Goal: Task Accomplishment & Management: Manage account settings

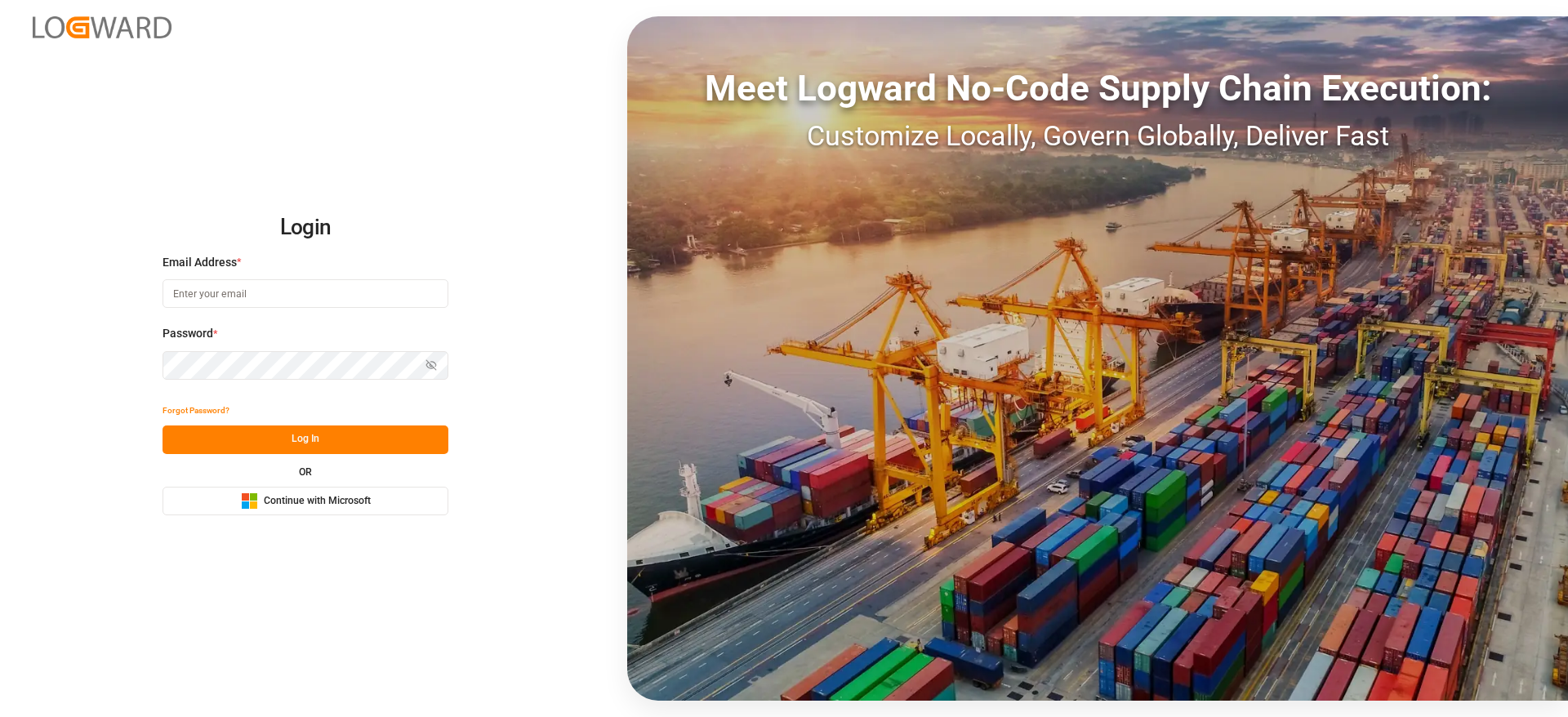
click at [321, 502] on span "Continue with Microsoft" at bounding box center [318, 501] width 107 height 15
click at [290, 488] on button "Microsoft Logo Continue with Microsoft" at bounding box center [305, 501] width 286 height 29
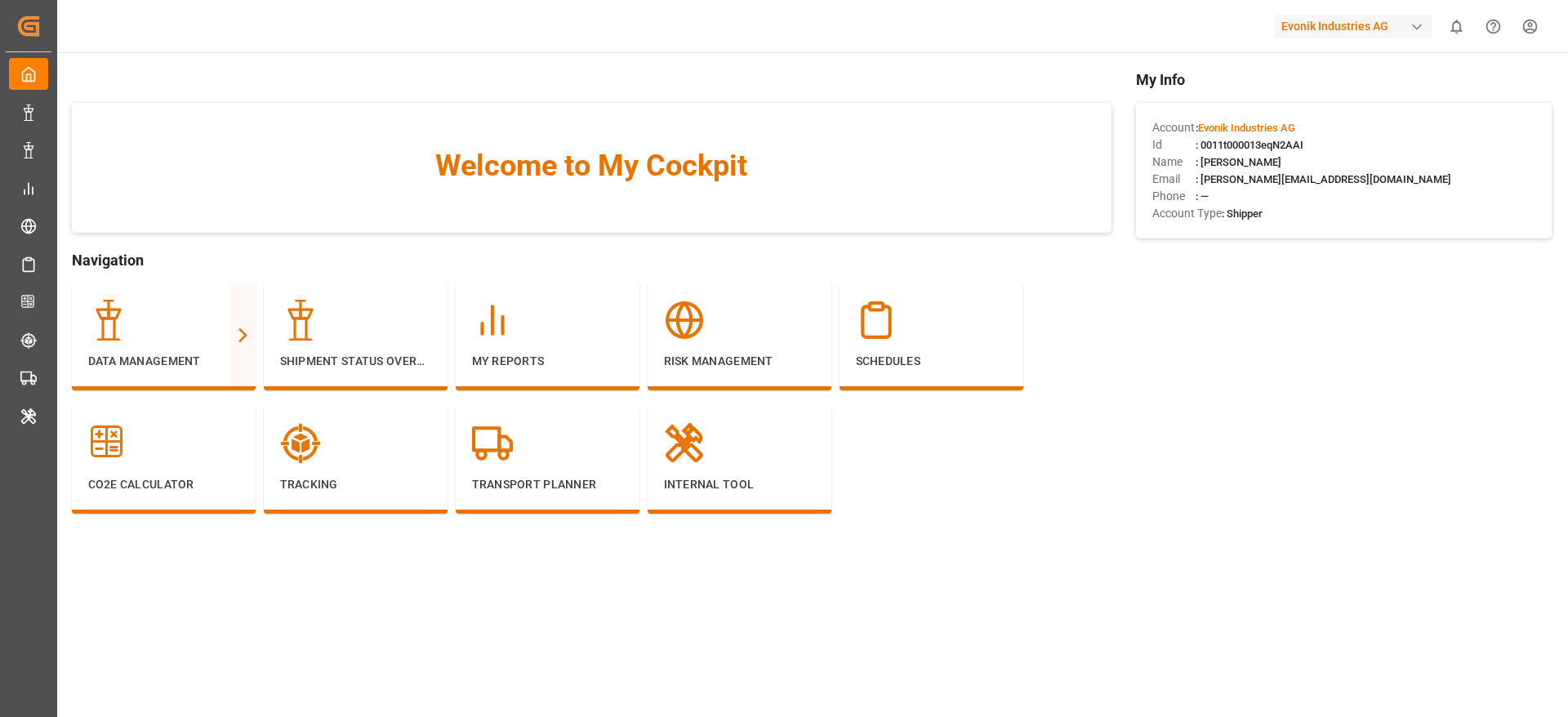
click at [1313, 29] on div "Evonik Industries AG" at bounding box center [1353, 26] width 157 height 24
type input "compo"
click at [1341, 108] on div "CE Compo Expert" at bounding box center [1357, 109] width 278 height 33
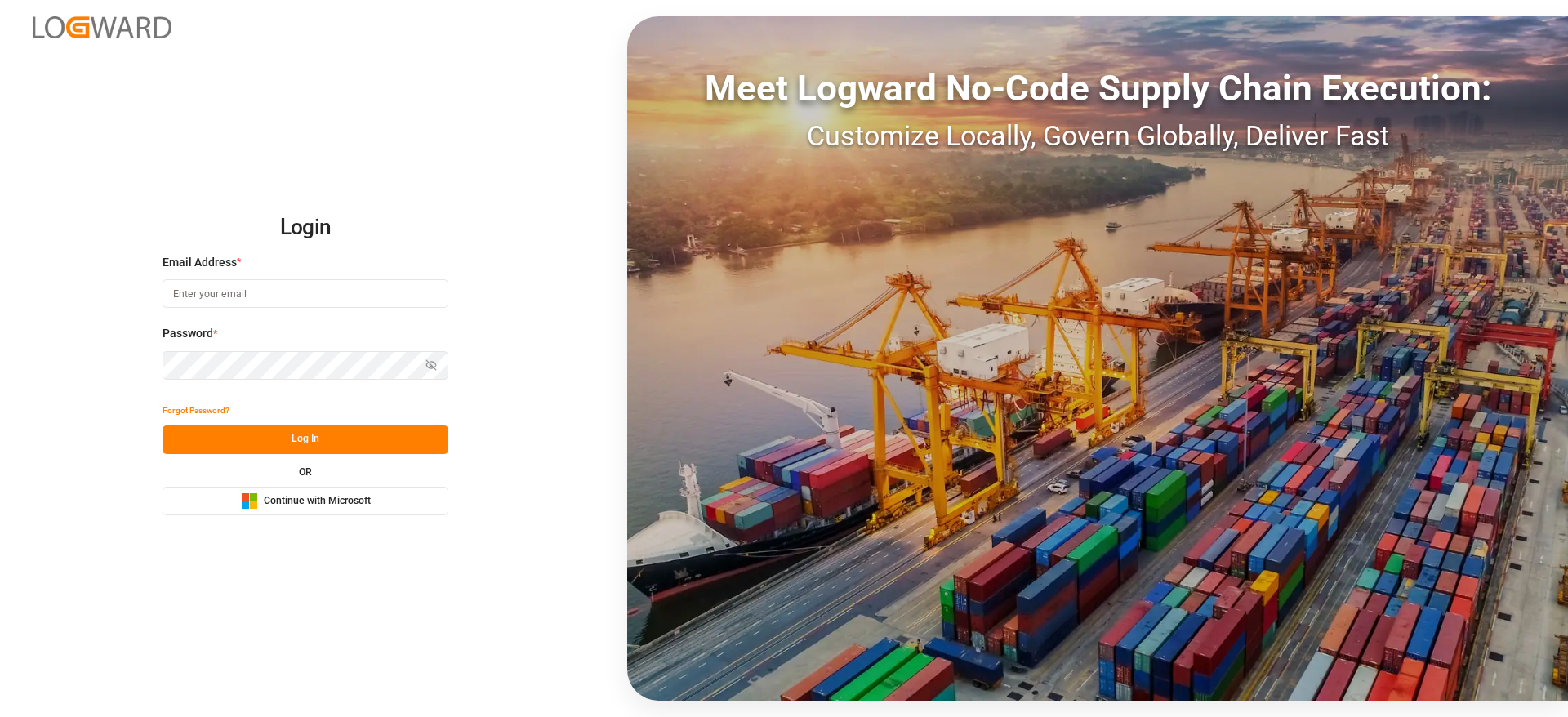
click at [218, 509] on button "Microsoft Logo Continue with Microsoft" at bounding box center [305, 501] width 286 height 29
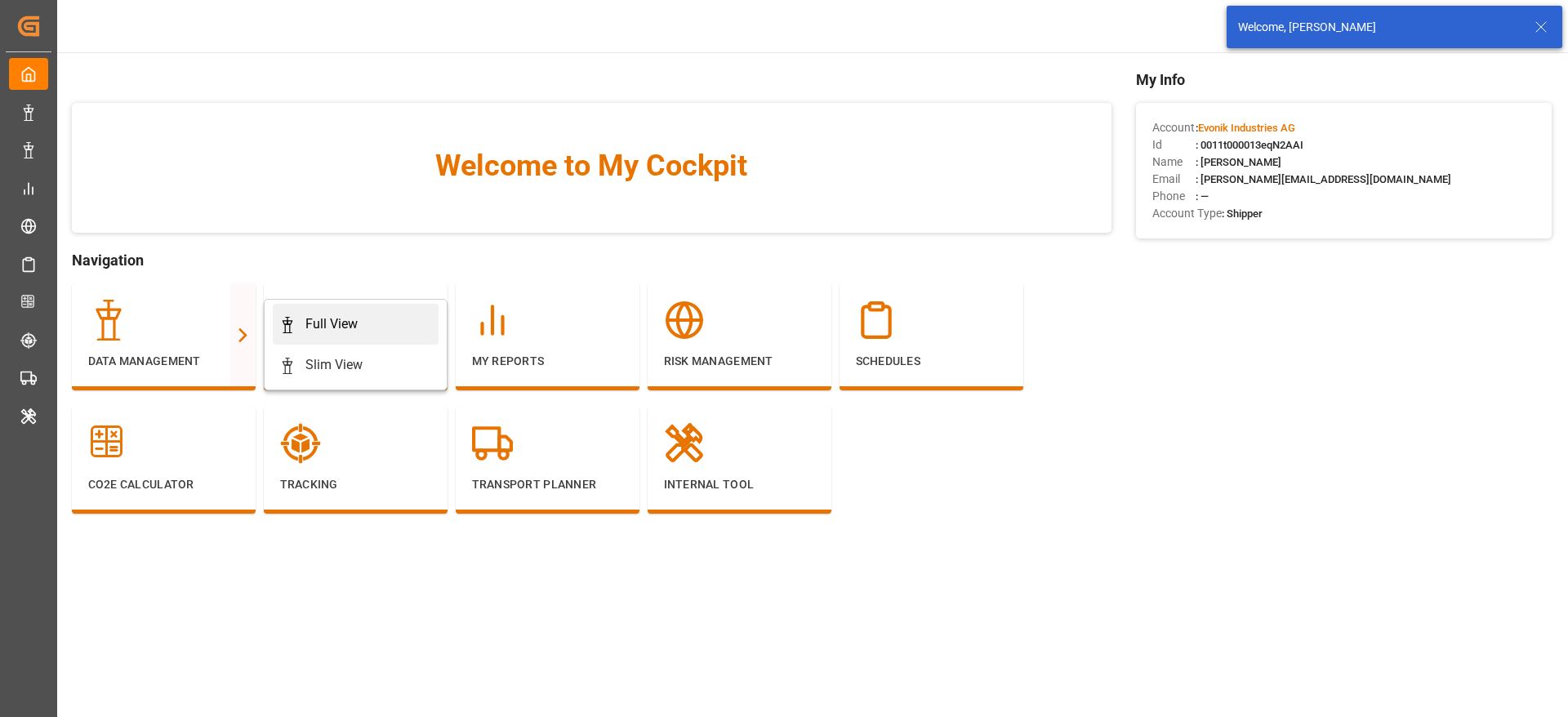
click at [303, 326] on div "Full View" at bounding box center [355, 324] width 153 height 19
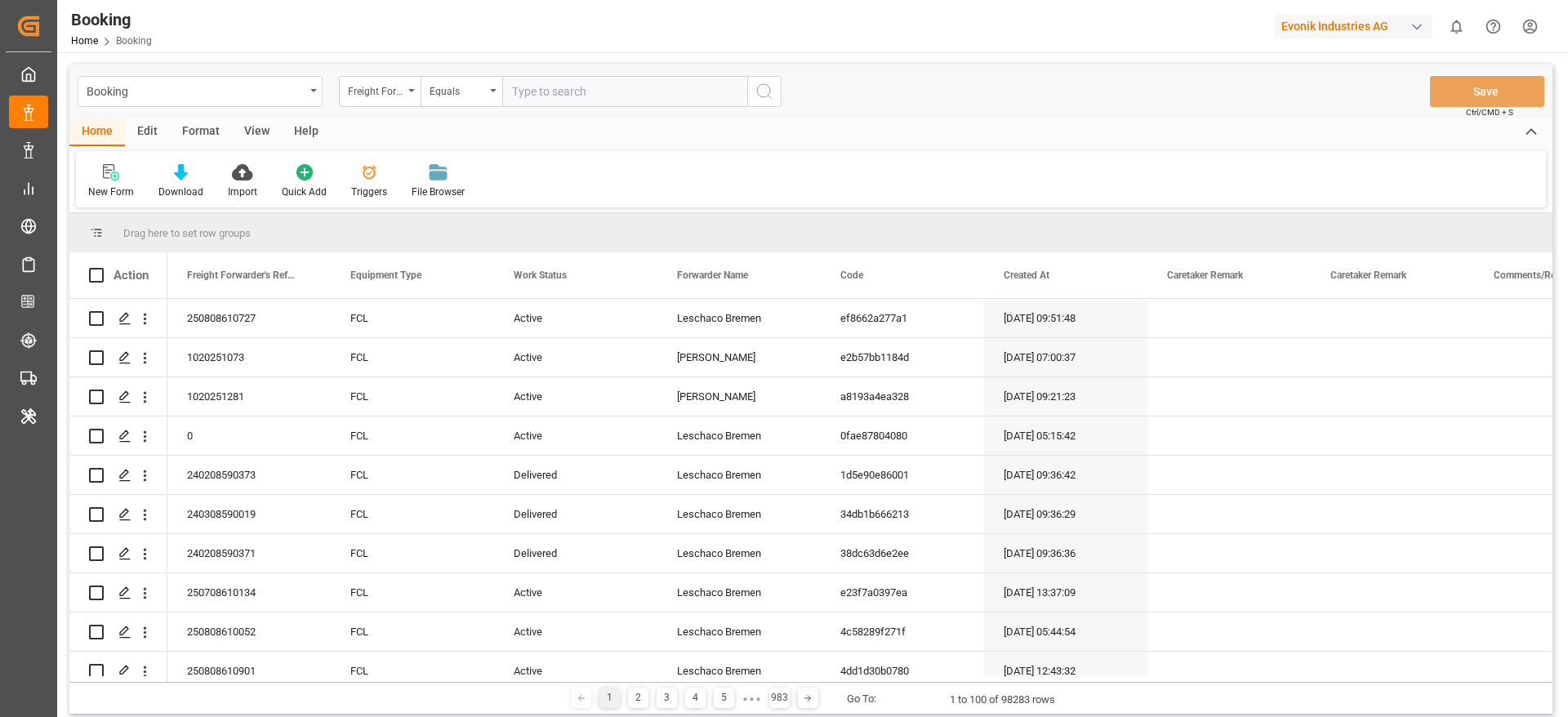
click at [195, 118] on div "Format" at bounding box center [201, 133] width 62 height 28
click at [119, 171] on icon at bounding box center [111, 172] width 15 height 17
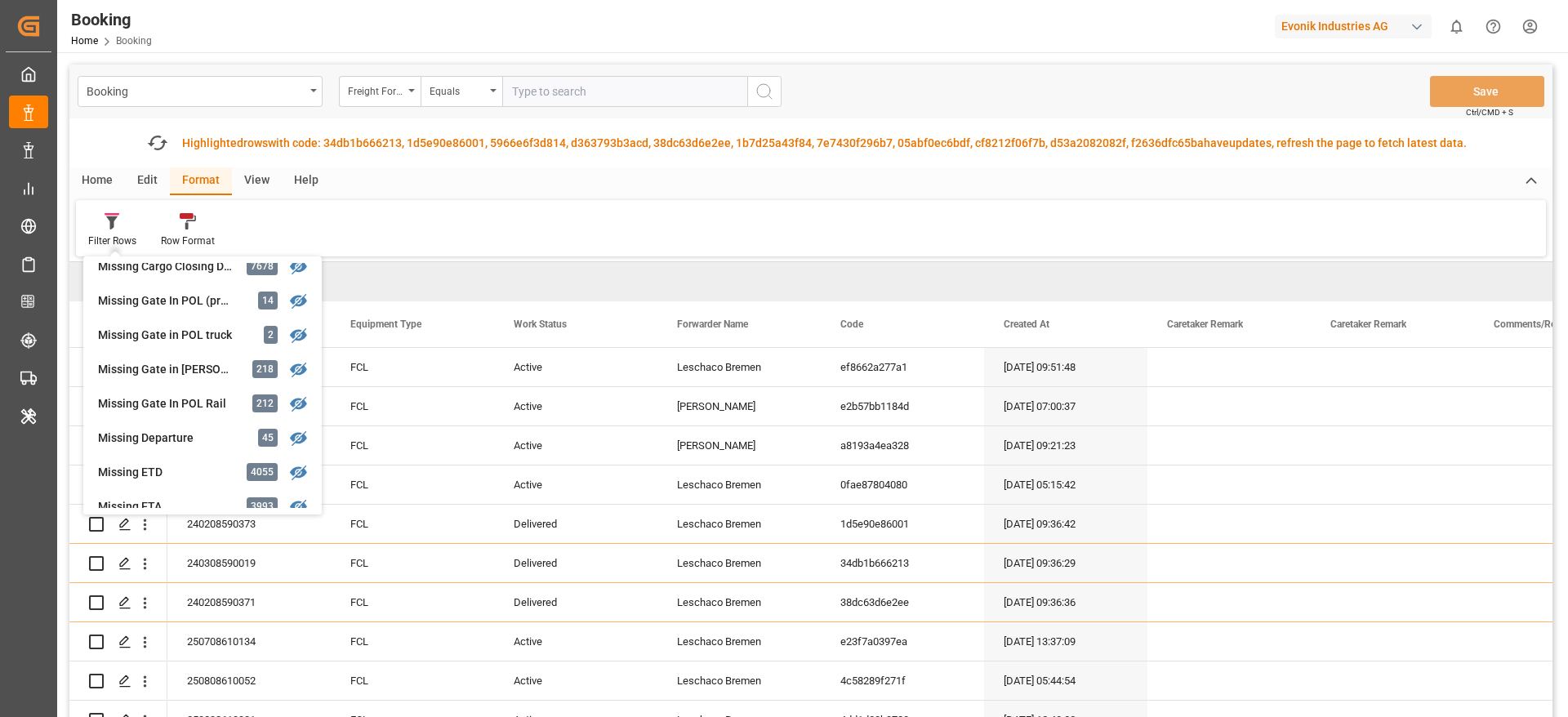
scroll to position [245, 0]
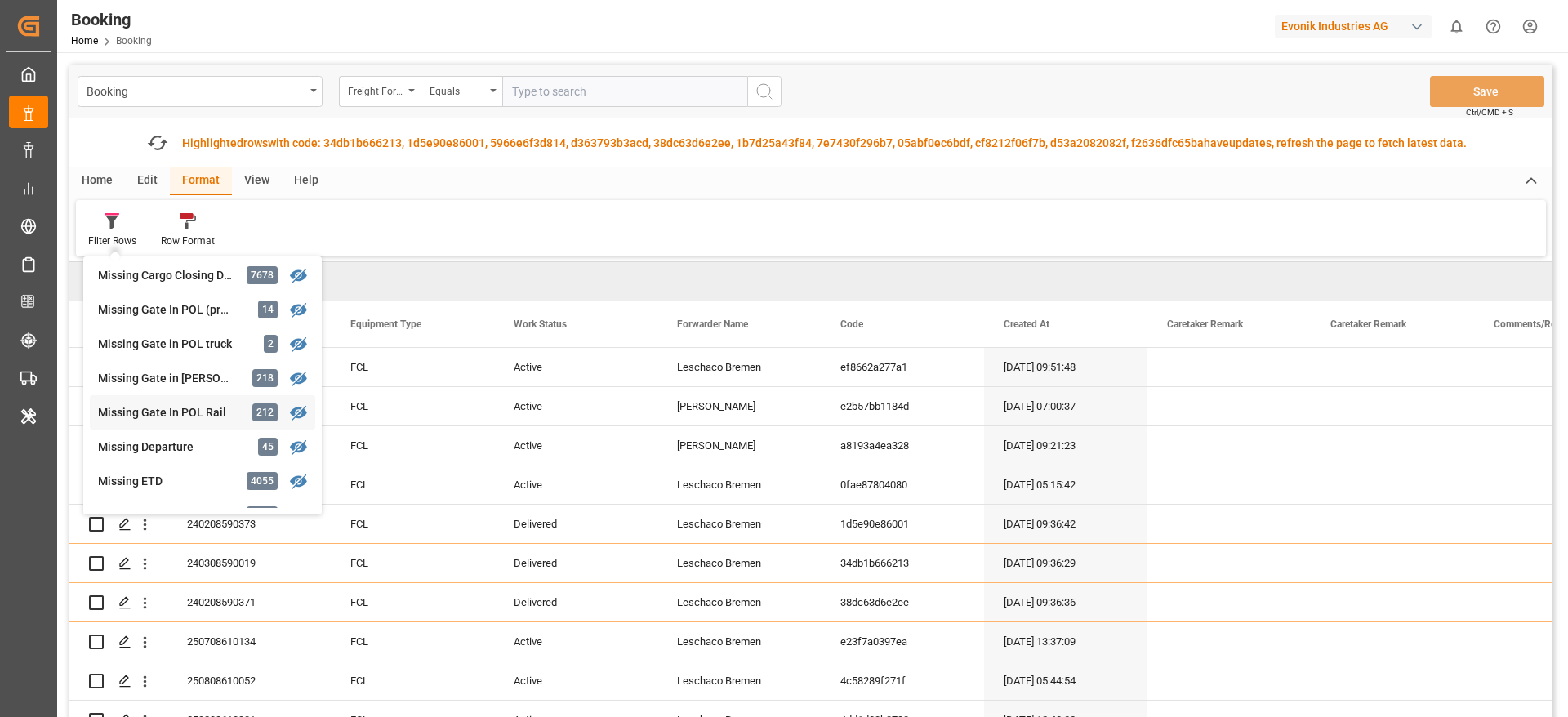
click at [197, 406] on div "Missing Gate In POL Rail" at bounding box center [169, 413] width 143 height 18
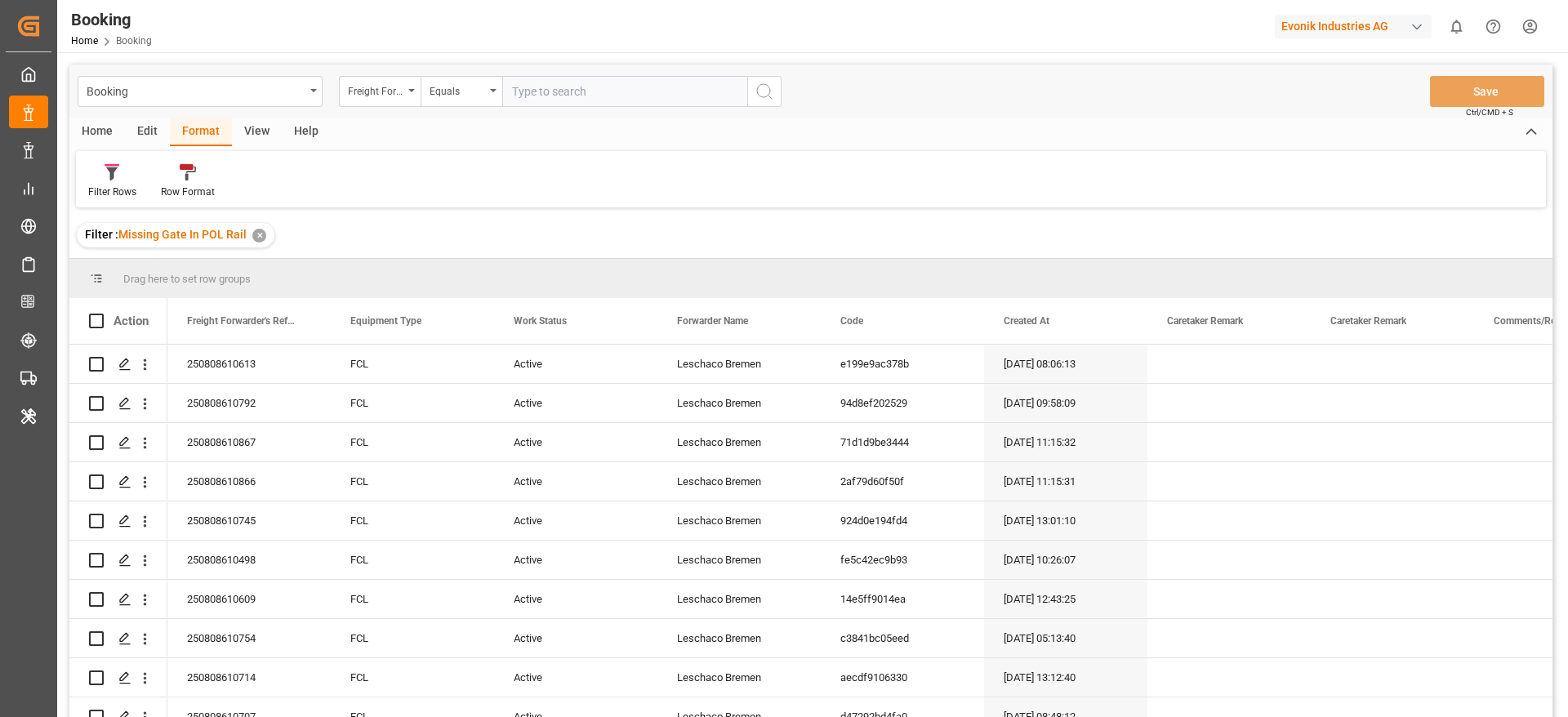
click at [268, 135] on div "View" at bounding box center [256, 133] width 50 height 28
click at [113, 184] on div "Default" at bounding box center [104, 191] width 32 height 15
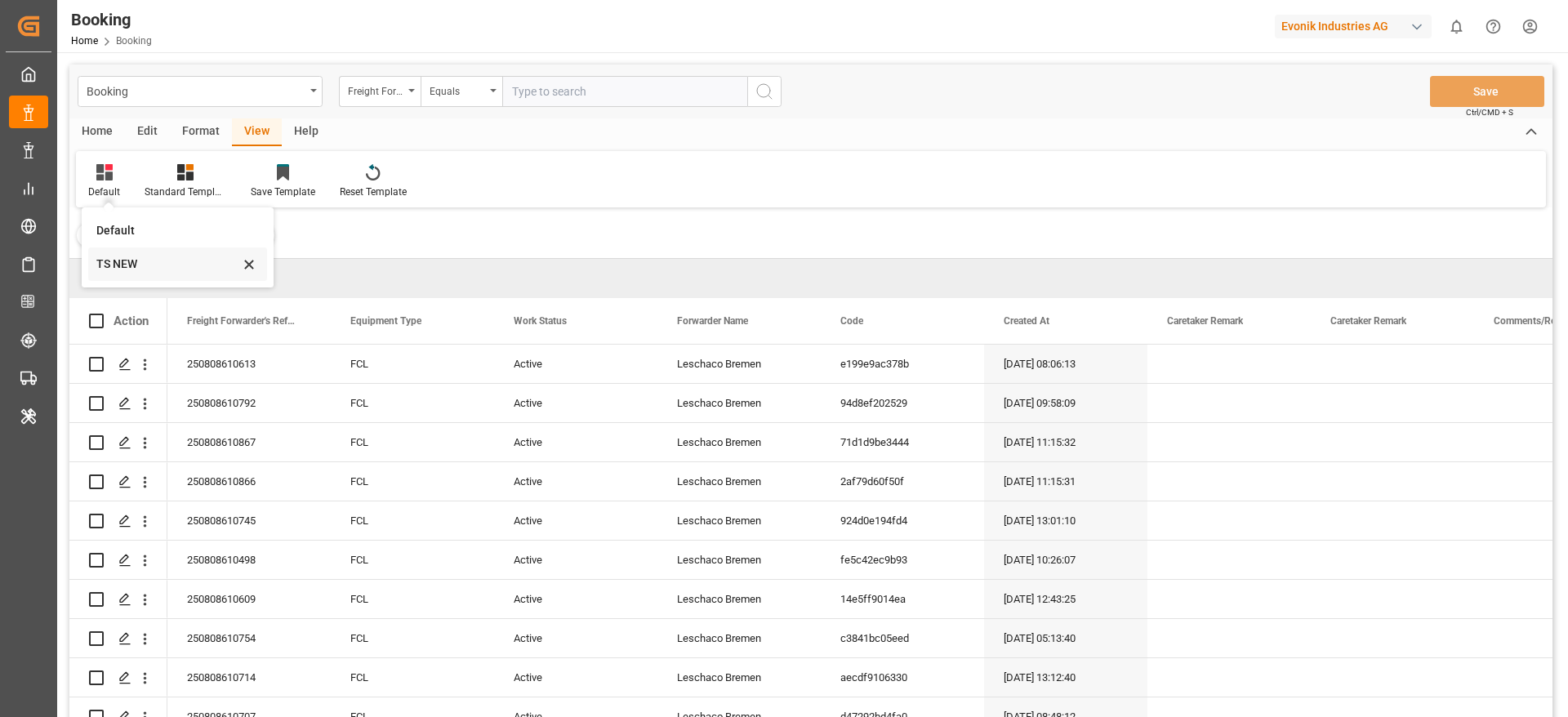
click at [138, 260] on div "TS NEW" at bounding box center [168, 264] width 143 height 18
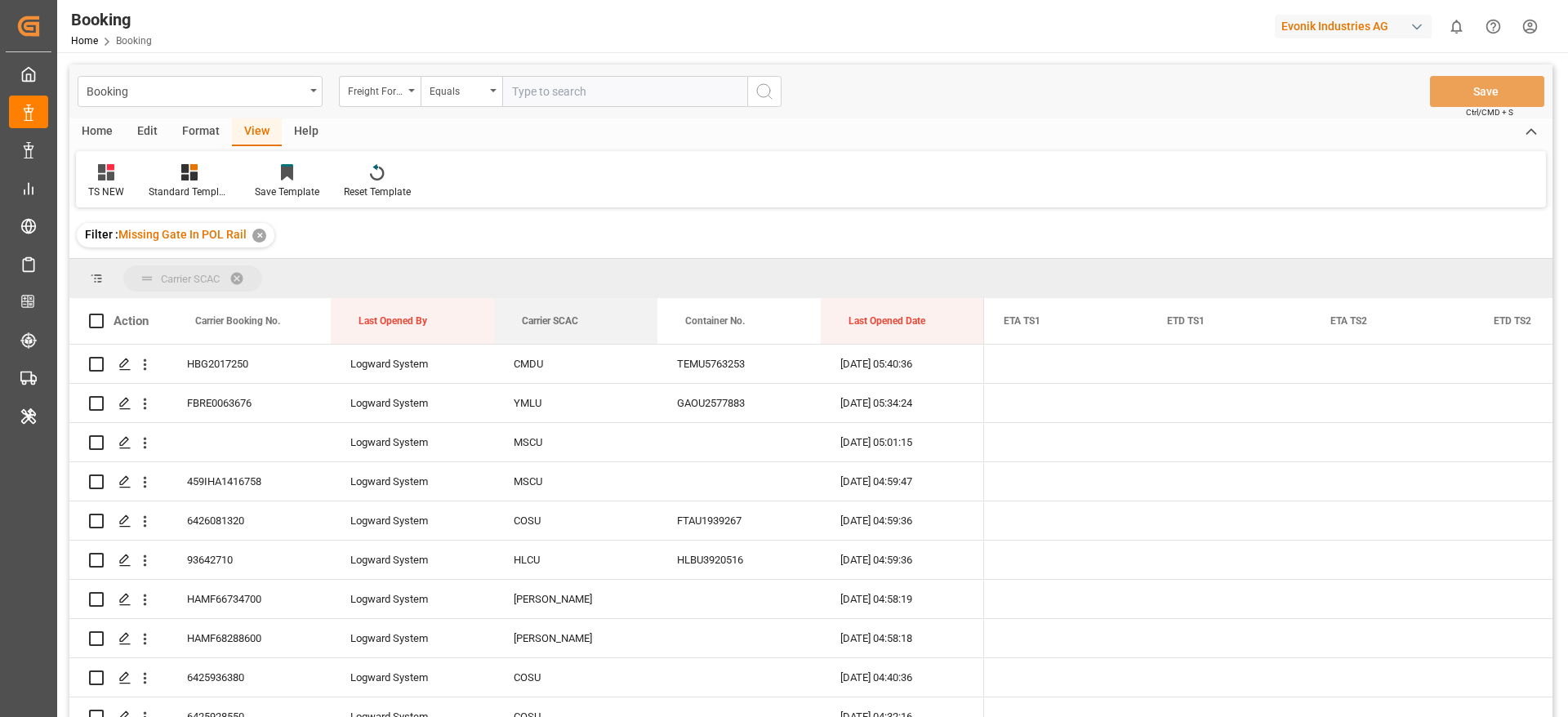
drag, startPoint x: 540, startPoint y: 327, endPoint x: 500, endPoint y: 292, distance: 53.2
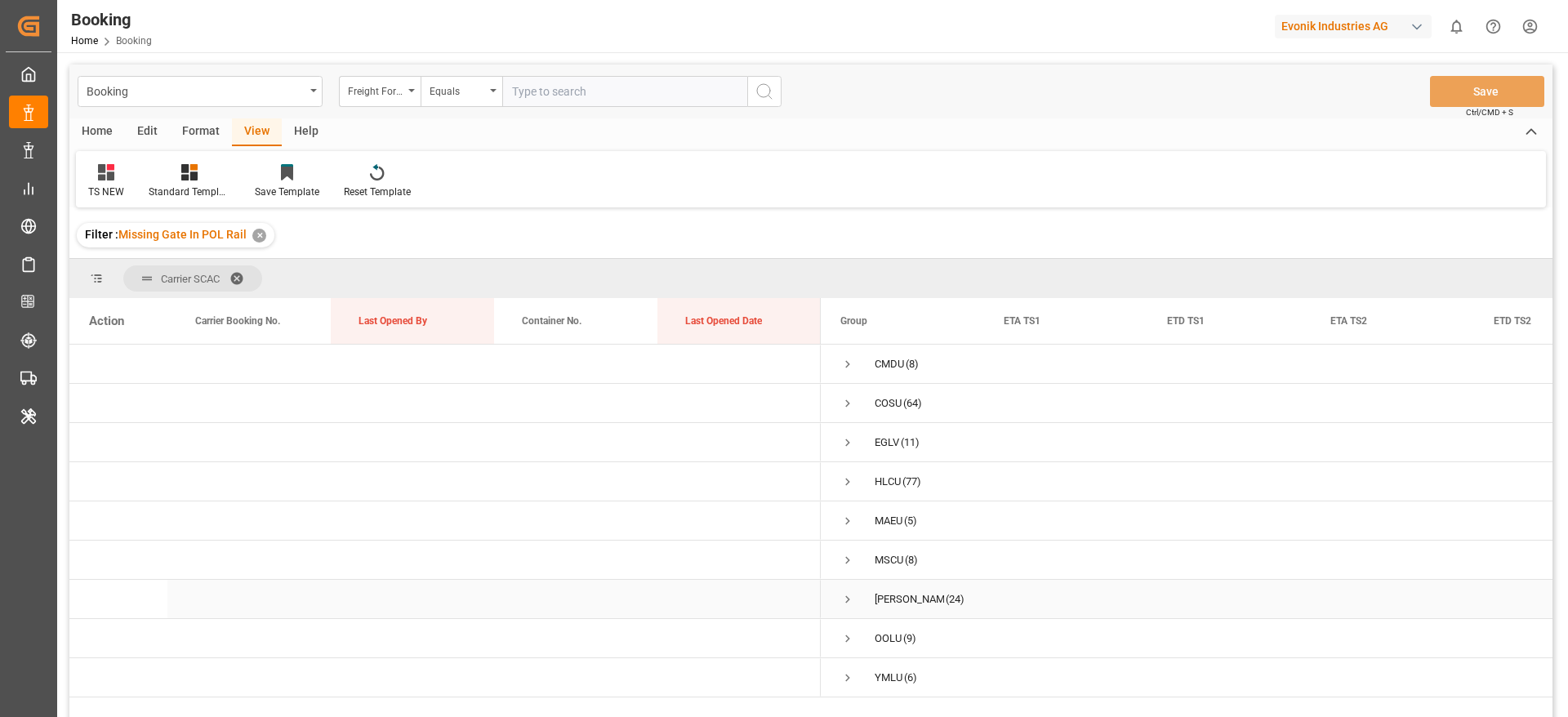
scroll to position [123, 0]
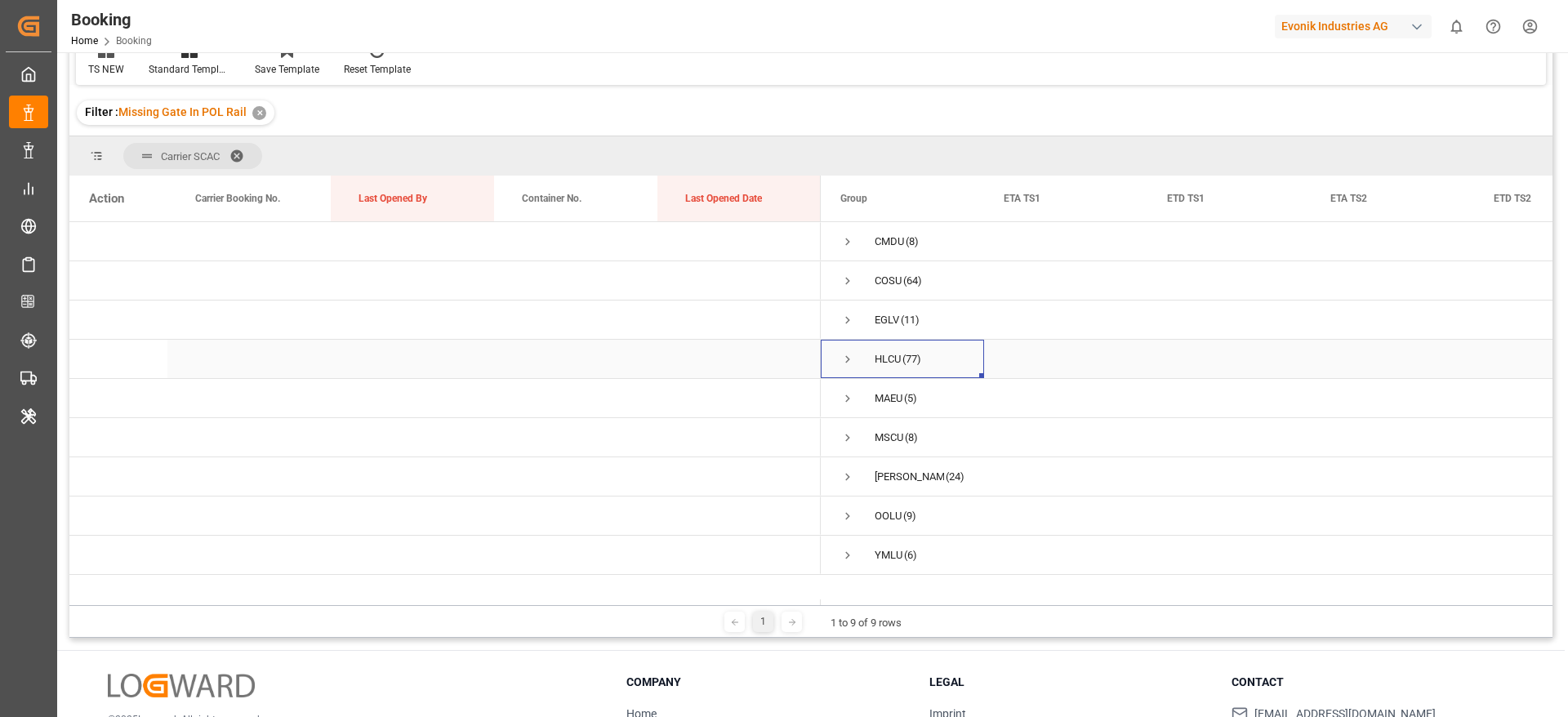
click at [851, 368] on span "Press SPACE to select this row." at bounding box center [848, 359] width 15 height 38
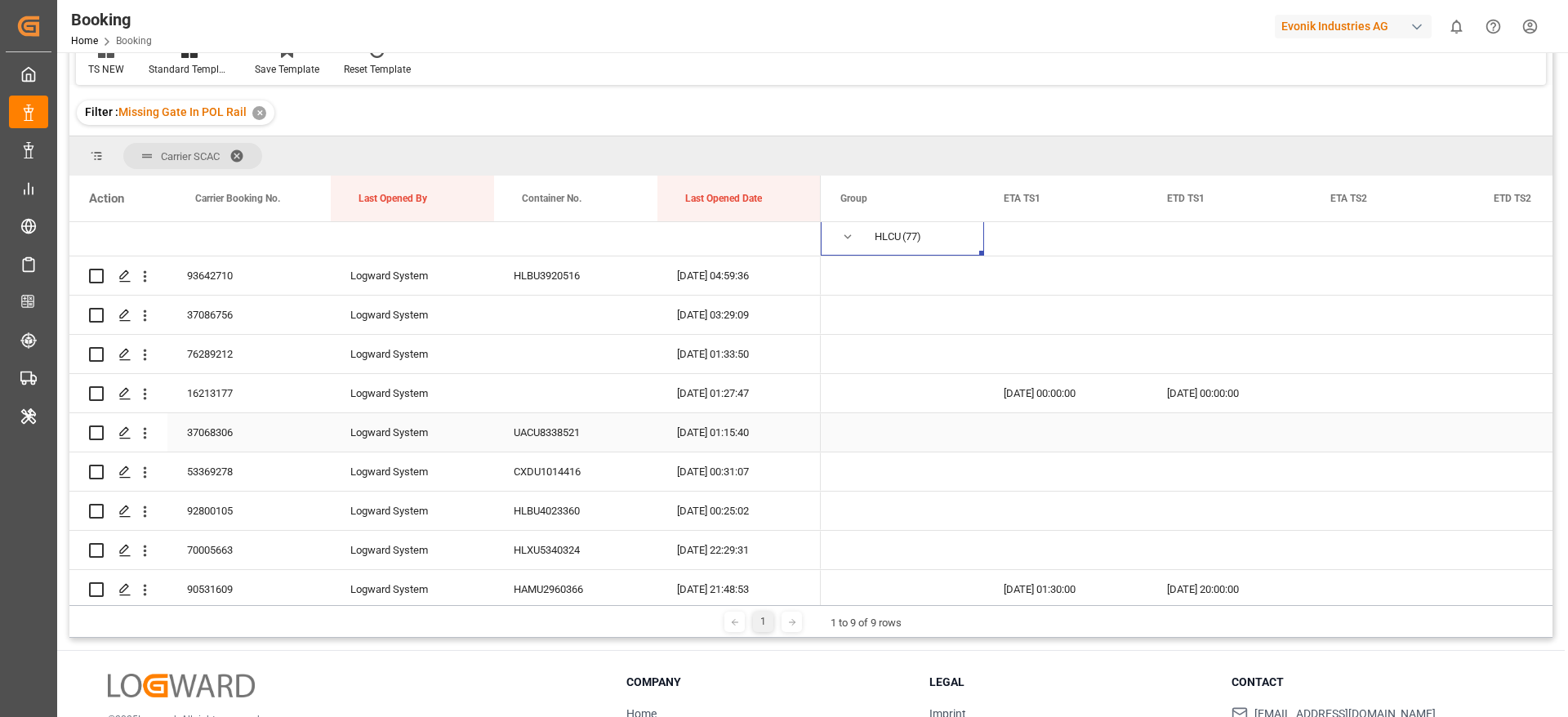
scroll to position [0, 0]
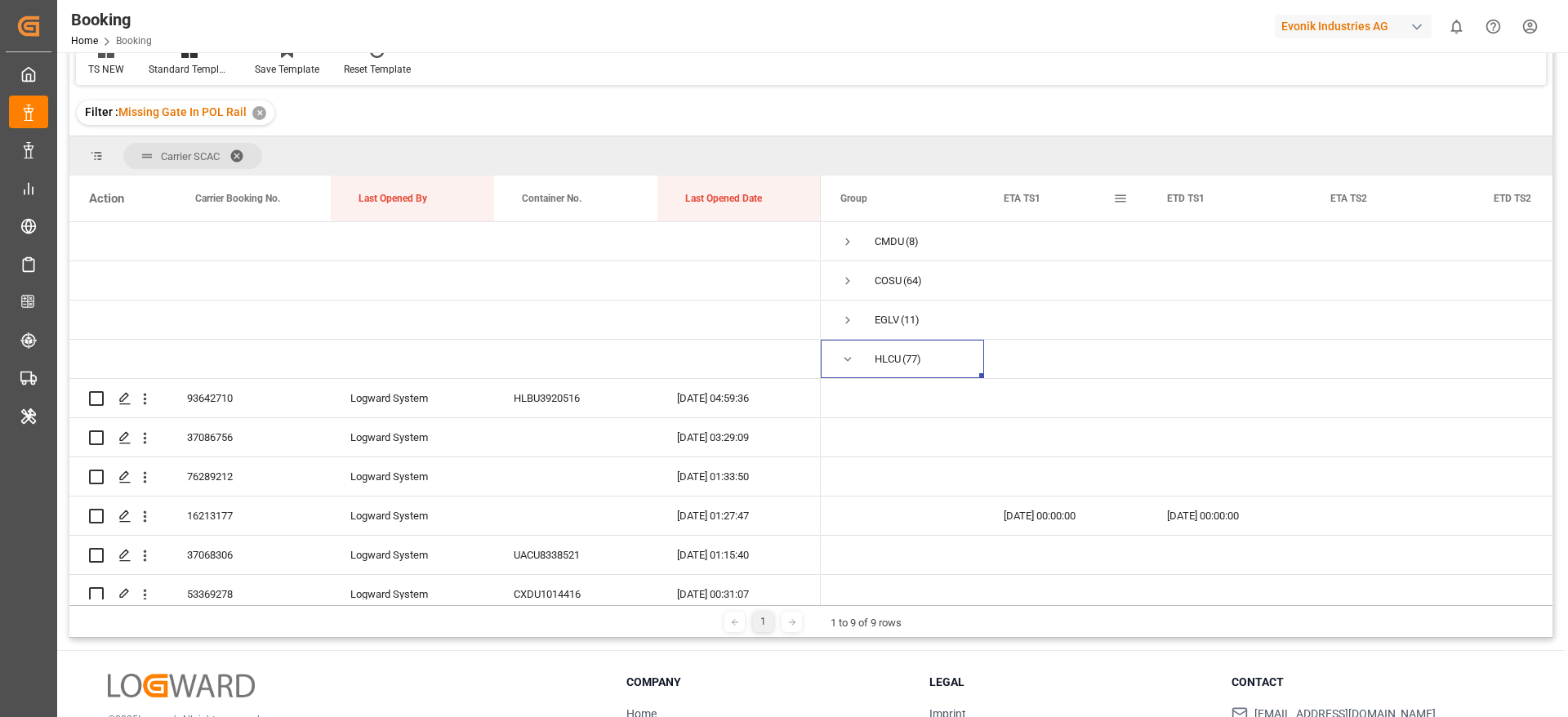
click at [1119, 194] on span at bounding box center [1120, 198] width 15 height 15
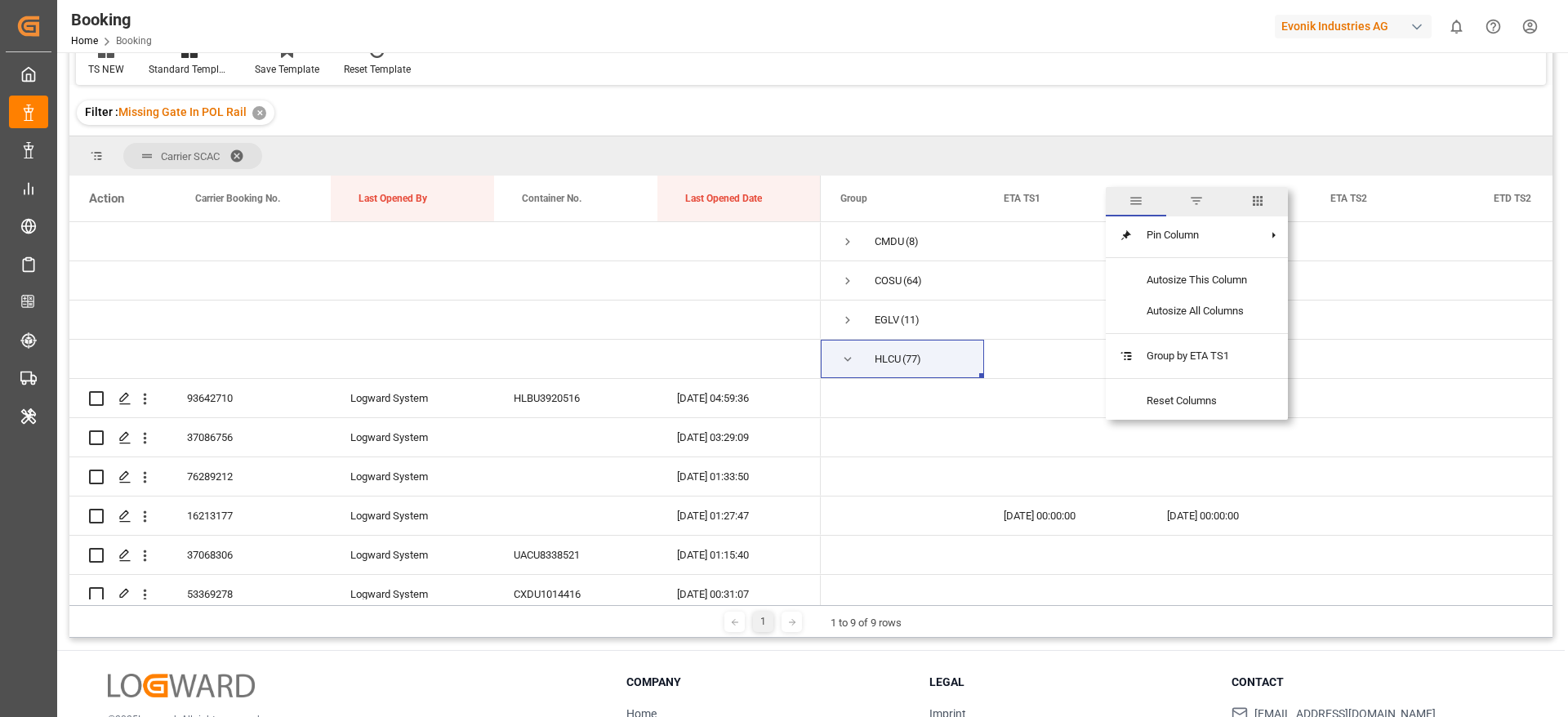
click at [1267, 201] on span "columns" at bounding box center [1257, 202] width 61 height 30
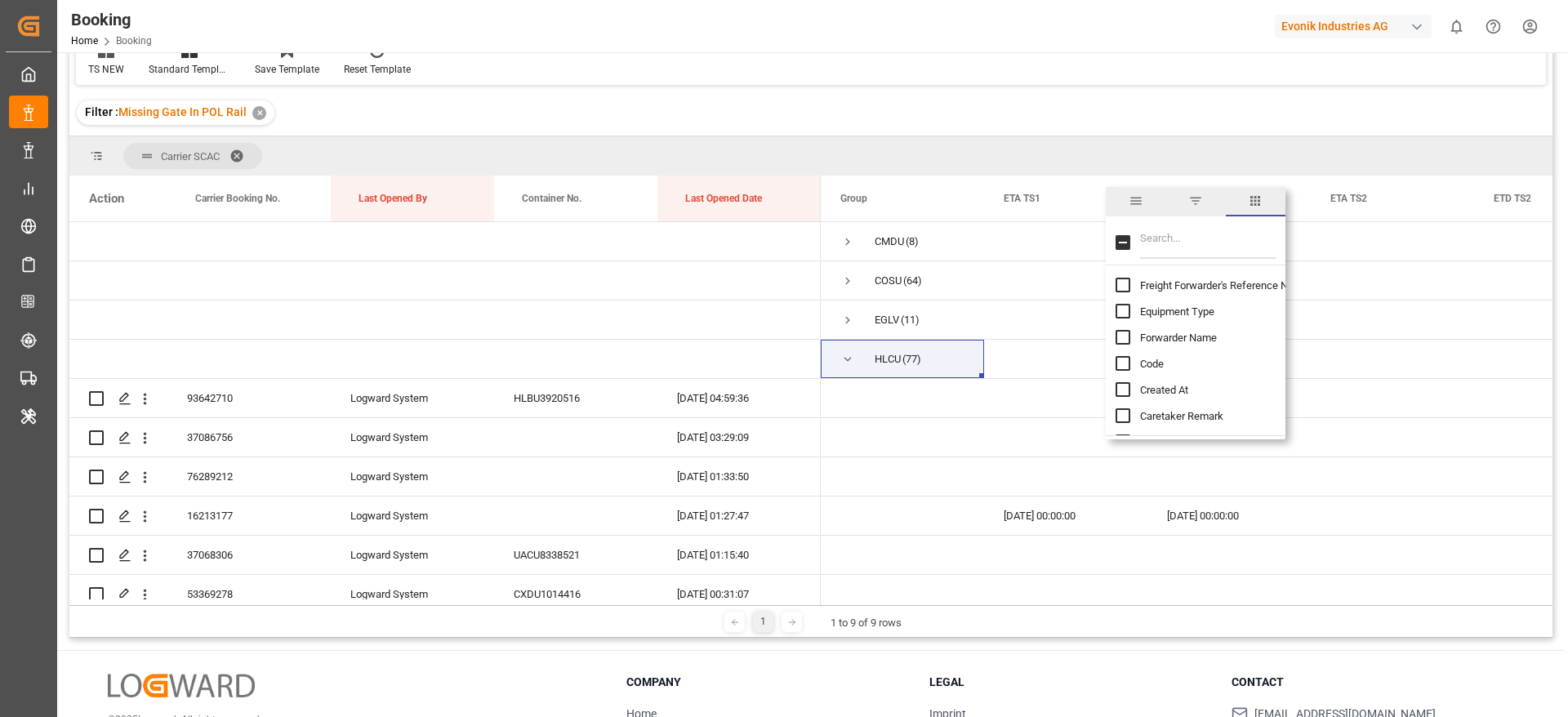
click at [1160, 251] on input "Filter Columns Input" at bounding box center [1207, 242] width 135 height 32
type input "et"
click at [1149, 326] on span "ETD TS2" at bounding box center [1160, 328] width 41 height 12
checkbox input "false"
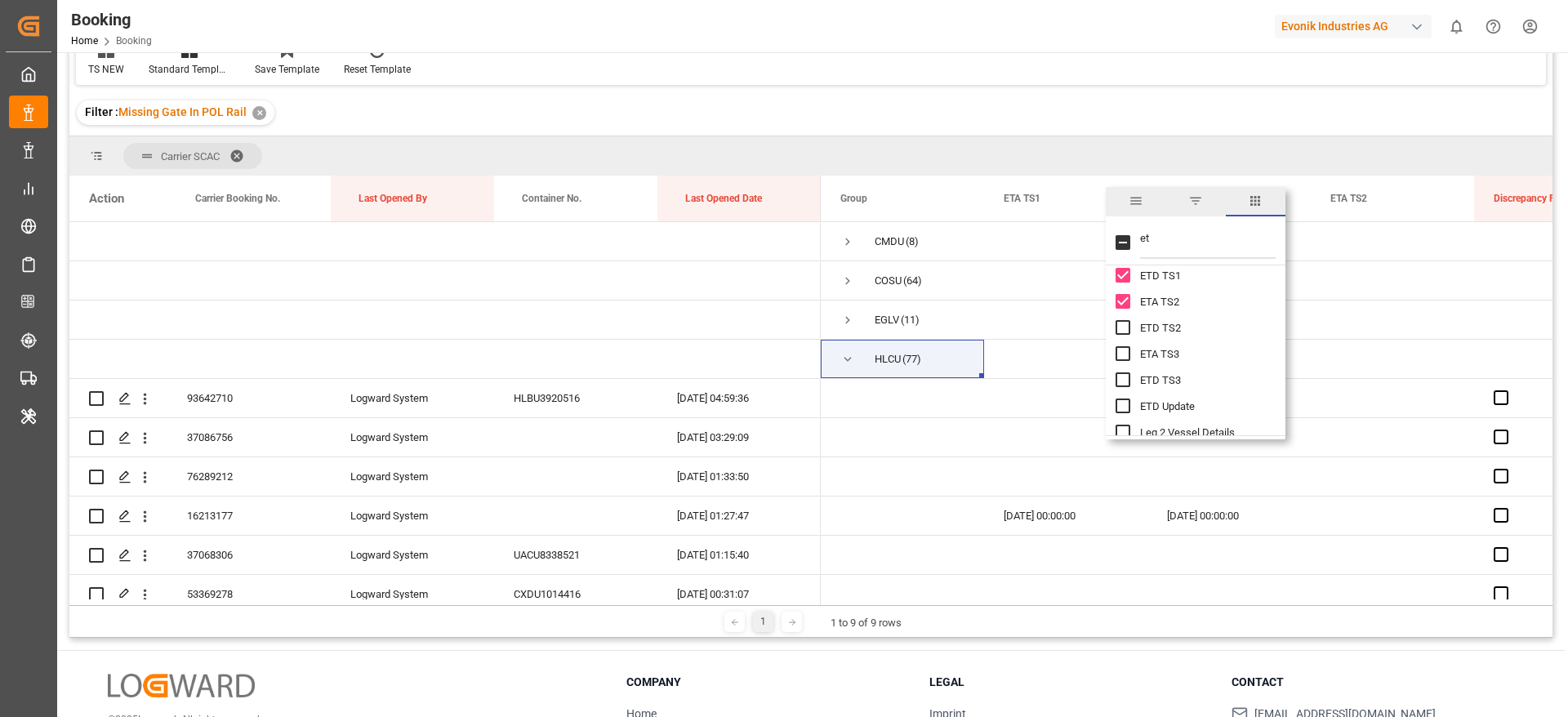
click at [1149, 303] on span "ETA TS2" at bounding box center [1159, 302] width 39 height 12
checkbox input "false"
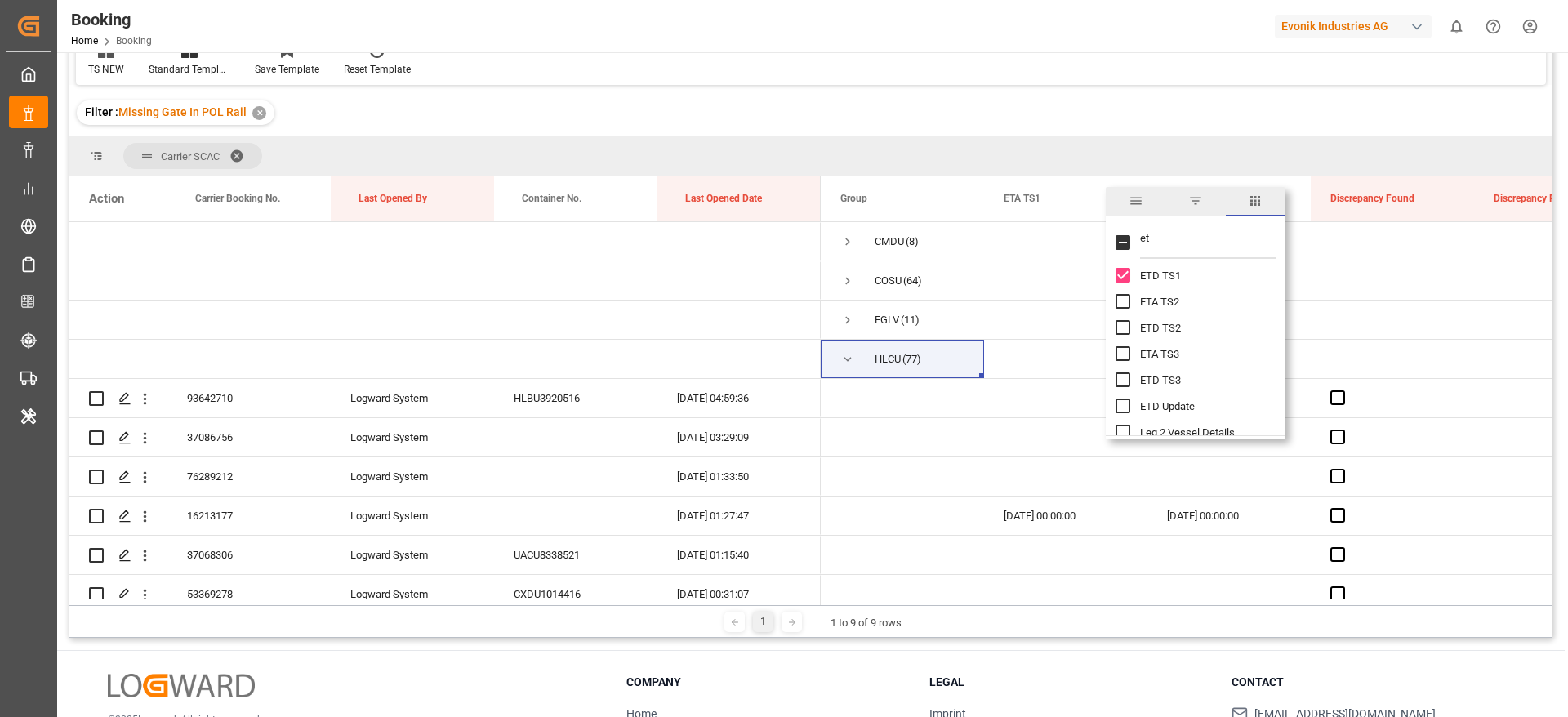
click at [1149, 278] on span "ETD TS1" at bounding box center [1160, 276] width 41 height 12
checkbox input "false"
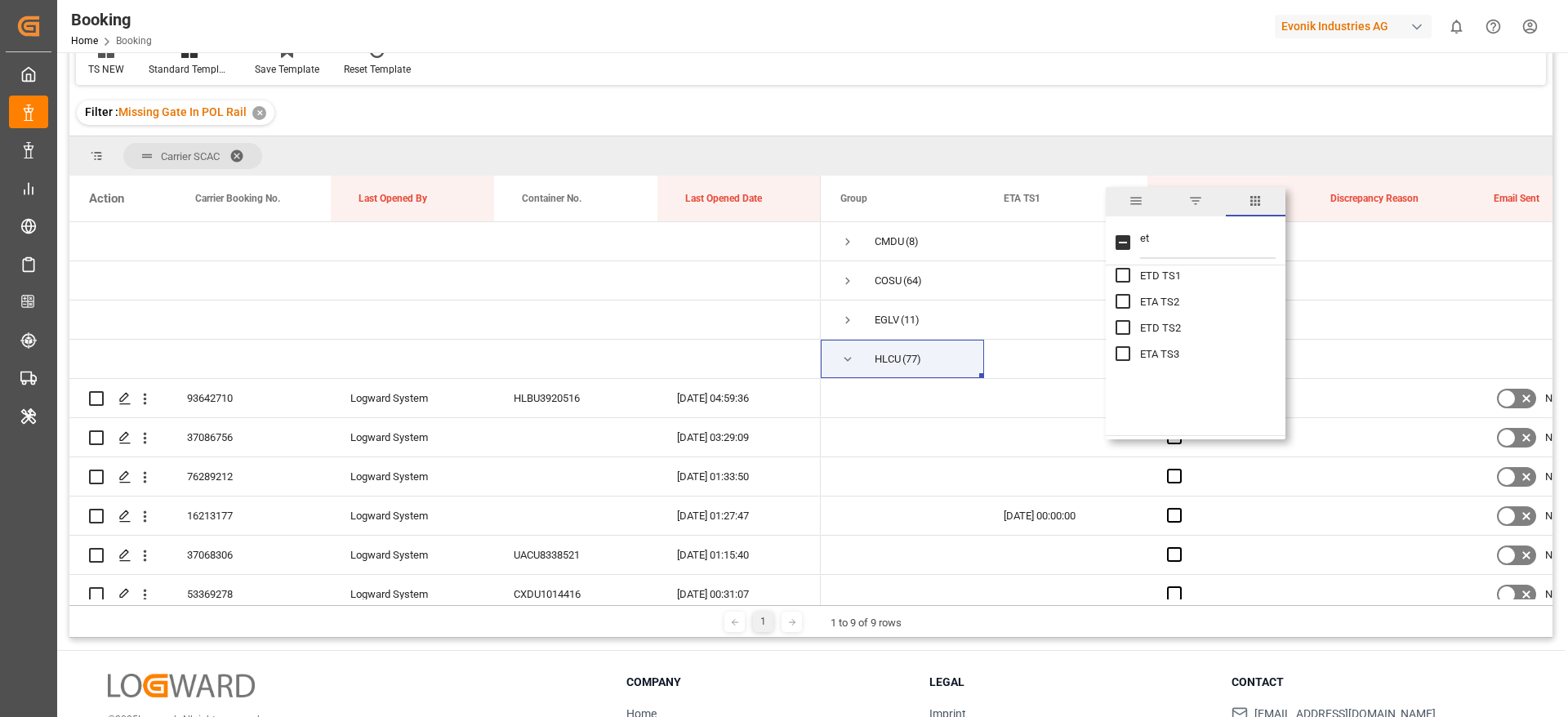
scroll to position [123, 0]
click at [1155, 366] on span "ETA TS1" at bounding box center [1159, 372] width 39 height 12
checkbox input "false"
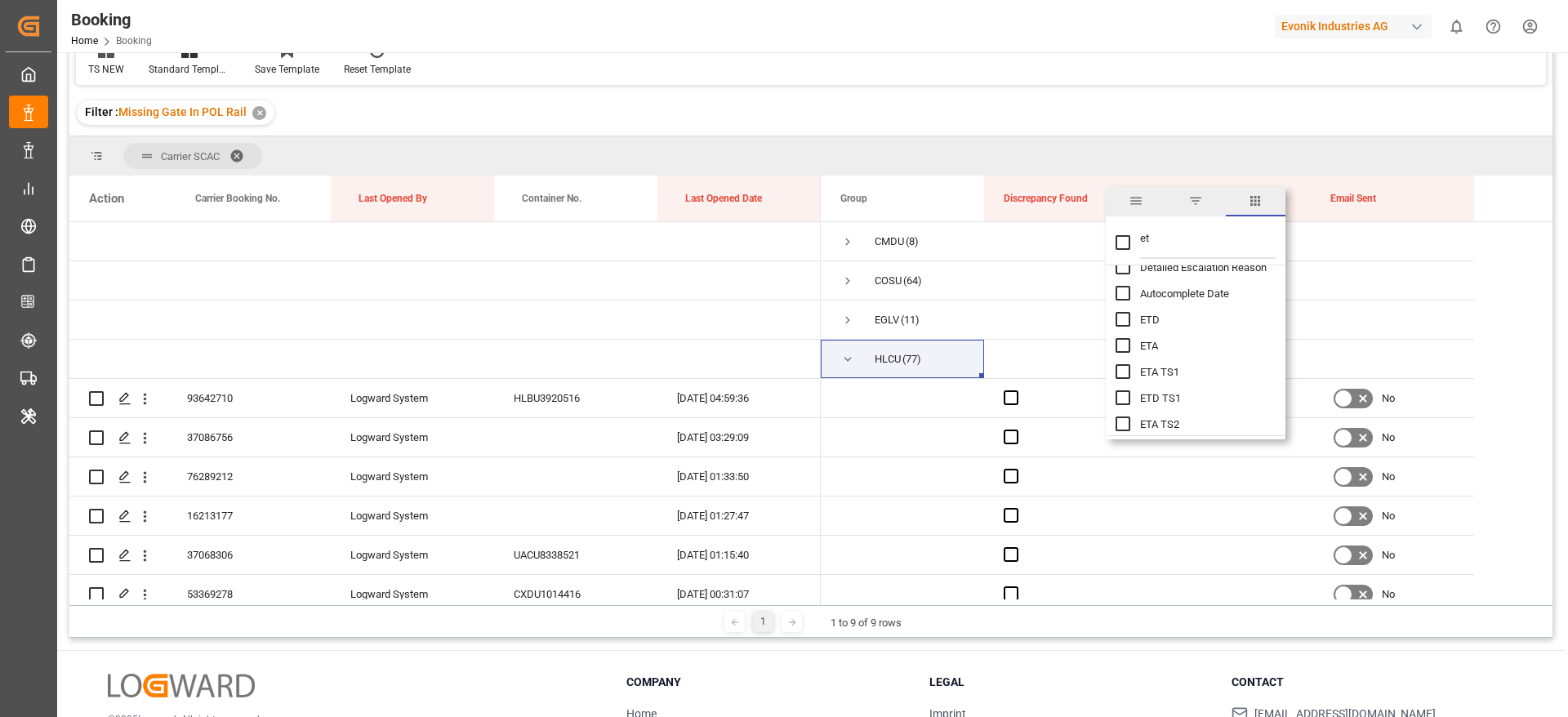
click at [1120, 326] on div "ETD" at bounding box center [1205, 319] width 180 height 26
click at [1122, 320] on input "ETD column toggle visibility (hidden)" at bounding box center [1122, 319] width 15 height 15
checkbox input "true"
checkbox input "false"
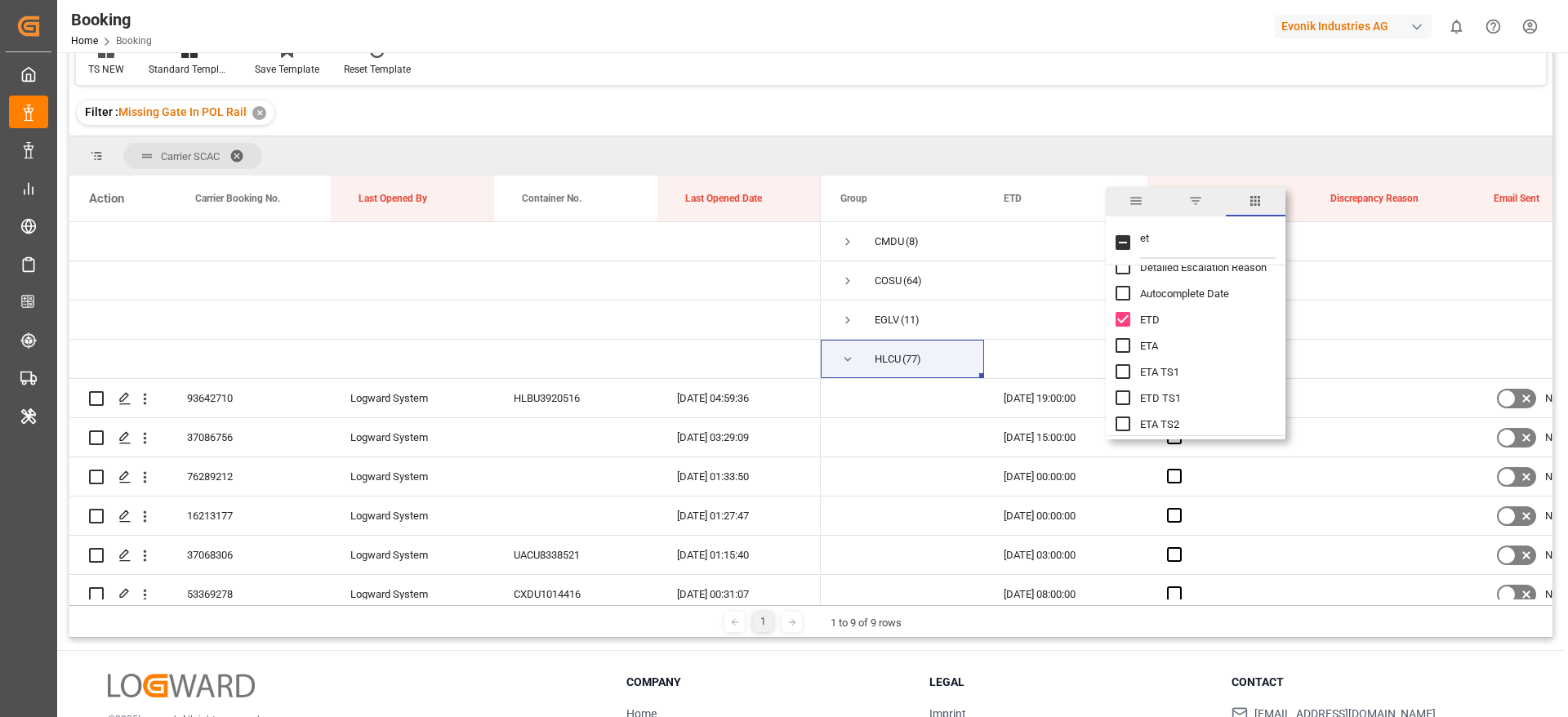
click at [1121, 342] on input "ETA column toggle visibility (hidden)" at bounding box center [1122, 345] width 15 height 15
checkbox input "true"
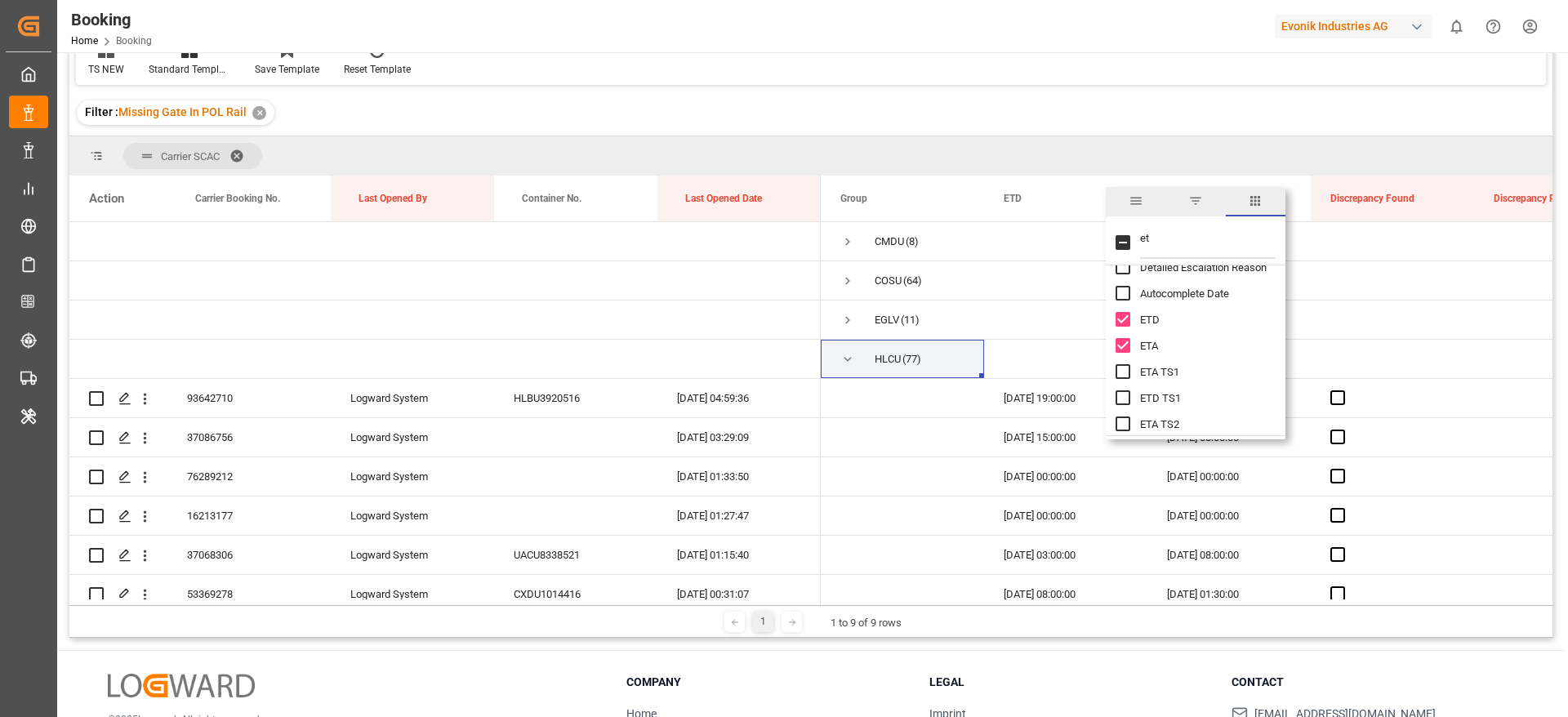
click at [1099, 76] on div "TS NEW Standard Templates Save Template Reset Template" at bounding box center [811, 57] width 1470 height 56
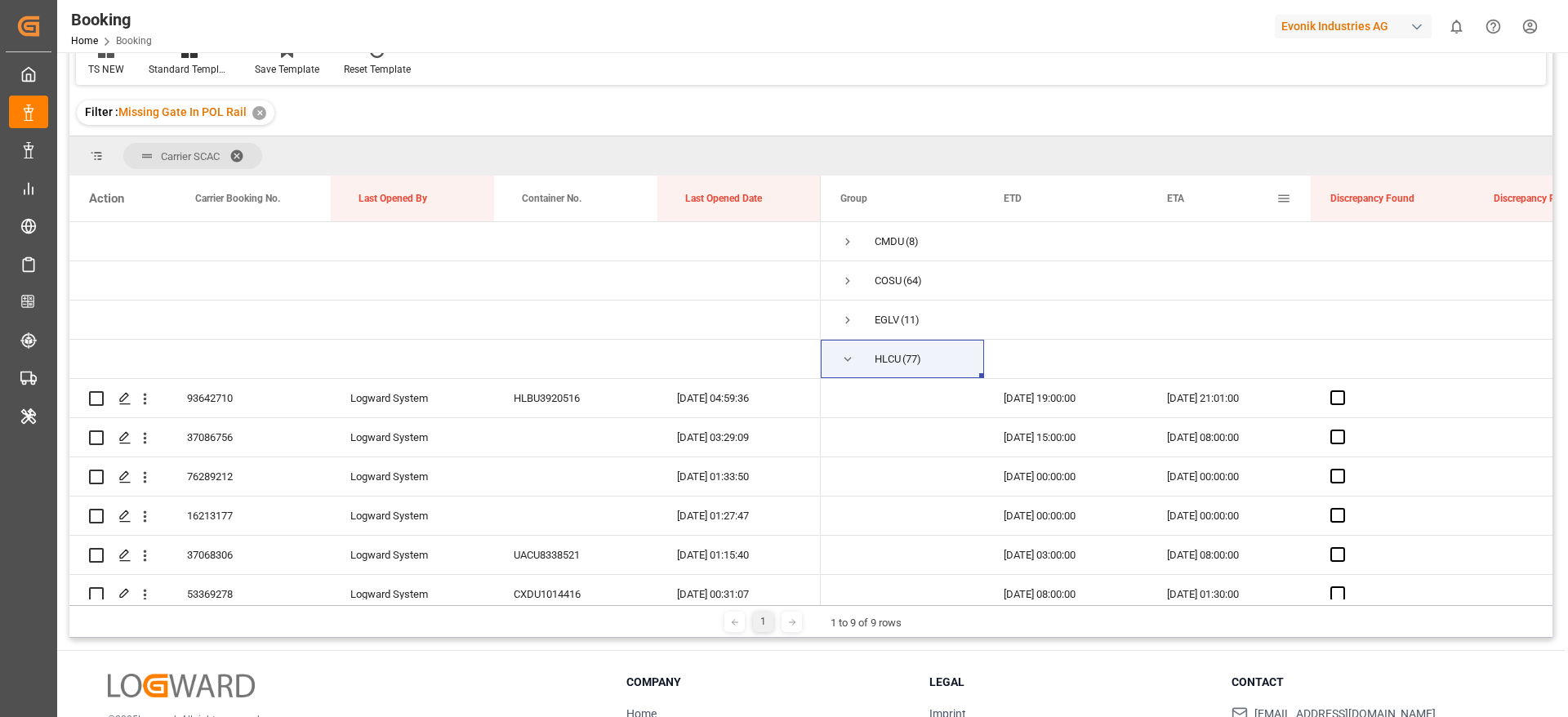
click at [1285, 192] on span at bounding box center [1284, 198] width 15 height 15
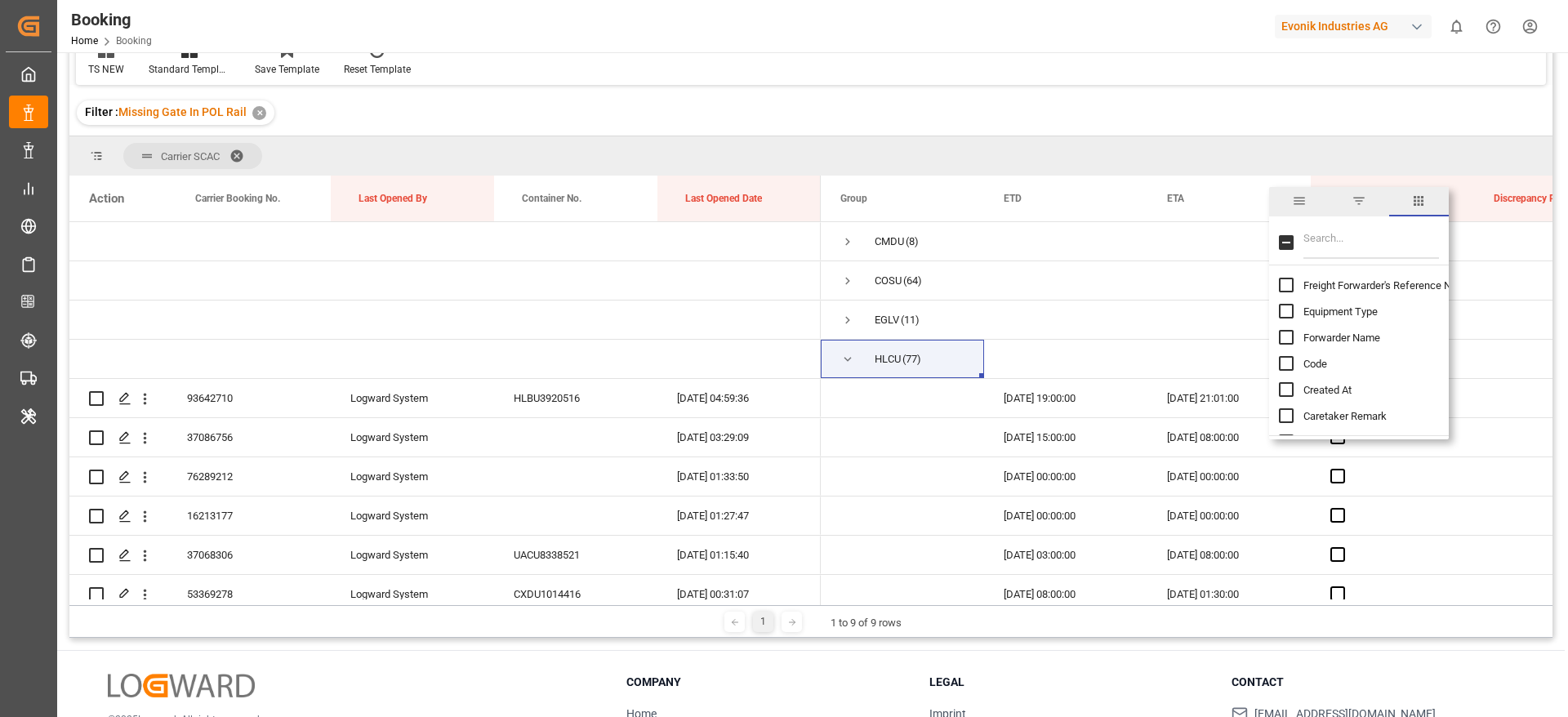
click at [1337, 246] on input "Filter Columns Input" at bounding box center [1371, 242] width 135 height 32
type input "update"
click at [1352, 342] on span "Update Last Opened By" at bounding box center [1357, 338] width 108 height 12
checkbox input "false"
checkbox input "true"
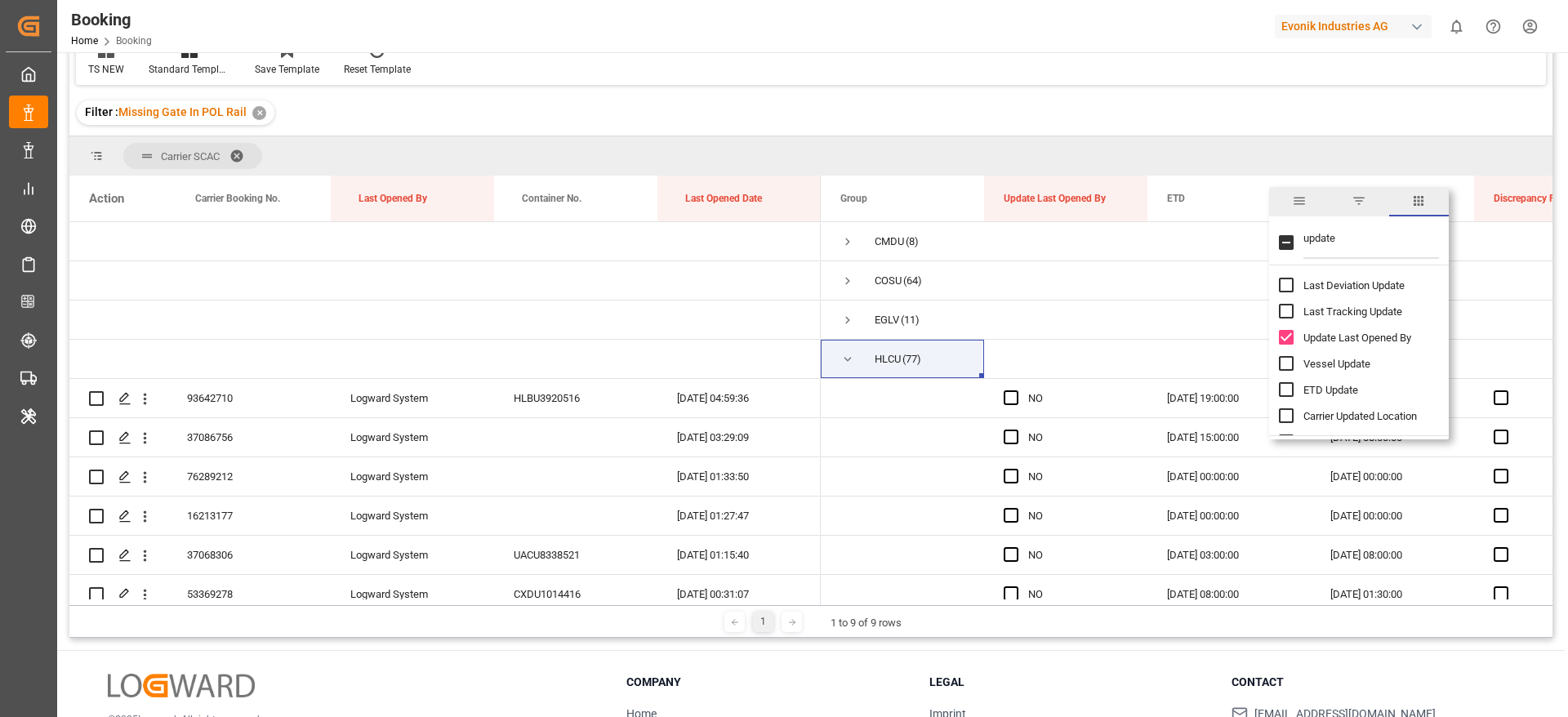
click at [1171, 103] on div "Filter : Missing Gate In POL Rail ✕" at bounding box center [811, 112] width 1483 height 46
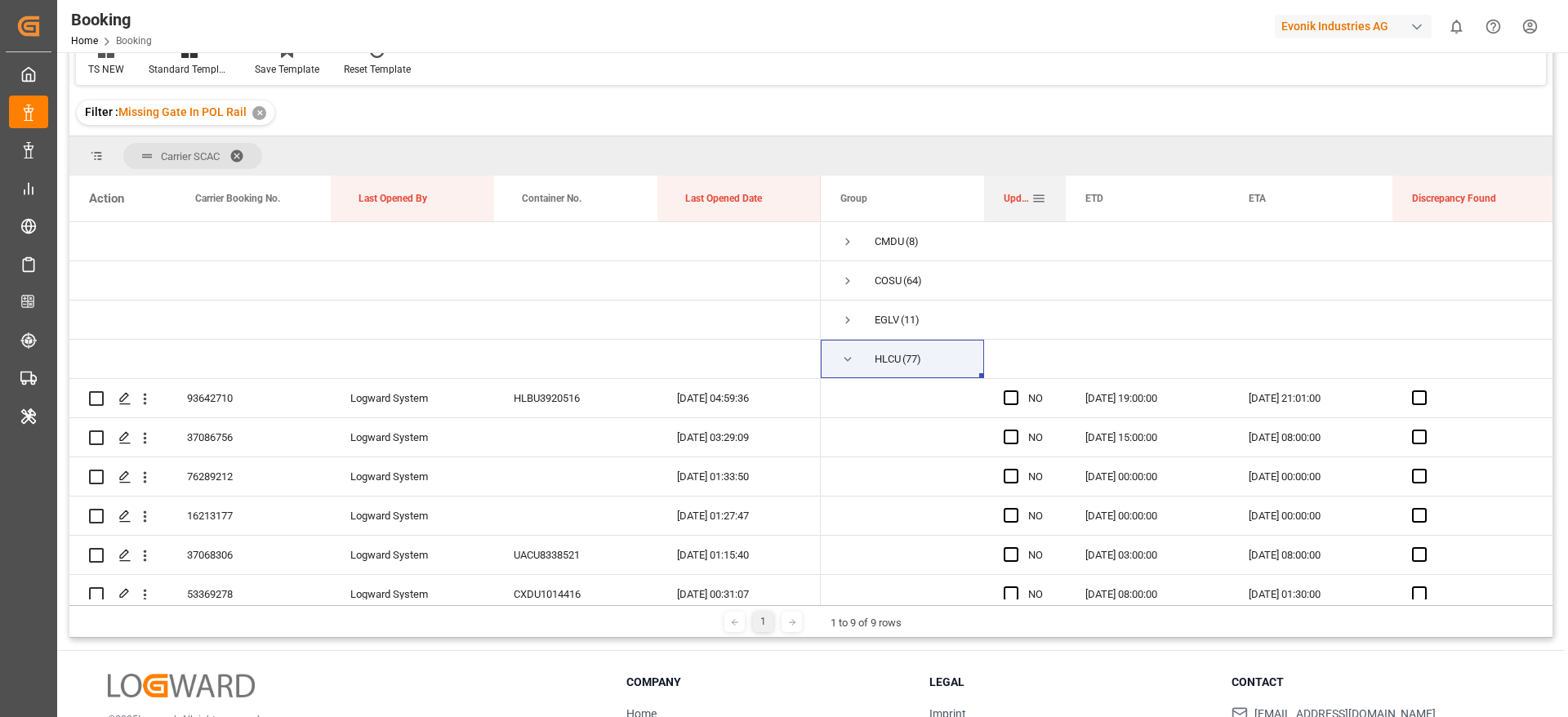
drag, startPoint x: 1143, startPoint y: 198, endPoint x: 1064, endPoint y: 216, distance: 81.0
click at [1064, 216] on div at bounding box center [1065, 198] width 6 height 46
click at [205, 407] on div "93642710" at bounding box center [249, 398] width 163 height 39
click at [220, 200] on span "Carrier Booking No." at bounding box center [237, 198] width 85 height 11
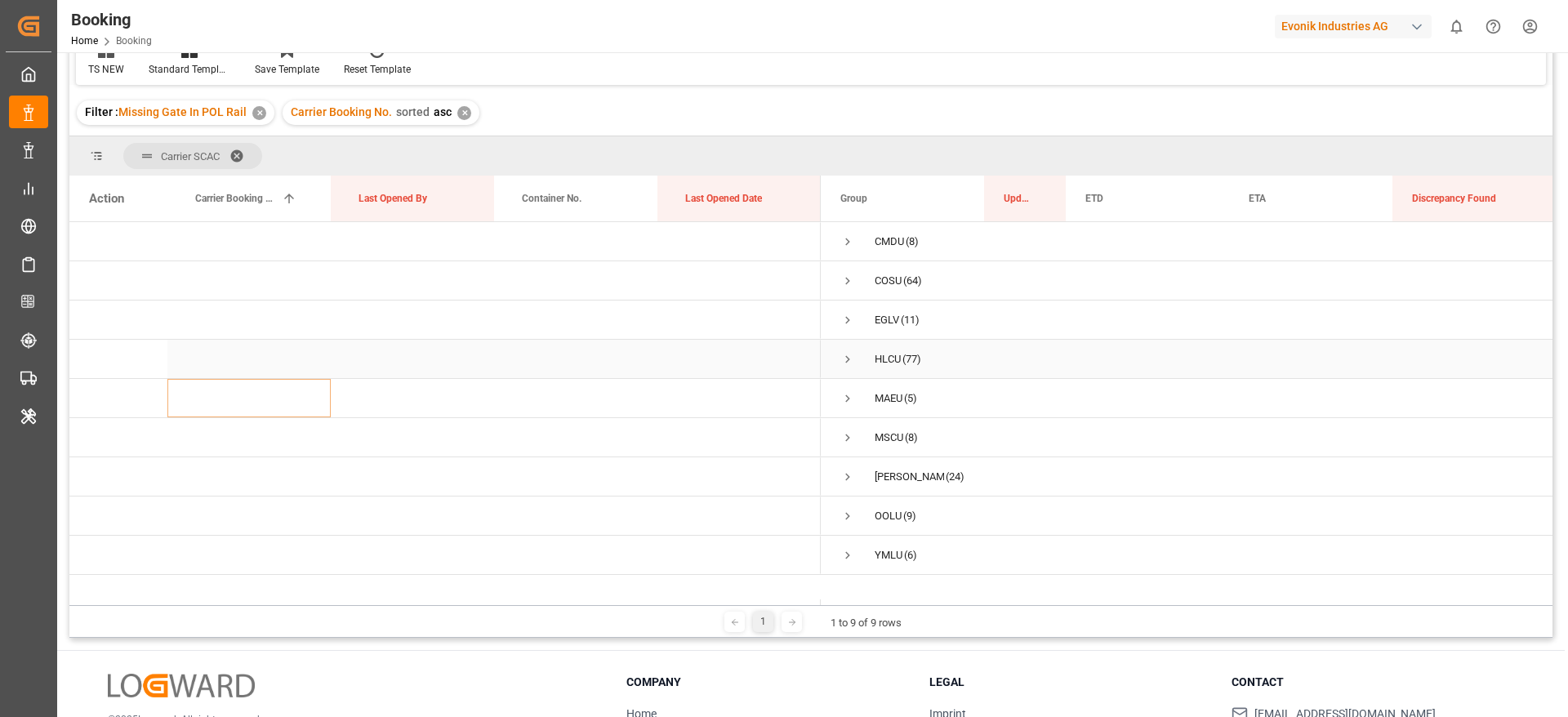
click at [852, 359] on span "Press SPACE to select this row." at bounding box center [848, 359] width 15 height 15
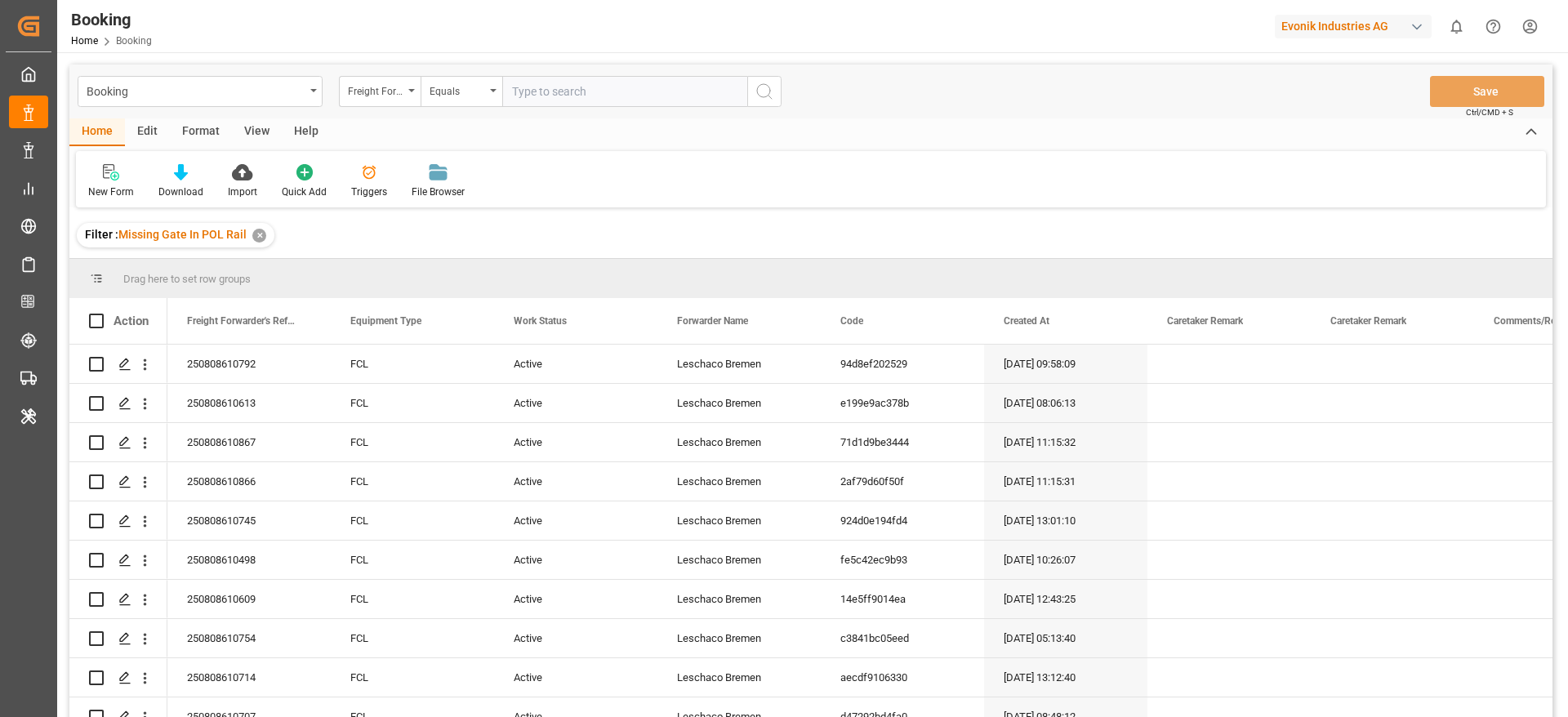
click at [190, 129] on div "Format" at bounding box center [201, 133] width 62 height 28
click at [96, 176] on div at bounding box center [112, 172] width 48 height 18
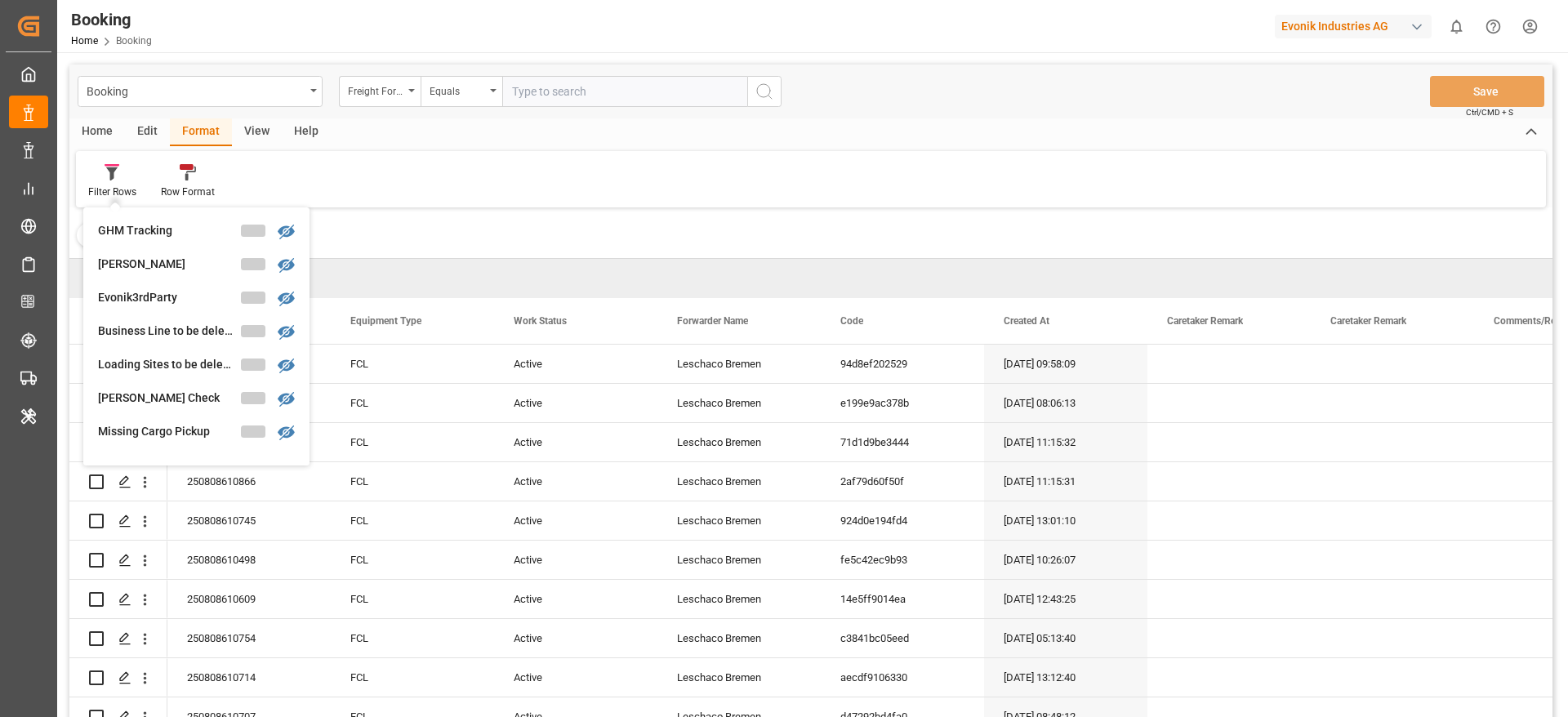
click at [383, 195] on div "Filter Rows GHM Tracking [PERSON_NAME] Evonik3rdParty Business Line to be delet…" at bounding box center [811, 179] width 1470 height 56
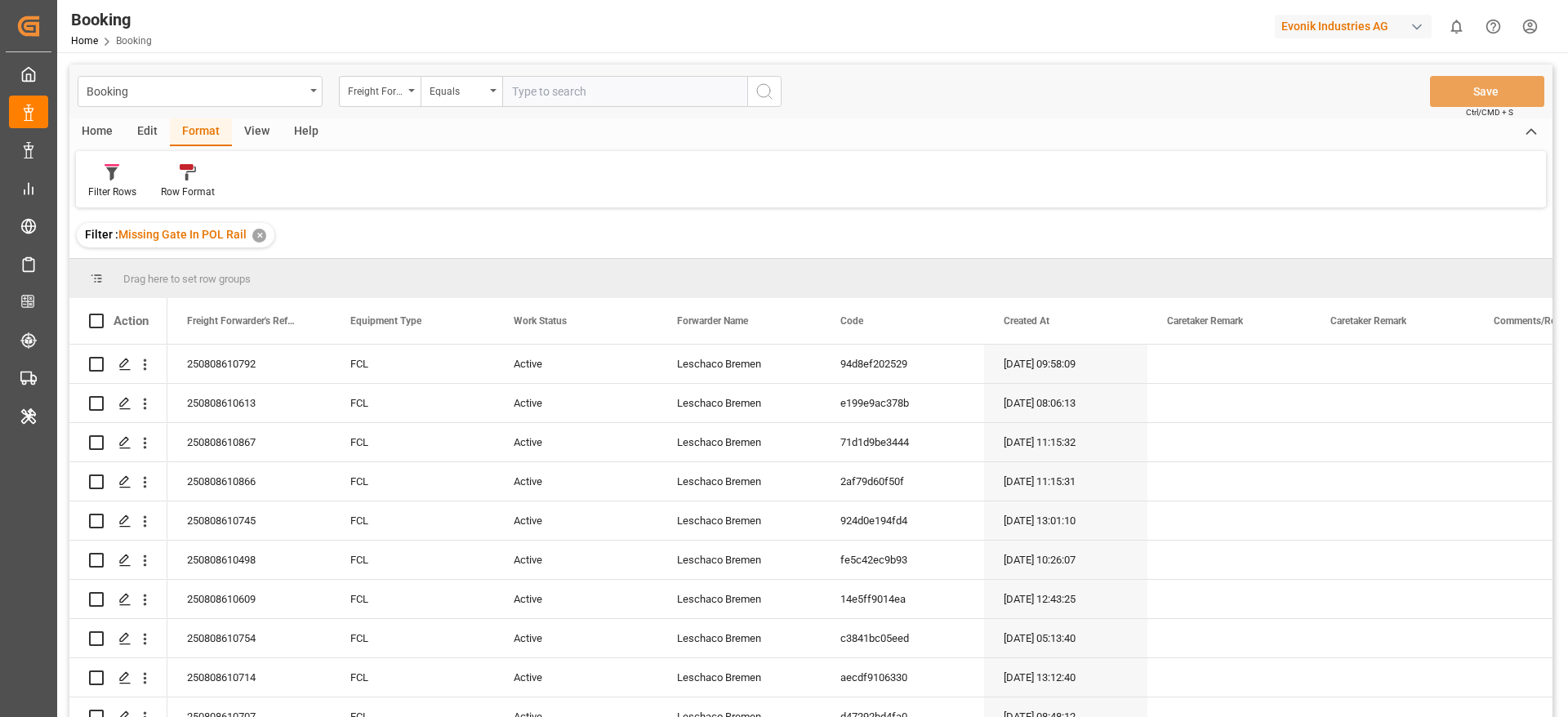
click at [222, 132] on div "Format" at bounding box center [201, 133] width 62 height 28
click at [254, 127] on div "View" at bounding box center [256, 133] width 50 height 28
click at [97, 176] on icon at bounding box center [104, 172] width 17 height 17
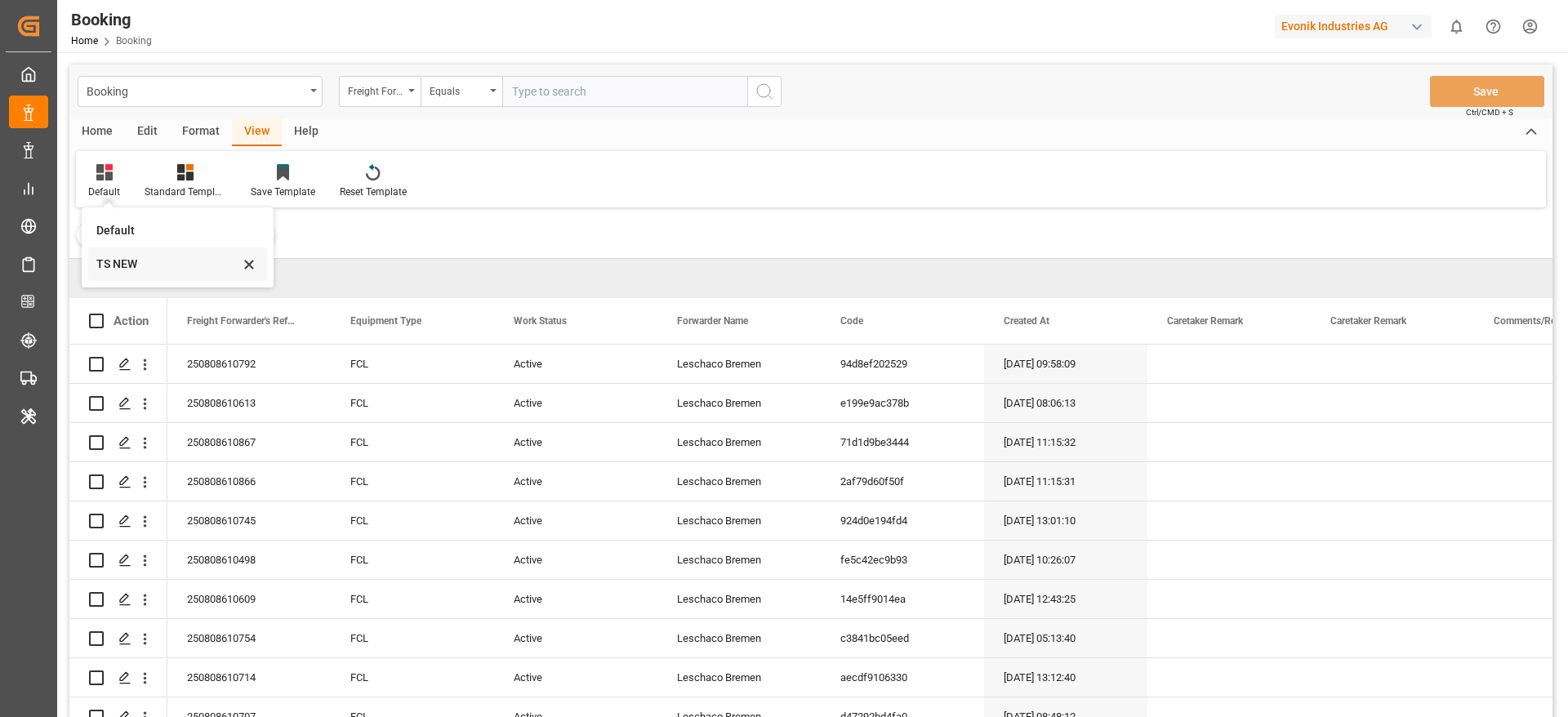
click at [125, 266] on div "TS NEW" at bounding box center [168, 264] width 143 height 18
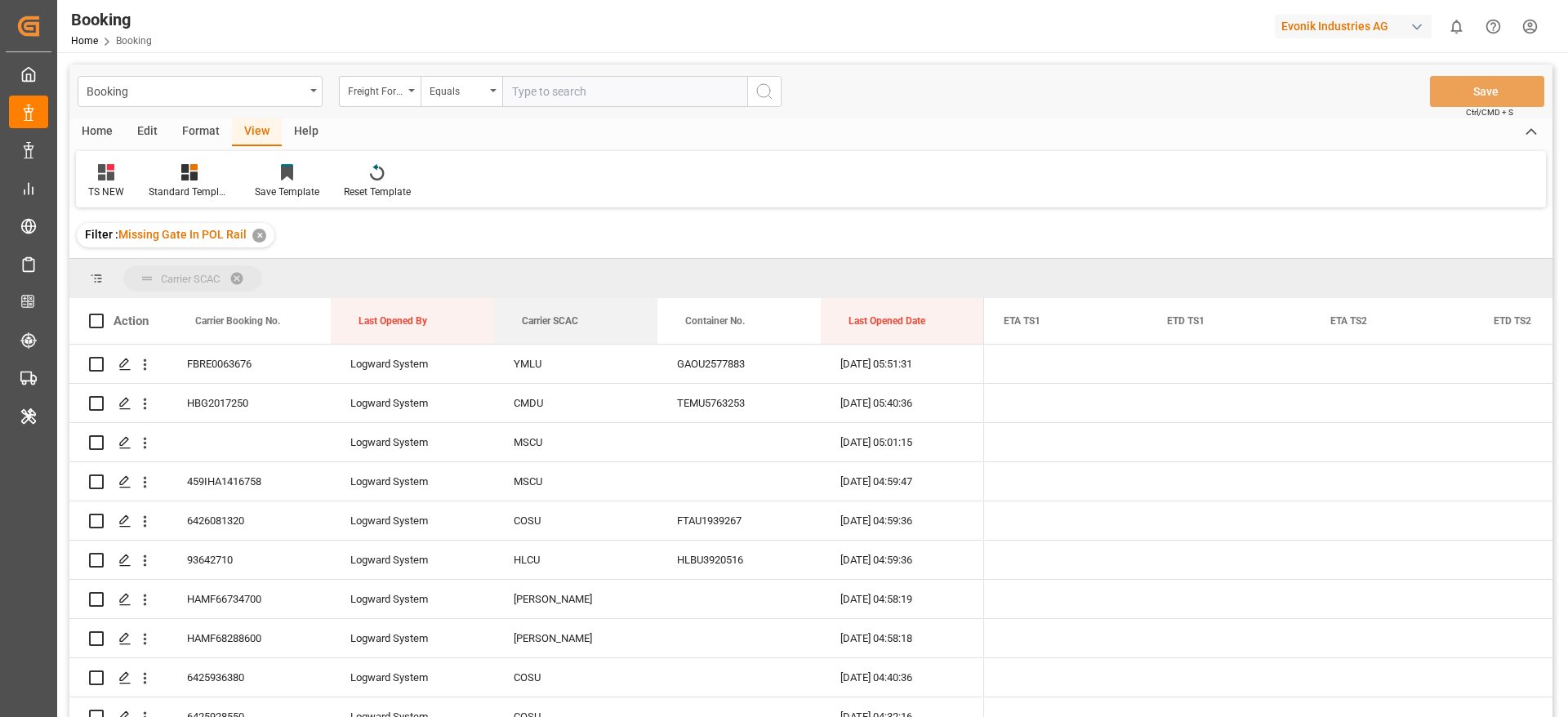
drag, startPoint x: 519, startPoint y: 320, endPoint x: 518, endPoint y: 284, distance: 36.0
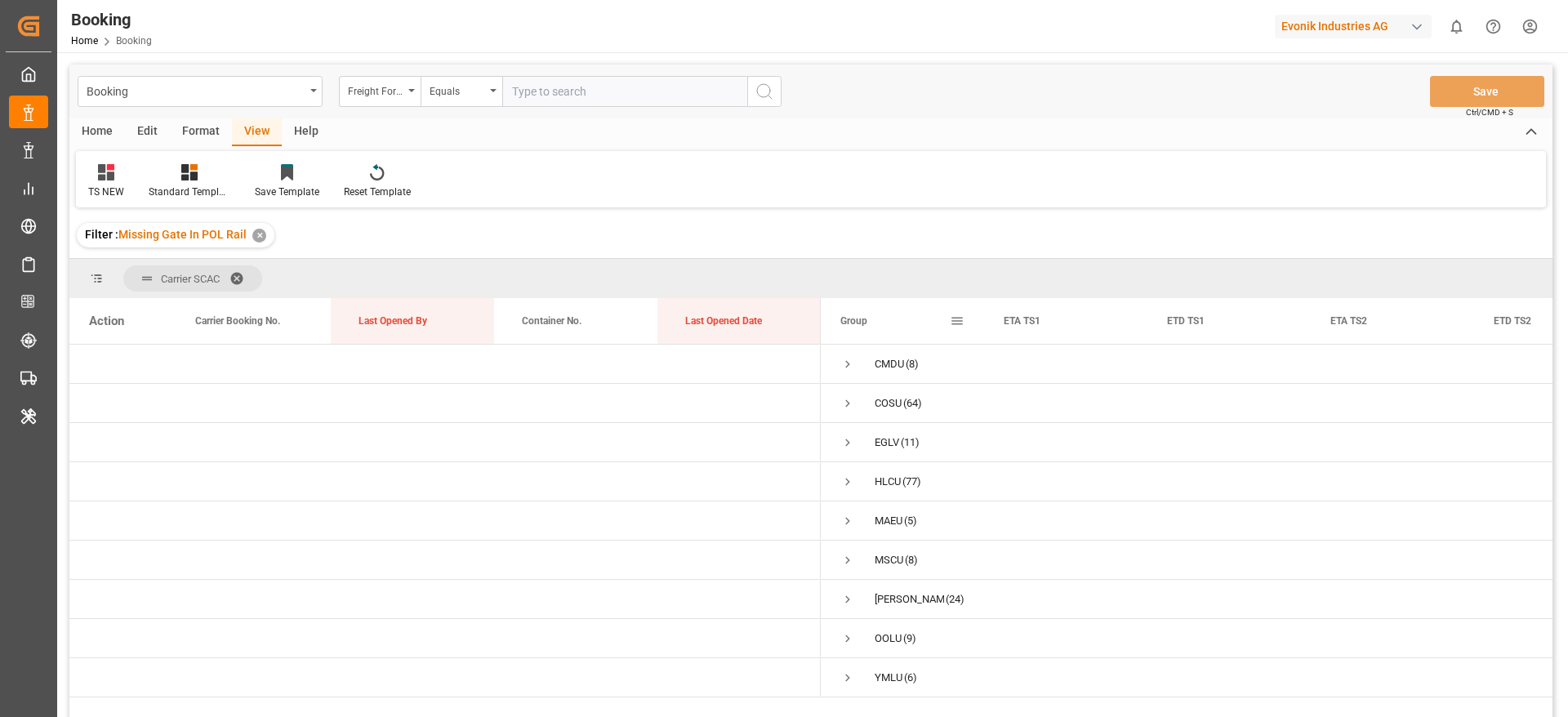
scroll to position [123, 0]
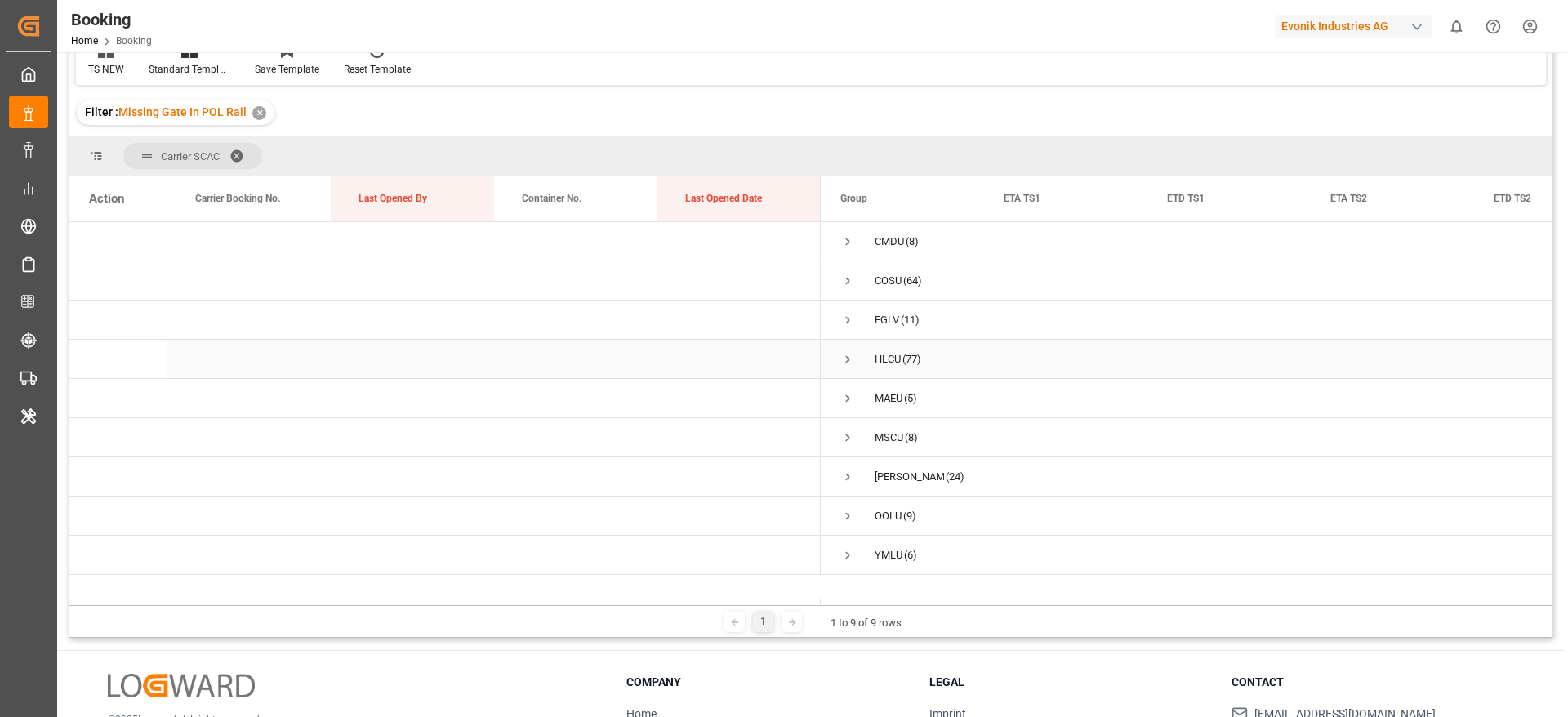
click at [845, 358] on span "Press SPACE to select this row." at bounding box center [848, 359] width 15 height 15
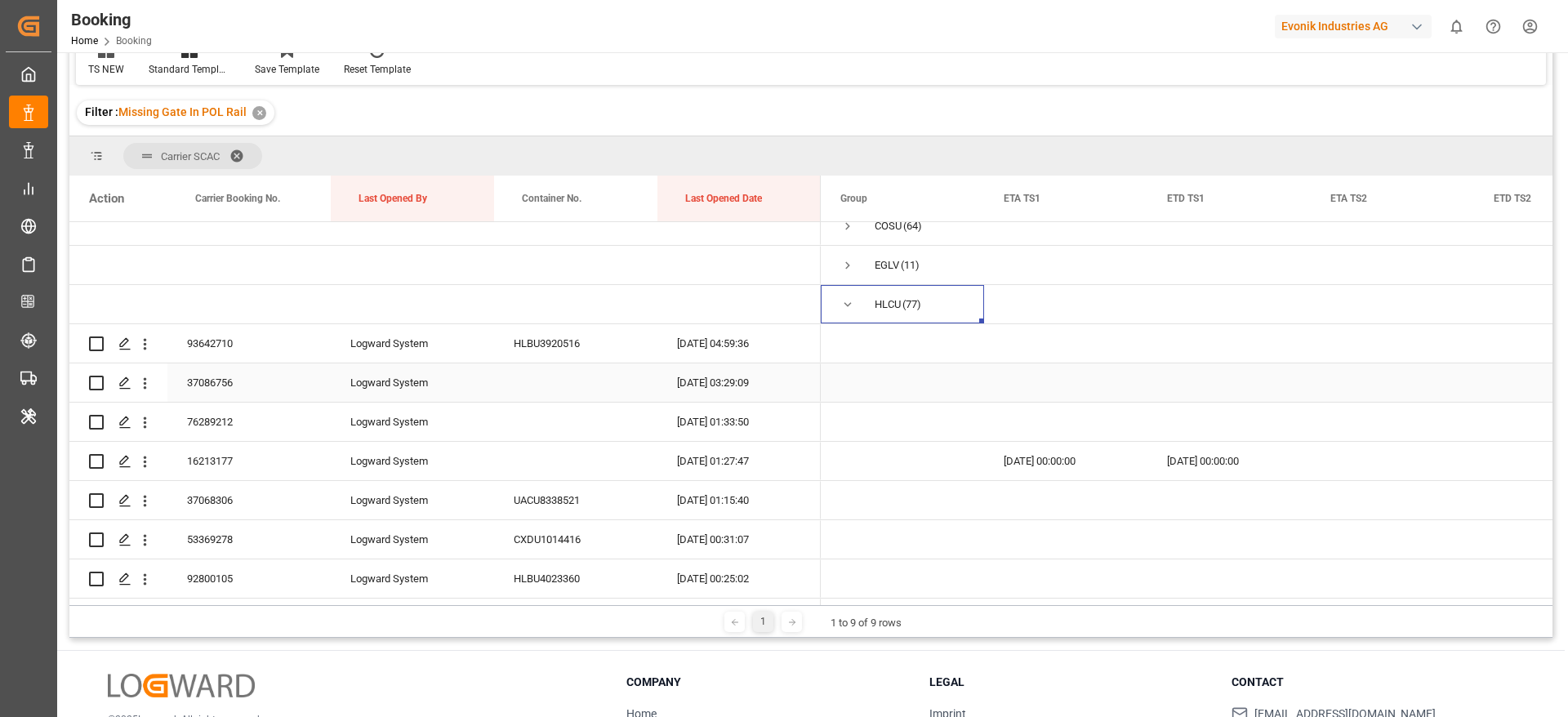
scroll to position [0, 0]
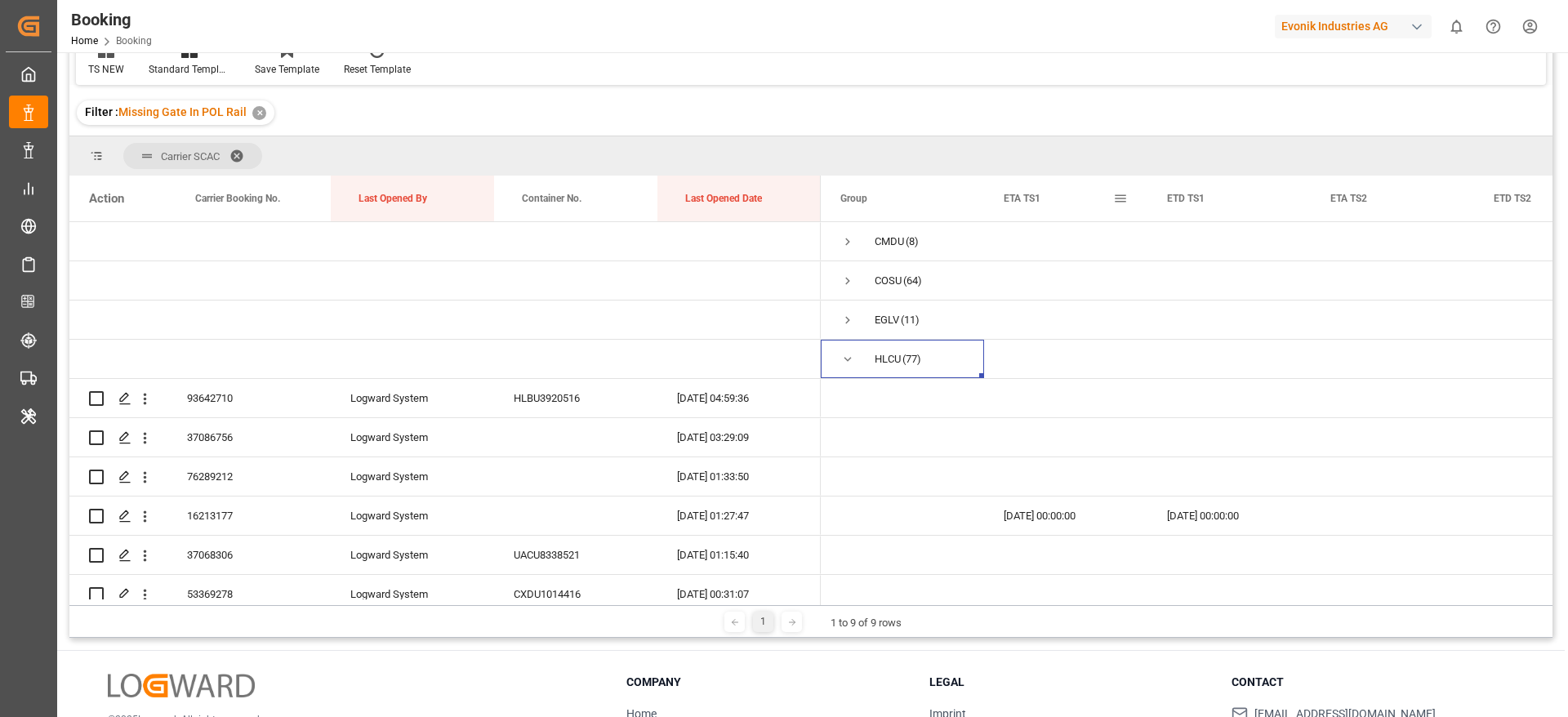
click at [1121, 197] on span at bounding box center [1120, 198] width 15 height 15
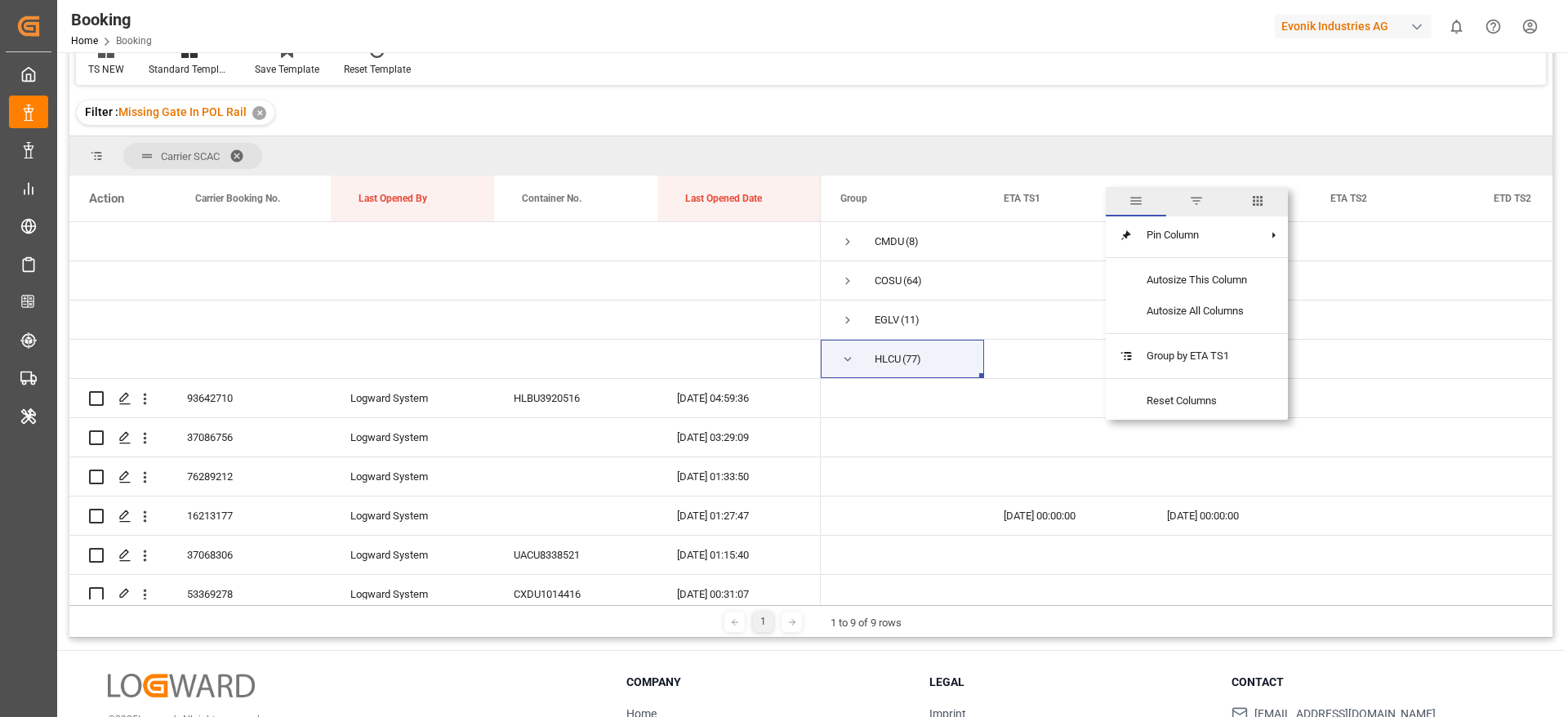
click at [1270, 200] on span "columns" at bounding box center [1257, 202] width 61 height 30
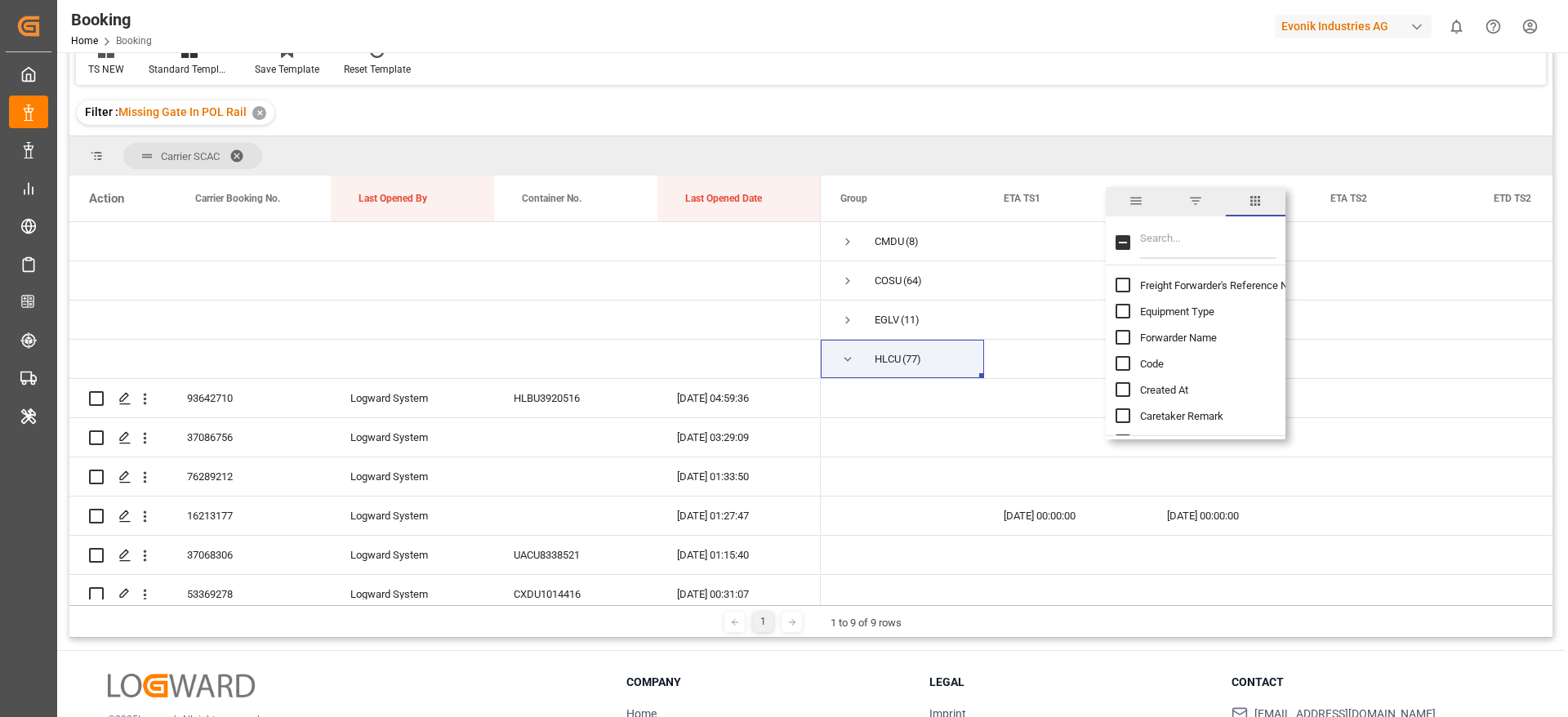
click at [1187, 234] on input "Filter Columns Input" at bounding box center [1207, 242] width 135 height 32
type input "et"
click at [1121, 370] on input "ETA TS1 column toggle visibility (visible)" at bounding box center [1122, 371] width 15 height 15
checkbox input "false"
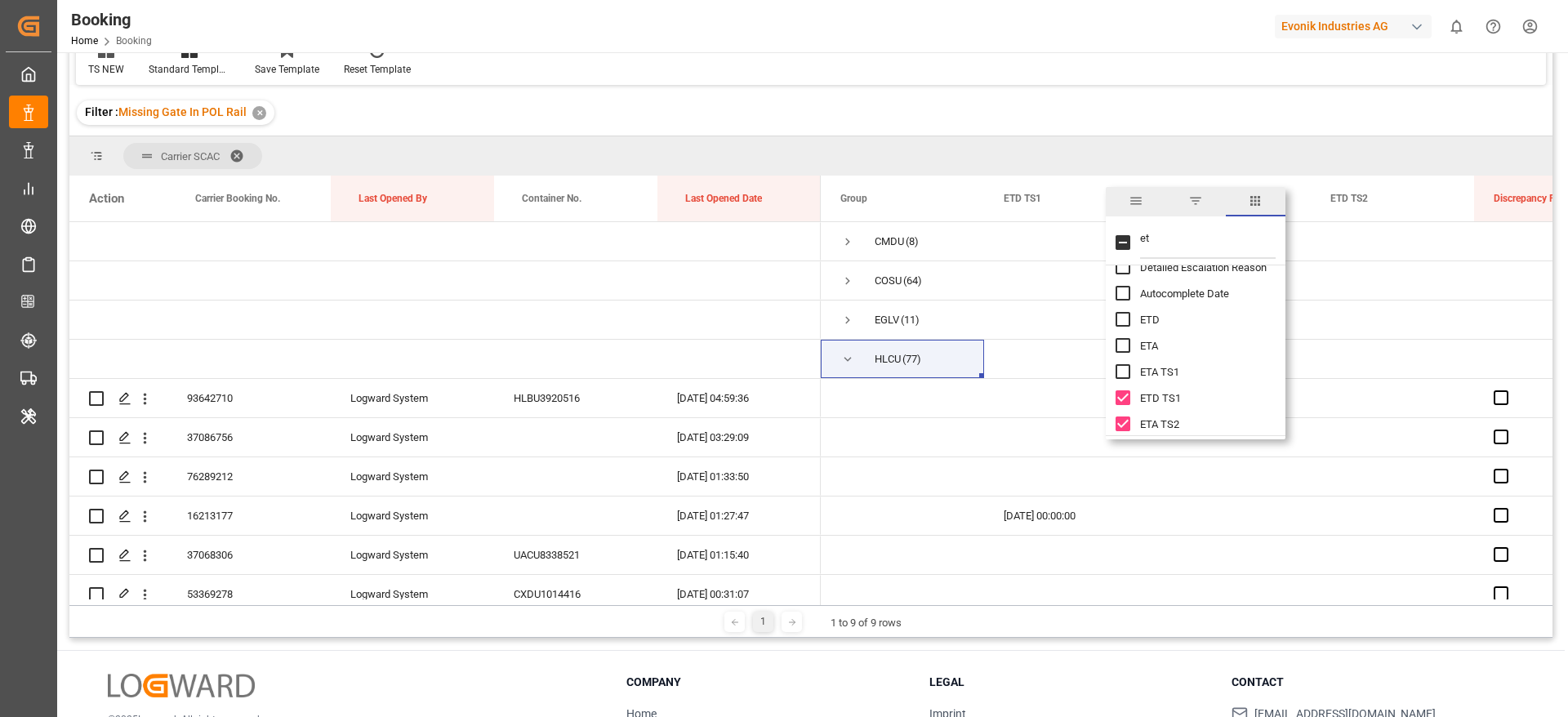
click at [1122, 395] on input "ETD TS1 column toggle visibility (visible)" at bounding box center [1122, 398] width 15 height 15
checkbox input "false"
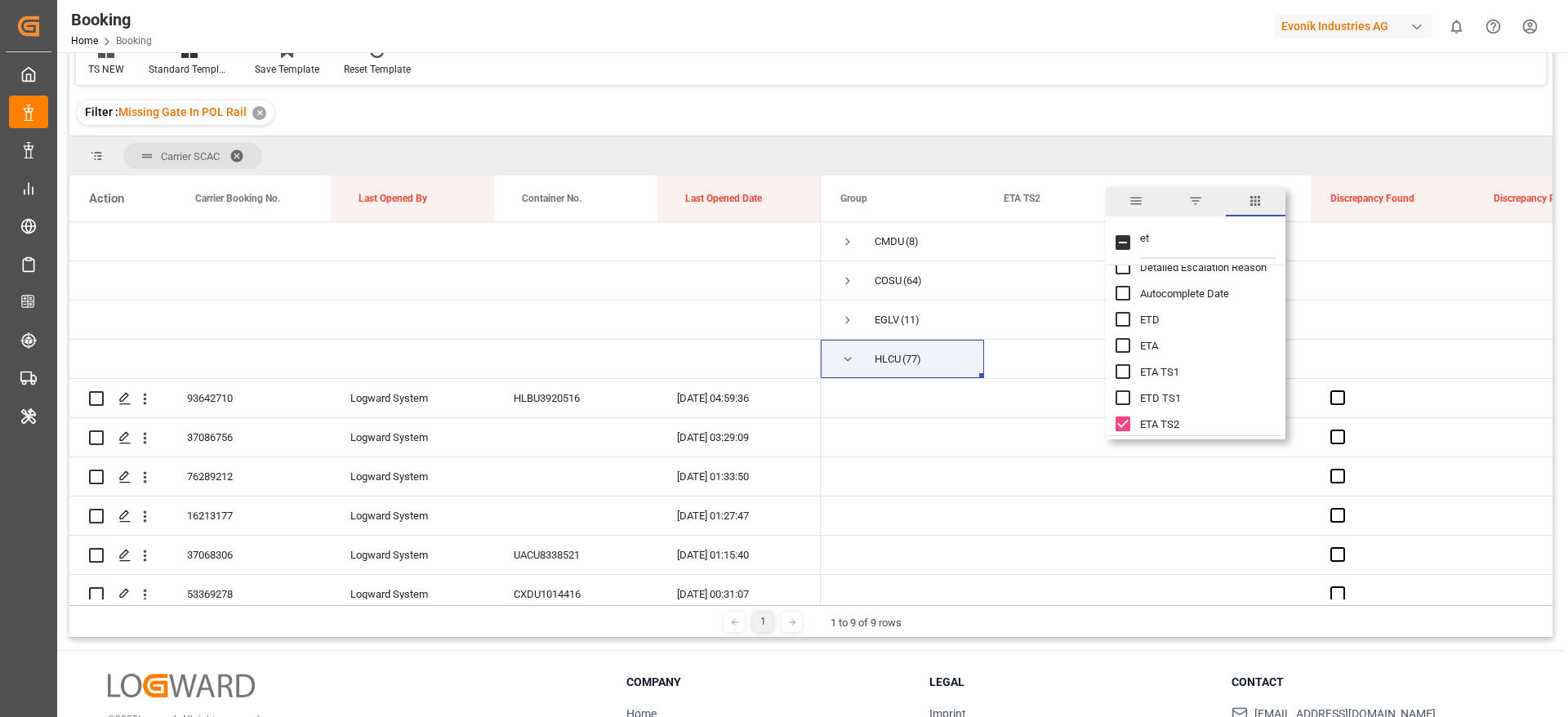
click at [1122, 420] on input "ETA TS2 column toggle visibility (visible)" at bounding box center [1122, 424] width 15 height 15
checkbox input "false"
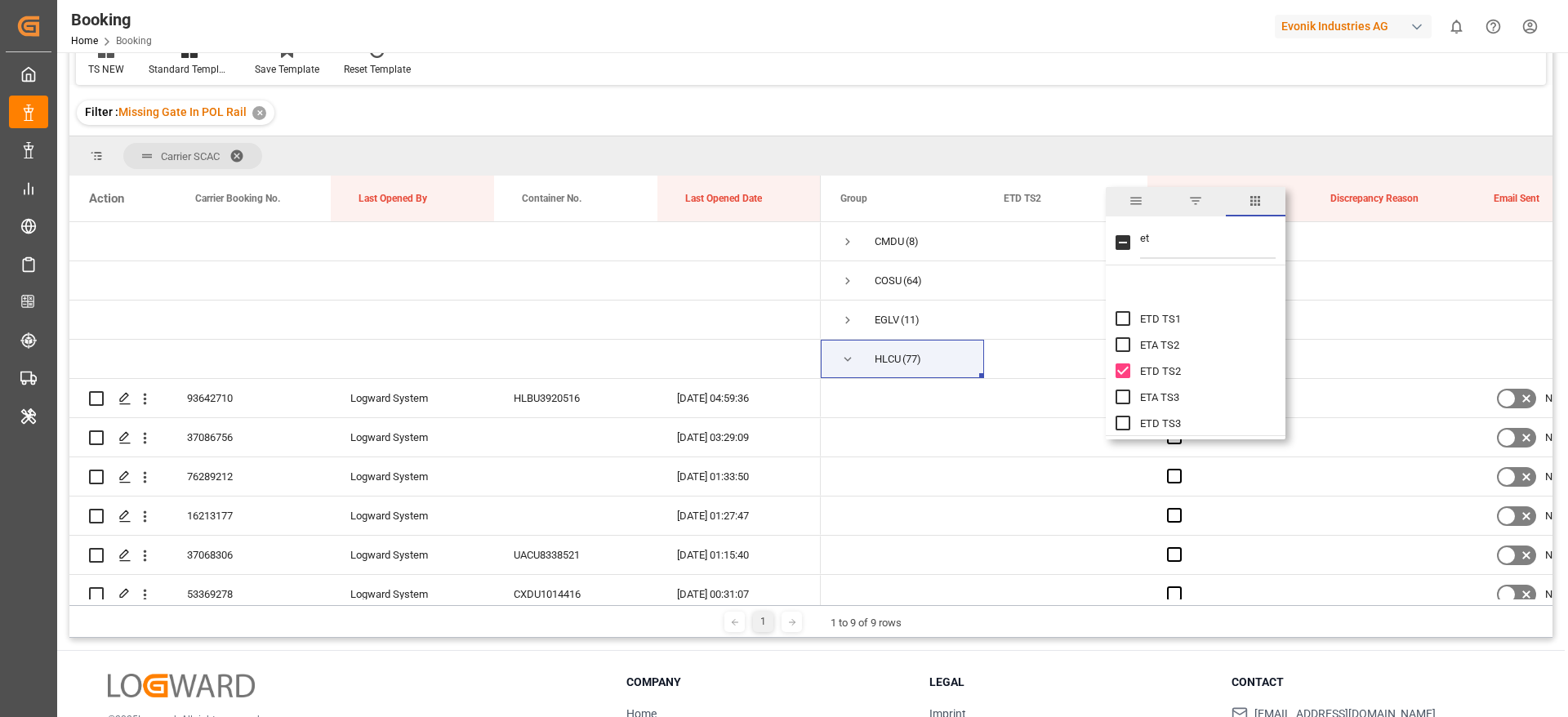
scroll to position [245, 0]
click at [1117, 325] on input "ETD TS2 column toggle visibility (visible)" at bounding box center [1122, 327] width 15 height 15
checkbox input "false"
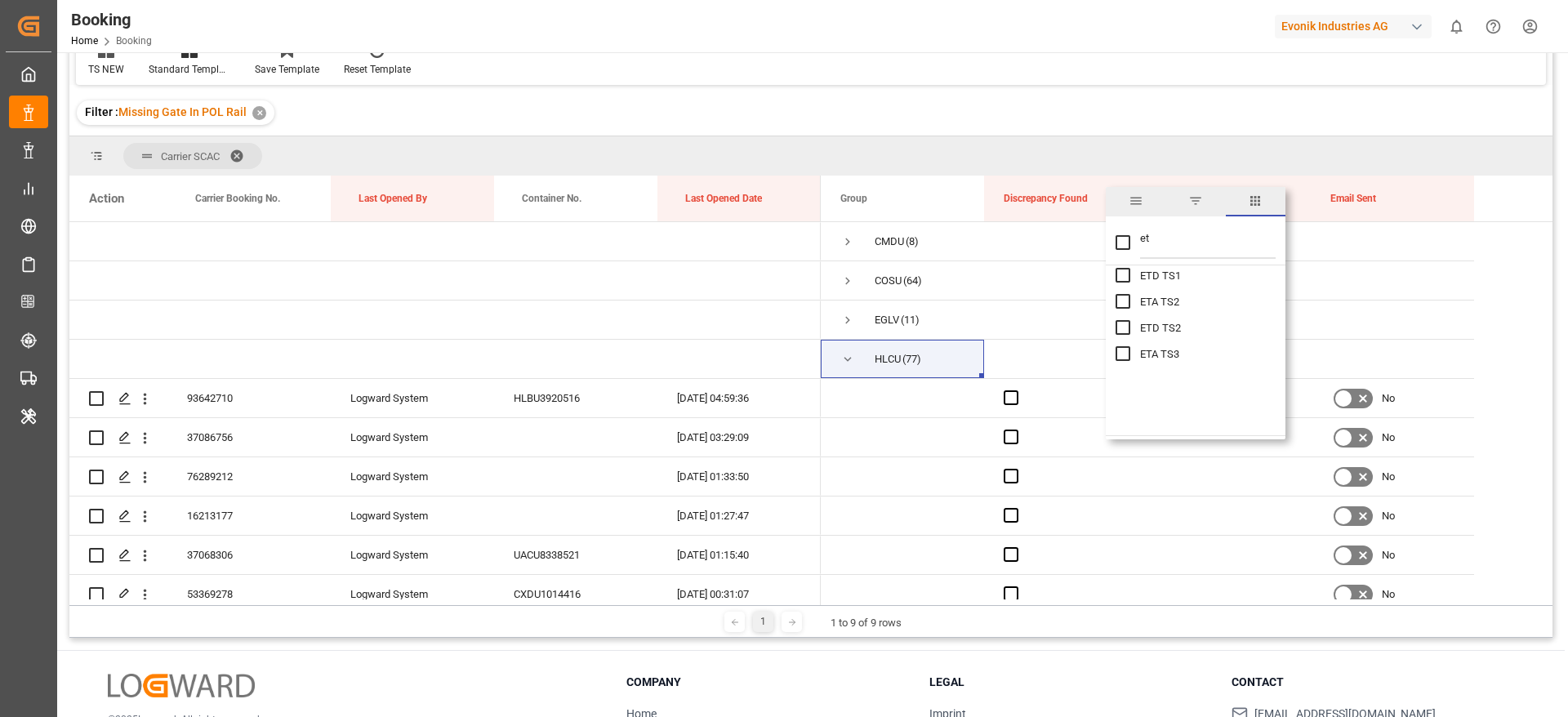
scroll to position [123, 0]
click at [1118, 315] on input "ETD column toggle visibility (hidden)" at bounding box center [1122, 319] width 15 height 15
checkbox input "true"
checkbox input "false"
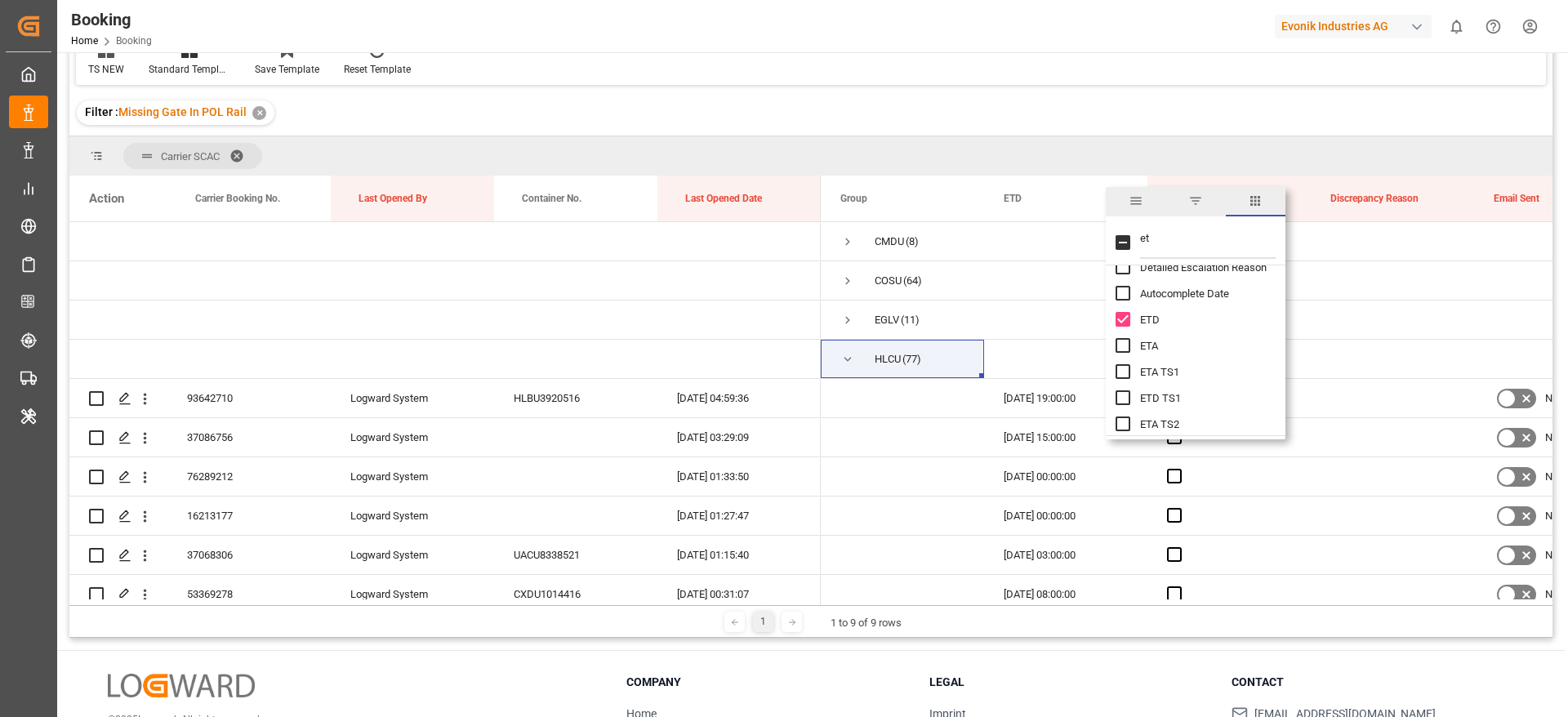
click at [1116, 347] on input "ETA column toggle visibility (hidden)" at bounding box center [1122, 345] width 15 height 15
checkbox input "true"
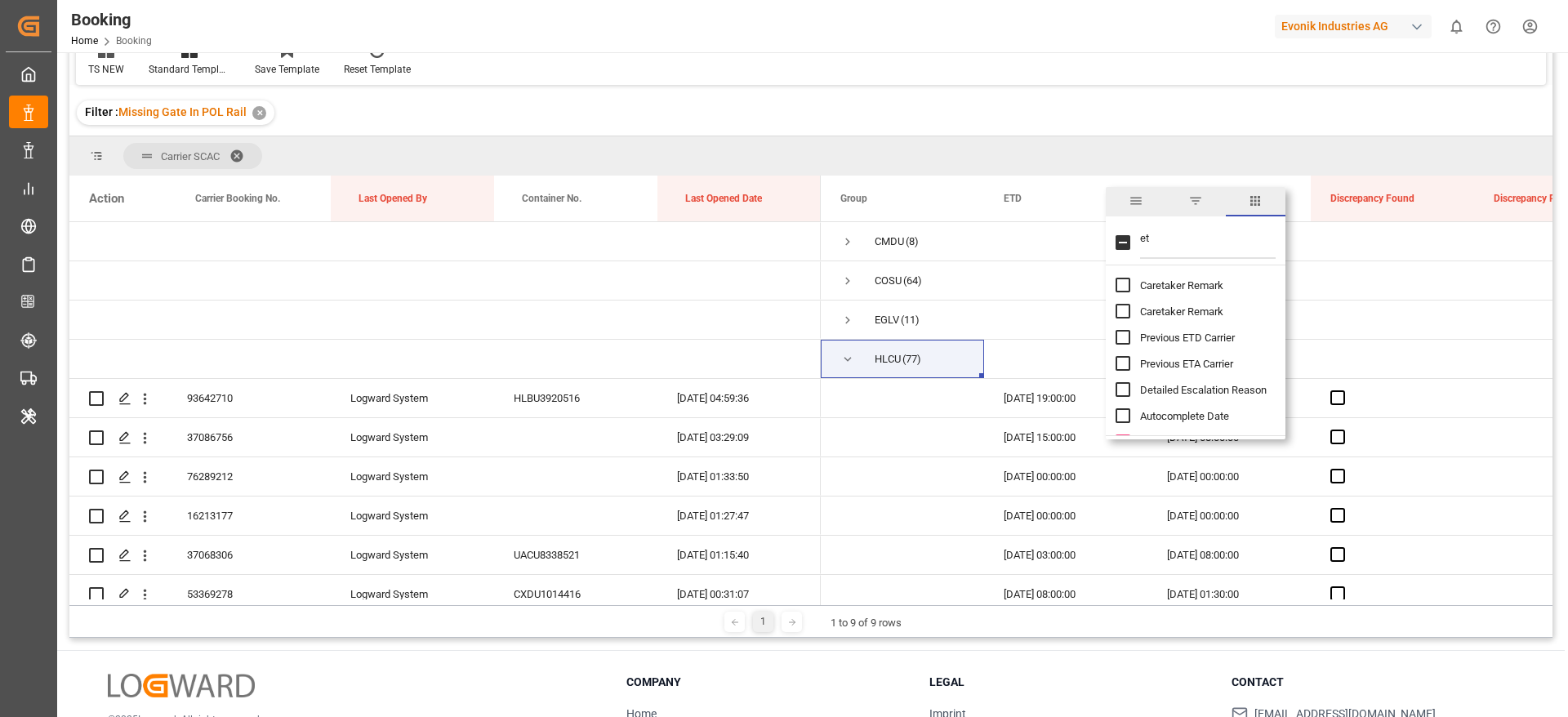
scroll to position [0, 0]
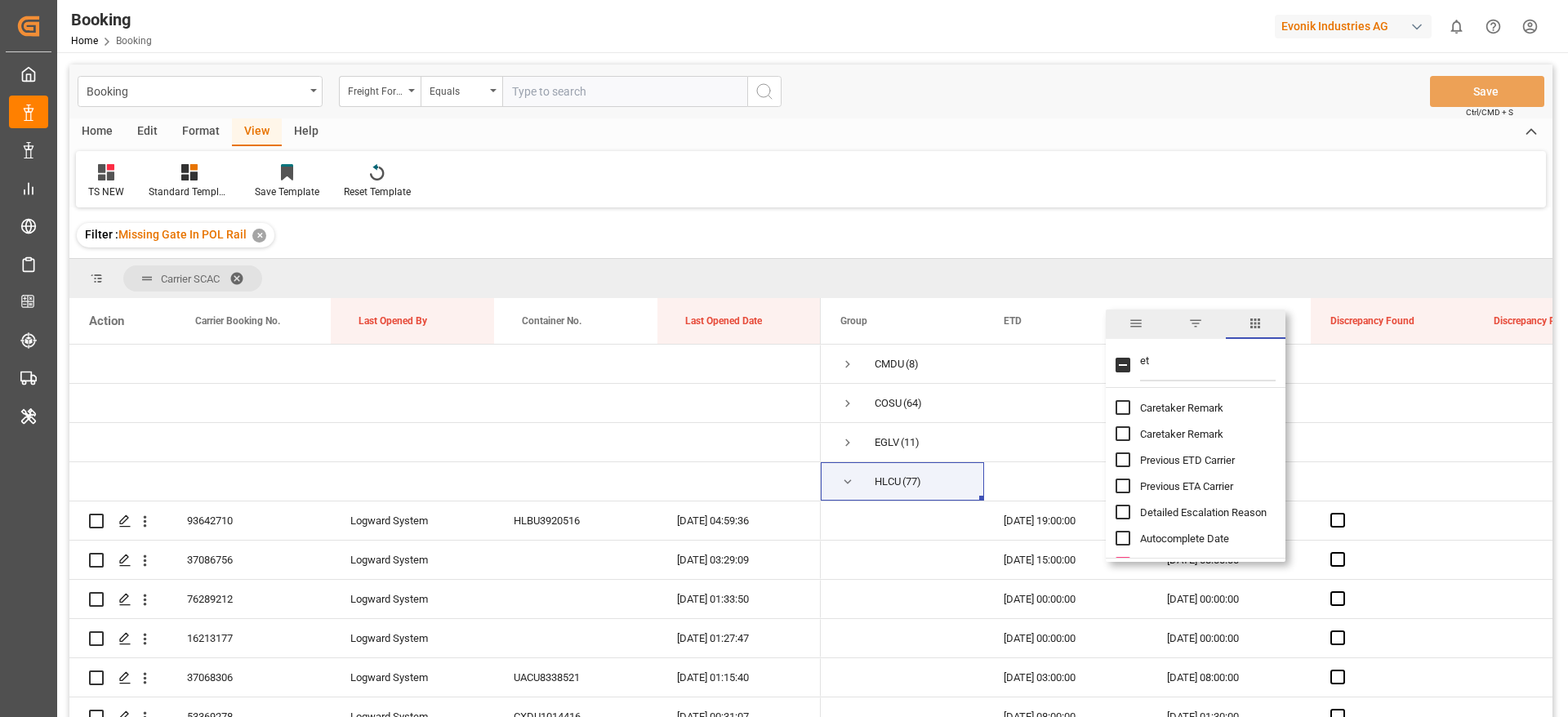
click at [1168, 349] on input "et" at bounding box center [1207, 364] width 135 height 32
type input "e"
type input "for"
click at [1171, 432] on span "Forwarder Name" at bounding box center [1178, 434] width 76 height 12
checkbox input "false"
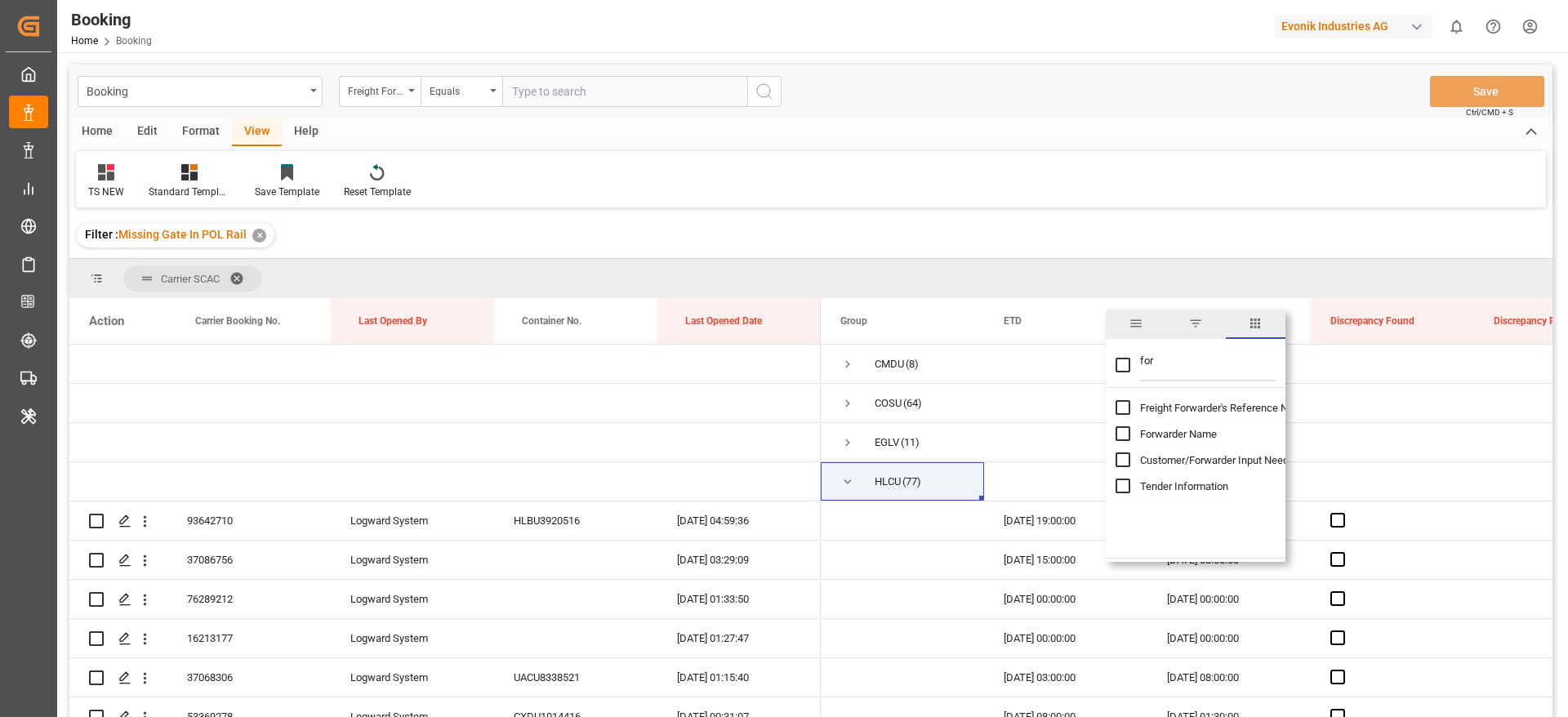
checkbox input "true"
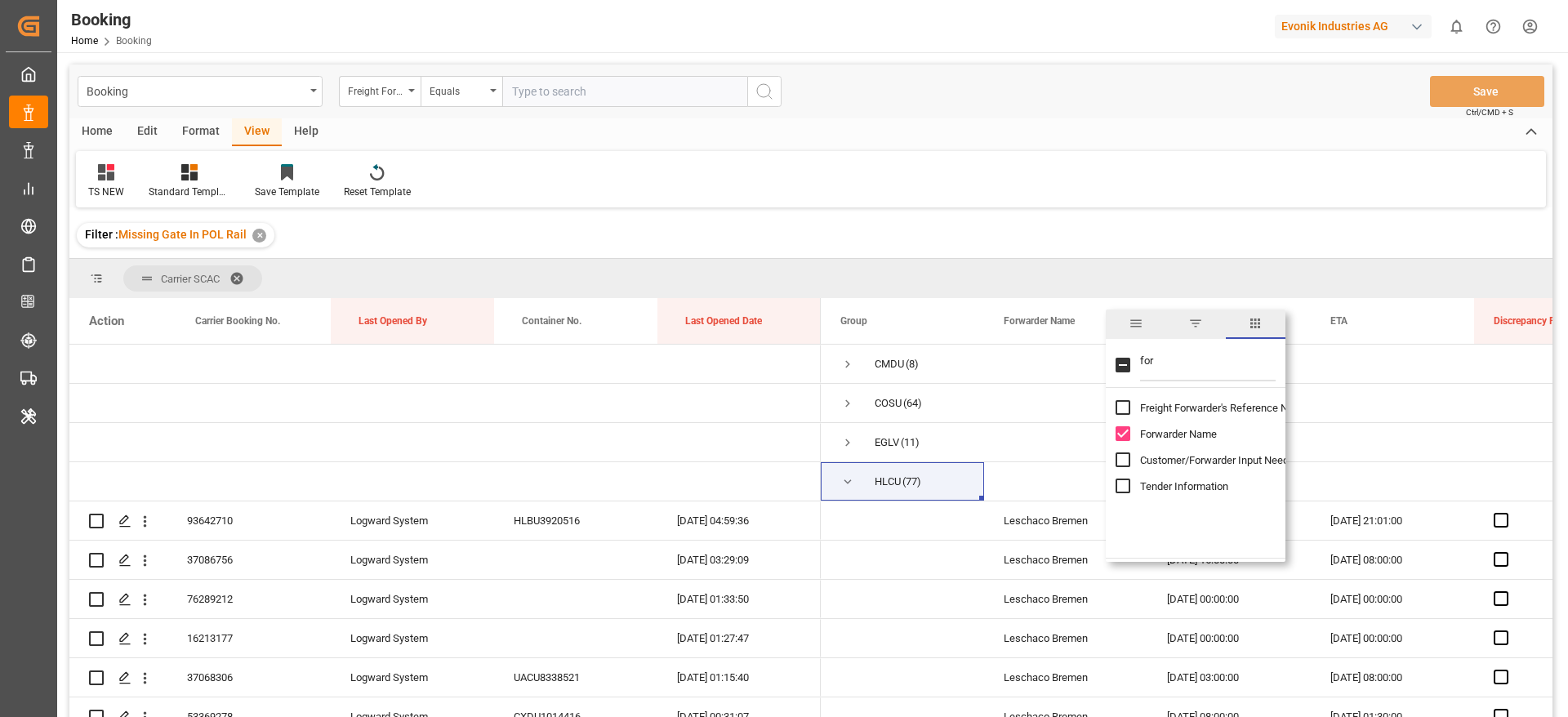
click at [1179, 406] on span "Freight Forwarder's Reference No." at bounding box center [1218, 408] width 156 height 12
checkbox input "true"
click at [1195, 355] on input "for" at bounding box center [1207, 364] width 135 height 32
type input "f"
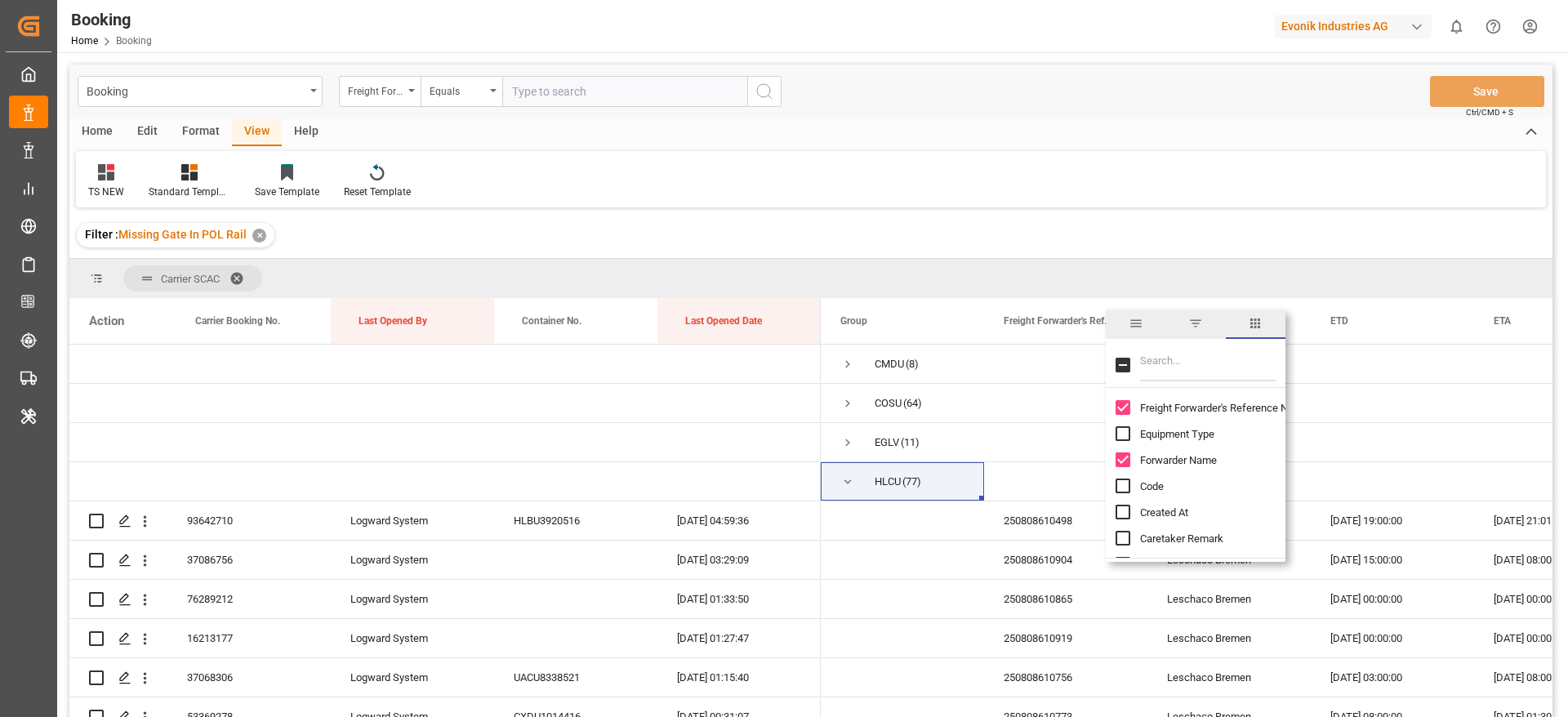
click at [1106, 206] on div "TS NEW Standard Templates Save Template Reset Template" at bounding box center [811, 179] width 1470 height 56
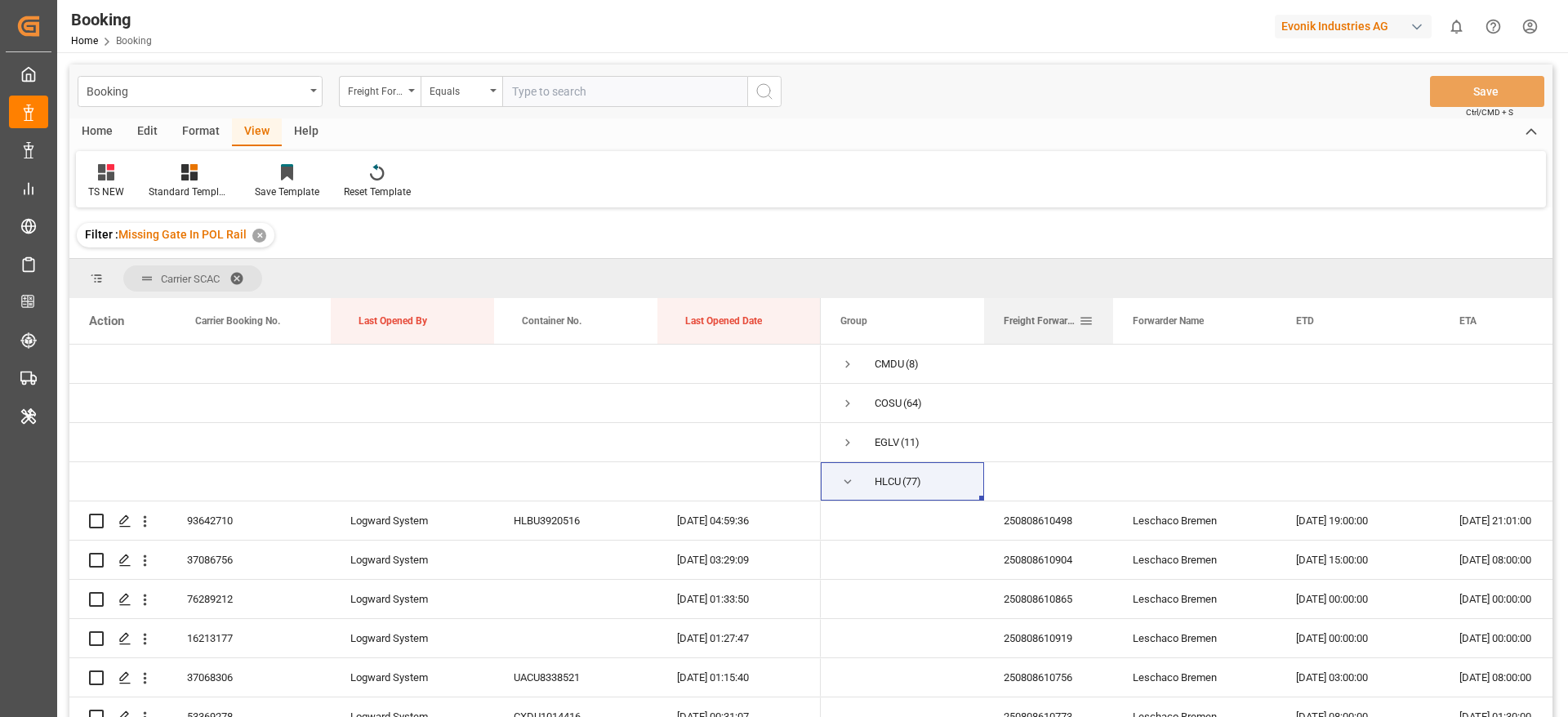
drag, startPoint x: 1147, startPoint y: 318, endPoint x: 1113, endPoint y: 320, distance: 34.1
click at [1113, 320] on div at bounding box center [1113, 321] width 6 height 46
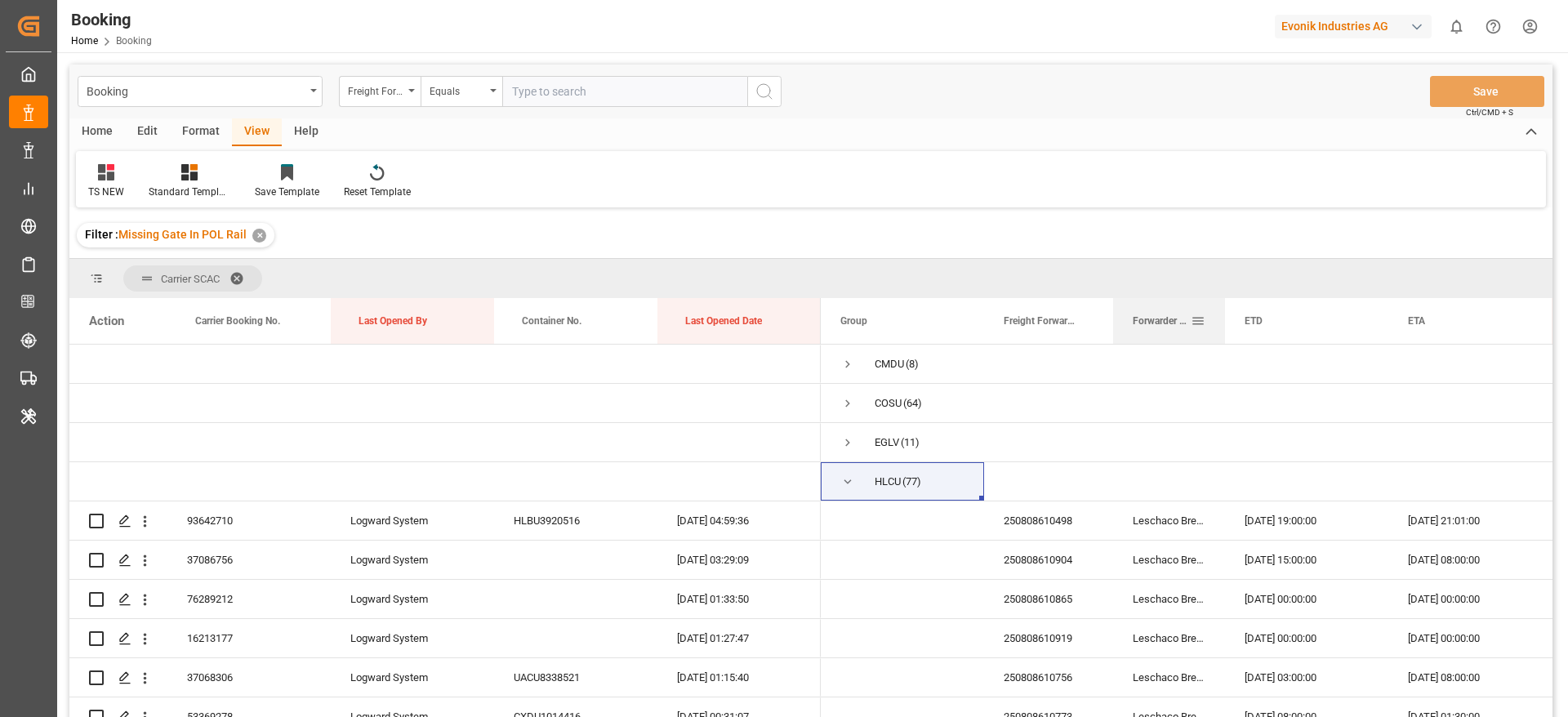
drag, startPoint x: 1276, startPoint y: 324, endPoint x: 1224, endPoint y: 336, distance: 53.4
click at [1224, 336] on div at bounding box center [1224, 321] width 6 height 46
drag, startPoint x: 1385, startPoint y: 326, endPoint x: 1364, endPoint y: 337, distance: 23.7
click at [1364, 337] on div at bounding box center [1366, 321] width 6 height 46
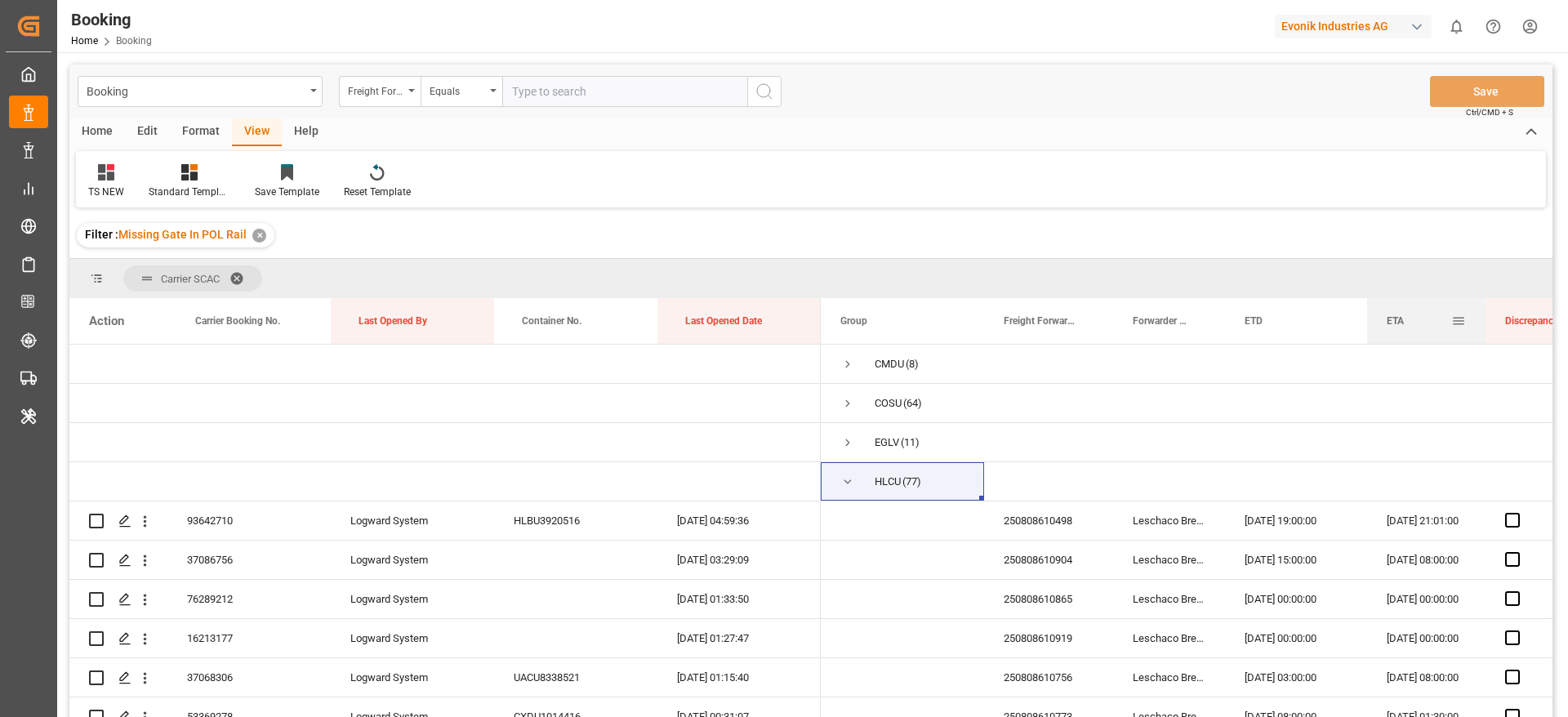
drag, startPoint x: 1529, startPoint y: 328, endPoint x: 1484, endPoint y: 333, distance: 45.3
click at [1484, 333] on div at bounding box center [1485, 321] width 6 height 46
click at [1199, 322] on span at bounding box center [1198, 320] width 15 height 15
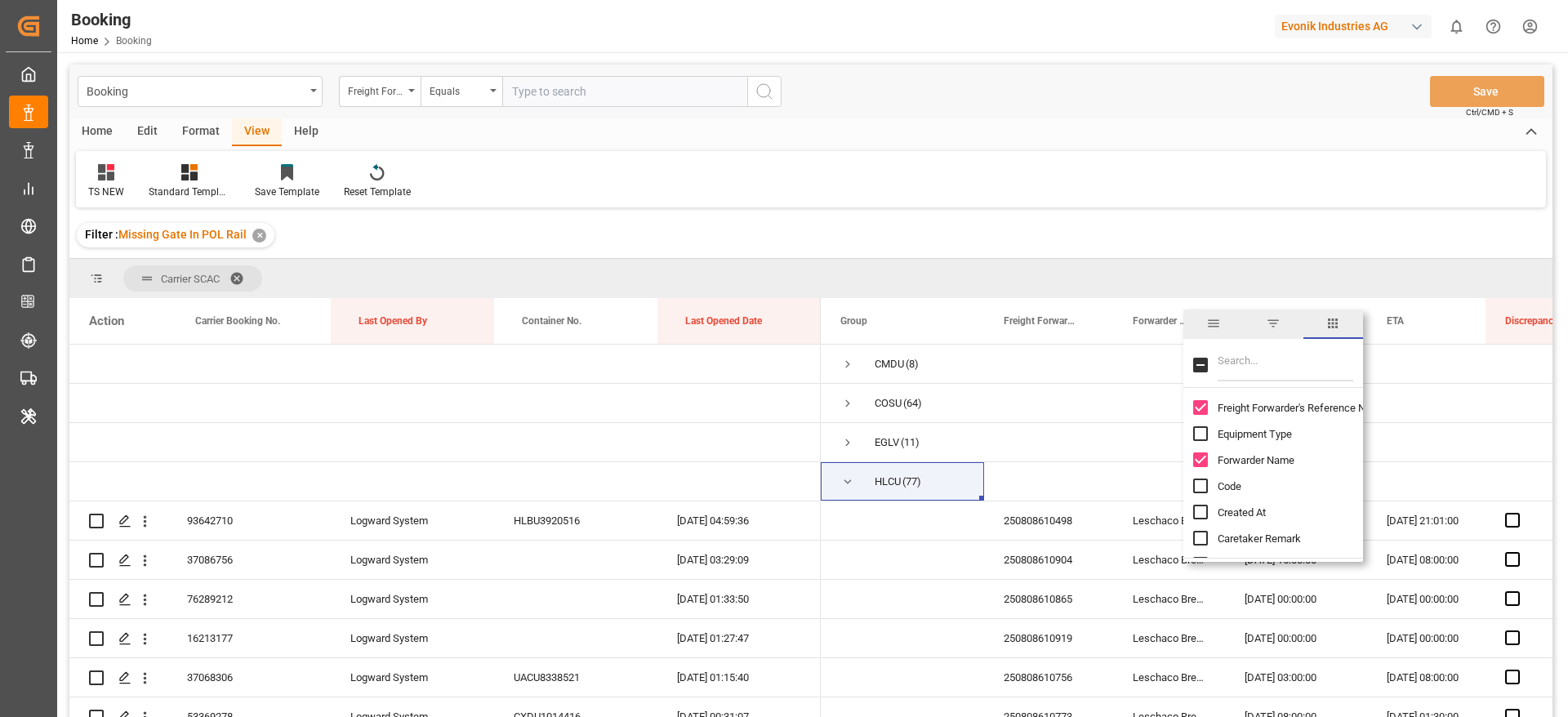
click at [1269, 349] on input "Filter Columns Input" at bounding box center [1285, 364] width 135 height 32
type input "up"
click at [1239, 459] on span "Update Last Opened By" at bounding box center [1271, 460] width 108 height 12
checkbox input "false"
checkbox input "true"
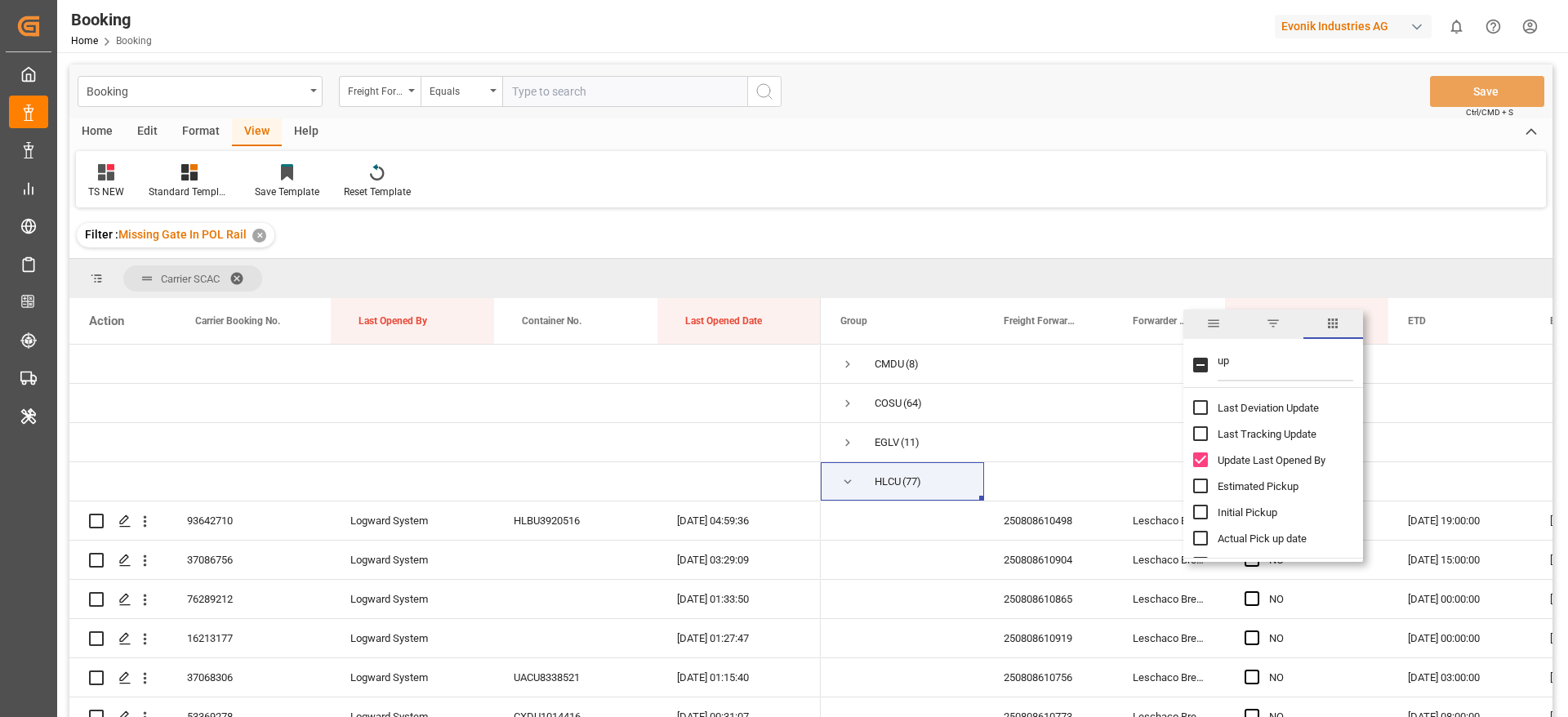
click at [1282, 195] on div "TS NEW Standard Templates Save Template Reset Template" at bounding box center [811, 179] width 1470 height 56
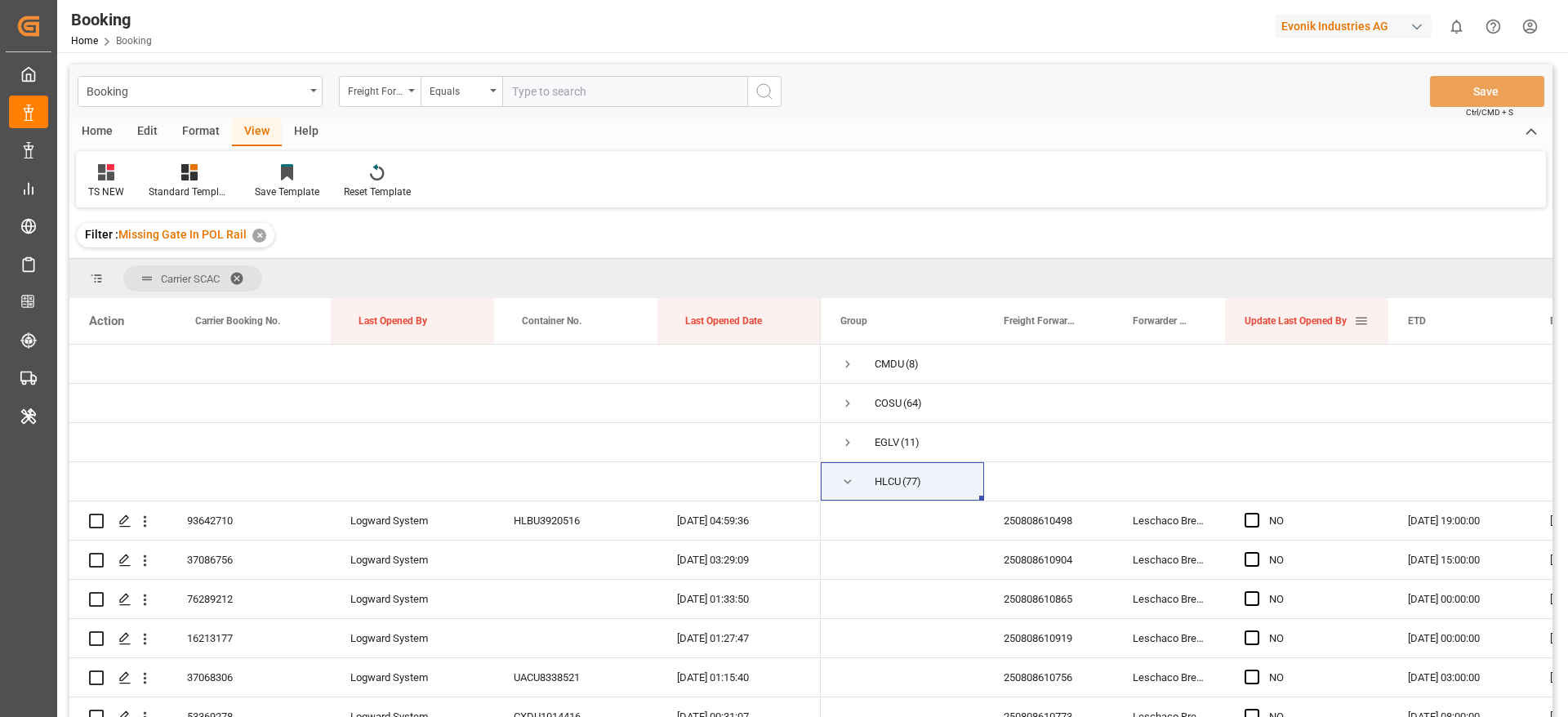
drag, startPoint x: 1385, startPoint y: 330, endPoint x: 1350, endPoint y: 340, distance: 36.4
click at [1350, 340] on div "Update Last Opened By" at bounding box center [1307, 321] width 163 height 46
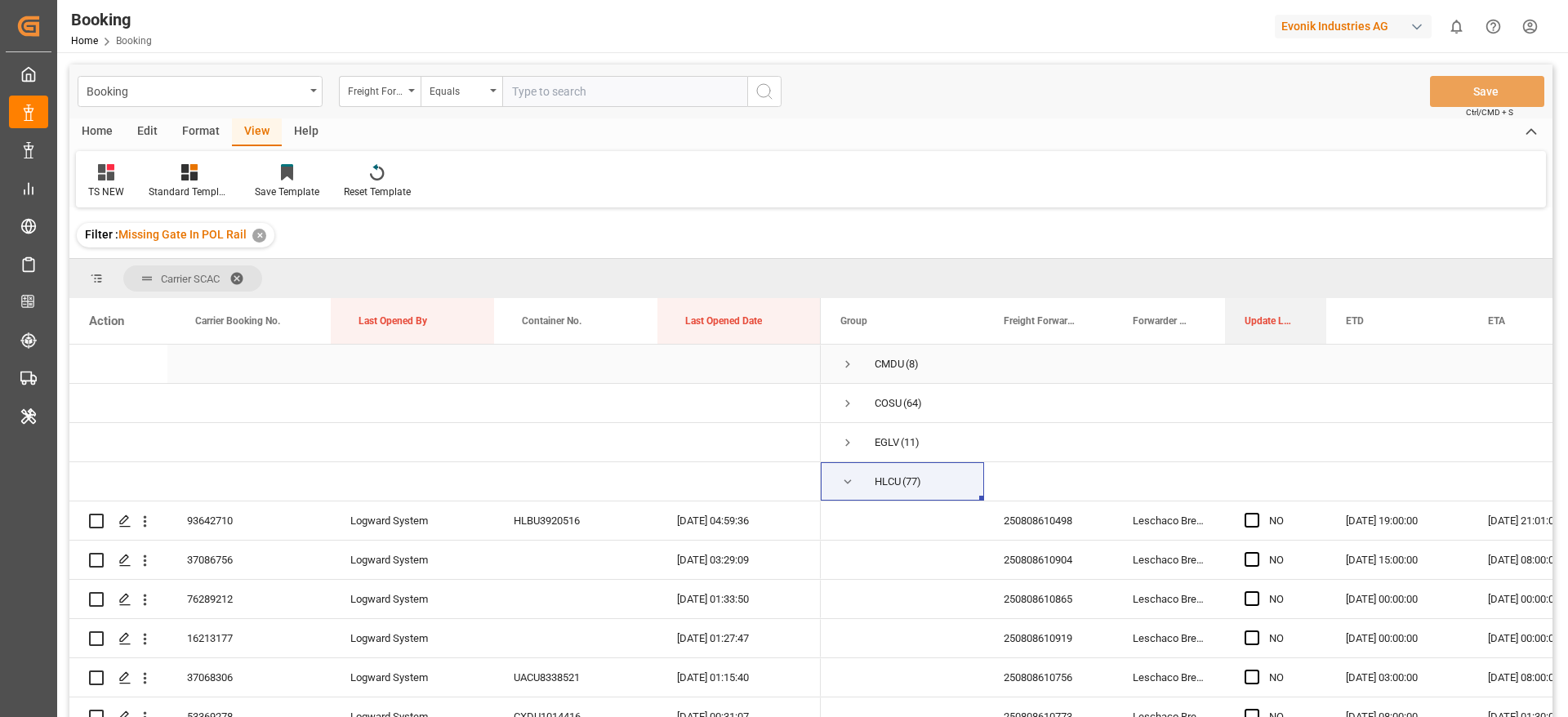
drag, startPoint x: 1385, startPoint y: 324, endPoint x: 1324, endPoint y: 348, distance: 65.6
click at [1324, 348] on div "Action Carrier Booking No. Last Opened By Container No. NO" at bounding box center [811, 513] width 1483 height 430
click at [228, 315] on span "Carrier Booking No." at bounding box center [237, 320] width 85 height 11
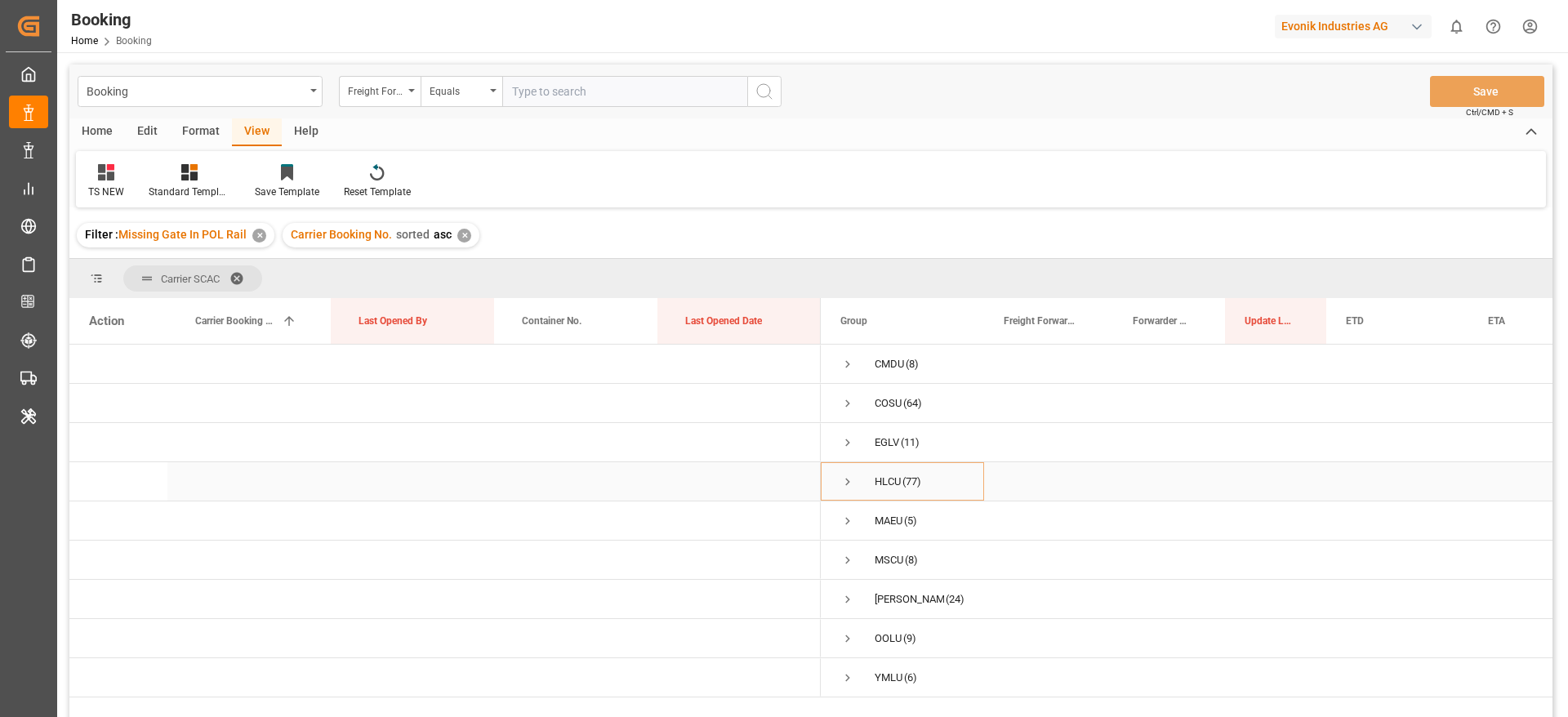
click at [844, 481] on span "Press SPACE to select this row." at bounding box center [848, 482] width 15 height 15
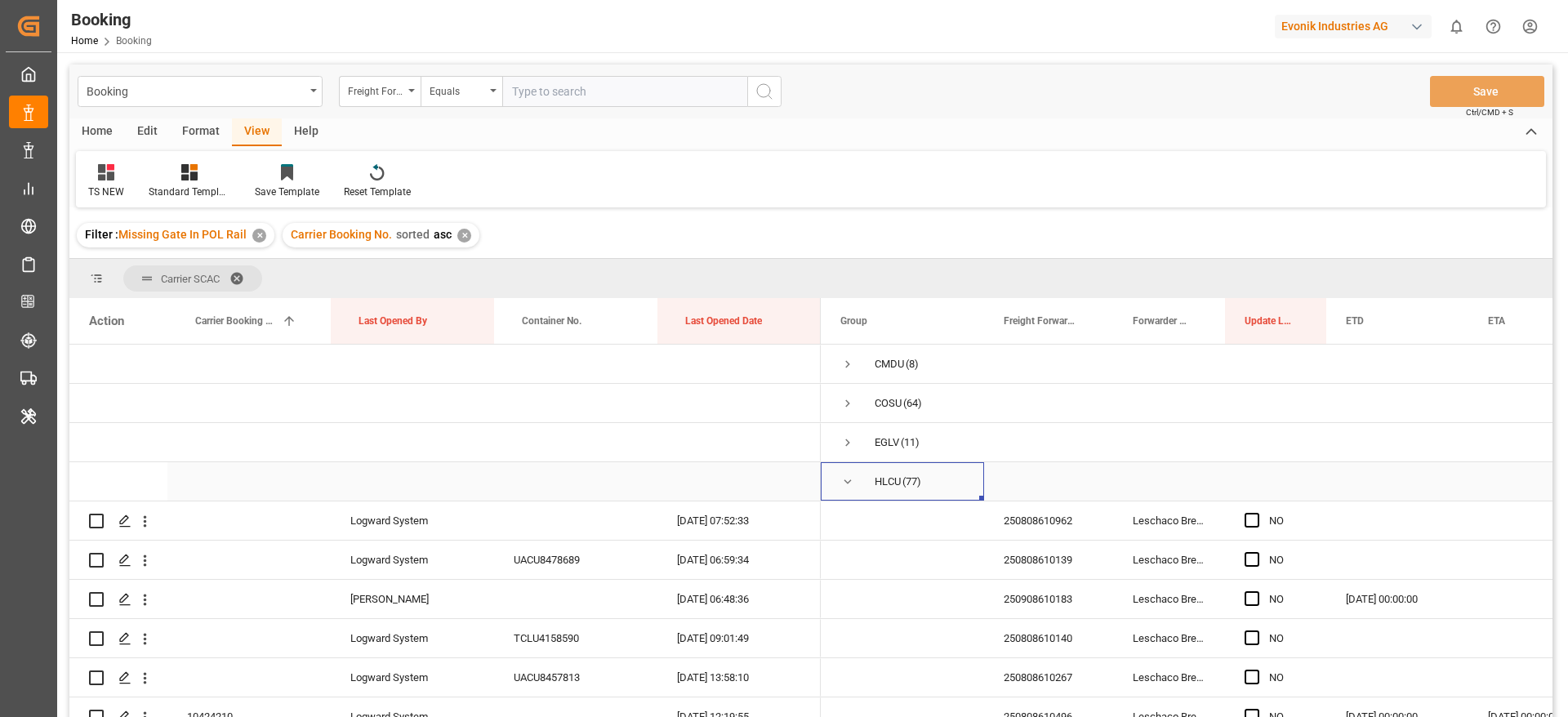
click at [1059, 527] on div "250808610962" at bounding box center [1048, 520] width 129 height 39
click at [148, 523] on icon "open menu" at bounding box center [145, 521] width 18 height 18
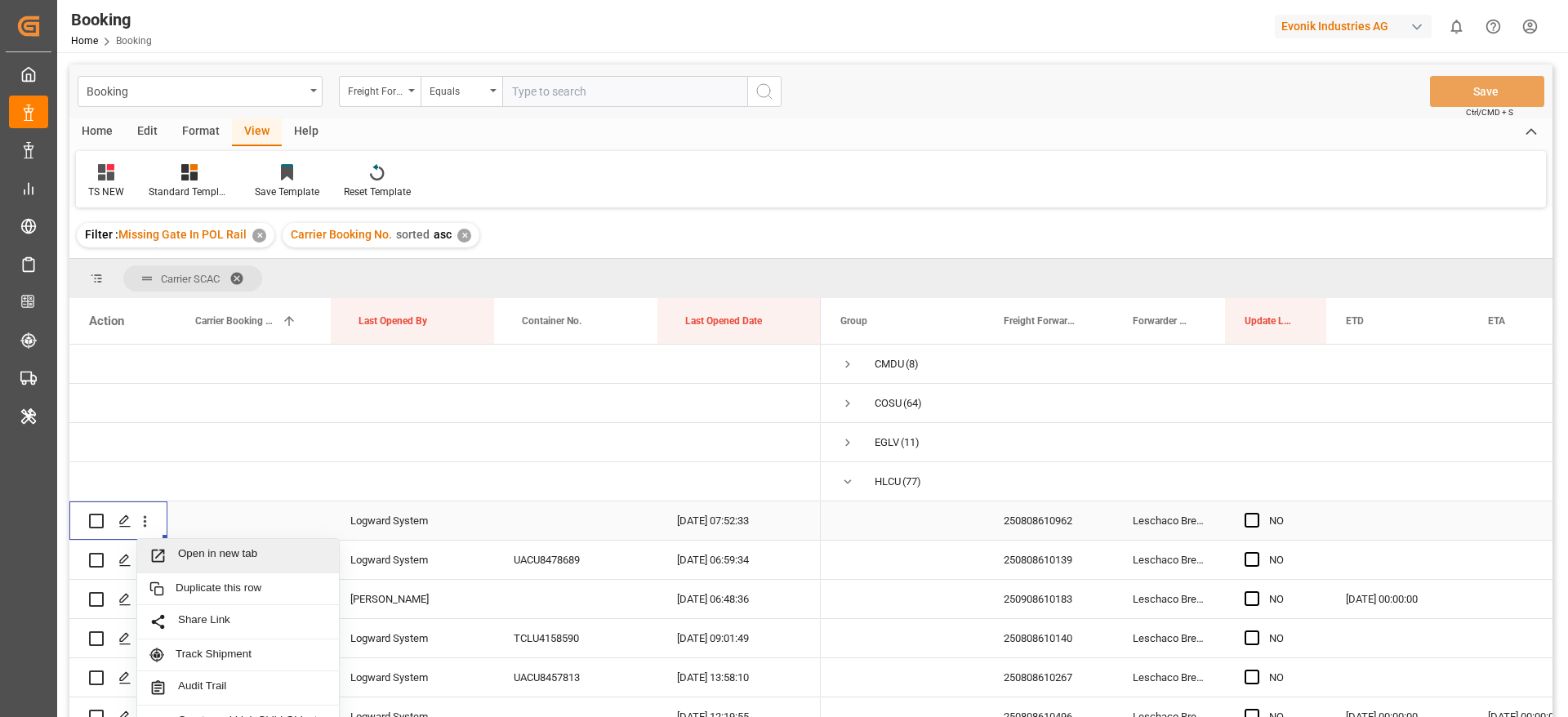
click at [238, 551] on span "Open in new tab" at bounding box center [252, 556] width 148 height 18
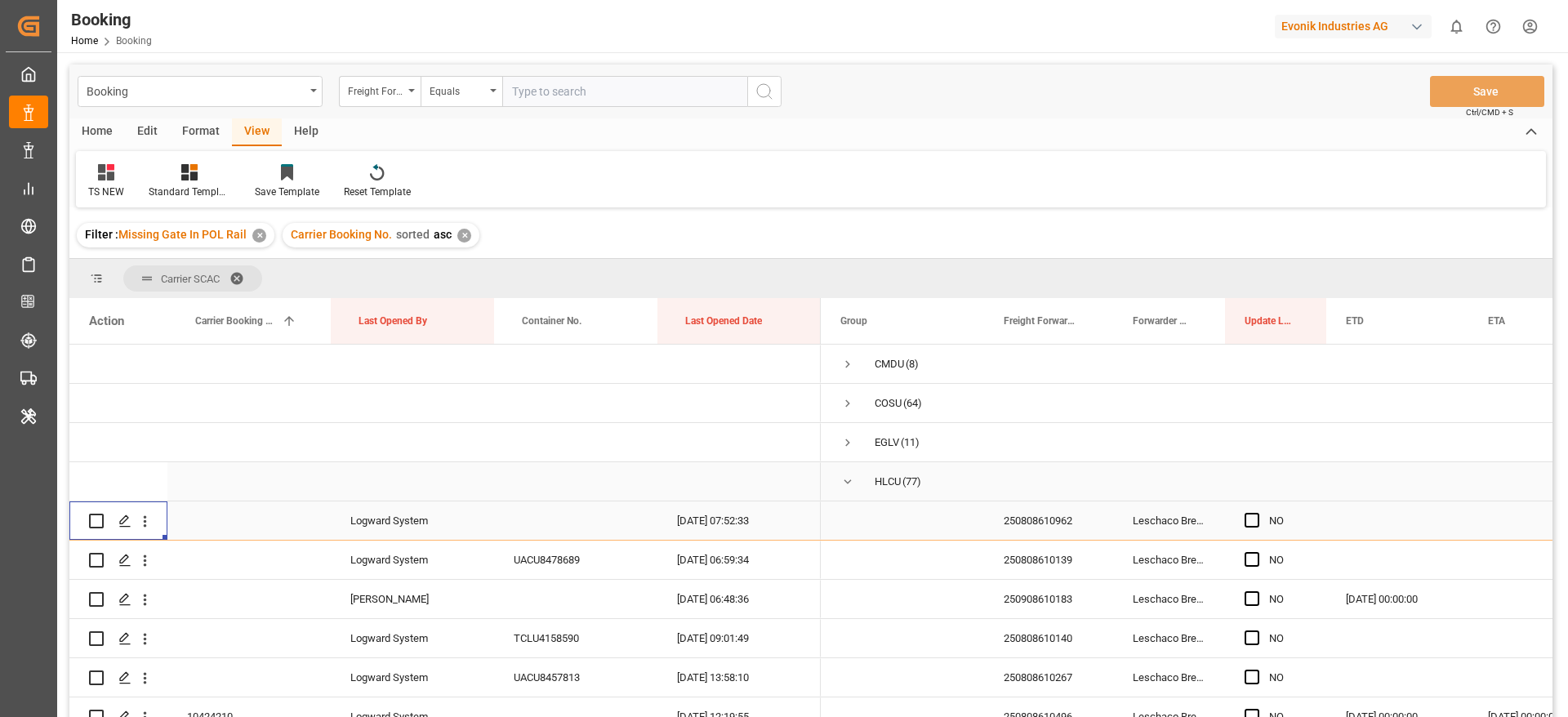
scroll to position [123, 0]
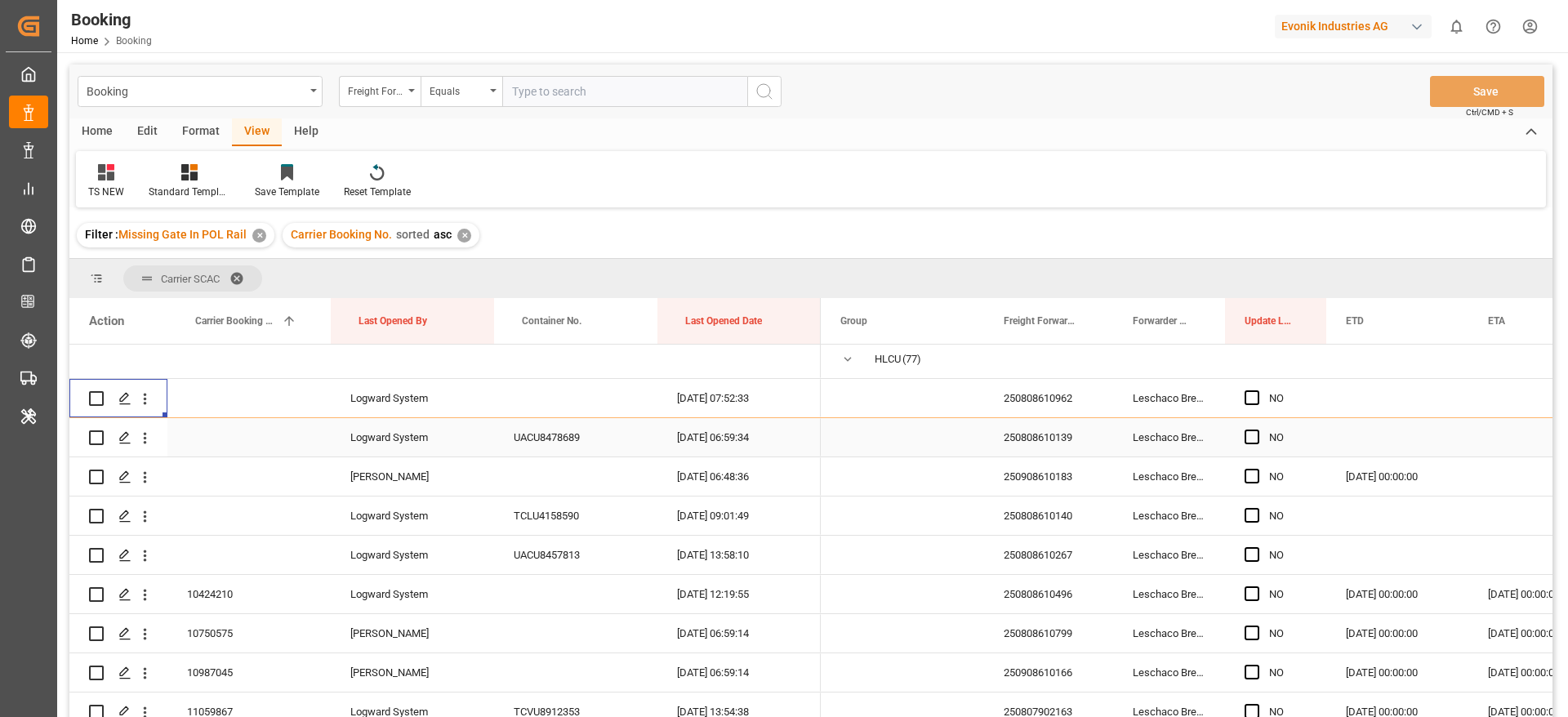
click at [1042, 437] on div "250808610139" at bounding box center [1048, 438] width 129 height 39
click at [144, 443] on icon "open menu" at bounding box center [145, 439] width 18 height 18
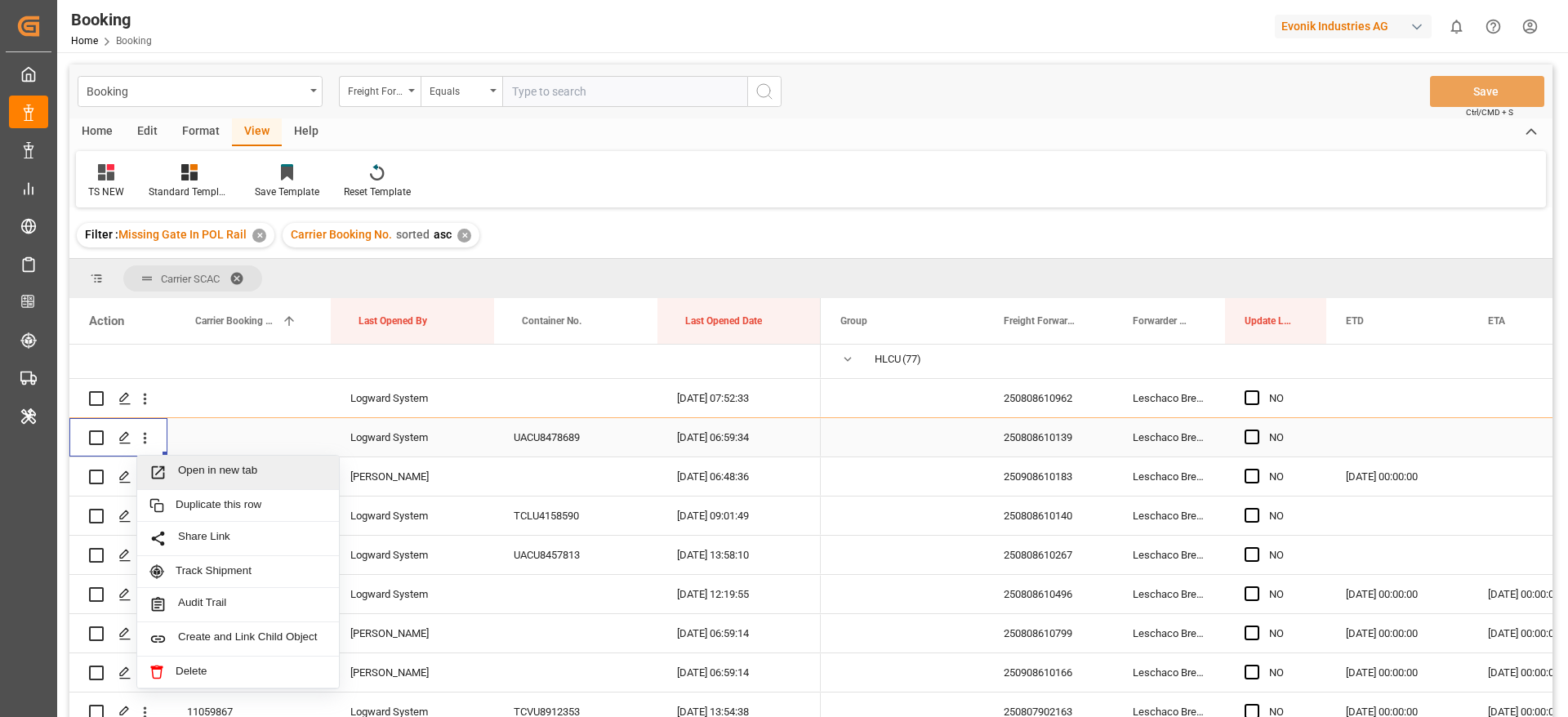
click at [245, 468] on span "Open in new tab" at bounding box center [252, 473] width 148 height 18
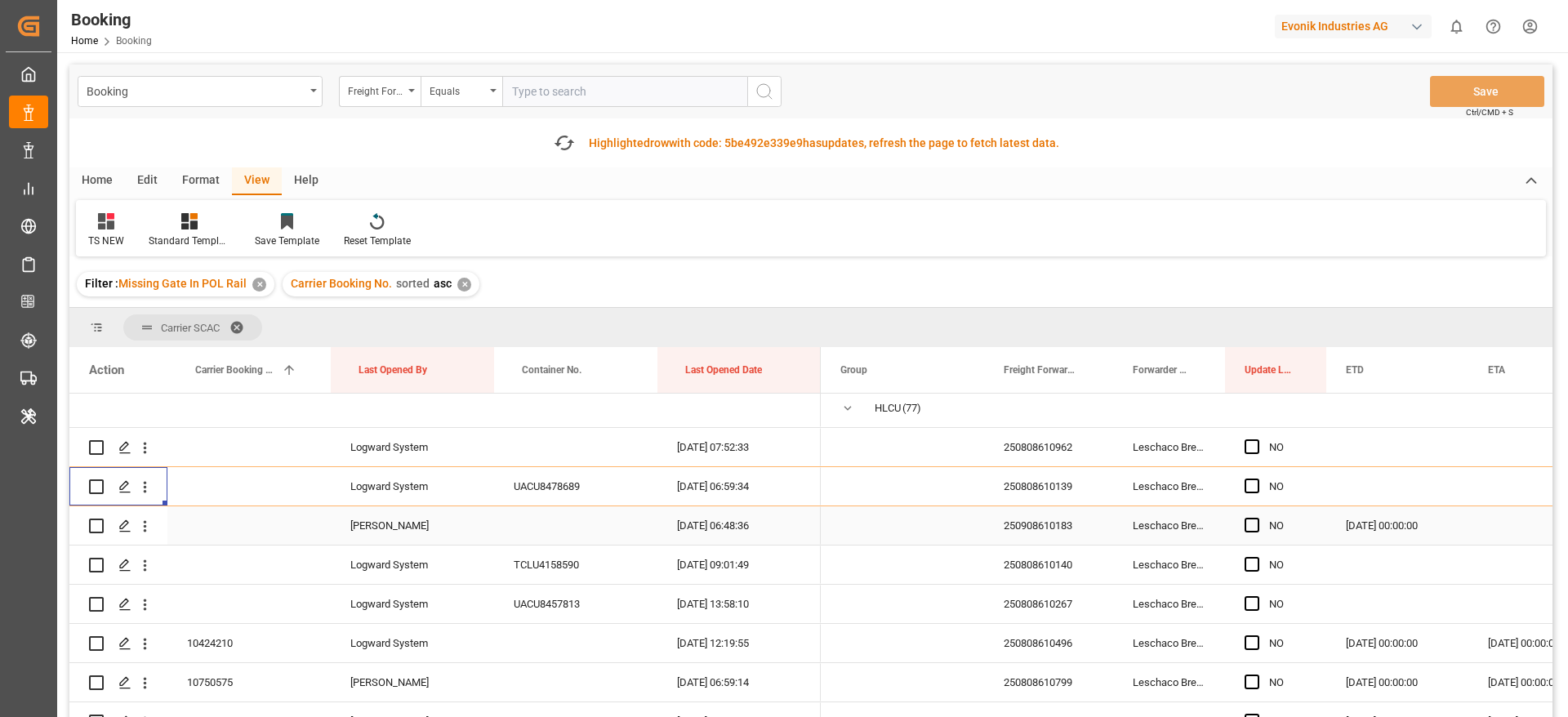
click at [1041, 523] on div "250908610183" at bounding box center [1048, 526] width 129 height 39
click at [147, 524] on icon "open menu" at bounding box center [145, 527] width 18 height 18
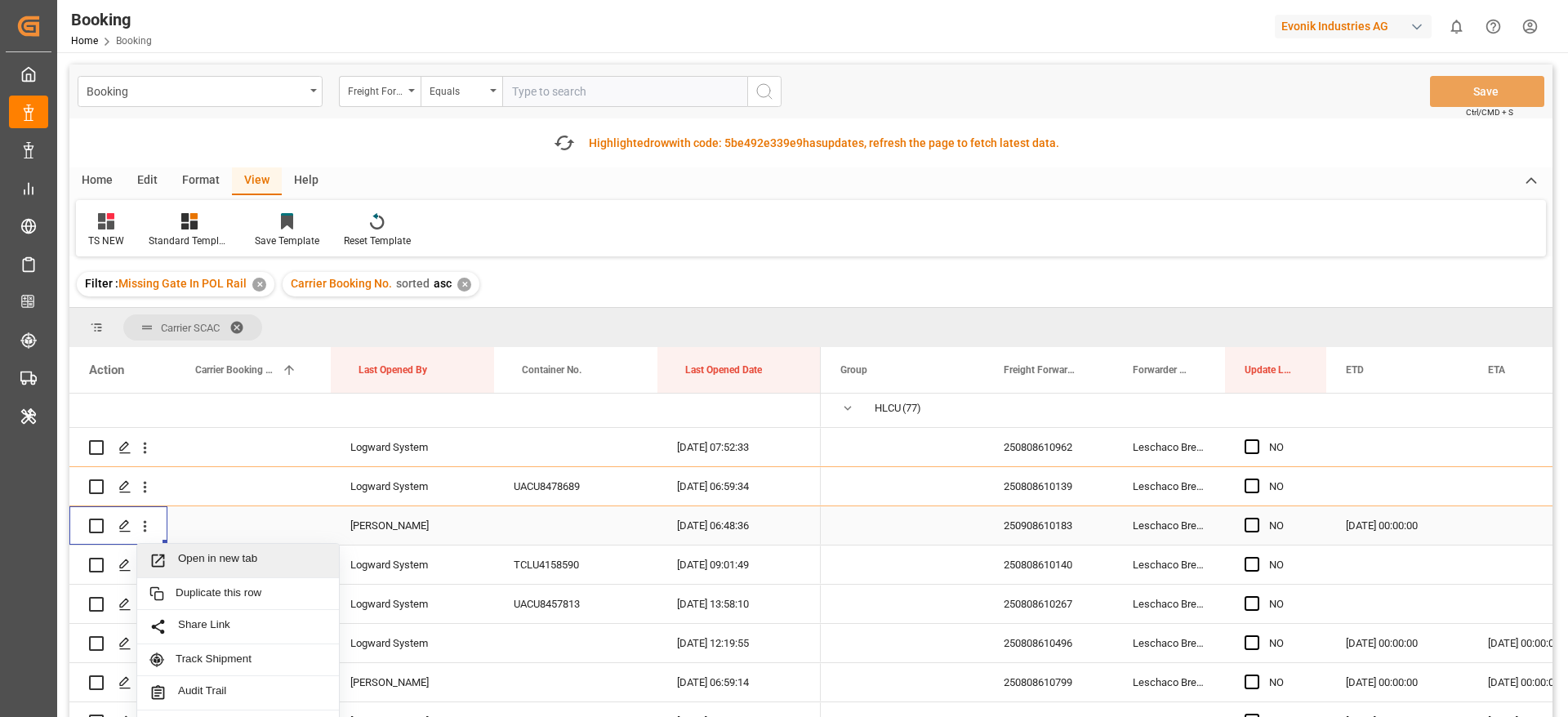
click at [291, 552] on span "Open in new tab" at bounding box center [252, 561] width 148 height 18
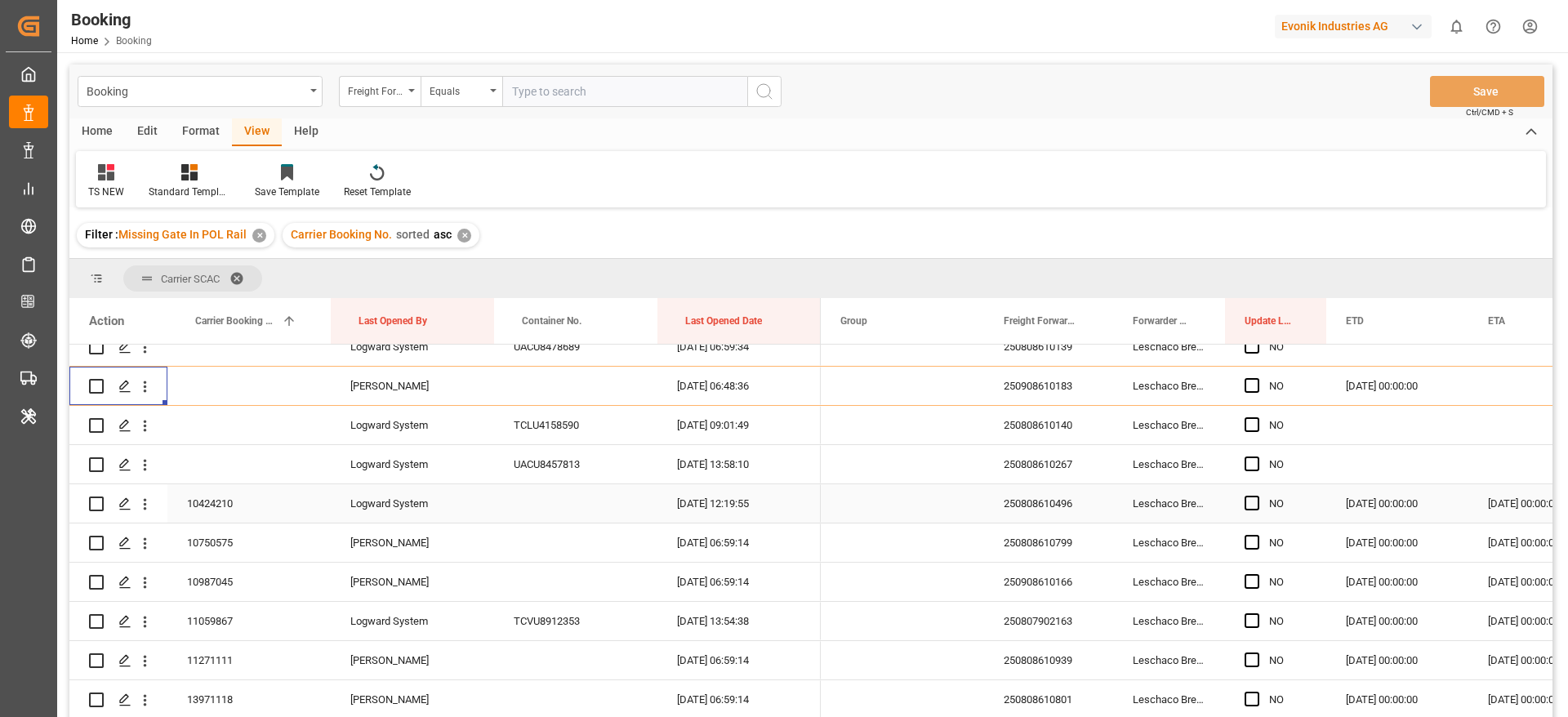
scroll to position [245, 0]
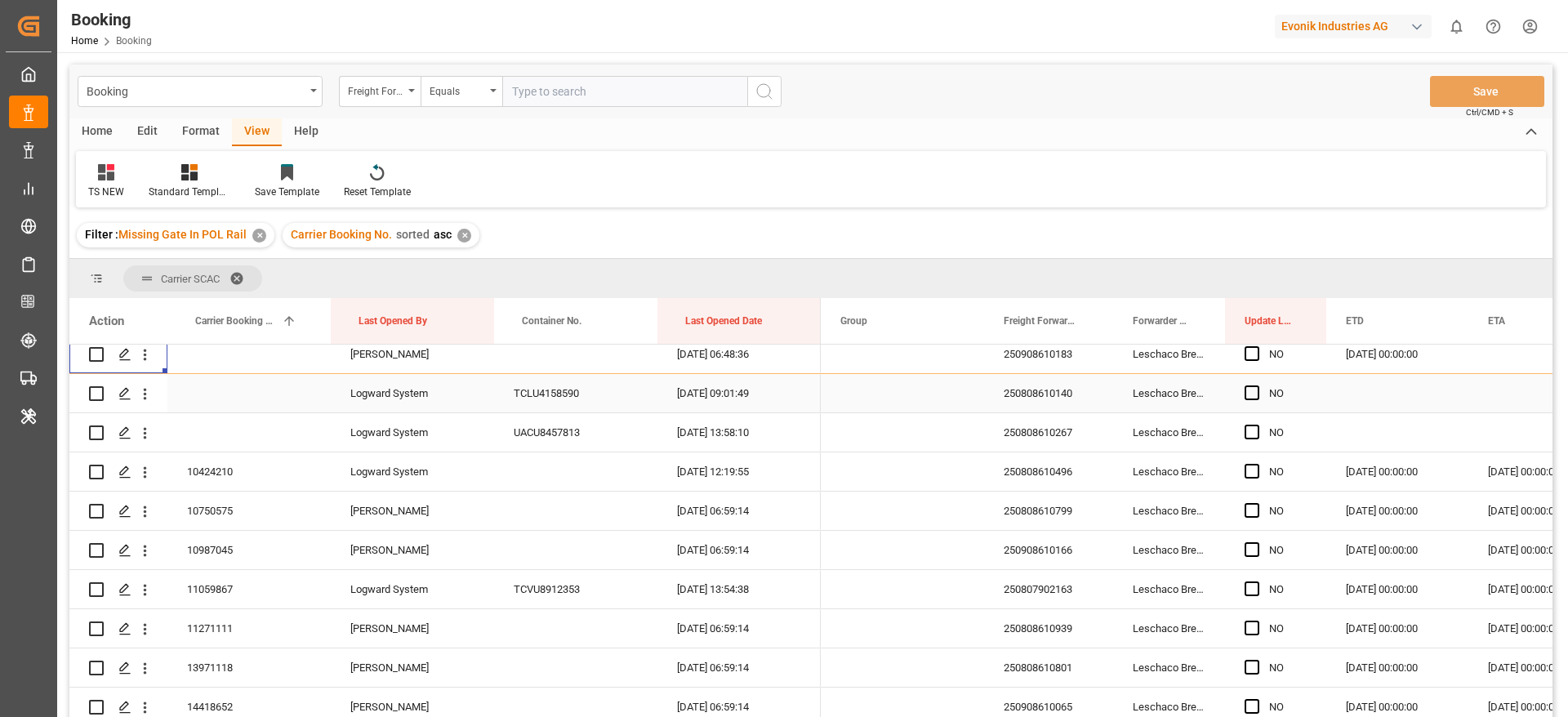
click at [1020, 396] on div "250808610140" at bounding box center [1048, 393] width 129 height 39
click at [147, 392] on icon "open menu" at bounding box center [145, 394] width 18 height 18
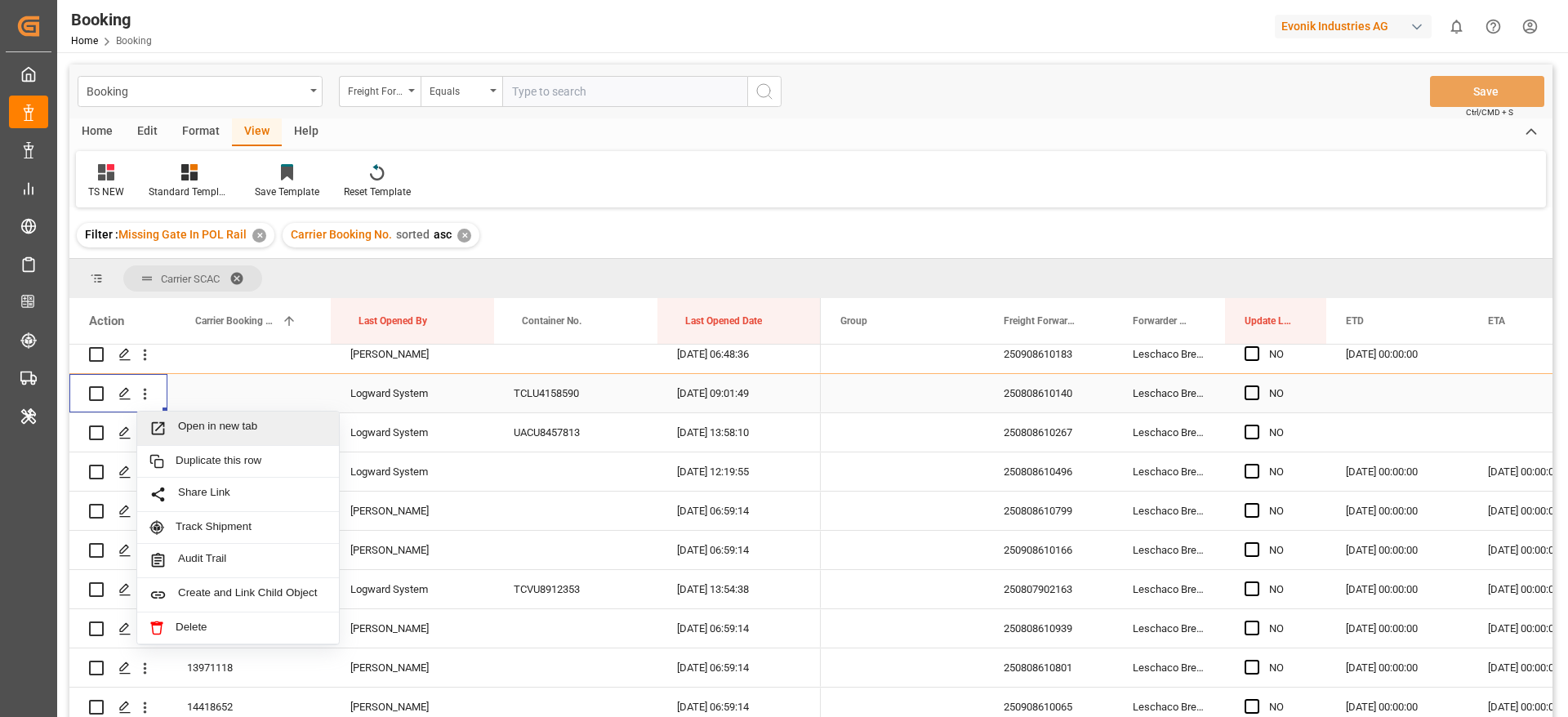
click at [268, 427] on span "Open in new tab" at bounding box center [252, 428] width 148 height 18
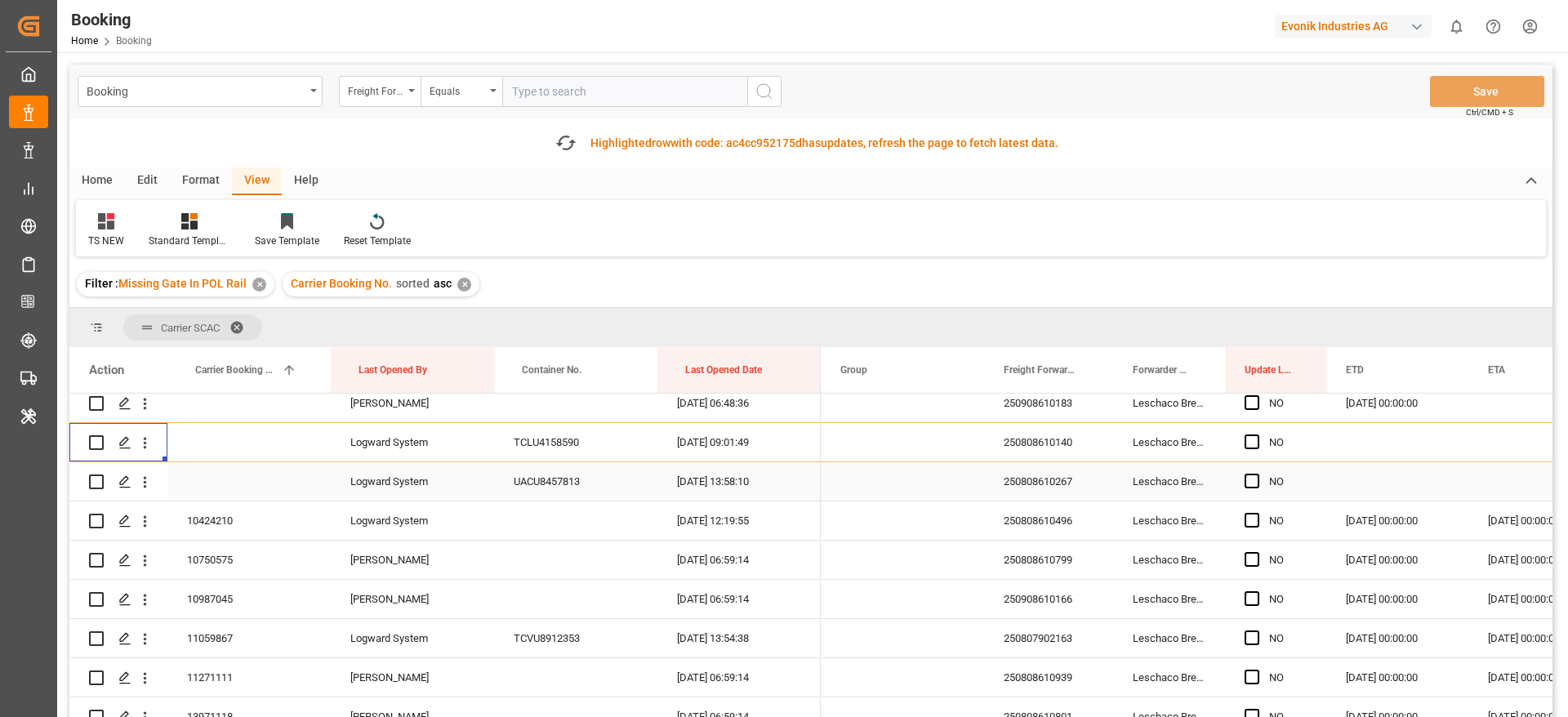
click at [1025, 477] on div "250808610267" at bounding box center [1048, 482] width 129 height 39
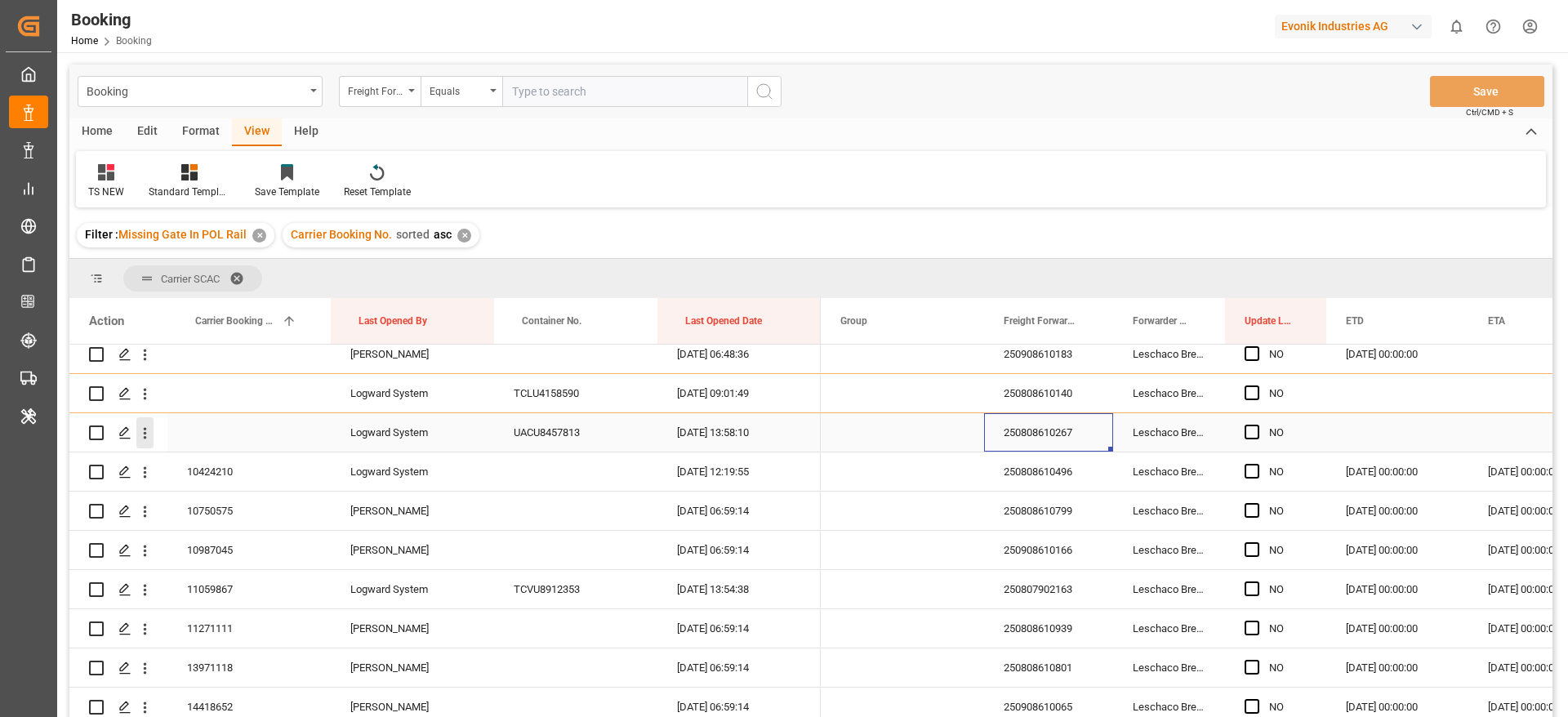
click at [140, 430] on icon "open menu" at bounding box center [145, 434] width 18 height 18
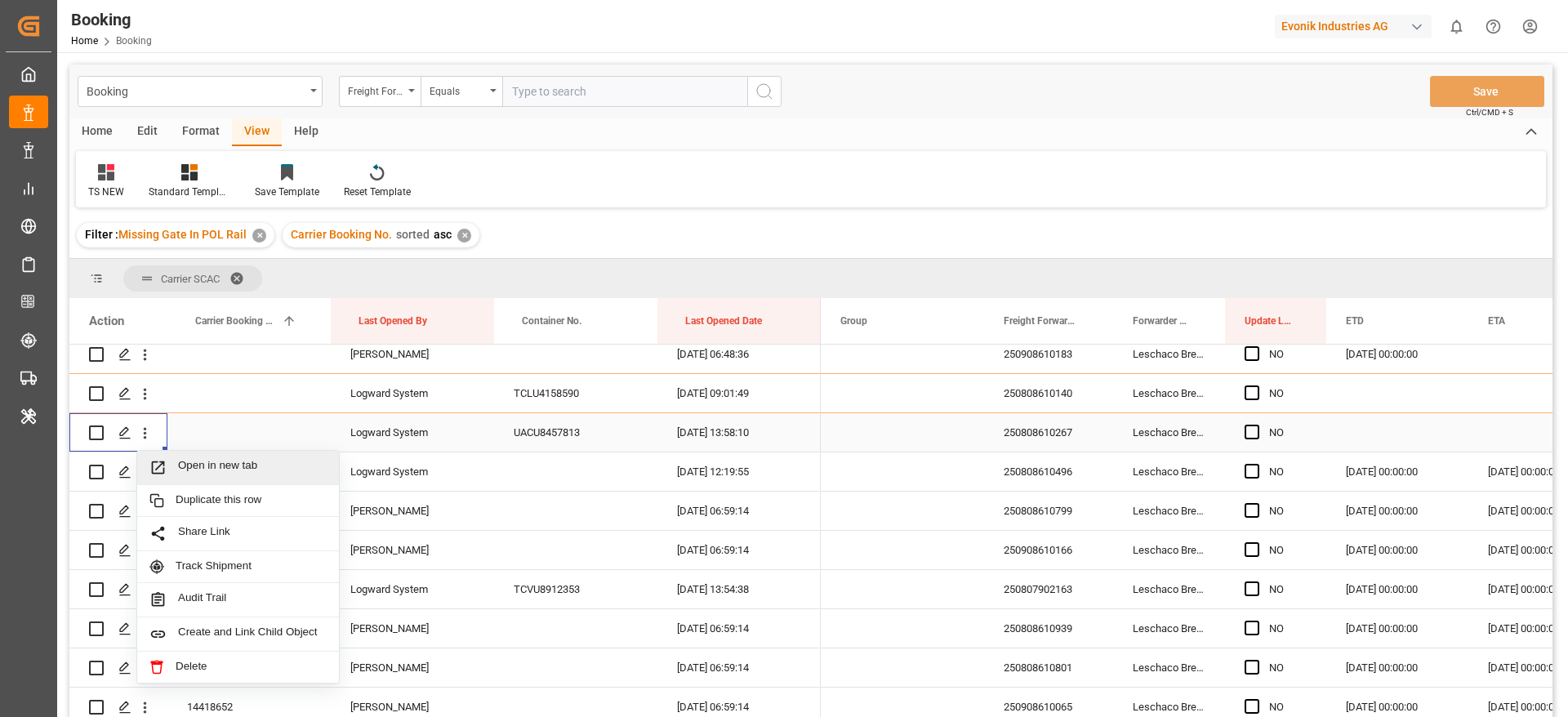
click at [242, 462] on span "Open in new tab" at bounding box center [252, 468] width 148 height 18
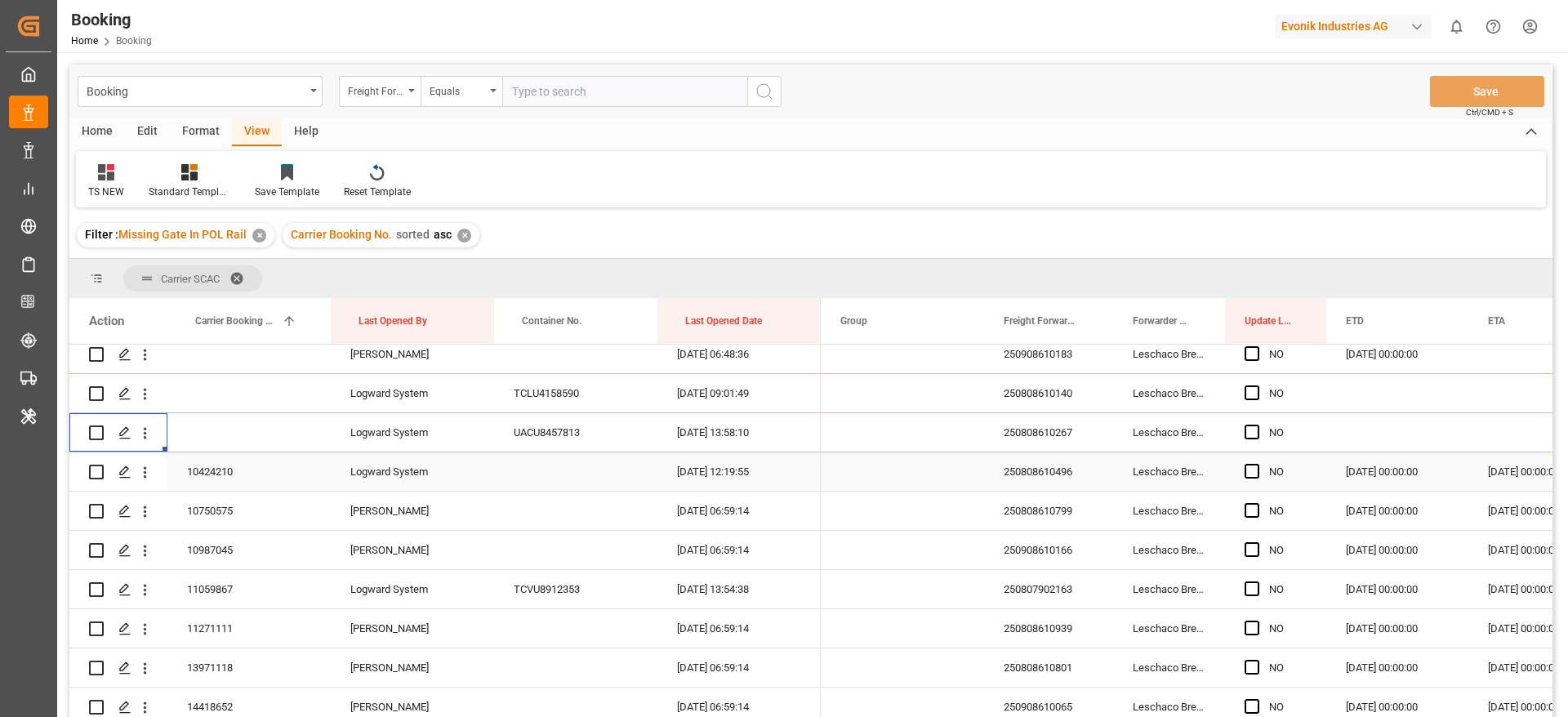
click at [280, 469] on div "10424210" at bounding box center [249, 472] width 163 height 39
click at [1254, 474] on span "Press SPACE to select this row." at bounding box center [1251, 471] width 15 height 15
click at [1257, 464] on input "Press SPACE to select this row." at bounding box center [1257, 464] width 0 height 0
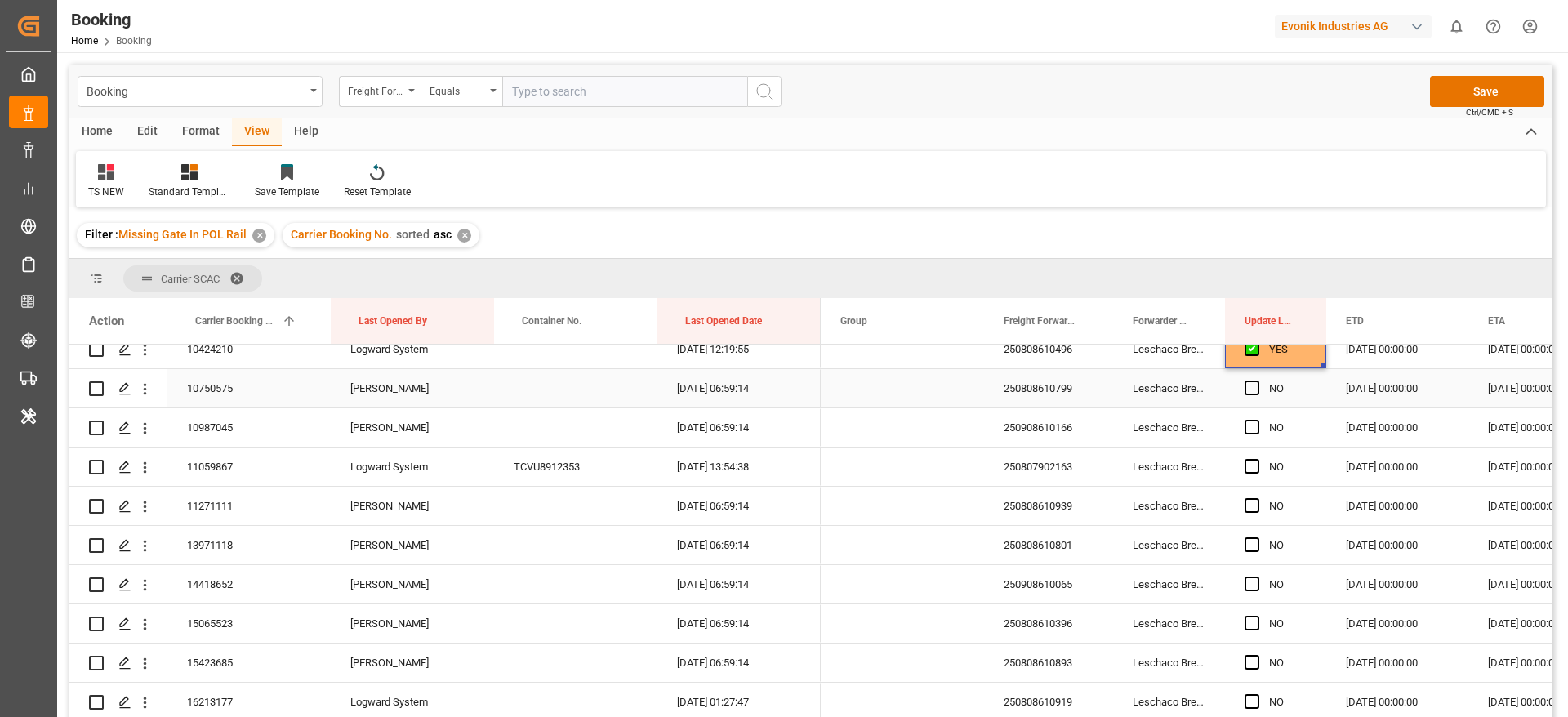
click at [240, 389] on div "10750575" at bounding box center [249, 389] width 163 height 39
click at [1253, 382] on span "Press SPACE to select this row." at bounding box center [1251, 388] width 15 height 15
click at [1257, 381] on input "Press SPACE to select this row." at bounding box center [1257, 381] width 0 height 0
click at [1248, 425] on span "Press SPACE to select this row." at bounding box center [1251, 427] width 15 height 15
click at [1257, 419] on input "Press SPACE to select this row." at bounding box center [1257, 419] width 0 height 0
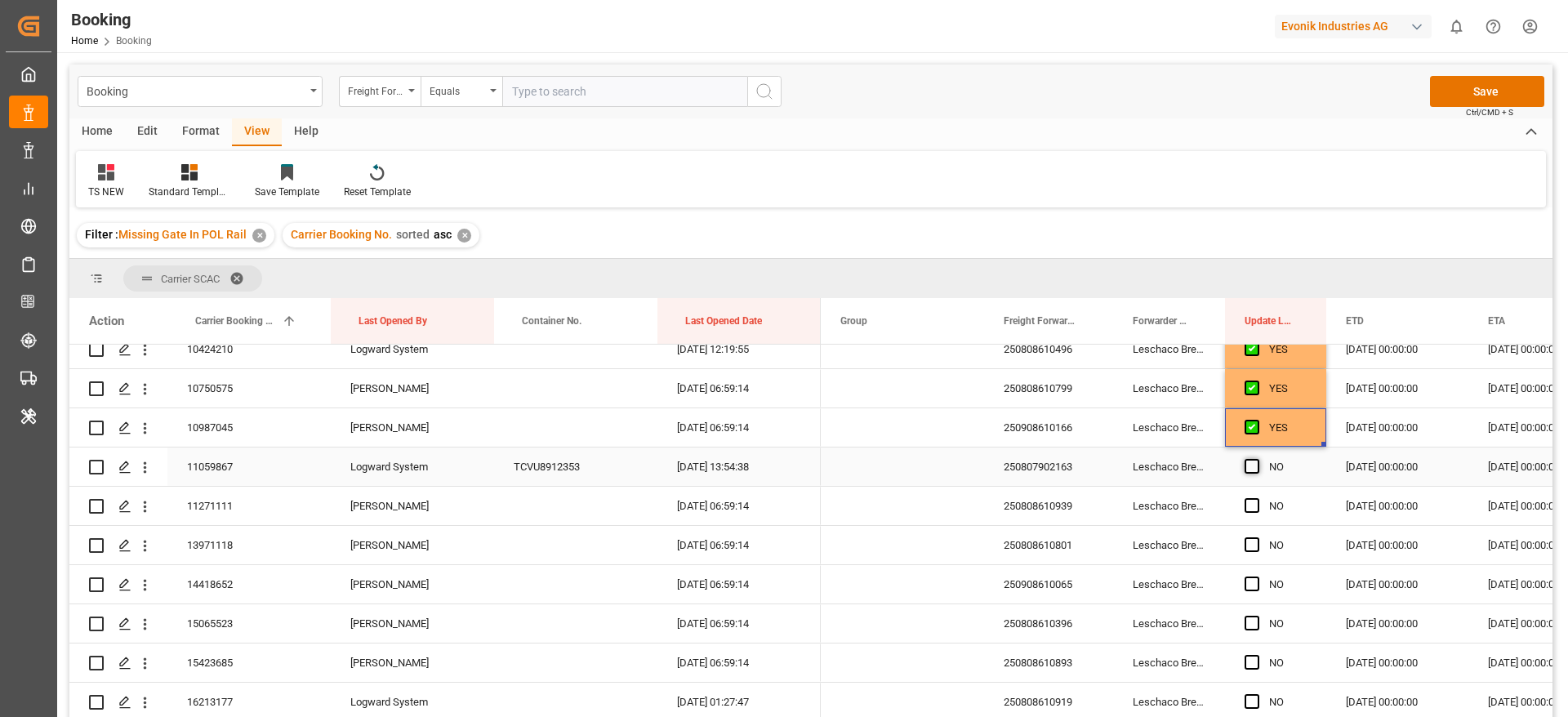
click at [1253, 470] on span "Press SPACE to select this row." at bounding box center [1251, 466] width 15 height 15
click at [1257, 459] on input "Press SPACE to select this row." at bounding box center [1257, 459] width 0 height 0
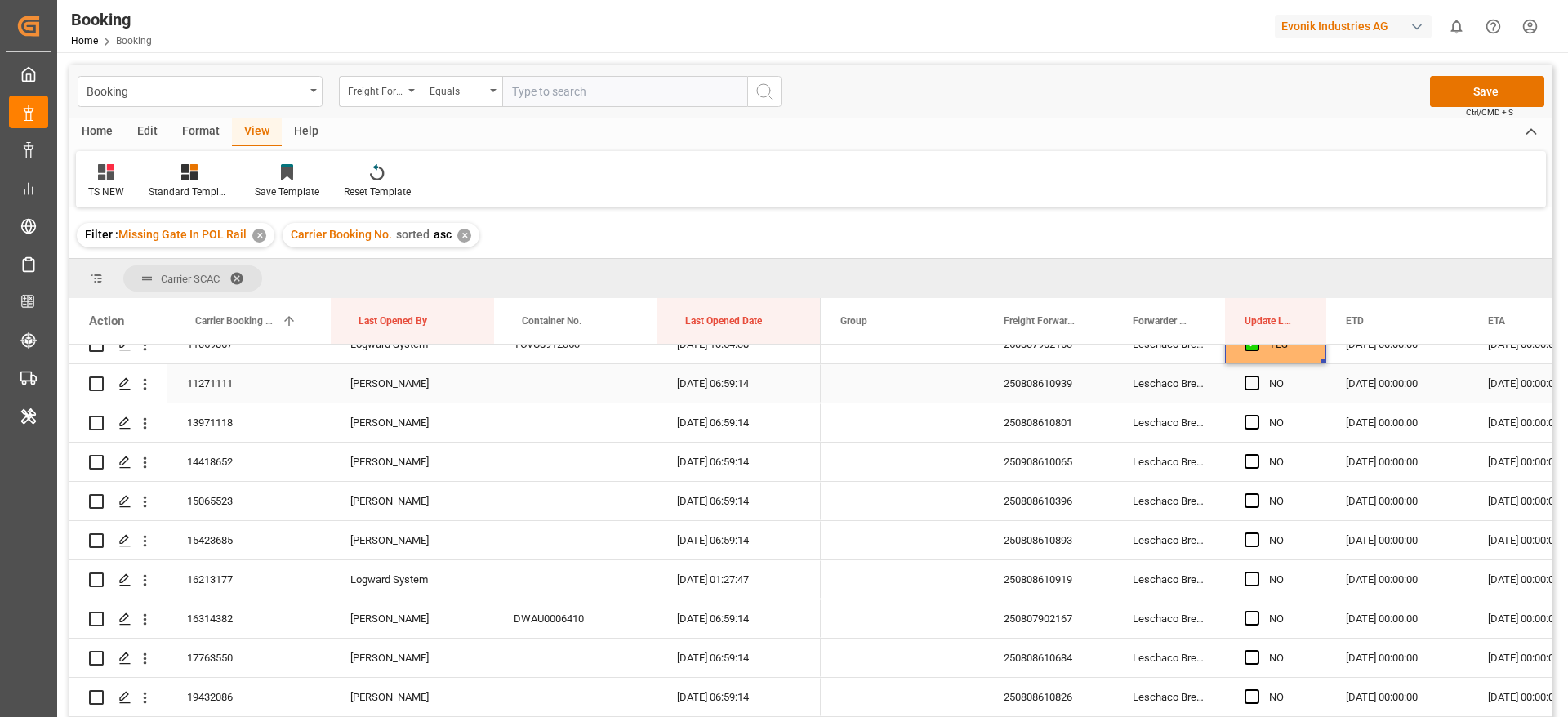
click at [266, 384] on div "11271111" at bounding box center [249, 384] width 163 height 39
click at [1255, 385] on span "Press SPACE to select this row." at bounding box center [1251, 383] width 15 height 15
click at [1257, 376] on input "Press SPACE to select this row." at bounding box center [1257, 376] width 0 height 0
click at [1252, 419] on span "Press SPACE to select this row." at bounding box center [1251, 422] width 15 height 15
click at [1257, 415] on input "Press SPACE to select this row." at bounding box center [1257, 415] width 0 height 0
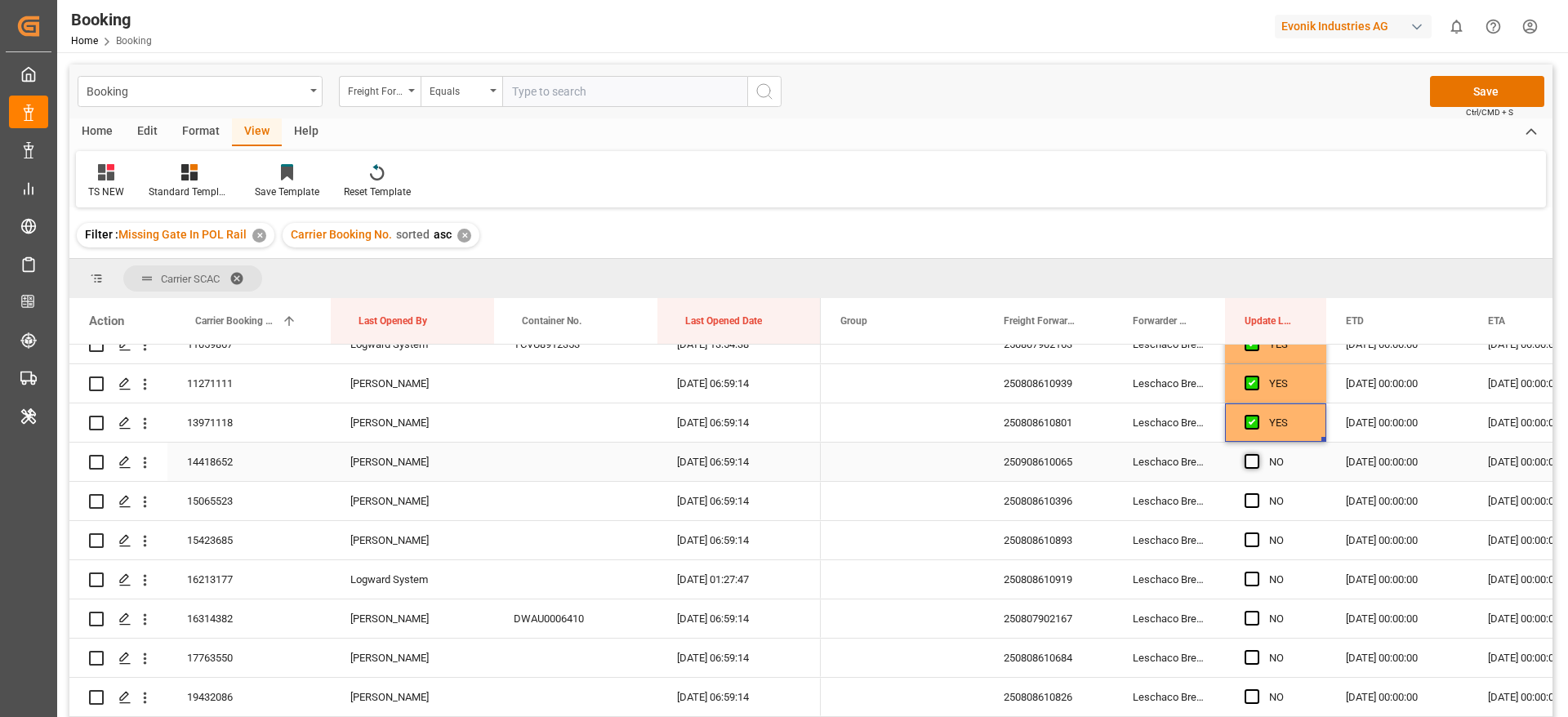
click at [1253, 468] on span "Press SPACE to select this row." at bounding box center [1251, 461] width 15 height 15
click at [1257, 454] on input "Press SPACE to select this row." at bounding box center [1257, 454] width 0 height 0
click at [1256, 496] on span "Press SPACE to select this row." at bounding box center [1251, 500] width 15 height 15
click at [1257, 493] on input "Press SPACE to select this row." at bounding box center [1257, 493] width 0 height 0
click at [1250, 548] on div "Press SPACE to select this row." at bounding box center [1257, 541] width 25 height 38
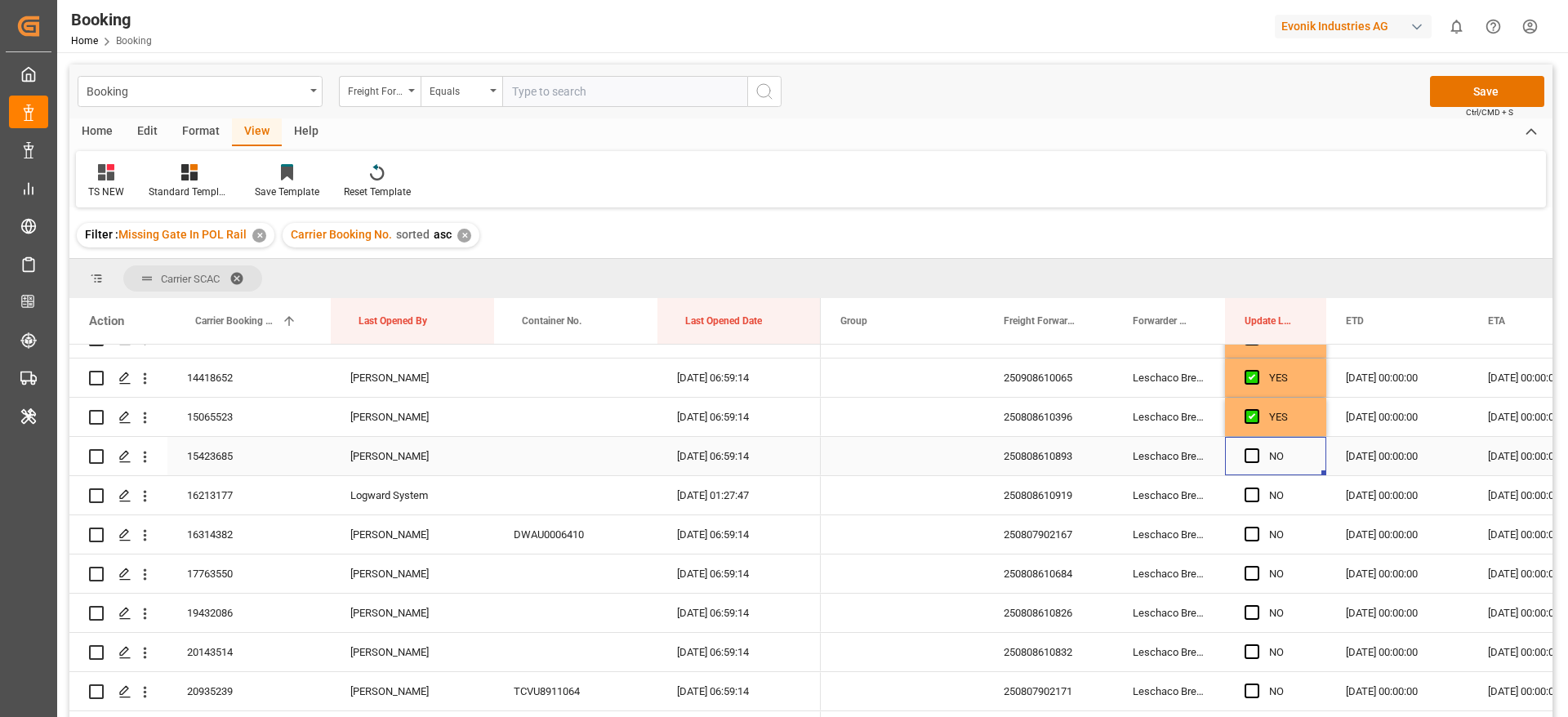
scroll to position [613, 0]
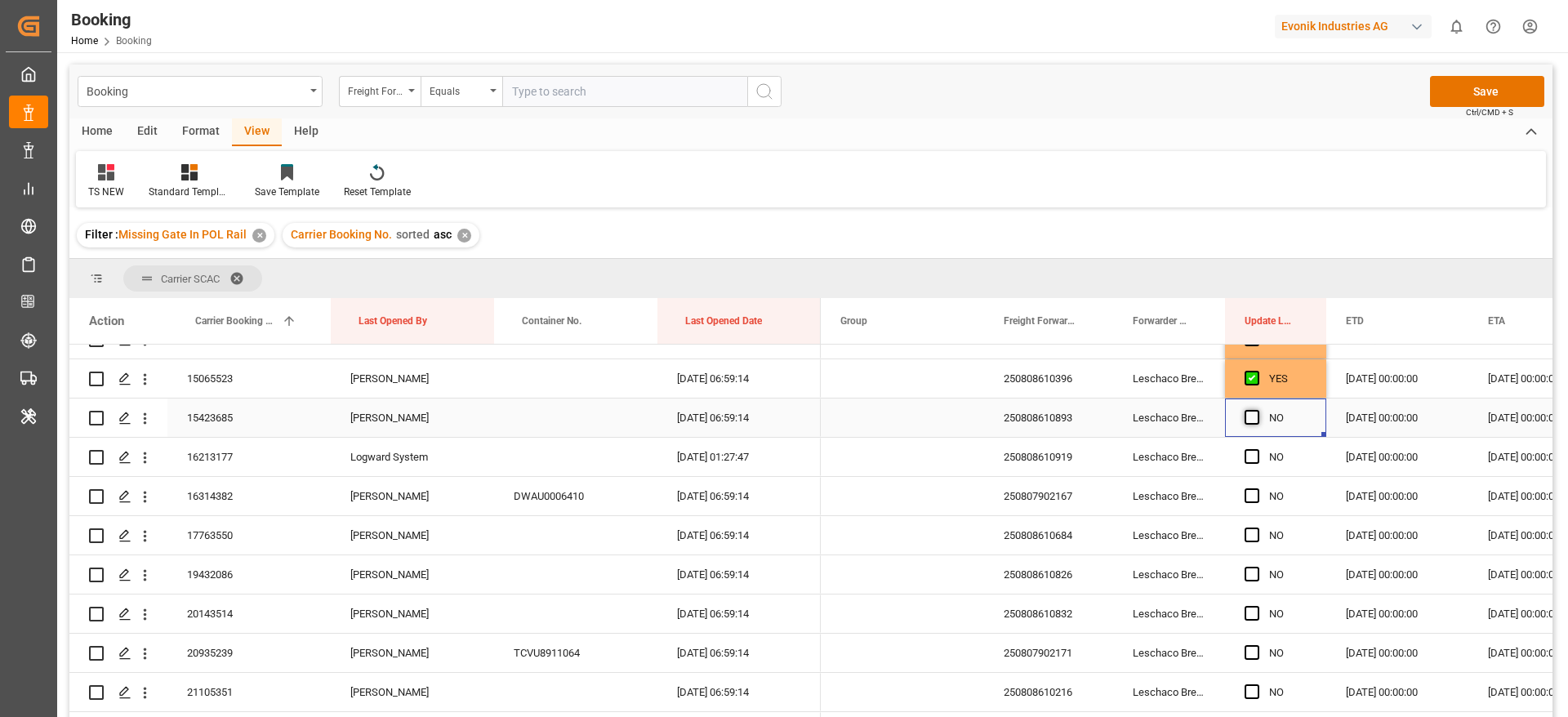
click at [1247, 419] on span "Press SPACE to select this row." at bounding box center [1251, 417] width 15 height 15
click at [1257, 410] on input "Press SPACE to select this row." at bounding box center [1257, 410] width 0 height 0
click at [1249, 449] on span "Press SPACE to select this row." at bounding box center [1251, 456] width 15 height 15
click at [1257, 449] on input "Press SPACE to select this row." at bounding box center [1257, 449] width 0 height 0
click at [1253, 496] on span "Press SPACE to select this row." at bounding box center [1251, 496] width 15 height 15
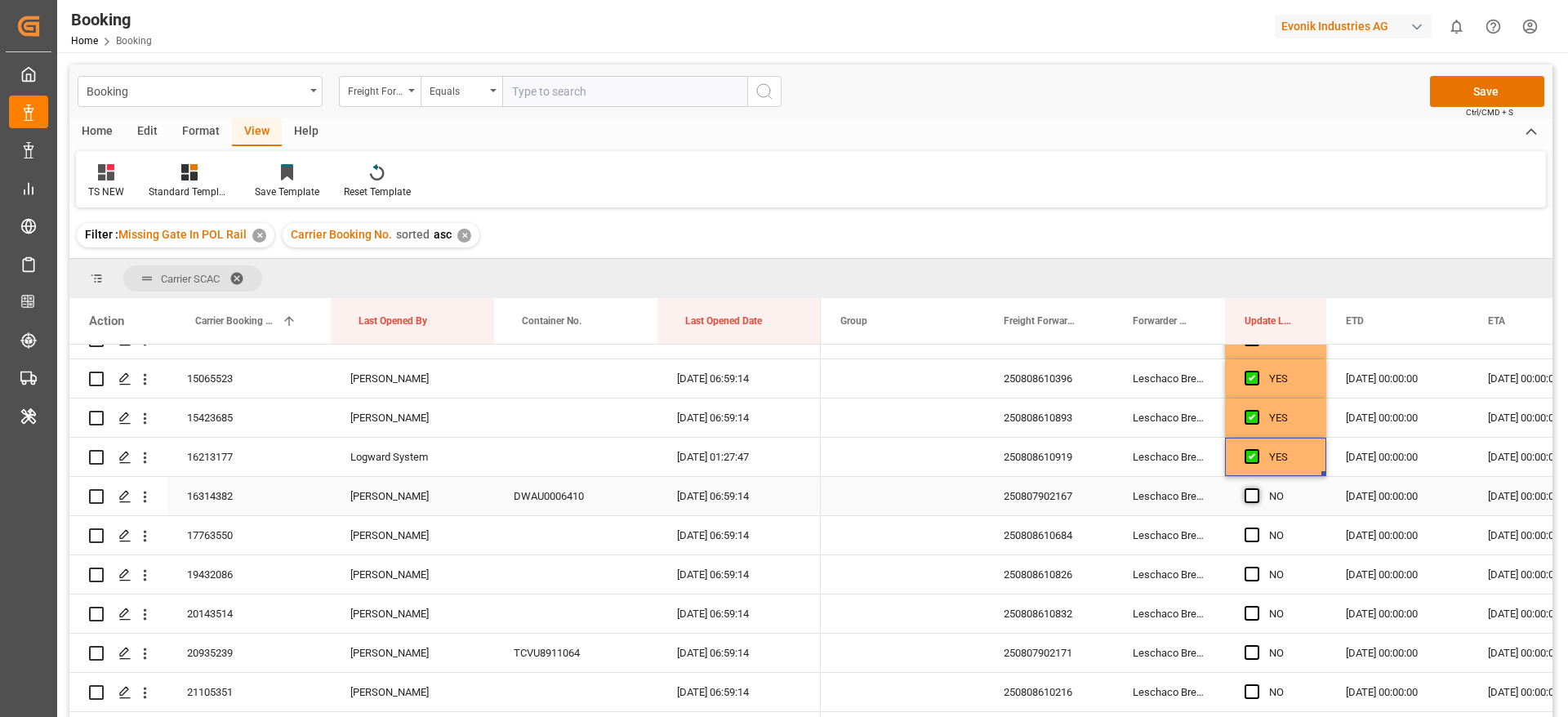
click at [1257, 489] on input "Press SPACE to select this row." at bounding box center [1257, 489] width 0 height 0
click at [263, 463] on div "16213177" at bounding box center [249, 457] width 163 height 39
click at [141, 458] on icon "open menu" at bounding box center [145, 458] width 18 height 18
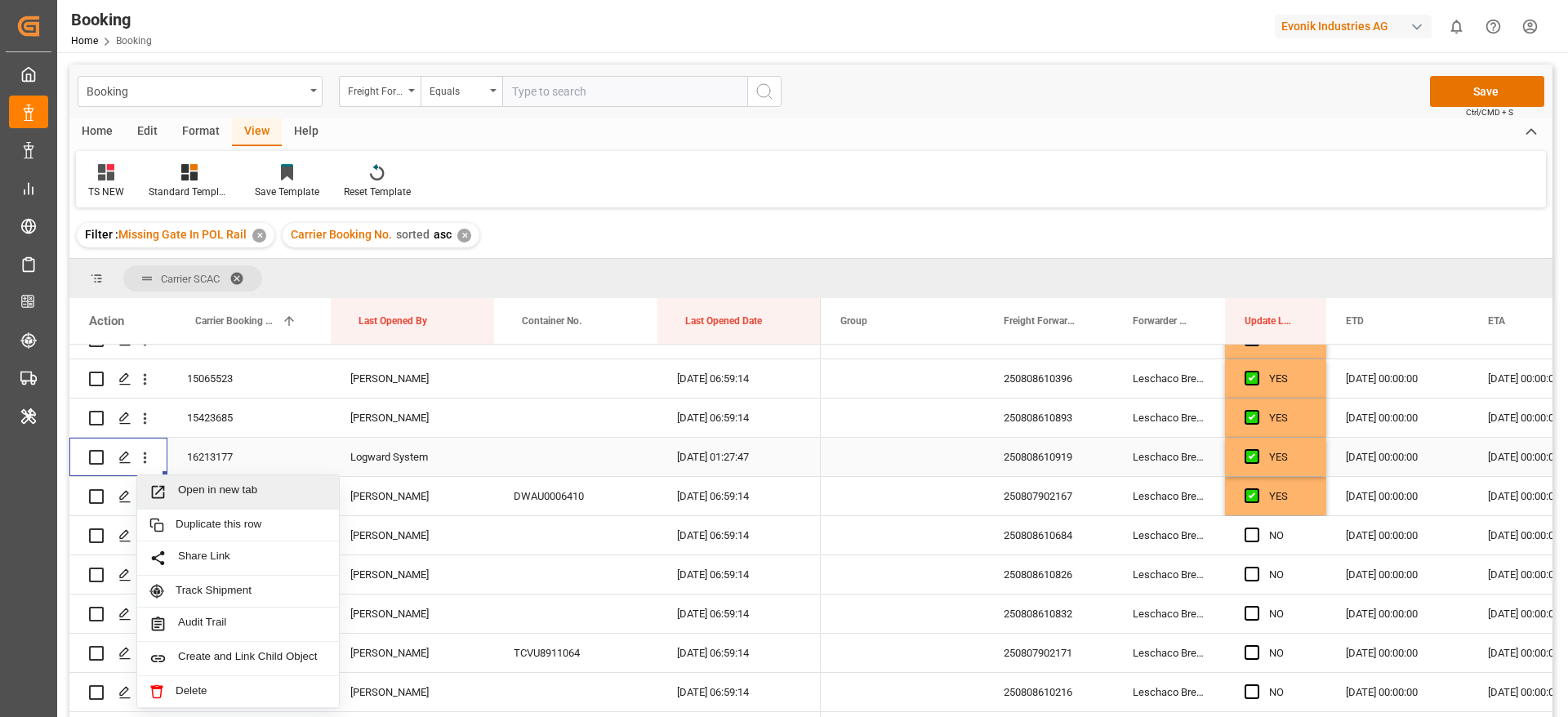
click at [227, 489] on span "Open in new tab" at bounding box center [252, 492] width 148 height 18
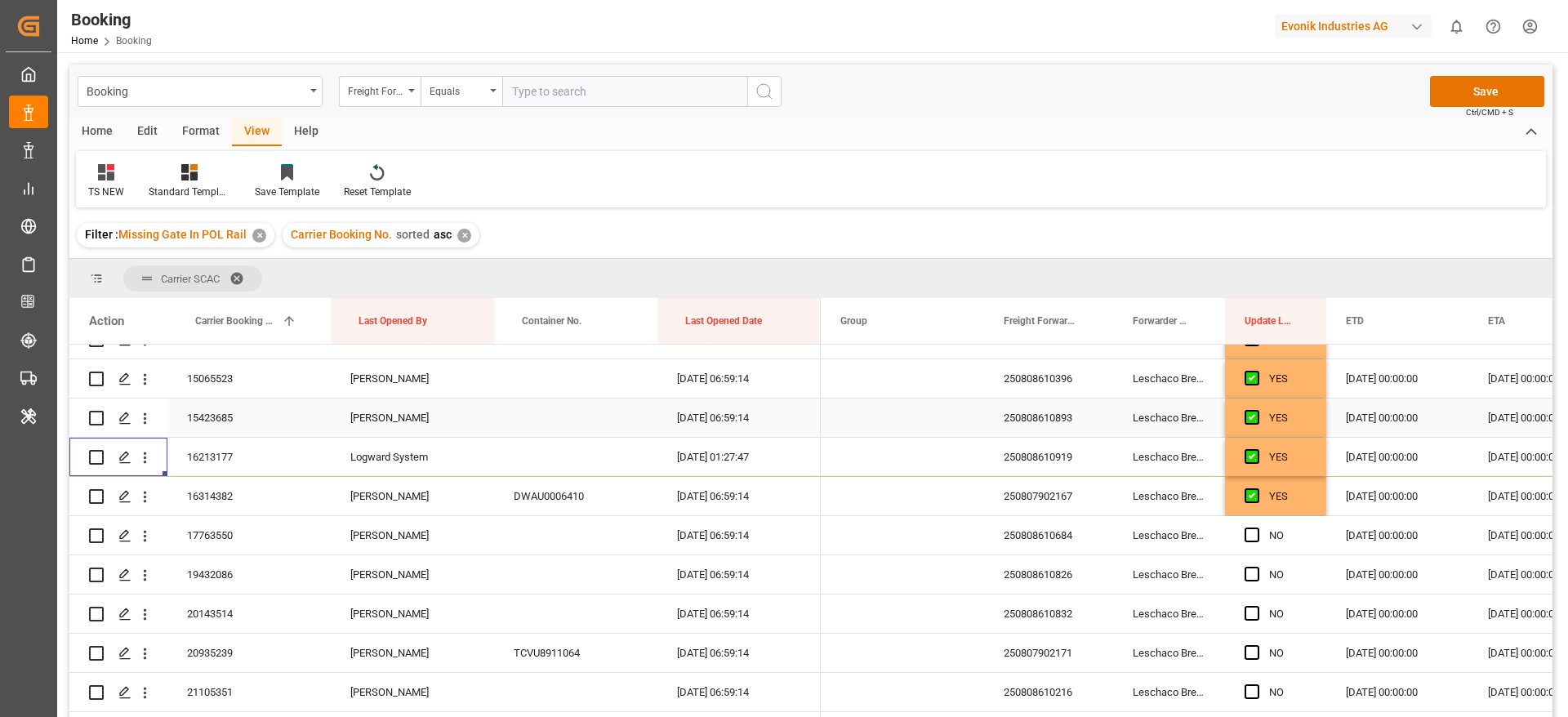
click at [228, 422] on div "15423685" at bounding box center [249, 418] width 163 height 39
click at [1257, 455] on span "Press SPACE to select this row." at bounding box center [1251, 456] width 15 height 15
click at [1257, 449] on input "Press SPACE to select this row." at bounding box center [1257, 449] width 0 height 0
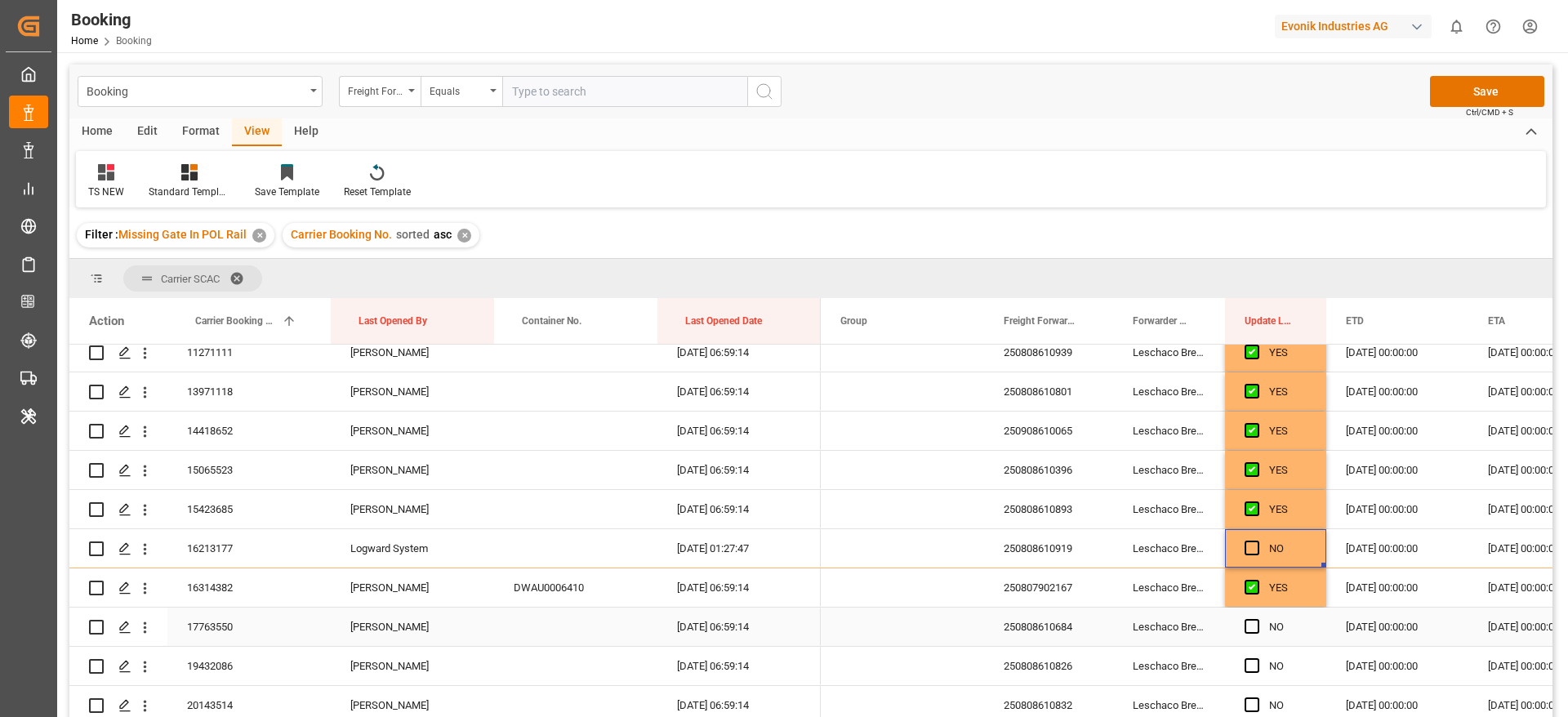
scroll to position [490, 0]
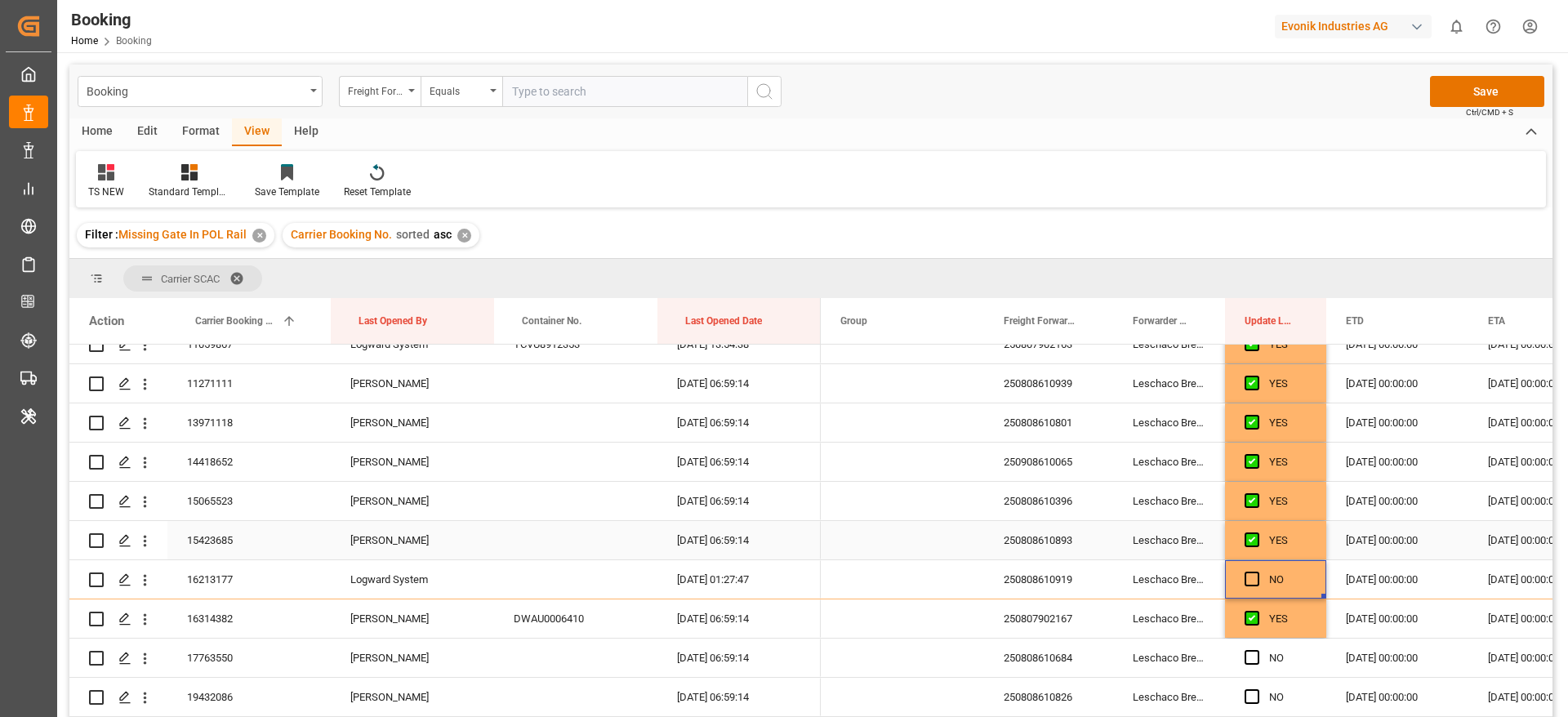
click at [240, 534] on div "15423685" at bounding box center [249, 541] width 163 height 39
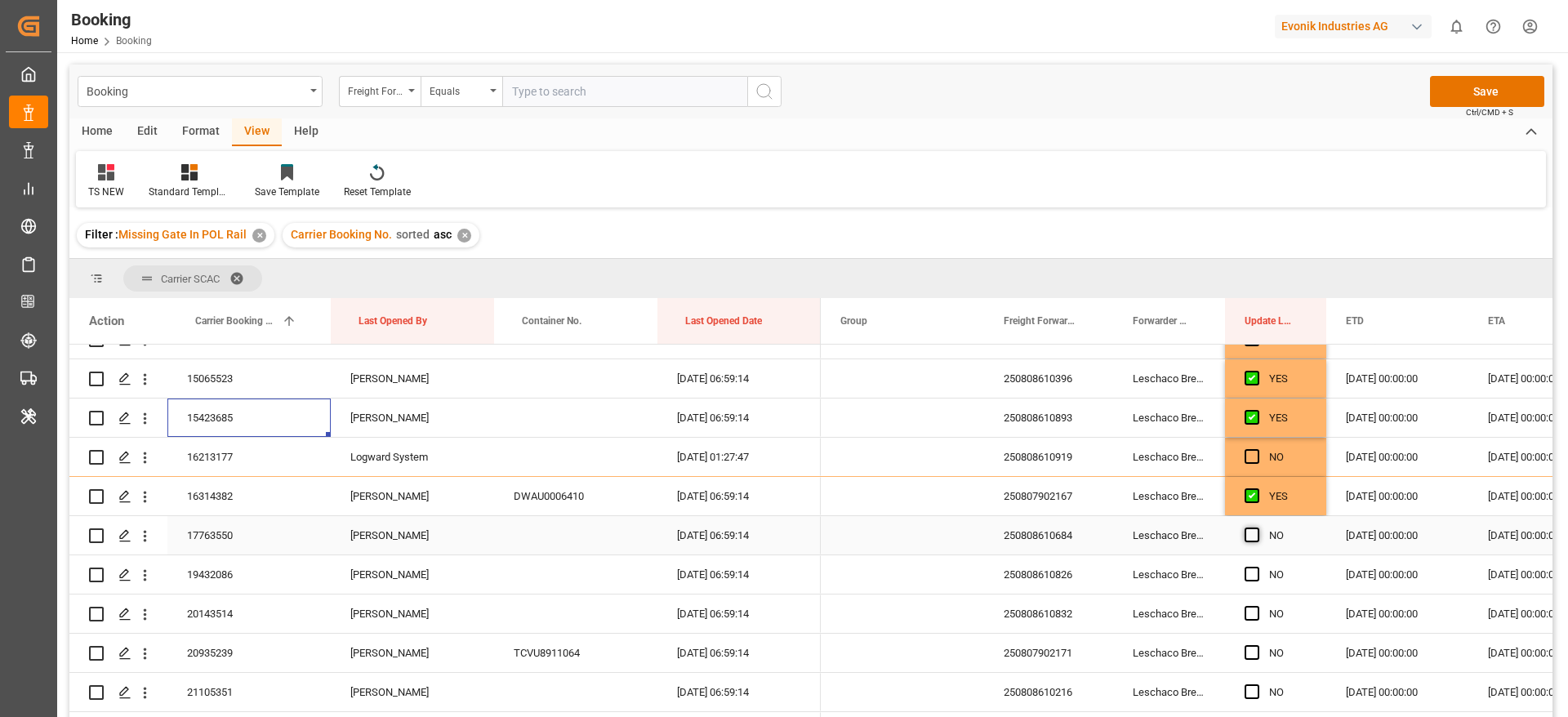
click at [1257, 536] on span "Press SPACE to select this row." at bounding box center [1251, 534] width 15 height 15
click at [1257, 527] on input "Press SPACE to select this row." at bounding box center [1257, 527] width 0 height 0
click at [1242, 571] on div "NO" at bounding box center [1275, 575] width 101 height 39
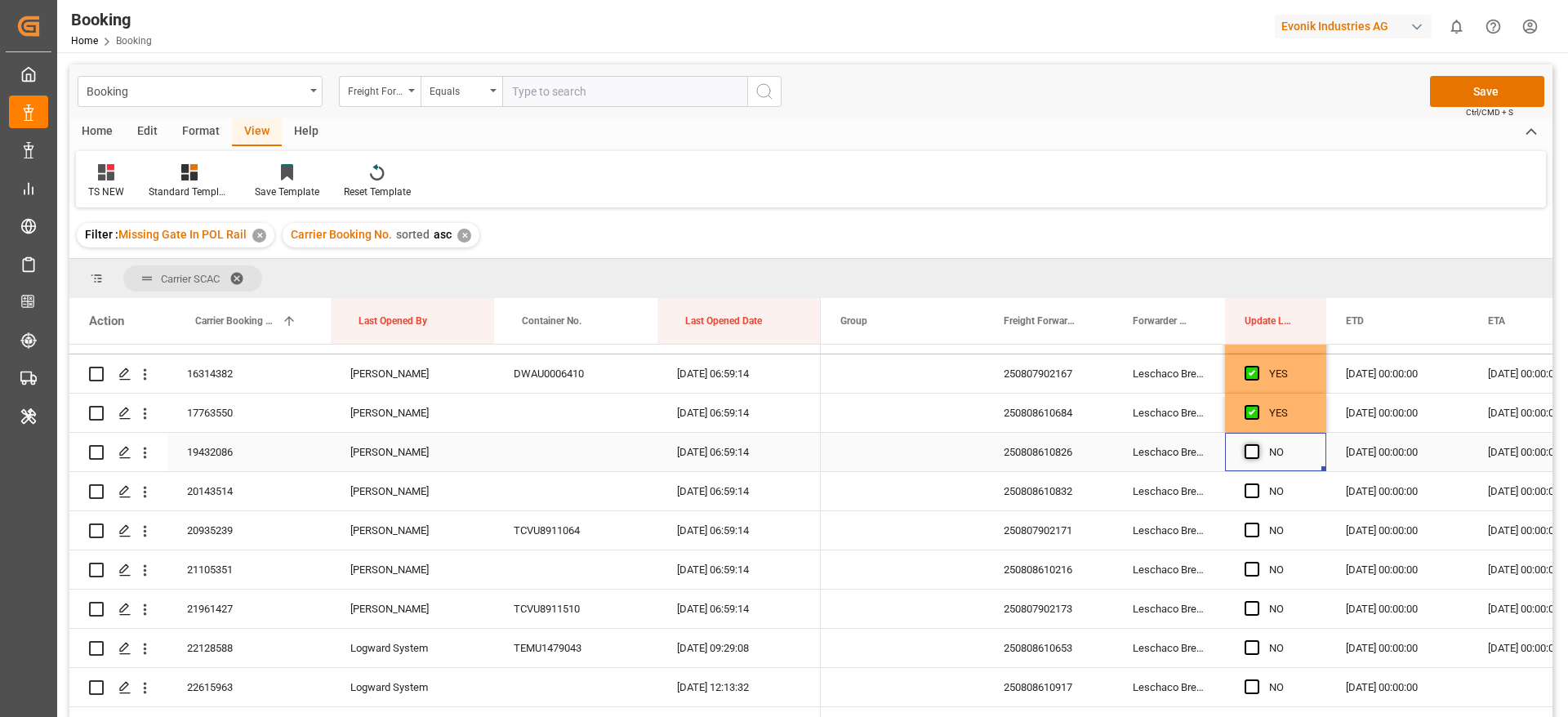
click at [1255, 449] on span "Press SPACE to select this row." at bounding box center [1251, 451] width 15 height 15
click at [1257, 444] on input "Press SPACE to select this row." at bounding box center [1257, 444] width 0 height 0
click at [1256, 492] on span "Press SPACE to select this row." at bounding box center [1251, 491] width 15 height 15
click at [1257, 484] on input "Press SPACE to select this row." at bounding box center [1257, 484] width 0 height 0
click at [269, 504] on div "20143514" at bounding box center [249, 491] width 163 height 39
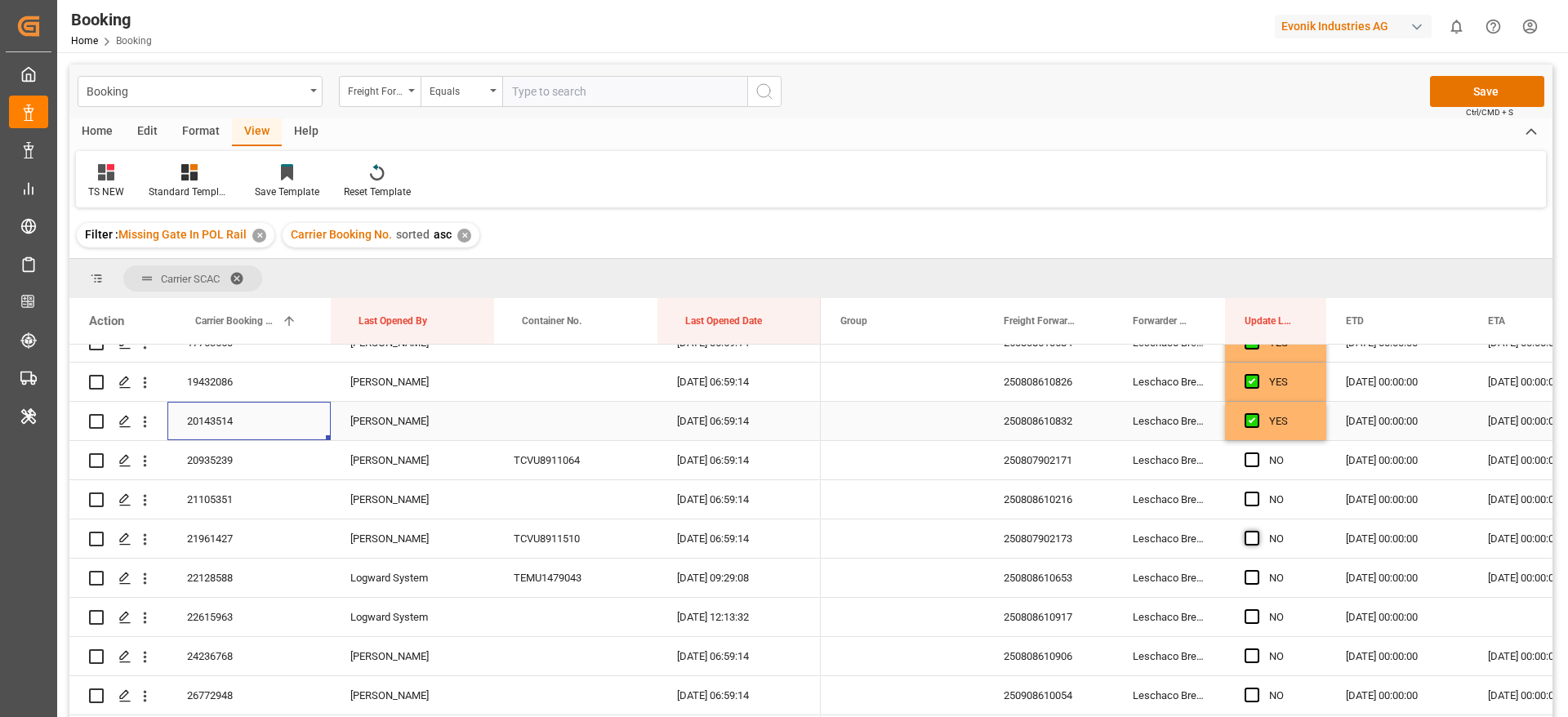
scroll to position [857, 0]
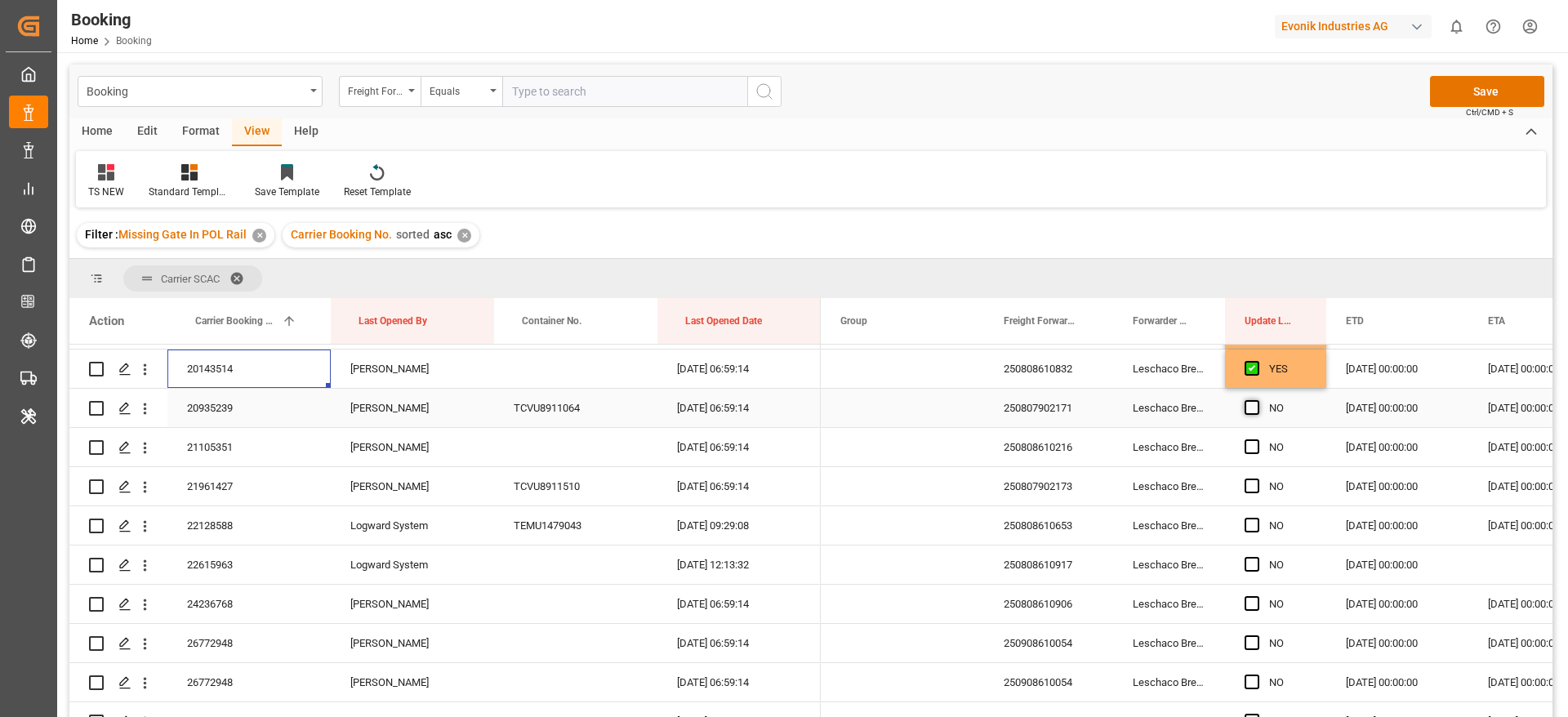
click at [1254, 407] on span "Press SPACE to select this row." at bounding box center [1251, 407] width 15 height 15
click at [1257, 400] on input "Press SPACE to select this row." at bounding box center [1257, 400] width 0 height 0
click at [1253, 448] on span "Press SPACE to select this row." at bounding box center [1251, 447] width 15 height 15
click at [1257, 440] on input "Press SPACE to select this row." at bounding box center [1257, 440] width 0 height 0
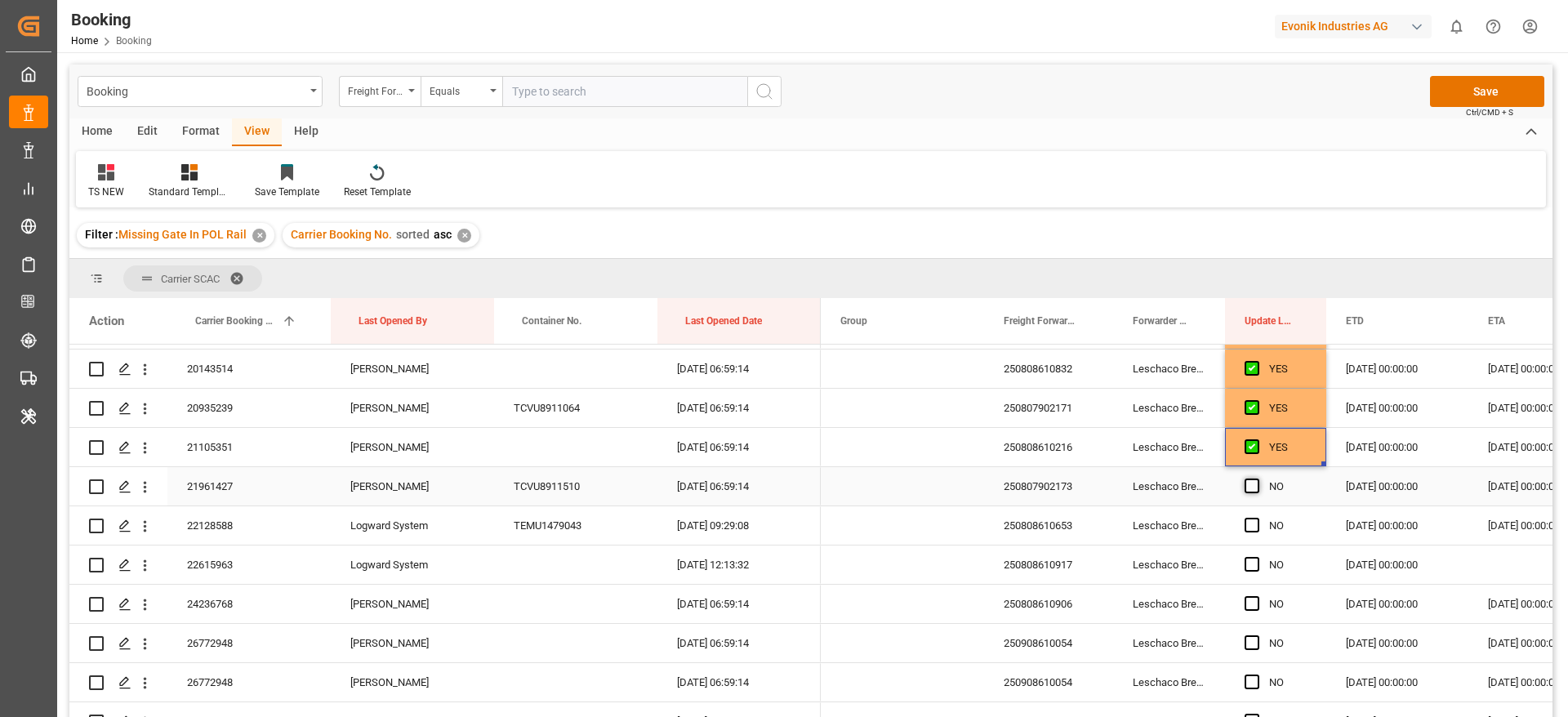
click at [1253, 485] on span "Press SPACE to select this row." at bounding box center [1251, 485] width 15 height 15
click at [1257, 478] on input "Press SPACE to select this row." at bounding box center [1257, 478] width 0 height 0
click at [1251, 527] on span "Press SPACE to select this row." at bounding box center [1251, 525] width 15 height 15
click at [1257, 518] on input "Press SPACE to select this row." at bounding box center [1257, 518] width 0 height 0
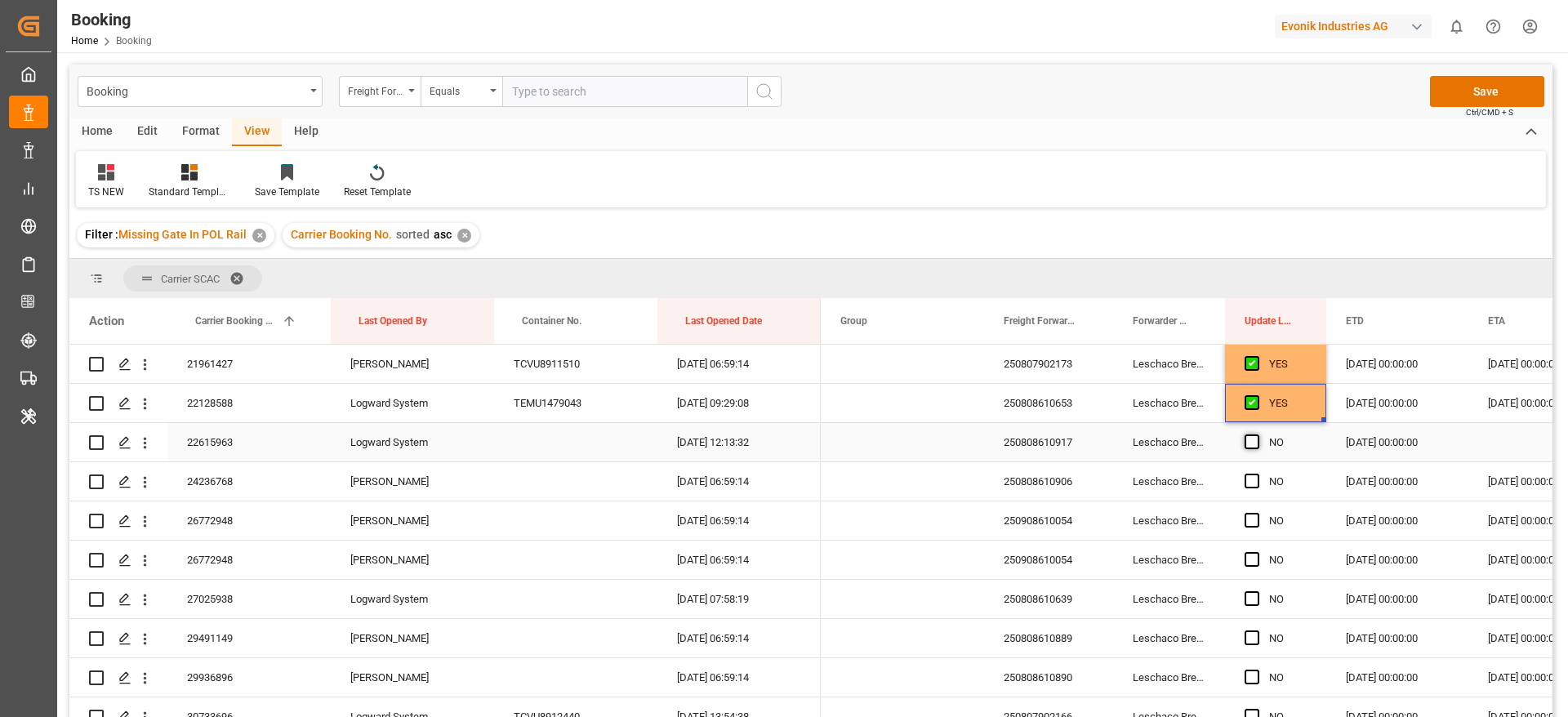
click at [1247, 444] on span "Press SPACE to select this row." at bounding box center [1251, 441] width 15 height 15
click at [1257, 434] on input "Press SPACE to select this row." at bounding box center [1257, 434] width 0 height 0
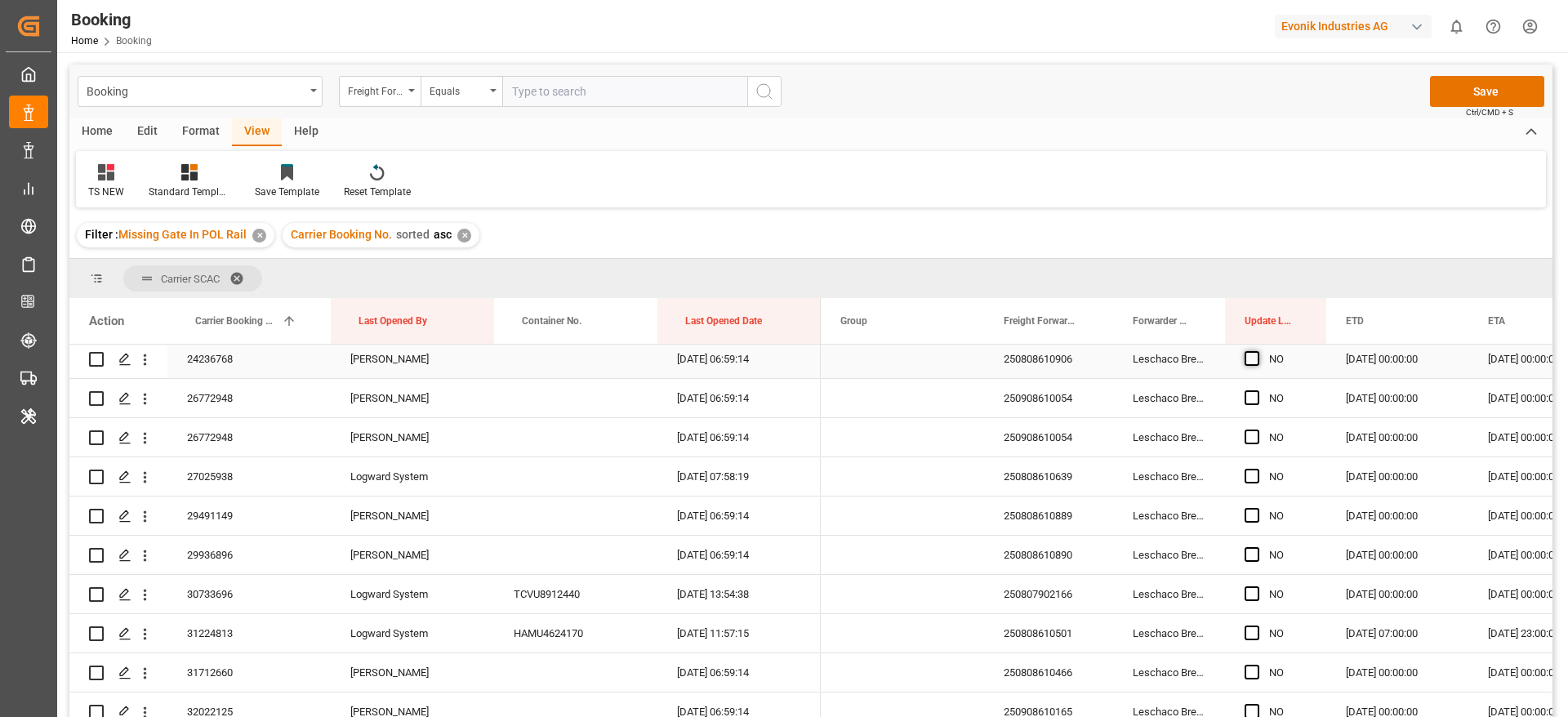
click at [1249, 351] on span "Press SPACE to select this row." at bounding box center [1251, 358] width 15 height 15
click at [1257, 351] on input "Press SPACE to select this row." at bounding box center [1257, 351] width 0 height 0
click at [233, 362] on div "24236768" at bounding box center [249, 359] width 163 height 39
click at [1253, 403] on span "Press SPACE to select this row." at bounding box center [1251, 398] width 15 height 15
click at [1257, 391] on input "Press SPACE to select this row." at bounding box center [1257, 391] width 0 height 0
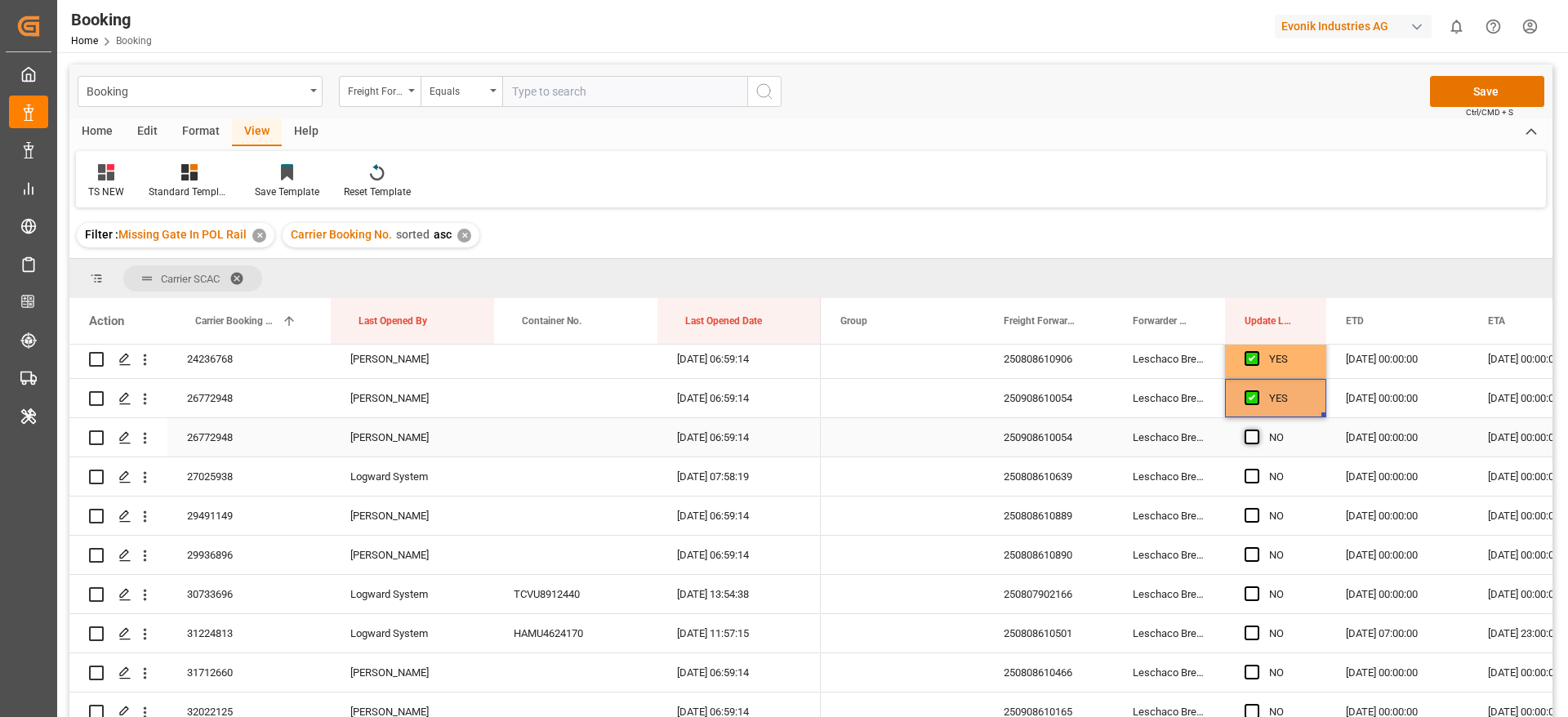
click at [1249, 433] on span "Press SPACE to select this row." at bounding box center [1251, 437] width 15 height 15
click at [1257, 430] on input "Press SPACE to select this row." at bounding box center [1257, 430] width 0 height 0
click at [1247, 477] on span "Press SPACE to select this row." at bounding box center [1251, 476] width 15 height 15
click at [1257, 469] on input "Press SPACE to select this row." at bounding box center [1257, 469] width 0 height 0
click at [1253, 513] on span "Press SPACE to select this row." at bounding box center [1251, 515] width 15 height 15
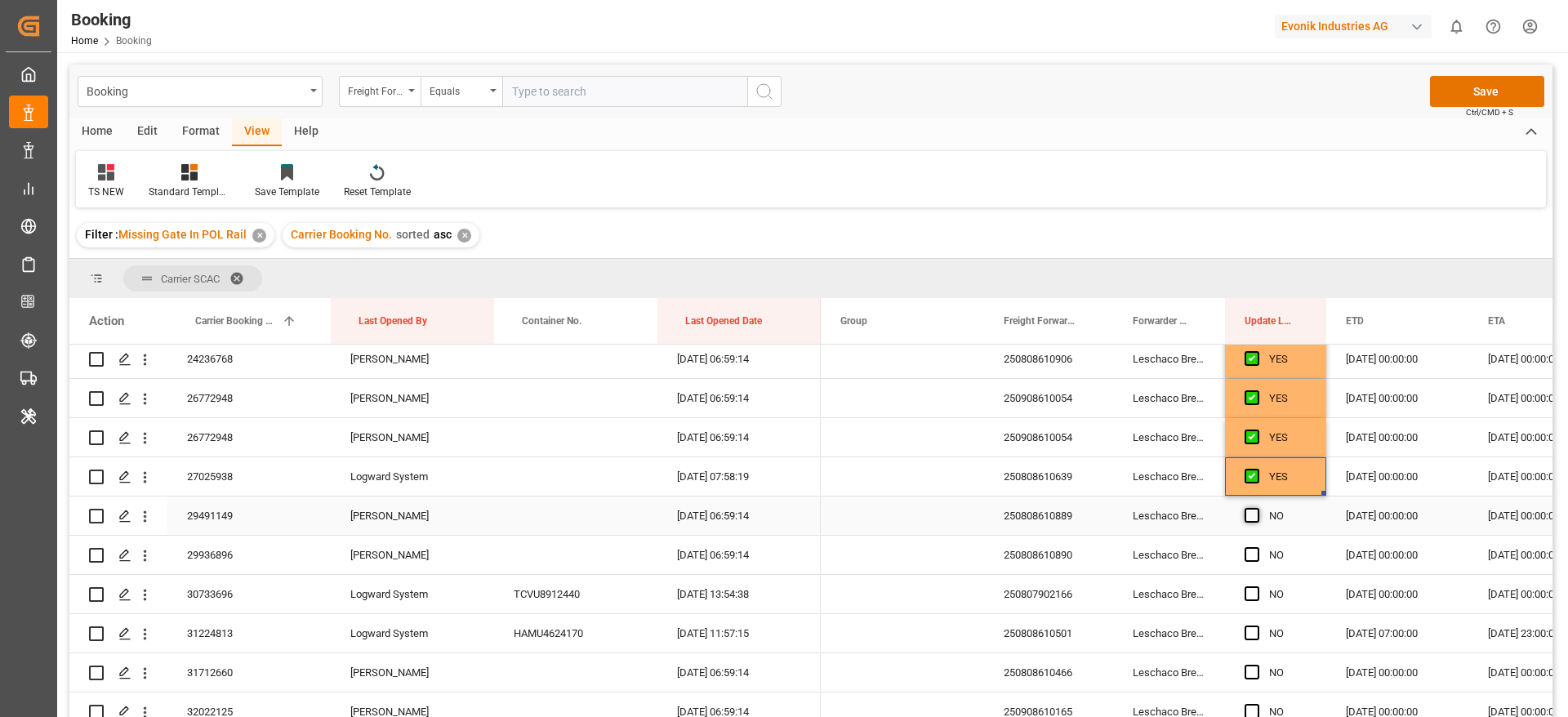
click at [1257, 508] on input "Press SPACE to select this row." at bounding box center [1257, 508] width 0 height 0
click at [1253, 560] on span "Press SPACE to select this row." at bounding box center [1251, 555] width 15 height 15
click at [1257, 548] on input "Press SPACE to select this row." at bounding box center [1257, 548] width 0 height 0
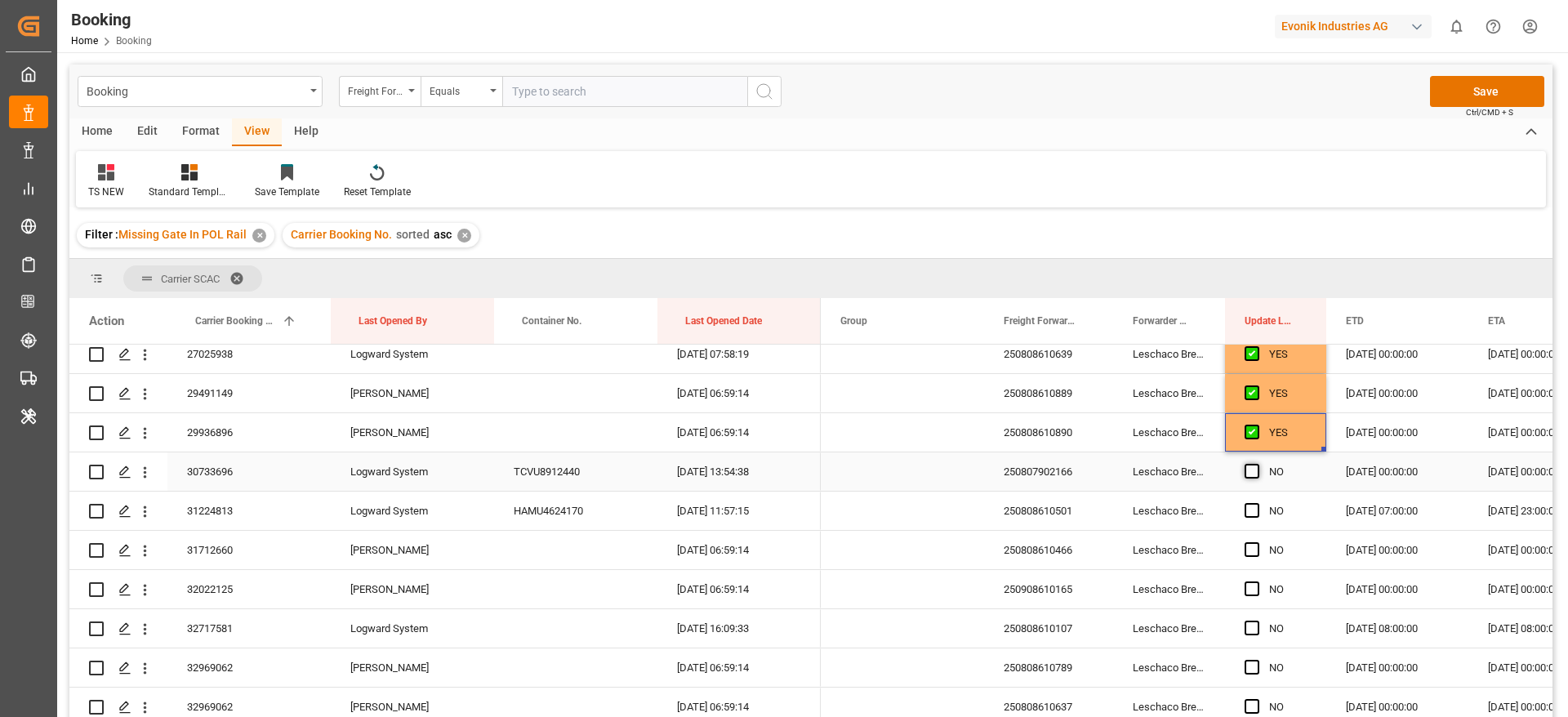
click at [1248, 470] on span "Press SPACE to select this row." at bounding box center [1251, 471] width 15 height 15
click at [1257, 464] on input "Press SPACE to select this row." at bounding box center [1257, 464] width 0 height 0
click at [1250, 513] on span "Press SPACE to select this row." at bounding box center [1251, 510] width 15 height 15
click at [1257, 503] on input "Press SPACE to select this row." at bounding box center [1257, 503] width 0 height 0
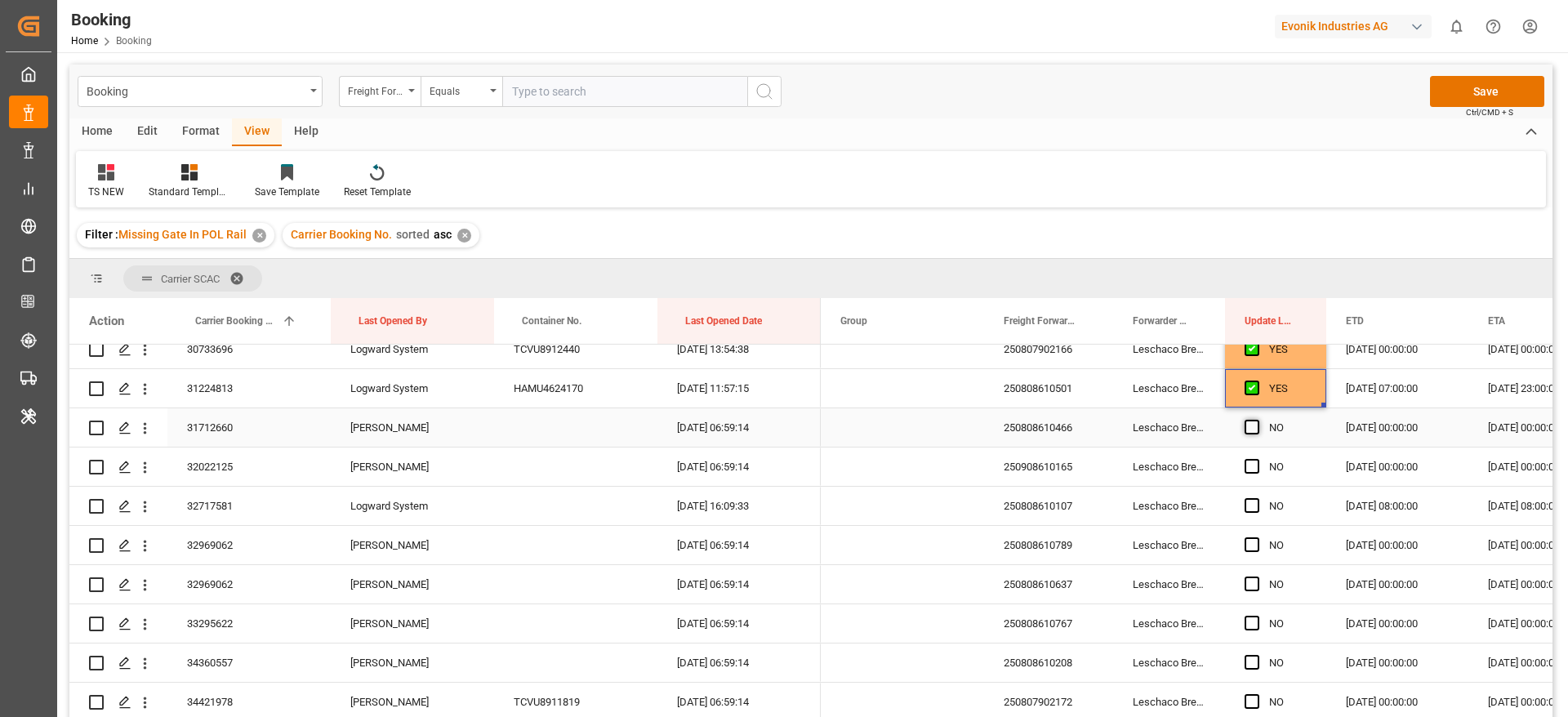
click at [1255, 425] on span "Press SPACE to select this row." at bounding box center [1251, 427] width 15 height 15
click at [1257, 419] on input "Press SPACE to select this row." at bounding box center [1257, 419] width 0 height 0
click at [1251, 474] on div "Press SPACE to select this row." at bounding box center [1257, 467] width 25 height 38
click at [1251, 466] on span "Press SPACE to select this row." at bounding box center [1251, 466] width 15 height 15
click at [1257, 459] on input "Press SPACE to select this row." at bounding box center [1257, 459] width 0 height 0
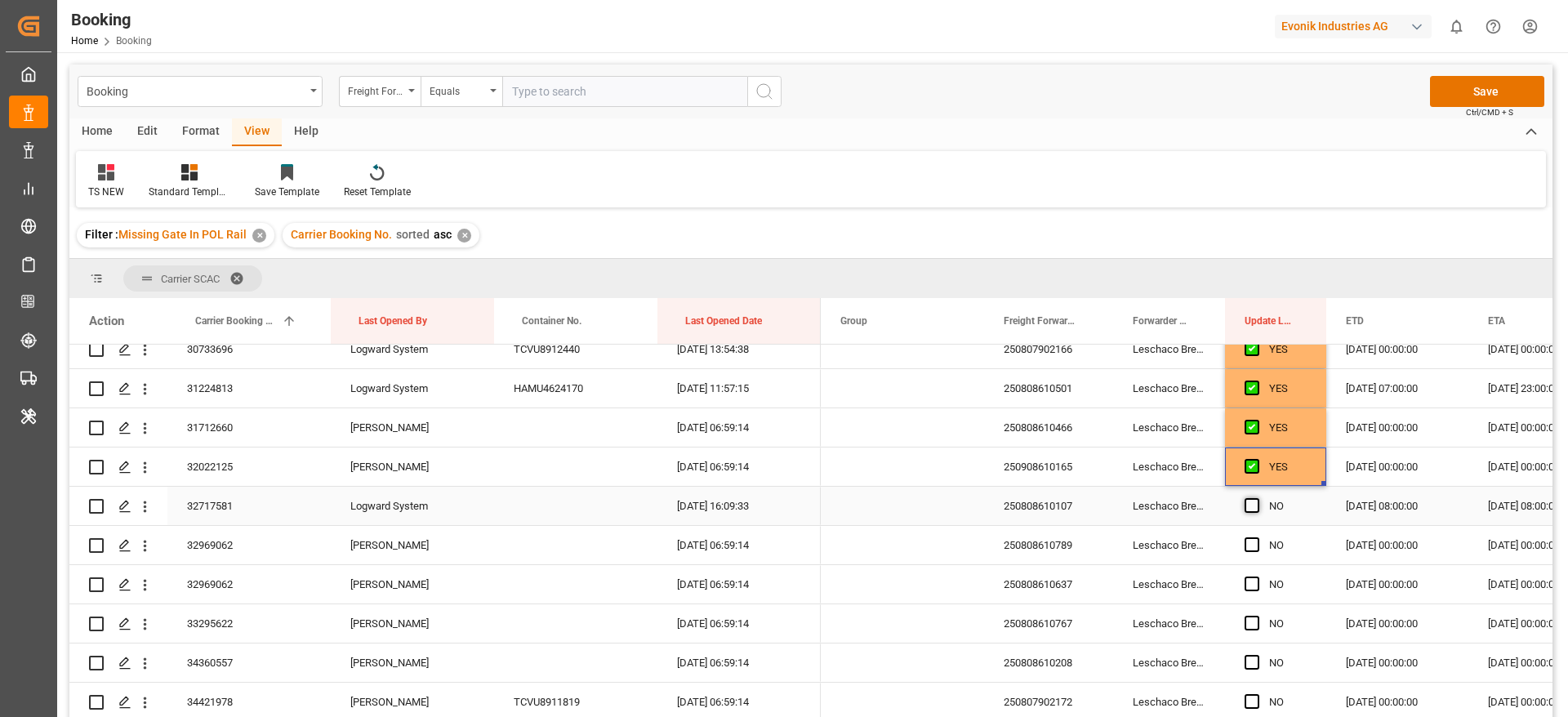
click at [1256, 507] on span "Press SPACE to select this row." at bounding box center [1251, 505] width 15 height 15
click at [1257, 498] on input "Press SPACE to select this row." at bounding box center [1257, 498] width 0 height 0
click at [1253, 537] on span "Press SPACE to select this row." at bounding box center [1251, 544] width 15 height 15
click at [1257, 537] on input "Press SPACE to select this row." at bounding box center [1257, 537] width 0 height 0
click at [1249, 595] on div "Press SPACE to select this row." at bounding box center [1257, 584] width 25 height 38
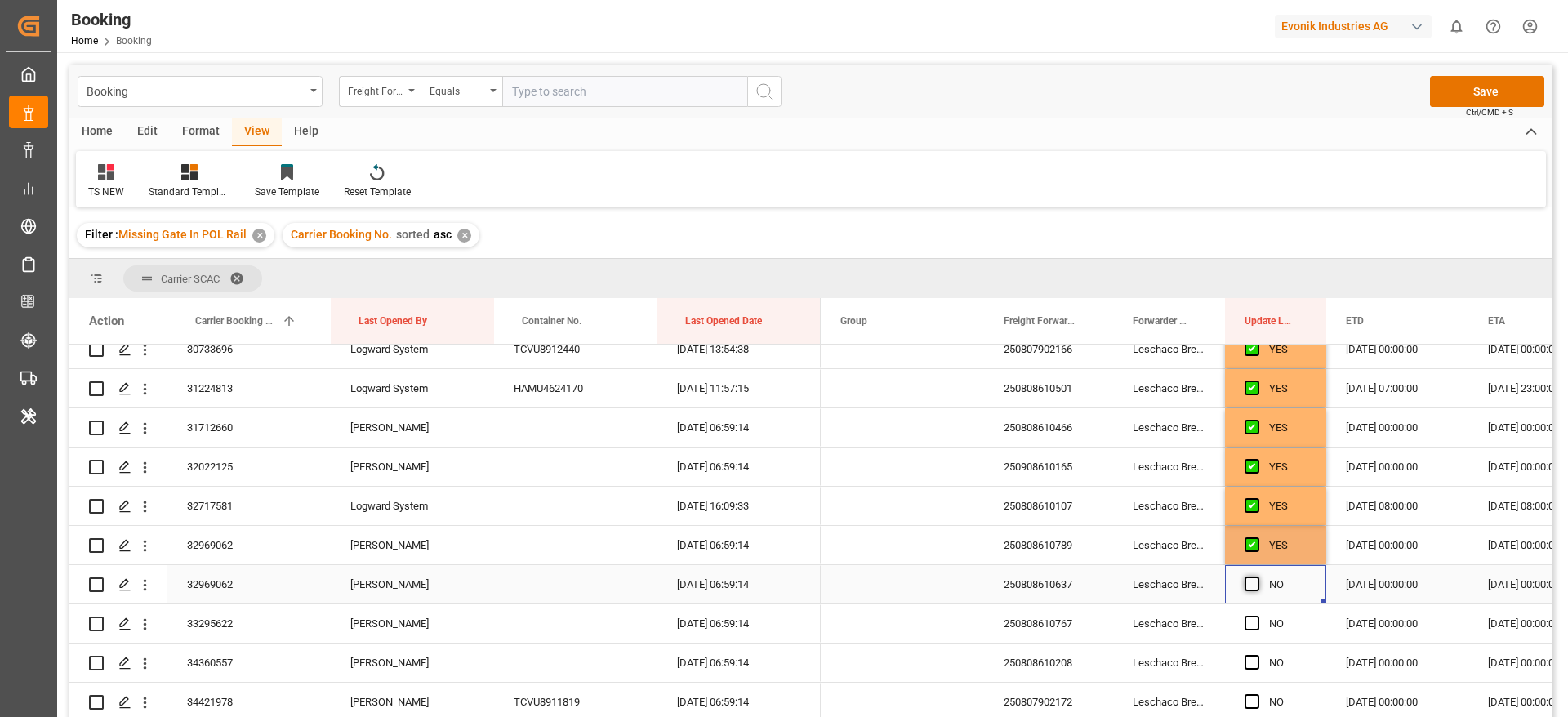
click at [1247, 585] on span "Press SPACE to select this row." at bounding box center [1251, 584] width 15 height 15
click at [1257, 577] on input "Press SPACE to select this row." at bounding box center [1257, 577] width 0 height 0
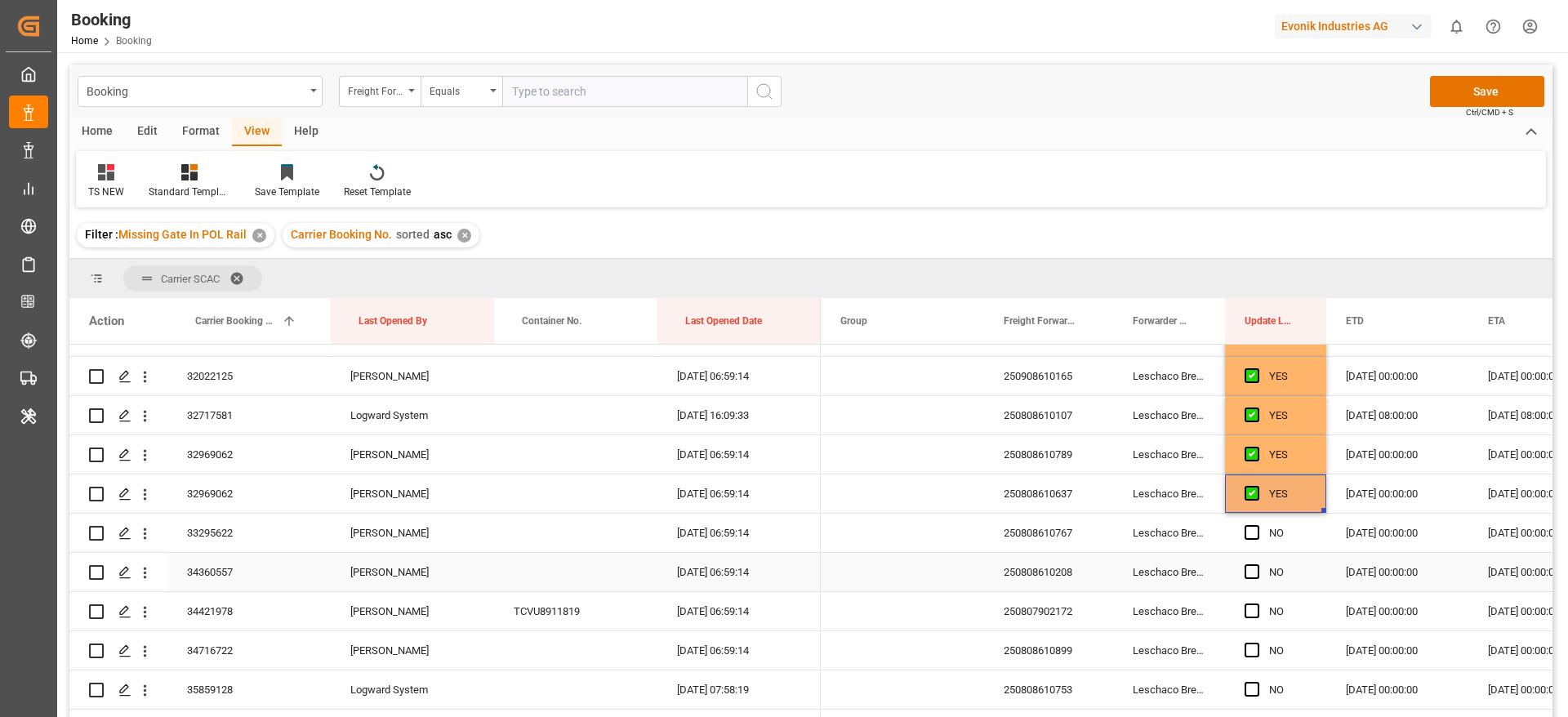
scroll to position [1470, 0]
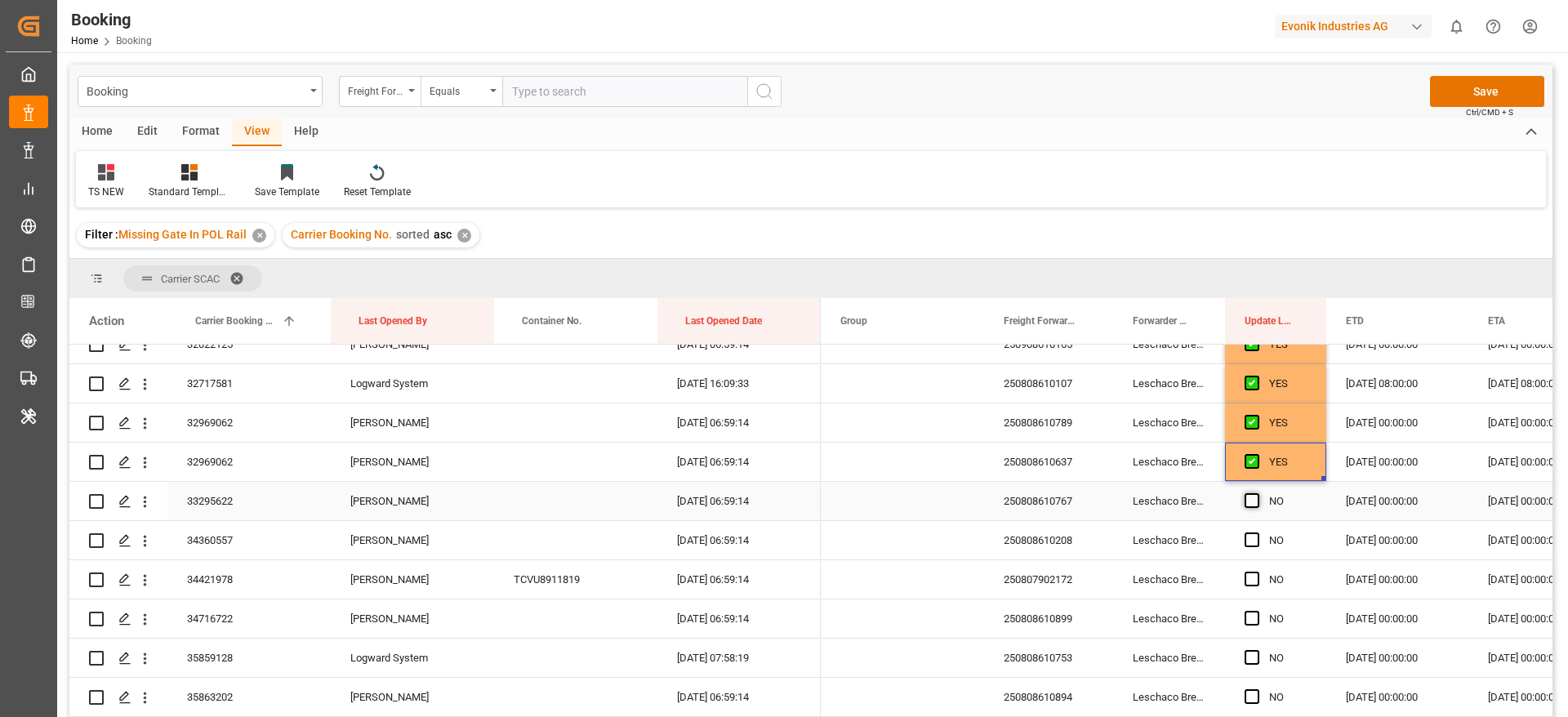
click at [1252, 498] on span "Press SPACE to select this row." at bounding box center [1251, 500] width 15 height 15
click at [1257, 493] on input "Press SPACE to select this row." at bounding box center [1257, 493] width 0 height 0
click at [1249, 535] on span "Press SPACE to select this row." at bounding box center [1251, 540] width 15 height 15
click at [1257, 533] on input "Press SPACE to select this row." at bounding box center [1257, 533] width 0 height 0
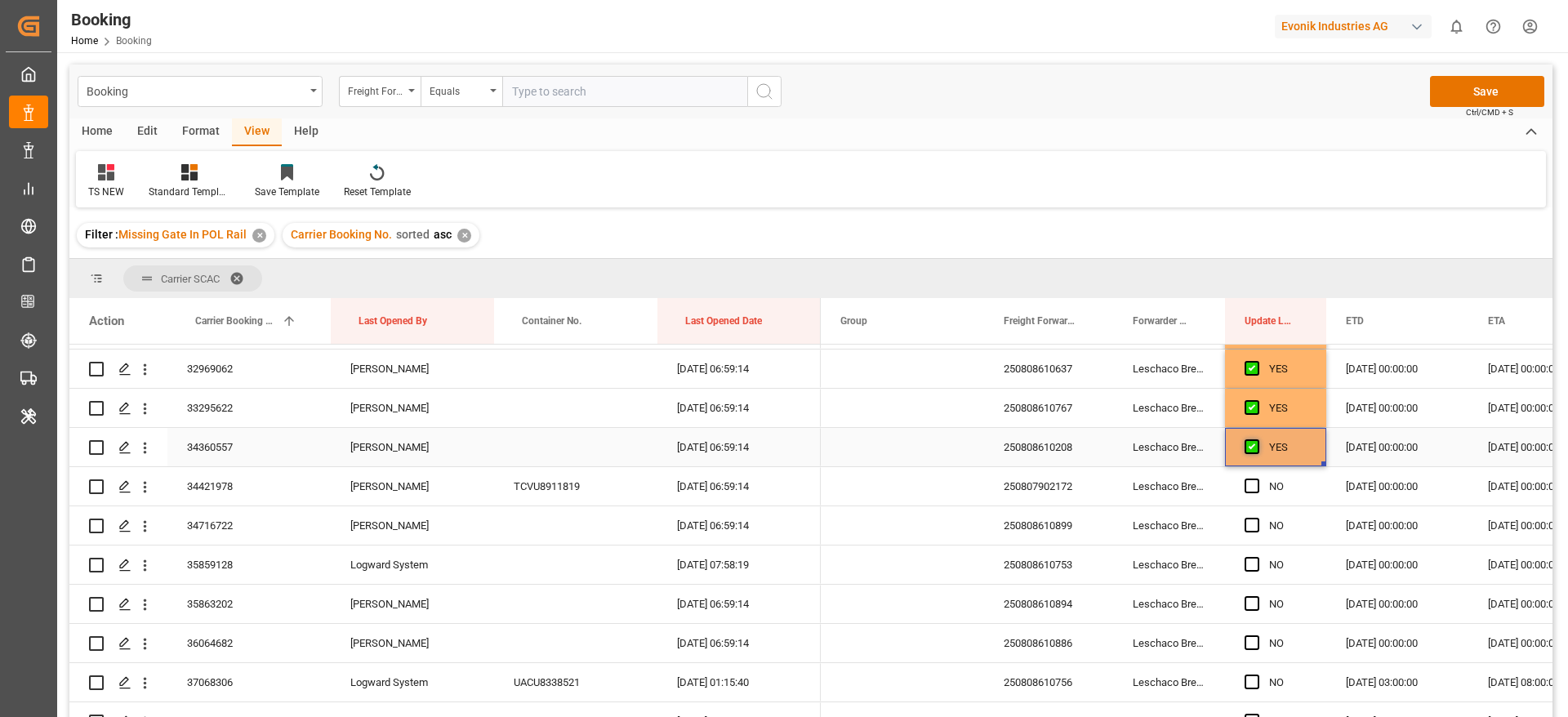
scroll to position [1593, 0]
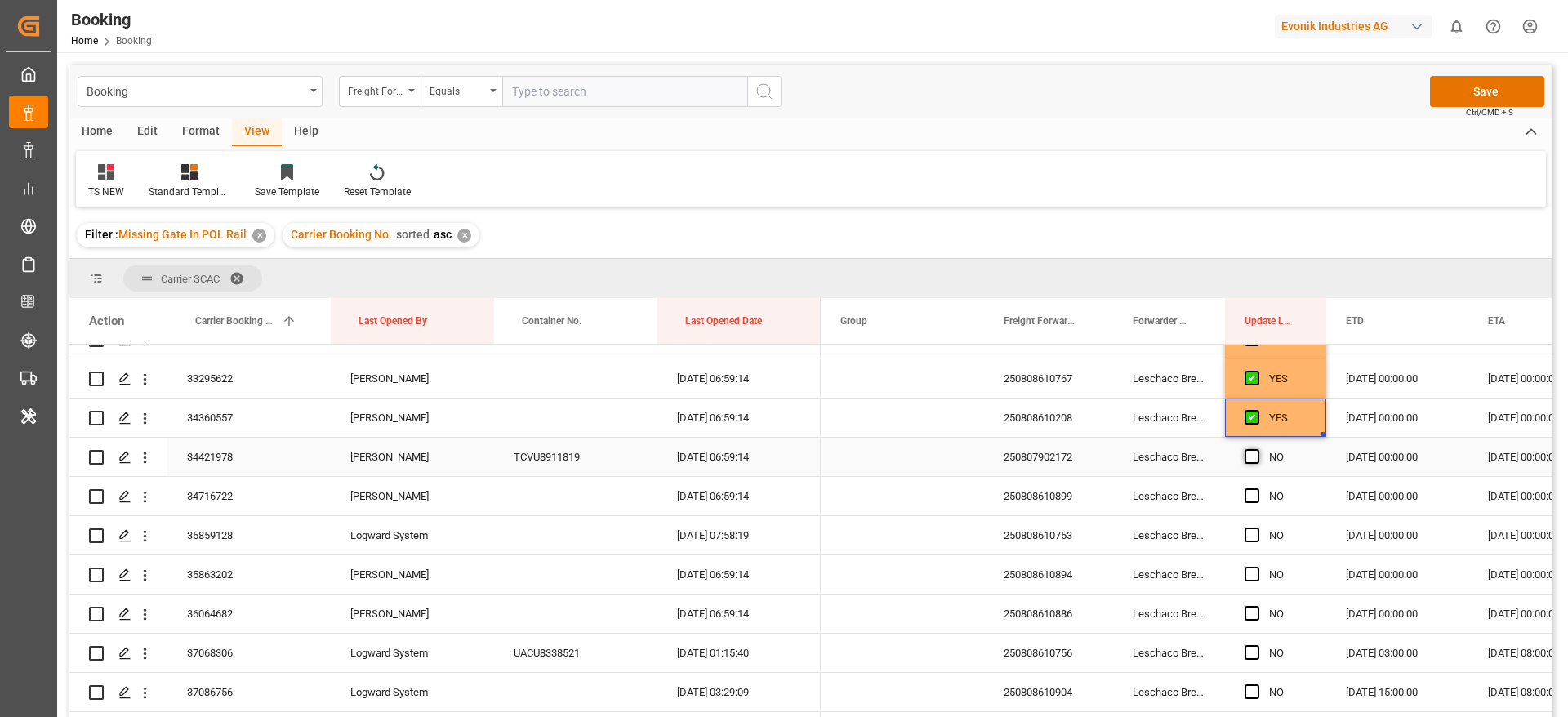
click at [1254, 454] on span "Press SPACE to select this row." at bounding box center [1251, 456] width 15 height 15
click at [1257, 449] on input "Press SPACE to select this row." at bounding box center [1257, 449] width 0 height 0
click at [1253, 498] on span "Press SPACE to select this row." at bounding box center [1251, 496] width 15 height 15
click at [1257, 489] on input "Press SPACE to select this row." at bounding box center [1257, 489] width 0 height 0
click at [1248, 539] on span "Press SPACE to select this row." at bounding box center [1251, 534] width 15 height 15
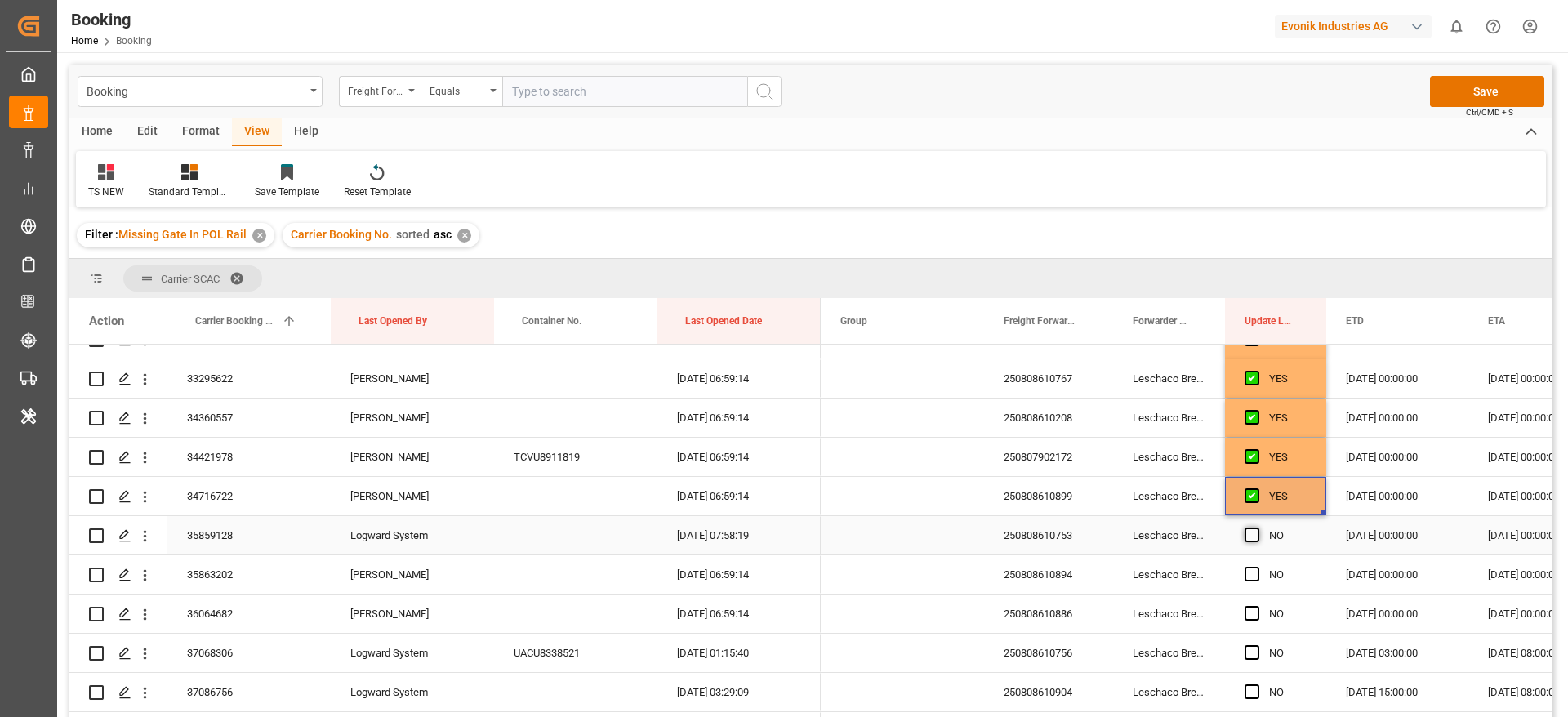
click at [1257, 527] on input "Press SPACE to select this row." at bounding box center [1257, 527] width 0 height 0
click at [1247, 582] on div "Press SPACE to select this row." at bounding box center [1257, 575] width 25 height 38
click at [1254, 580] on span "Press SPACE to select this row." at bounding box center [1251, 574] width 15 height 15
click at [1257, 567] on input "Press SPACE to select this row." at bounding box center [1257, 567] width 0 height 0
click at [1249, 615] on span "Press SPACE to select this row." at bounding box center [1251, 613] width 15 height 15
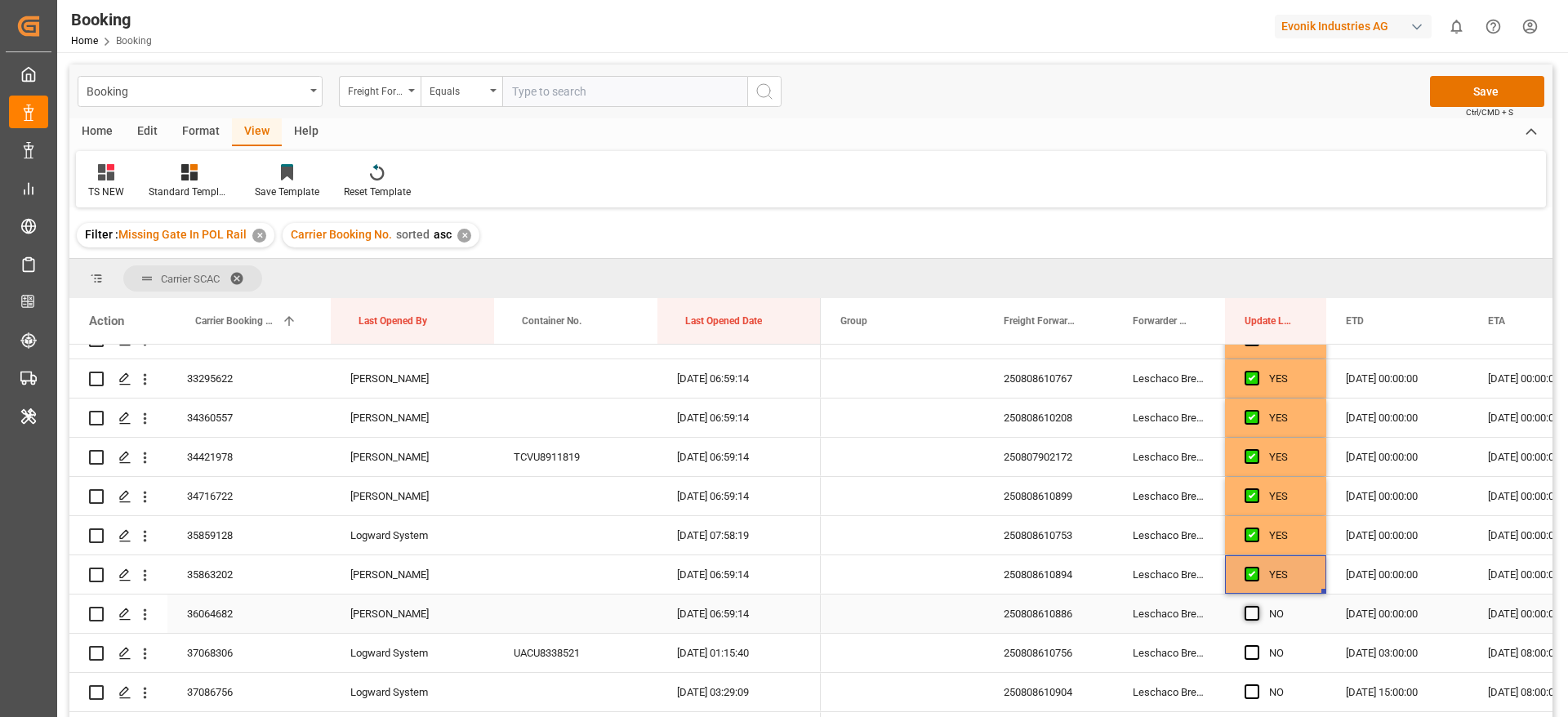
click at [1257, 606] on input "Press SPACE to select this row." at bounding box center [1257, 606] width 0 height 0
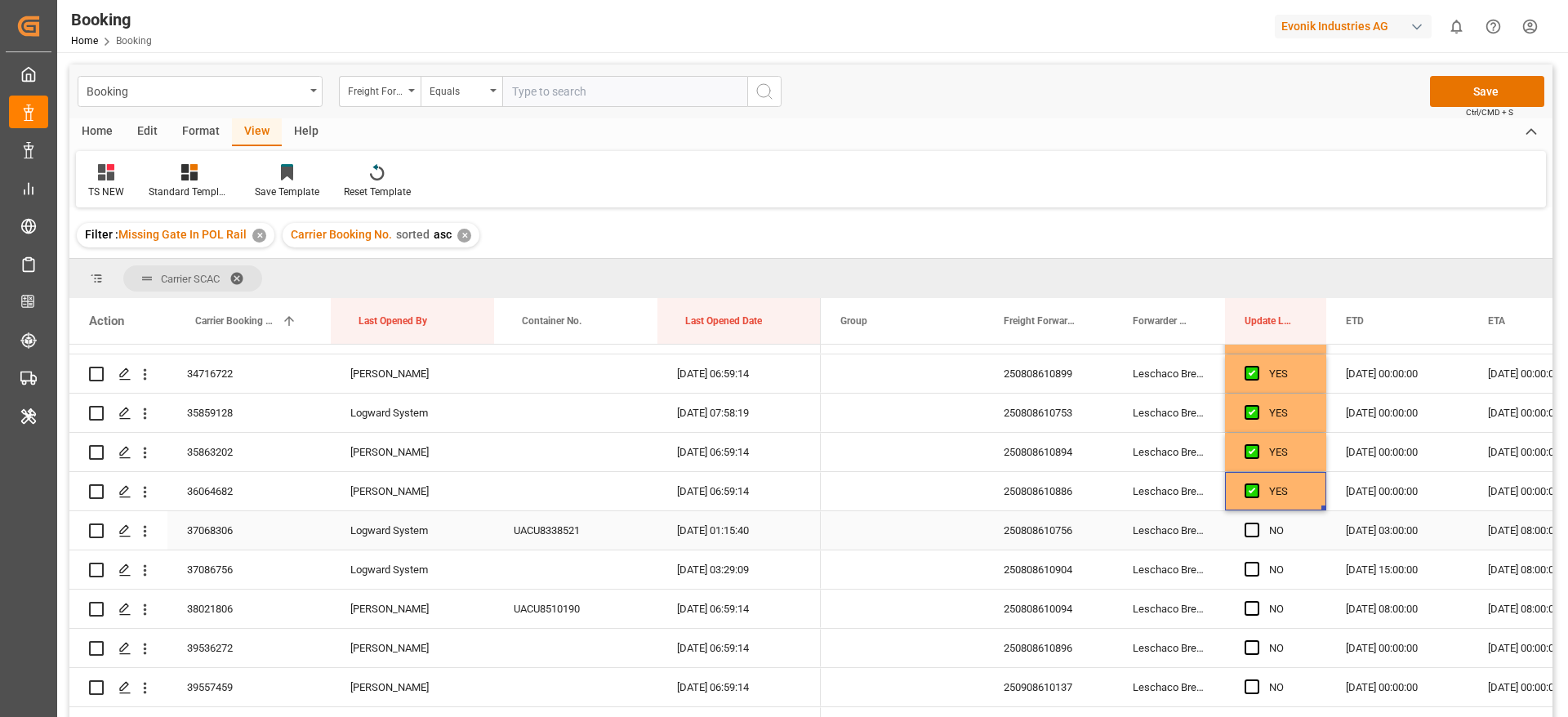
click at [259, 532] on div "37068306" at bounding box center [249, 531] width 163 height 39
click at [1249, 534] on span "Press SPACE to select this row." at bounding box center [1251, 530] width 15 height 15
click at [1257, 523] on input "Press SPACE to select this row." at bounding box center [1257, 523] width 0 height 0
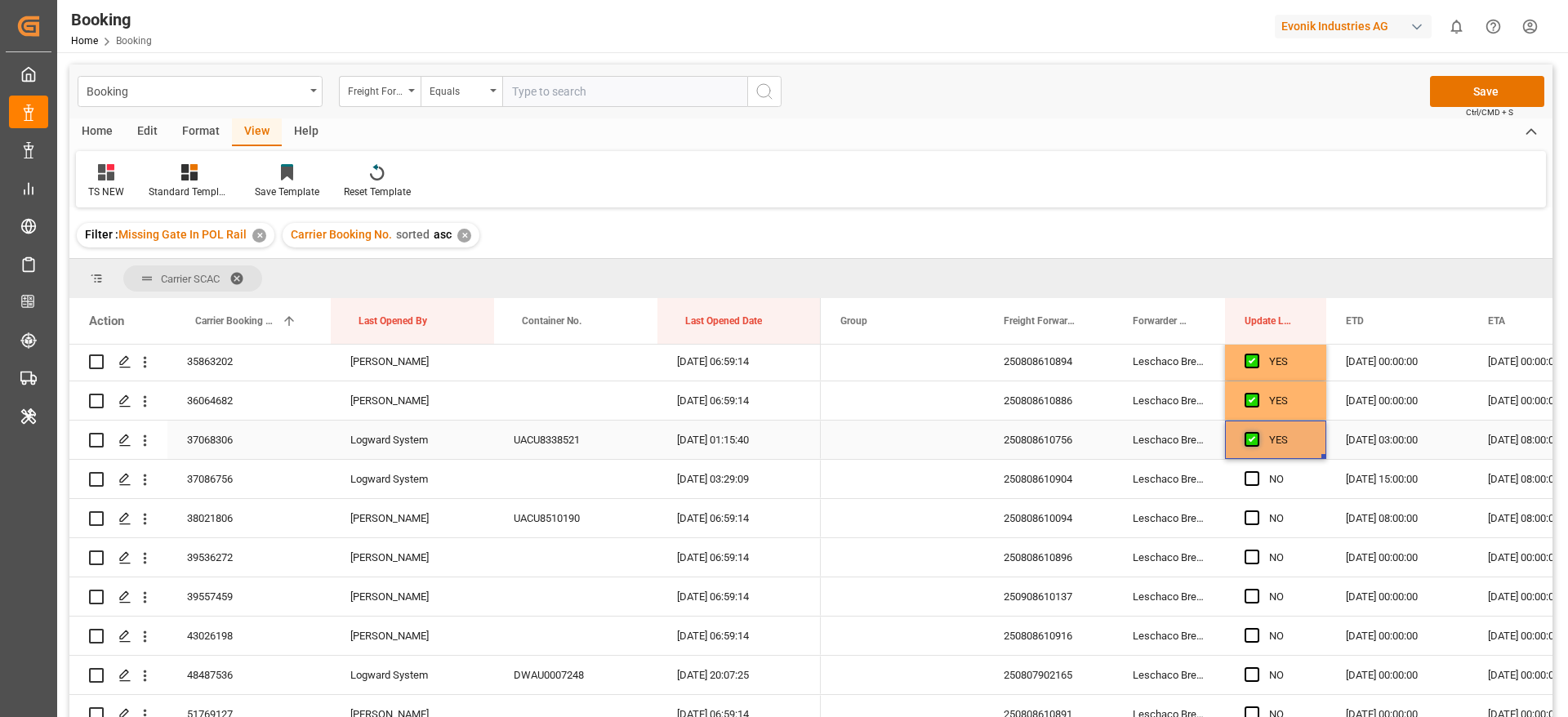
scroll to position [1838, 0]
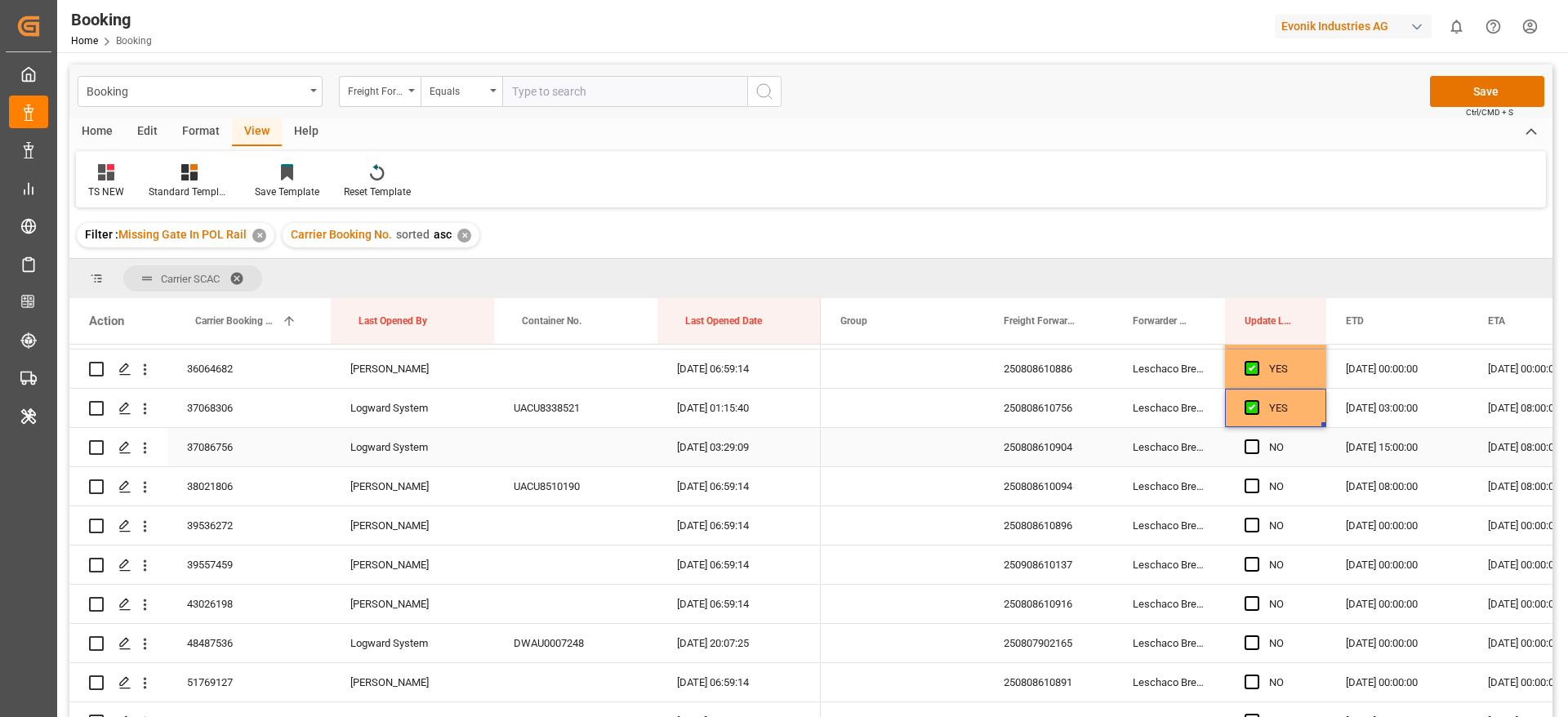
click at [225, 445] on div "37086756" at bounding box center [249, 448] width 163 height 39
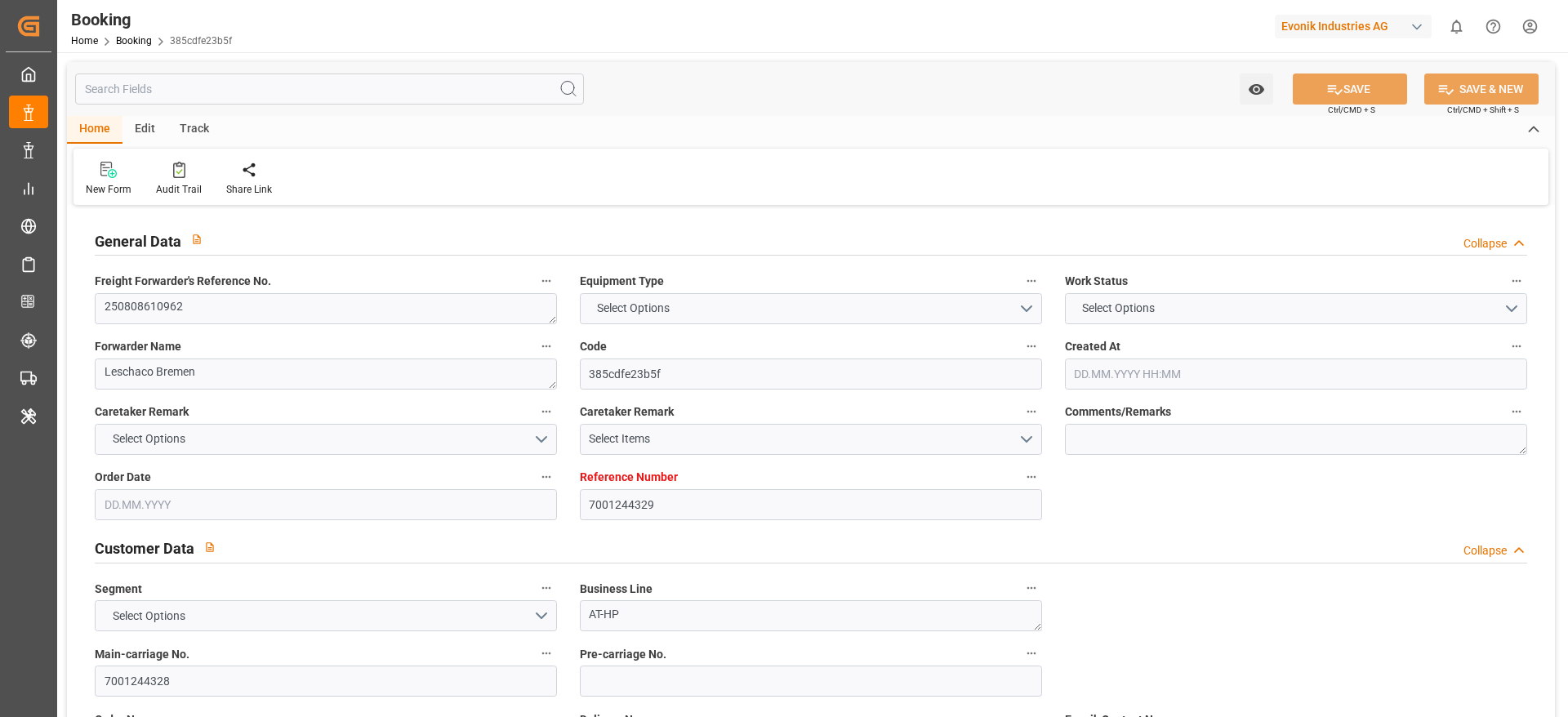
type textarea "250808610962"
type textarea "Leschaco Bremen"
type input "385cdfe23b5f"
type input "7001244329"
type textarea "AT-HP"
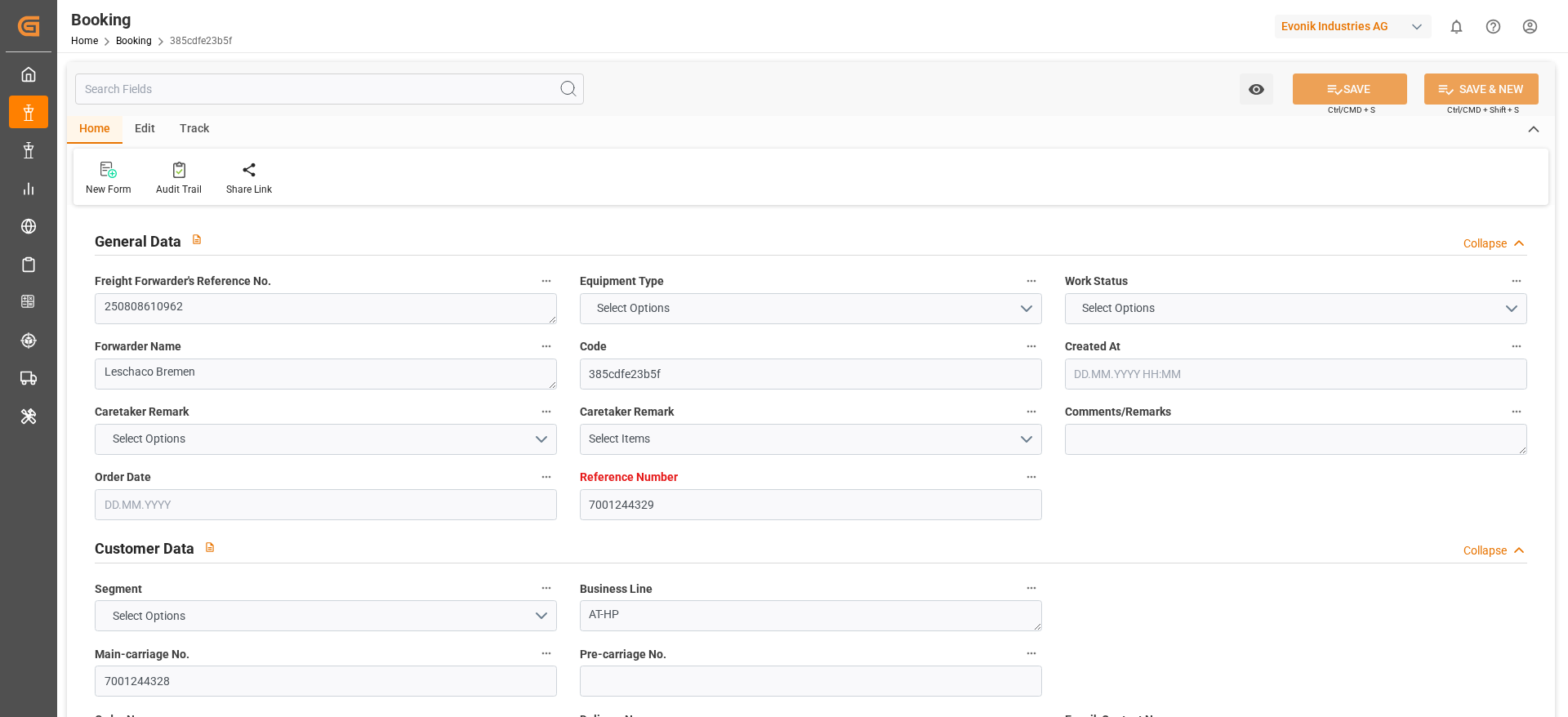
type input "7001244328"
type textarea "stephanie.schlueter@evonik.com"
type textarea "CIF"
type textarea "BUSAN"
type textarea "Marl"
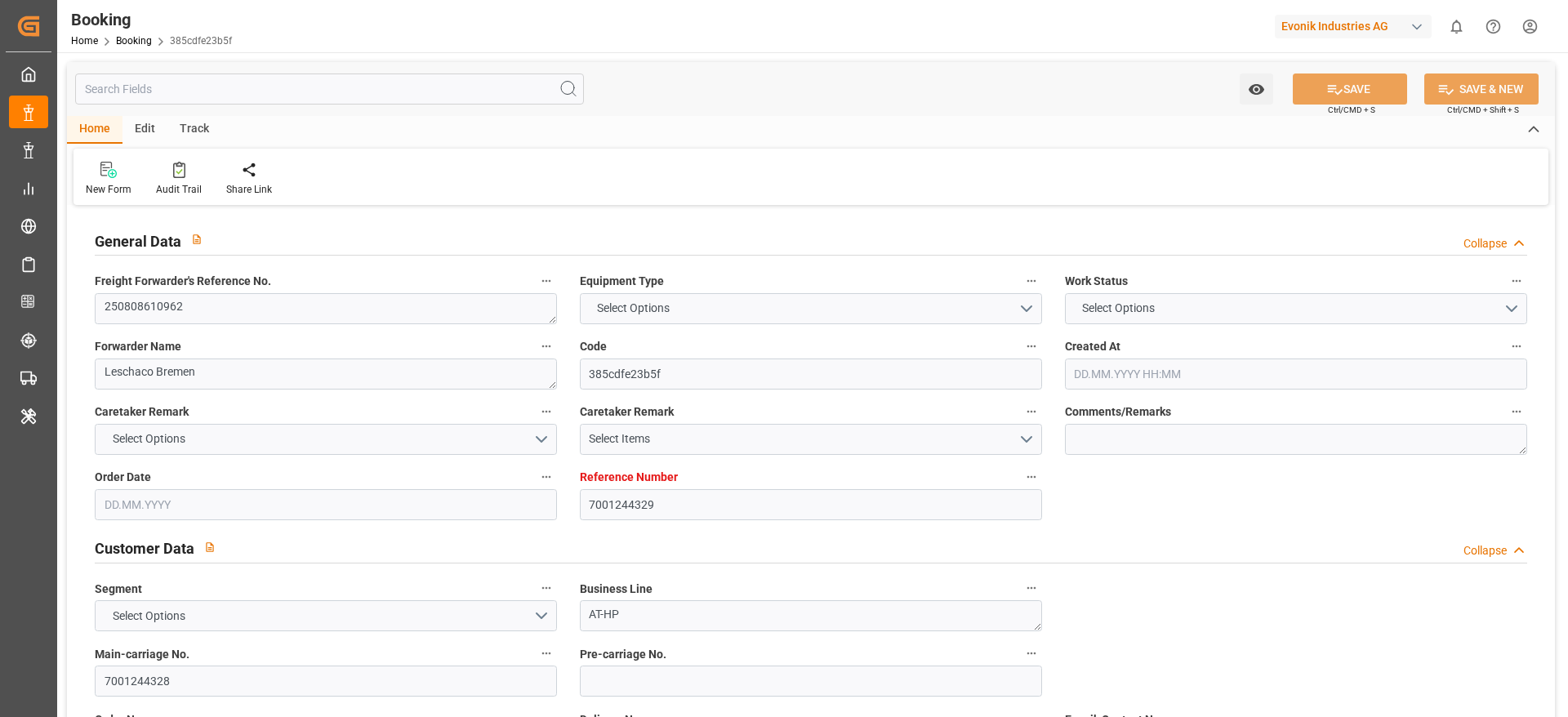
type input "HLCU"
type input "NWC / EU"
type input "Busan"
type textarea "vesselName etd eta"
type textarea "INPUT_Evonik_Seeburger_IFTMIN_1003043145_20250812095011322.edi"
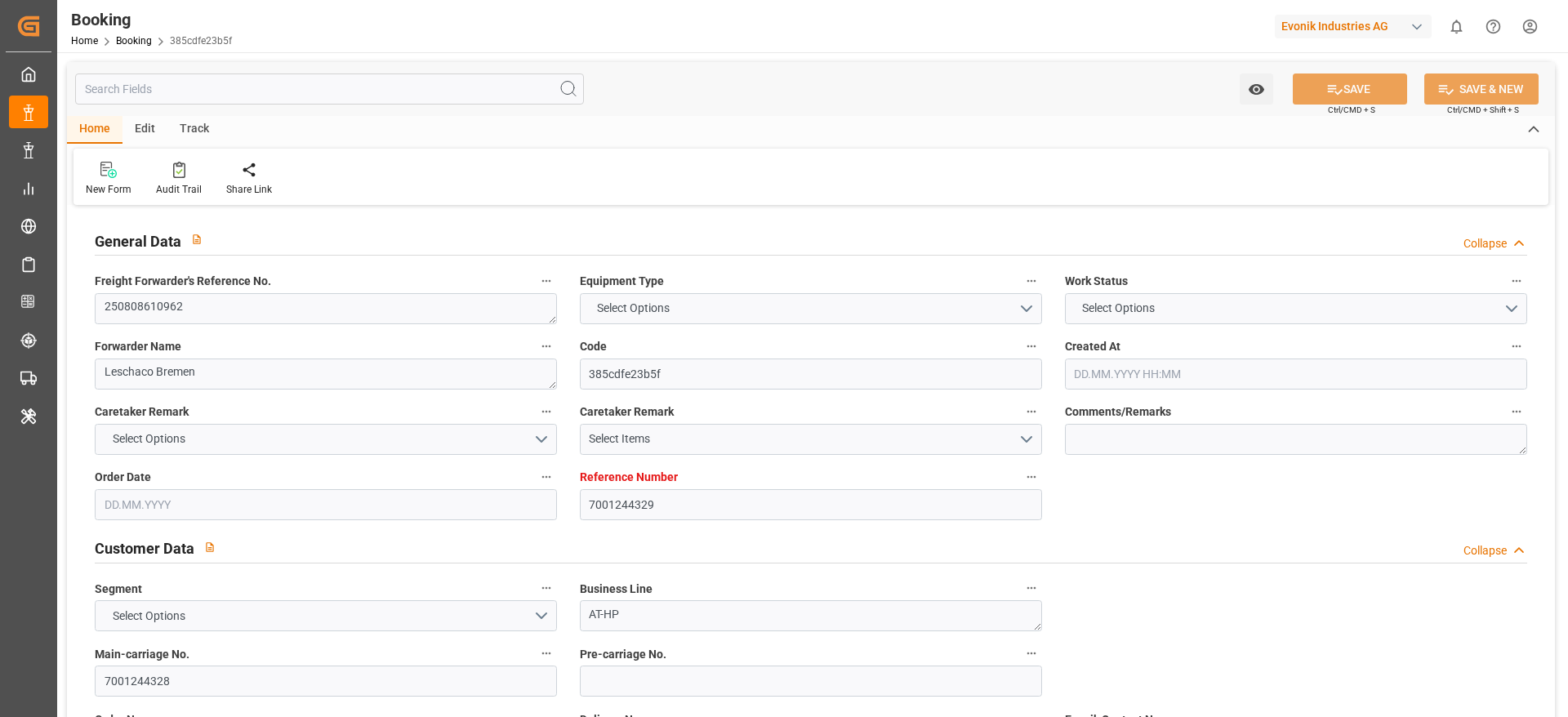
type textarea "NWC/UK North West Continent / UK_KRPUS_HLCU_AT-HP"
type textarea "INPUT_Evonik_Seeburger_IFTMIN_1003033732_20250808114647771.edi,INPUT_Evonik_See…"
type textarea "1003043145"
type textarea "Logward System"
type textarea "Pol-PodRegionName-businessDivision-businessLine-"
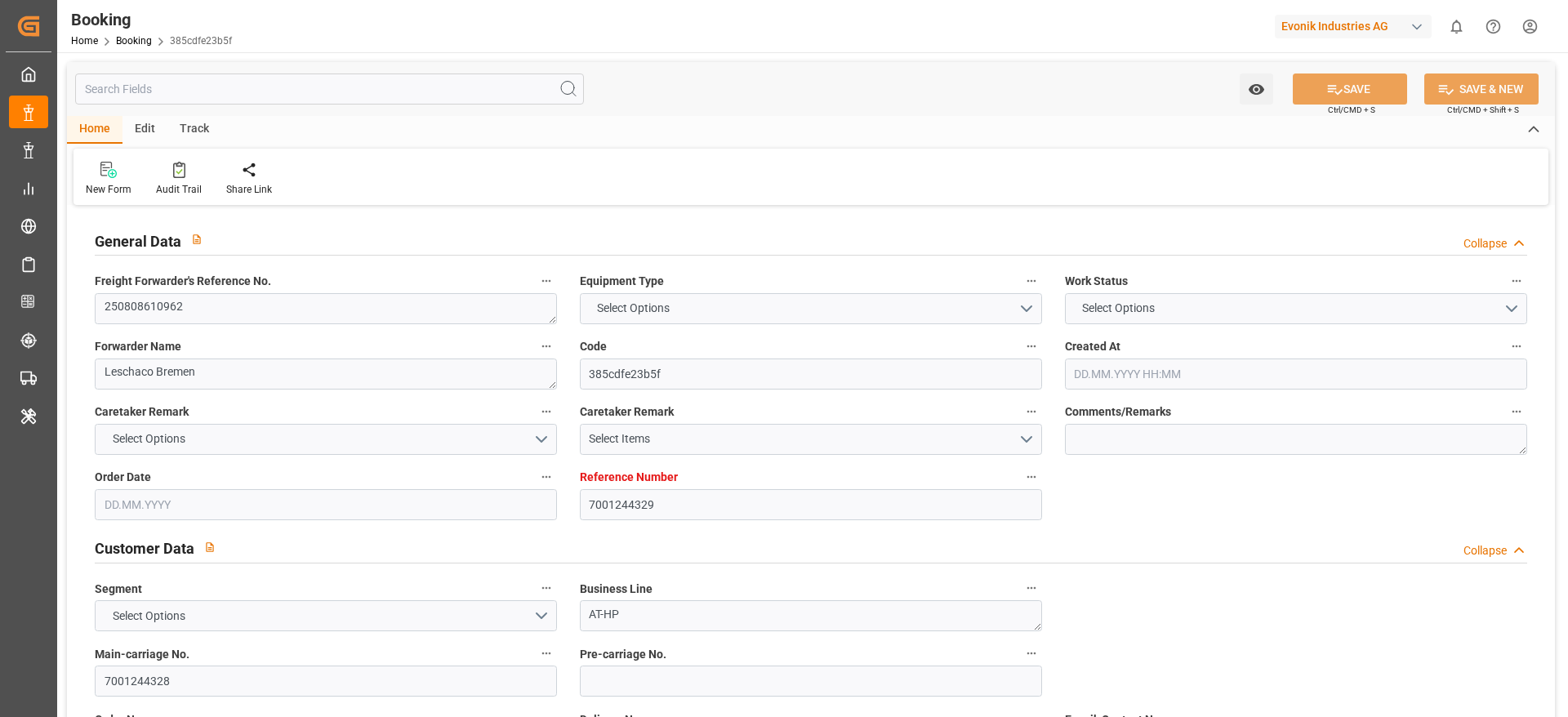
type textarea "IFTSTA"
type textarea "a011t00000LcJC5AAN"
type textarea "No"
type input "7001244329"
type input "Hapag Lloyd"
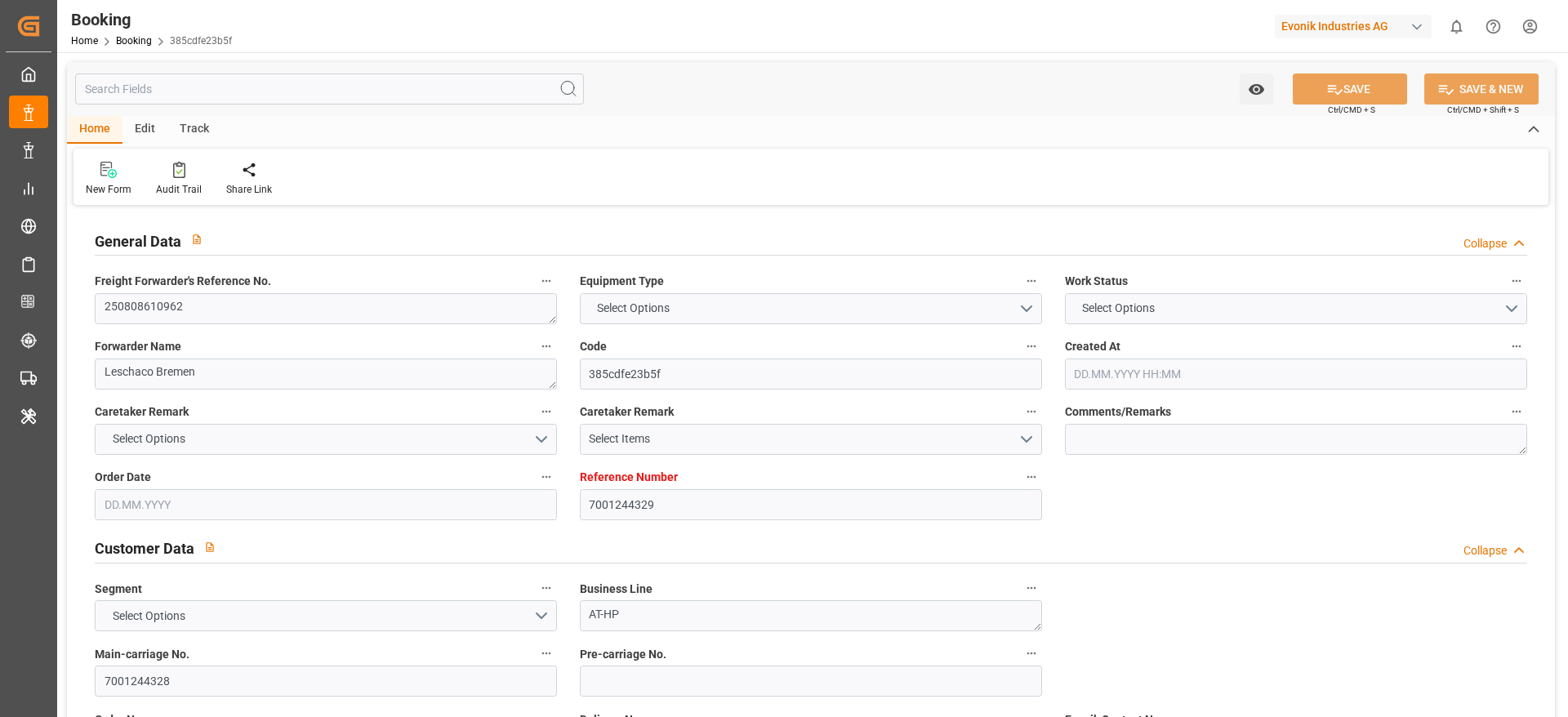
type input "Hapag Lloyd Aktiengesellschaft"
type input "EUNWC"
type input "KRPUS"
type input "08.08.2025 09:49"
type input "[DATE]"
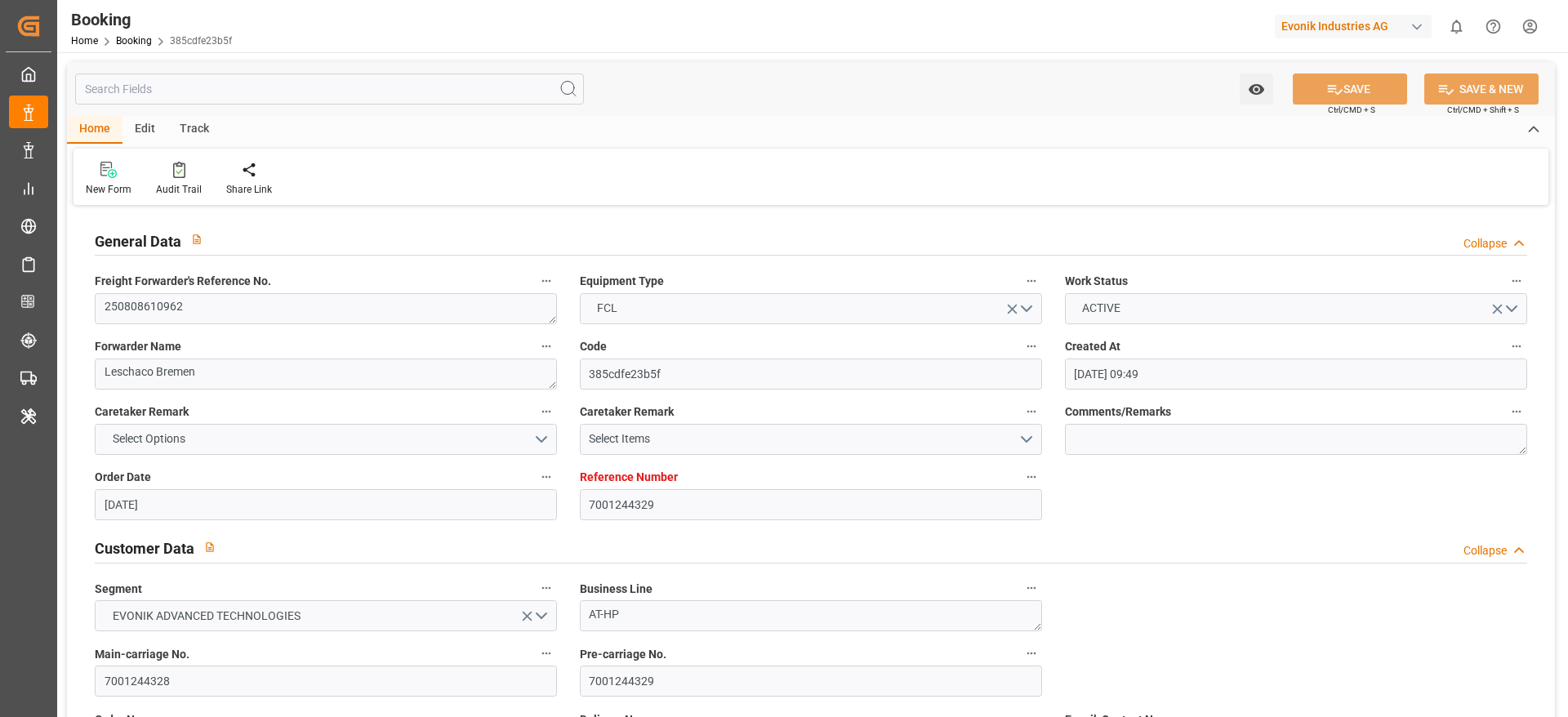
type input "17.10.2025"
type input "13.08.2025"
type input "[DATE]"
type input "12.08.2025"
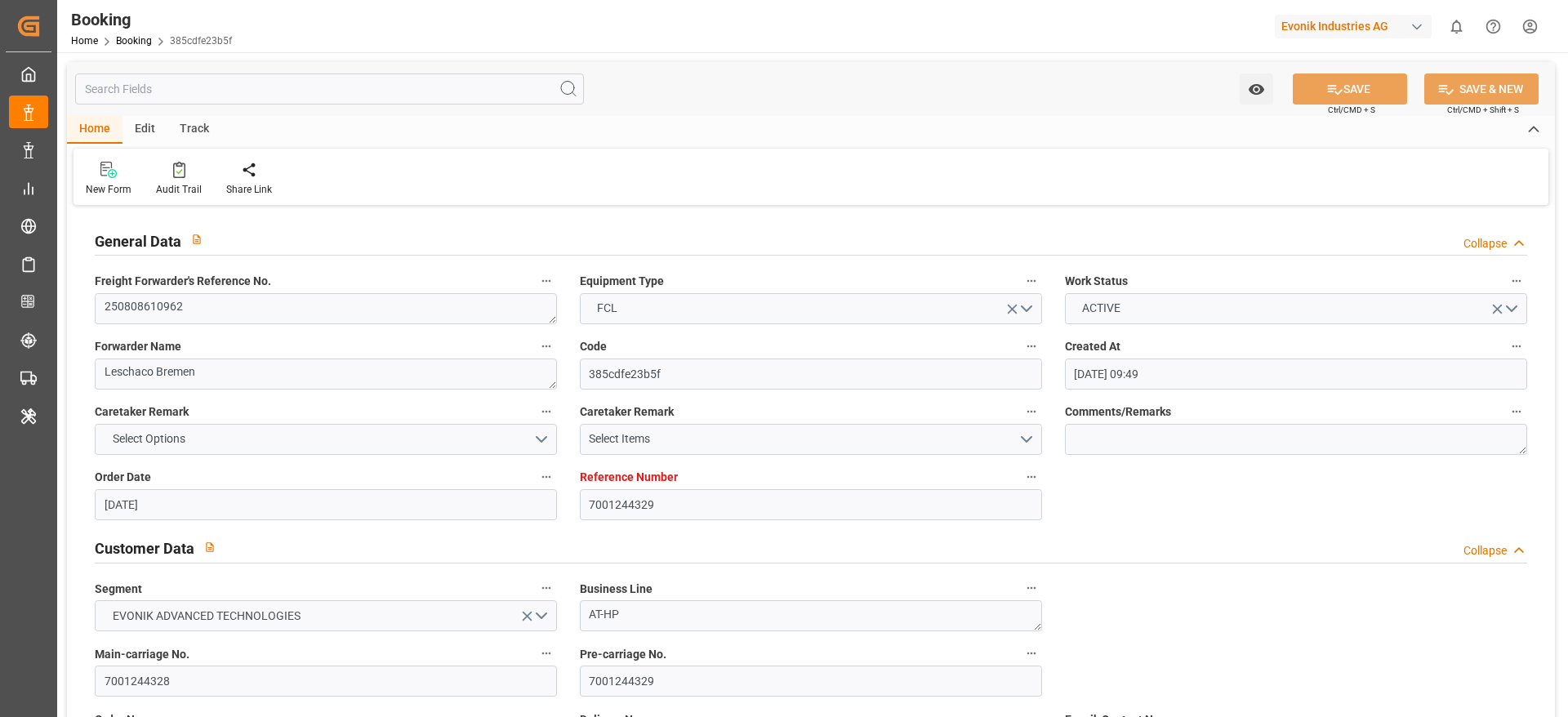
type input "12.08.2025 07:52"
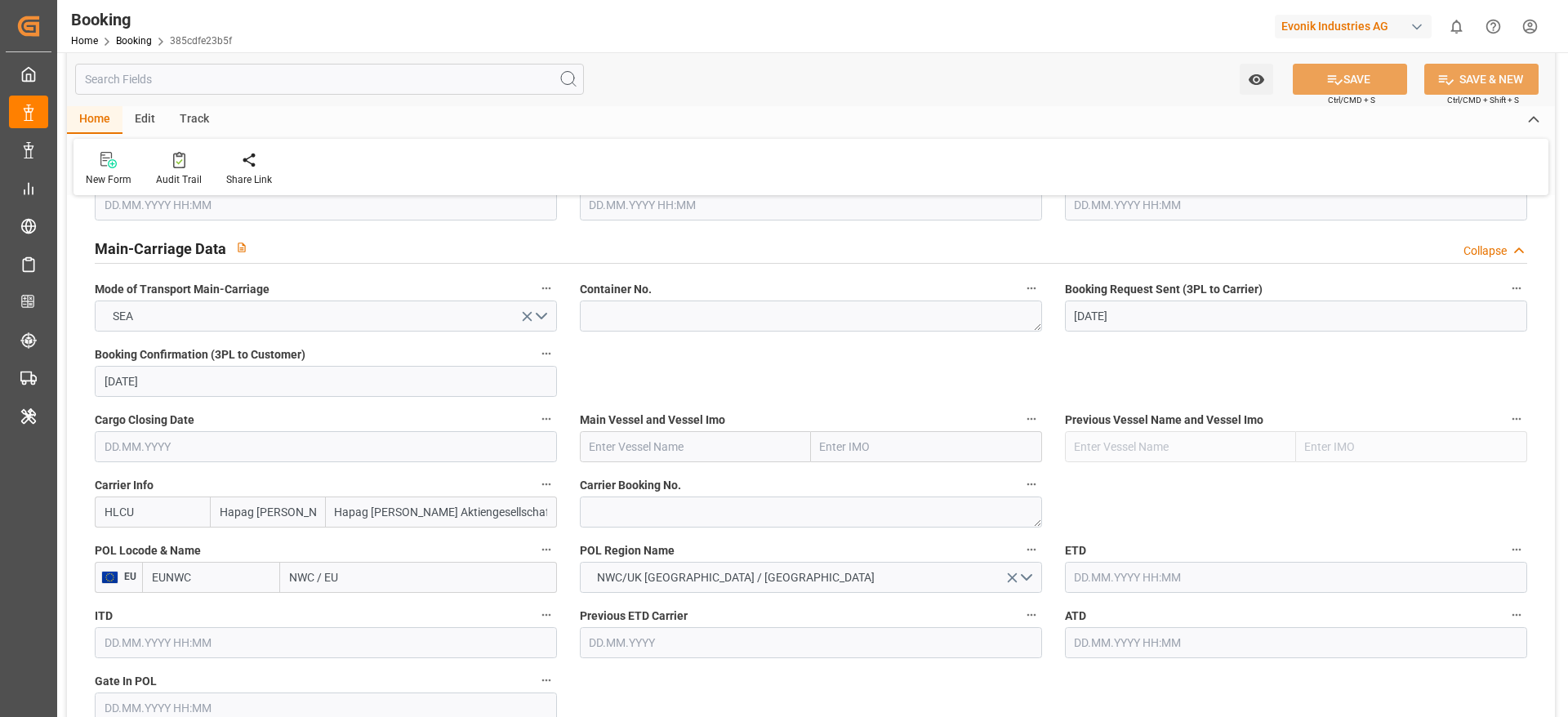
scroll to position [1102, 0]
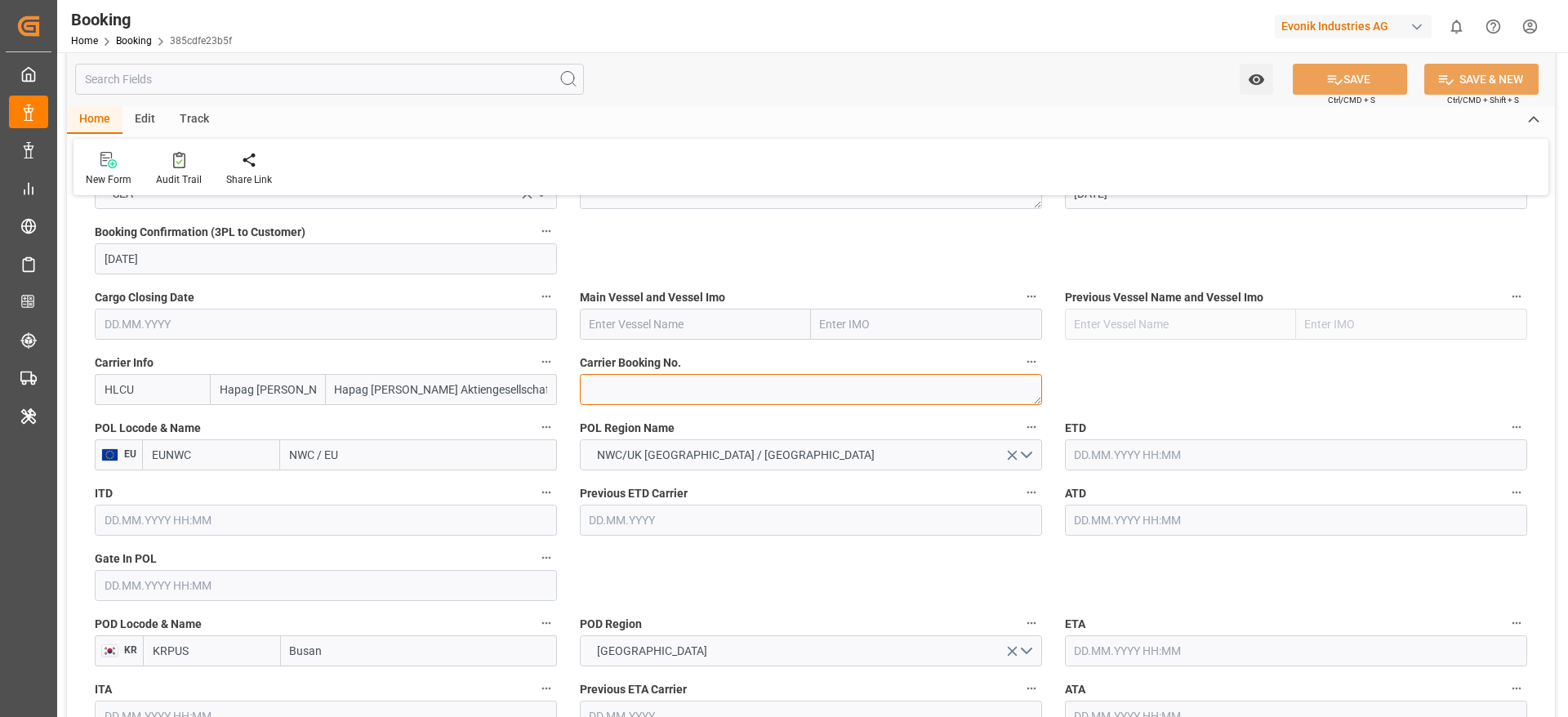
click at [648, 384] on textarea at bounding box center [811, 389] width 462 height 31
paste textarea "35227371"
type textarea "35227371"
click at [381, 455] on input "NWC / EU" at bounding box center [418, 455] width 276 height 31
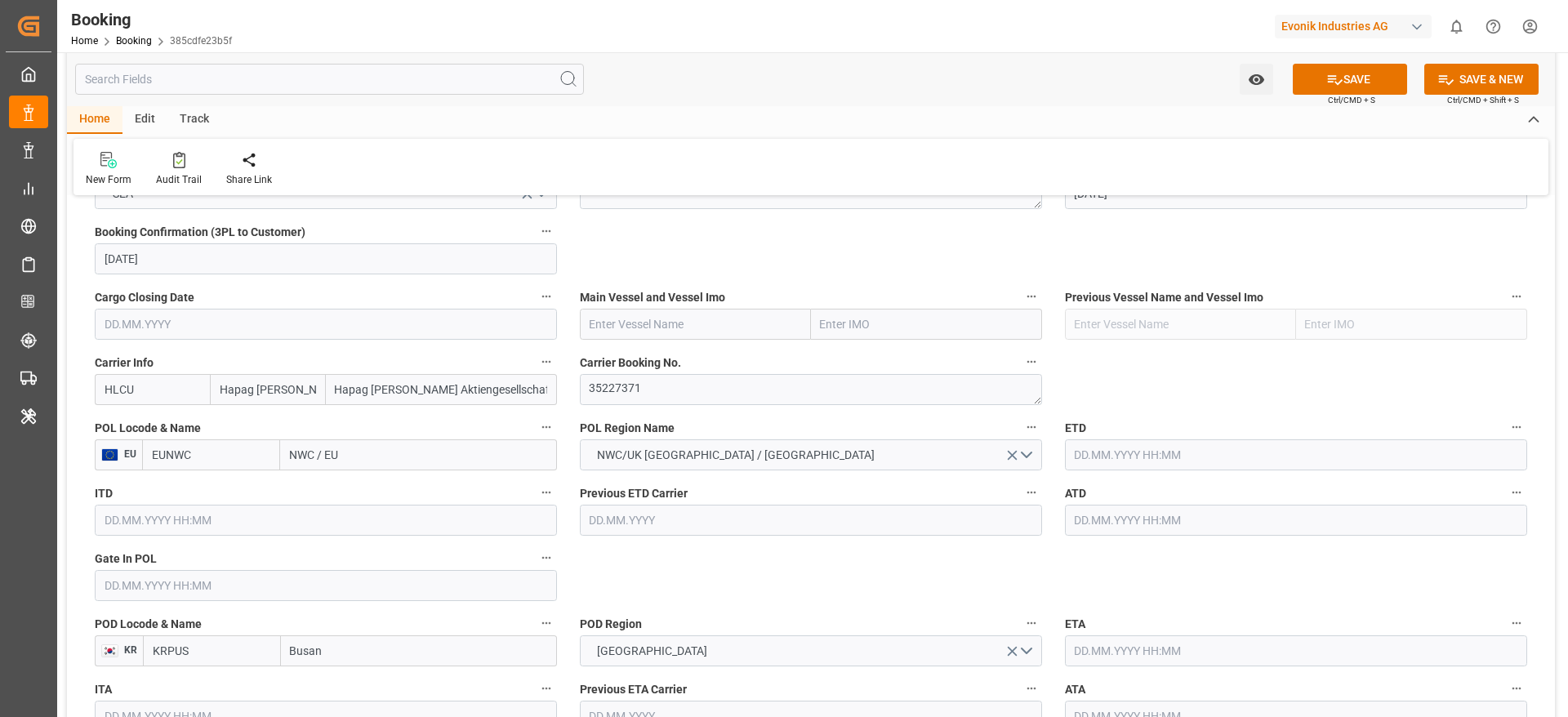
click at [381, 455] on input "NWC / EU" at bounding box center [418, 455] width 276 height 31
paste input "ROTTERDAM"
type input "ROTTERDAM"
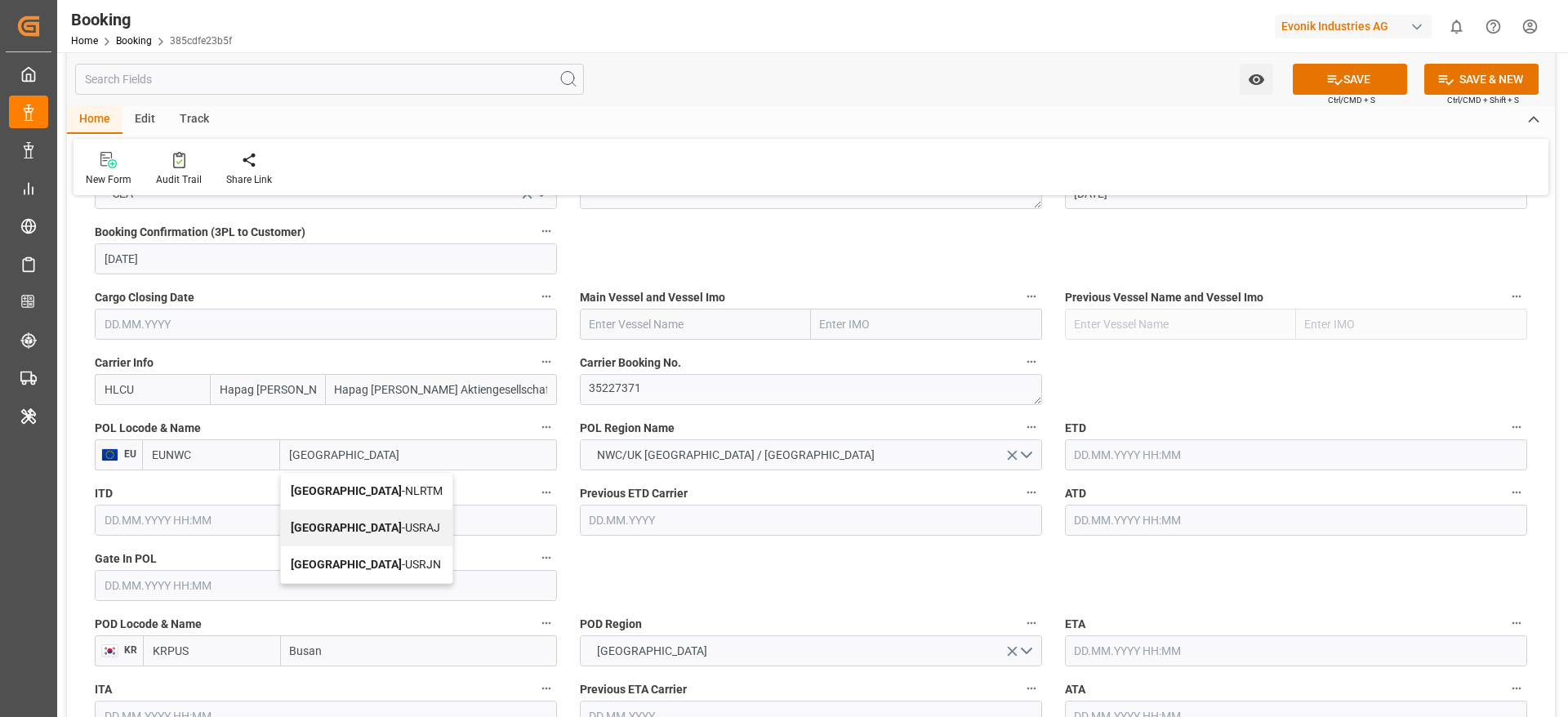
click at [386, 491] on span "Rotterdam - NLRTM" at bounding box center [366, 491] width 152 height 13
type input "NLRTM"
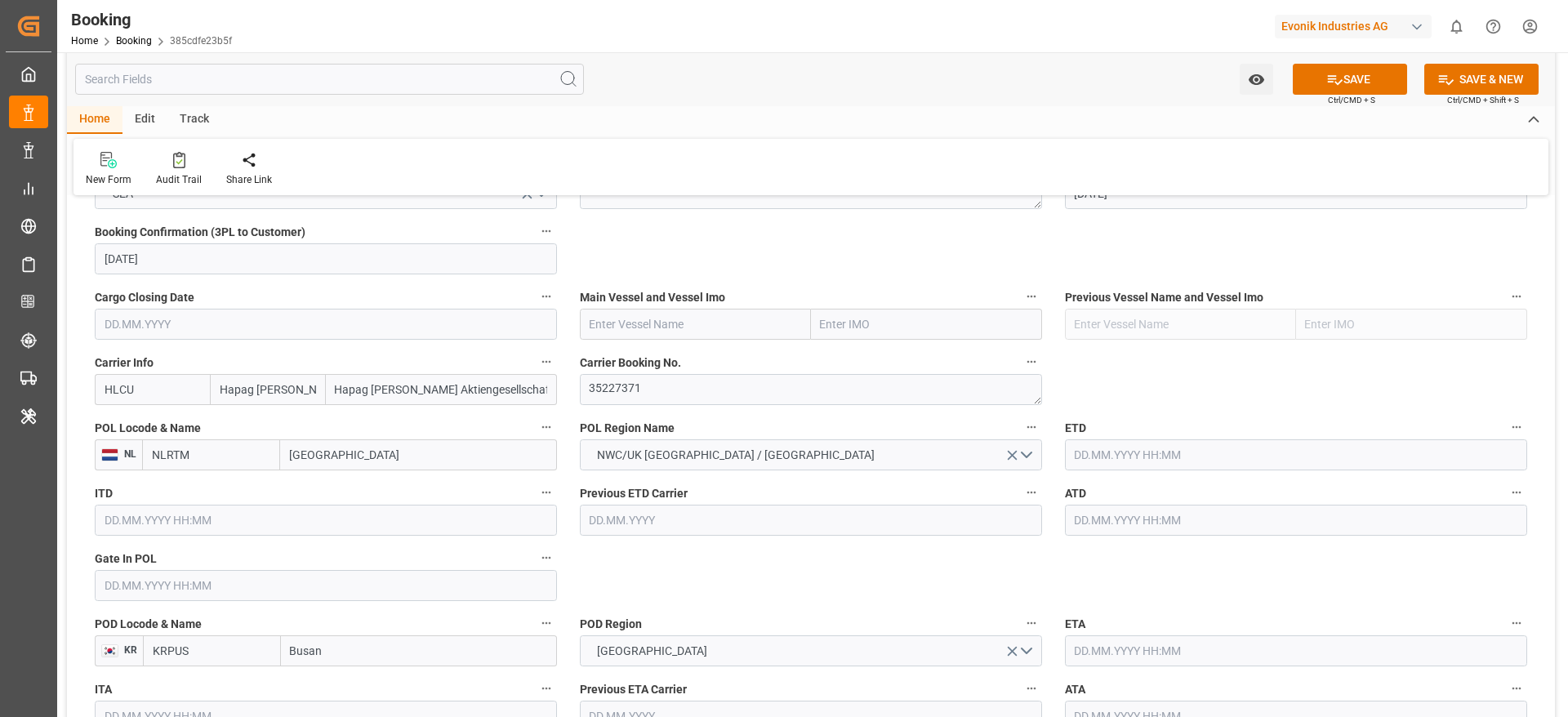
type input "Rotterdam"
click at [595, 320] on input "text" at bounding box center [695, 324] width 231 height 31
paste input "MAASTRICHT MAERSK"
click at [674, 355] on b "MAASTRICHT MAERSK" at bounding box center [651, 360] width 121 height 13
type input "MAASTRICHT MAERSK"
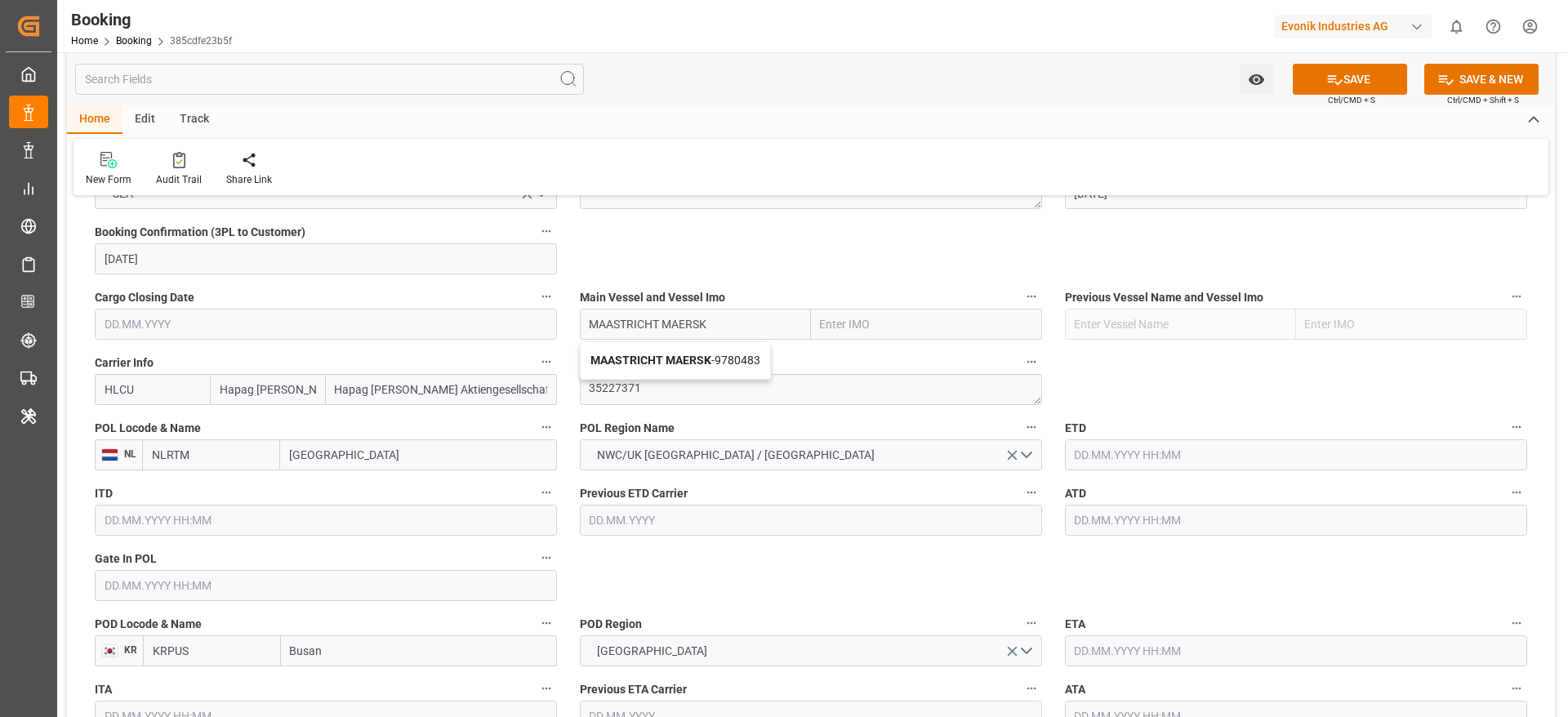
type input "9780483"
type input "MAASTRICHT MAERSK"
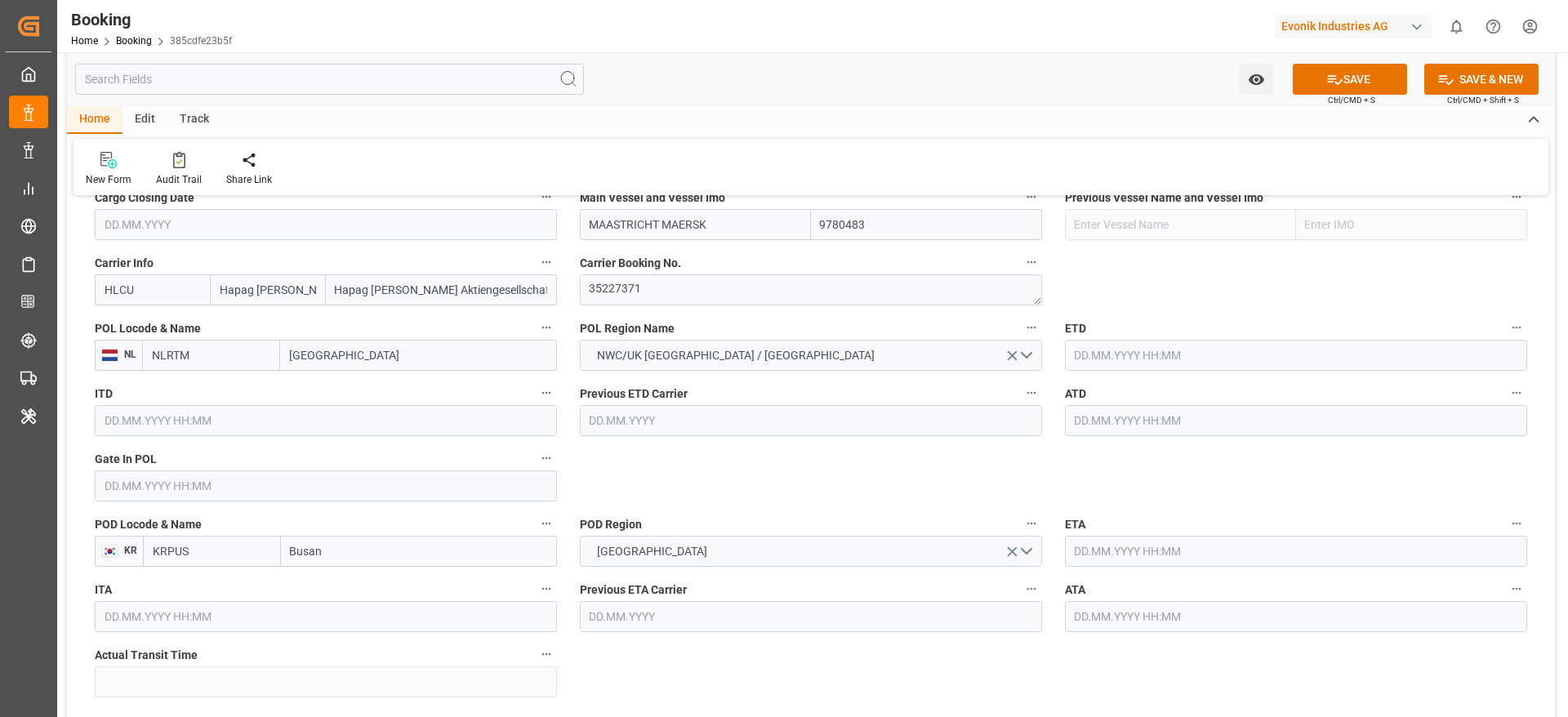
scroll to position [1225, 0]
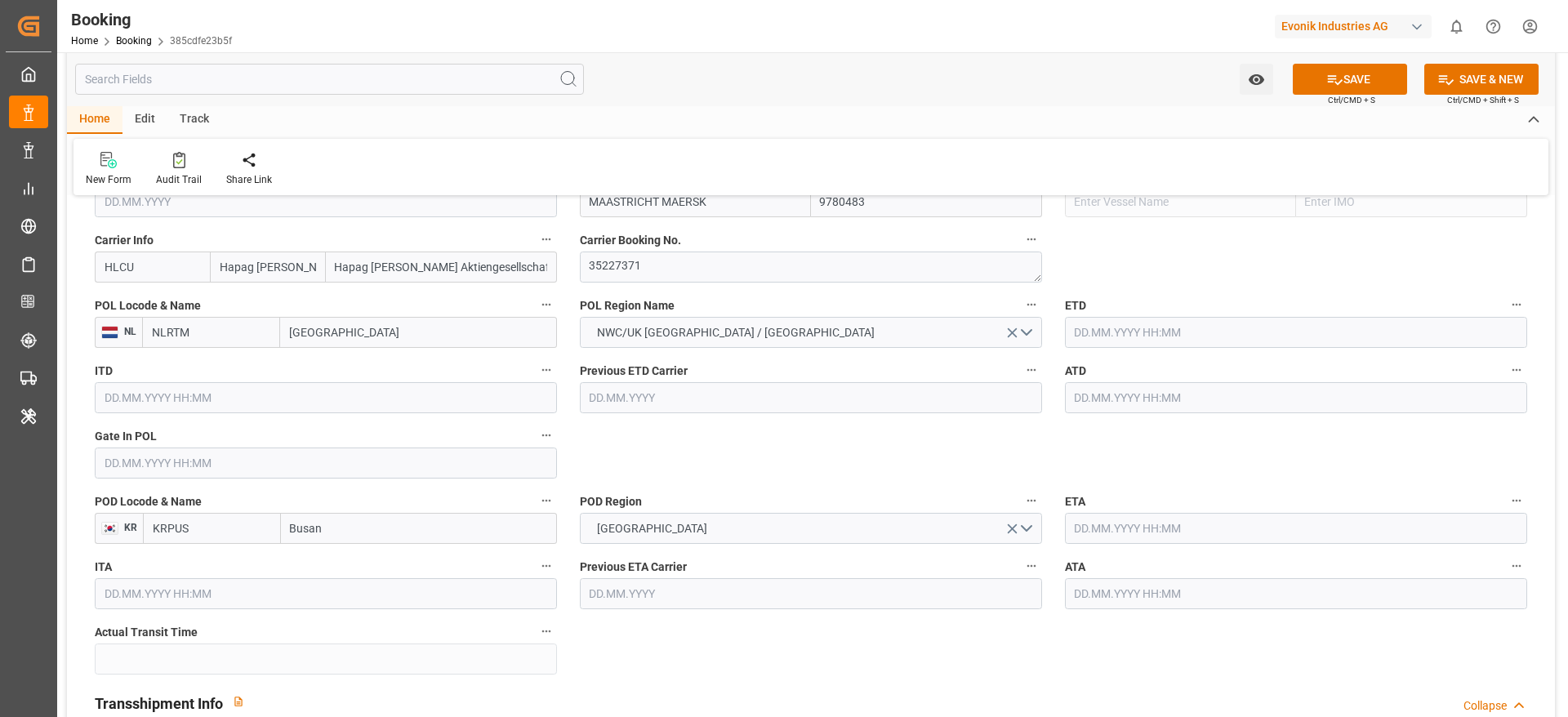
click at [1142, 337] on input "text" at bounding box center [1296, 332] width 462 height 31
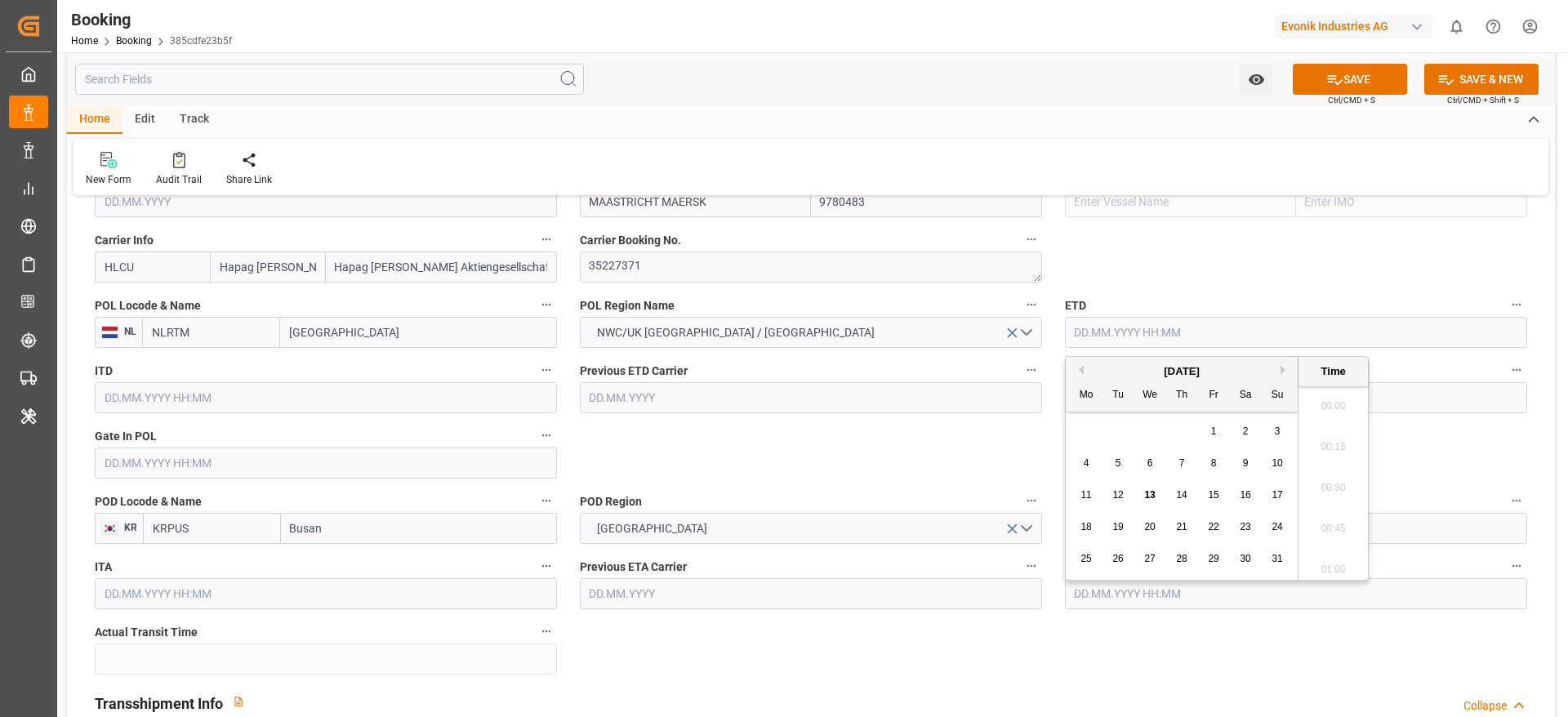
scroll to position [1761, 0]
click at [1270, 556] on div "31" at bounding box center [1277, 559] width 20 height 19
type input "31.08.2025 00:00"
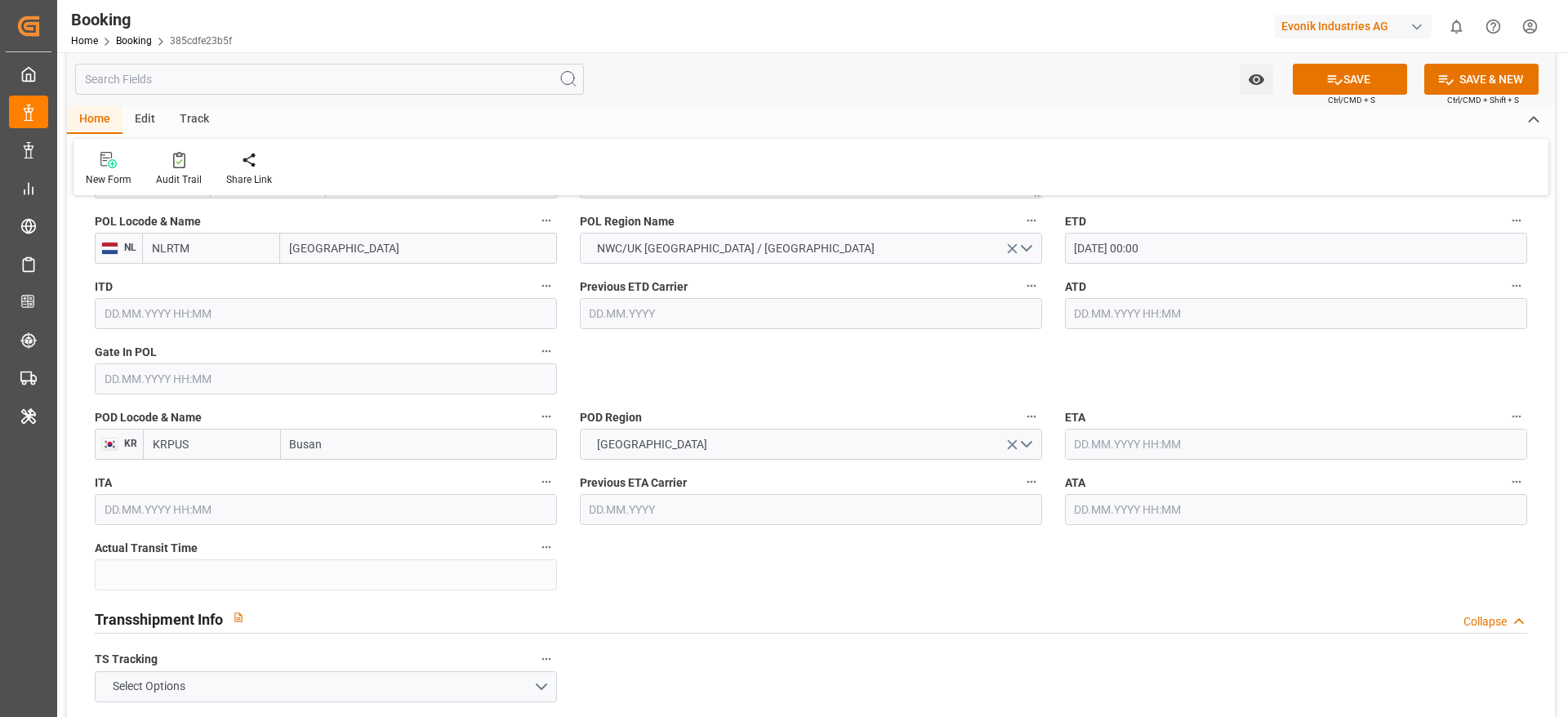
scroll to position [1348, 0]
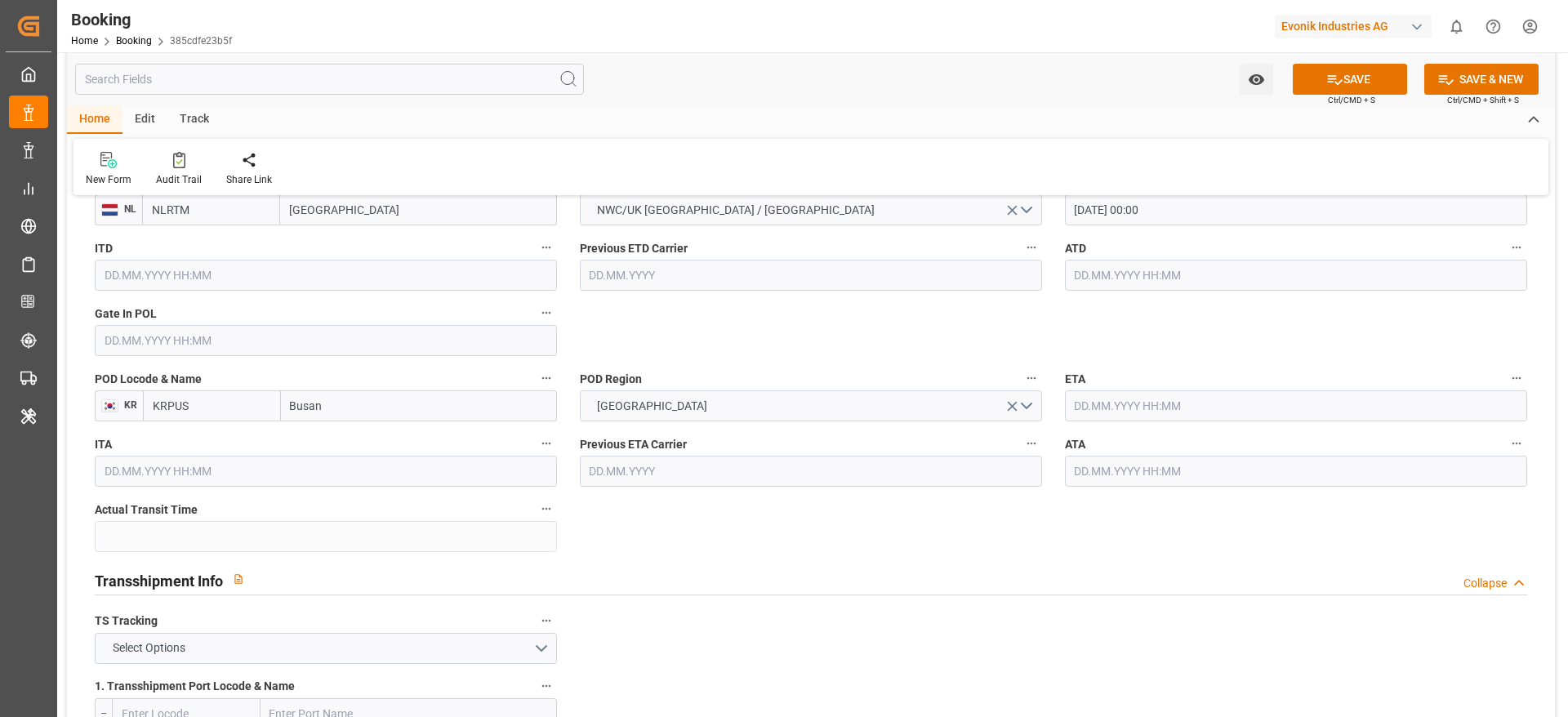
click at [1228, 419] on input "text" at bounding box center [1296, 405] width 462 height 31
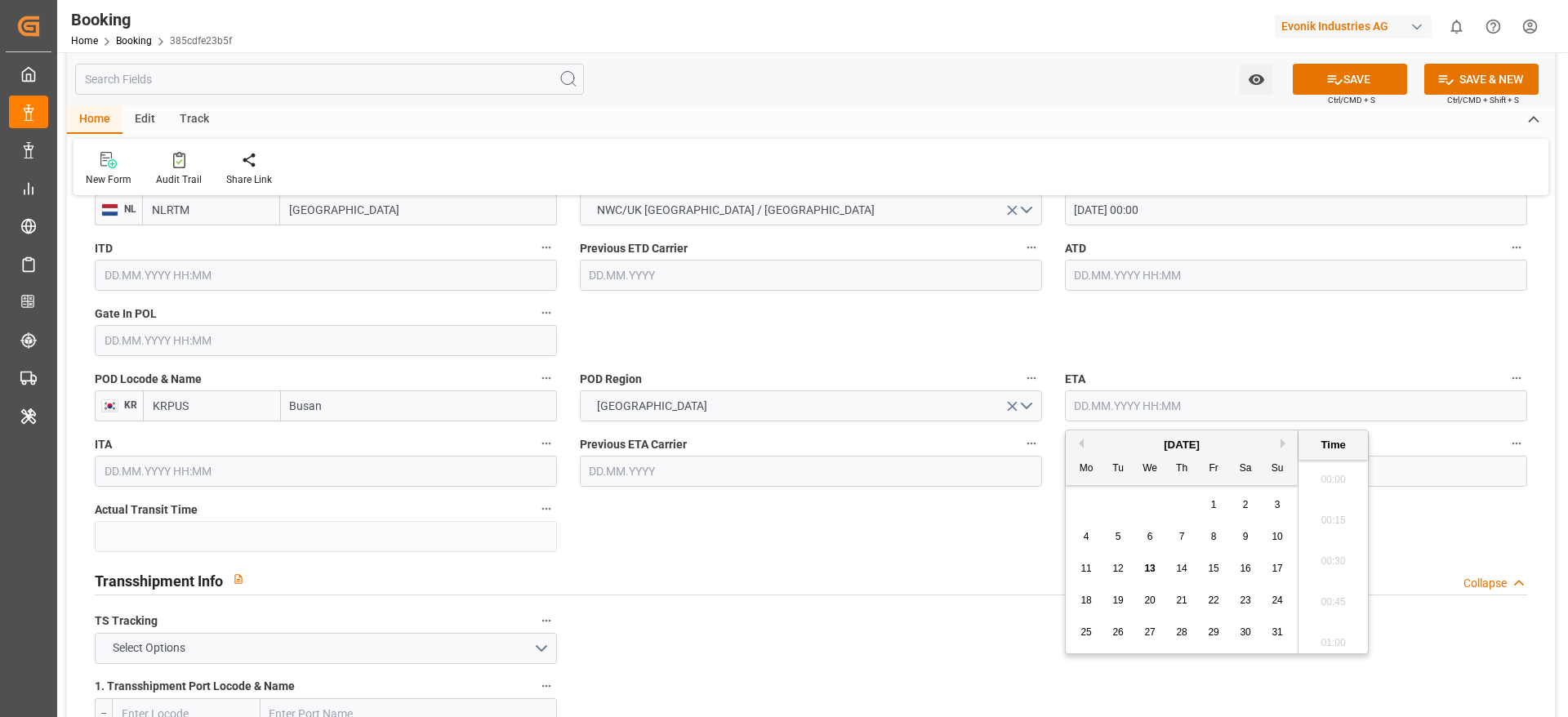
scroll to position [1761, 0]
click at [1284, 443] on button "Next Month" at bounding box center [1285, 443] width 10 height 10
click at [1253, 566] on div "18" at bounding box center [1245, 570] width 20 height 19
type input "18.10.2025 00:00"
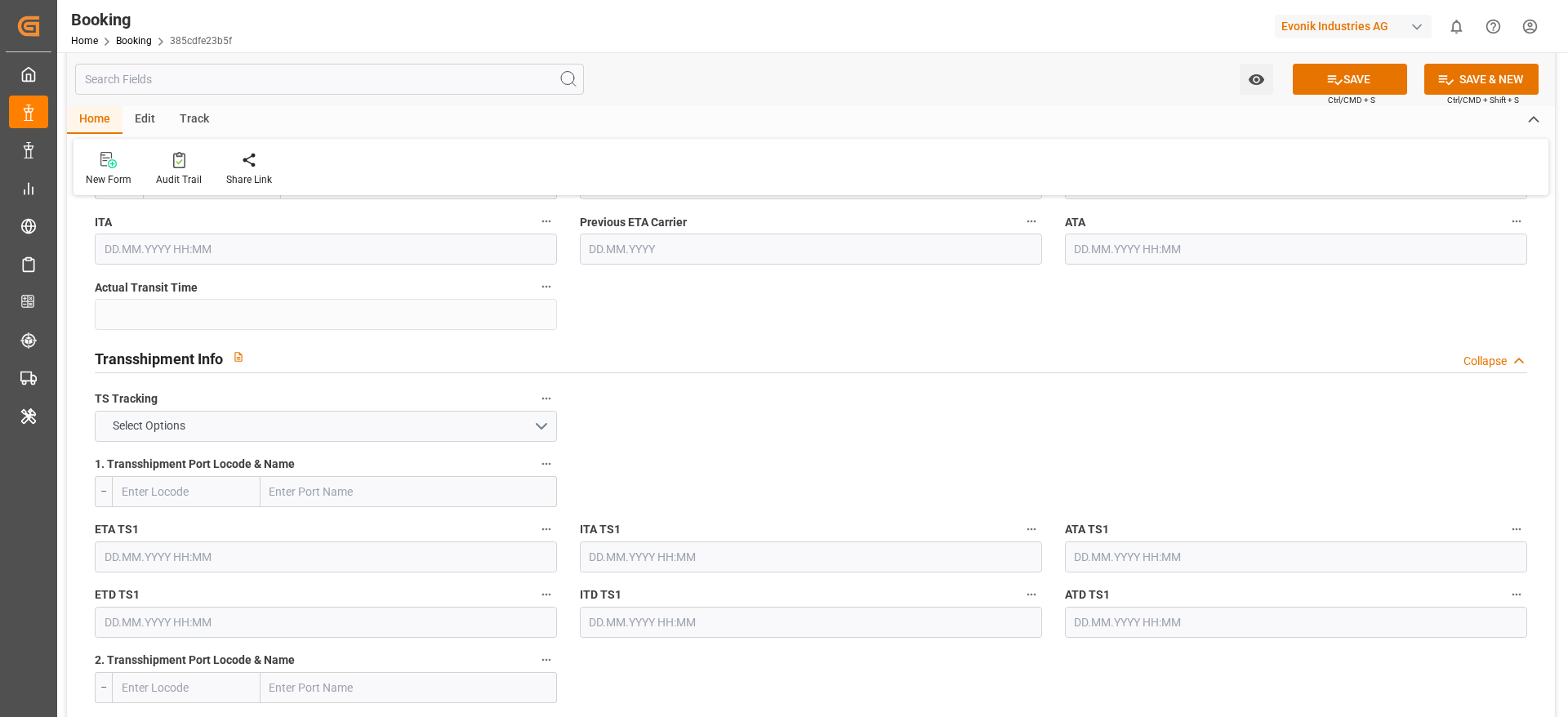
scroll to position [1593, 0]
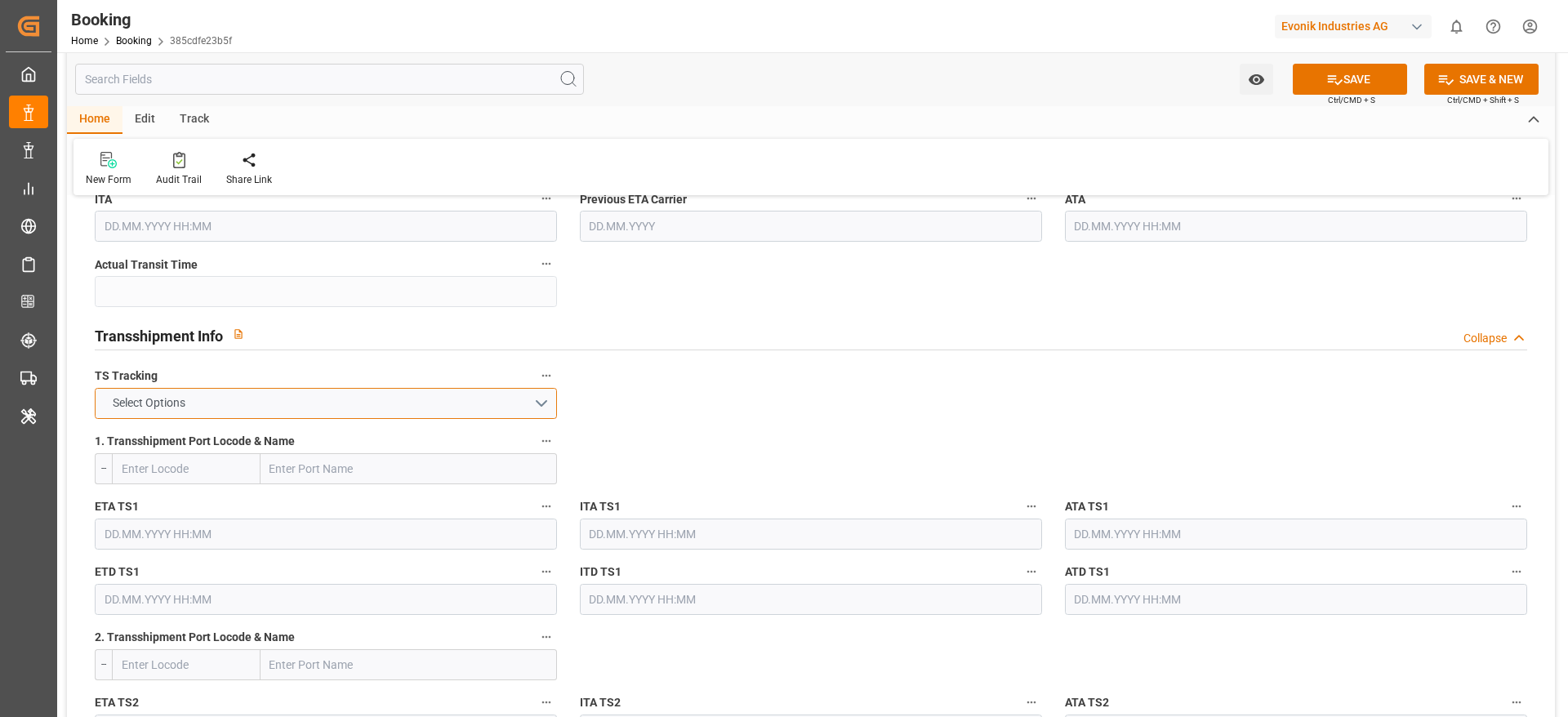
click at [357, 407] on button "Select Options" at bounding box center [326, 403] width 462 height 31
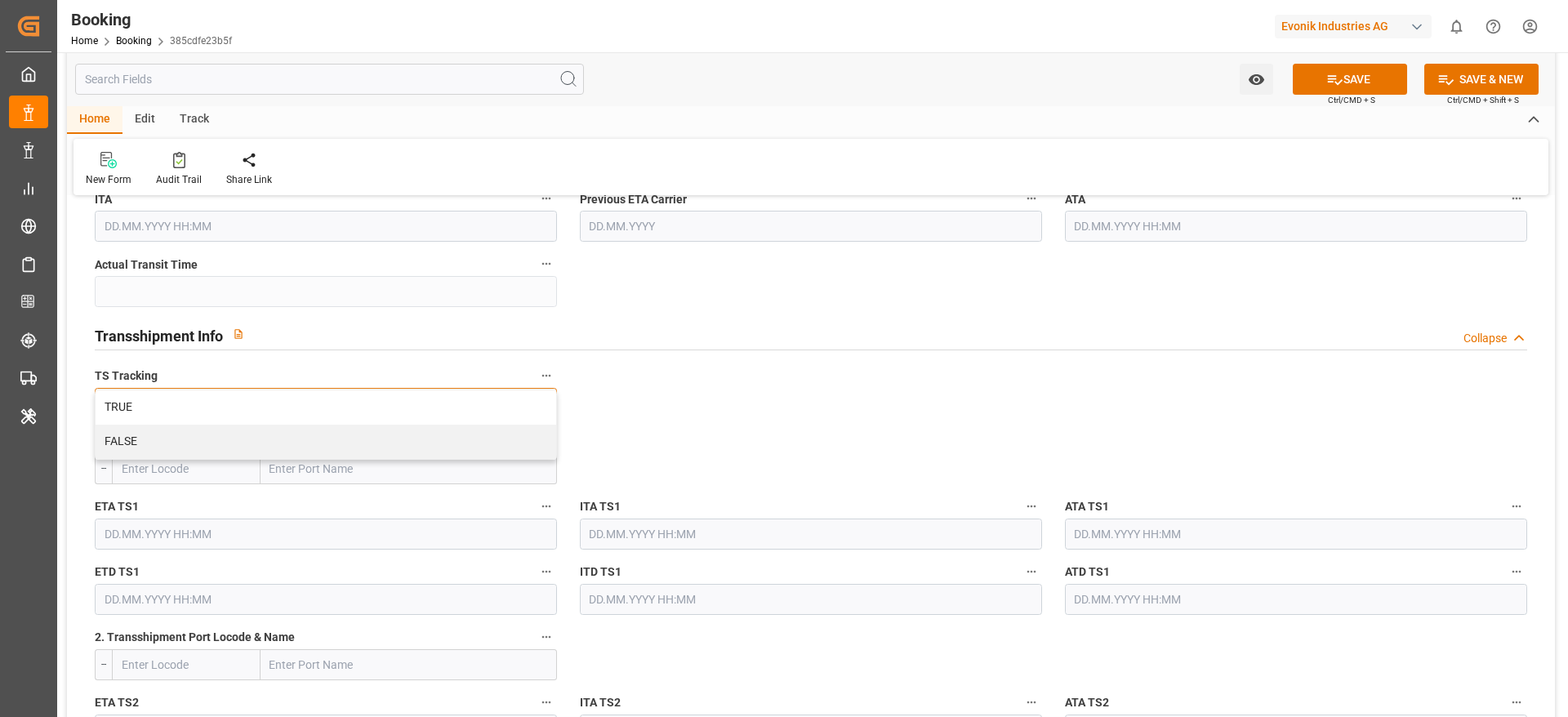
click at [357, 407] on div "TRUE" at bounding box center [326, 407] width 461 height 34
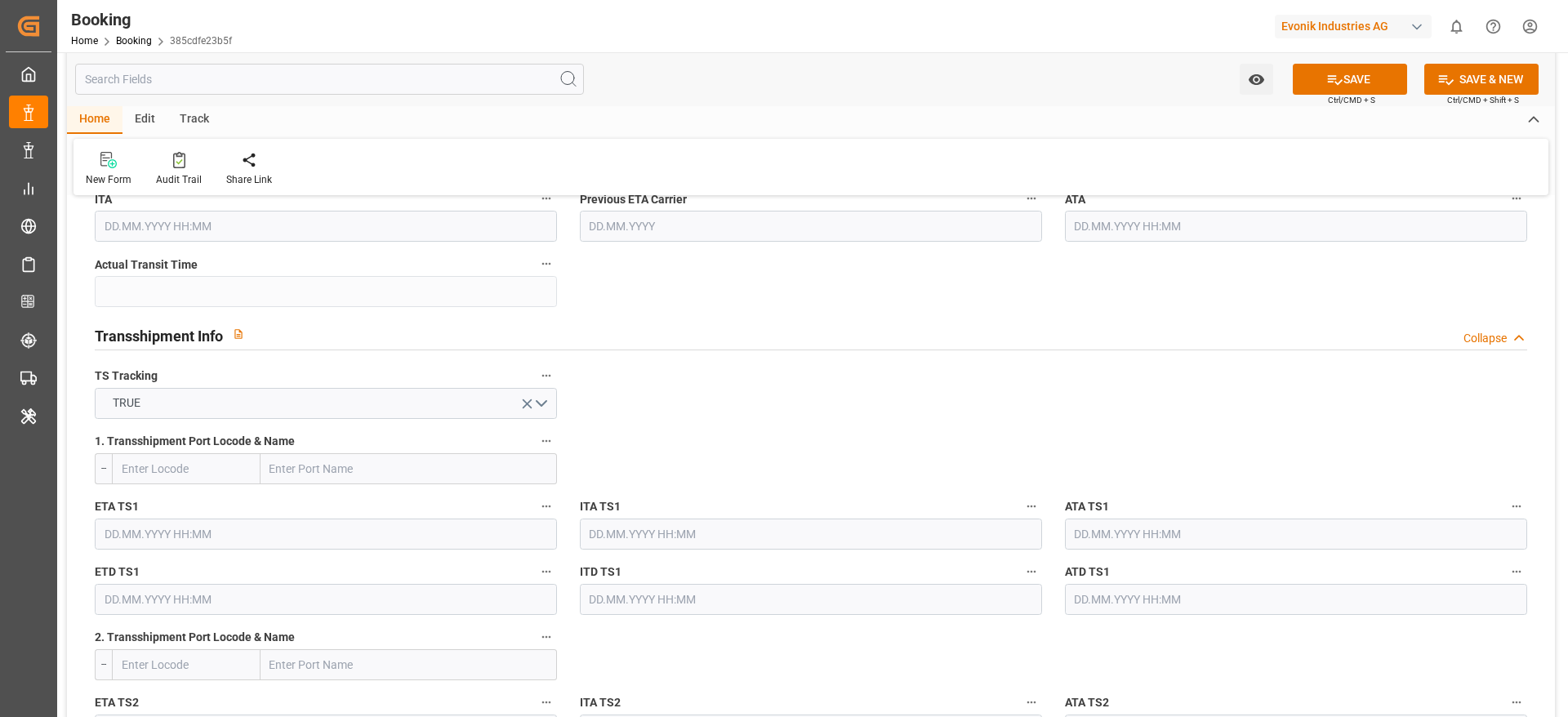
click at [298, 475] on input "text" at bounding box center [409, 469] width 297 height 31
paste input "SHANGHAI"
type input "SHANGHAI"
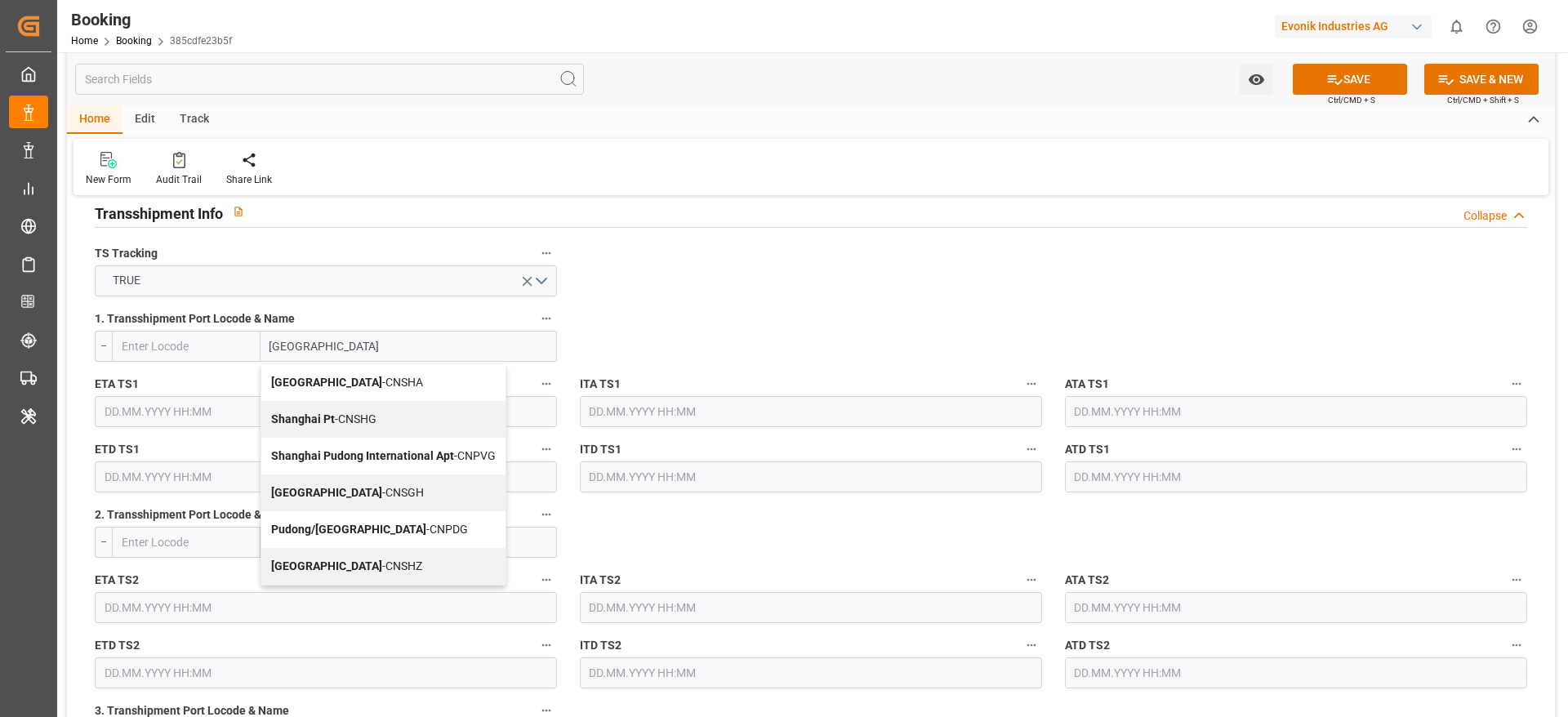
click at [362, 501] on div "Shanghai - CNSGH" at bounding box center [383, 493] width 244 height 37
type input "CNSGH"
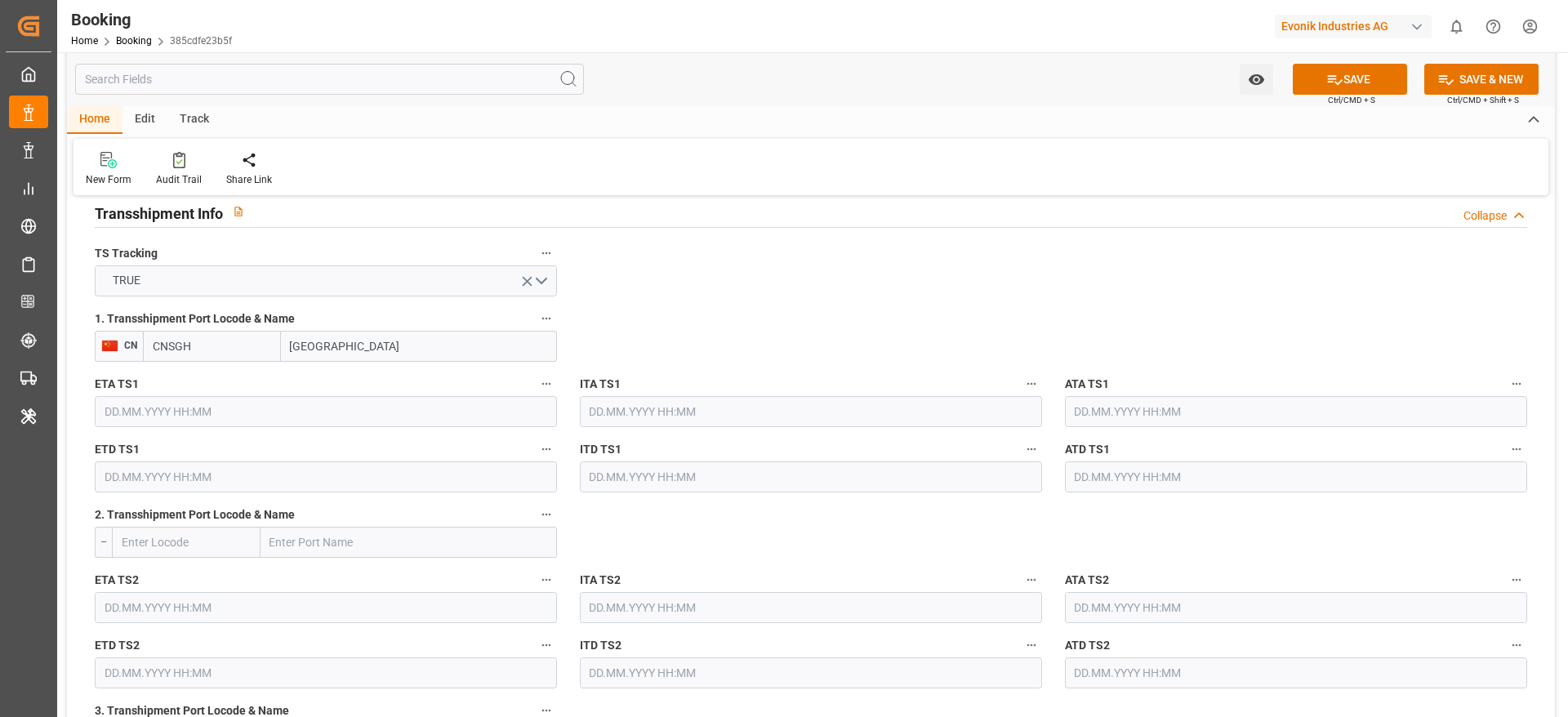
type input "Shanghai"
click at [155, 407] on input "text" at bounding box center [326, 411] width 462 height 31
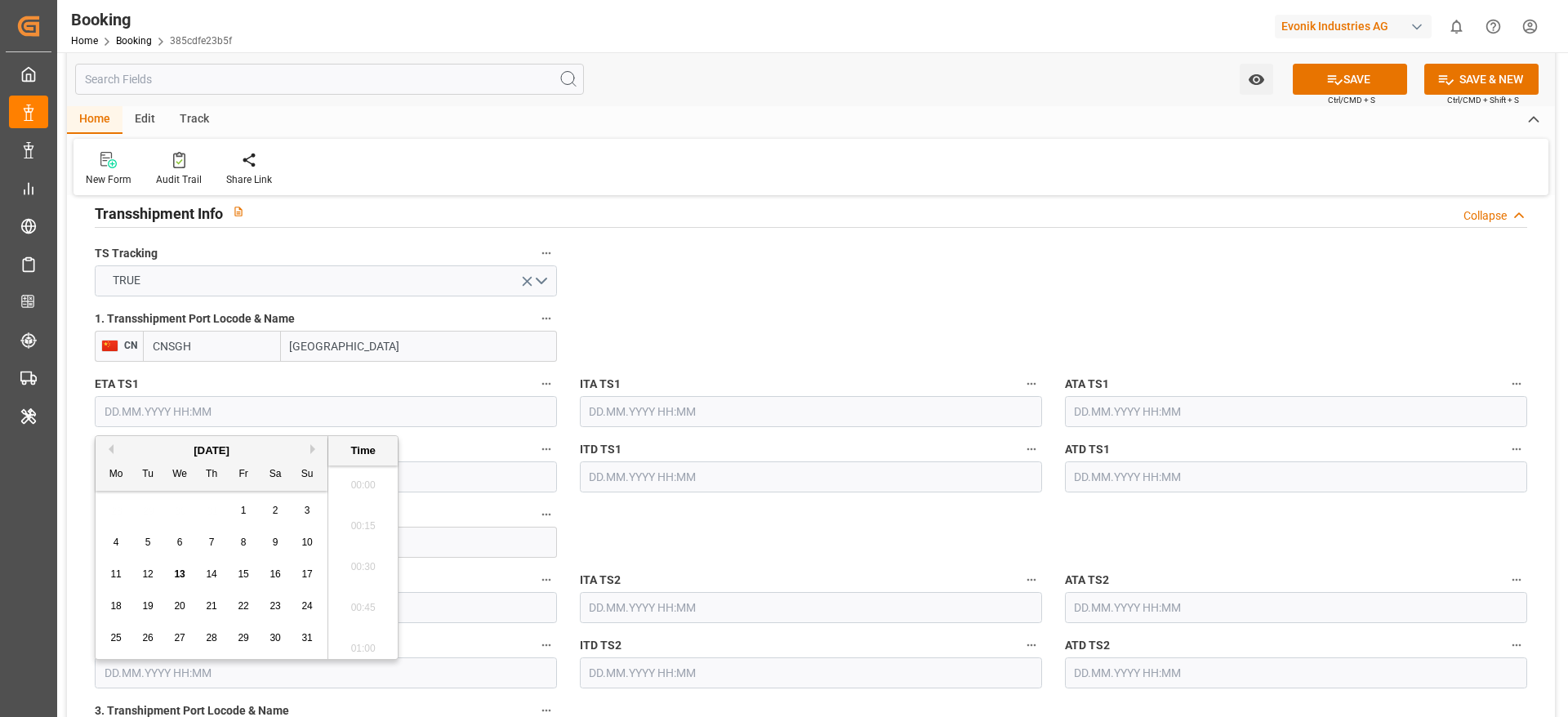
scroll to position [1761, 0]
click at [312, 451] on button "Next Month" at bounding box center [315, 448] width 10 height 10
click at [108, 574] on div "13" at bounding box center [116, 575] width 20 height 19
type input "13.10.2025 00:00"
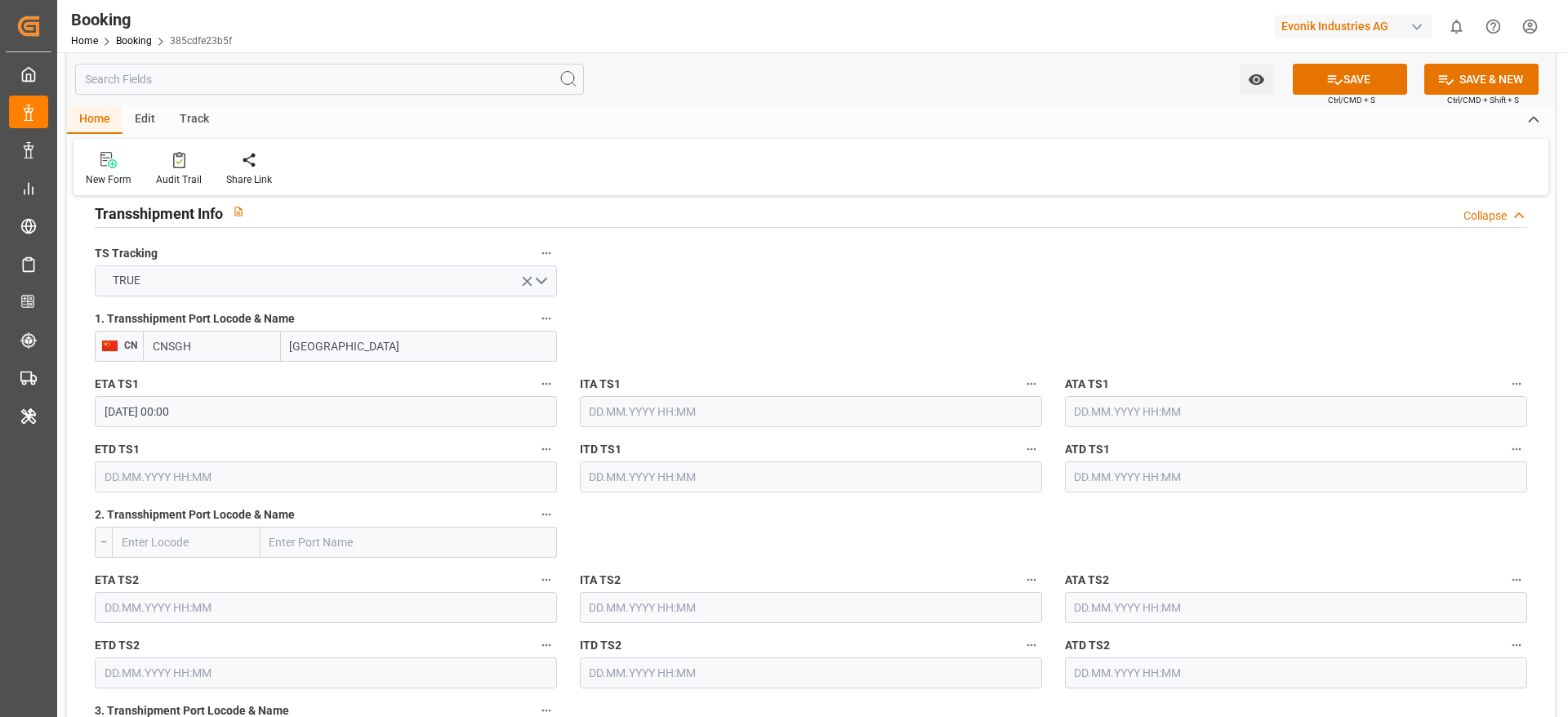
click at [168, 476] on input "text" at bounding box center [326, 477] width 462 height 31
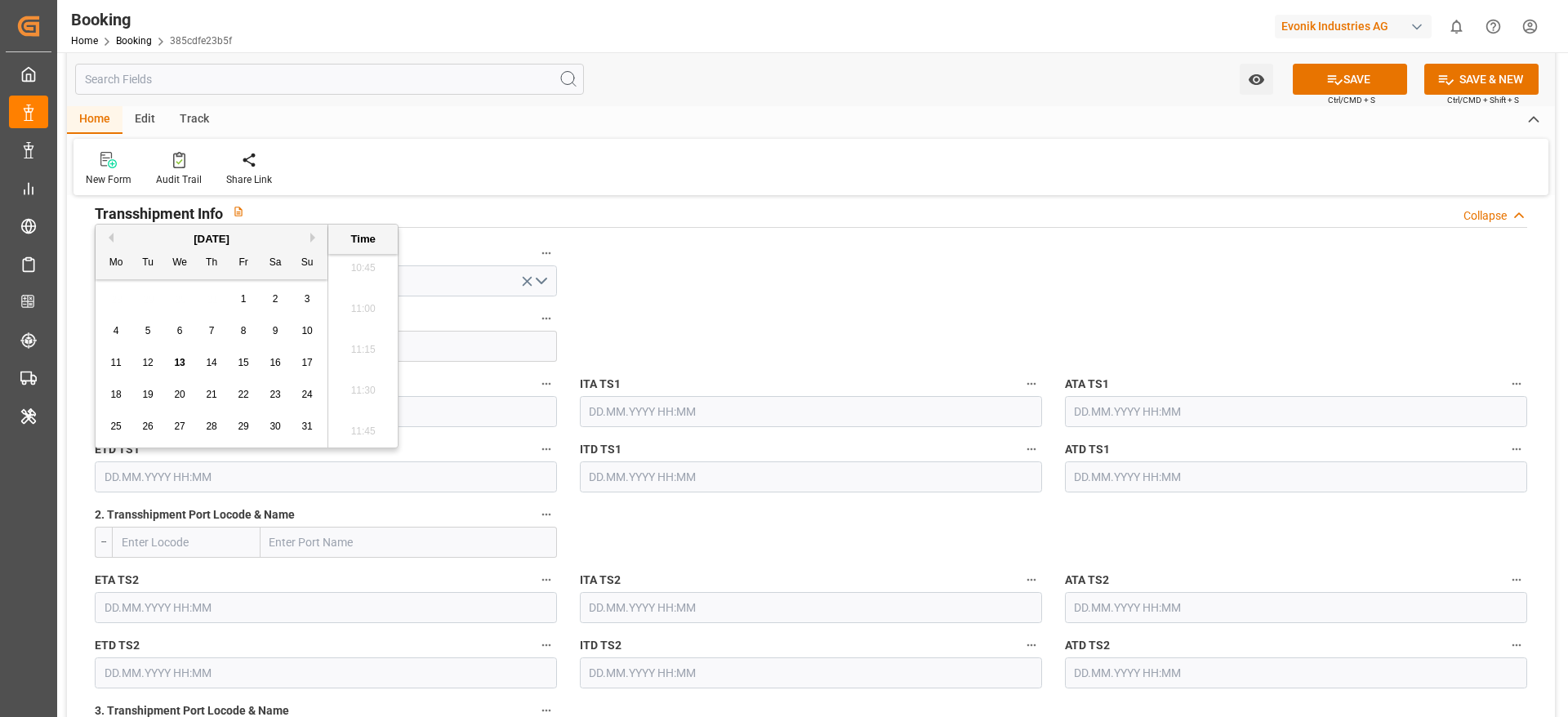
click at [309, 238] on div "[DATE]" at bounding box center [211, 239] width 232 height 17
click at [312, 233] on button "Next Month" at bounding box center [315, 237] width 10 height 10
click at [216, 359] on span "16" at bounding box center [211, 362] width 11 height 11
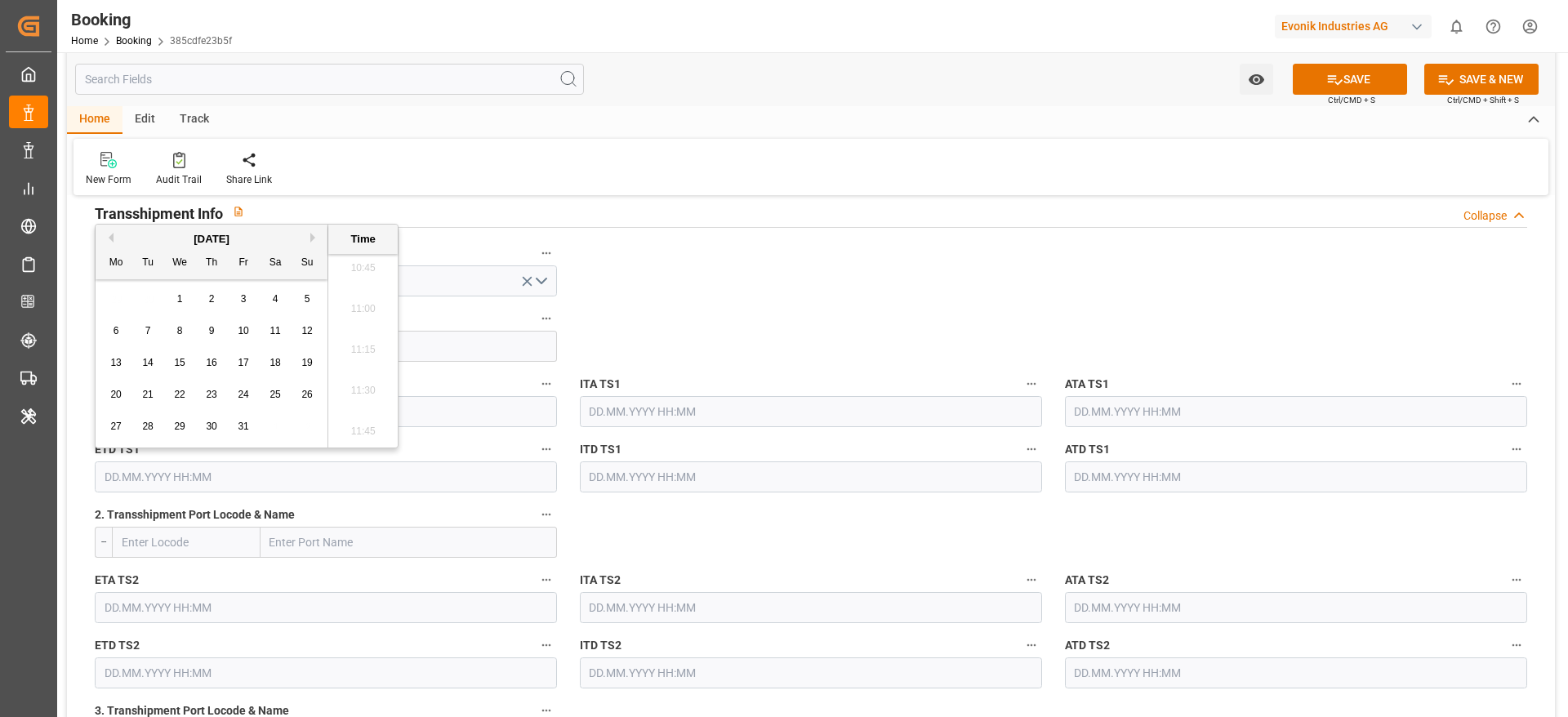
type input "16.10.2025 00:00"
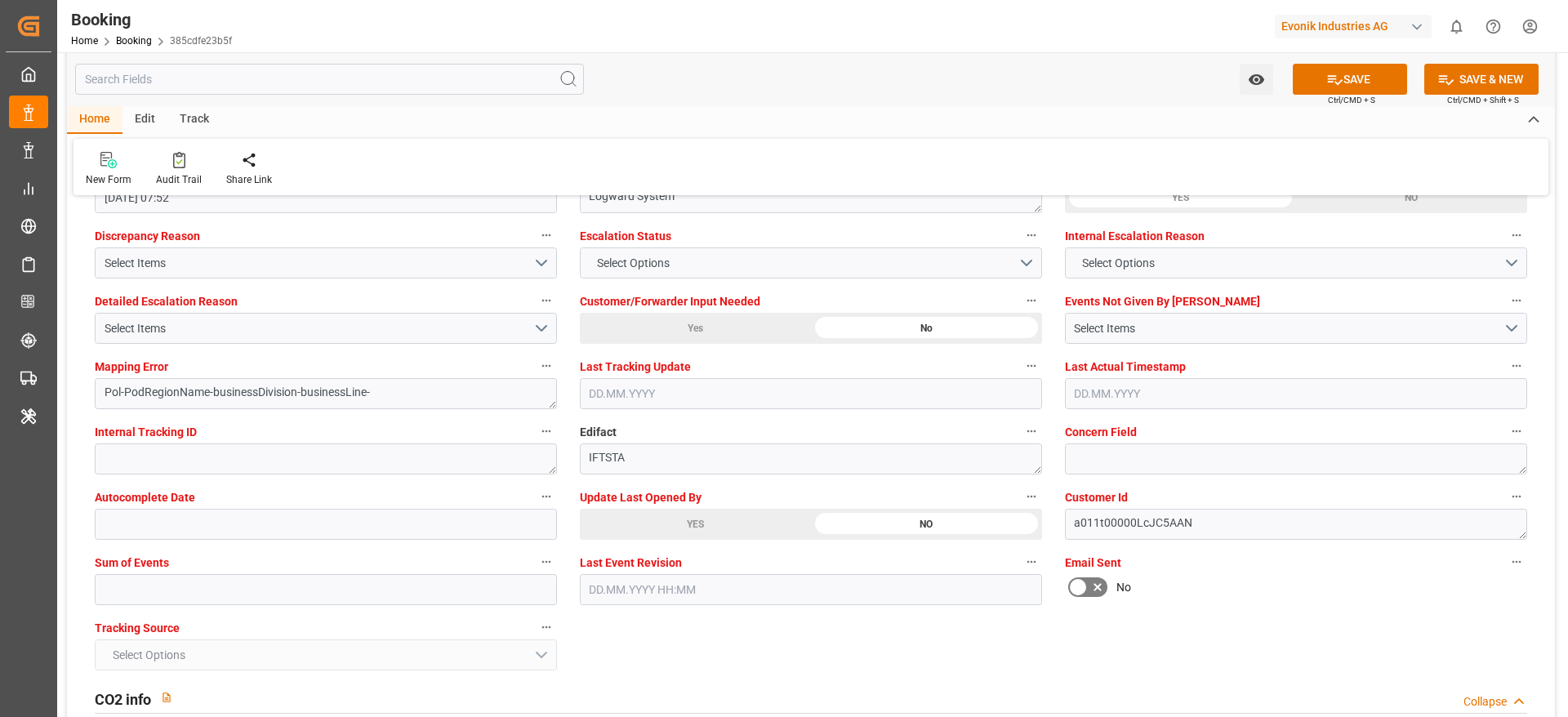
scroll to position [3186, 0]
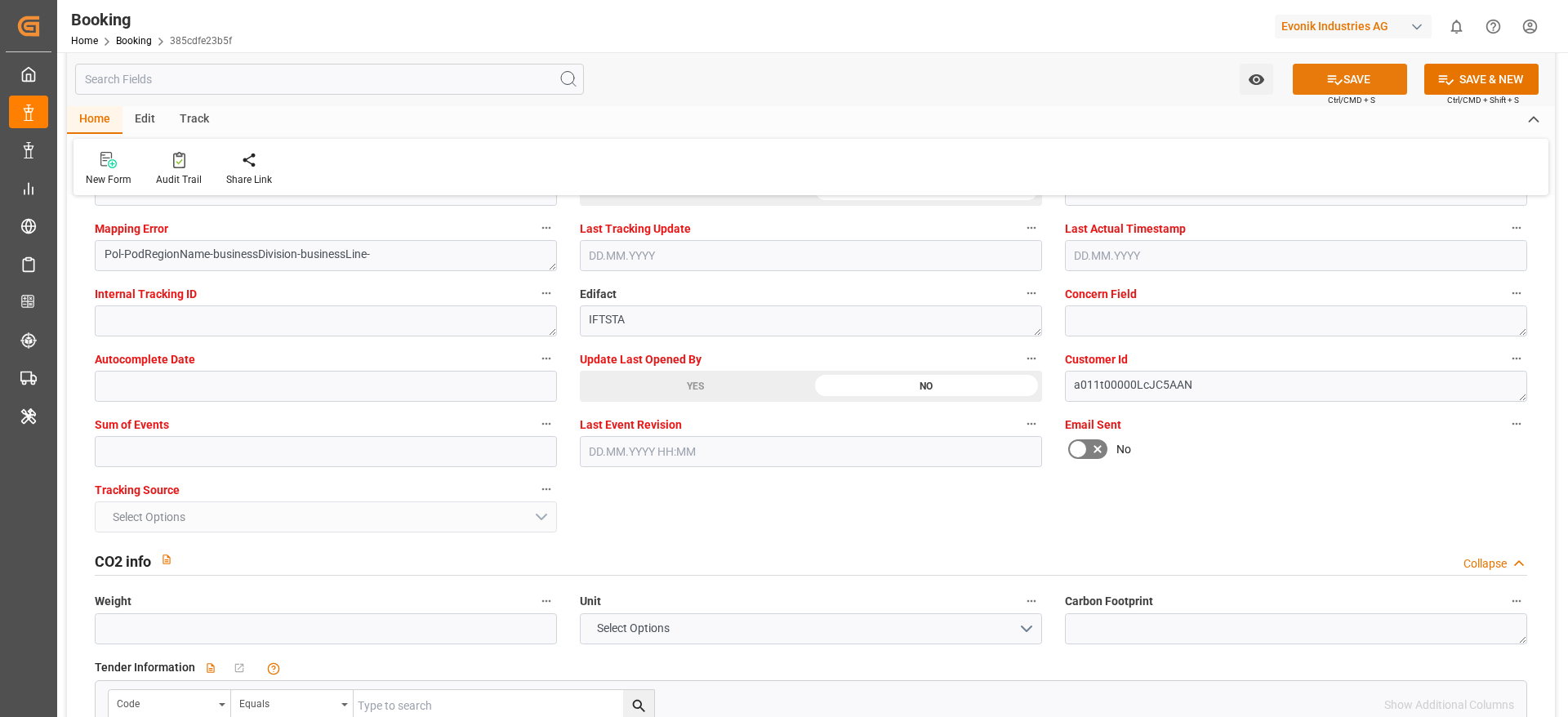
click at [1317, 78] on button "SAVE" at bounding box center [1350, 79] width 114 height 31
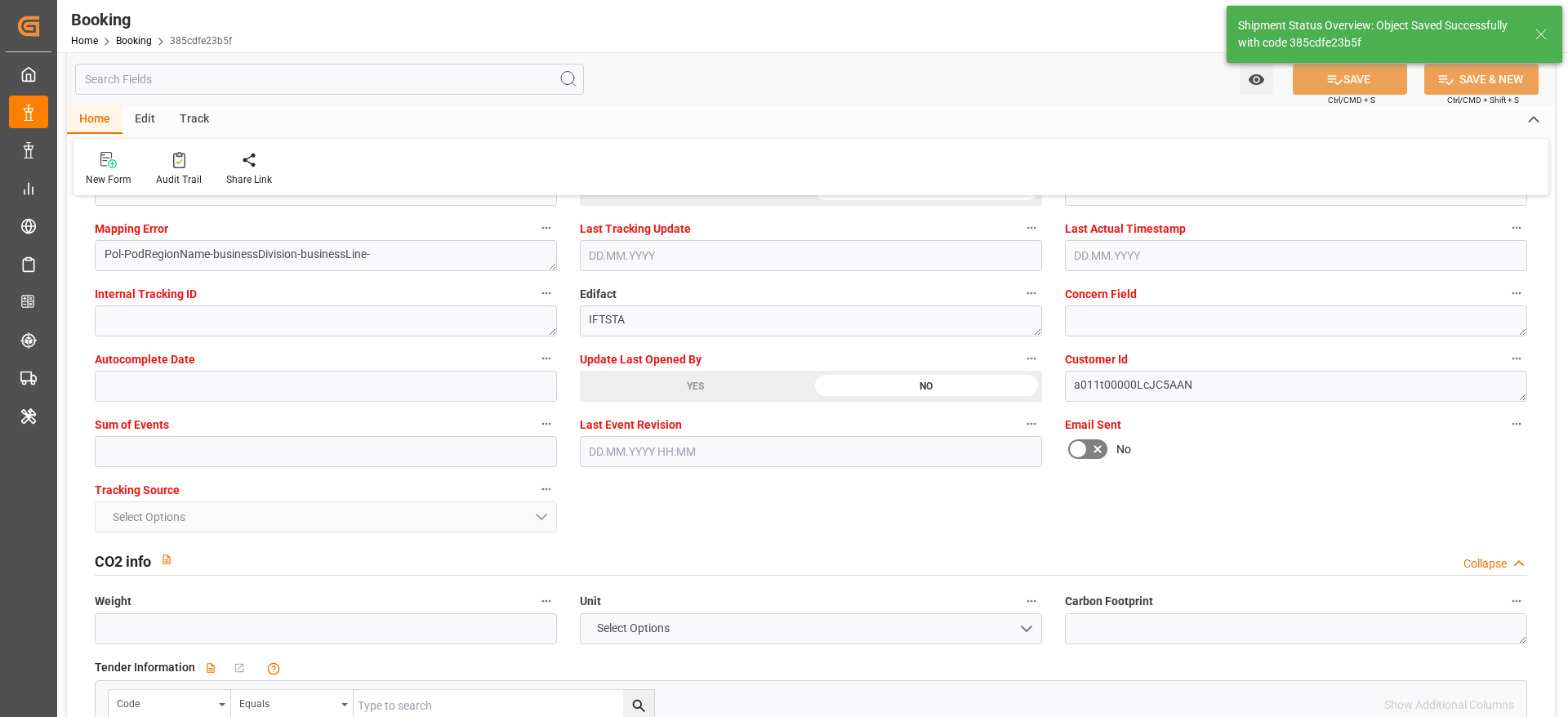
type textarea "[PERSON_NAME]"
type textarea "businessDivision-businessLine-"
type textarea "Yes"
type input "31.08.2025 00:00"
type input "18.10.2025 00:00"
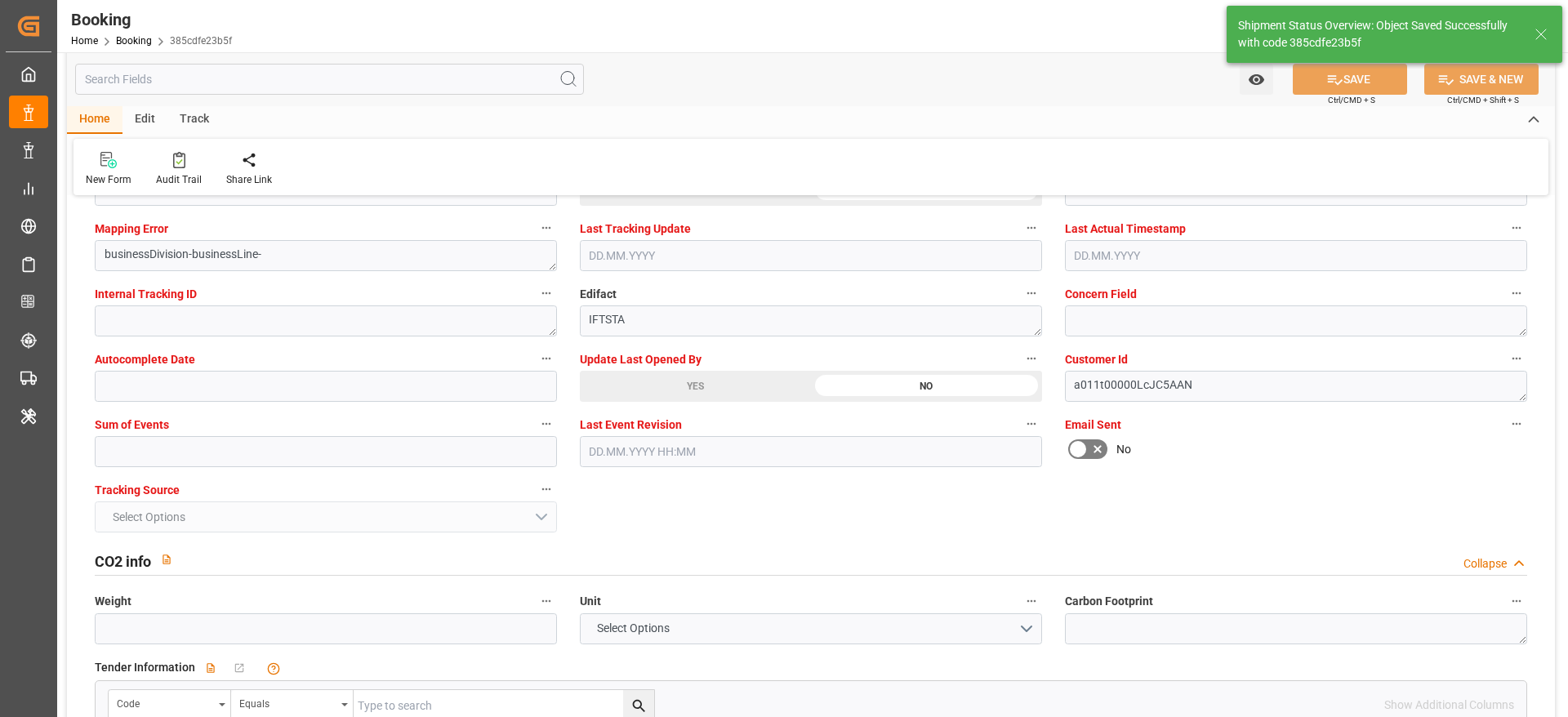
type input "13.10.2025 00:00"
type input "16.10.2025 00:00"
type input "13.08.2025 05:59"
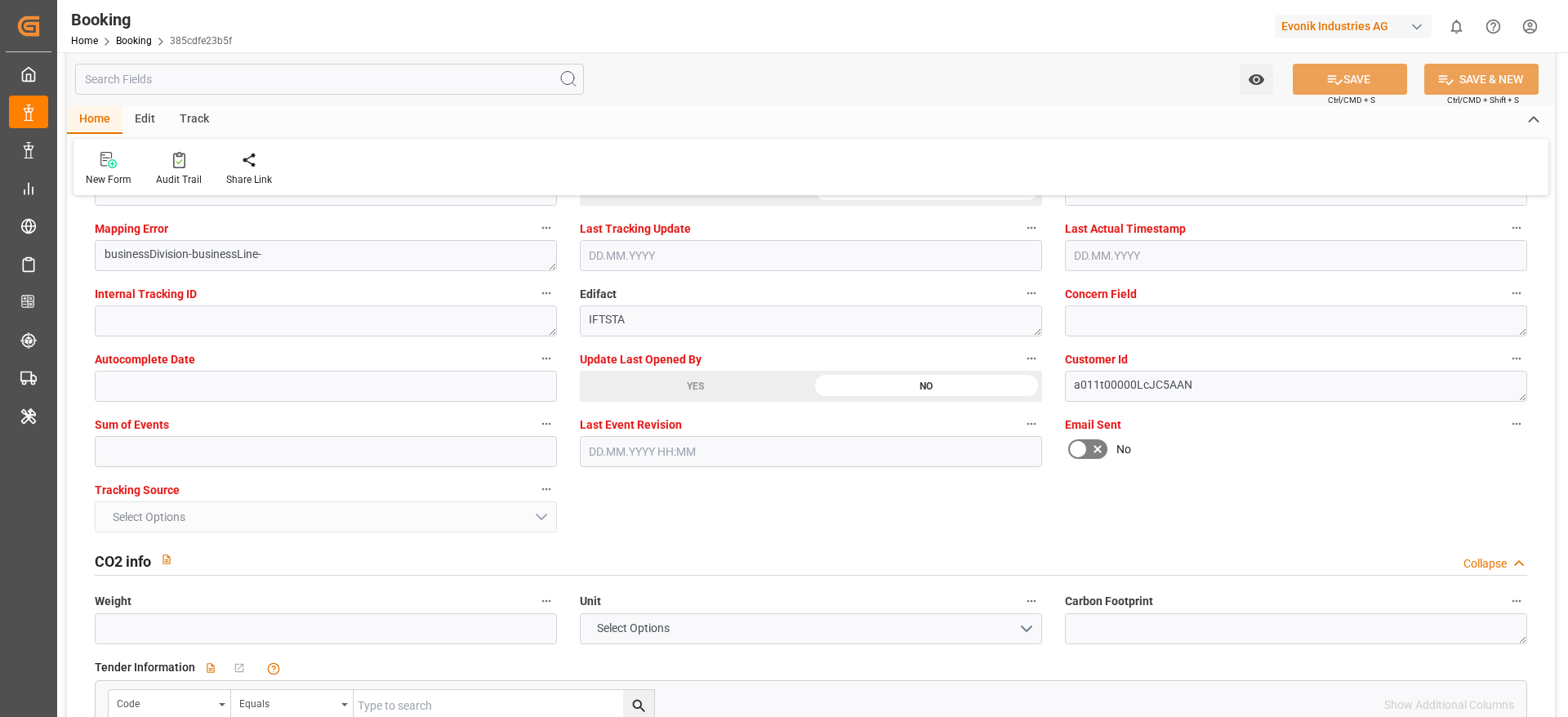
drag, startPoint x: 1317, startPoint y: 78, endPoint x: 860, endPoint y: 44, distance: 458.3
click at [860, 44] on div "Booking Home Booking 385cdfe23b5f Evonik Industries AG 0 Notifications Only sho…" at bounding box center [806, 26] width 1522 height 53
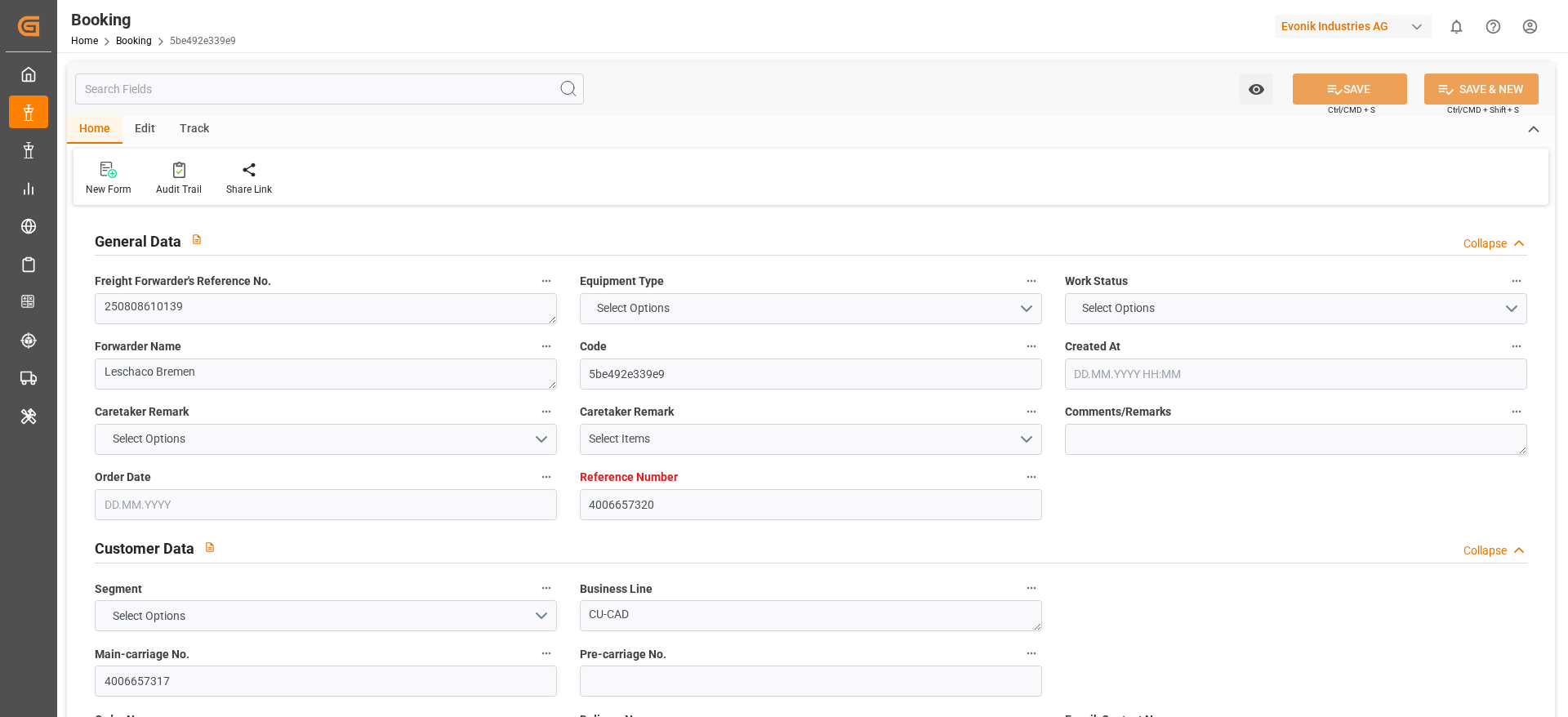
type input "4006657320"
type input "Hapag Lloyd"
type input "Hapag Lloyd Aktiengesellschaft"
type input "DEHAM"
type input "INNSA"
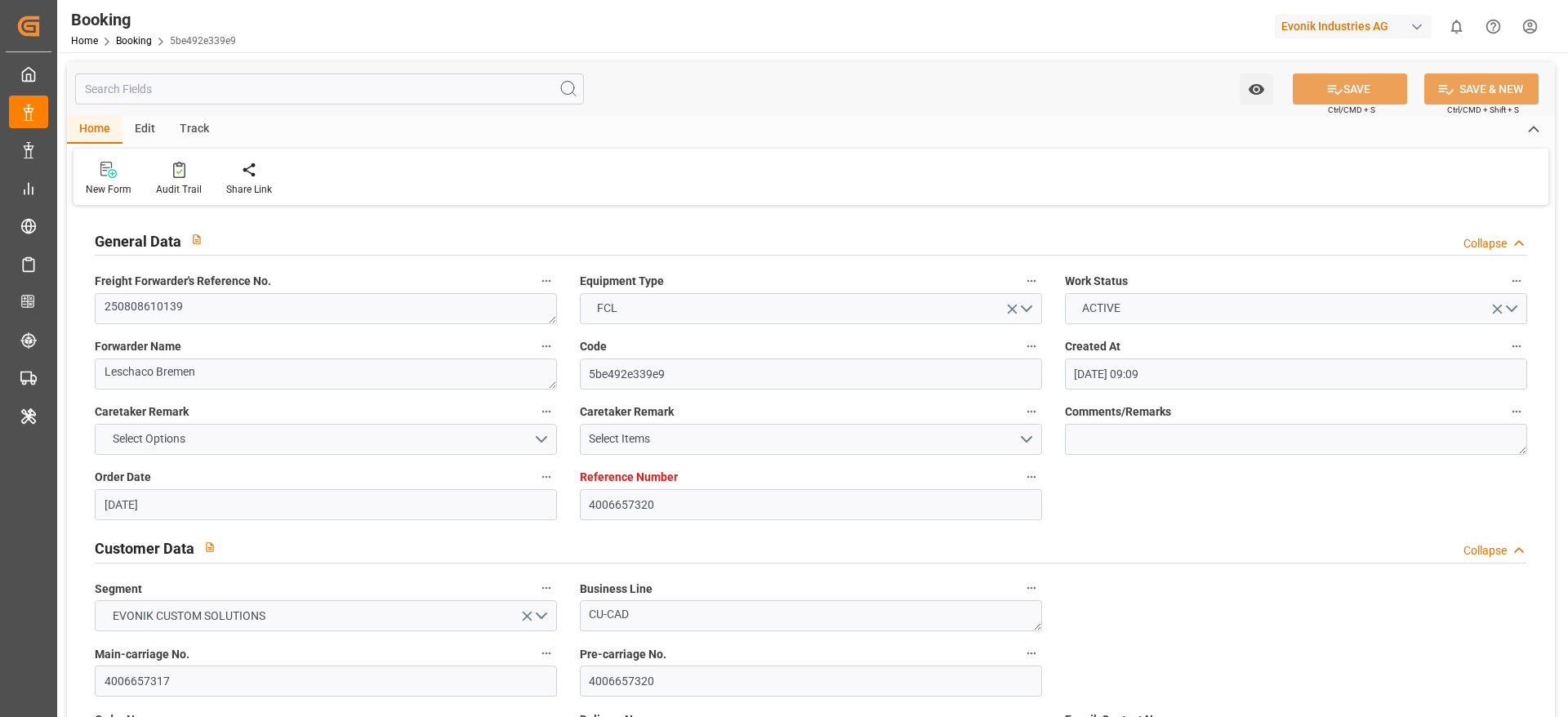
type input "25.07.2025 09:09"
type input "[DATE]"
type input "27.09.2025"
type input "[DATE]"
type input "12.08.2025"
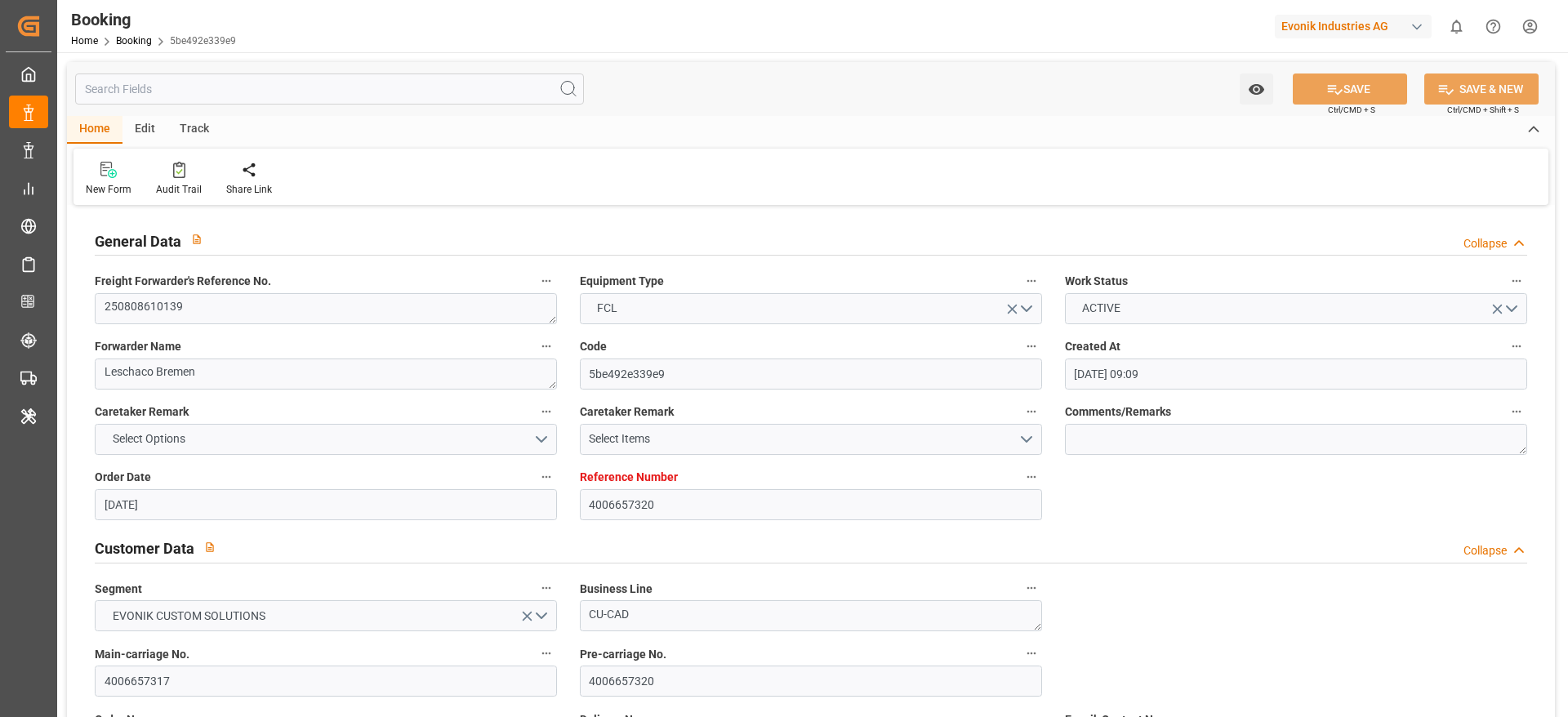
type input "12.08.2025"
type input "12.08.2025 06:59"
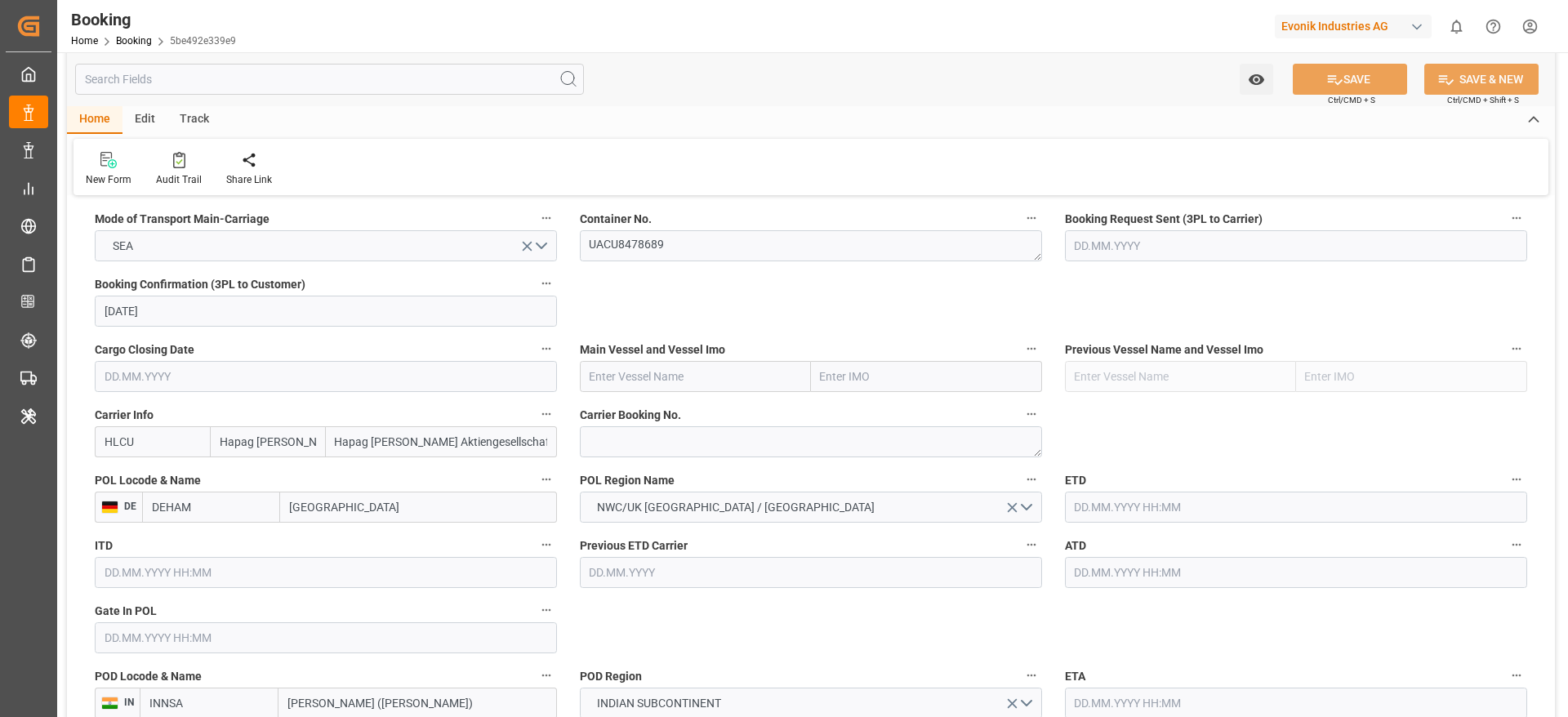
scroll to position [1102, 0]
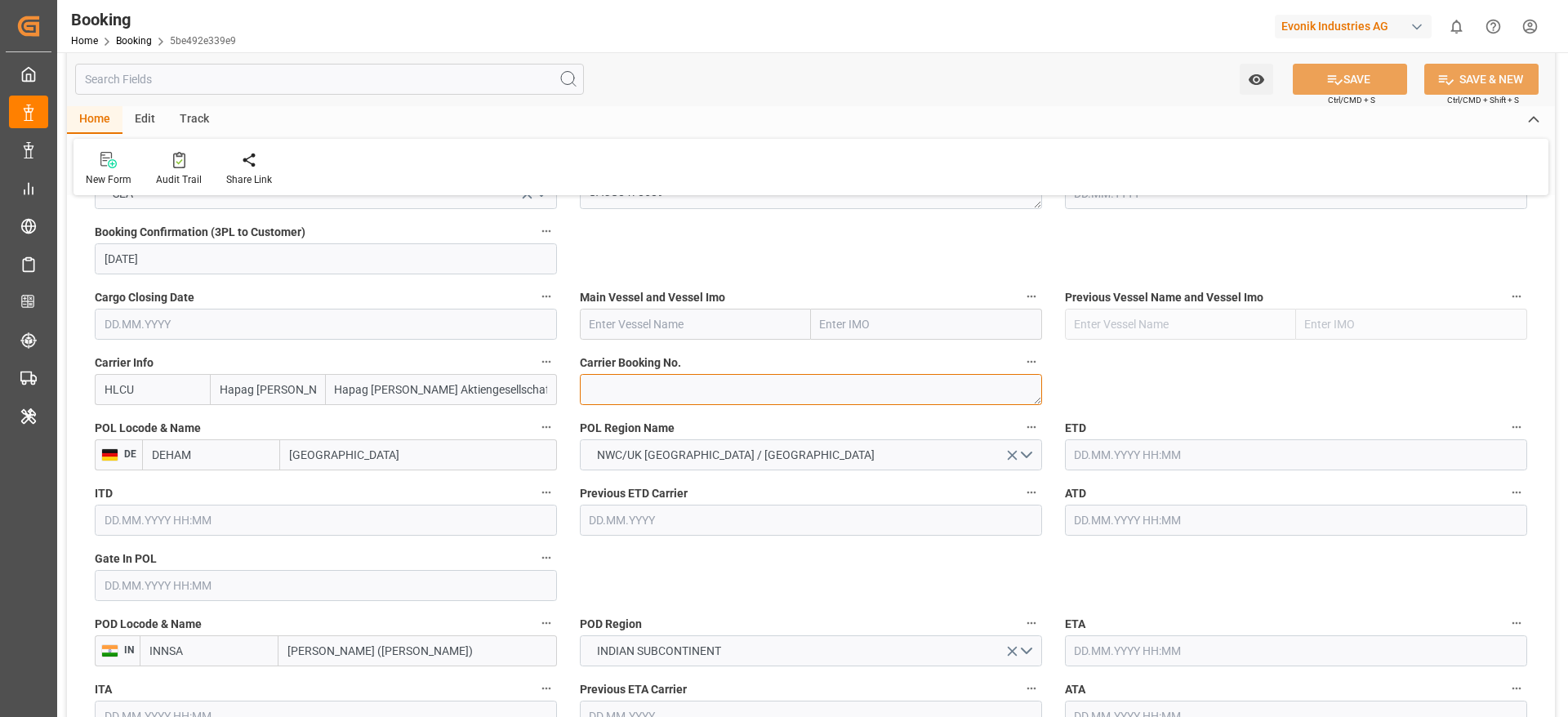
click at [648, 398] on textarea at bounding box center [811, 389] width 462 height 31
paste textarea "90248565"
type textarea "90248565"
click at [624, 318] on input "text" at bounding box center [695, 324] width 231 height 31
paste input "VANCOUVER EXPRESS"
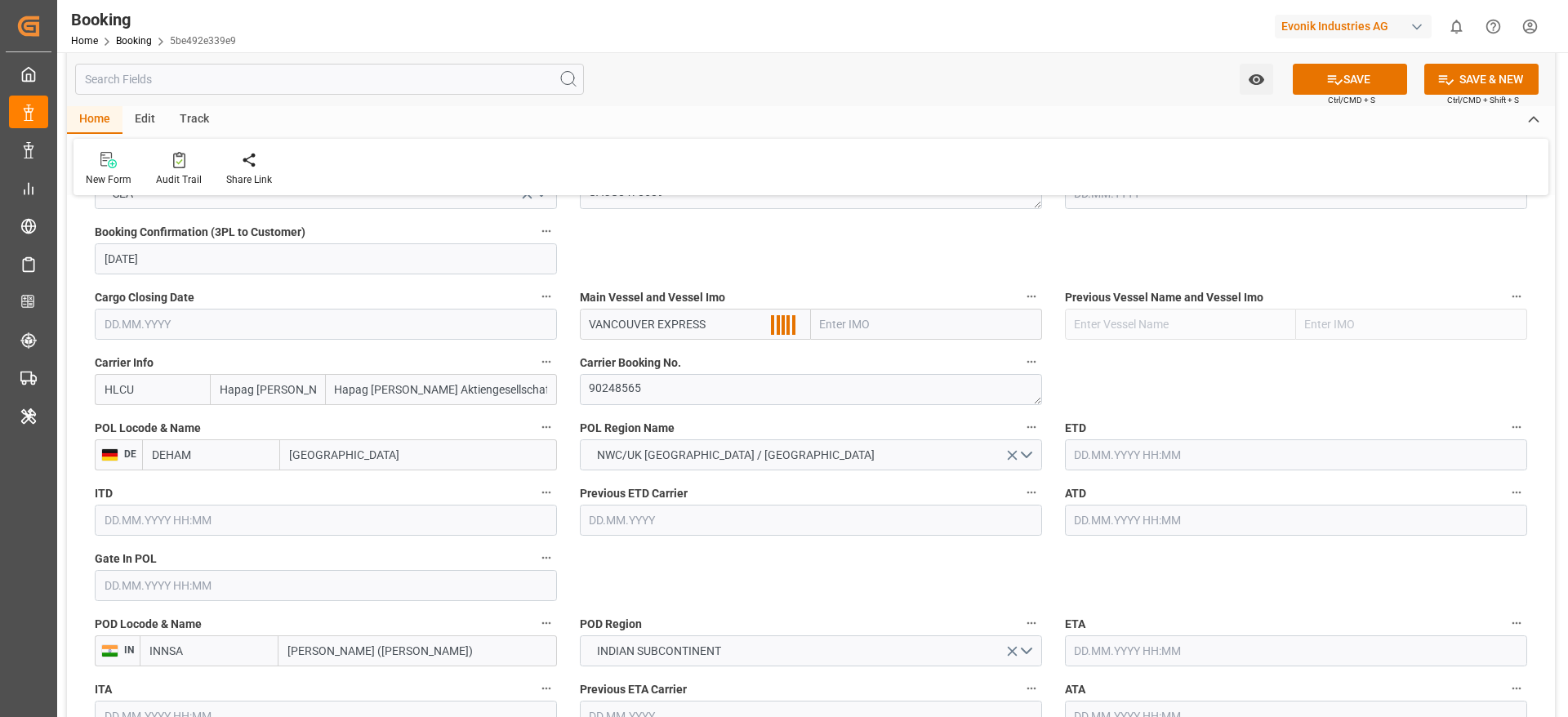
scroll to position [980, 0]
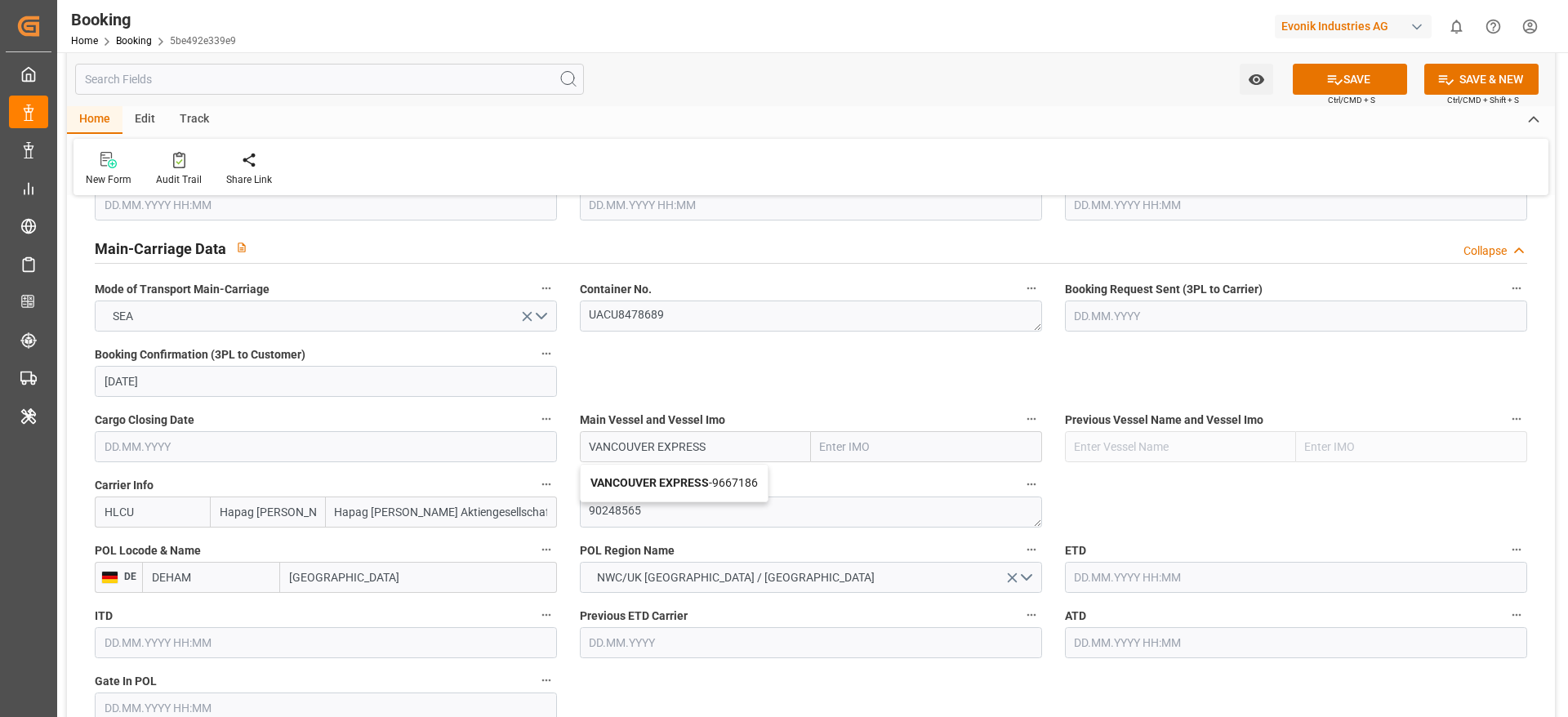
click at [709, 483] on span "VANCOUVER EXPRESS - 9667186" at bounding box center [674, 483] width 168 height 13
type input "VANCOUVER EXPRESS"
type input "9667186"
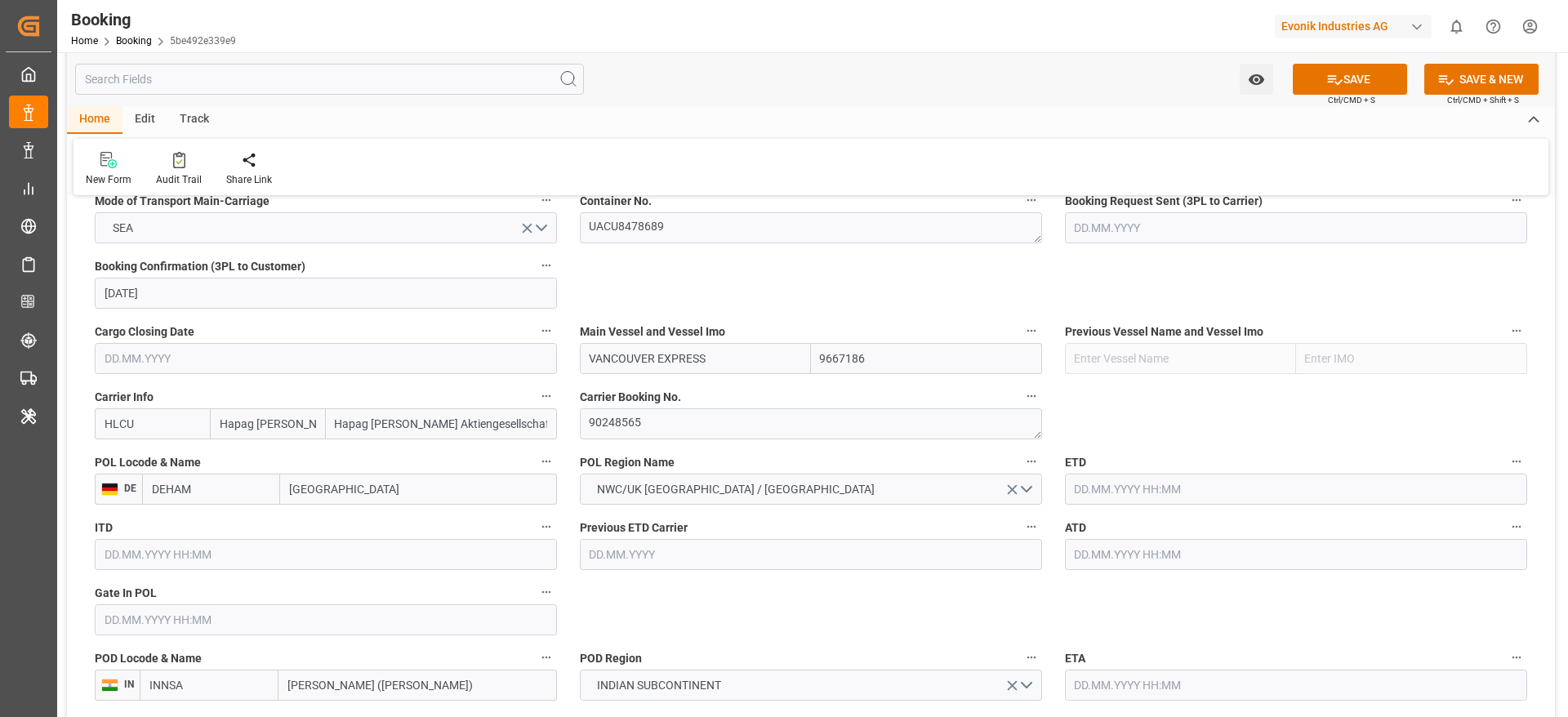
scroll to position [1225, 0]
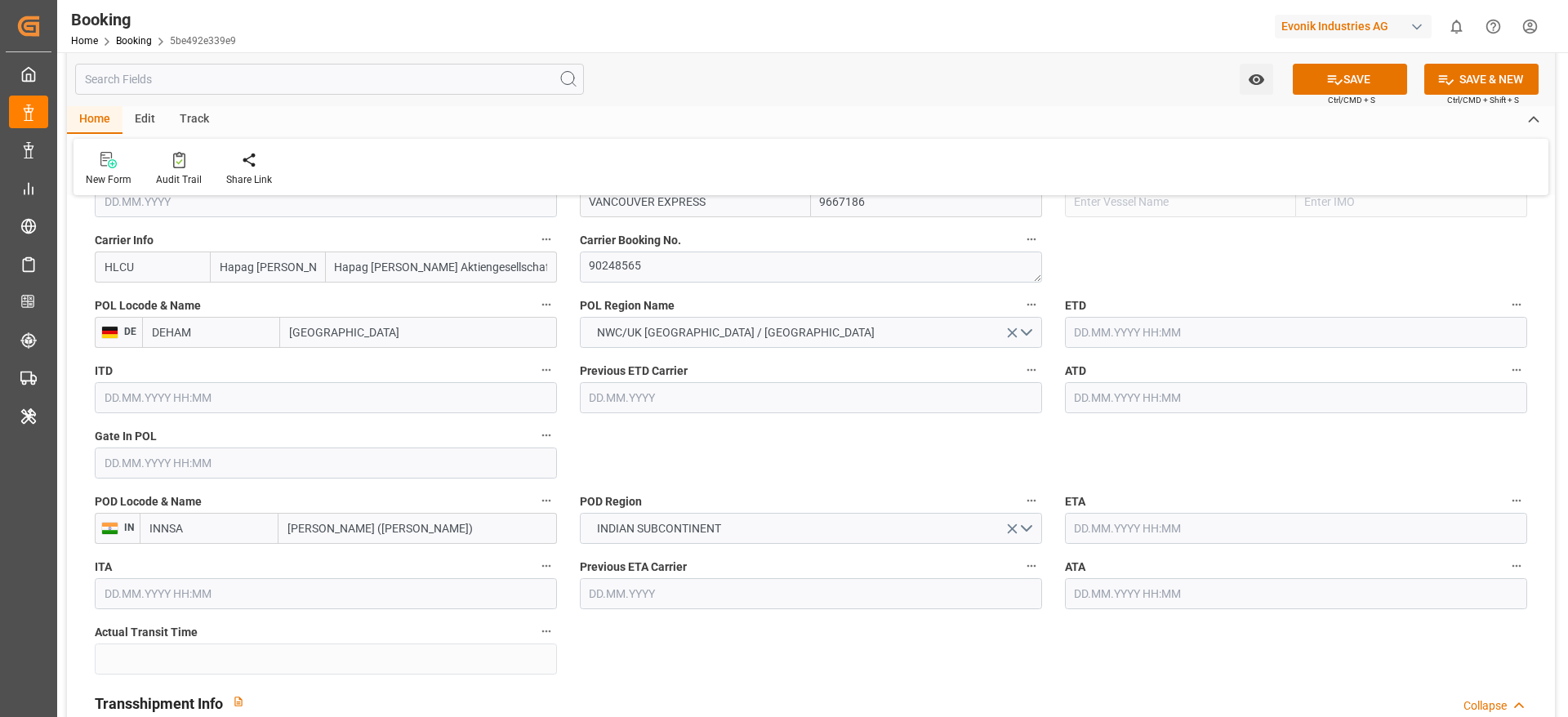
type input "VANCOUVER EXPRESS"
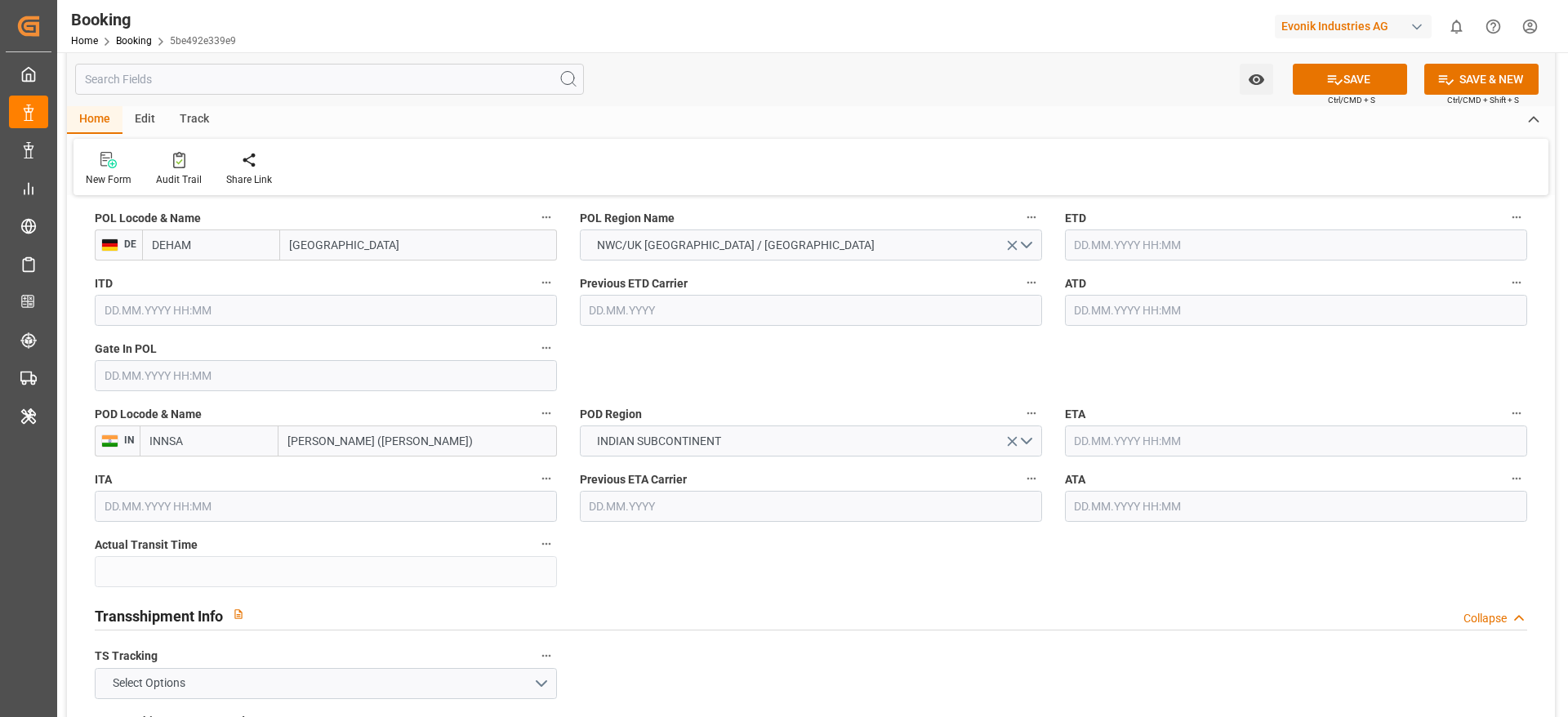
scroll to position [1348, 0]
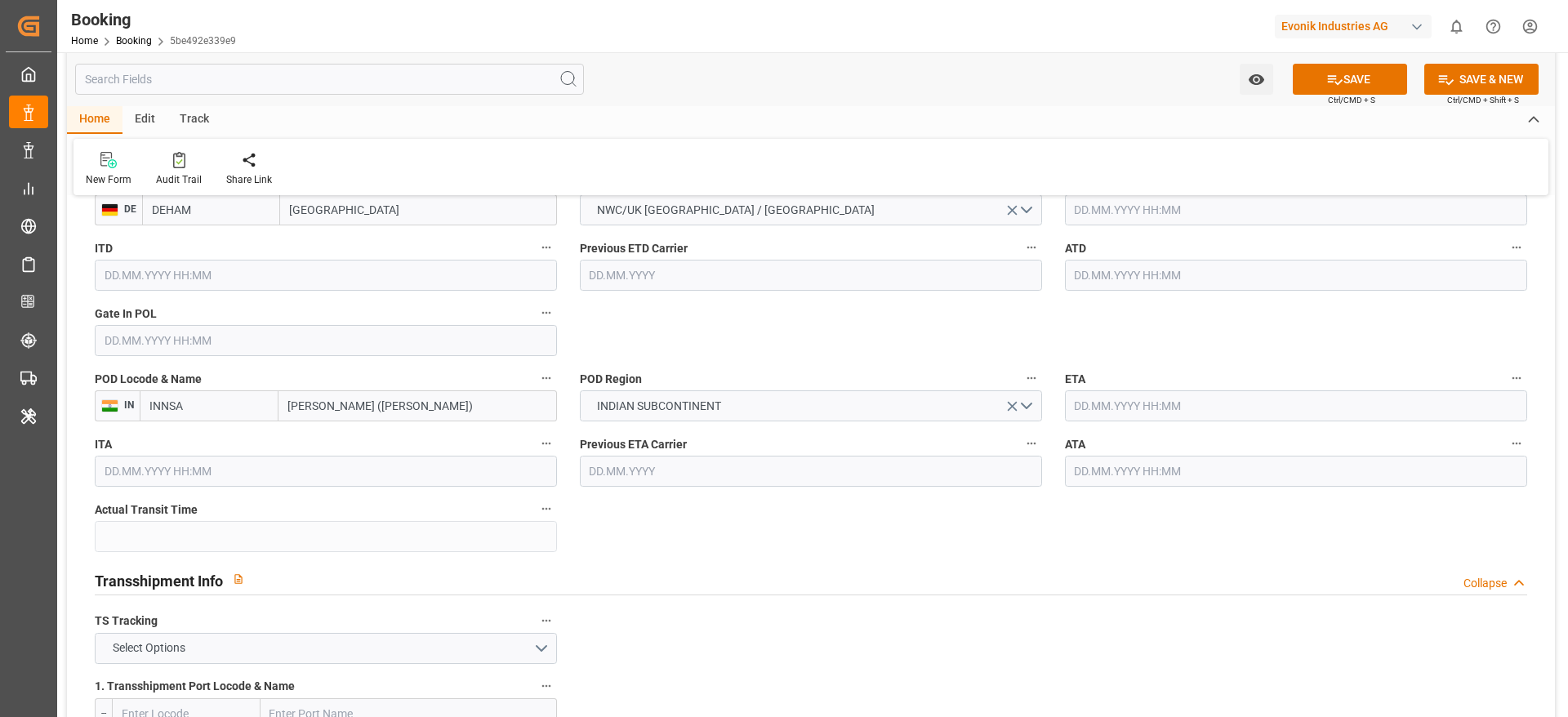
click at [257, 347] on input "text" at bounding box center [326, 340] width 462 height 31
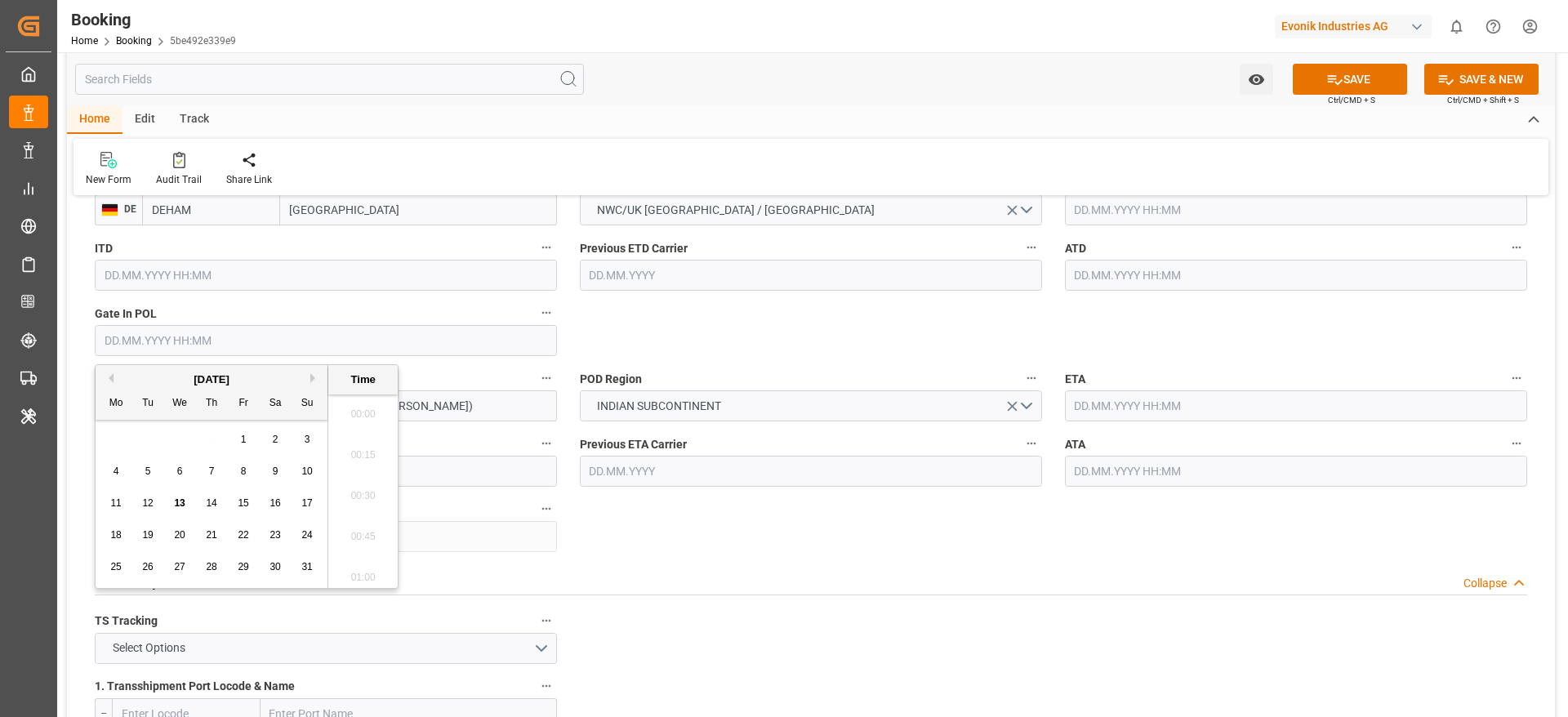
scroll to position [1803, 0]
click at [119, 502] on span "11" at bounding box center [116, 503] width 11 height 11
type input "11.08.2025 00:00"
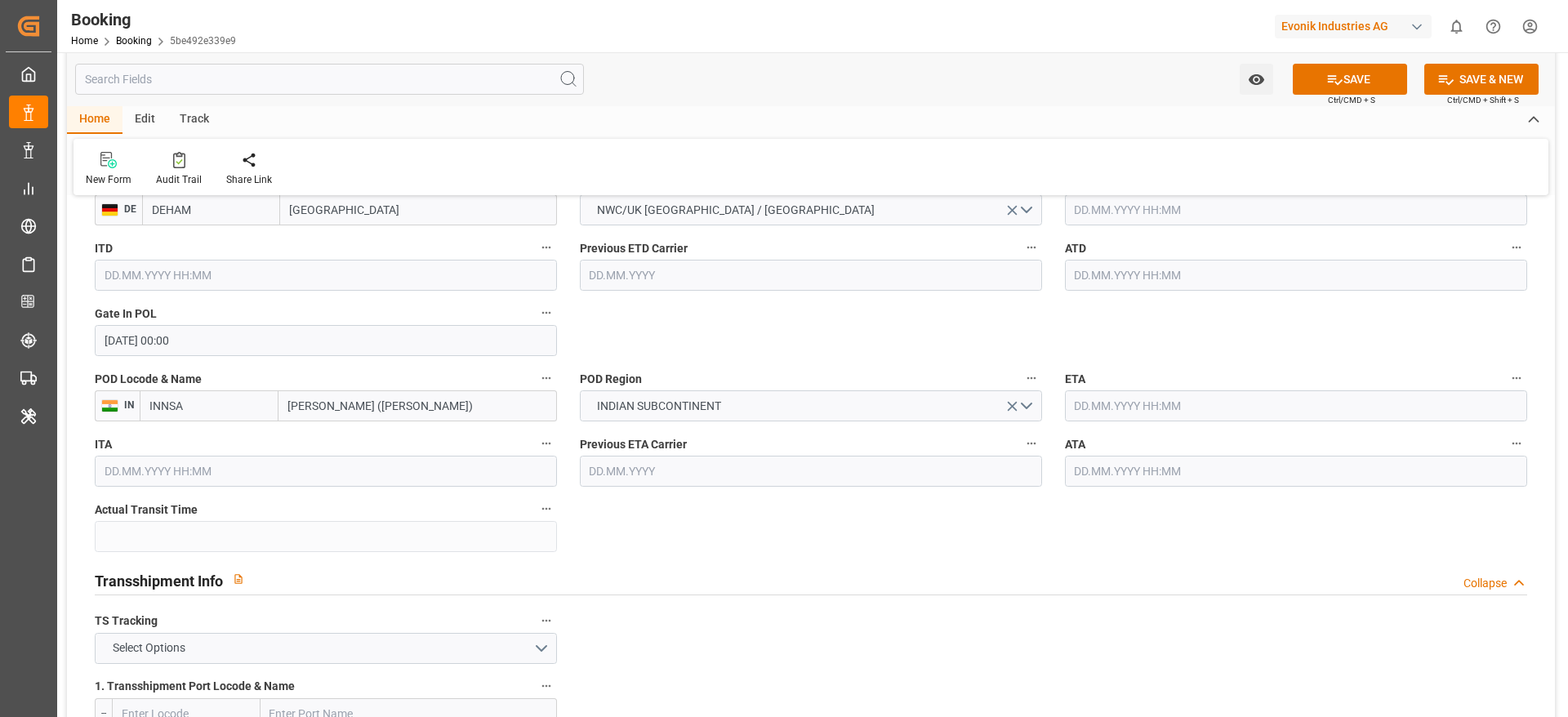
scroll to position [1225, 0]
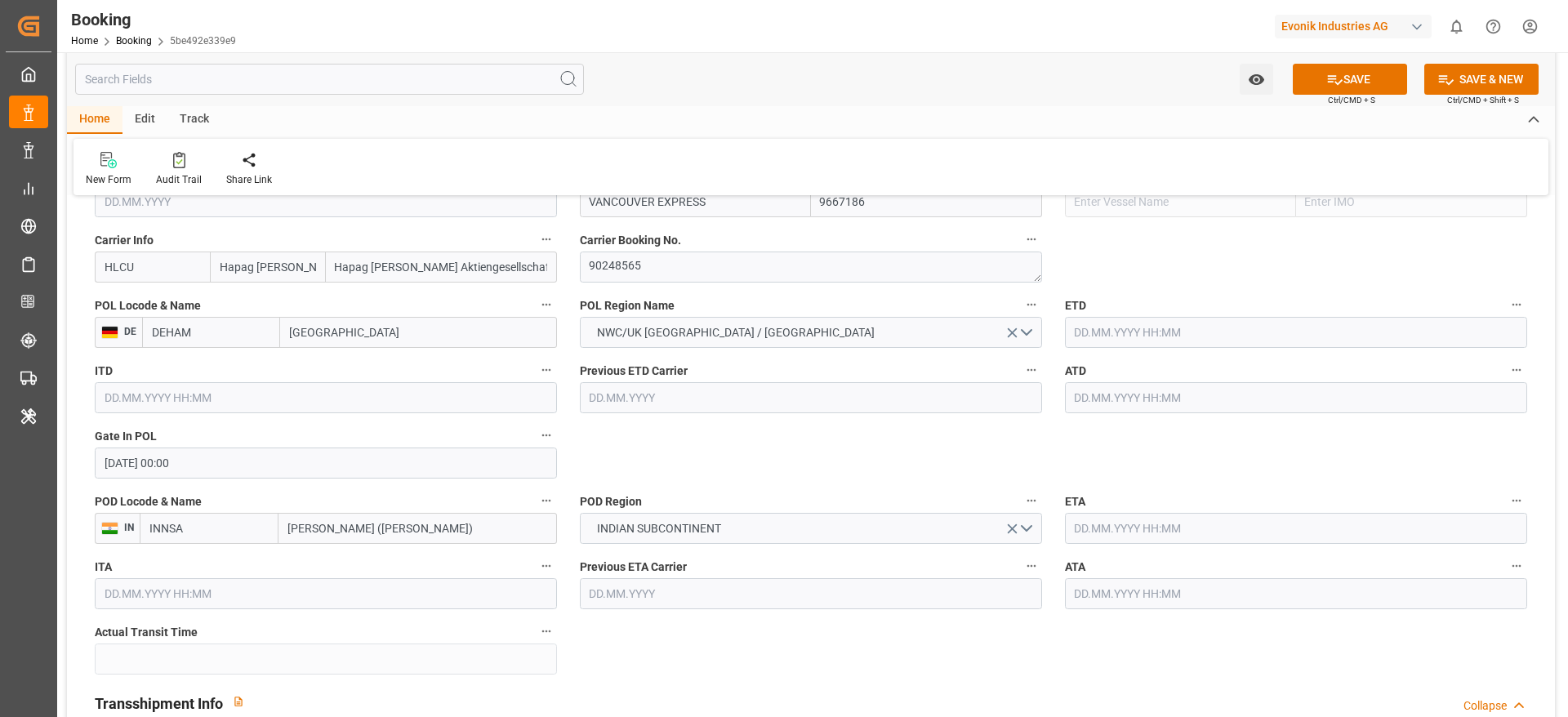
click at [1198, 320] on input "text" at bounding box center [1296, 332] width 462 height 31
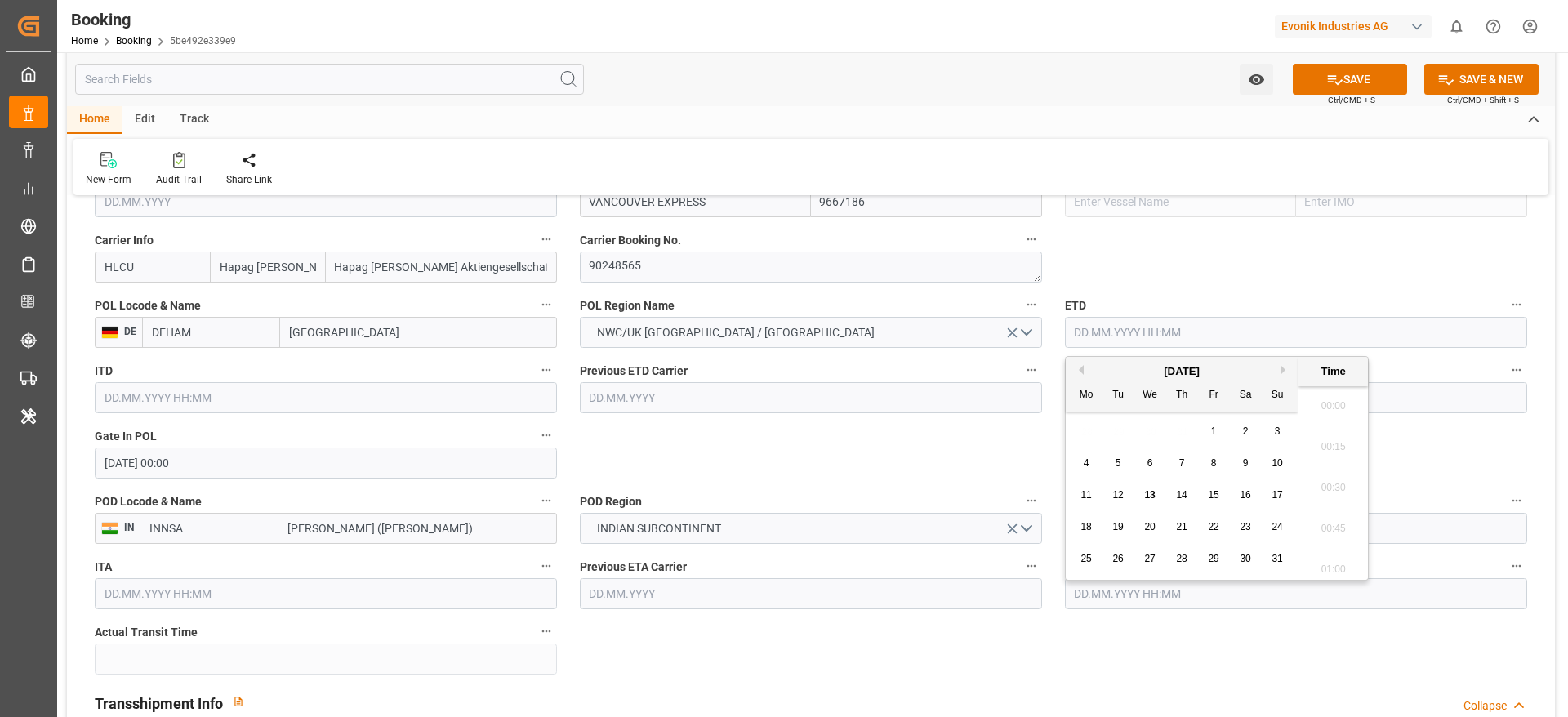
scroll to position [1803, 0]
click at [1083, 530] on span "18" at bounding box center [1085, 527] width 11 height 11
type input "18.08.2025 00:00"
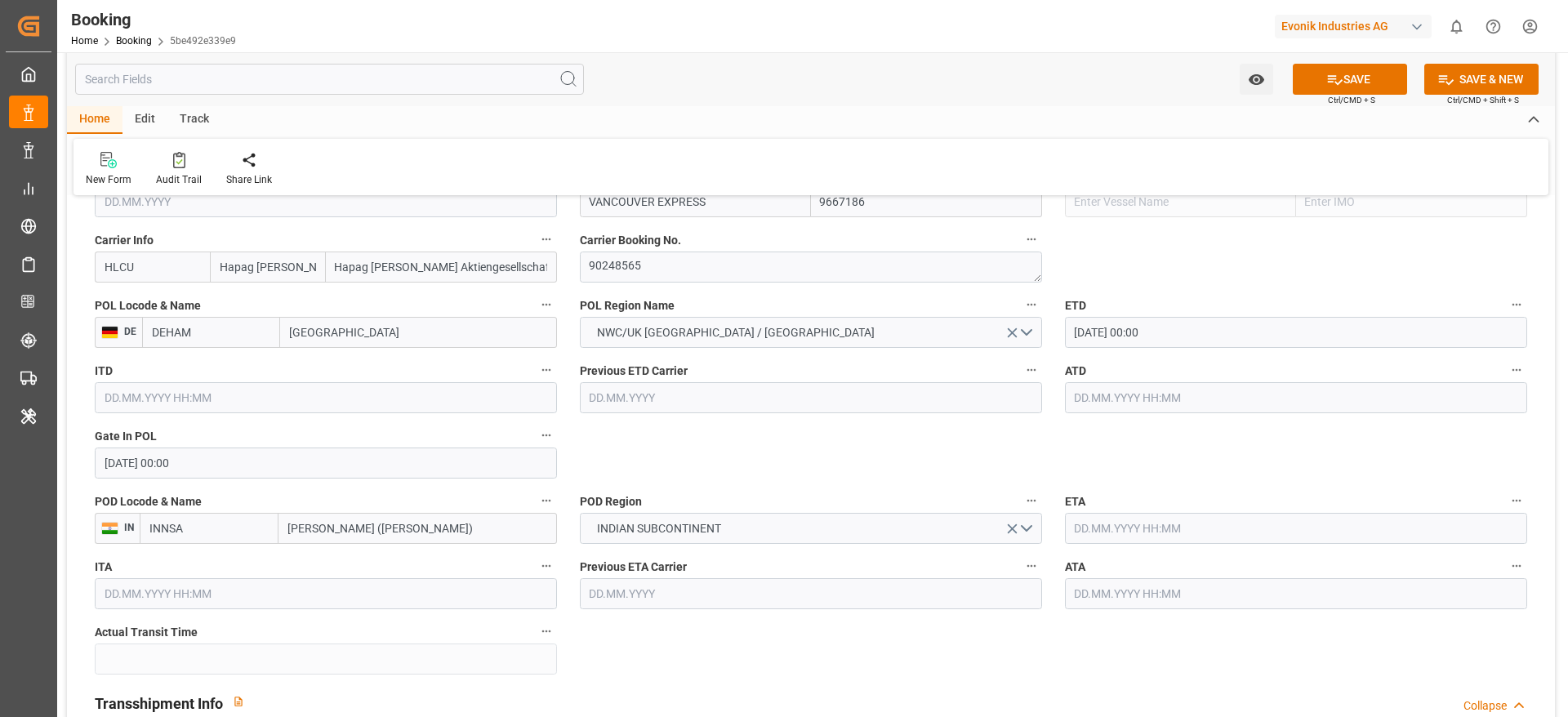
click at [1221, 517] on input "text" at bounding box center [1296, 527] width 462 height 31
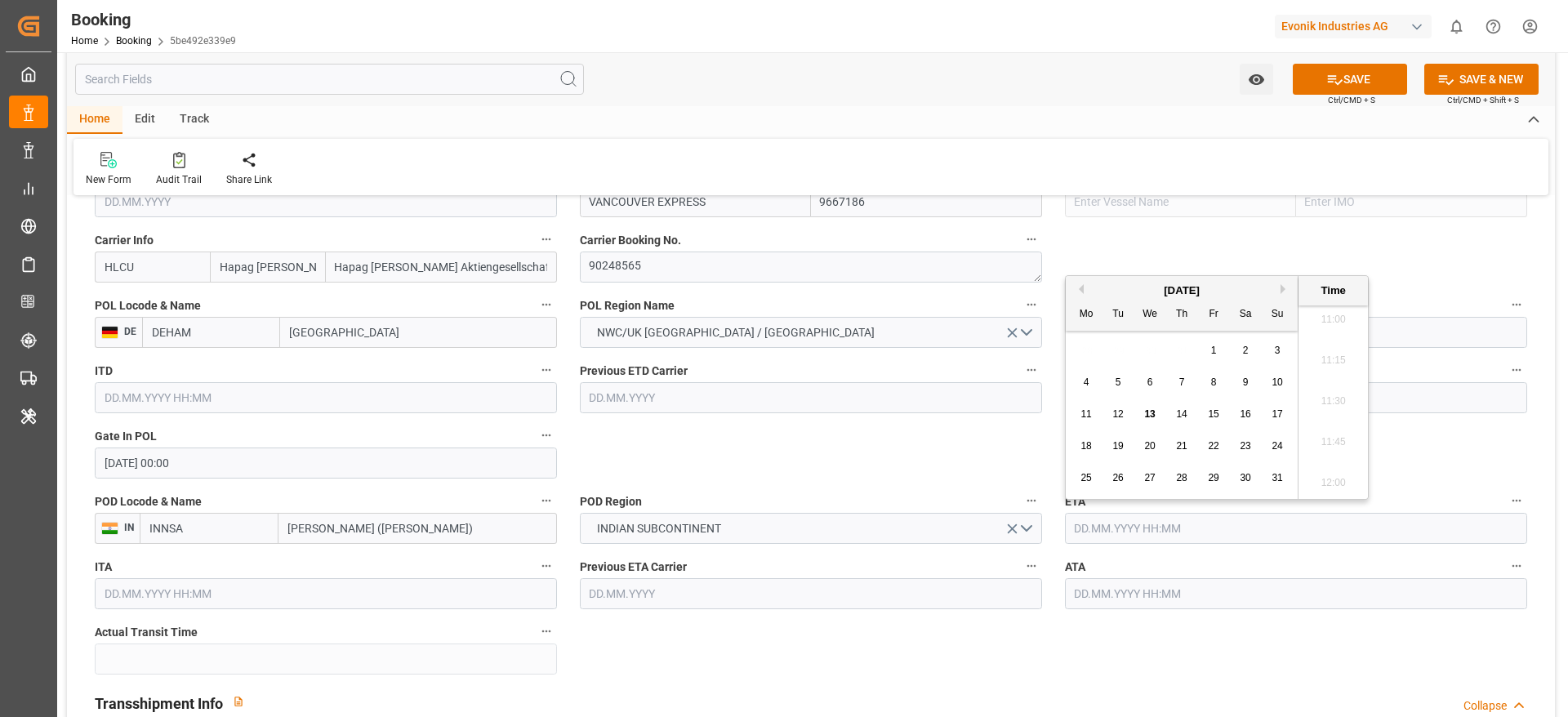
click at [1278, 289] on div "[DATE]" at bounding box center [1182, 290] width 232 height 17
click at [1285, 284] on button "Next Month" at bounding box center [1285, 289] width 10 height 10
click at [1149, 345] on span "1" at bounding box center [1150, 350] width 6 height 11
type input "01.10.2025 00:00"
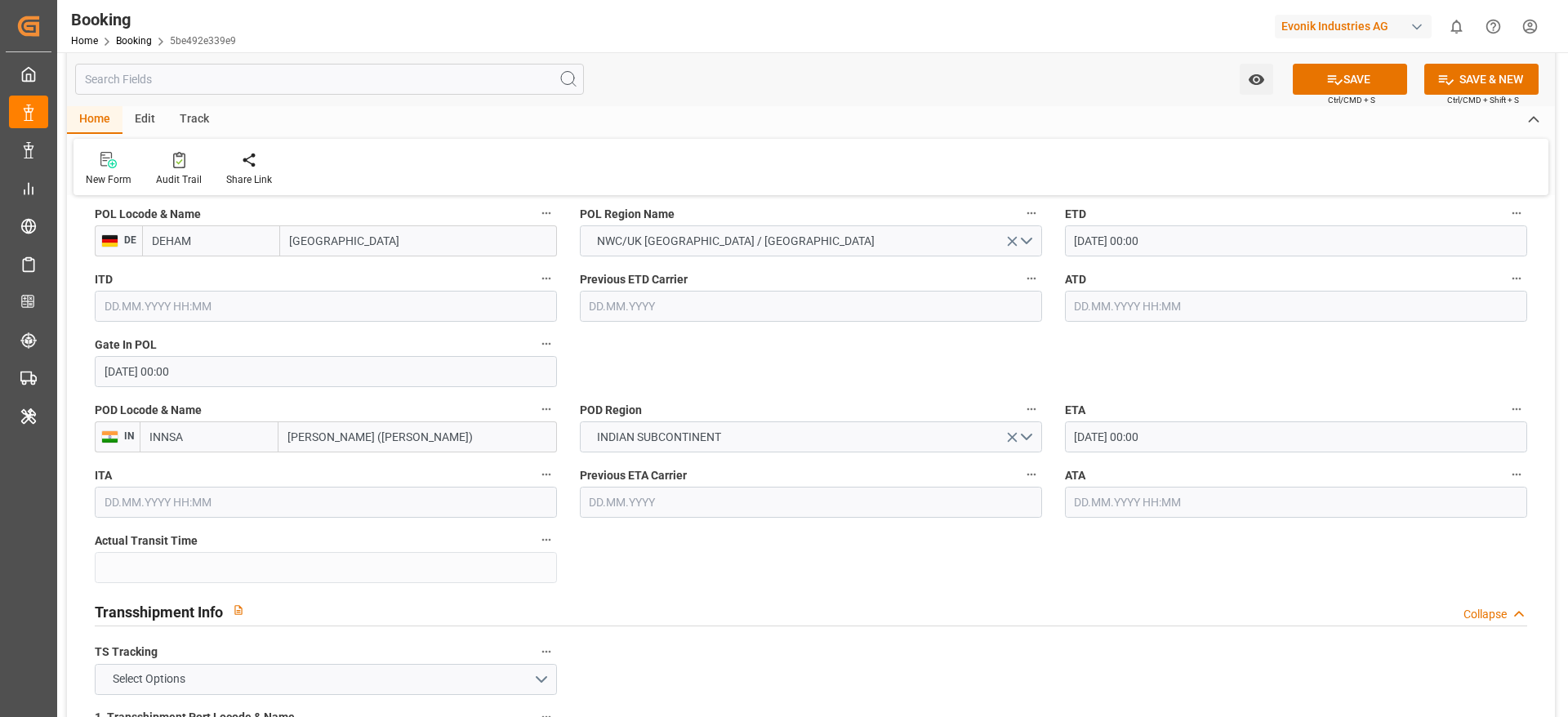
scroll to position [1715, 0]
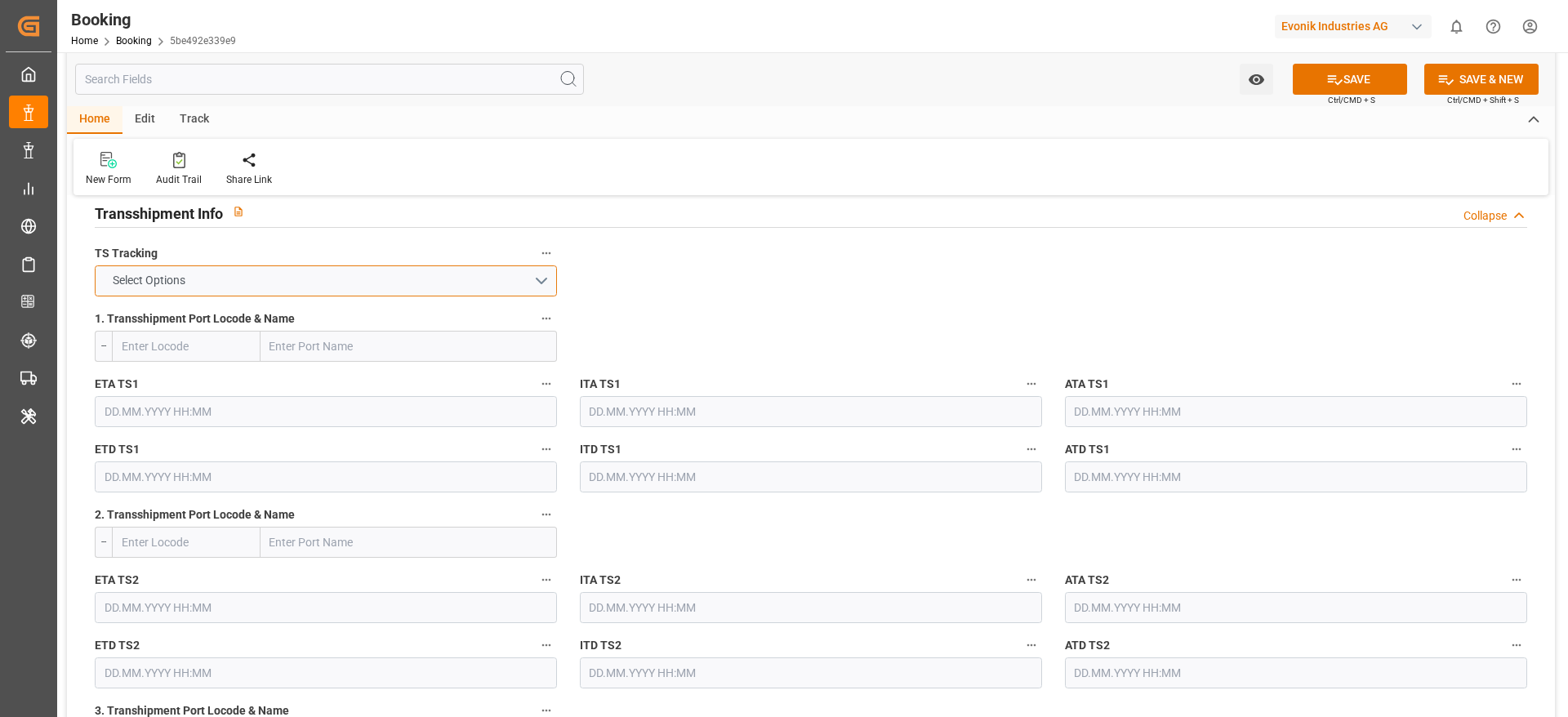
click at [348, 277] on button "Select Options" at bounding box center [326, 280] width 462 height 31
click at [322, 322] on div "FALSE" at bounding box center [326, 319] width 461 height 34
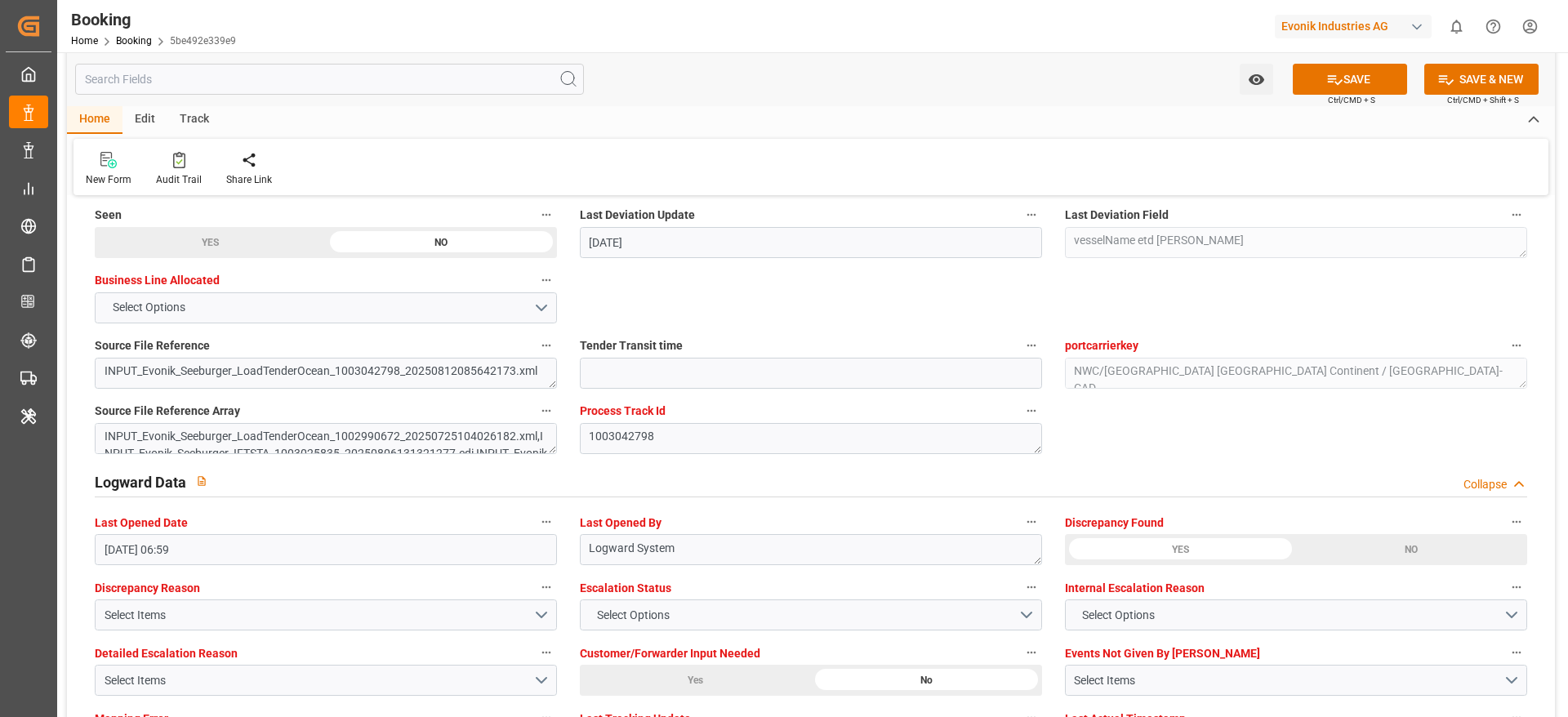
scroll to position [3186, 0]
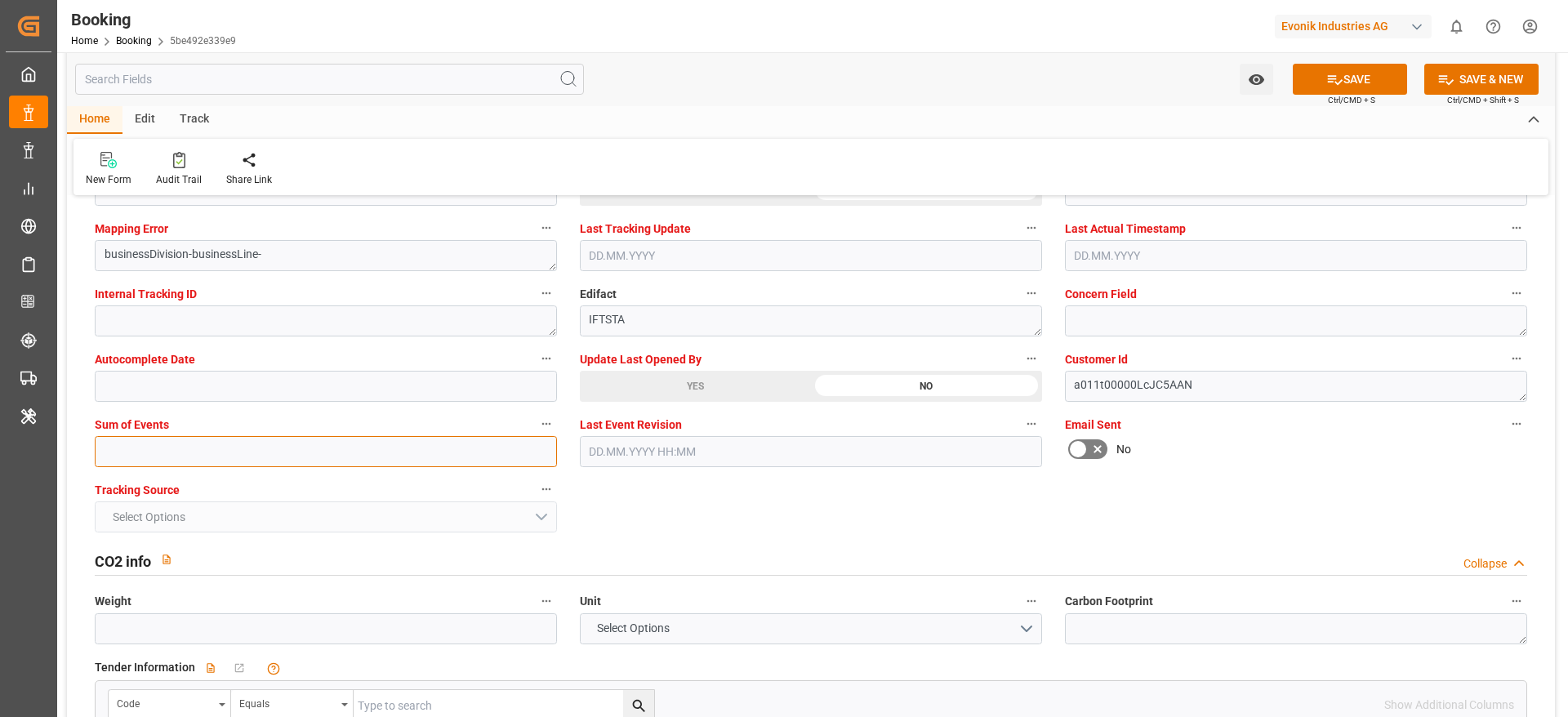
click at [209, 457] on input "text" at bounding box center [326, 451] width 462 height 31
type input "0"
click at [1369, 72] on button "SAVE" at bounding box center [1350, 79] width 114 height 31
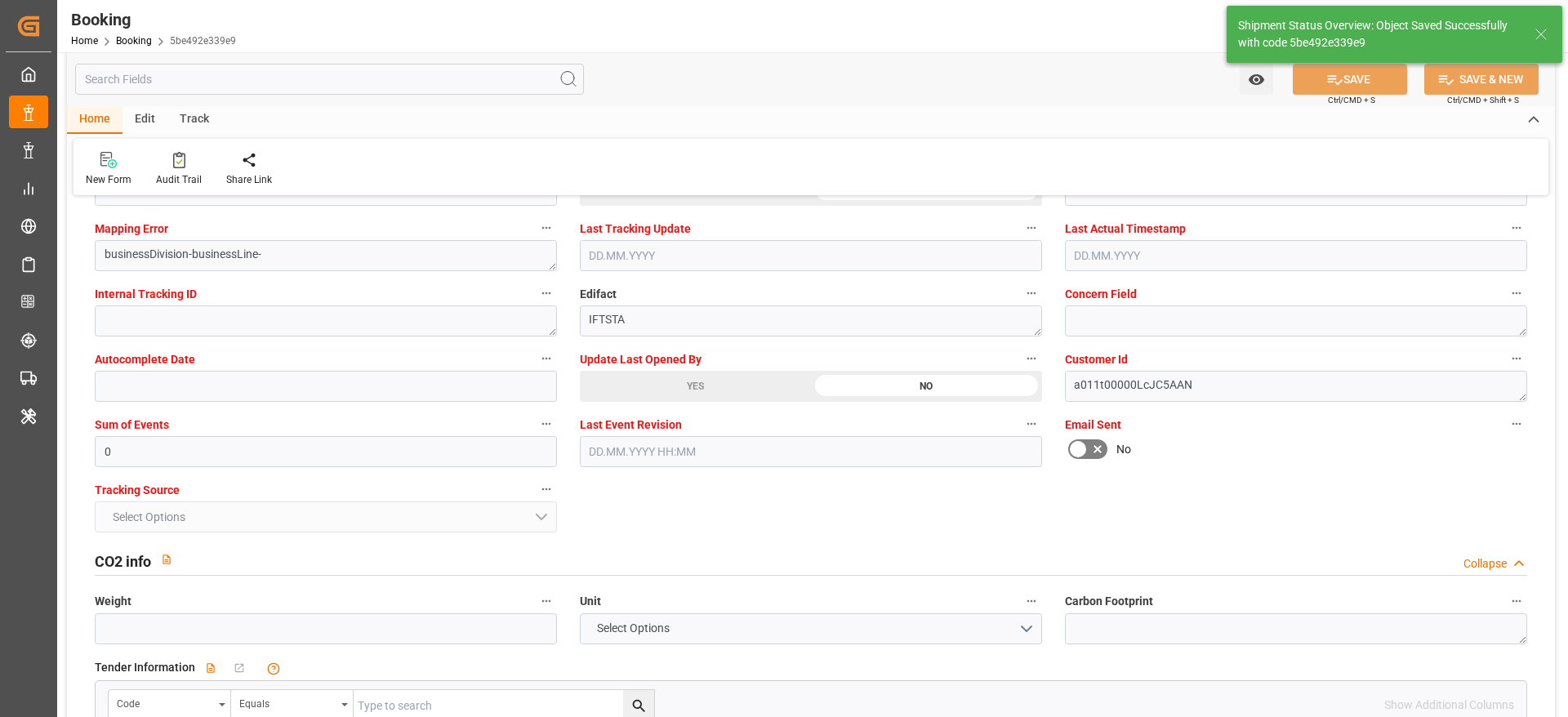
type textarea "[PERSON_NAME]"
type input "18.08.2025 00:00"
type input "01.10.2025 00:00"
type input "13.08.2025 06:06"
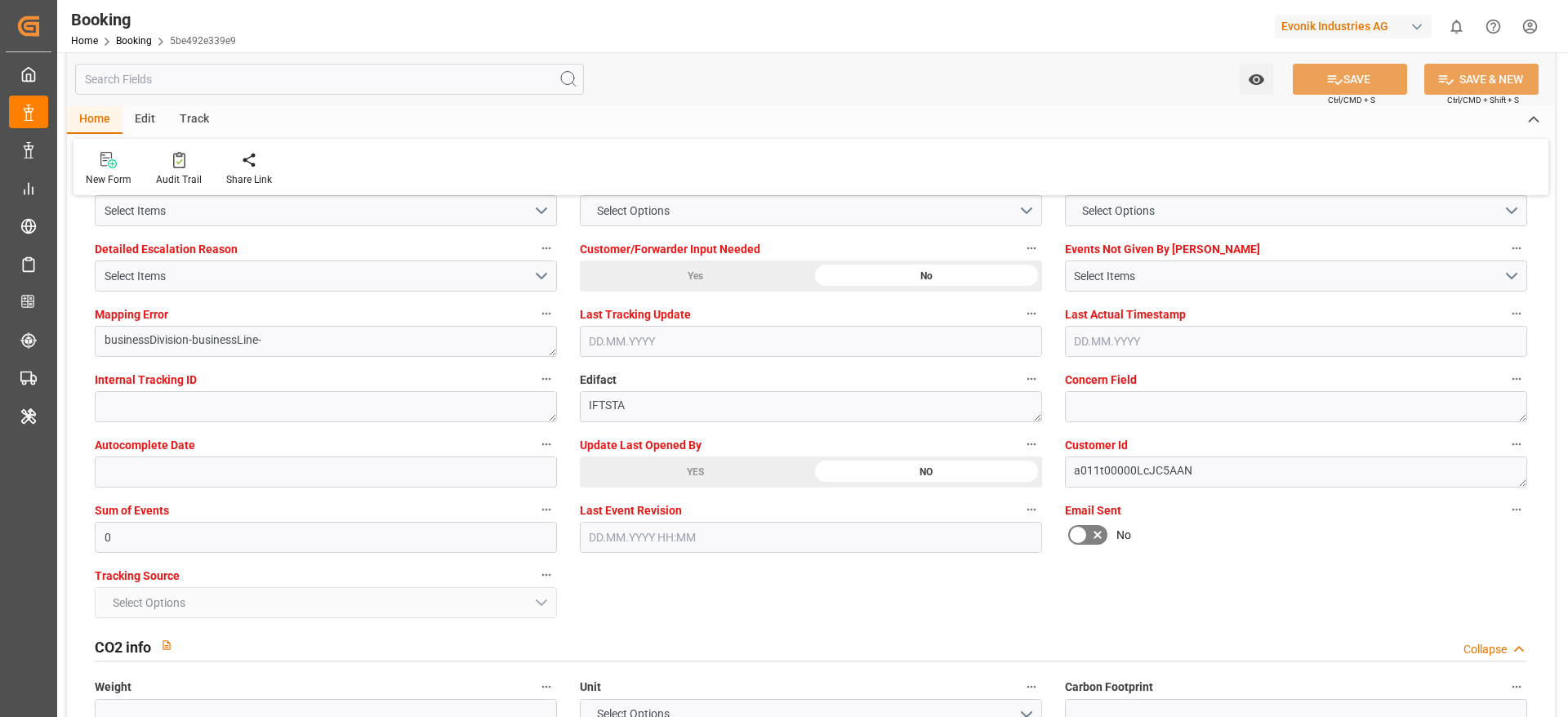
scroll to position [3063, 0]
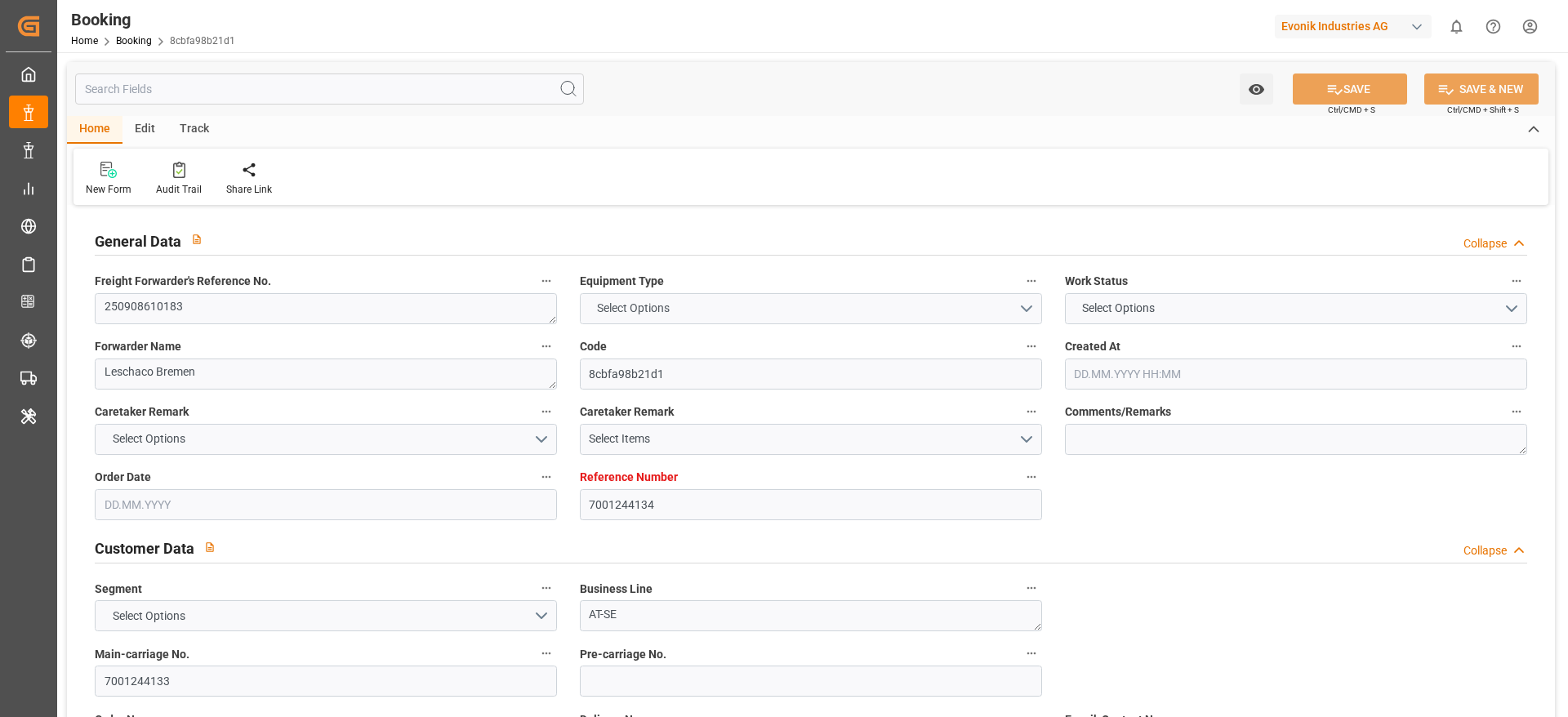
type input "7001244134"
type input "Hapag [PERSON_NAME]"
type input "Hapag [PERSON_NAME] Aktiengesellschaft"
type input "DEHAM"
type input "USSAV"
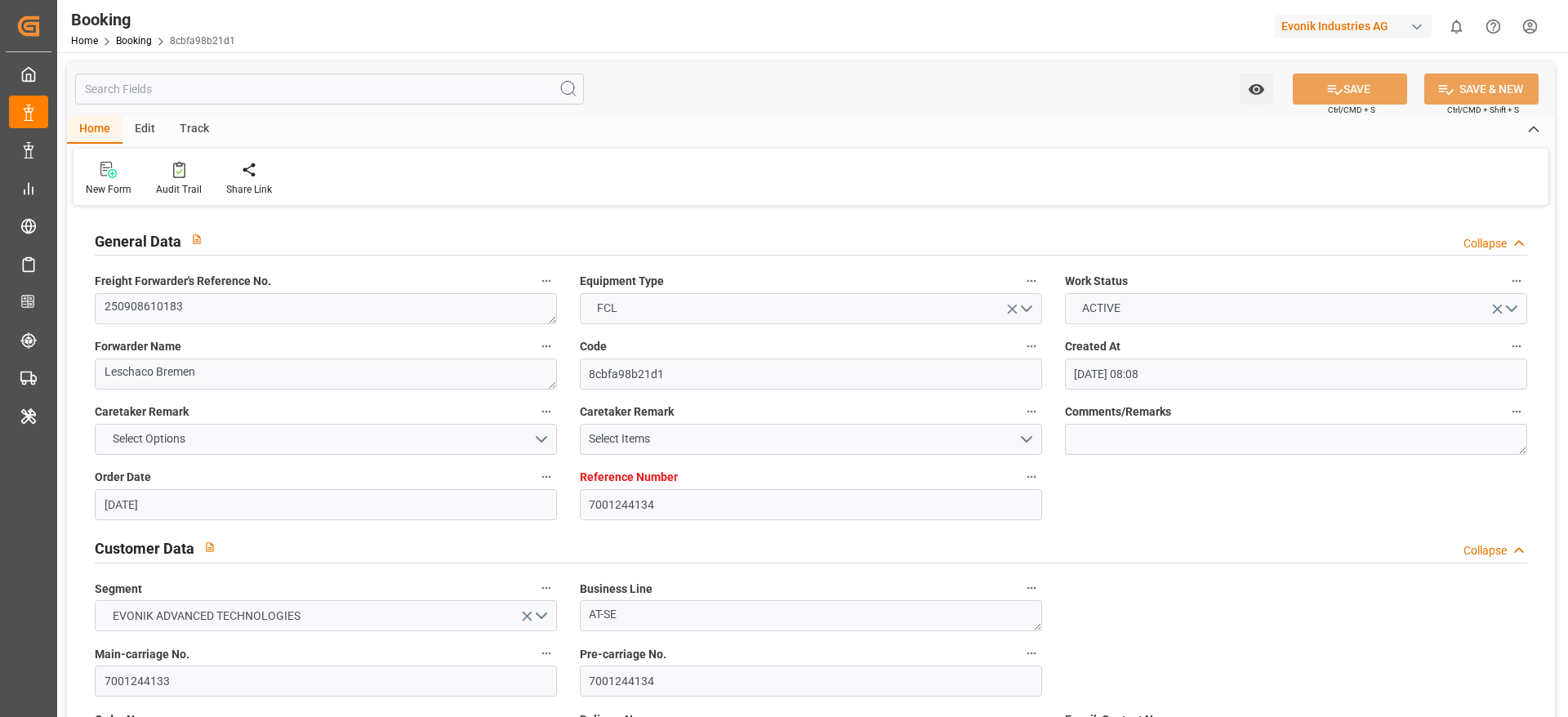
type input "[DATE] 08:08"
type input "[DATE]"
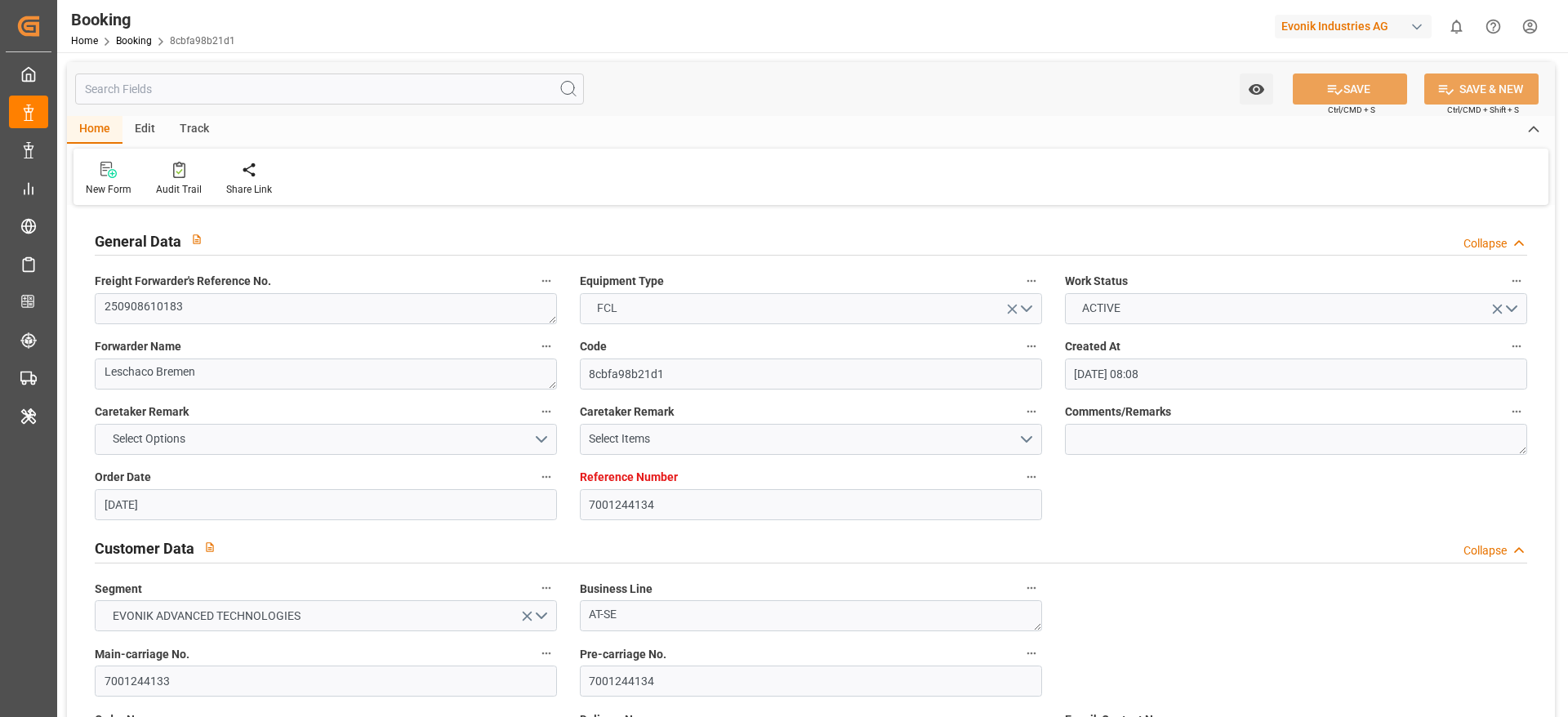
type input "[DATE]"
type input "[DATE] 00:00"
type input "[DATE]"
type input "[DATE] 06:48"
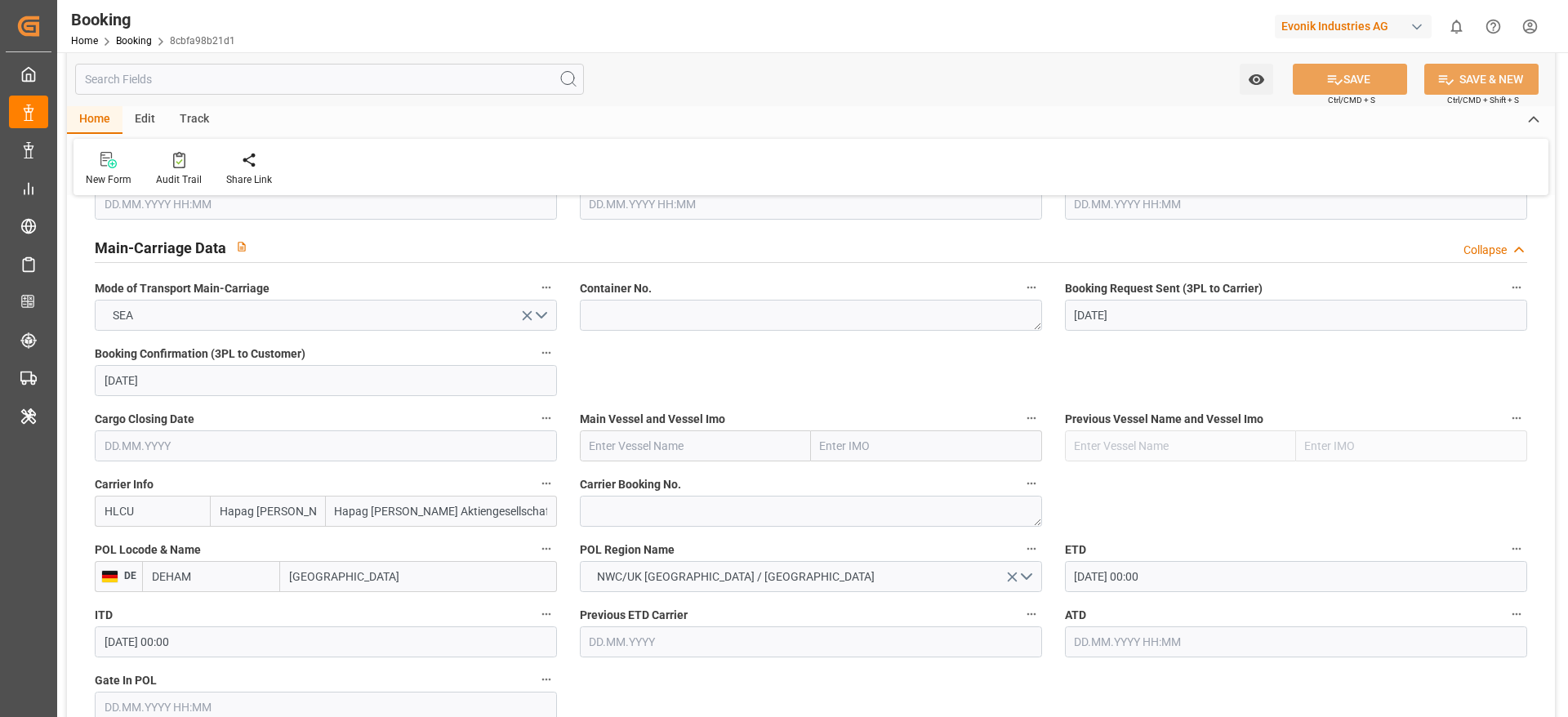
scroll to position [980, 0]
click at [653, 513] on textarea at bounding box center [811, 512] width 462 height 31
paste textarea "31222487"
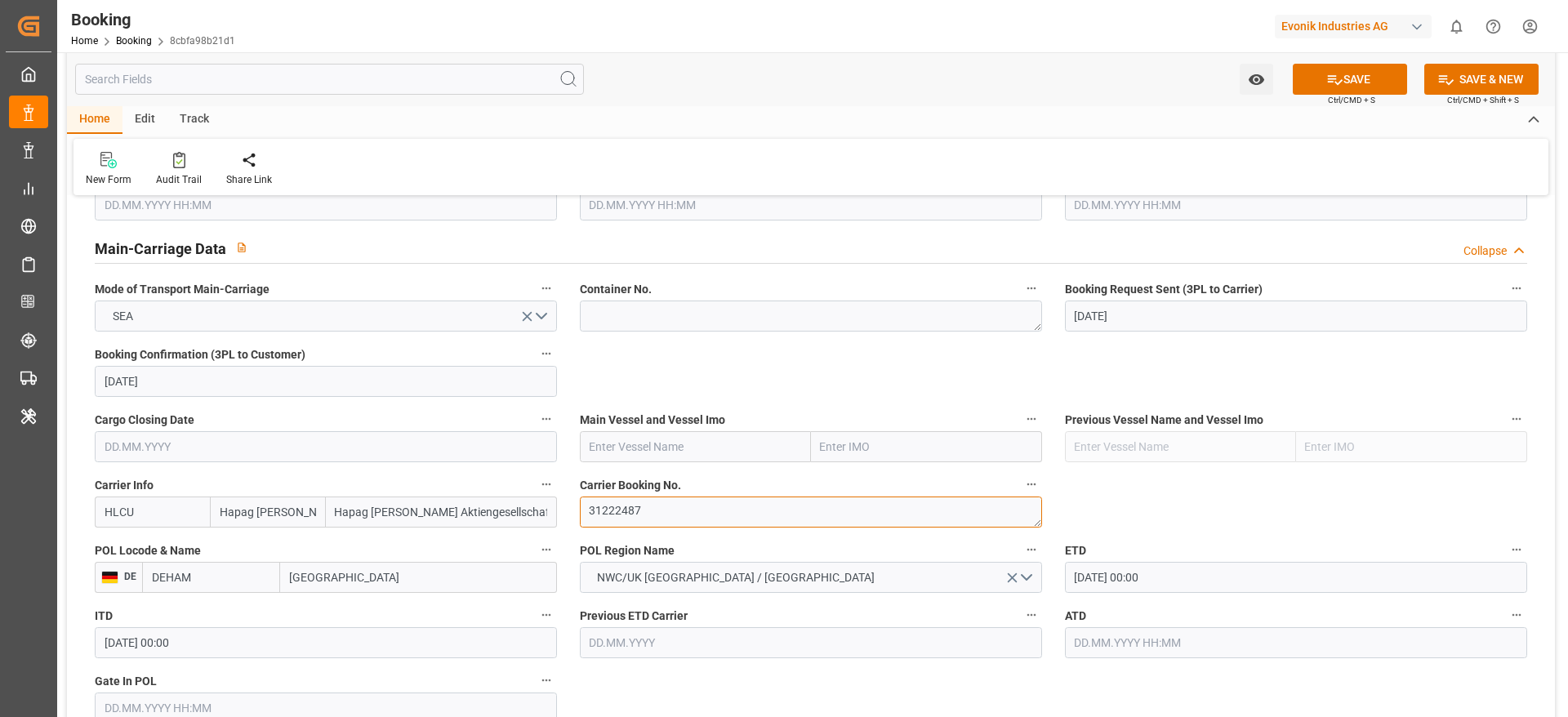
type textarea "31222487"
click at [639, 445] on input "text" at bounding box center [695, 446] width 231 height 31
paste input "AL MANAMAH"
click at [660, 477] on span "Al Manamah - 9349538" at bounding box center [648, 483] width 114 height 13
type input "Al Manamah"
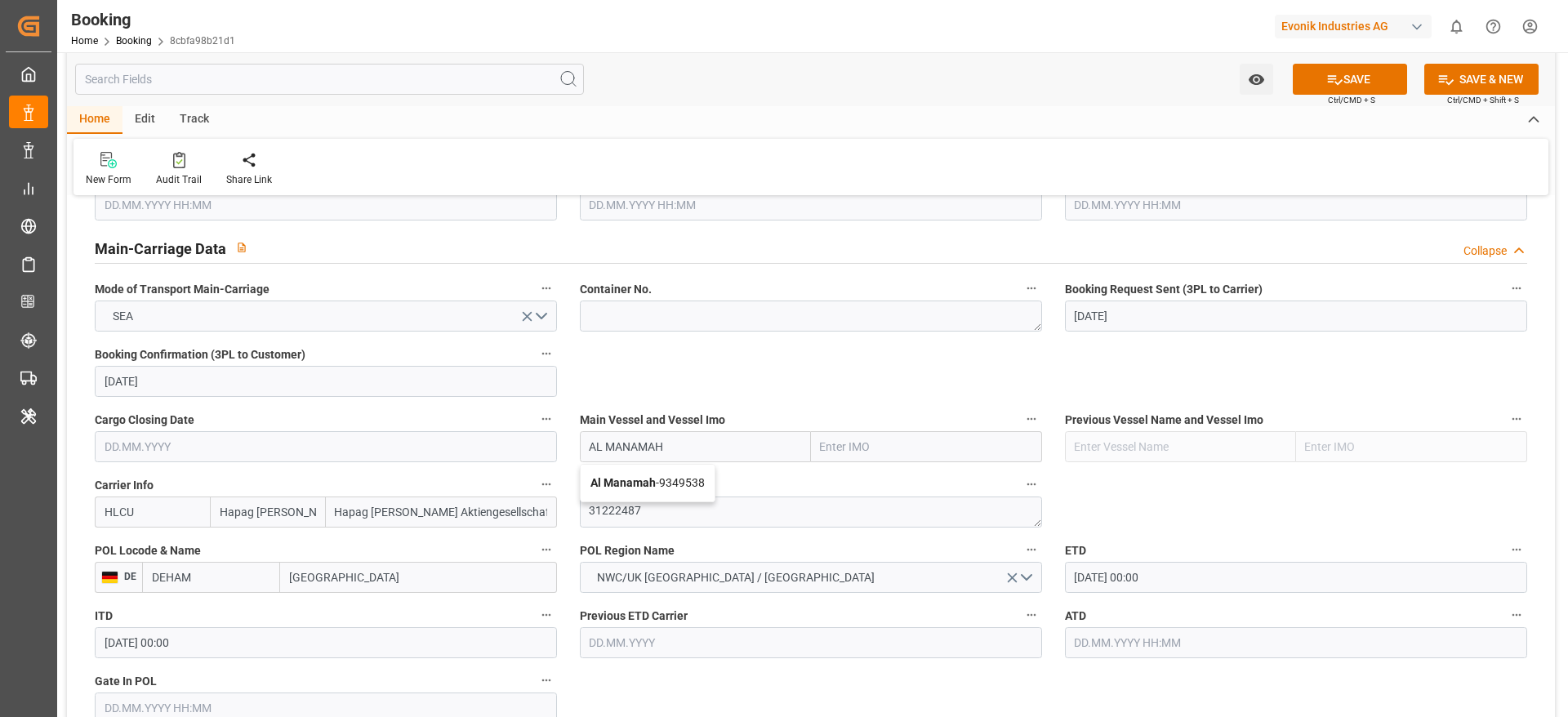
type input "9349538"
type input "Al Manamah"
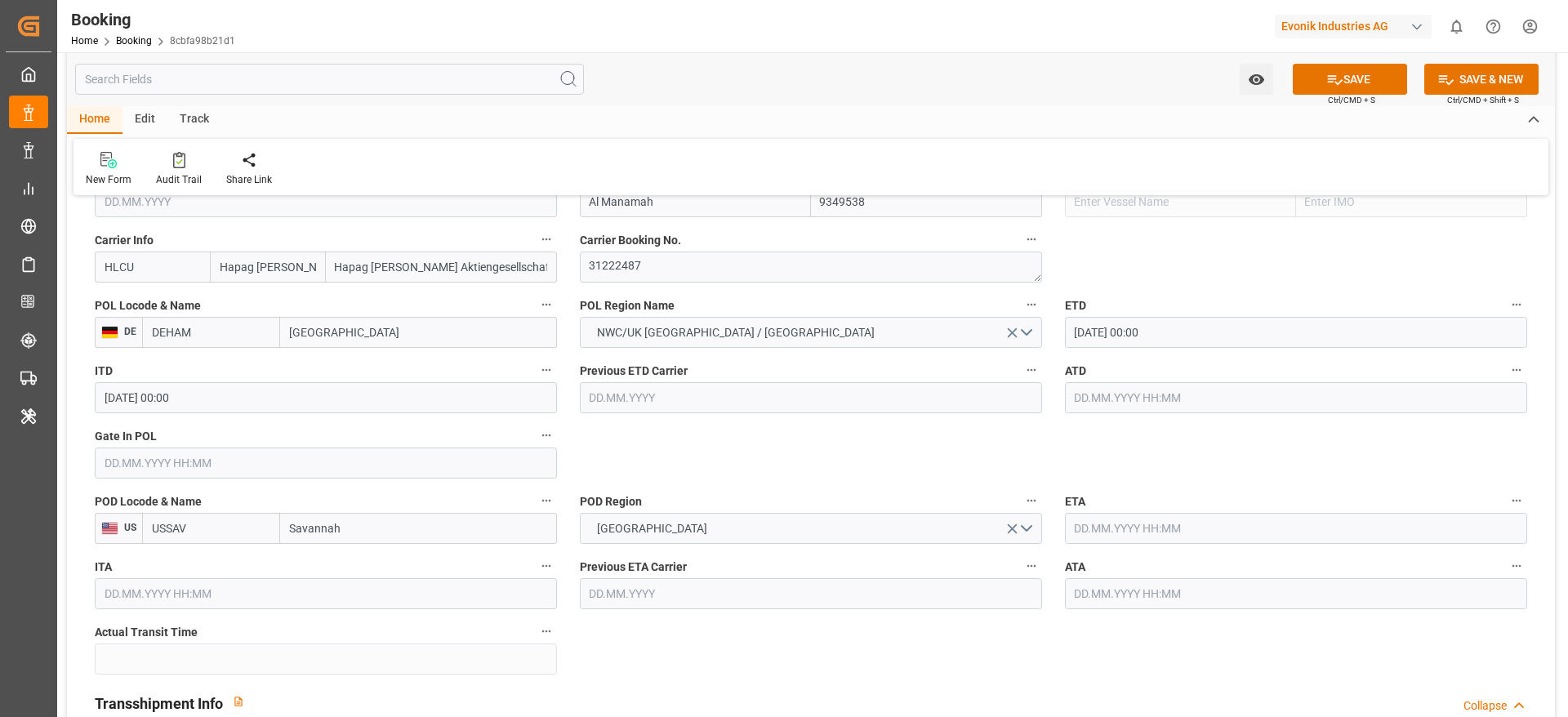
scroll to position [1348, 0]
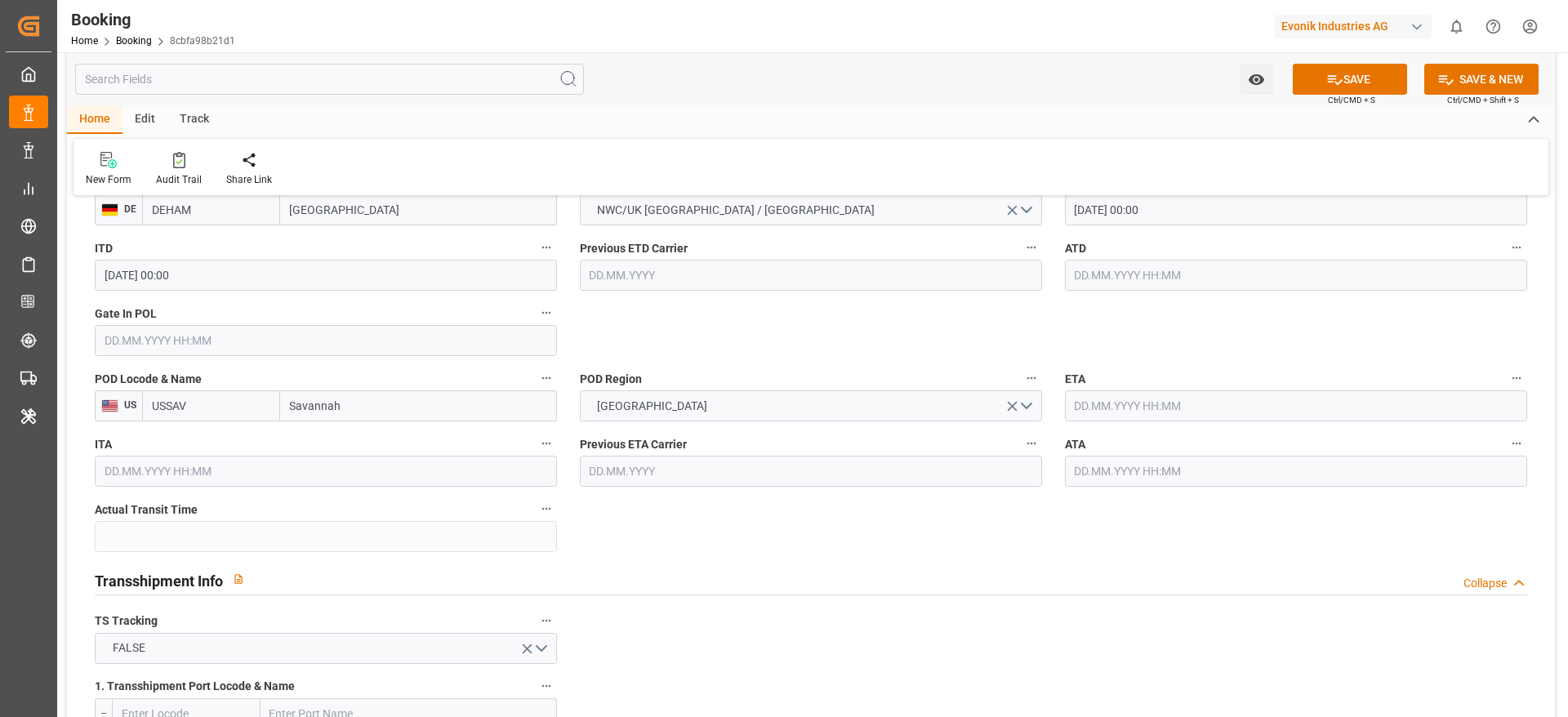
click at [390, 403] on input "Savannah" at bounding box center [418, 405] width 276 height 31
paste input "CHARLESTON"
type input "CHARLESTON"
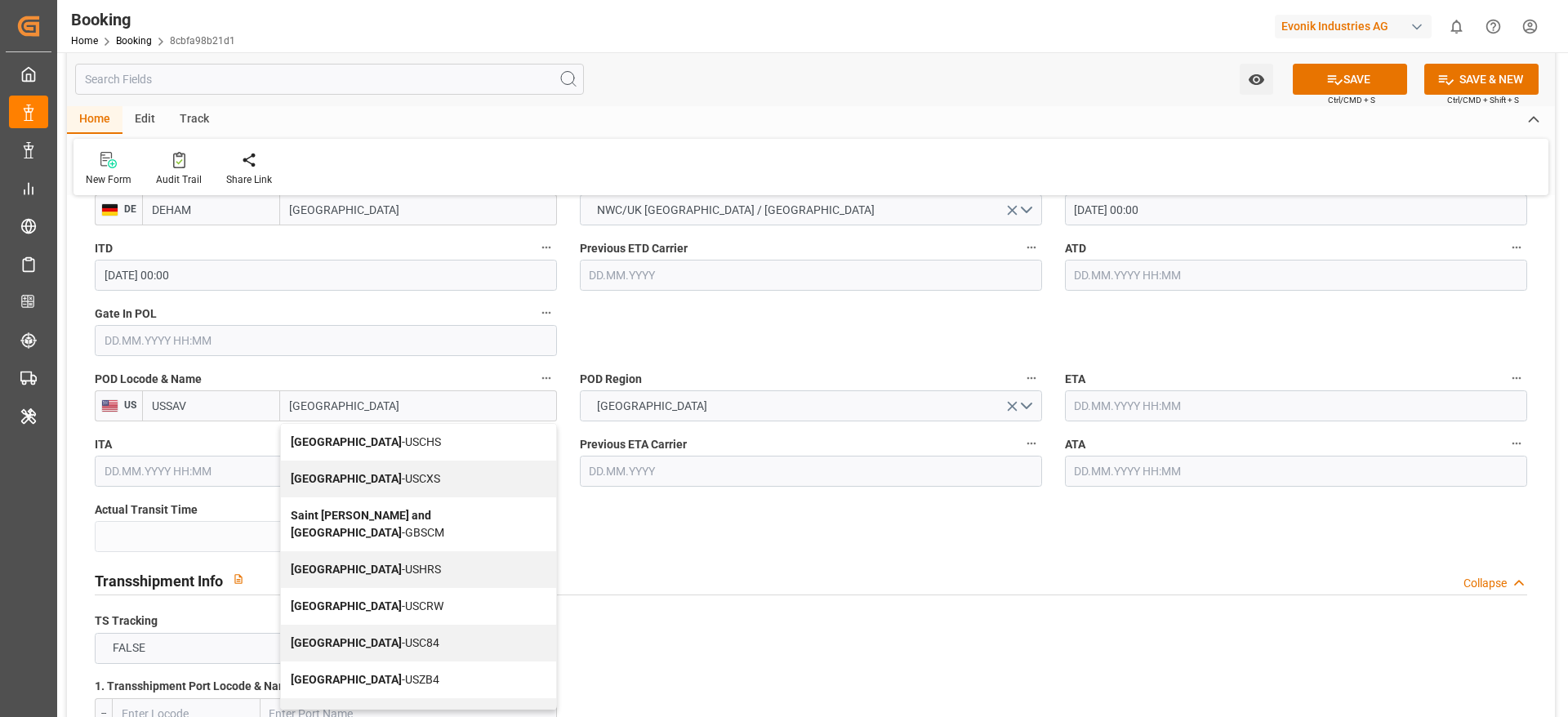
click at [393, 442] on div "Charleston - USCHS" at bounding box center [419, 442] width 276 height 37
type input "USCHS"
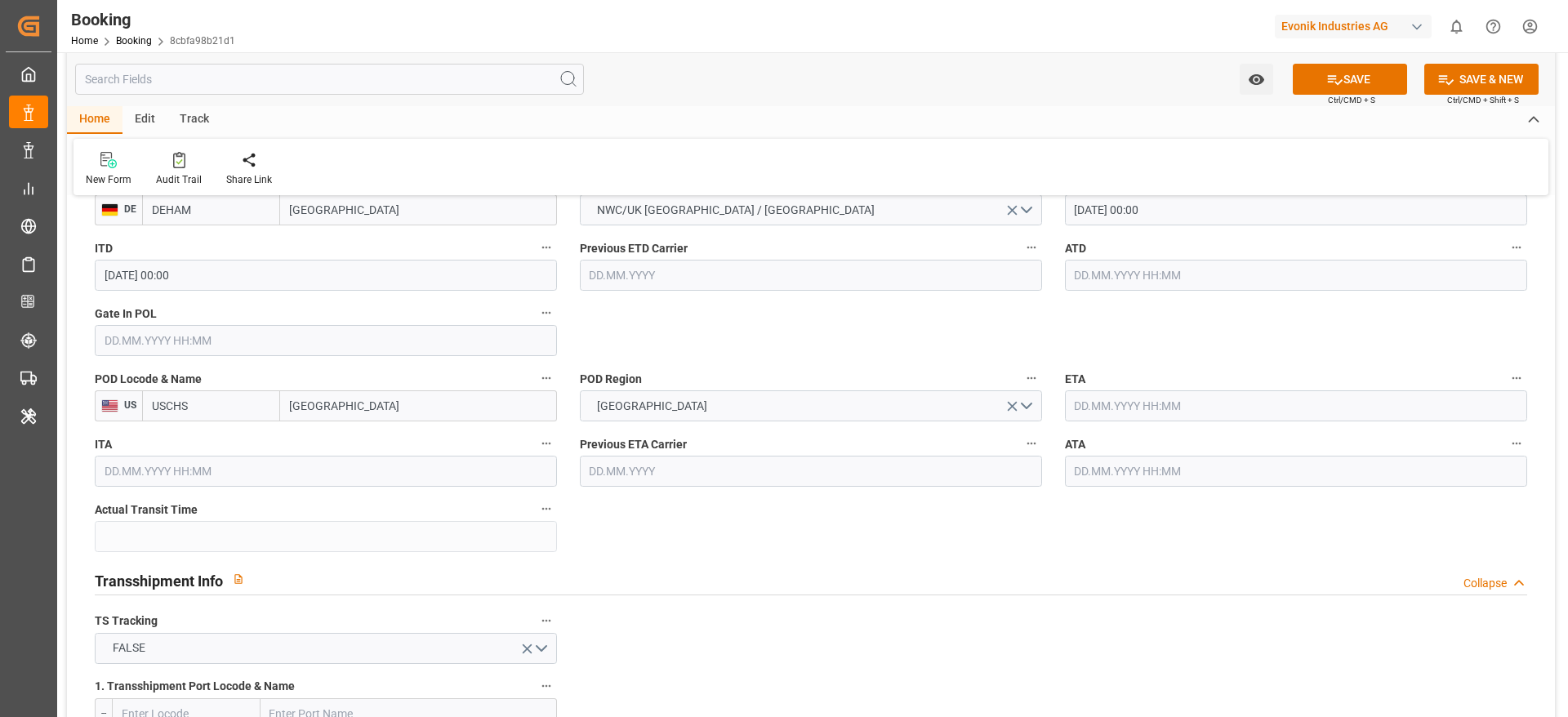
type input "Charleston"
click at [1142, 407] on input "text" at bounding box center [1296, 405] width 462 height 31
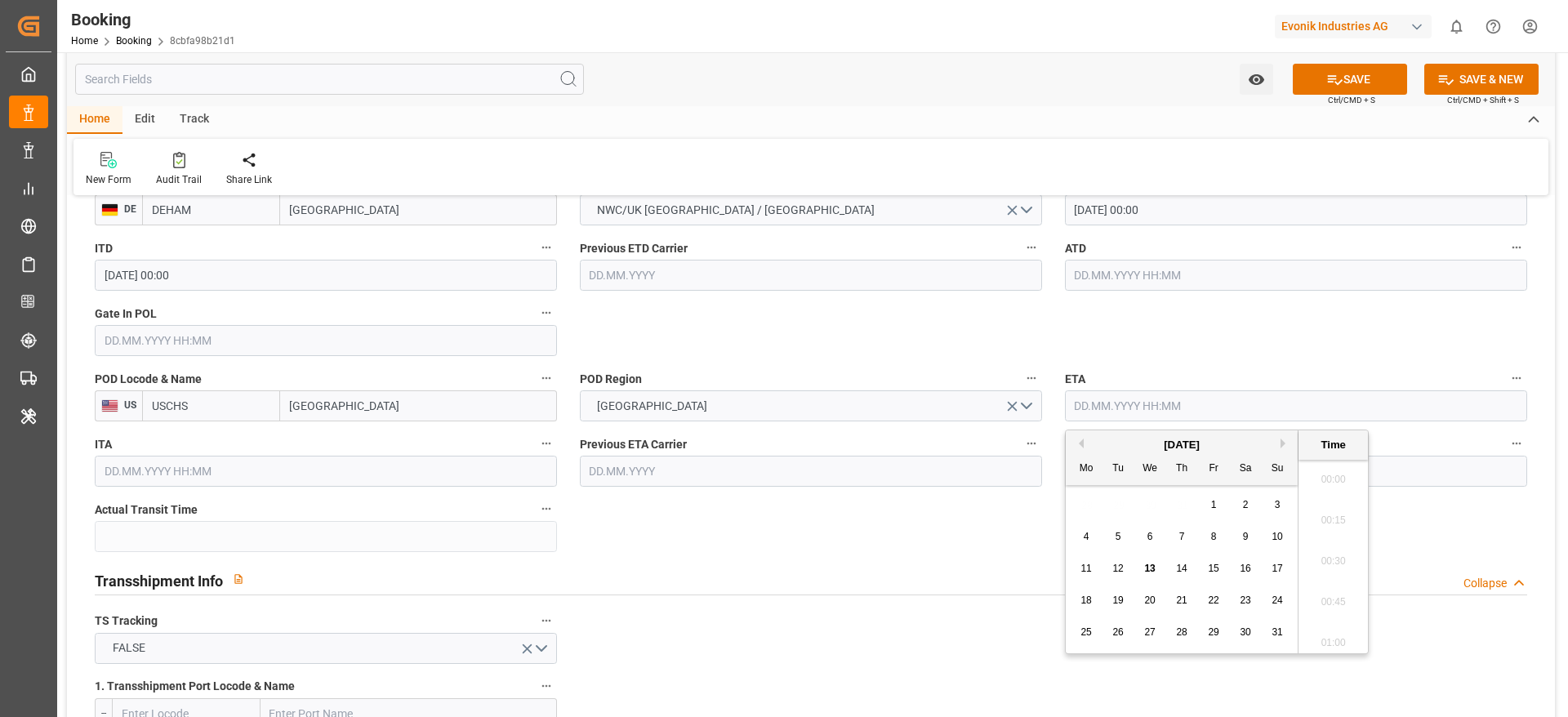
scroll to position [1803, 0]
click at [1288, 445] on button "Next Month" at bounding box center [1285, 443] width 10 height 10
click at [1092, 567] on div "15" at bounding box center [1086, 570] width 20 height 19
type input "15.09.2025 00:00"
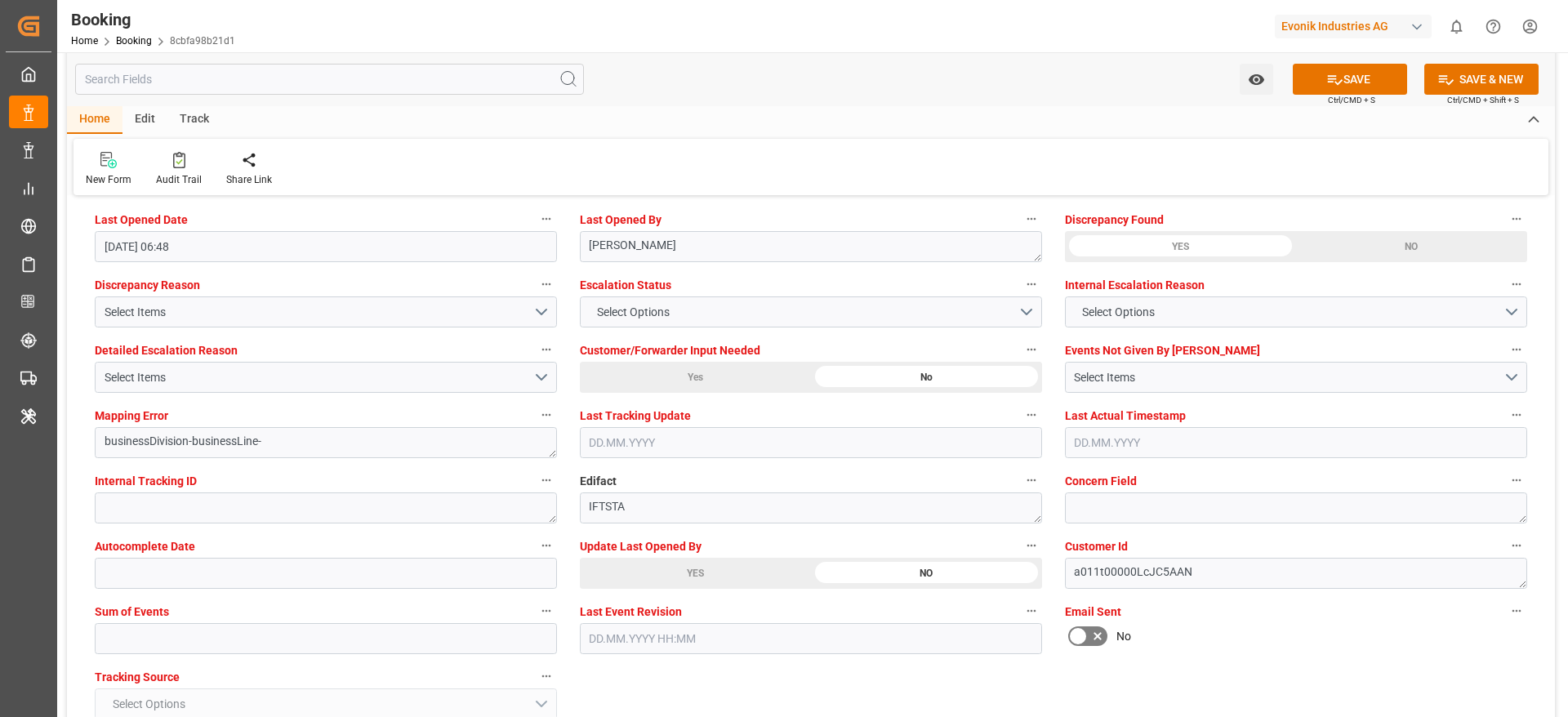
scroll to position [3308, 0]
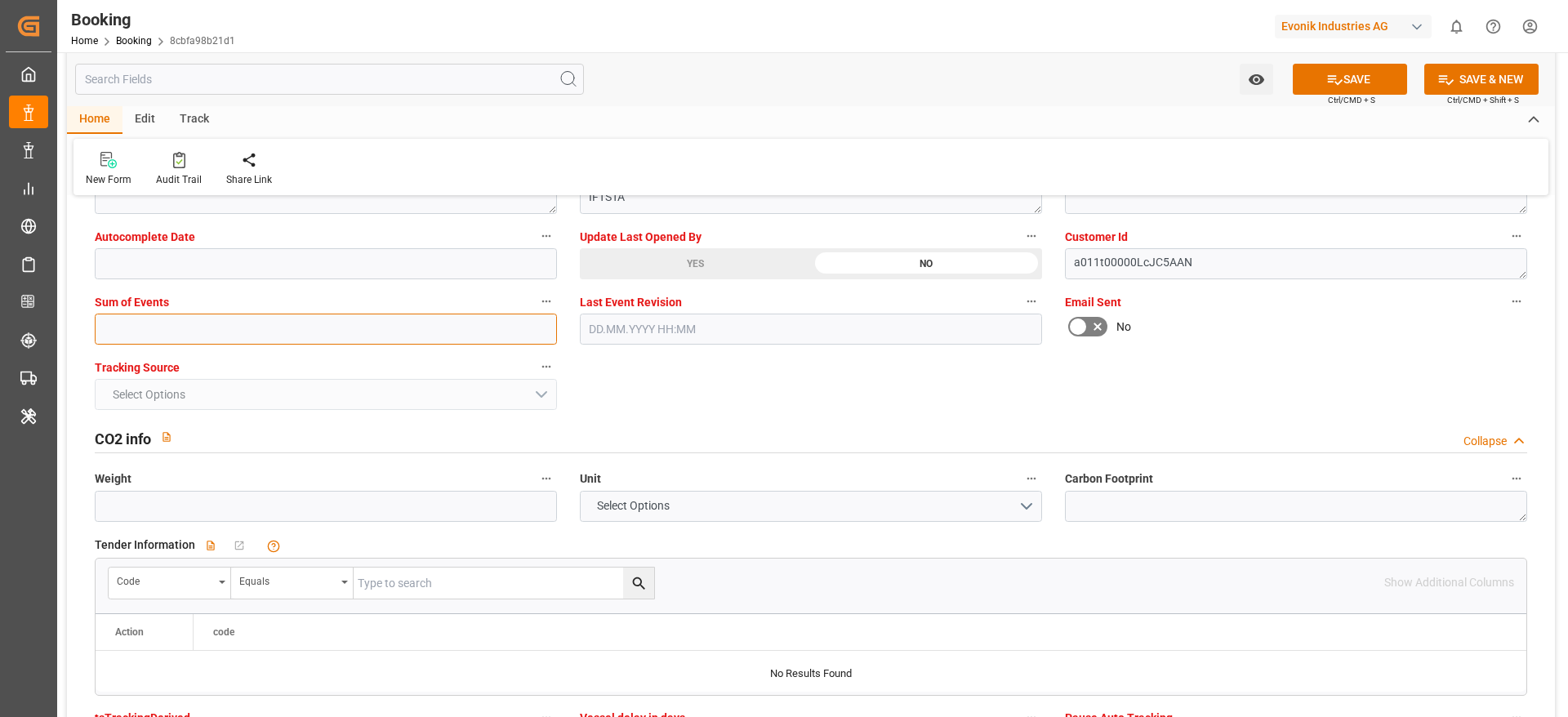
click at [139, 336] on input "text" at bounding box center [326, 328] width 462 height 31
type input "0"
click at [1337, 66] on button "SAVE" at bounding box center [1350, 79] width 114 height 31
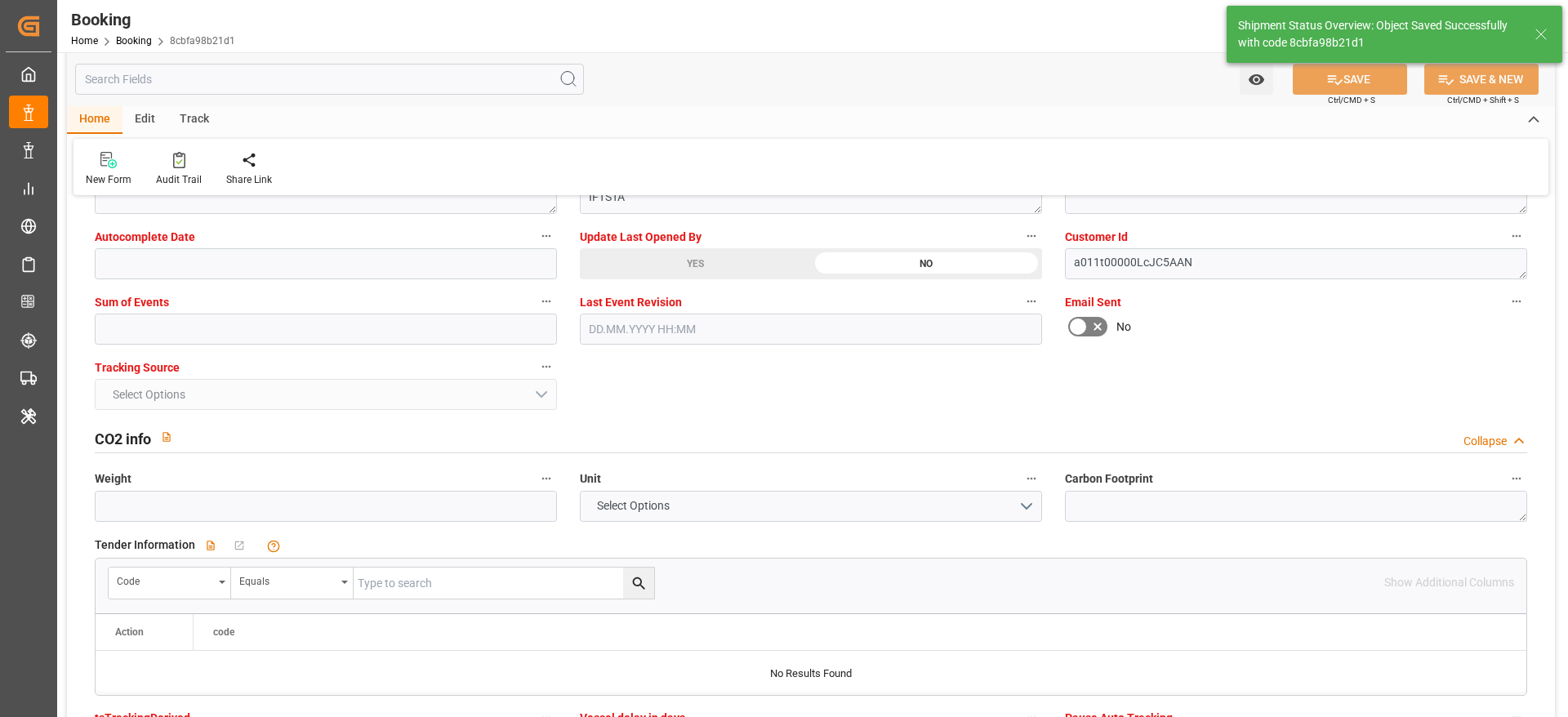
type textarea "NWC/UK North West Continent / UK_USCHS_HLCU_AT-SE"
type textarea "[PERSON_NAME]"
type input "15.09.2025 00:00"
type input "13.08.2025 06:08"
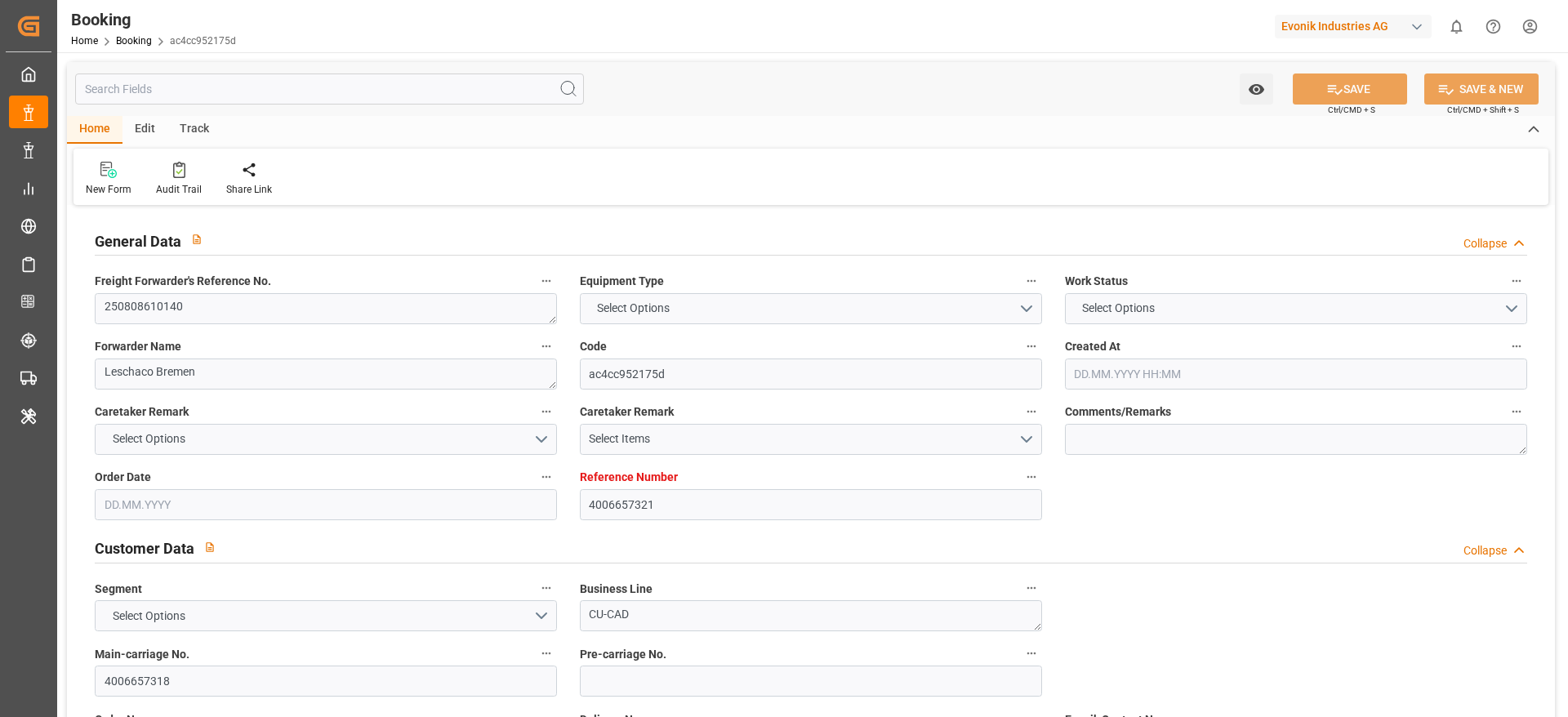
type input "4006657321"
type input "Hapag [PERSON_NAME]"
type input "Hapag [PERSON_NAME] Aktiengesellschaft"
type input "DEHAM"
type input "INNSA"
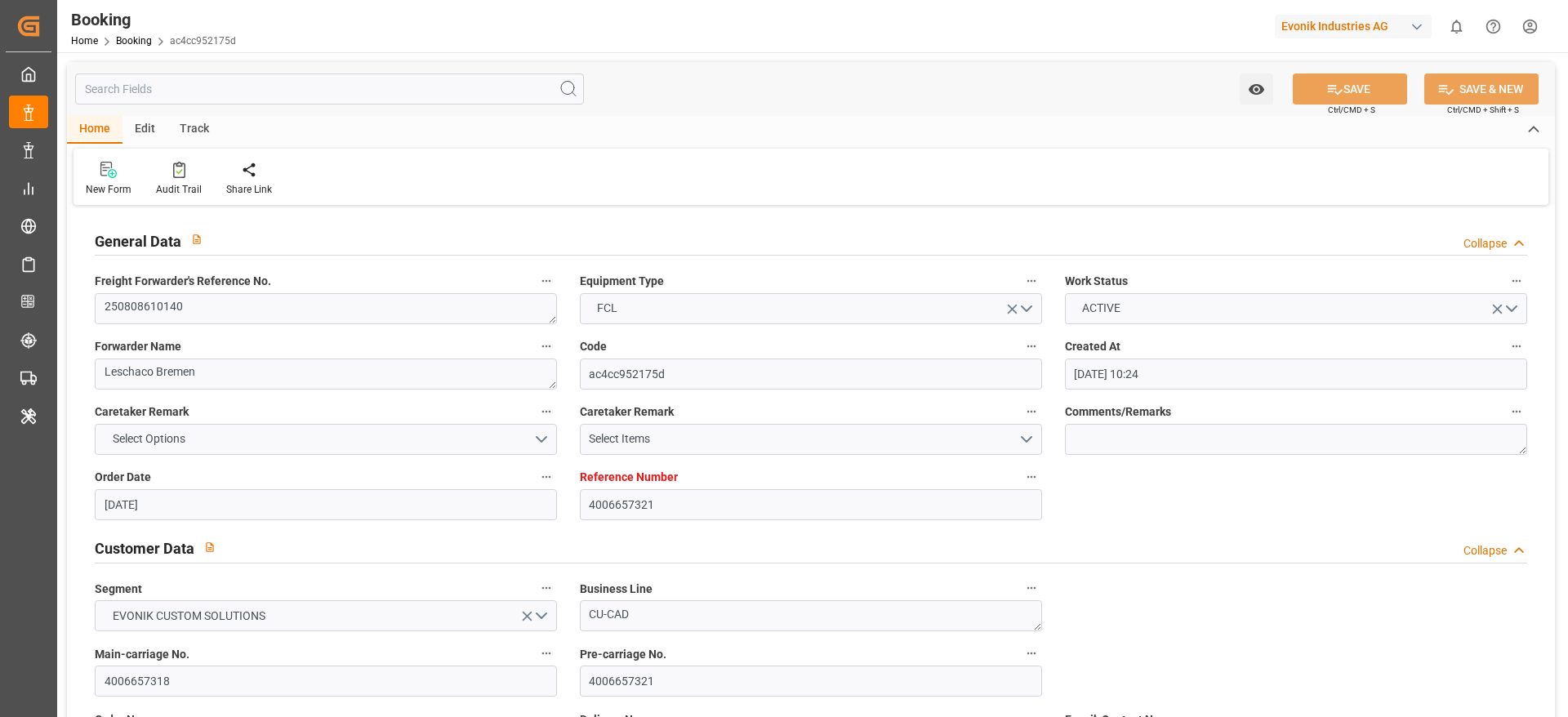
type input "[DATE] 10:24"
type input "[DATE]"
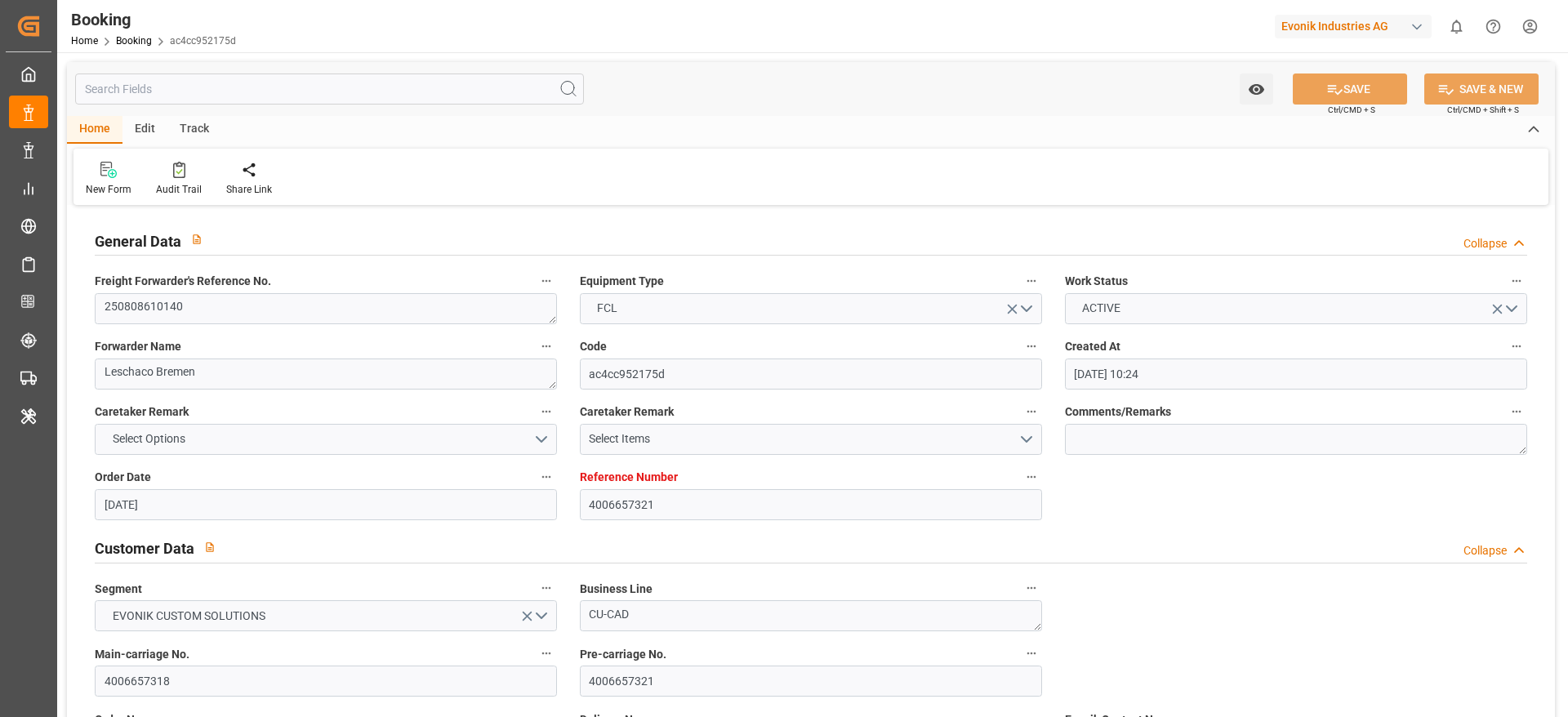
type input "[DATE]"
type input "[DATE] 09:01"
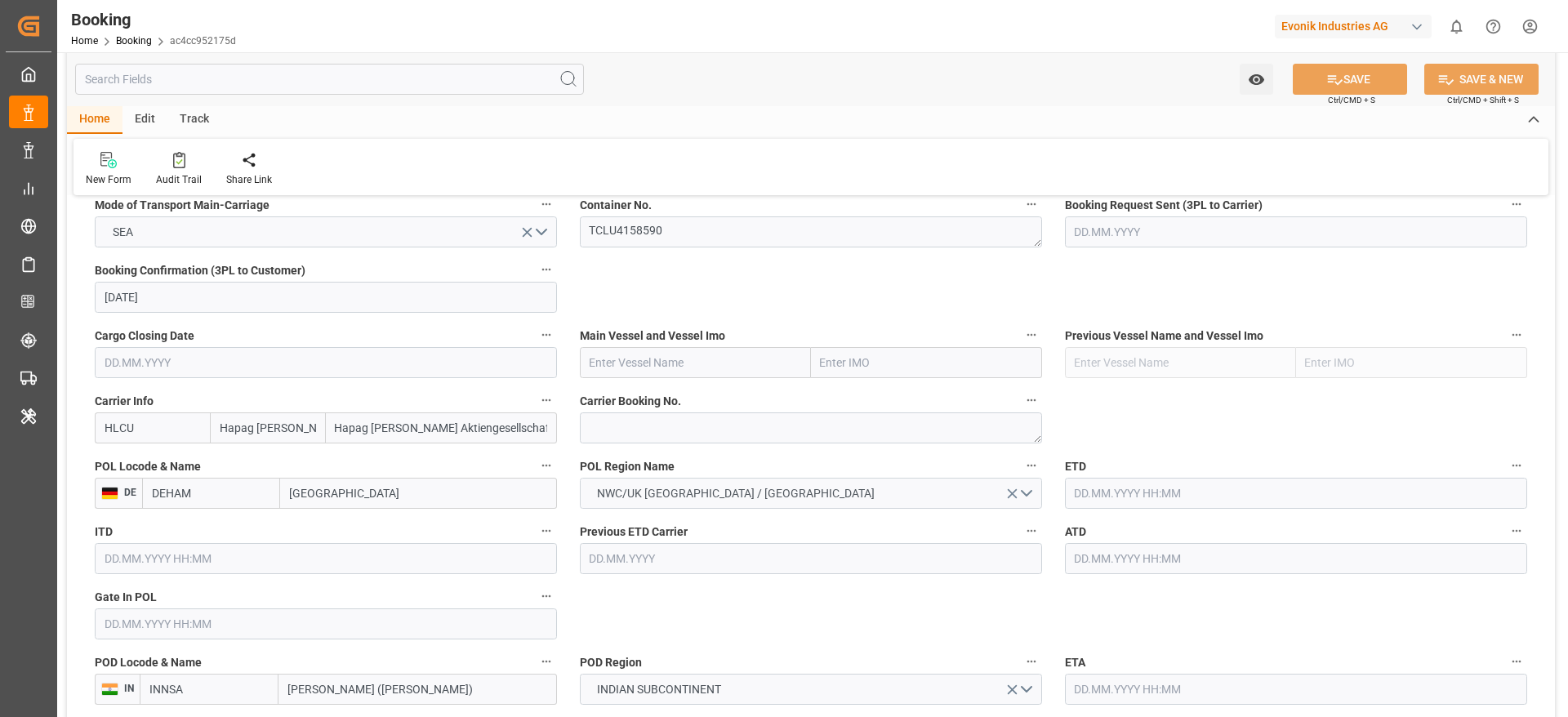
scroll to position [1102, 0]
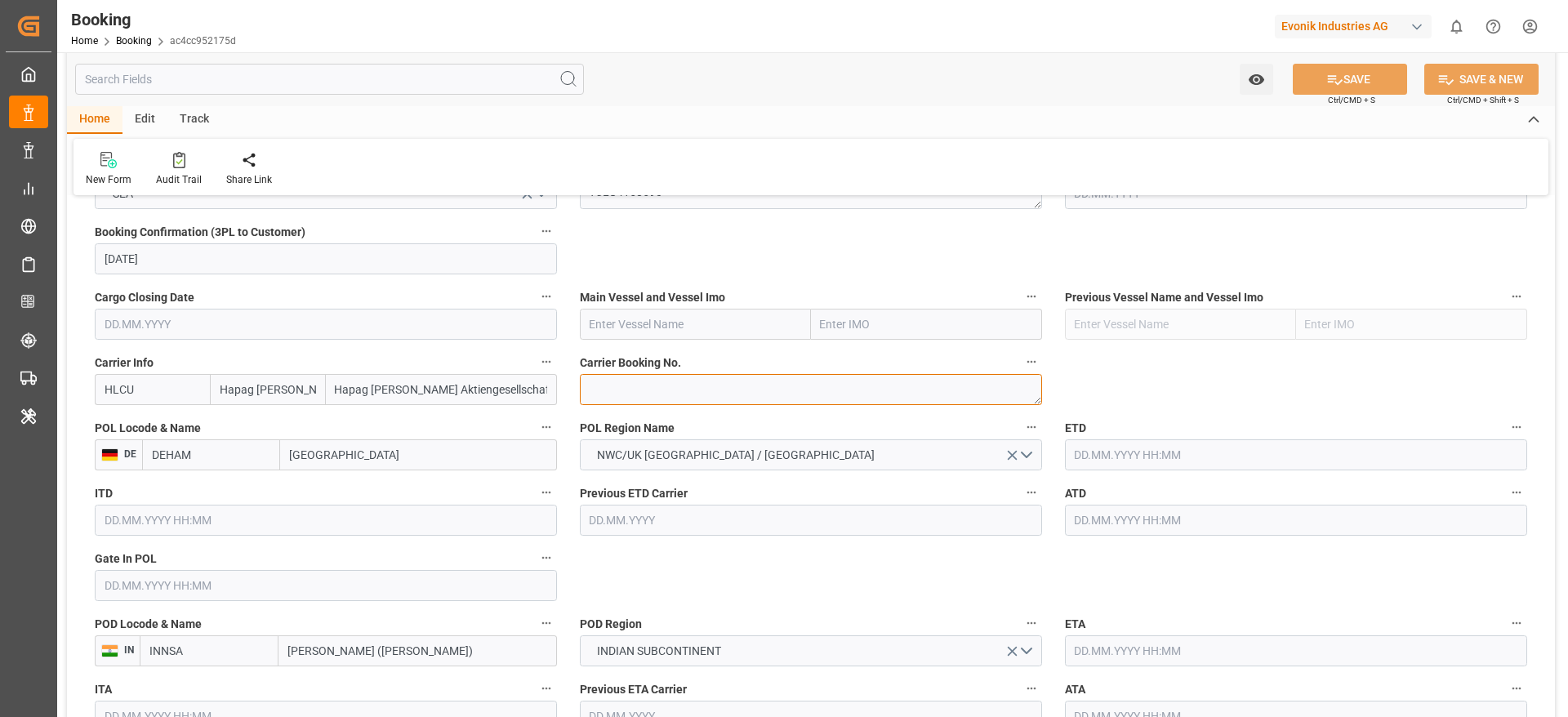
click at [671, 387] on textarea at bounding box center [811, 389] width 462 height 31
paste textarea "37737145"
type textarea "37737145"
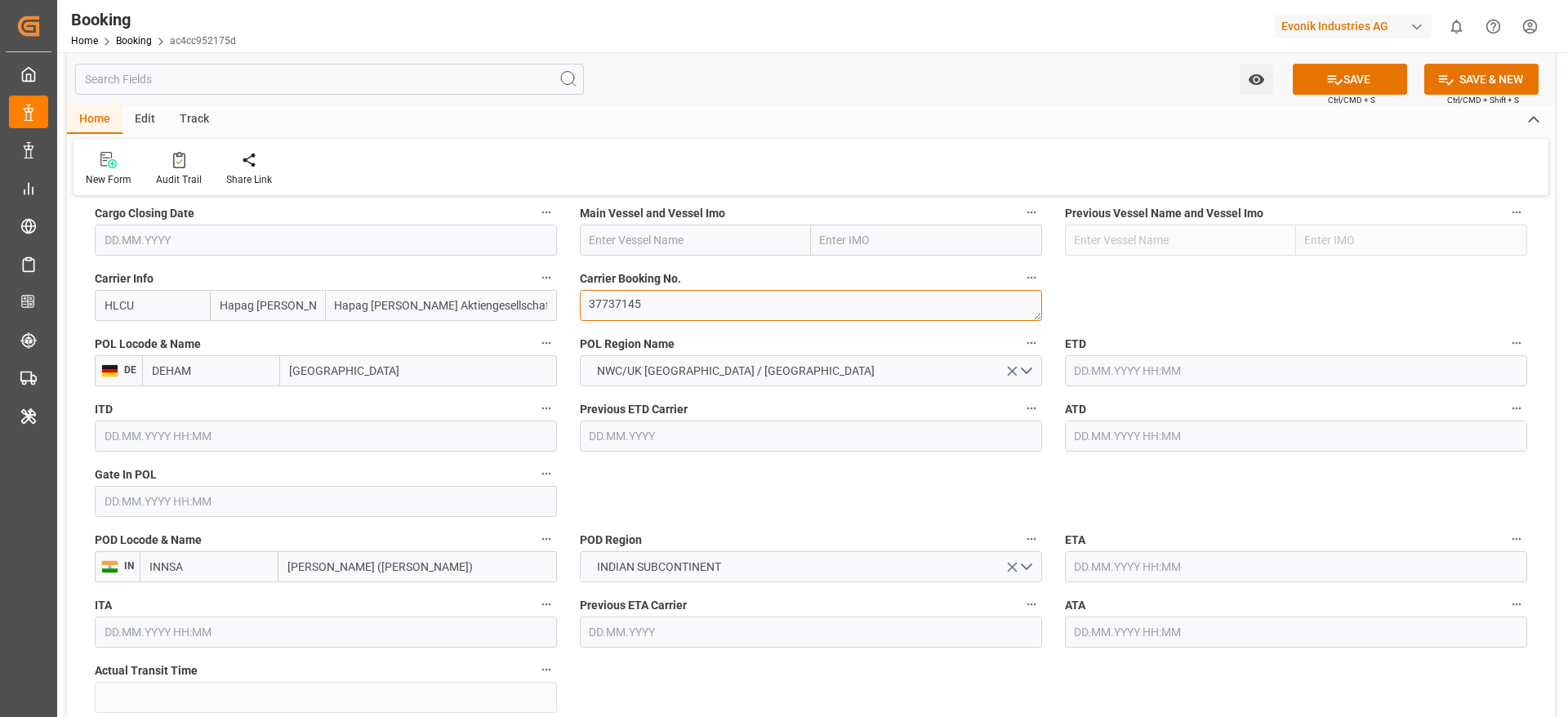
scroll to position [1225, 0]
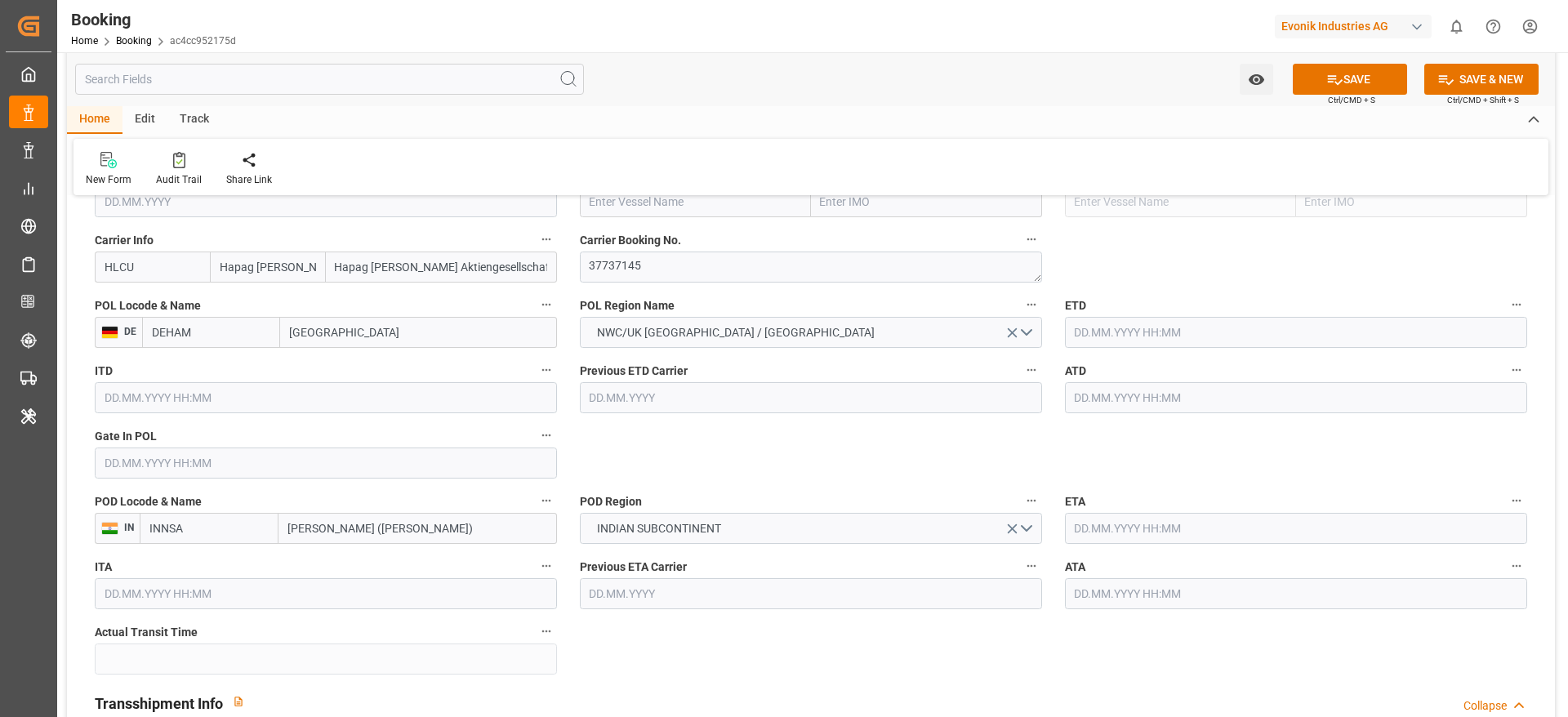
click at [1207, 324] on input "text" at bounding box center [1296, 332] width 462 height 31
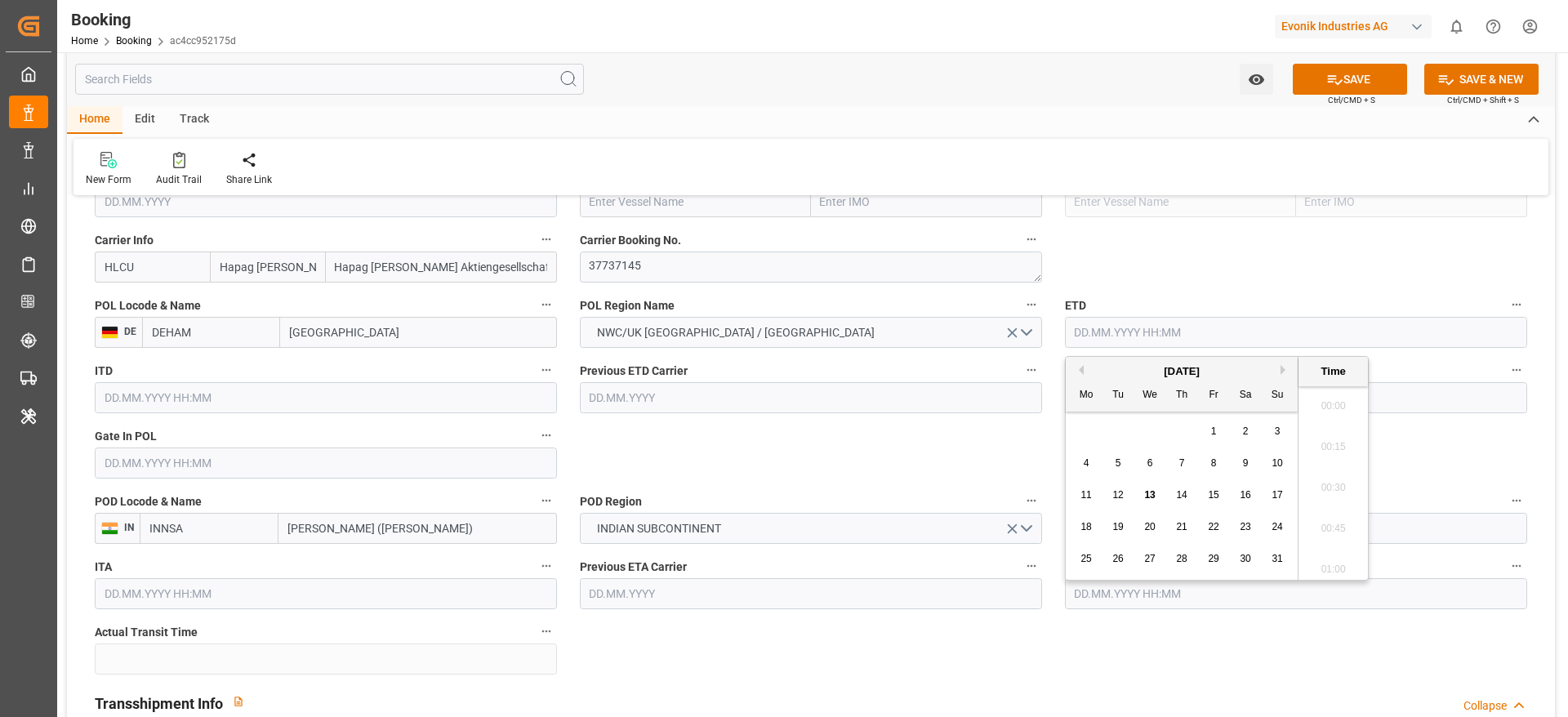
scroll to position [1803, 0]
click at [1278, 370] on div "[DATE]" at bounding box center [1182, 371] width 232 height 17
click at [1149, 490] on span "13" at bounding box center [1149, 494] width 11 height 11
type input "13.08.2025 00:00"
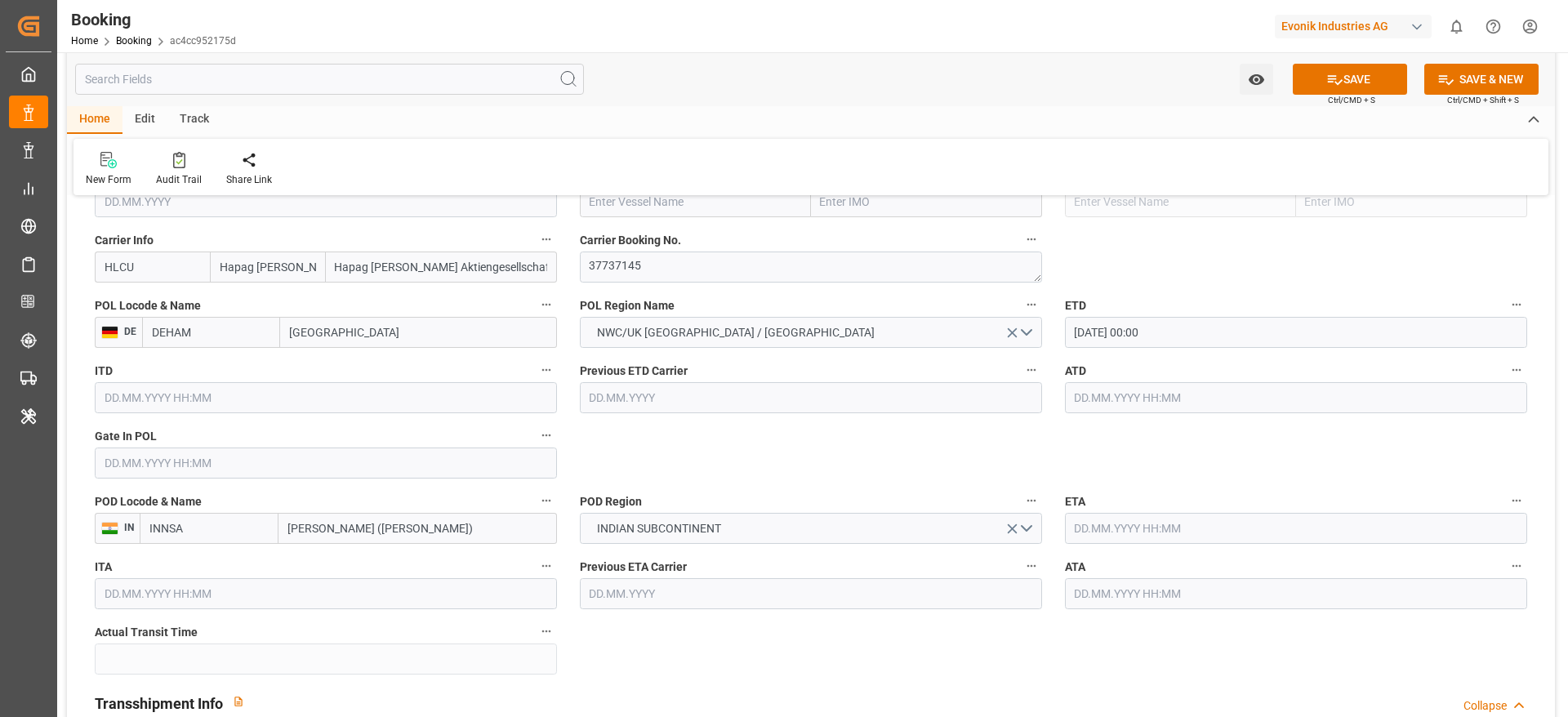
click at [226, 461] on input "text" at bounding box center [326, 462] width 462 height 31
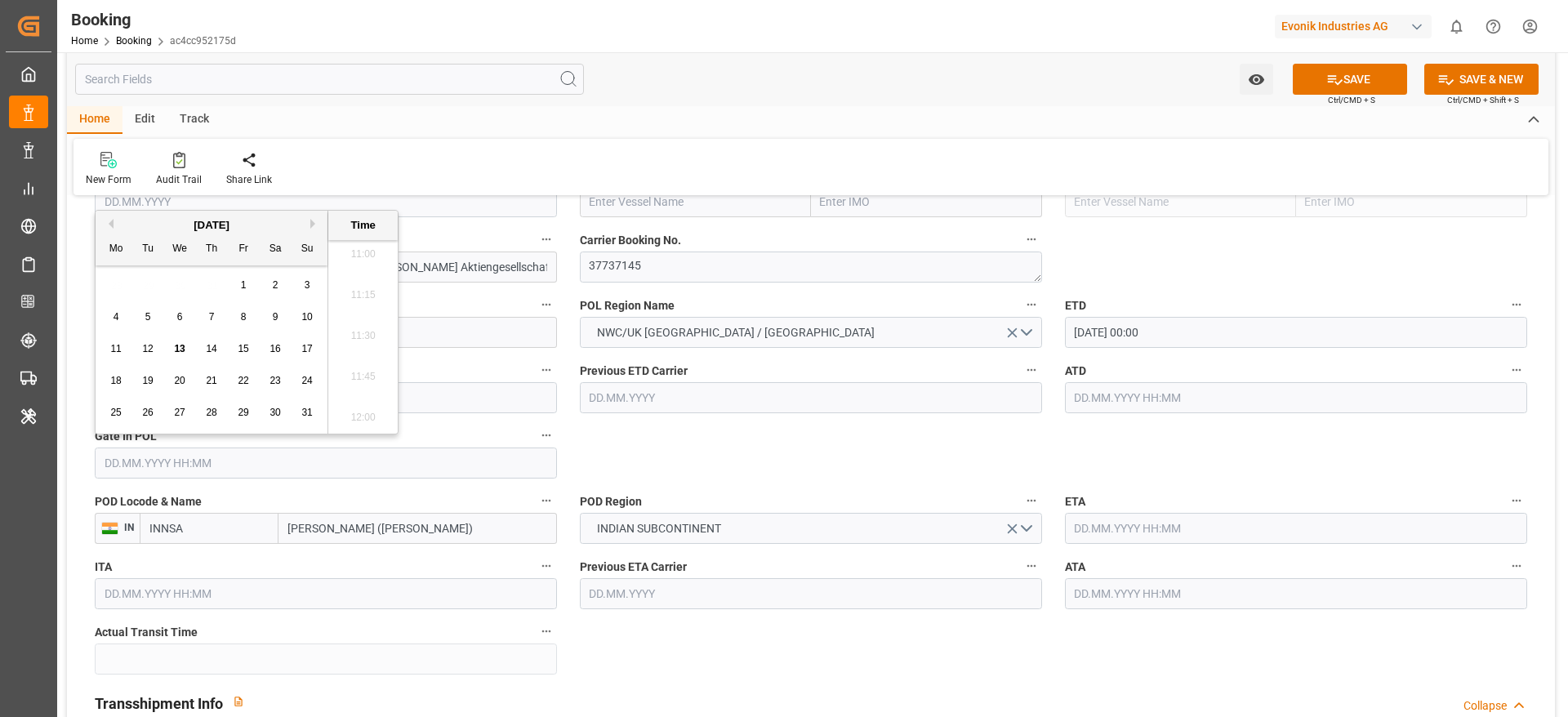
click at [240, 312] on div "8" at bounding box center [243, 318] width 20 height 19
type input "08.08.2025 00:00"
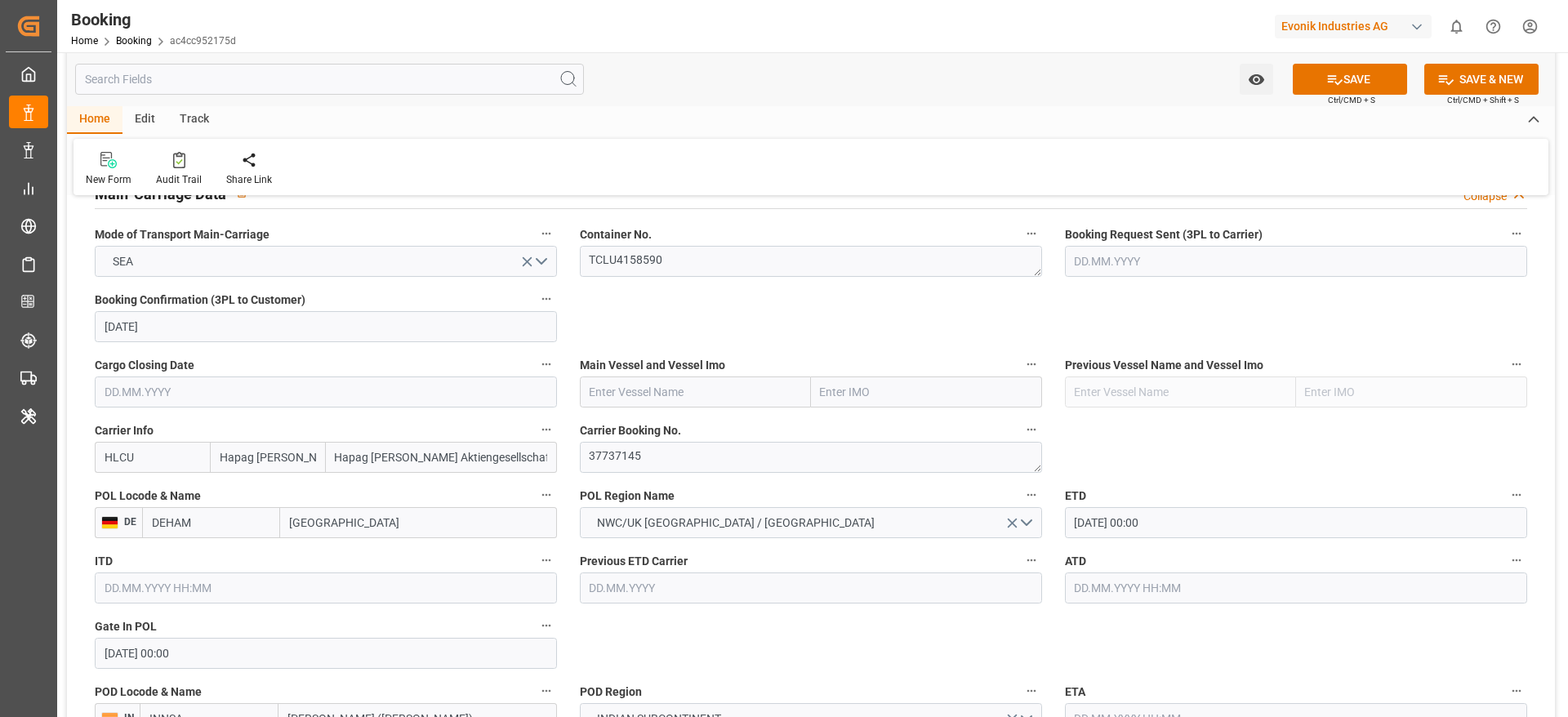
scroll to position [980, 0]
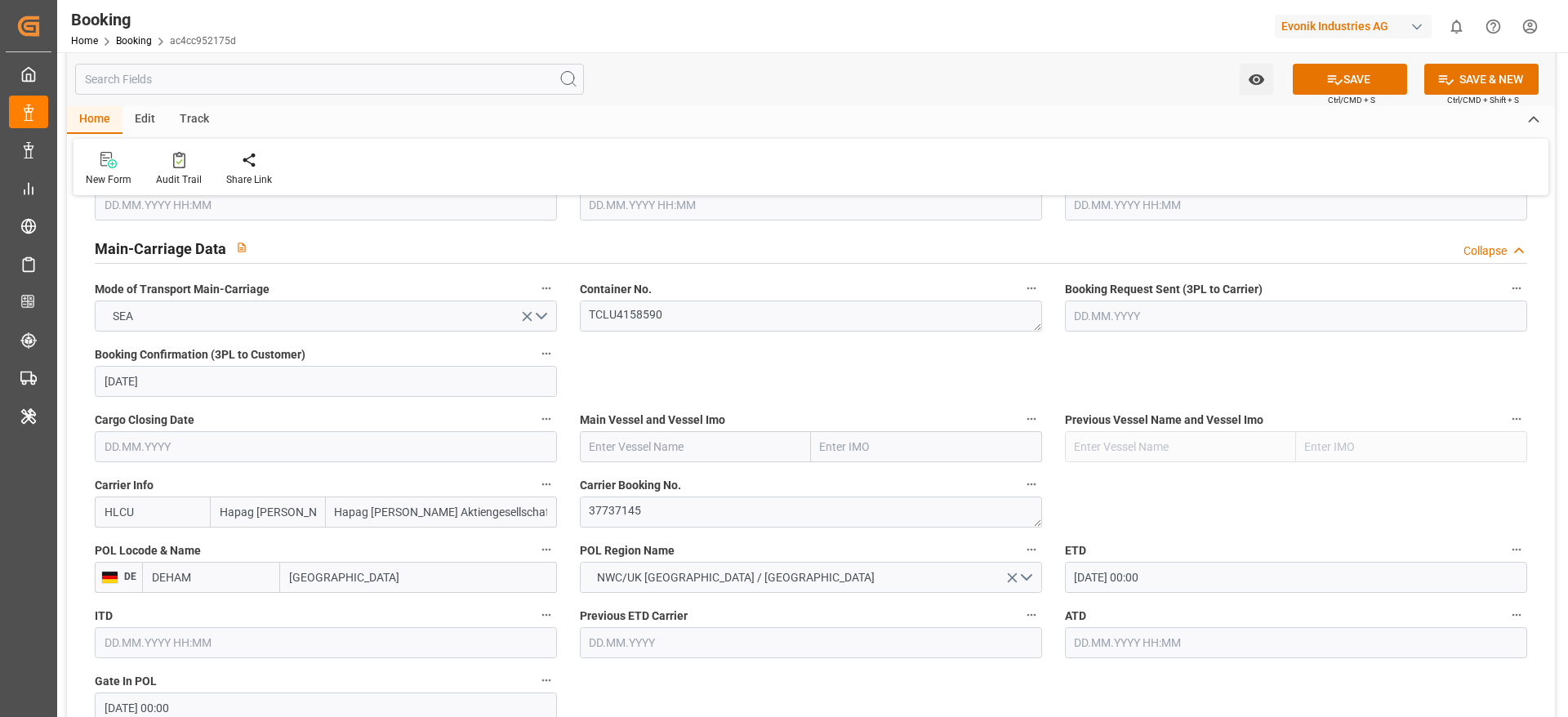
click at [664, 441] on input "text" at bounding box center [695, 446] width 231 height 31
paste input "LOS ANGELES EXPRESS"
click at [703, 479] on b "LOS ANGELES EXPRESS" at bounding box center [654, 483] width 127 height 13
type input "LOS ANGELES EXPRESS"
type input "9665633"
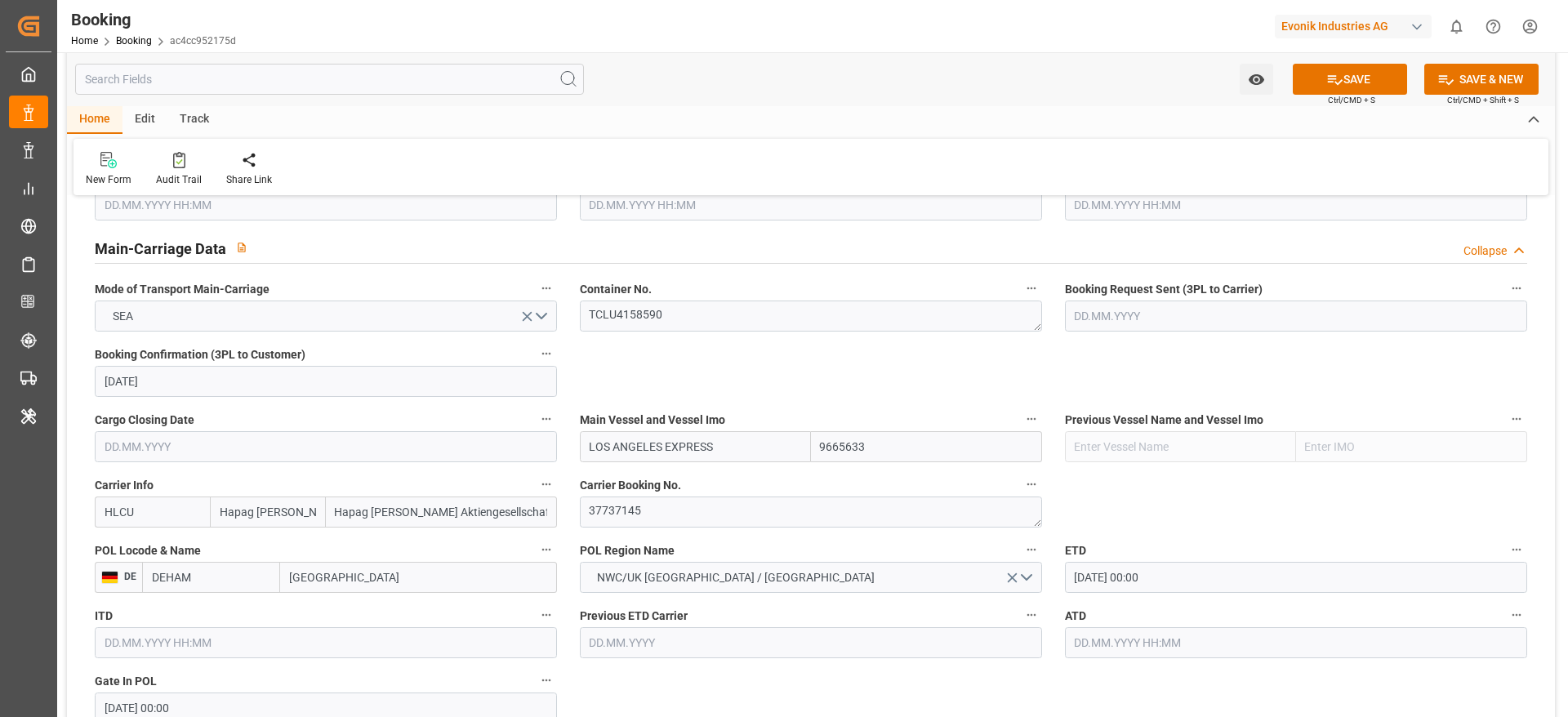
type input "LOS ANGELES EXPRESS"
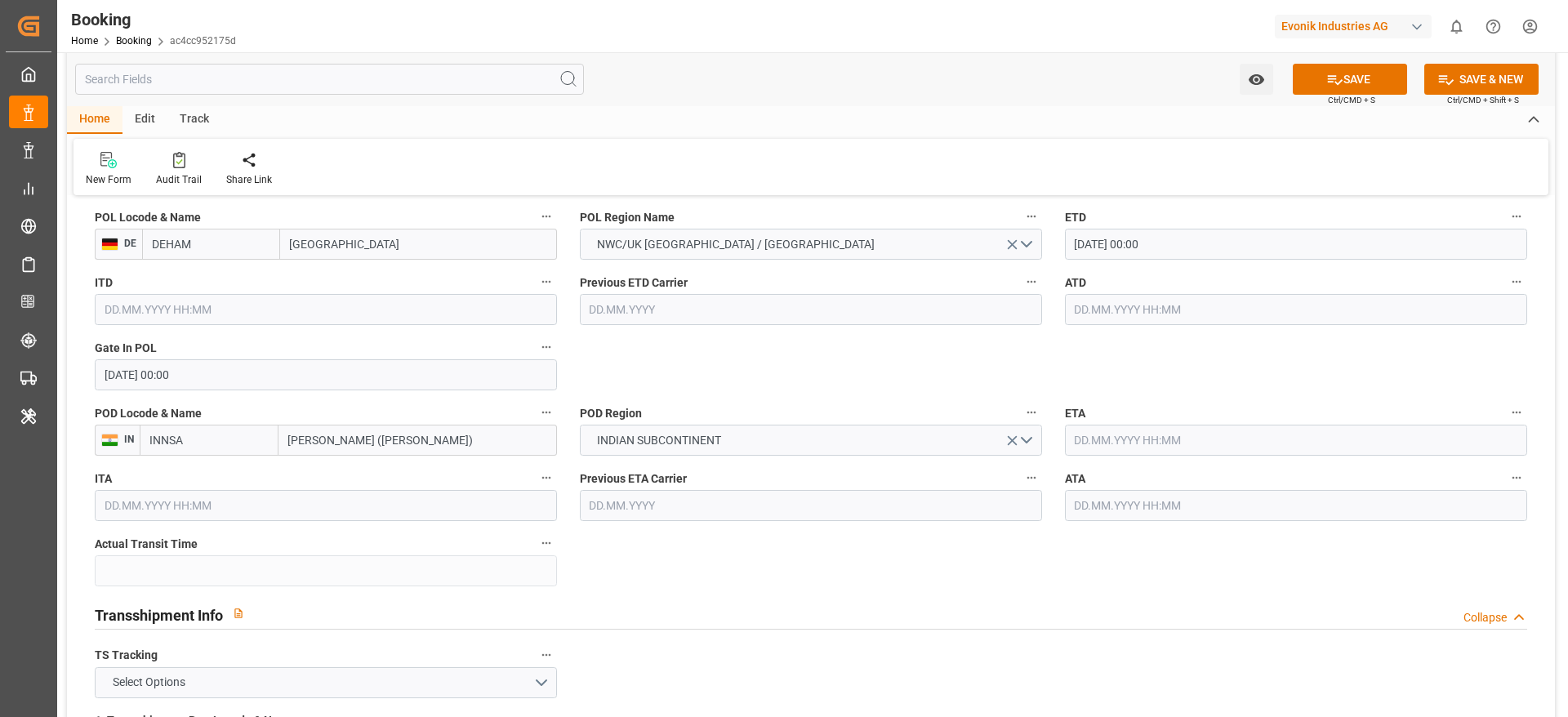
scroll to position [1348, 0]
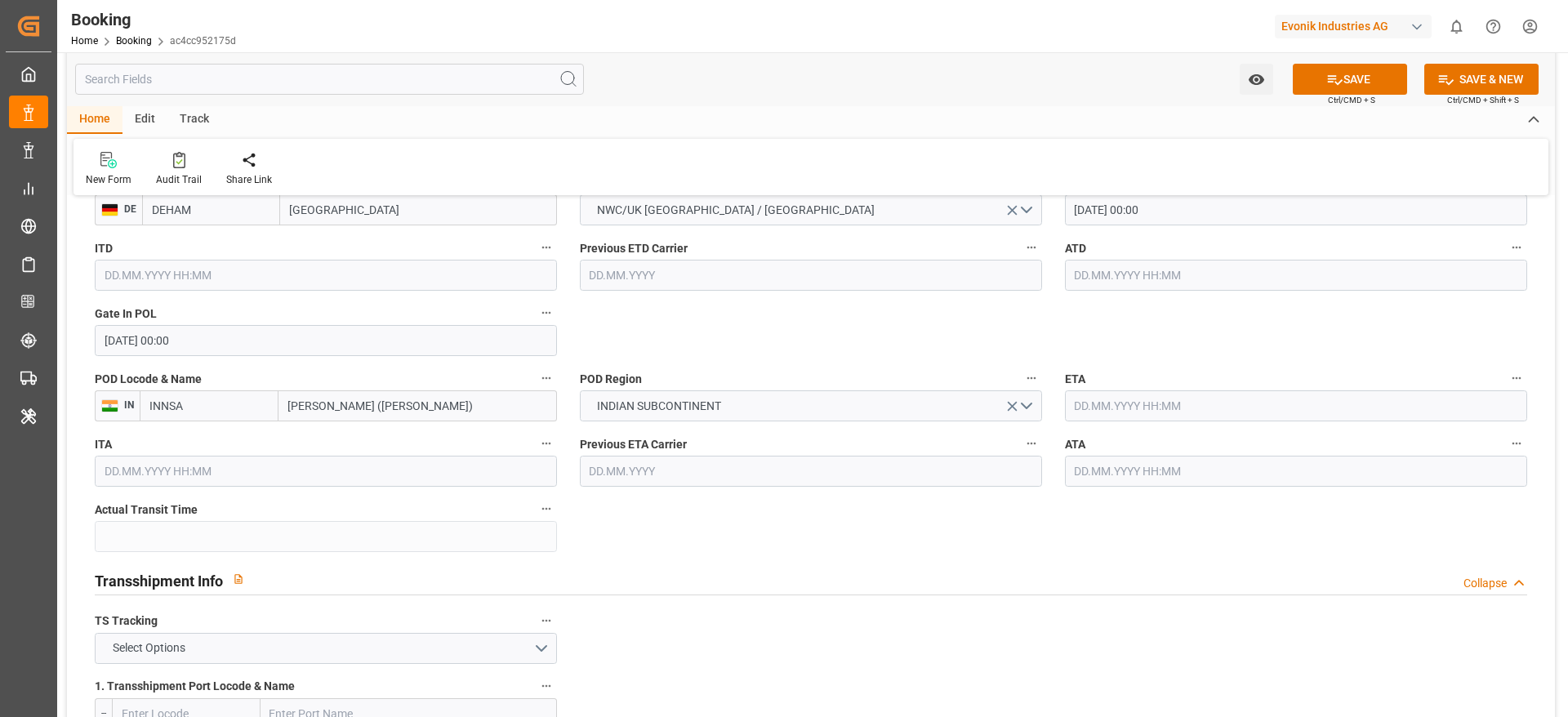
click at [1121, 407] on input "text" at bounding box center [1296, 405] width 462 height 31
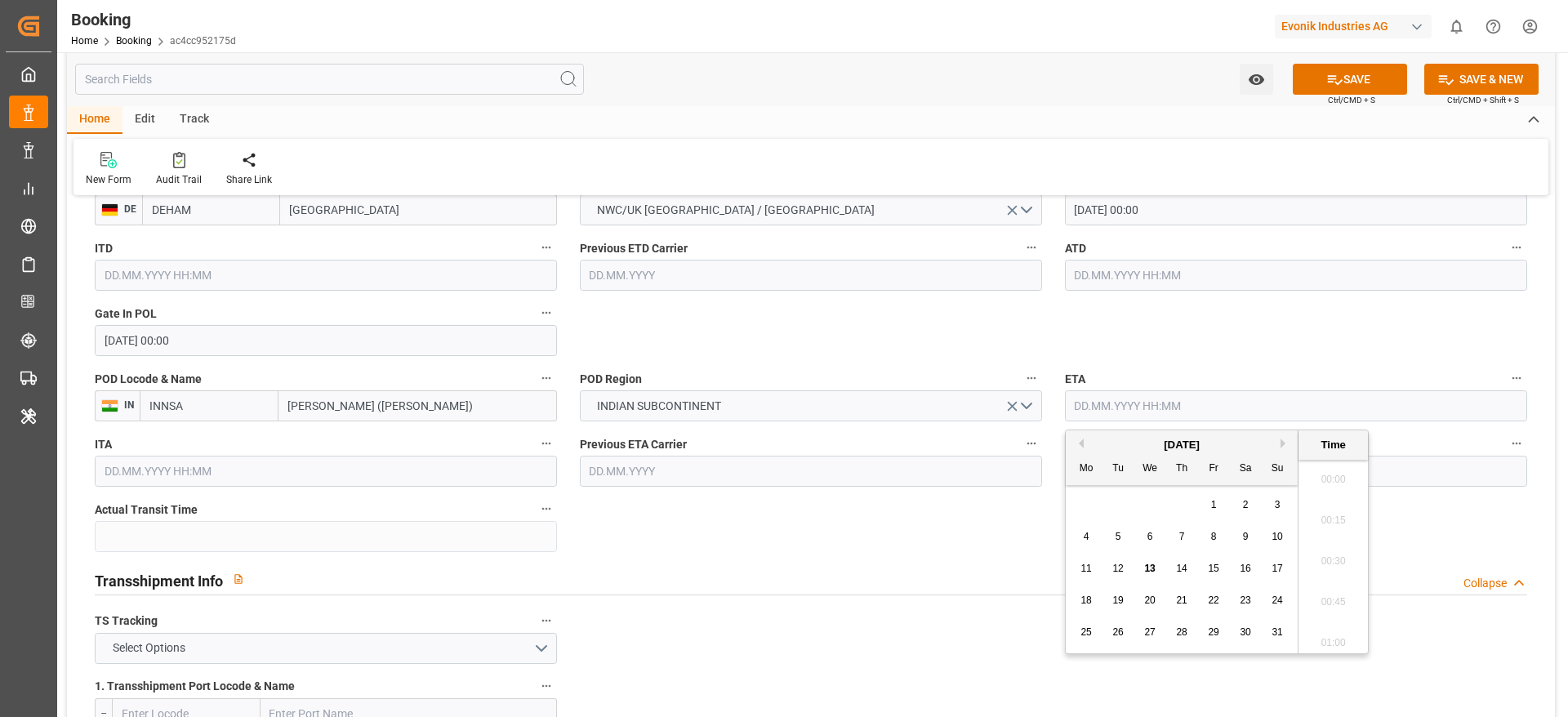
scroll to position [1803, 0]
click at [1284, 439] on button "Next Month" at bounding box center [1285, 443] width 10 height 10
click at [1153, 601] on span "24" at bounding box center [1149, 600] width 11 height 11
type input "24.09.2025 00:00"
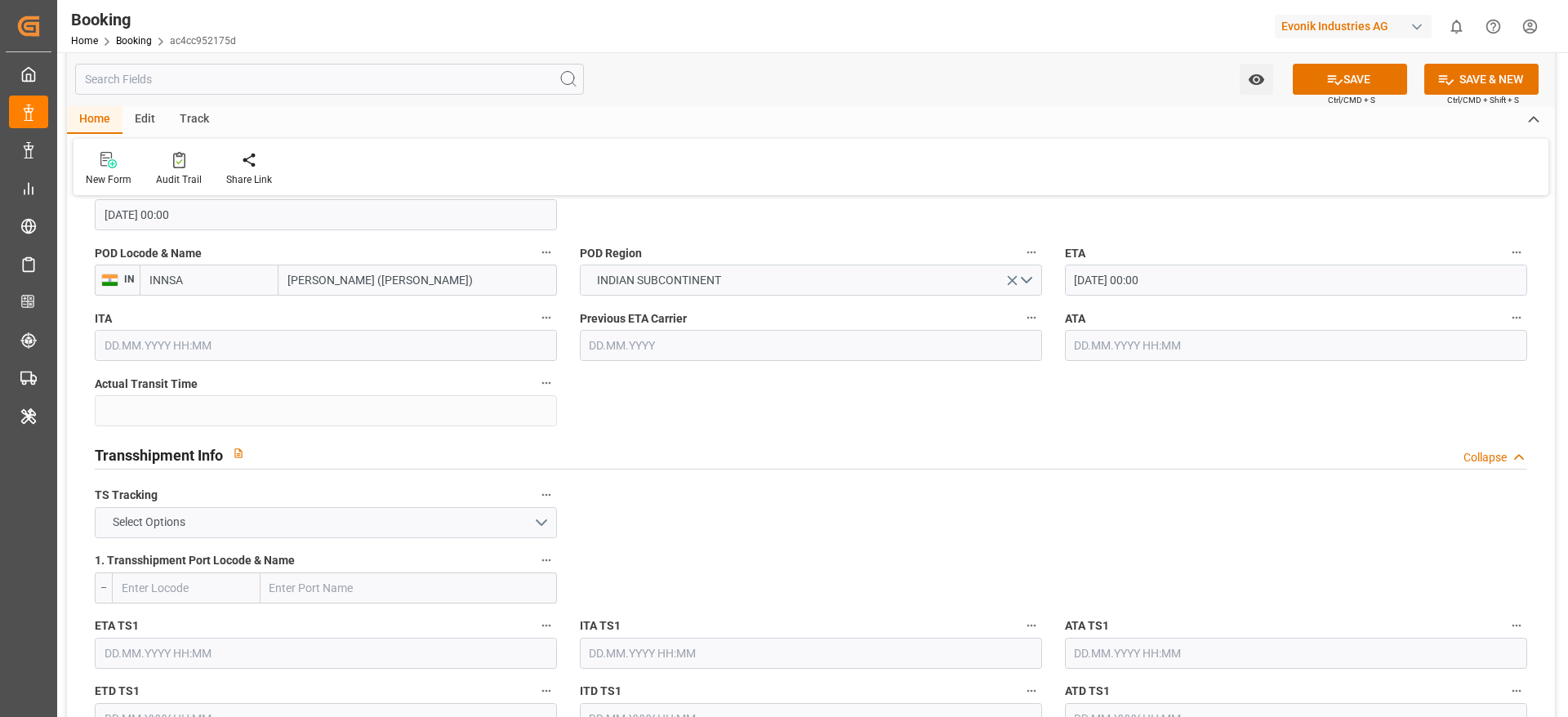
scroll to position [1593, 0]
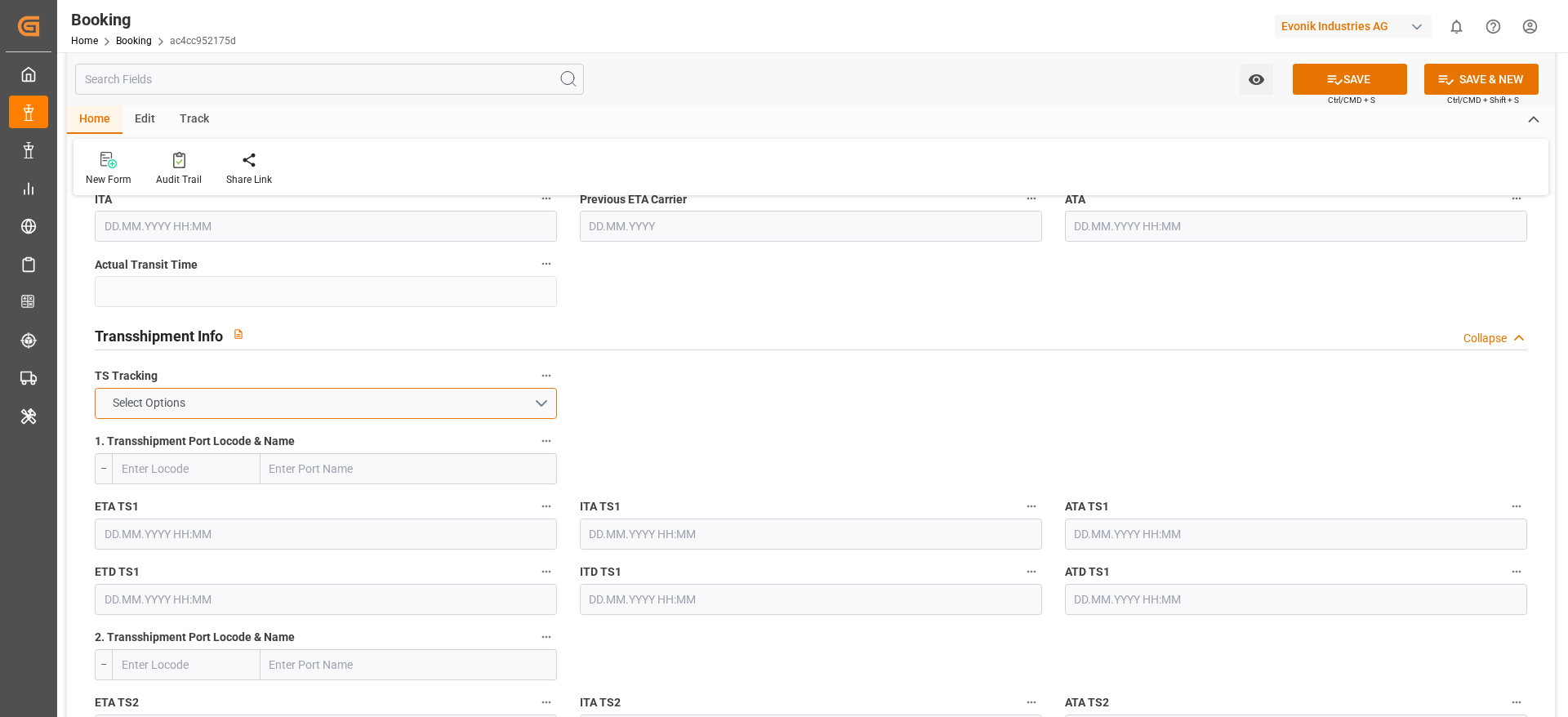
click at [298, 393] on button "Select Options" at bounding box center [326, 403] width 462 height 31
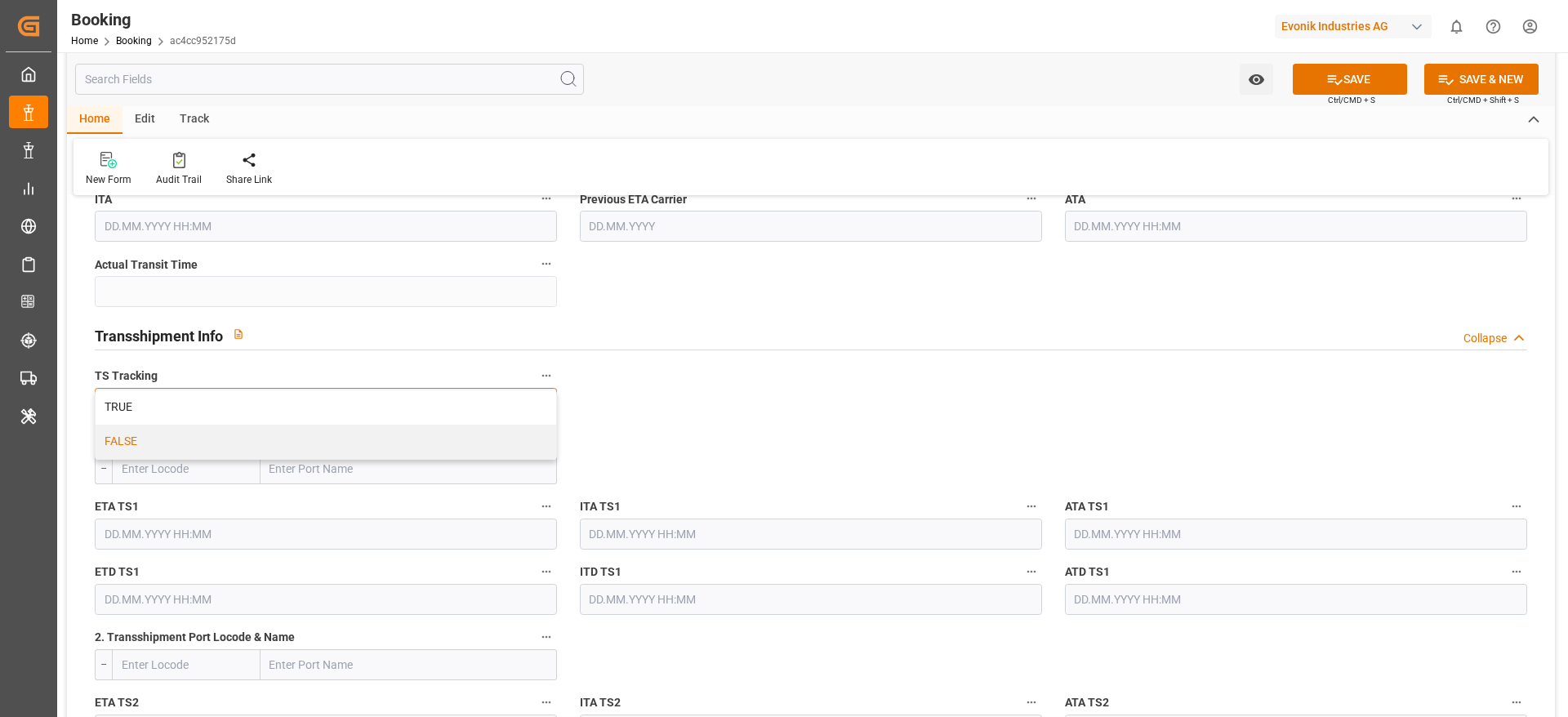
click at [268, 446] on div "FALSE" at bounding box center [326, 441] width 461 height 34
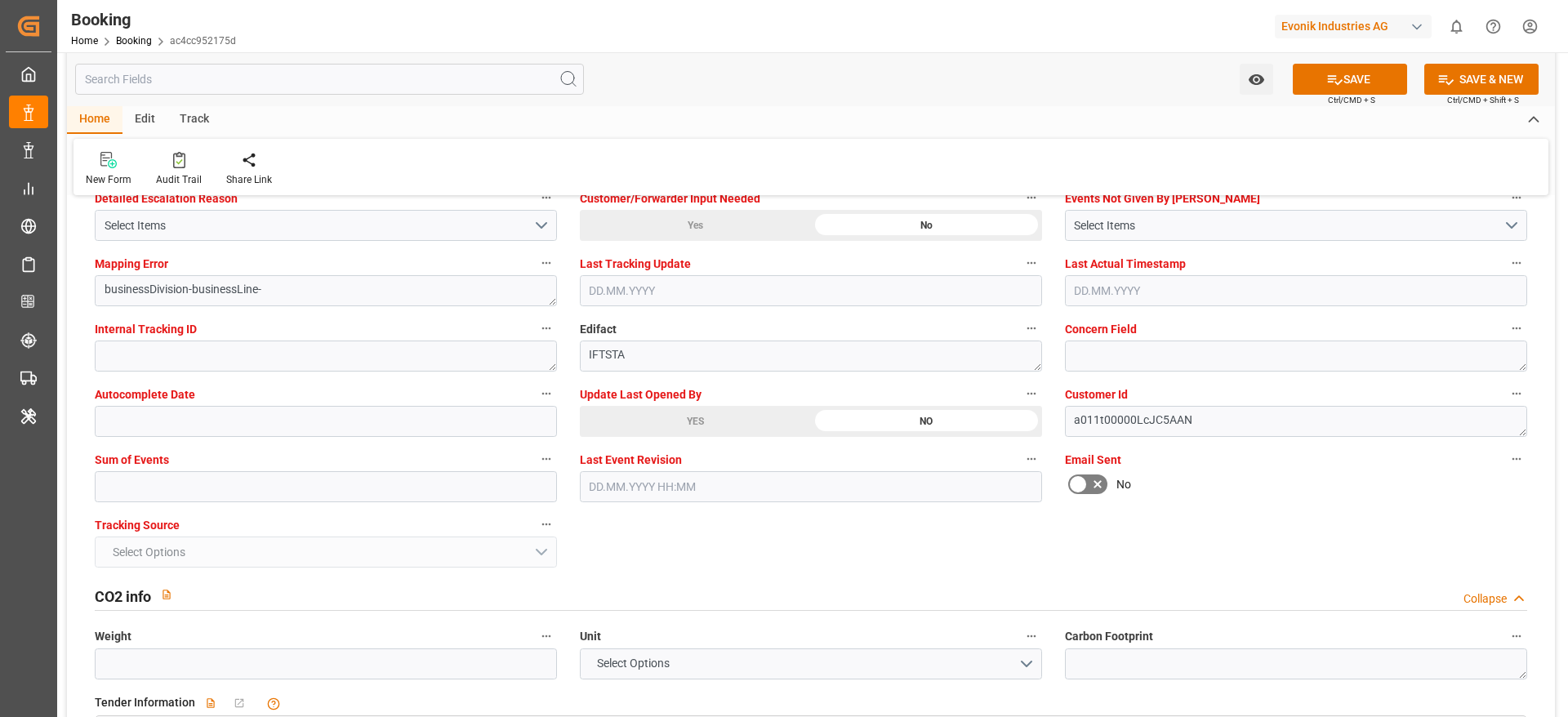
scroll to position [3186, 0]
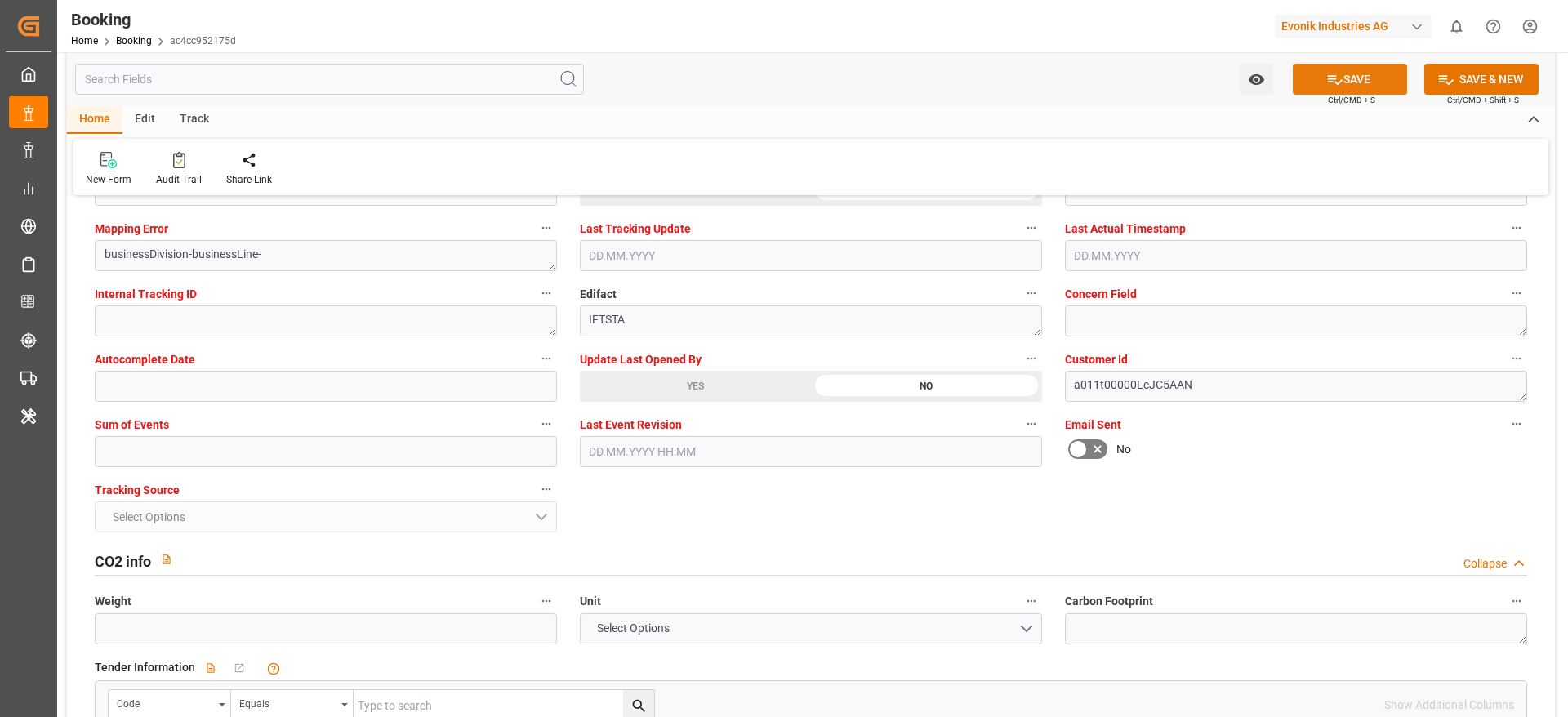
click at [1364, 77] on button "SAVE" at bounding box center [1350, 79] width 114 height 31
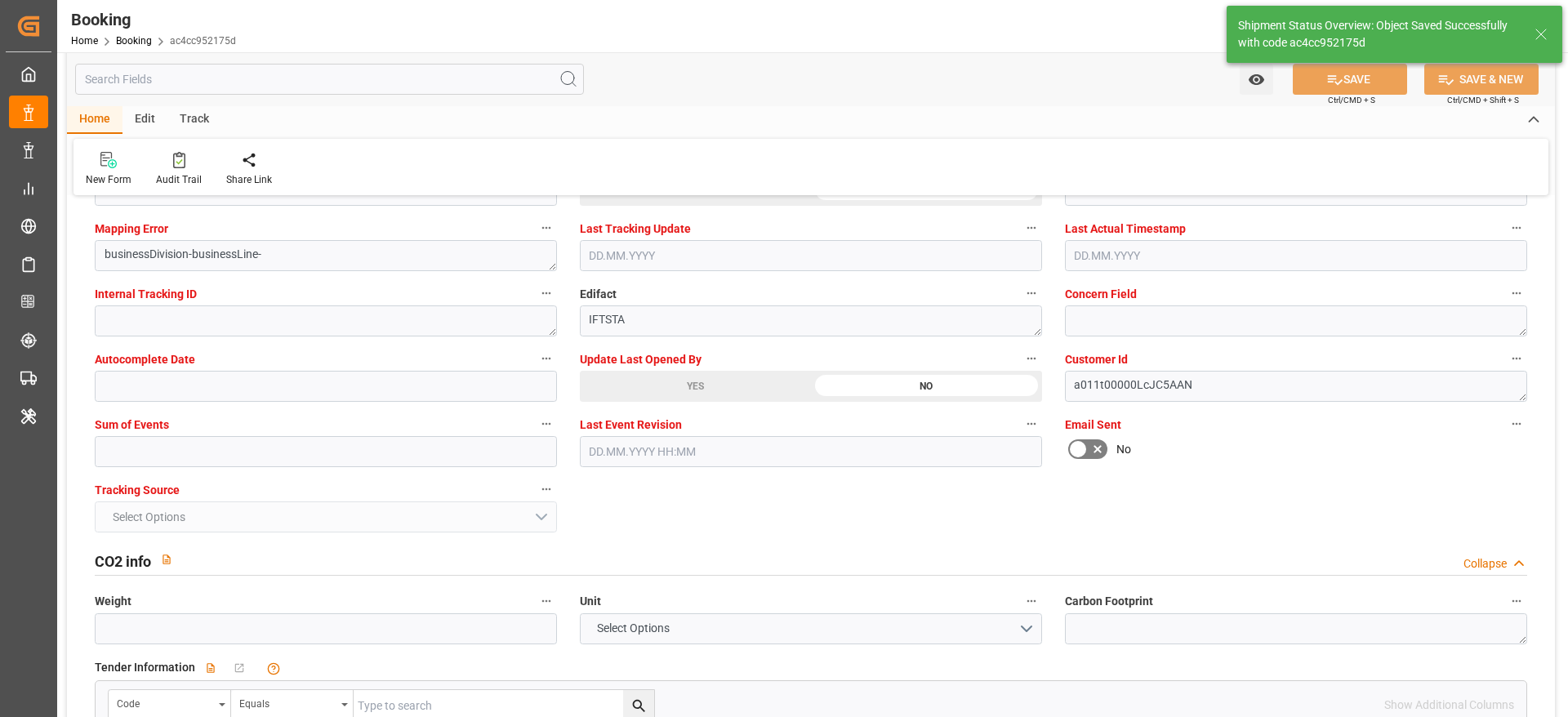
type textarea "[PERSON_NAME]"
type input "LOS ANGELES EXPRESS"
type input "13.08.2025 00:00"
type input "24.09.2025 00:00"
type input "13.08.2025 06:12"
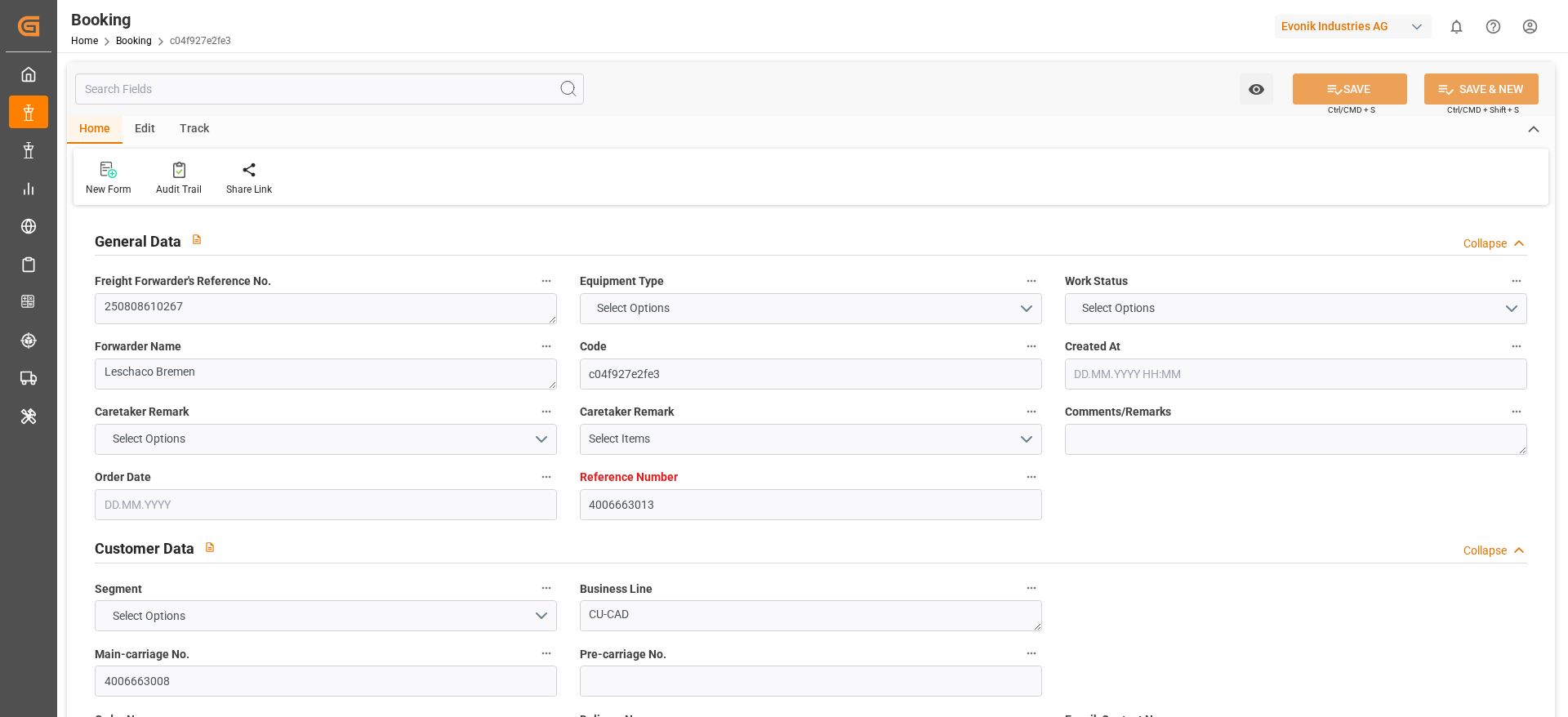
type textarea "250808610267"
type textarea "Leschaco Bremen"
type input "c04f927e2fe3"
type input "4006663013"
type textarea "CU-CAD"
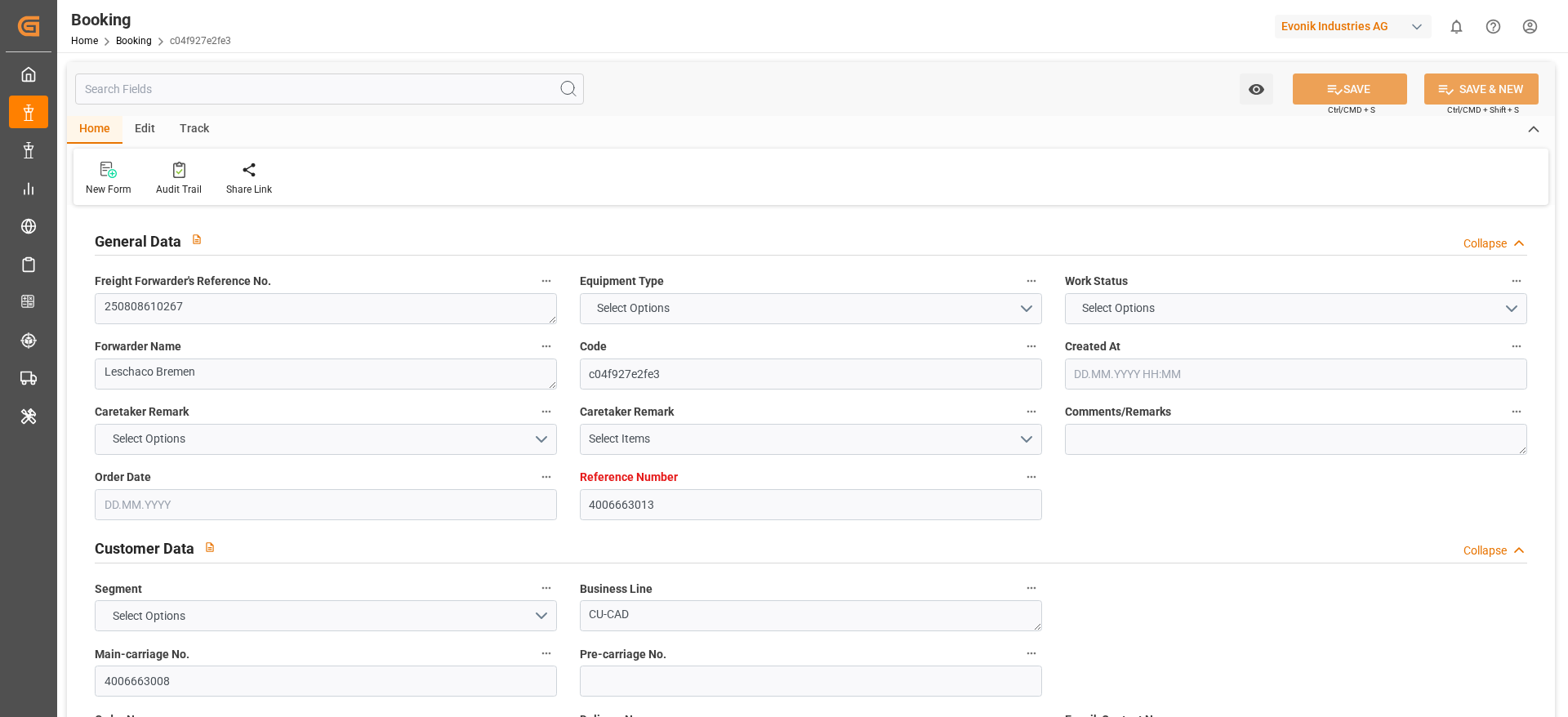
type input "4006663008"
type textarea "[PERSON_NAME][EMAIL_ADDRESS][PERSON_NAME][DOMAIN_NAME]"
type textarea "DAP"
type textarea "[GEOGRAPHIC_DATA]"
type textarea "Evonik Plant 0000501436"
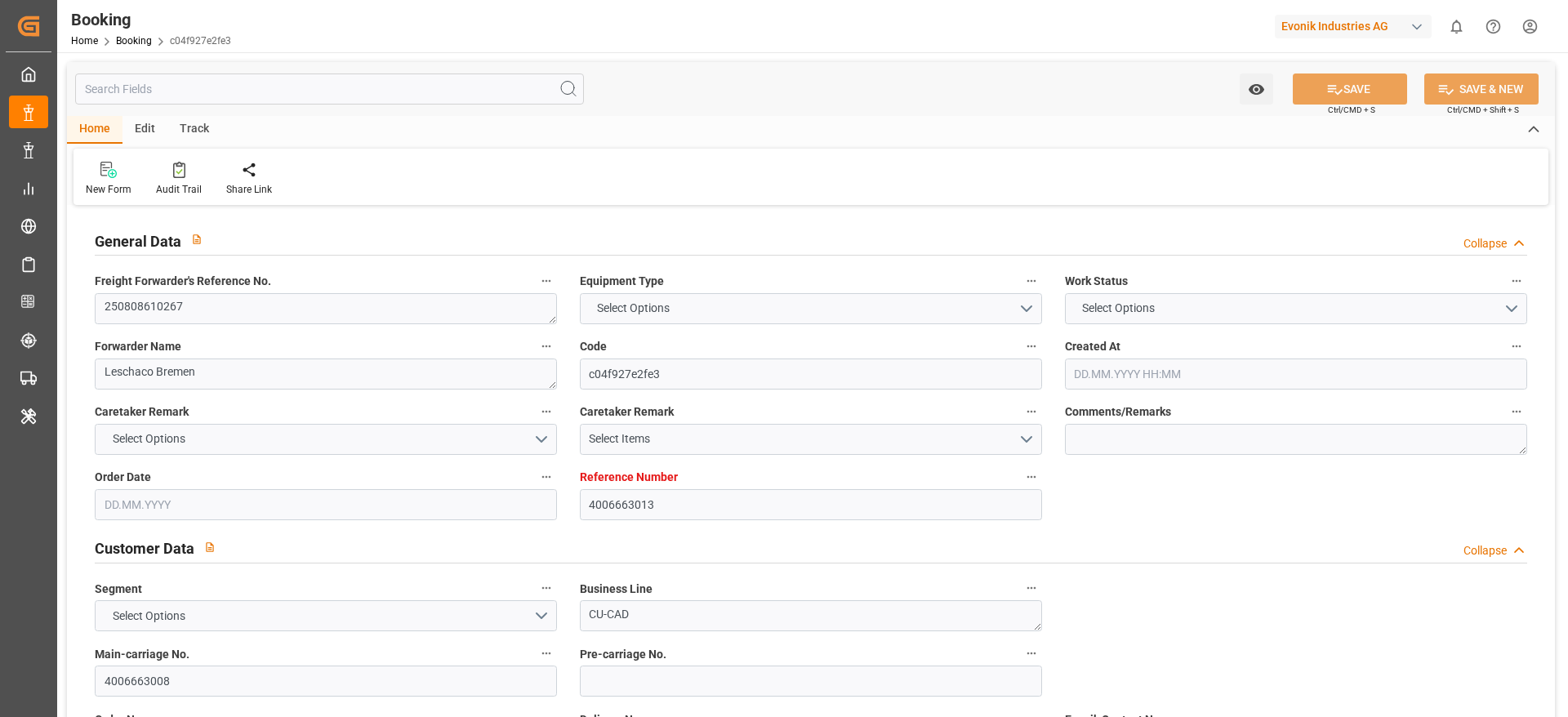
type textarea "Hombourg"
type textarea "UACU8457813"
type input "HLCU"
type input "[GEOGRAPHIC_DATA]"
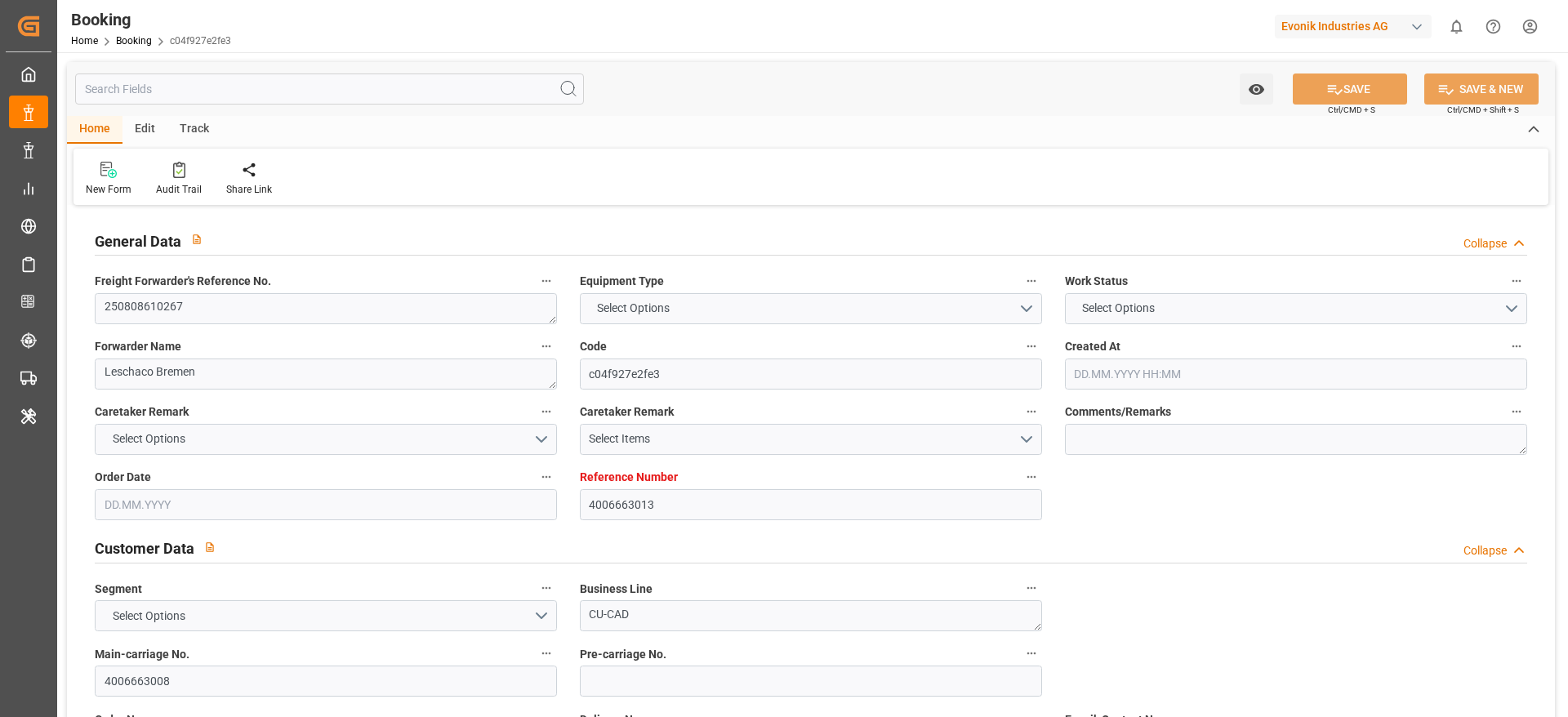
type textarea "vesselName etd [PERSON_NAME]"
type textarea "INPUT_Evonik_Seeburger_LoadTenderOcean_1003044730_20250812155511942.xml"
type textarea "NWC/[GEOGRAPHIC_DATA] [GEOGRAPHIC_DATA] Continent / [GEOGRAPHIC_DATA]-CAD"
type textarea "INPUT_Evonik_Seeburger_LoadTenderOcean_1002941592_20250710140140414.xml,INPUT_E…"
type textarea "1003044730"
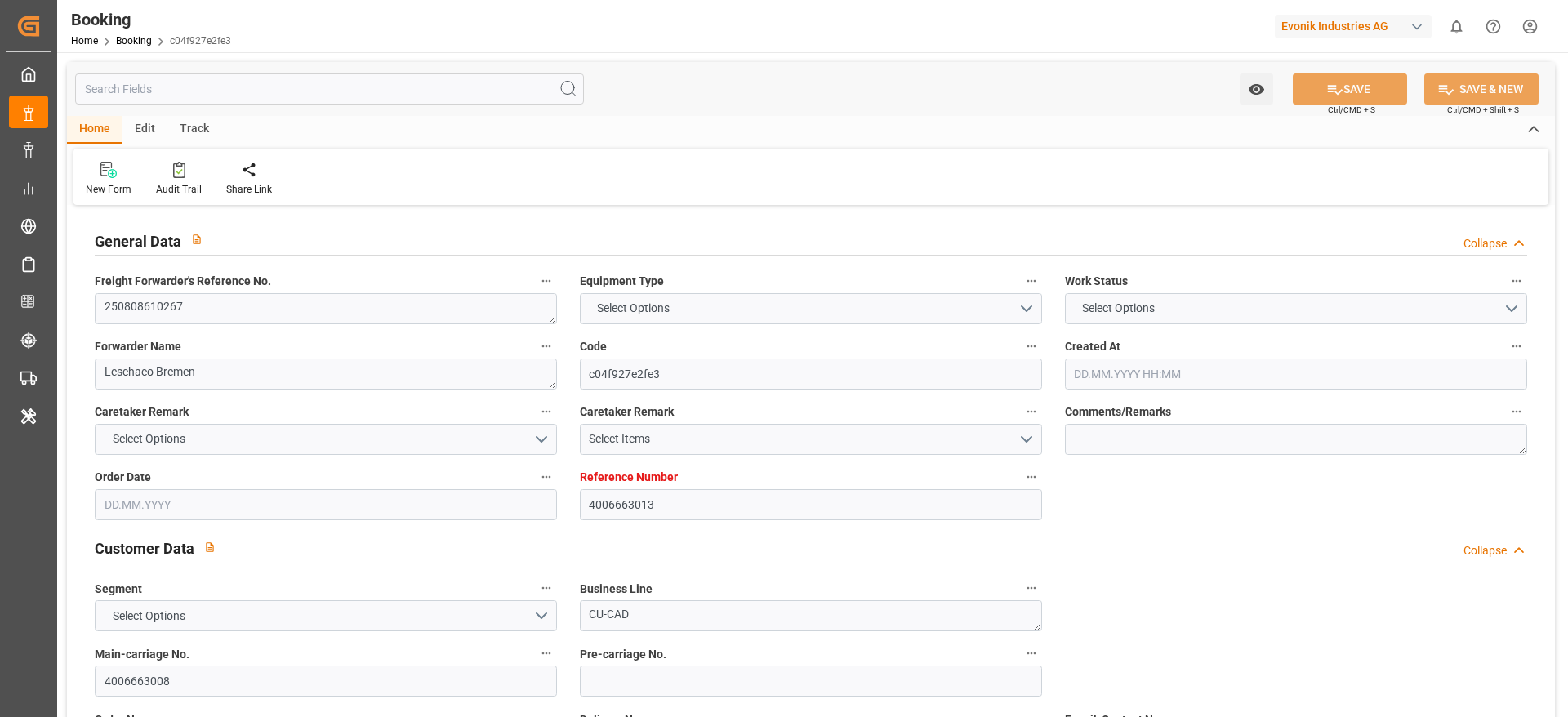
type textarea "Logward System"
type textarea "Pod-businessDivision-businessLine-"
type textarea "IFTSTA"
type textarea "a011t00000LcJC5AAN"
type textarea "No"
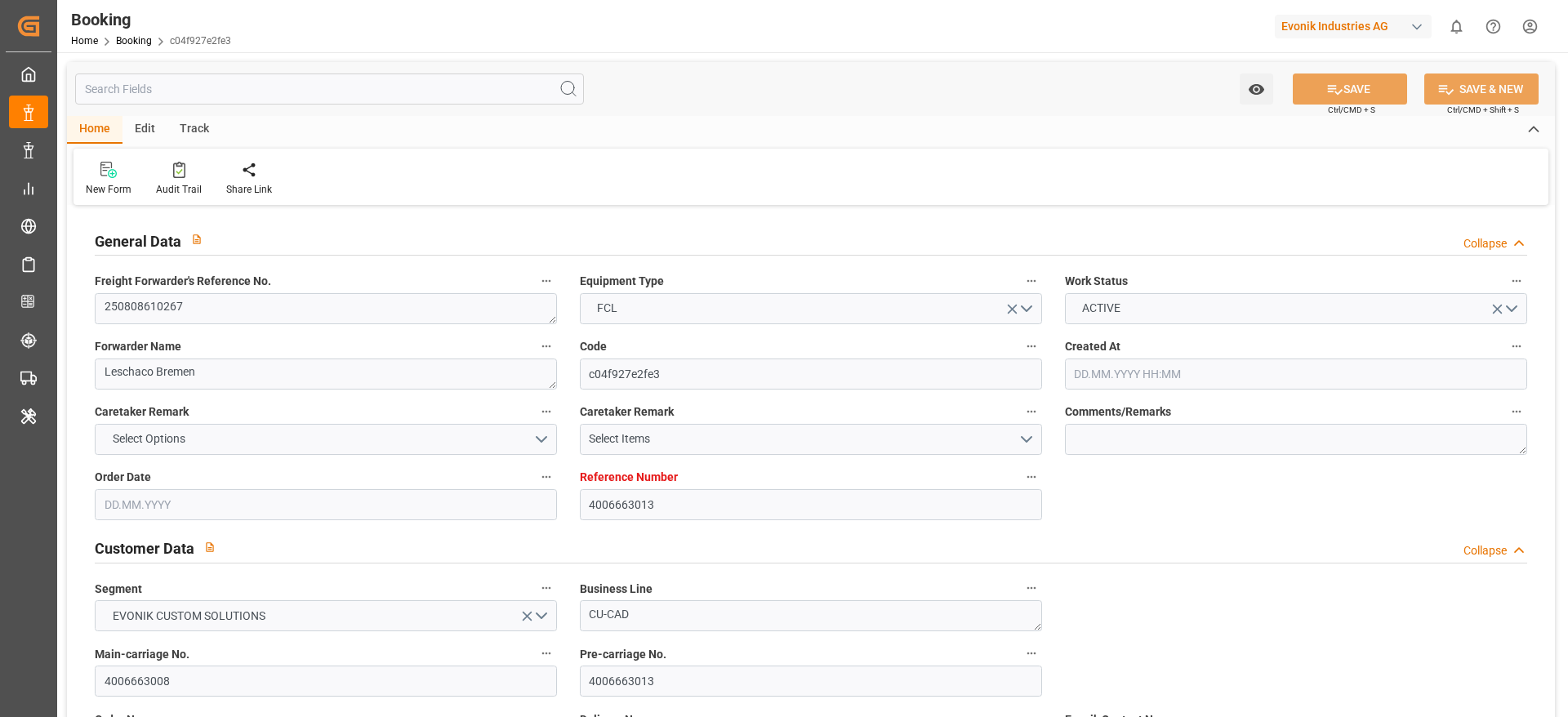
type input "4006663013"
type input "Hapag [PERSON_NAME]"
type input "Hapag [PERSON_NAME] Aktiengesellschaft"
type input "DEHAM"
type input "USNCD"
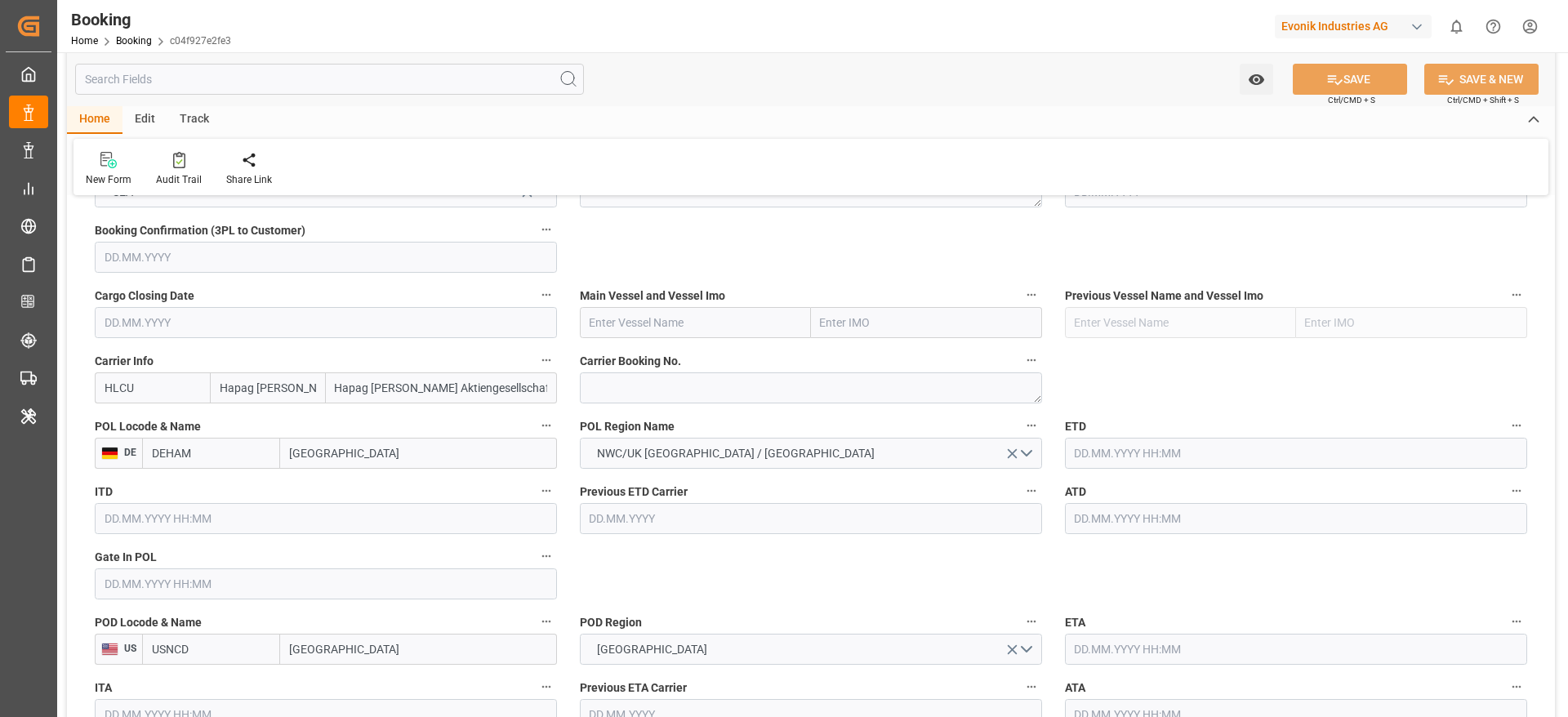
type input "[DATE] 12:04"
type input "[DATE]"
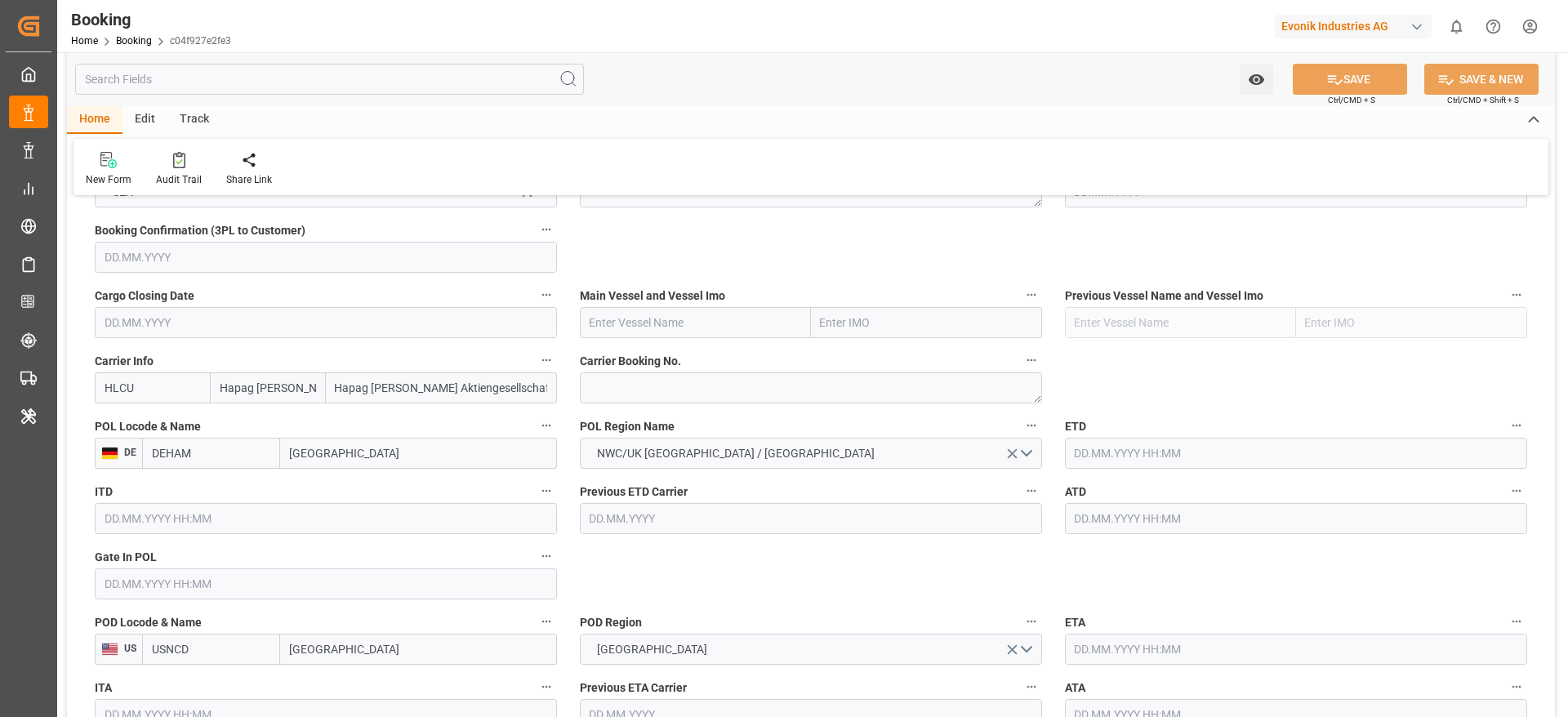
type input "[DATE]"
type input "[DATE] 13:58"
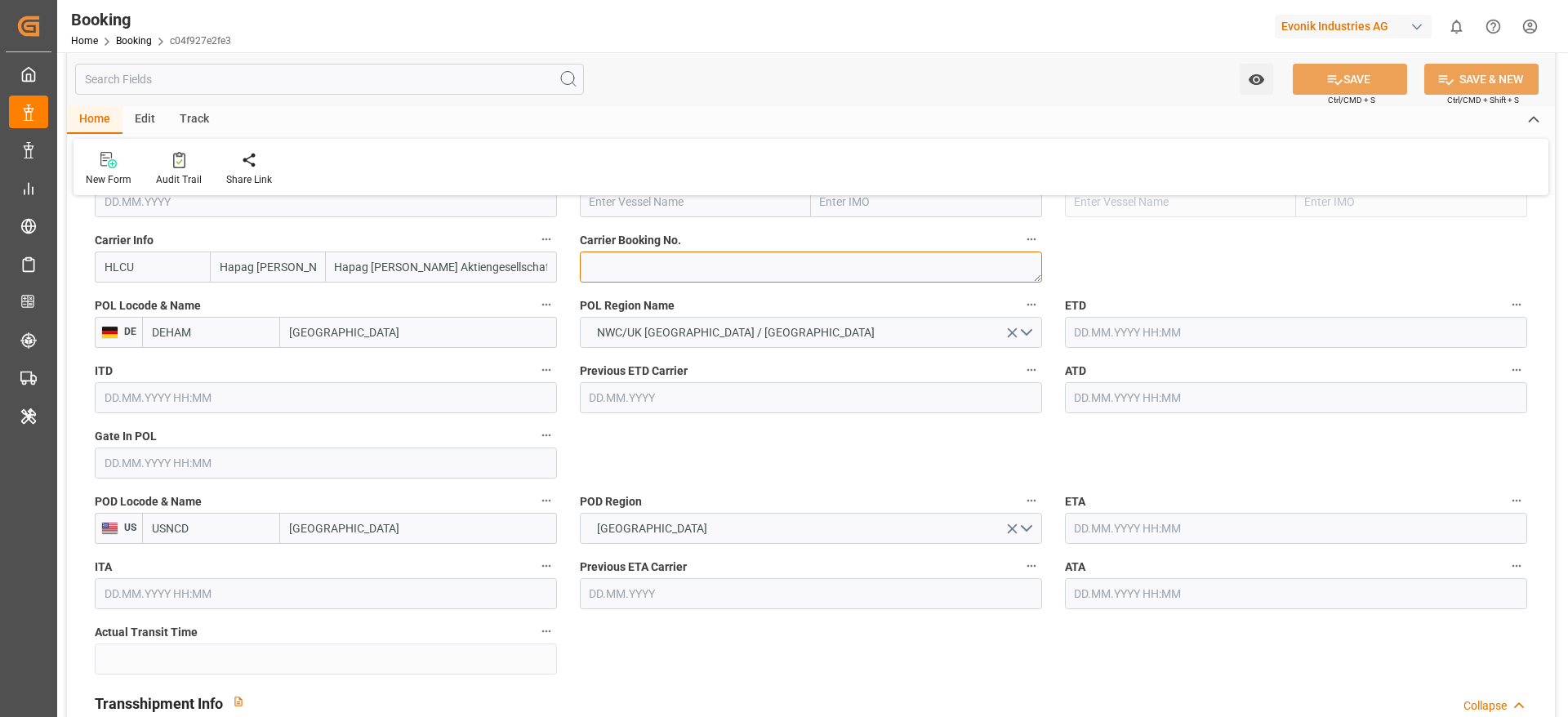
click at [626, 270] on textarea at bounding box center [811, 267] width 462 height 31
paste textarea "29260218"
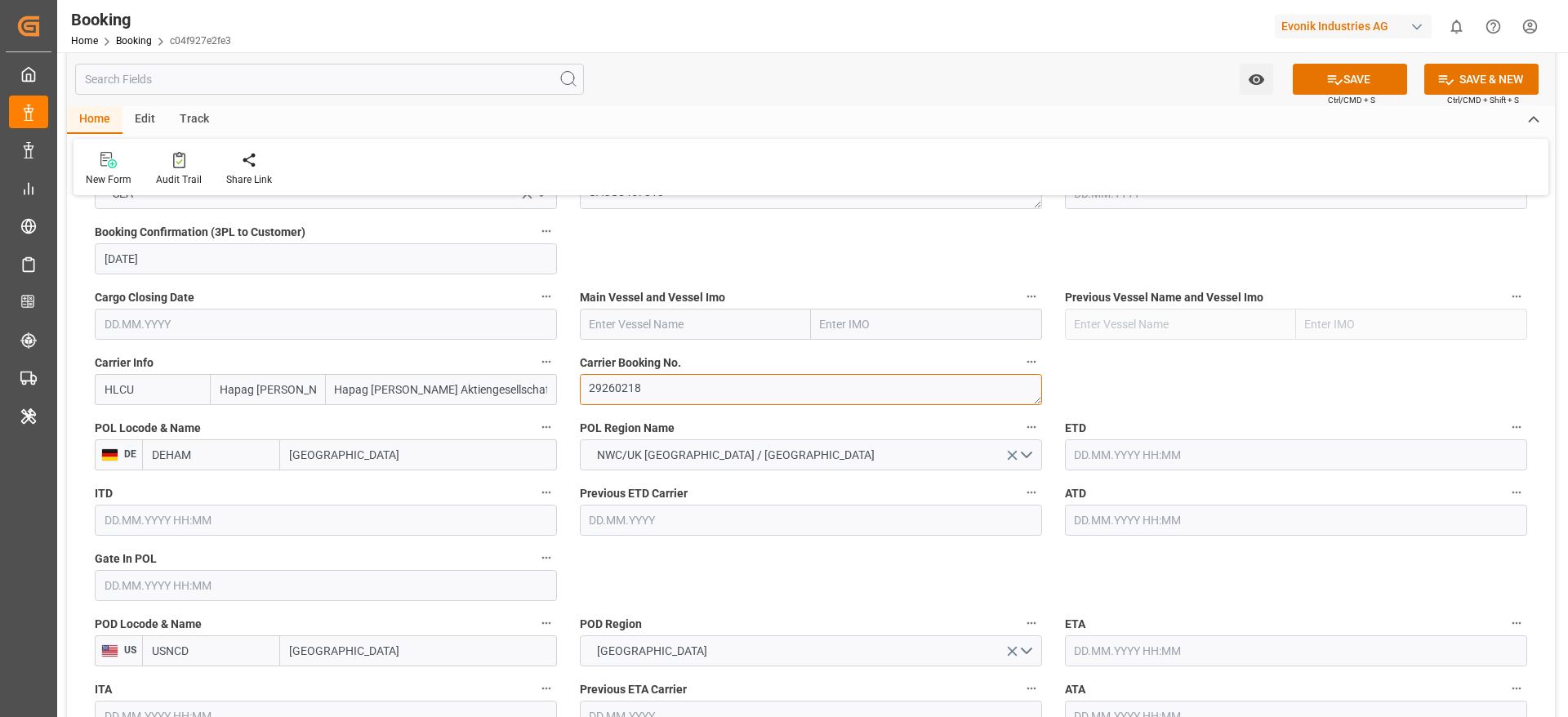
type textarea "29260218"
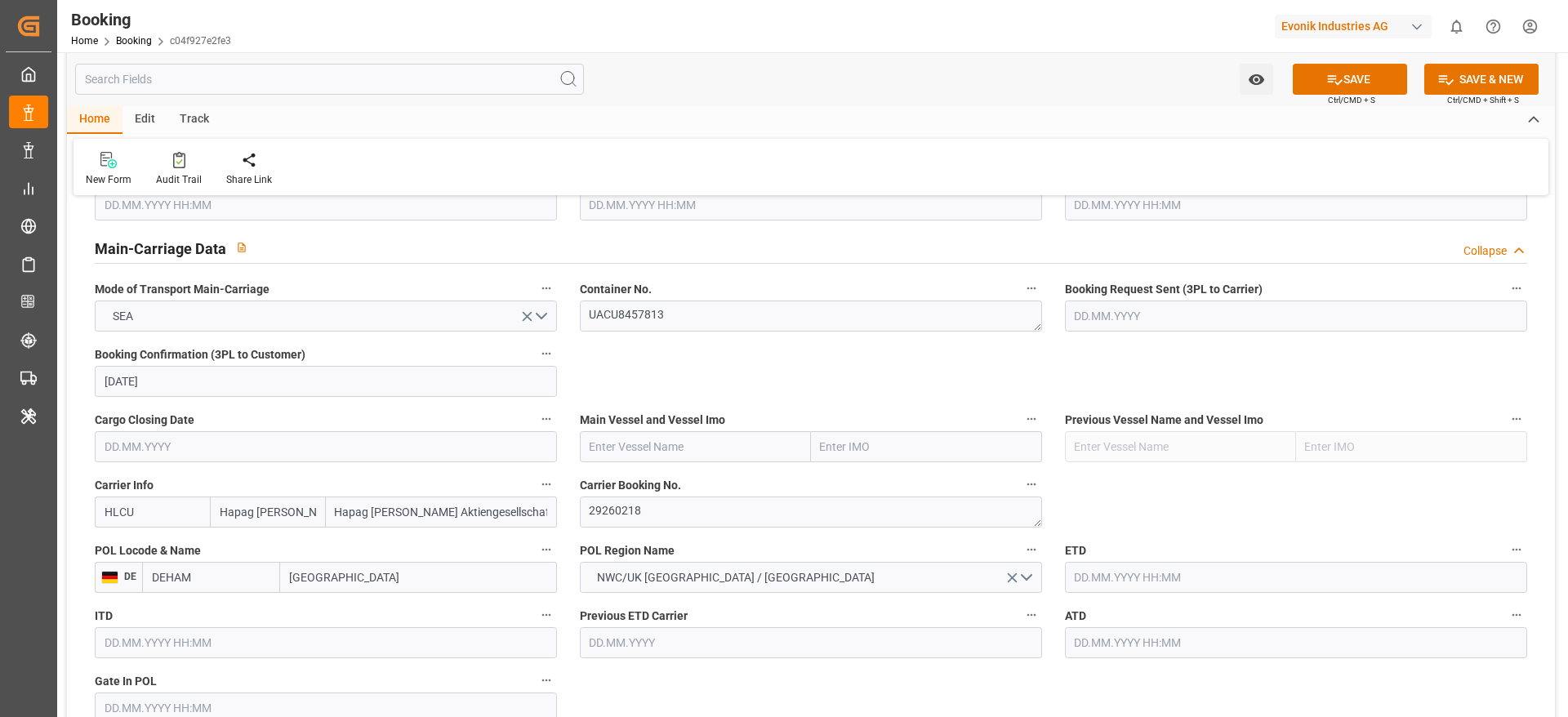
click at [679, 453] on input "text" at bounding box center [695, 446] width 231 height 31
paste input "MAERSK [GEOGRAPHIC_DATA]"
click at [678, 489] on b "MAERSK [GEOGRAPHIC_DATA]" at bounding box center [669, 483] width 159 height 13
type input "MAERSK [GEOGRAPHIC_DATA]"
type input "9283227"
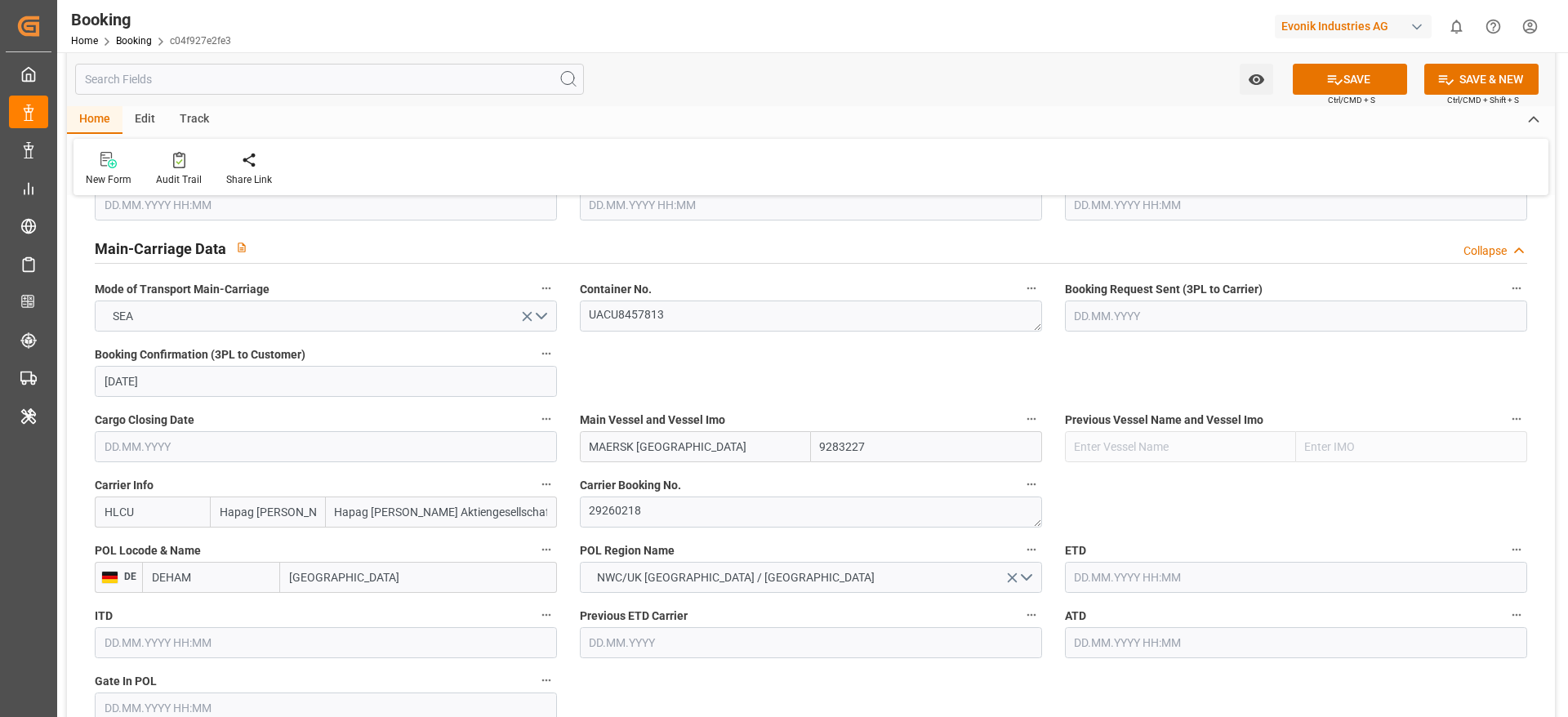
type input "MAERSK [GEOGRAPHIC_DATA]"
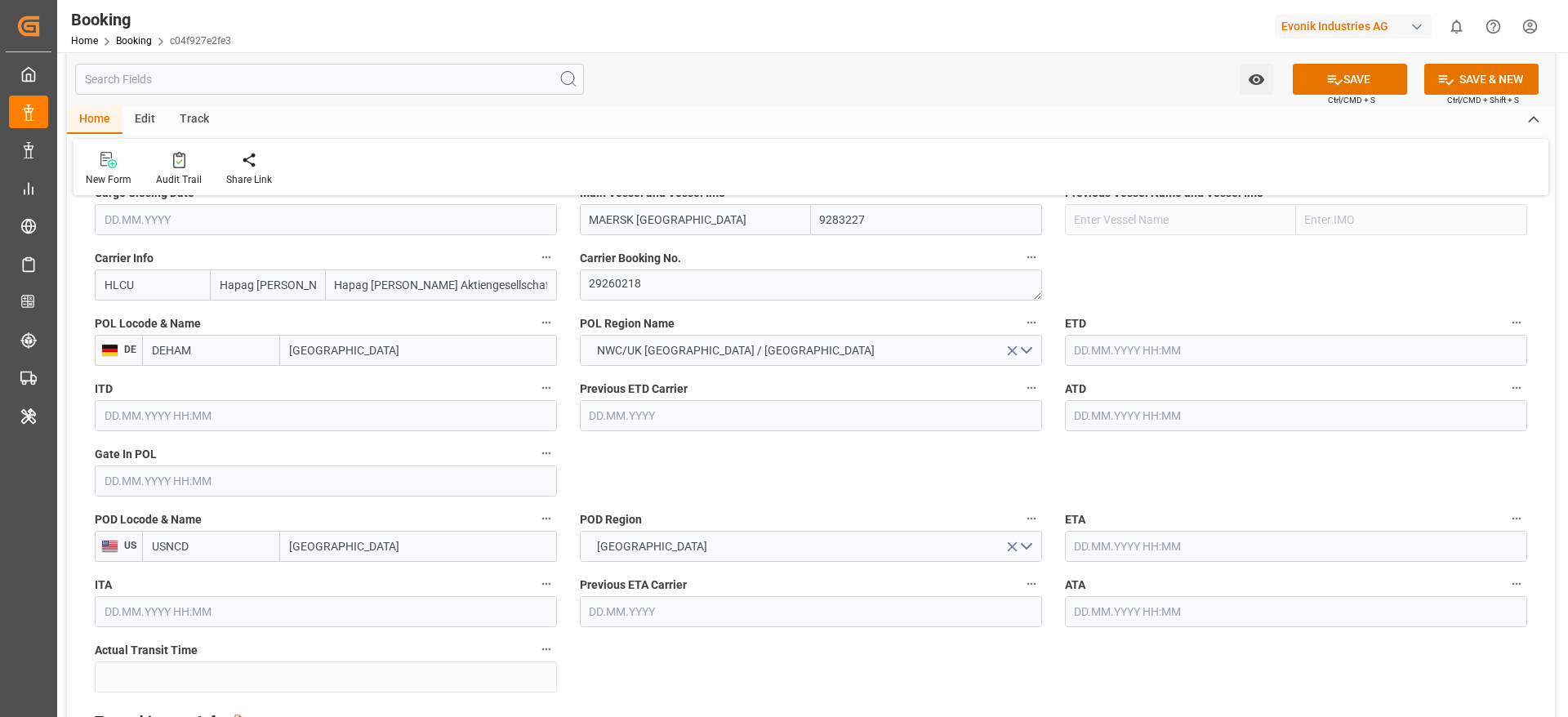
scroll to position [1225, 0]
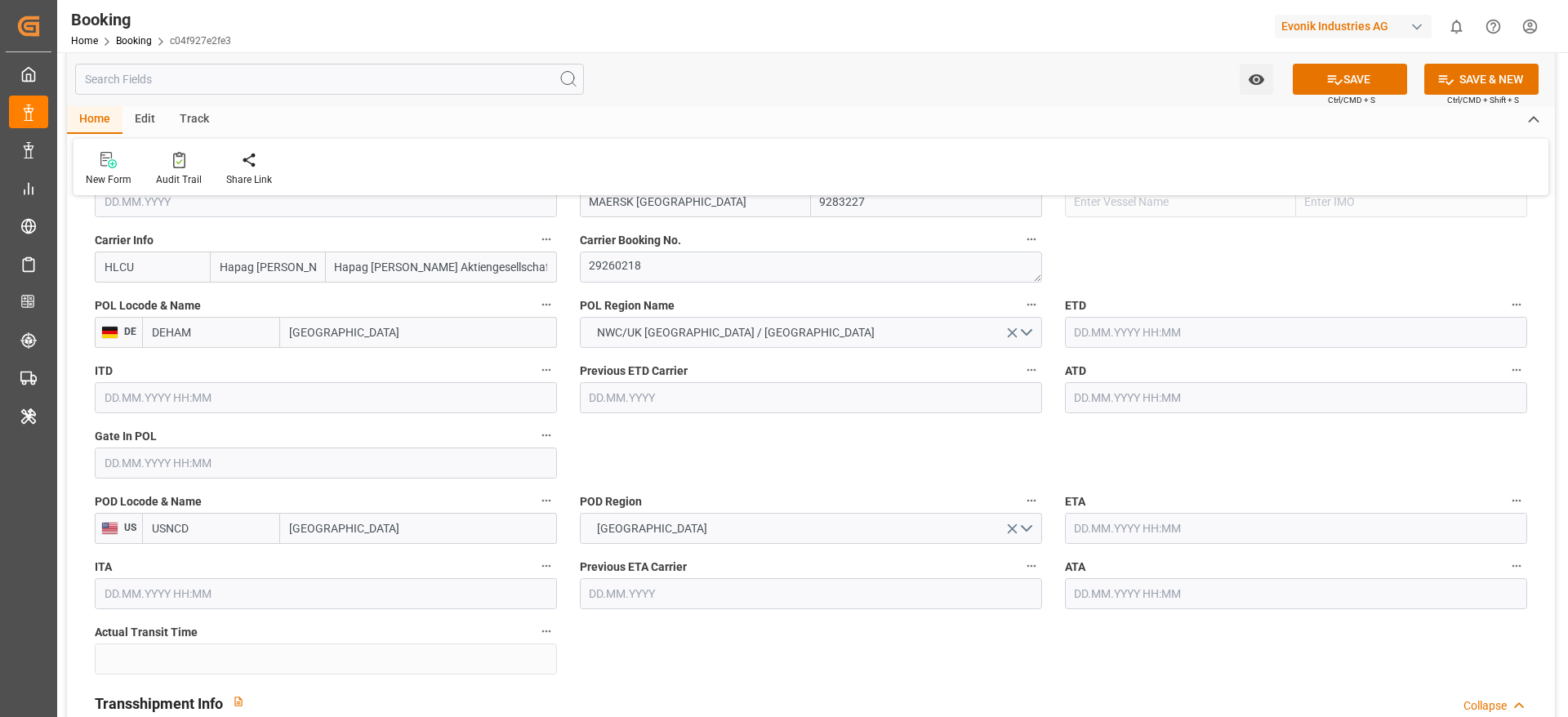
click at [1146, 338] on input "text" at bounding box center [1296, 332] width 462 height 31
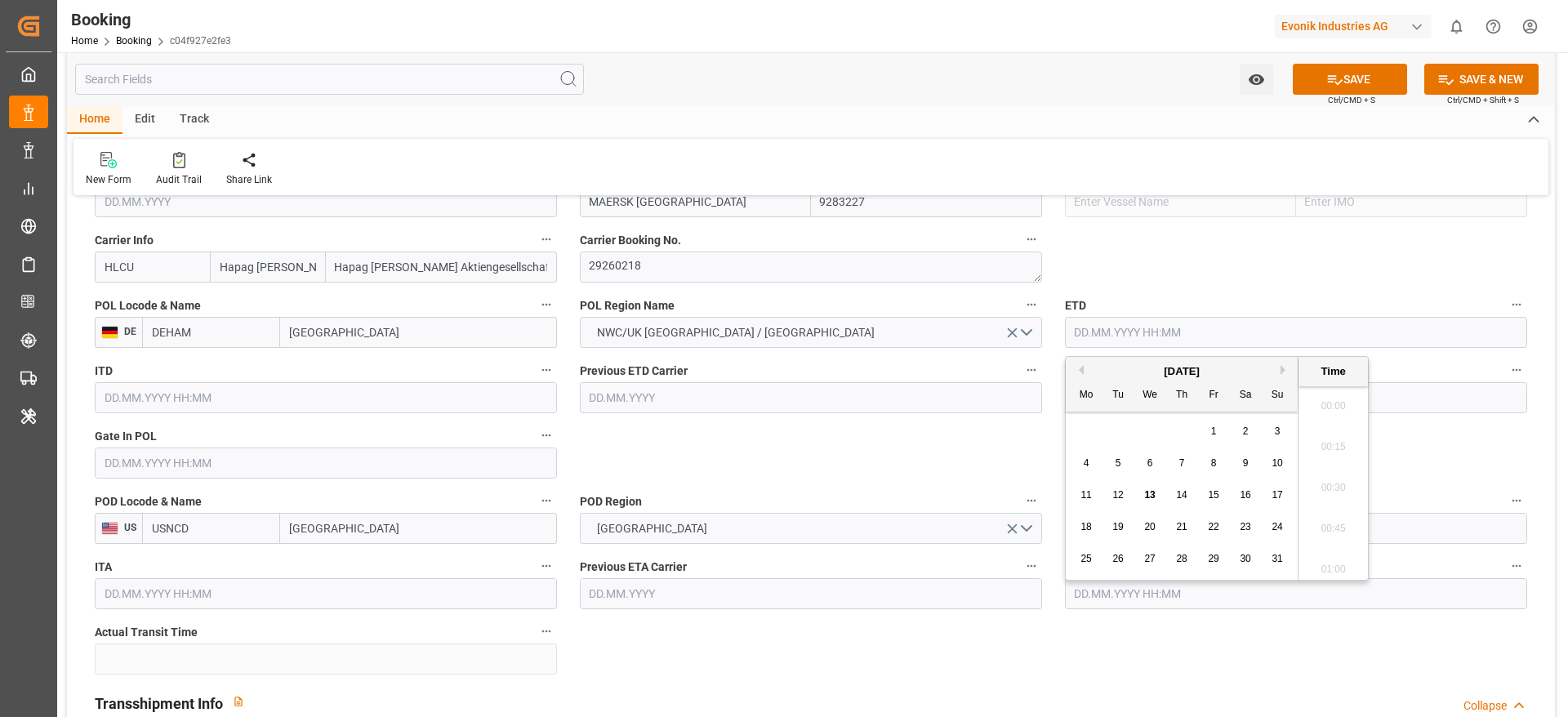
scroll to position [1803, 0]
click at [1241, 489] on span "16" at bounding box center [1245, 494] width 11 height 11
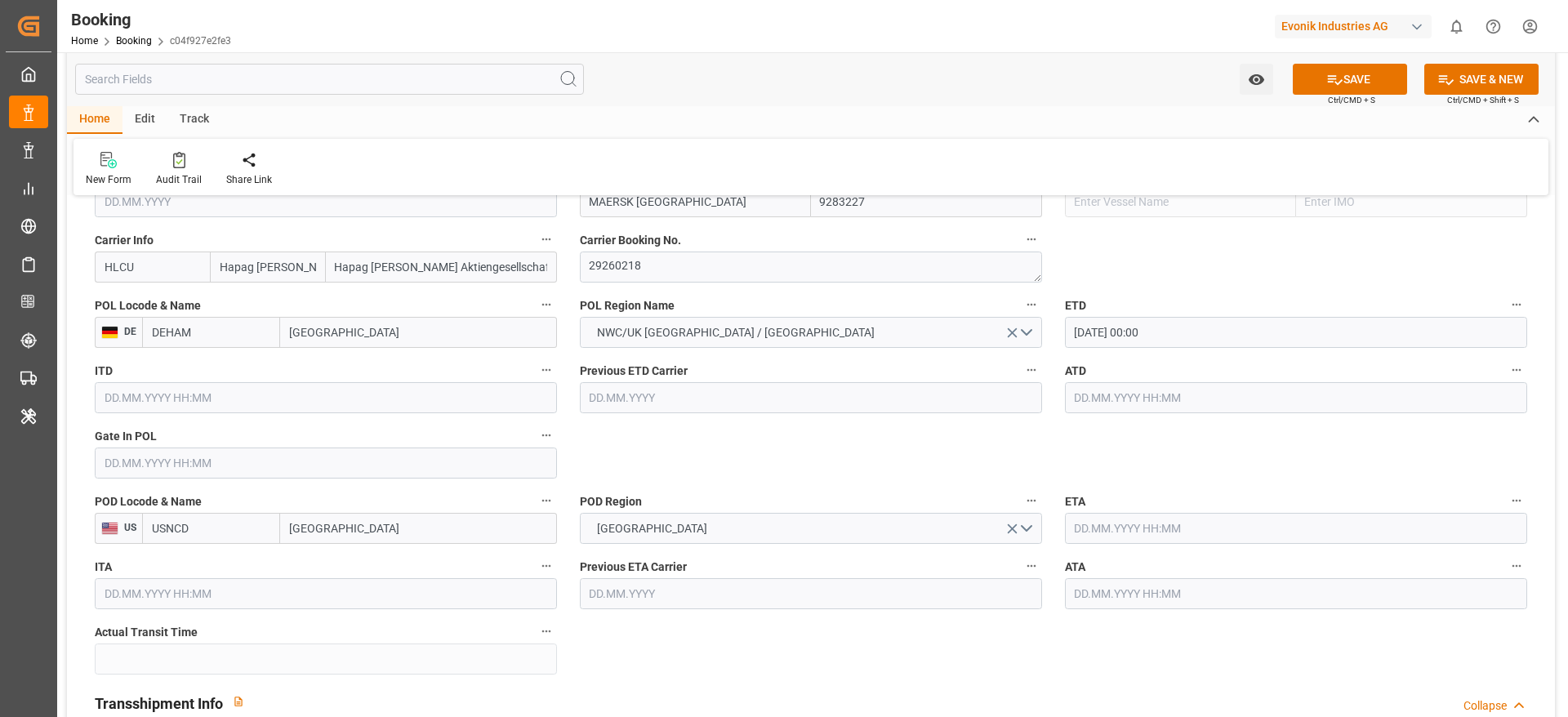
click at [1101, 326] on input "[DATE] 00:00" at bounding box center [1296, 332] width 462 height 31
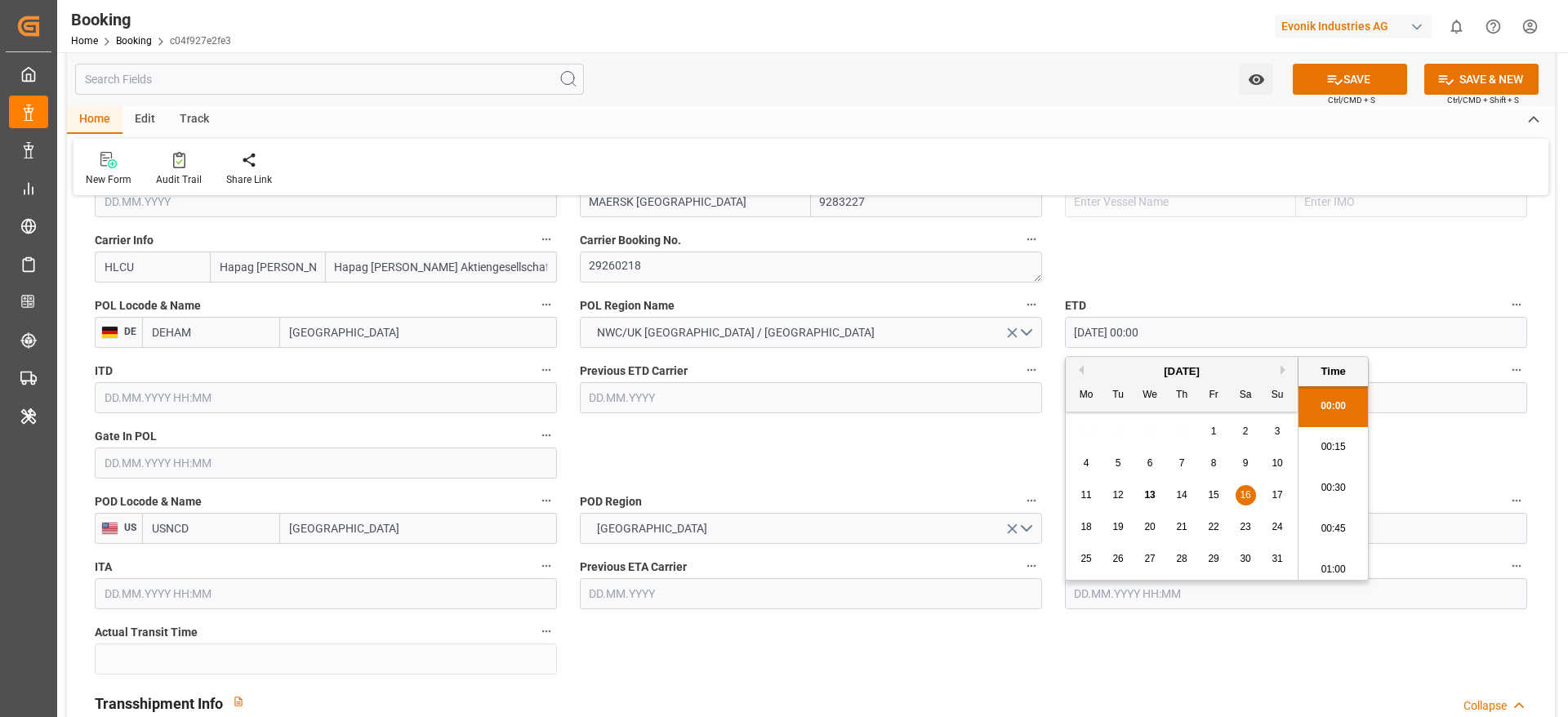
click at [1092, 524] on div "18" at bounding box center [1086, 527] width 20 height 19
type input "[DATE] 00:00"
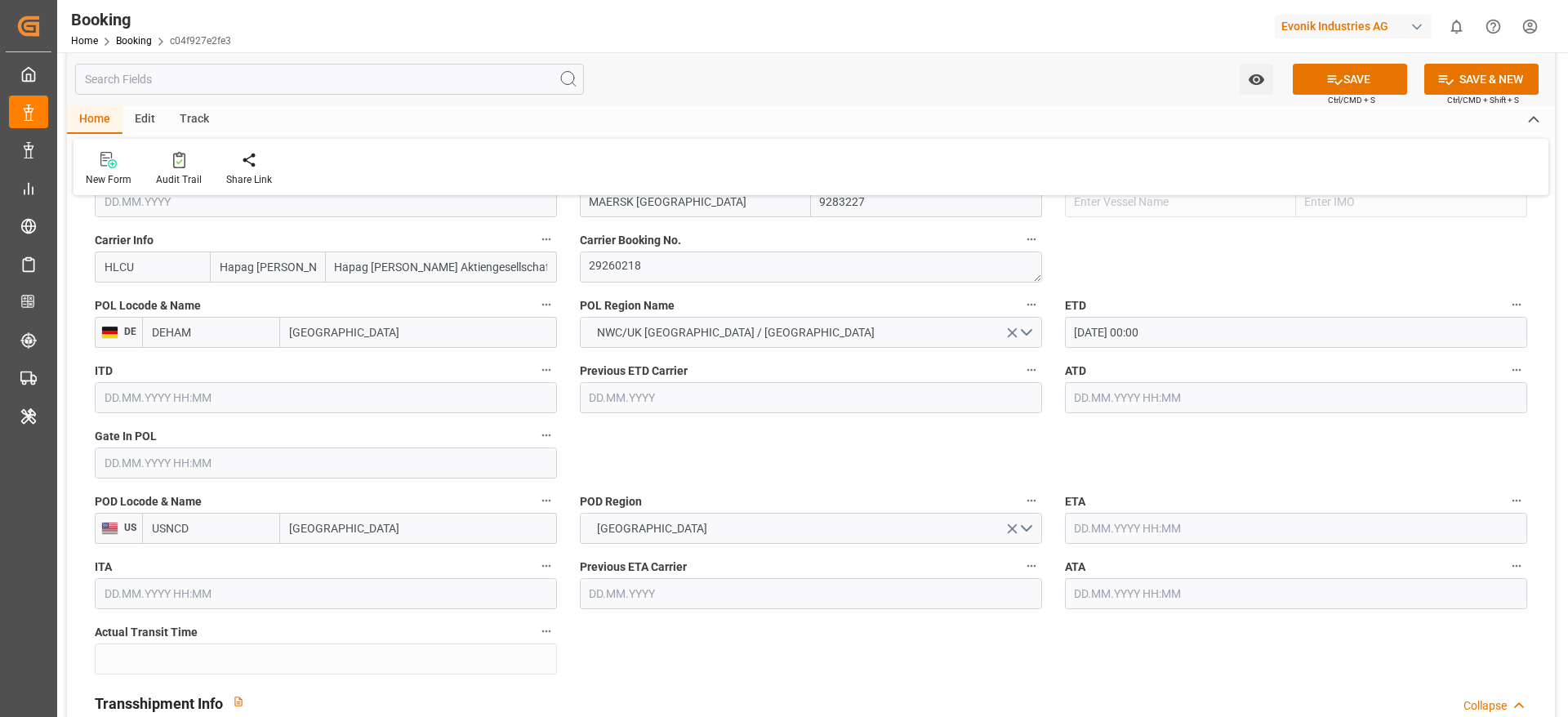
click at [422, 525] on input "[GEOGRAPHIC_DATA]" at bounding box center [418, 527] width 276 height 31
paste input "[US_STATE]"
type input "[US_STATE]"
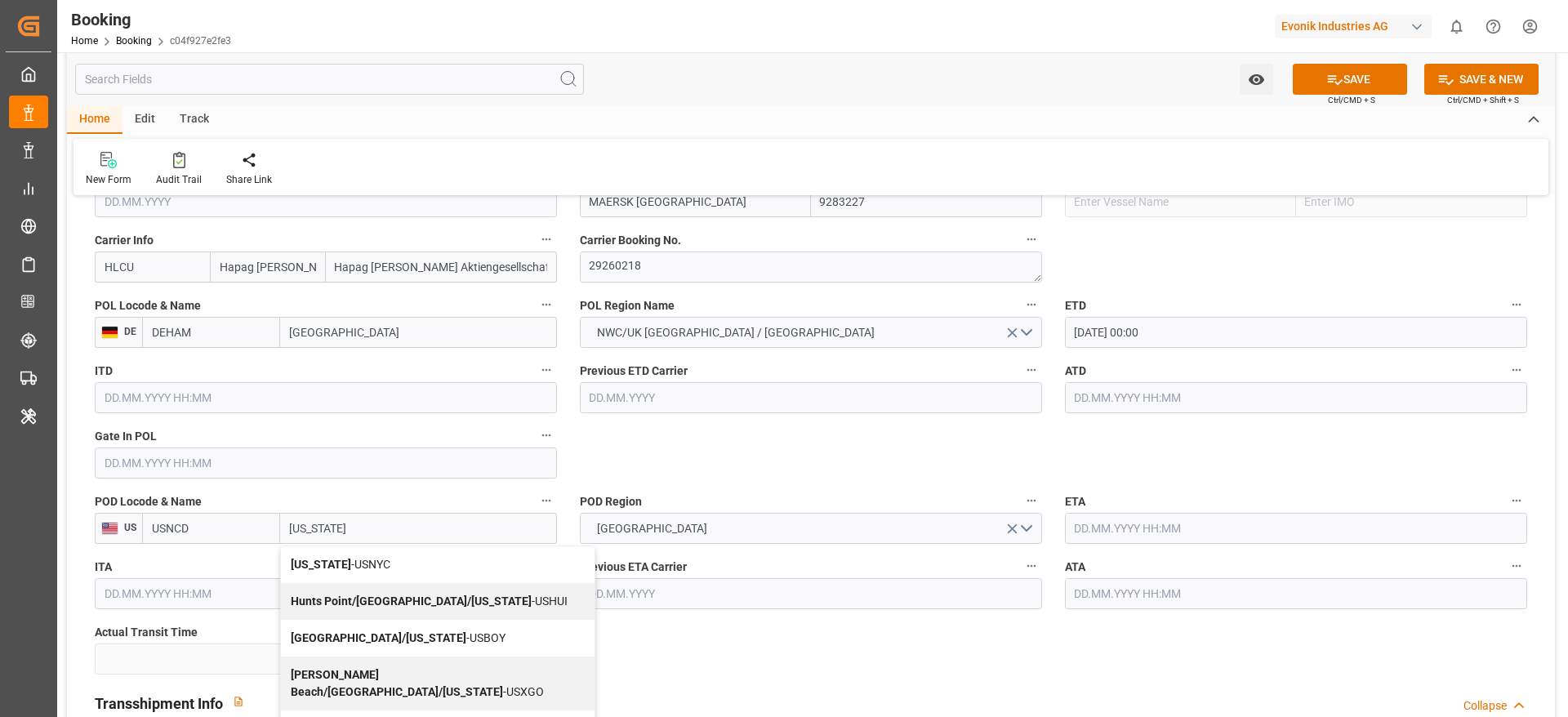
click at [380, 563] on span "[US_STATE] - USNYC" at bounding box center [340, 564] width 100 height 13
type input "USNYC"
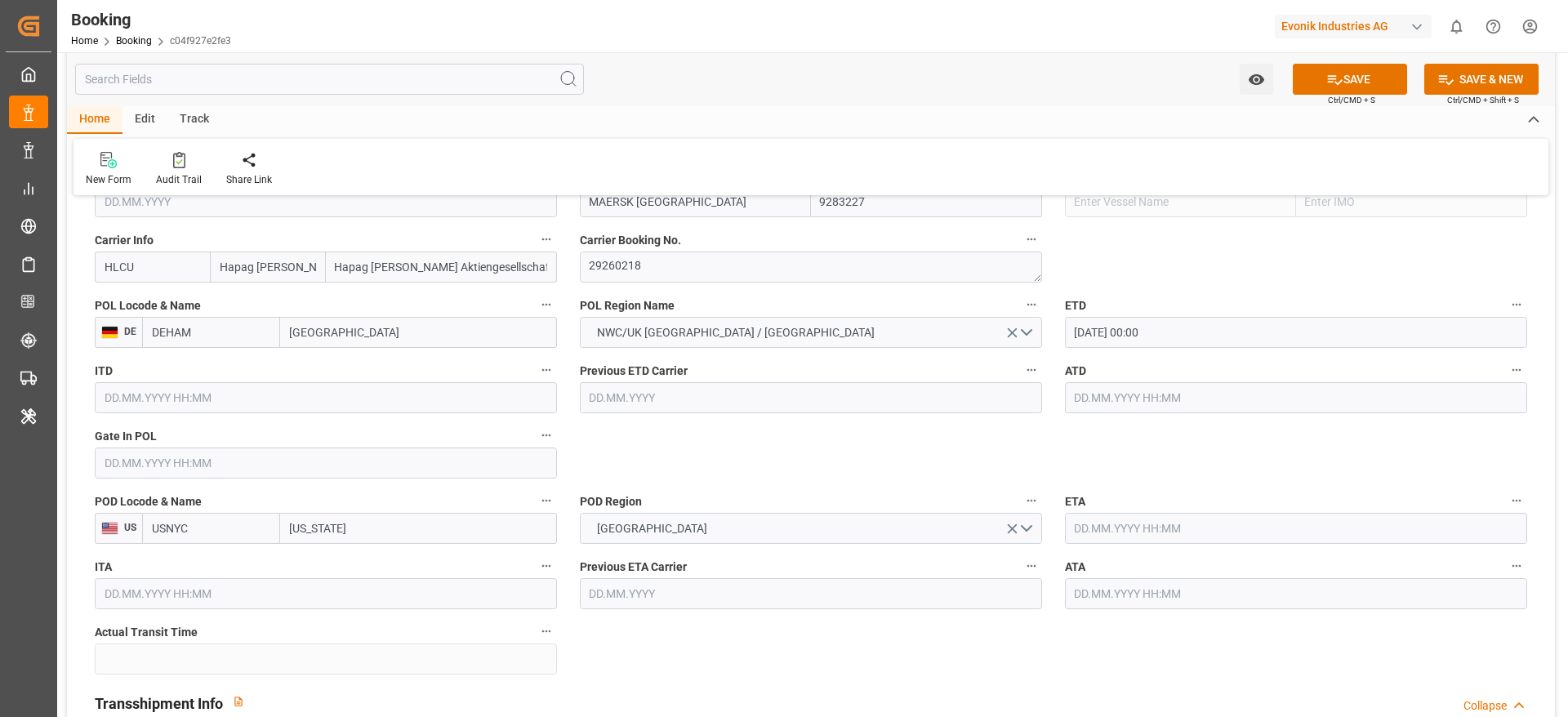
scroll to position [1470, 0]
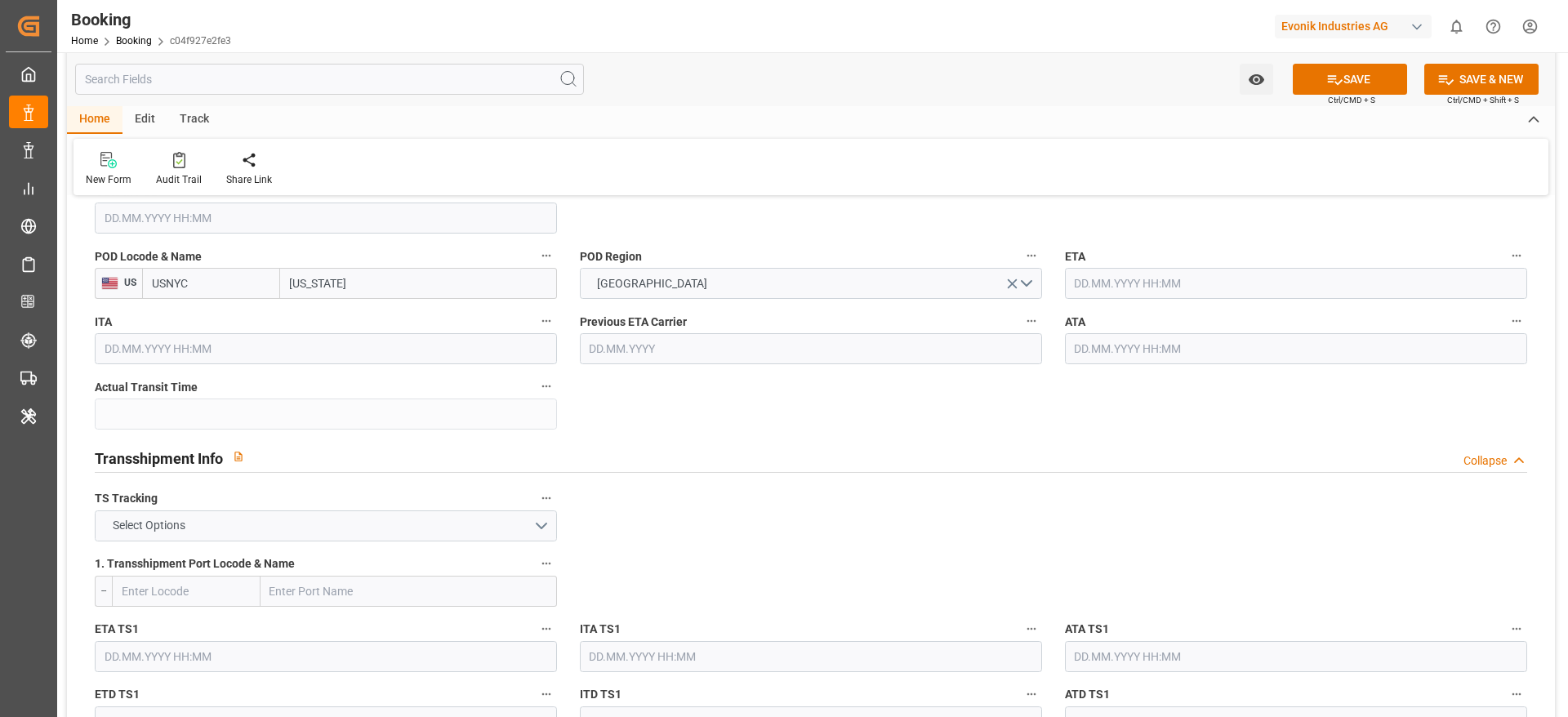
type input "[US_STATE]"
click at [308, 516] on button "Select Options" at bounding box center [326, 526] width 462 height 31
click at [268, 572] on div "FALSE" at bounding box center [326, 564] width 461 height 34
click at [1120, 291] on input "text" at bounding box center [1296, 283] width 462 height 31
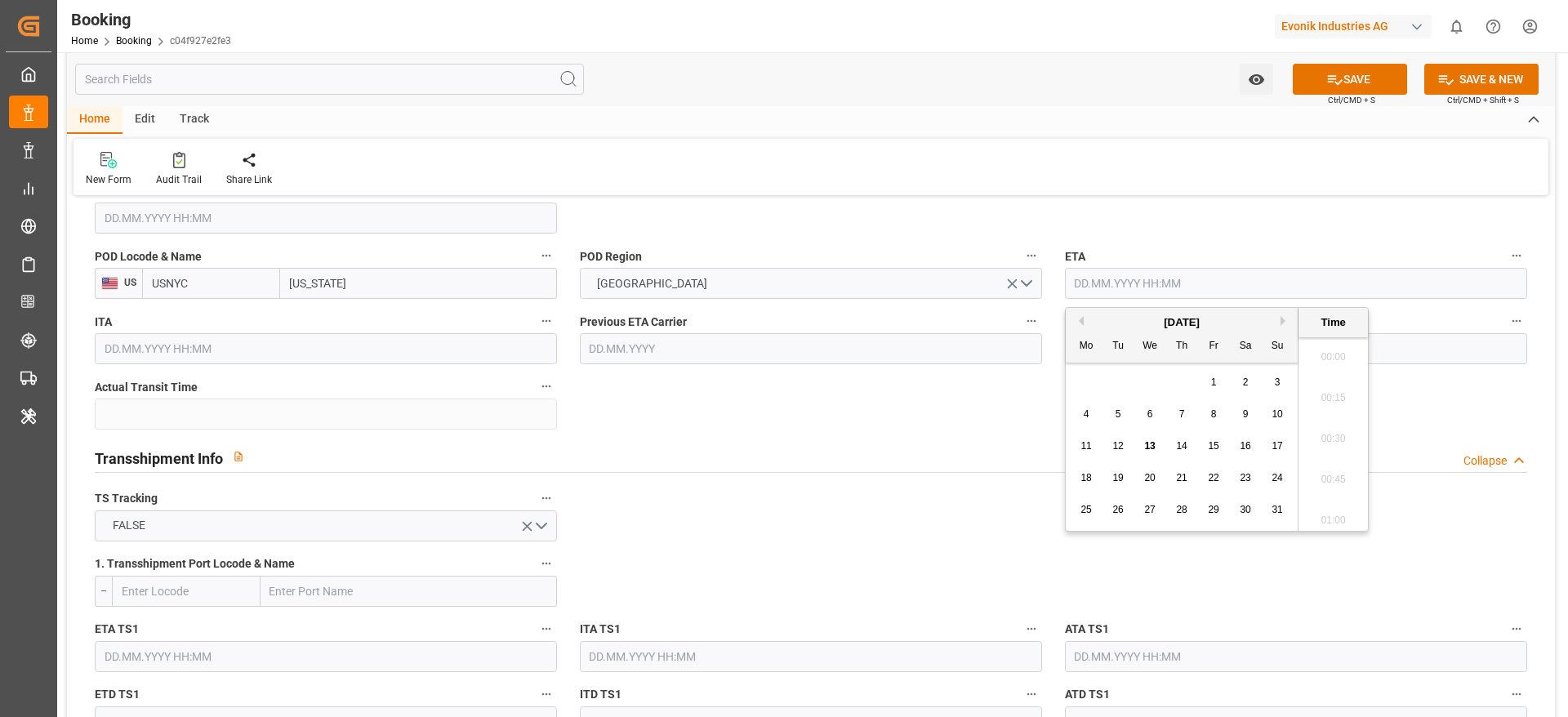
scroll to position [1803, 0]
click at [1255, 505] on div "30" at bounding box center [1245, 510] width 20 height 19
type input "30.08.2025 00:00"
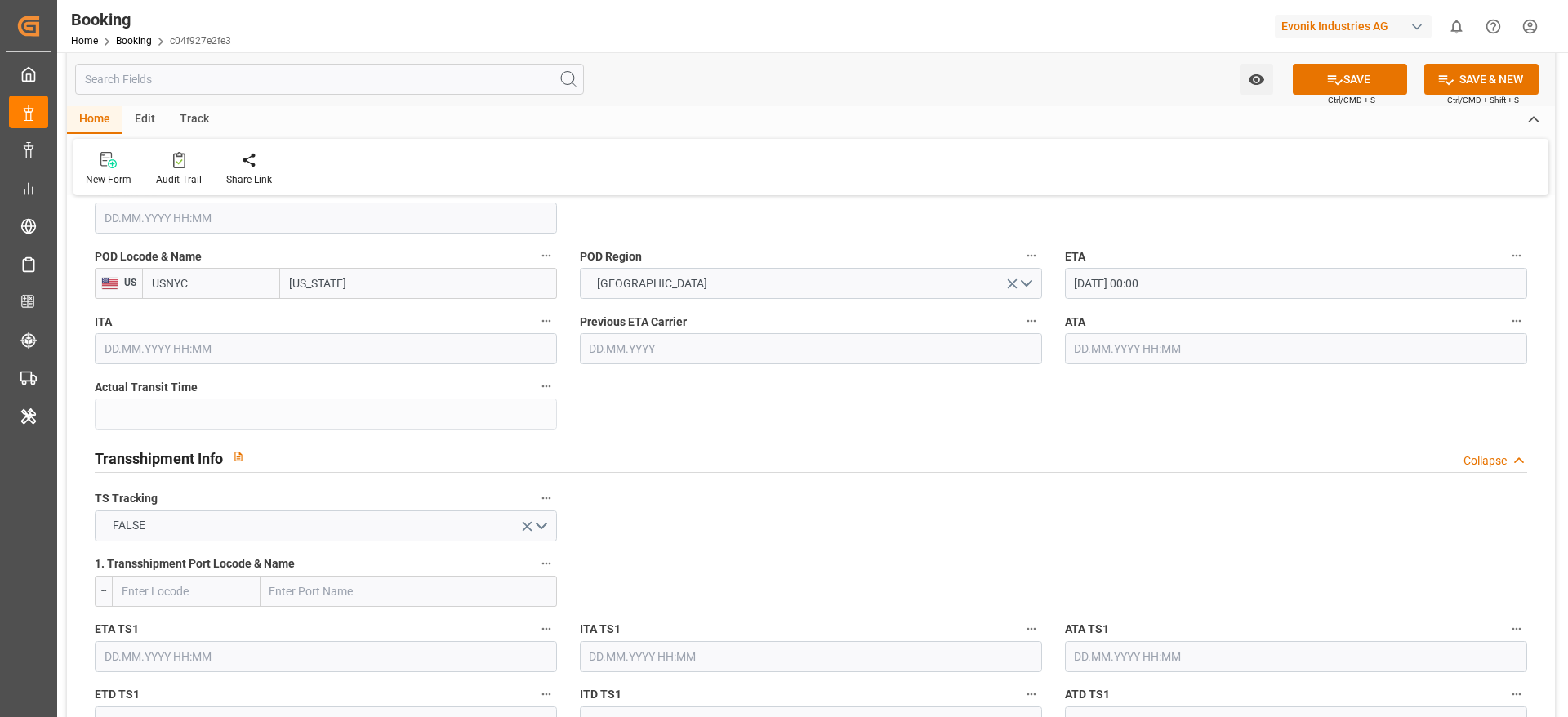
click at [817, 450] on div "Transshipment Info Collapse" at bounding box center [811, 456] width 1432 height 31
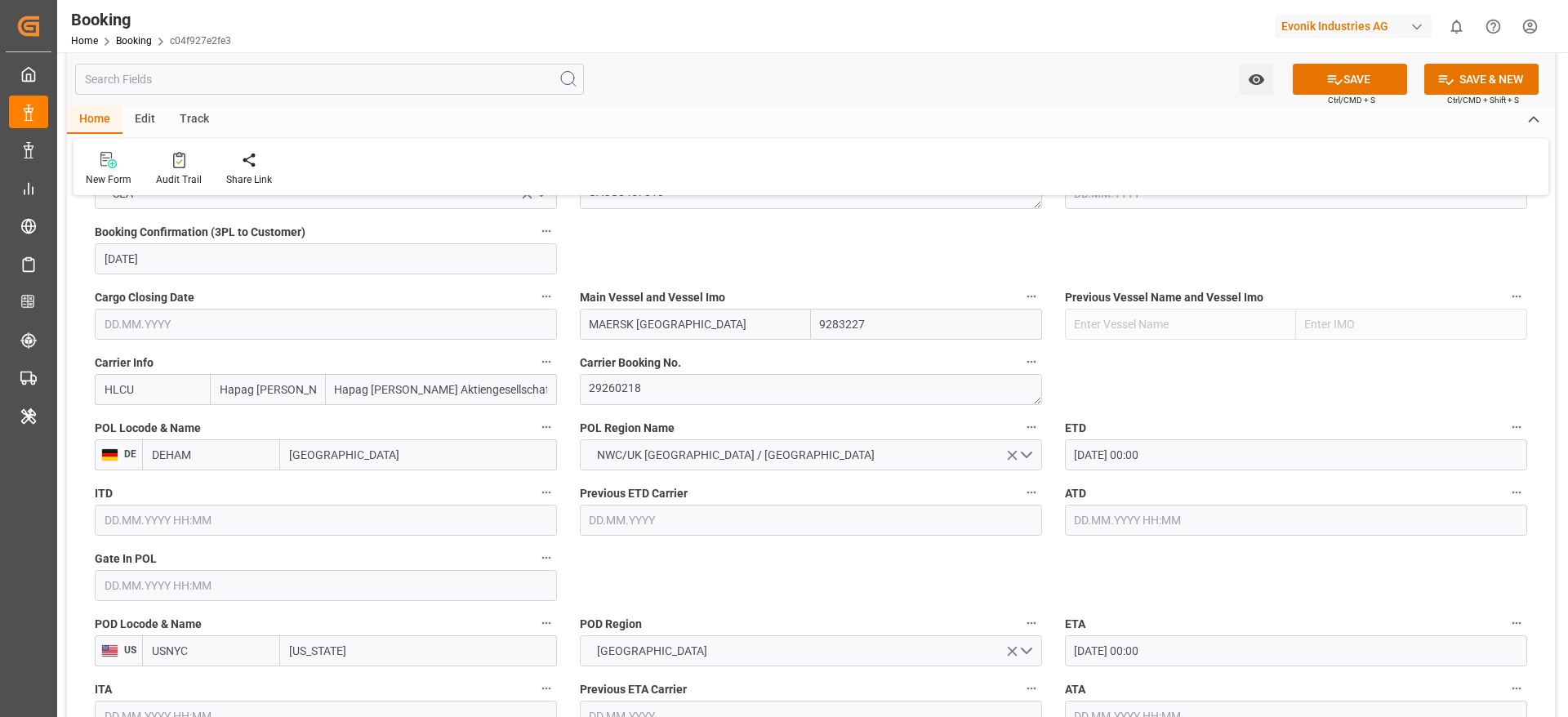
scroll to position [1225, 0]
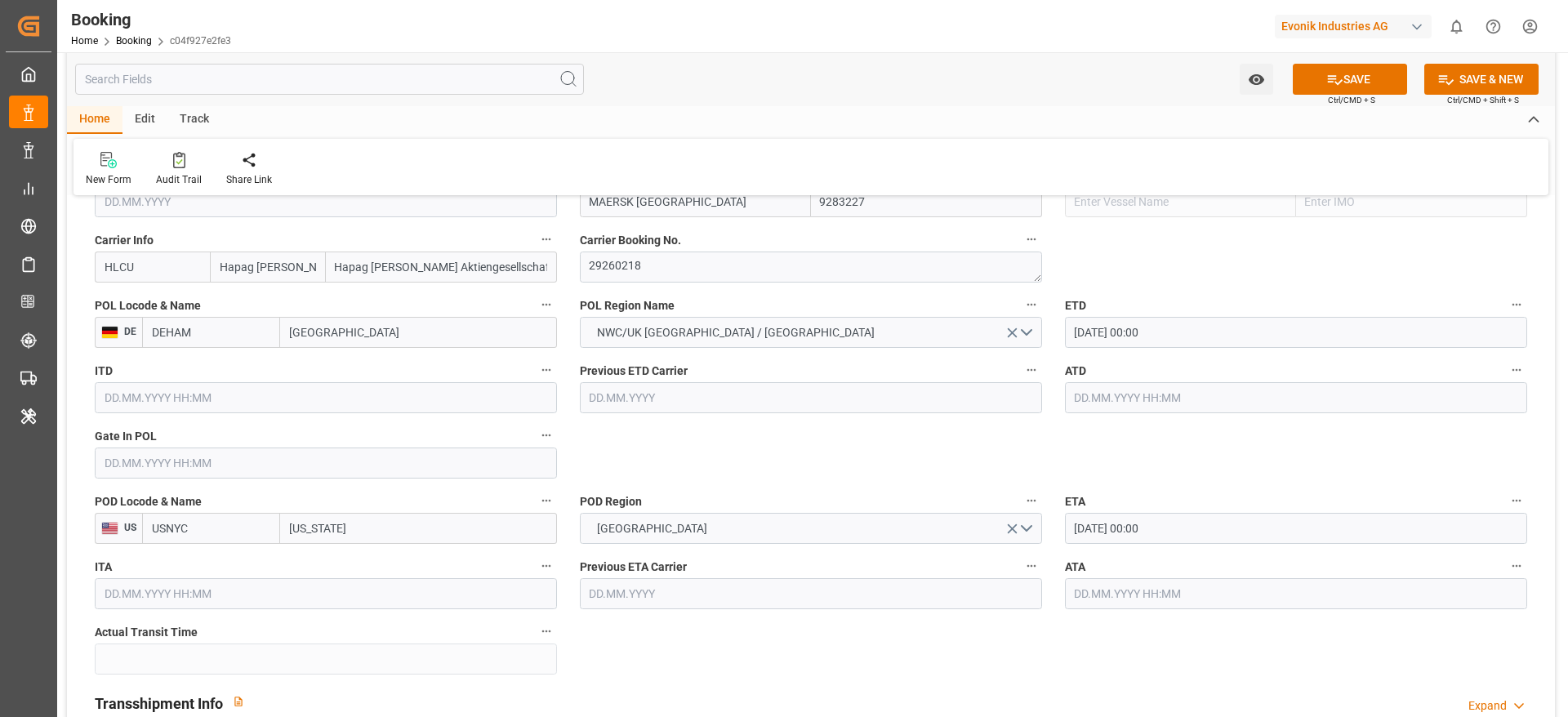
click at [146, 454] on input "text" at bounding box center [326, 462] width 462 height 31
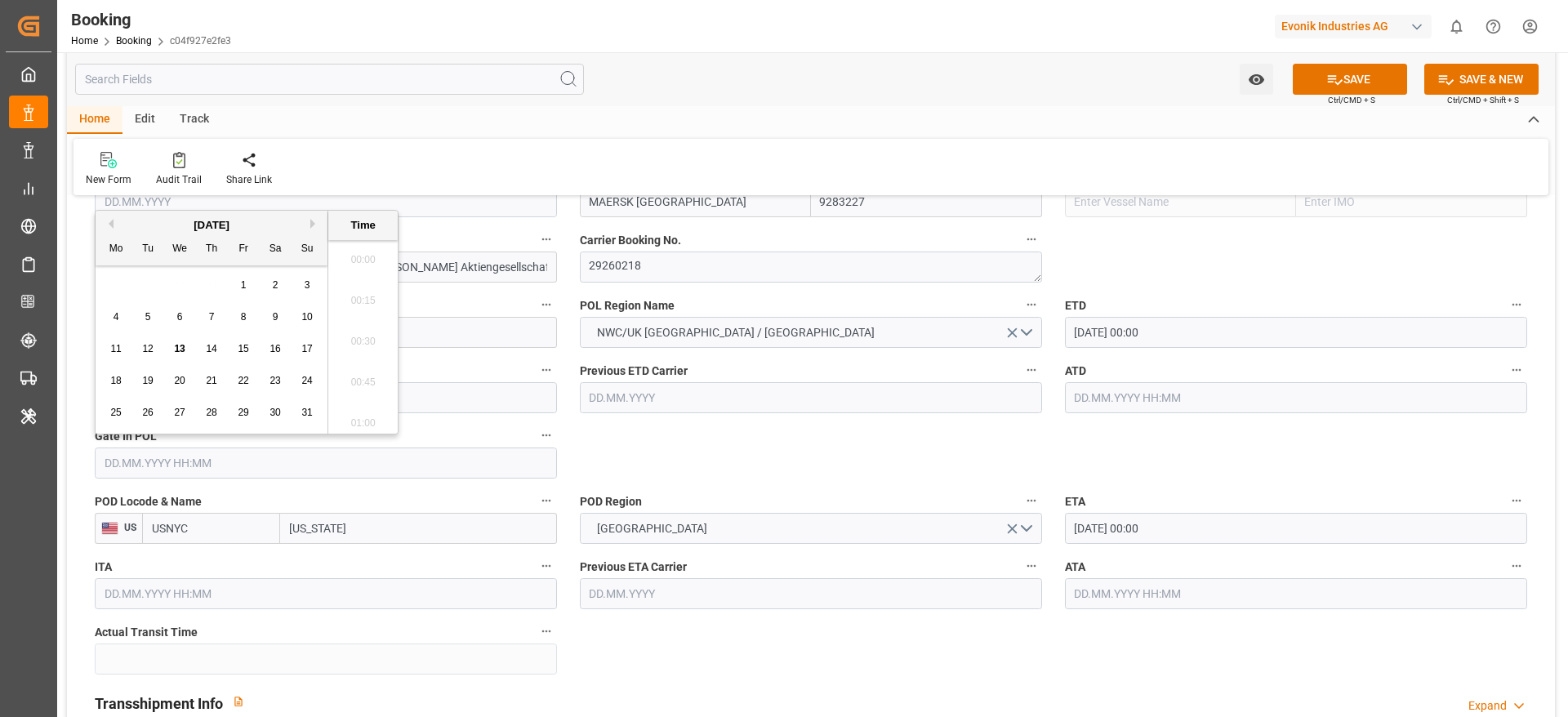
scroll to position [1803, 0]
click at [114, 351] on span "11" at bounding box center [116, 348] width 11 height 11
type input "11.08.2025 00:00"
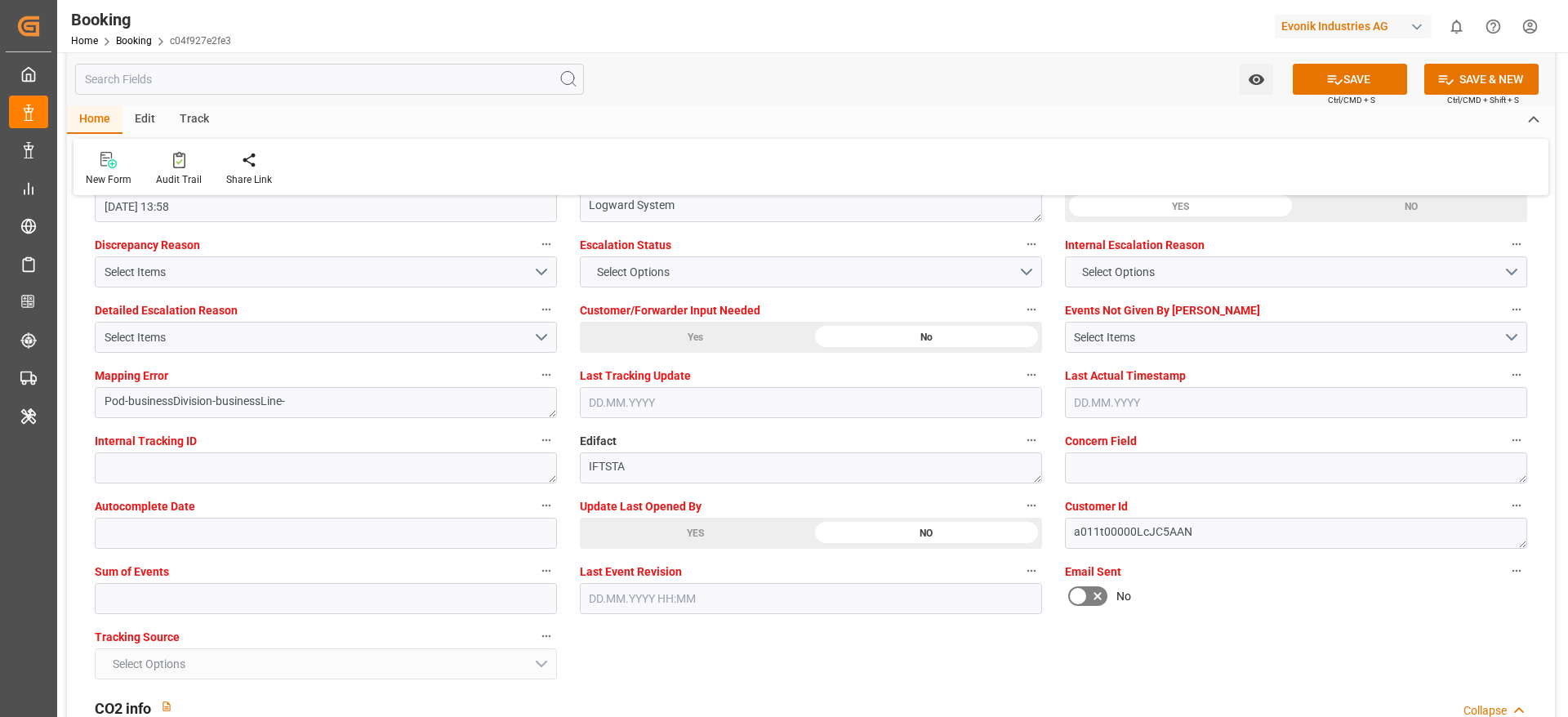
scroll to position [2327, 0]
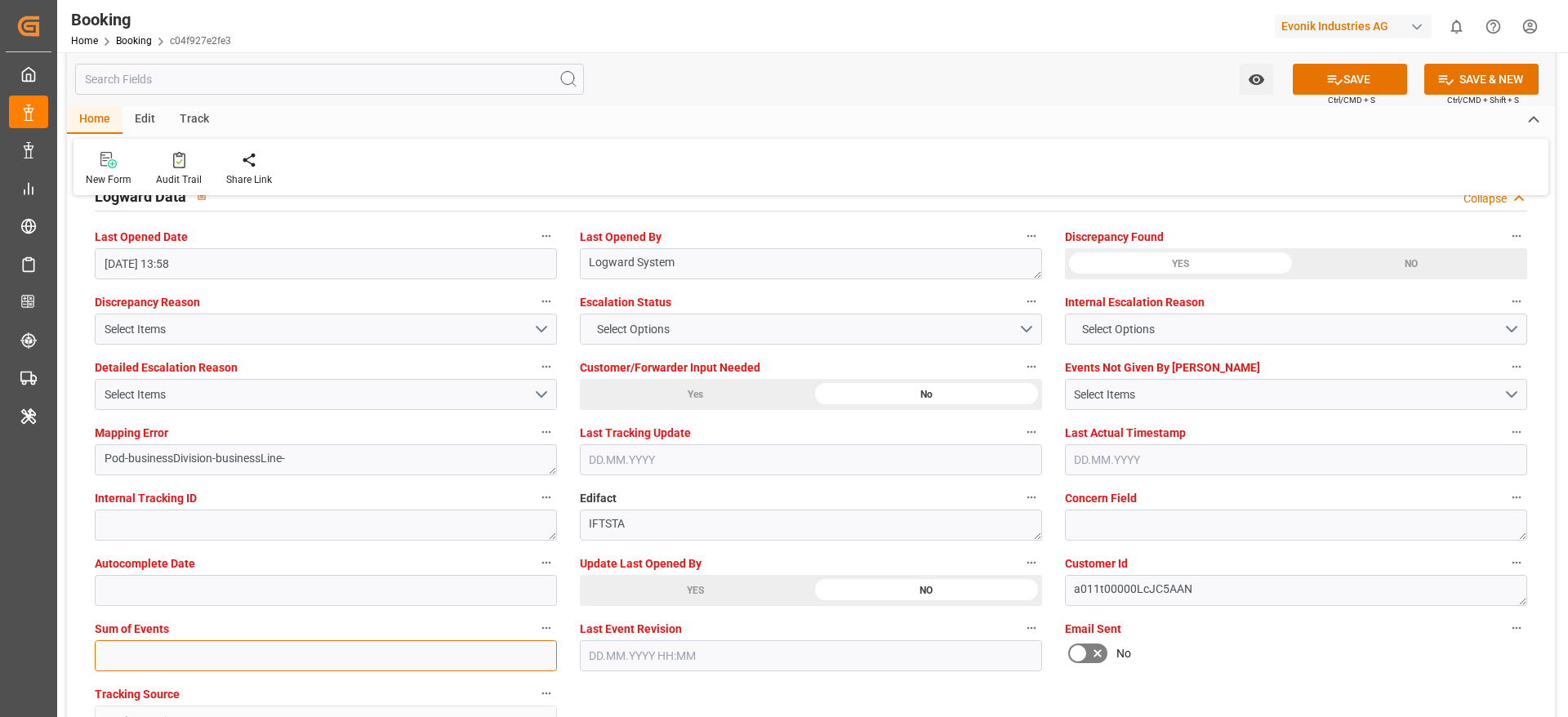
click at [192, 663] on input "text" at bounding box center [326, 656] width 462 height 31
type input "0"
click at [1334, 60] on div "Watch Option SAVE Ctrl/CMD + S SAVE & NEW Ctrl/CMD + Shift + S" at bounding box center [811, 79] width 1488 height 54
click at [1335, 88] on button "SAVE" at bounding box center [1350, 79] width 114 height 31
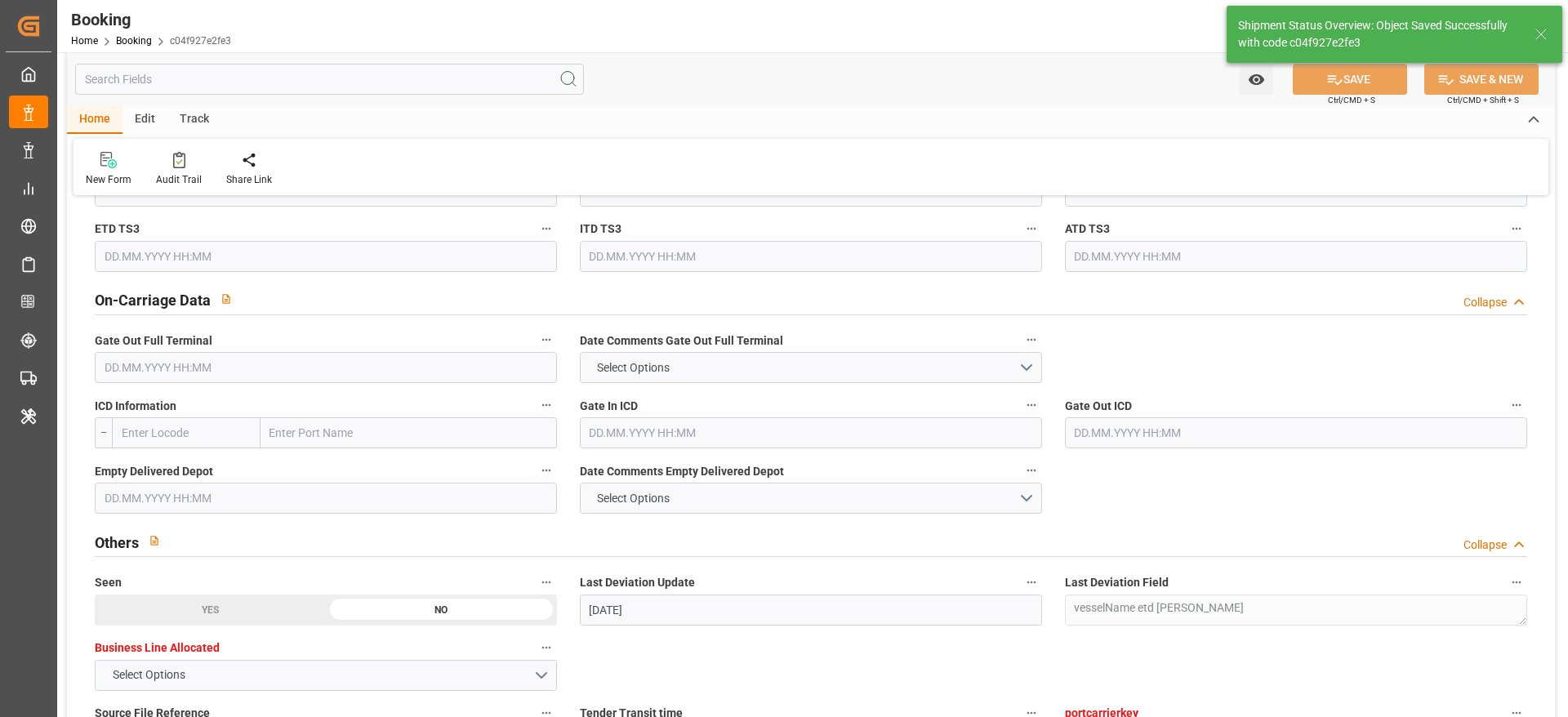
type textarea "NWC/UK North West Continent / UK_USNYC_HLCU_CU-CAD"
type textarea "[PERSON_NAME]"
type textarea "businessDivision-businessLine-"
type input "18.08.2025 00:00"
type input "30.08.2025 00:00"
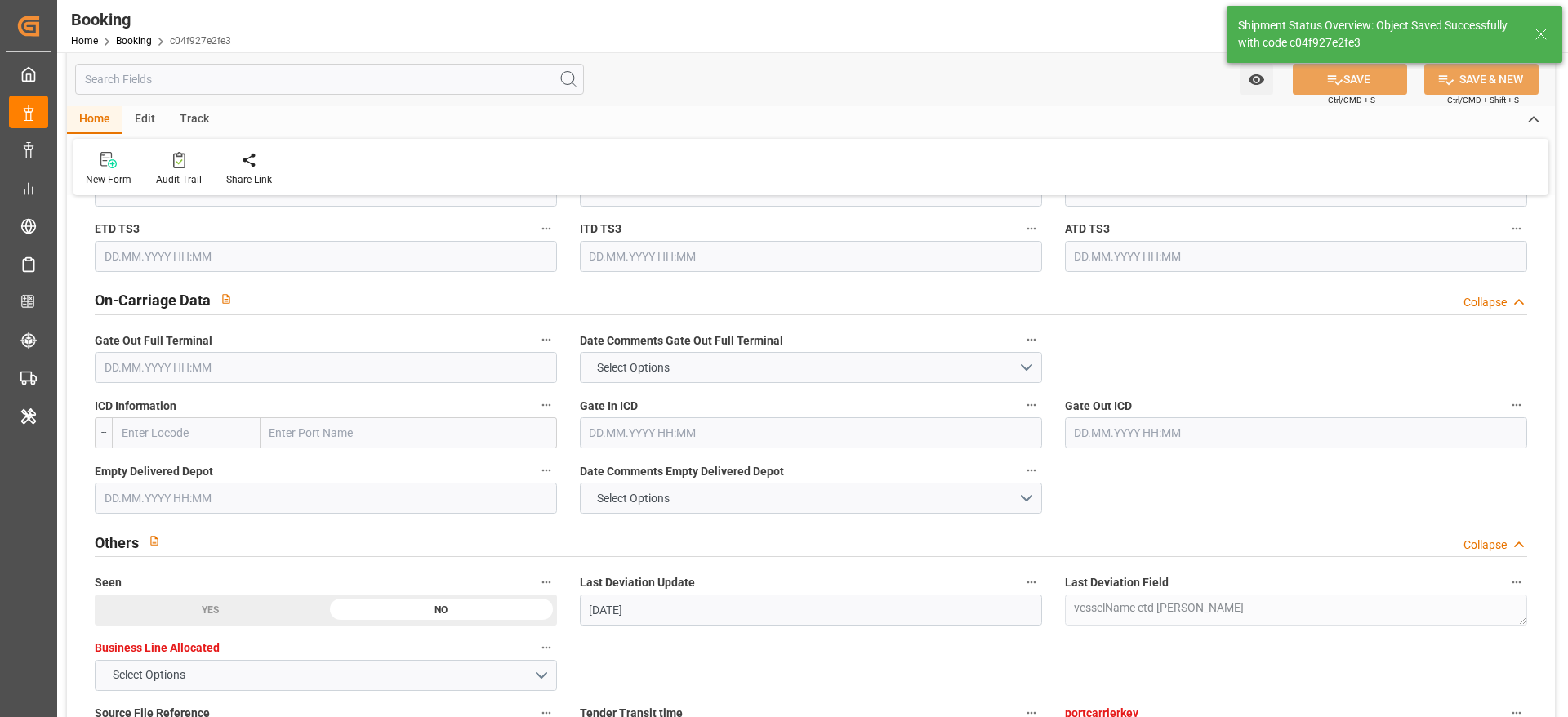
type input "13.08.2025 06:13"
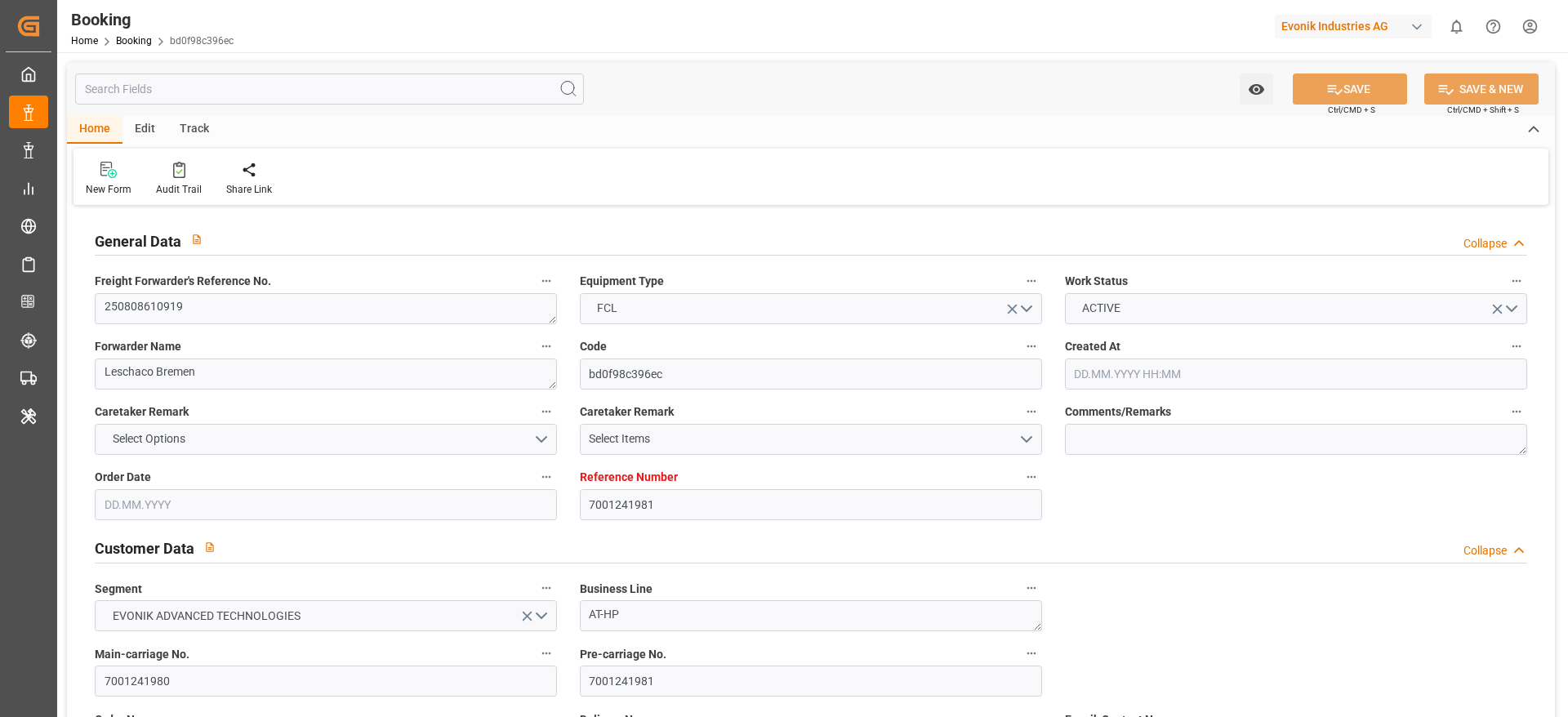
type input "7001241981"
type input "9984560"
type input "Hapag Lloyd"
type input "Hapag Lloyd Aktiengesellschaft"
type input "NLRTM"
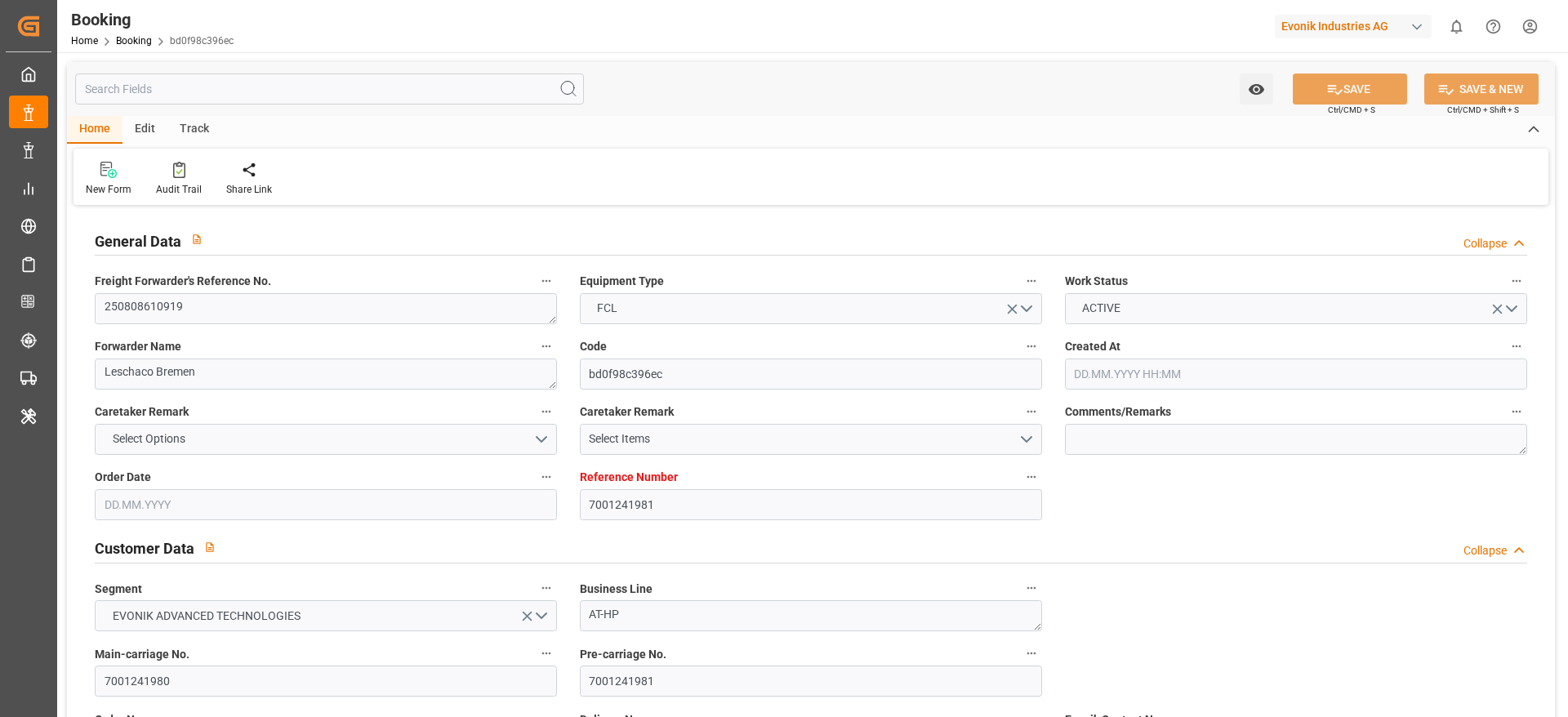
type input "KRPUS"
type input "CNSHG"
type input "NLRTM"
type input "KRPUS"
type input "9408841"
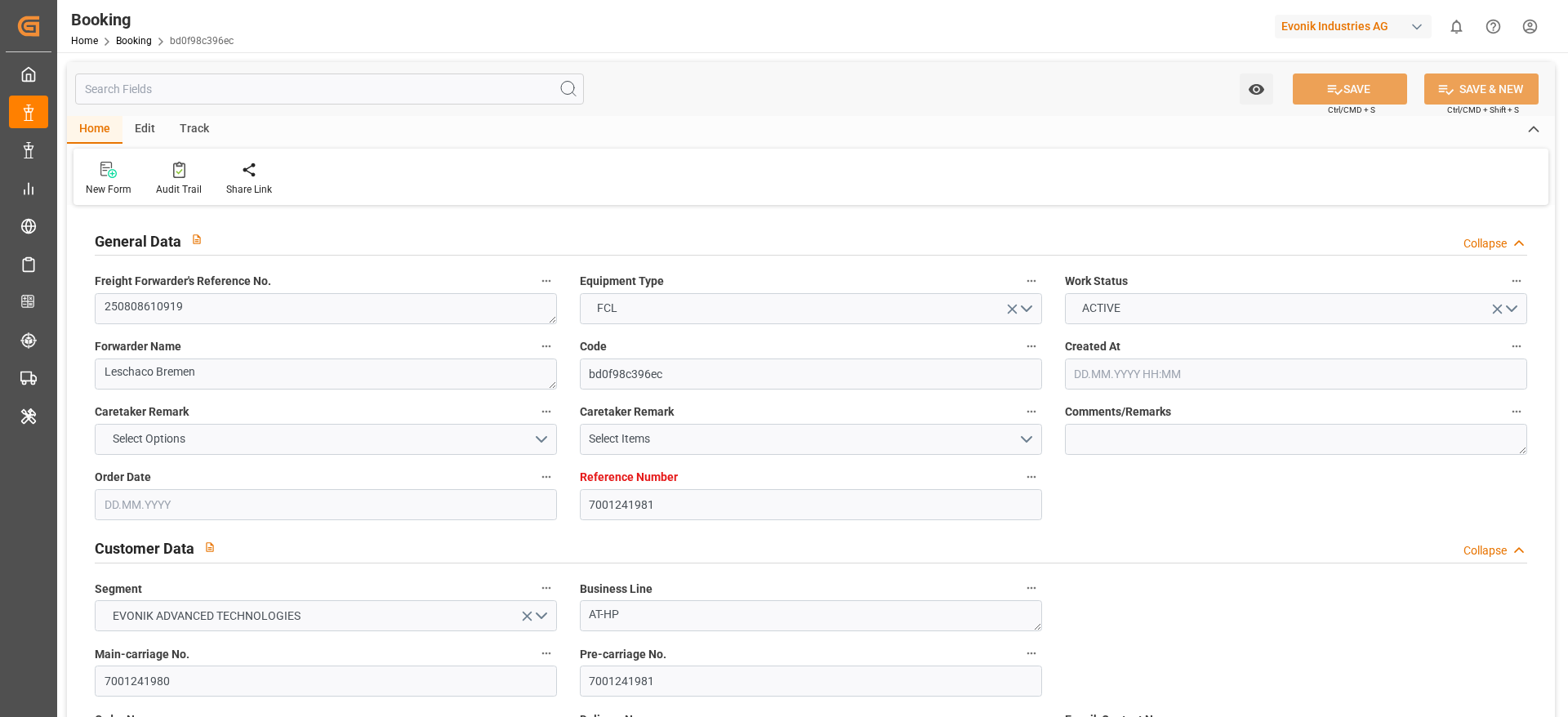
type input "9408841"
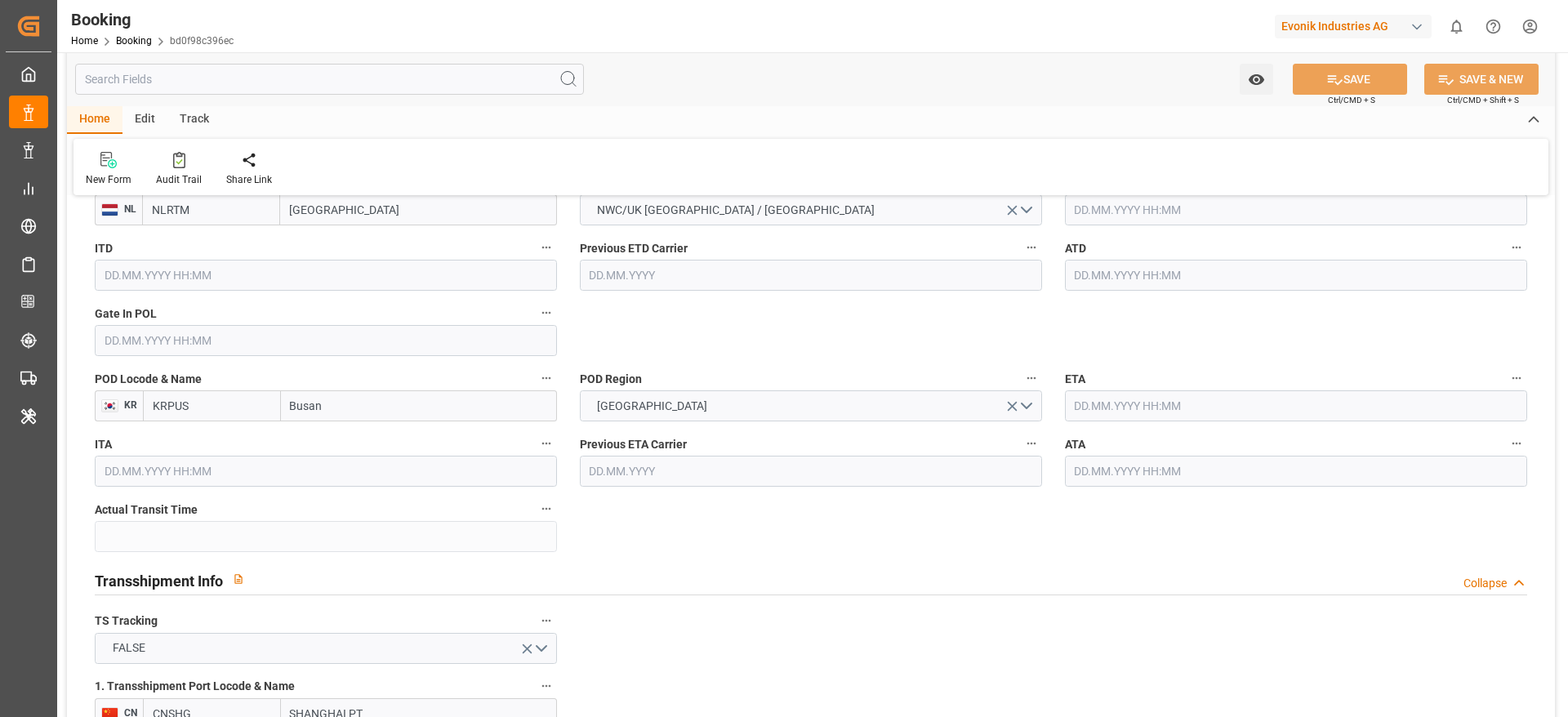
type input "06.08.2025 10:43"
type input "[DATE]"
type input "20.10.2025"
type input "11.08.2025"
type input "07.08.2025"
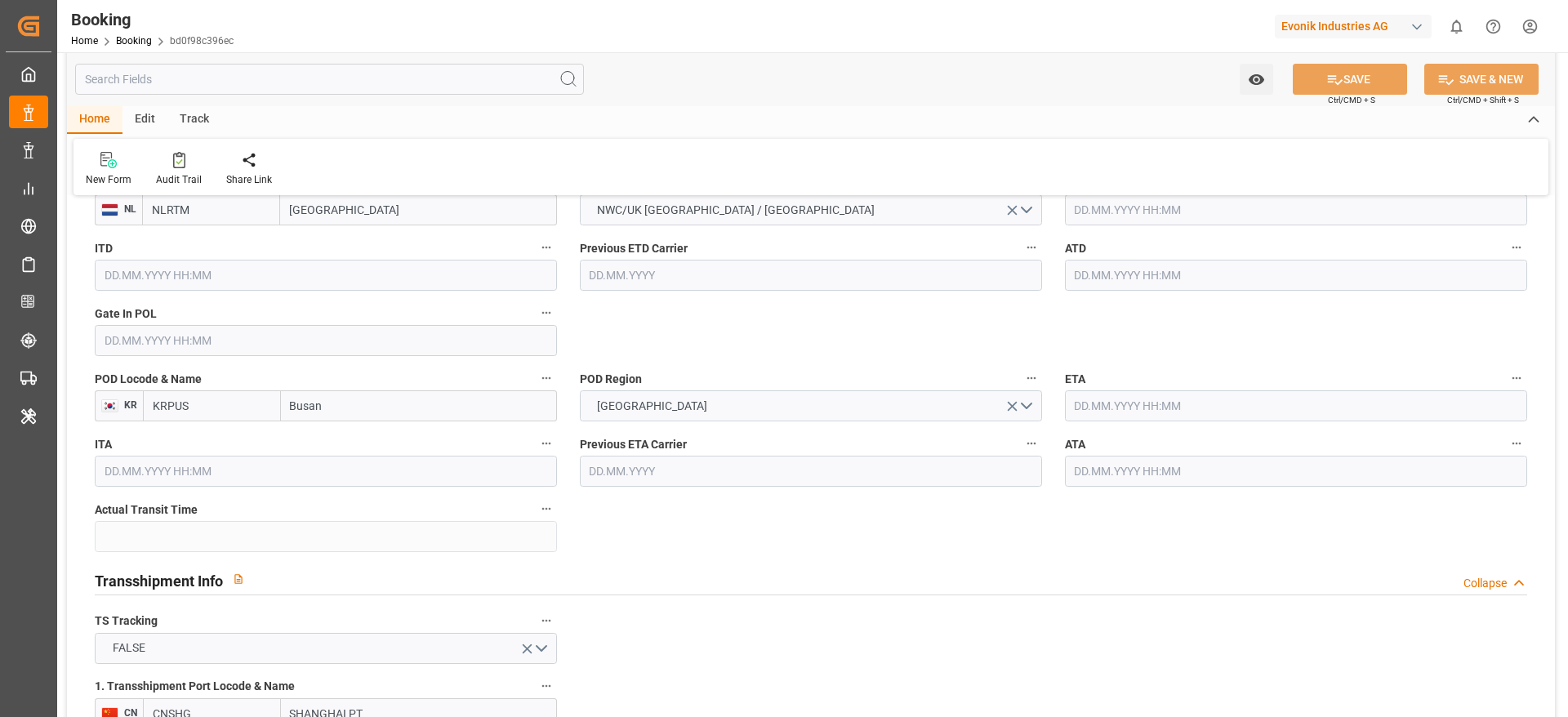
type input "07.08.2025"
type input "24.08.2025 00:00"
type input "11.10.2025 00:00"
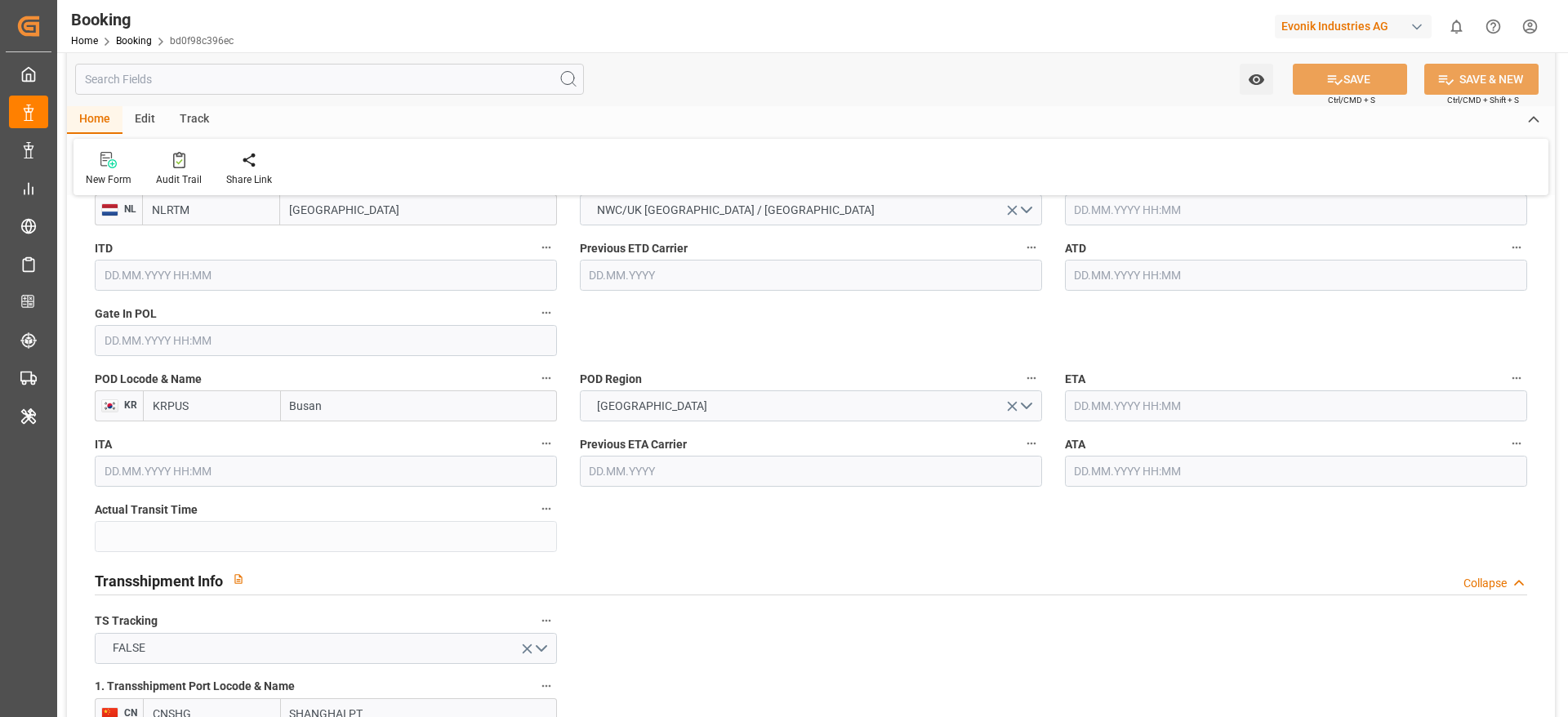
type input "06.10.2025 00:00"
type input "09.10.2025 00:00"
type input "[DATE]"
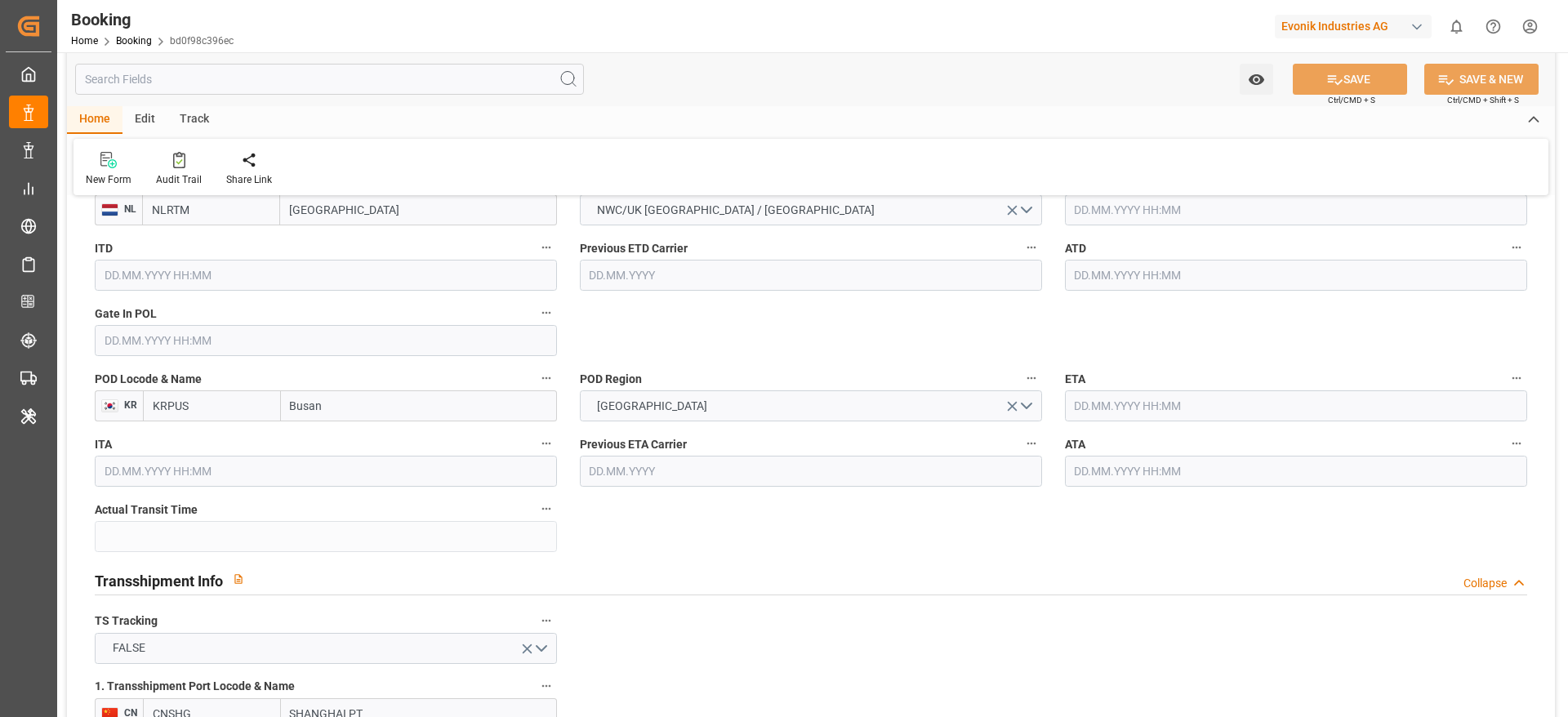
type input "13.08.2025 01:27"
type input "13.08.2025"
type input "24.08.2025 07:00"
type input "09.10.2025 05:00"
type input "11.10.2025 15:00"
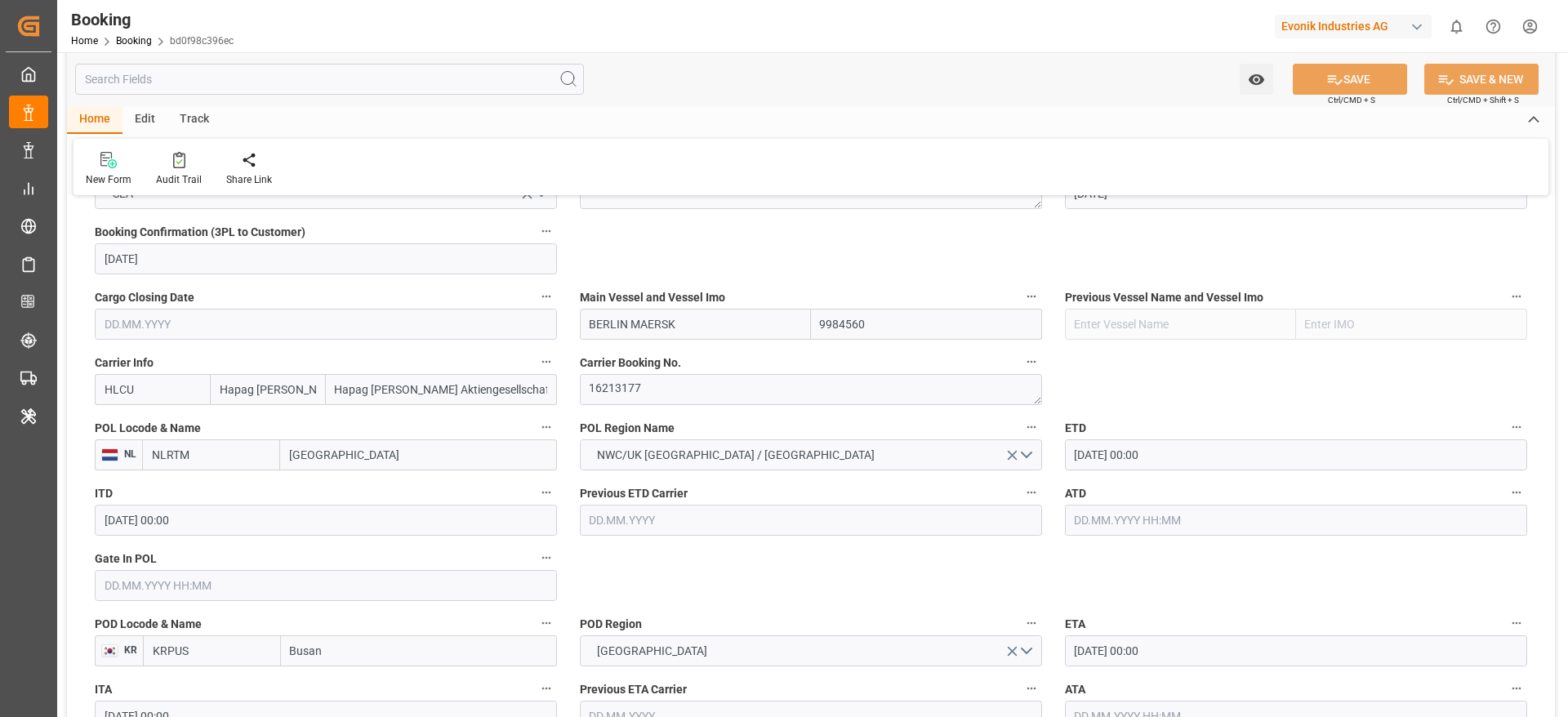
scroll to position [980, 0]
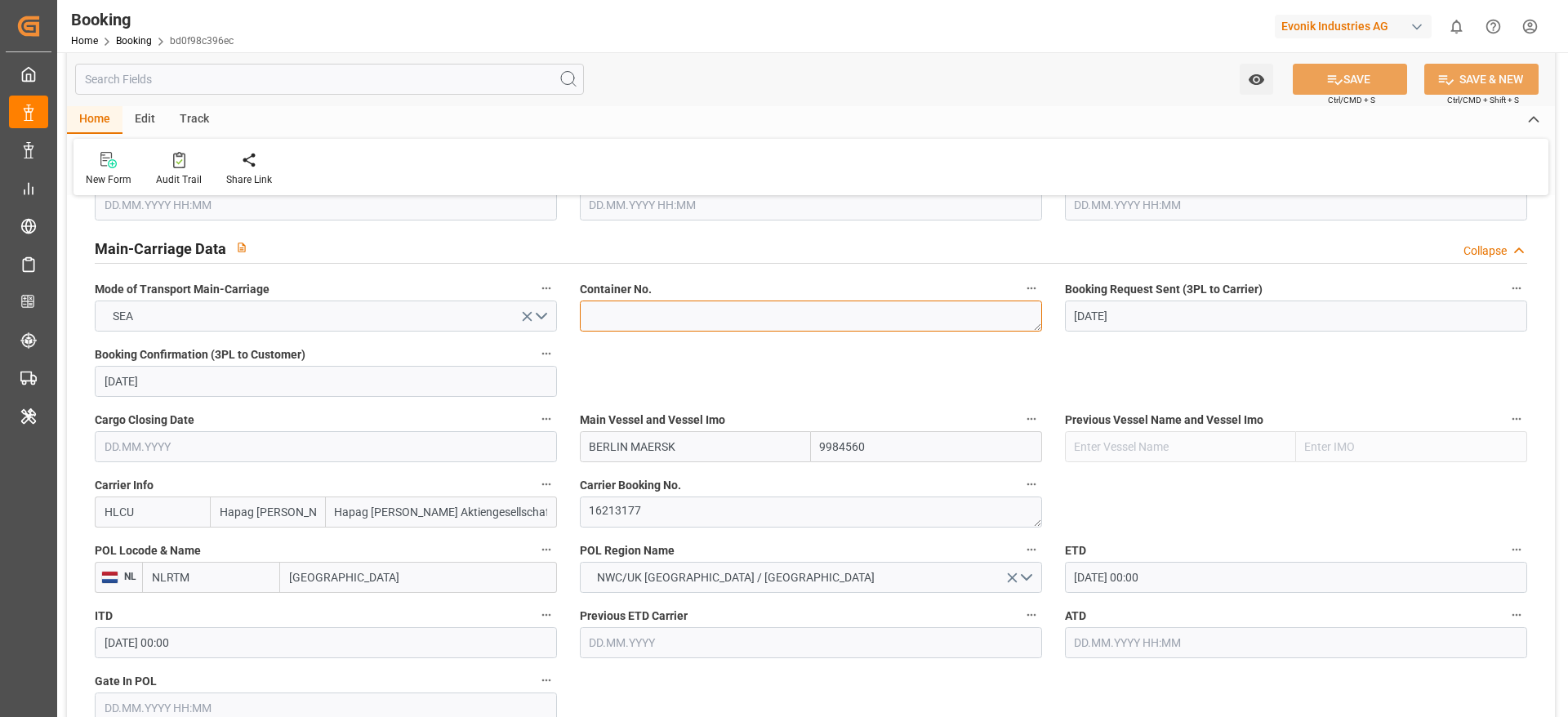
click at [648, 301] on textarea at bounding box center [811, 315] width 462 height 31
paste textarea "SEGU 1265092"
click at [626, 316] on textarea "SEGU 1265092" at bounding box center [811, 315] width 462 height 31
type textarea "SEGU1265092"
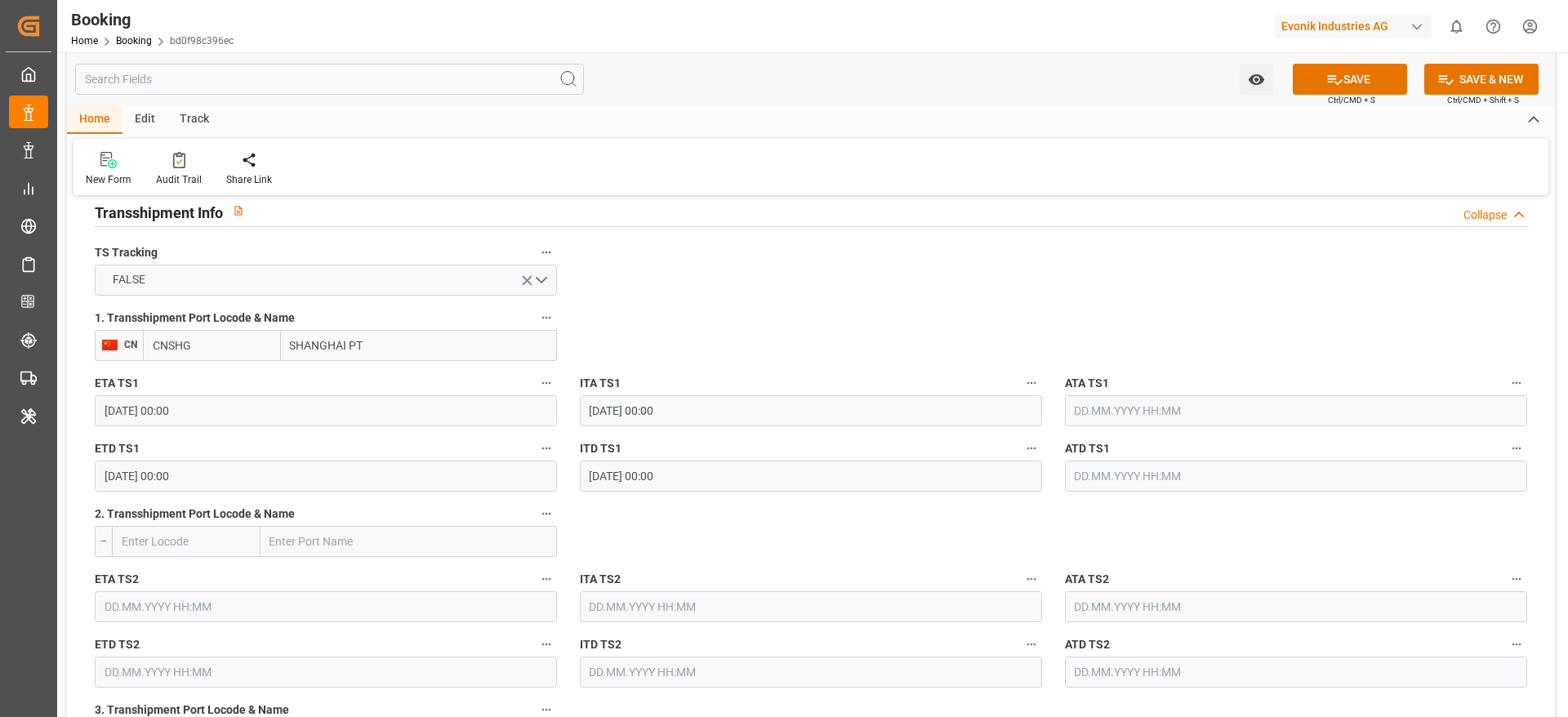
scroll to position [1715, 0]
click at [398, 348] on input "SHANGHAI PT" at bounding box center [419, 346] width 276 height 31
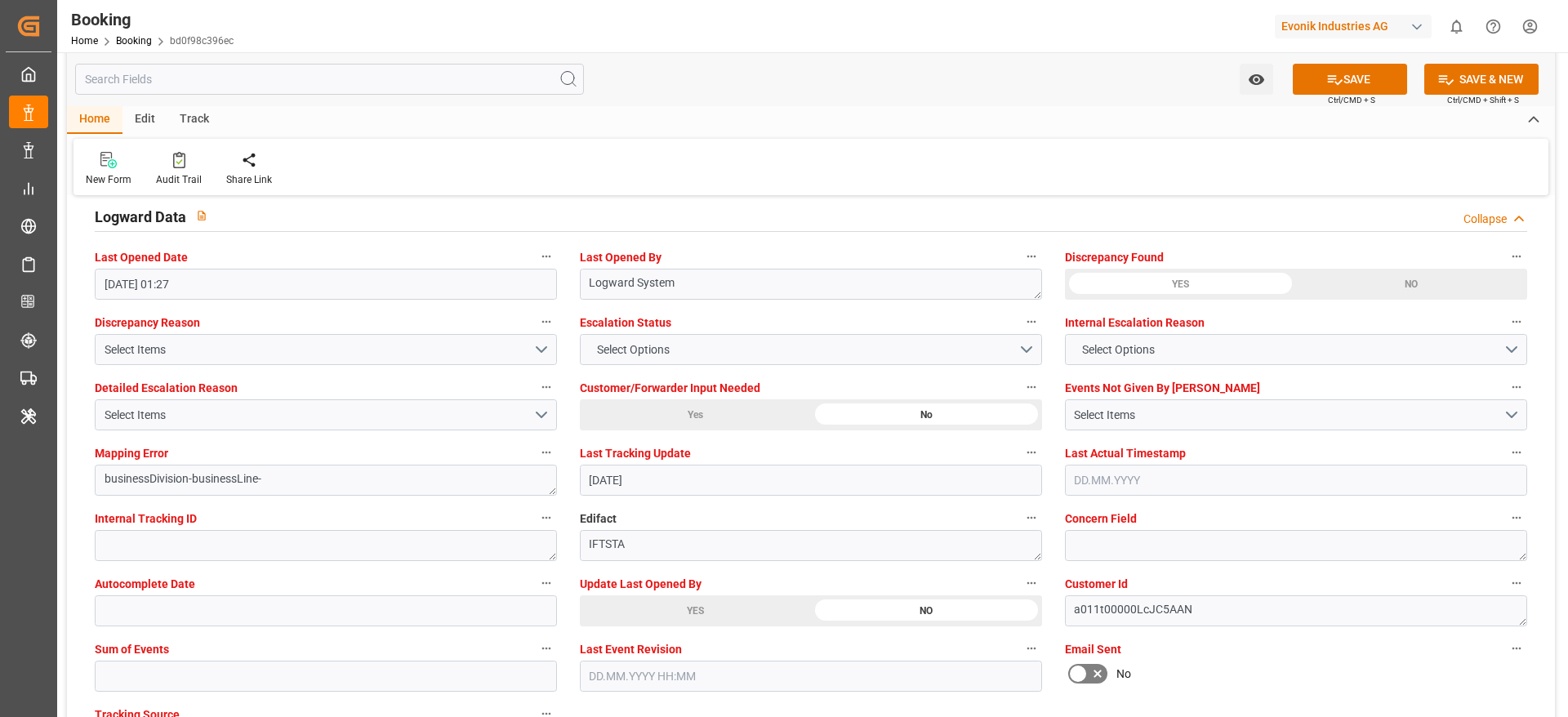
scroll to position [3186, 0]
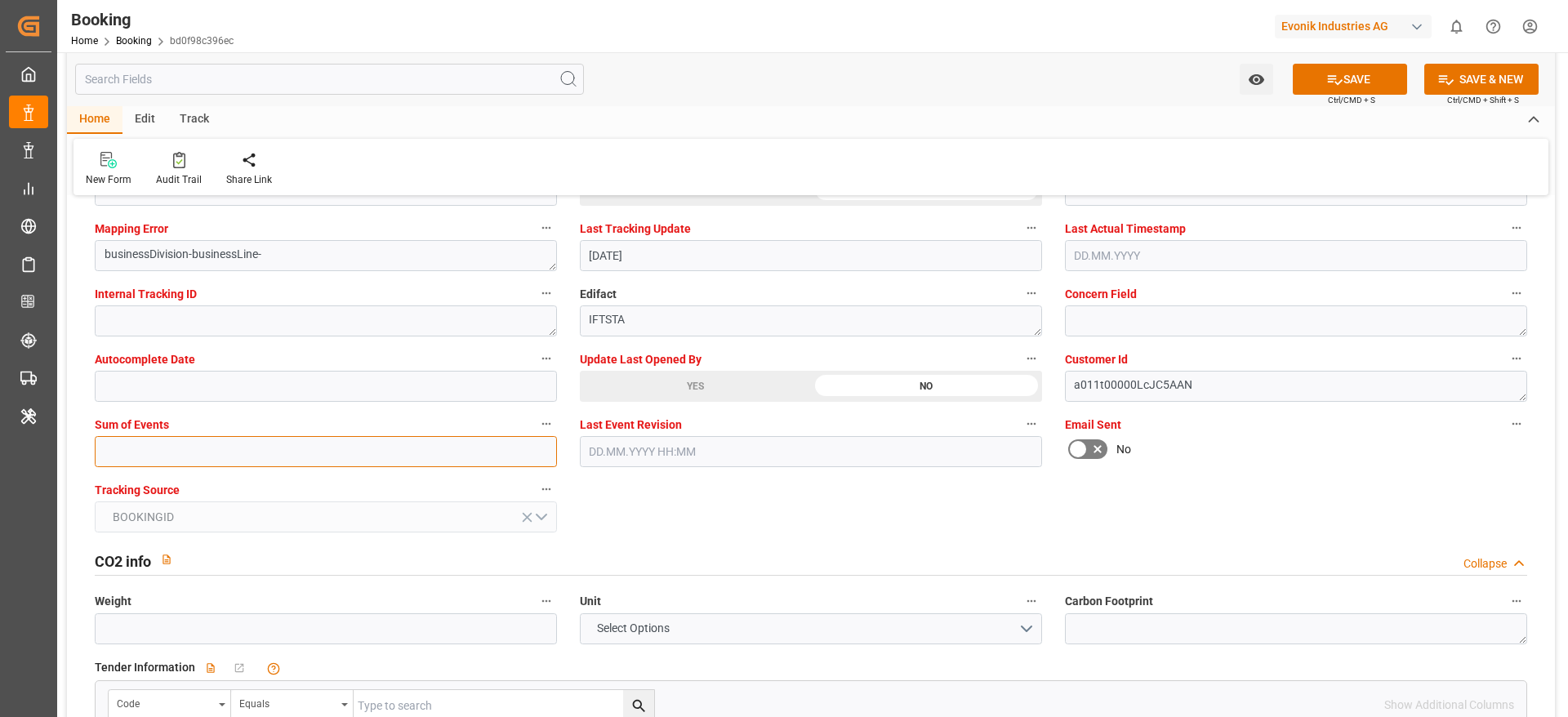
click at [226, 458] on input "text" at bounding box center [326, 451] width 462 height 31
type input "0"
click at [1328, 88] on button "SAVE" at bounding box center [1350, 79] width 114 height 31
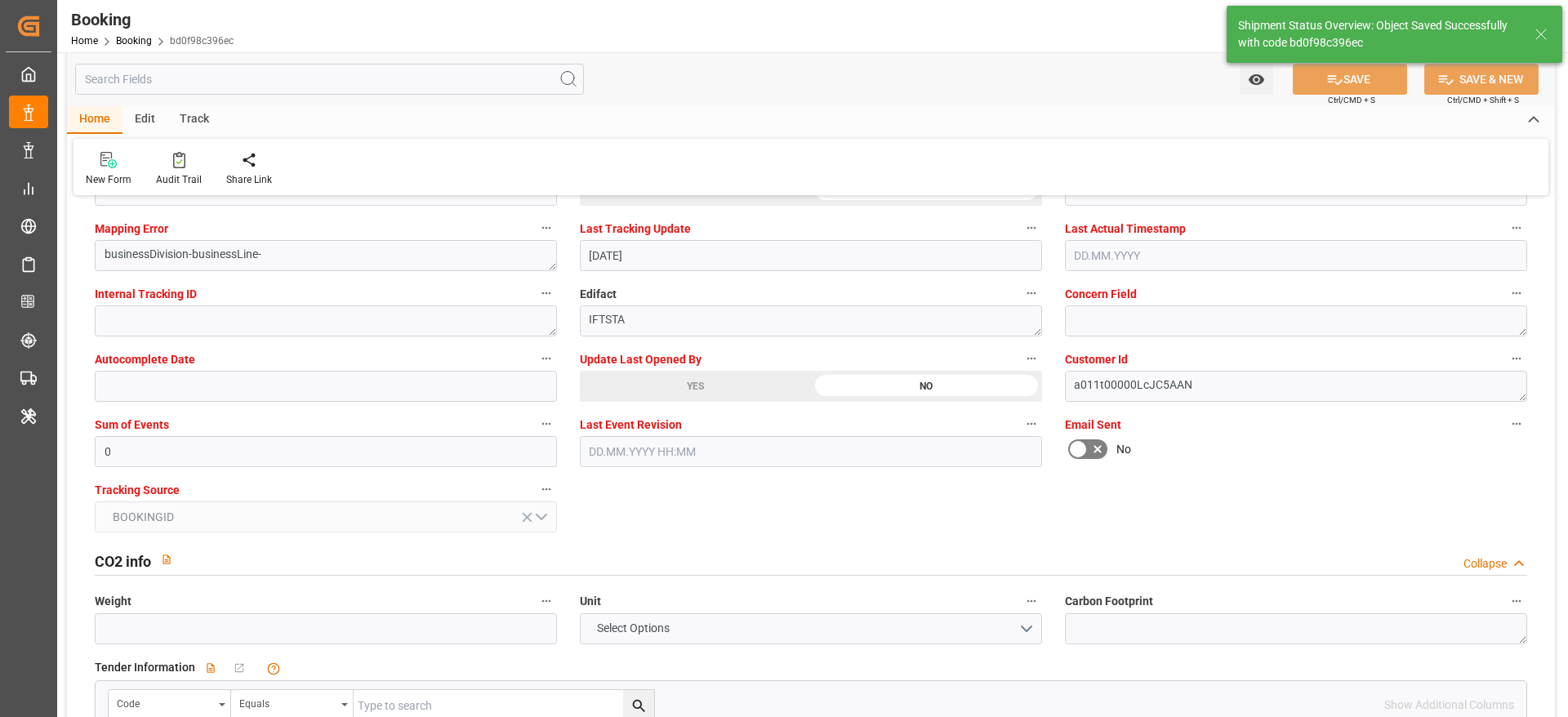
type textarea "[PERSON_NAME]"
type input "13.08.2025 06:18"
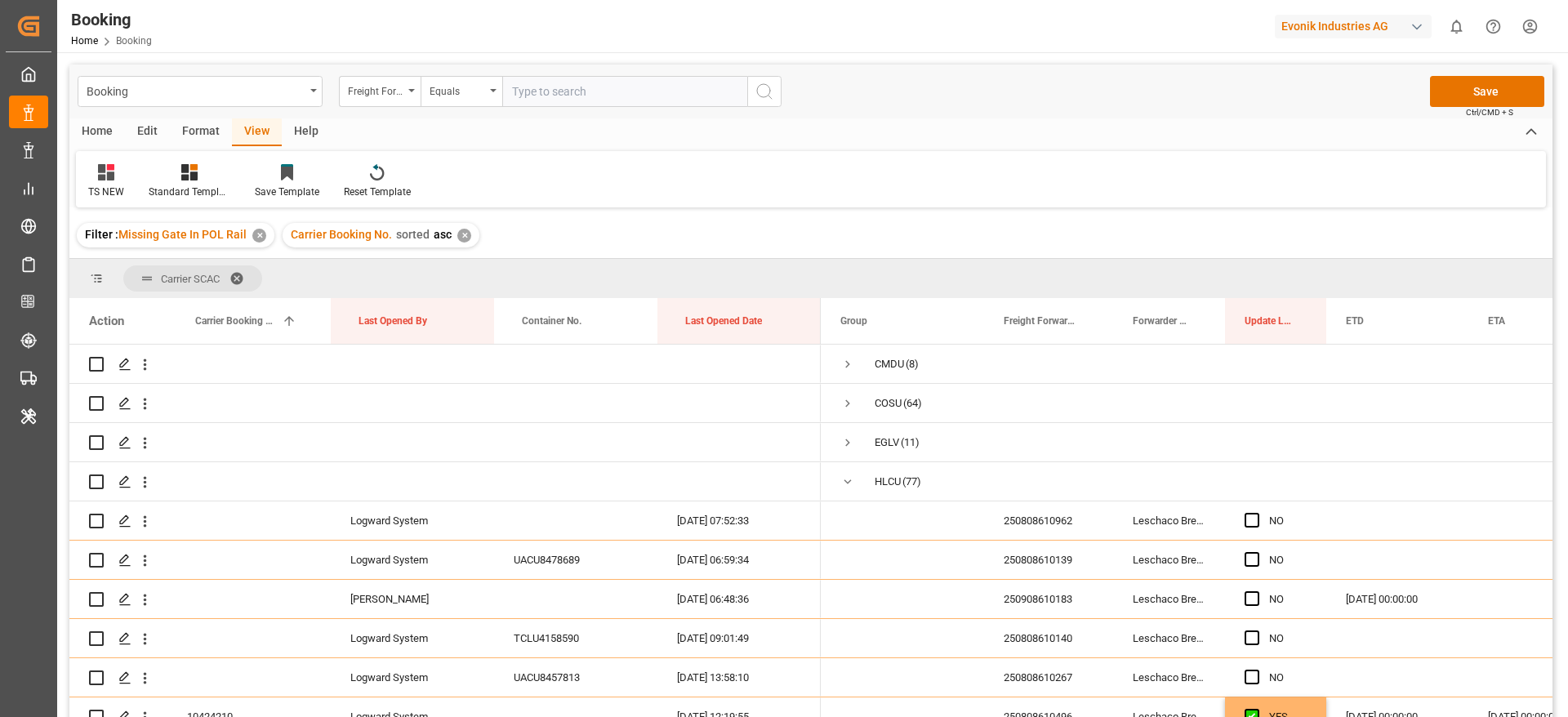
scroll to position [1838, 0]
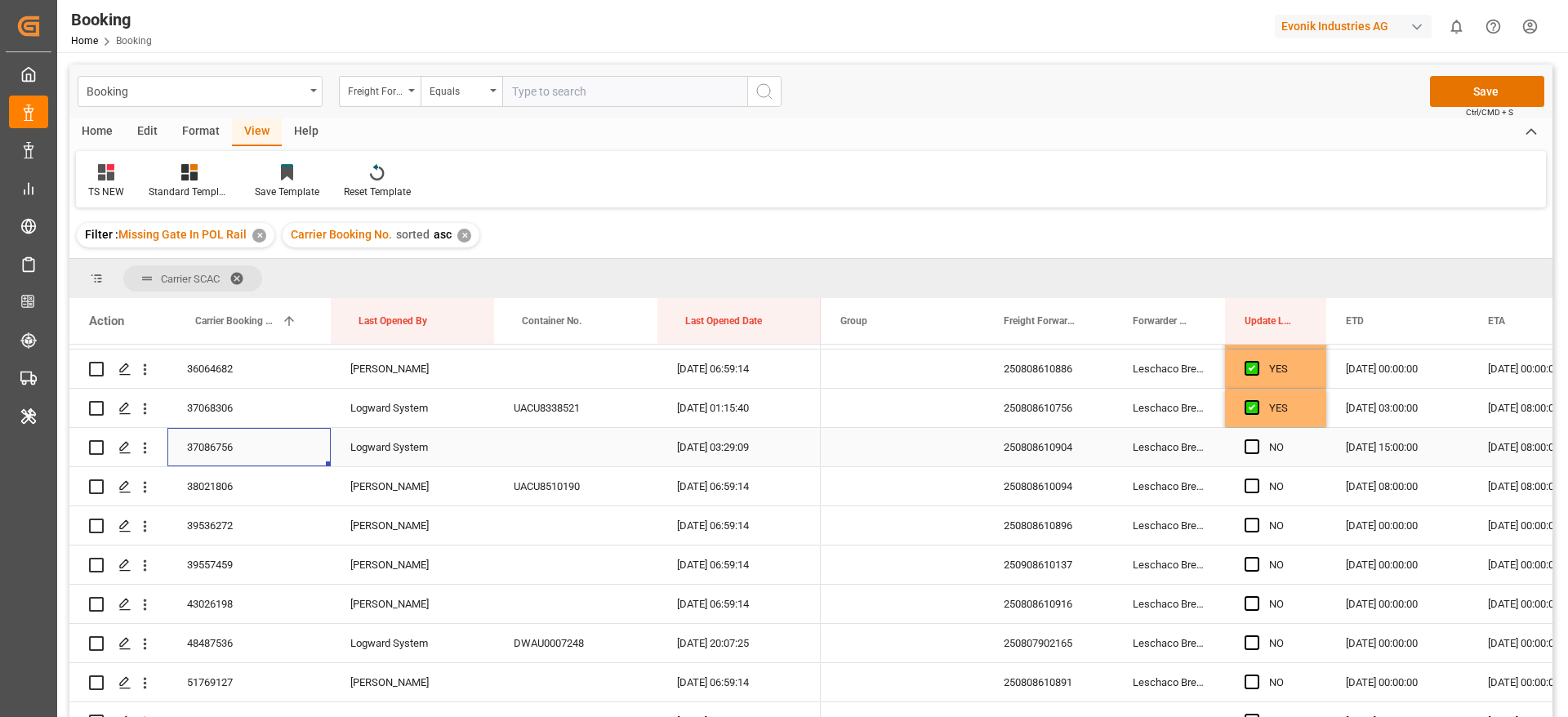
click at [148, 450] on icon "open menu" at bounding box center [145, 448] width 18 height 18
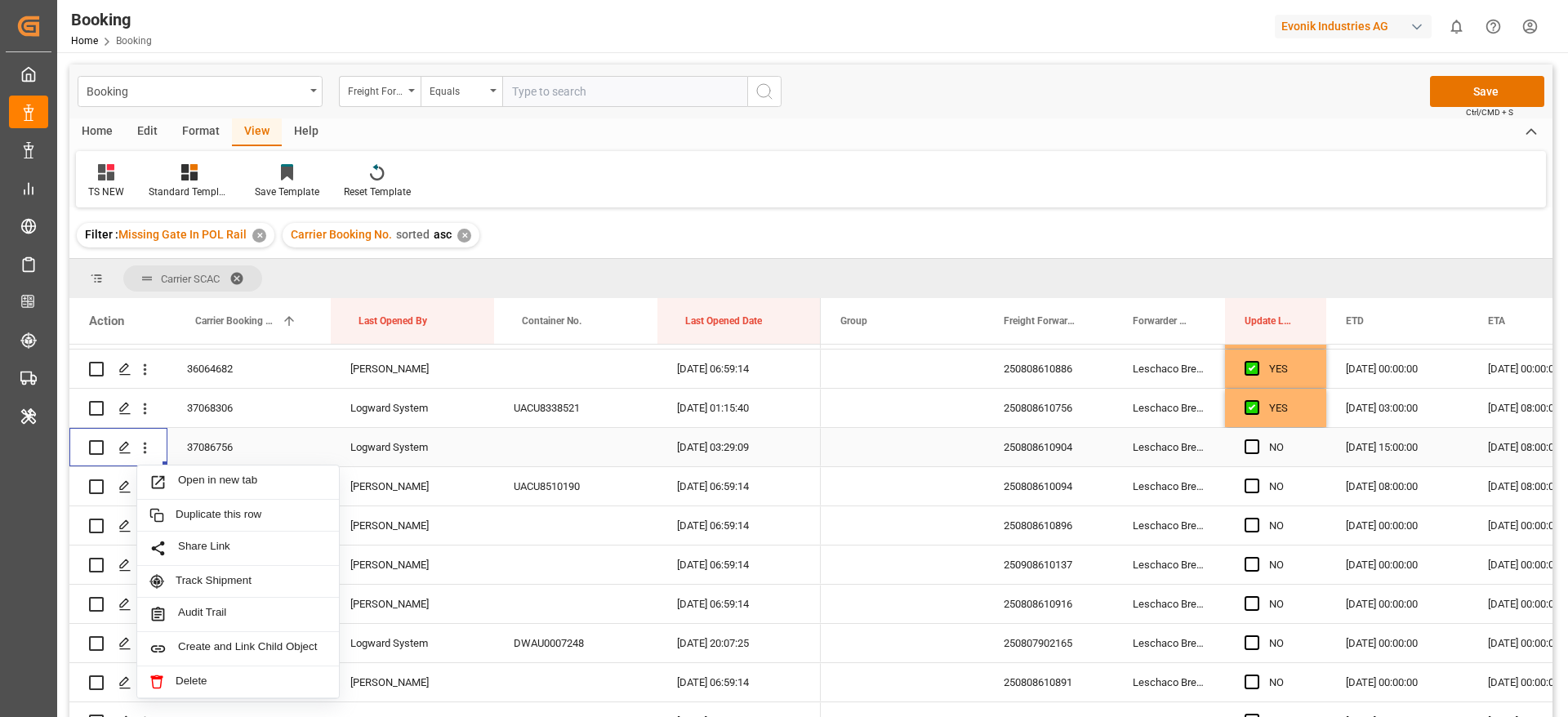
click at [240, 478] on span "Open in new tab" at bounding box center [252, 483] width 148 height 18
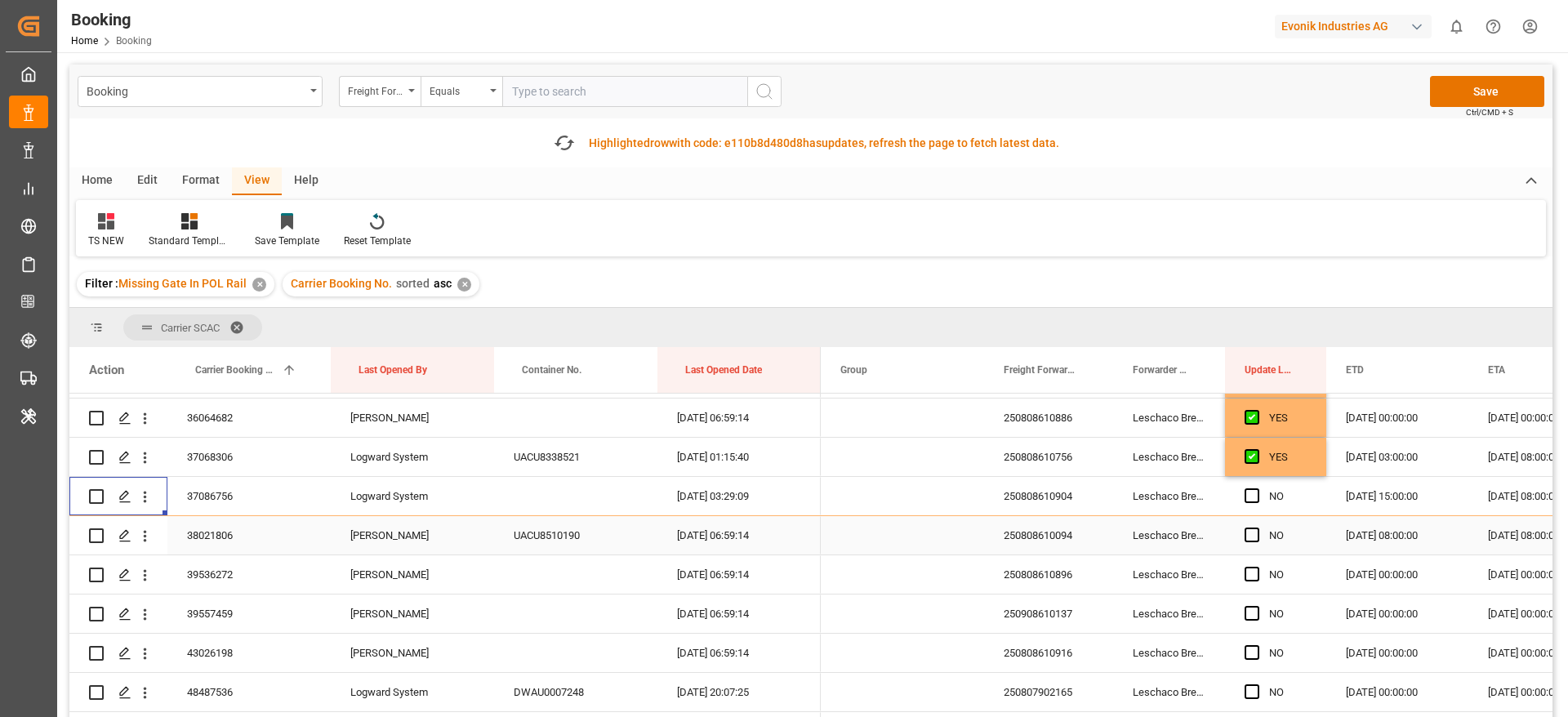
click at [241, 541] on div "38021806" at bounding box center [249, 535] width 163 height 39
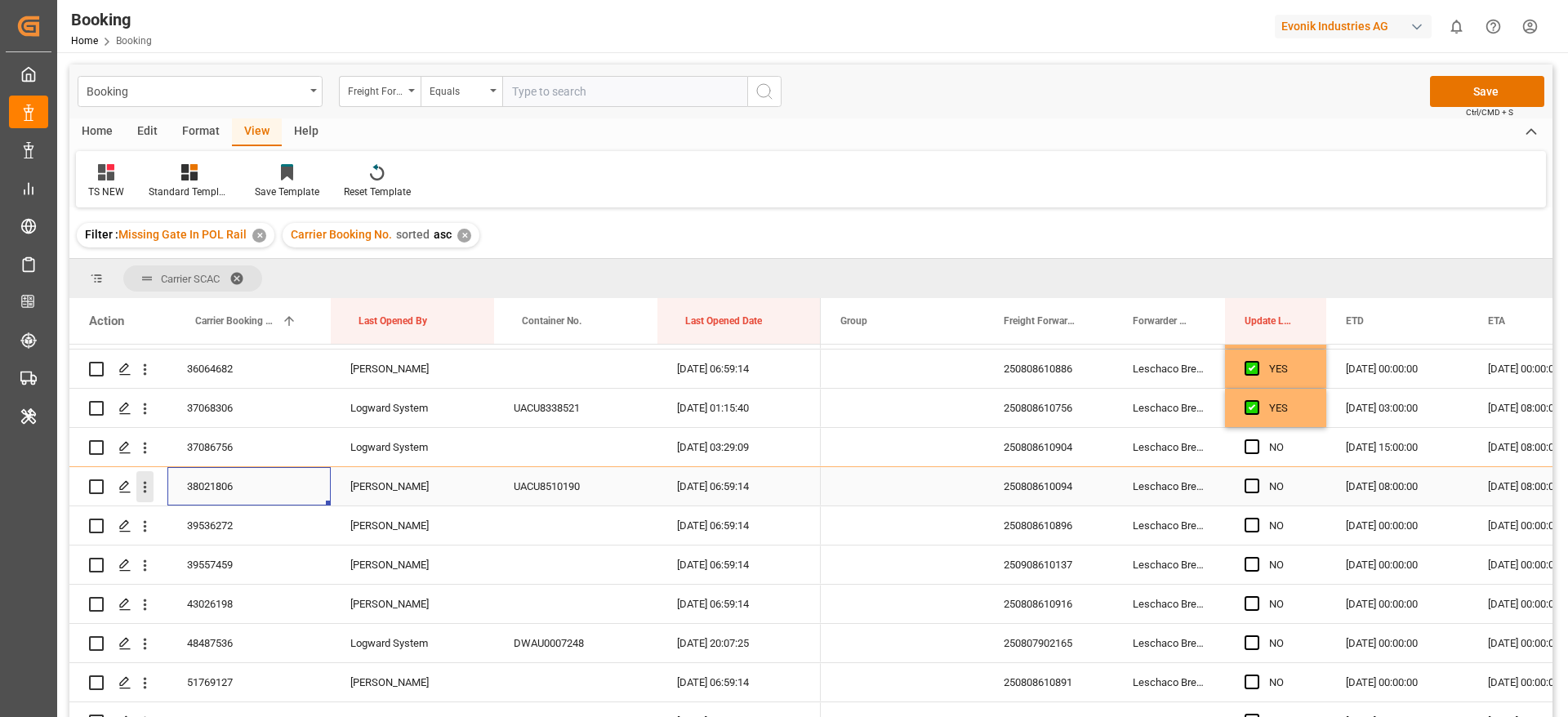
click at [142, 488] on icon "open menu" at bounding box center [145, 487] width 18 height 18
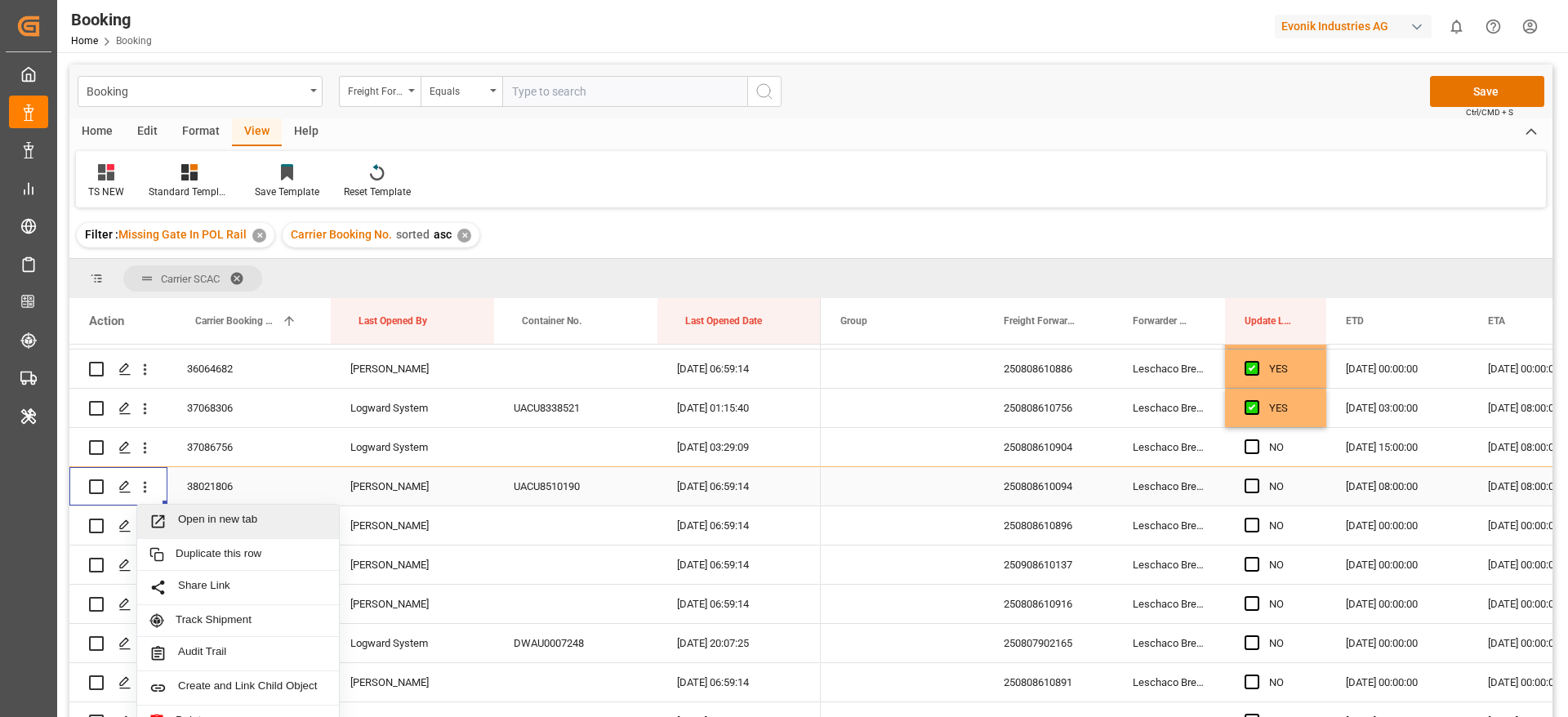
click at [231, 520] on span "Open in new tab" at bounding box center [252, 521] width 148 height 18
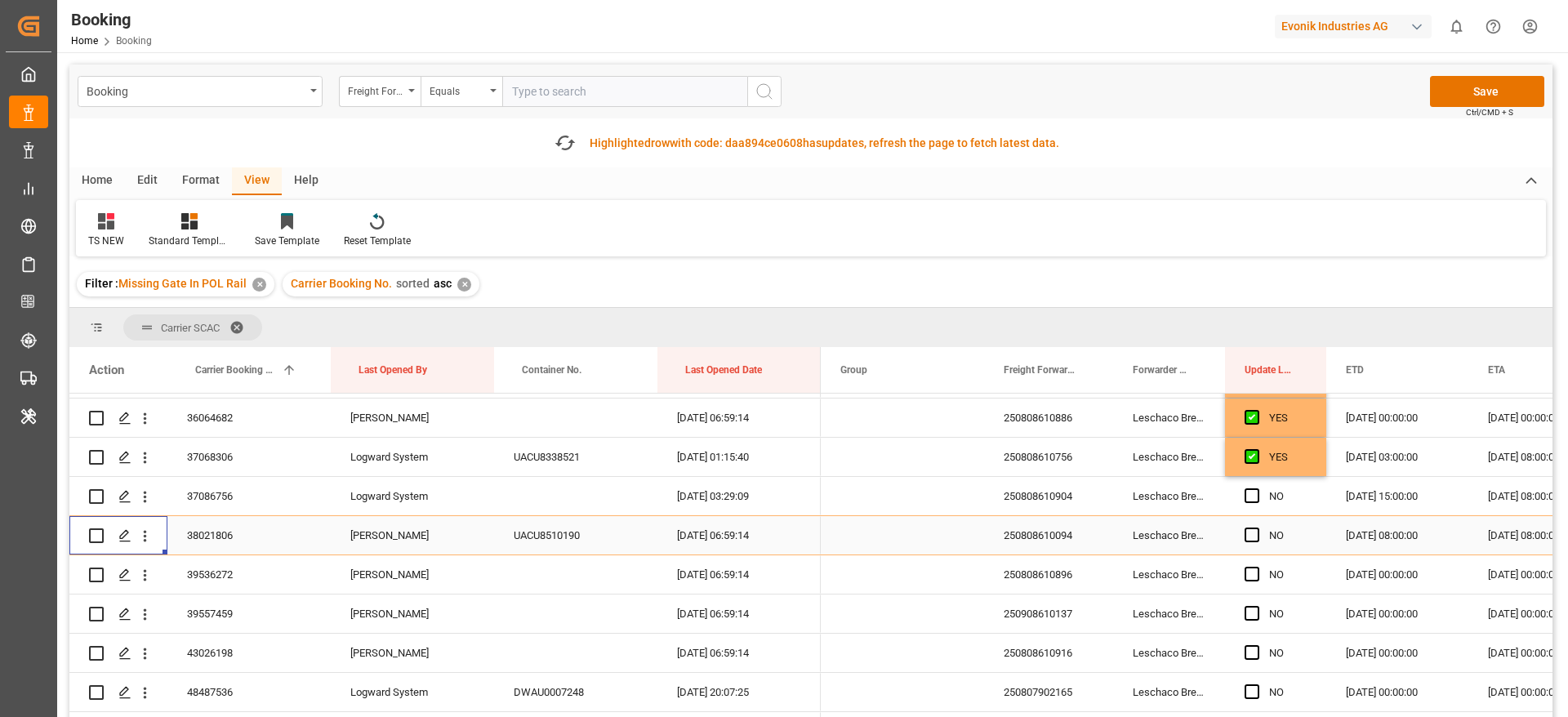
scroll to position [1961, 0]
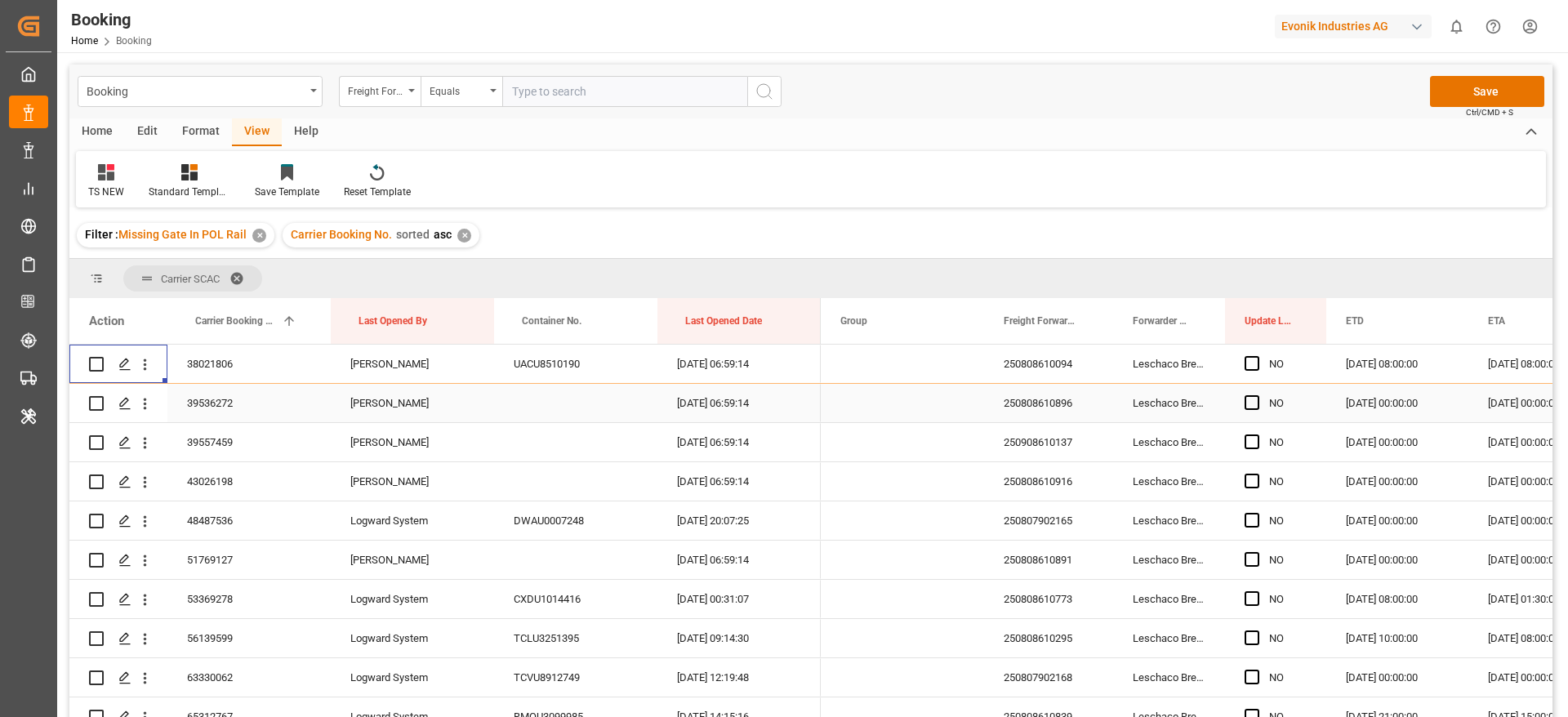
click at [214, 398] on div "39536272" at bounding box center [249, 403] width 163 height 39
click at [1258, 401] on span "Press SPACE to select this row." at bounding box center [1251, 402] width 15 height 15
click at [1257, 395] on input "Press SPACE to select this row." at bounding box center [1257, 395] width 0 height 0
click at [1255, 437] on span "Press SPACE to select this row." at bounding box center [1251, 441] width 15 height 15
click at [1257, 434] on input "Press SPACE to select this row." at bounding box center [1257, 434] width 0 height 0
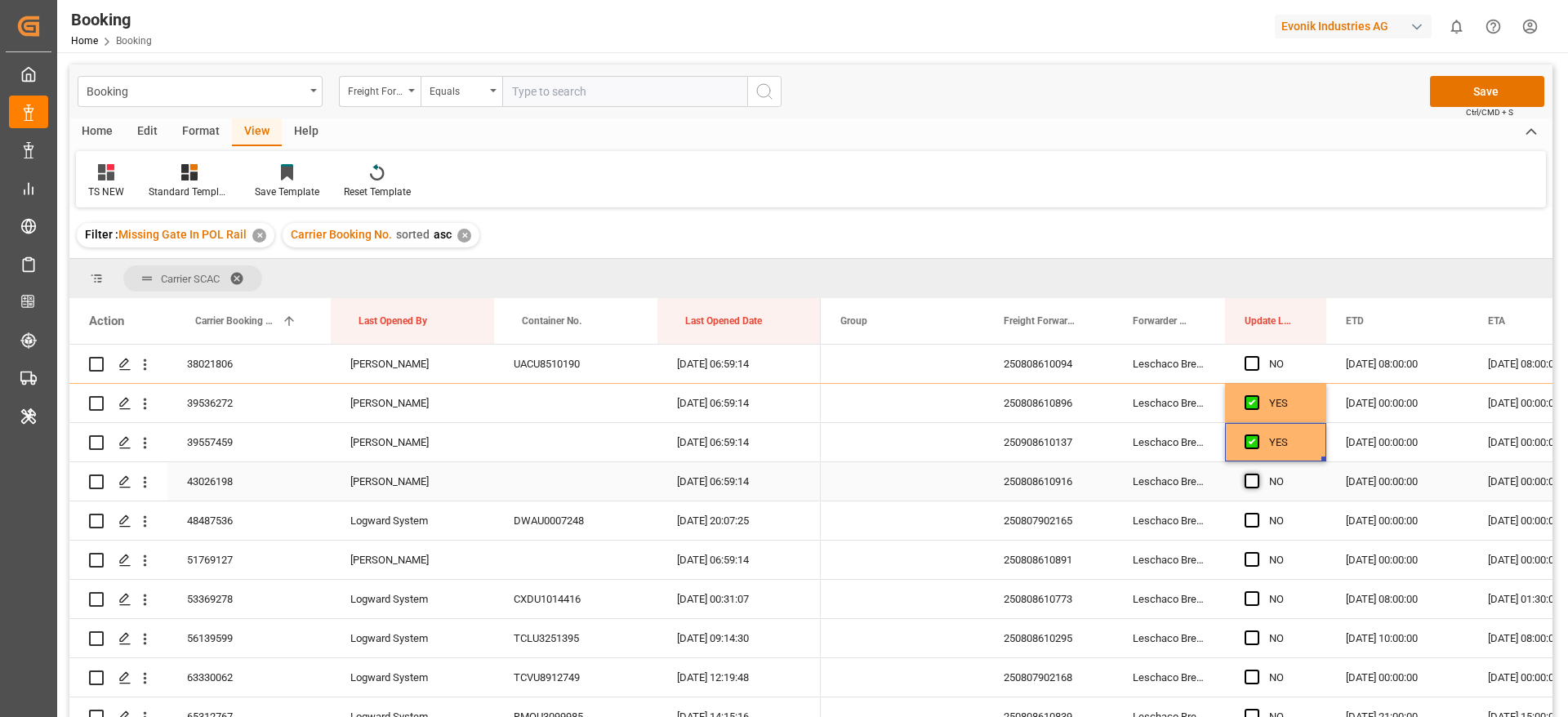
click at [1252, 478] on span "Press SPACE to select this row." at bounding box center [1251, 481] width 15 height 15
click at [1257, 474] on input "Press SPACE to select this row." at bounding box center [1257, 474] width 0 height 0
click at [1466, 89] on button "Save" at bounding box center [1487, 91] width 114 height 31
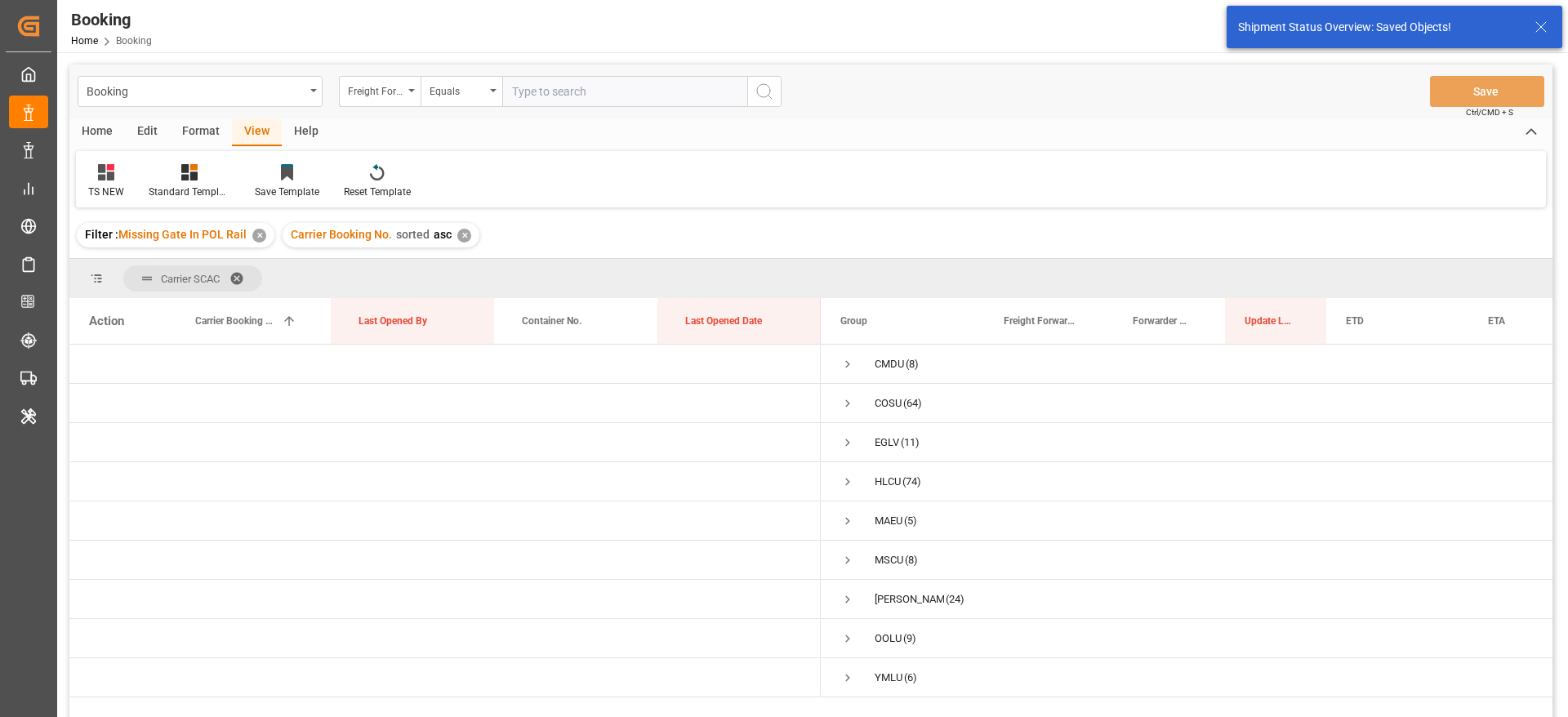
scroll to position [0, 0]
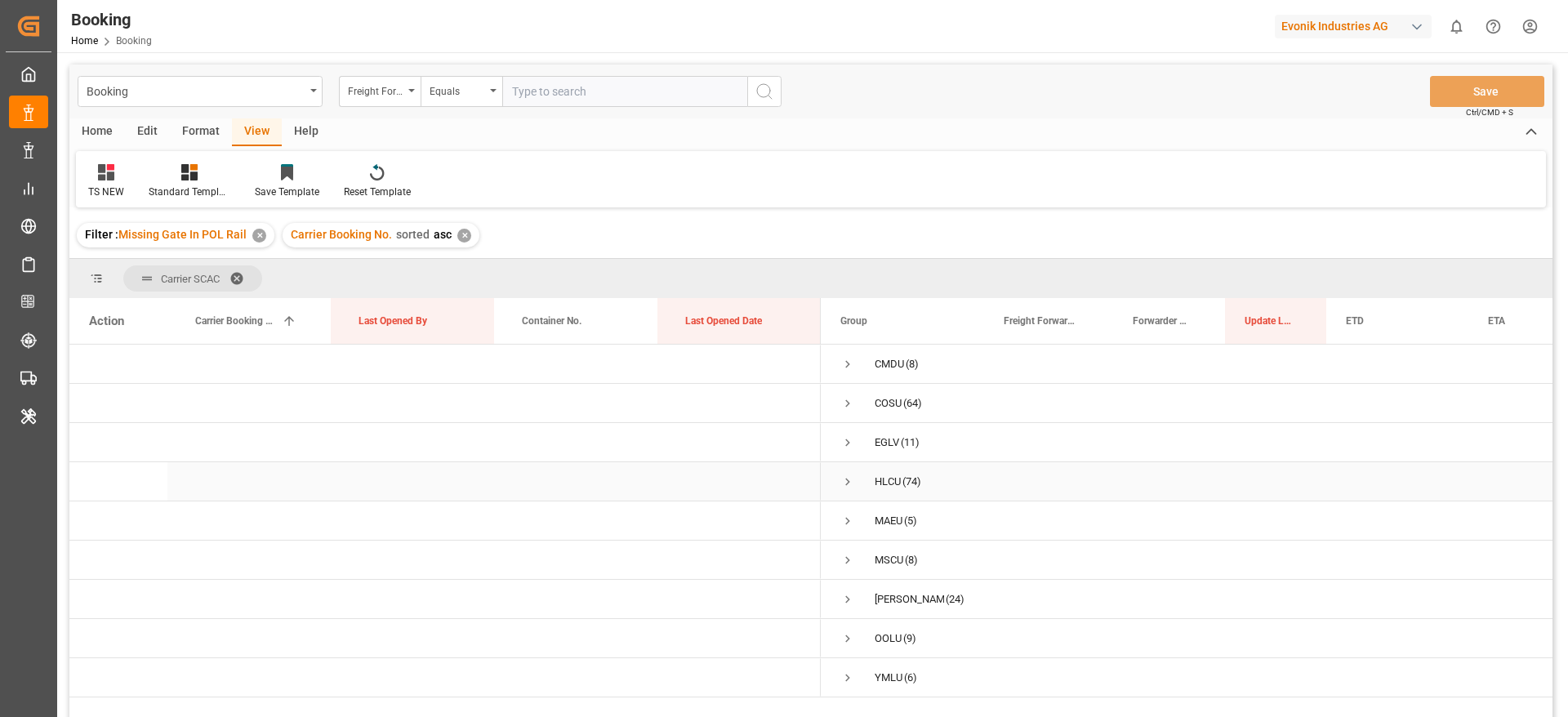
click at [852, 486] on span "Press SPACE to select this row." at bounding box center [848, 482] width 15 height 15
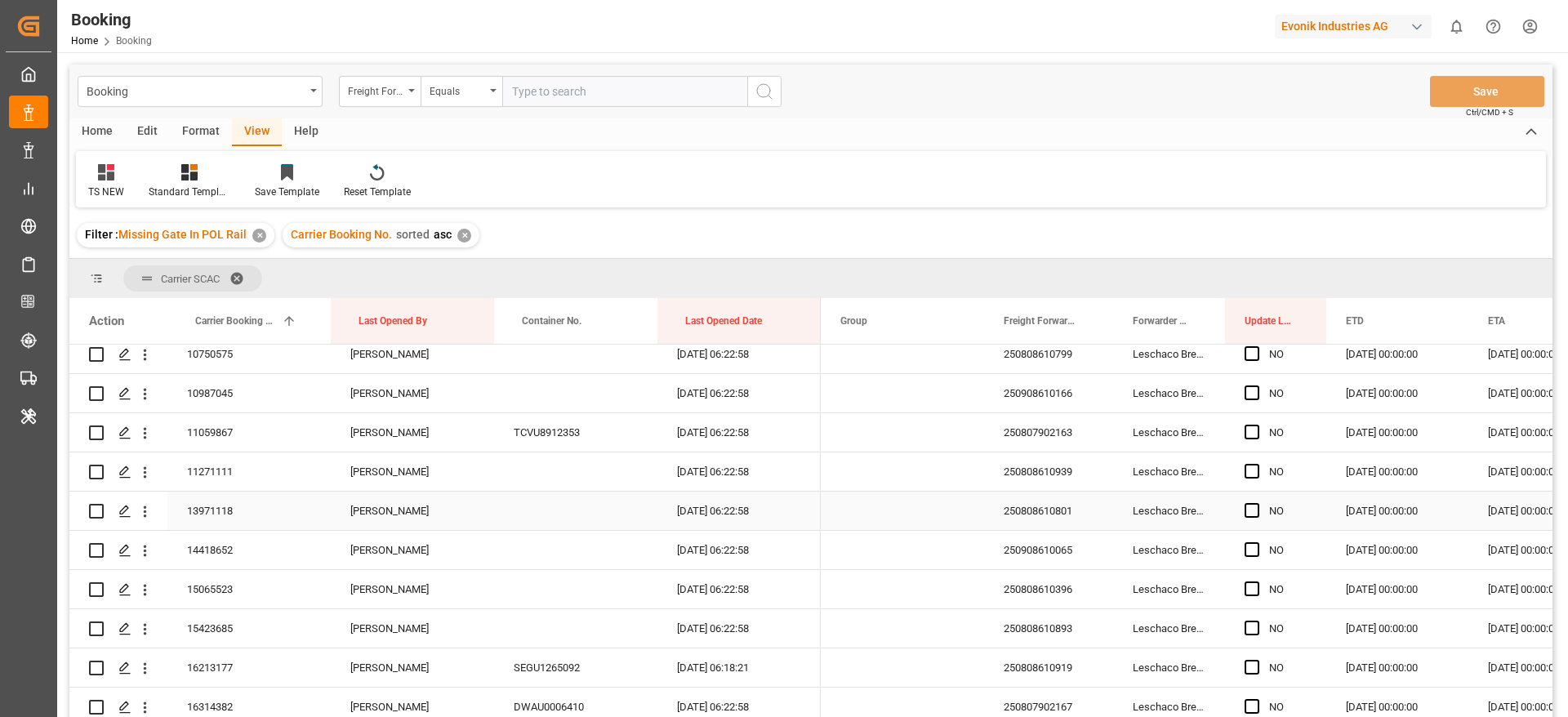
scroll to position [123, 0]
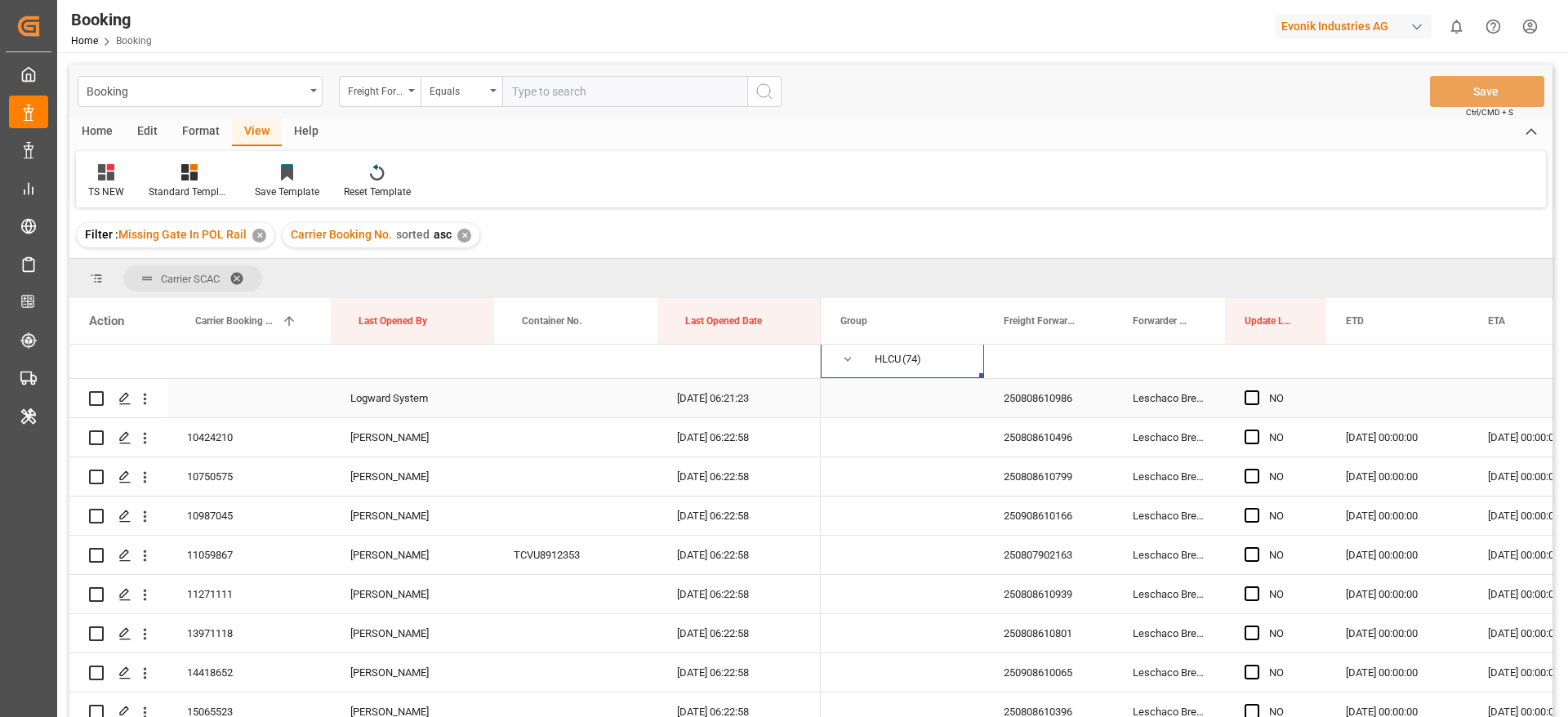
click at [1036, 404] on div "250808610986" at bounding box center [1048, 398] width 129 height 39
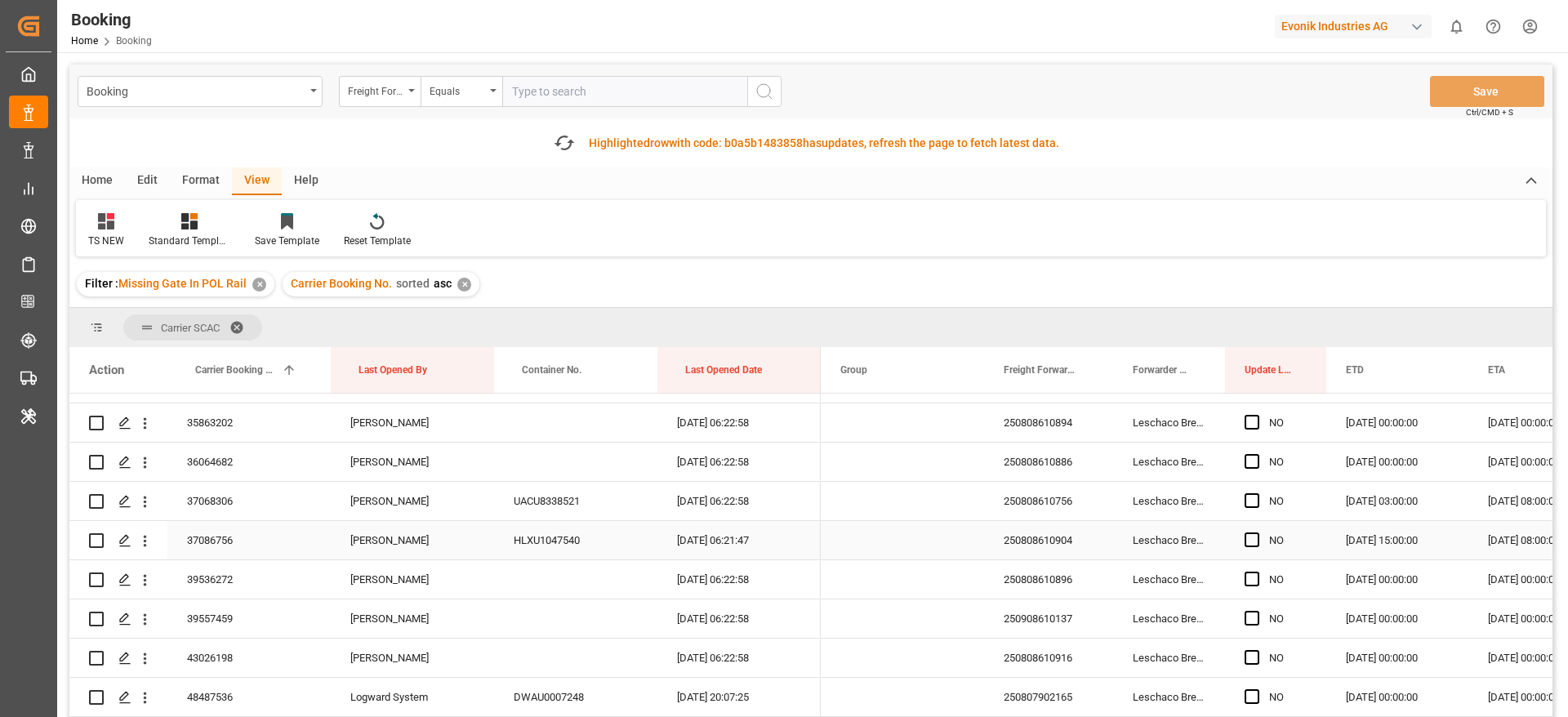
scroll to position [1838, 0]
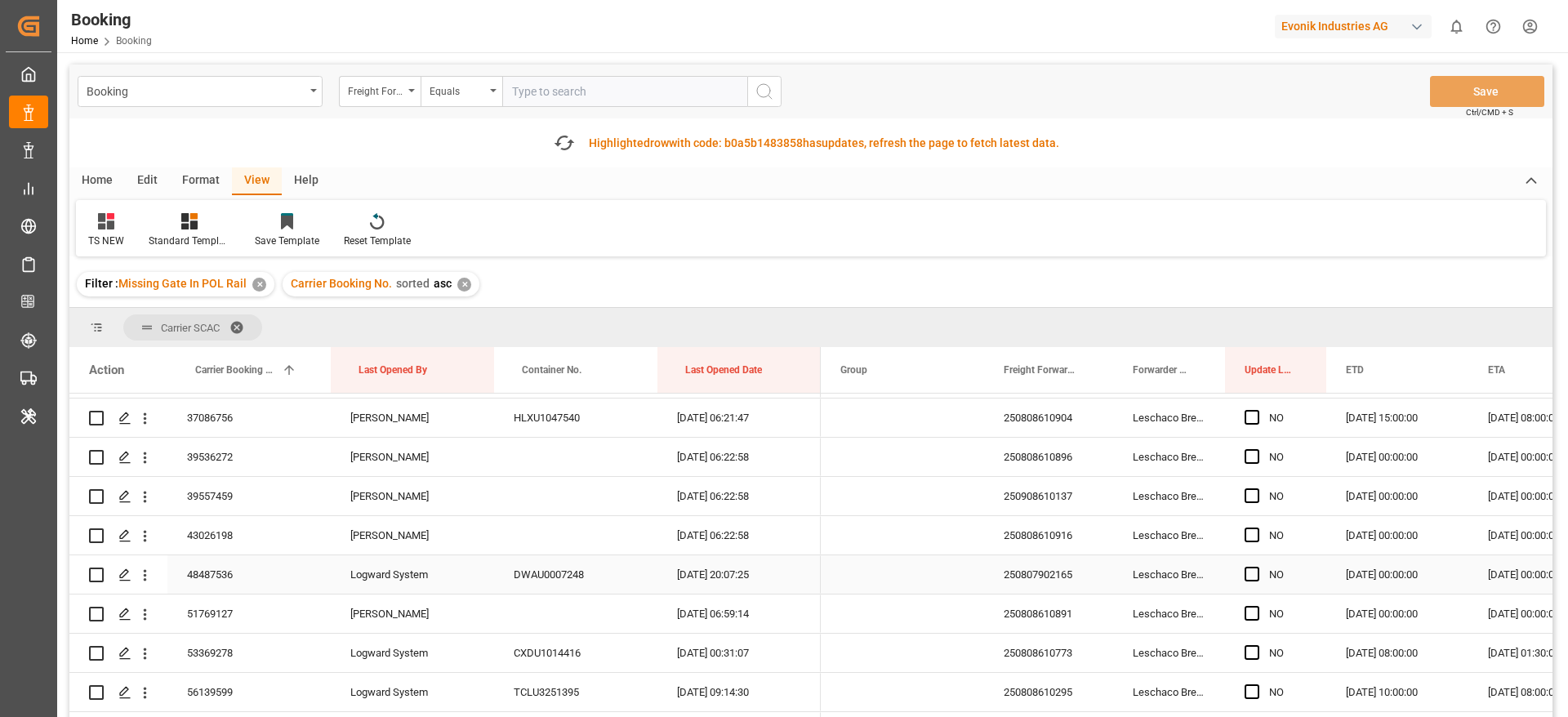
click at [247, 584] on div "48487536" at bounding box center [249, 575] width 163 height 39
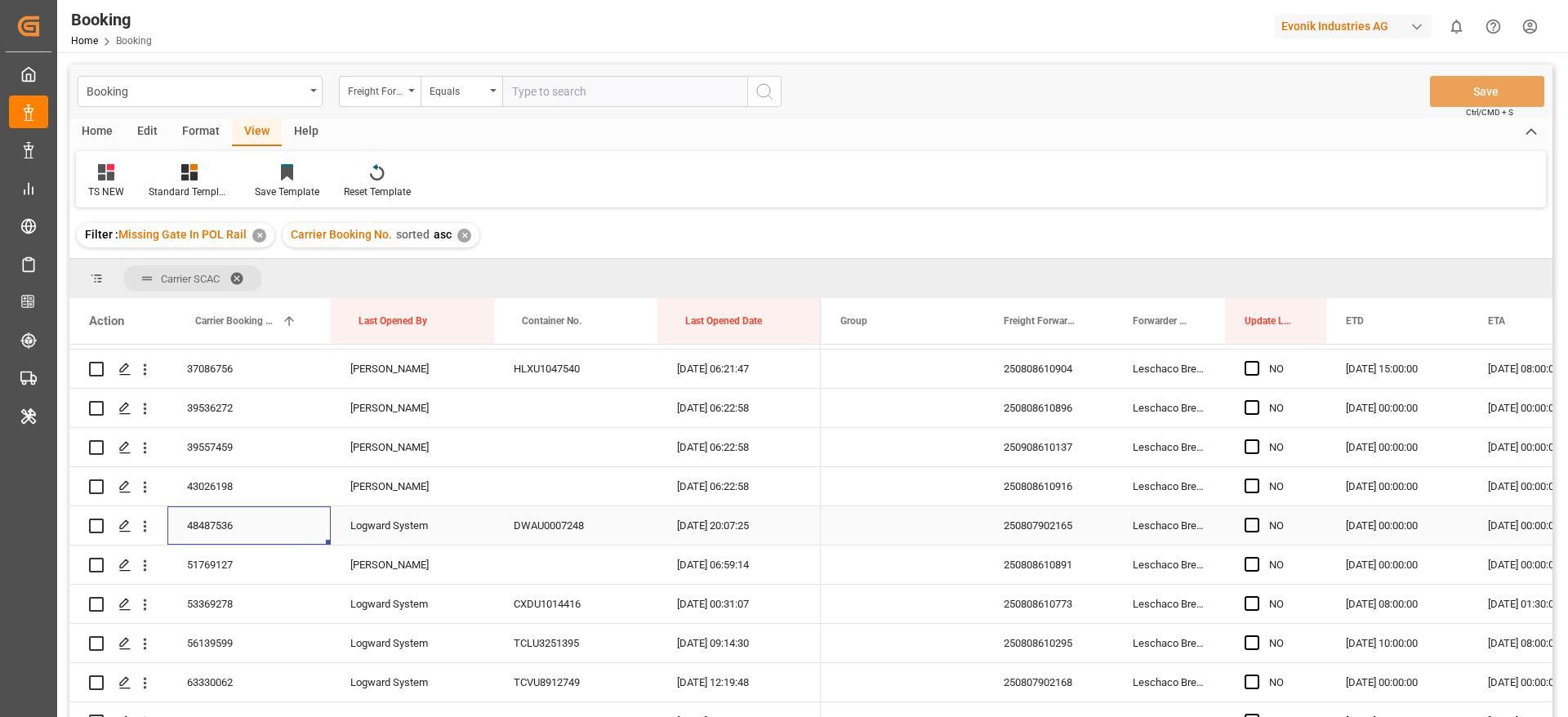
click at [1251, 516] on div "Press SPACE to select this row." at bounding box center [1257, 526] width 25 height 38
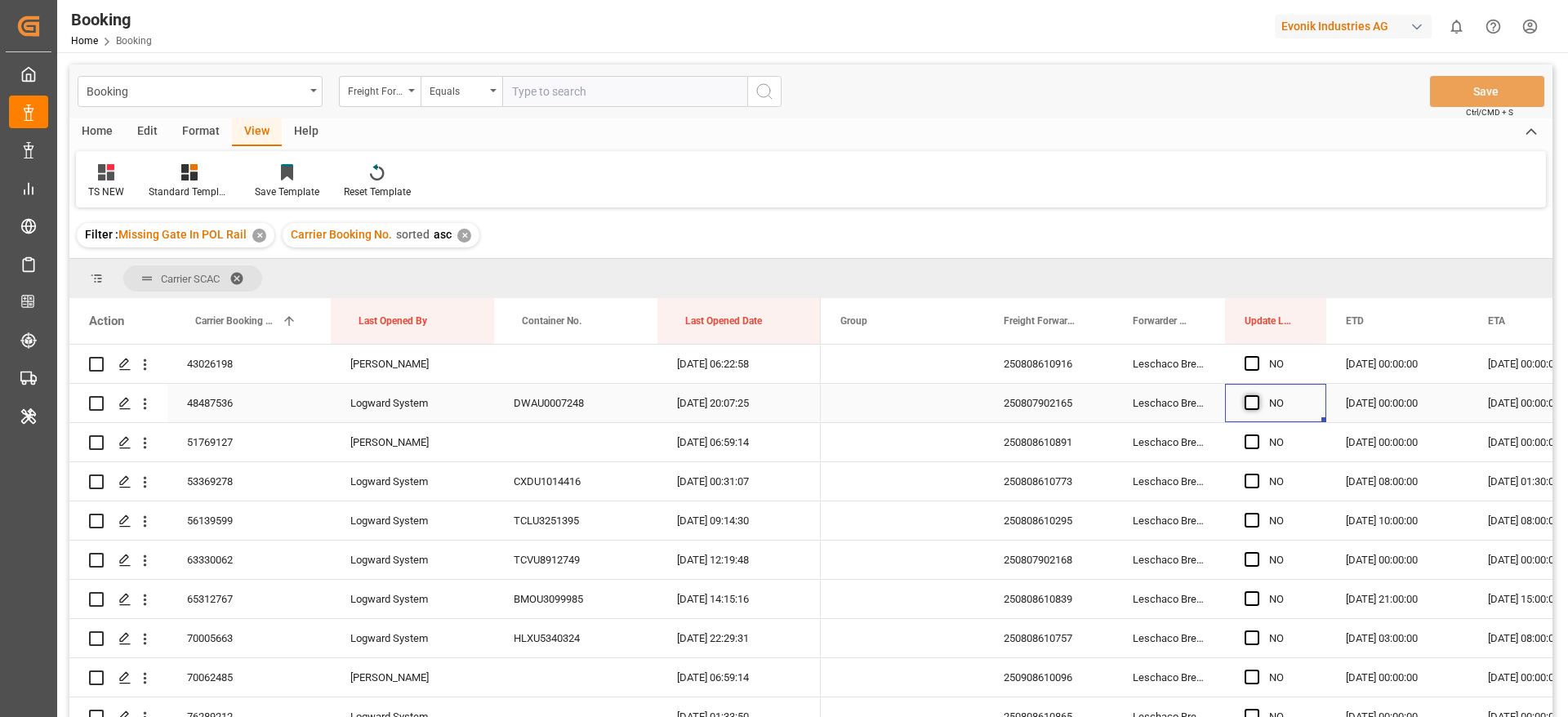
click at [1252, 402] on span "Press SPACE to select this row." at bounding box center [1251, 402] width 15 height 15
click at [1257, 395] on input "Press SPACE to select this row." at bounding box center [1257, 395] width 0 height 0
click at [230, 438] on div "51769127" at bounding box center [249, 442] width 163 height 39
click at [1250, 439] on span "Press SPACE to select this row." at bounding box center [1251, 441] width 15 height 15
click at [1257, 434] on input "Press SPACE to select this row." at bounding box center [1257, 434] width 0 height 0
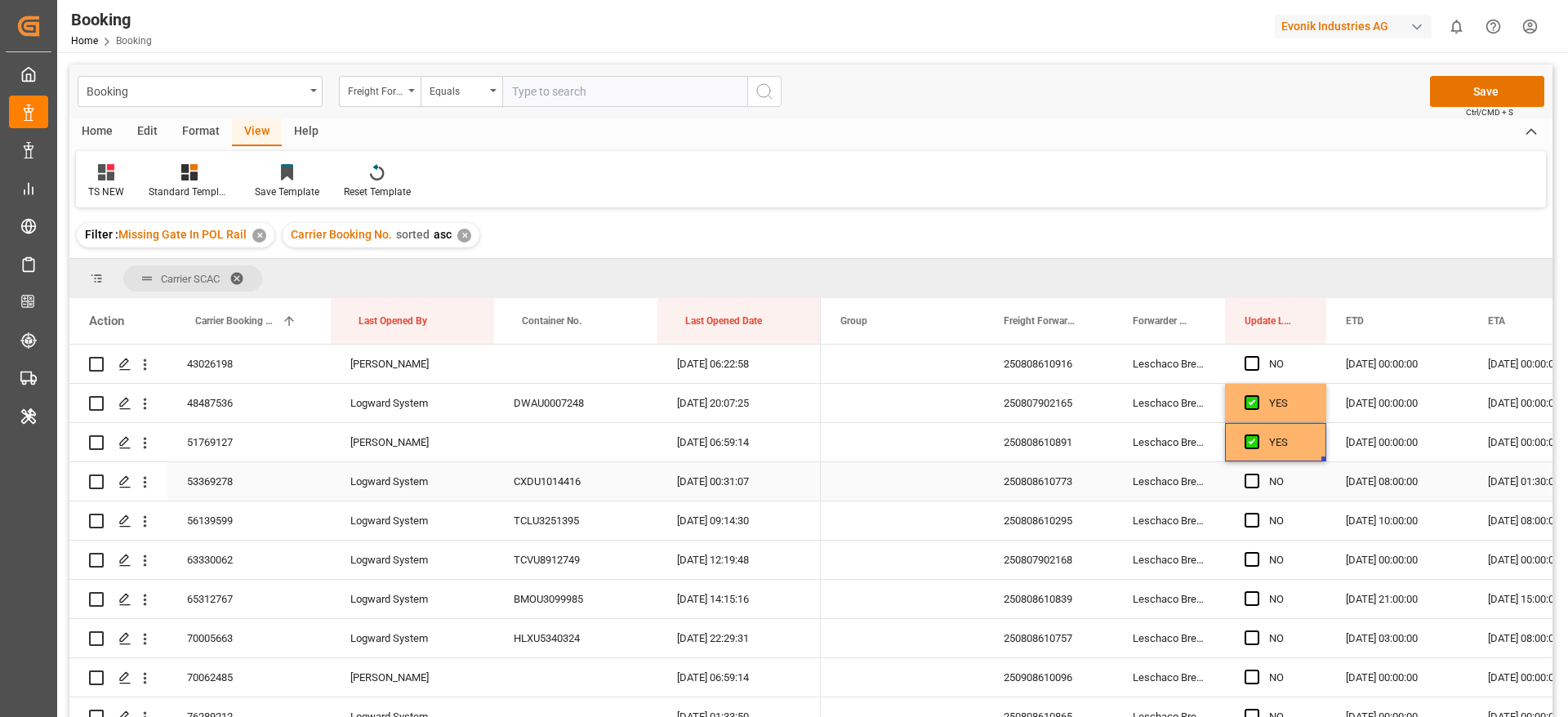
click at [249, 493] on div "53369278" at bounding box center [249, 482] width 163 height 39
click at [1250, 480] on span "Press SPACE to select this row." at bounding box center [1251, 481] width 15 height 15
click at [1257, 474] on input "Press SPACE to select this row." at bounding box center [1257, 474] width 0 height 0
click at [260, 537] on div "56139599" at bounding box center [249, 520] width 163 height 39
click at [1250, 518] on span "Press SPACE to select this row." at bounding box center [1251, 520] width 15 height 15
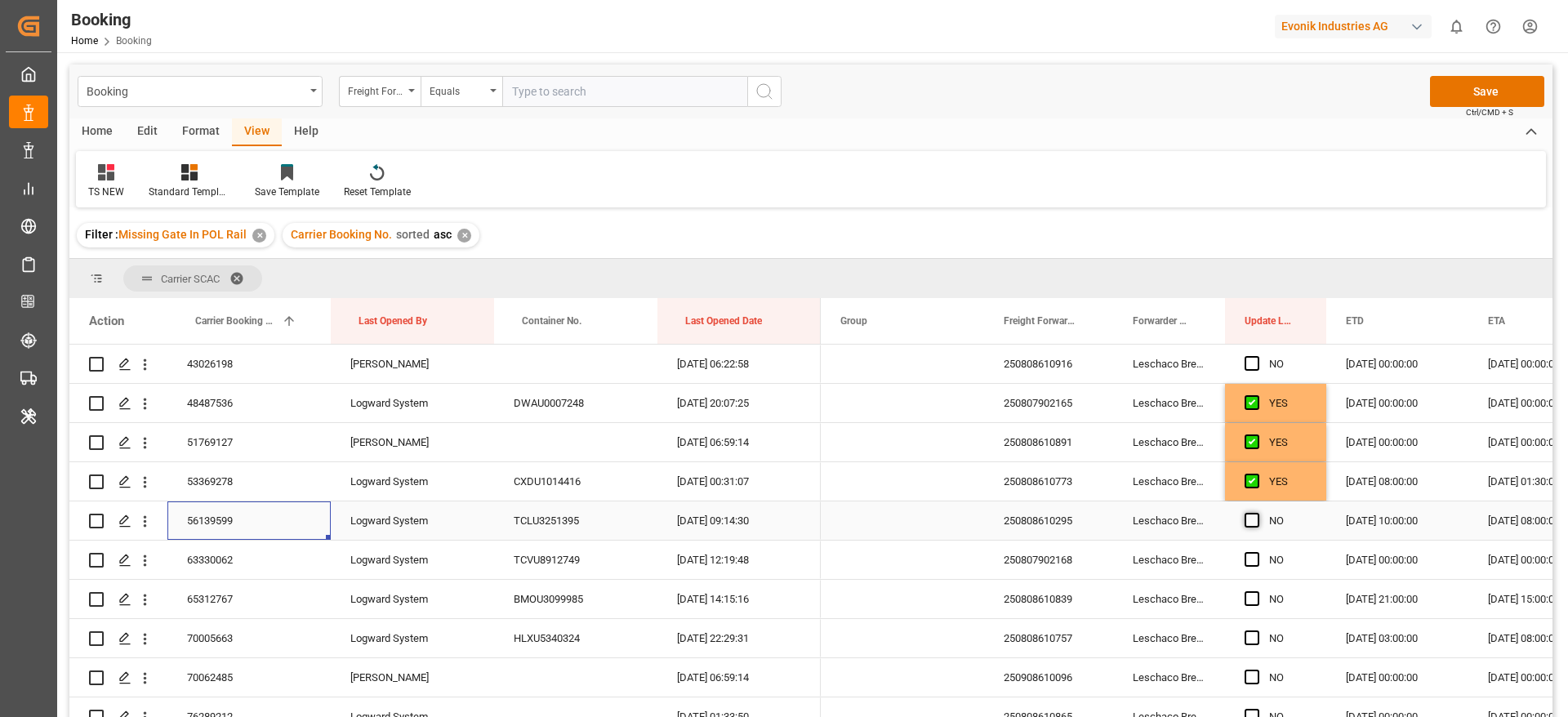
click at [1257, 513] on input "Press SPACE to select this row." at bounding box center [1257, 513] width 0 height 0
click at [1257, 565] on span "Press SPACE to select this row." at bounding box center [1251, 559] width 15 height 15
click at [1257, 552] on input "Press SPACE to select this row." at bounding box center [1257, 552] width 0 height 0
click at [1258, 602] on span "Press SPACE to select this row." at bounding box center [1251, 599] width 15 height 15
click at [1257, 592] on input "Press SPACE to select this row." at bounding box center [1257, 592] width 0 height 0
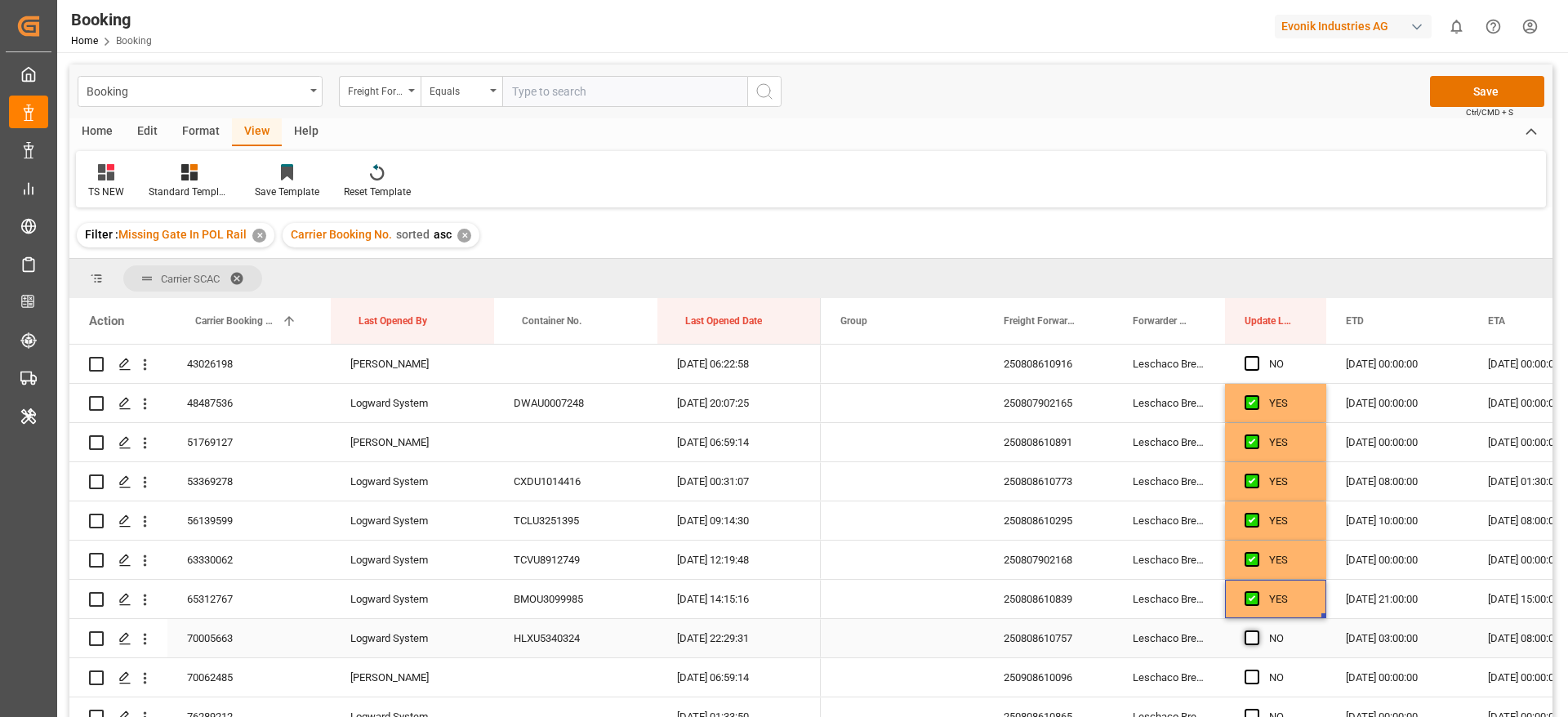
click at [1253, 631] on span "Press SPACE to select this row." at bounding box center [1251, 637] width 15 height 15
click at [1257, 630] on input "Press SPACE to select this row." at bounding box center [1257, 630] width 0 height 0
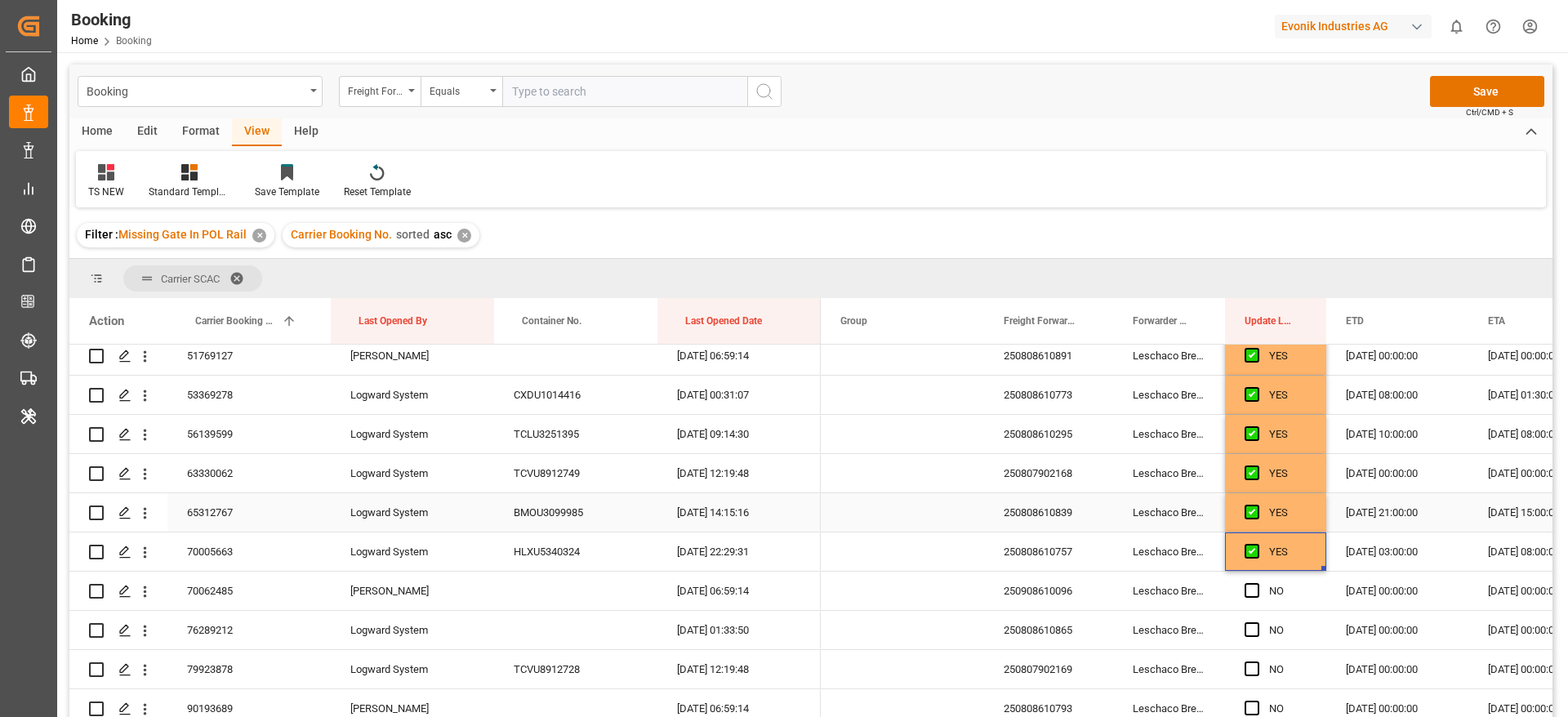
scroll to position [2205, 0]
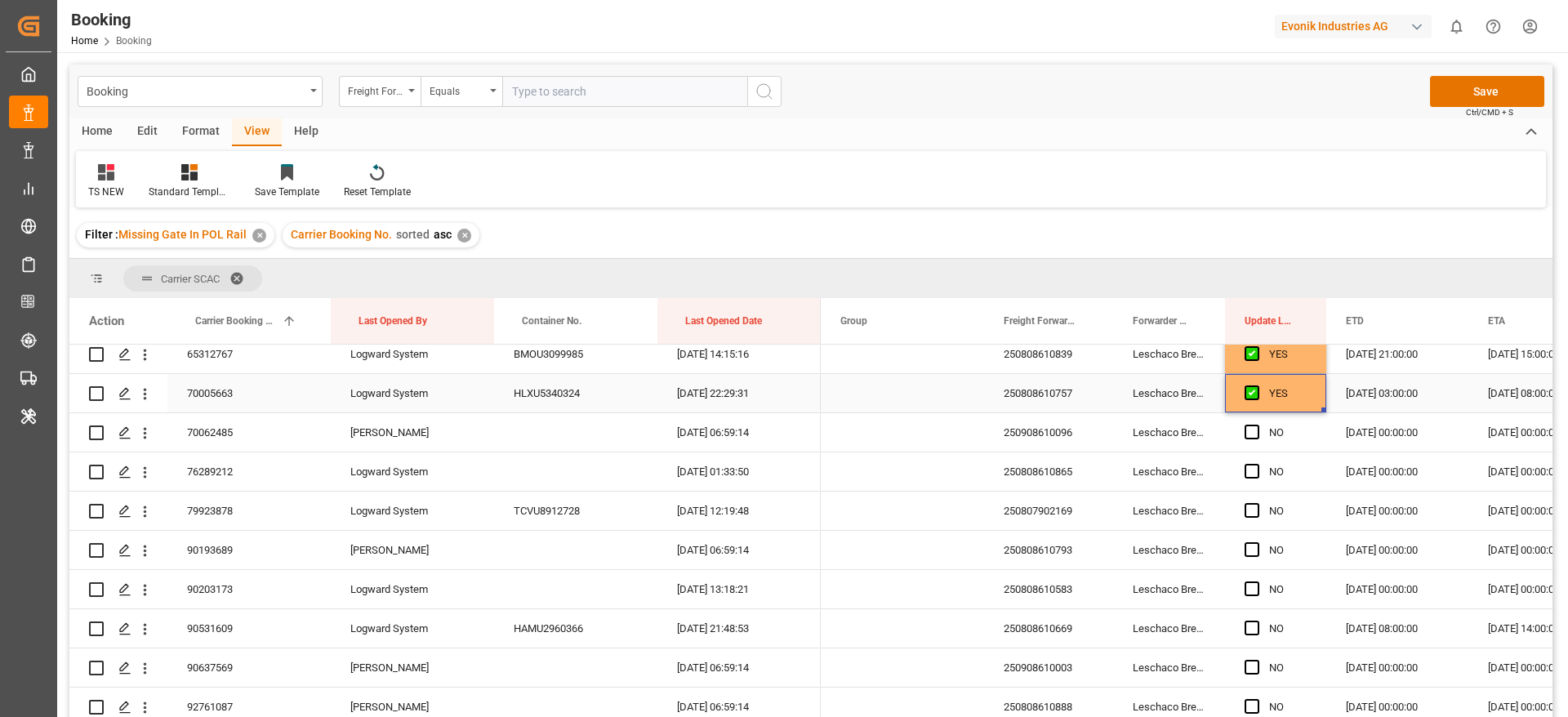
click at [238, 391] on div "70005663" at bounding box center [249, 393] width 163 height 39
click at [1249, 430] on span "Press SPACE to select this row." at bounding box center [1251, 432] width 15 height 15
click at [1257, 425] on input "Press SPACE to select this row." at bounding box center [1257, 425] width 0 height 0
click at [1251, 470] on span "Press SPACE to select this row." at bounding box center [1251, 471] width 15 height 15
click at [1257, 464] on input "Press SPACE to select this row." at bounding box center [1257, 464] width 0 height 0
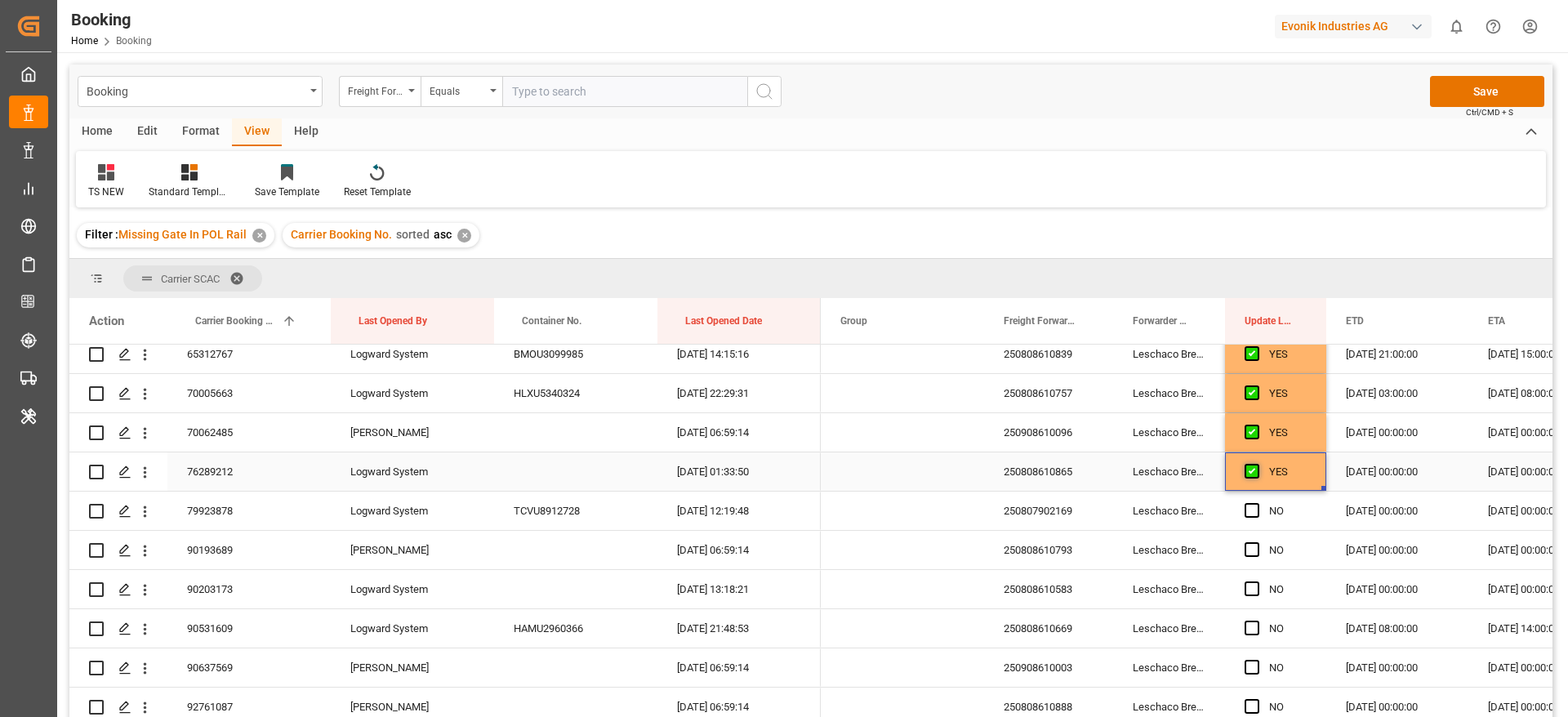
scroll to position [2327, 0]
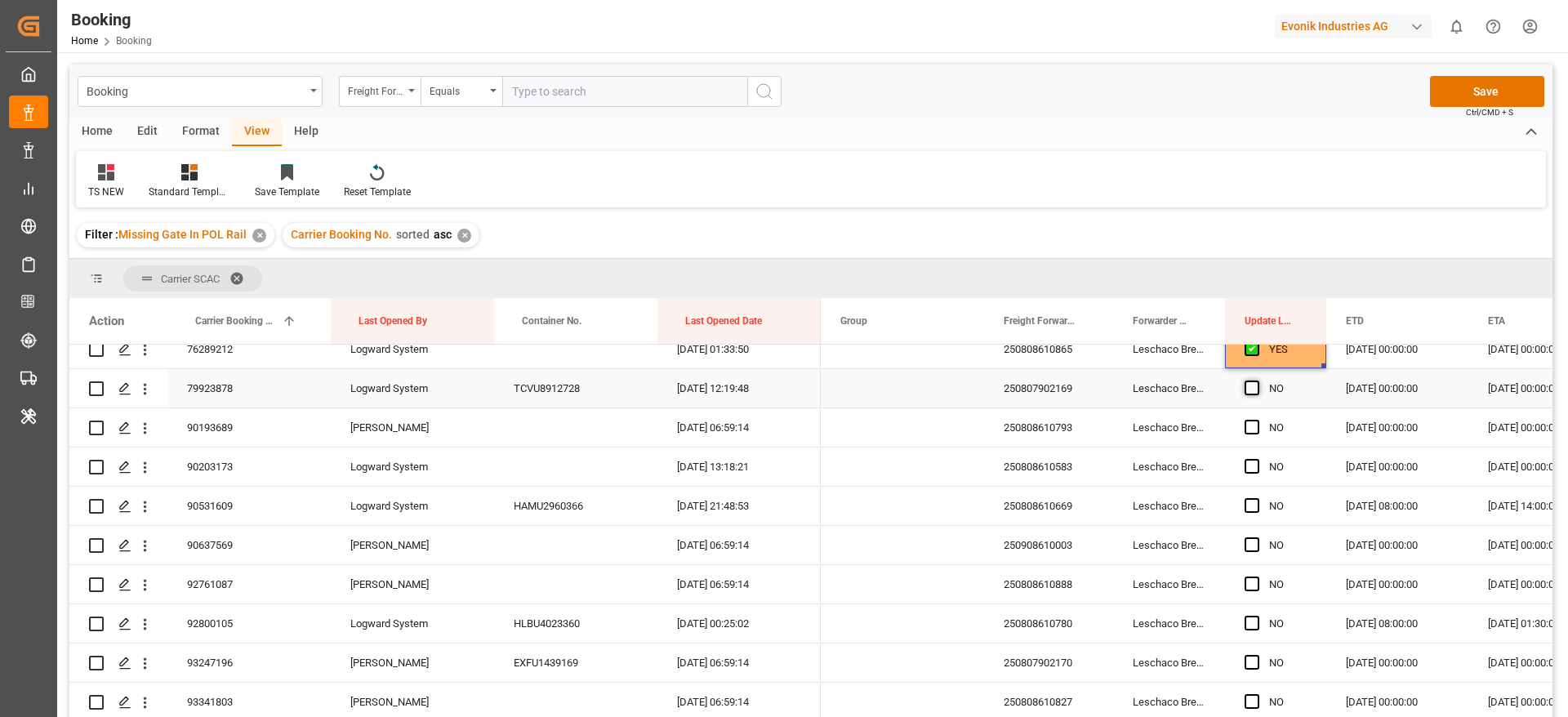
click at [1247, 385] on span "Press SPACE to select this row." at bounding box center [1251, 388] width 15 height 15
click at [1257, 381] on input "Press SPACE to select this row." at bounding box center [1257, 381] width 0 height 0
click at [241, 432] on div "90193689" at bounding box center [249, 427] width 163 height 39
click at [1052, 426] on div "250808610793" at bounding box center [1048, 427] width 129 height 39
click at [1257, 428] on span "Press SPACE to select this row." at bounding box center [1251, 427] width 15 height 15
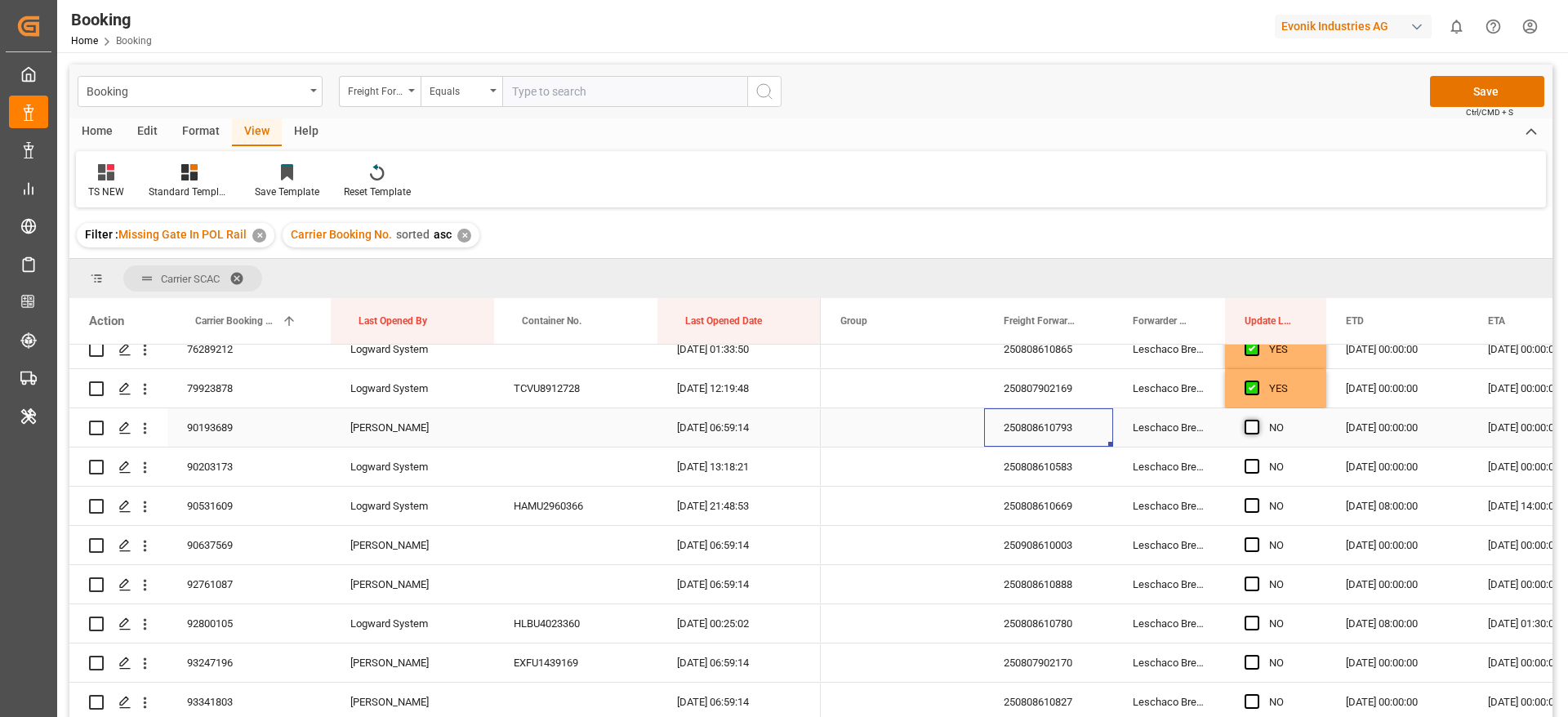
click at [1257, 419] on input "Press SPACE to select this row." at bounding box center [1257, 419] width 0 height 0
click at [1042, 465] on div "250808610583" at bounding box center [1048, 467] width 129 height 39
click at [143, 465] on icon "open menu" at bounding box center [145, 468] width 18 height 18
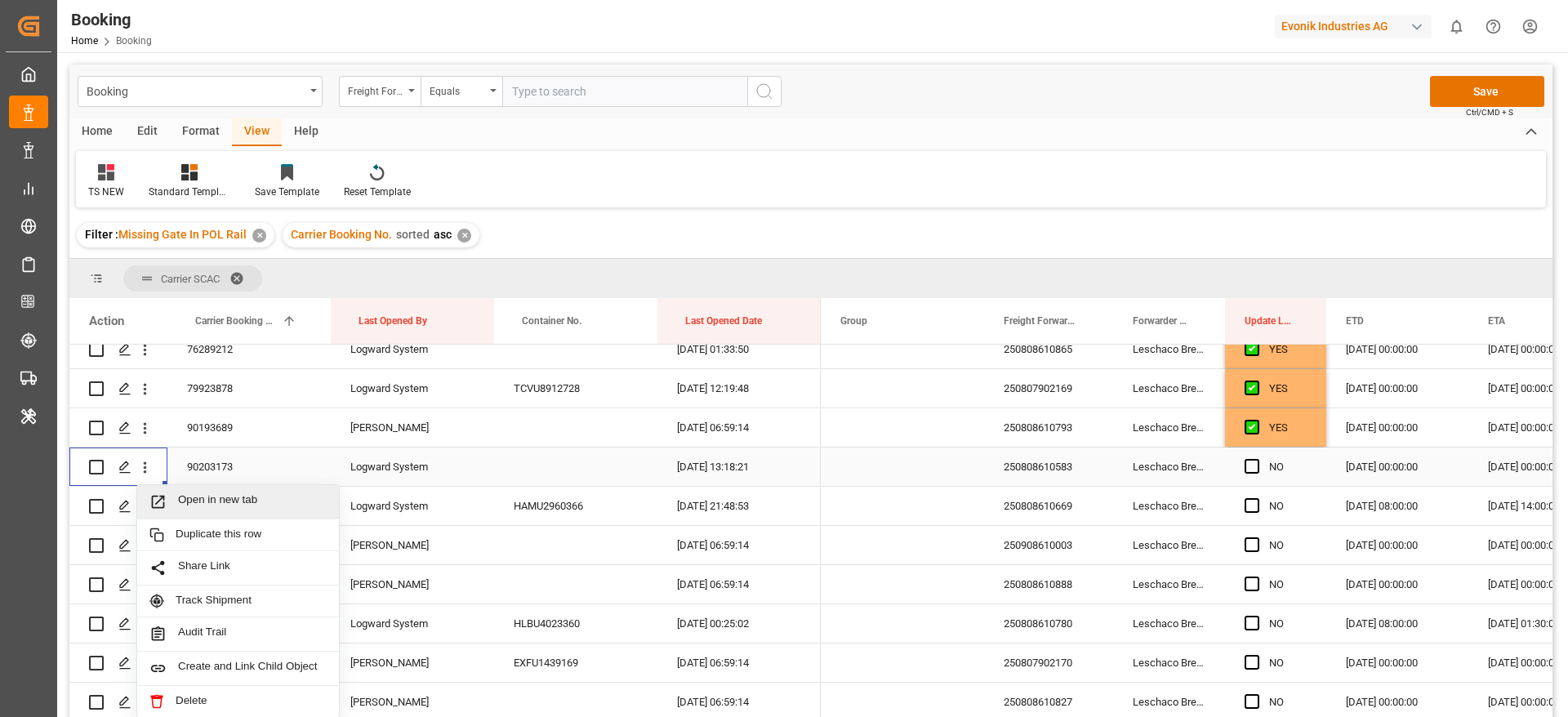
click at [254, 504] on span "Open in new tab" at bounding box center [252, 502] width 148 height 18
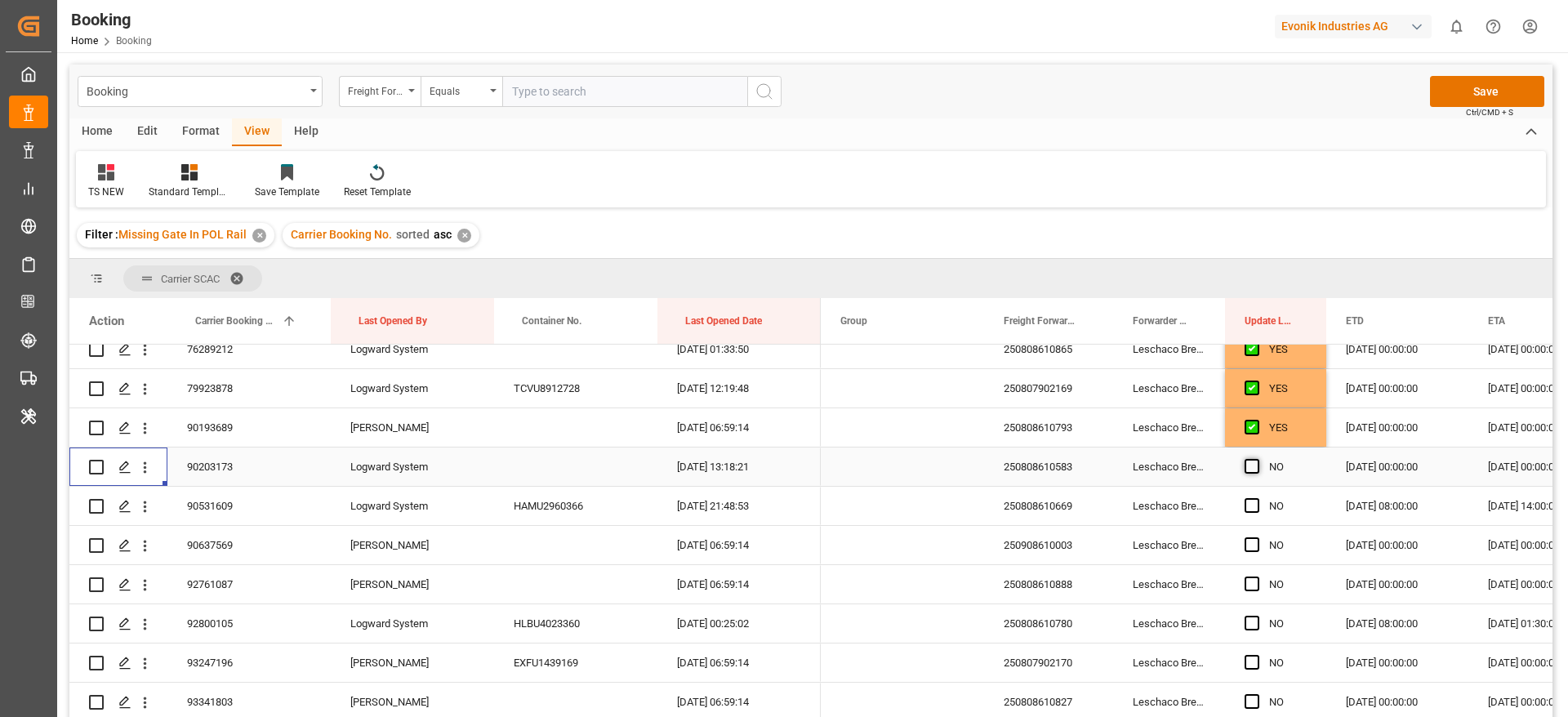
click at [1258, 463] on span "Press SPACE to select this row." at bounding box center [1251, 466] width 15 height 15
click at [1257, 459] on input "Press SPACE to select this row." at bounding box center [1257, 459] width 0 height 0
click at [288, 515] on div "90531609" at bounding box center [249, 506] width 163 height 39
click at [1255, 504] on span "Press SPACE to select this row." at bounding box center [1251, 505] width 15 height 15
click at [1257, 498] on input "Press SPACE to select this row." at bounding box center [1257, 498] width 0 height 0
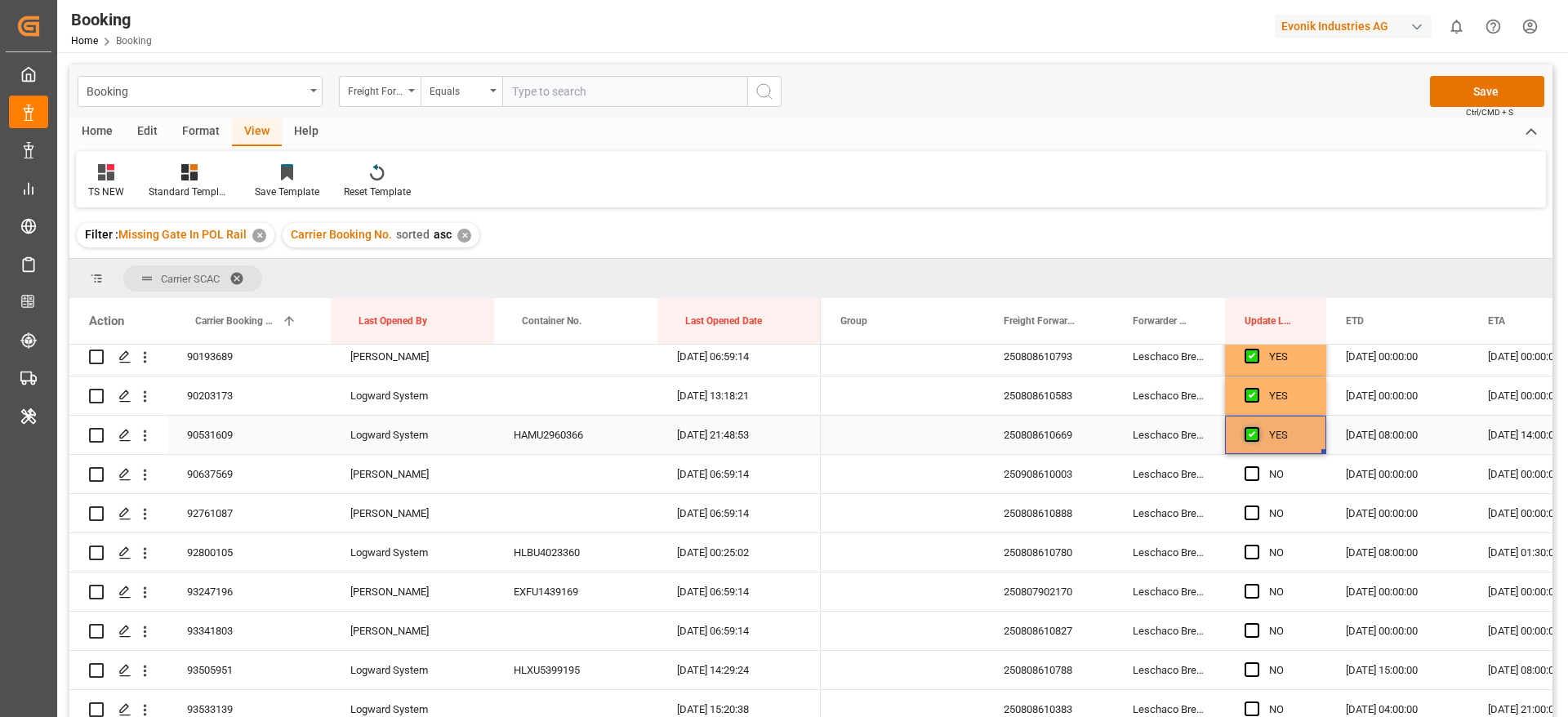
scroll to position [2450, 0]
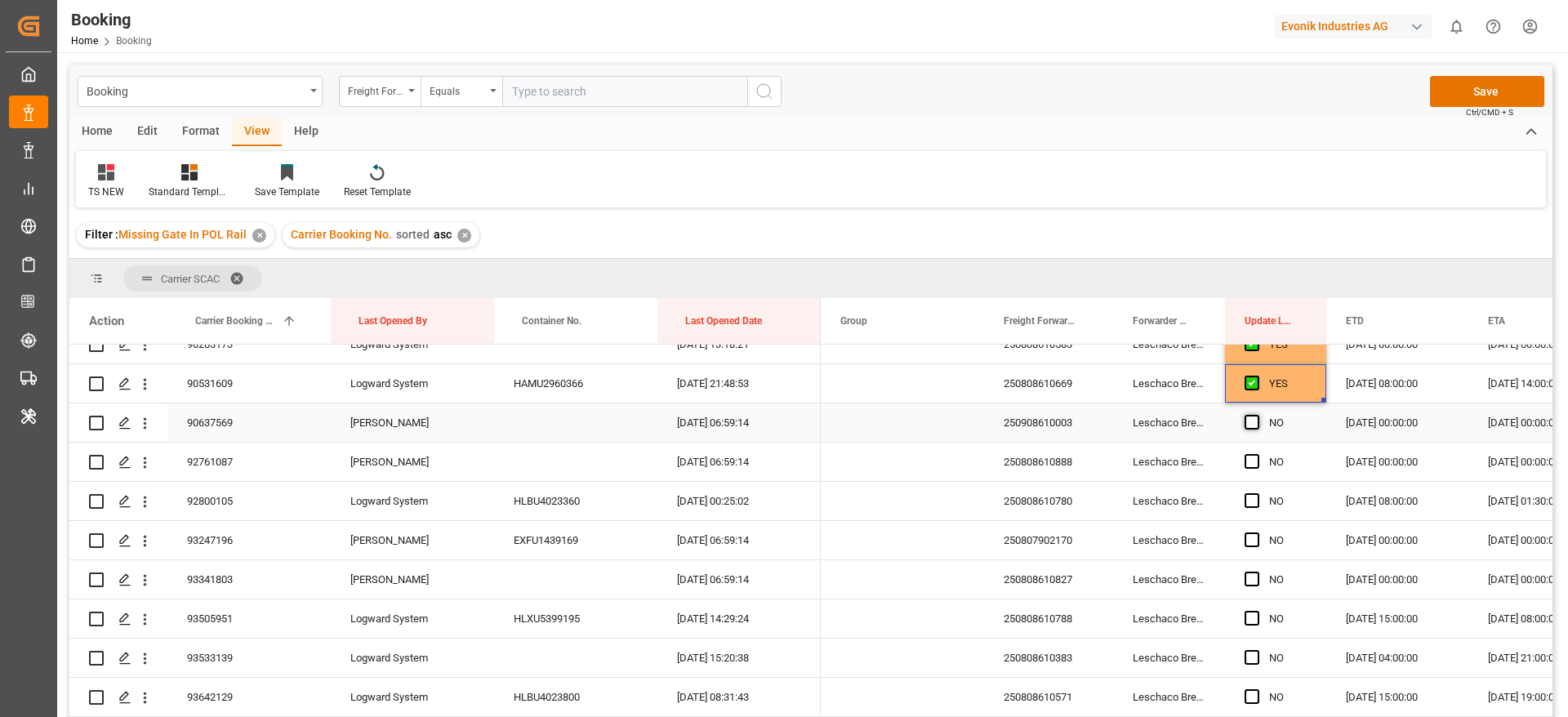
click at [1257, 426] on span "Press SPACE to select this row." at bounding box center [1251, 422] width 15 height 15
click at [1257, 415] on input "Press SPACE to select this row." at bounding box center [1257, 415] width 0 height 0
click at [1252, 463] on span "Press SPACE to select this row." at bounding box center [1251, 461] width 15 height 15
click at [1257, 454] on input "Press SPACE to select this row." at bounding box center [1257, 454] width 0 height 0
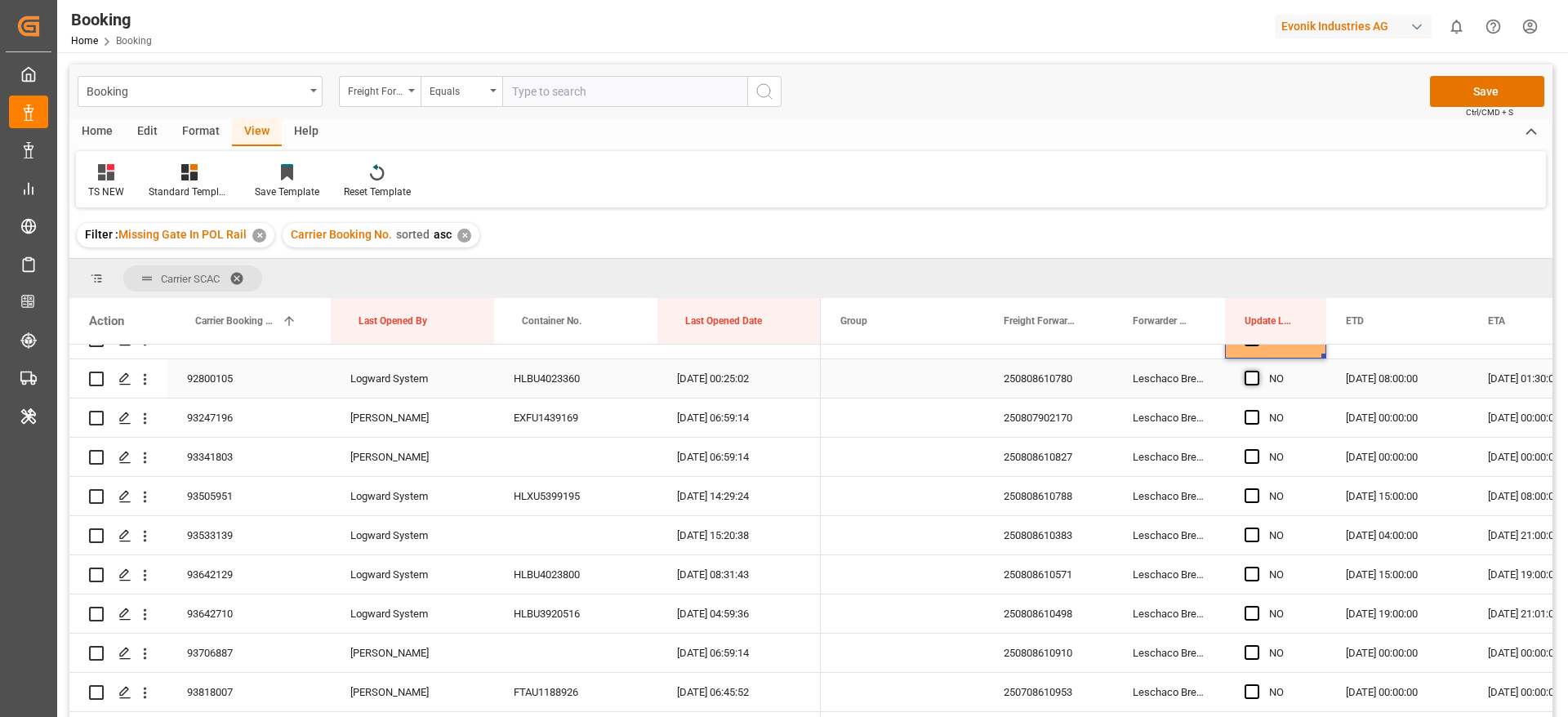
click at [1251, 375] on span "Press SPACE to select this row." at bounding box center [1251, 378] width 15 height 15
click at [1257, 371] on input "Press SPACE to select this row." at bounding box center [1257, 371] width 0 height 0
click at [1252, 414] on span "Press SPACE to select this row." at bounding box center [1251, 417] width 15 height 15
click at [1257, 410] on input "Press SPACE to select this row." at bounding box center [1257, 410] width 0 height 0
click at [1251, 457] on span "Press SPACE to select this row." at bounding box center [1251, 456] width 15 height 15
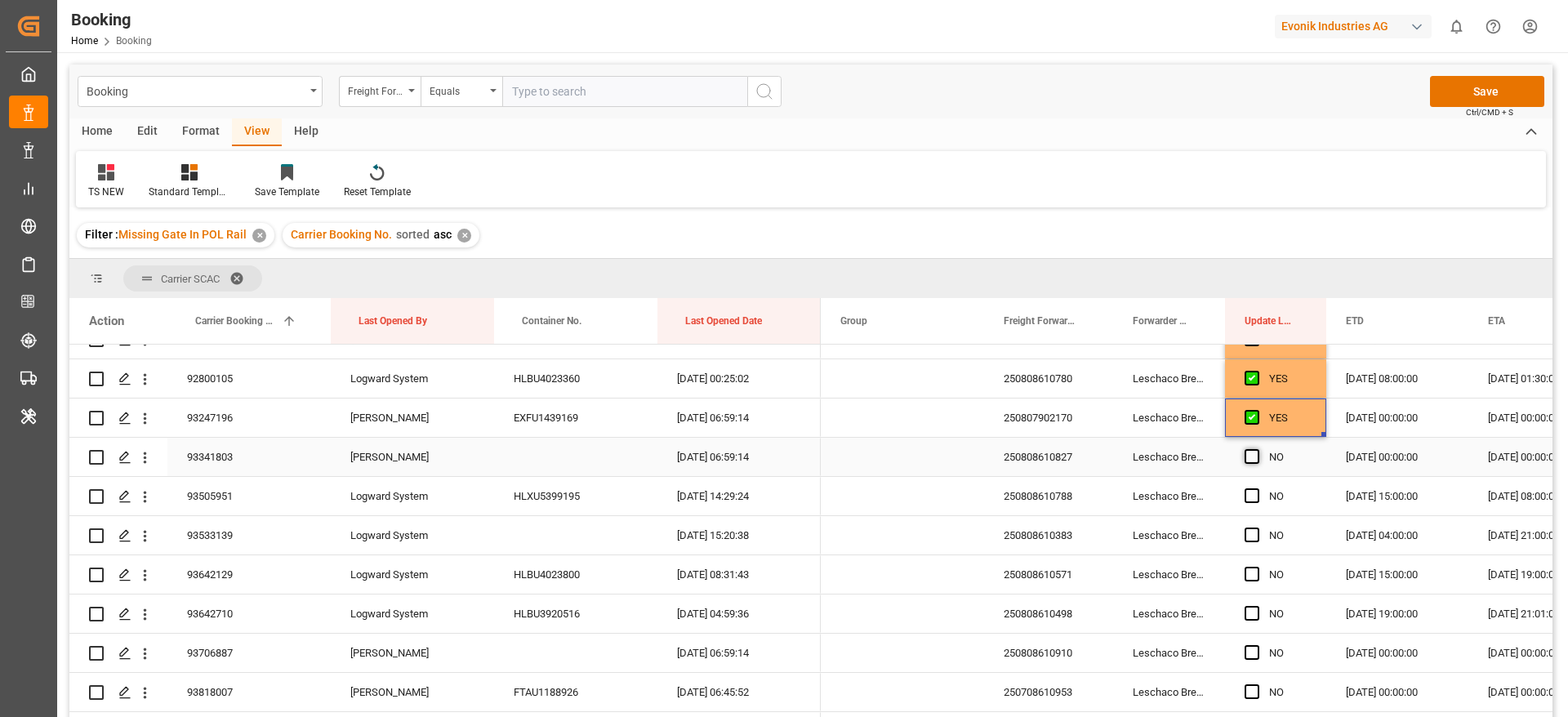
click at [1257, 449] on input "Press SPACE to select this row." at bounding box center [1257, 449] width 0 height 0
click at [1042, 501] on div "250808610788" at bounding box center [1048, 497] width 129 height 39
click at [1248, 497] on span "Press SPACE to select this row." at bounding box center [1251, 496] width 15 height 15
click at [1257, 489] on input "Press SPACE to select this row." at bounding box center [1257, 489] width 0 height 0
click at [1248, 536] on span "Press SPACE to select this row." at bounding box center [1251, 534] width 15 height 15
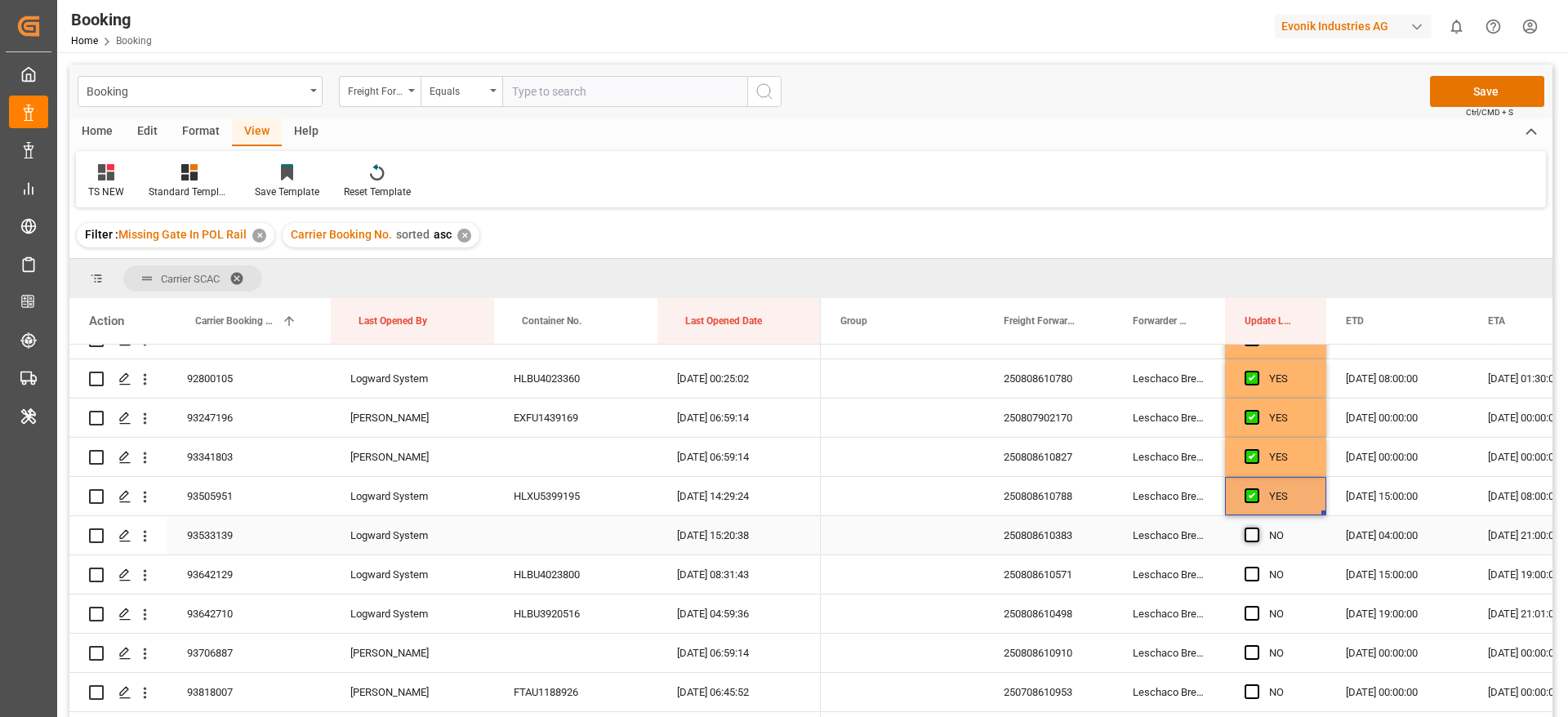
click at [1257, 527] on input "Press SPACE to select this row." at bounding box center [1257, 527] width 0 height 0
click at [1254, 571] on span "Press SPACE to select this row." at bounding box center [1251, 574] width 15 height 15
click at [1257, 567] on input "Press SPACE to select this row." at bounding box center [1257, 567] width 0 height 0
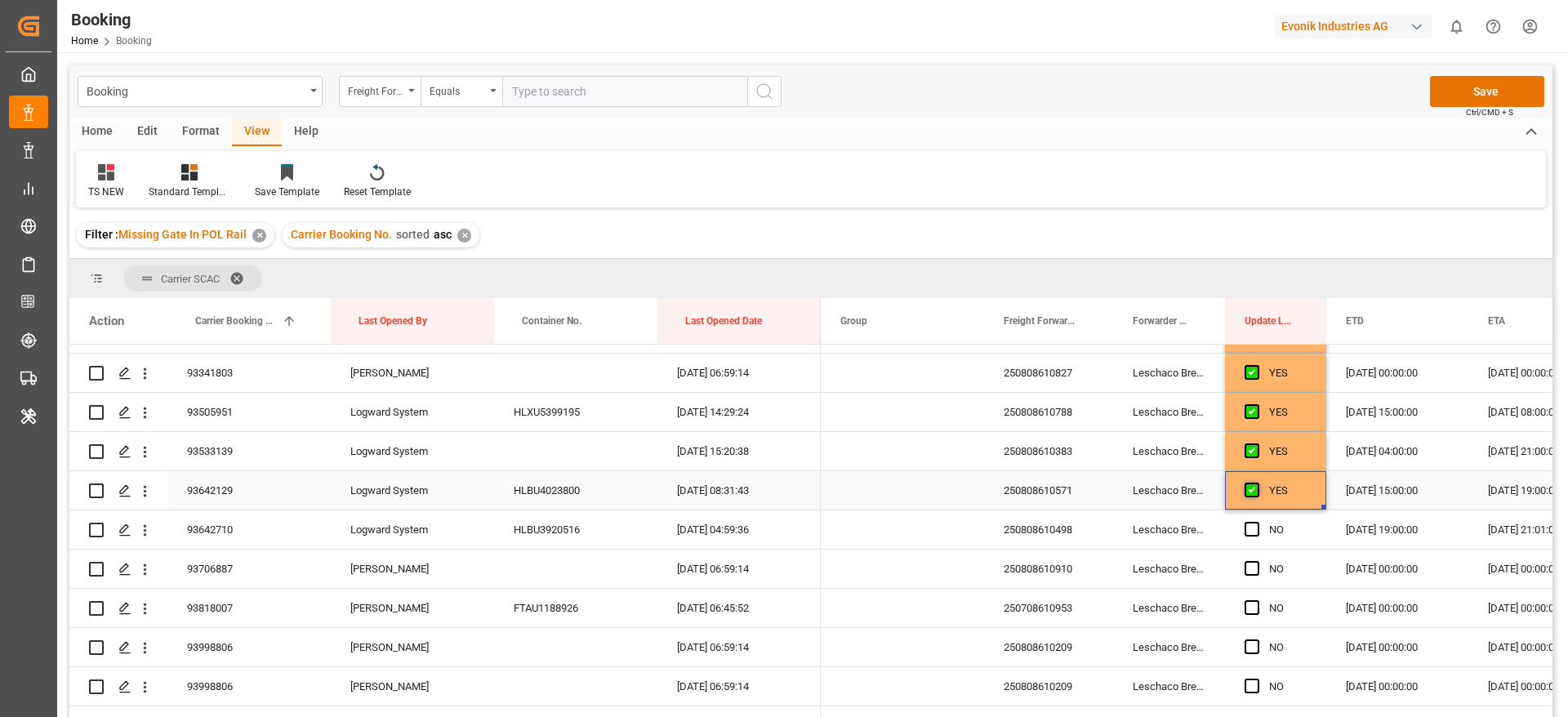
scroll to position [2695, 0]
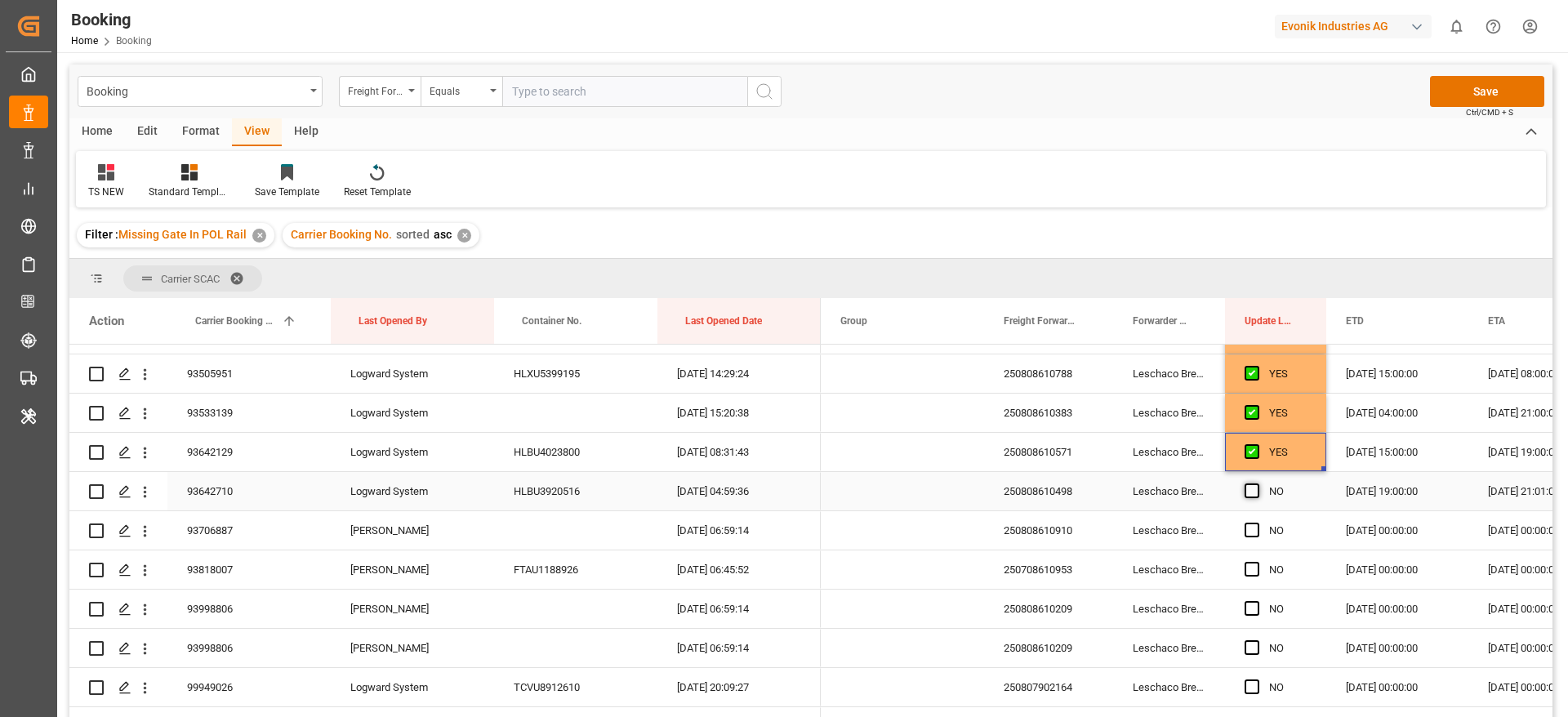
click at [1254, 493] on span "Press SPACE to select this row." at bounding box center [1251, 491] width 15 height 15
click at [1257, 484] on input "Press SPACE to select this row." at bounding box center [1257, 484] width 0 height 0
click at [1254, 524] on span "Press SPACE to select this row." at bounding box center [1251, 530] width 15 height 15
click at [1257, 523] on input "Press SPACE to select this row." at bounding box center [1257, 523] width 0 height 0
click at [1255, 563] on span "Press SPACE to select this row." at bounding box center [1251, 569] width 15 height 15
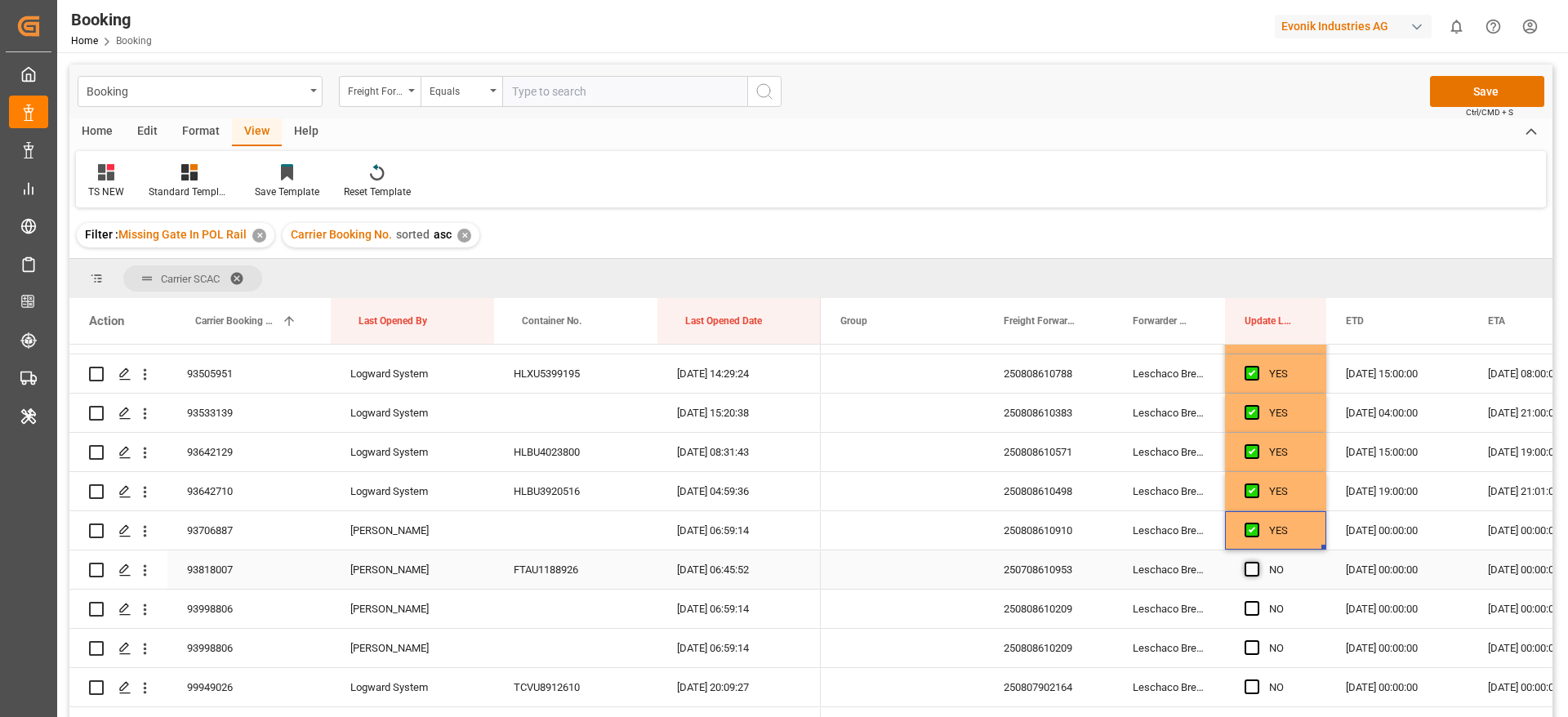
click at [1257, 562] on input "Press SPACE to select this row." at bounding box center [1257, 562] width 0 height 0
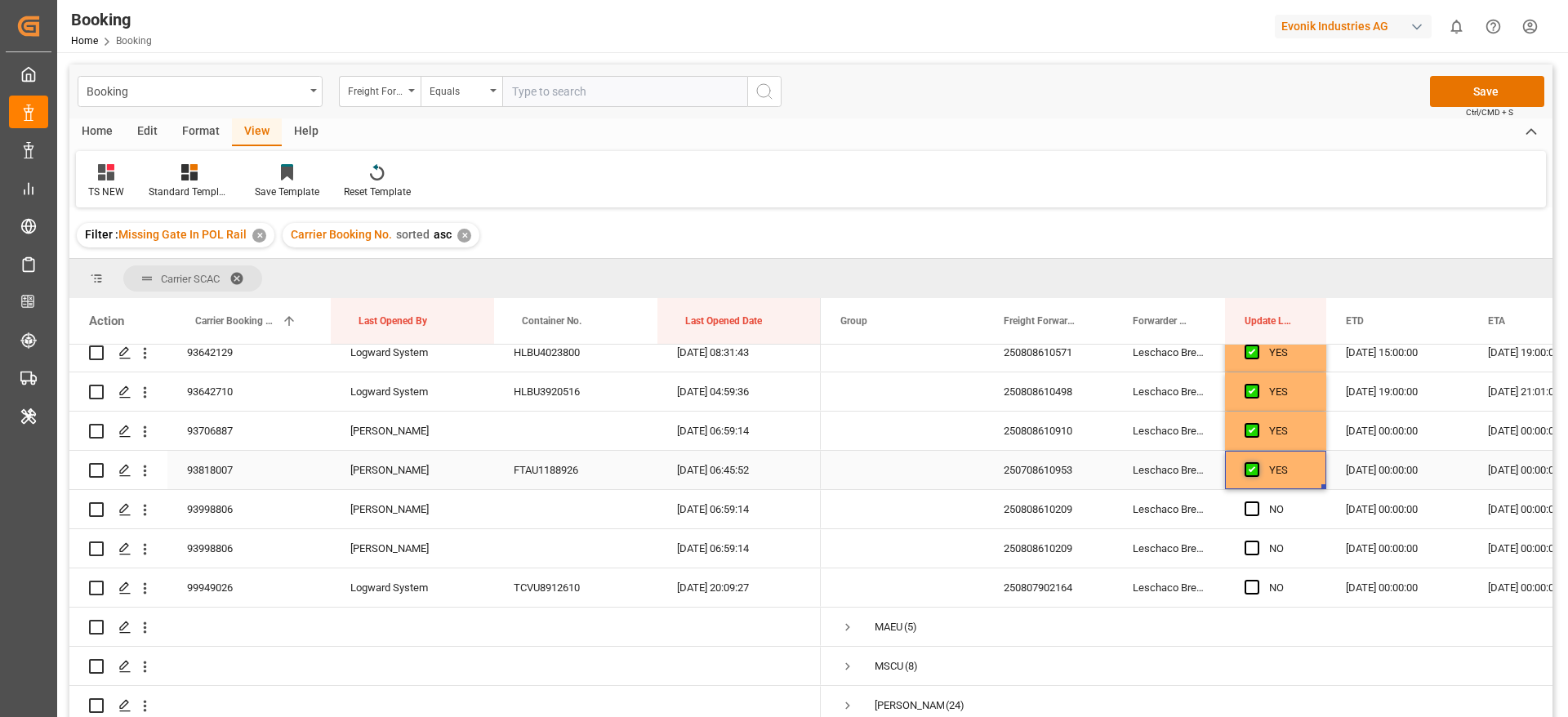
scroll to position [2818, 0]
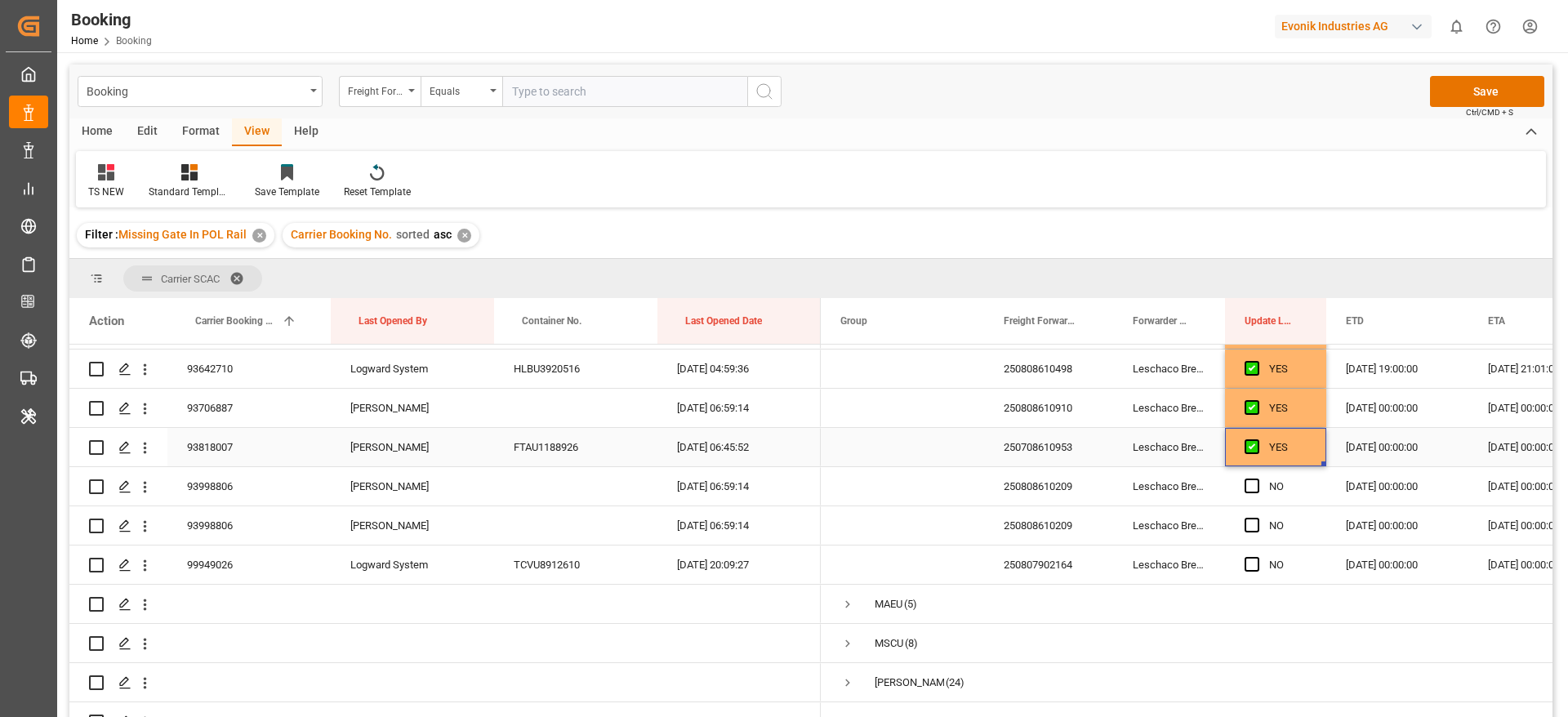
click at [1068, 447] on div "250708610953" at bounding box center [1048, 448] width 129 height 39
click at [268, 453] on div "93818007" at bounding box center [249, 448] width 163 height 39
click at [1247, 486] on span "Press SPACE to select this row." at bounding box center [1251, 485] width 15 height 15
click at [1257, 478] on input "Press SPACE to select this row." at bounding box center [1257, 478] width 0 height 0
click at [1255, 525] on span "Press SPACE to select this row." at bounding box center [1251, 525] width 15 height 15
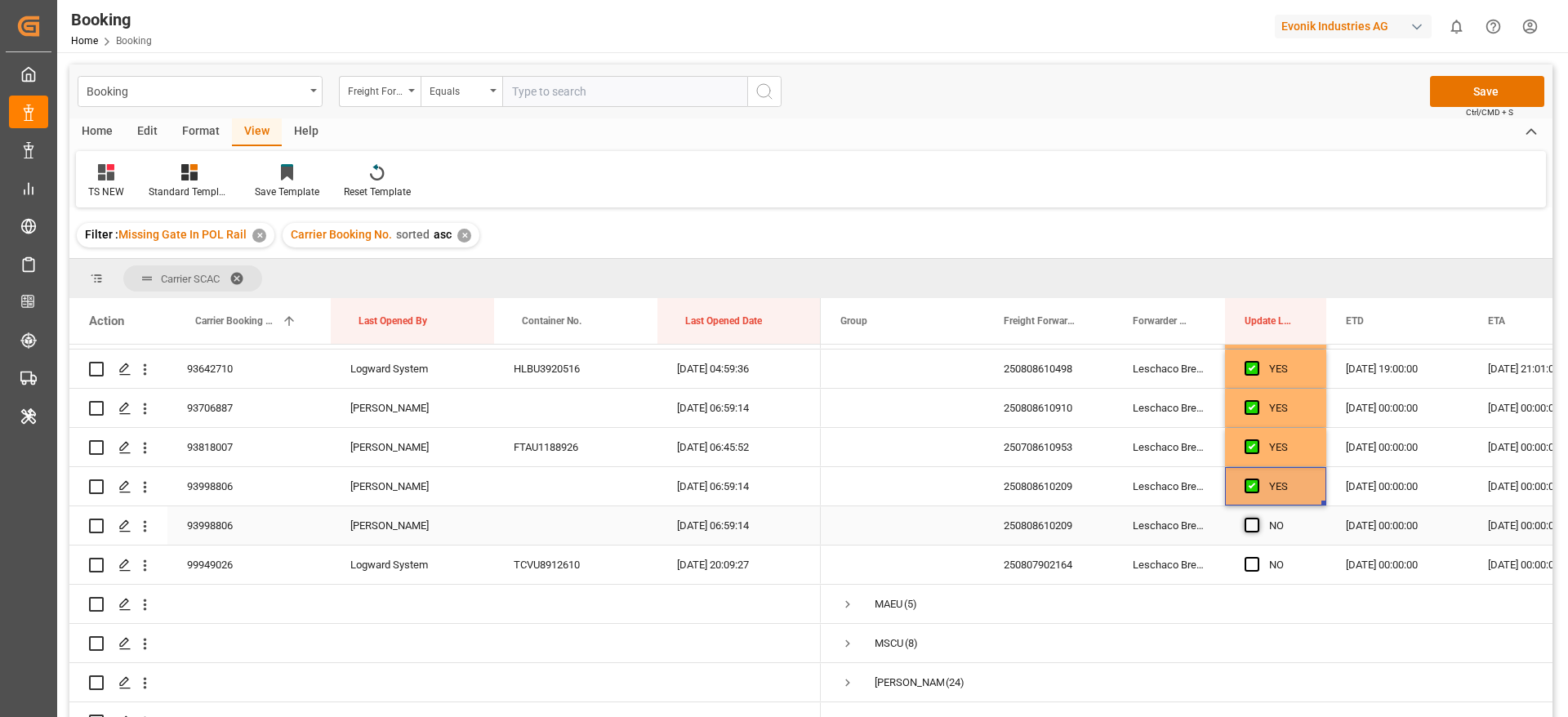
click at [1257, 518] on input "Press SPACE to select this row." at bounding box center [1257, 518] width 0 height 0
click at [1255, 566] on span "Press SPACE to select this row." at bounding box center [1251, 564] width 15 height 15
click at [1257, 557] on input "Press SPACE to select this row." at bounding box center [1257, 557] width 0 height 0
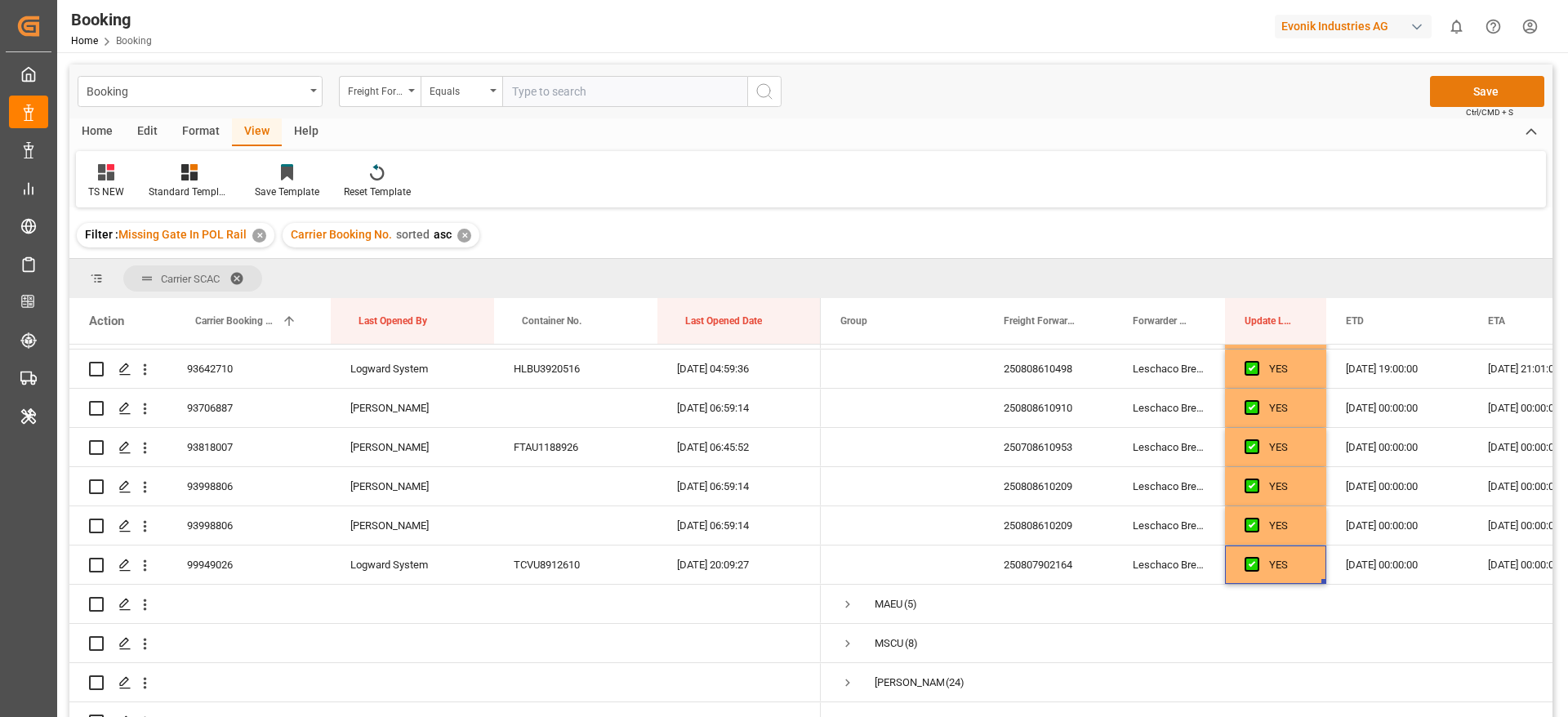
click at [1478, 93] on button "Save" at bounding box center [1487, 91] width 114 height 31
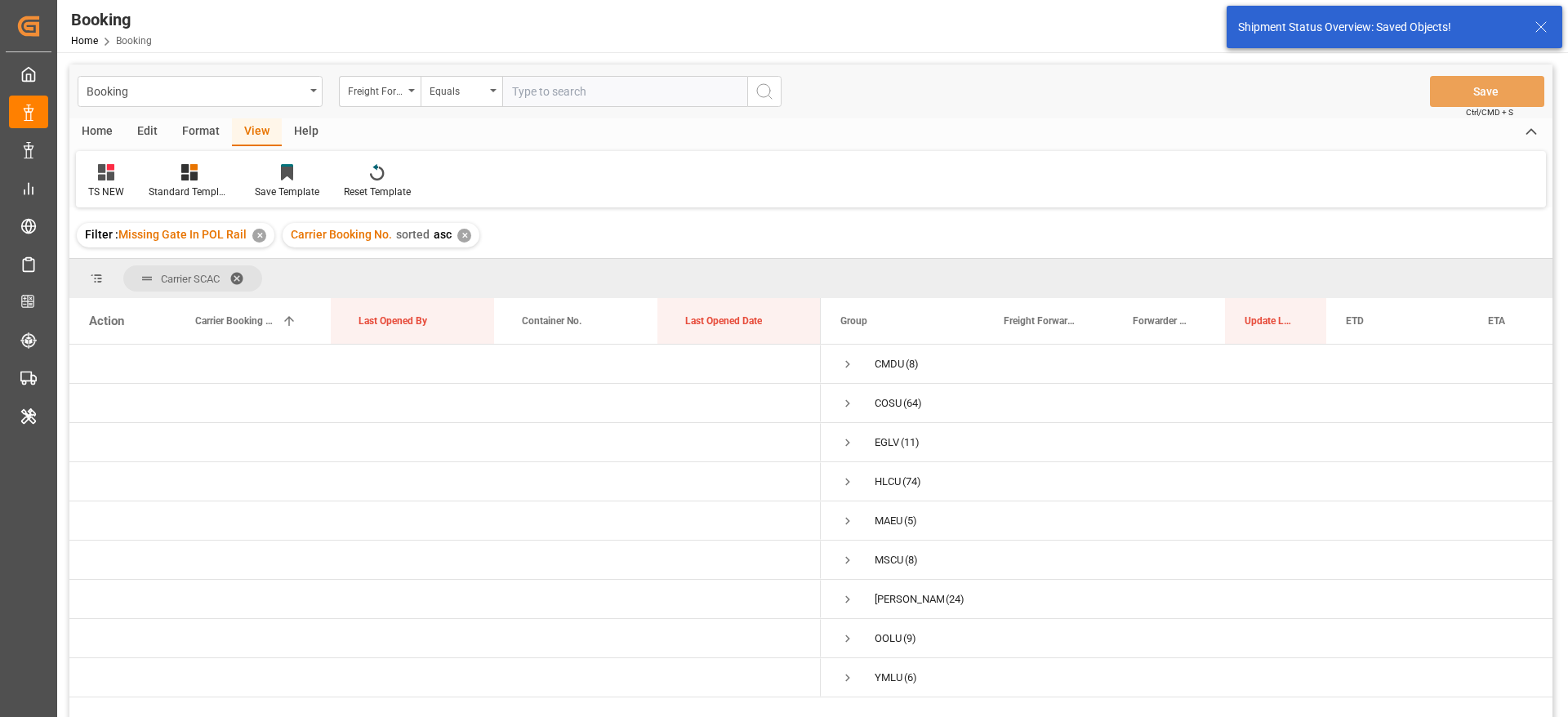
scroll to position [0, 0]
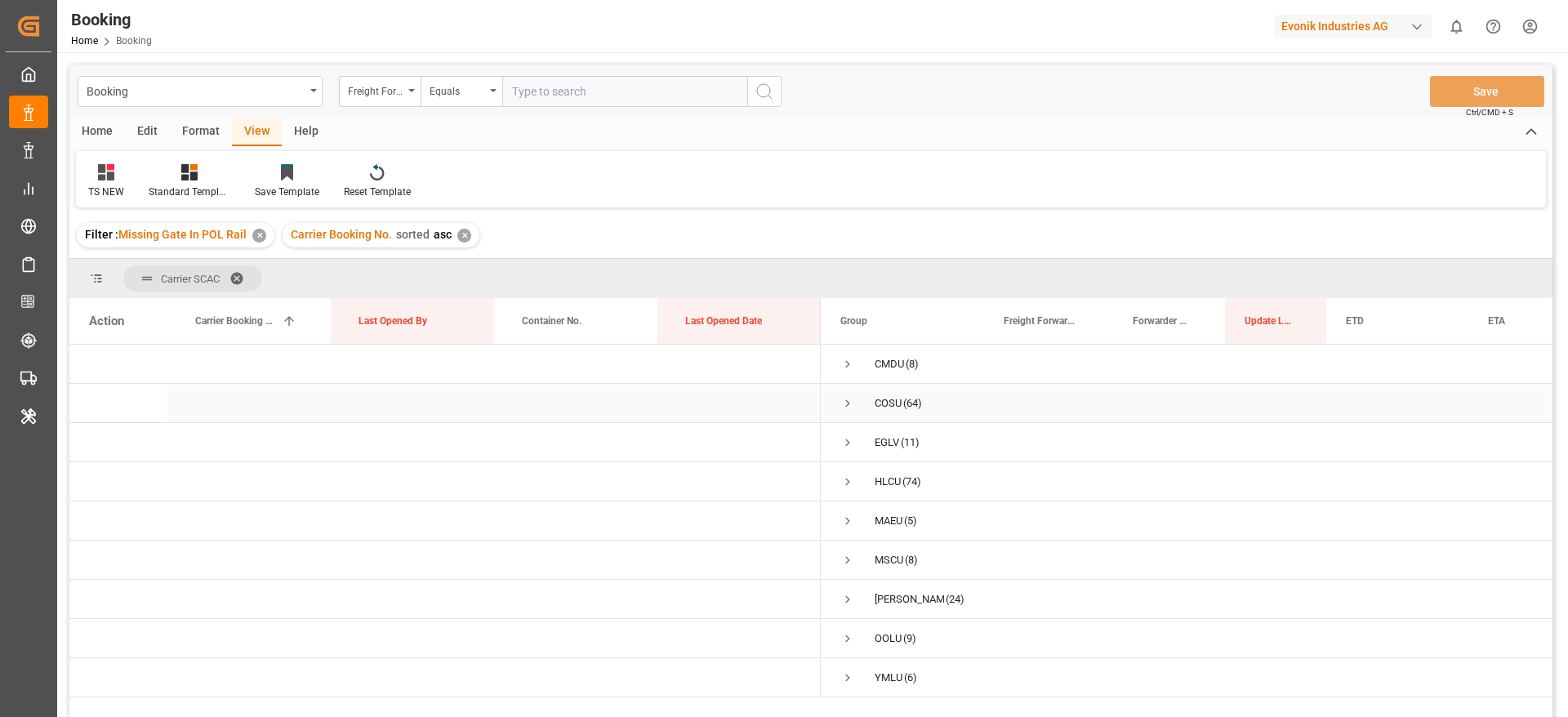
click at [844, 407] on span "Press SPACE to select this row." at bounding box center [848, 403] width 15 height 15
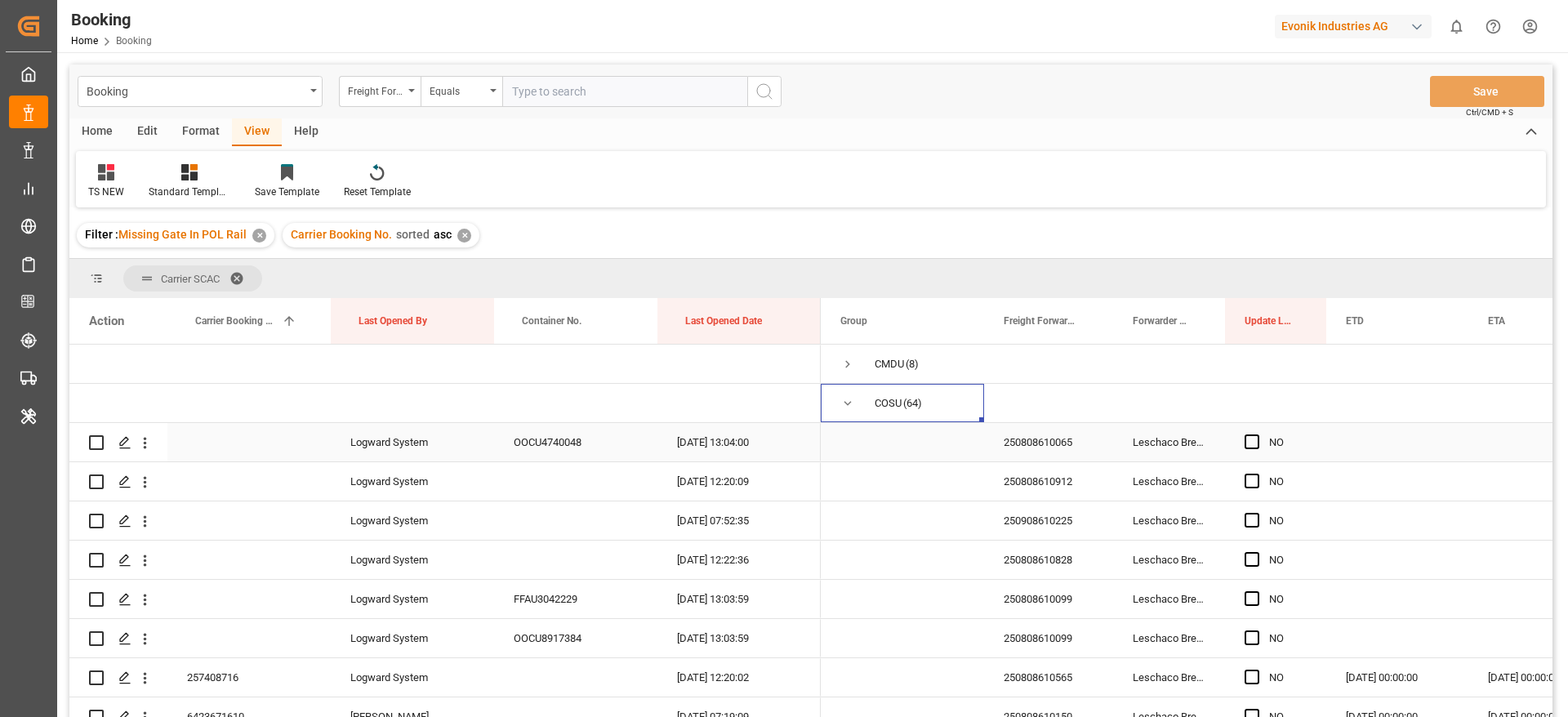
click at [1039, 454] on div "250808610065" at bounding box center [1048, 442] width 129 height 39
click at [147, 446] on icon "open menu" at bounding box center [145, 443] width 18 height 18
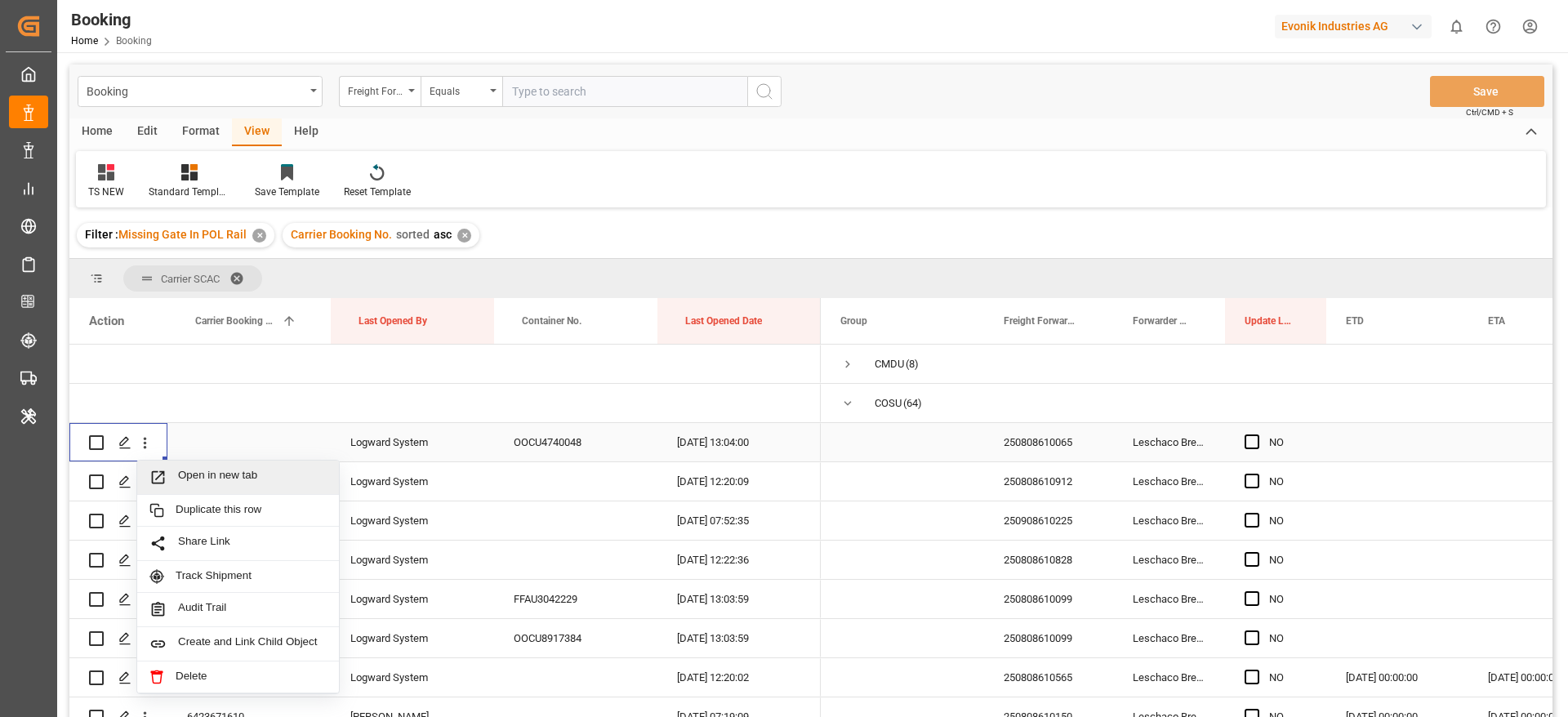
click at [241, 471] on span "Open in new tab" at bounding box center [252, 477] width 148 height 18
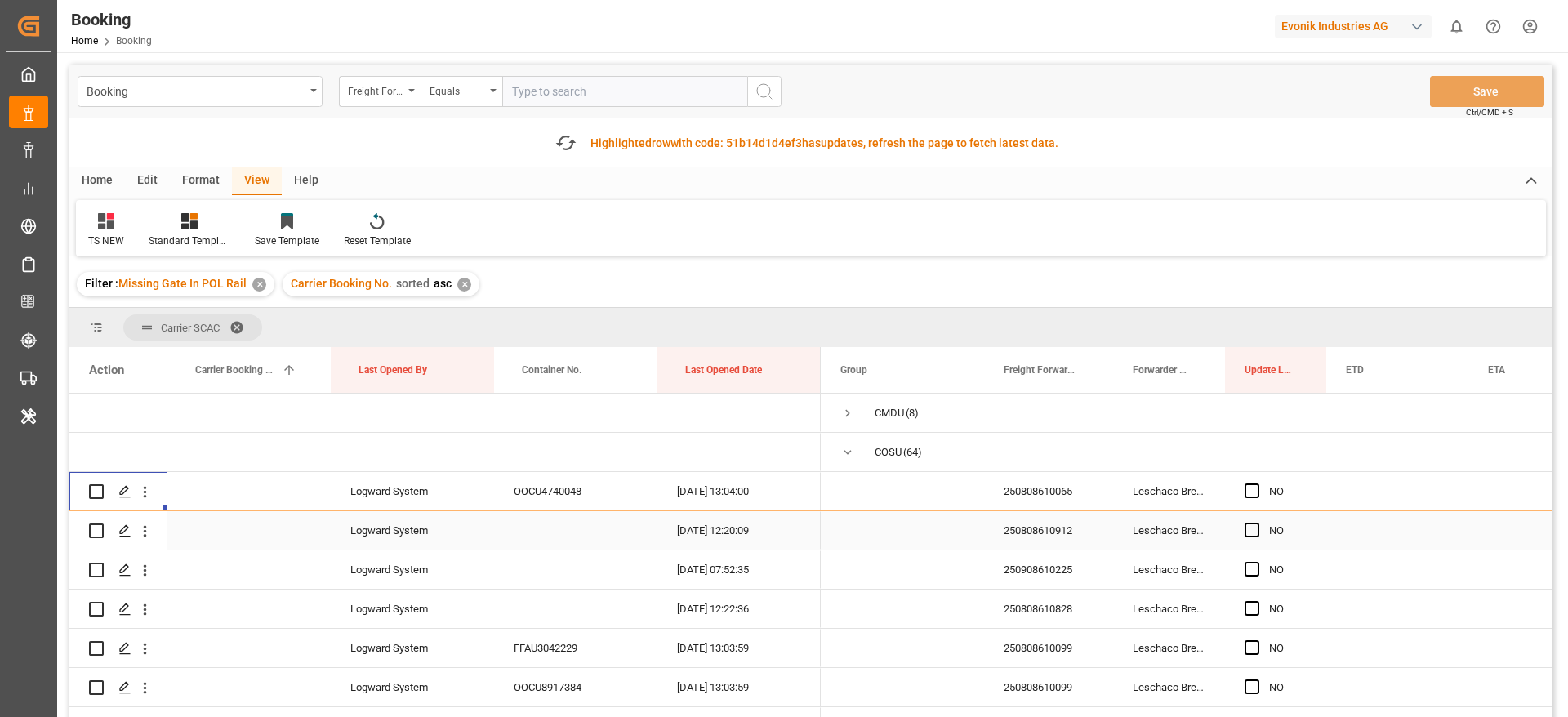
click at [1082, 539] on div "250808610912" at bounding box center [1048, 531] width 129 height 39
click at [143, 533] on icon "open menu" at bounding box center [145, 532] width 18 height 18
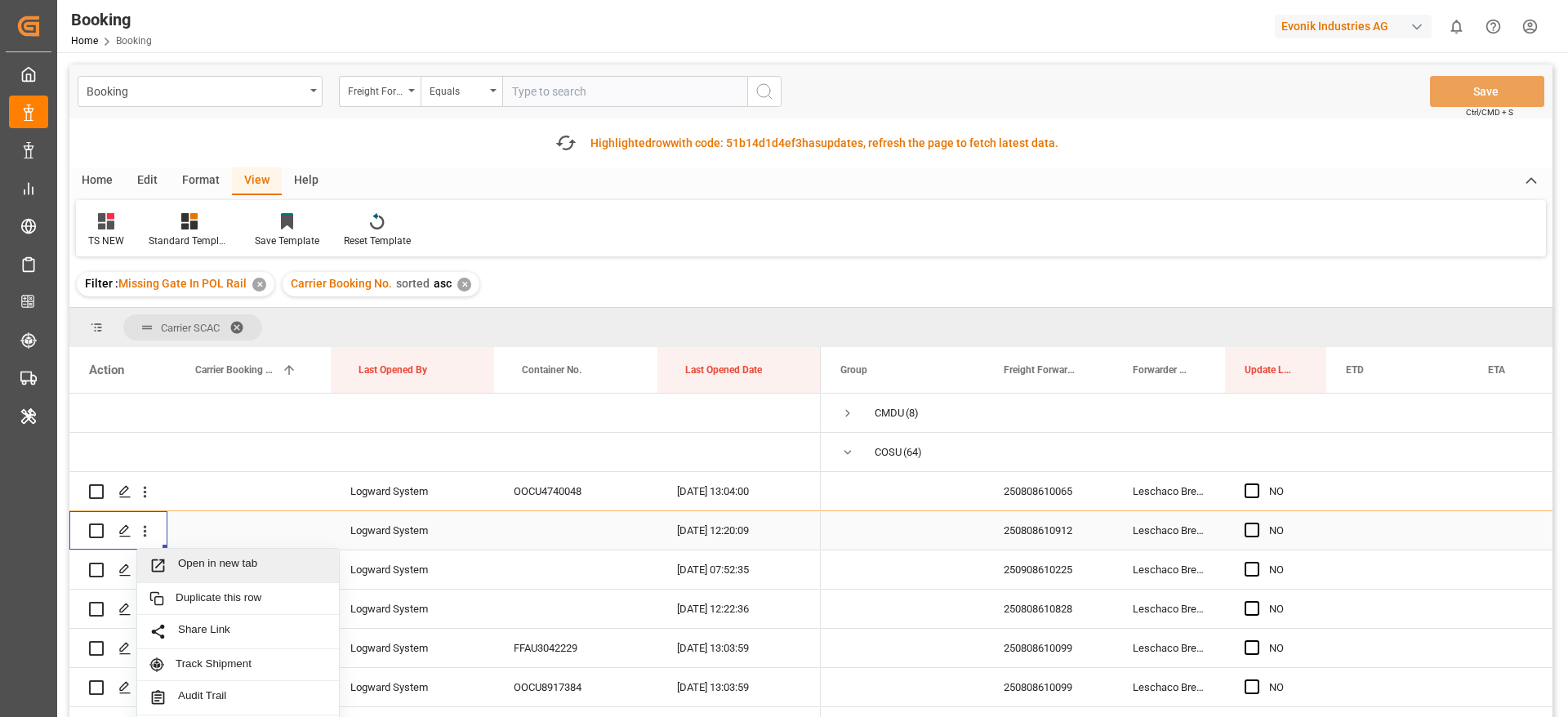
click at [253, 555] on div "Open in new tab" at bounding box center [238, 565] width 202 height 34
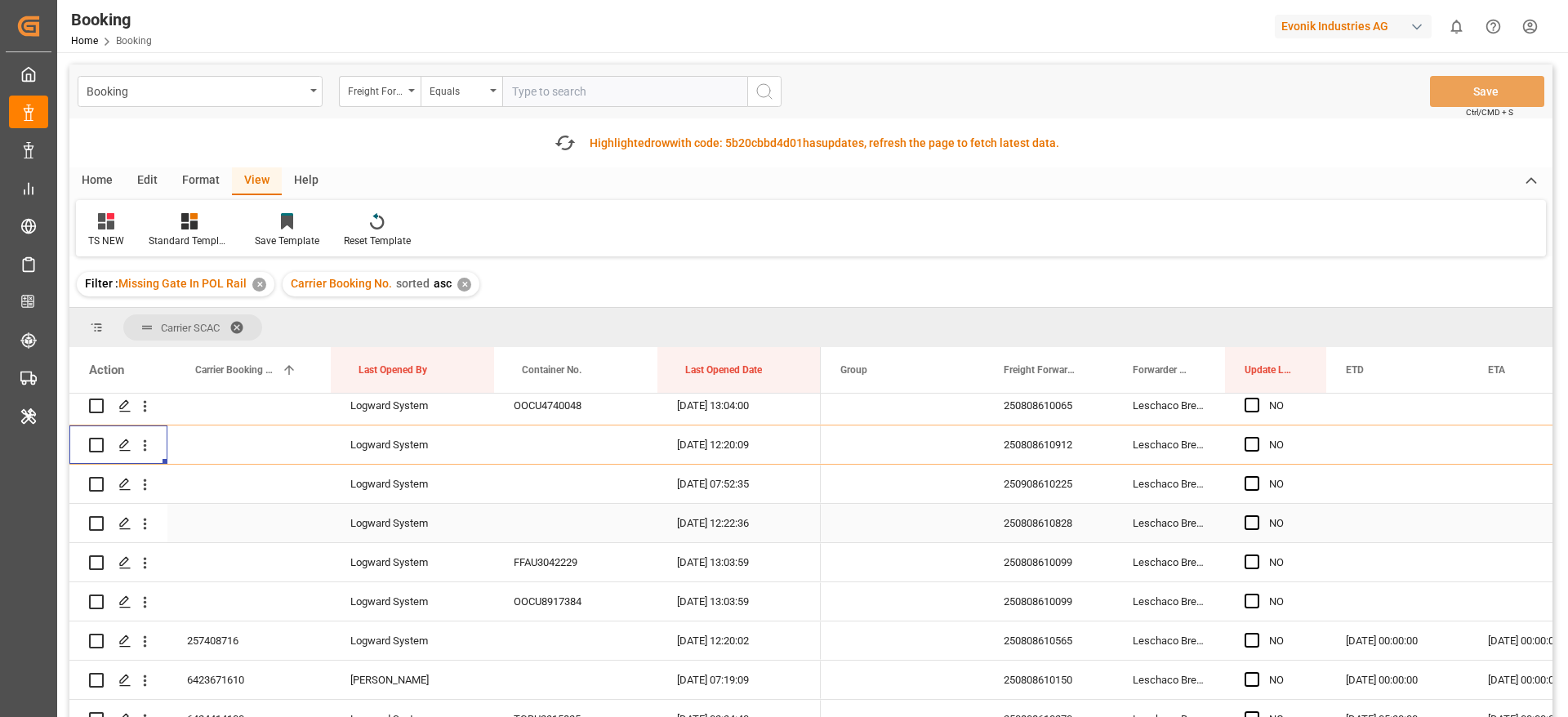
scroll to position [123, 0]
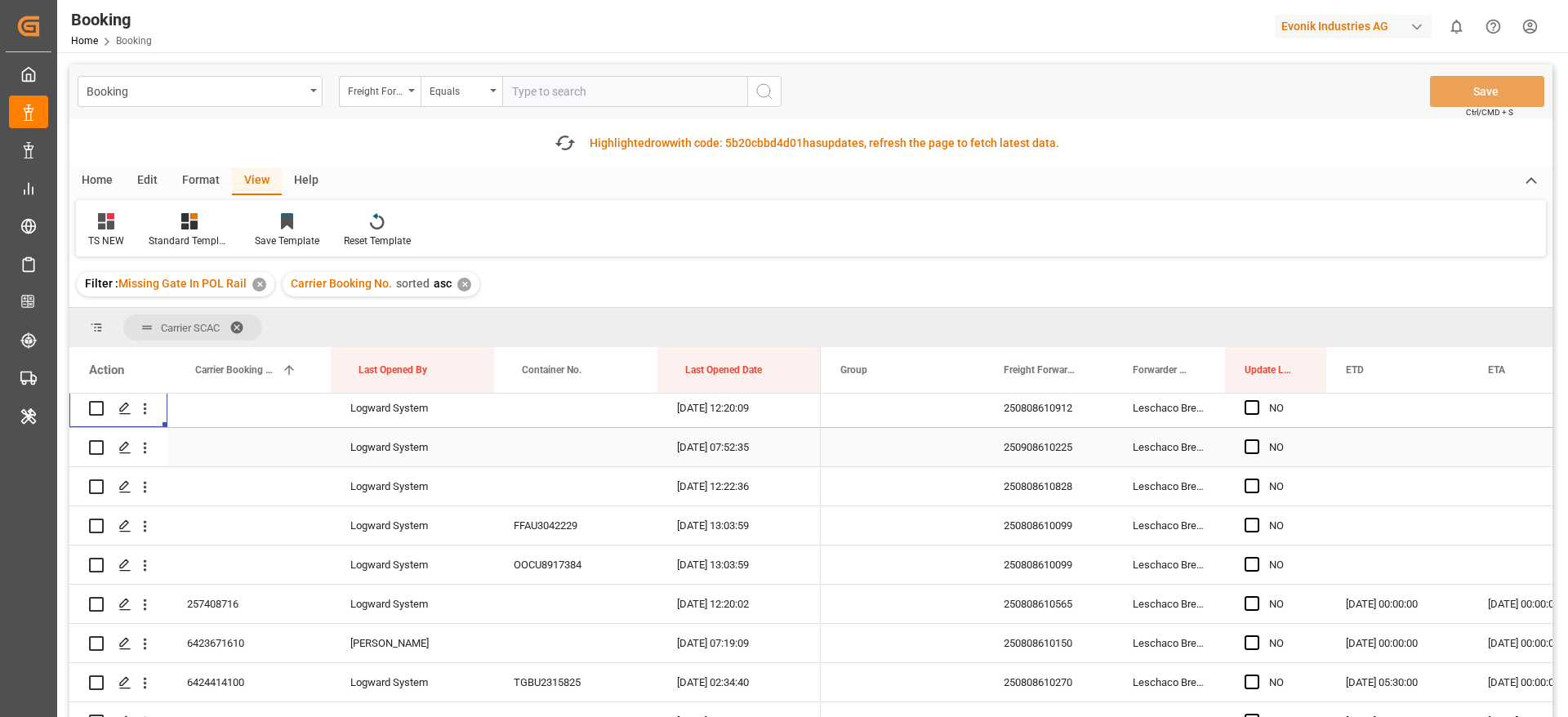
click at [1027, 456] on div "250908610225" at bounding box center [1048, 448] width 129 height 39
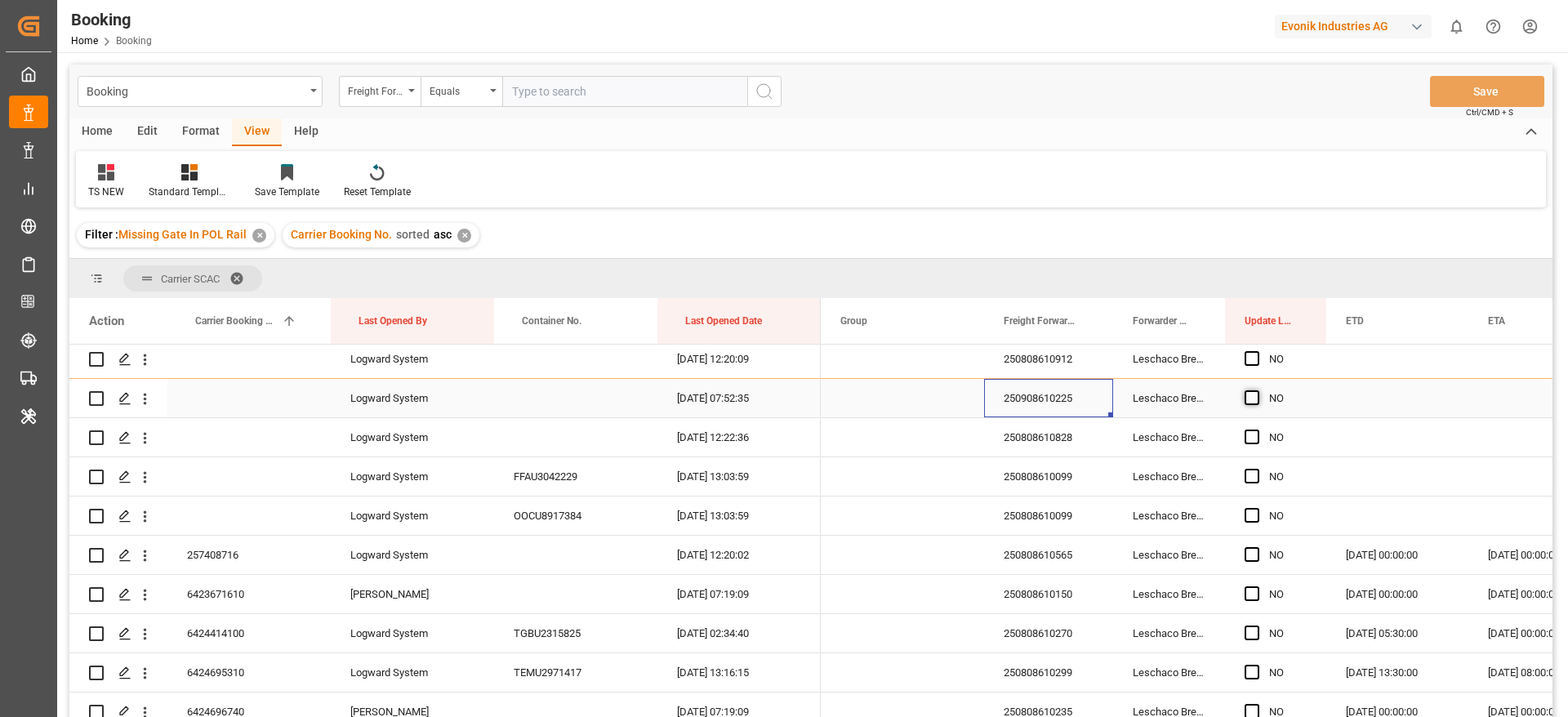
click at [1255, 396] on span "Press SPACE to select this row." at bounding box center [1251, 398] width 15 height 15
click at [1257, 391] on input "Press SPACE to select this row." at bounding box center [1257, 391] width 0 height 0
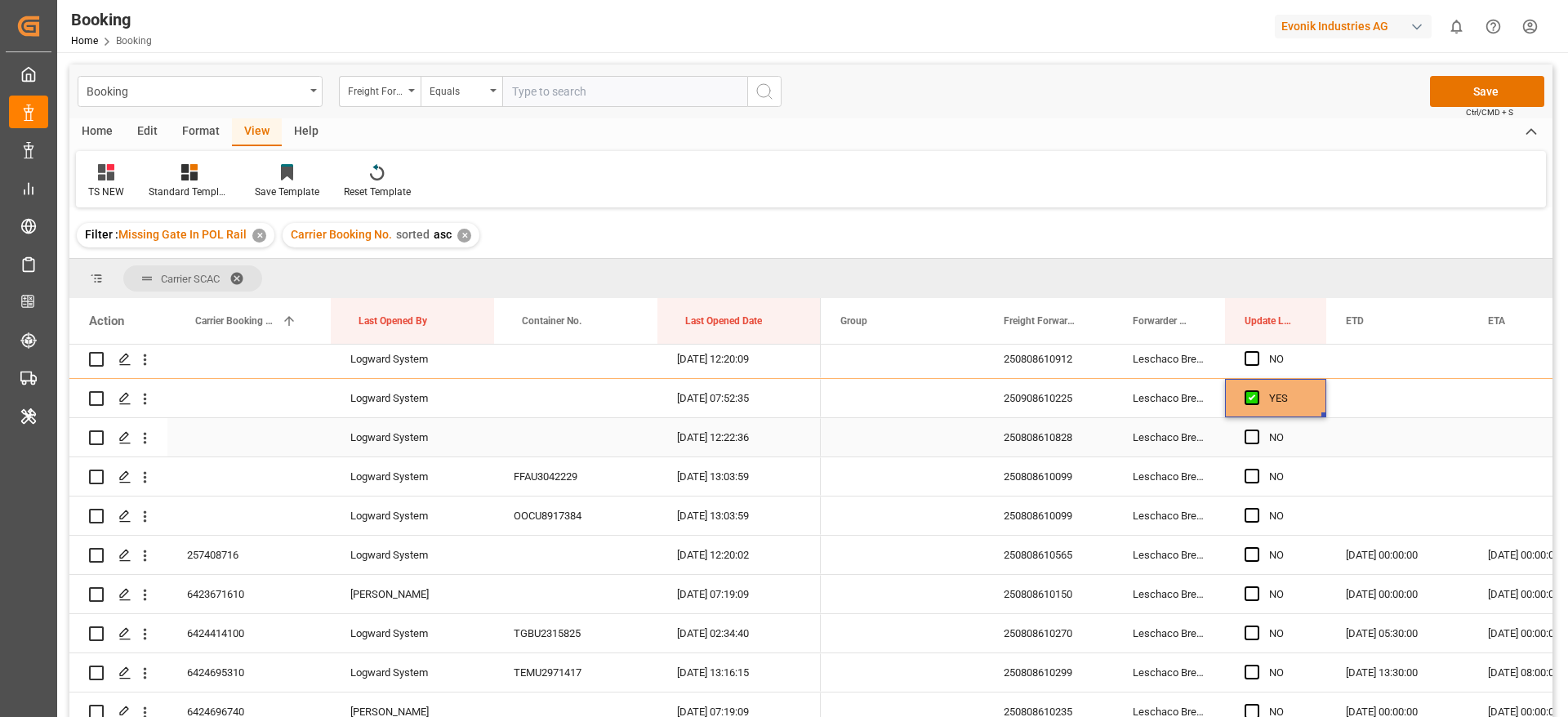
click at [1084, 429] on div "250808610828" at bounding box center [1048, 438] width 129 height 39
click at [142, 436] on icon "open menu" at bounding box center [145, 439] width 18 height 18
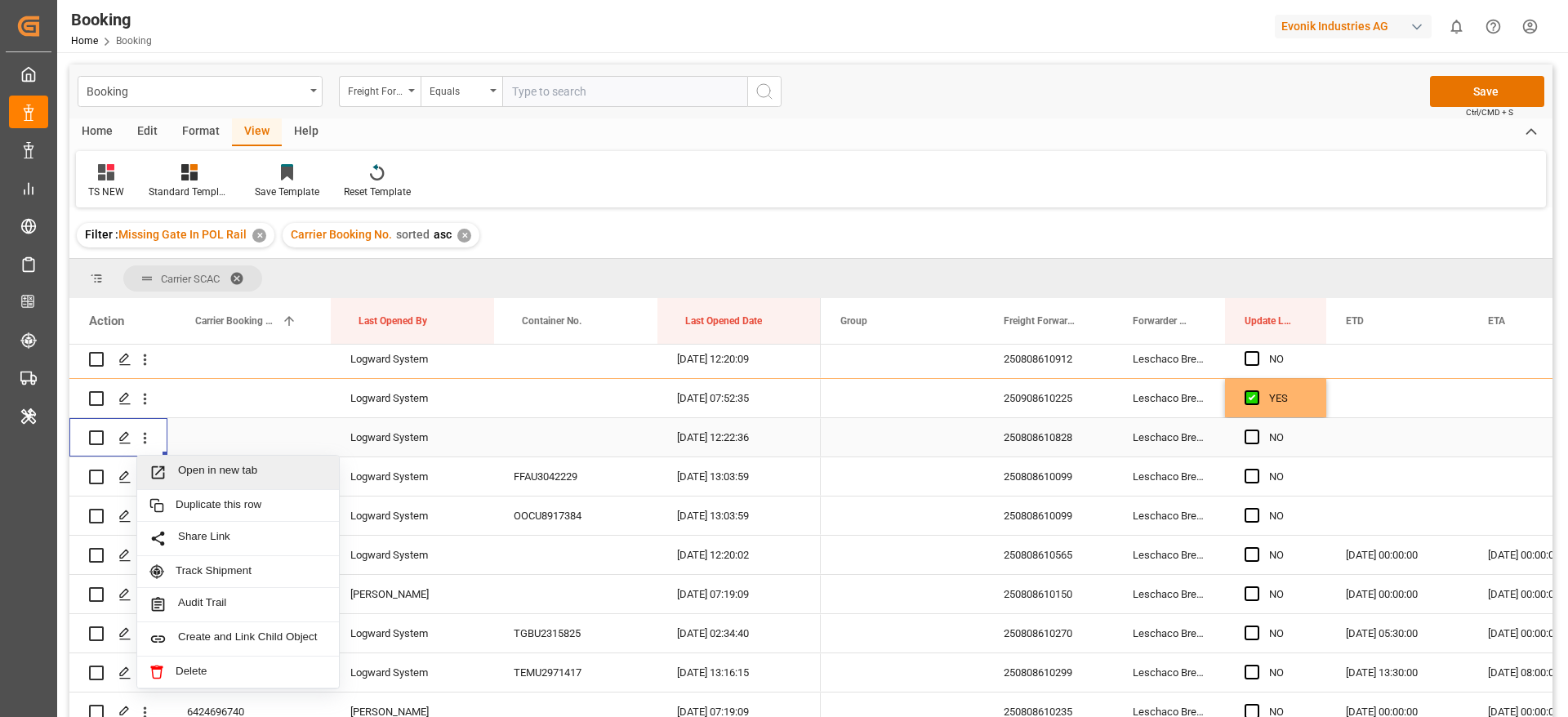
click at [266, 471] on span "Open in new tab" at bounding box center [252, 473] width 148 height 18
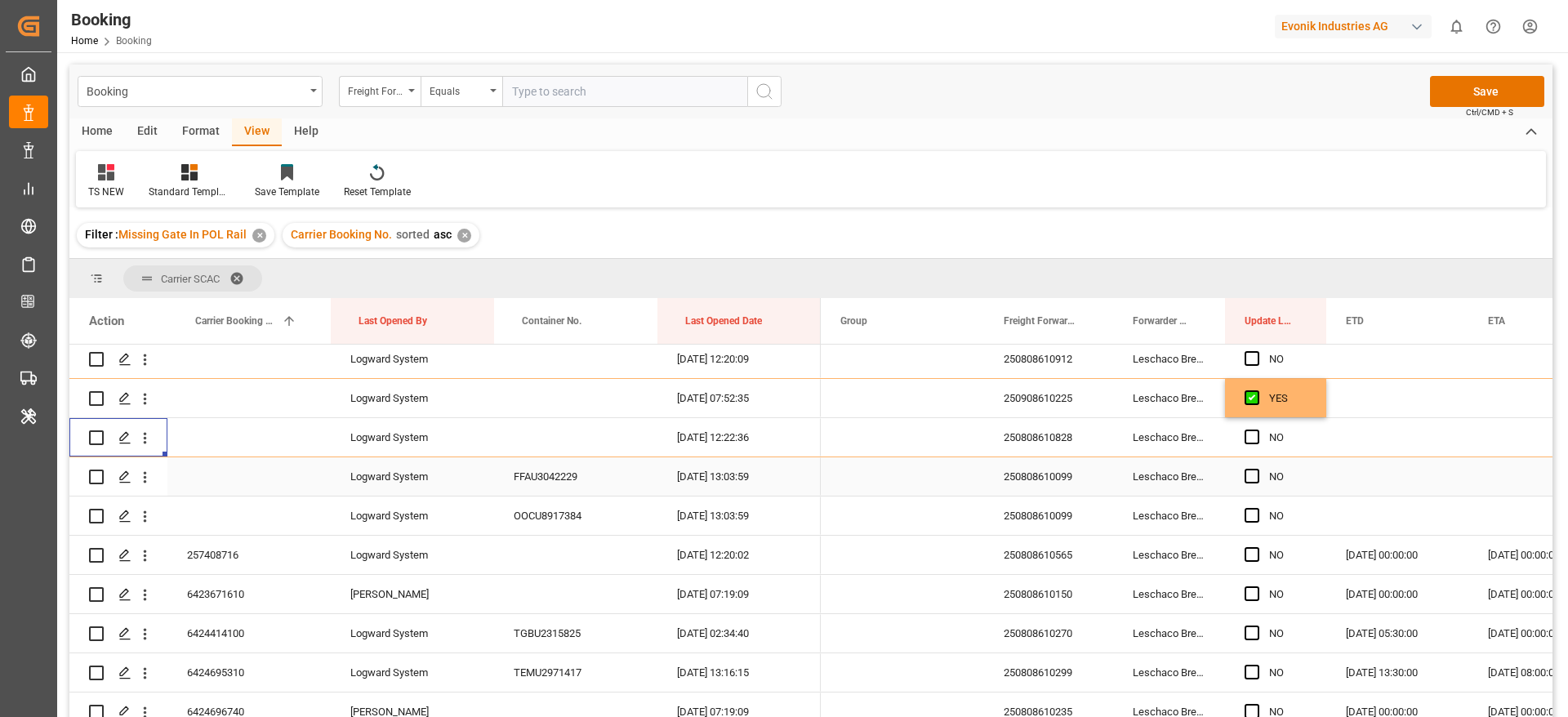
click at [1041, 465] on div "250808610099" at bounding box center [1048, 477] width 129 height 39
click at [141, 477] on icon "open menu" at bounding box center [145, 477] width 18 height 18
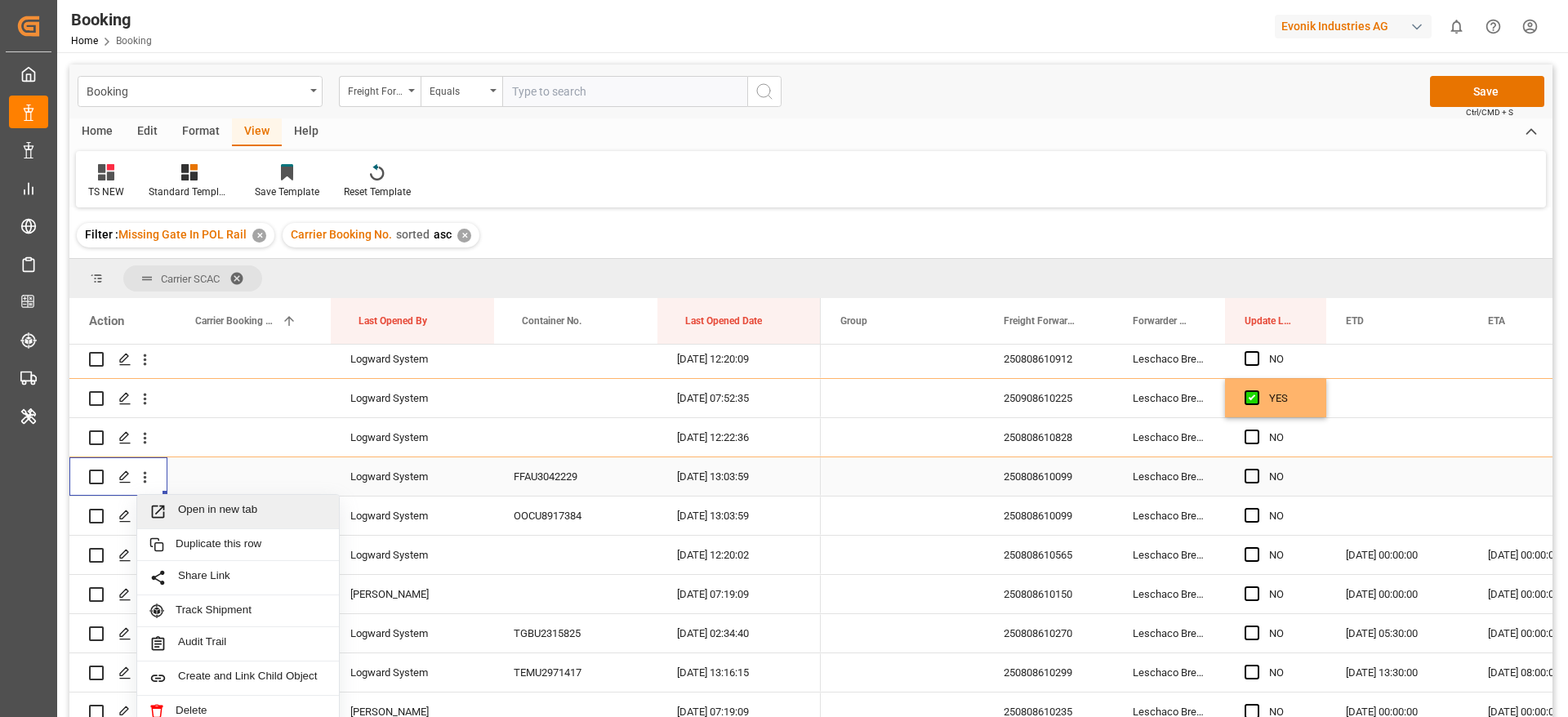
drag, startPoint x: 202, startPoint y: 496, endPoint x: 209, endPoint y: 360, distance: 136.2
click at [255, 512] on span "Open in new tab" at bounding box center [252, 512] width 148 height 18
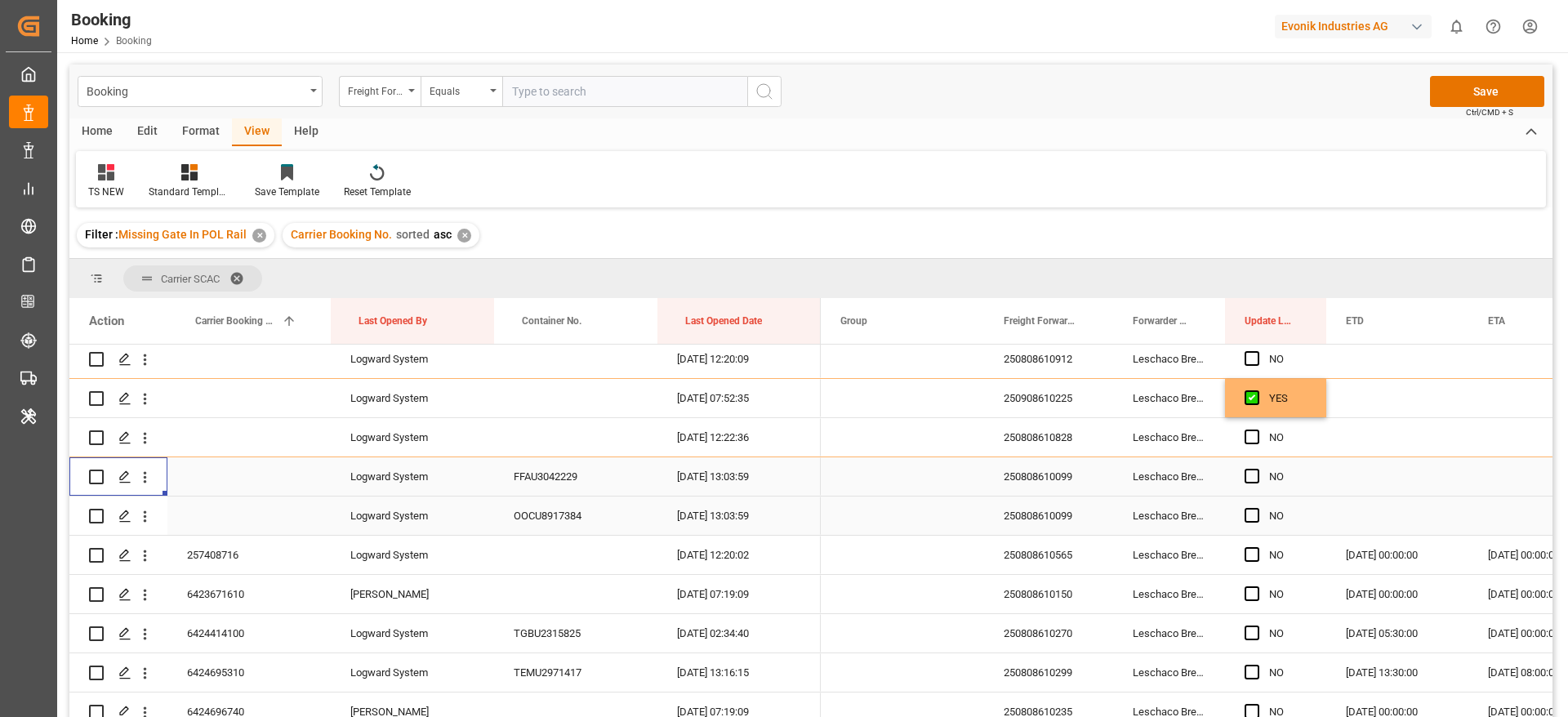
click at [147, 511] on icon "open menu" at bounding box center [145, 517] width 18 height 18
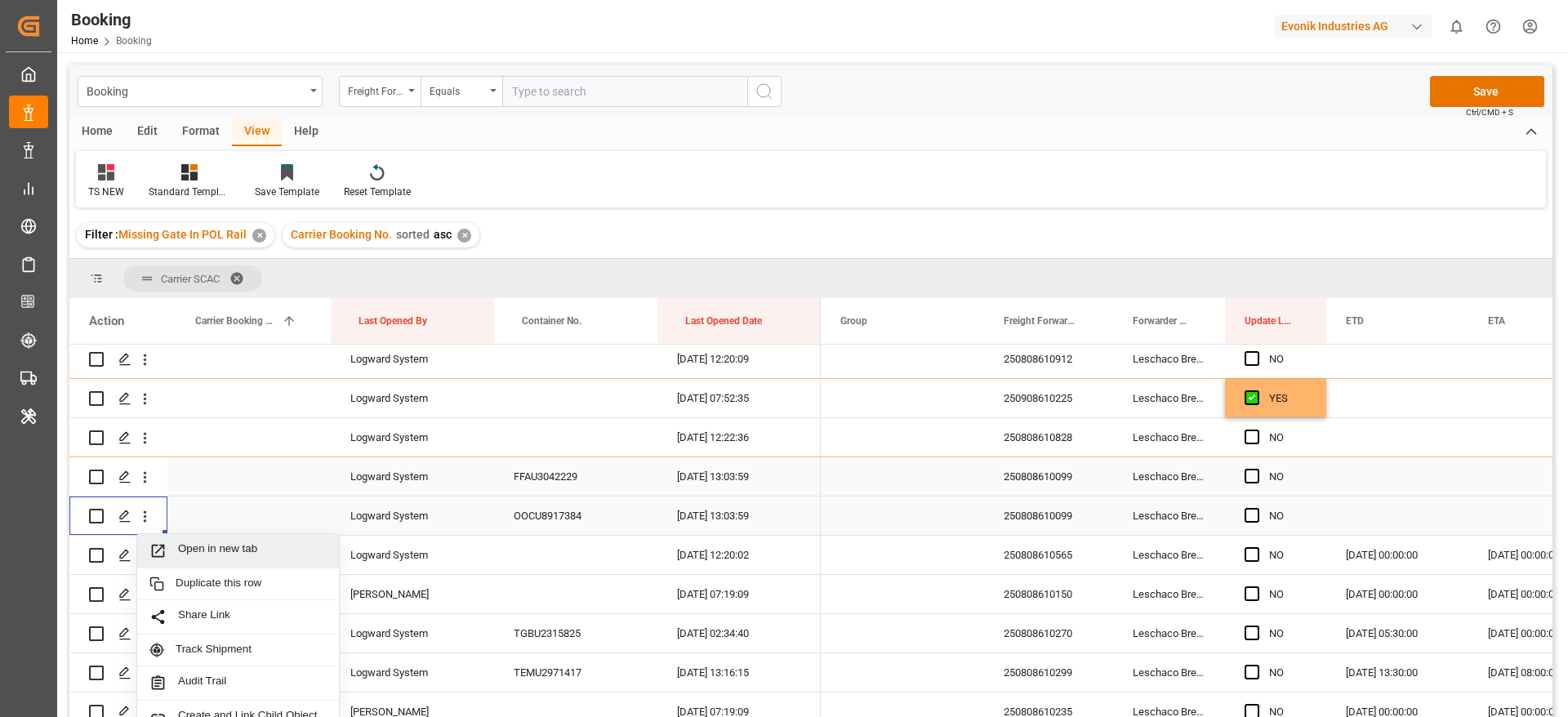
click at [239, 546] on span "Open in new tab" at bounding box center [252, 551] width 148 height 18
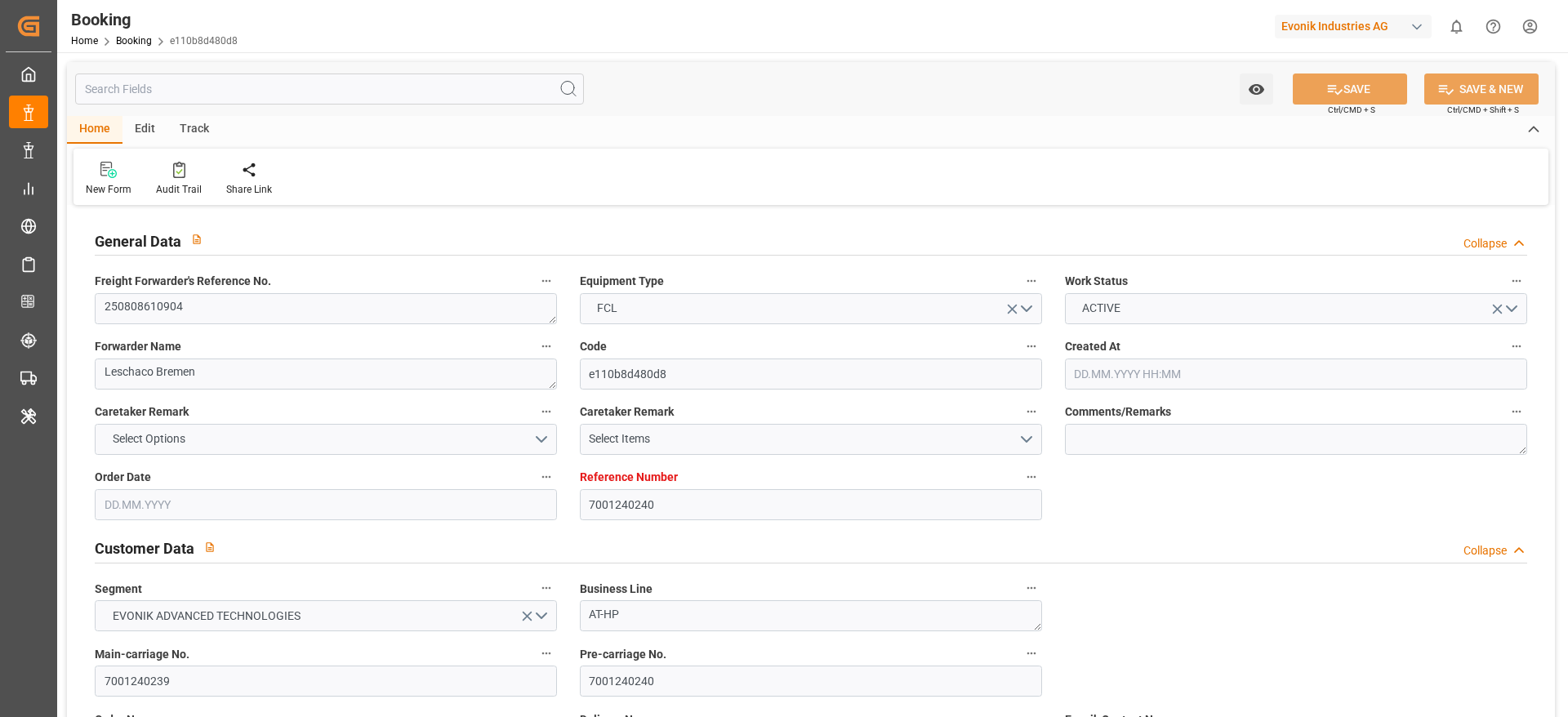
type input "7001240240"
type input "9222986"
type input "Hapag [PERSON_NAME]"
type input "Hapag [PERSON_NAME] Aktiengesellschaft"
type input "NLRTM"
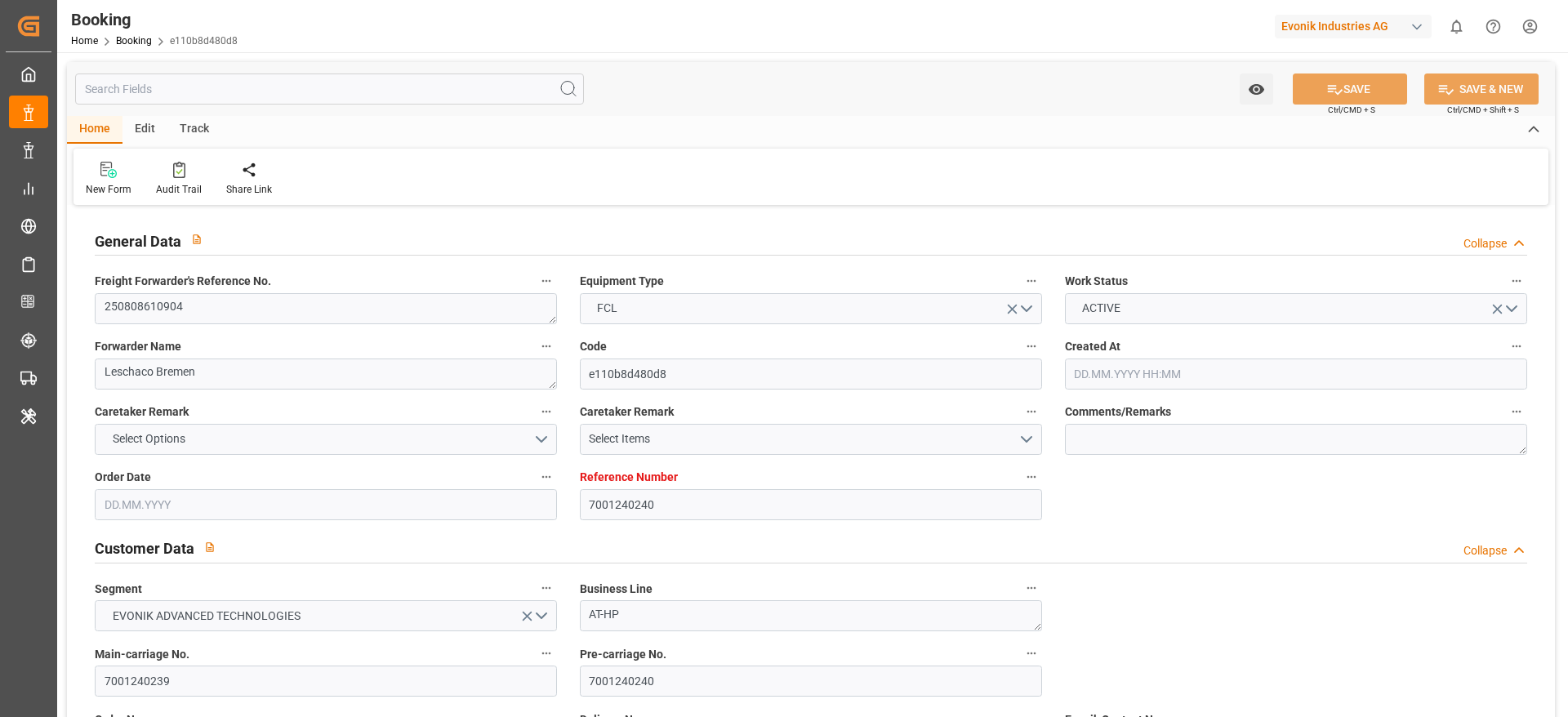
type input "USNYC"
type input "NLRTM"
type input "USNYC"
type input "9222986"
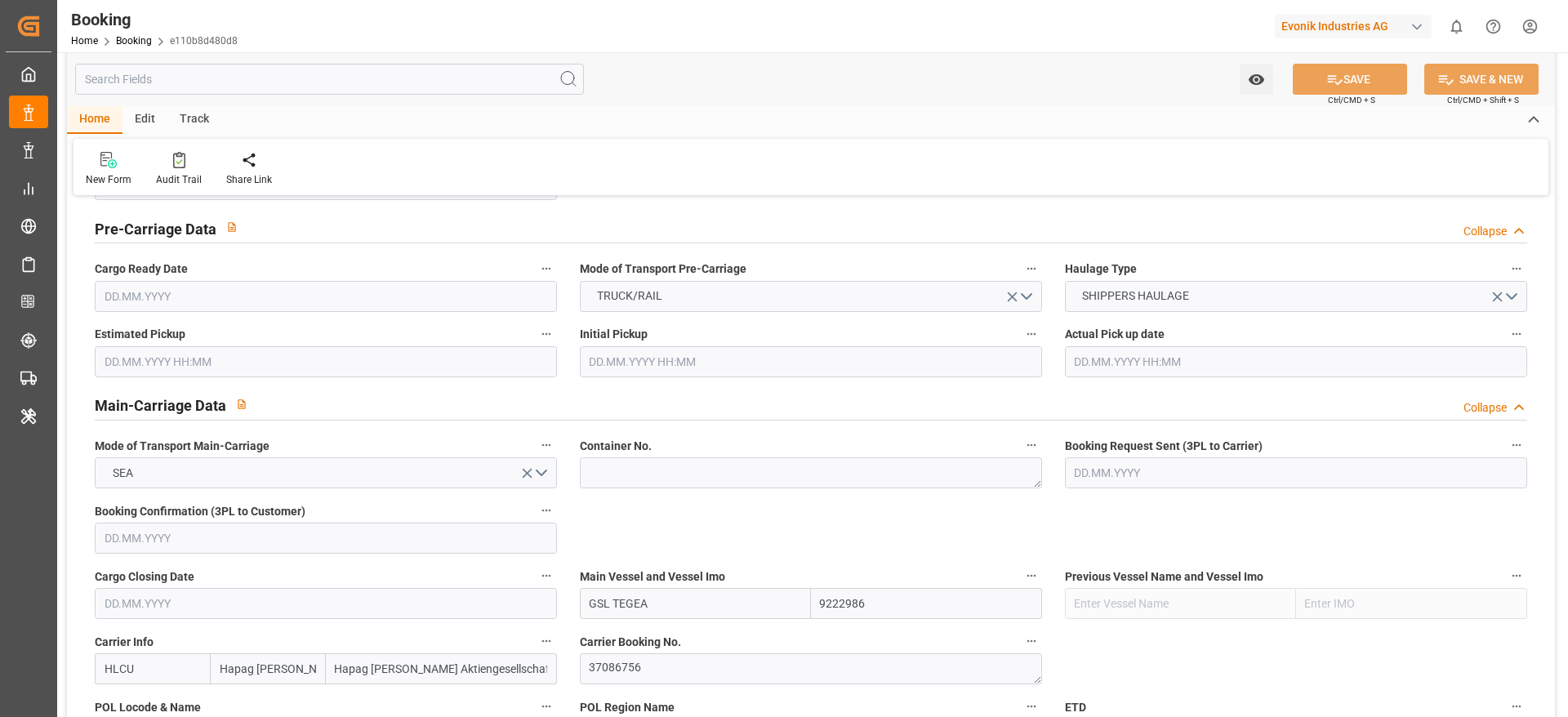
type input "[DATE] 06:16"
type input "[DATE]"
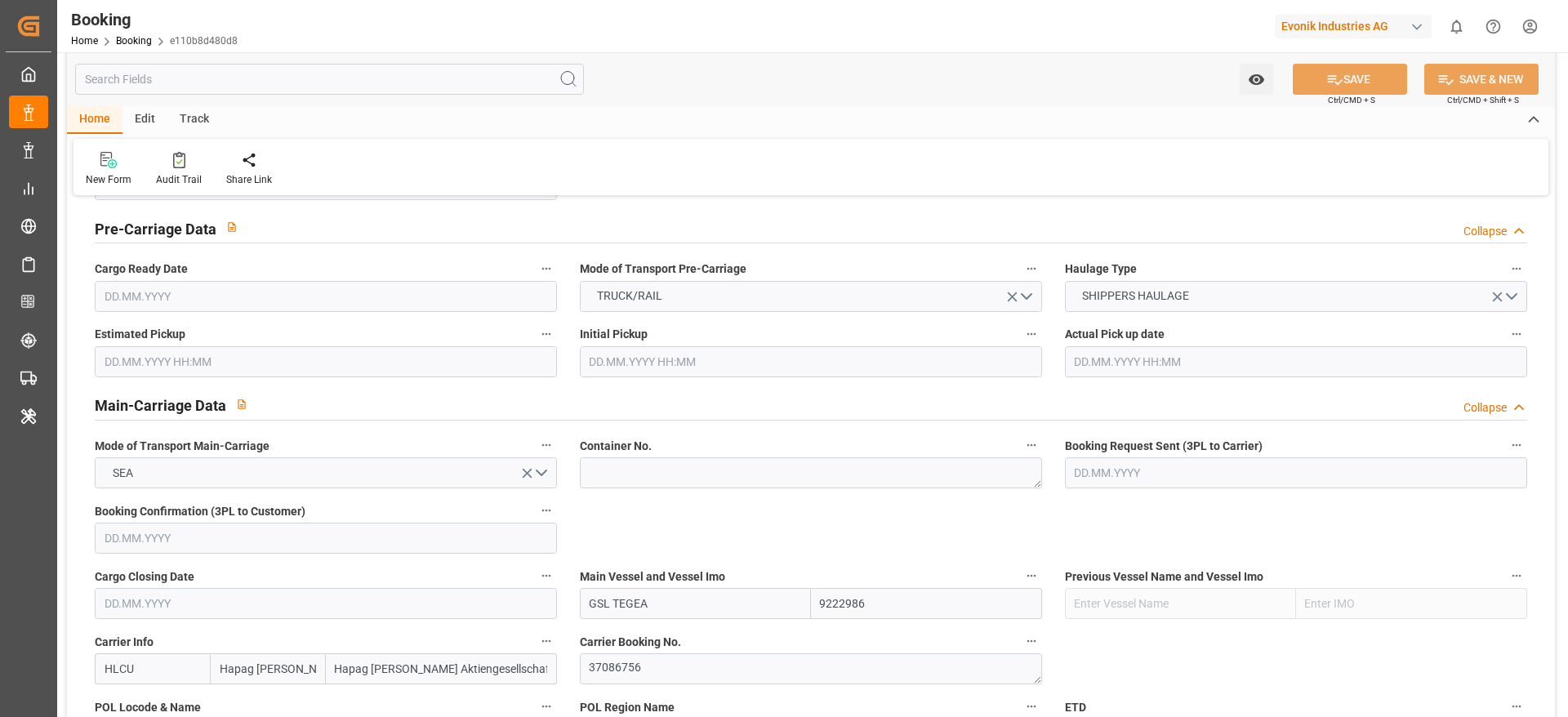
type input "[DATE]"
type input "[DATE] 15:00"
type input "[DATE] 00:00"
type input "[DATE] 08:00"
type input "[DATE] 00:00"
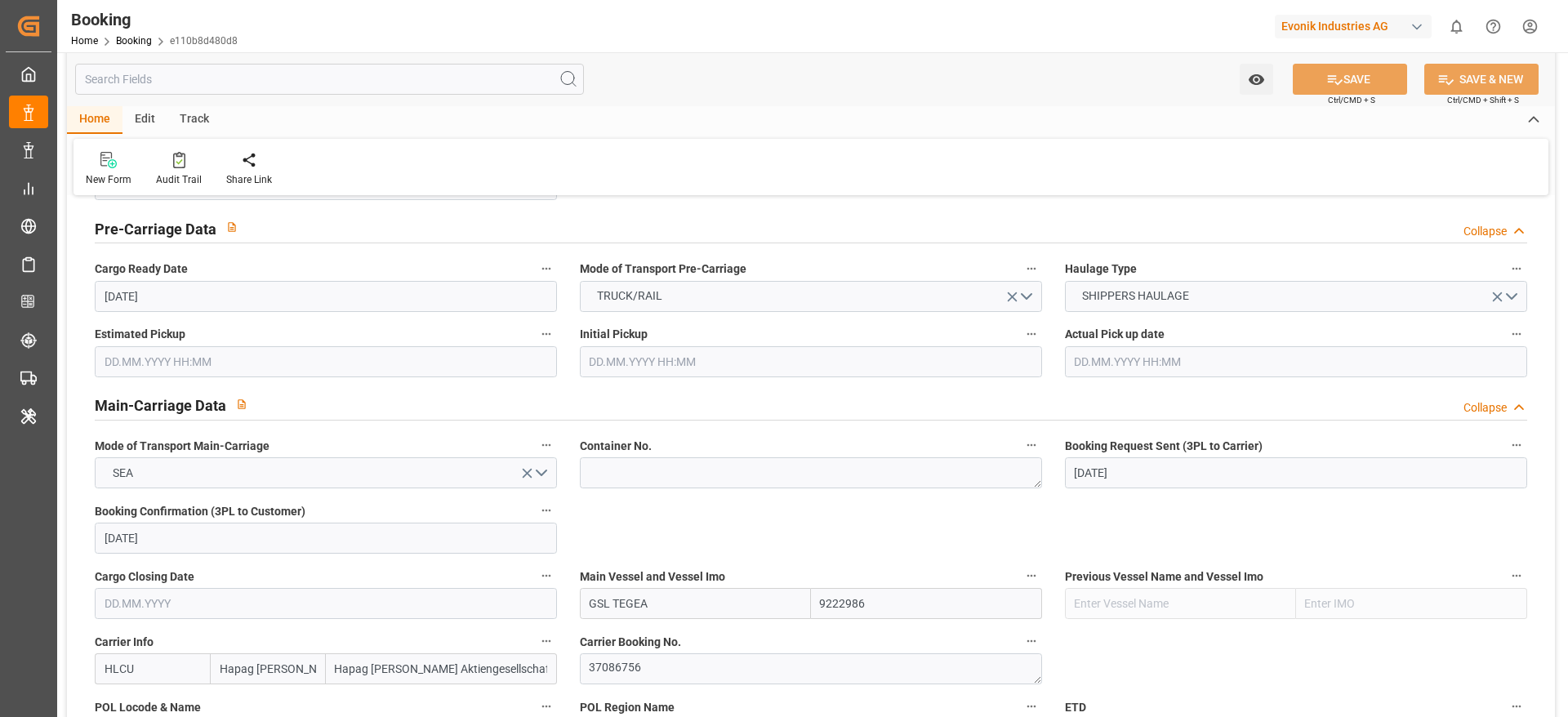
type input "[DATE]"
type input "[DATE] 03:29"
type input "[DATE]"
type input "[DATE] 15:00"
type input "[DATE] 08:00"
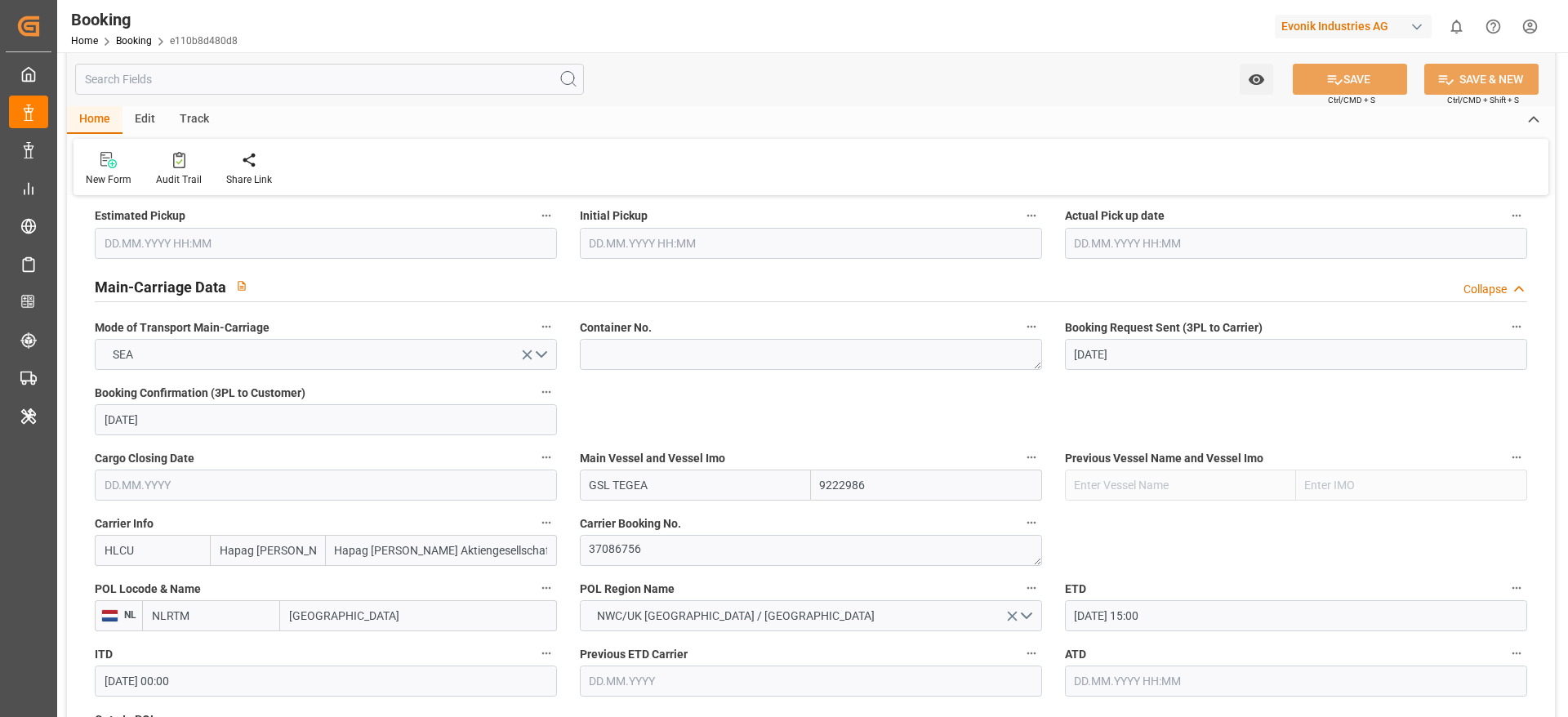
scroll to position [980, 0]
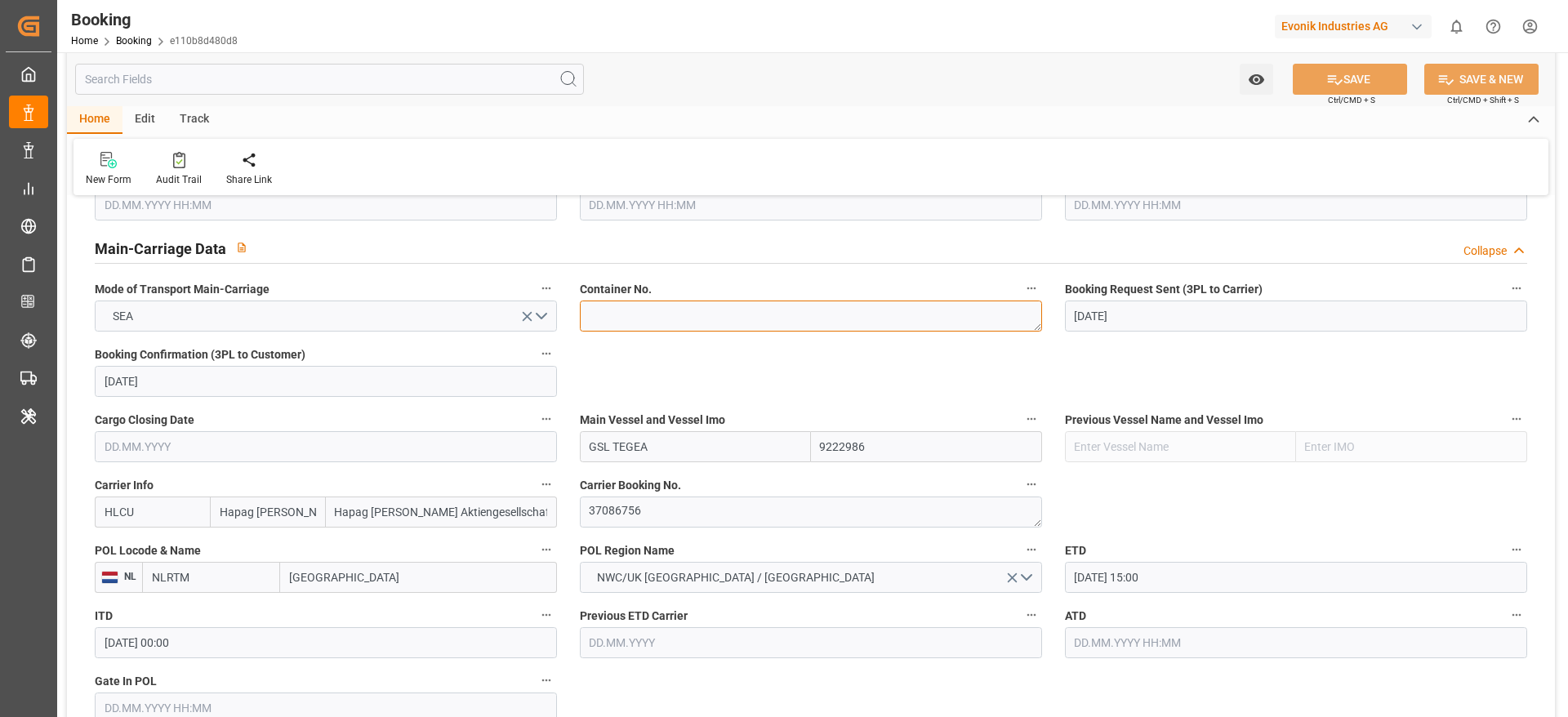
click at [627, 305] on textarea at bounding box center [811, 315] width 462 height 31
paste textarea "HLXU 1047540"
click at [630, 319] on textarea "HLXU 1047540" at bounding box center [811, 315] width 462 height 31
click at [626, 319] on textarea "HLXU 1047540" at bounding box center [811, 315] width 462 height 31
type textarea "HLXU1047540"
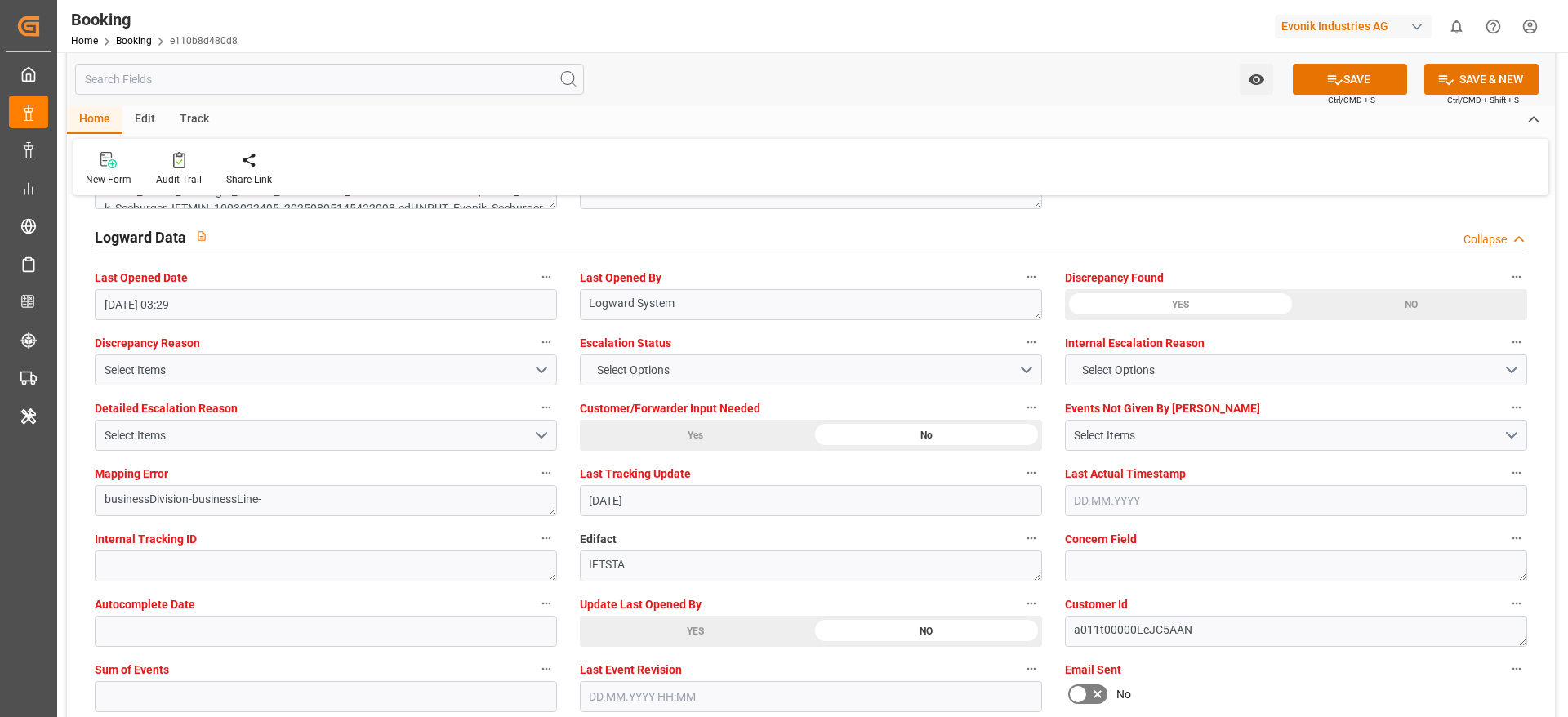
scroll to position [3063, 0]
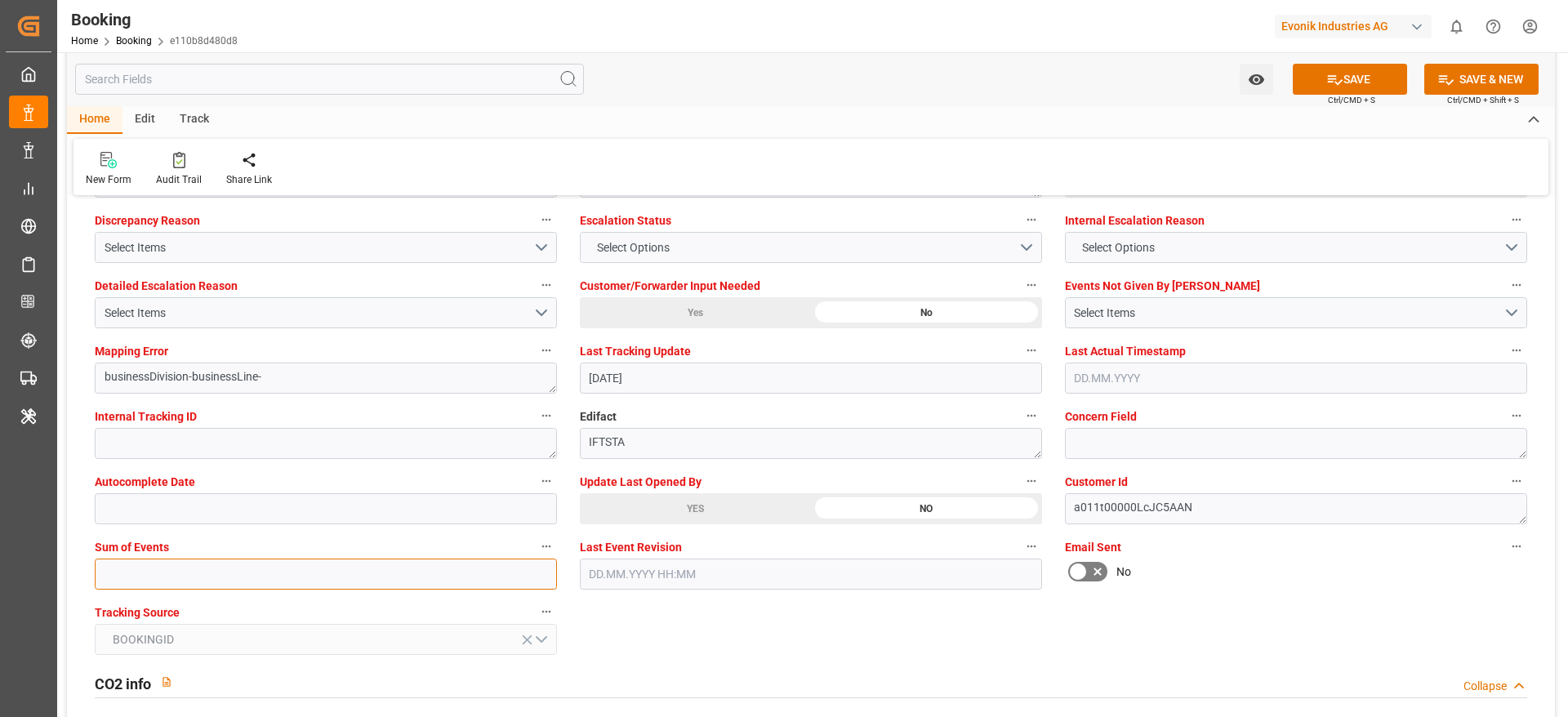
click at [146, 579] on input "text" at bounding box center [326, 574] width 462 height 31
type input "0"
click at [1358, 78] on button "SAVE" at bounding box center [1350, 79] width 114 height 31
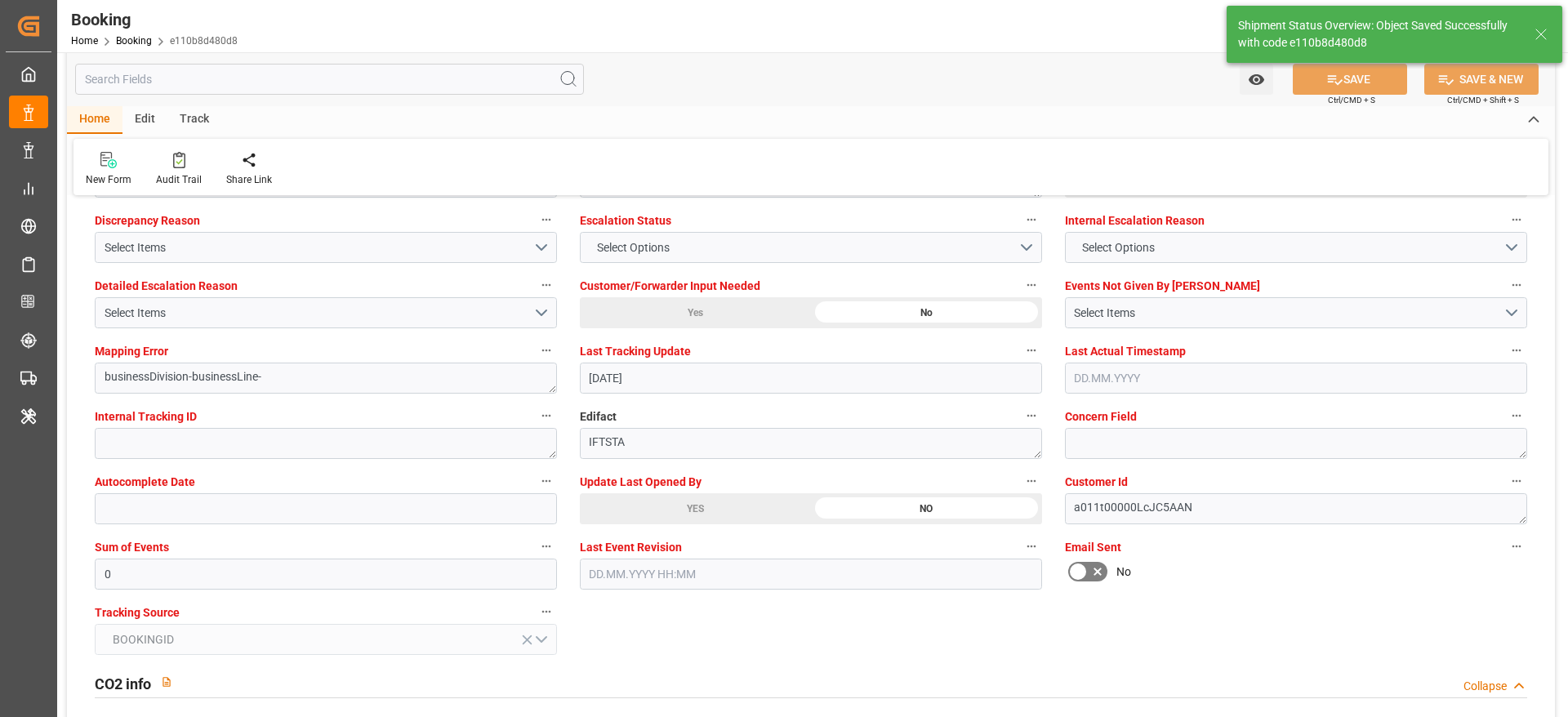
type textarea "[PERSON_NAME]"
type input "[DATE] 06:21"
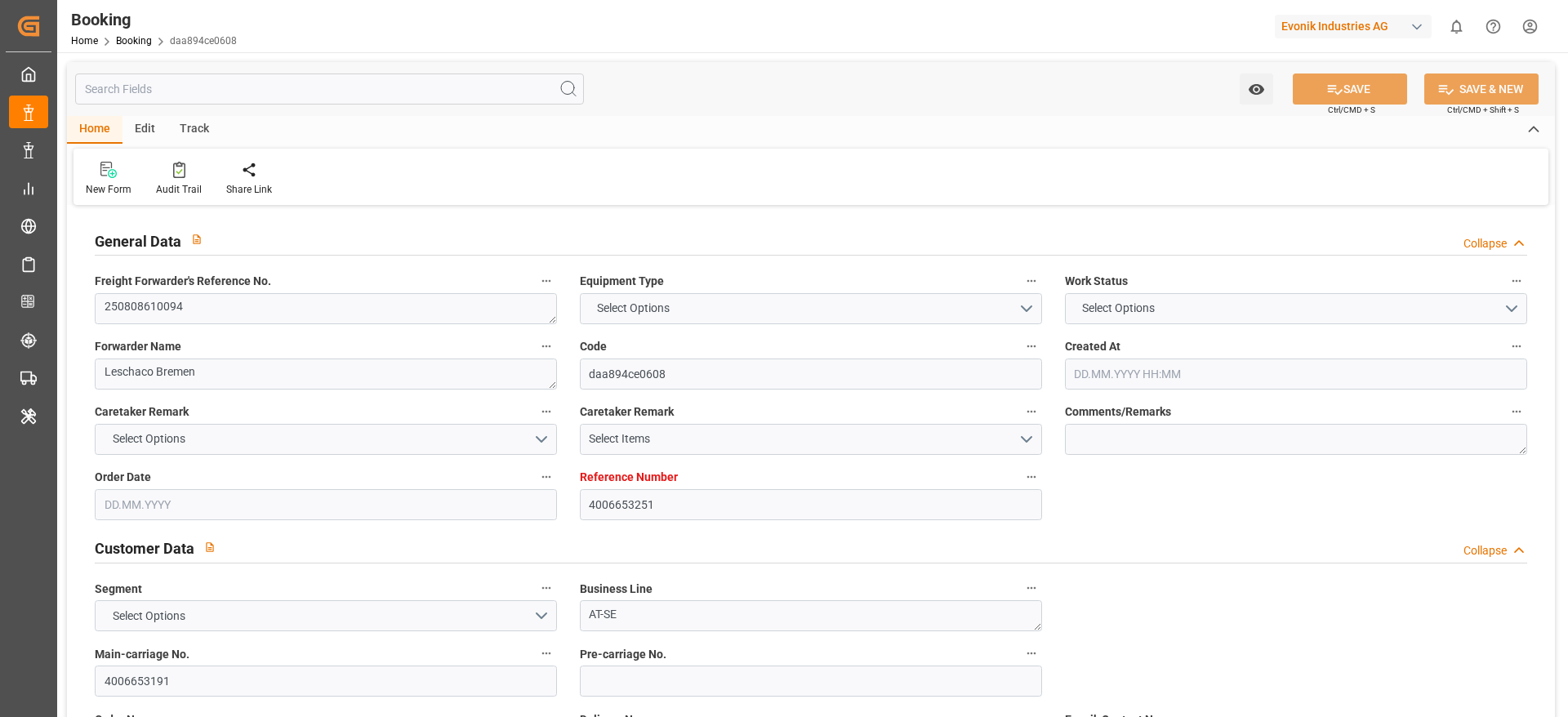
type textarea "250808610094"
type textarea "Leschaco Bremen"
type input "daa894ce0608"
type input "4006653251"
type textarea "AT-SE"
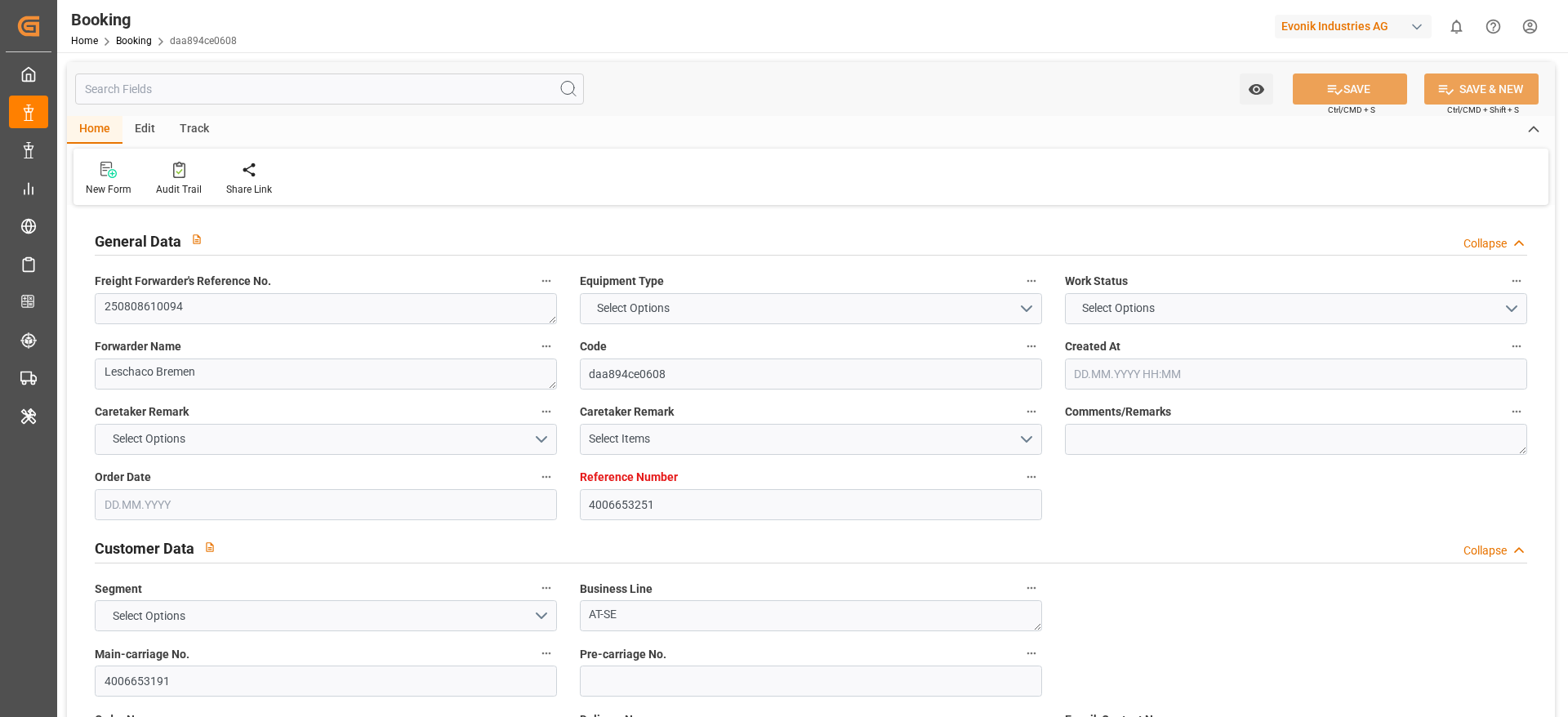
type input "4006653191"
type textarea "DAP"
type textarea "New Castle, DE"
type textarea "Evonik Plant 0000501436"
type textarea "Hombourg"
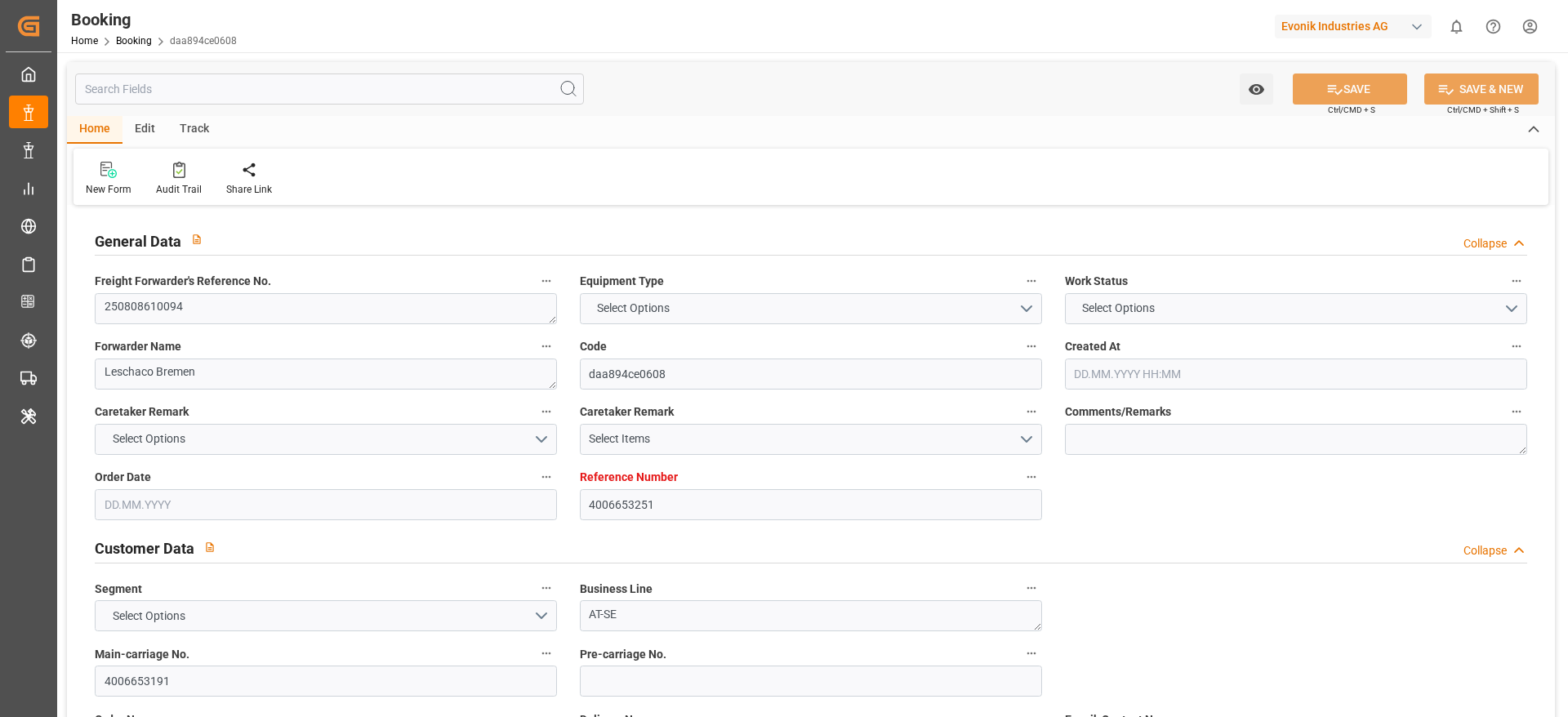
type textarea "UACU8510190"
type input "GSL MARIA"
type input "HLCU"
type textarea "38021806"
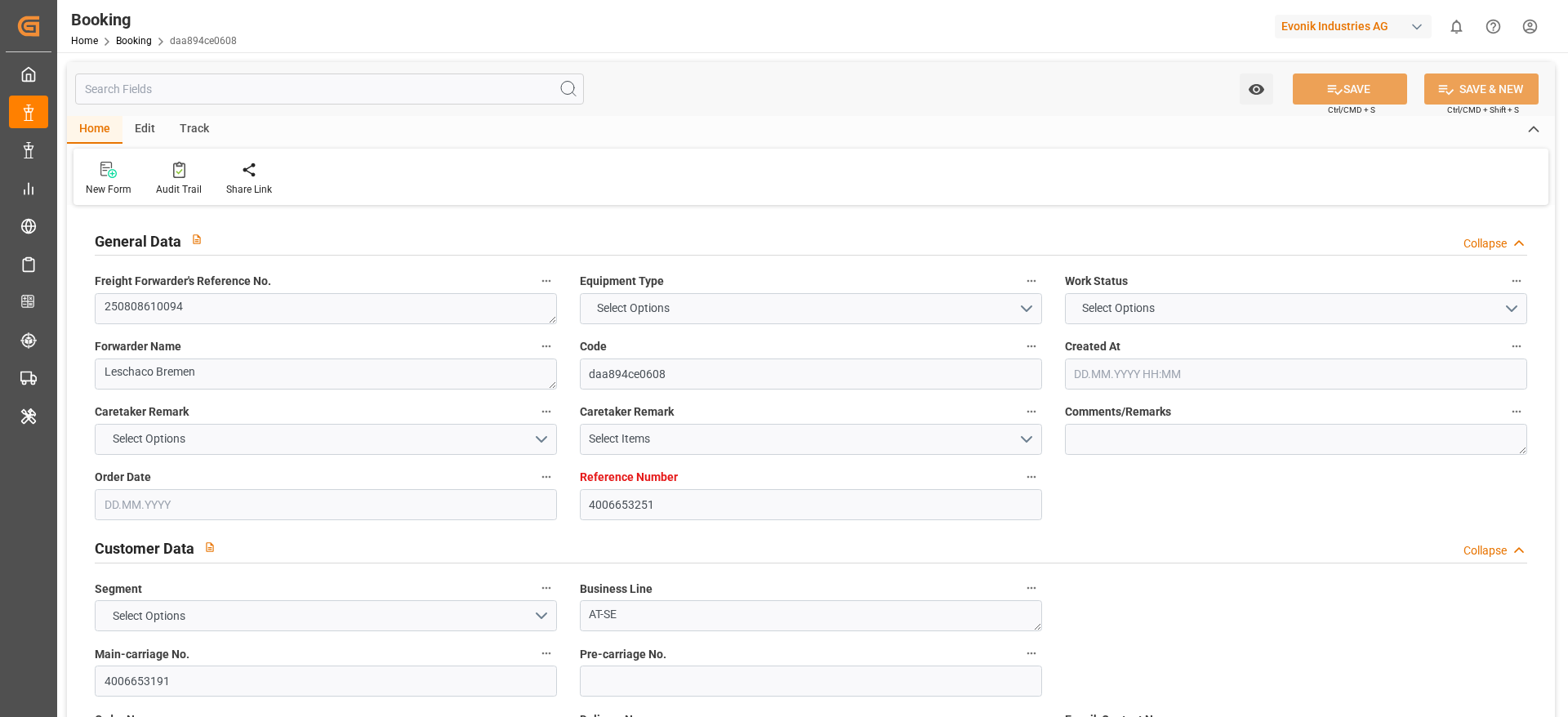
type input "Wilhelmshaven"
type input "Philadelphia"
type input "SAINT-JOHN"
type textarea "vesselName"
type textarea "INPUT_Evonik_Seeburger_IFTSTA_1003033701_20250808113903075.edi"
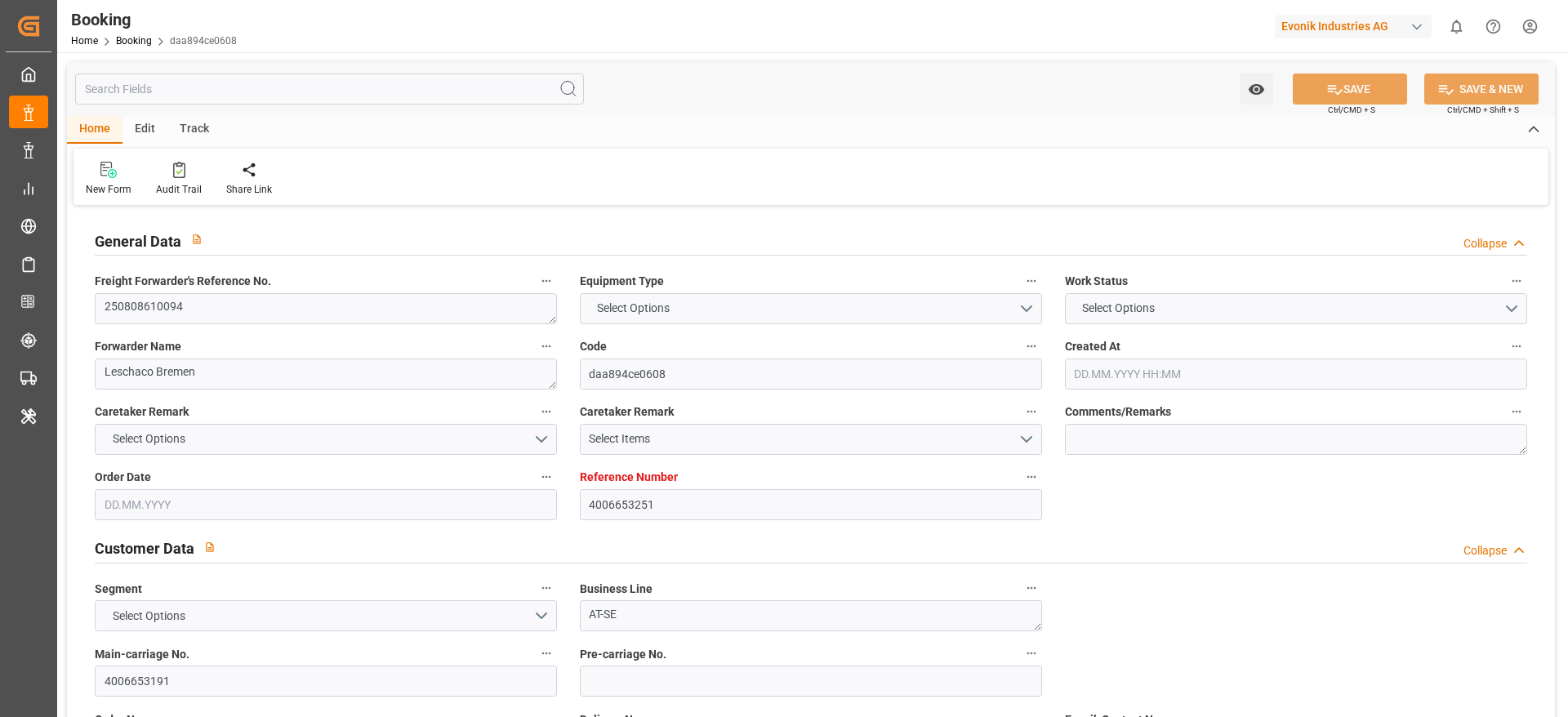
type textarea "NWC/UK North West Continent / UK_USPHL_HLCU_AT-SE"
type textarea "INPUT_Evonik_Seeburger_LoadTenderOcean_1002914431_20250702084025202.xml,INPUT_E…"
type textarea "1003033701"
type textarea "Shashidhar Mm"
type textarea "PodRegionName-businessDivision-businessLine-"
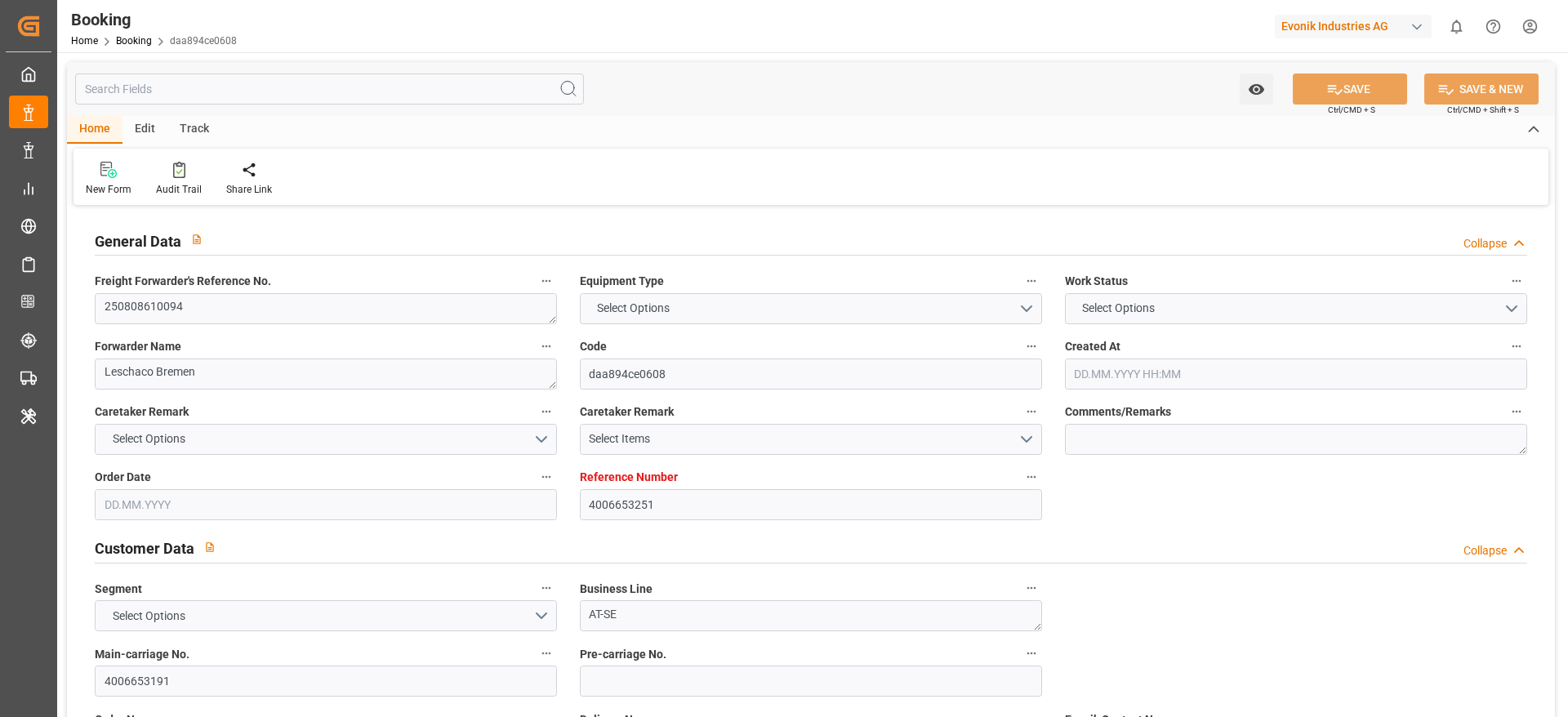
type textarea "IFTSTA"
type textarea "a011t00000LcJC5AAN"
type textarea "Yes"
type input "WILHELMSHAVEN"
type input "PHILADELPHIA"
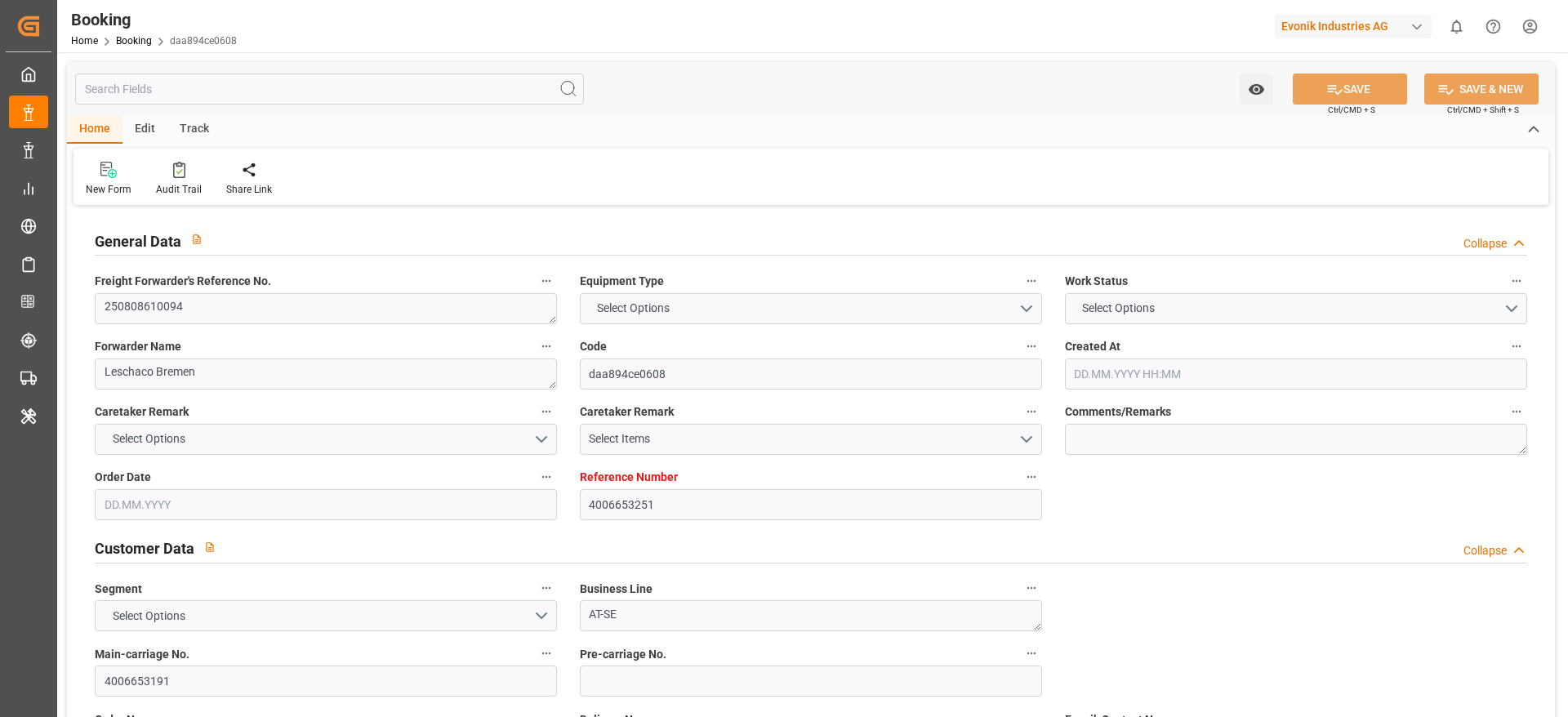
type input "BREMBLENS"
type input "CH"
type input "TRUCK"
type input "532W"
type input "VESSEL"
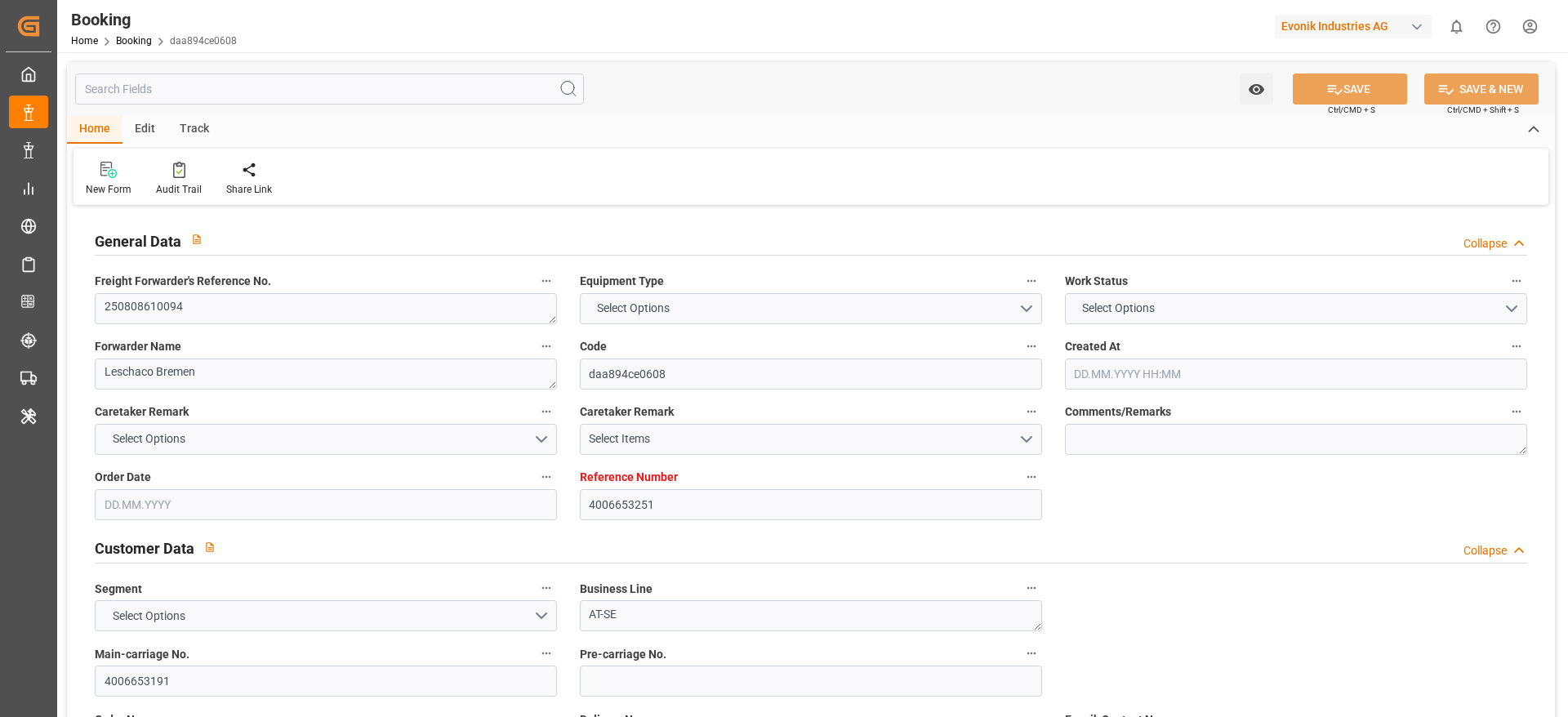
type input "CAUCEDO EXPRESS"
type input "534S"
type input "CAUCEDO EXPRESS"
type input "TRUCK"
type input "4006653251"
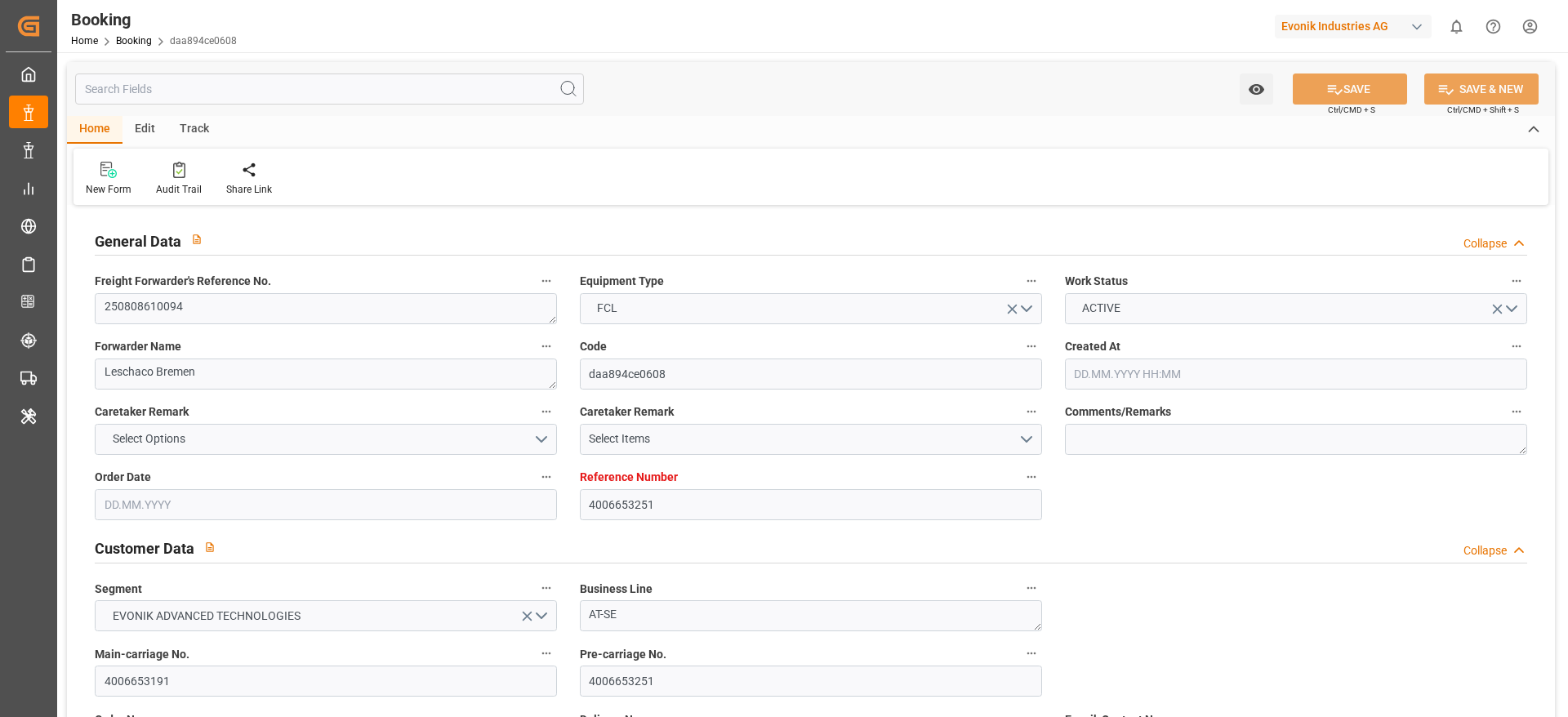
type input "9231236"
type input "Hapag [PERSON_NAME]"
type input "Hapag [PERSON_NAME] Aktiengesellschaft"
type input "DEWVN"
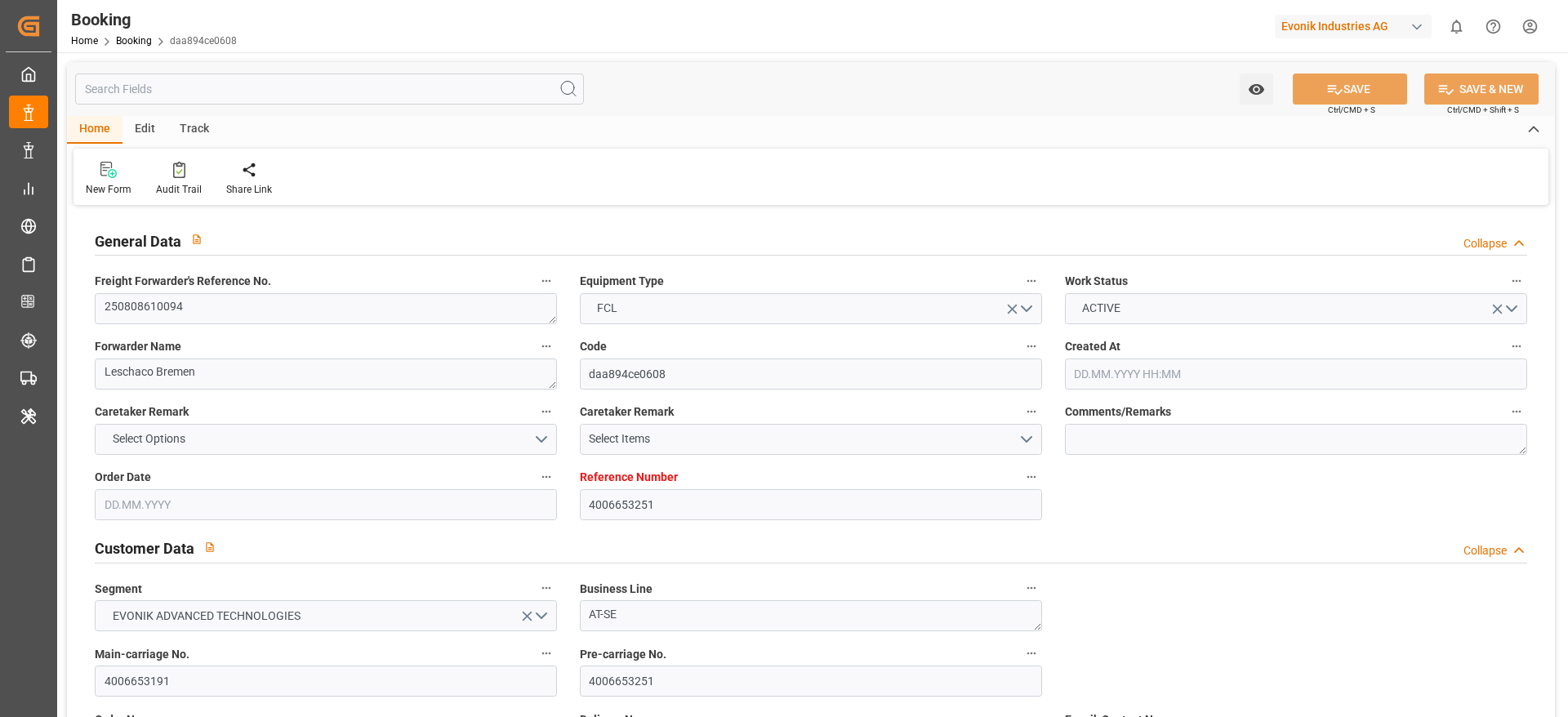
type input "USPHL"
type input "CASJB"
type input "0"
type input "DEWVN"
type input "USPHL"
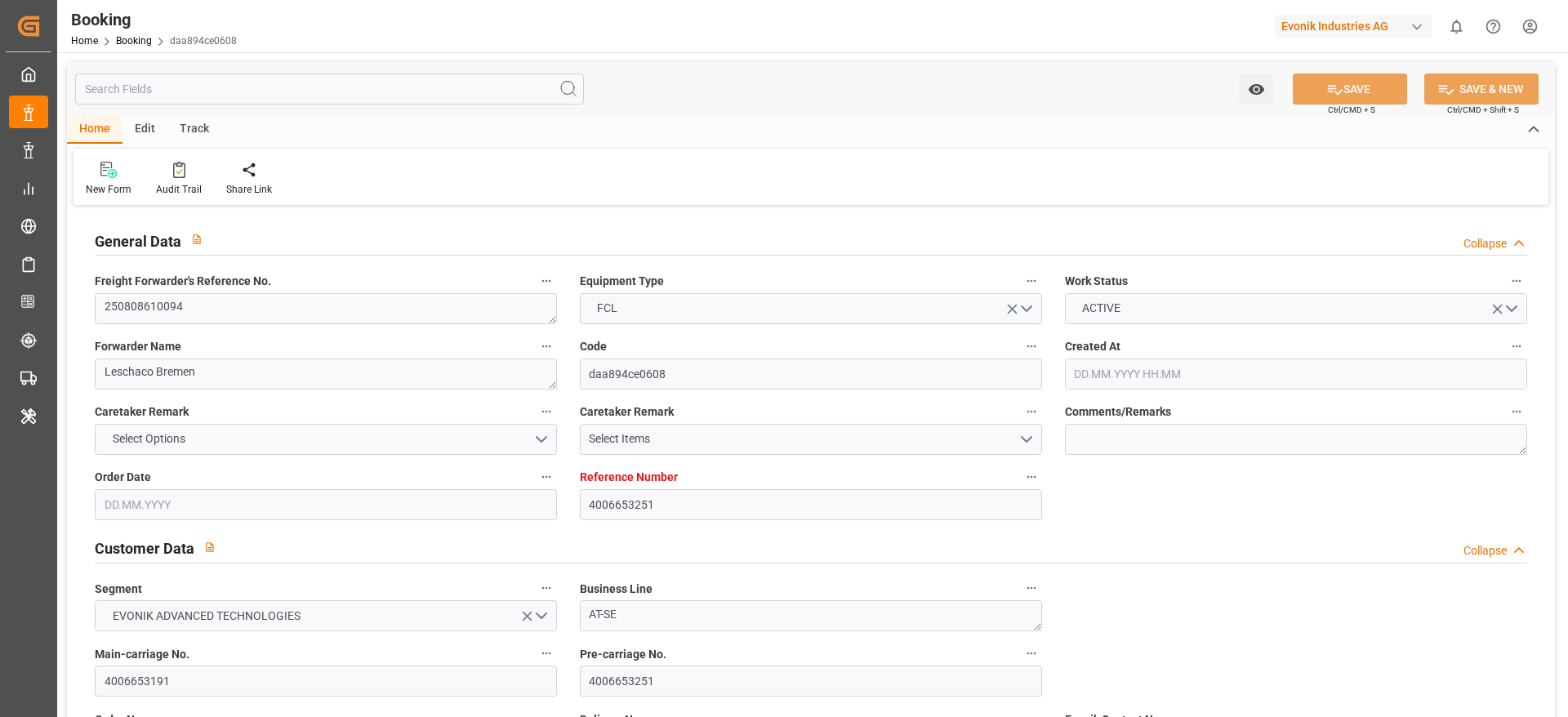
type input "9434931"
type input "02.07.2025 06:43"
type input "02.07.2025"
type input "01.09.2025"
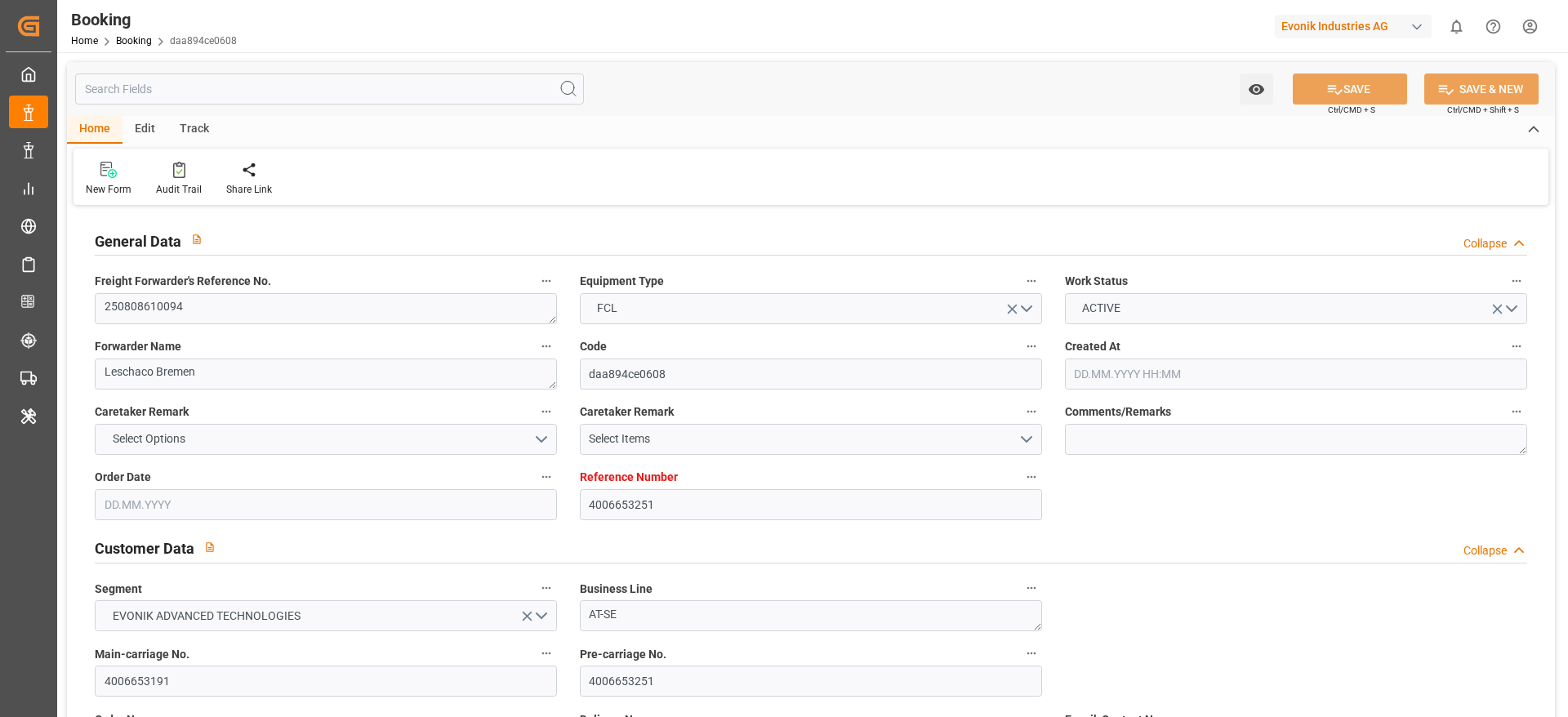
type input "29.07.2025"
type input "[DATE]"
type input "14.08.2025 08:00"
type input "08.07.2025 00:00"
type input "10.09.2025 08:00"
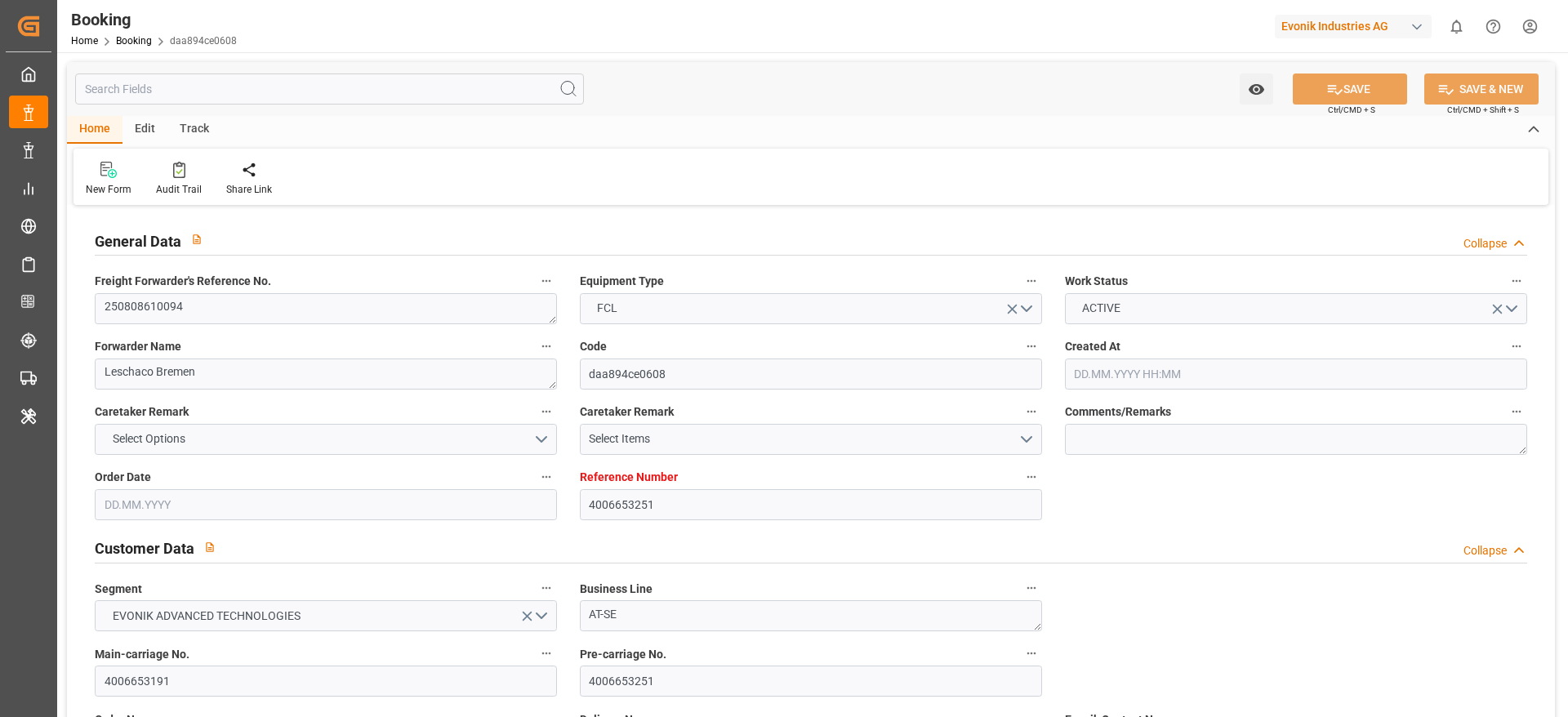
type input "04.09.2025 00:00"
type input "02.09.2025 08:00"
type input "26.07.2025 00:00"
type input "07.09.2025 04:00"
type input "01.09.2025 00:00"
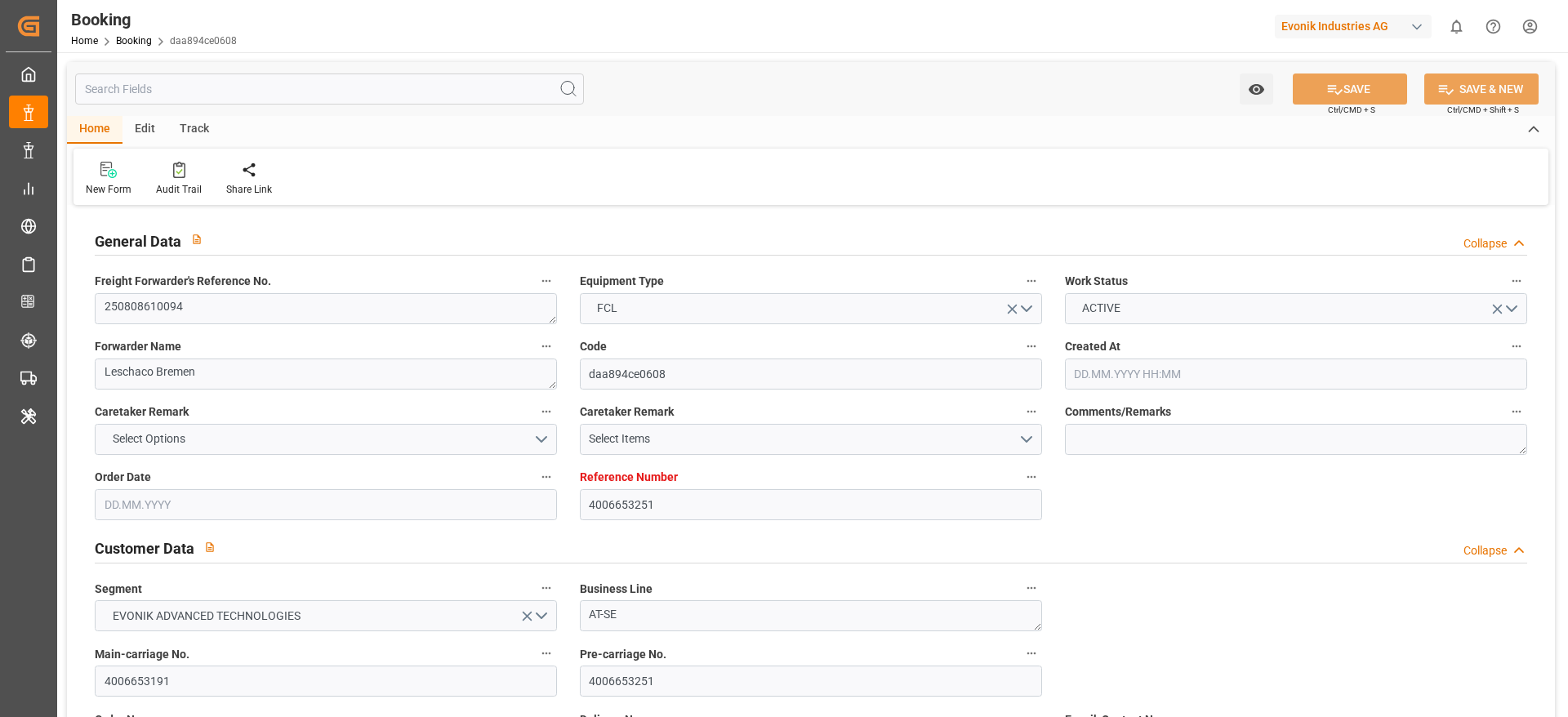
type input "08.08.2025"
type input "12.08.2025 06:59"
type input "29.07.2025"
type input "28.07.2025 06:56"
type input "16.09.2025 12:00"
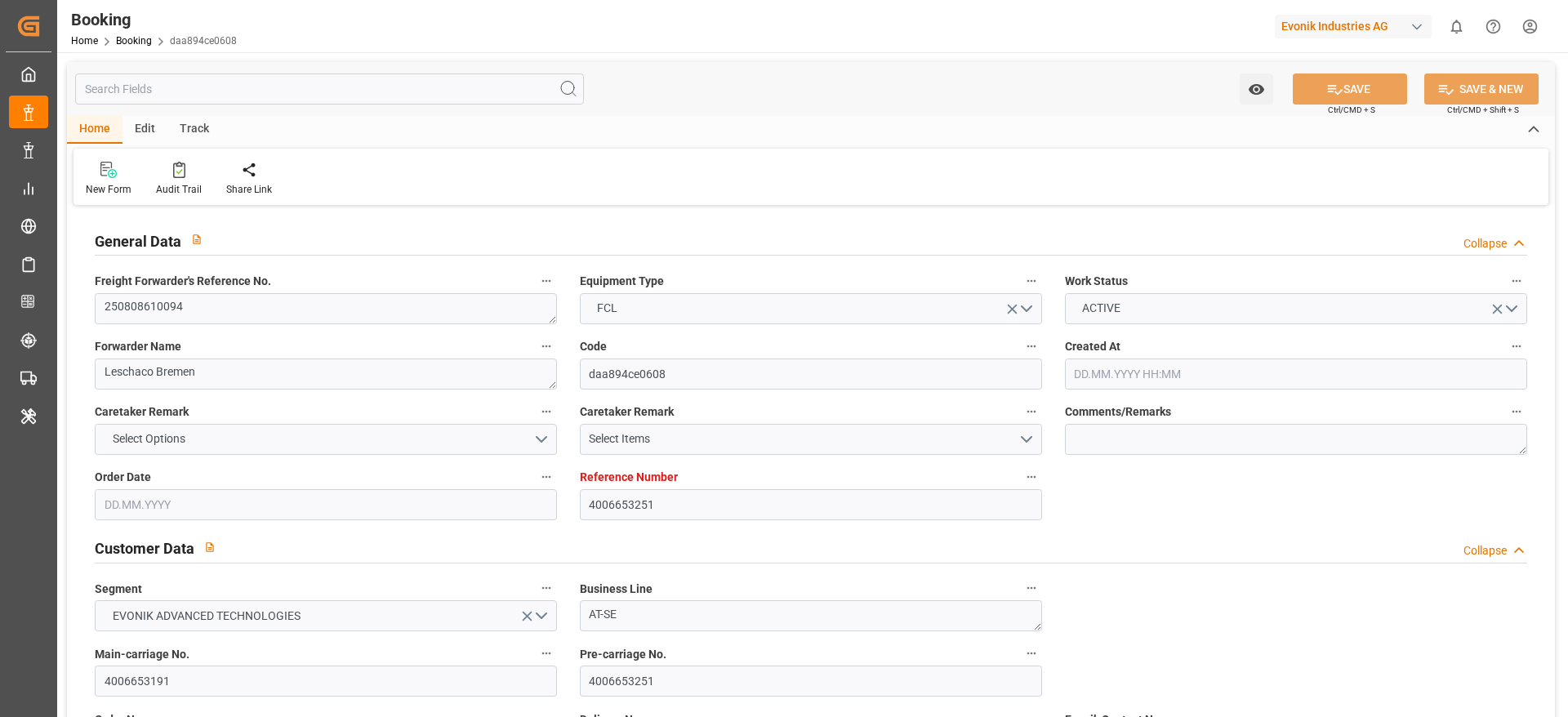
type input "16.09.2025 12:00"
type input "14.08.2025 08:00"
type input "02.09.2025 08:00"
type input "02.09.2025 15:59"
type input "07.09.2025 04:00"
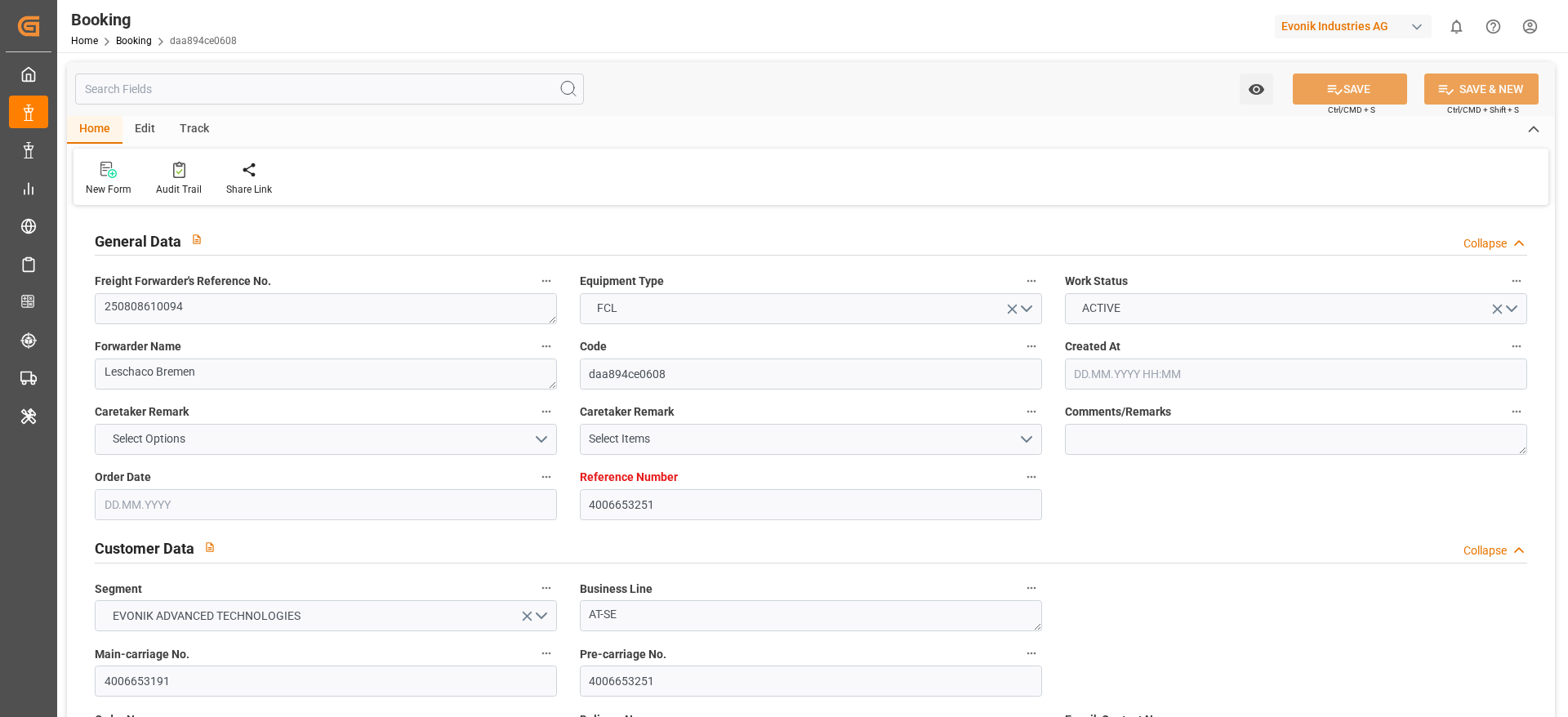
type input "10.09.2025 08:00"
type input "10.09.2025 09:57"
type input "15.09.2025 12:00"
type input "14.09.2025 09:57"
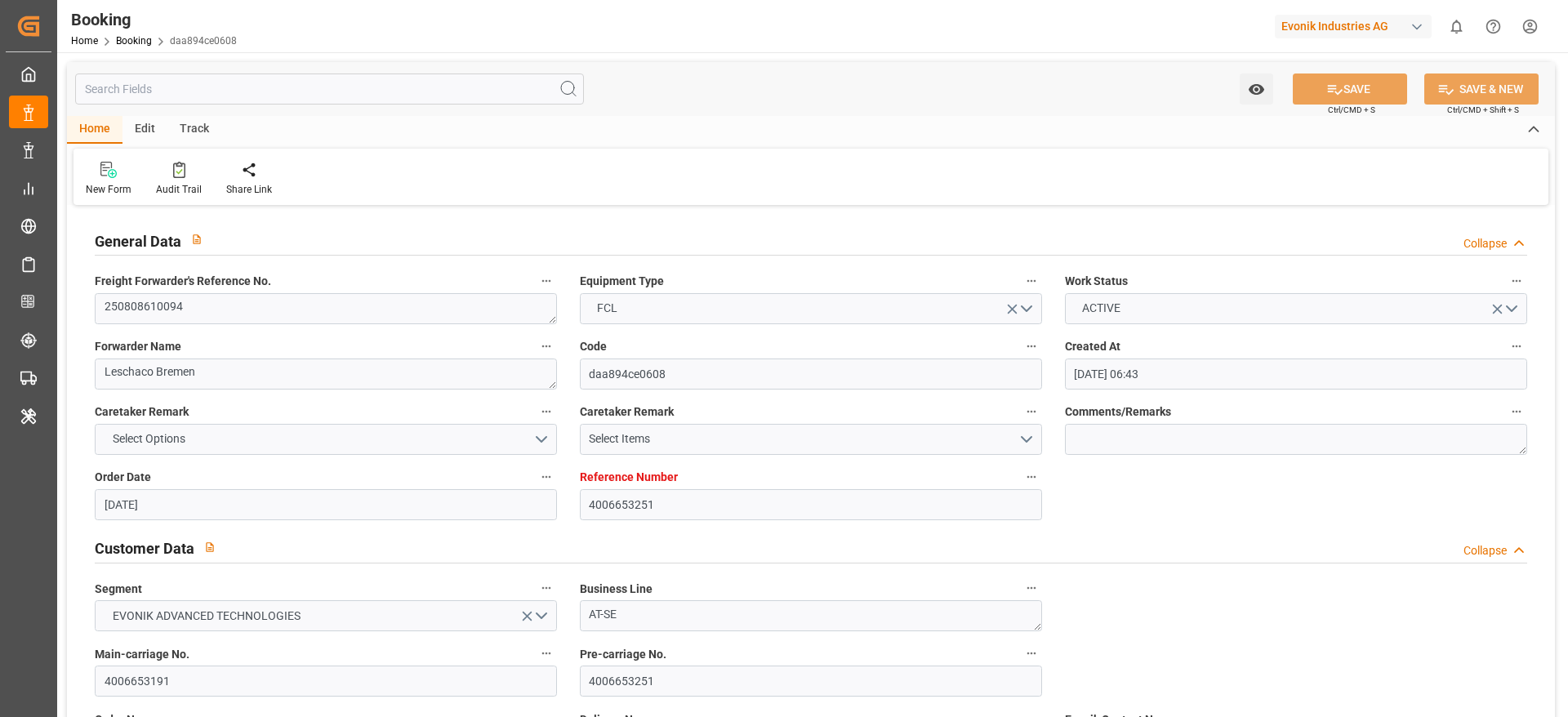
scroll to position [1225, 0]
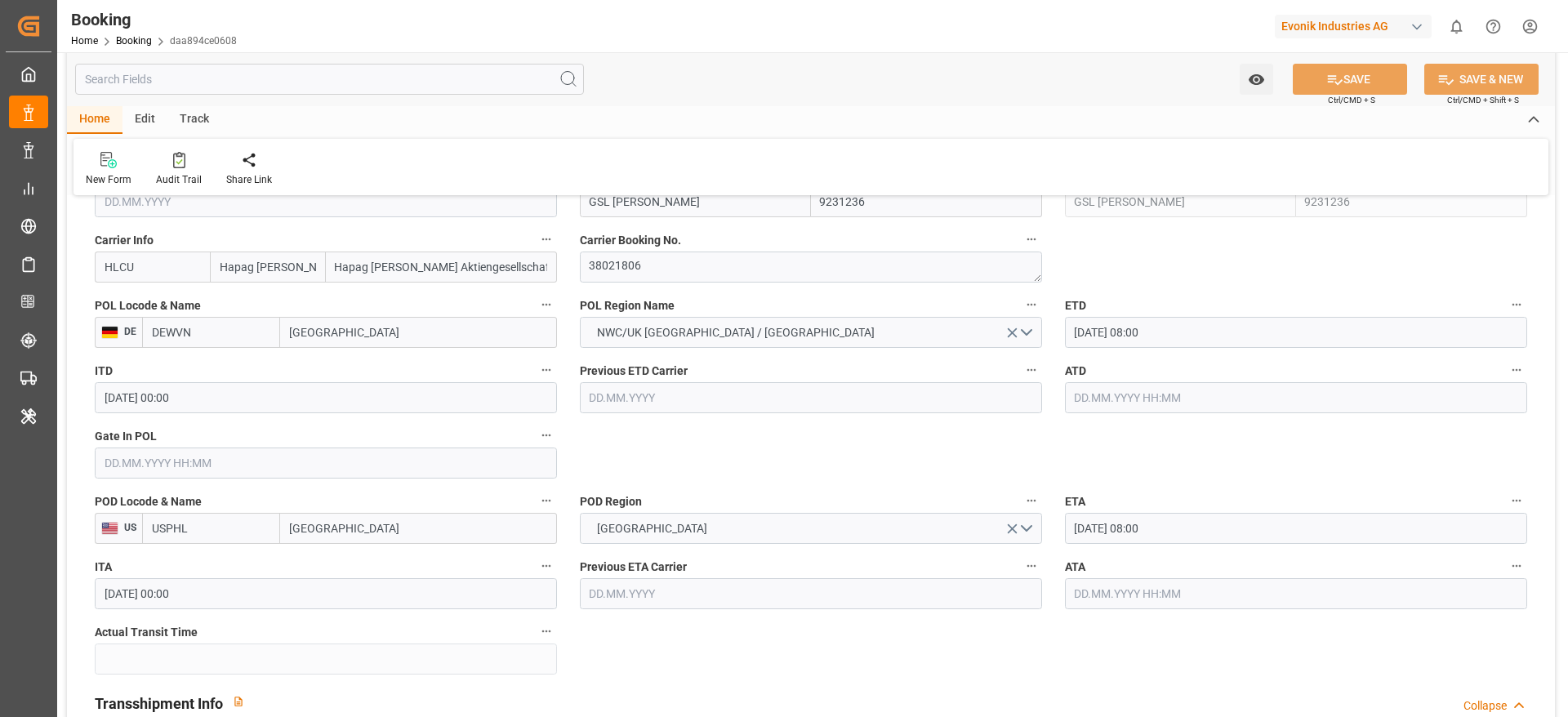
click at [163, 477] on input "text" at bounding box center [326, 462] width 462 height 31
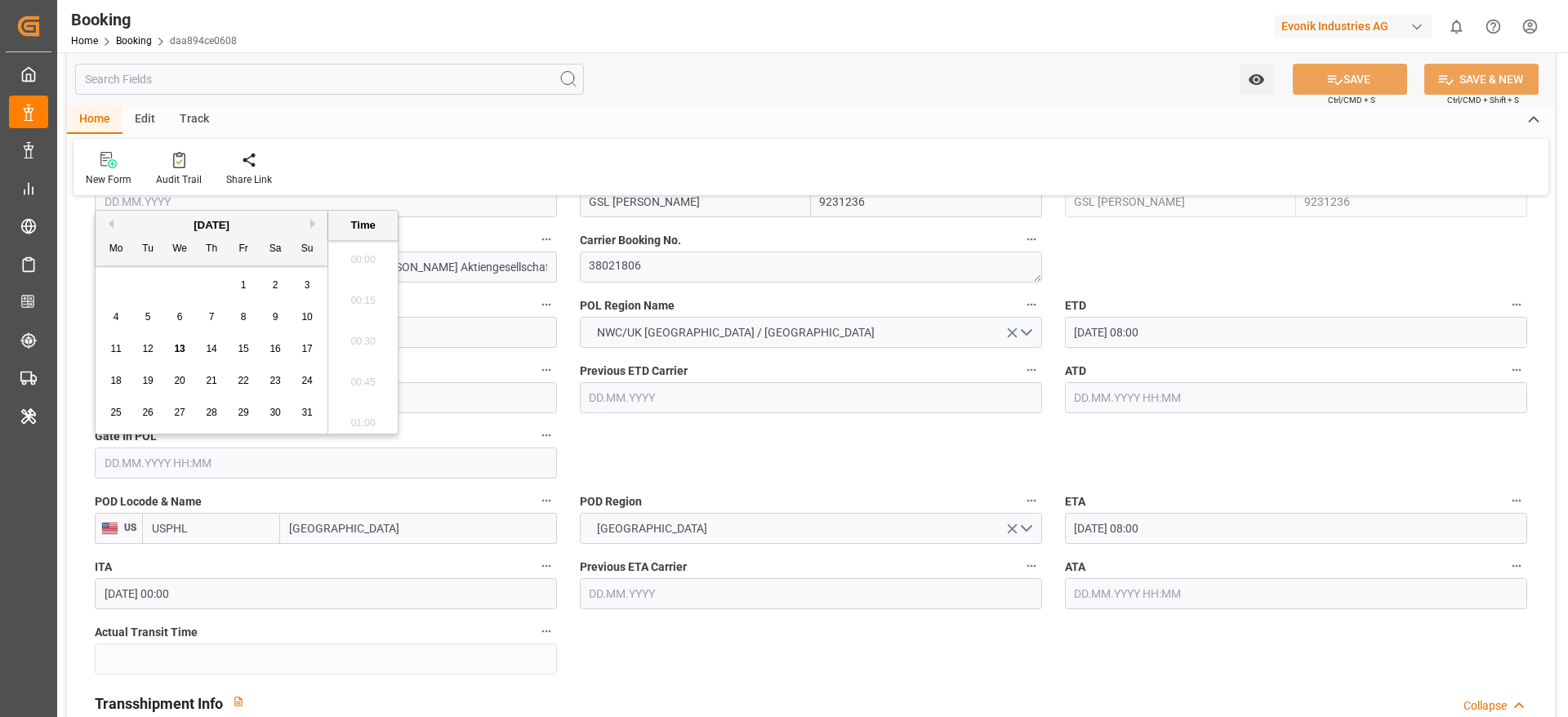
scroll to position [1844, 0]
click at [140, 356] on div "12" at bounding box center [147, 349] width 20 height 19
type input "12.08.2025 00:00"
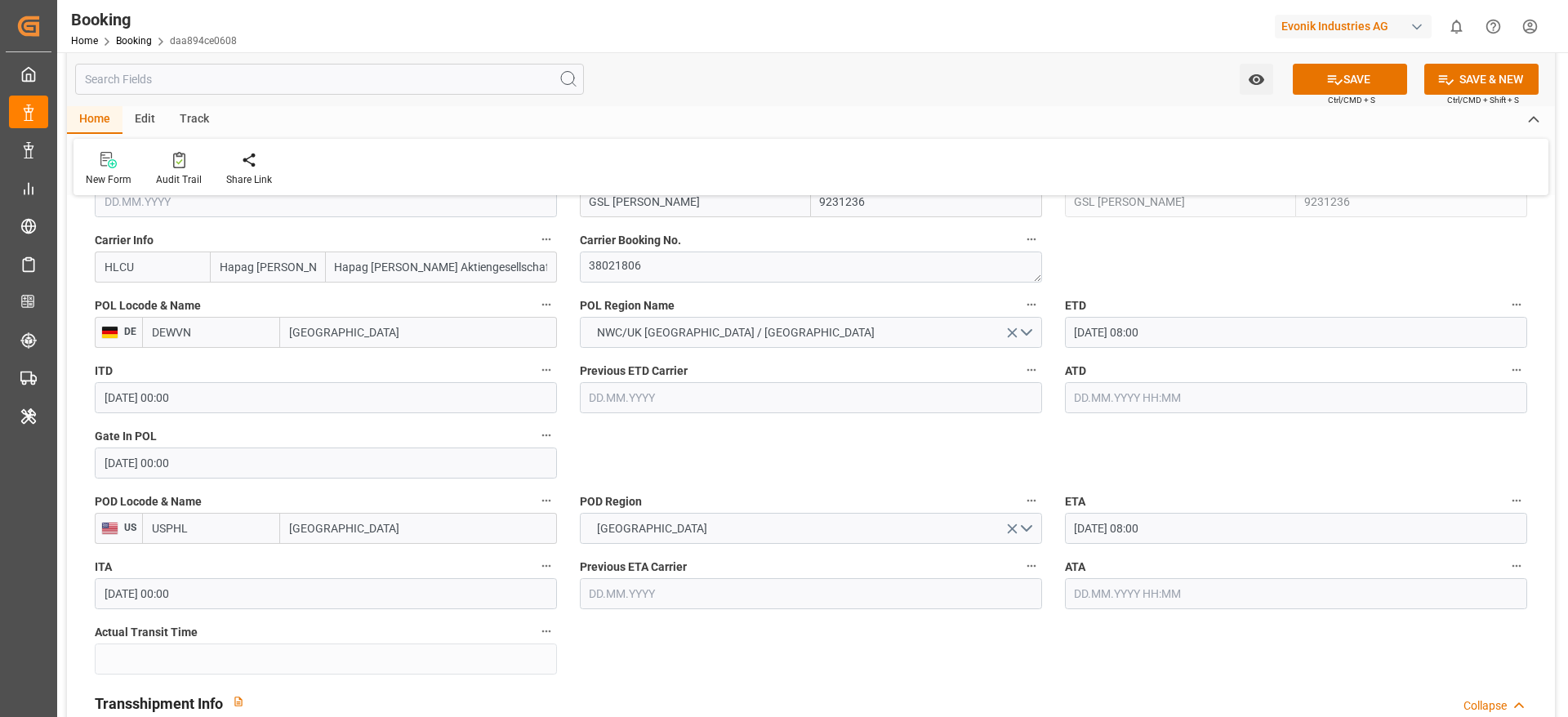
drag, startPoint x: 727, startPoint y: 462, endPoint x: 579, endPoint y: 101, distance: 390.2
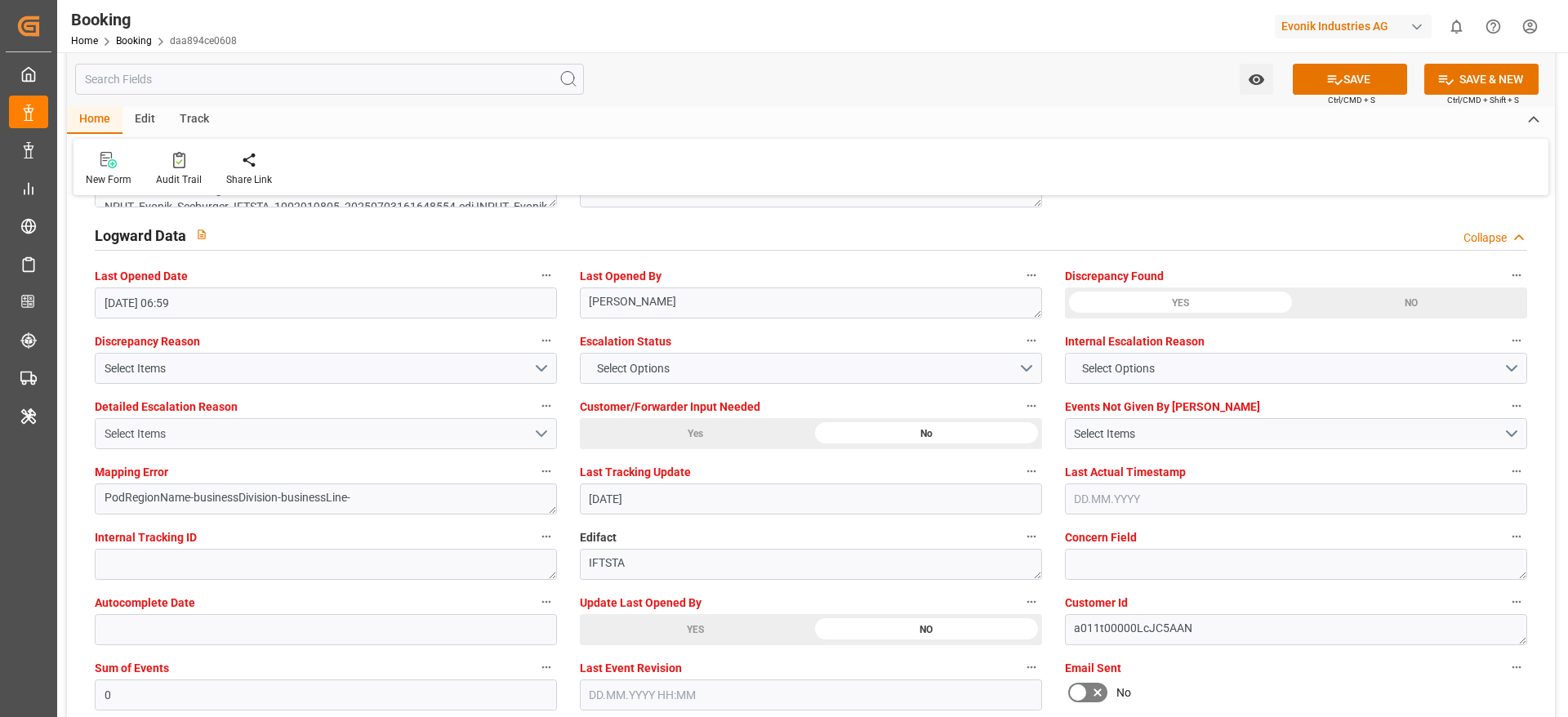
scroll to position [3063, 0]
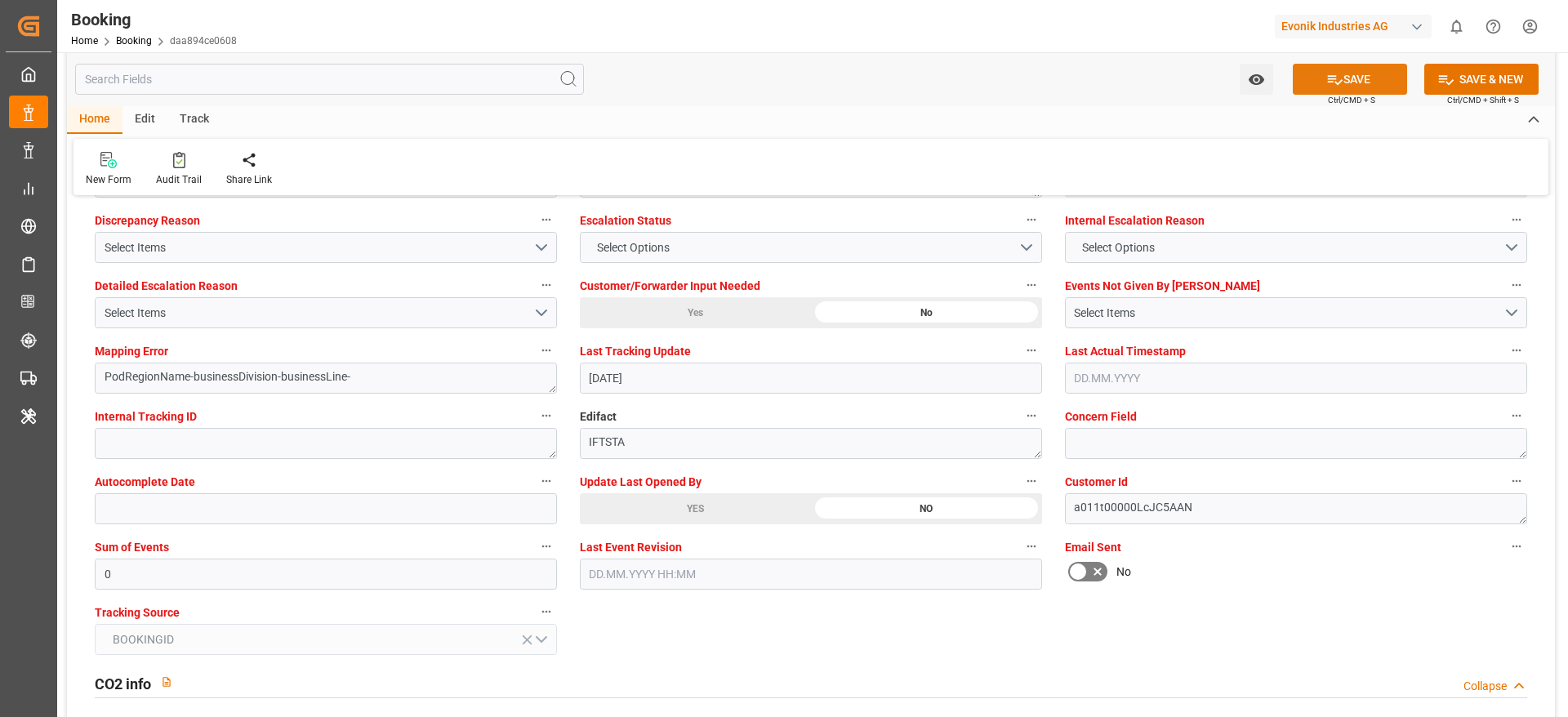
click at [1364, 80] on button "SAVE" at bounding box center [1350, 79] width 114 height 31
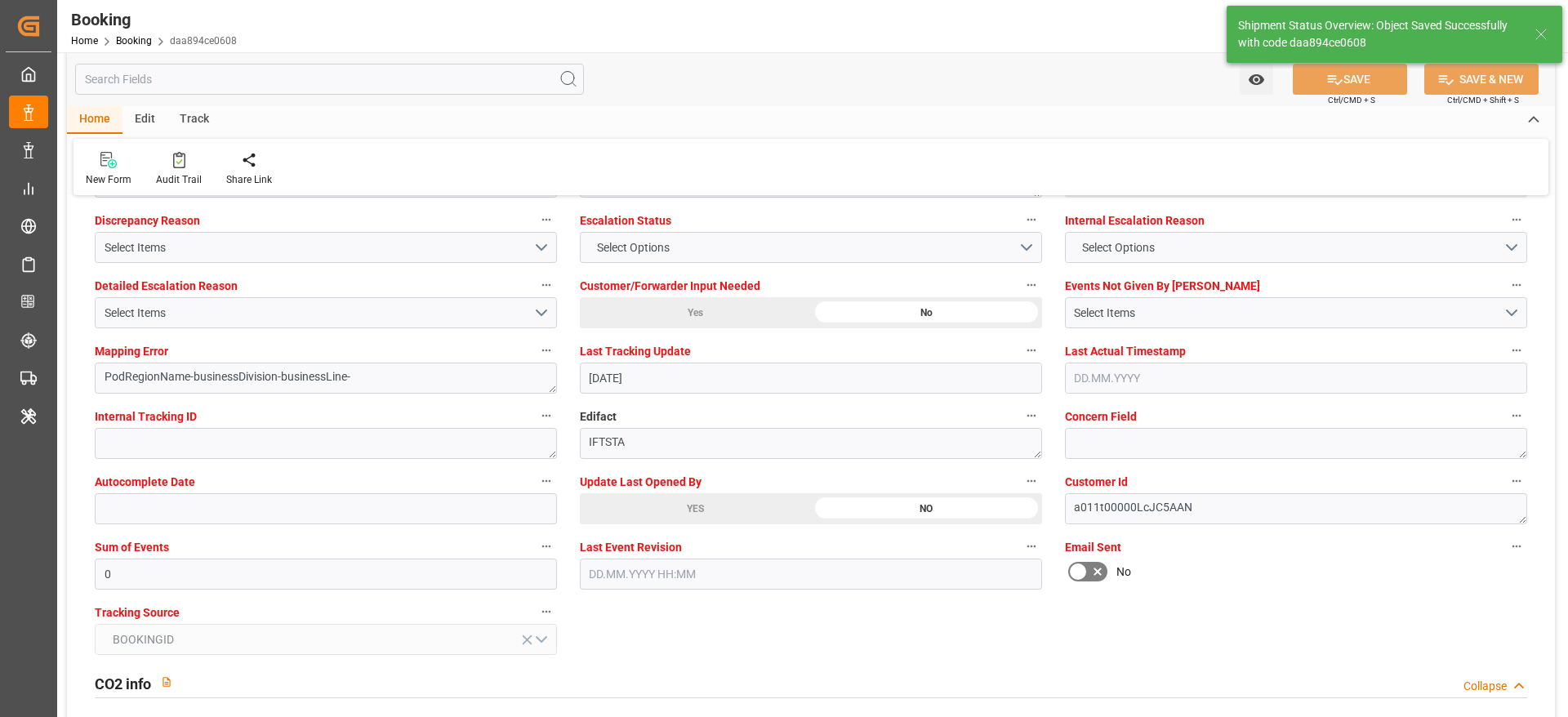
type textarea "[PERSON_NAME]"
type input "13.08.2025 06:22"
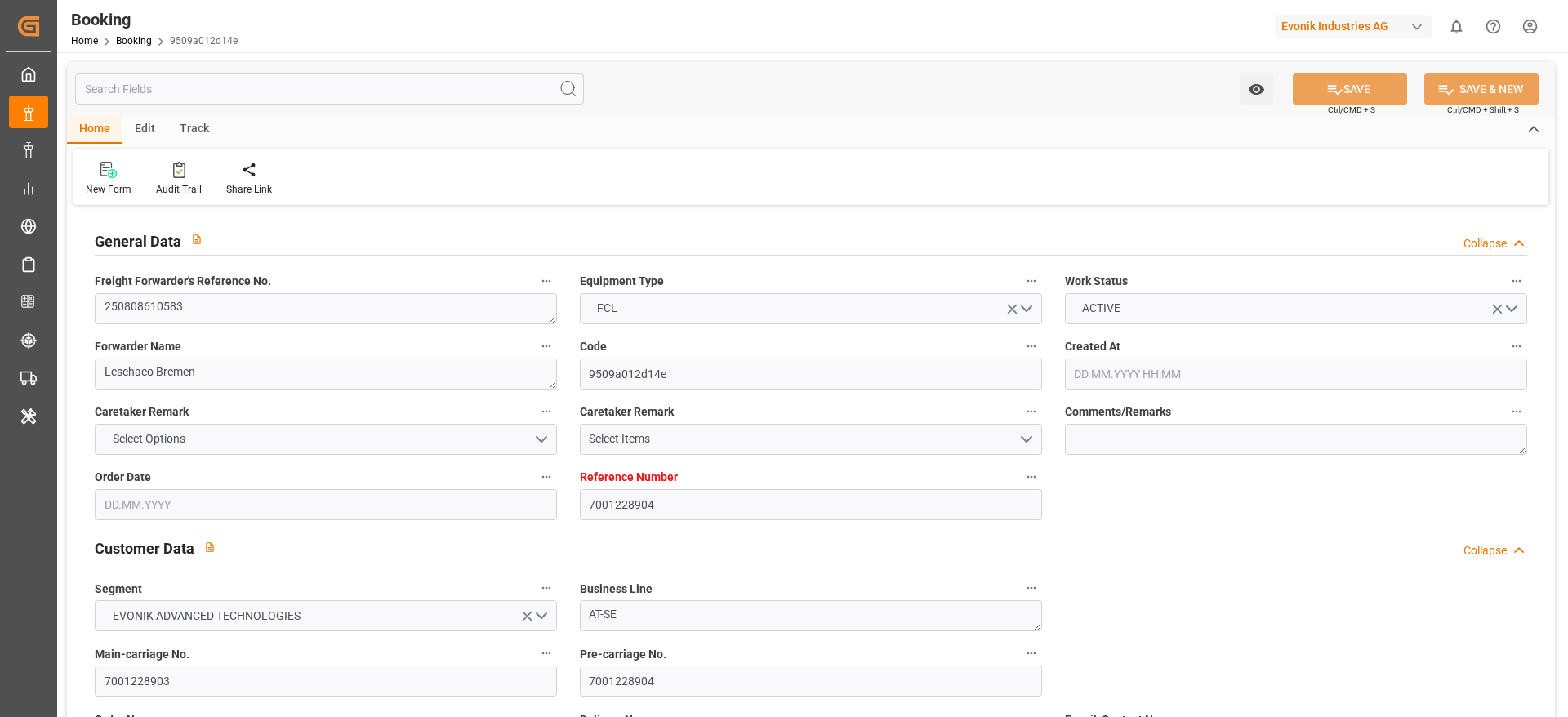
type input "7001228904"
type input "9229855"
type input "Hapag [PERSON_NAME]"
type input "Hapag [PERSON_NAME] Aktiengesellschaft"
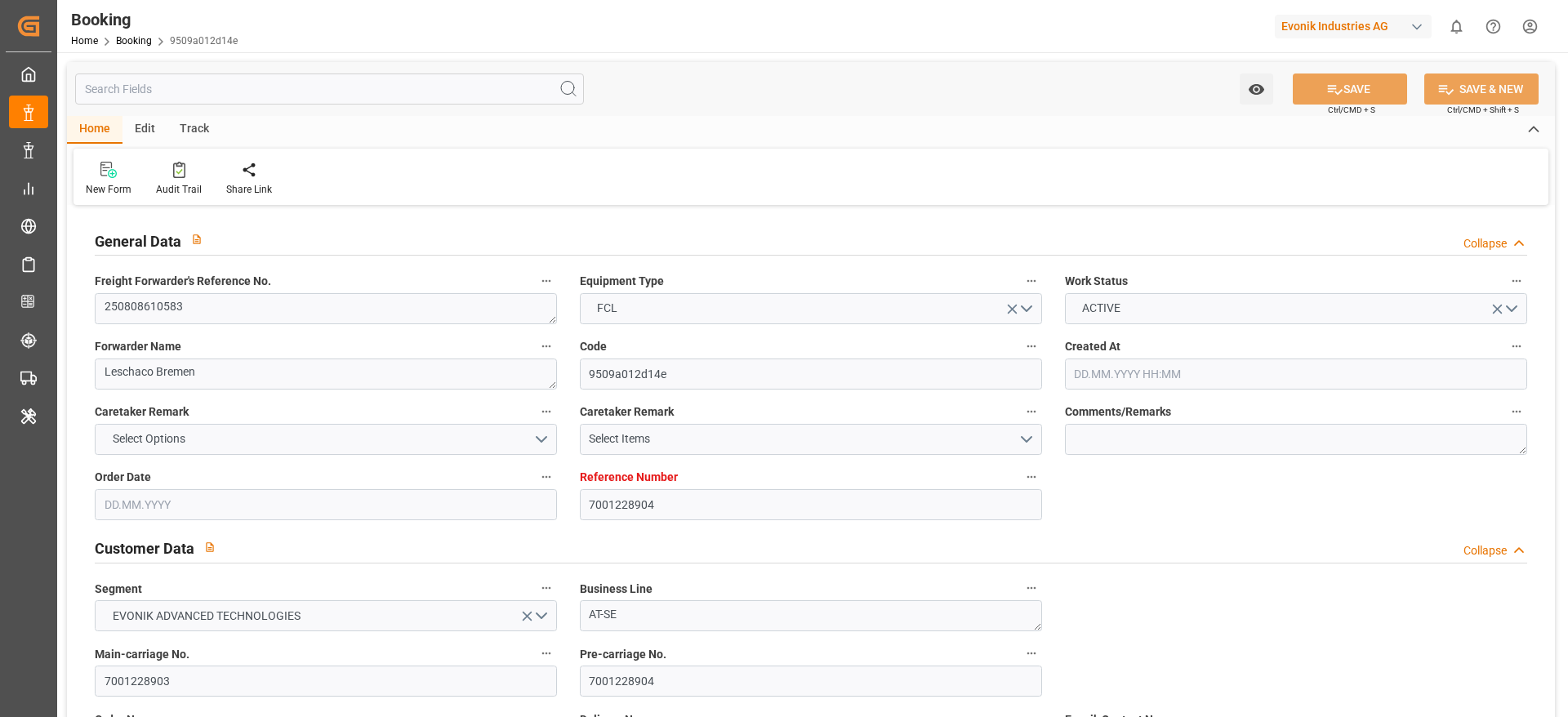
type input "DEHAM"
type input "USSAV"
type input "[DATE] 09:17"
type input "[DATE]"
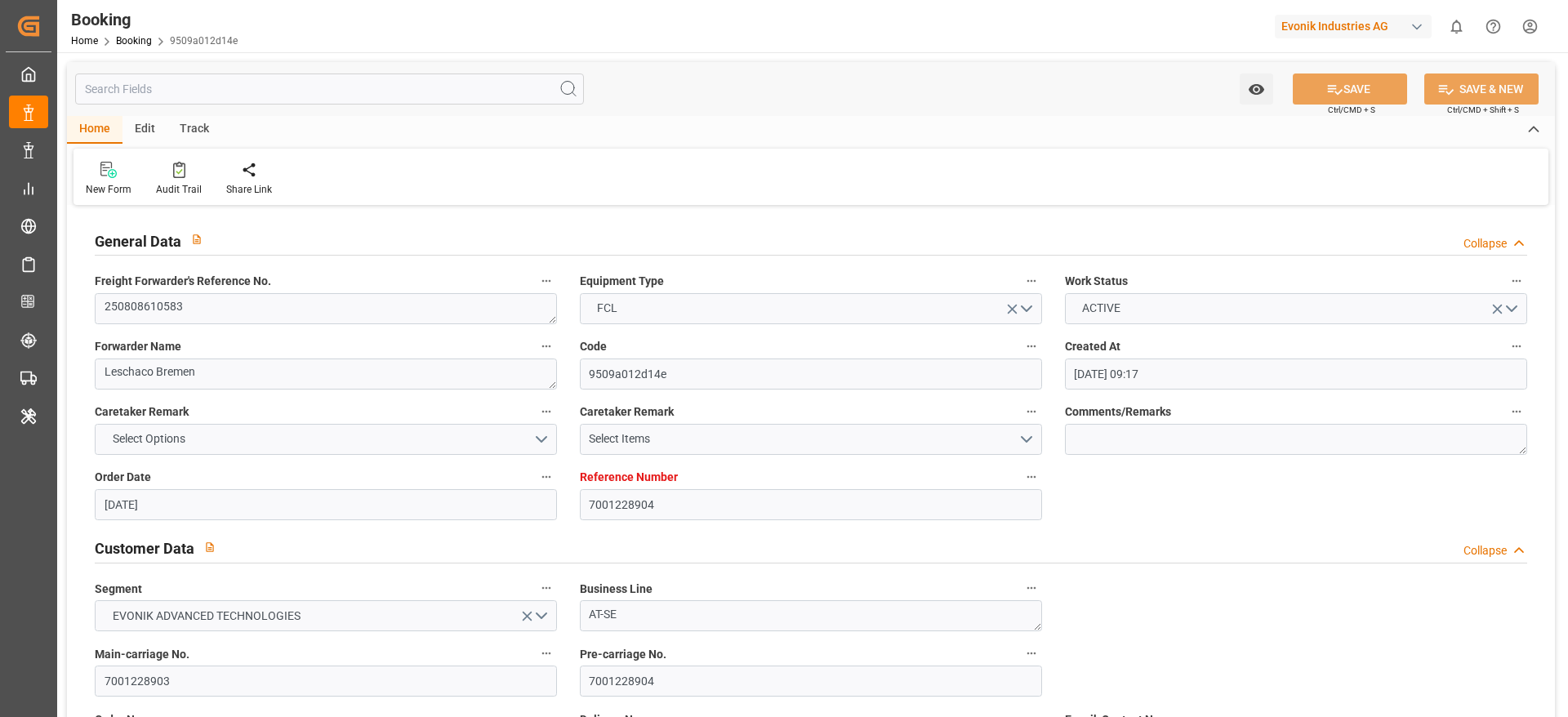
type input "[DATE]"
type input "[DATE] 00:00"
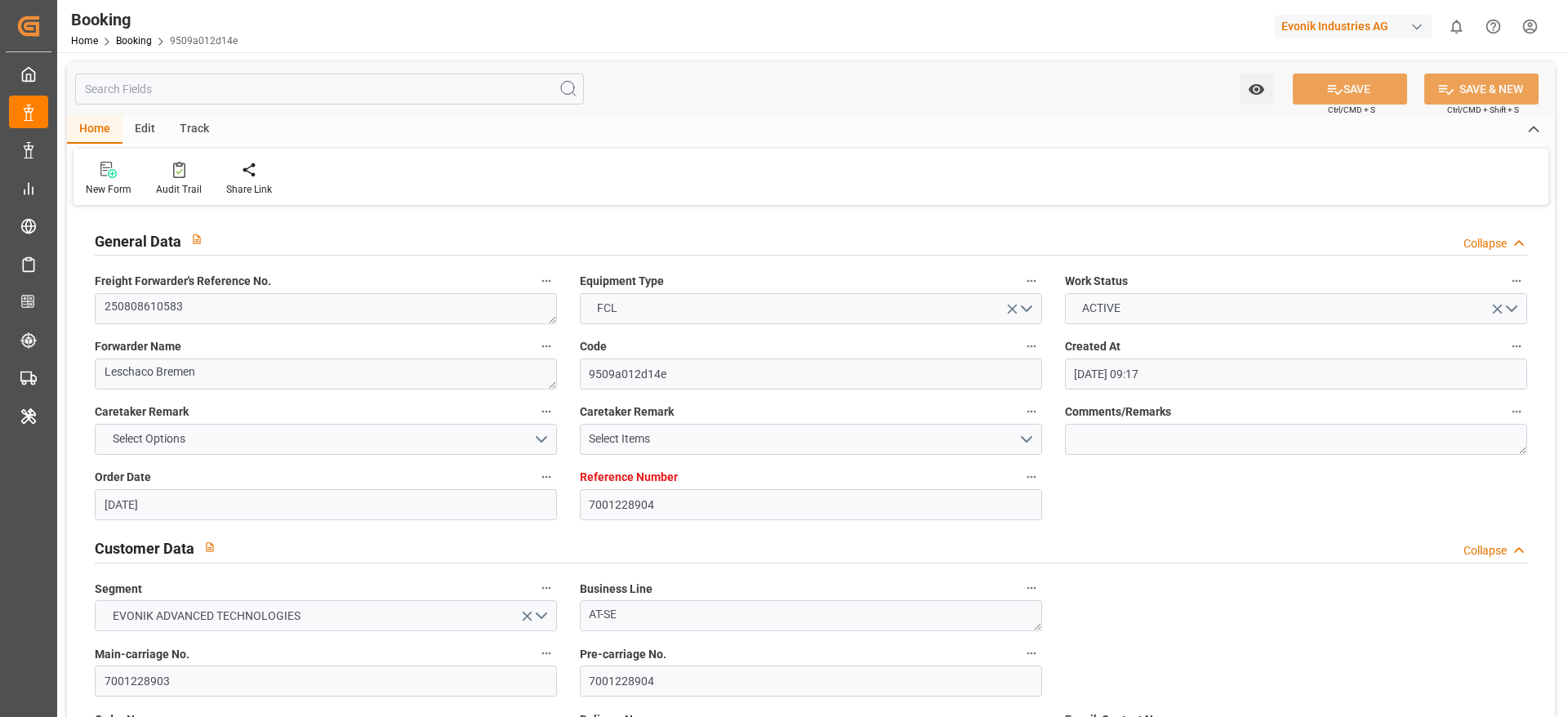
type input "[DATE] 00:00"
type input "[DATE]"
type input "[DATE] 13:18"
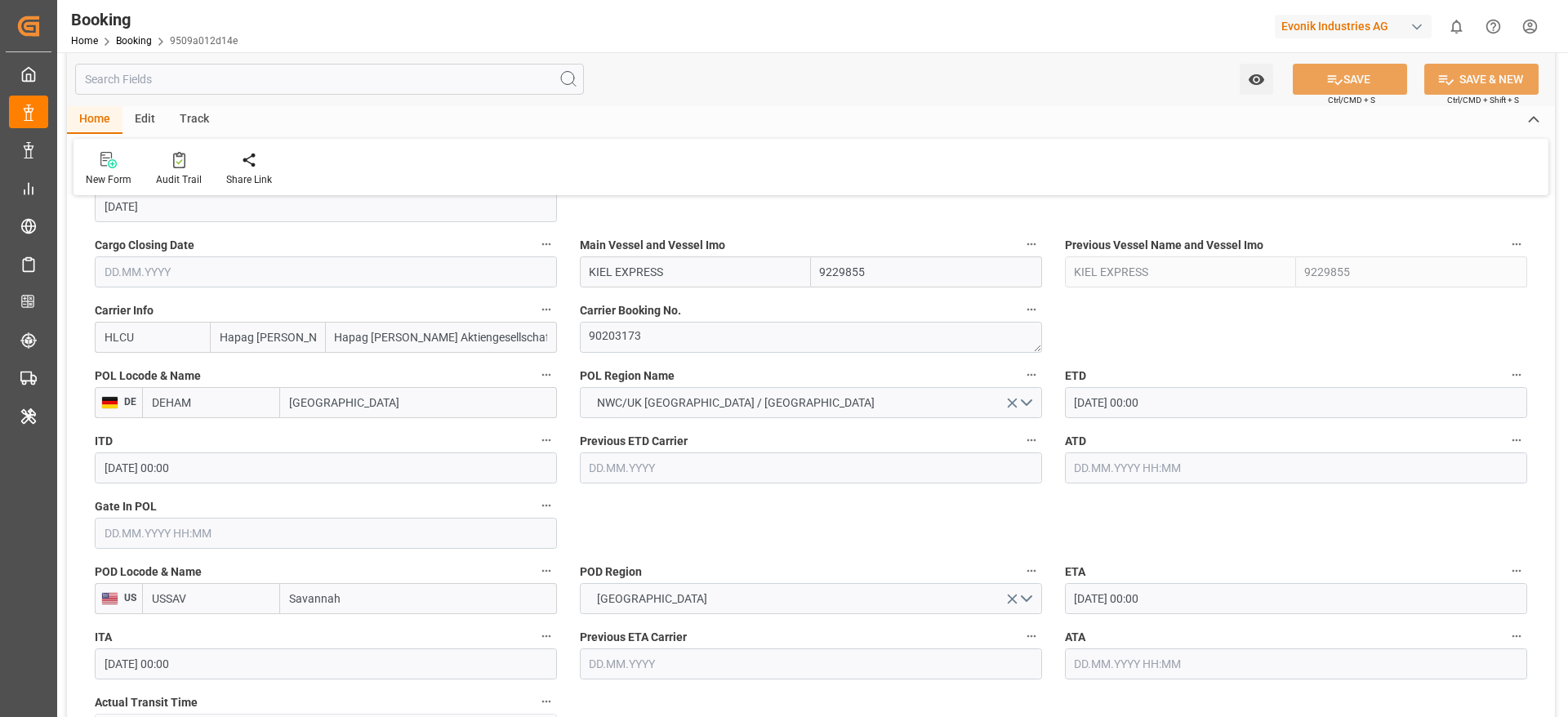
scroll to position [1102, 0]
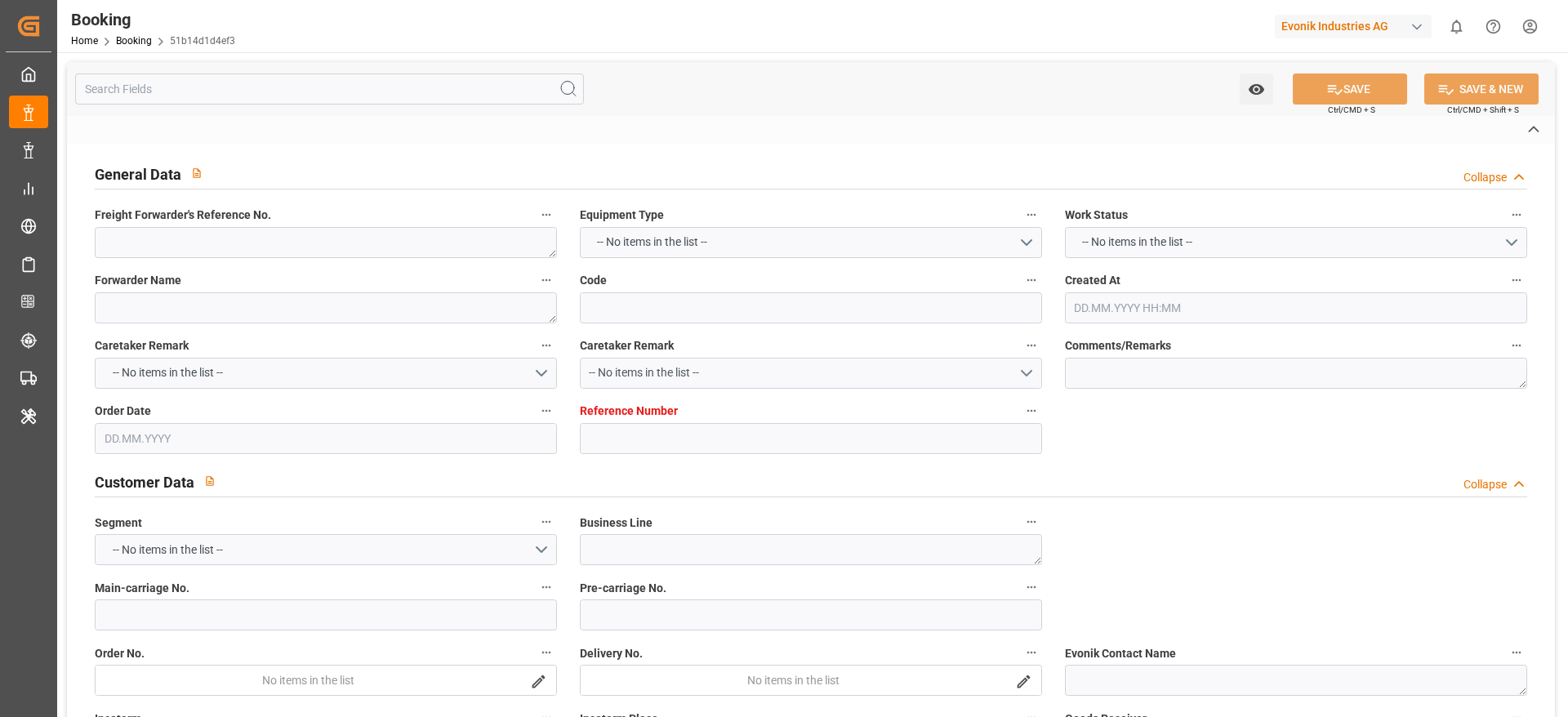
type textarea "250808610065"
type textarea "Leschaco Bremen"
type input "51b14d1d4ef3"
type input "4006648835"
type textarea "AT-SE"
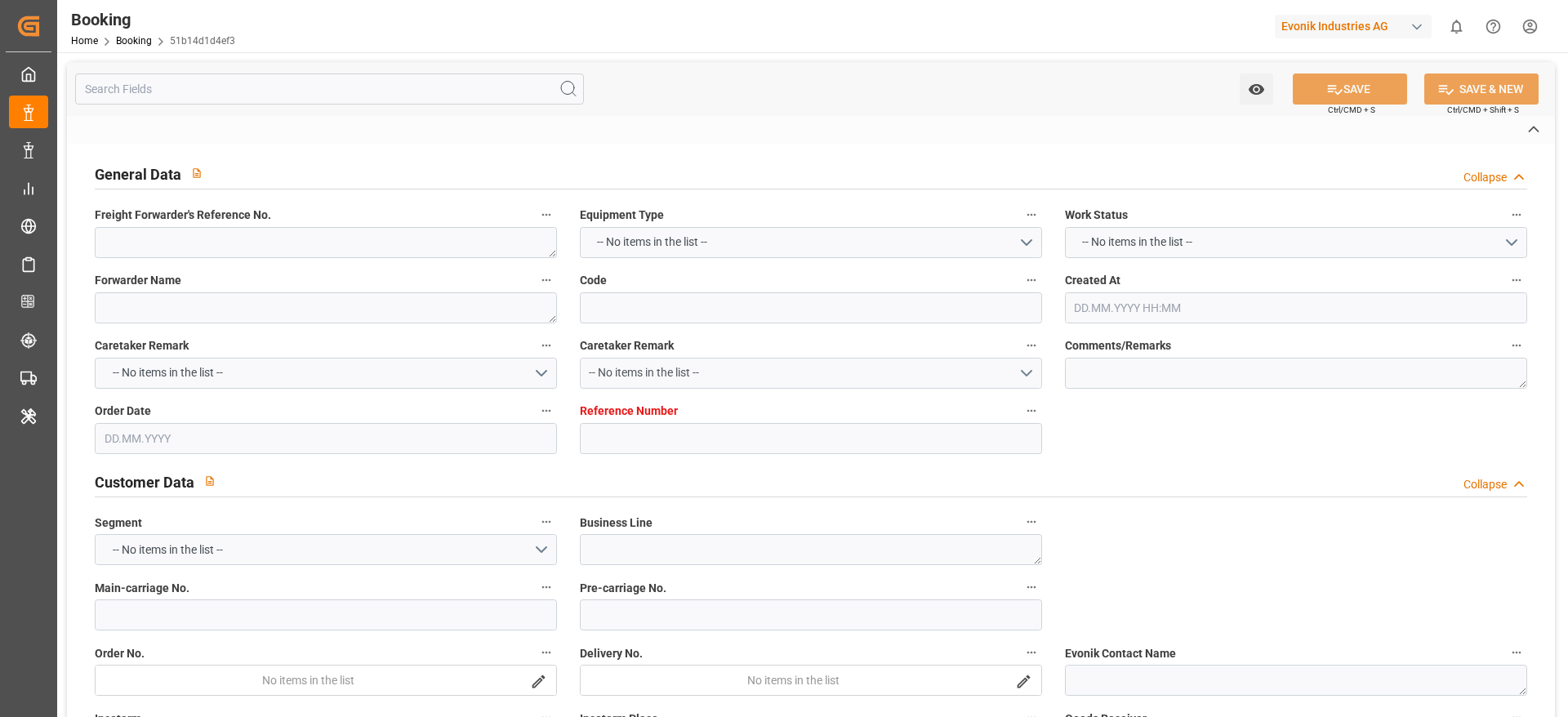
type input "4006648834"
type textarea "CIF"
type textarea "[GEOGRAPHIC_DATA]"
type textarea "Evonik Plant 0000501309"
type textarea "Hombourg"
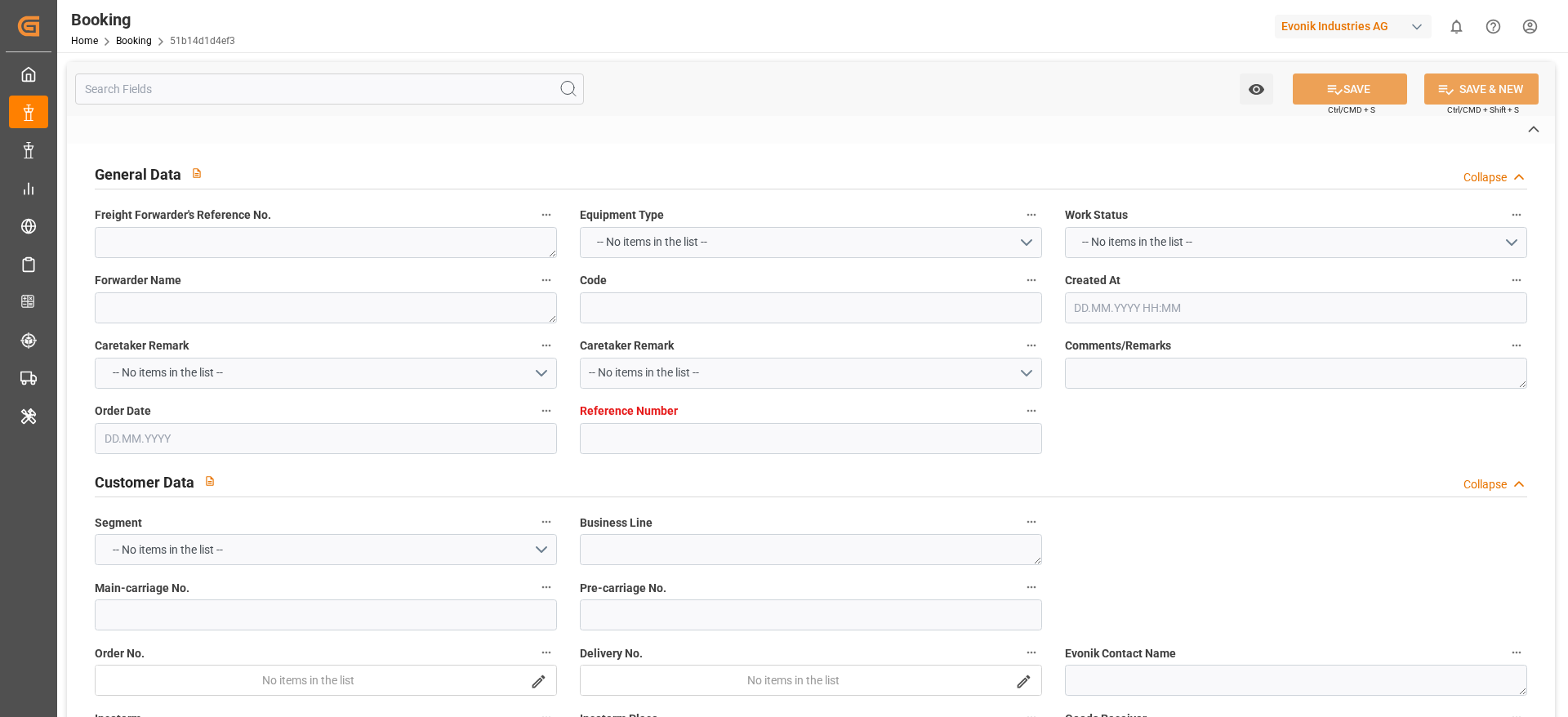
type textarea "OOCU4740048"
type input "COSU"
type input "Hamburg"
type input "[GEOGRAPHIC_DATA]"
type textarea "vesselName etd [PERSON_NAME]"
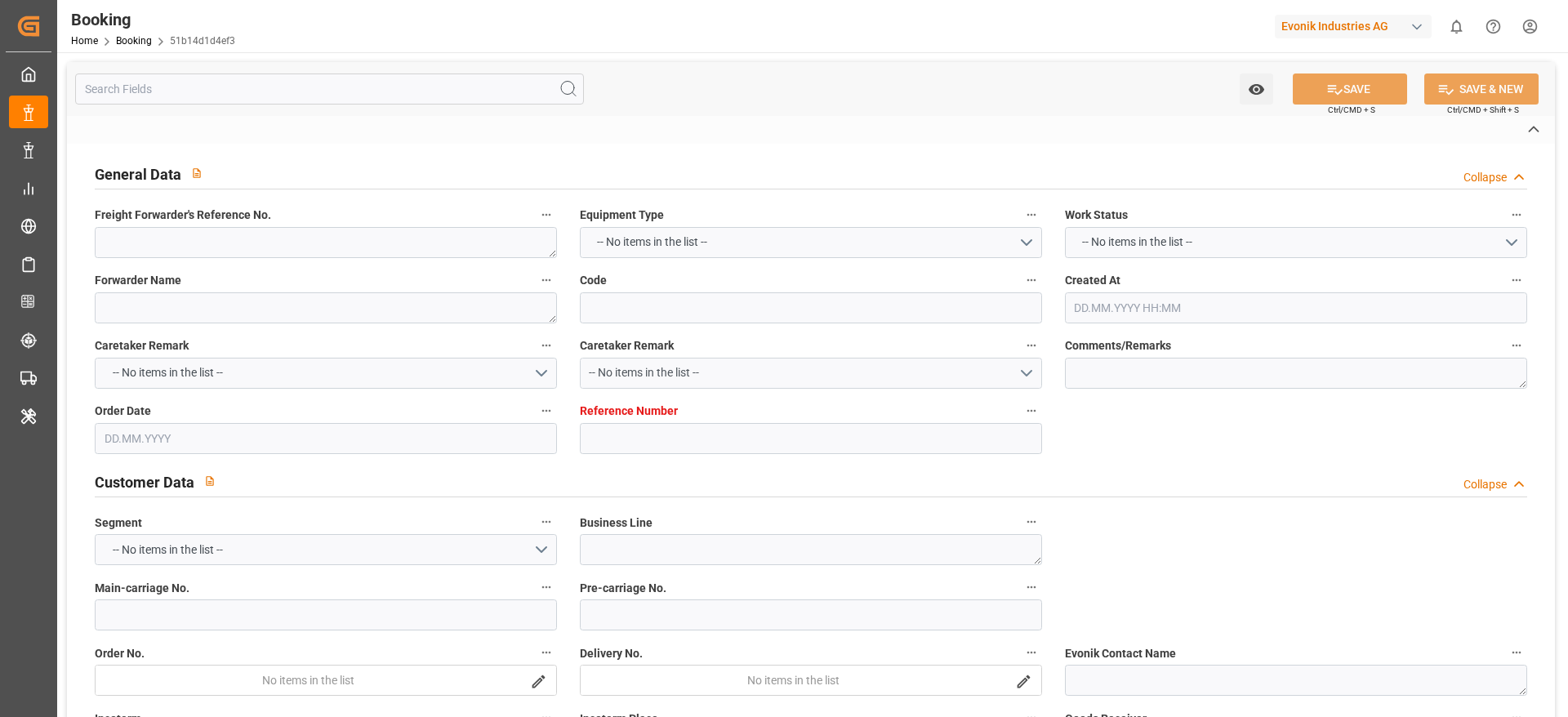
type textarea "INPUT_Evonik_Seeburger_LoadTenderOcean_1003044539_20250812150200282.xml"
type textarea "NWC/UK North West Continent / UK_CNSHA_COSU_AT-SE"
type textarea "INPUT_Evonik_Seeburger_LoadTenderOcean_1002897745_20250626141018093.xml,INPUT_E…"
type textarea "1003044539"
type textarea "Logward System"
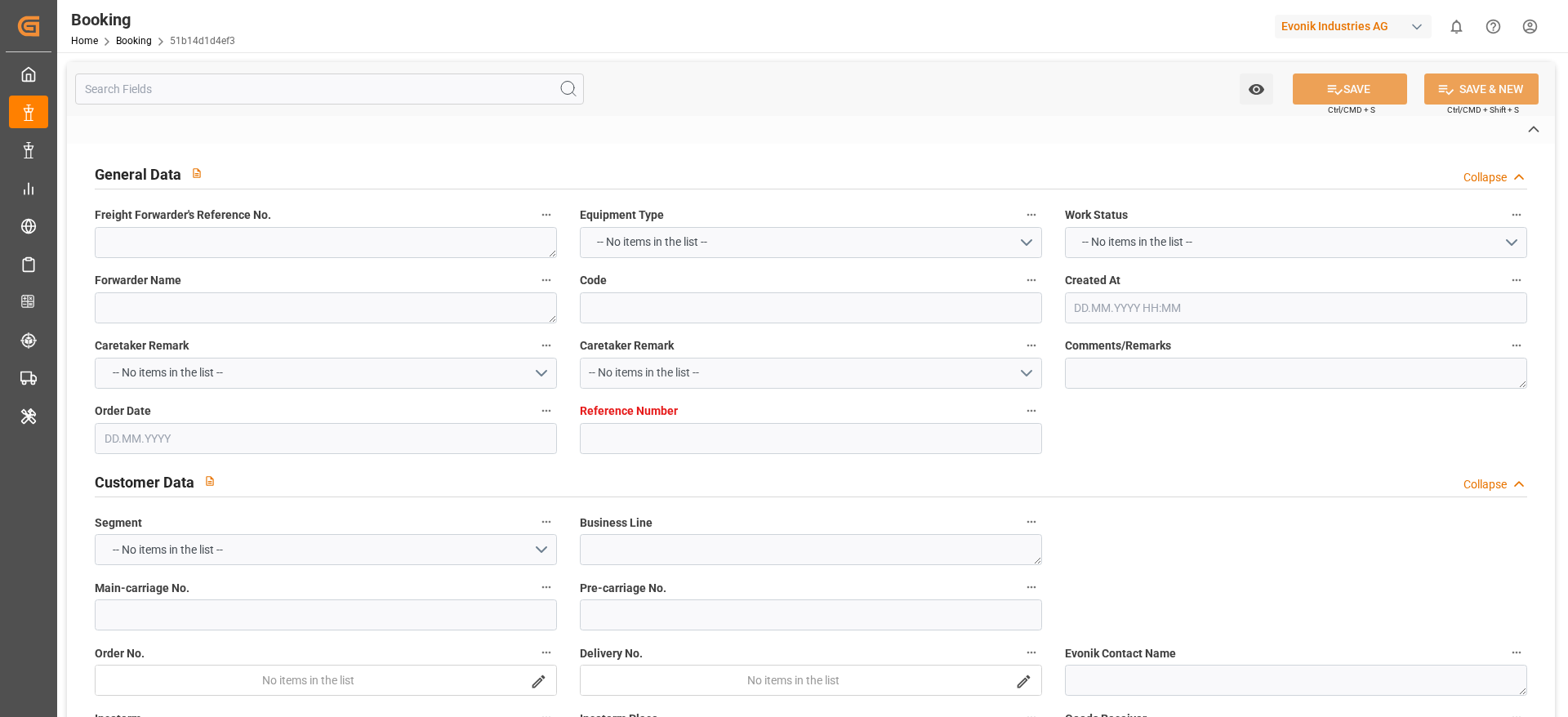
type textarea "businessLine-"
type textarea "IFTSTA"
type textarea "a011t00000LcJC5AAN"
type textarea "No"
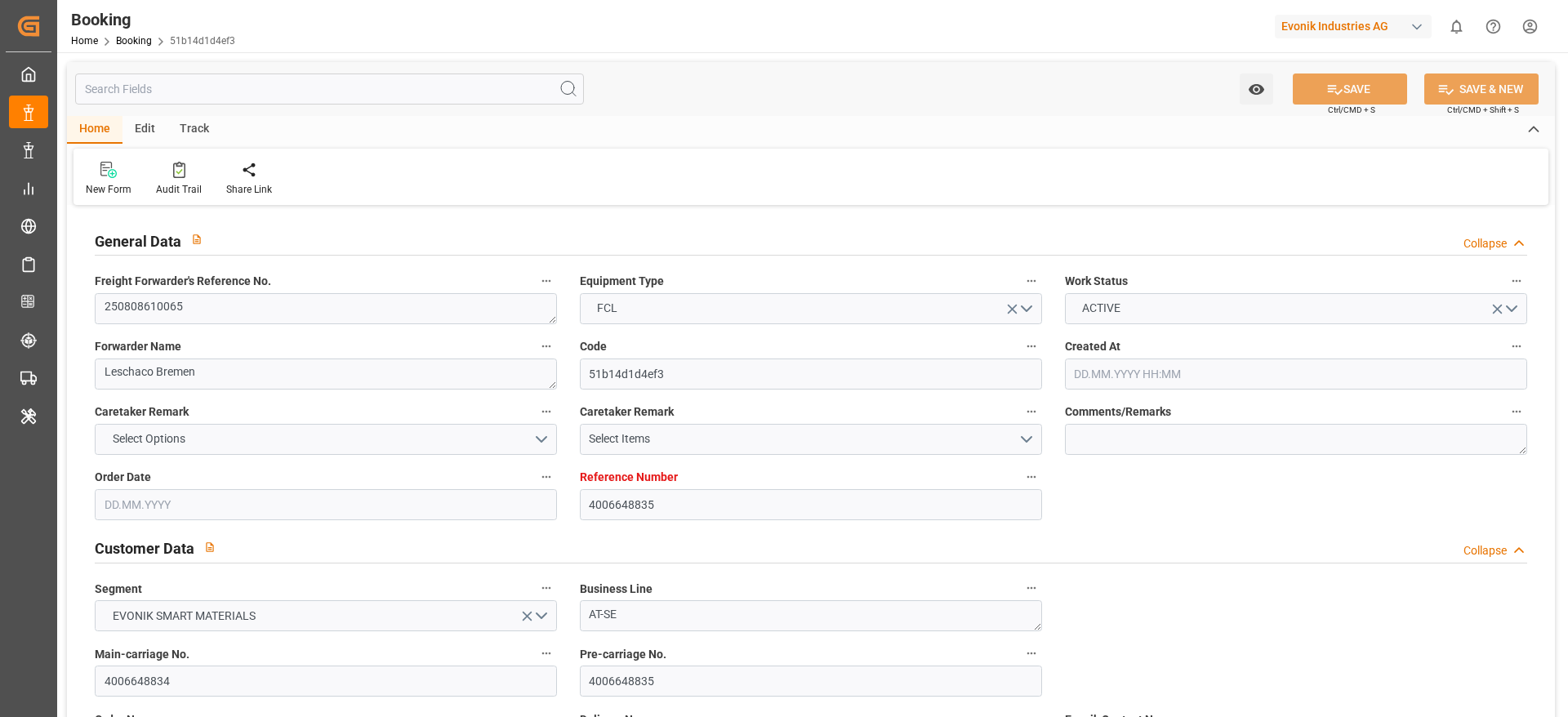
type input "4006648835"
type input "Cosco"
type input "COSCO Shipping Co. Ltd."
type input "DEHAM"
type input "CNSHA"
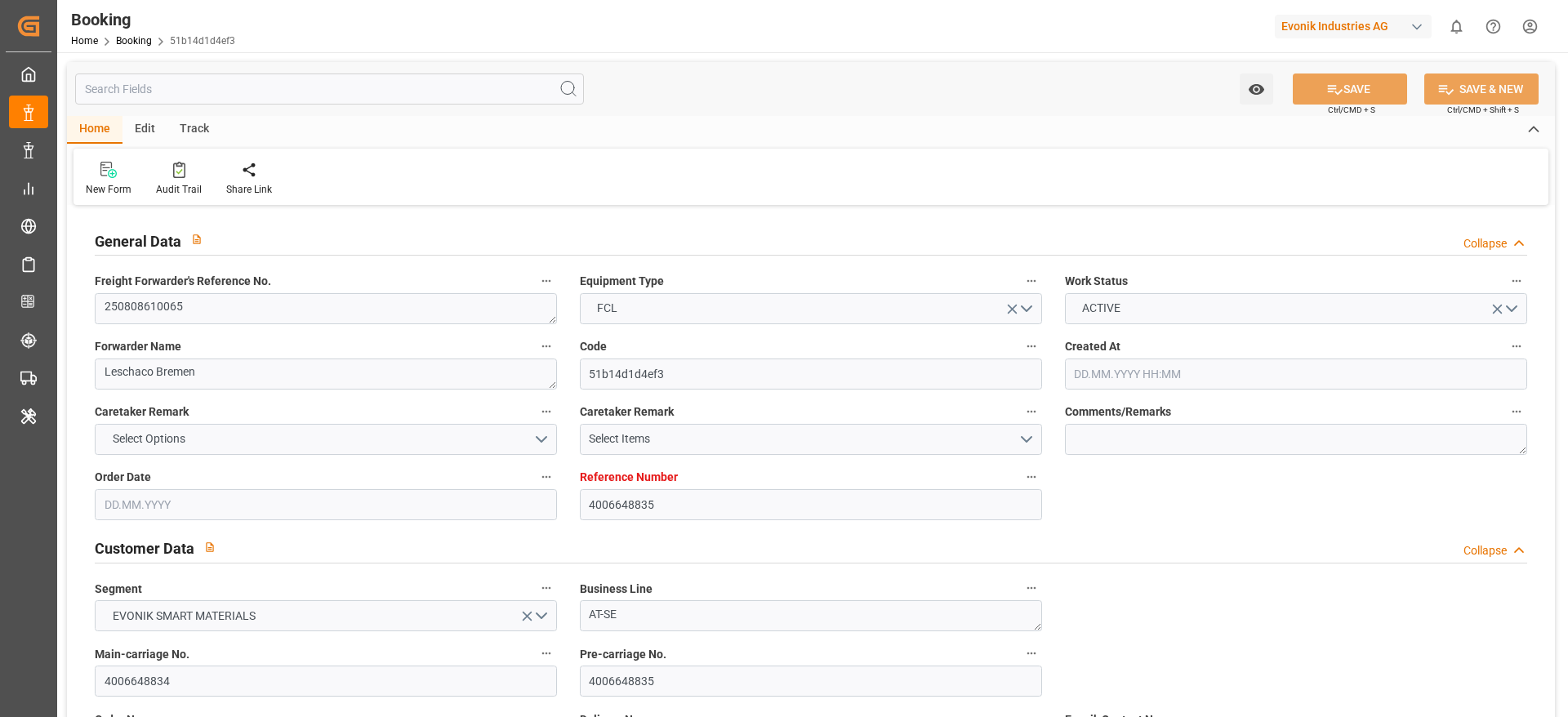
type input "26.06.2025 12:15"
type input "26.06.2025"
type input "20.09.2025"
type input "23.07.2025"
type input "[DATE]"
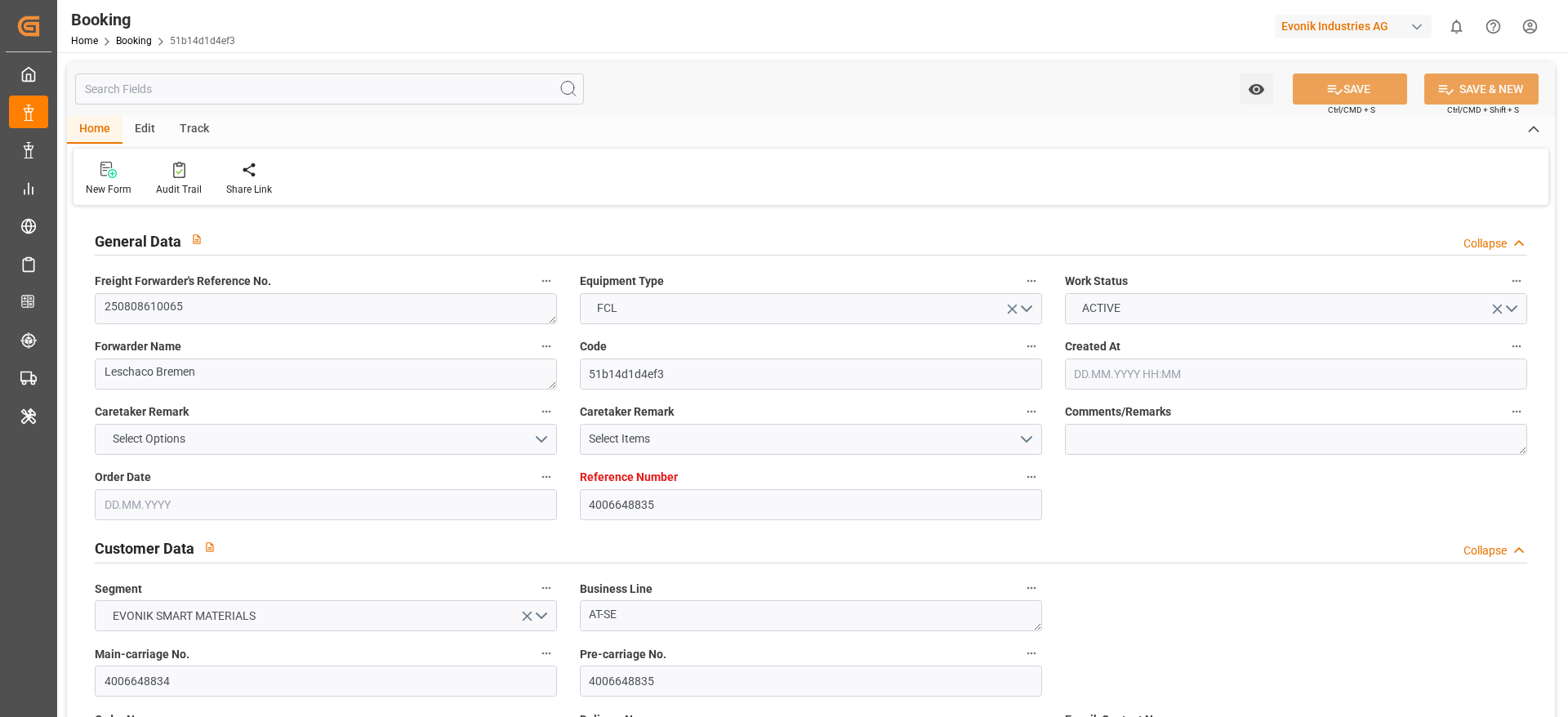
type input "[DATE]"
type input "12.08.2025 13:04"
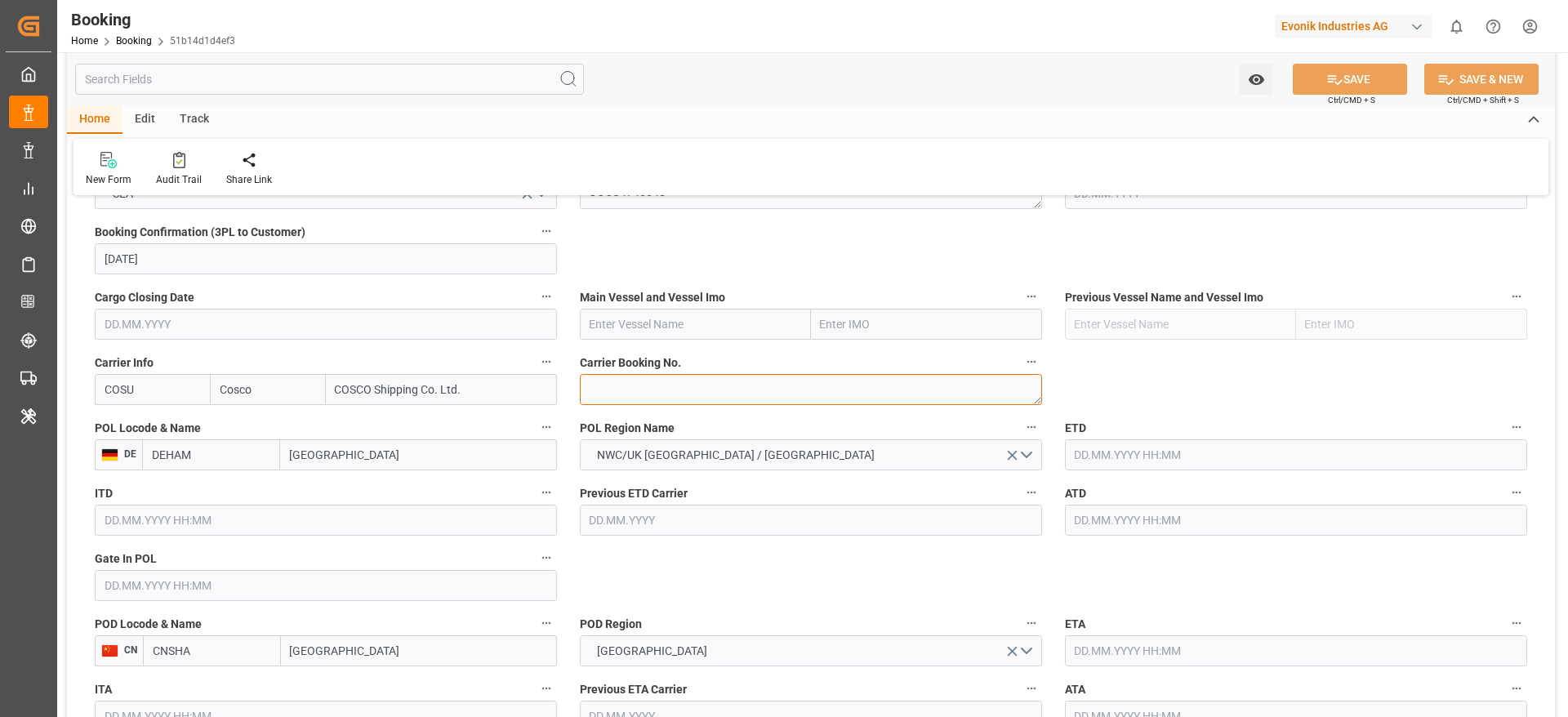
click at [671, 385] on textarea at bounding box center [811, 389] width 462 height 31
paste textarea "6422845940"
type textarea "6422845940"
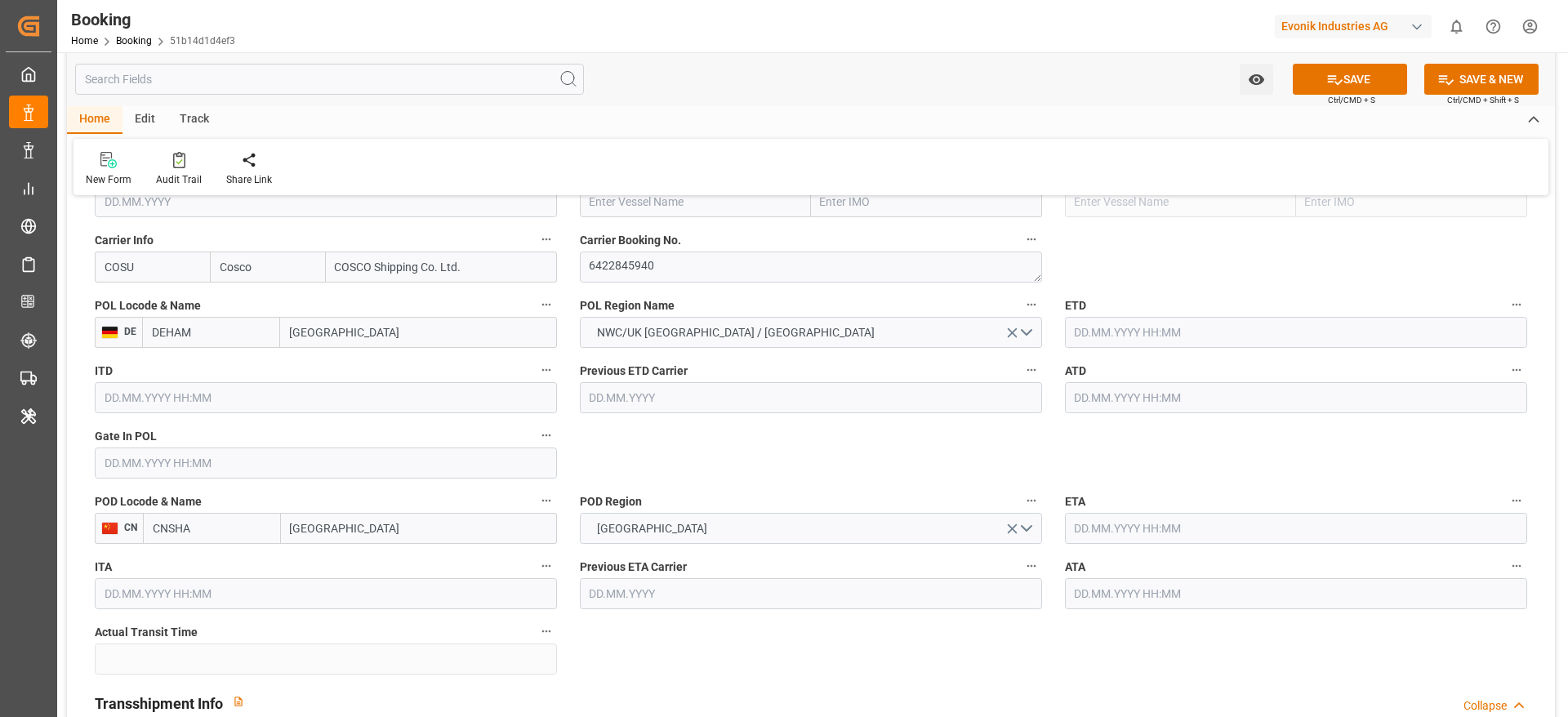
click at [206, 461] on input "text" at bounding box center [326, 462] width 462 height 31
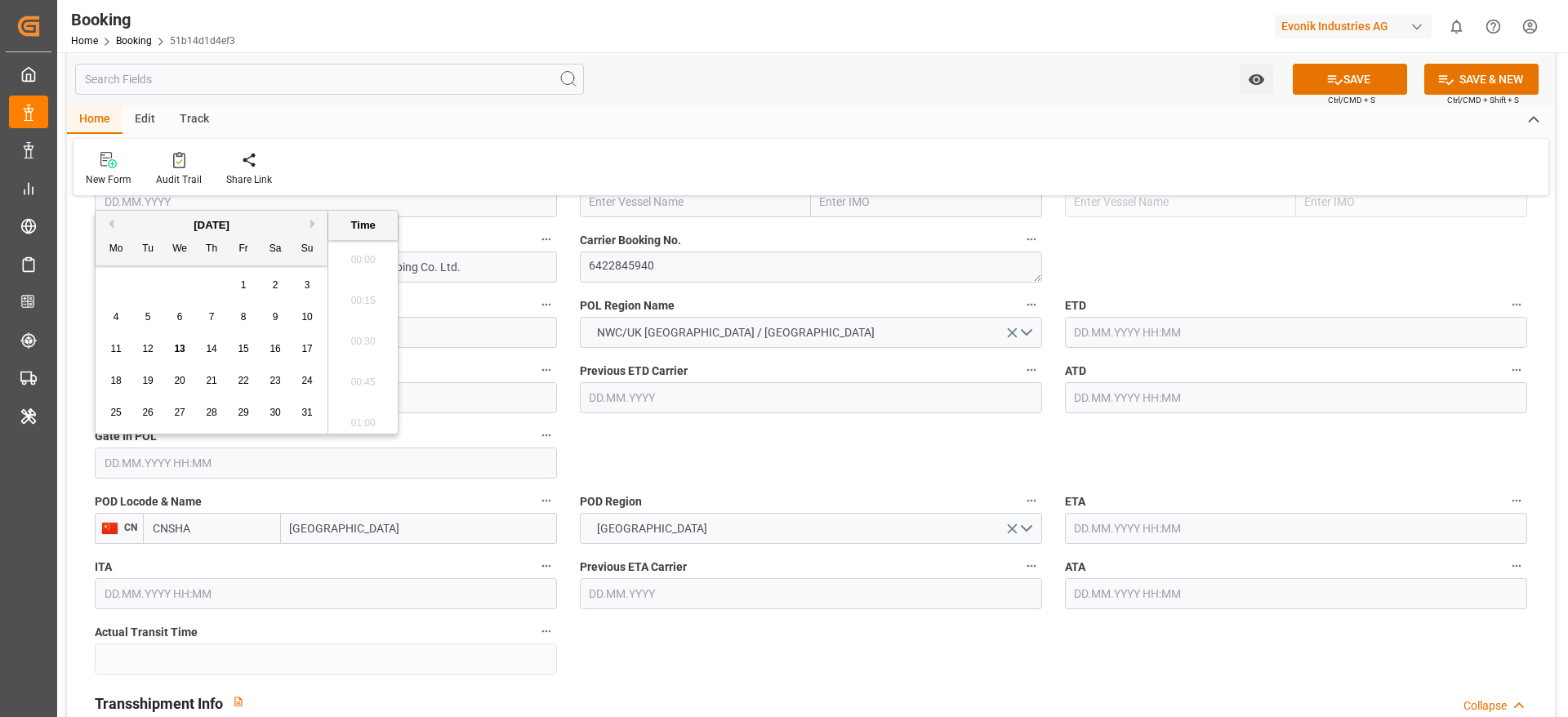
scroll to position [1884, 0]
click at [246, 317] on span "8" at bounding box center [244, 317] width 6 height 11
type input "08.08.2025 00:00"
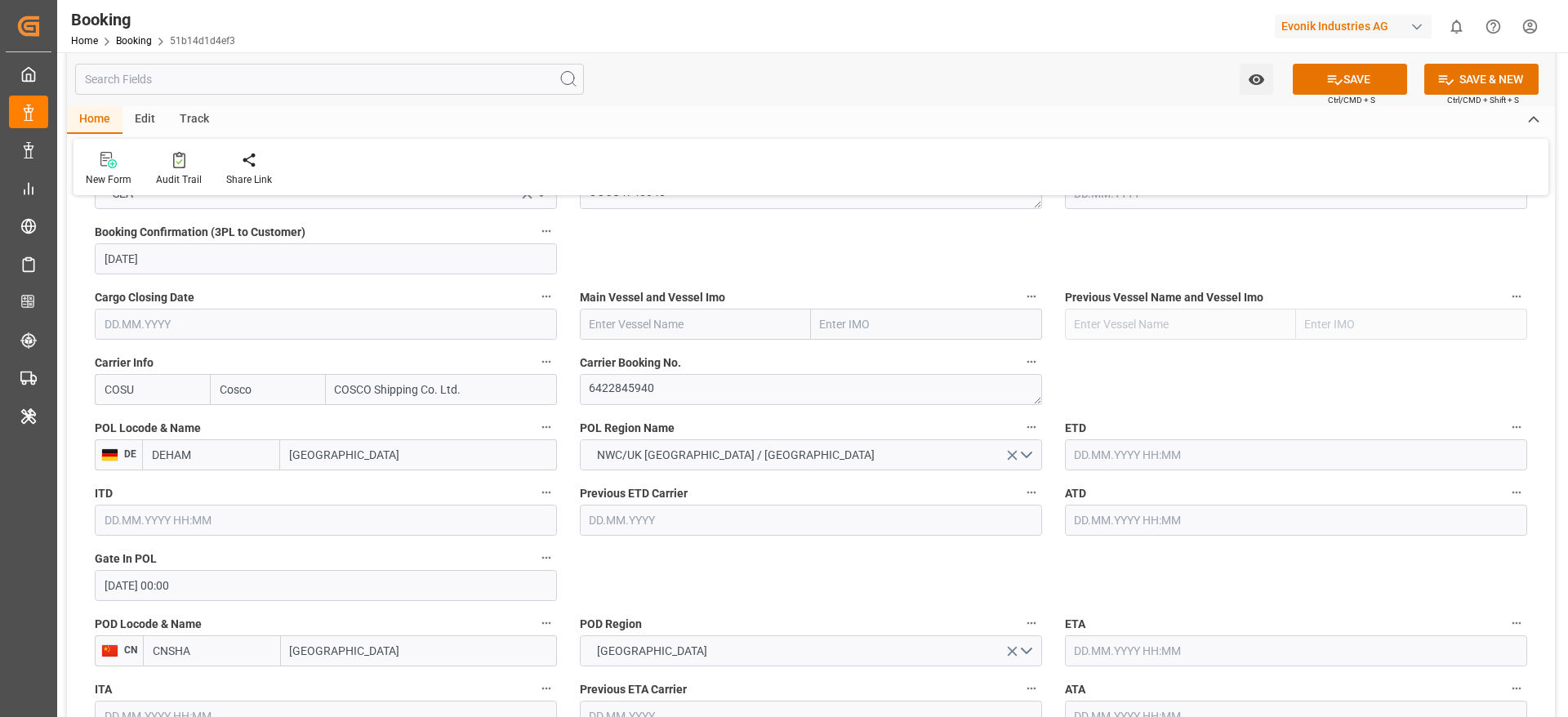
click at [696, 322] on input "text" at bounding box center [695, 324] width 231 height 31
paste input "COSCO SHIPPING UNIVERSE"
click at [708, 360] on b "COSCO Shipping Universe" at bounding box center [658, 360] width 135 height 13
type input "COSCO Shipping Universe"
type input "9795610"
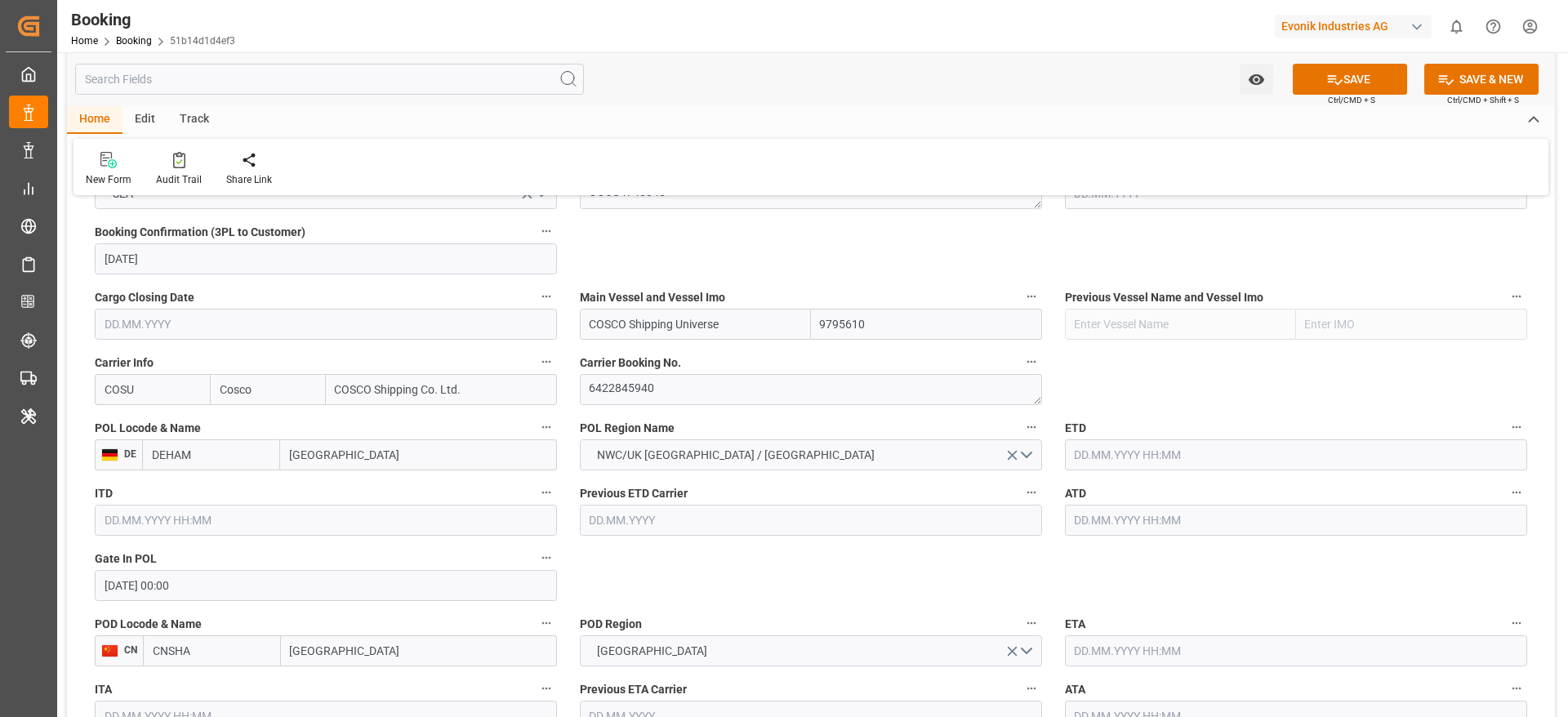
type input "COSCO Shipping Universe"
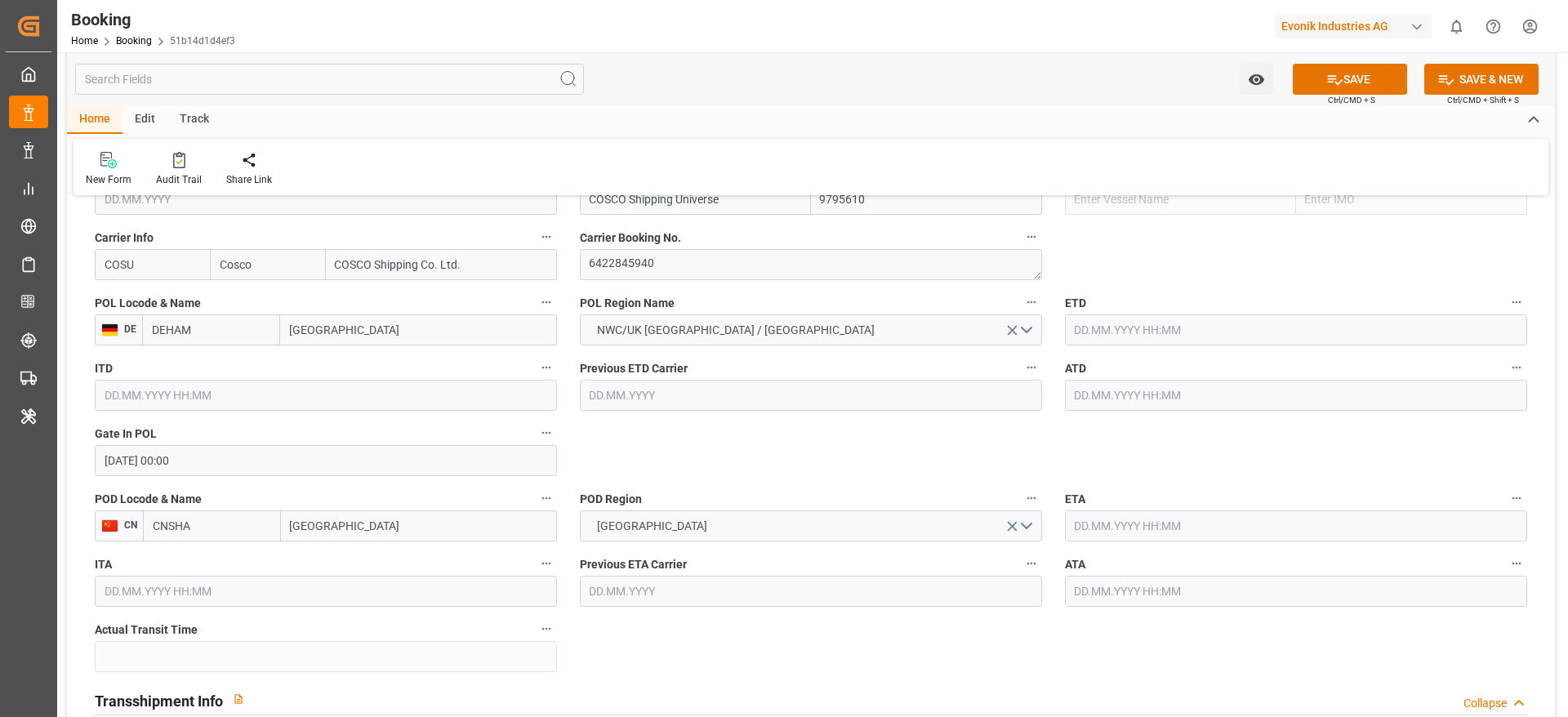
scroll to position [1225, 0]
click at [1179, 320] on input "text" at bounding box center [1296, 332] width 462 height 31
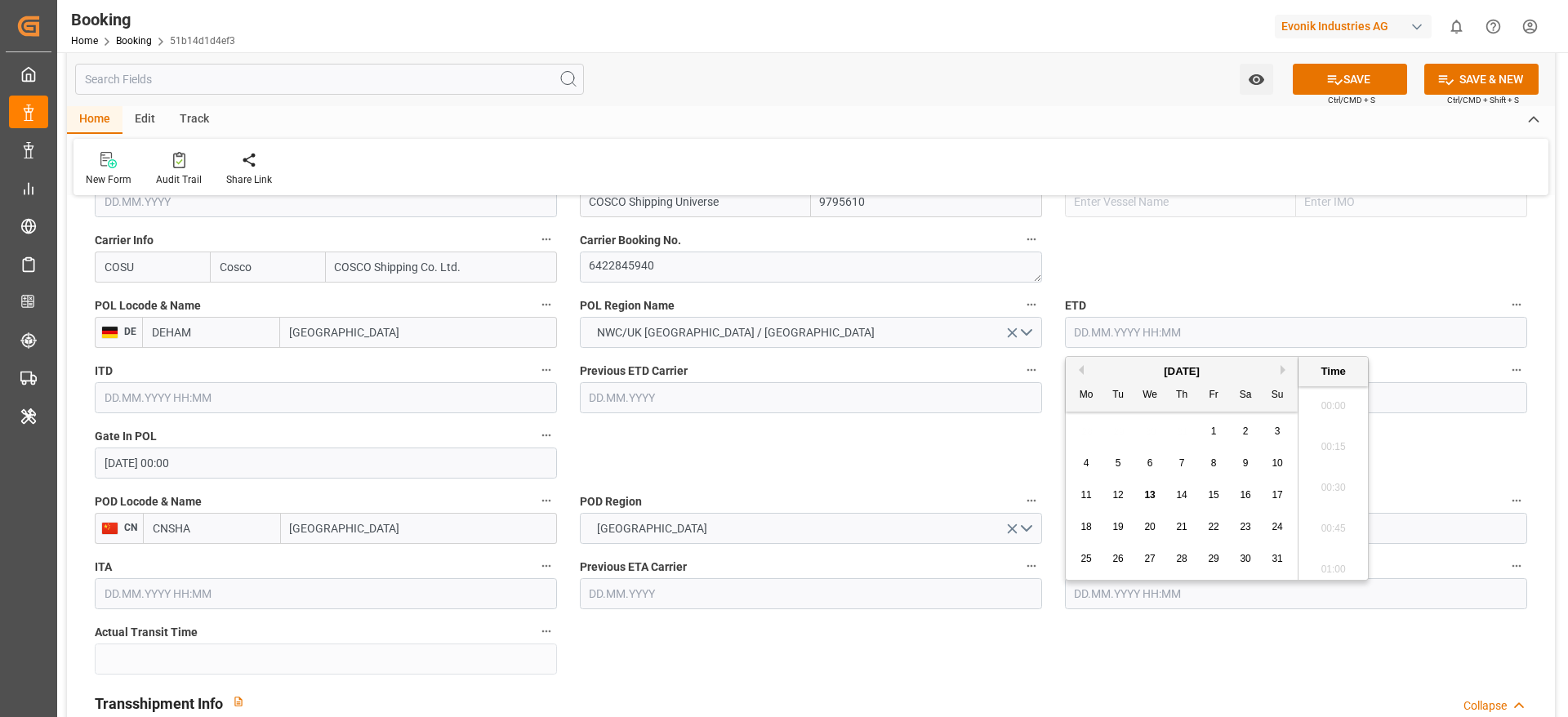
scroll to position [1884, 0]
click at [1172, 494] on div "14" at bounding box center [1182, 496] width 20 height 19
type input "14.08.2025 00:00"
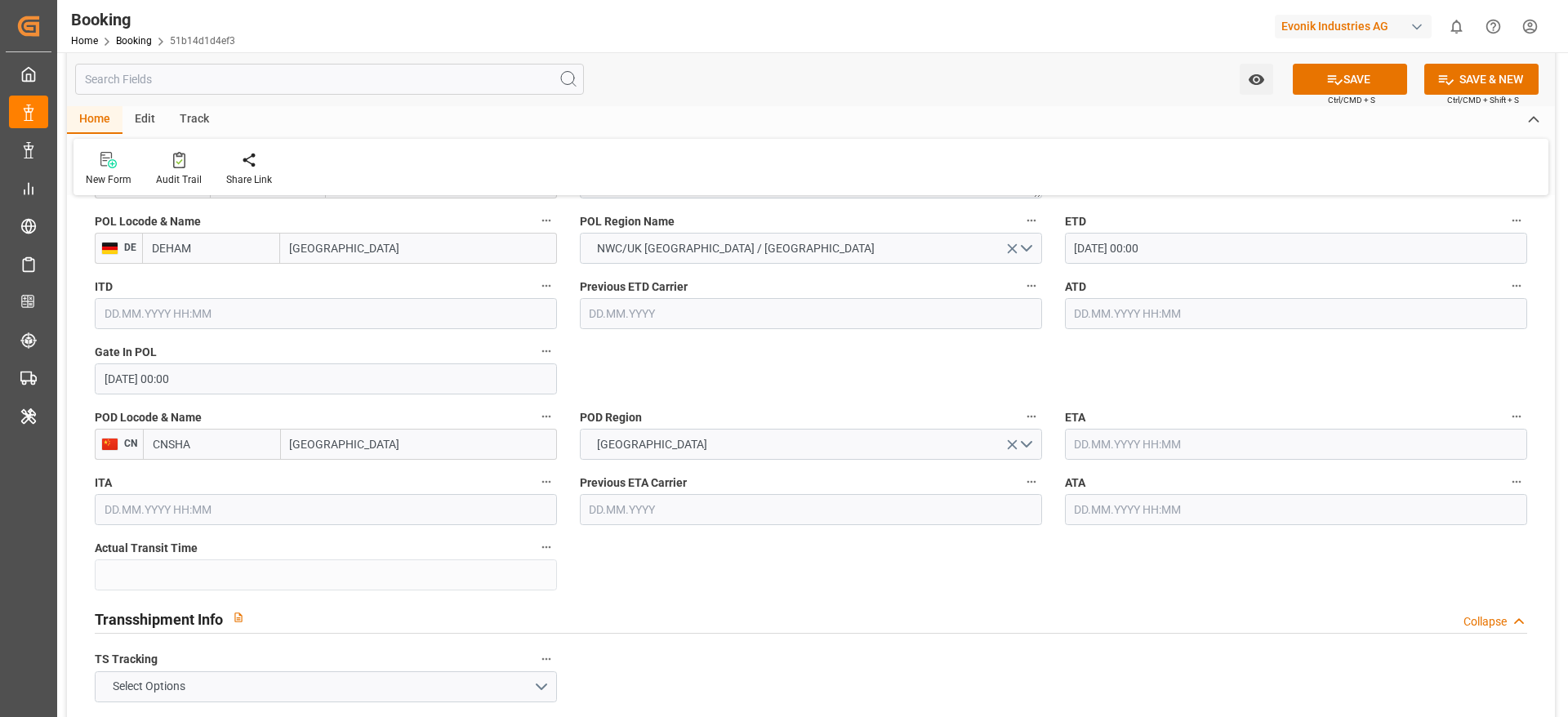
scroll to position [1348, 0]
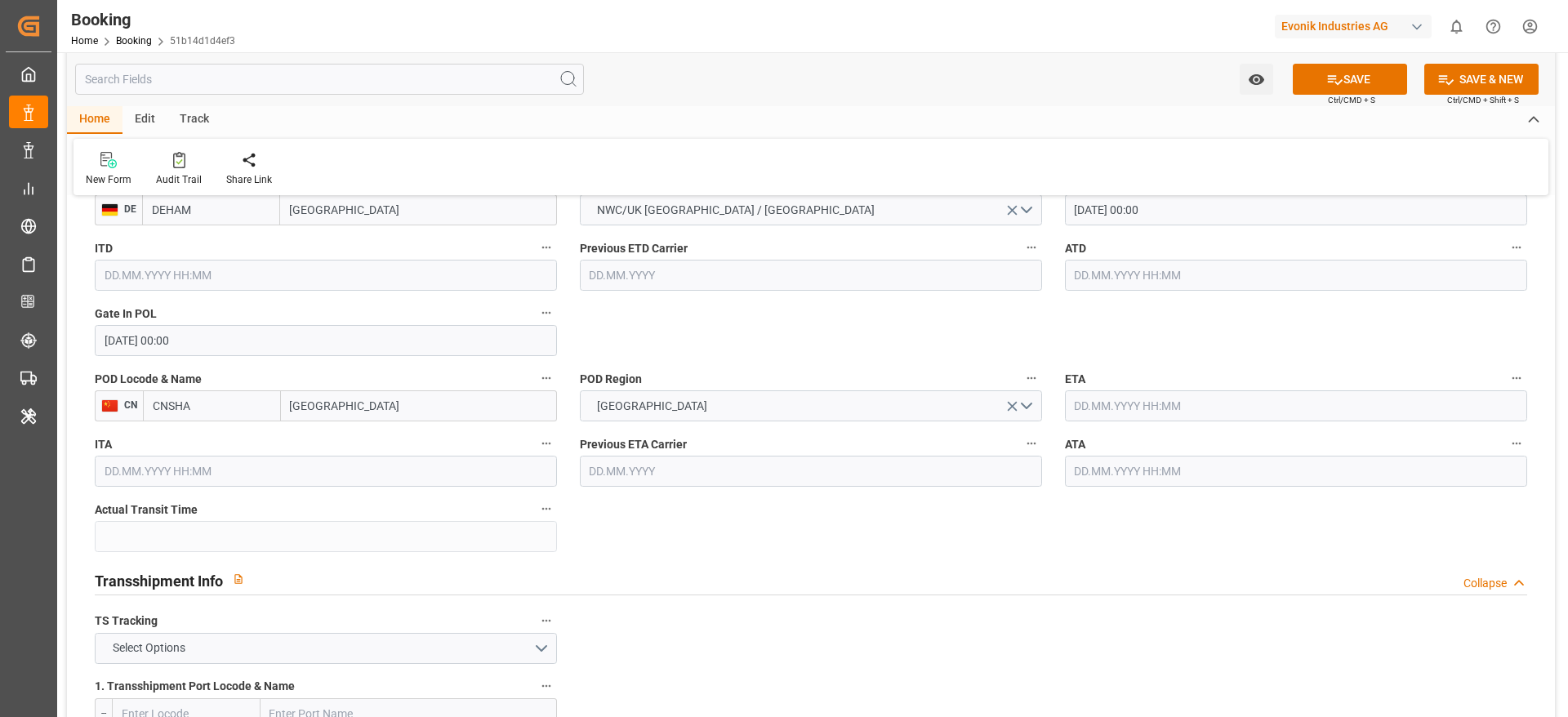
click at [1129, 409] on input "text" at bounding box center [1296, 405] width 462 height 31
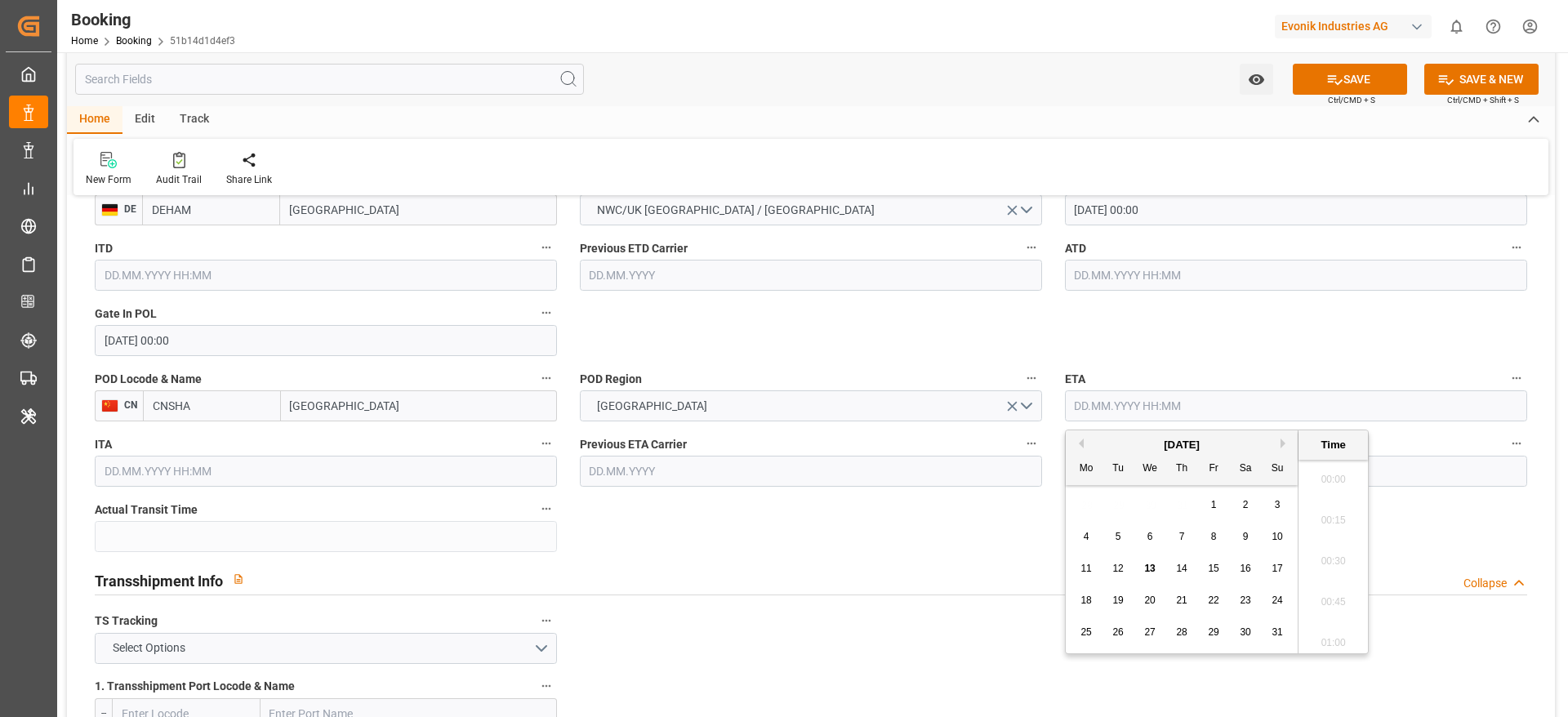
scroll to position [1884, 0]
click at [1287, 448] on div "[DATE]" at bounding box center [1182, 445] width 232 height 17
click at [1287, 445] on button "Next Month" at bounding box center [1285, 443] width 10 height 10
click at [1125, 601] on div "23" at bounding box center [1118, 601] width 20 height 19
type input "23.09.2025 00:00"
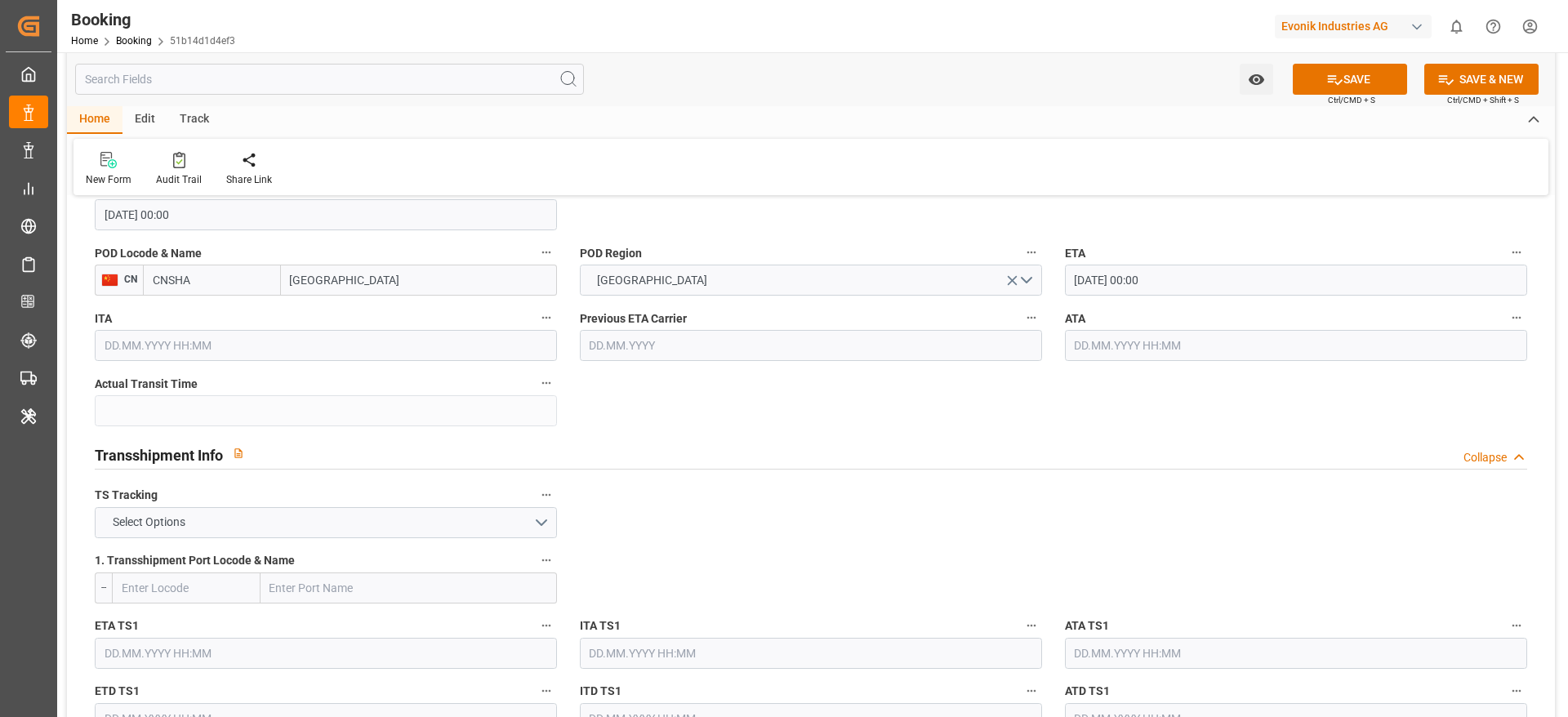
scroll to position [1593, 0]
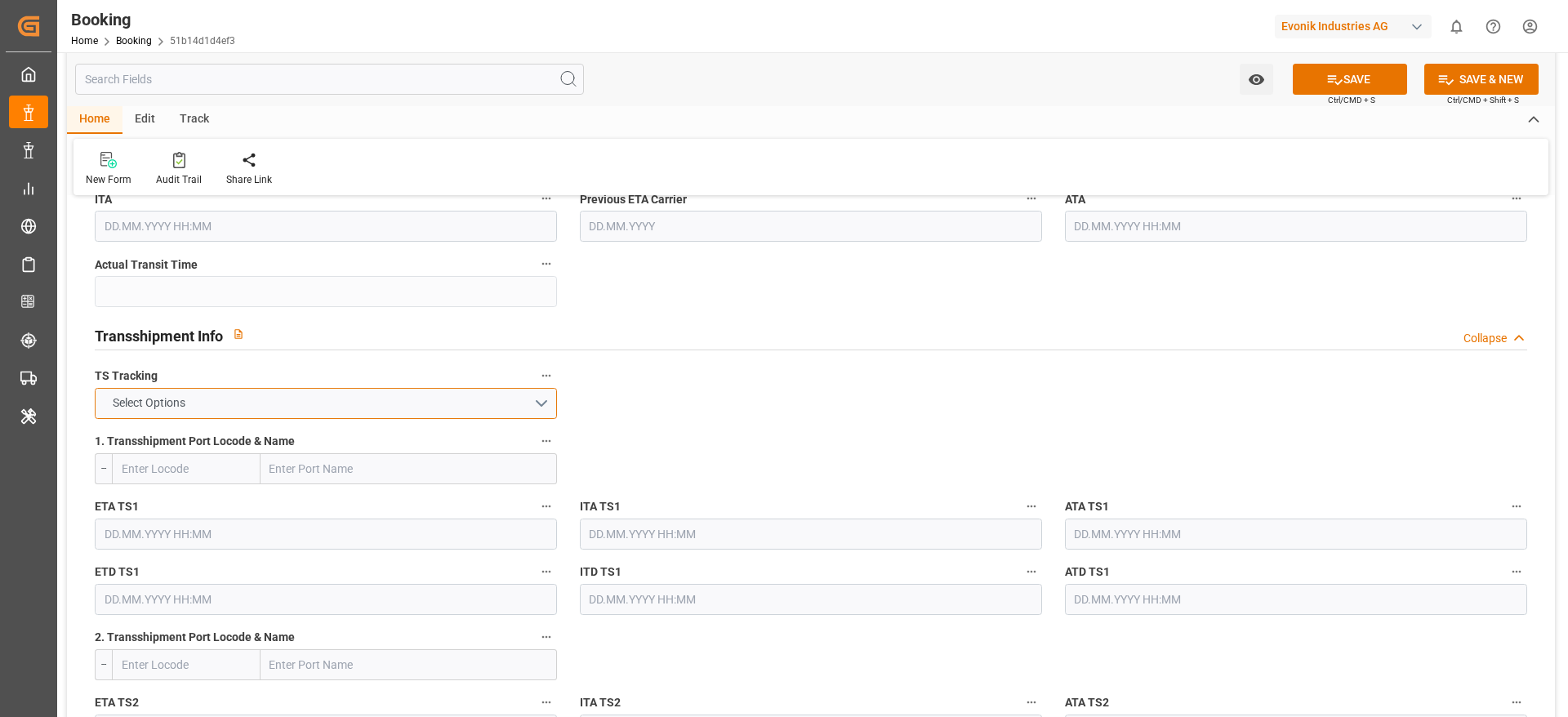
click at [312, 410] on button "Select Options" at bounding box center [326, 403] width 462 height 31
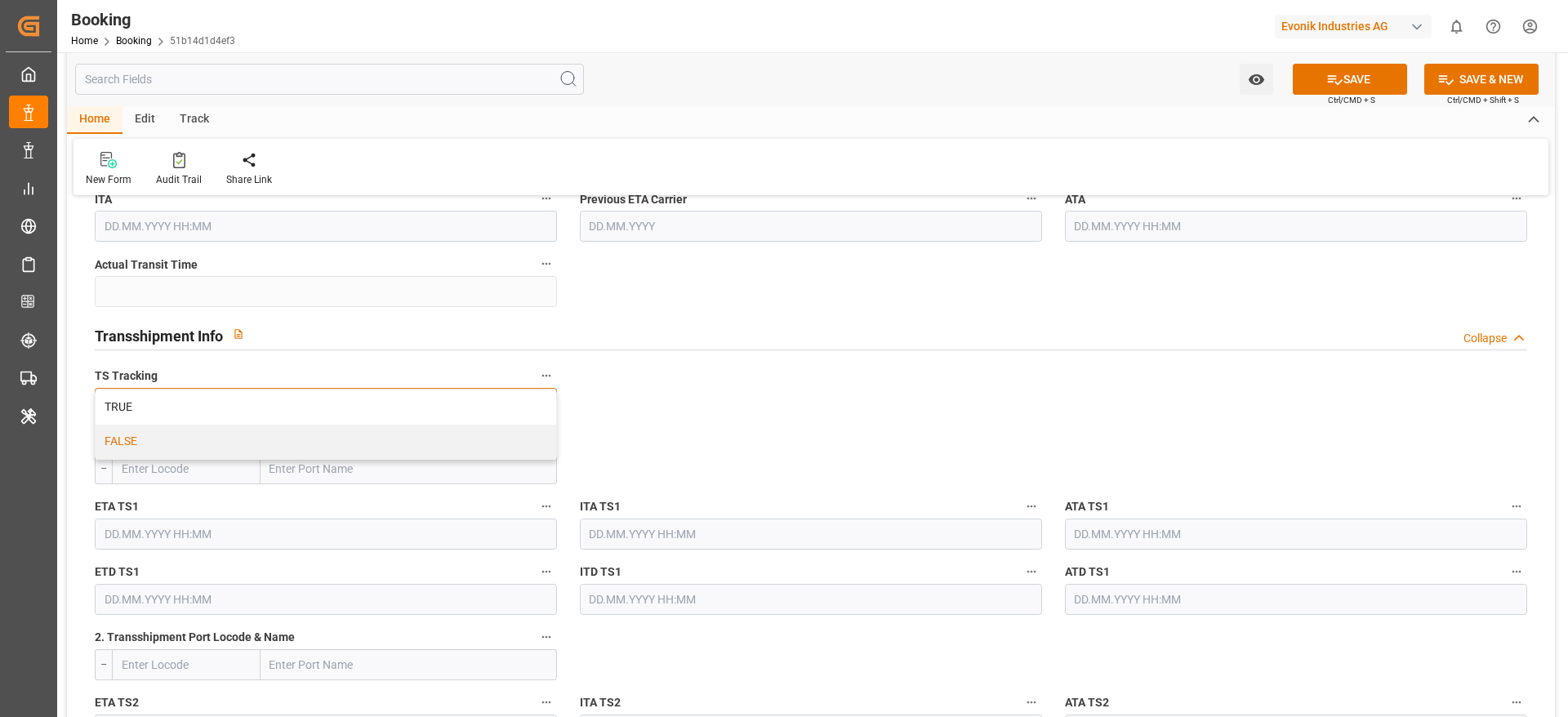
click at [282, 432] on div "FALSE" at bounding box center [326, 441] width 461 height 34
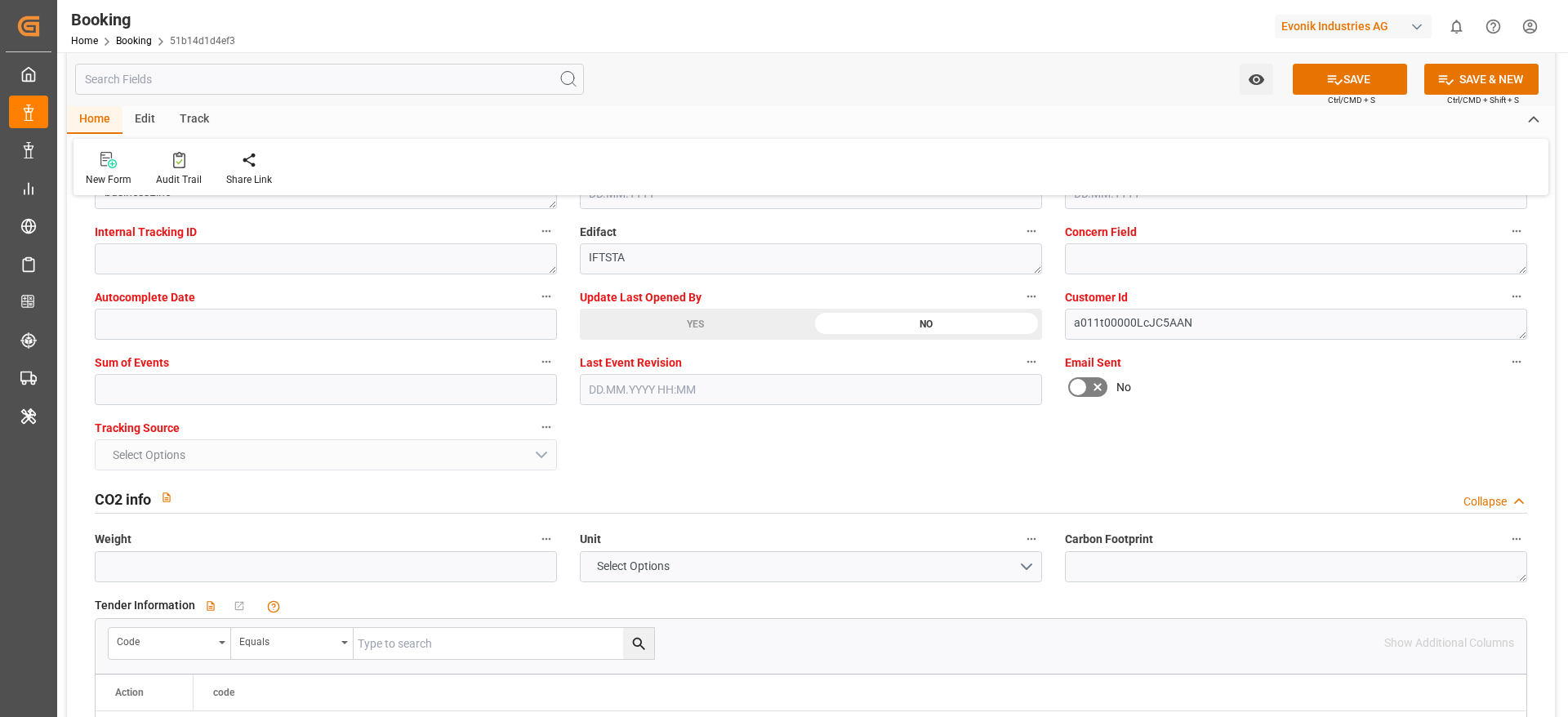
scroll to position [3186, 0]
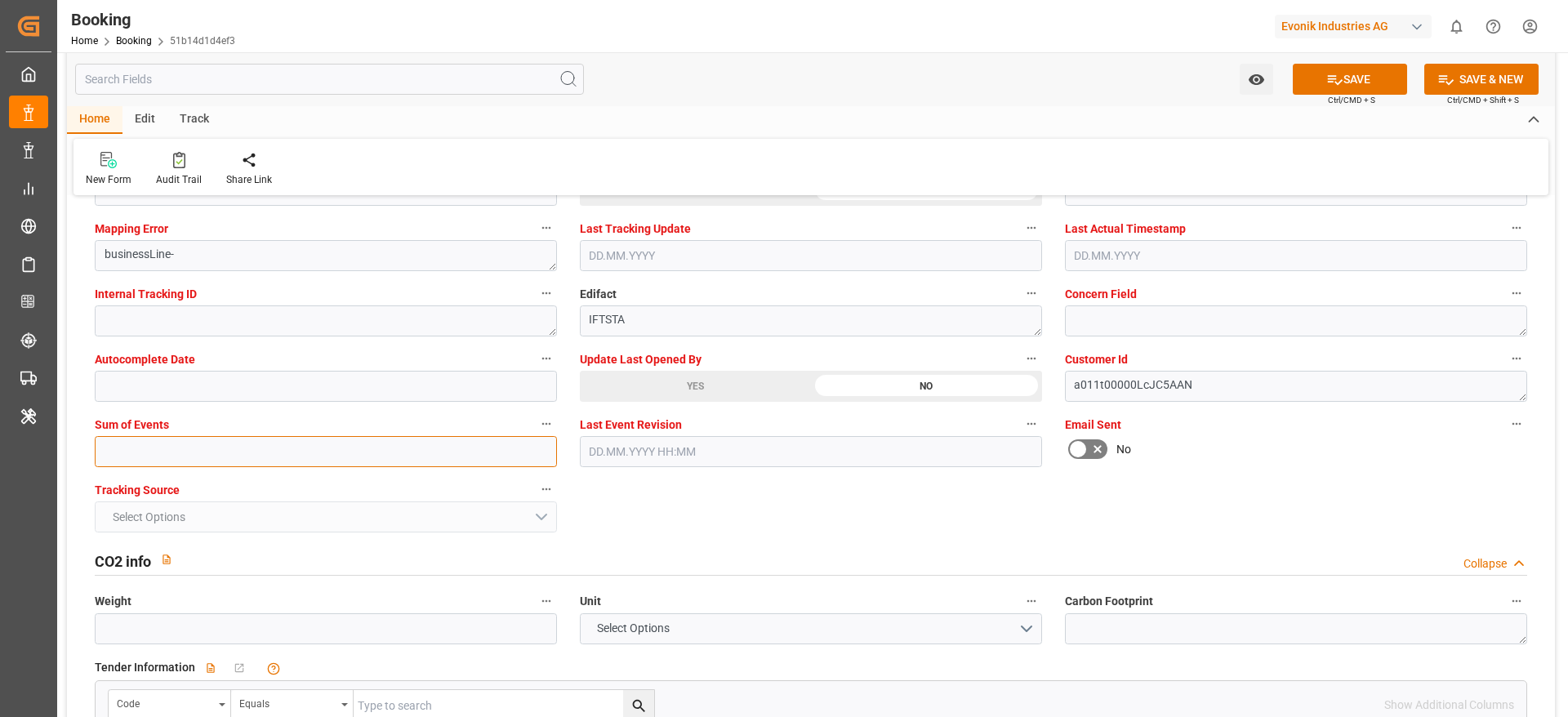
click at [171, 456] on input "text" at bounding box center [326, 451] width 462 height 31
type input "0"
click at [1328, 81] on icon at bounding box center [1335, 80] width 15 height 10
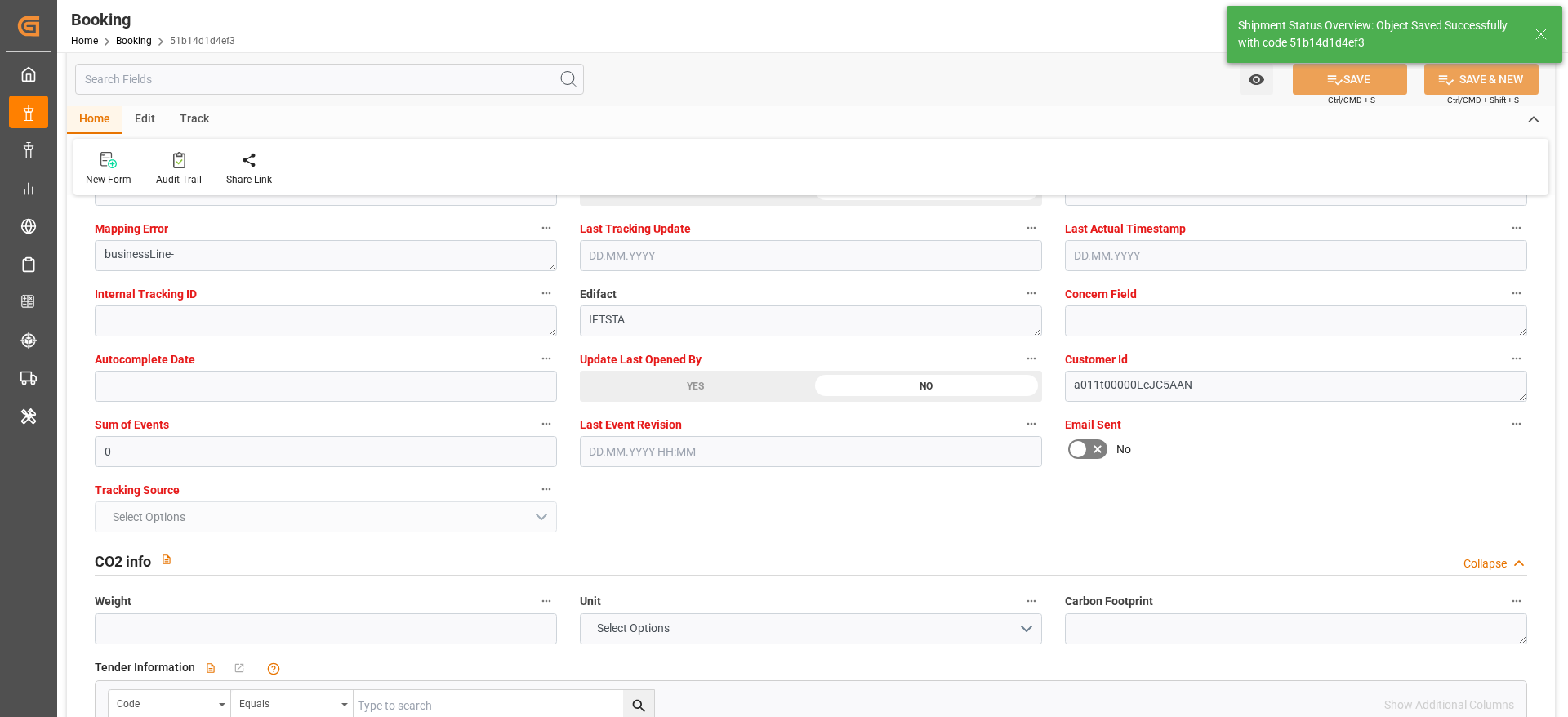
type textarea "[PERSON_NAME]"
type input "14.08.2025 00:00"
type input "23.09.2025 00:00"
type input "13.08.2025 06:31"
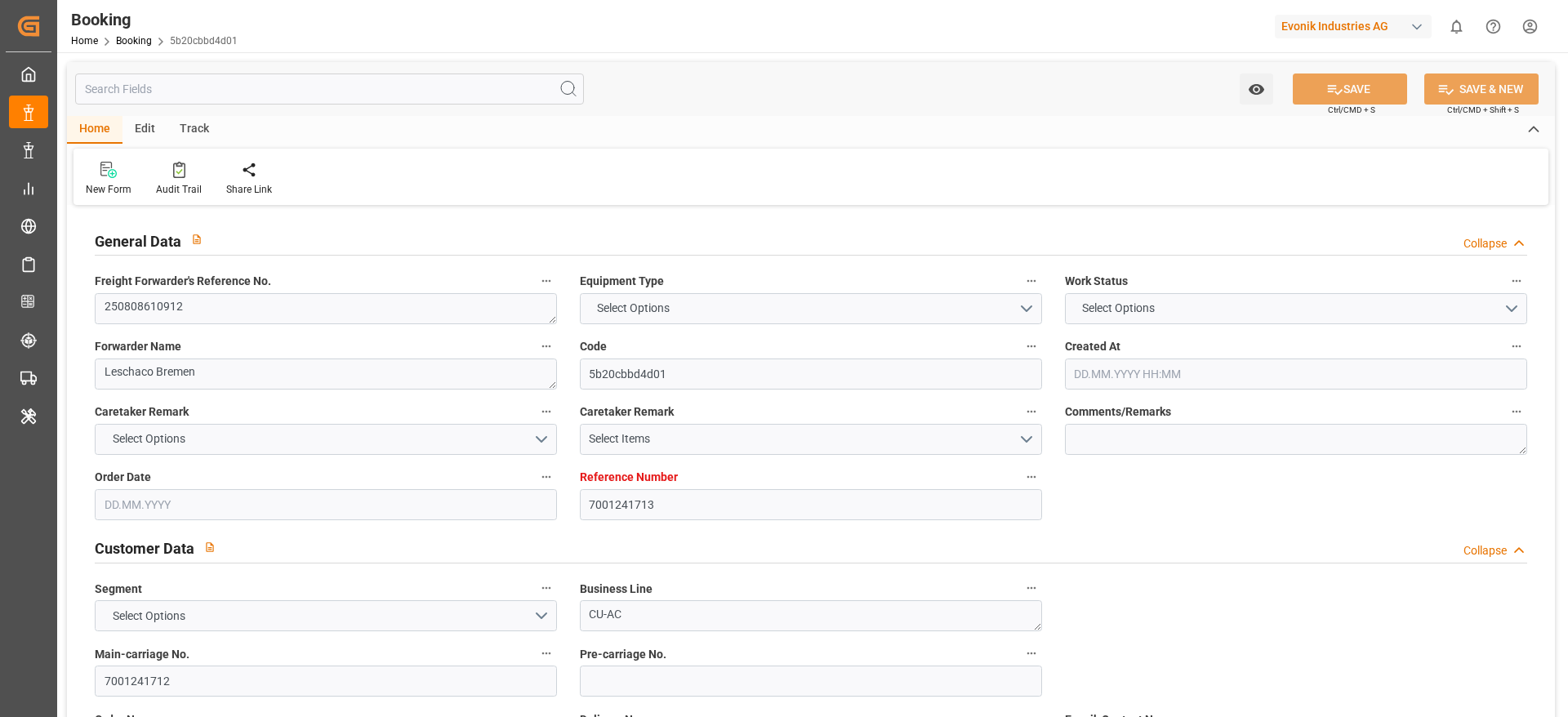
type textarea "250808610912"
type textarea "Leschaco Bremen"
type input "5b20cbbd4d01"
type input "7001241713"
type textarea "CU-AC"
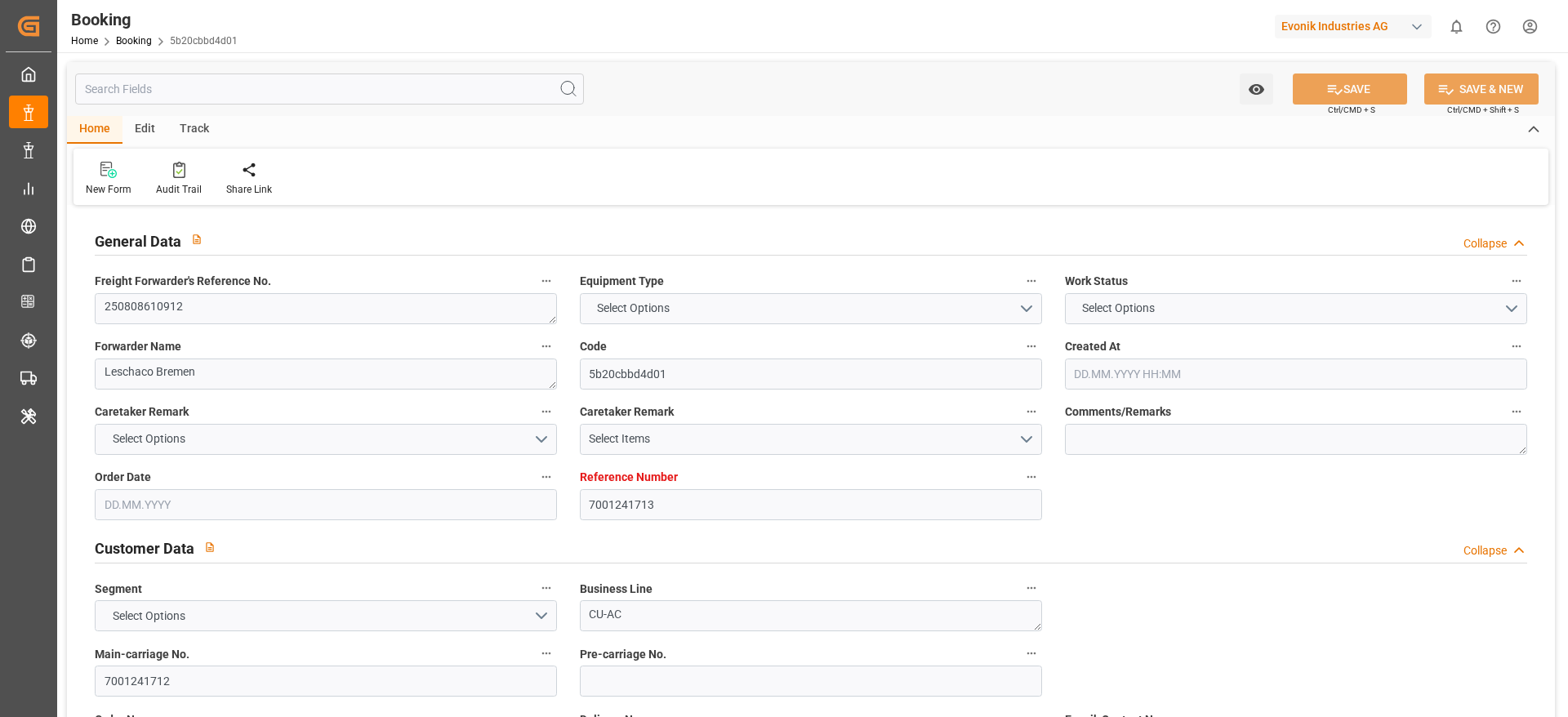
type input "7001241712"
type textarea "[EMAIL_ADDRESS][DOMAIN_NAME]"
type textarea "CIF"
type textarea "[GEOGRAPHIC_DATA]"
type textarea "Marl"
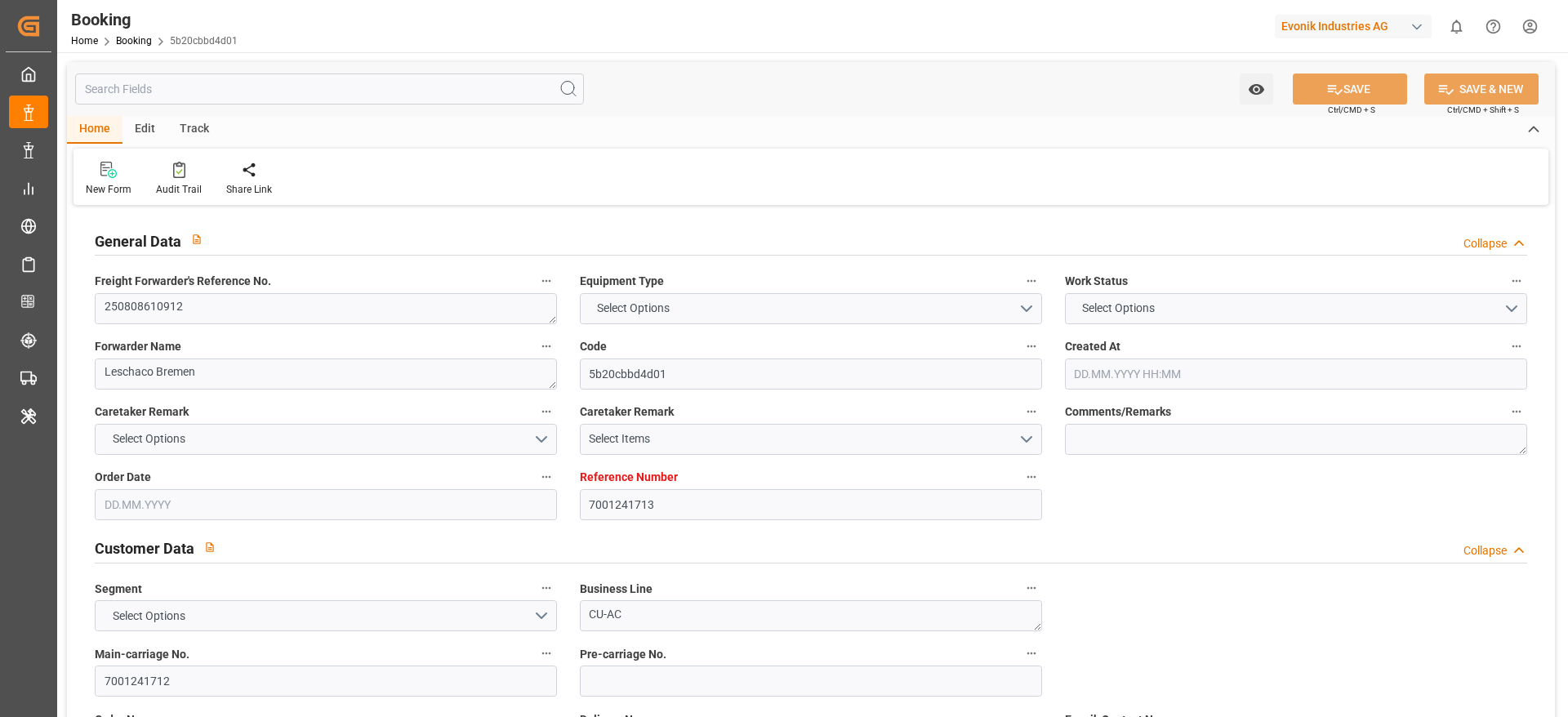
type input "COSU"
type input "NWC / EU"
type input "[GEOGRAPHIC_DATA]"
type textarea "vesselName etd [PERSON_NAME]"
type textarea "INPUT_Evonik_Seeburger_IFTMIN_1003044246_20250812131851493.edi"
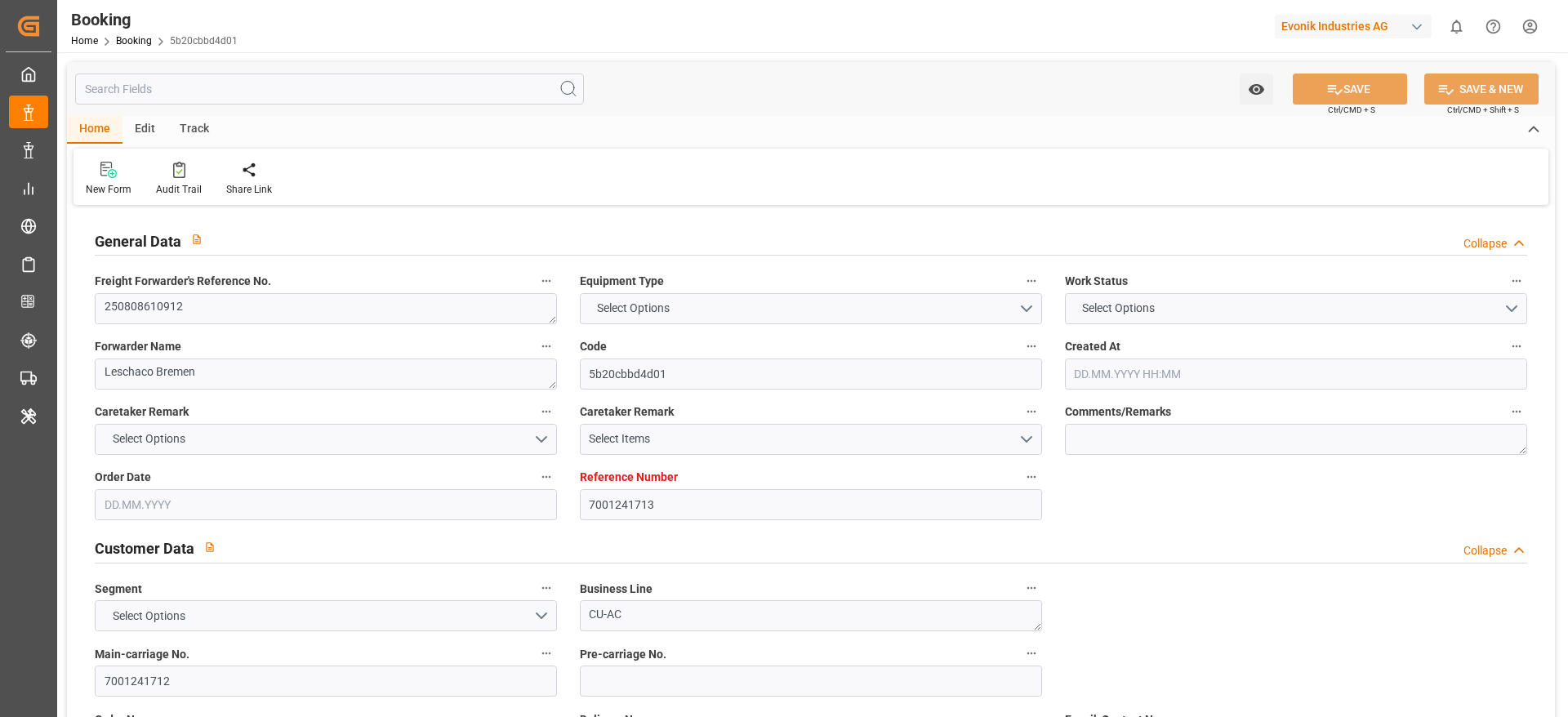
type textarea "NWC/[GEOGRAPHIC_DATA] [GEOGRAPHIC_DATA] Continent / [GEOGRAPHIC_DATA]-AC"
type textarea "INPUT_Evonik_Seeburger_IFTMIN_1003025231_20250806093908038.edi,INPUT_Evonik_See…"
type textarea "1003044246"
type textarea "Logward System"
type textarea "Pol-PodRegionName-businessDivision-businessLine-"
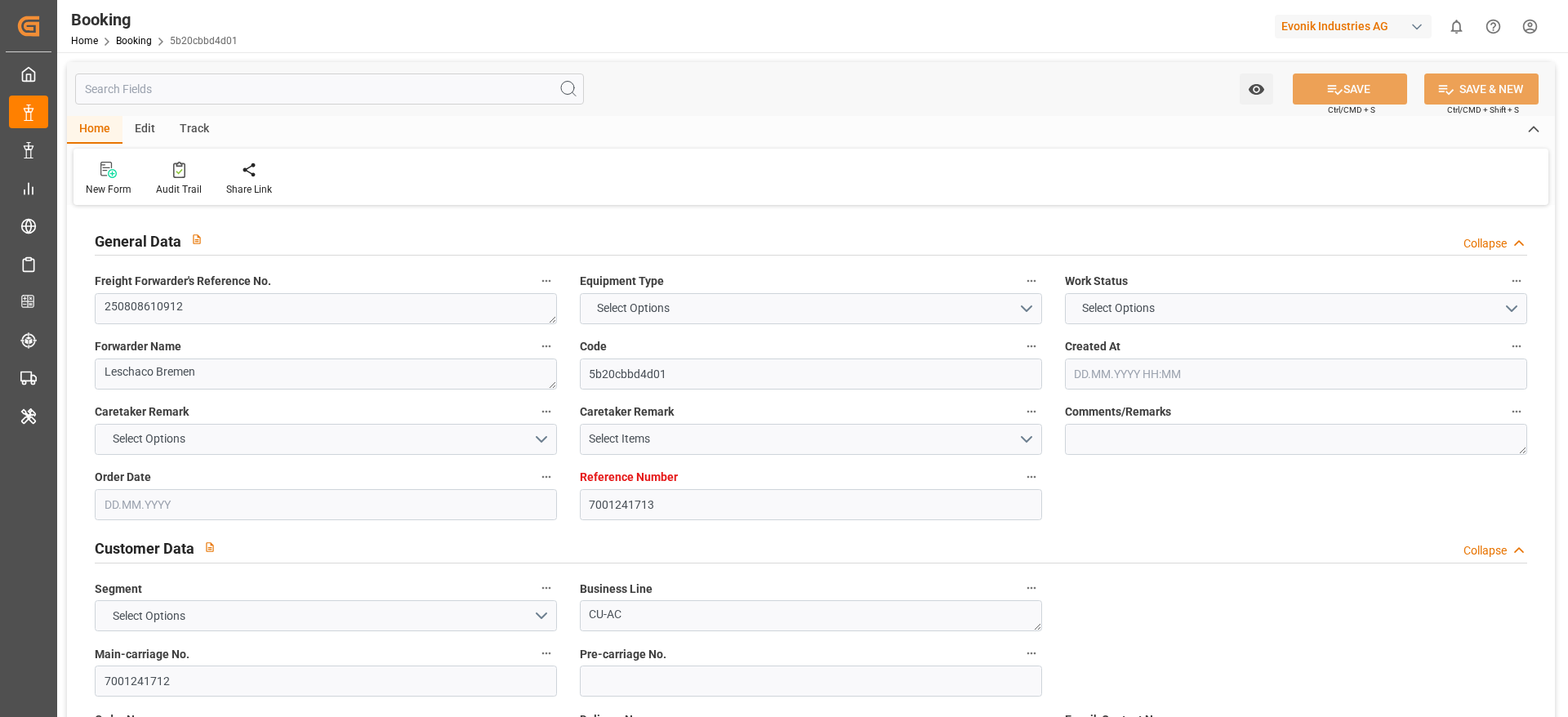
type textarea "IFTSTA"
type textarea "a011t00000LcJC5AAN"
type textarea "No"
type input "7001241713"
type input "Cosco"
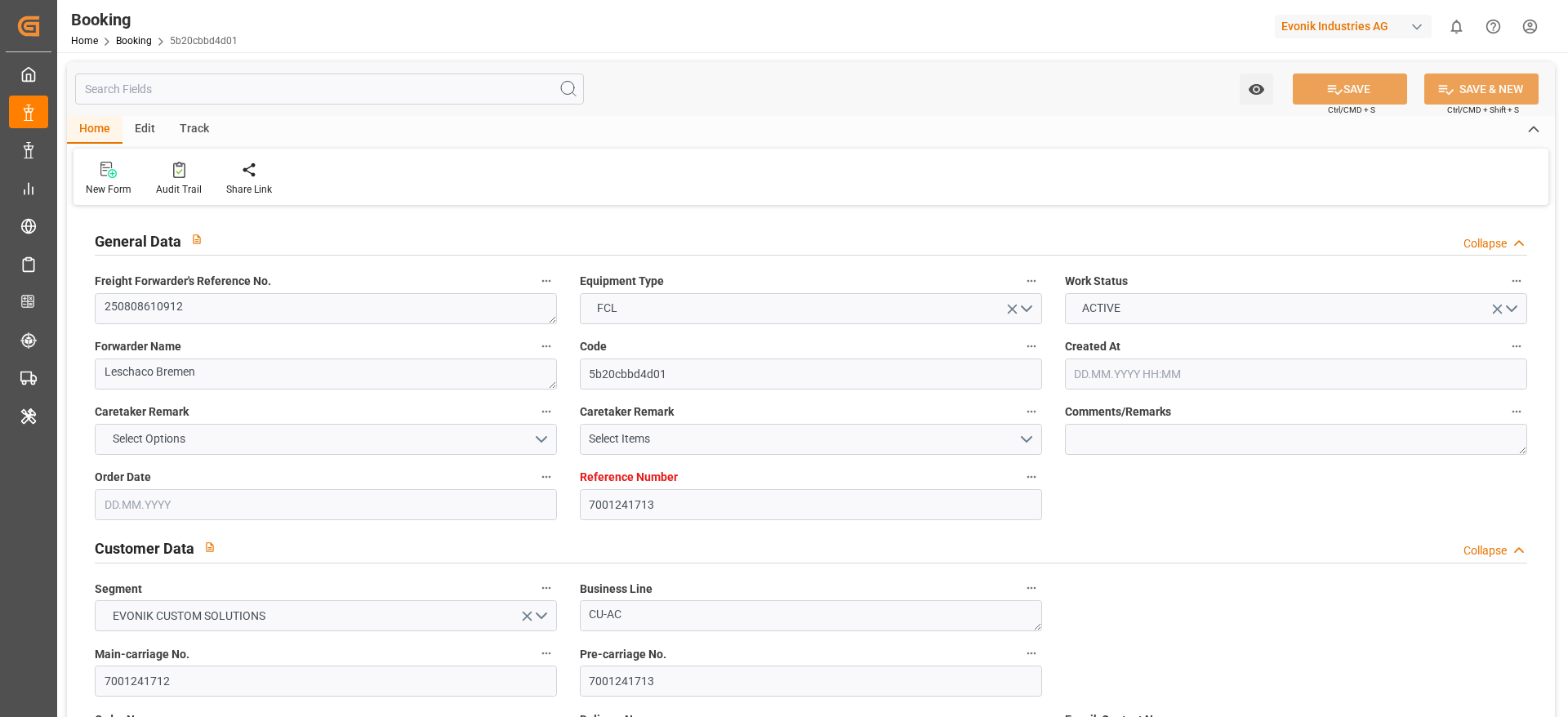
type input "COSCO Shipping Co. Ltd."
type input "EUNWC"
type input "JPYOK"
type input "[DATE] 07:41"
type input "[DATE]"
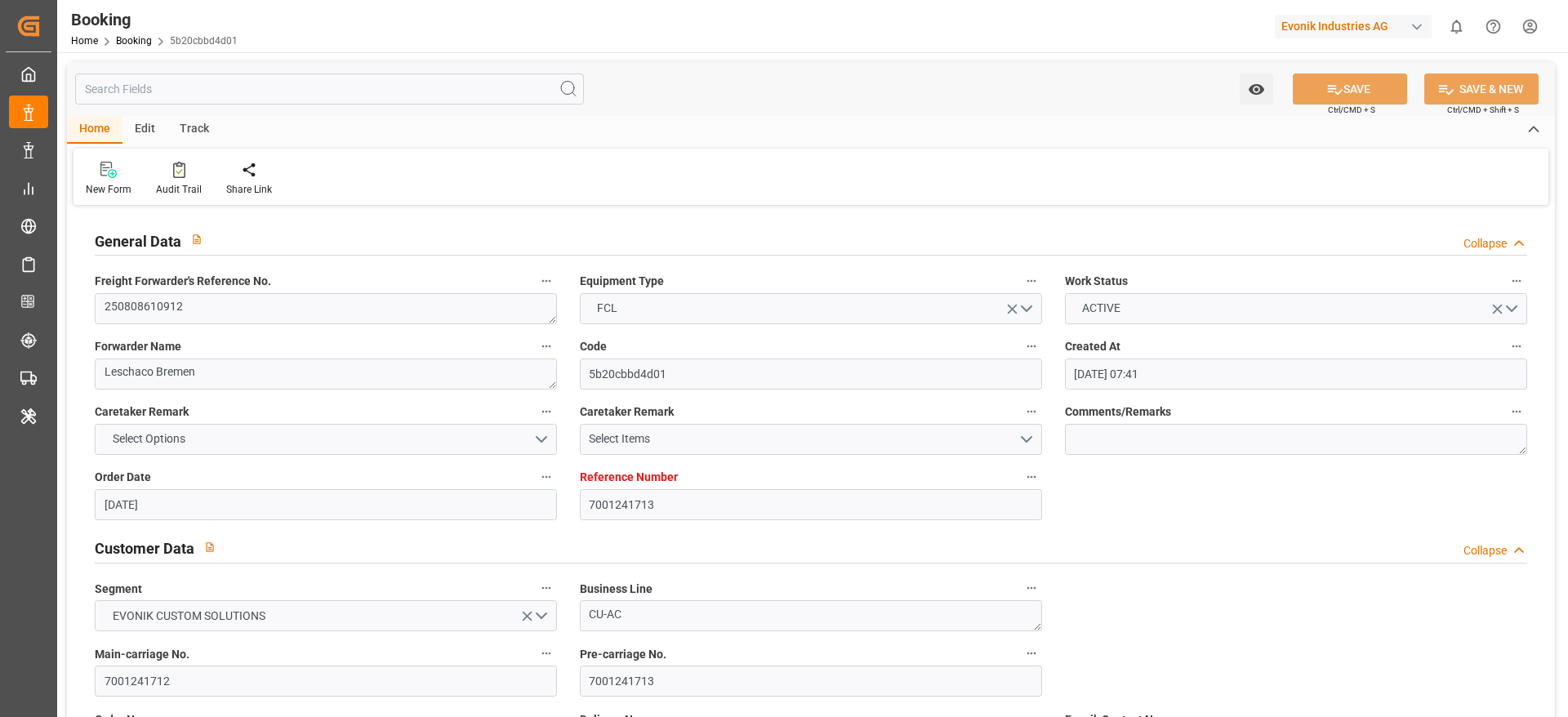
type input "[DATE]"
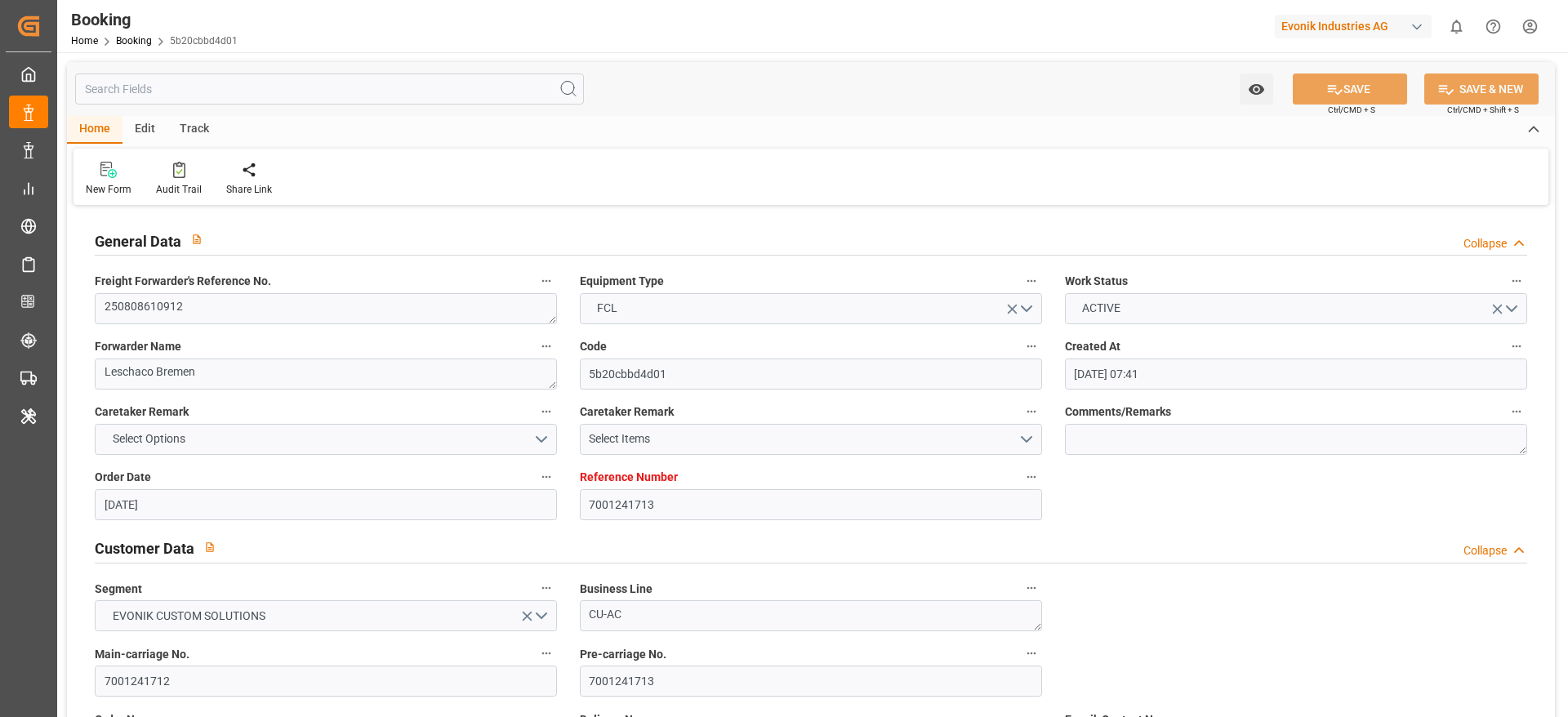
type input "[DATE] 12:20"
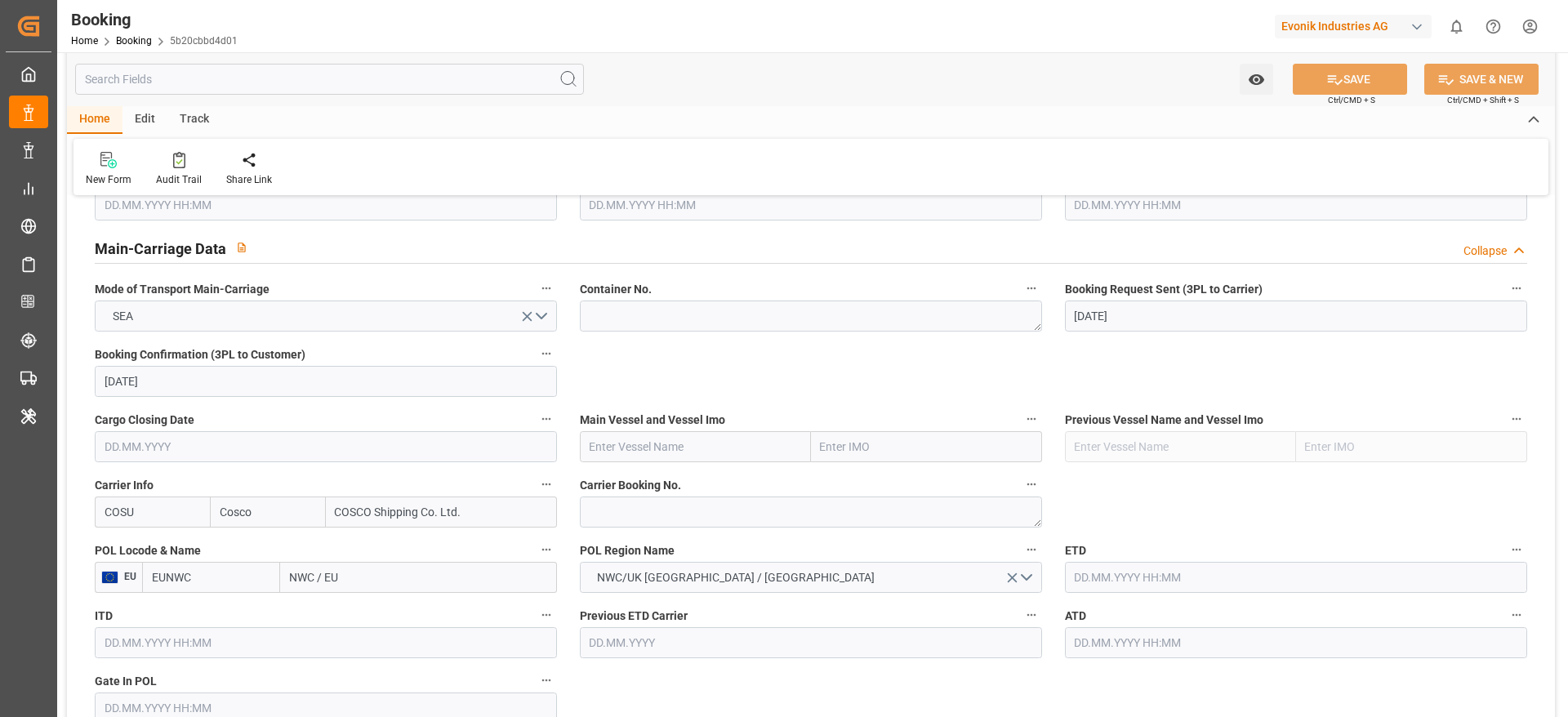
scroll to position [1102, 0]
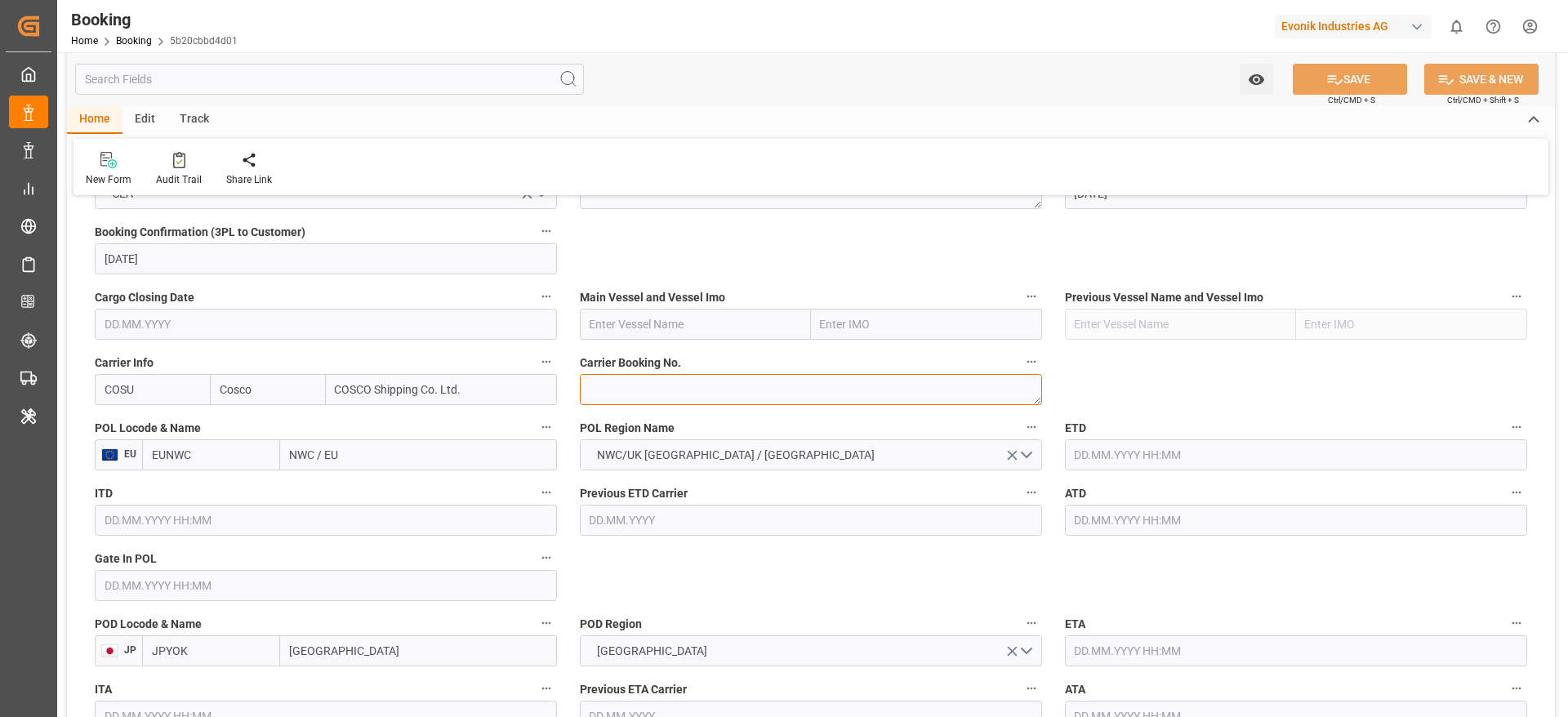
click at [661, 399] on textarea at bounding box center [811, 389] width 462 height 31
paste textarea "6426963690"
type textarea "6426963690"
click at [372, 458] on input "NWC / EU" at bounding box center [418, 455] width 276 height 31
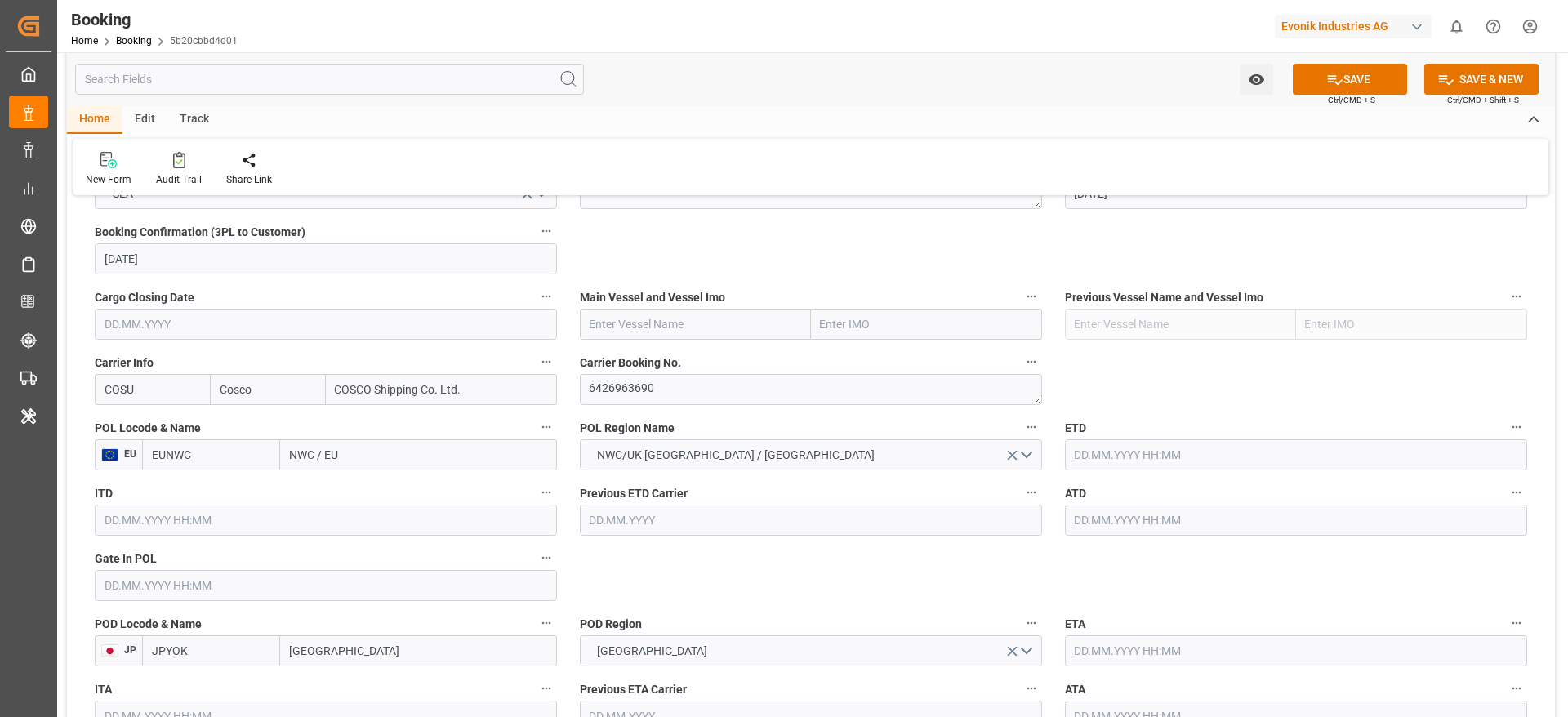
click at [372, 458] on input "NWC / EU" at bounding box center [418, 455] width 276 height 31
paste input "[GEOGRAPHIC_DATA]"
type input "[GEOGRAPHIC_DATA]"
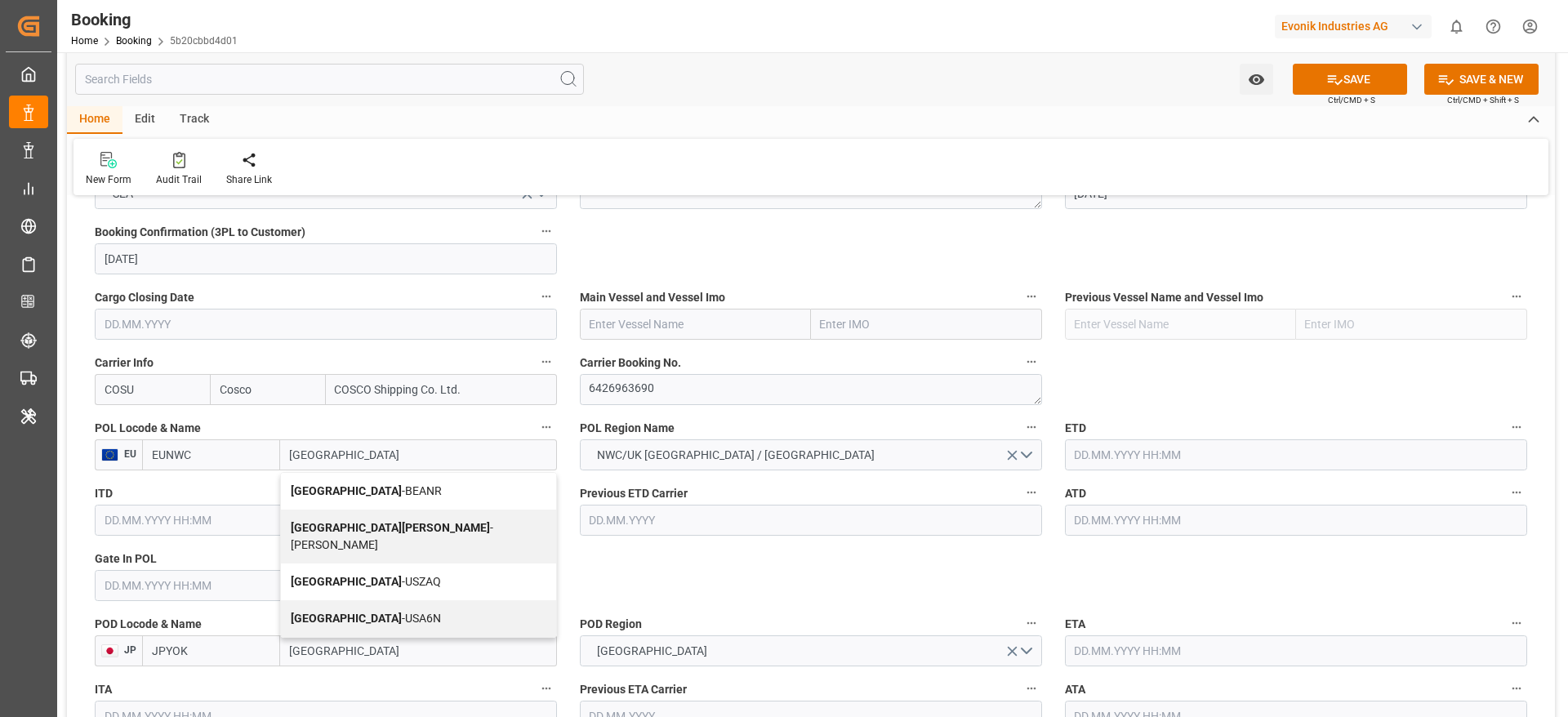
click at [374, 484] on span "Antwerp - BEANR" at bounding box center [366, 491] width 151 height 13
type input "BEANR"
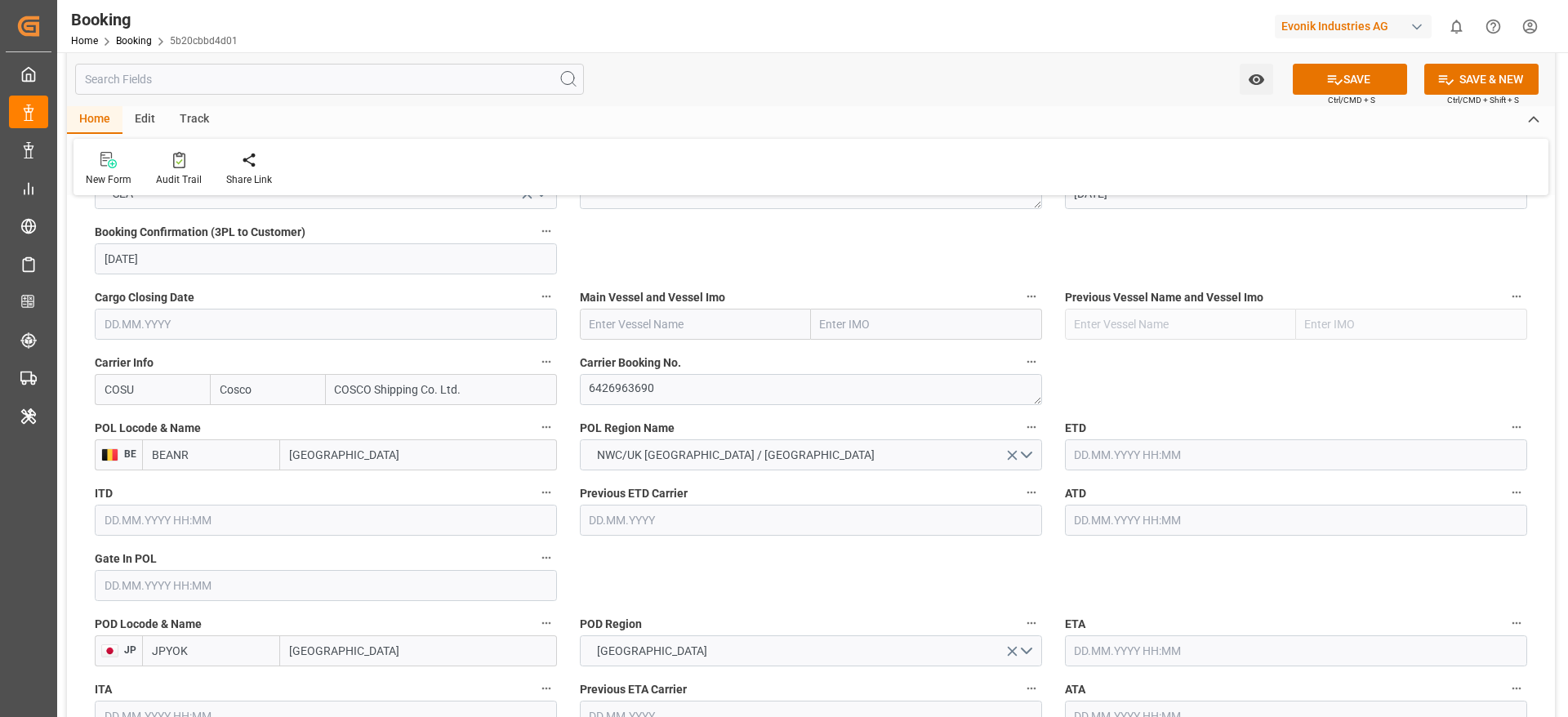
type input "[GEOGRAPHIC_DATA]"
click at [1178, 463] on input "text" at bounding box center [1296, 455] width 462 height 31
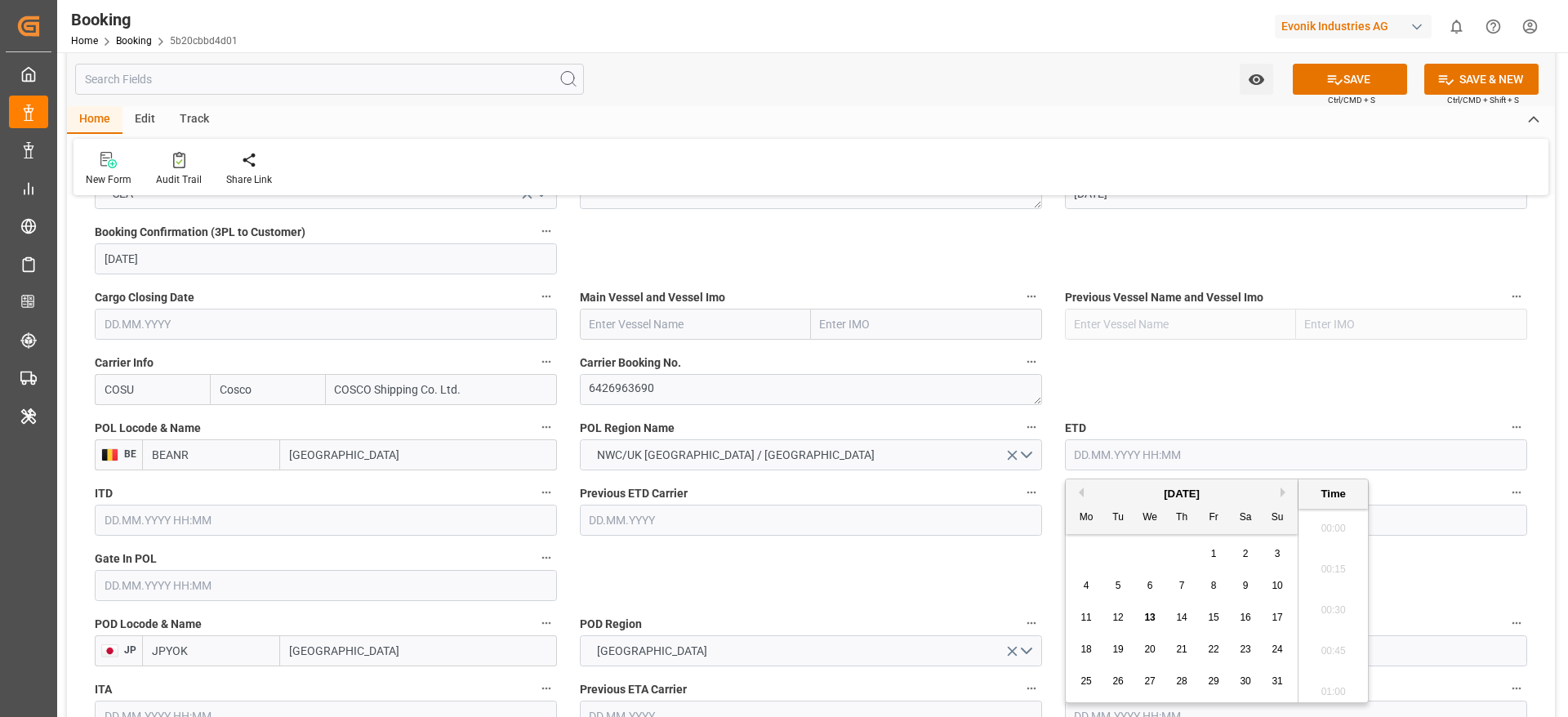
scroll to position [1884, 0]
click at [1285, 681] on div "31" at bounding box center [1277, 682] width 20 height 19
type input "[DATE] 00:00"
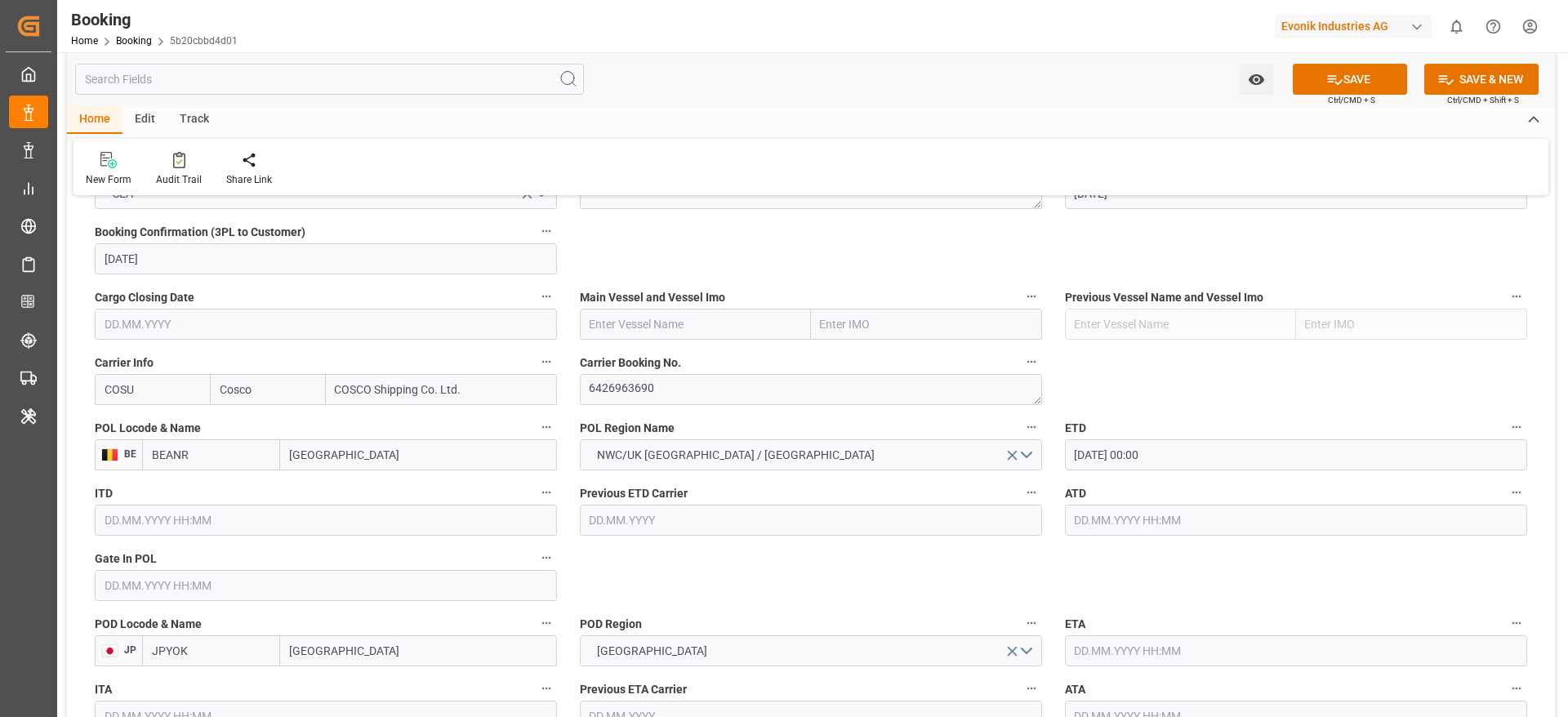
click at [613, 324] on input "text" at bounding box center [695, 324] width 231 height 31
paste input "OOCL [GEOGRAPHIC_DATA]"
click at [697, 368] on div "OOCL VALENCIA - 9922598" at bounding box center [687, 361] width 212 height 37
type input "OOCL [GEOGRAPHIC_DATA]"
type input "9922598"
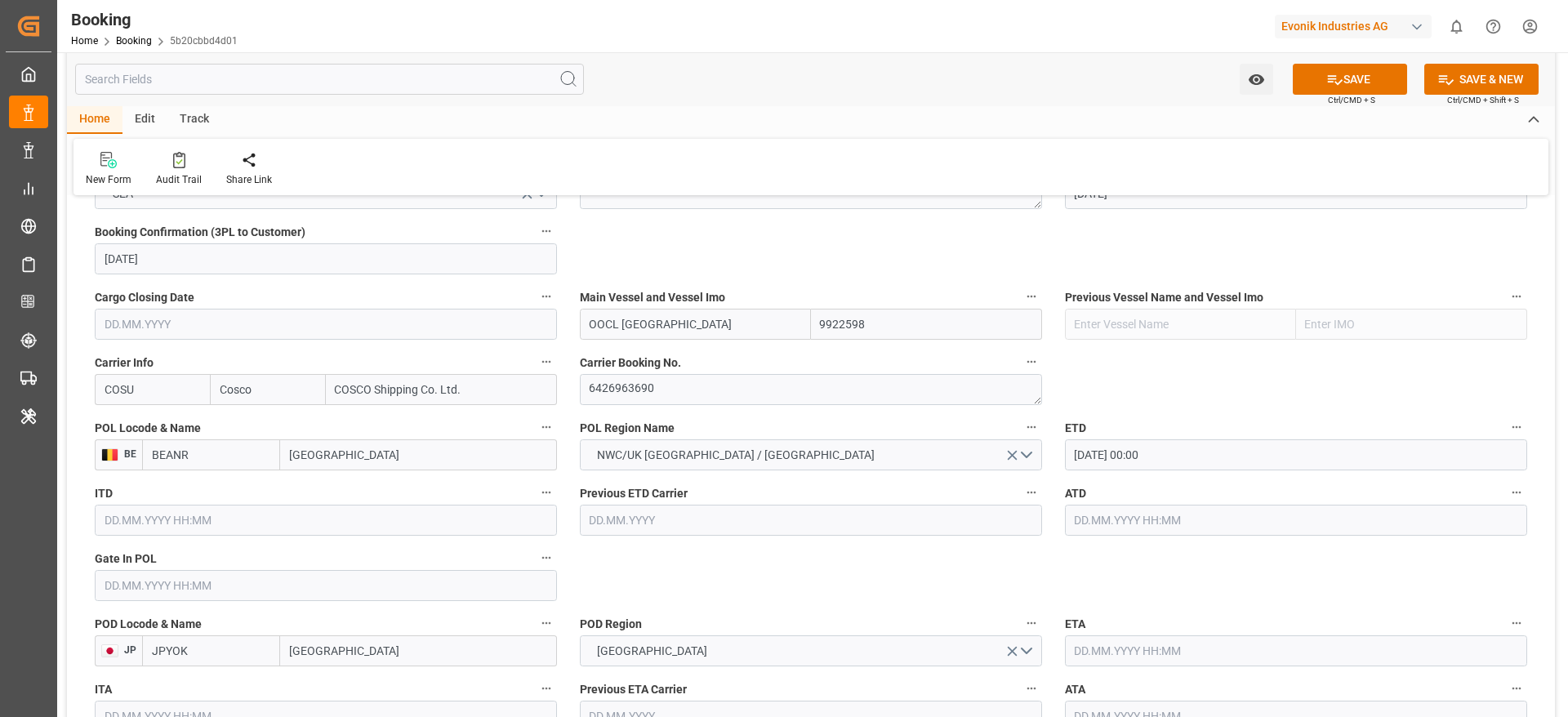
scroll to position [980, 0]
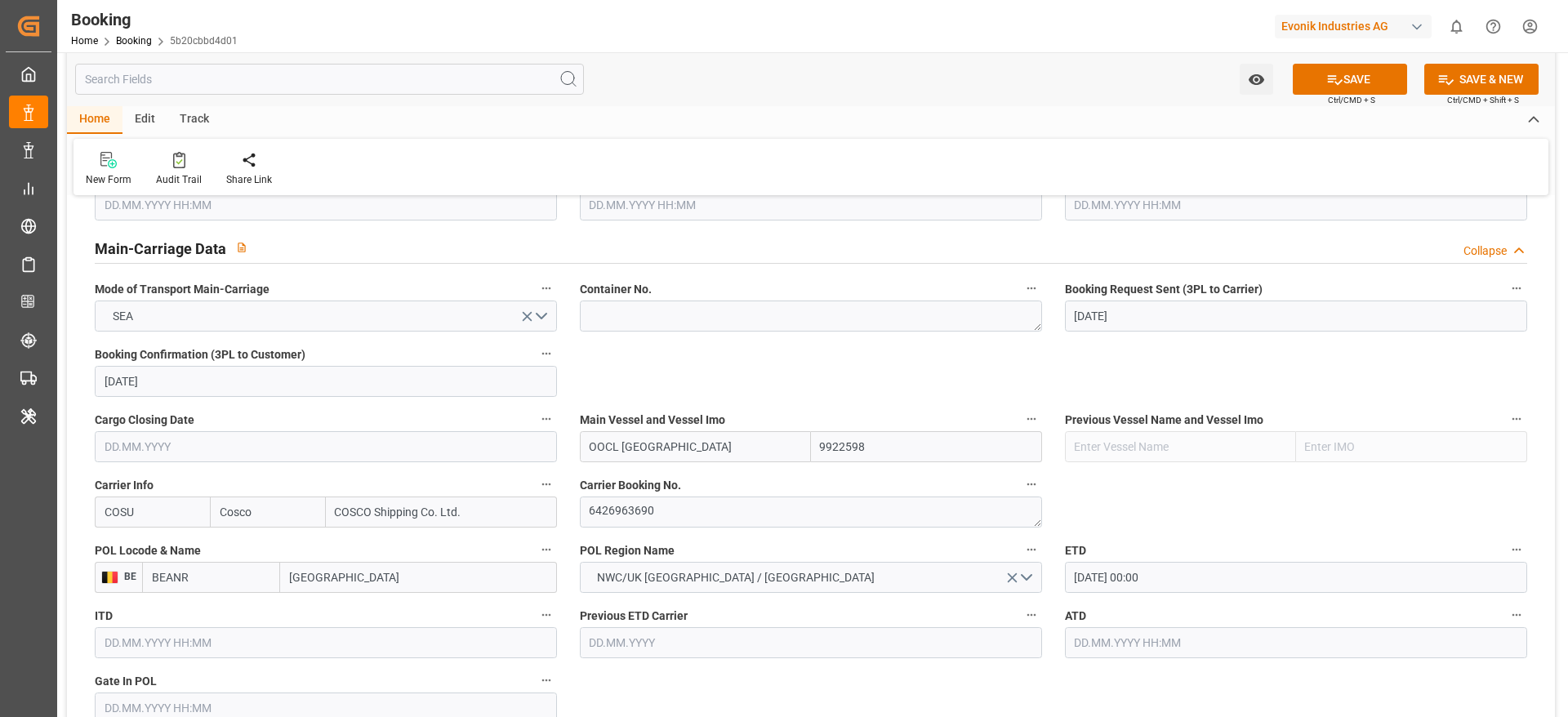
type input "OOCL [GEOGRAPHIC_DATA]"
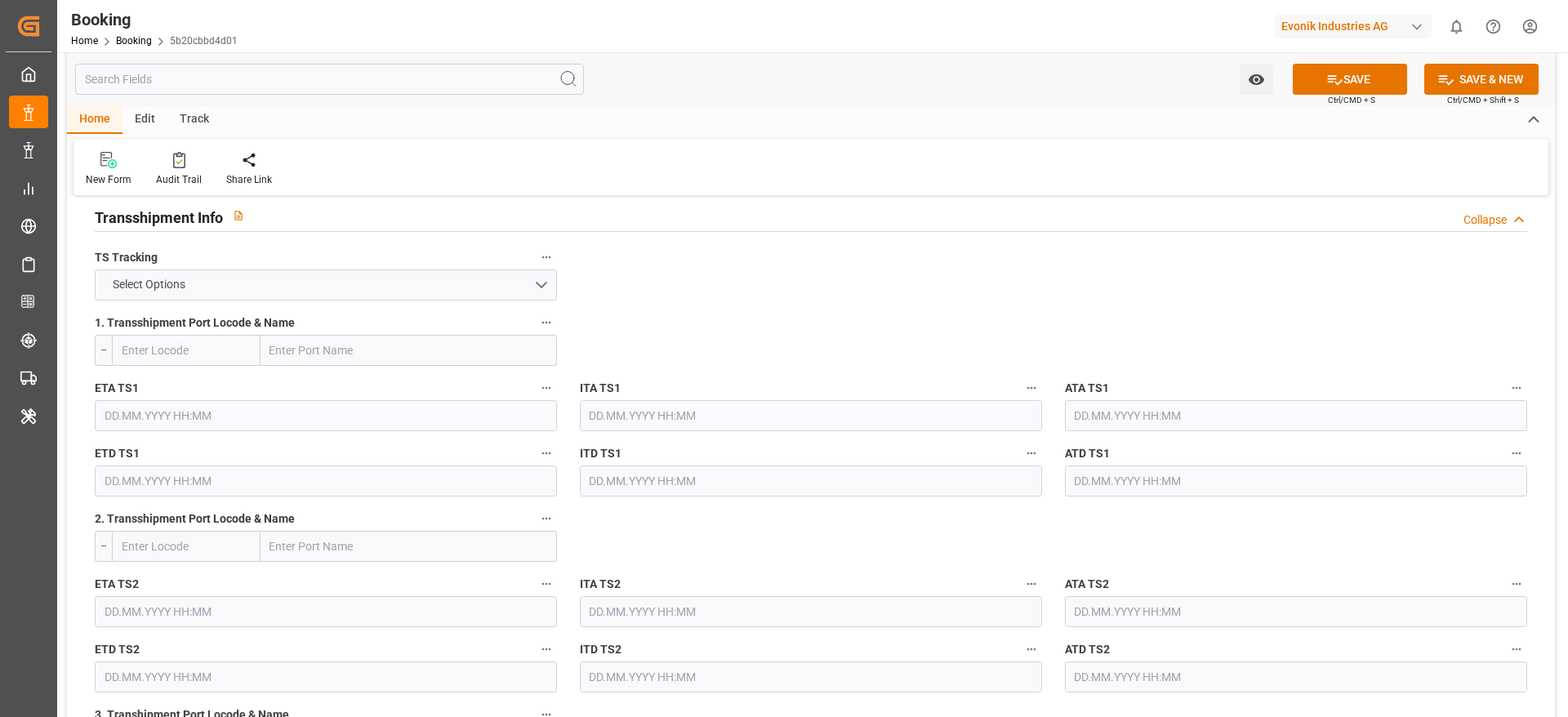
scroll to position [1715, 0]
click at [298, 280] on button "Select Options" at bounding box center [326, 280] width 462 height 31
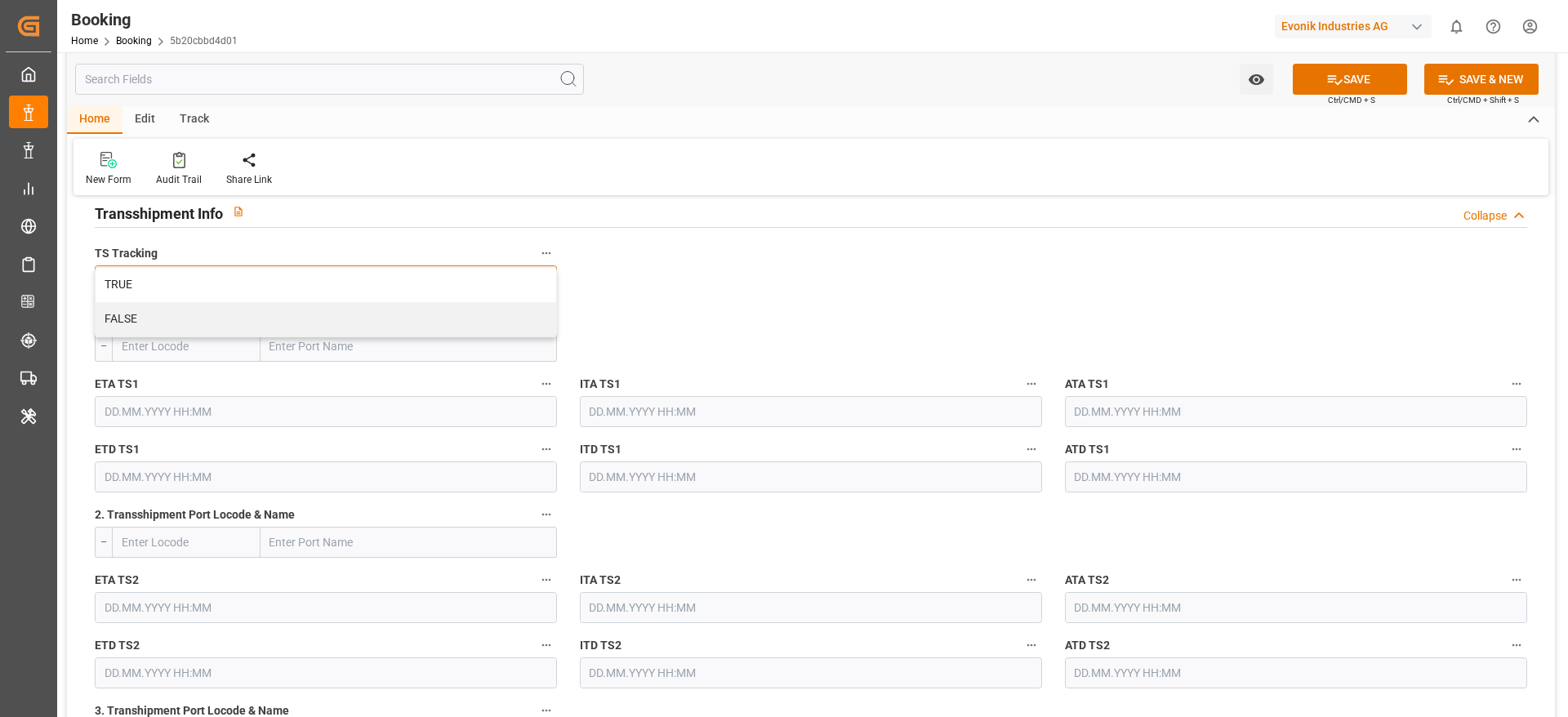
click at [298, 280] on div "TRUE" at bounding box center [326, 284] width 461 height 34
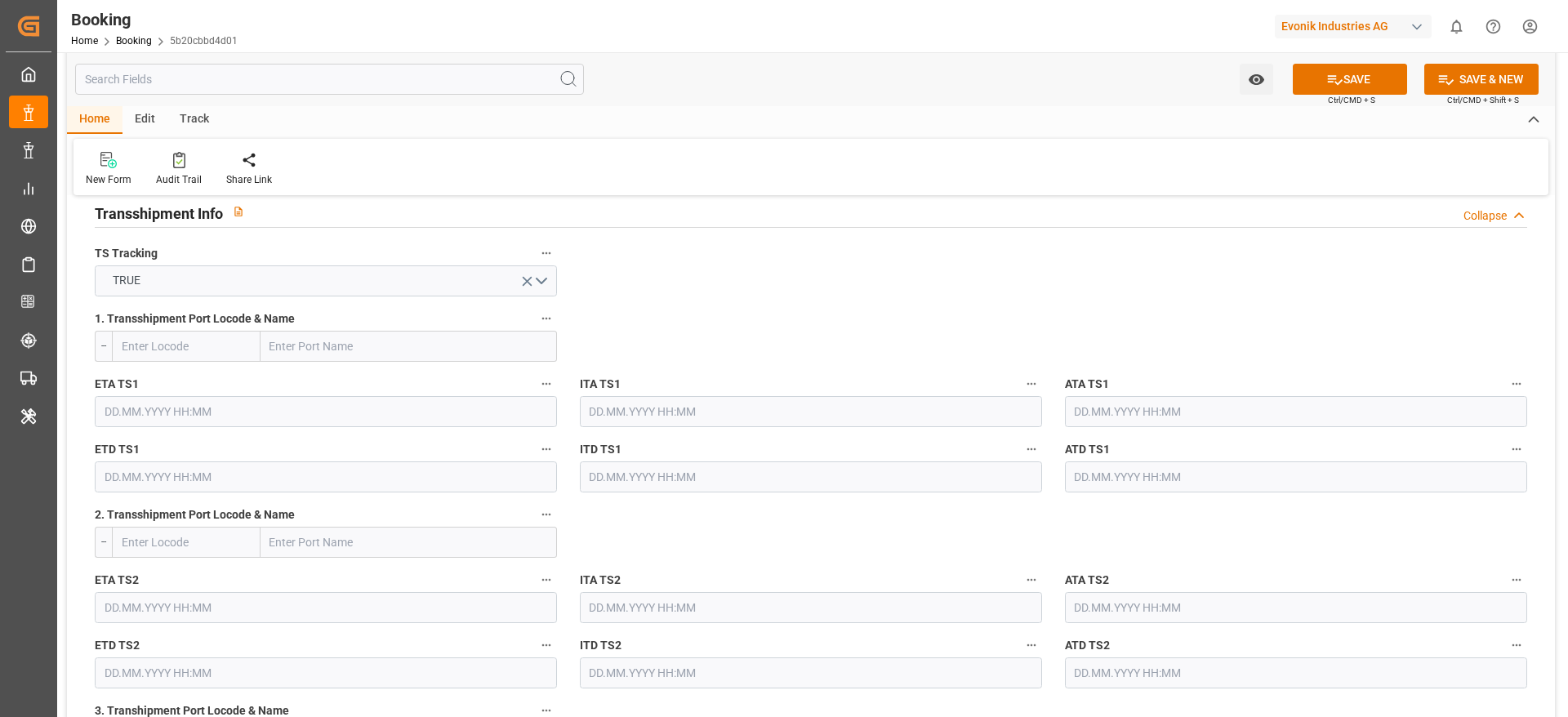
click at [302, 341] on input "text" at bounding box center [409, 346] width 297 height 31
paste input "[GEOGRAPHIC_DATA]"
type input "[GEOGRAPHIC_DATA]"
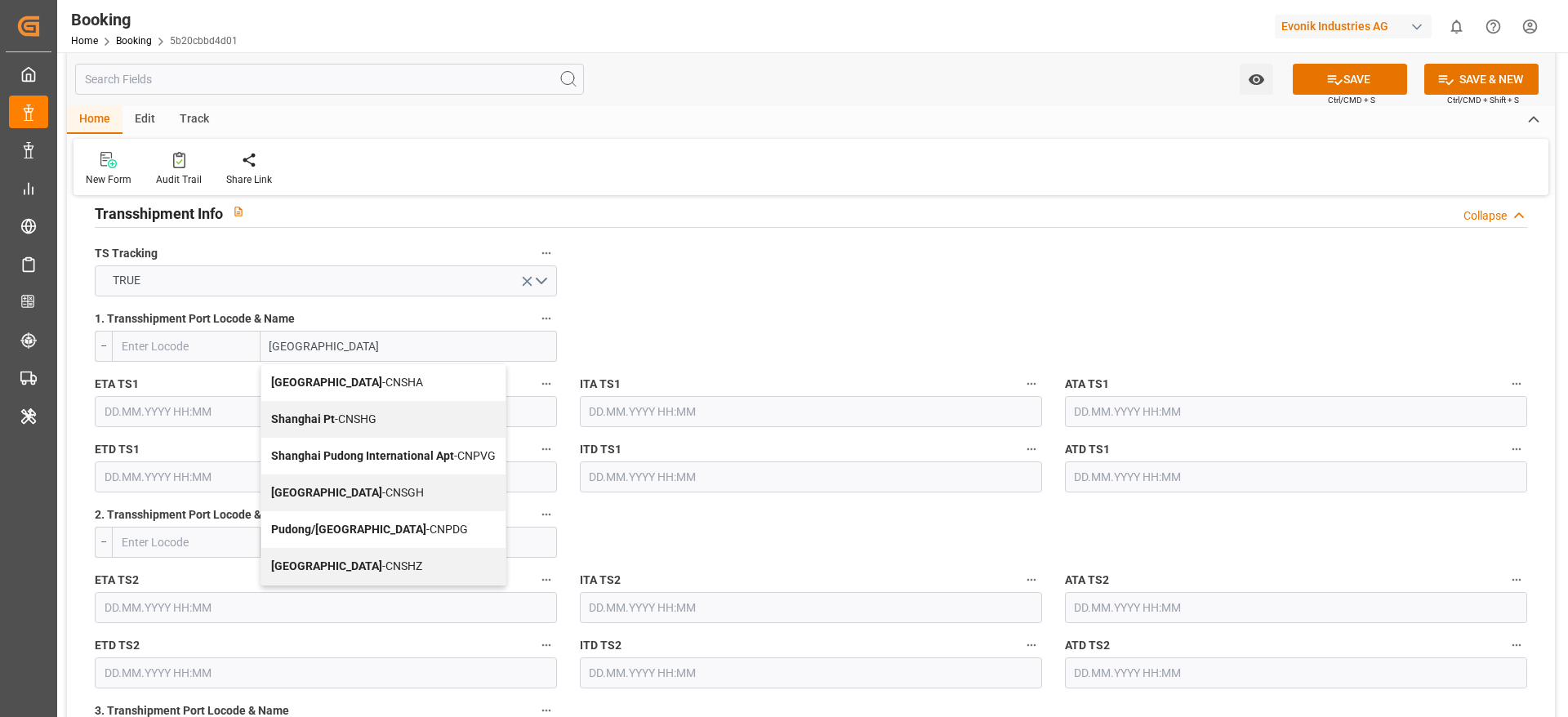
click at [360, 496] on span "Shanghai - CNSGH" at bounding box center [347, 492] width 153 height 13
type input "CNSGH"
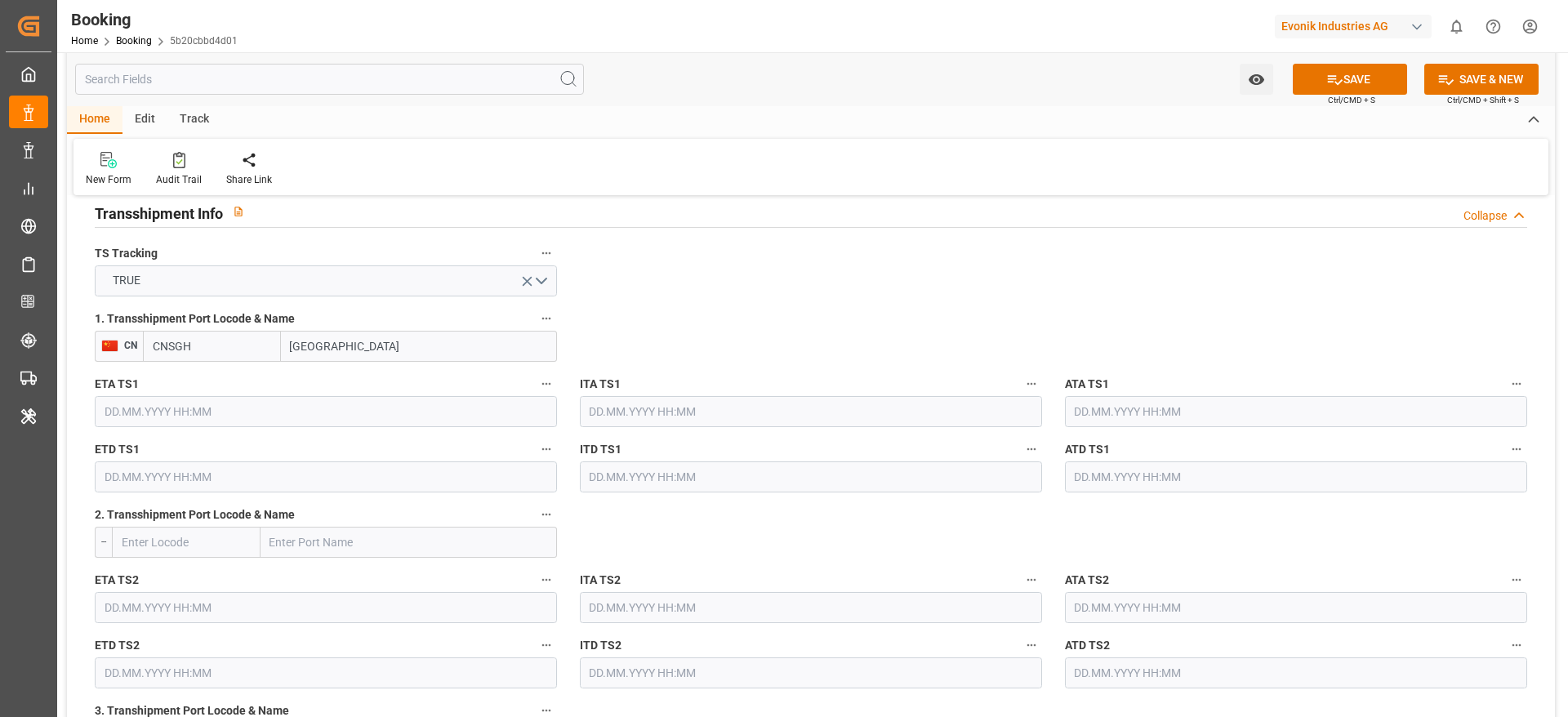
type input "Shanghai"
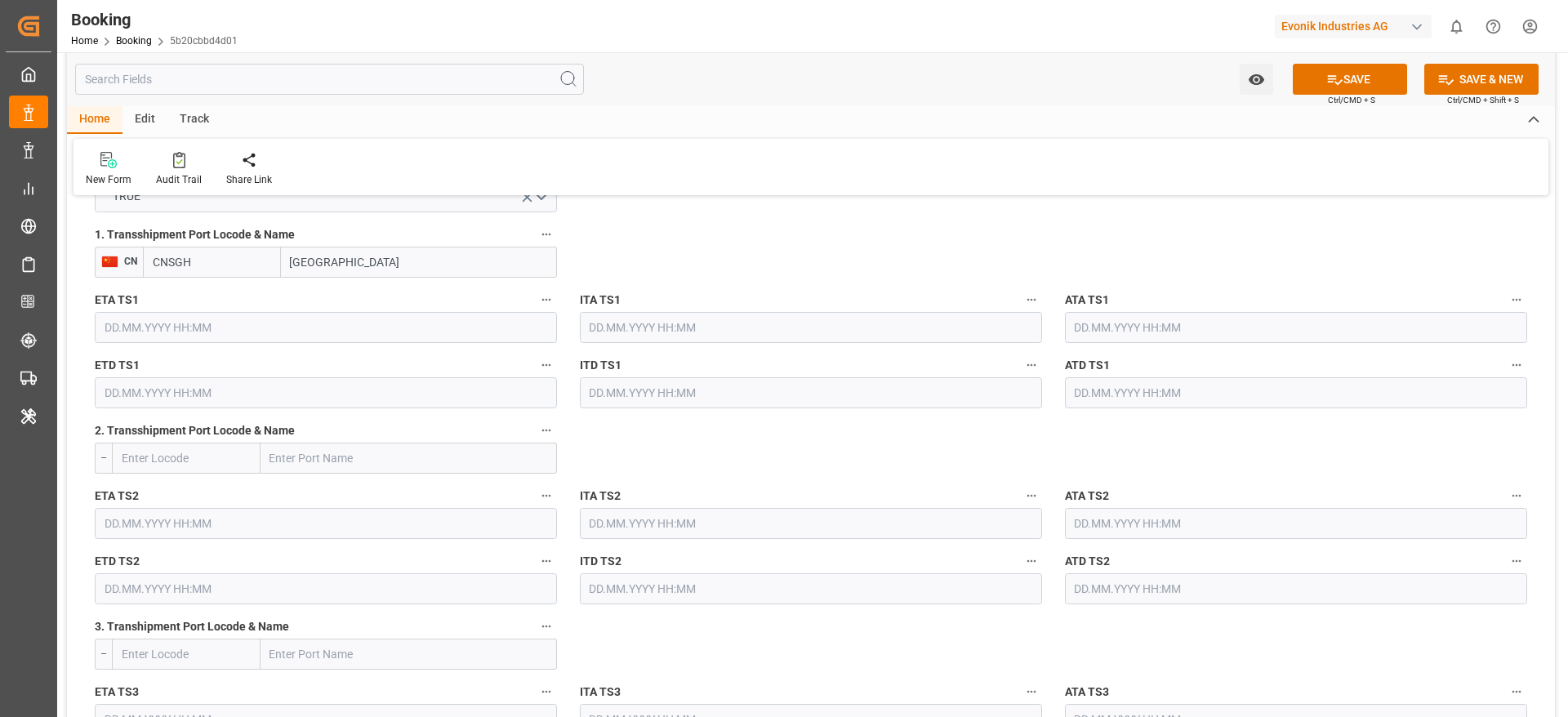
scroll to position [1838, 0]
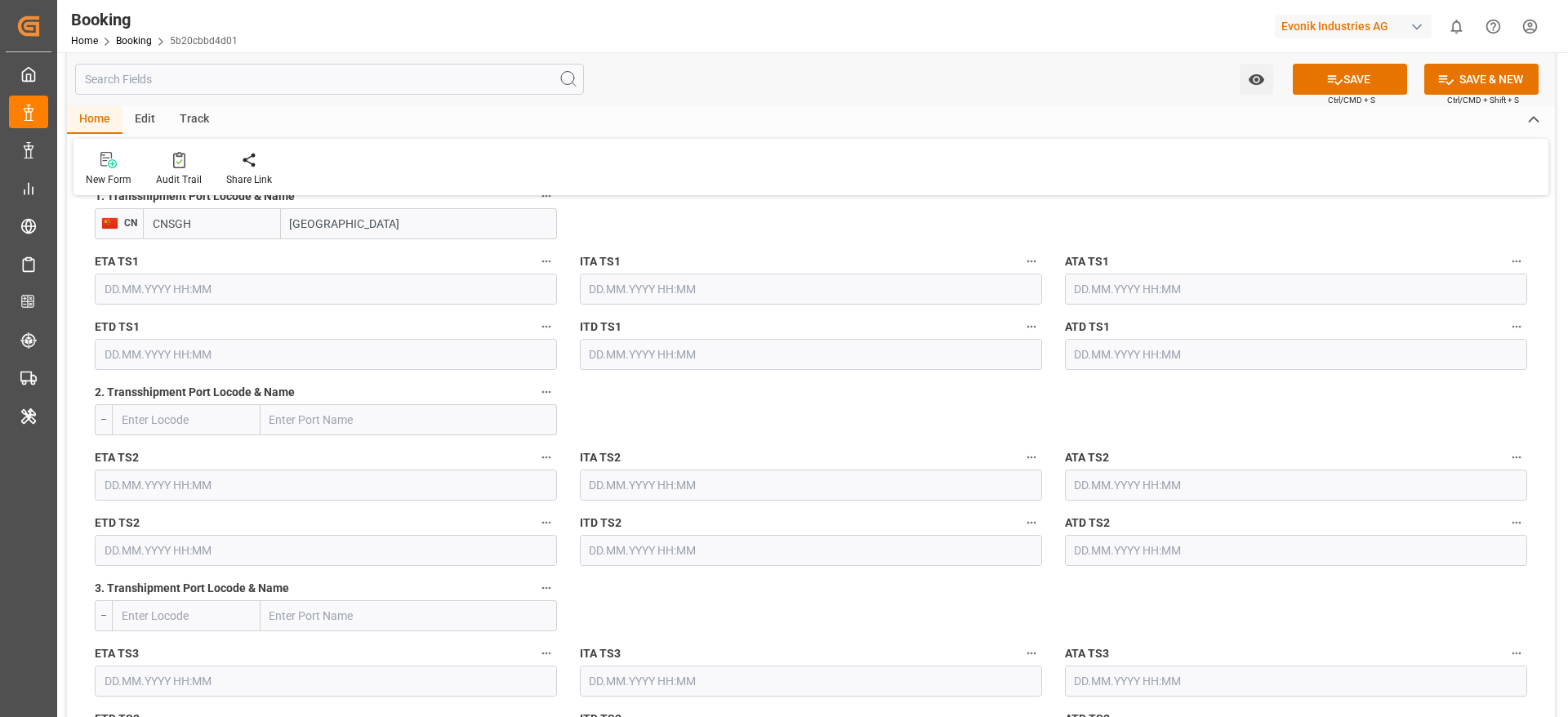
click at [253, 296] on input "text" at bounding box center [326, 289] width 462 height 31
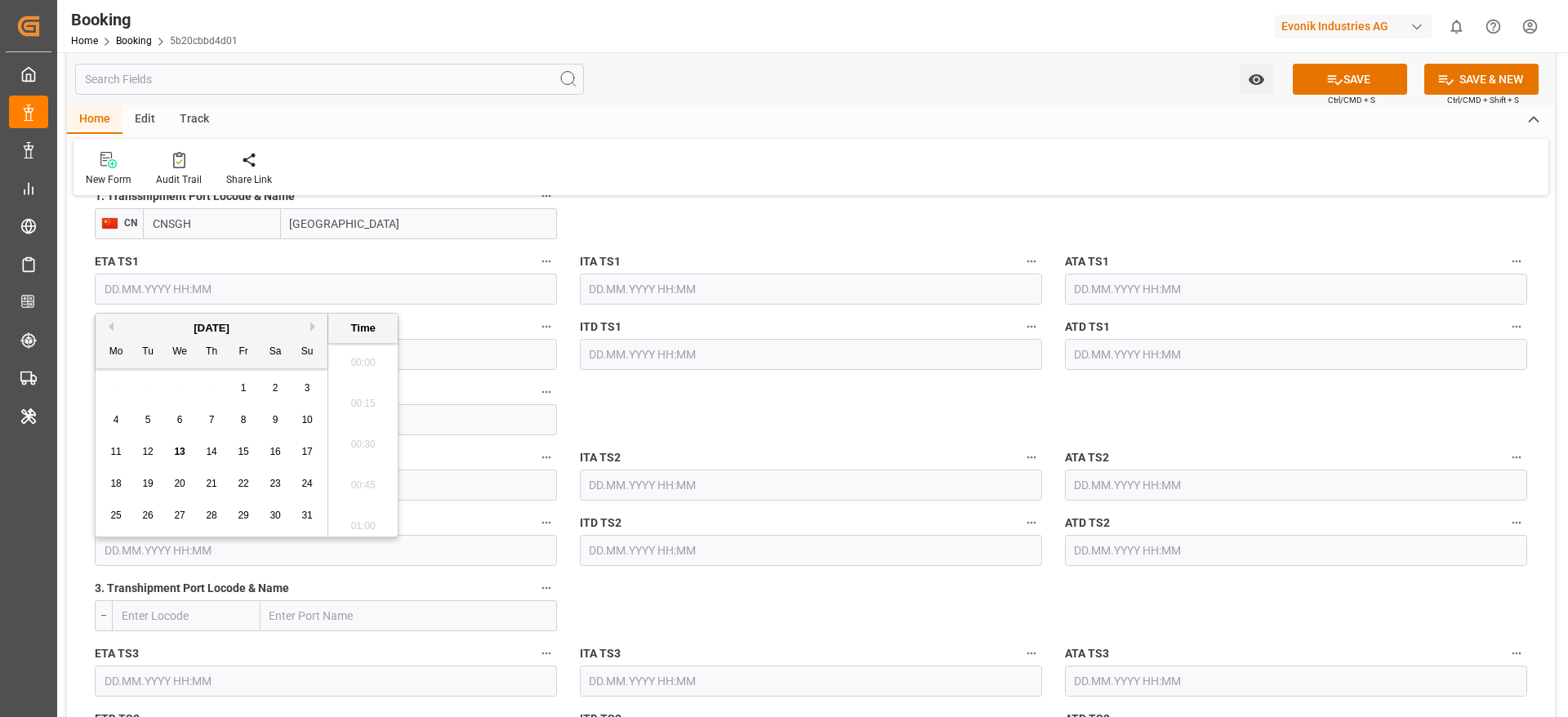
scroll to position [1884, 0]
click at [313, 326] on button "Next Month" at bounding box center [315, 326] width 10 height 10
click at [139, 425] on div "7" at bounding box center [147, 420] width 20 height 19
type input "[DATE] 00:00"
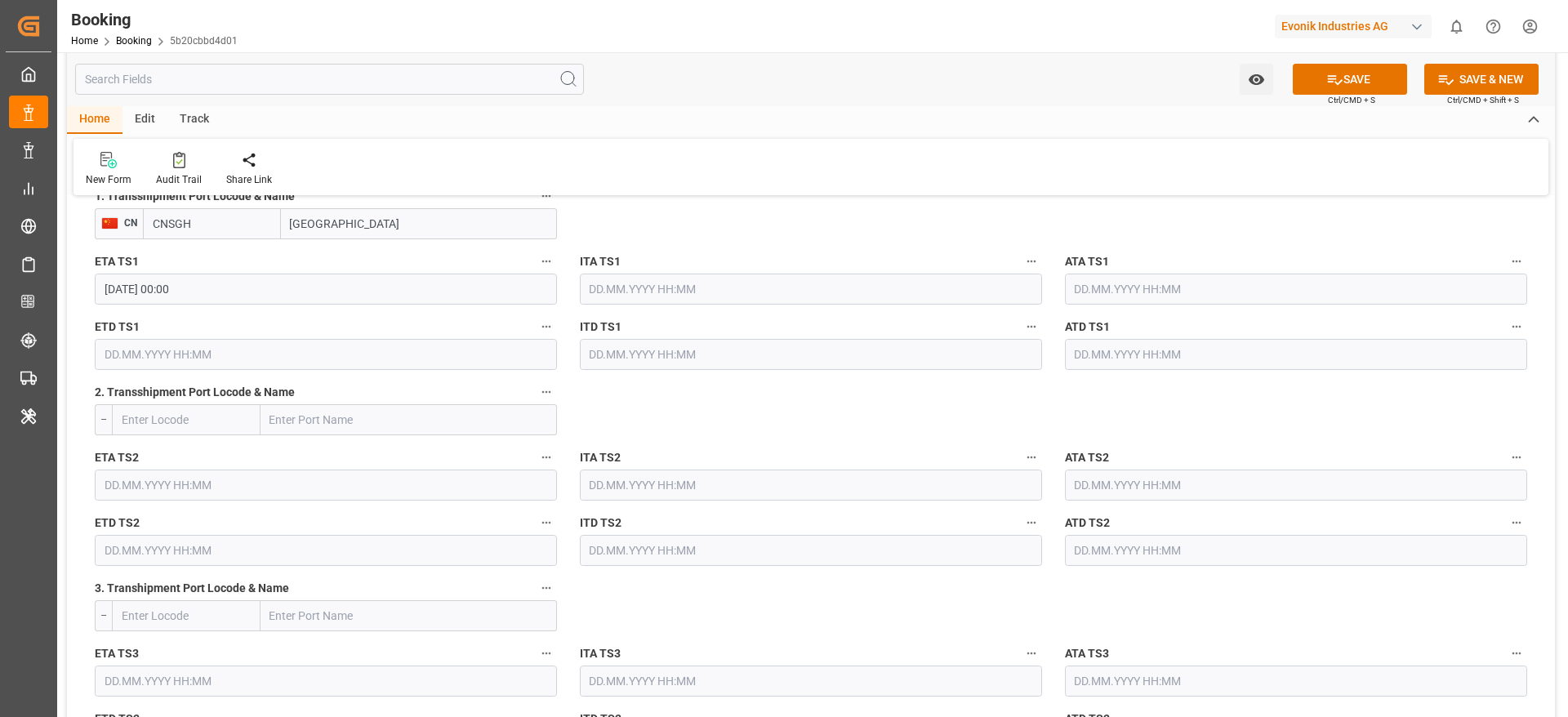
click at [187, 362] on input "text" at bounding box center [326, 354] width 462 height 31
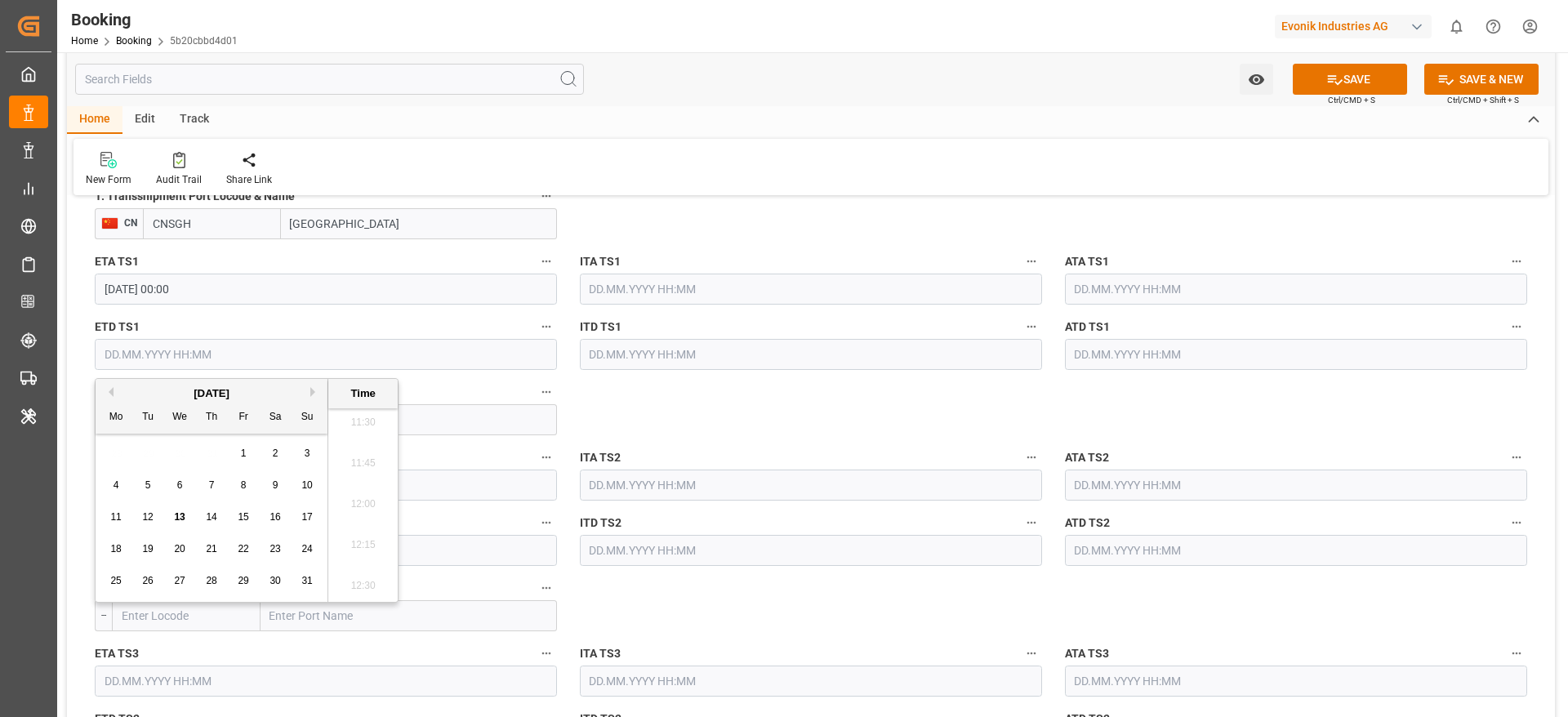
click at [313, 393] on button "Next Month" at bounding box center [315, 391] width 10 height 10
click at [177, 487] on span "8" at bounding box center [180, 484] width 6 height 11
type input "08.10.2025 00:00"
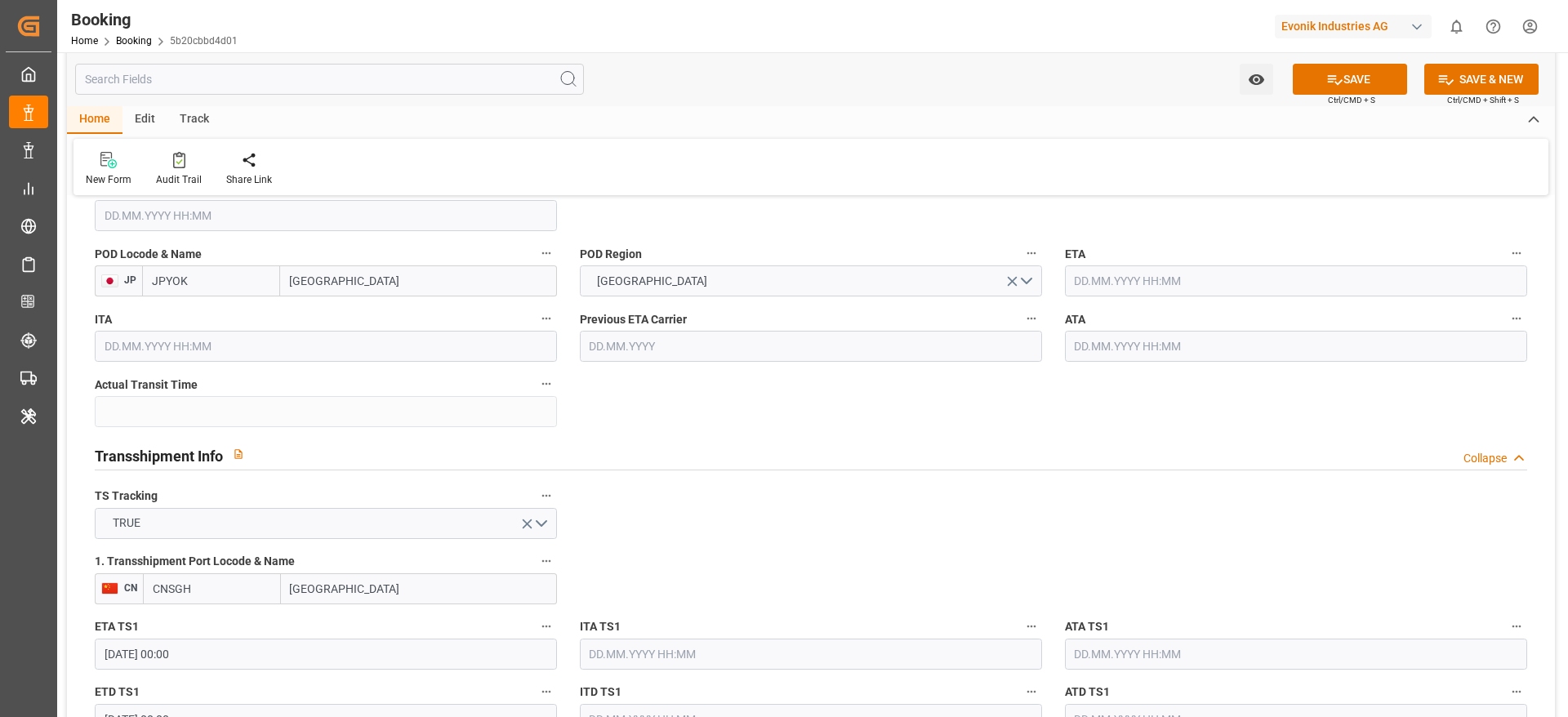
scroll to position [1470, 0]
click at [1113, 282] on input "text" at bounding box center [1296, 283] width 462 height 31
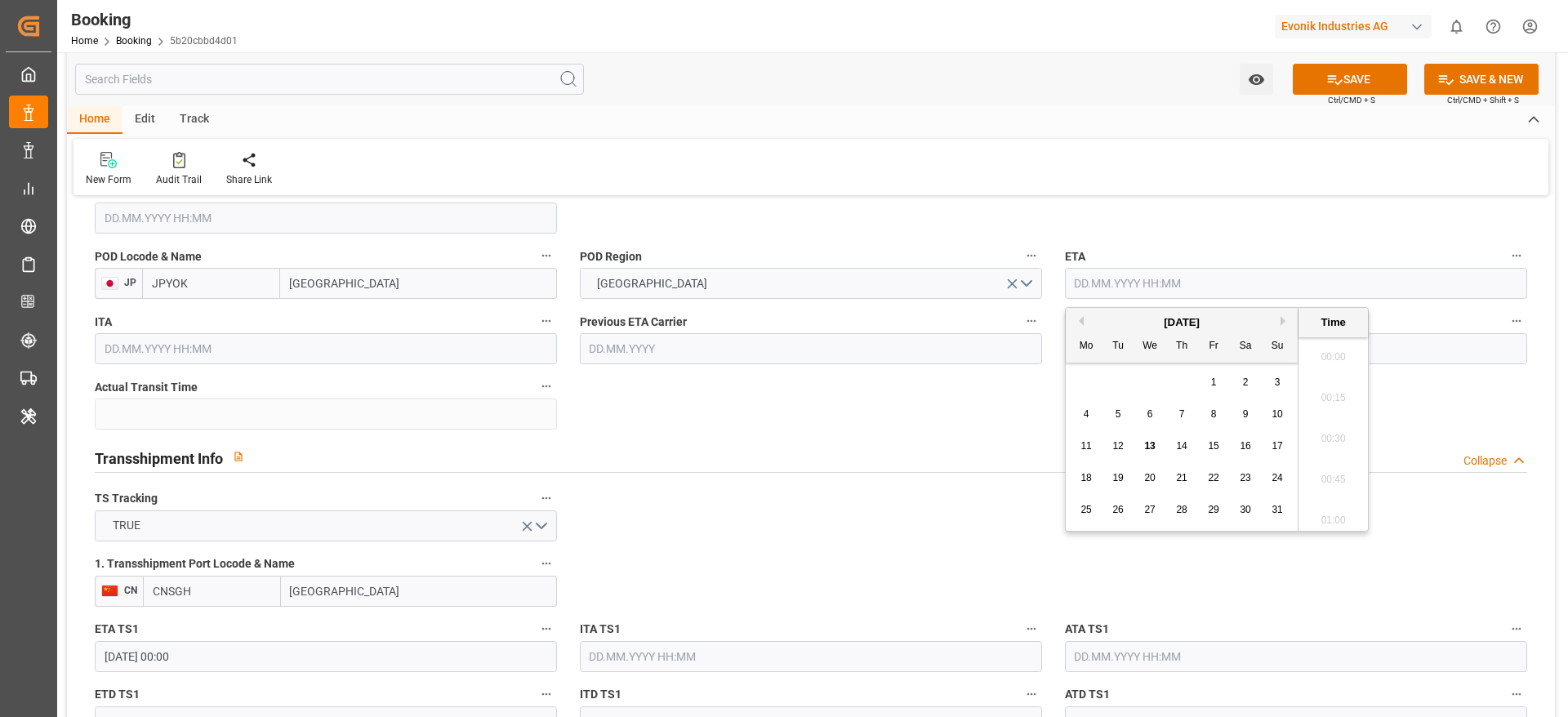
scroll to position [1884, 0]
click at [1285, 320] on button "Next Month" at bounding box center [1285, 320] width 10 height 10
click at [1092, 451] on div "13" at bounding box center [1086, 447] width 20 height 19
type input "13.10.2025 00:00"
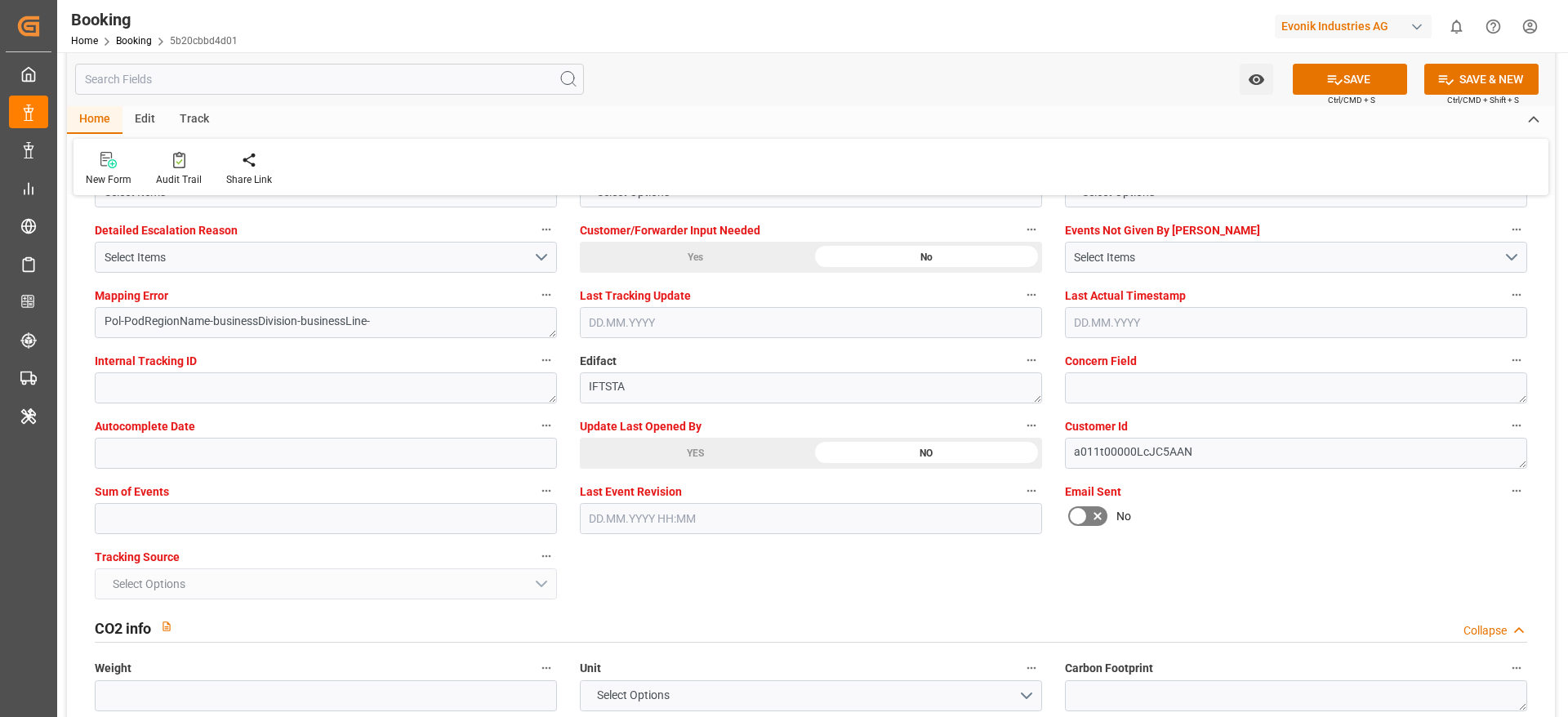
scroll to position [3186, 0]
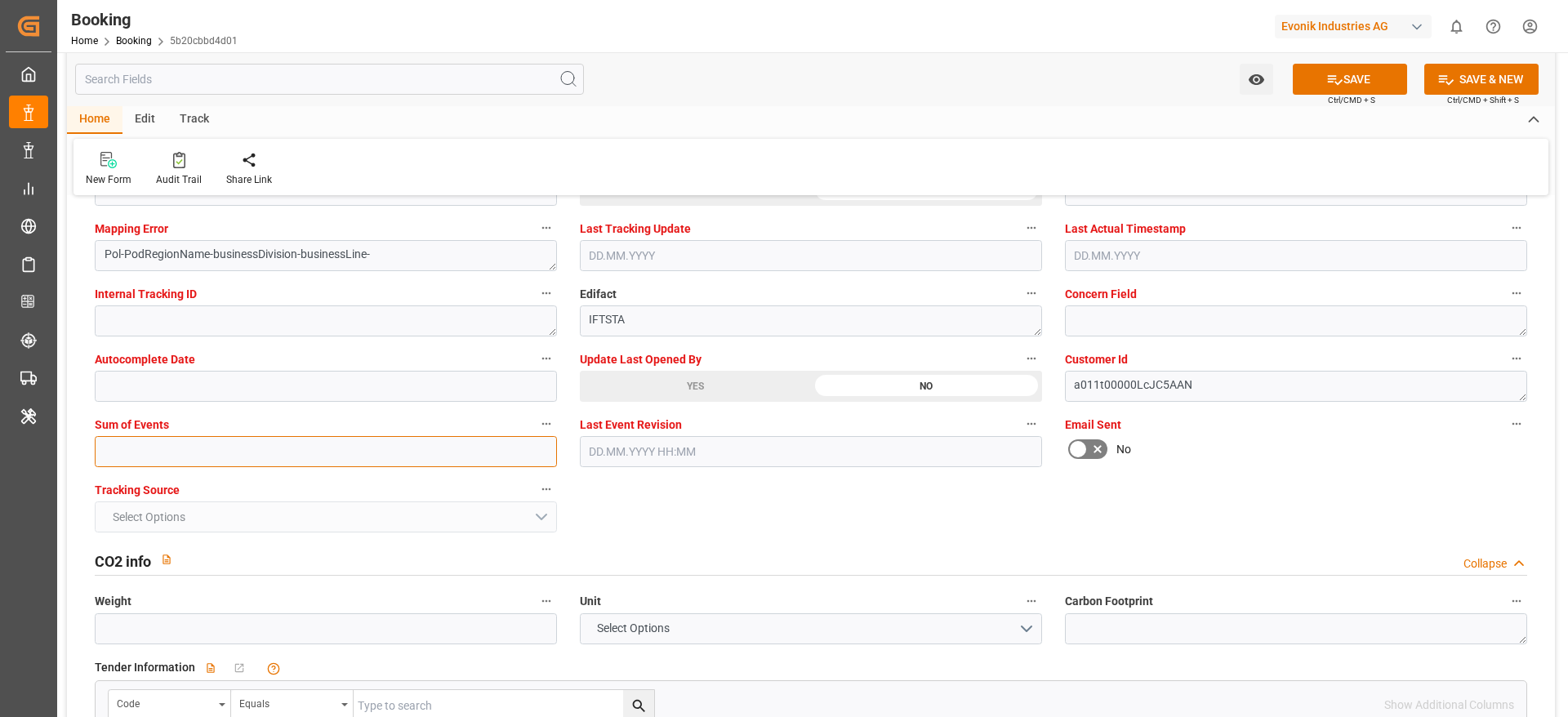
click at [302, 453] on input "text" at bounding box center [326, 451] width 462 height 31
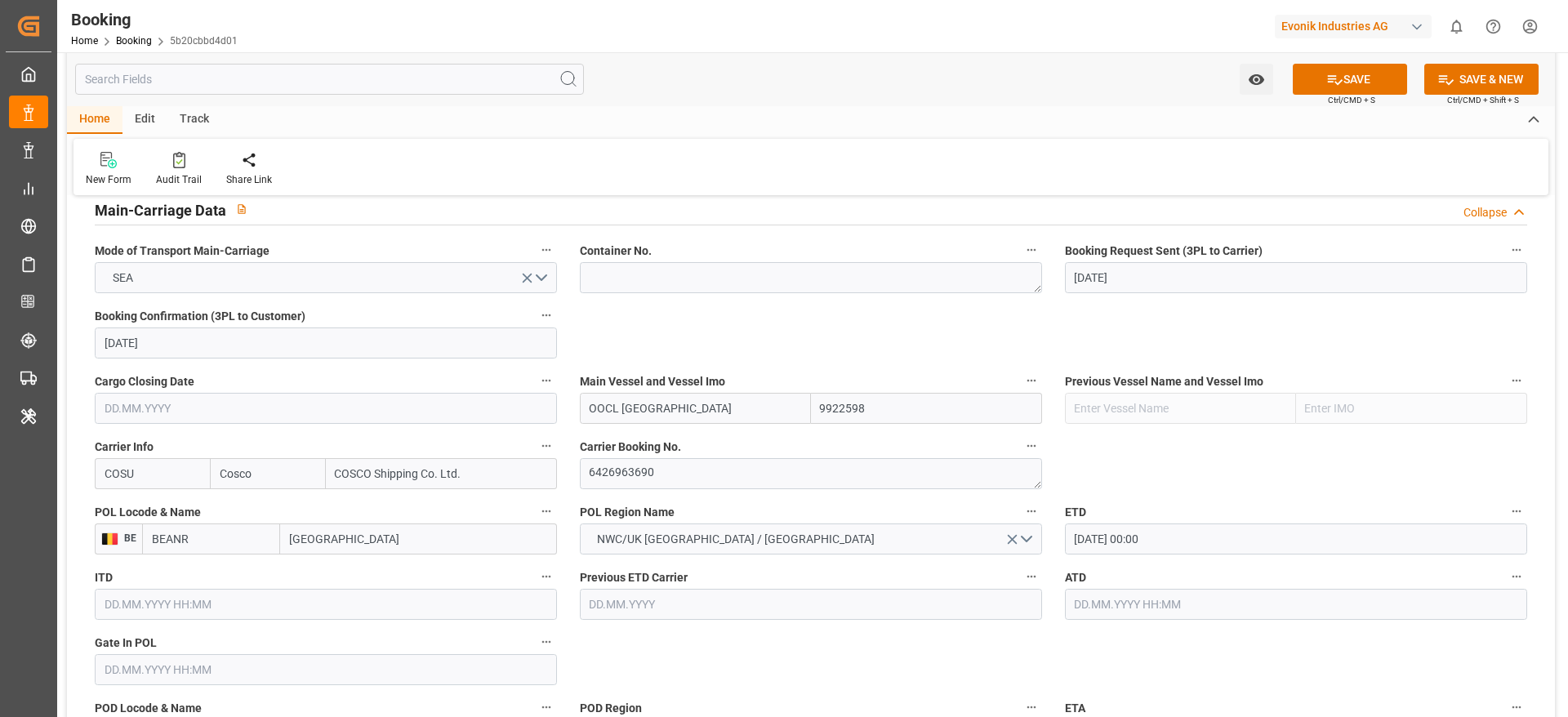
scroll to position [980, 0]
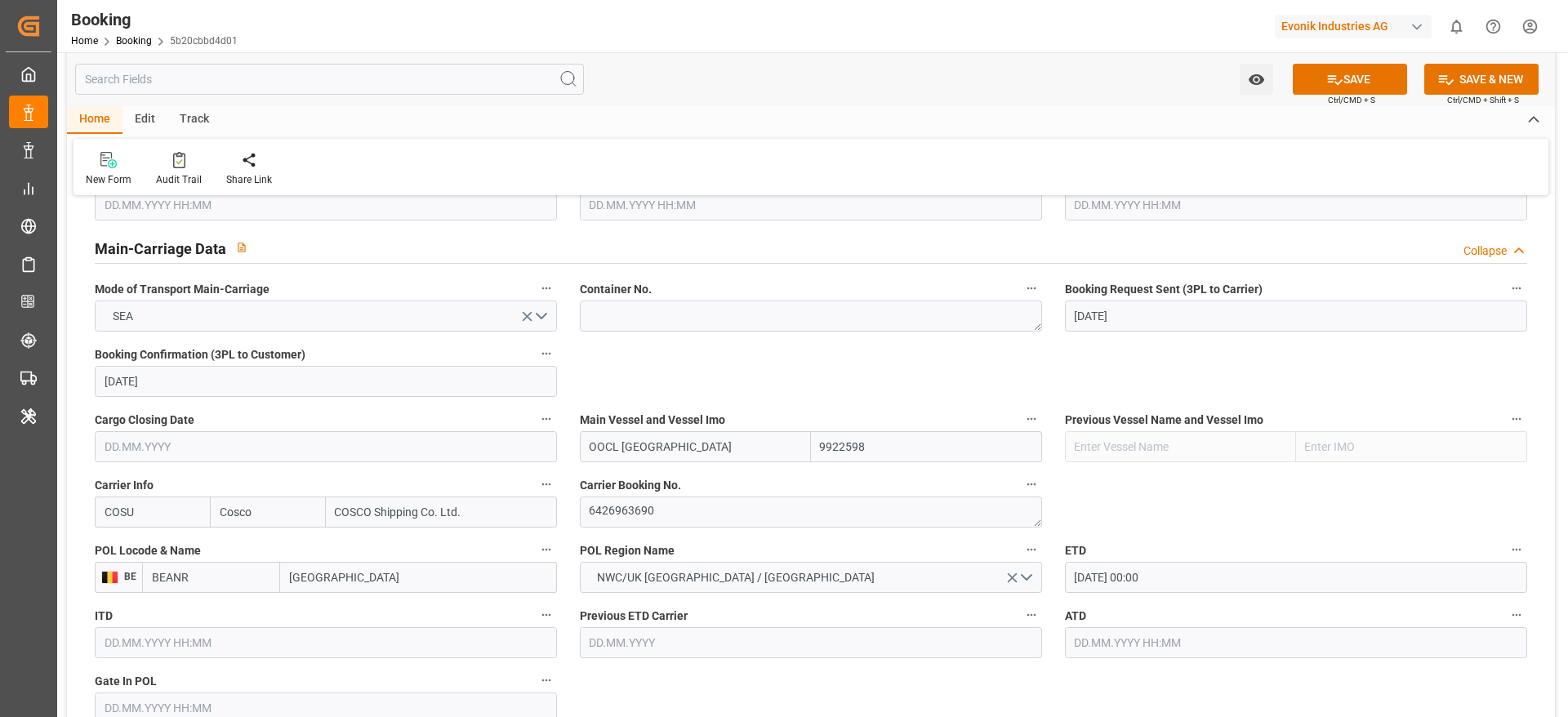
type input "0"
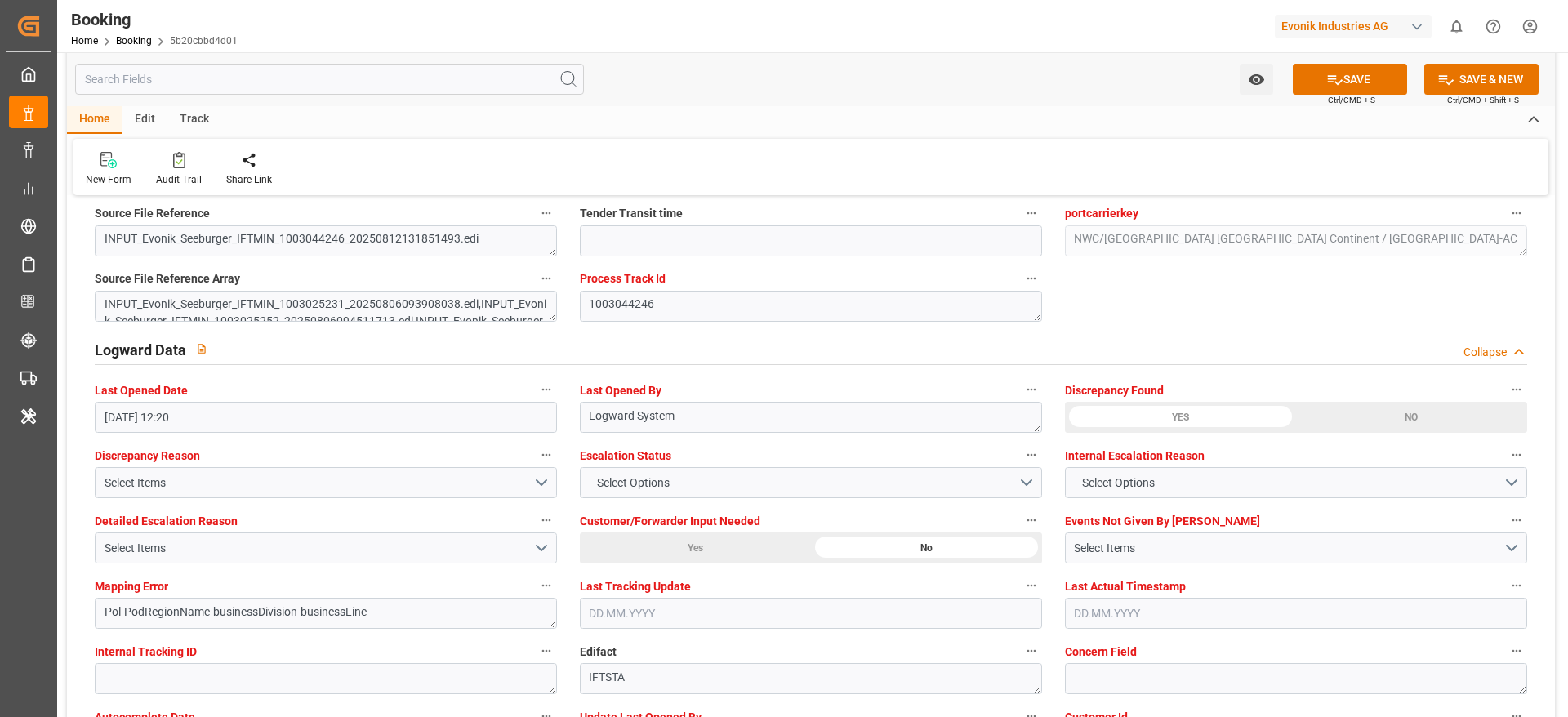
scroll to position [3308, 0]
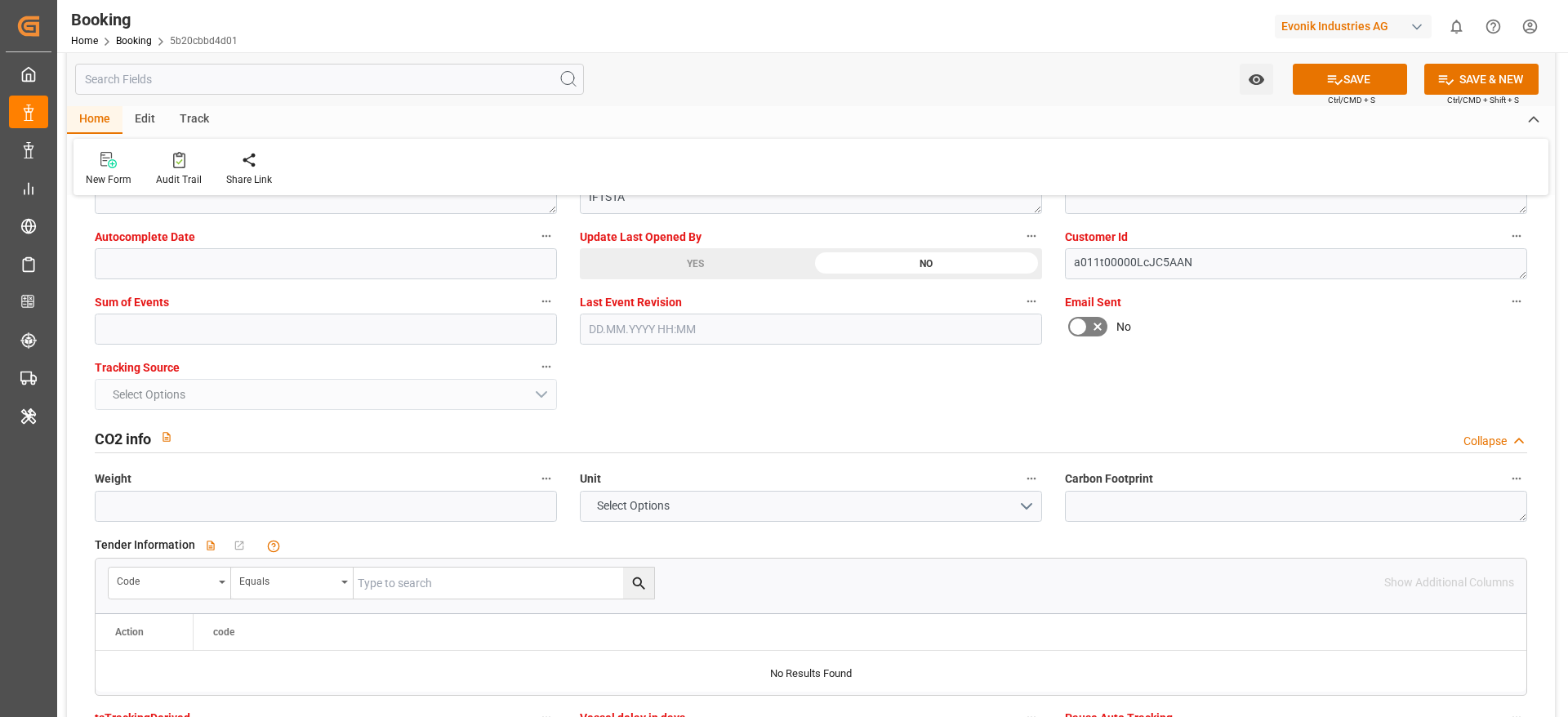
click at [1360, 82] on button "SAVE" at bounding box center [1350, 79] width 114 height 31
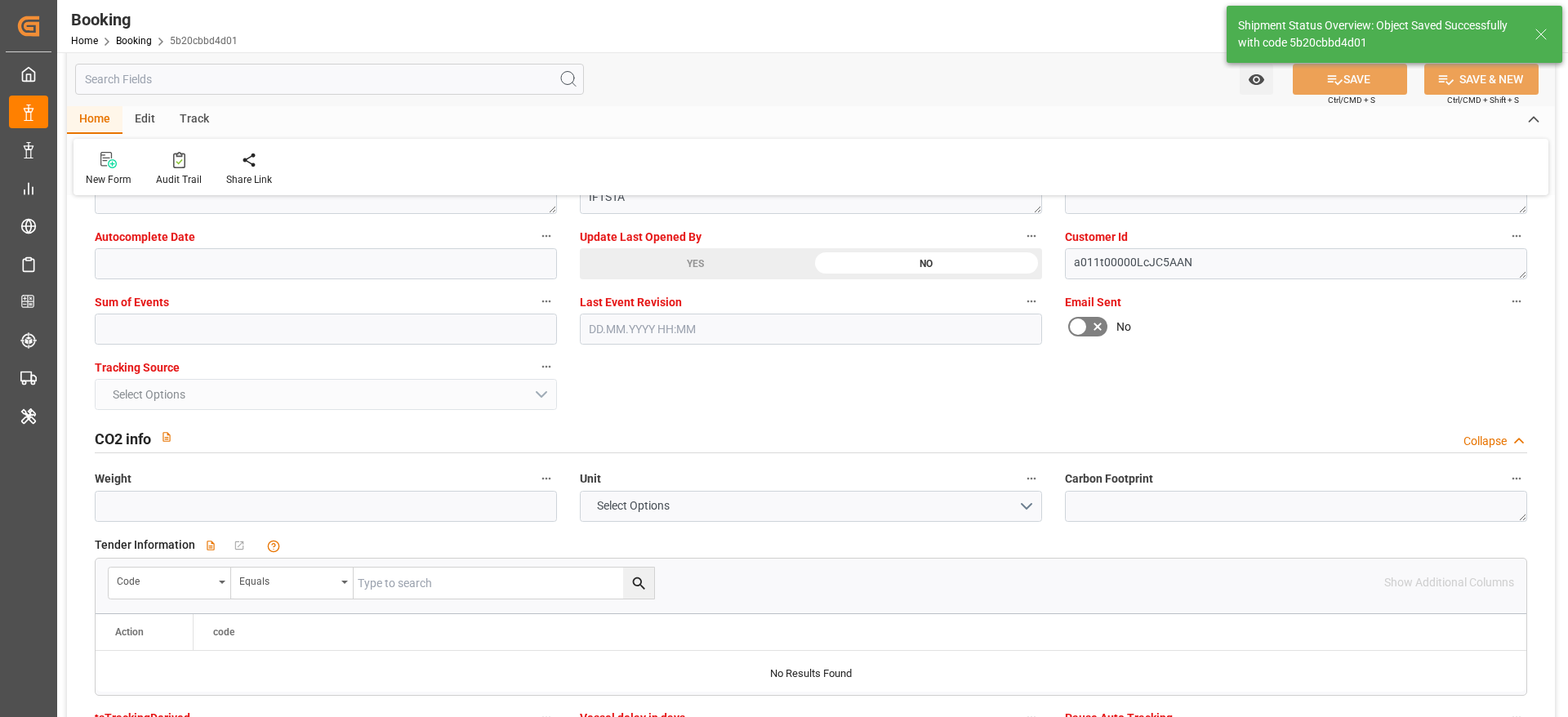
type textarea "[PERSON_NAME]"
type textarea "businessDivision-businessLine-"
type textarea "Yes"
type input "31.08.2025 00:00"
type input "13.10.2025 00:00"
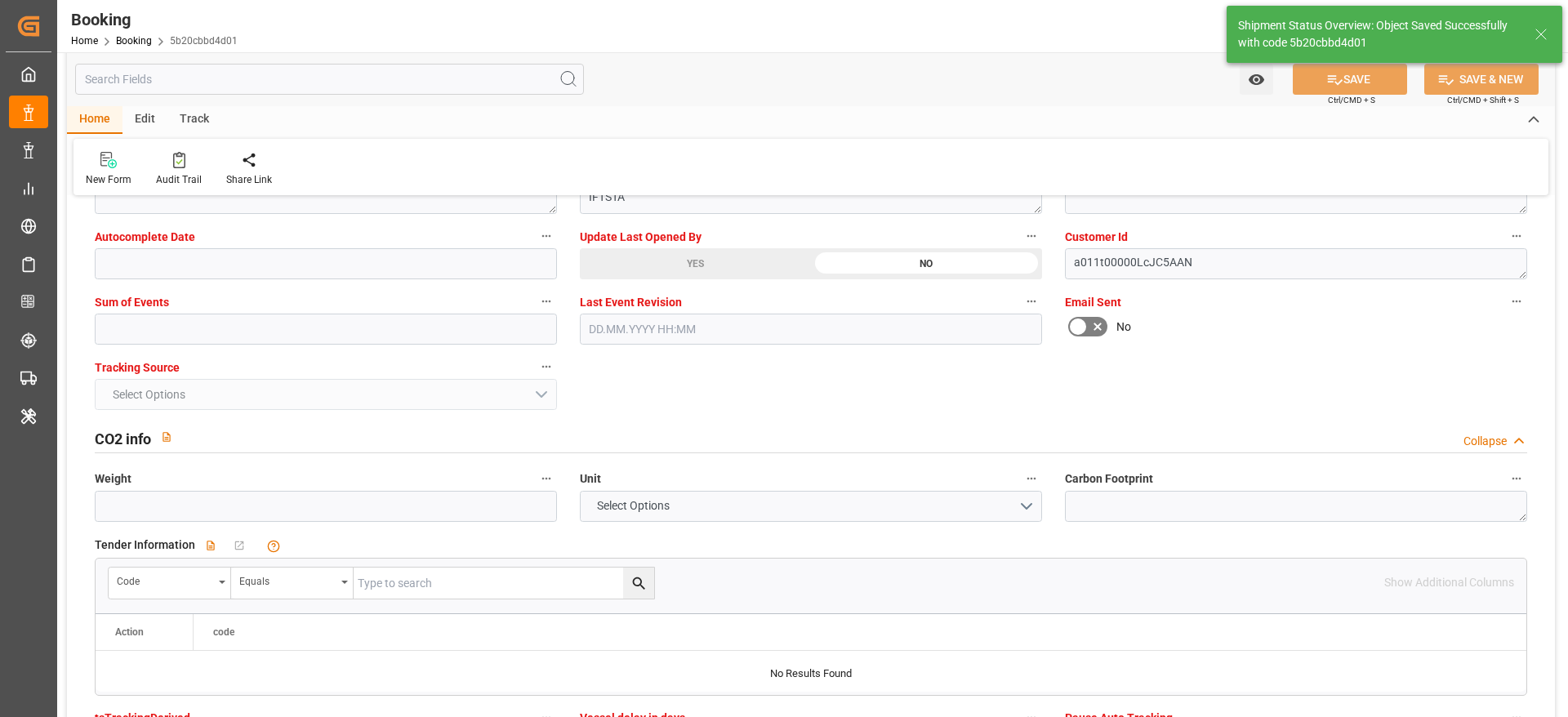
type input "[DATE] 00:00"
type input "08.10.2025 00:00"
type input "13.08.2025 06:34"
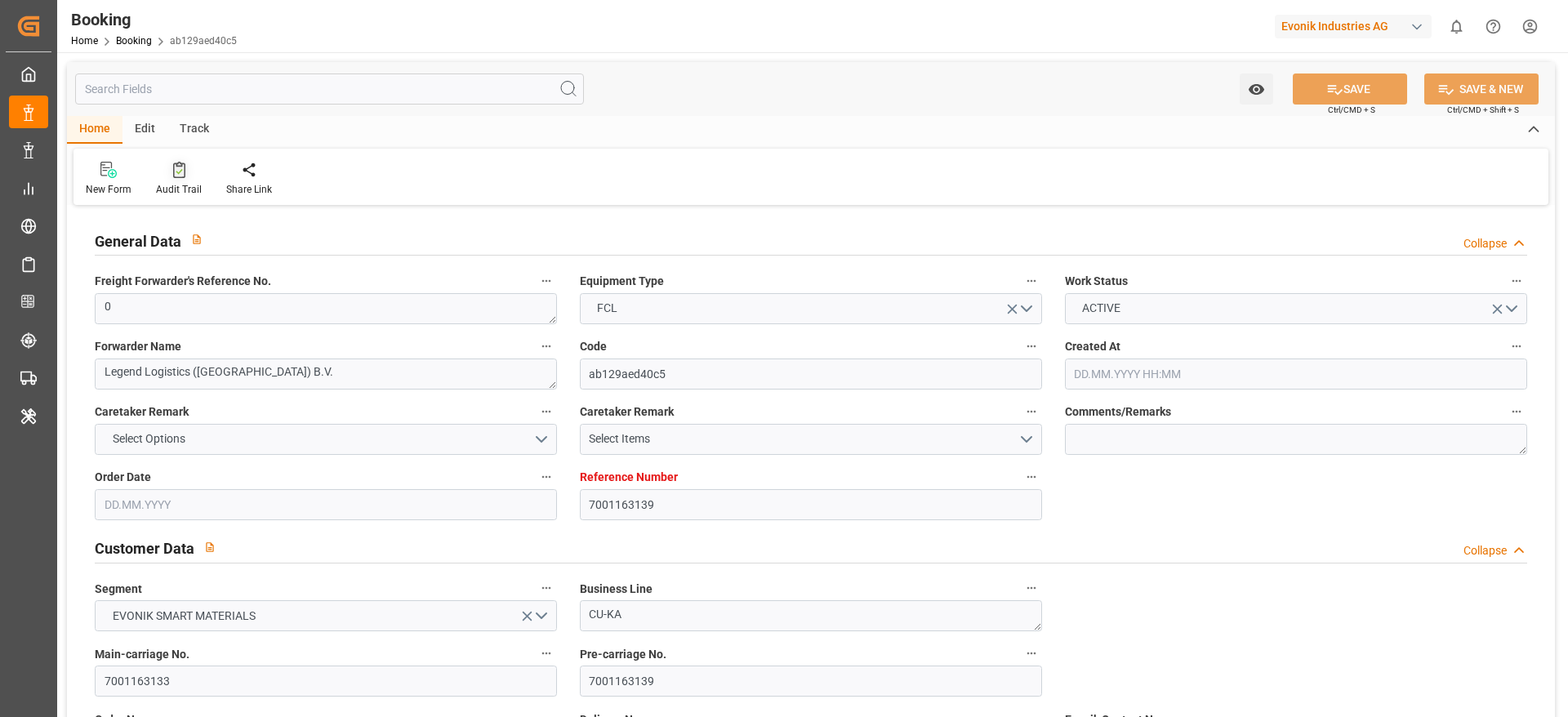
type input "7001163139"
type input "9943906"
type input "Hapag Lloyd"
type input "Hapag Lloyd Aktiengesellschaft"
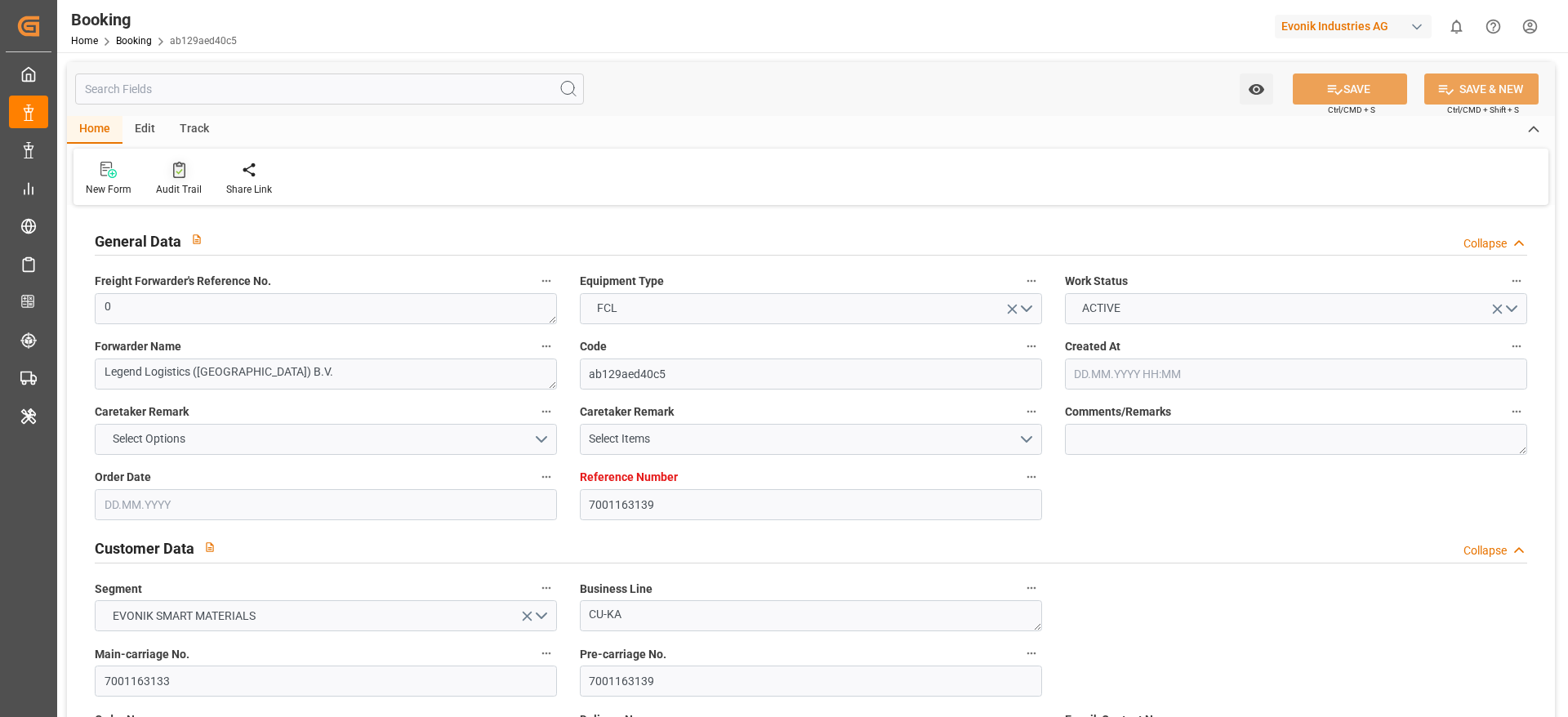
type input "NLRTM"
type input "IDBTM"
type input "SGSIN"
type input "0"
type input "08.05.2025 11:57"
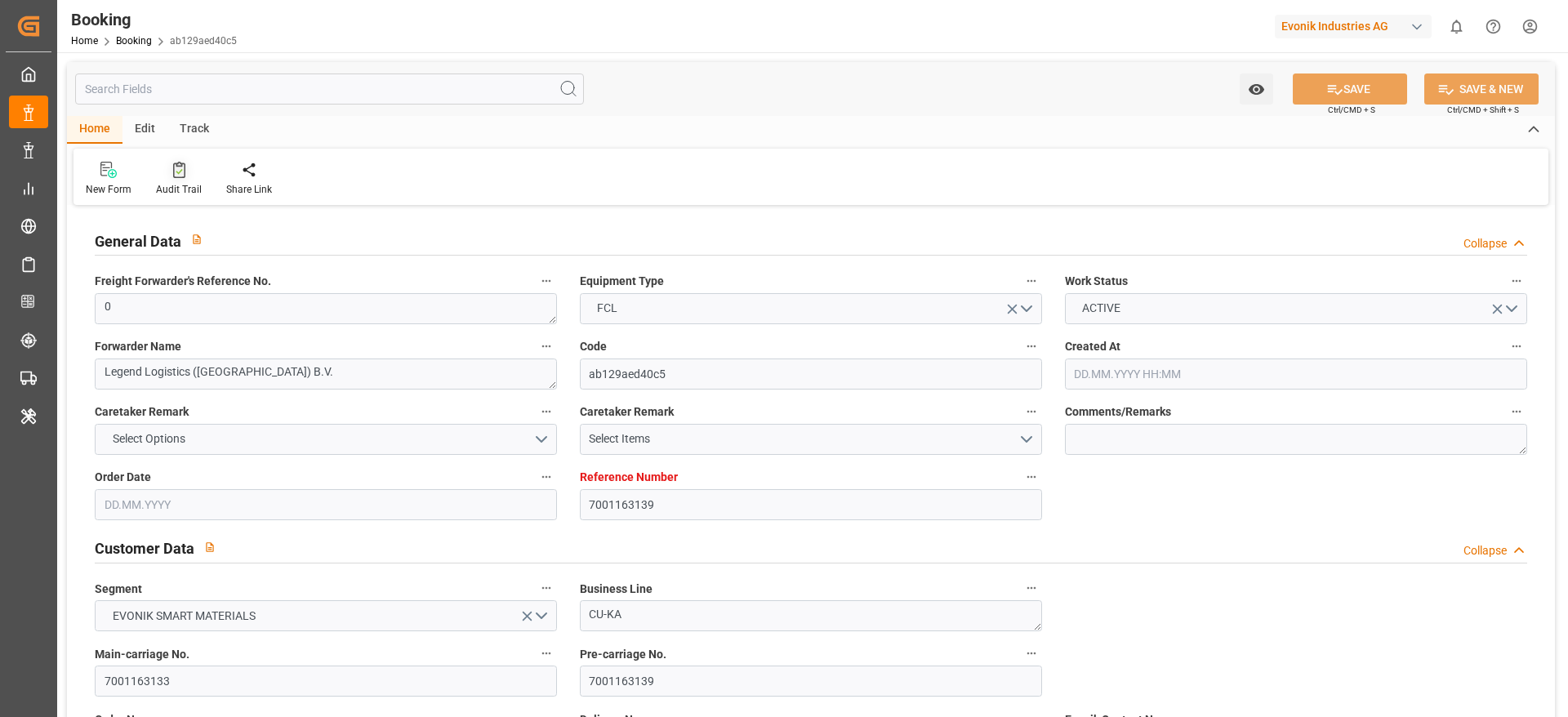
type input "08.05.2025"
type input "17.07.2025"
type input "21.05.2025"
type input "21.05.2025 00:00"
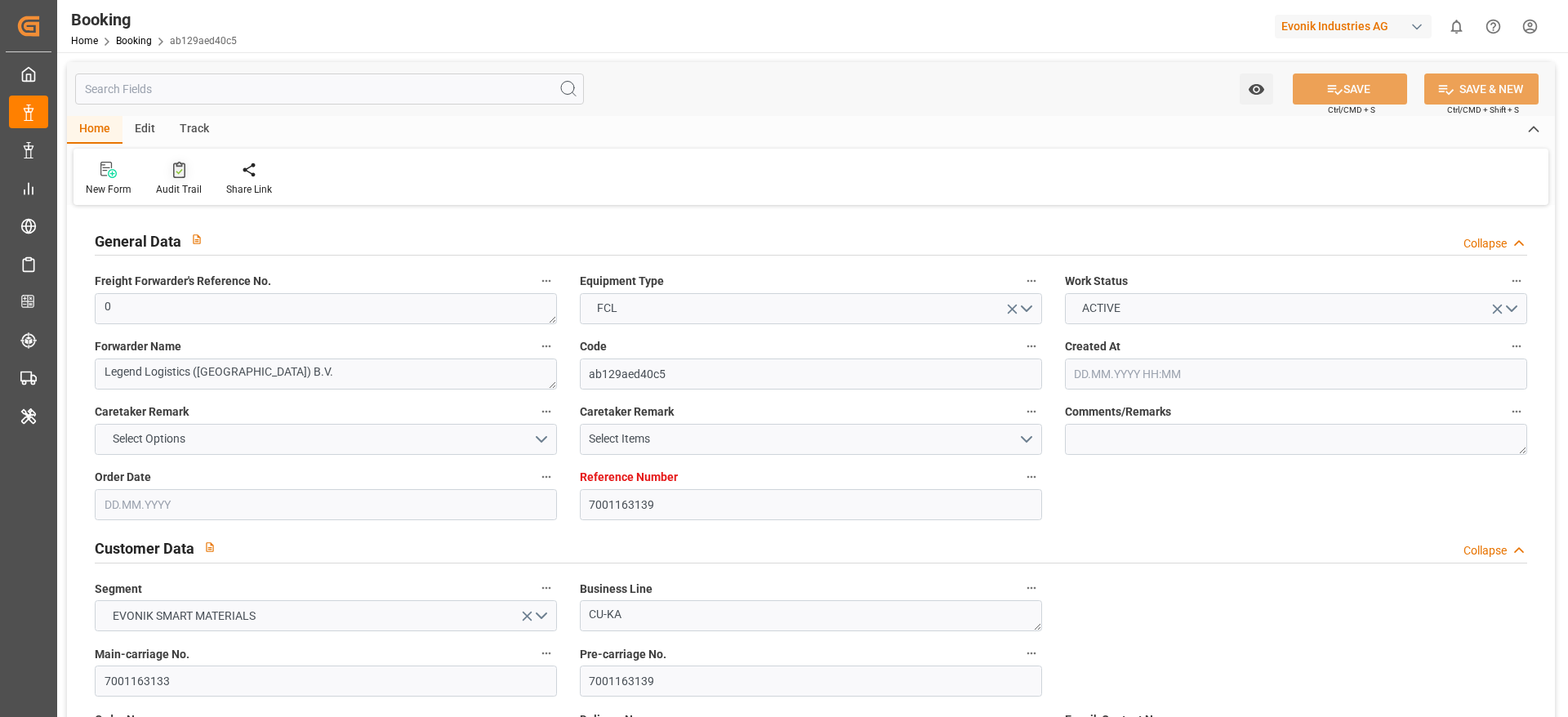
type input "11.07.2025 00:00"
type input "07.07.2025 00:00"
type input "20.08.2025 00:00"
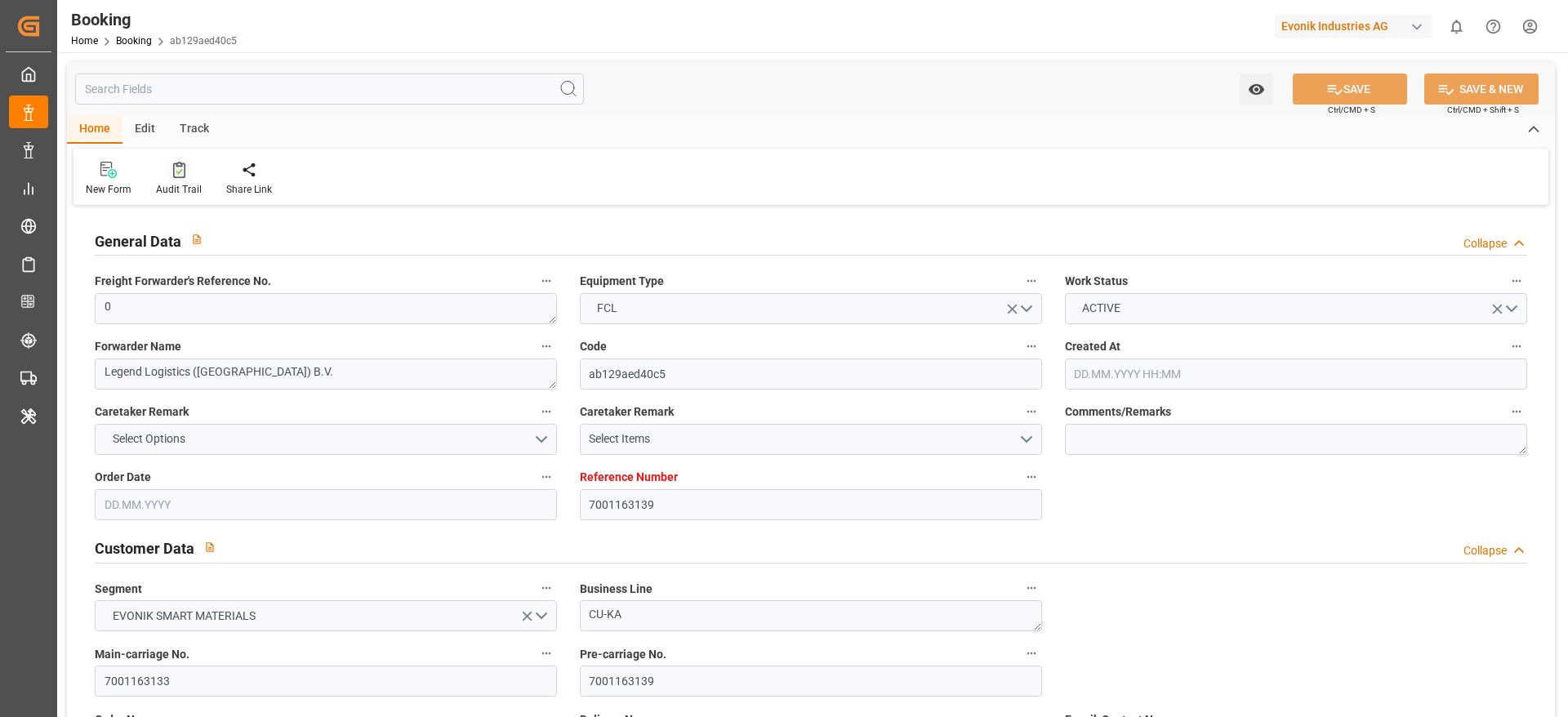
type input "20.08.2025 00:00"
type input "16.08.2025 00:00"
type input "19.08.2025 00:00"
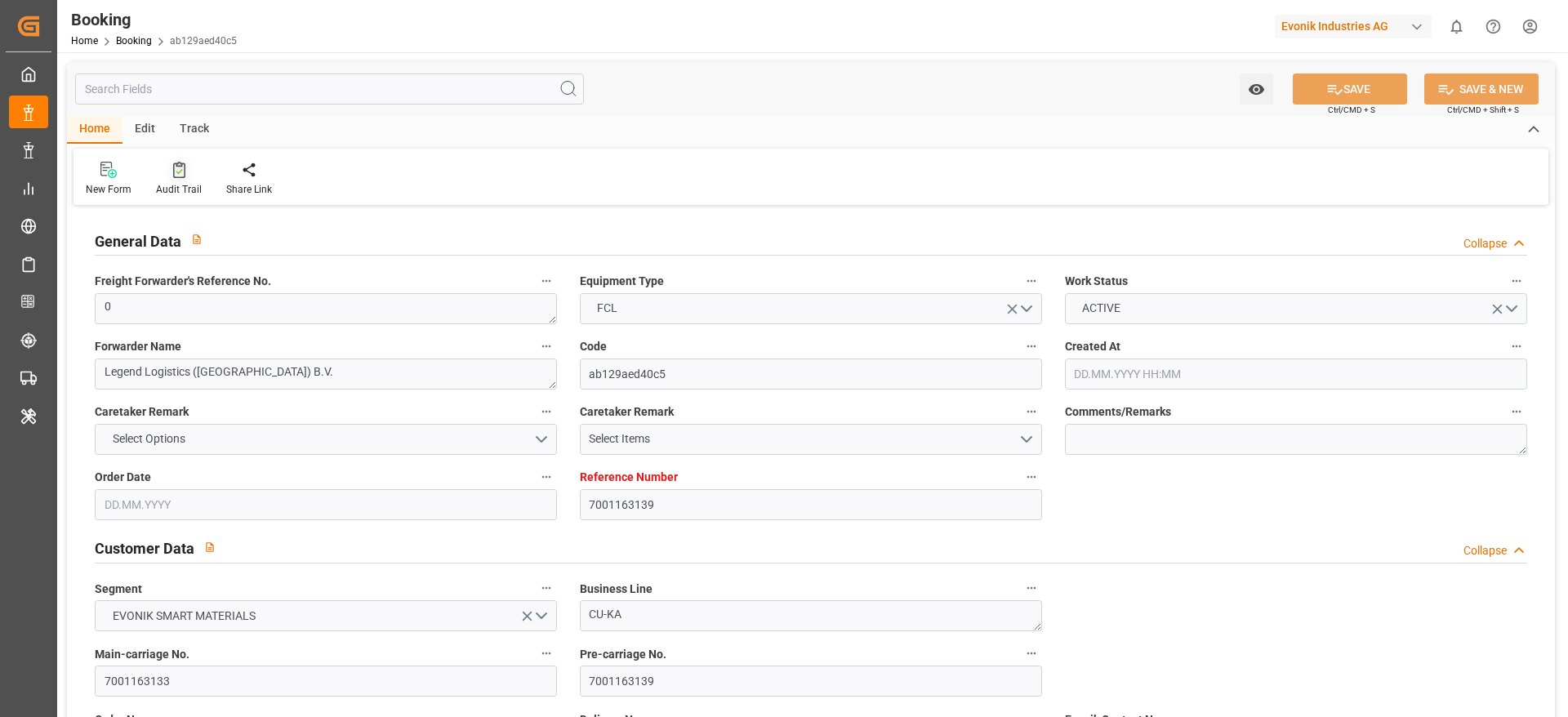
type input "13.08.2025 06:28"
click at [173, 176] on icon at bounding box center [179, 169] width 12 height 17
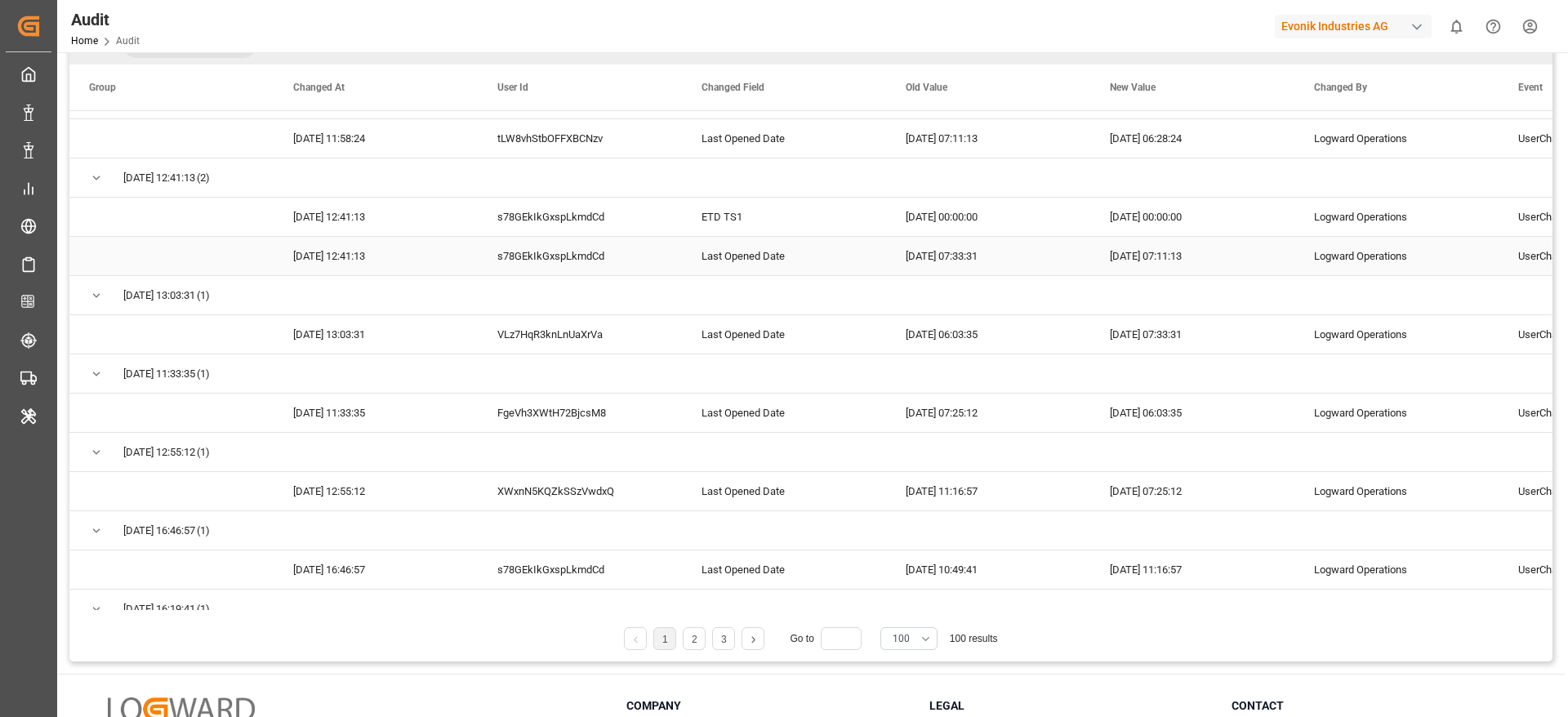
scroll to position [123, 0]
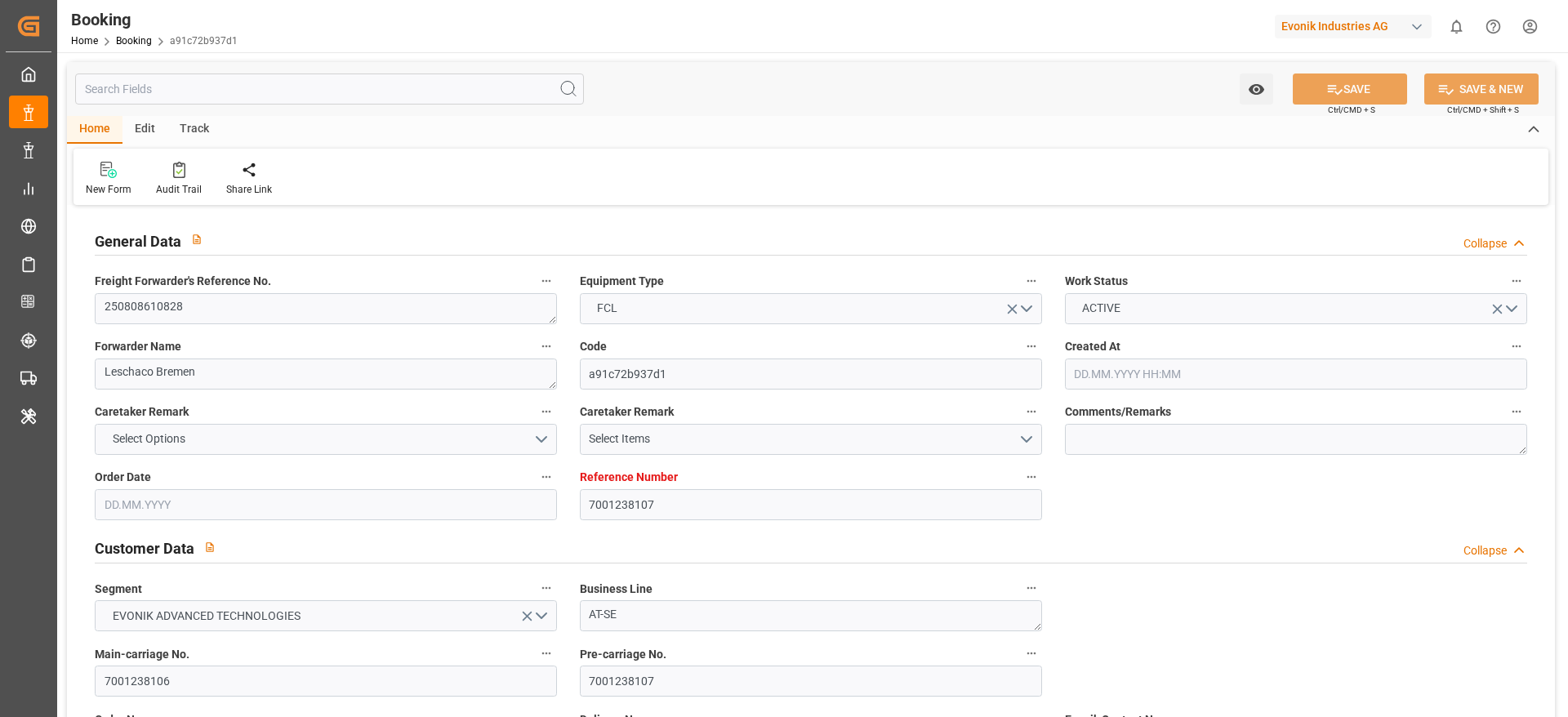
type input "7001238107"
type input "Cosco"
type input "COSCO Shipping Co. Ltd."
type input "EUNWC"
type input "JPNGO"
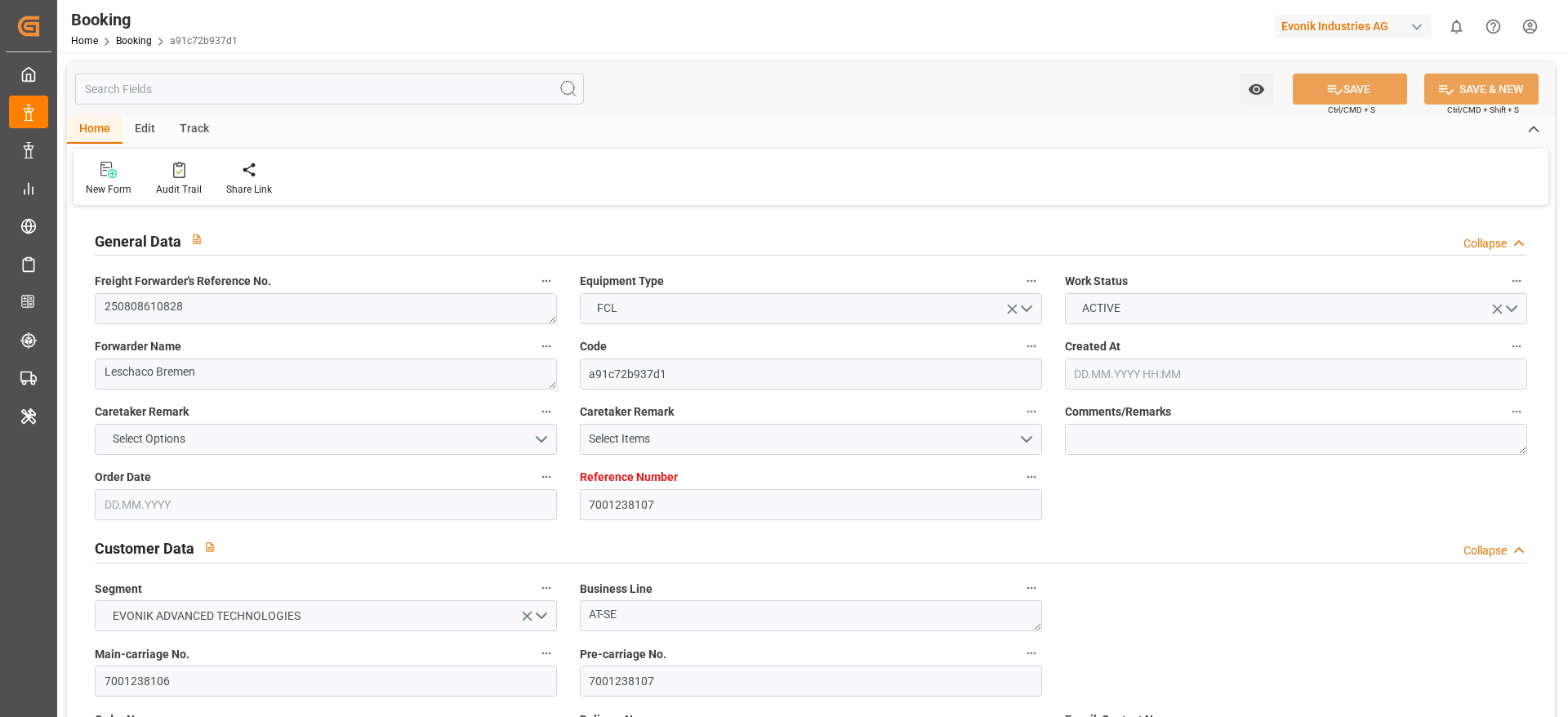
type input "[DATE] 06:19"
type input "[DATE]"
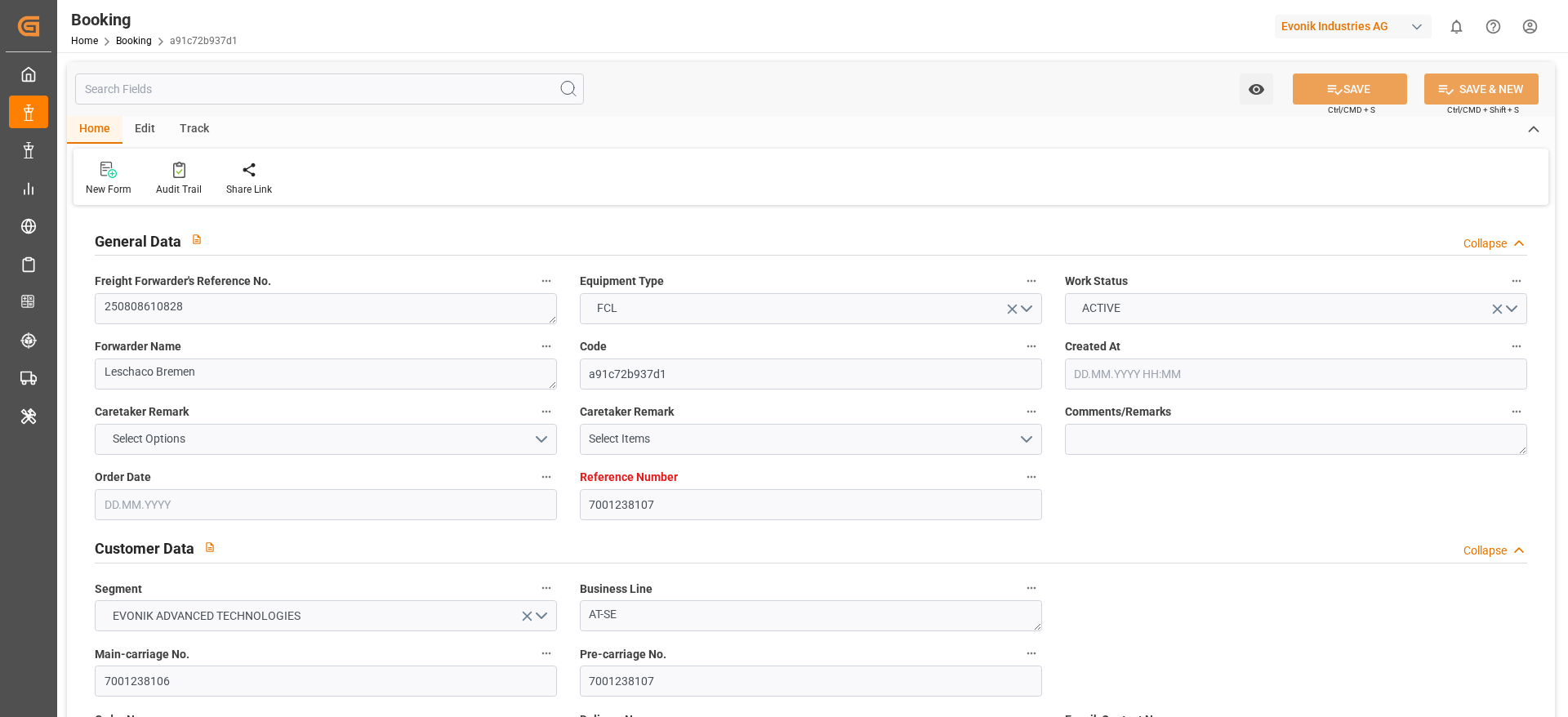
type input "[DATE]"
type input "[DATE] 12:22"
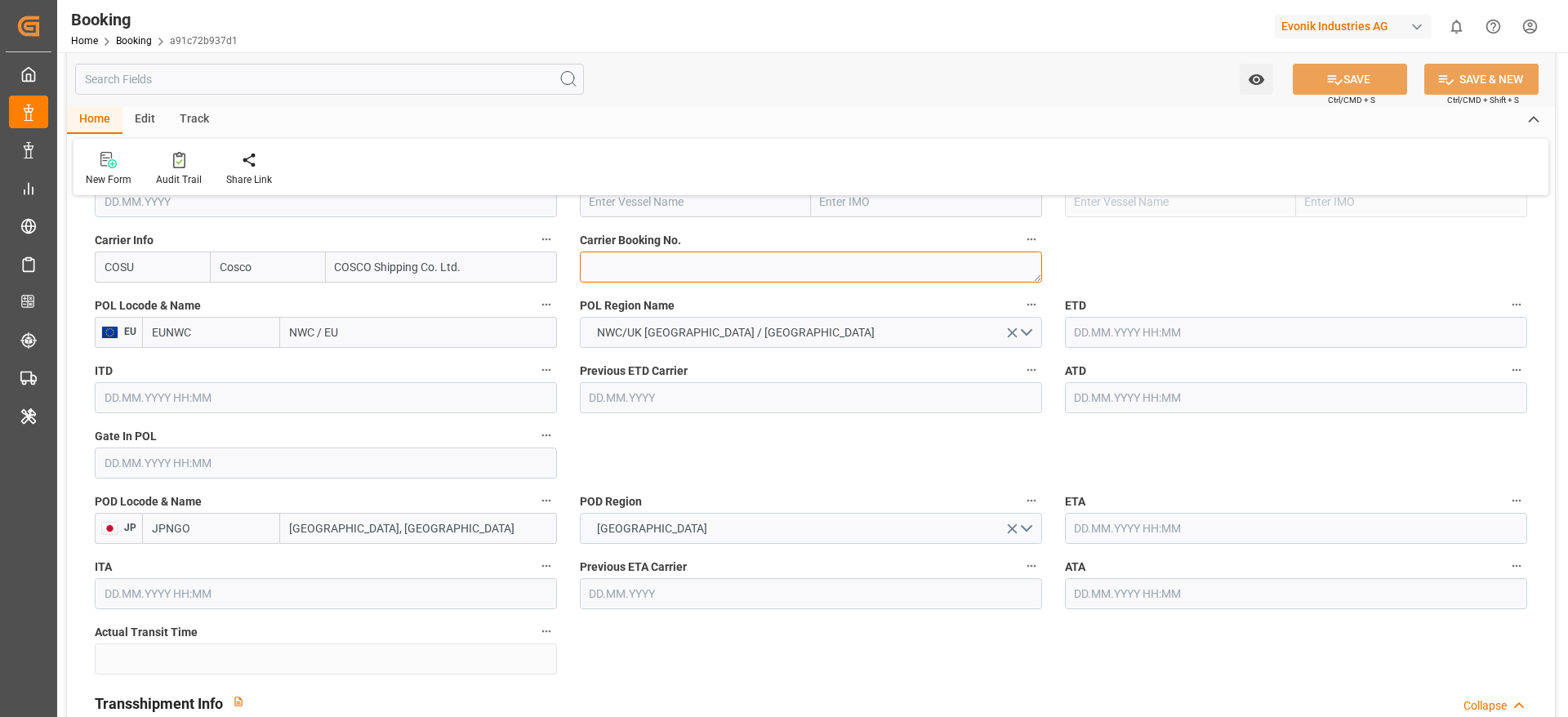
click at [684, 270] on textarea at bounding box center [811, 267] width 462 height 31
paste textarea "6426584740"
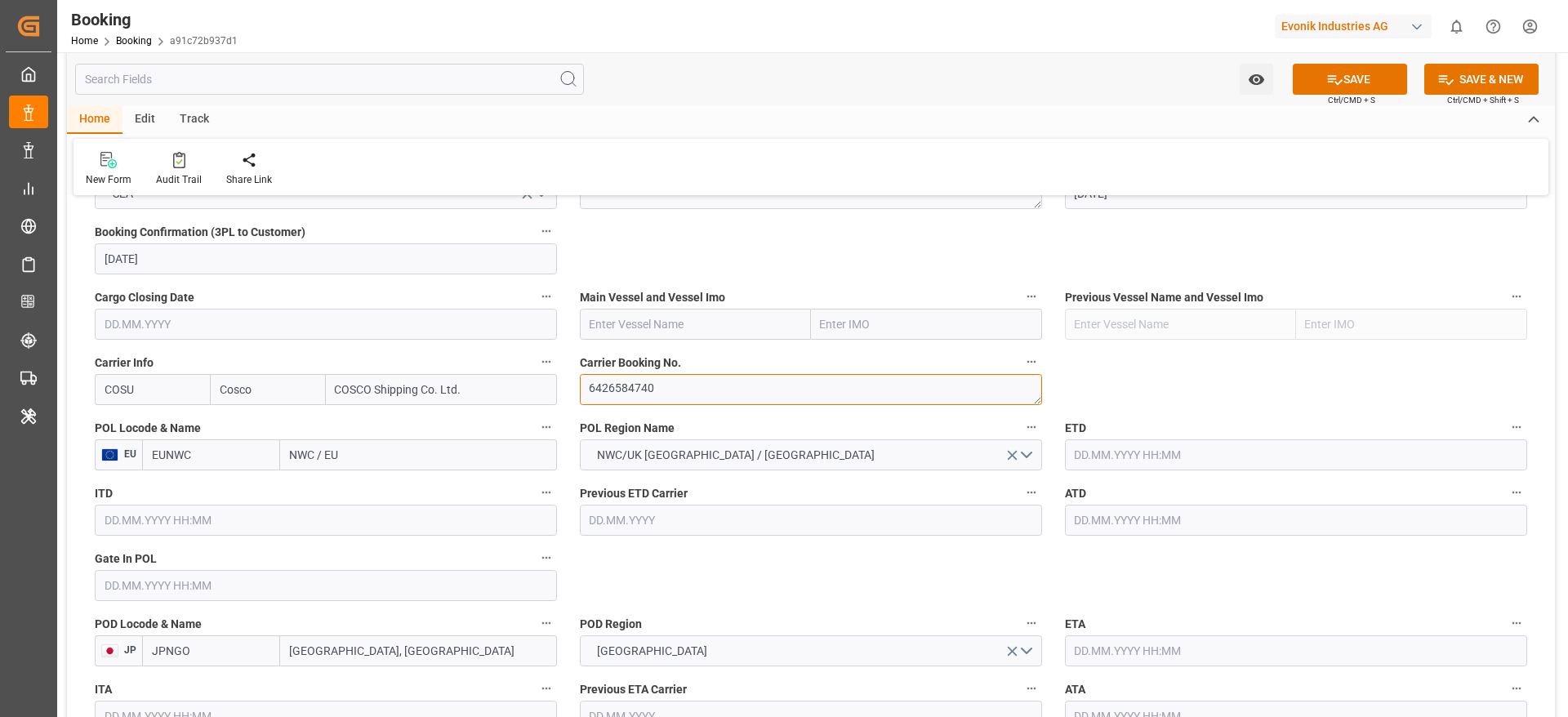
type textarea "6426584740"
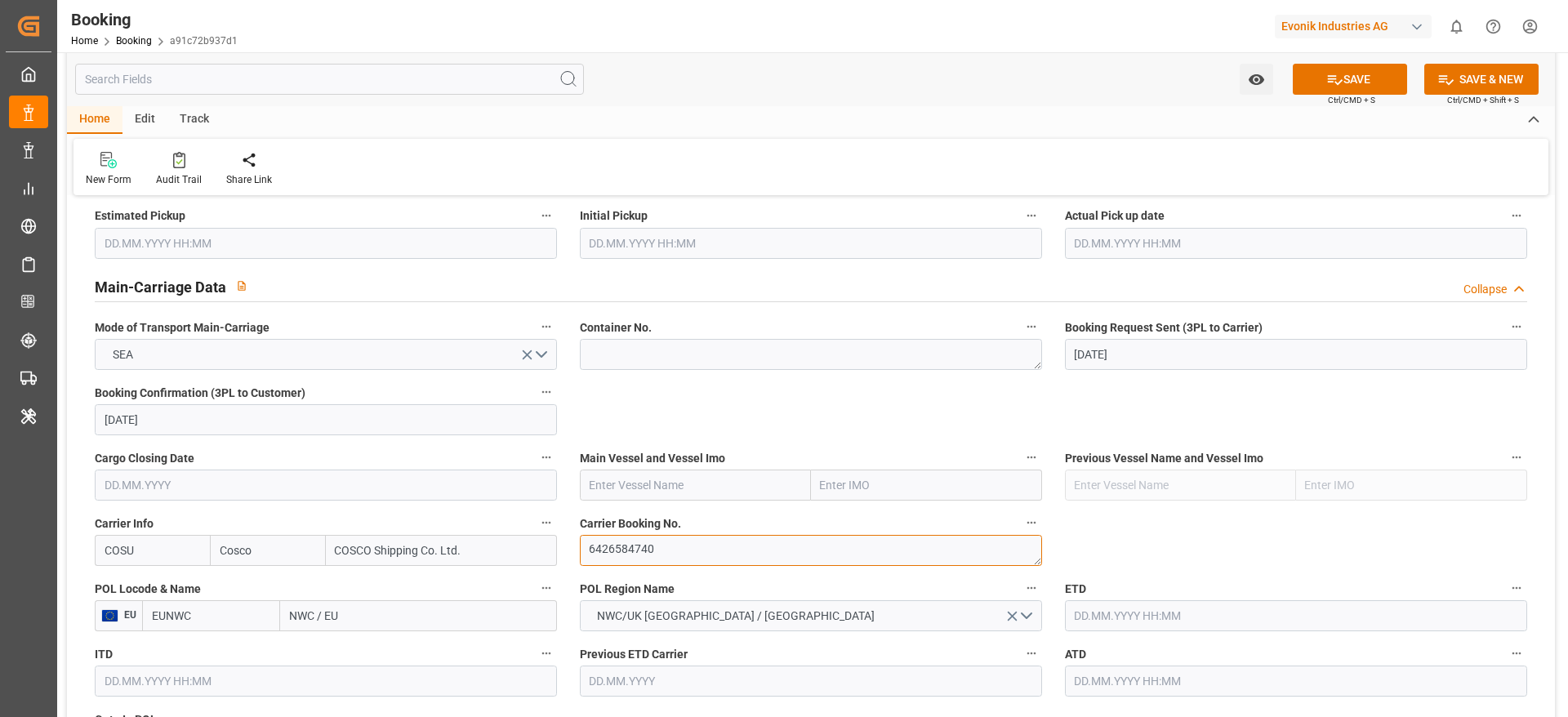
scroll to position [980, 0]
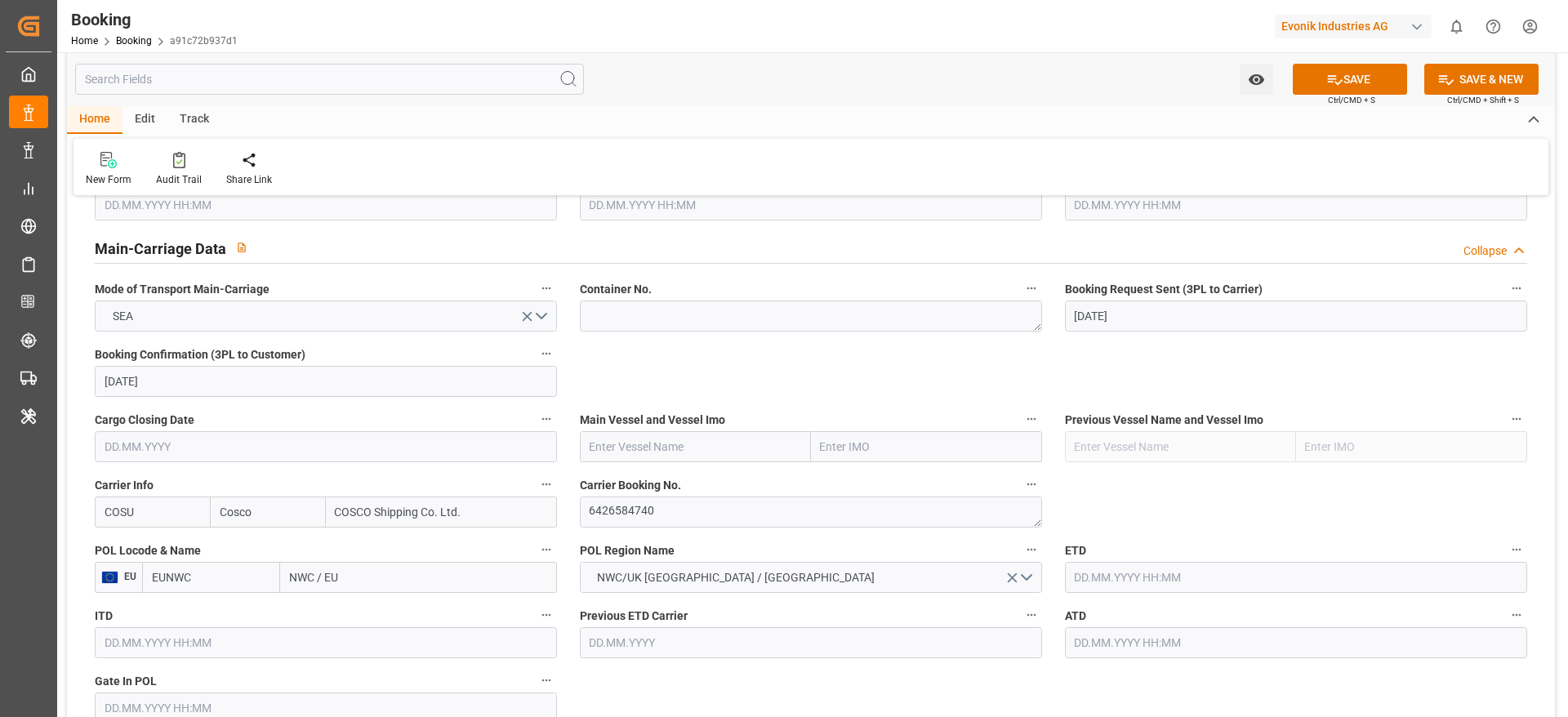
click at [666, 448] on input "text" at bounding box center [695, 446] width 231 height 31
paste input "OOCL [GEOGRAPHIC_DATA]"
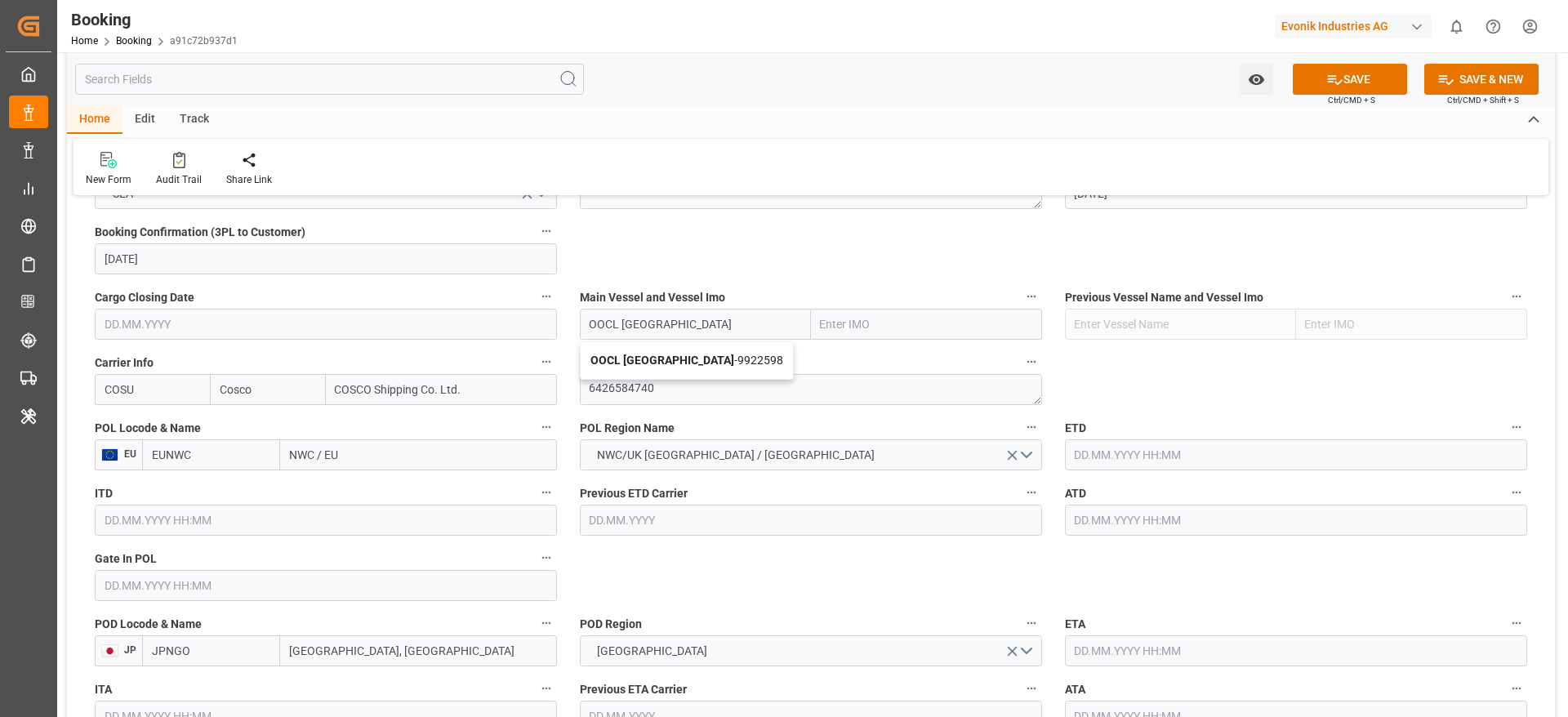
click at [654, 362] on b "OOCL [GEOGRAPHIC_DATA]" at bounding box center [662, 360] width 144 height 13
type input "OOCL [GEOGRAPHIC_DATA]"
type input "9922598"
type input "OOCL [GEOGRAPHIC_DATA]"
click at [382, 458] on input "NWC / EU" at bounding box center [418, 455] width 276 height 31
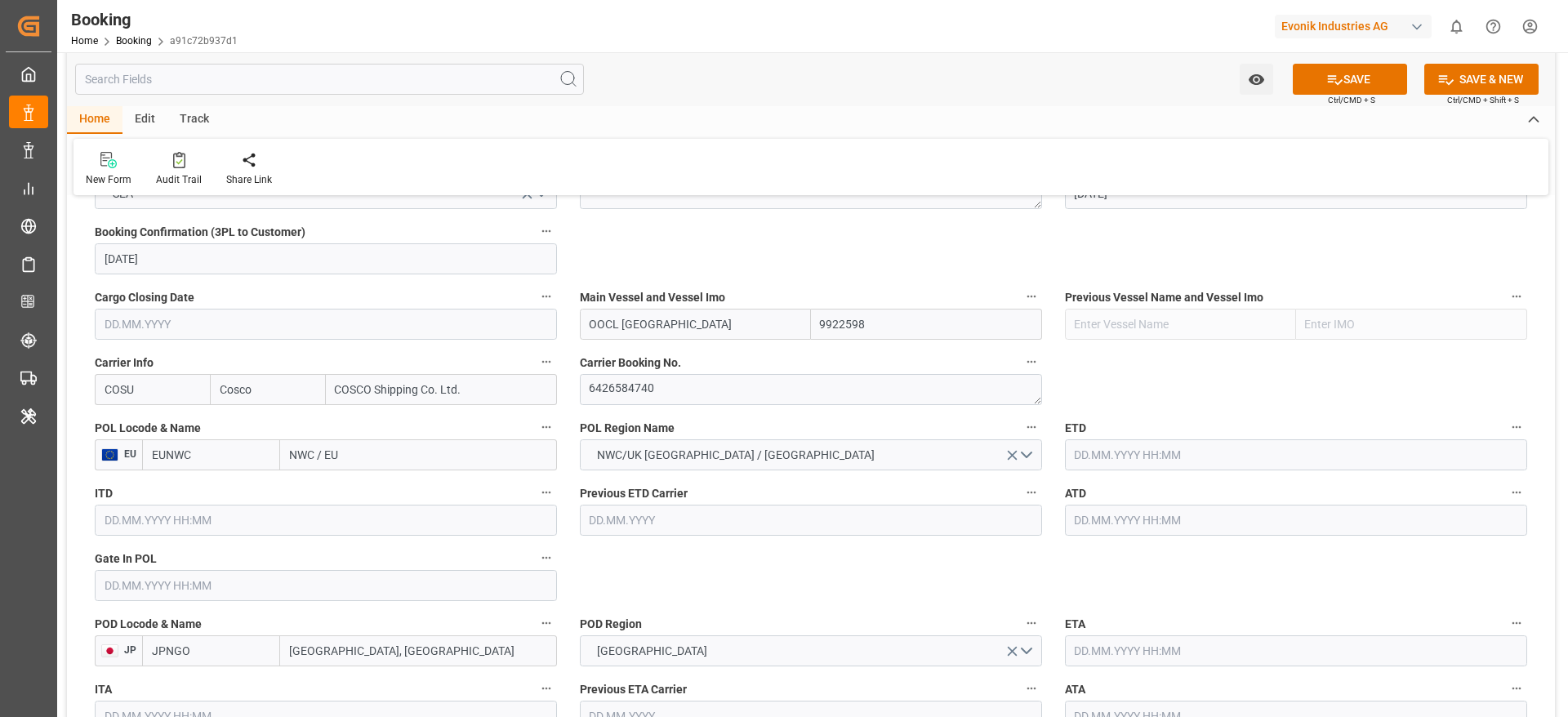
click at [382, 458] on input "NWC / EU" at bounding box center [418, 455] width 276 height 31
paste input "[GEOGRAPHIC_DATA]"
type input "[GEOGRAPHIC_DATA]"
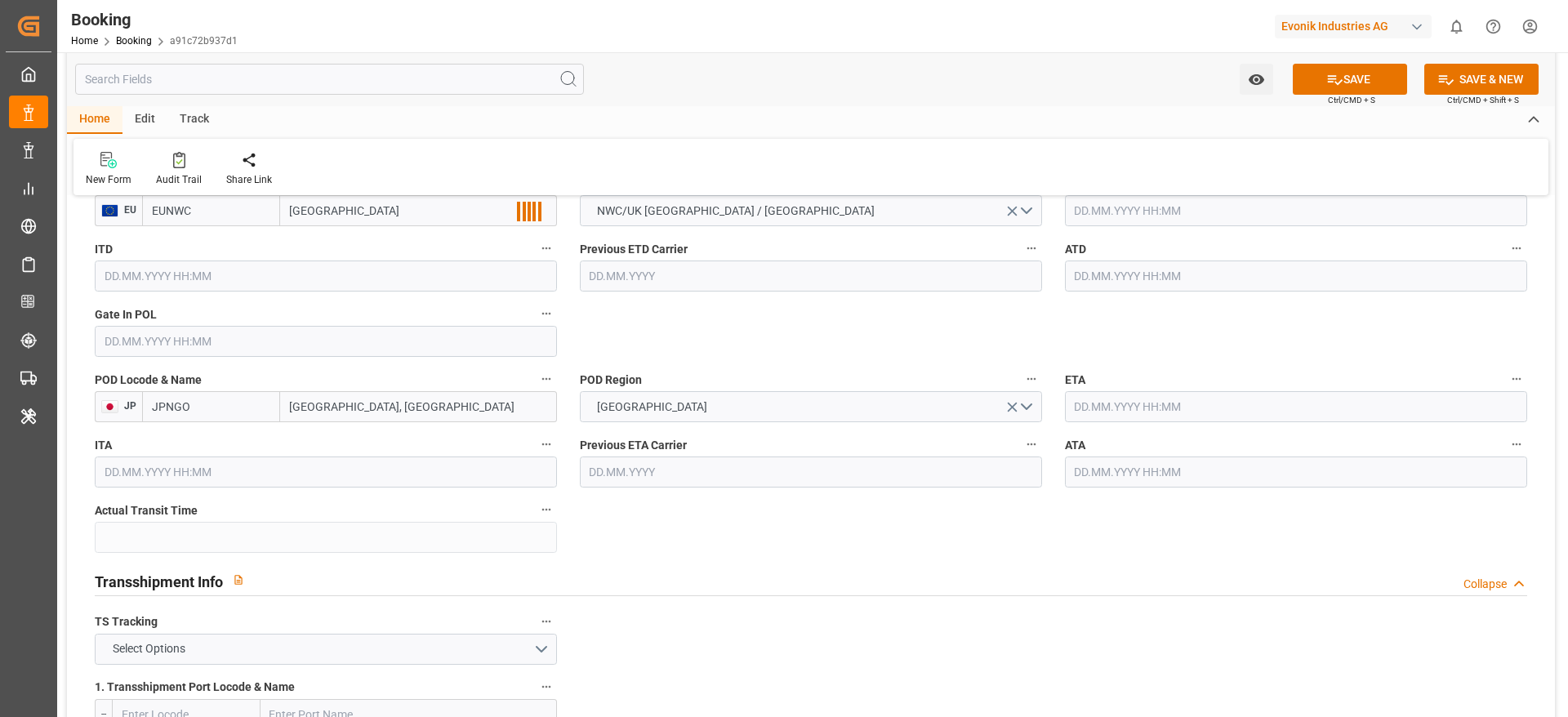
scroll to position [1348, 0]
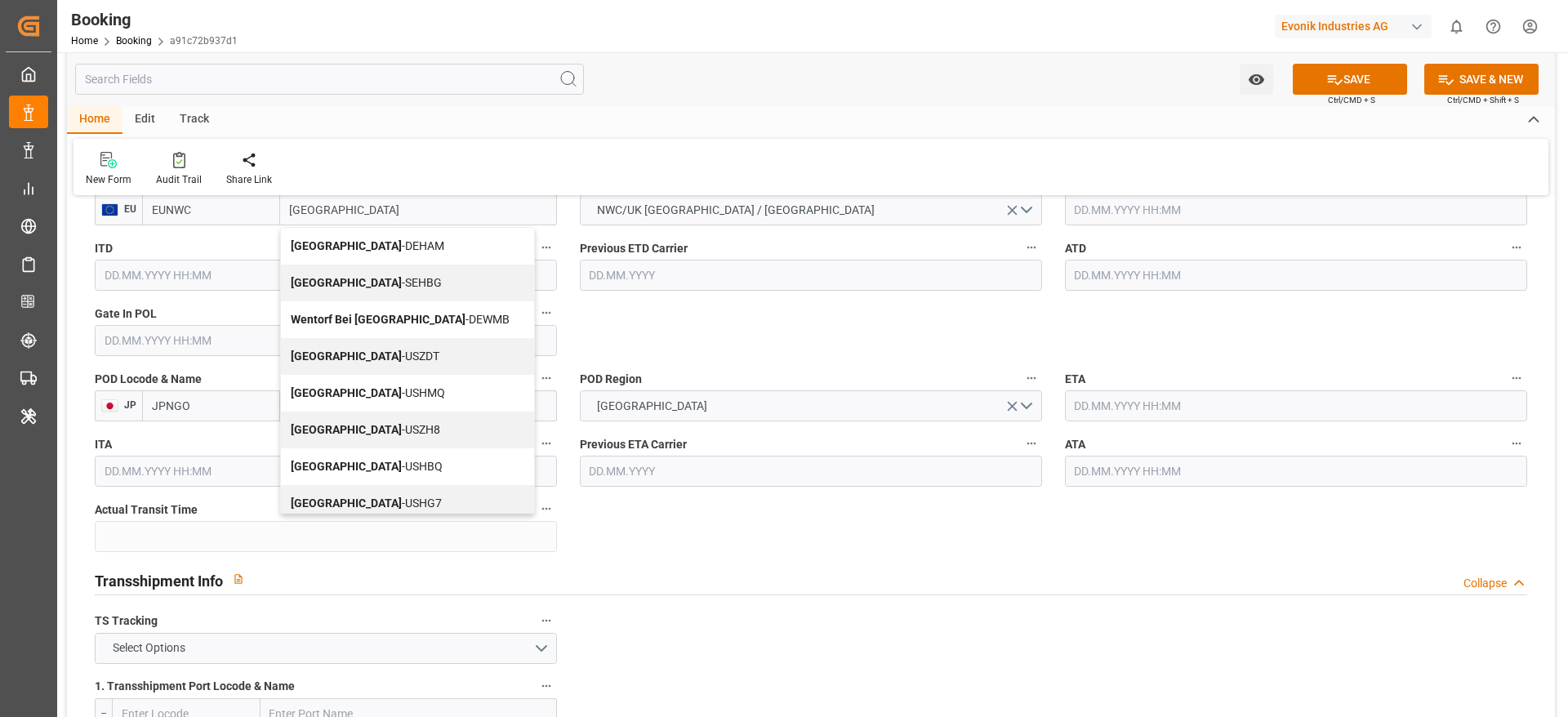
click at [381, 242] on span "[GEOGRAPHIC_DATA] - DEHAM" at bounding box center [367, 246] width 154 height 13
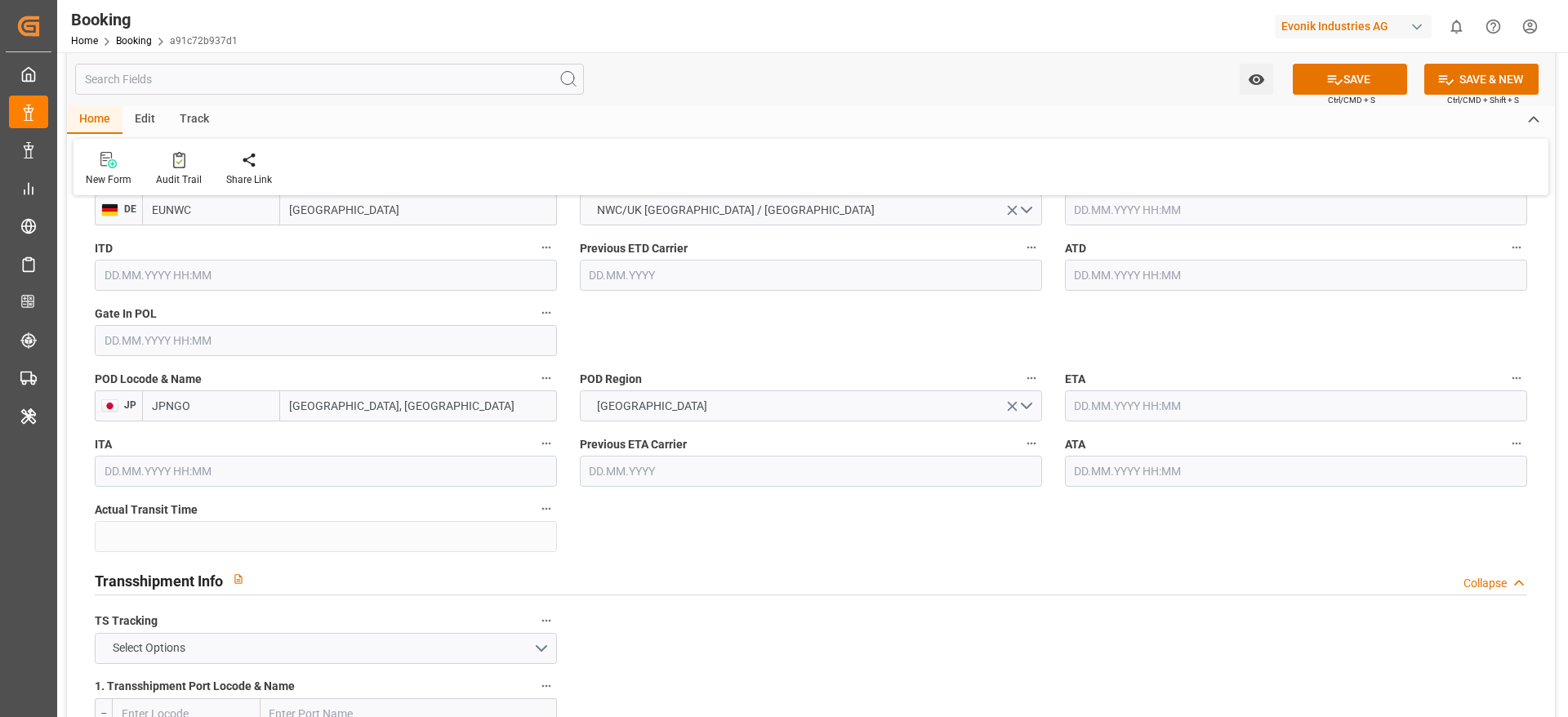
type input "DEHAM"
type input "[GEOGRAPHIC_DATA]"
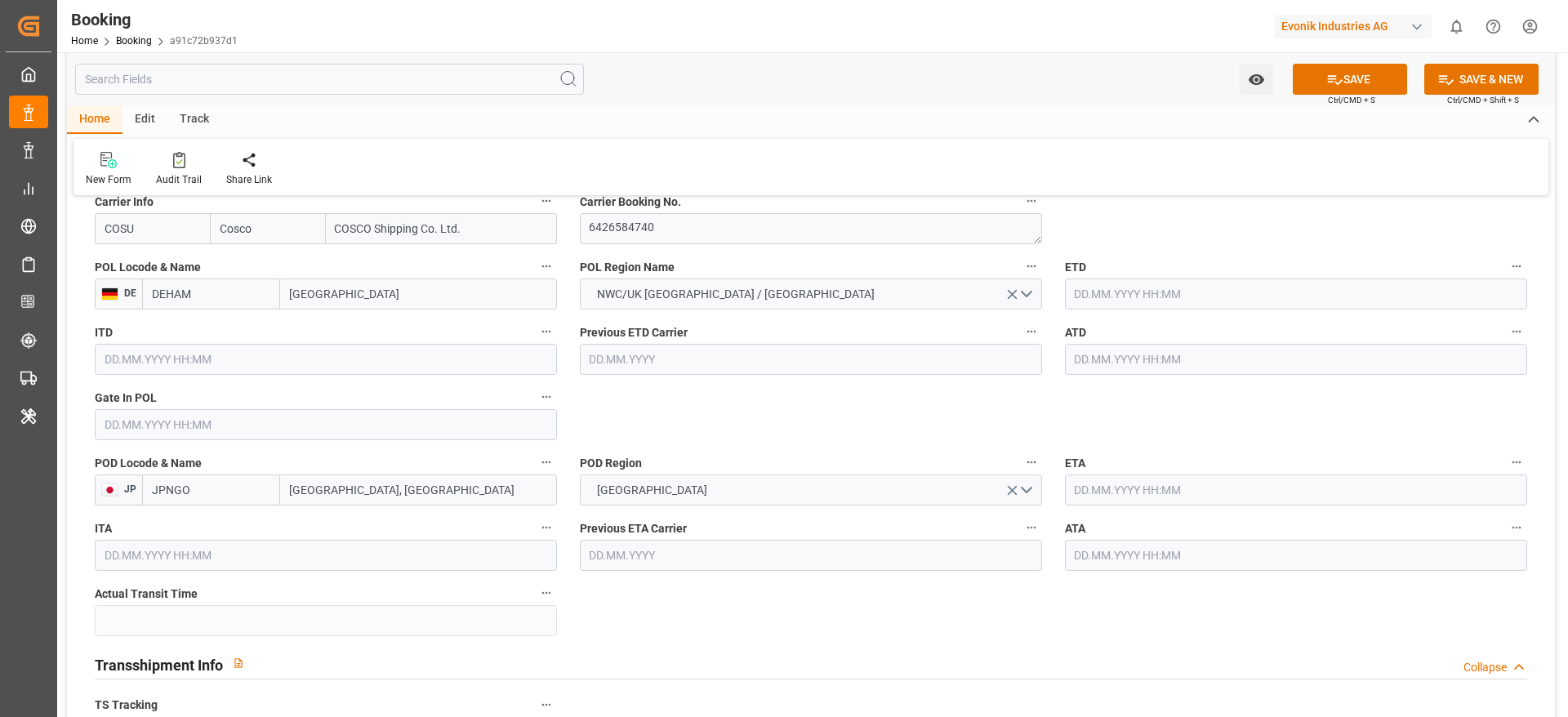
scroll to position [1225, 0]
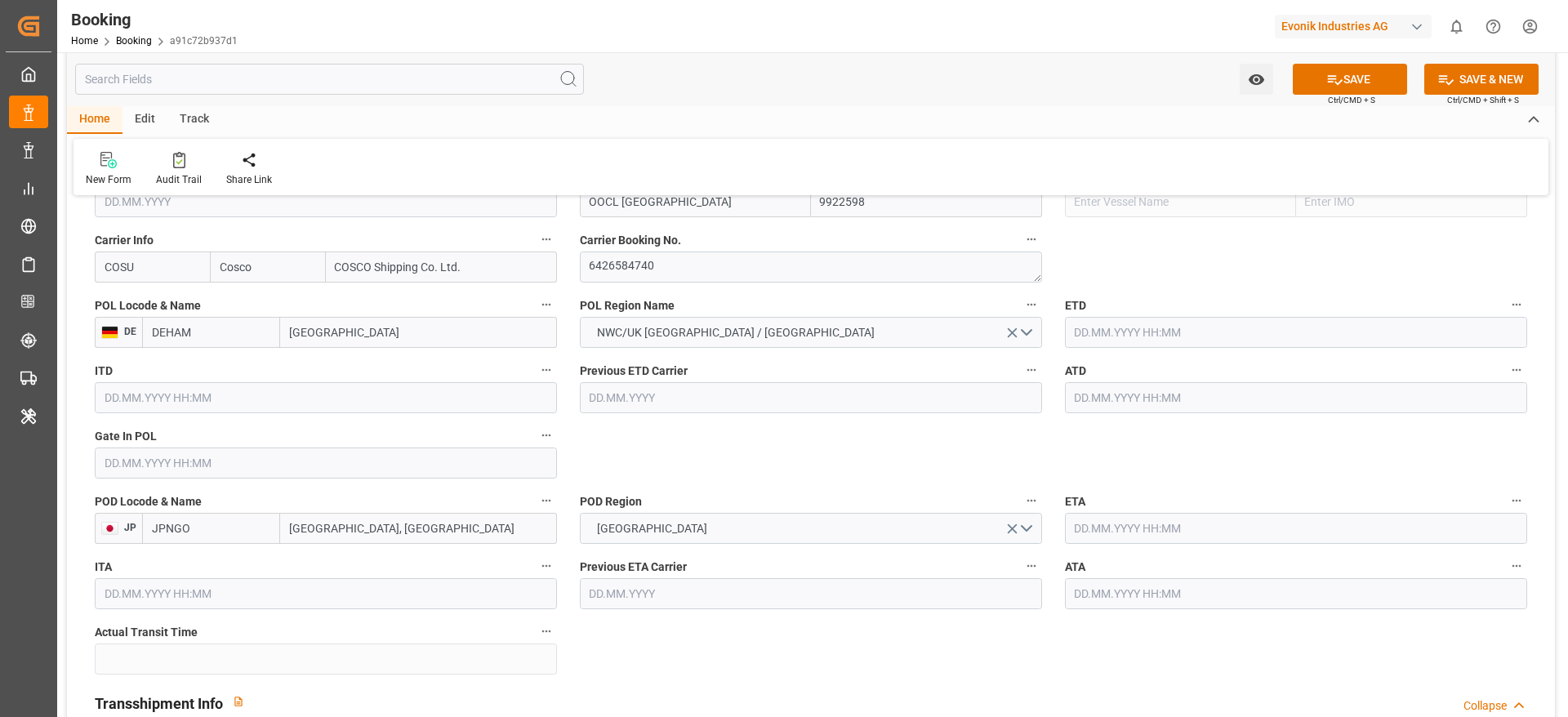
click at [1187, 340] on input "text" at bounding box center [1296, 332] width 462 height 31
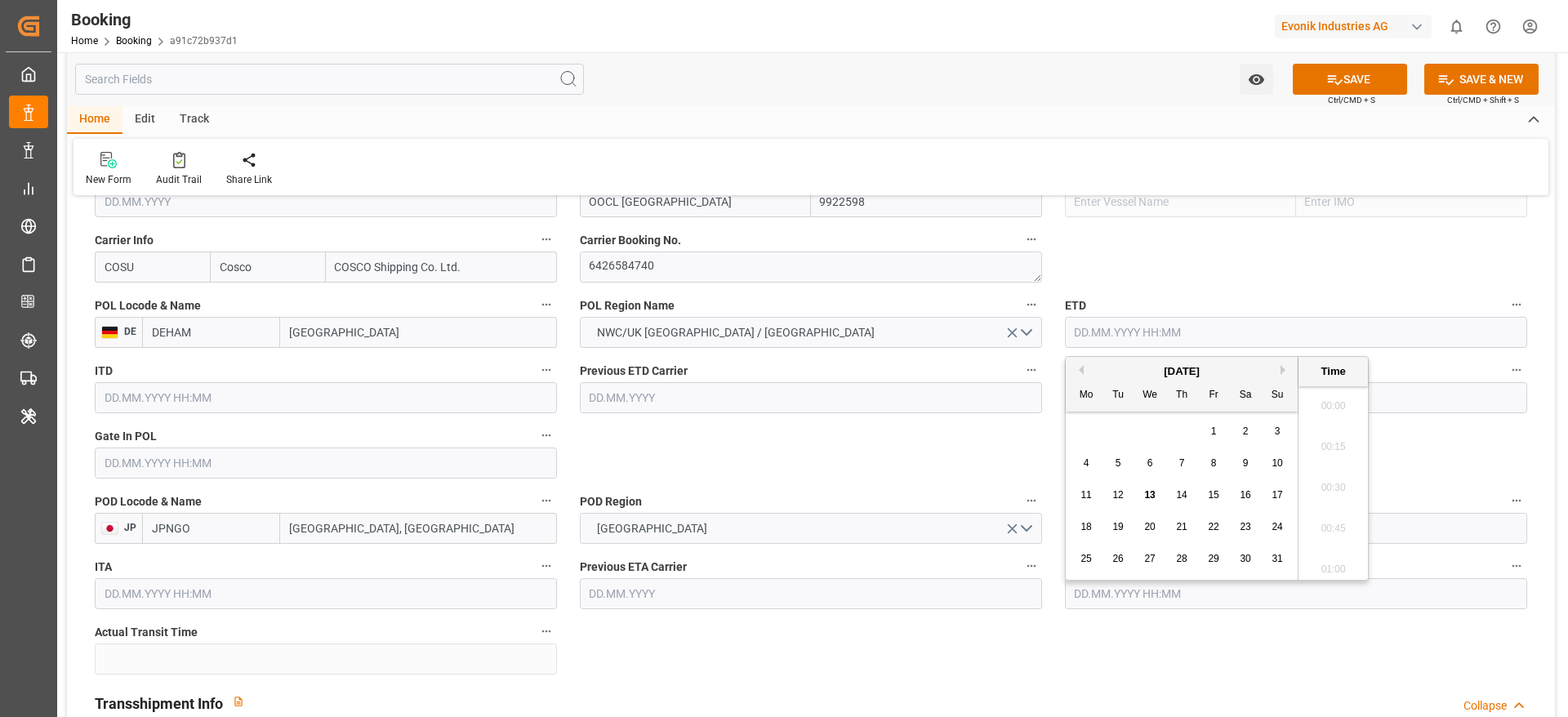
scroll to position [1884, 0]
click at [1188, 557] on div "28" at bounding box center [1182, 559] width 20 height 19
type input "[DATE] 00:00"
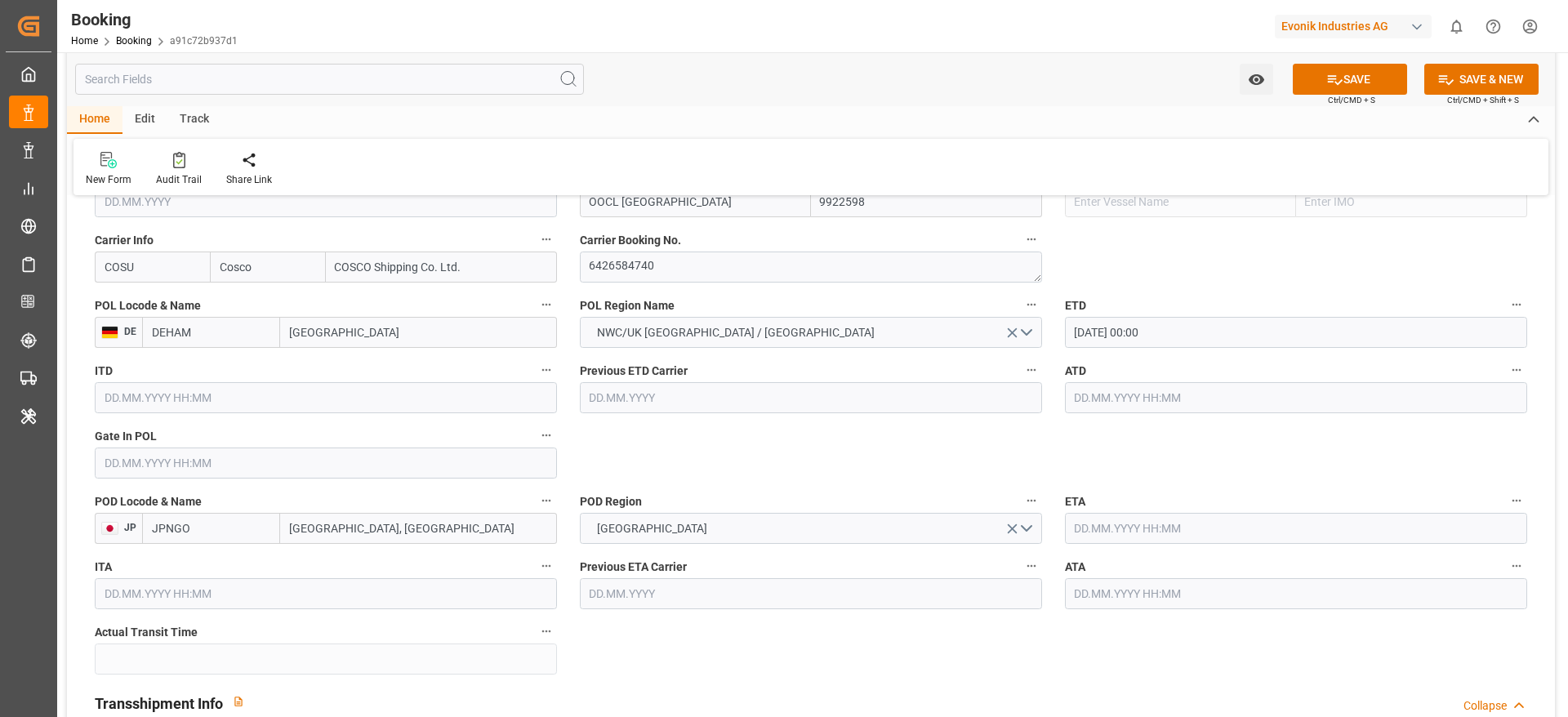
click at [1152, 521] on input "text" at bounding box center [1296, 527] width 462 height 31
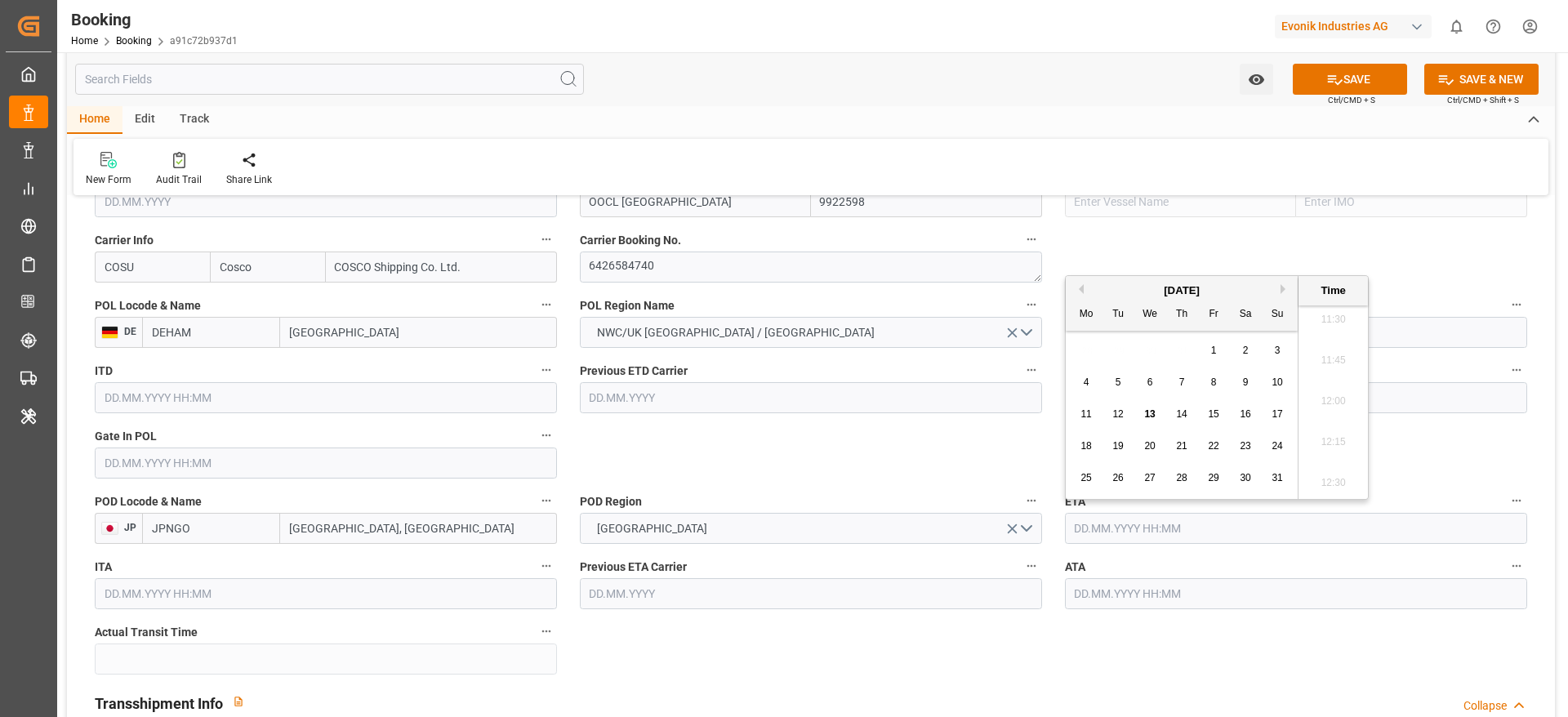
click at [1280, 290] on button "Next Month" at bounding box center [1285, 289] width 10 height 10
click at [1117, 410] on span "14" at bounding box center [1118, 413] width 11 height 11
type input "14.10.2025 00:00"
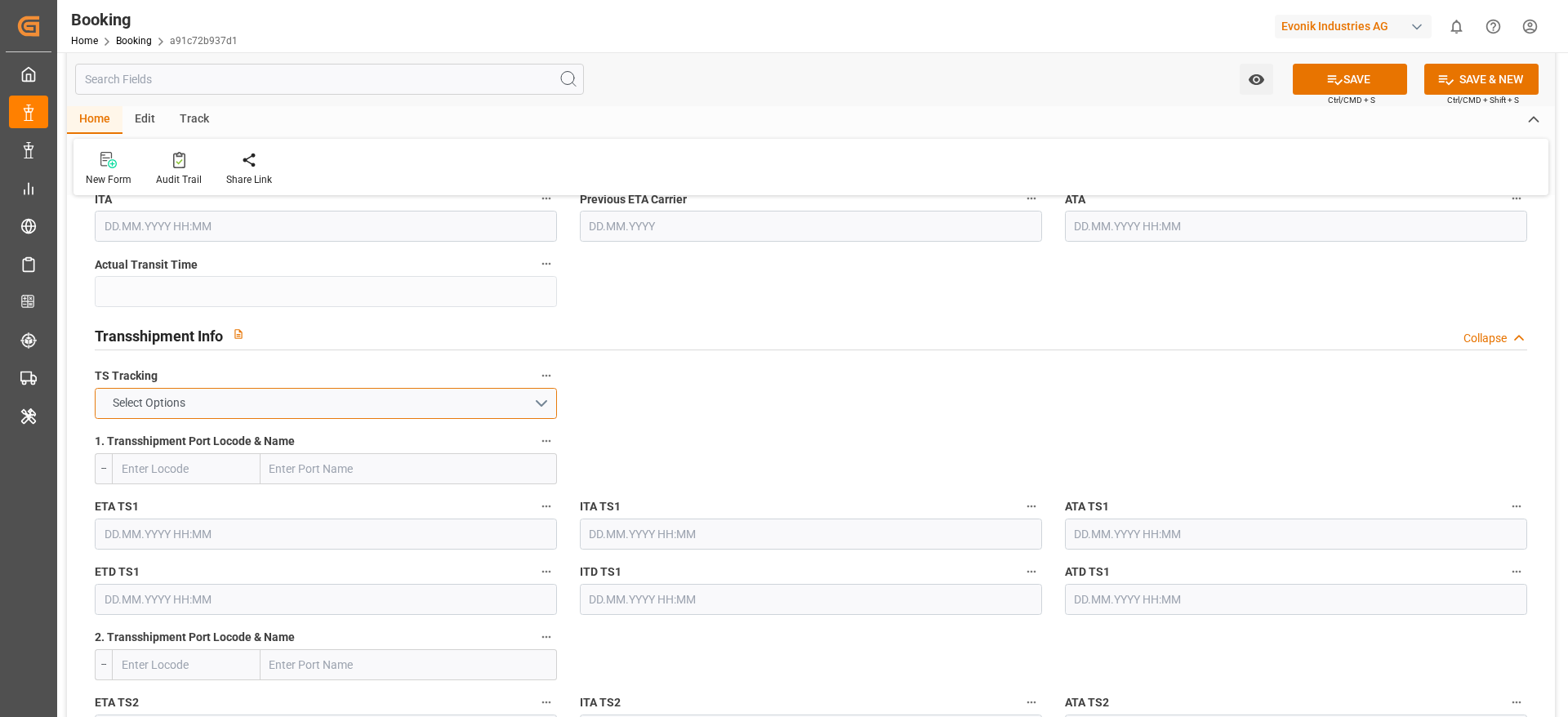
click at [292, 406] on button "Select Options" at bounding box center [326, 403] width 462 height 31
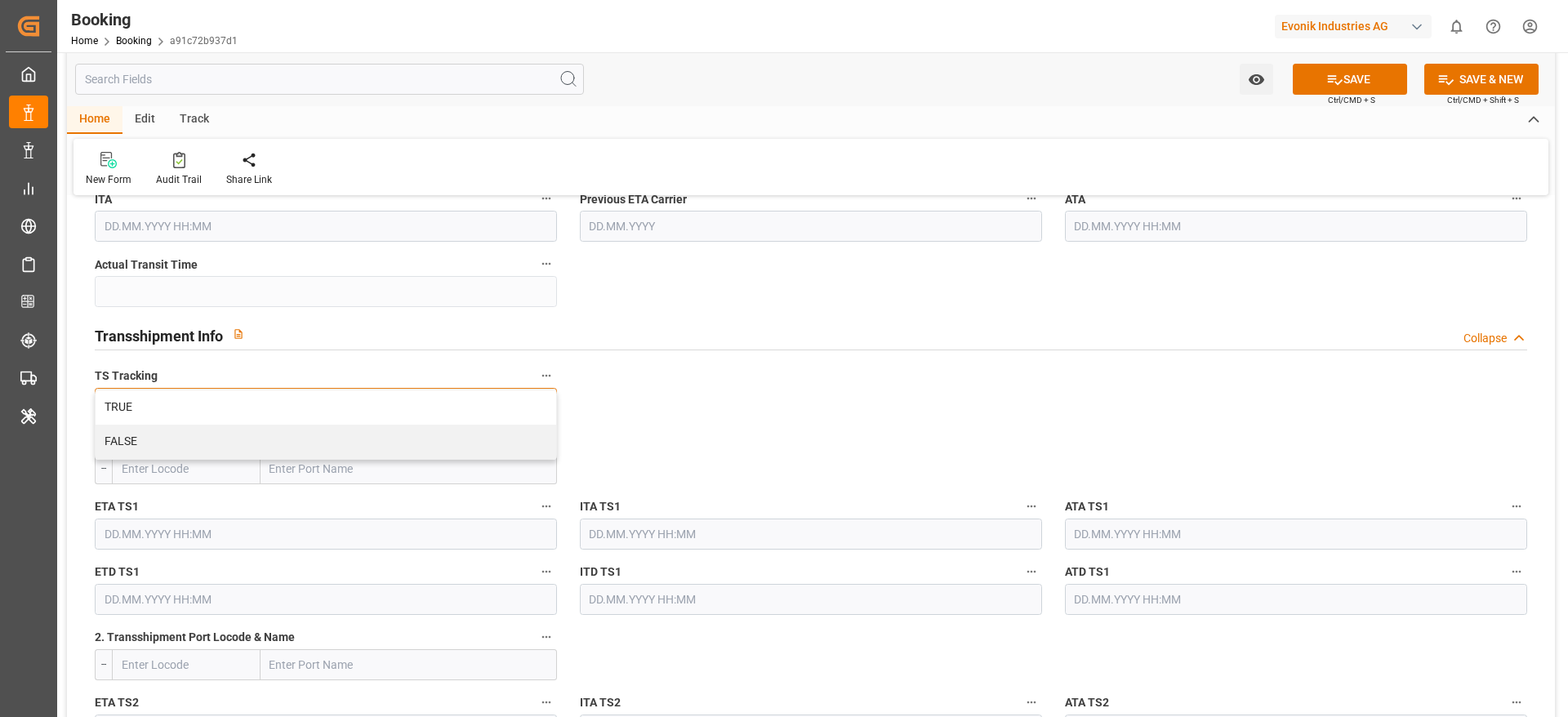
click at [292, 406] on div "TRUE" at bounding box center [326, 407] width 461 height 34
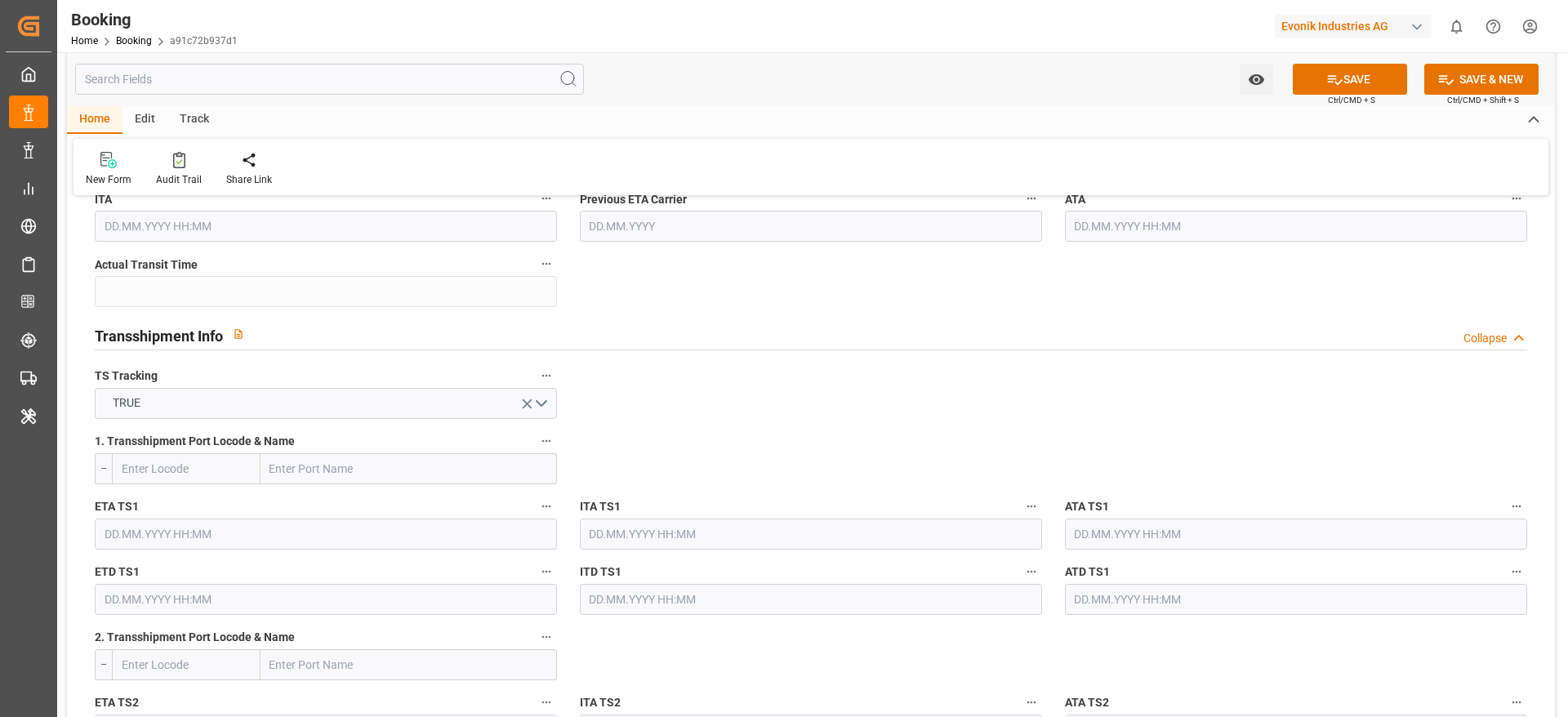
click at [404, 457] on input "text" at bounding box center [409, 469] width 297 height 31
paste input "Shanghai"
type input "Shanghai"
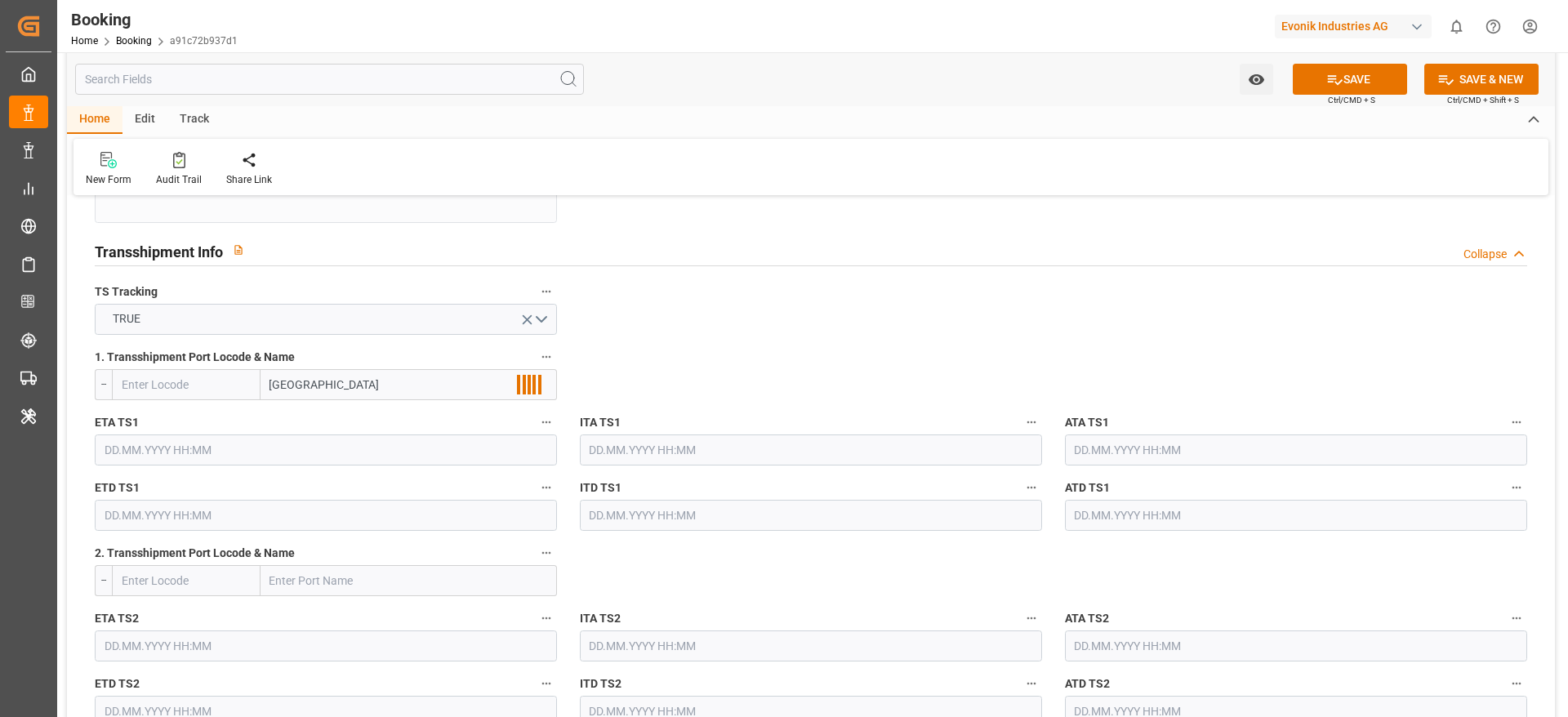
scroll to position [1715, 0]
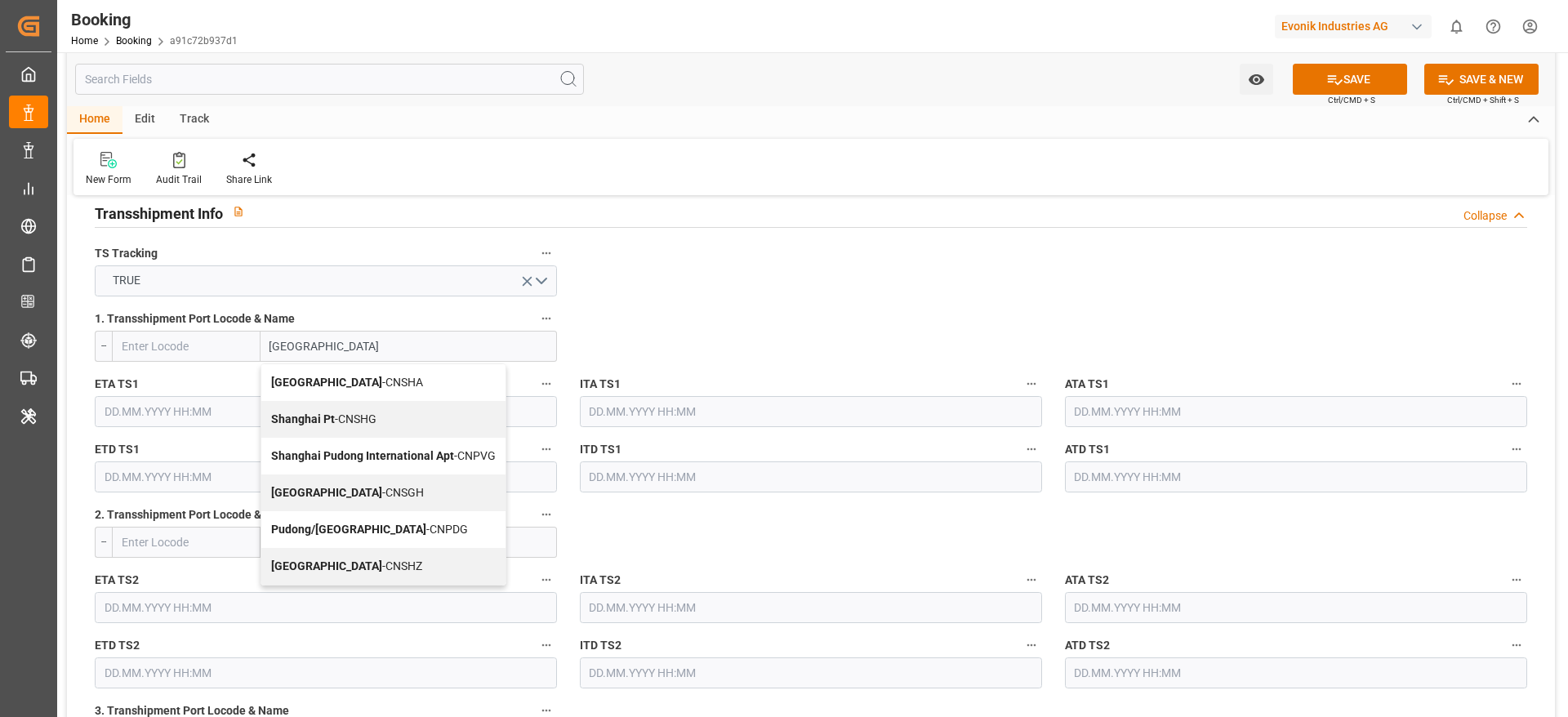
click at [351, 495] on span "Shanghai - CNSGH" at bounding box center [347, 492] width 153 height 13
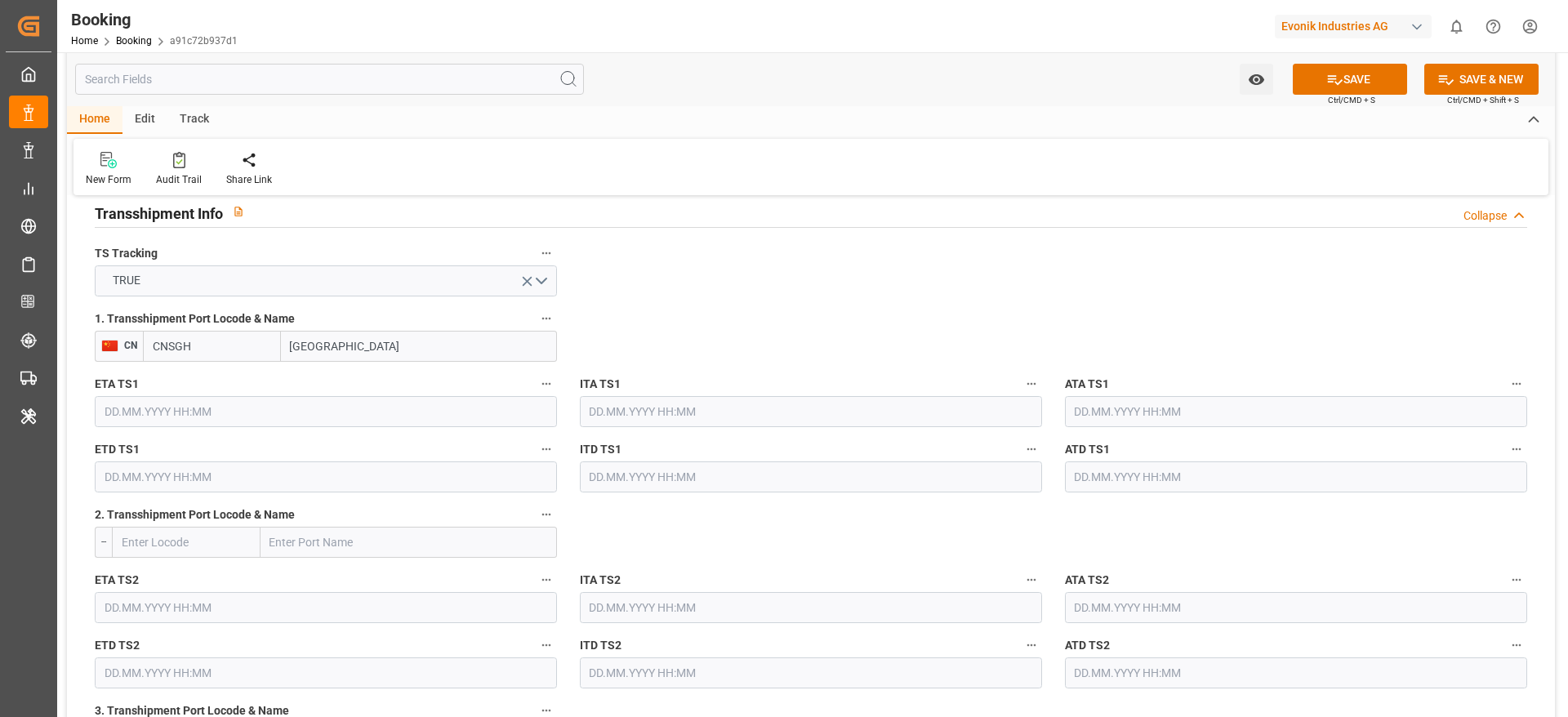
type input "CNSGH"
type input "Shanghai"
drag, startPoint x: 679, startPoint y: 323, endPoint x: 472, endPoint y: 133, distance: 281.0
click at [170, 427] on input "text" at bounding box center [326, 411] width 462 height 31
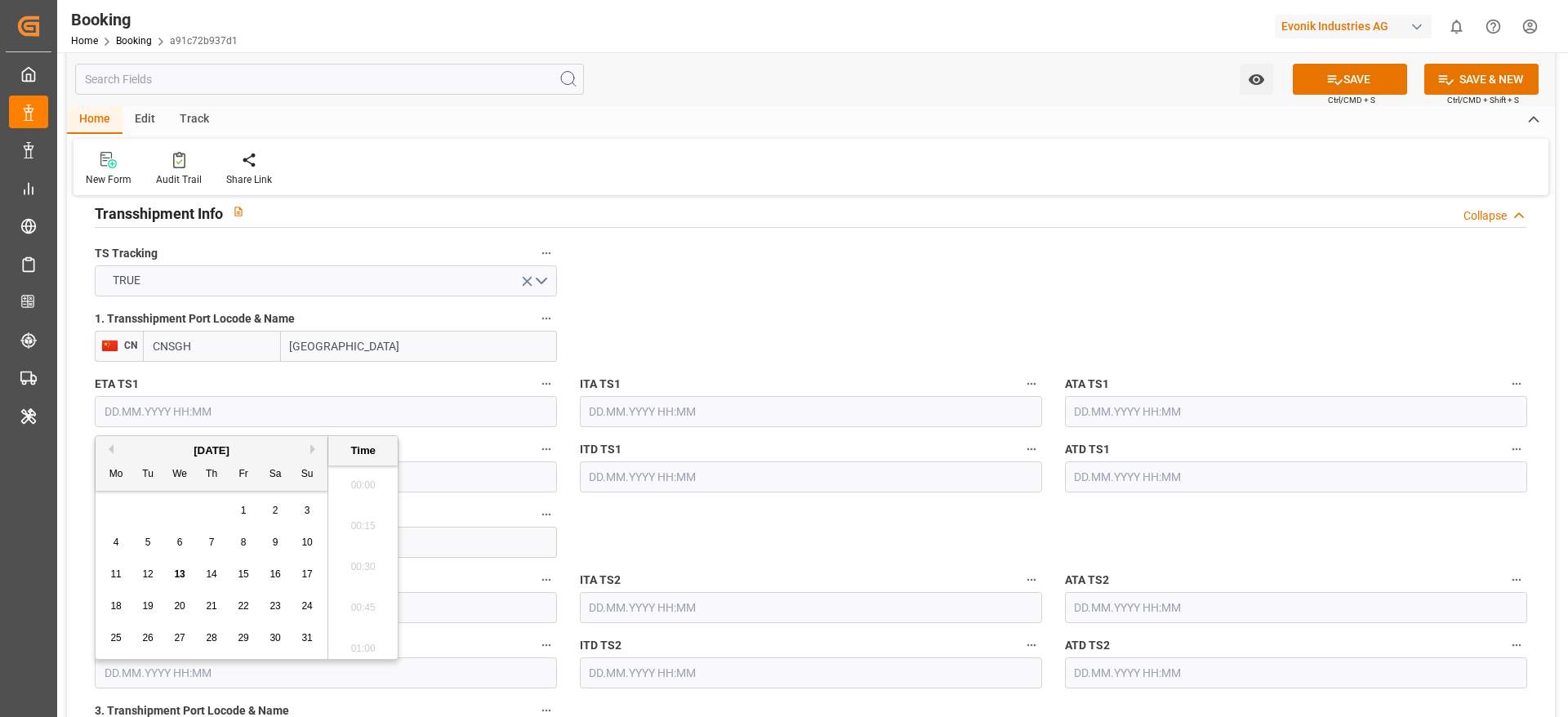
scroll to position [1884, 0]
click at [314, 451] on button "Next Month" at bounding box center [315, 448] width 10 height 10
click at [143, 548] on div "7" at bounding box center [147, 543] width 20 height 19
type input "07.10.2025 00:00"
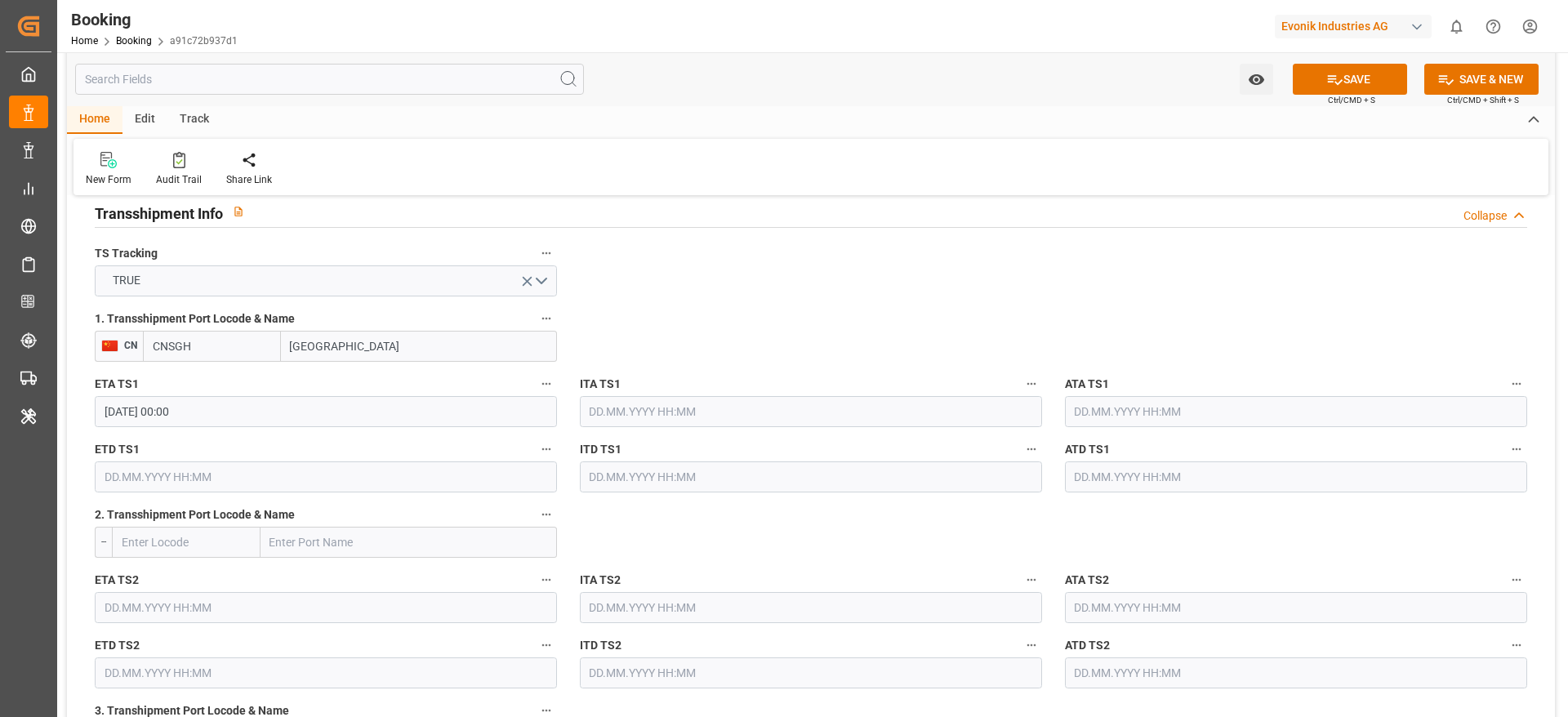
click at [201, 484] on input "text" at bounding box center [326, 477] width 462 height 31
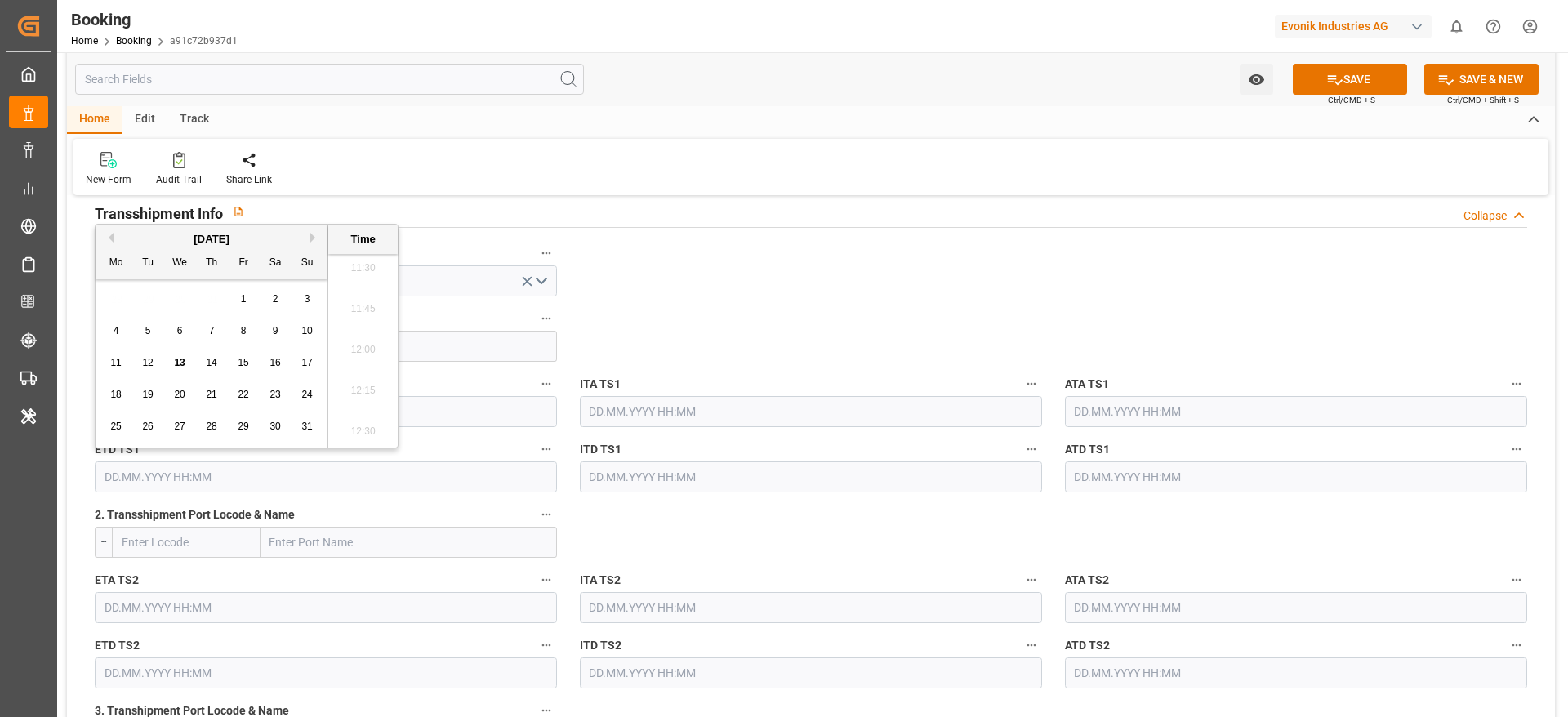
click at [315, 237] on button "Next Month" at bounding box center [315, 237] width 10 height 10
click at [300, 333] on div "12" at bounding box center [307, 332] width 20 height 19
type input "12.10.2025 00:00"
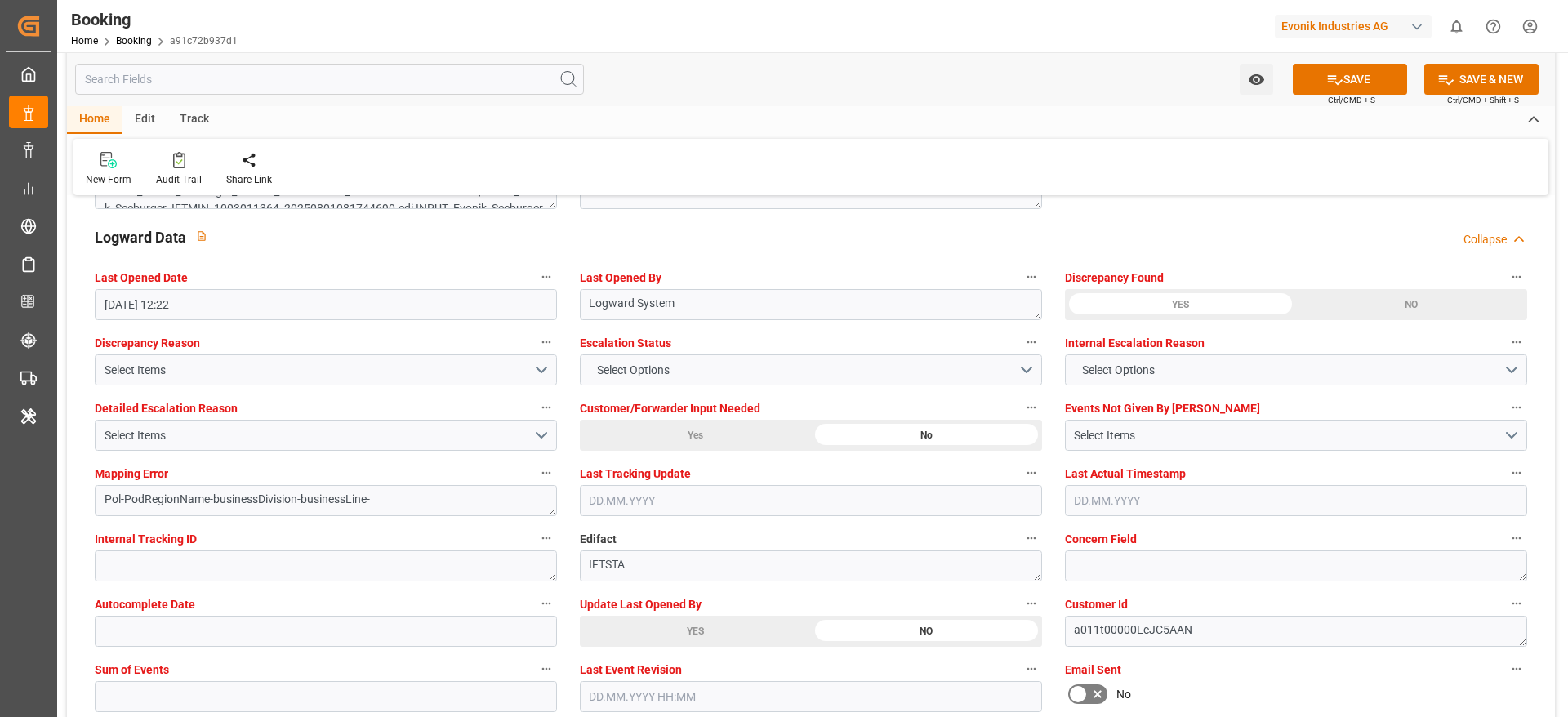
scroll to position [3063, 0]
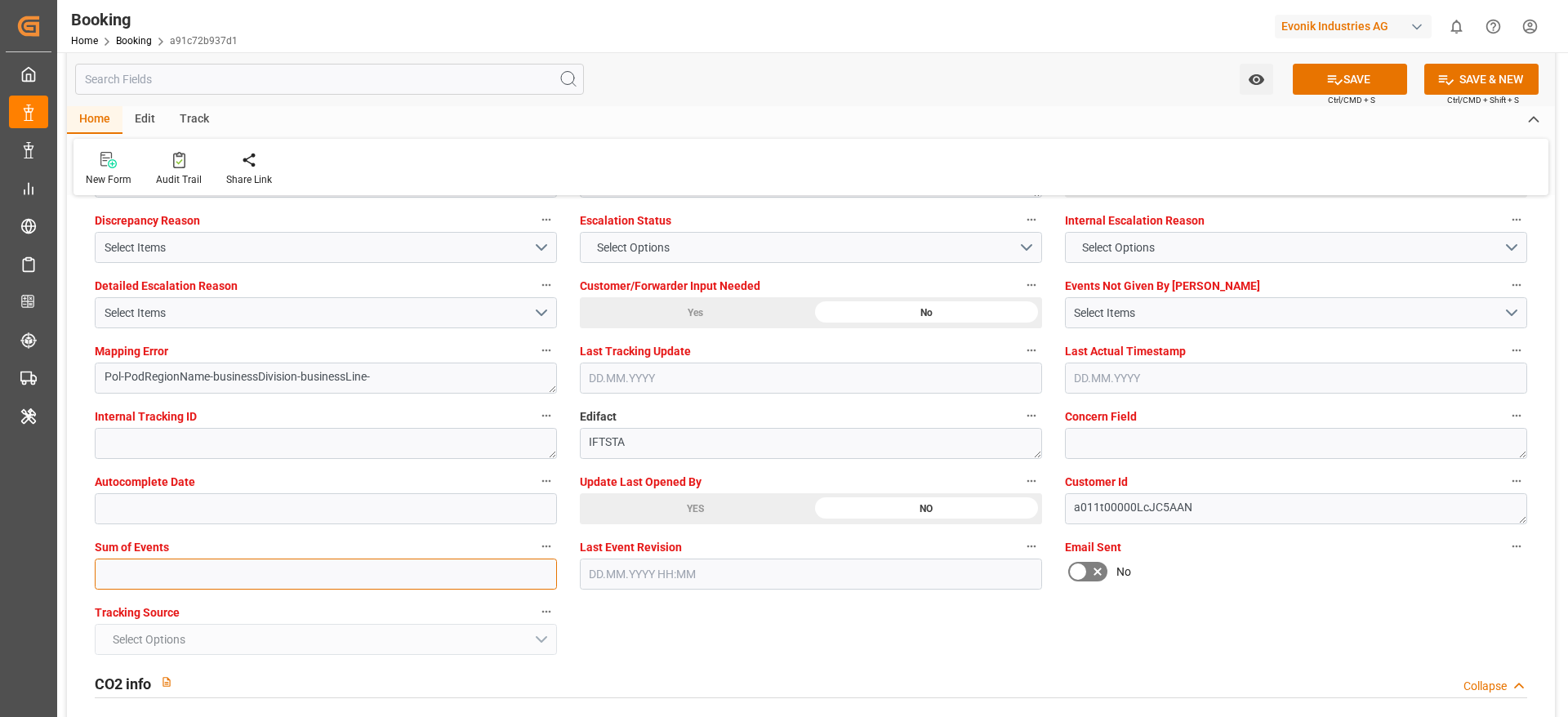
click at [208, 584] on input "text" at bounding box center [326, 574] width 462 height 31
type input "0"
click at [1363, 59] on div "Watch Option SAVE Ctrl/CMD + S SAVE & NEW Ctrl/CMD + Shift + S" at bounding box center [811, 79] width 1488 height 54
click at [1359, 87] on button "SAVE" at bounding box center [1350, 79] width 114 height 31
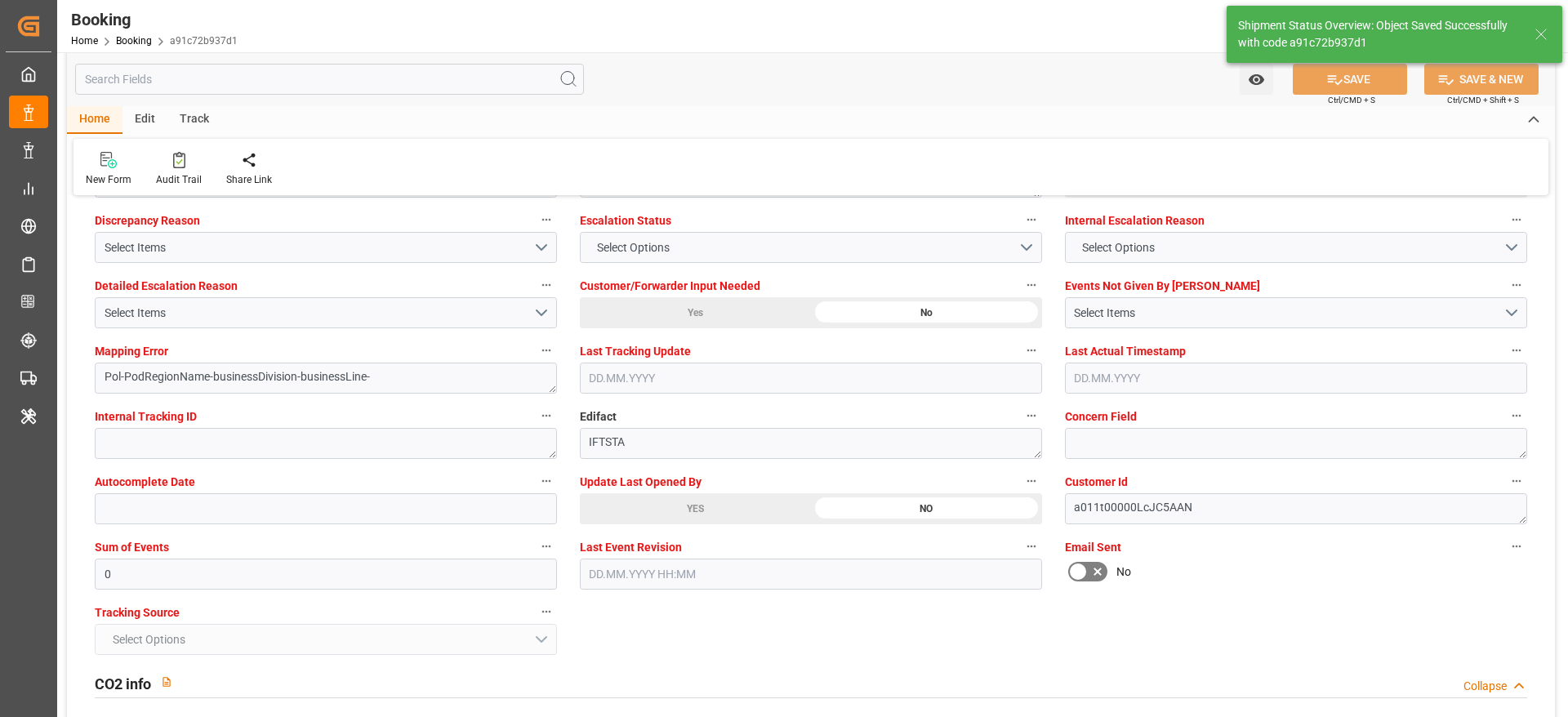
type textarea "[PERSON_NAME]"
type textarea "businessDivision-businessLine-"
type textarea "Yes"
type input "28.08.2025 00:00"
type input "14.10.2025 00:00"
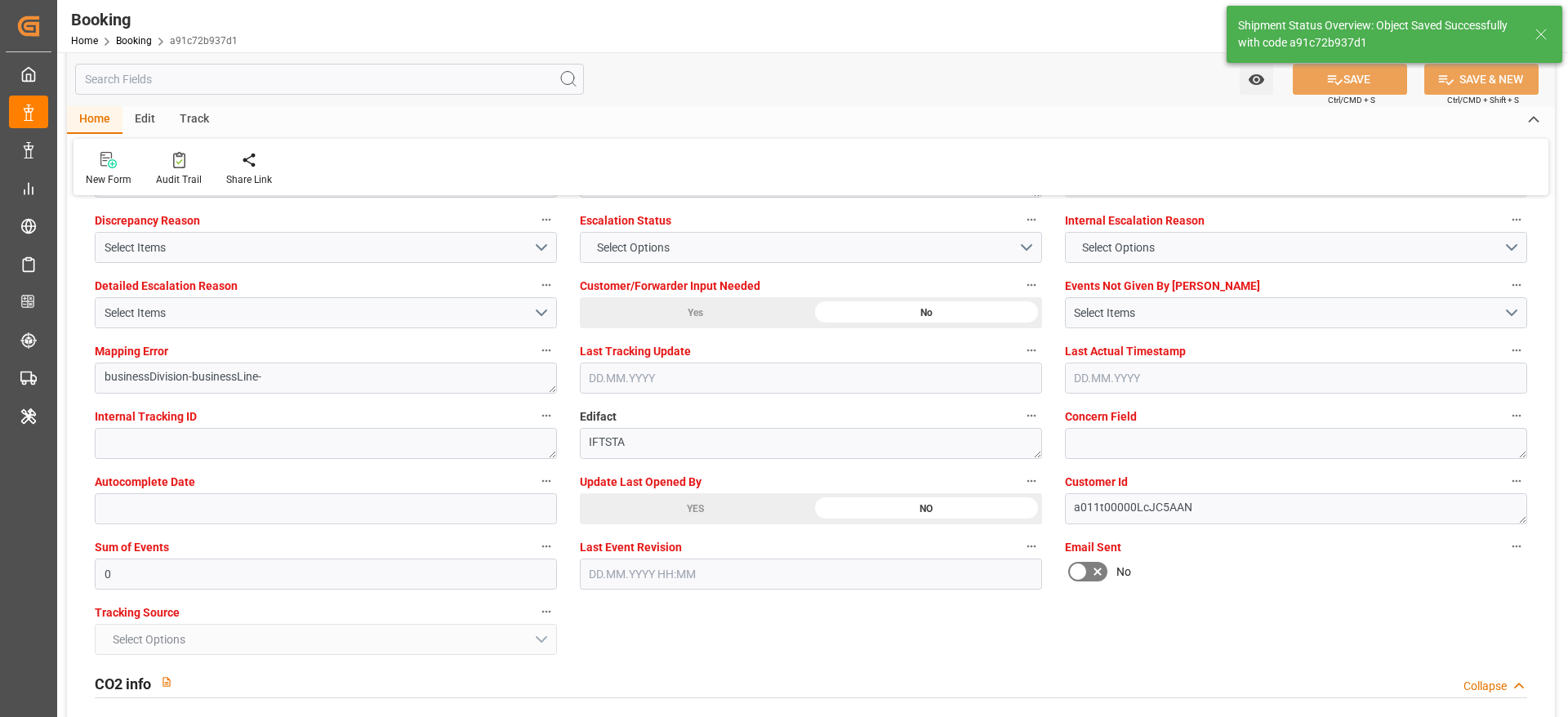
type input "07.10.2025 00:00"
type input "12.10.2025 00:00"
type input "13.08.2025 06:36"
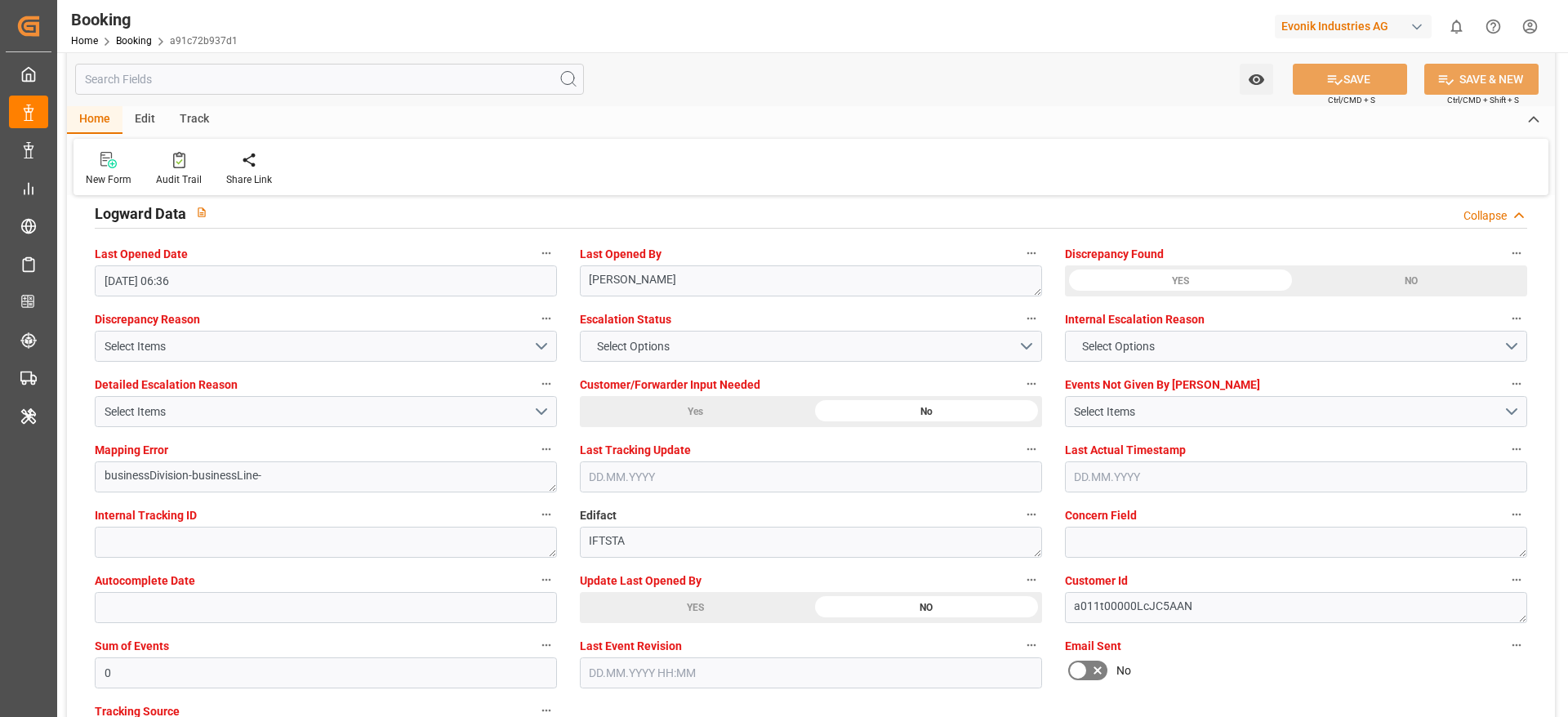
scroll to position [2818, 0]
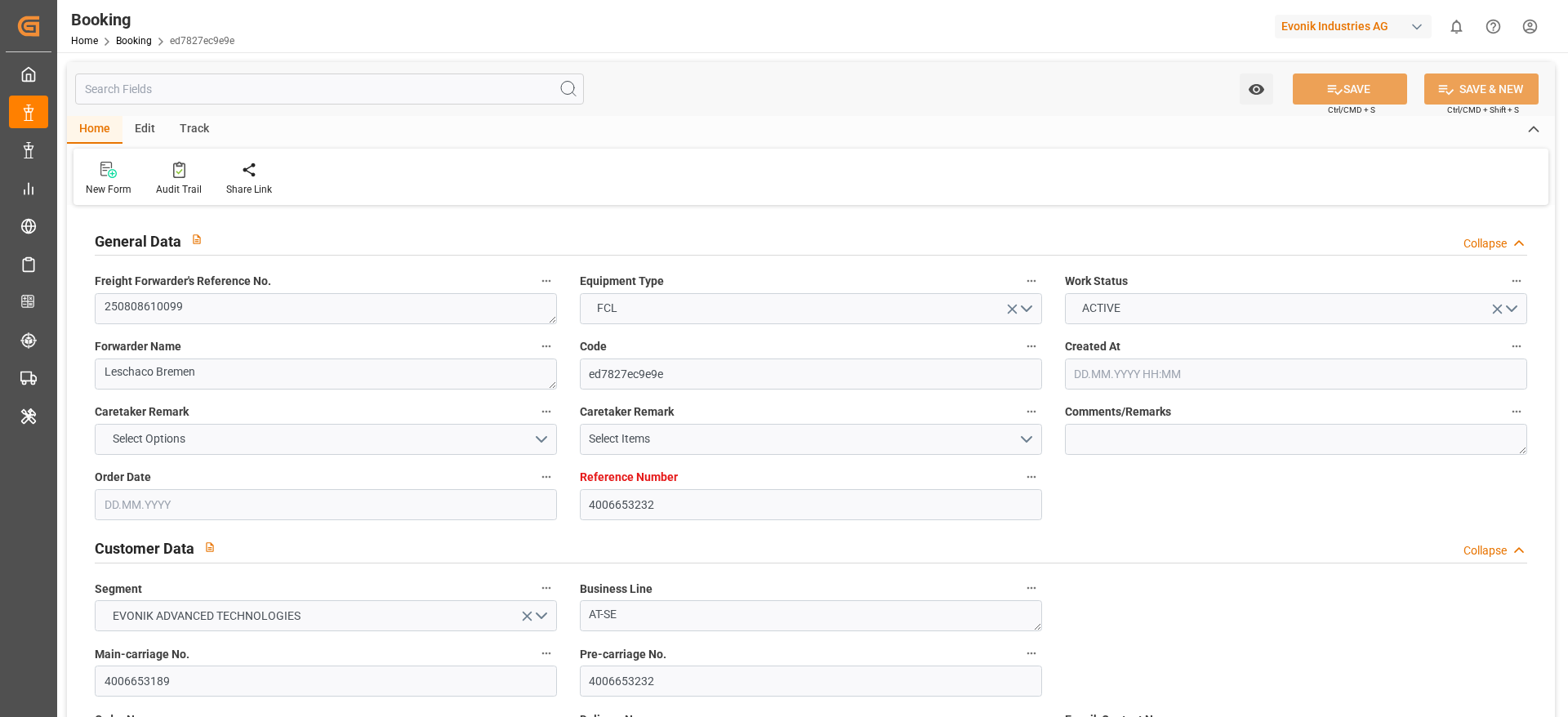
type input "4006653232"
type input "Cosco"
type input "COSCO Shipping Co. Ltd."
type input "DEHAM"
type input "Dalian, [GEOGRAPHIC_DATA]"
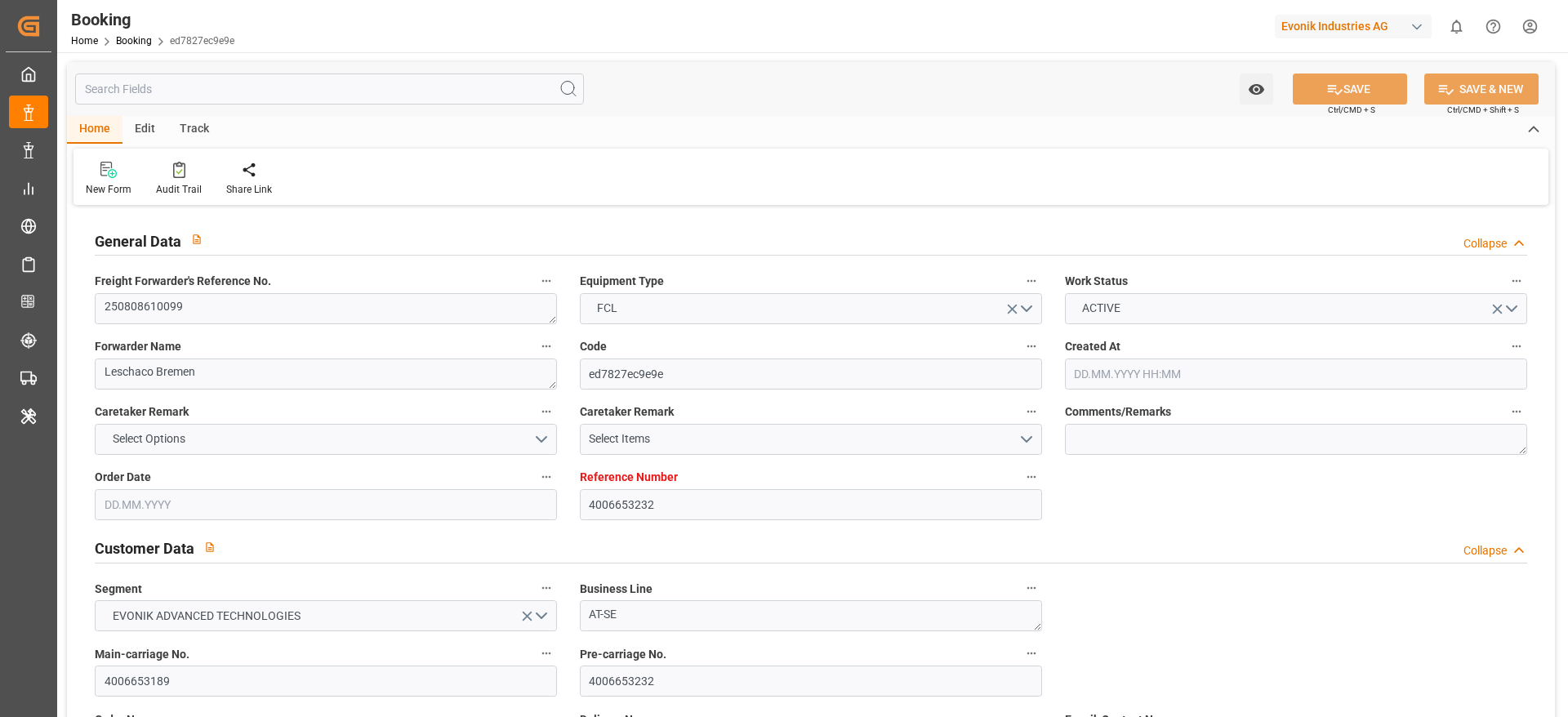
type input "[DATE] 05:46"
type input "[DATE]"
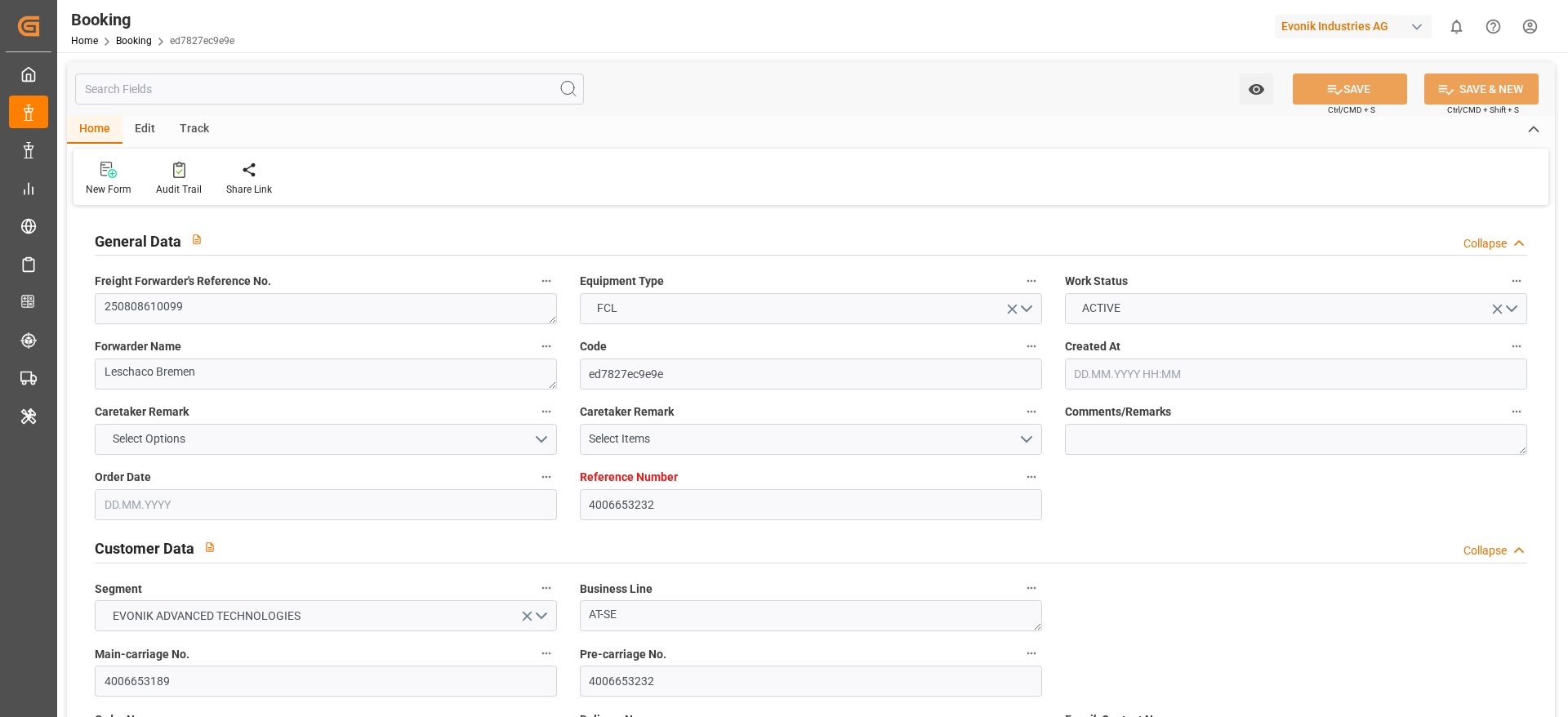
type input "[DATE]"
type input "[DATE] 13:03"
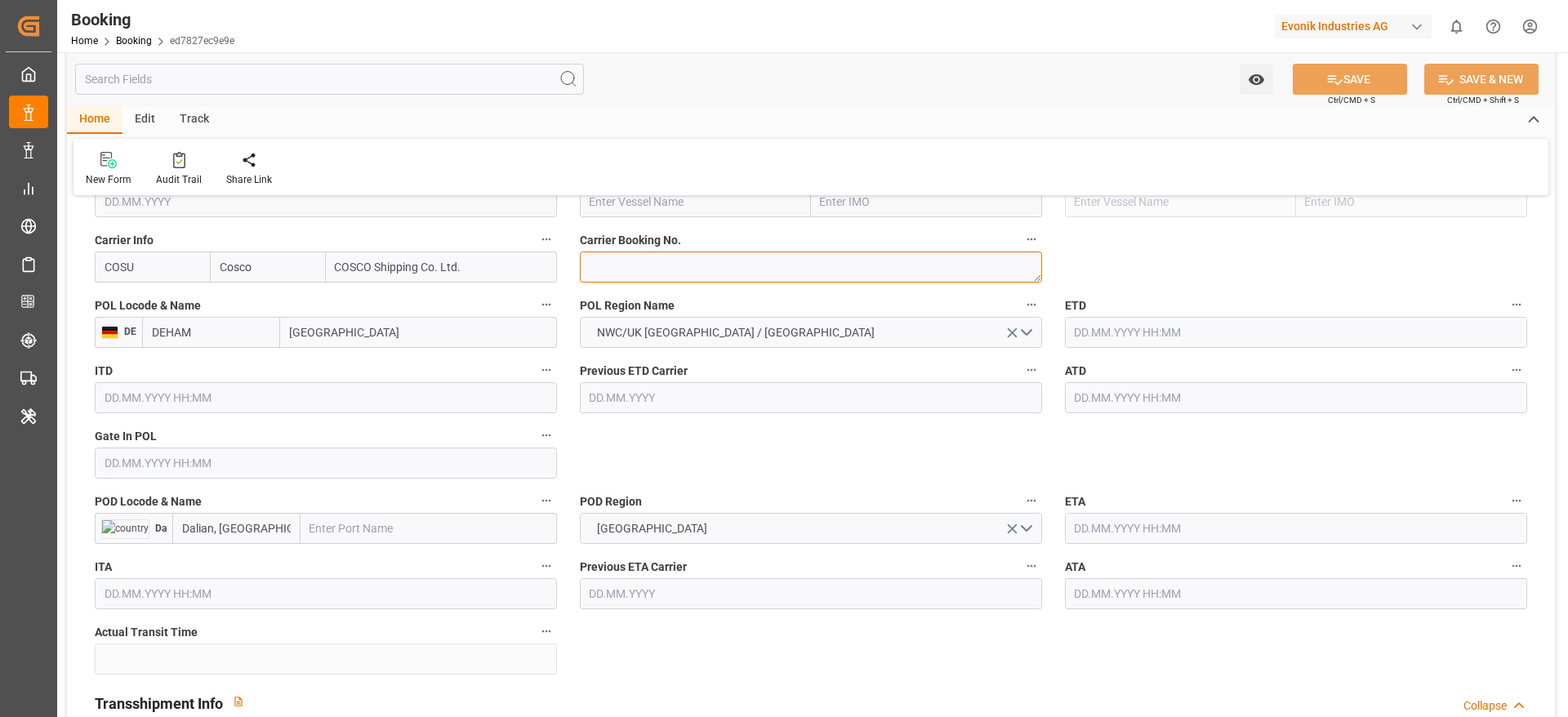
click at [644, 265] on textarea at bounding box center [811, 267] width 462 height 31
paste textarea "6423287510"
type textarea "6423287510"
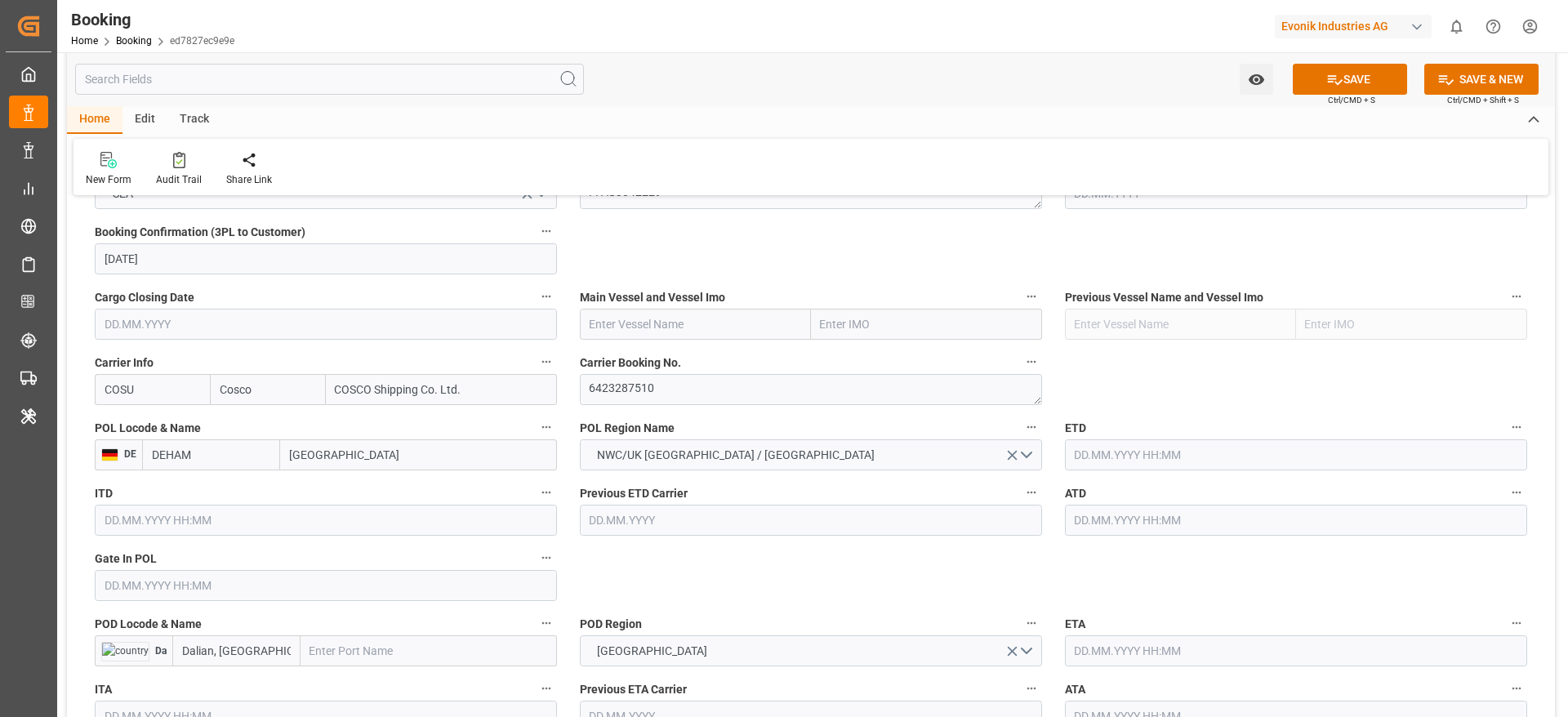
click at [672, 332] on input "text" at bounding box center [695, 324] width 231 height 31
paste input "COSCO SHIPPING UNIVERSE"
click at [685, 362] on b "COSCO Shipping Universe" at bounding box center [658, 360] width 135 height 13
type input "COSCO Shipping Universe"
type input "9795610"
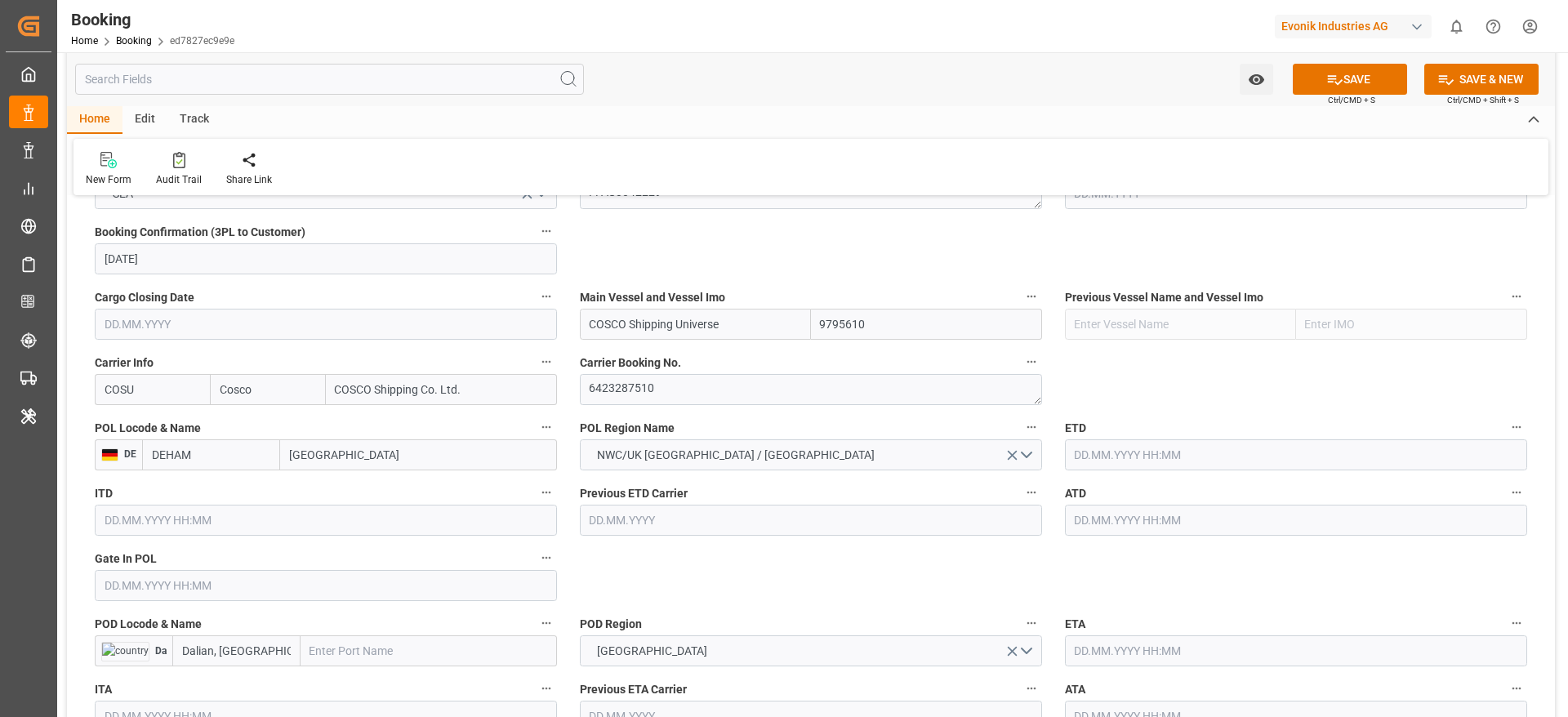
type input "COSCO Shipping Universe"
click at [1044, 462] on input "text" at bounding box center [1296, 455] width 462 height 31
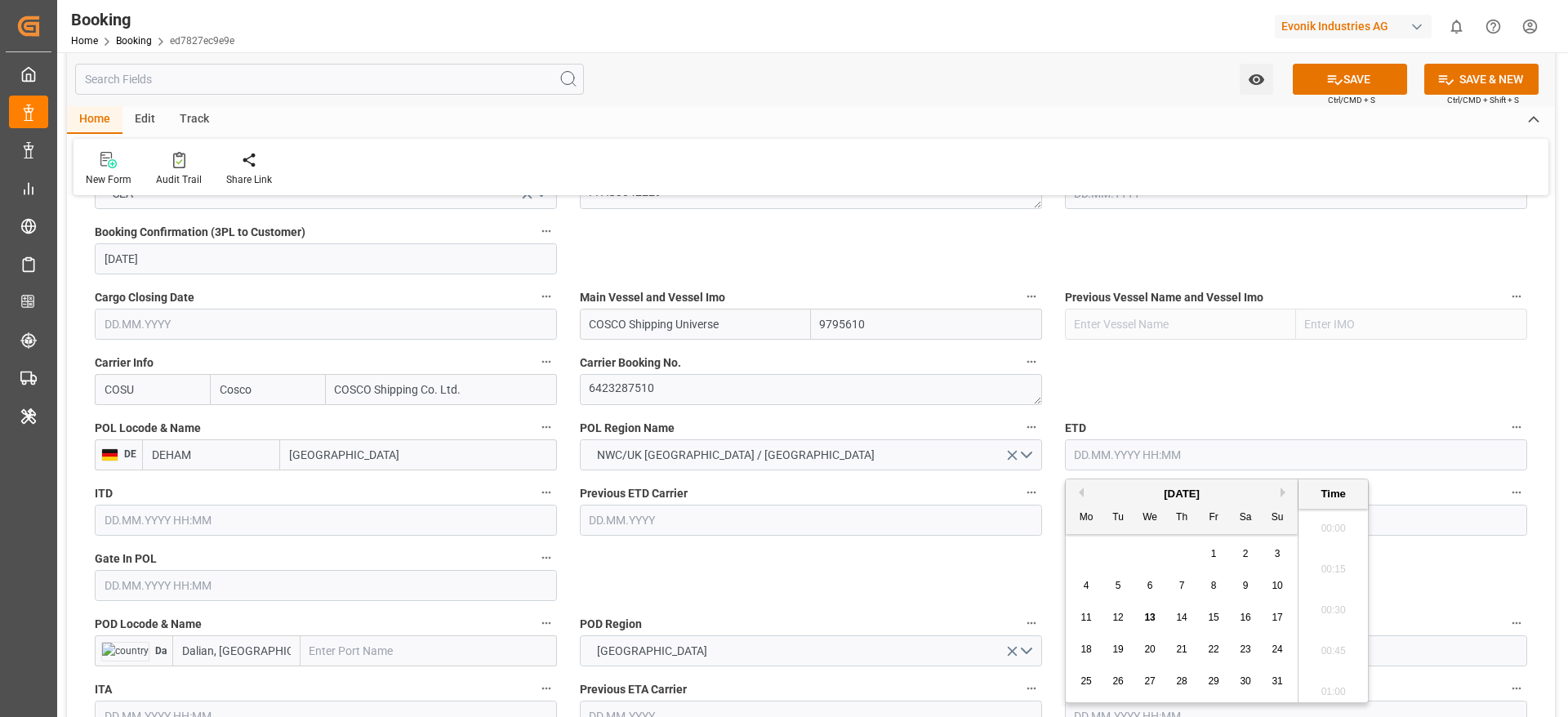
scroll to position [1884, 0]
click at [1044, 477] on span "14" at bounding box center [1181, 617] width 11 height 11
type input "14.08.2025 00:00"
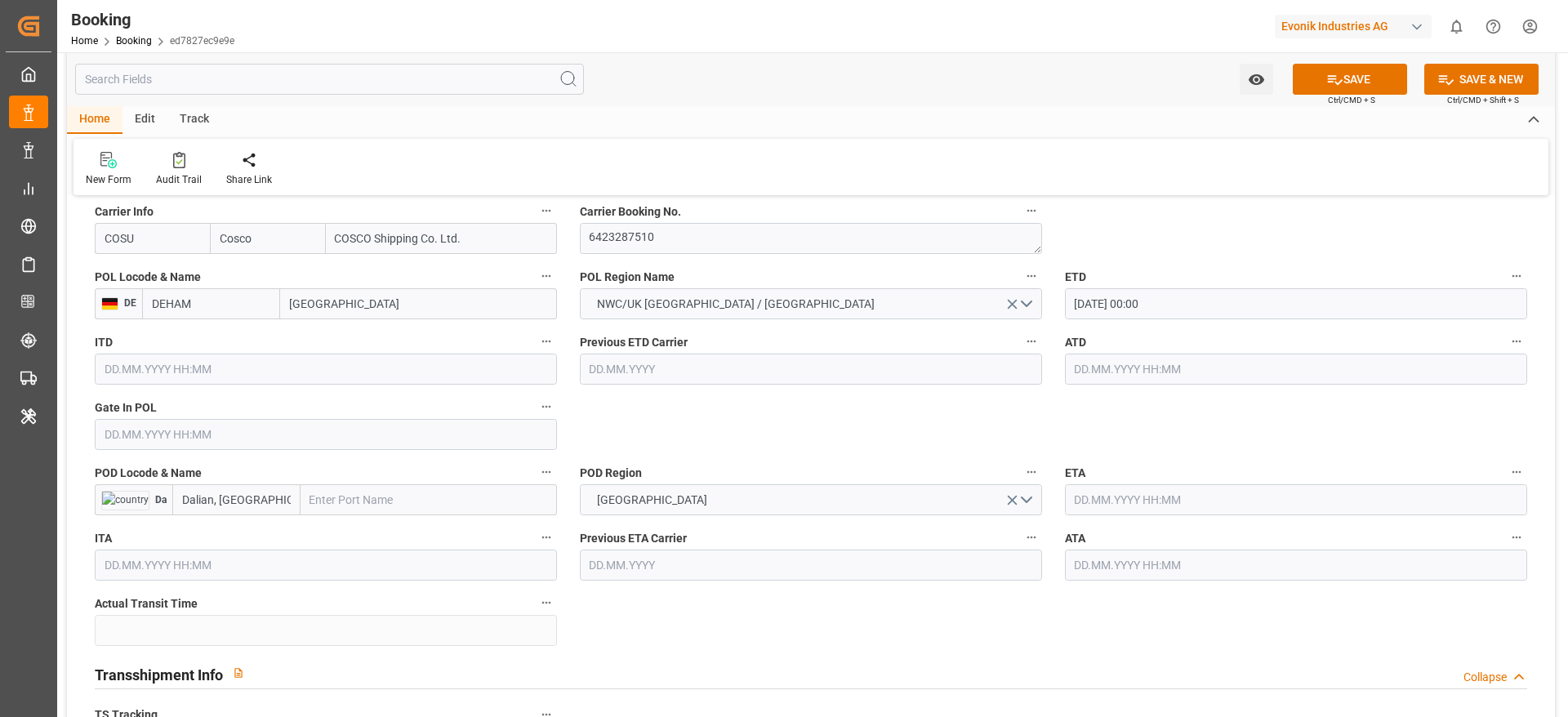
scroll to position [1348, 0]
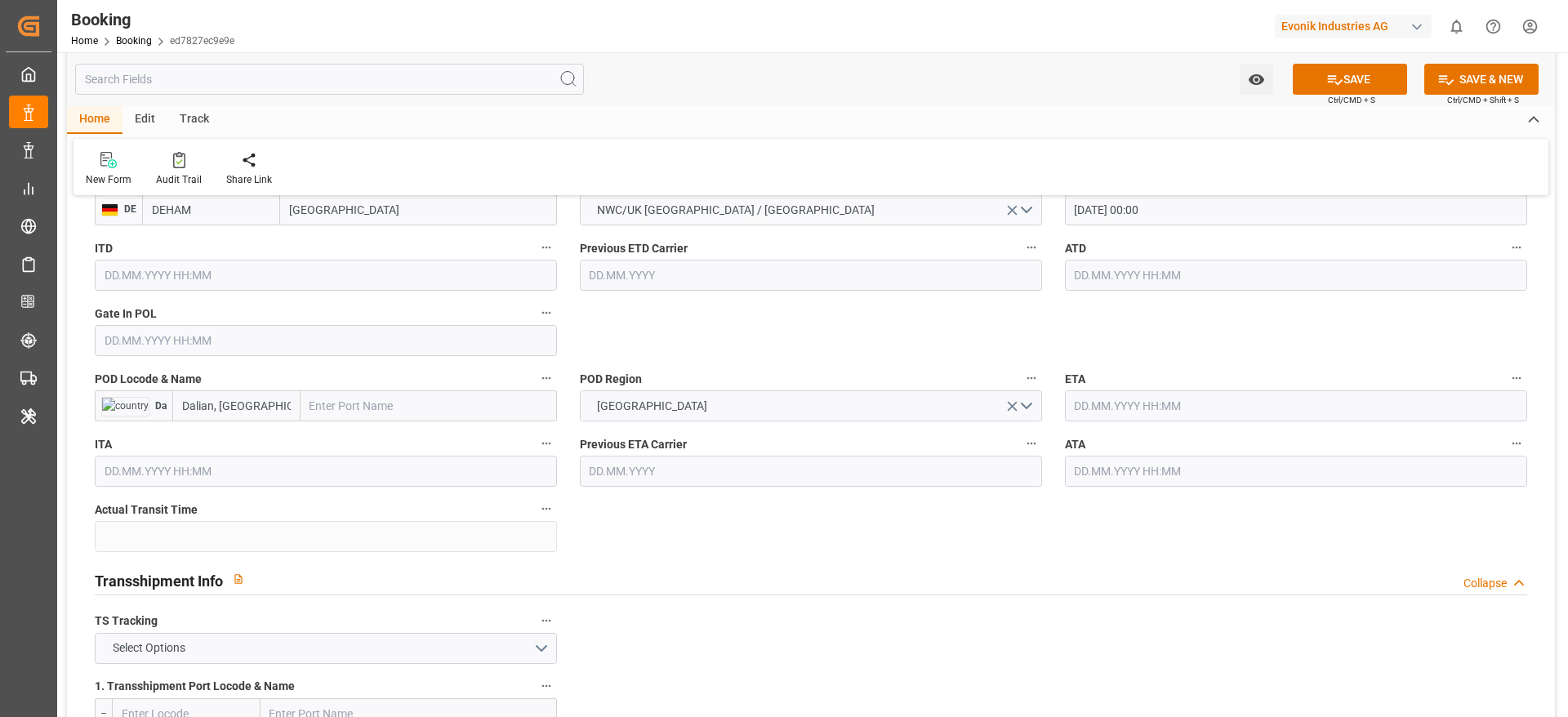
click at [326, 414] on input "text" at bounding box center [428, 405] width 256 height 31
paste input "Dalian"
type input "Dalian"
click at [267, 412] on input "Dalian, Liaoning" at bounding box center [236, 405] width 128 height 31
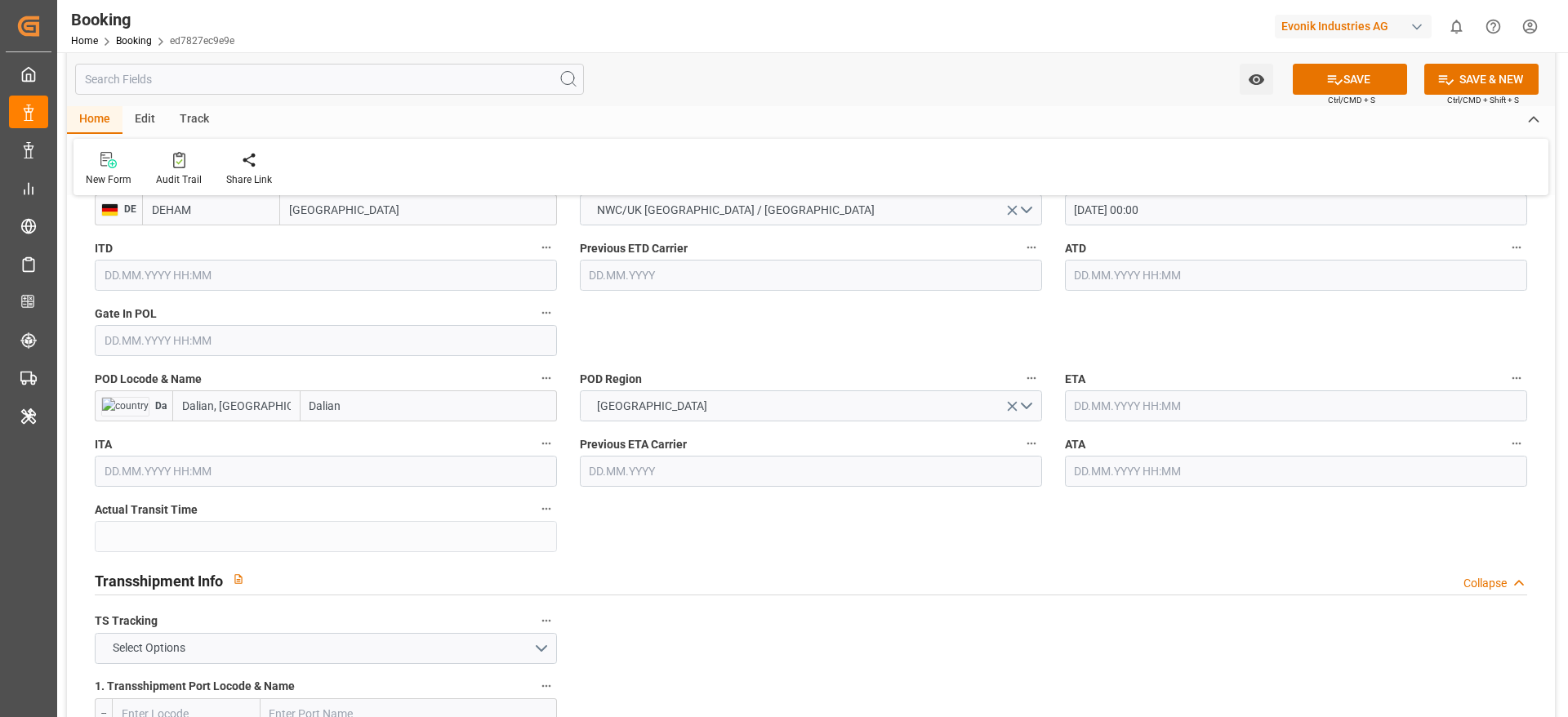
click at [267, 412] on input "Dalian, Liaoning" at bounding box center [236, 405] width 128 height 31
paste input "CNDLC"
type input "CNDLC"
click at [254, 470] on span "CNDLC - Dalian Zhoushuizi International Apt" at bounding box center [226, 459] width 86 height 47
type input "Dalian Zhoushuizi International Apt"
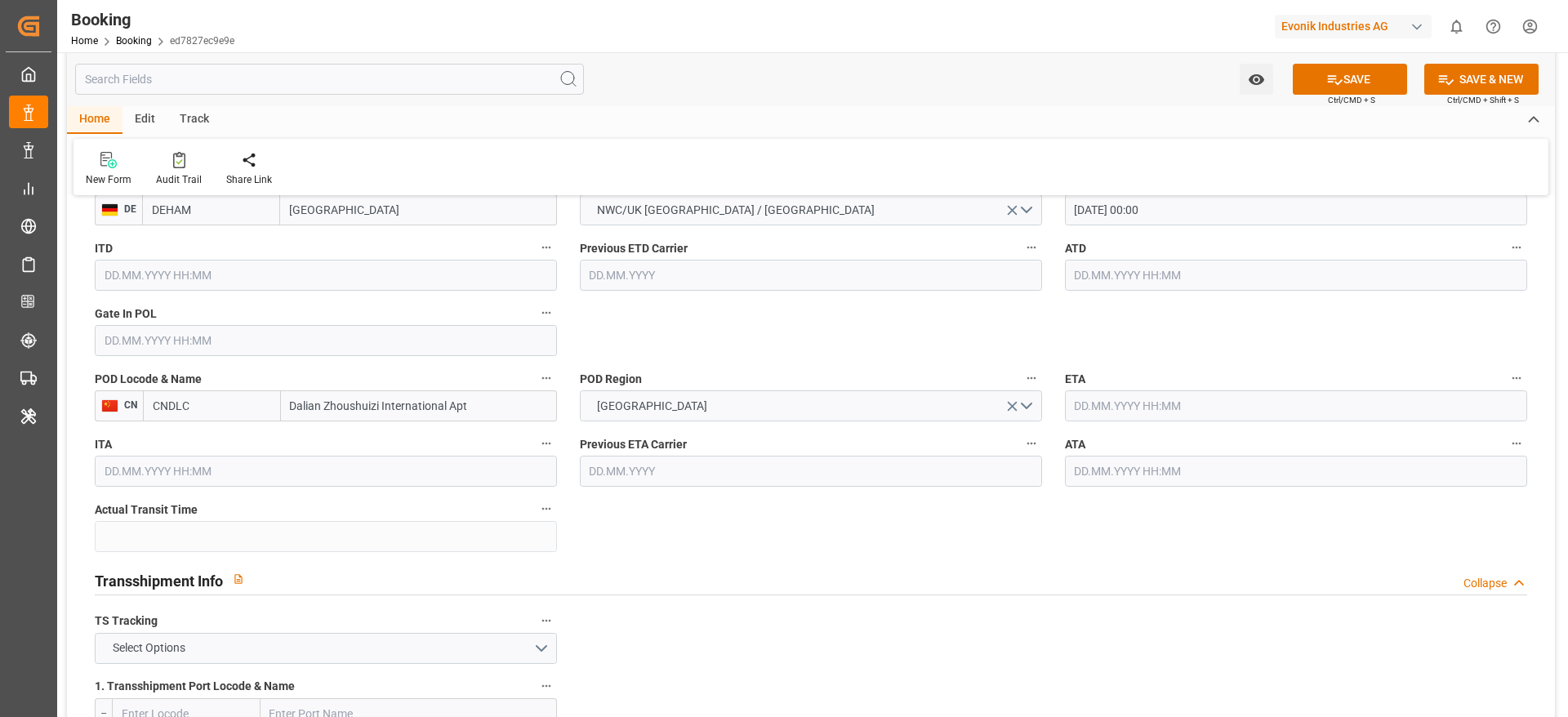
click at [251, 419] on input "CNDLC" at bounding box center [211, 405] width 138 height 31
click at [248, 414] on input "CNDLC" at bounding box center [211, 405] width 138 height 31
paste input "AL"
type input "CNDAL"
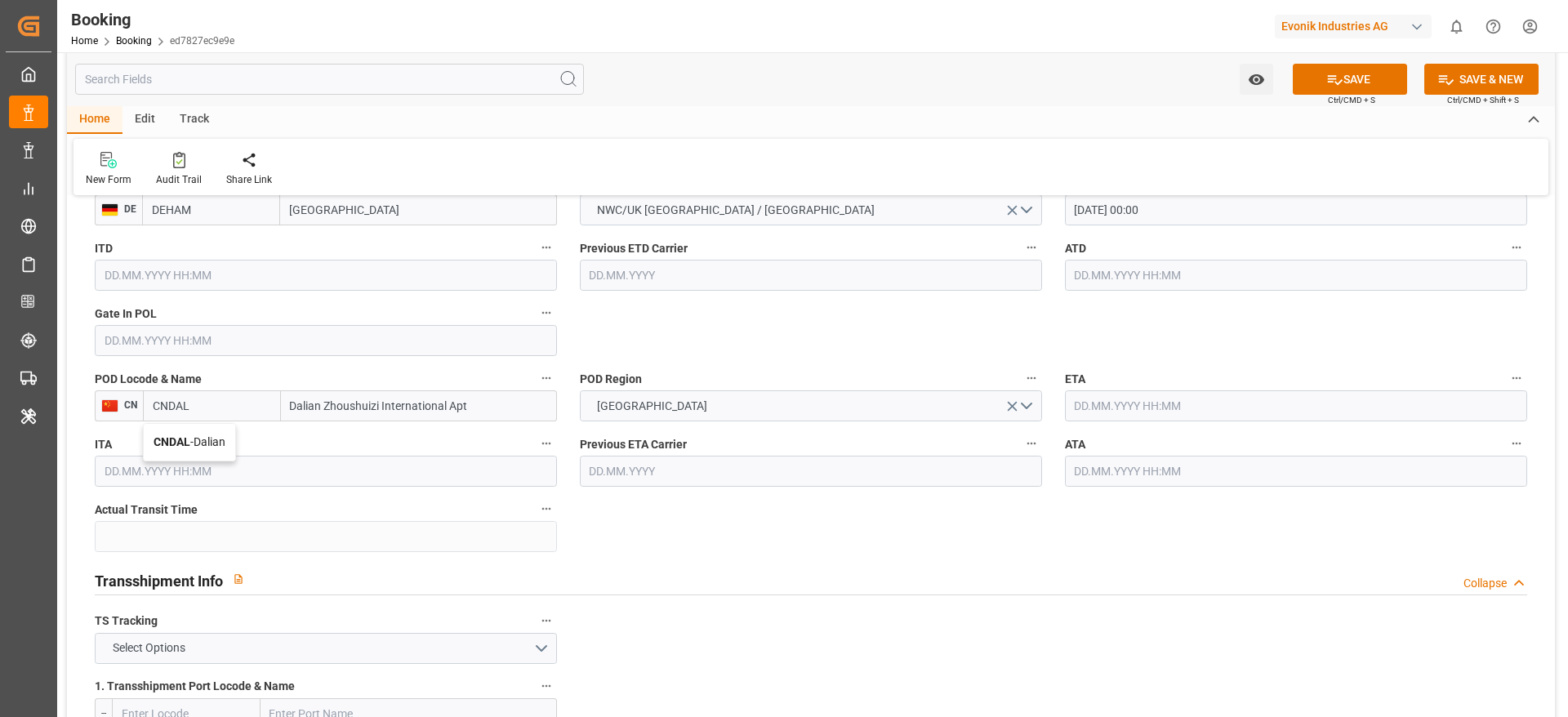
click at [226, 438] on span "CNDAL - Dalian" at bounding box center [190, 441] width 72 height 13
type input "Dalian"
type input "CNDAL"
click at [1044, 416] on input "text" at bounding box center [1296, 405] width 462 height 31
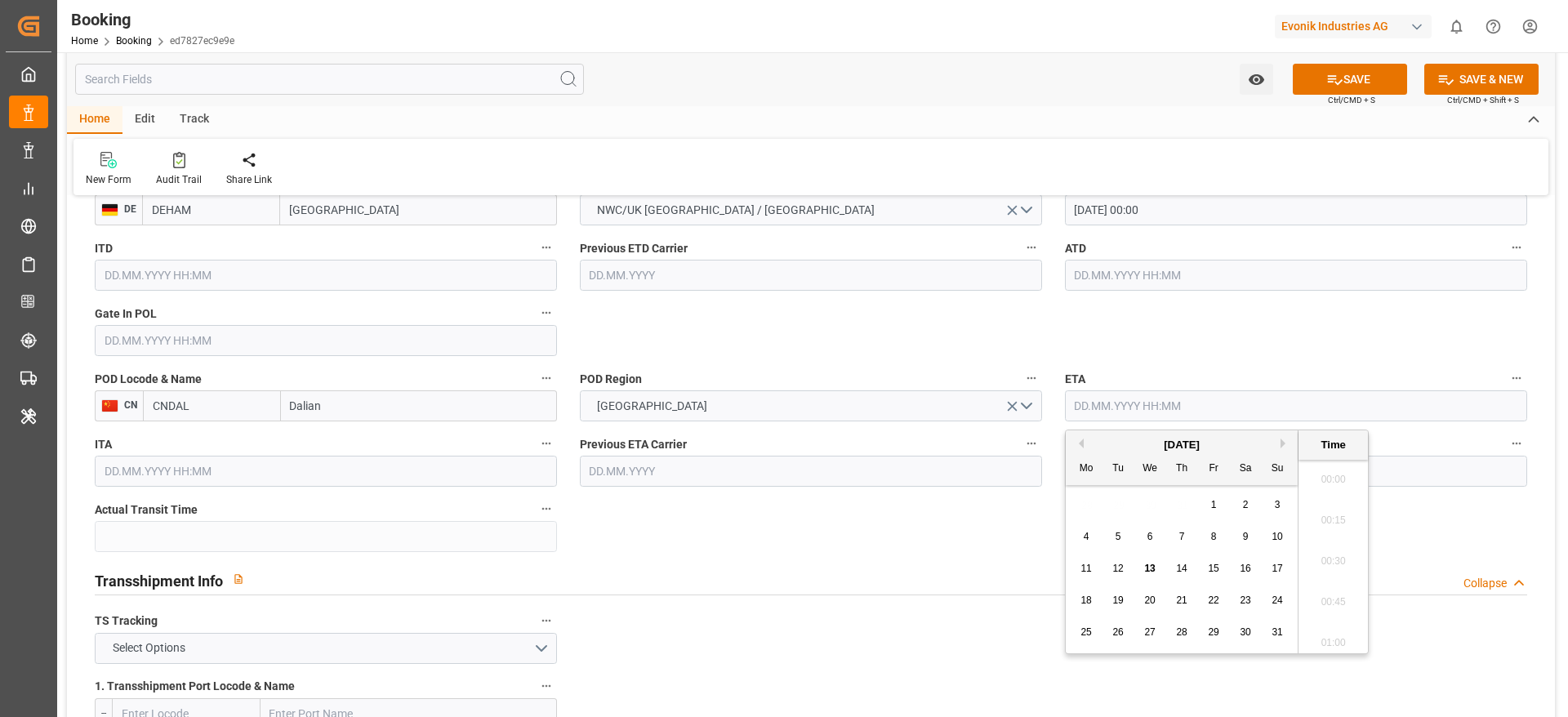
scroll to position [1884, 0]
click at [1044, 445] on button "Next Month" at bounding box center [1285, 443] width 10 height 10
click at [1044, 477] on span "29" at bounding box center [1085, 632] width 11 height 11
type input "29.09.2025 00:00"
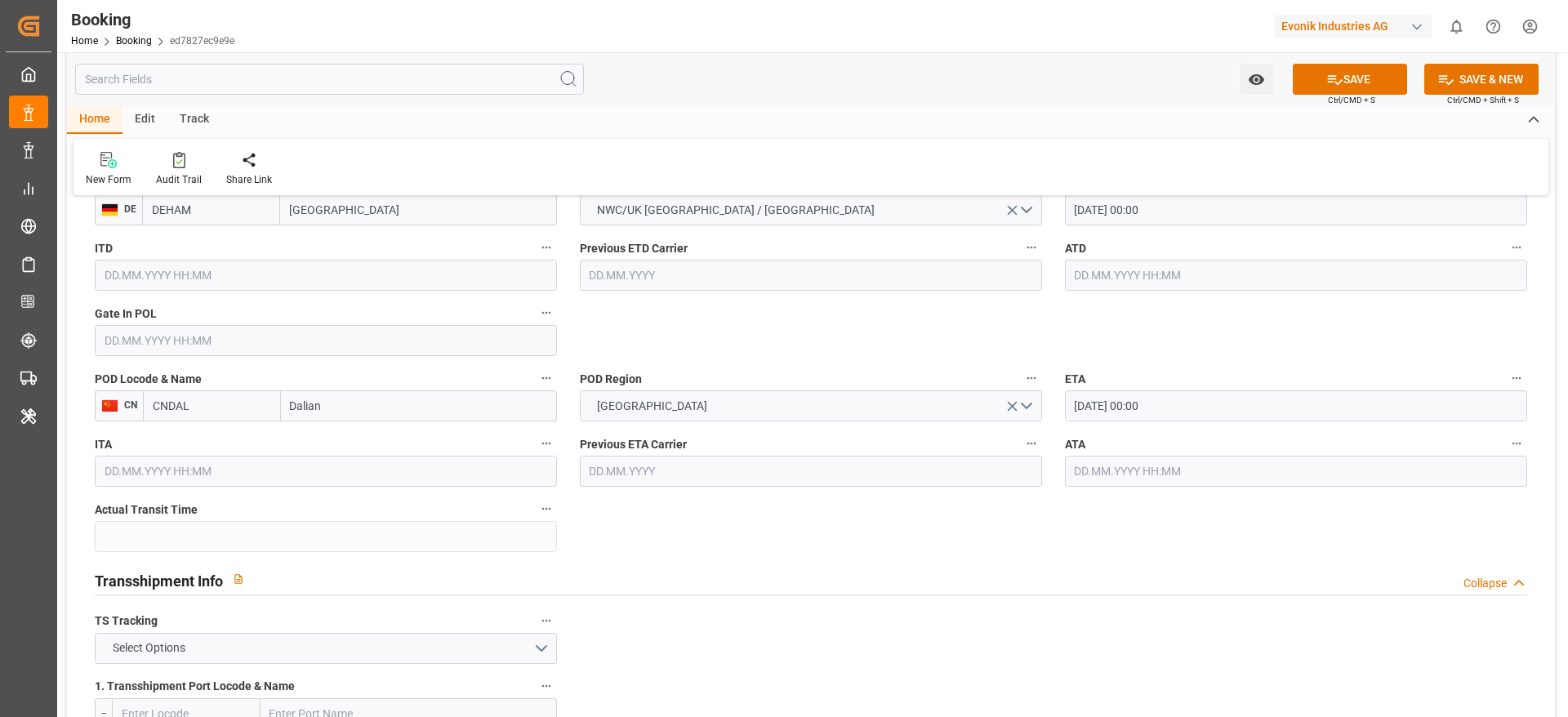
scroll to position [1715, 0]
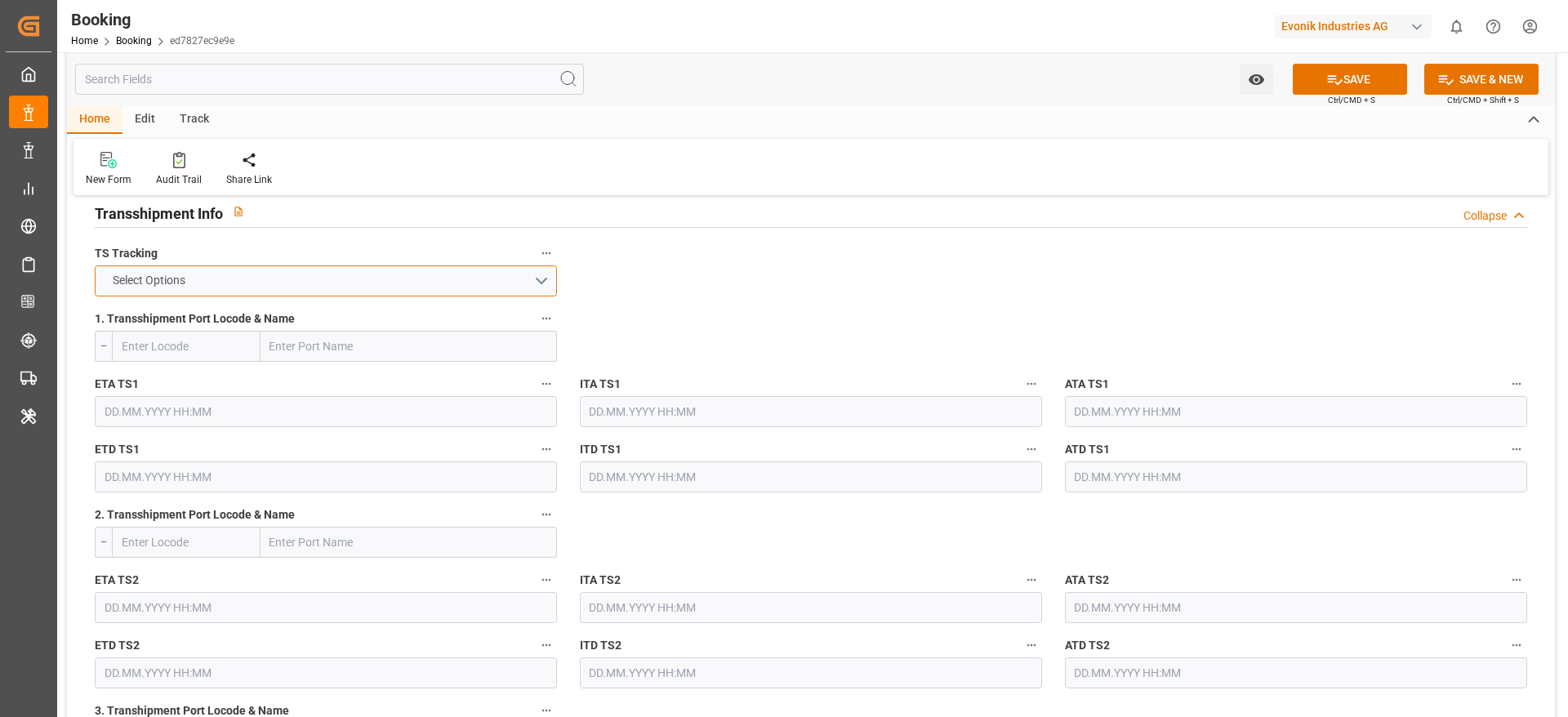
click at [241, 274] on button "Select Options" at bounding box center [326, 280] width 462 height 31
click at [232, 326] on div "FALSE" at bounding box center [326, 319] width 461 height 34
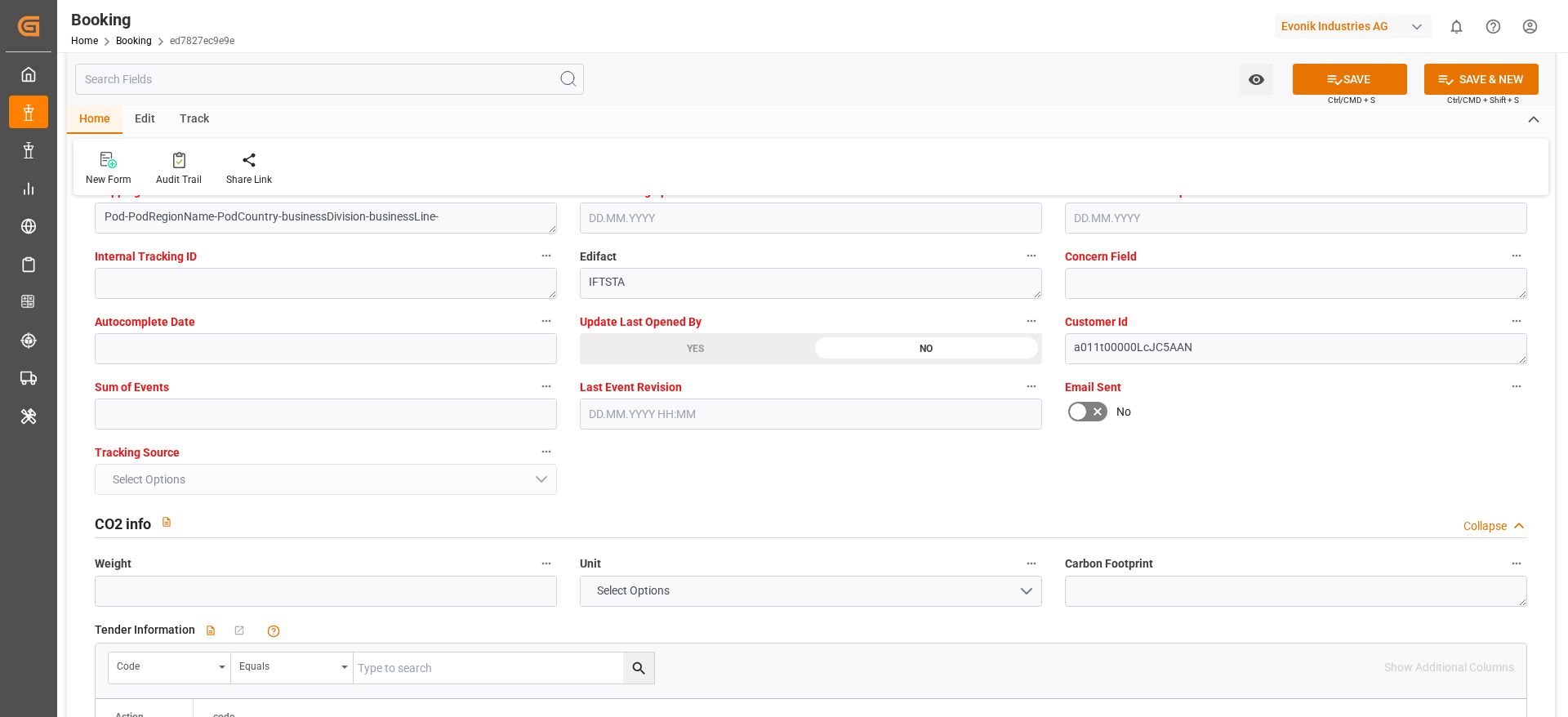
scroll to position [3186, 0]
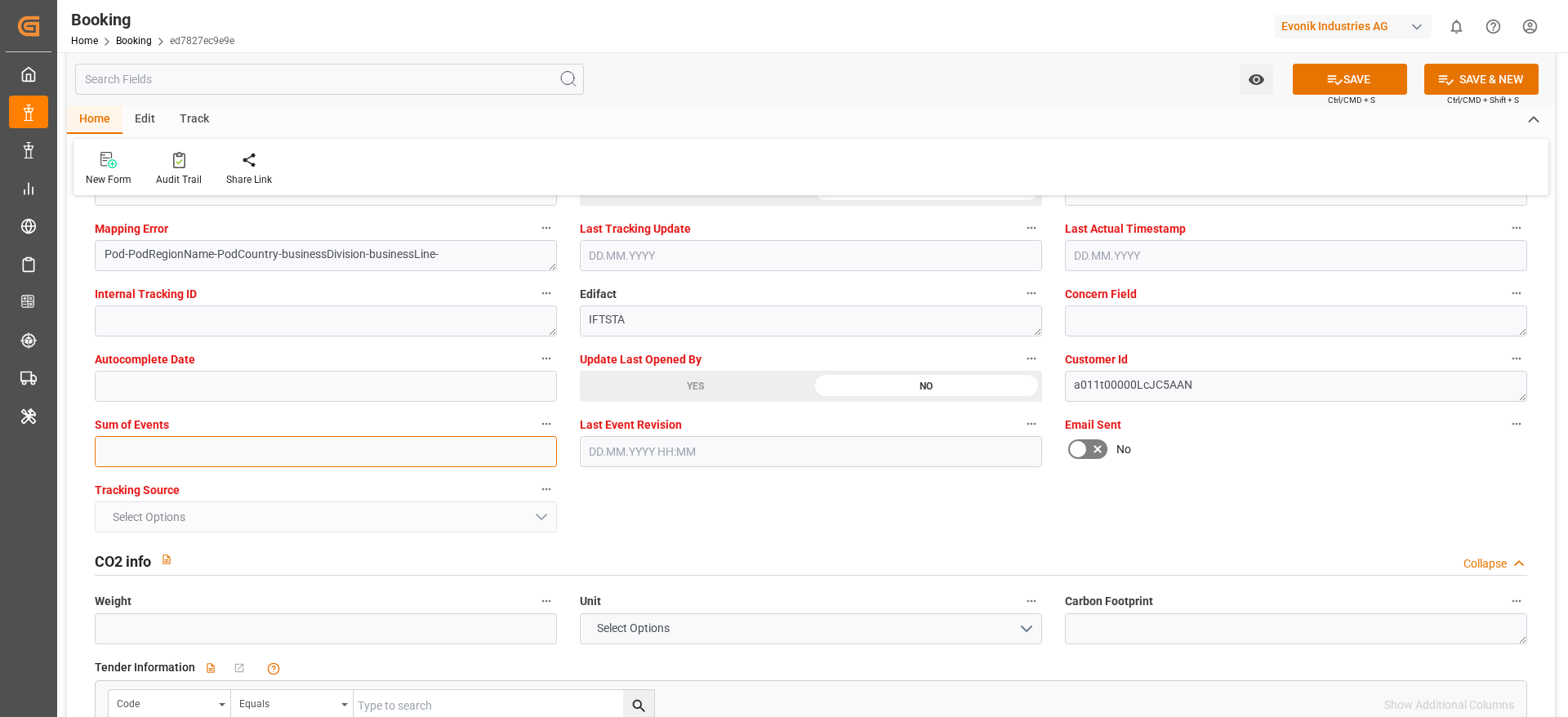
click at [211, 453] on input "text" at bounding box center [326, 451] width 462 height 31
type input "0"
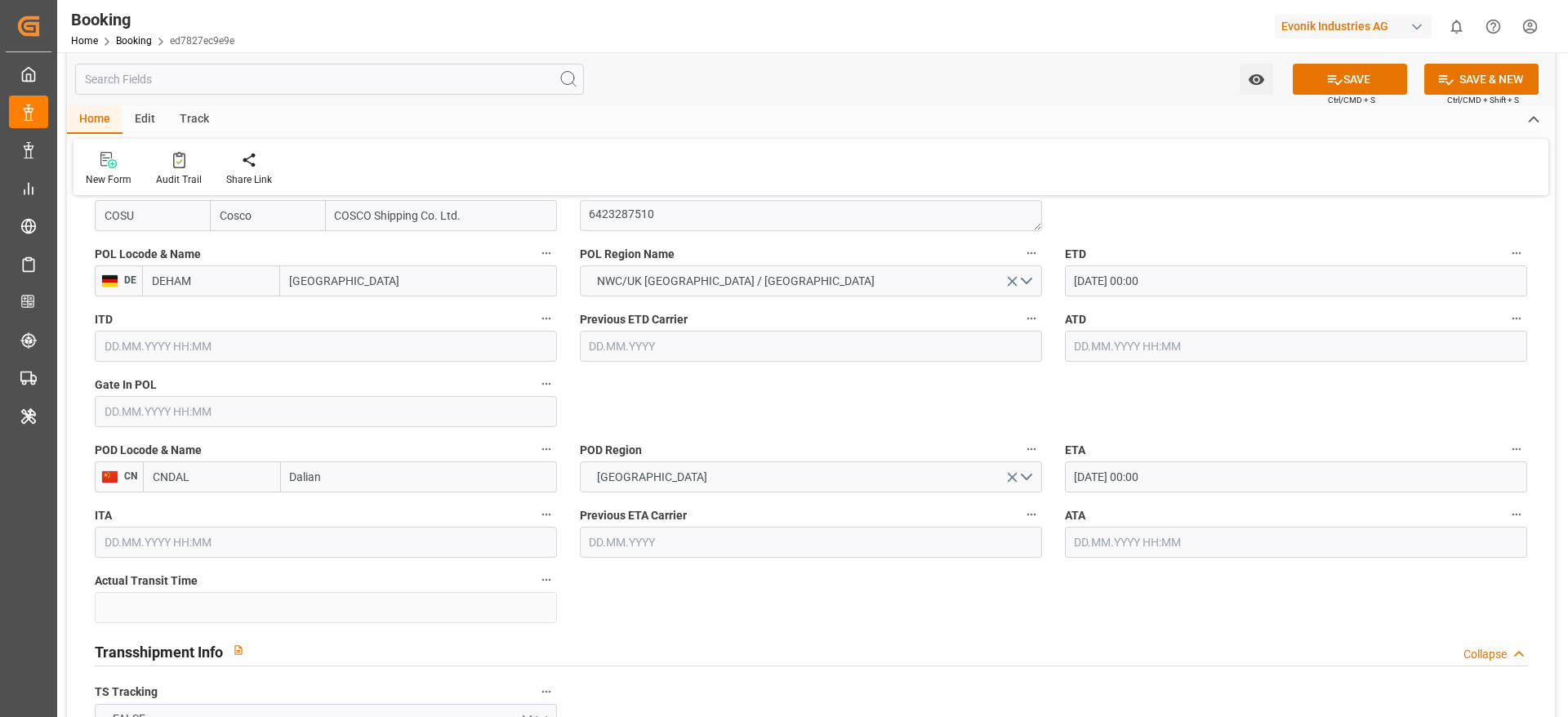
scroll to position [1348, 0]
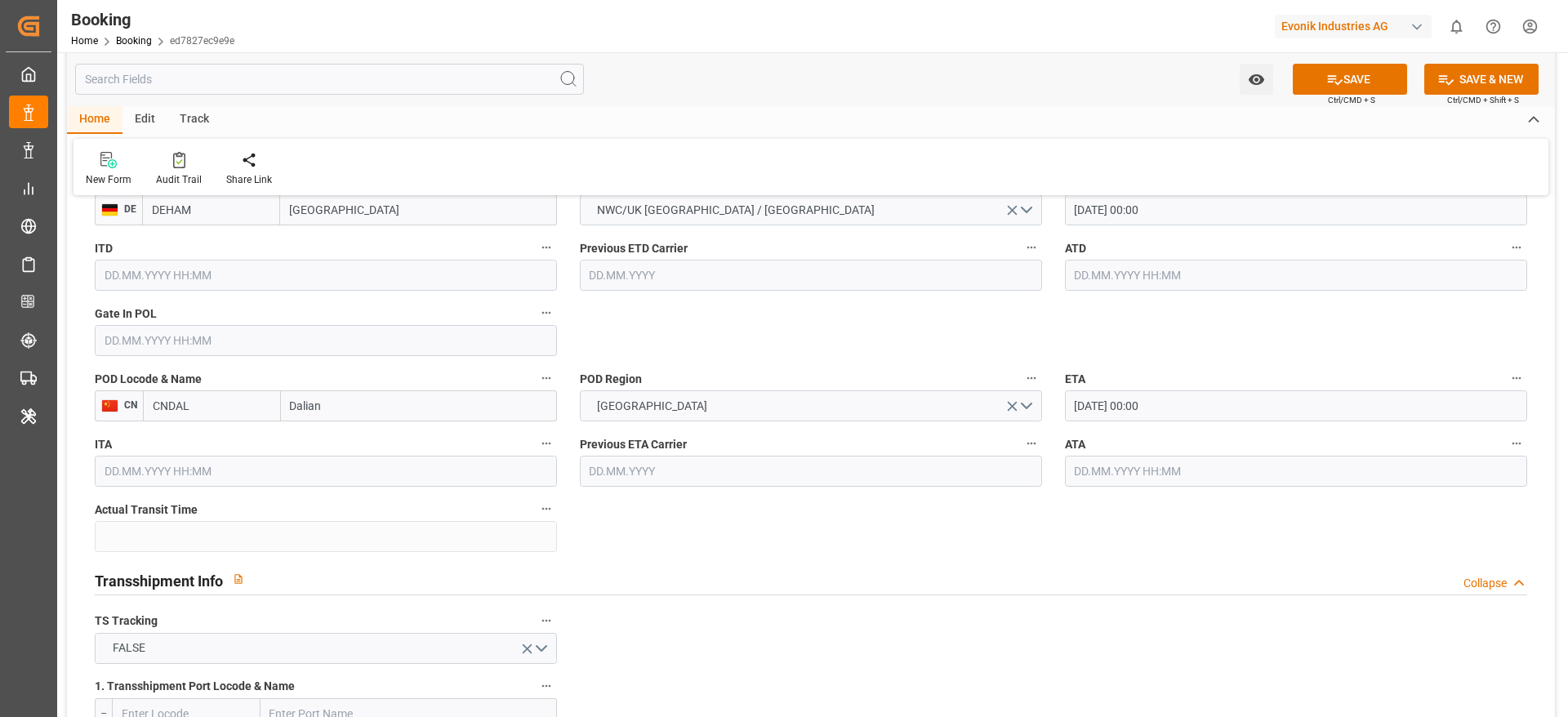
click at [203, 355] on input "text" at bounding box center [326, 340] width 462 height 31
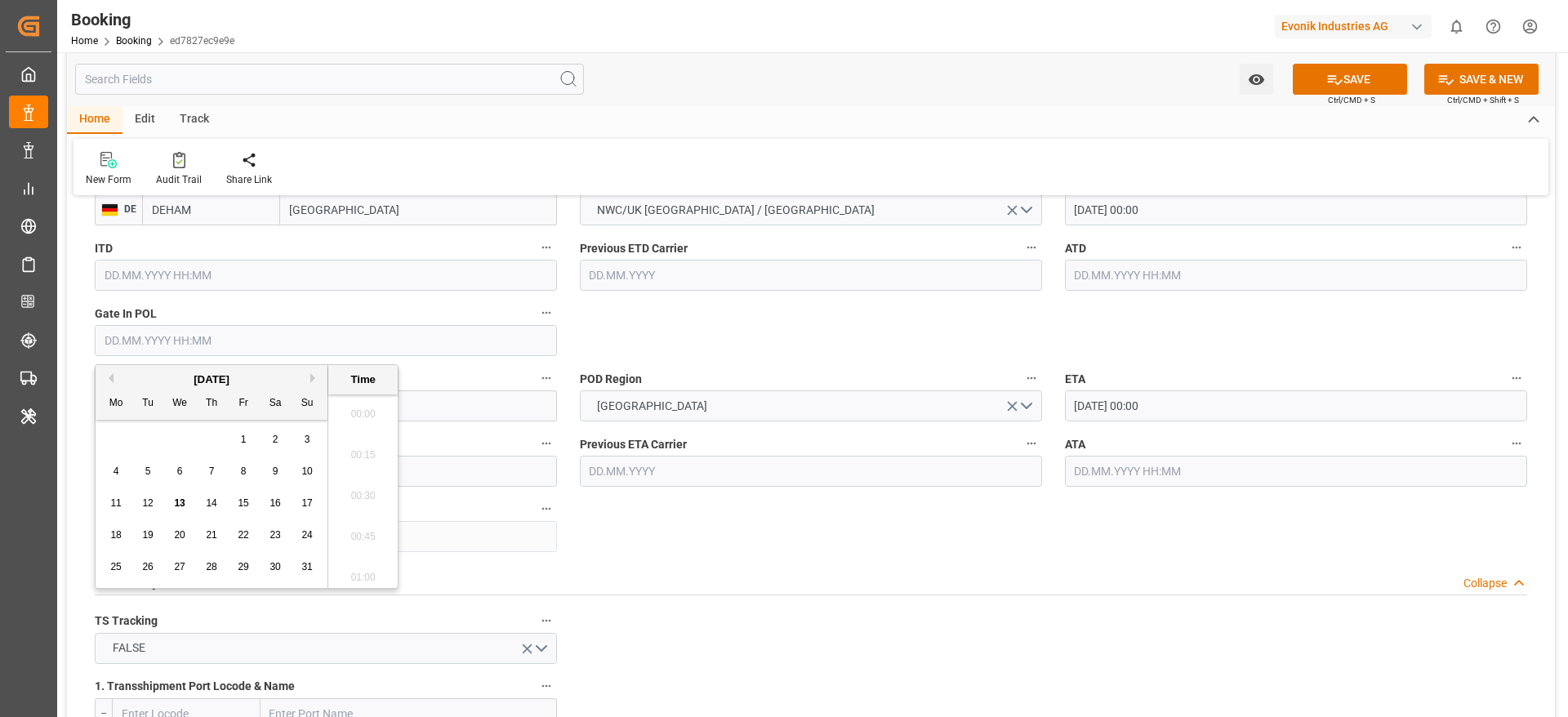
scroll to position [1884, 0]
click at [118, 477] on span "11" at bounding box center [116, 503] width 11 height 11
type input "11.08.2025 00:00"
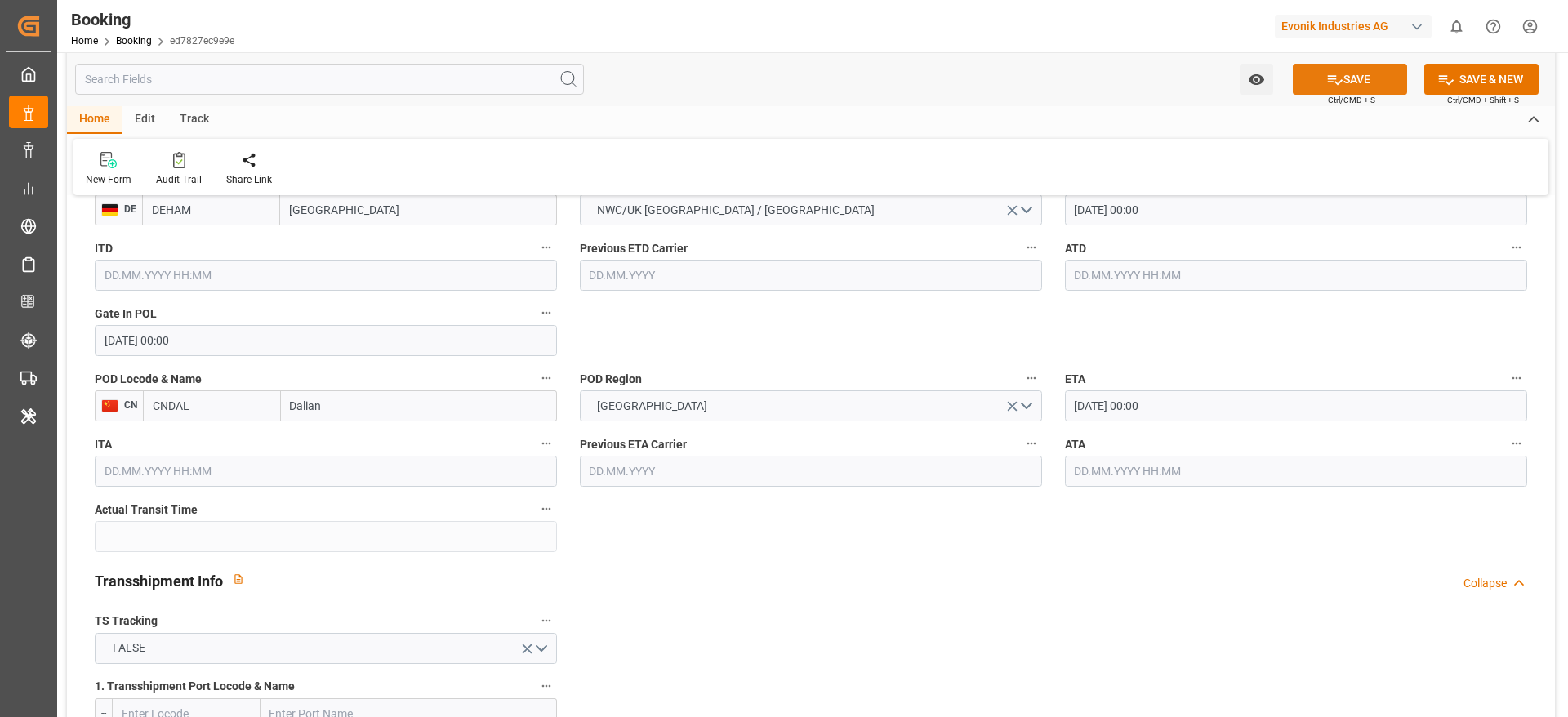
click at [1044, 89] on button "SAVE" at bounding box center [1350, 79] width 114 height 31
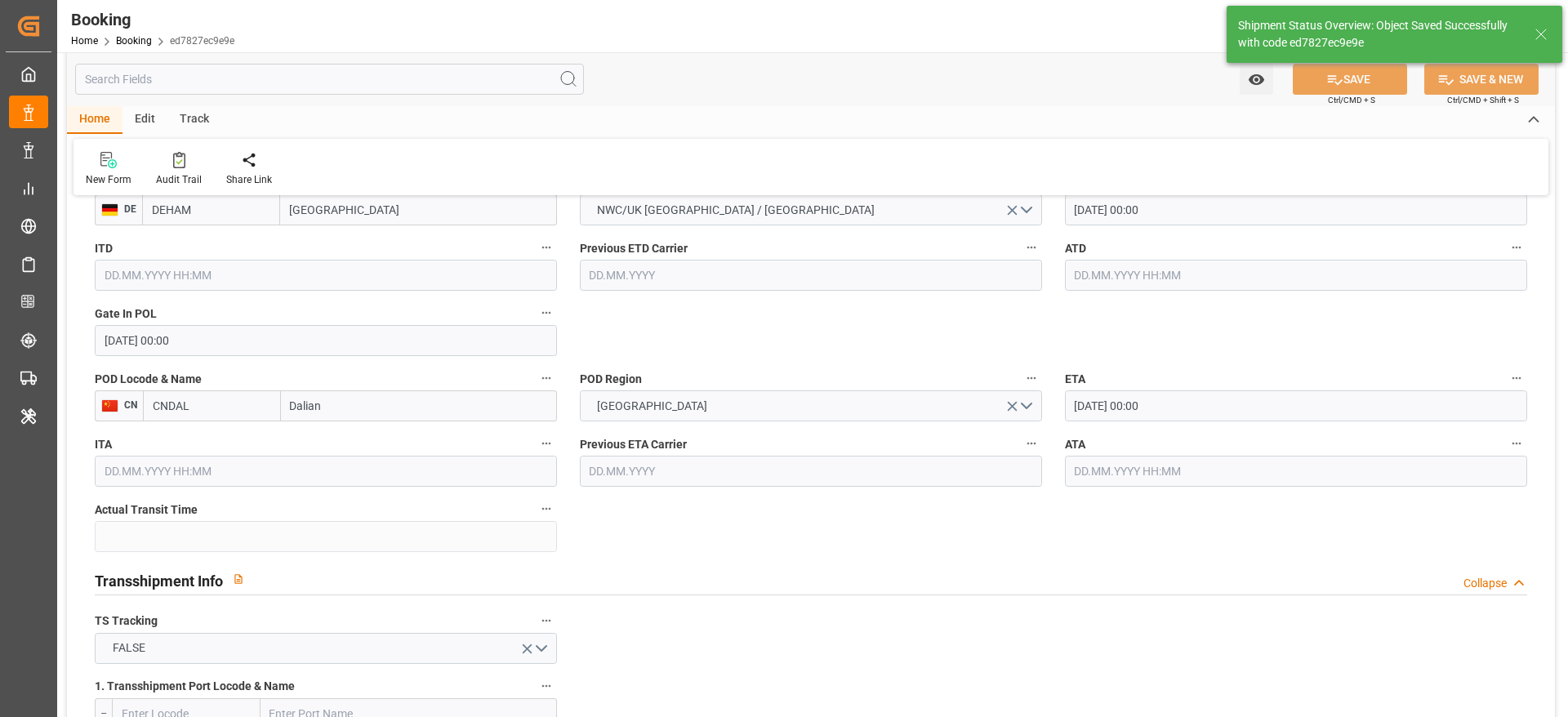
type textarea "NWC/UK North West Continent / UK_CNDAL_COSU_AT-SE"
type textarea "[PERSON_NAME]"
type textarea "Pod-PodRegionName-businessDivision-businessLine-"
type input "14.08.2025 00:00"
type input "29.09.2025 00:00"
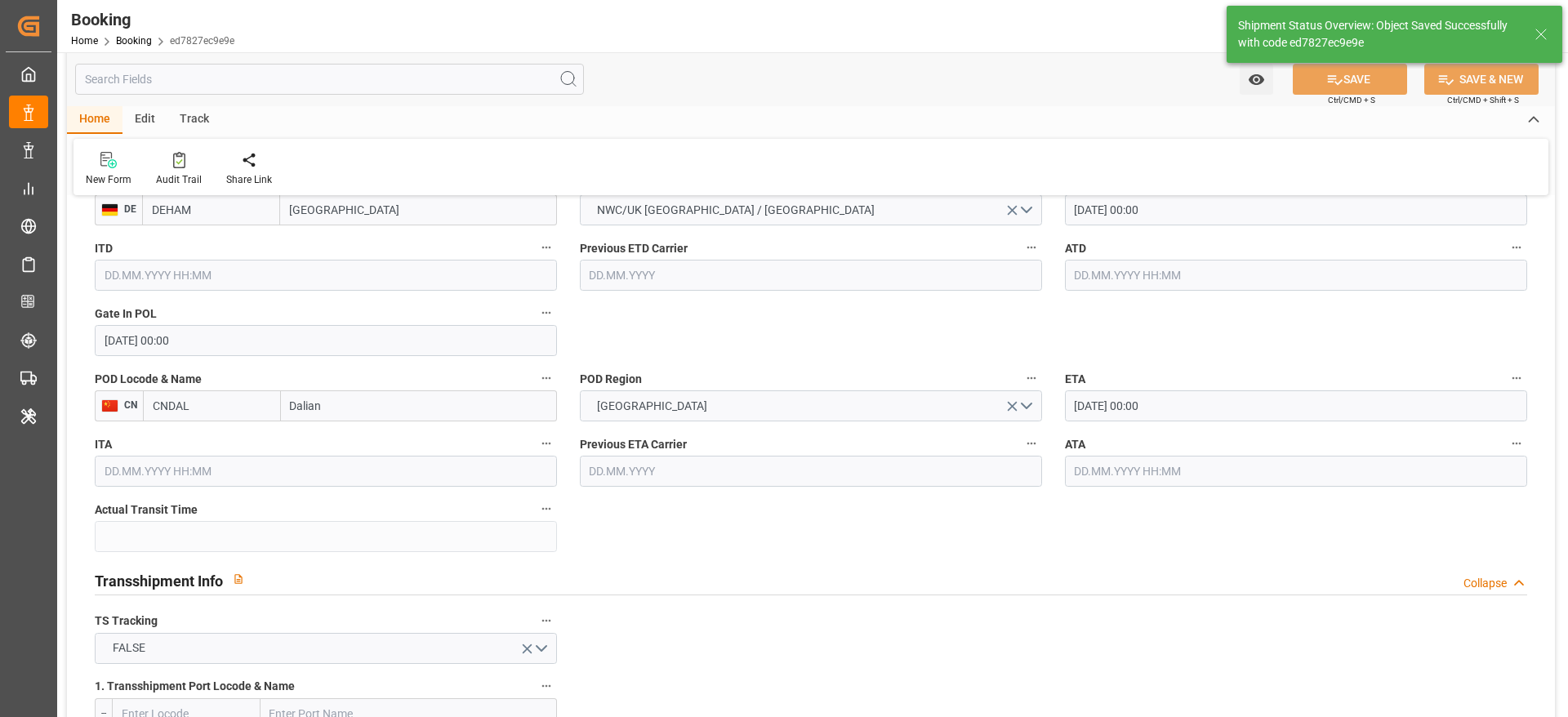
type input "13.08.2025 06:39"
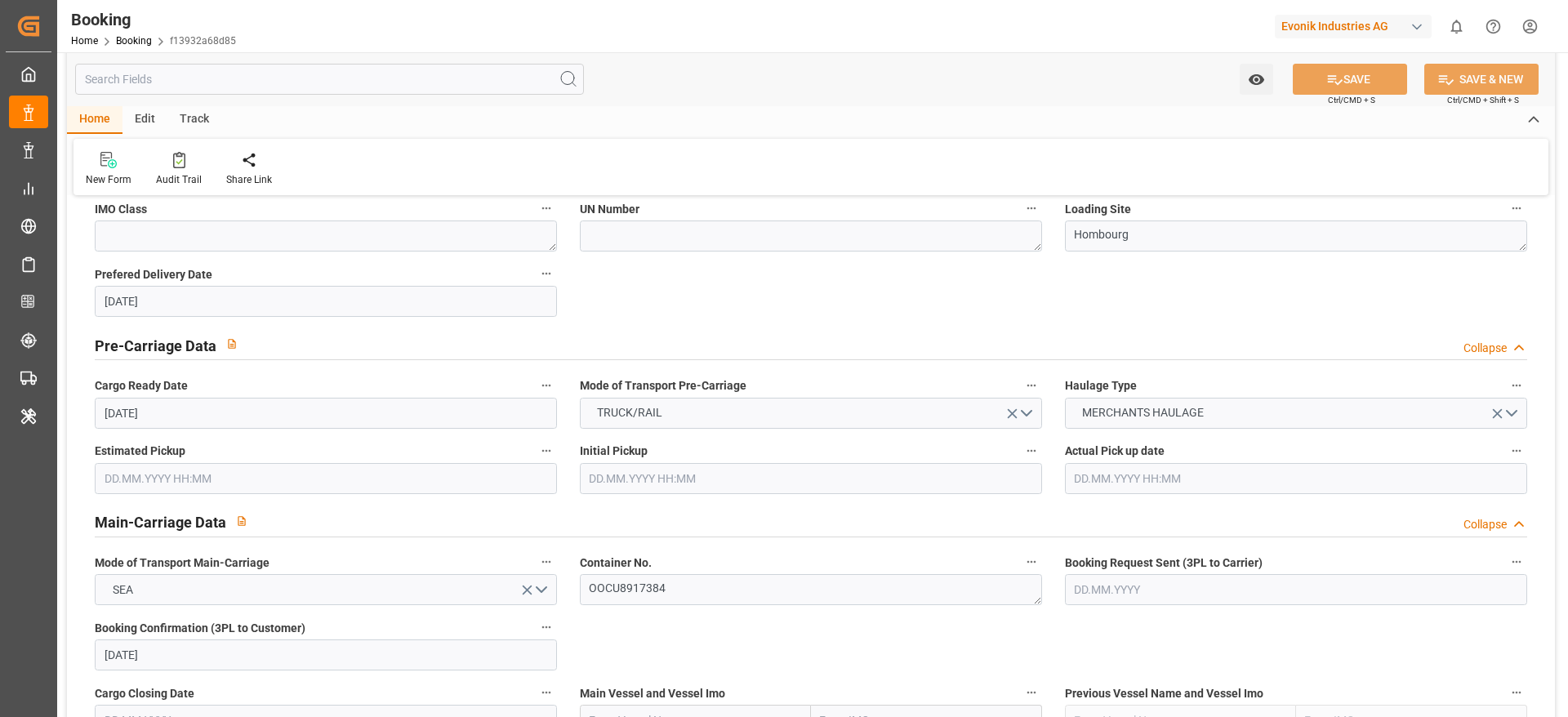
scroll to position [980, 0]
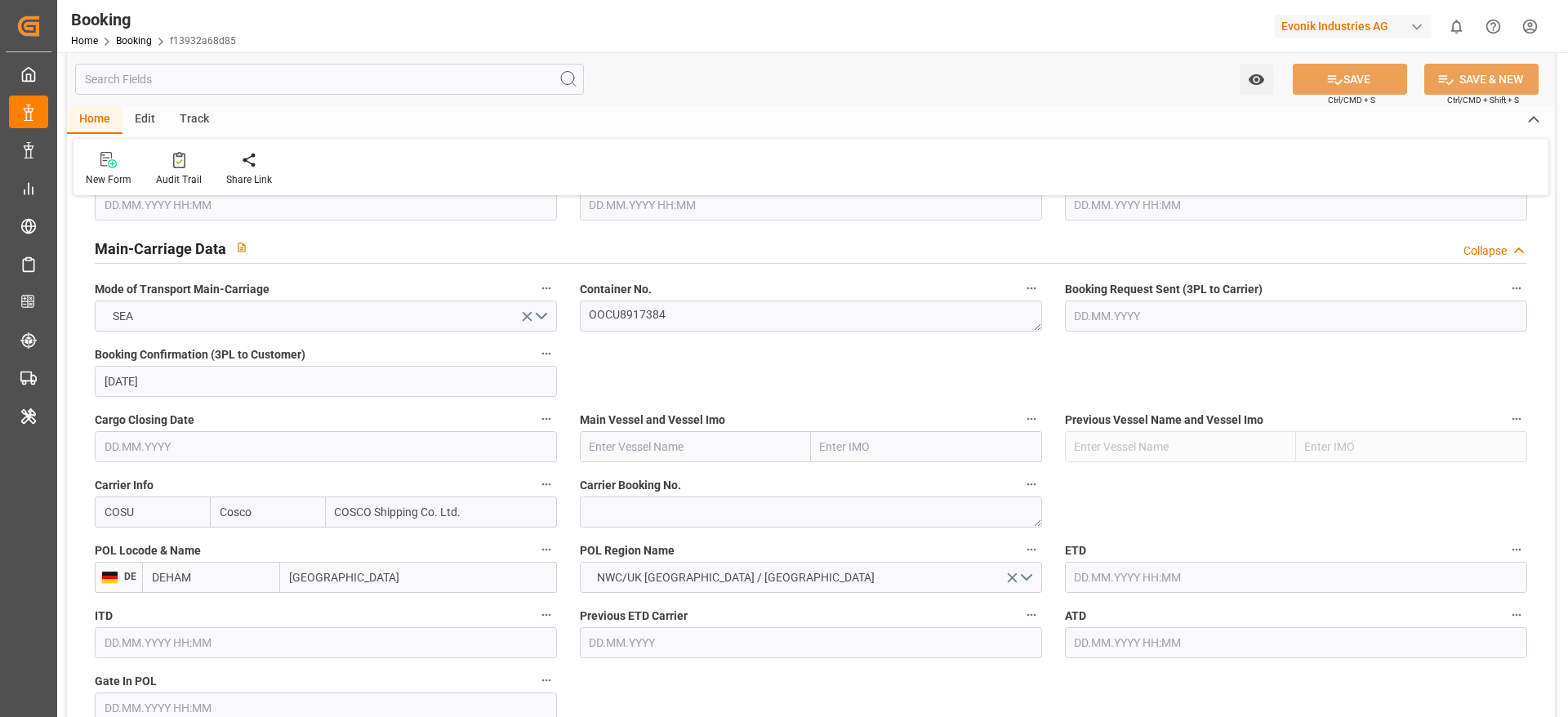
click at [640, 541] on label "POL Region Name" at bounding box center [811, 550] width 462 height 23
click at [1020, 541] on button "POL Region Name" at bounding box center [1031, 549] width 21 height 21
click at [641, 521] on div at bounding box center [784, 358] width 1568 height 717
click at [641, 513] on textarea at bounding box center [811, 512] width 462 height 31
paste textarea "6423287510"
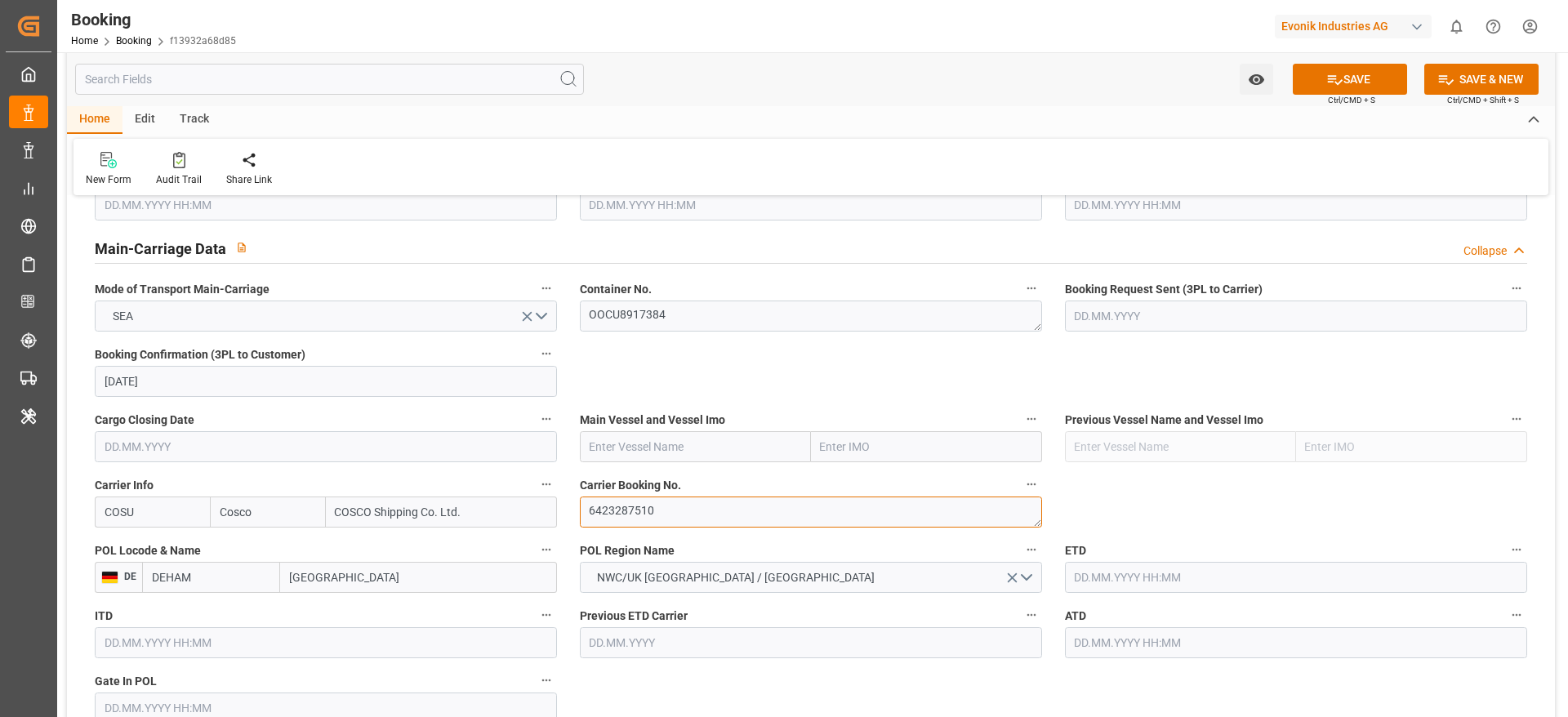
type textarea "6423287510"
click at [702, 441] on input "text" at bounding box center [695, 446] width 231 height 31
paste input "COSCO SHIPPING UNIVERSE"
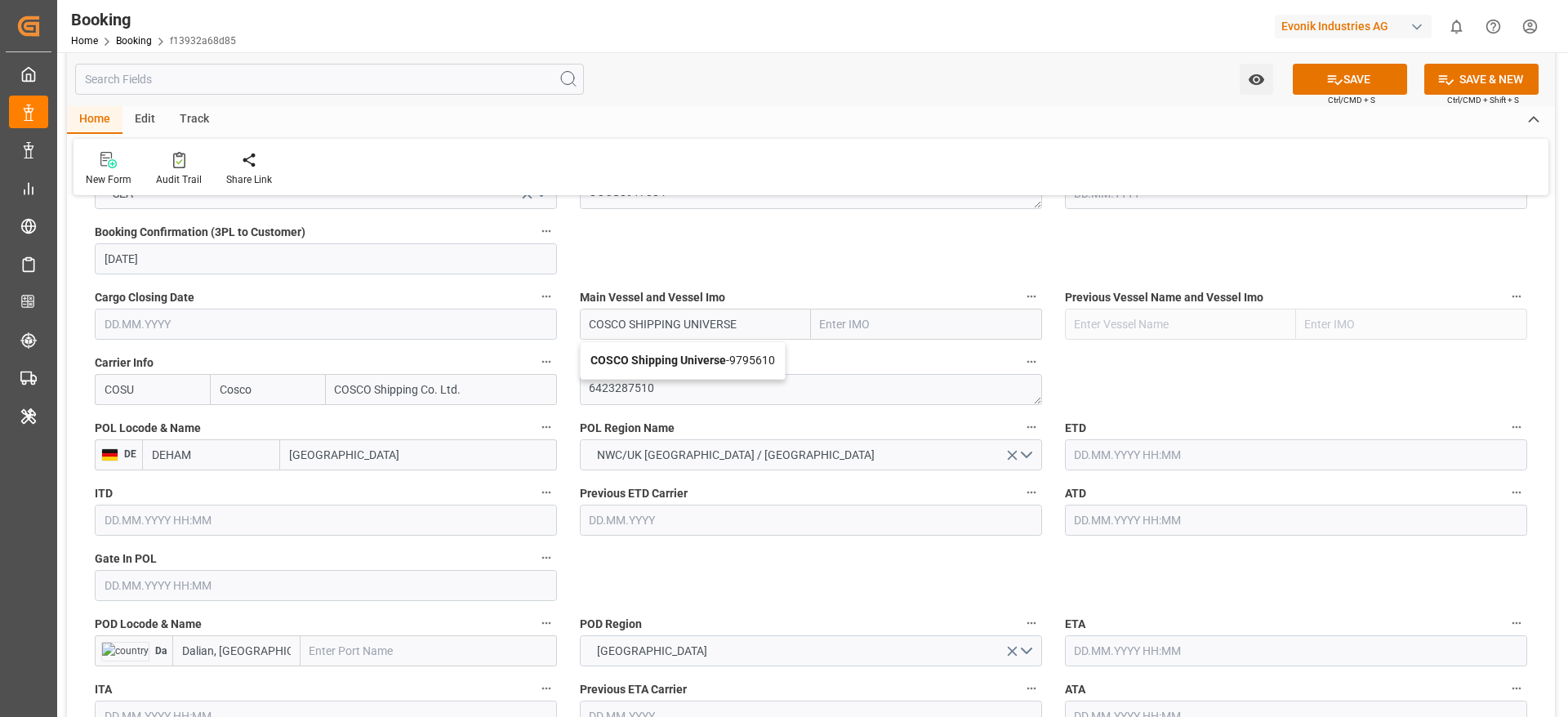
click at [663, 366] on b "COSCO Shipping Universe" at bounding box center [658, 360] width 135 height 13
type input "COSCO Shipping Universe"
type input "9795610"
type input "COSCO Shipping Universe"
click at [1089, 449] on input "text" at bounding box center [1296, 455] width 462 height 31
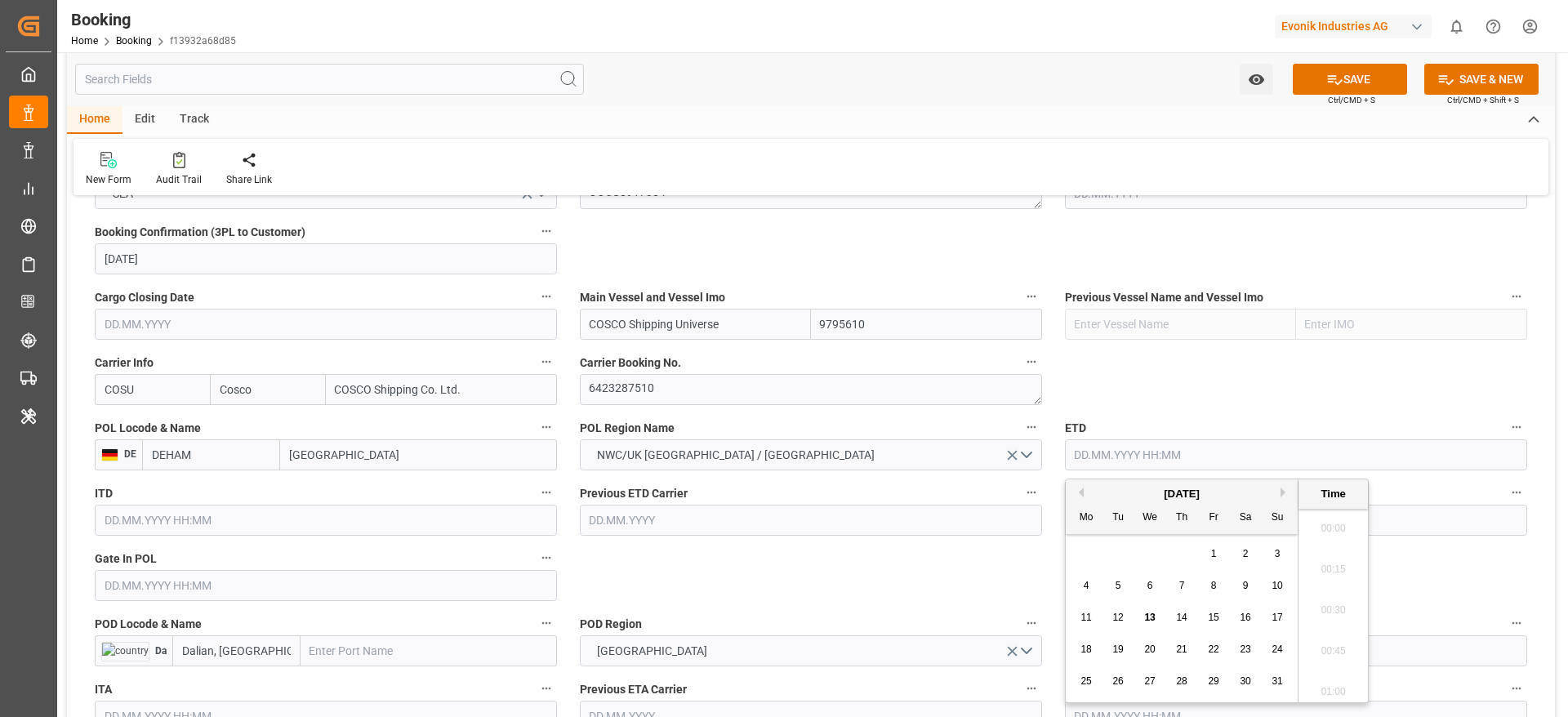
scroll to position [1884, 0]
click at [1183, 618] on span "14" at bounding box center [1181, 617] width 11 height 11
type input "[DATE] 00:00"
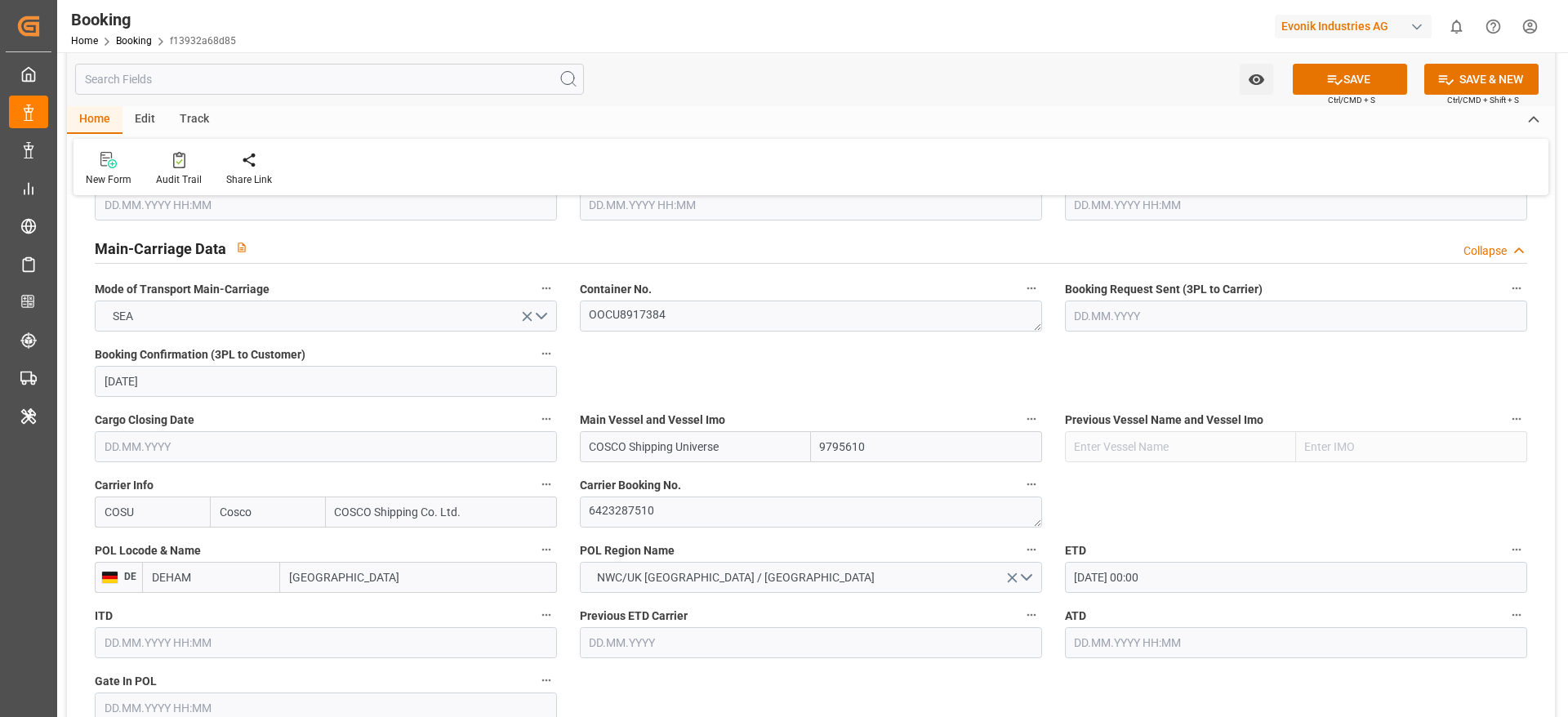
scroll to position [1348, 0]
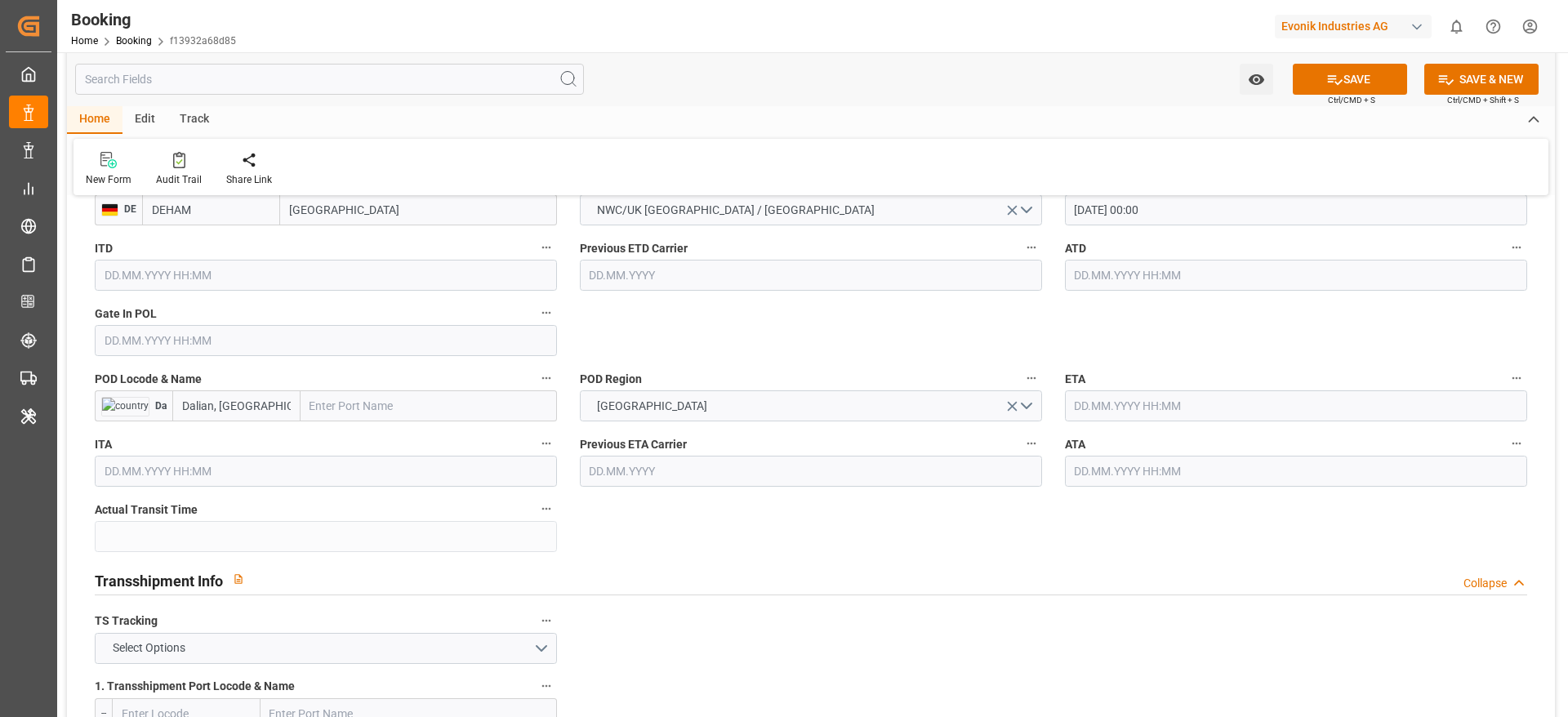
click at [276, 400] on input "Dalian, [GEOGRAPHIC_DATA]" at bounding box center [236, 405] width 128 height 31
paste input "CNDAL"
type input "CNDAL"
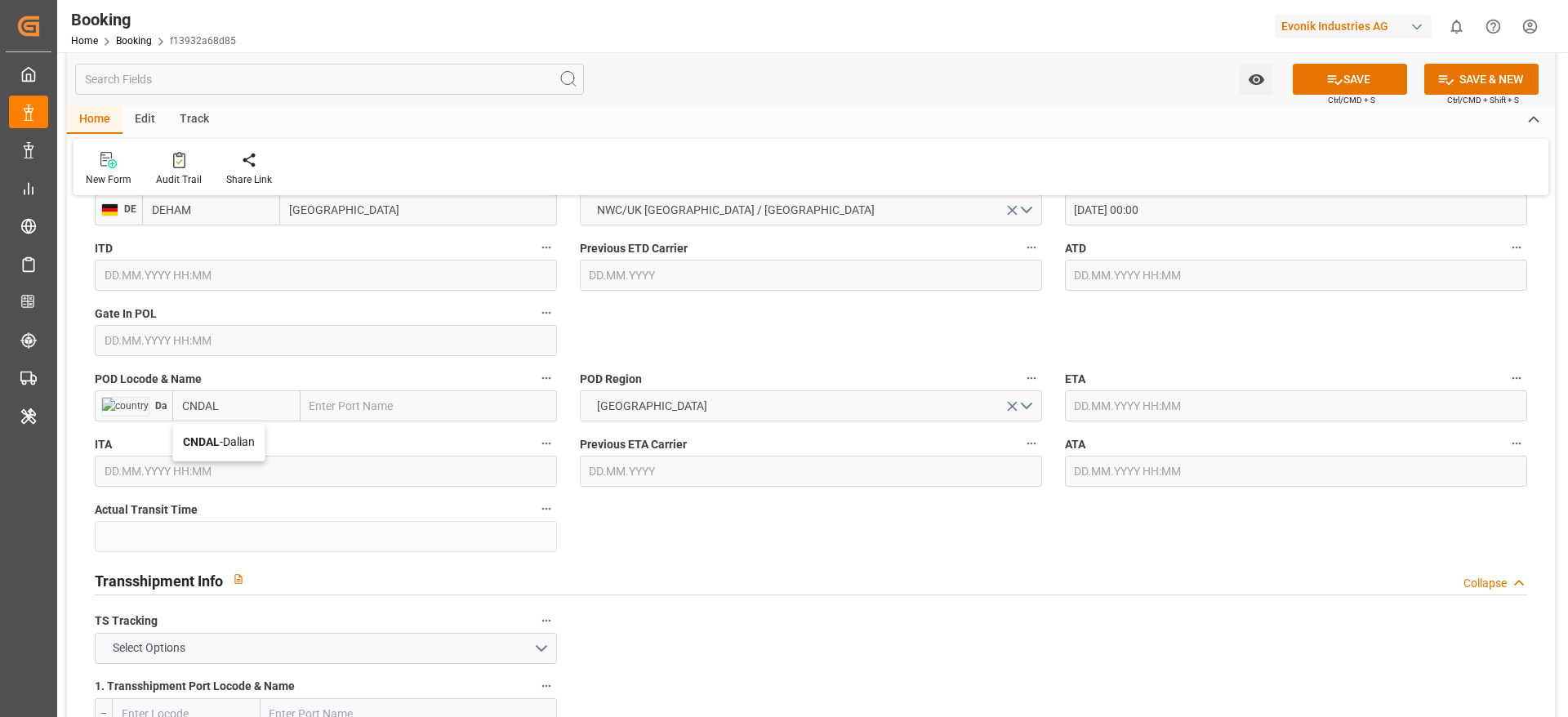
click at [239, 447] on span "CNDAL - Dalian" at bounding box center [218, 441] width 72 height 13
type input "Dalian"
type input "CNDAL"
click at [1136, 407] on input "text" at bounding box center [1296, 405] width 462 height 31
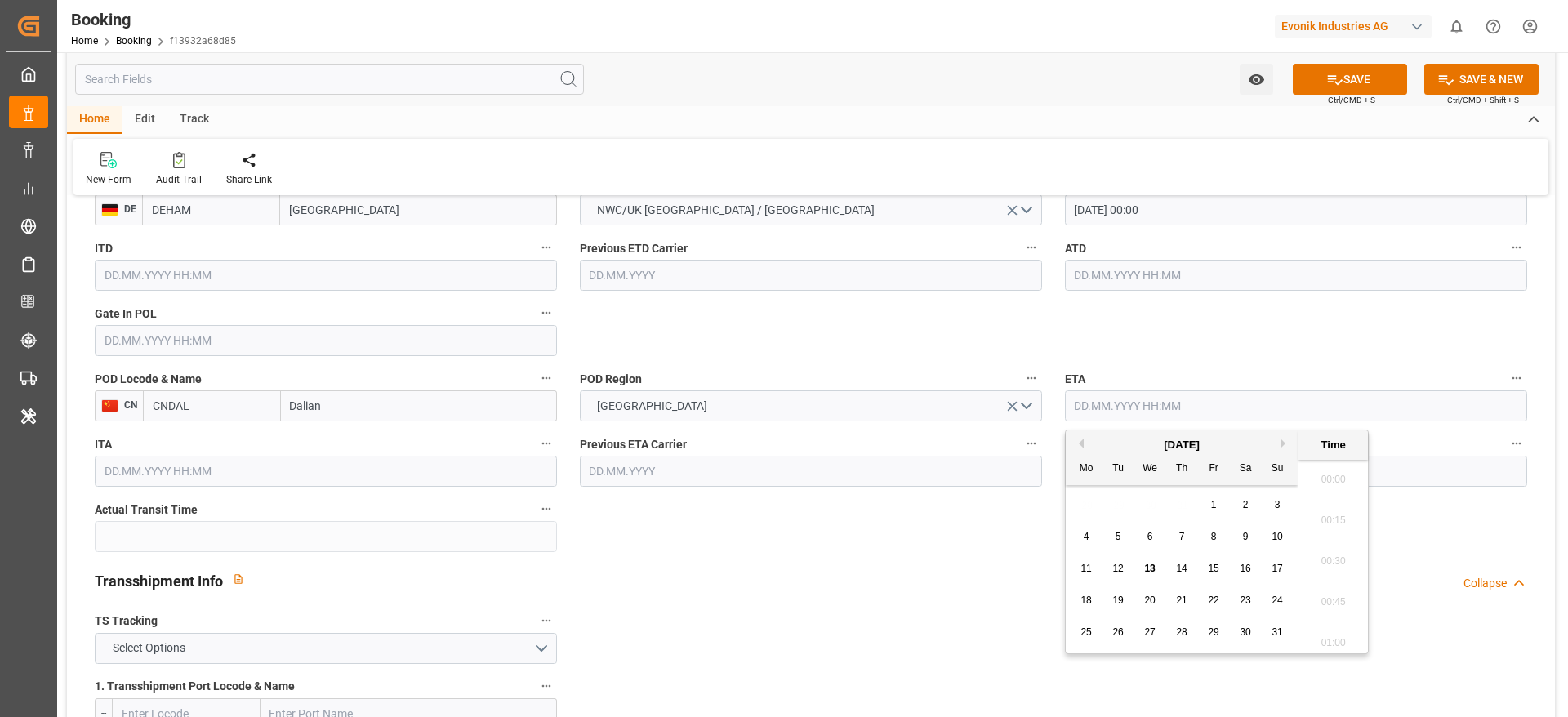
scroll to position [1884, 0]
click at [1279, 442] on div "August 2025" at bounding box center [1182, 445] width 232 height 17
click at [1284, 444] on button "Next Month" at bounding box center [1285, 443] width 10 height 10
click at [1086, 623] on div "29" at bounding box center [1086, 633] width 20 height 19
type input "29.09.2025 00:00"
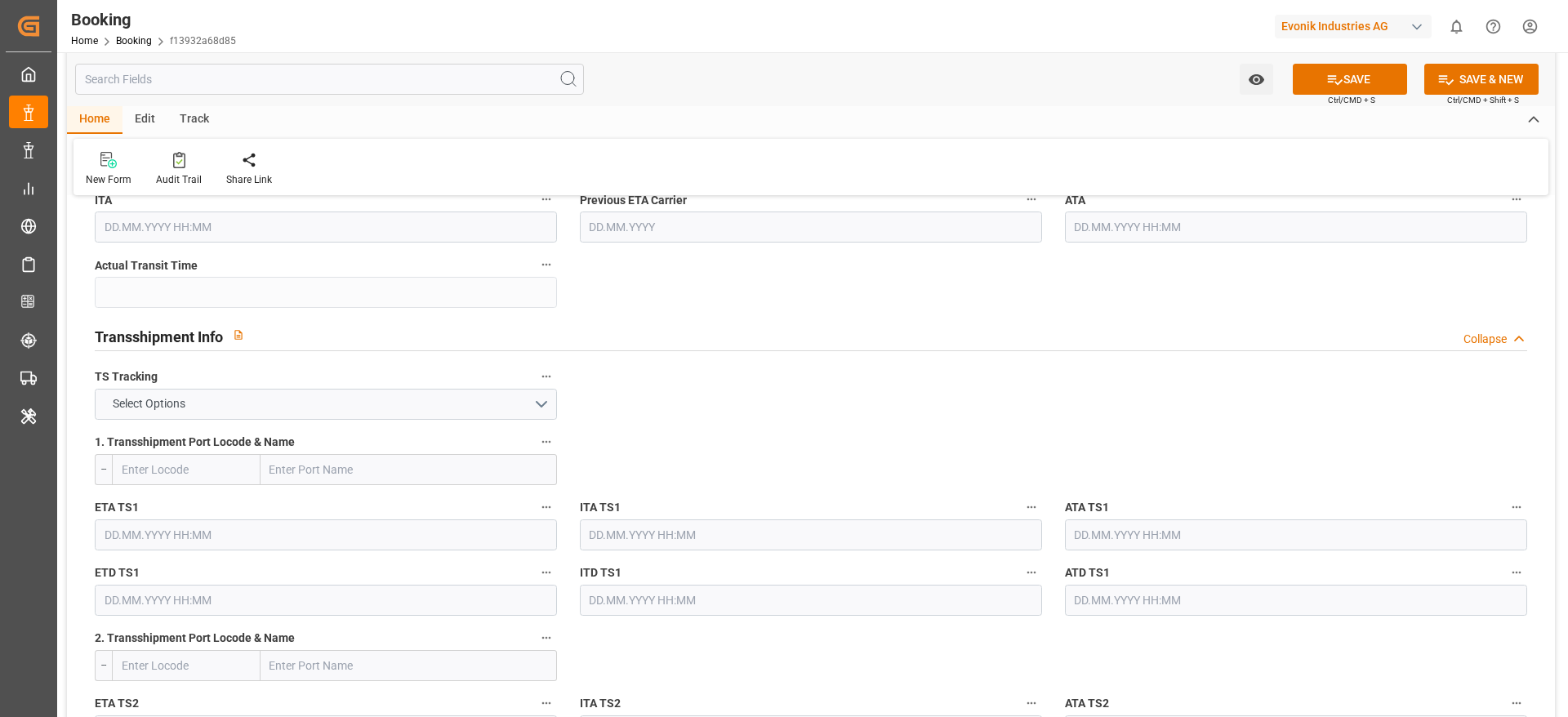
scroll to position [1593, 0]
click at [258, 411] on button "Select Options" at bounding box center [326, 403] width 462 height 31
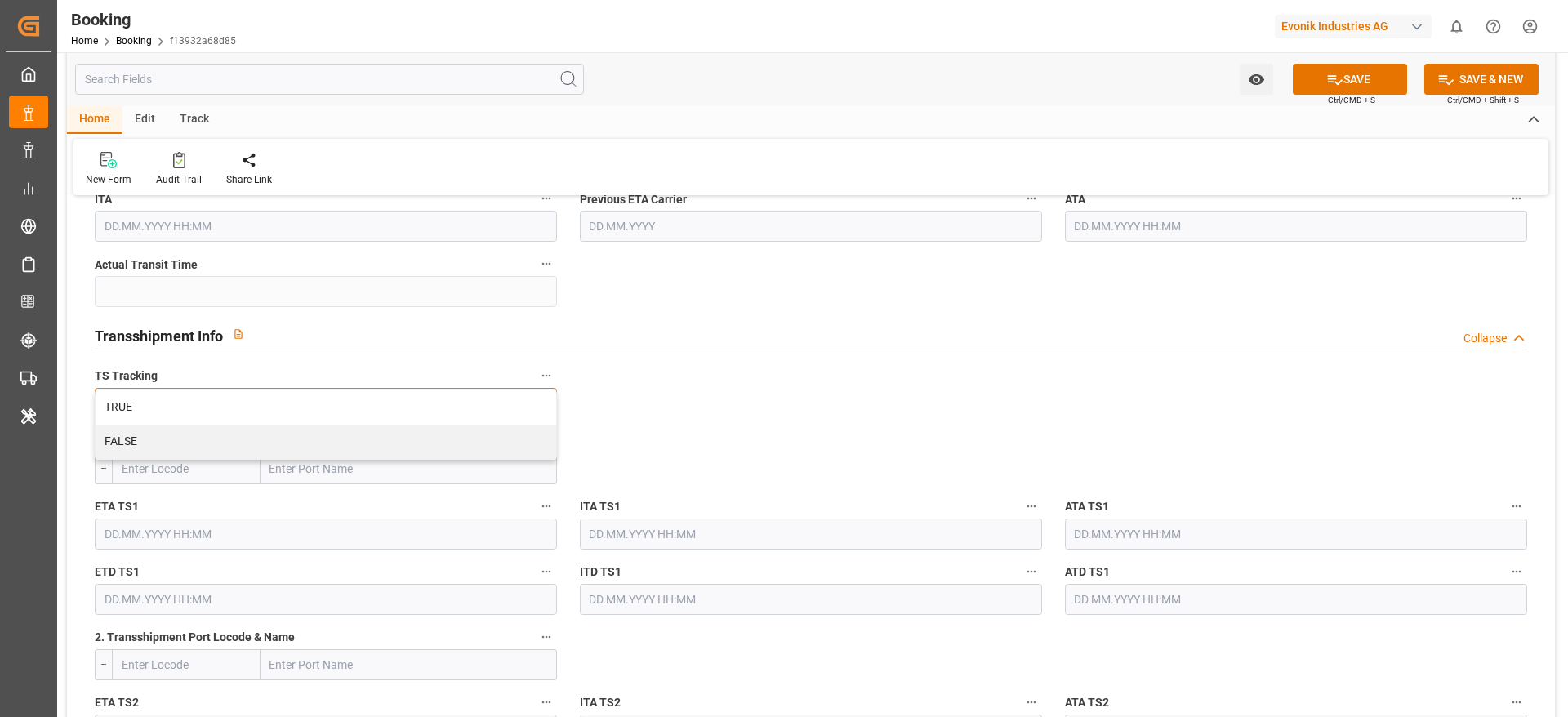
click at [237, 448] on div "FALSE" at bounding box center [326, 441] width 461 height 34
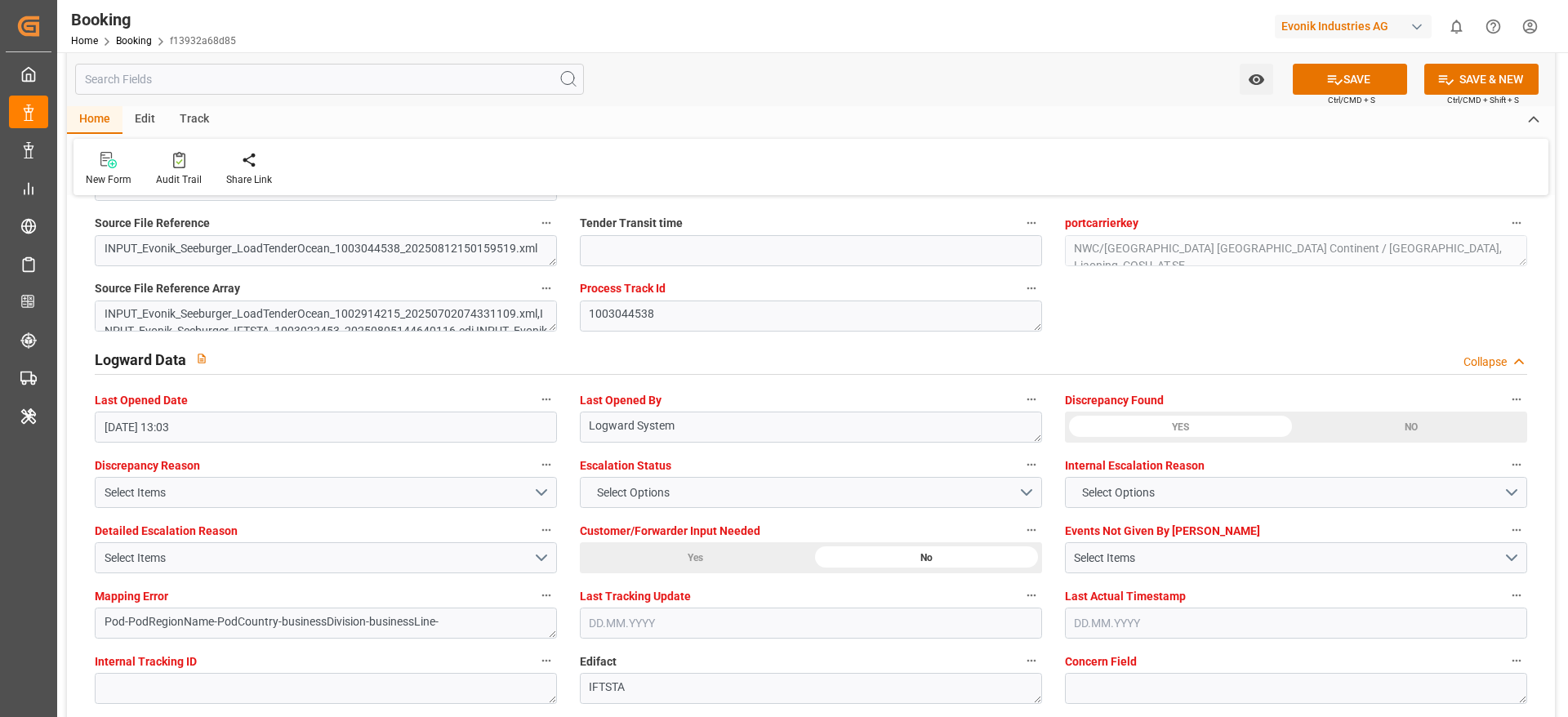
scroll to position [3308, 0]
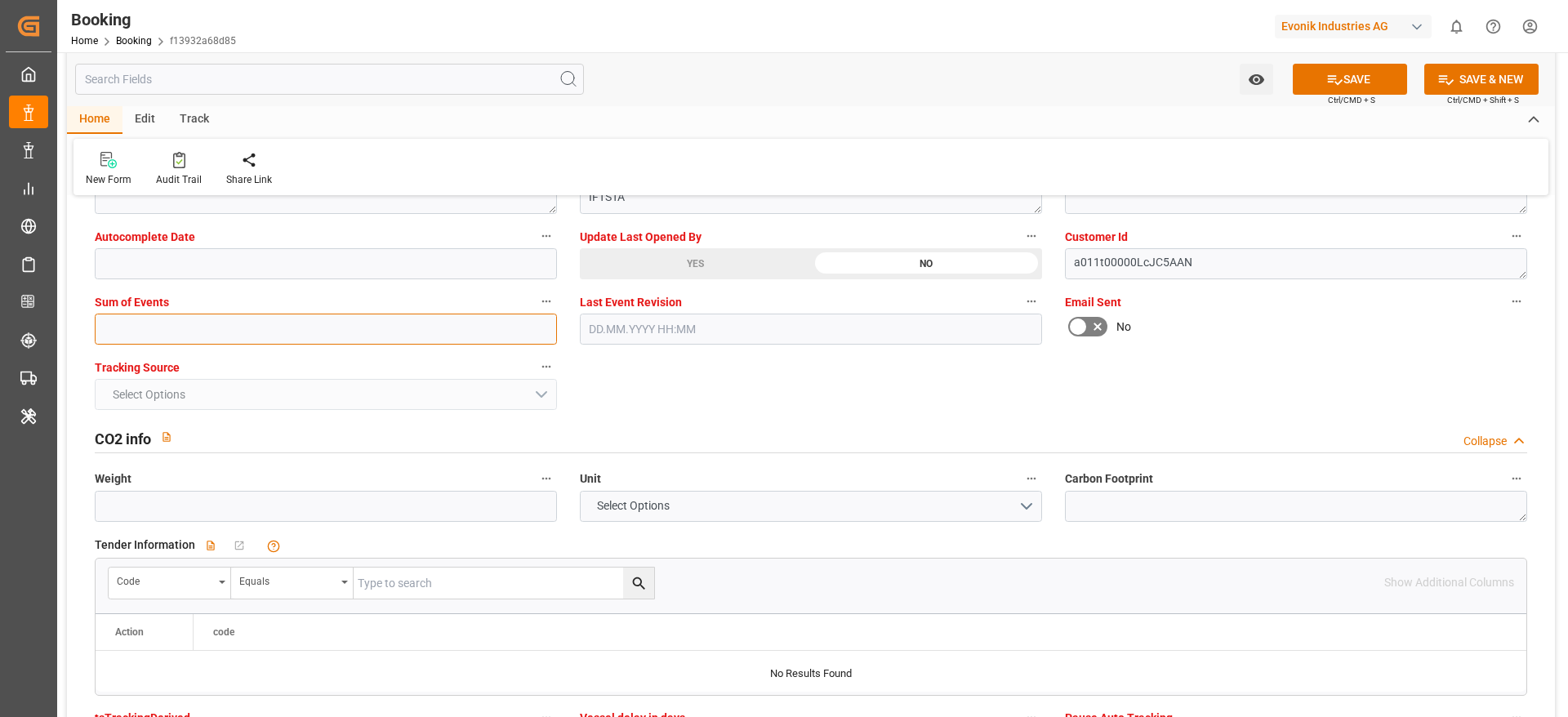
click at [204, 320] on input "text" at bounding box center [326, 328] width 462 height 31
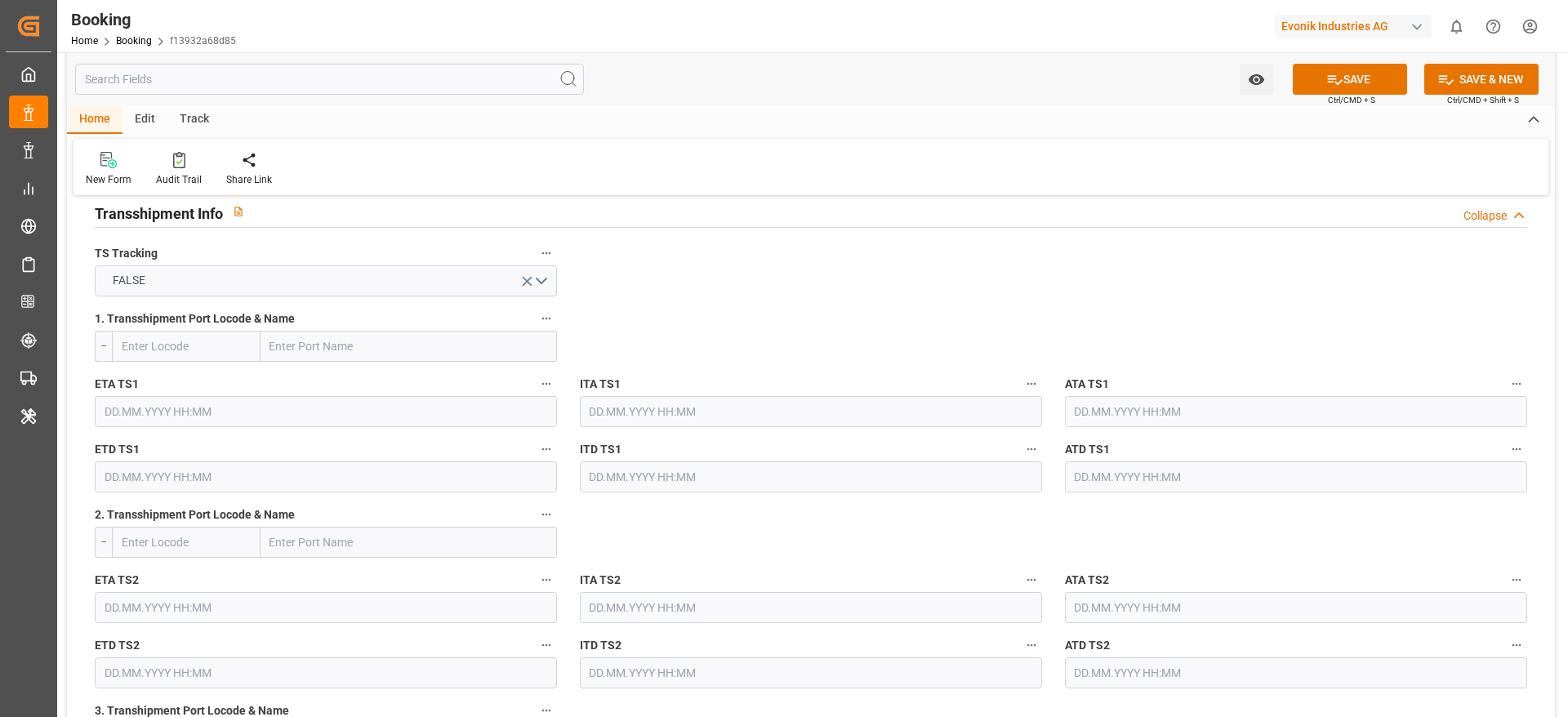
scroll to position [1470, 0]
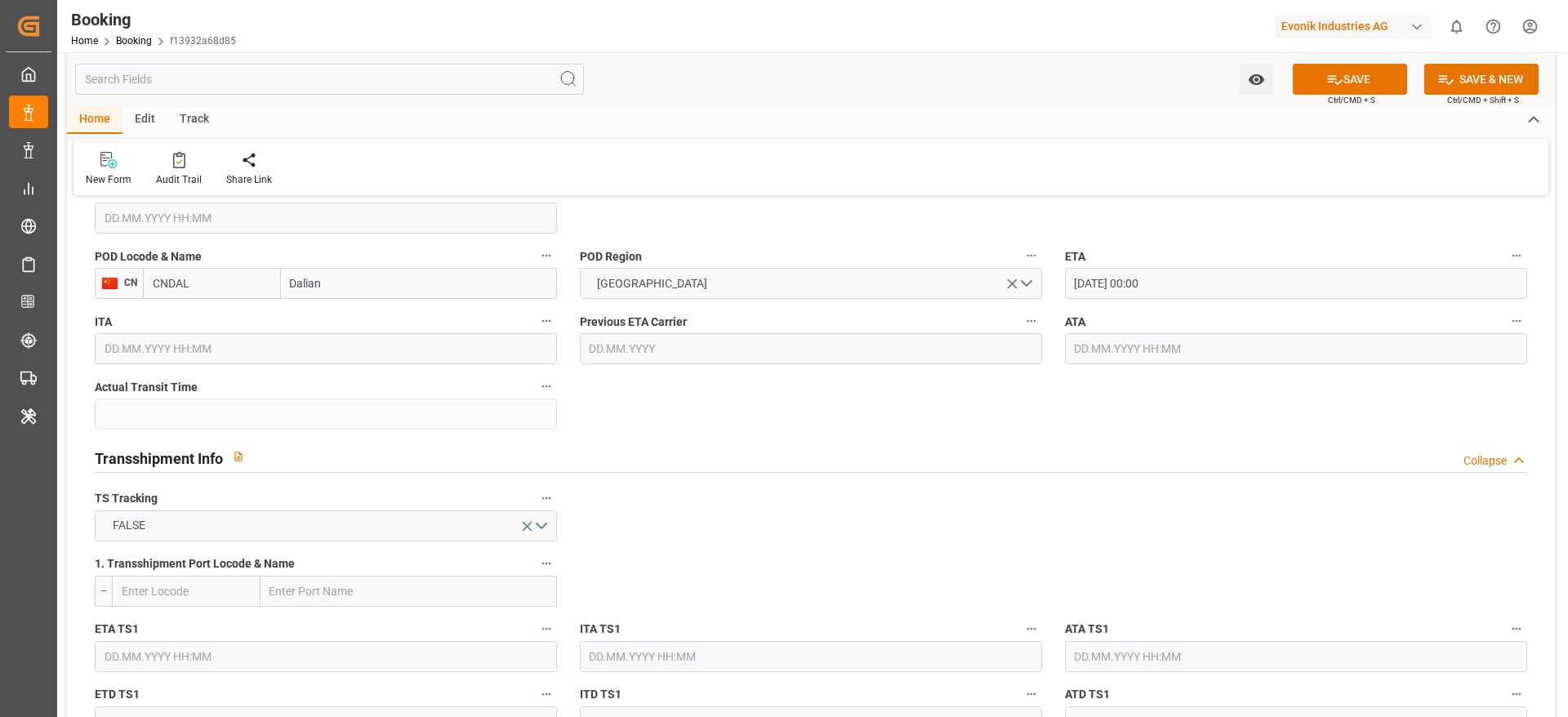
type input "0"
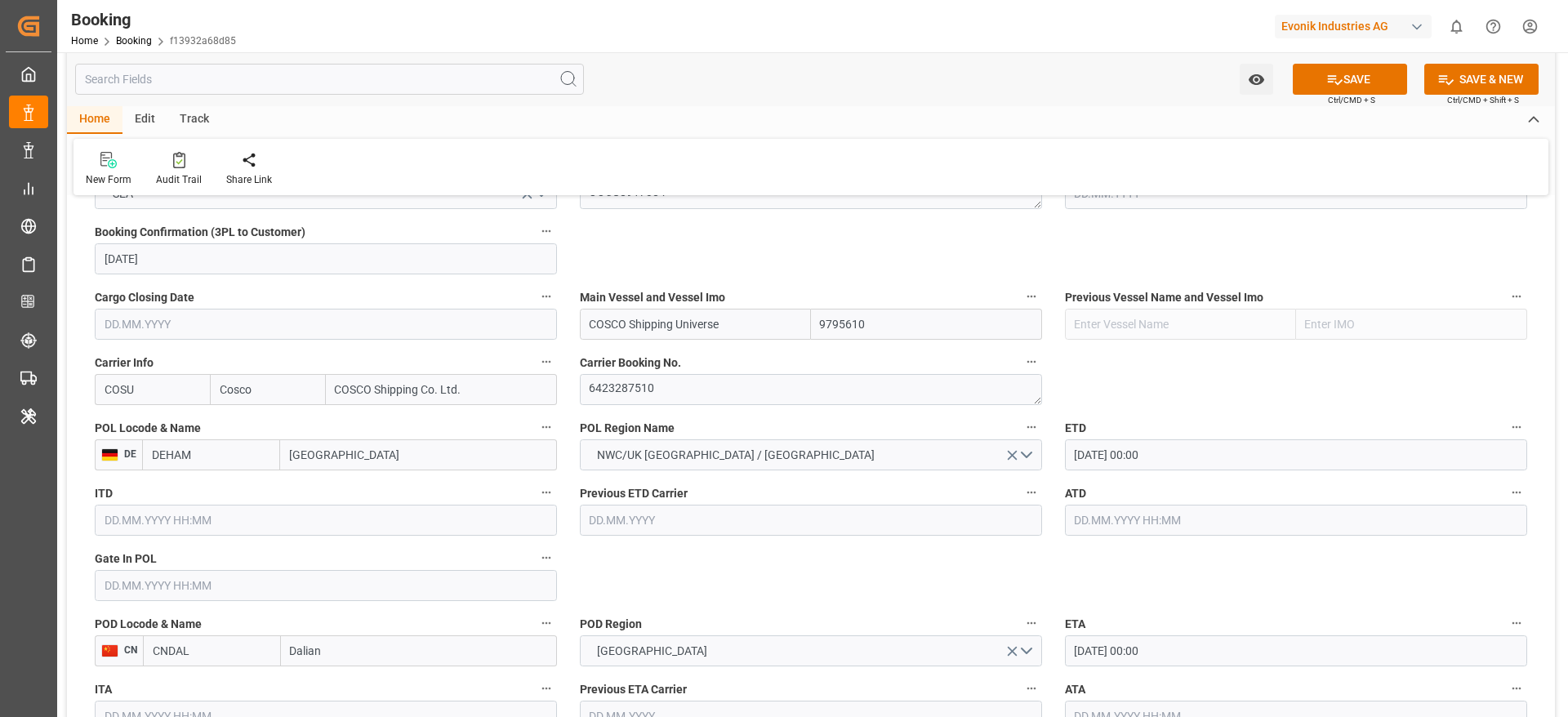
click at [154, 587] on input "text" at bounding box center [326, 585] width 462 height 31
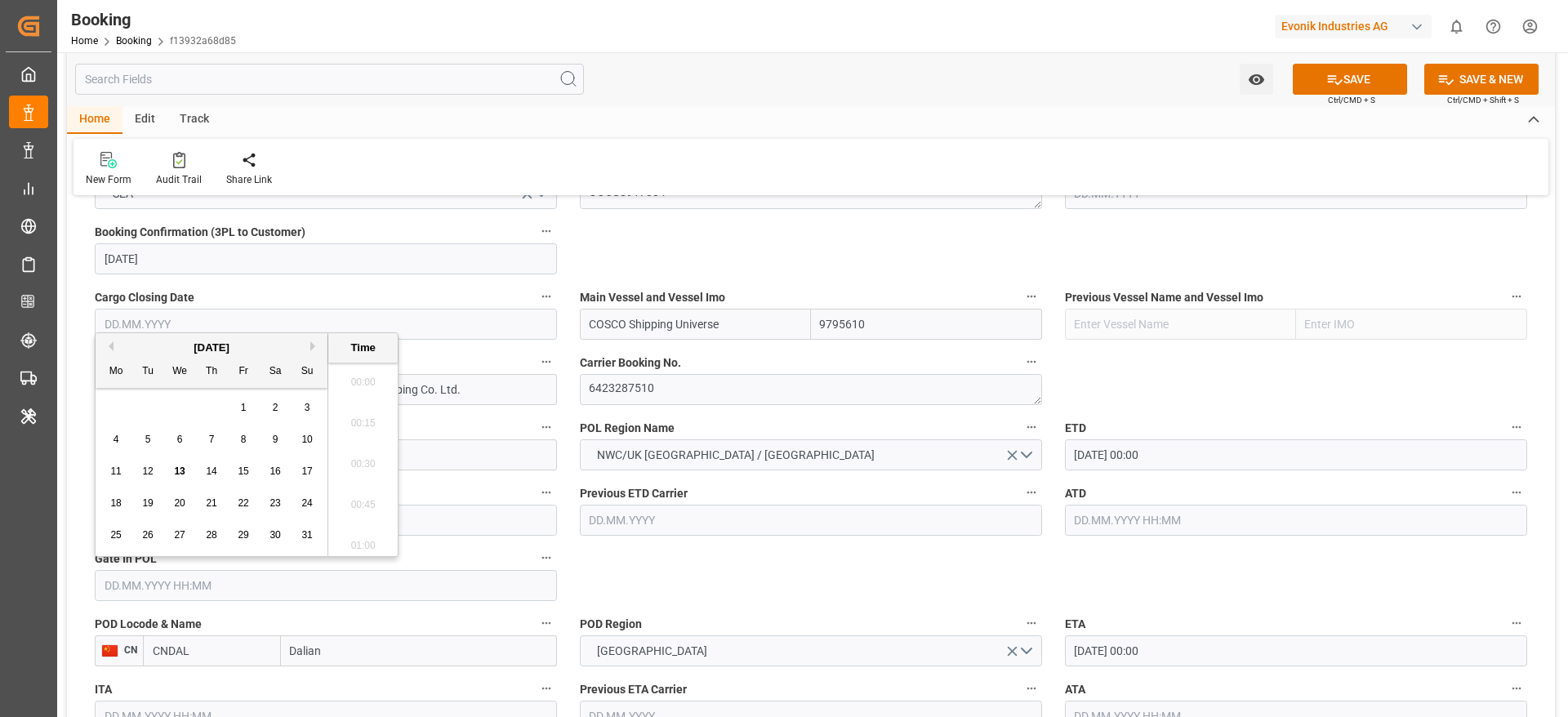
click at [241, 441] on span "8" at bounding box center [244, 439] width 6 height 11
type input "08.08.2025 00:00"
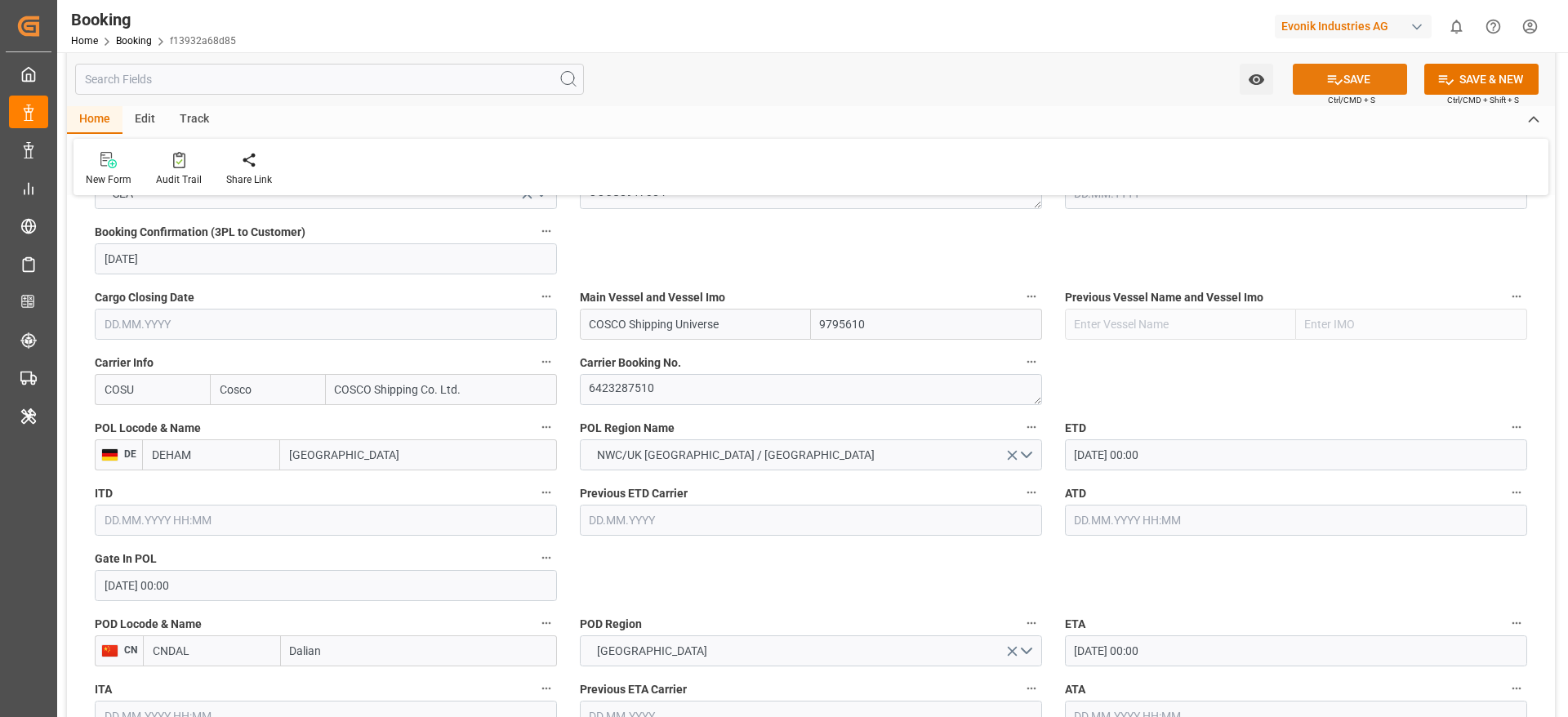
click at [1336, 85] on icon at bounding box center [1335, 80] width 18 height 18
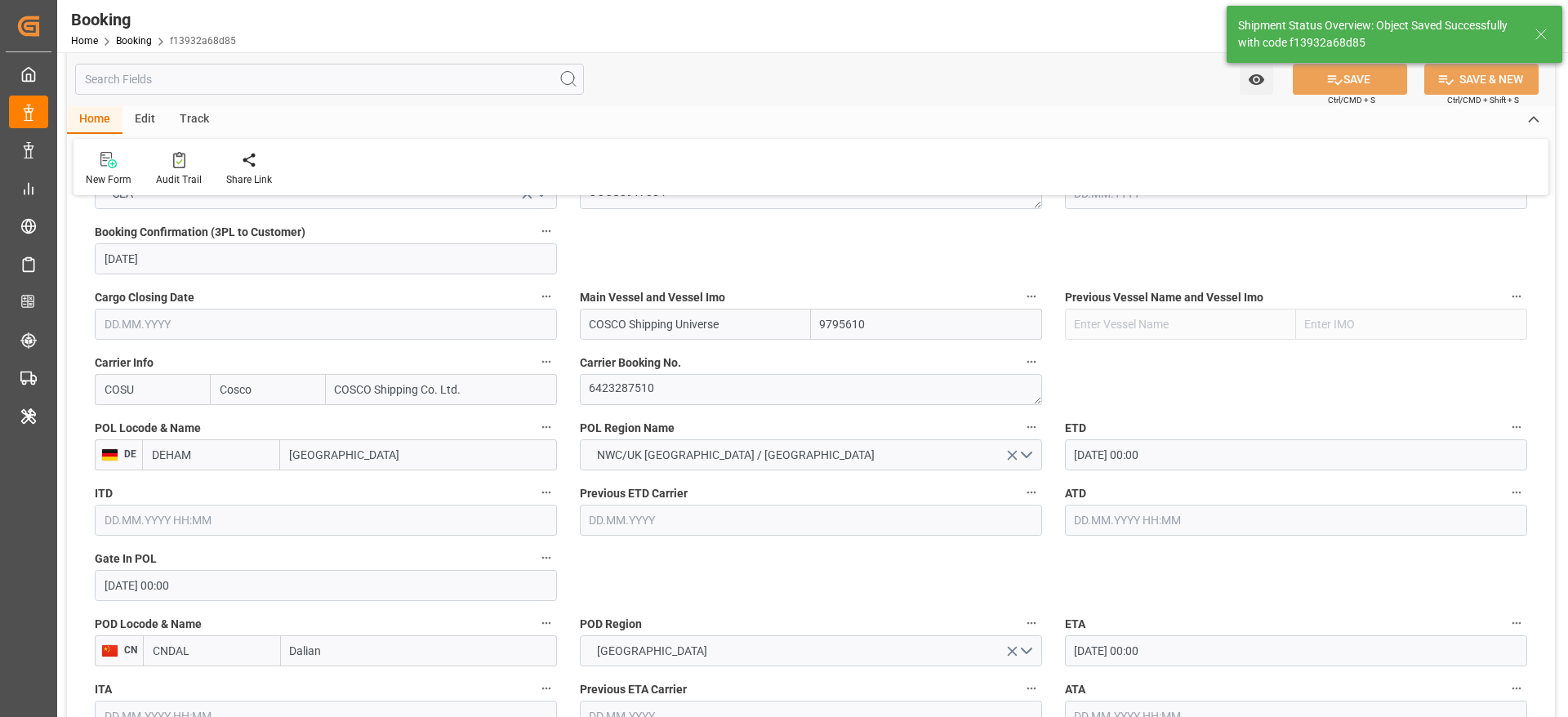
type input "14.08.2025 00:00"
type input "29.09.2025 00:00"
type input "13.08.2025 06:39"
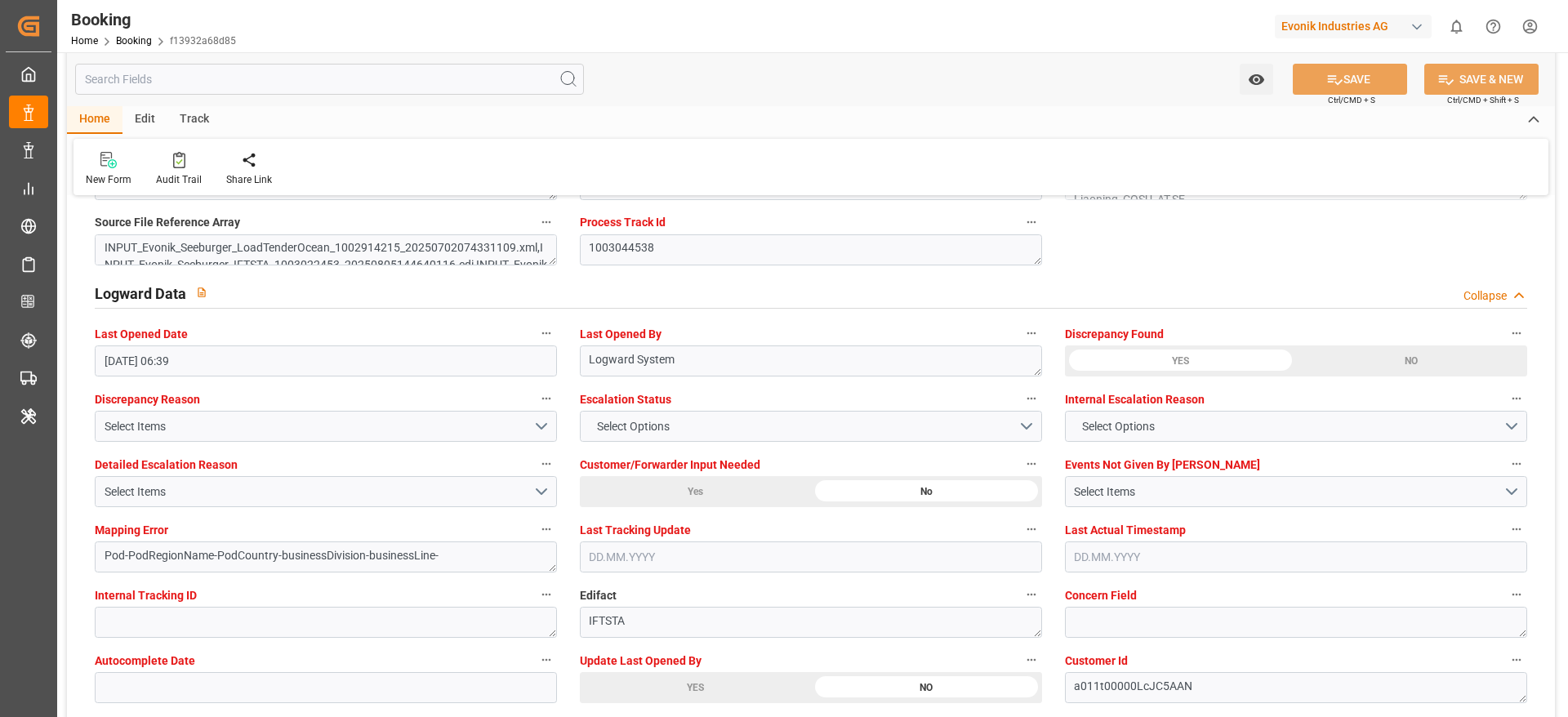
scroll to position [3186, 0]
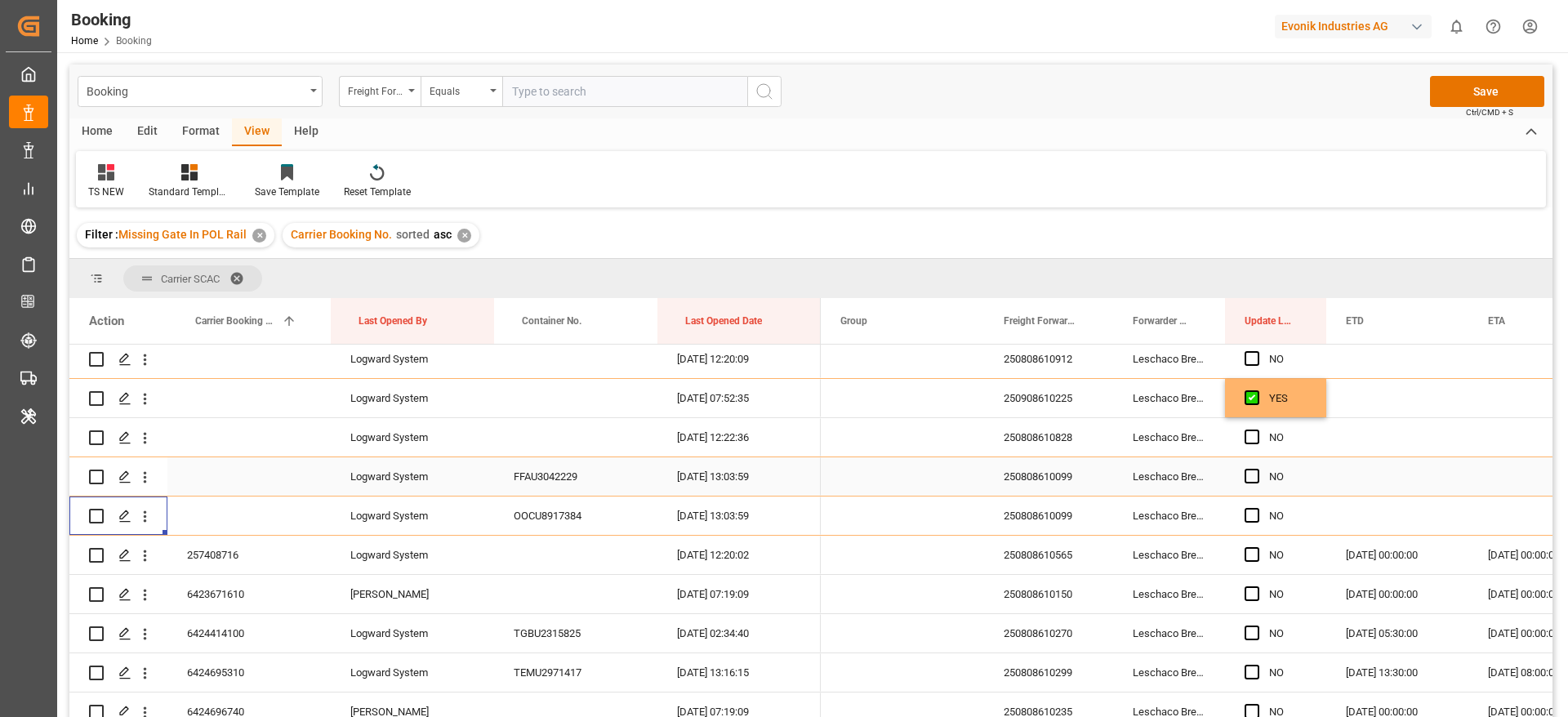
scroll to position [245, 0]
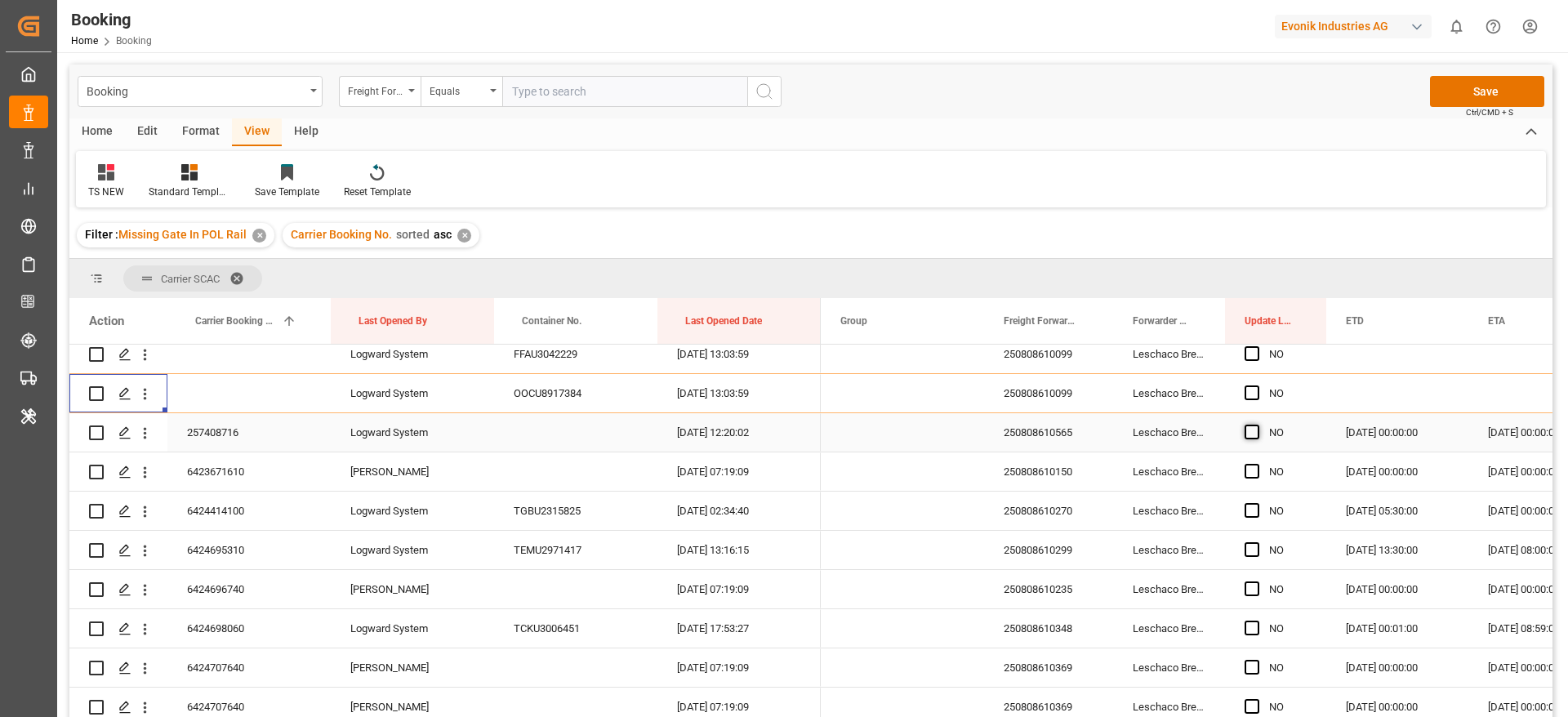
click at [1247, 428] on span "Press SPACE to select this row." at bounding box center [1251, 432] width 15 height 15
click at [1257, 425] on input "Press SPACE to select this row." at bounding box center [1257, 425] width 0 height 0
click at [1245, 477] on span "Press SPACE to select this row." at bounding box center [1251, 471] width 15 height 15
click at [1257, 464] on input "Press SPACE to select this row." at bounding box center [1257, 464] width 0 height 0
click at [247, 469] on div "6423671610" at bounding box center [249, 472] width 163 height 39
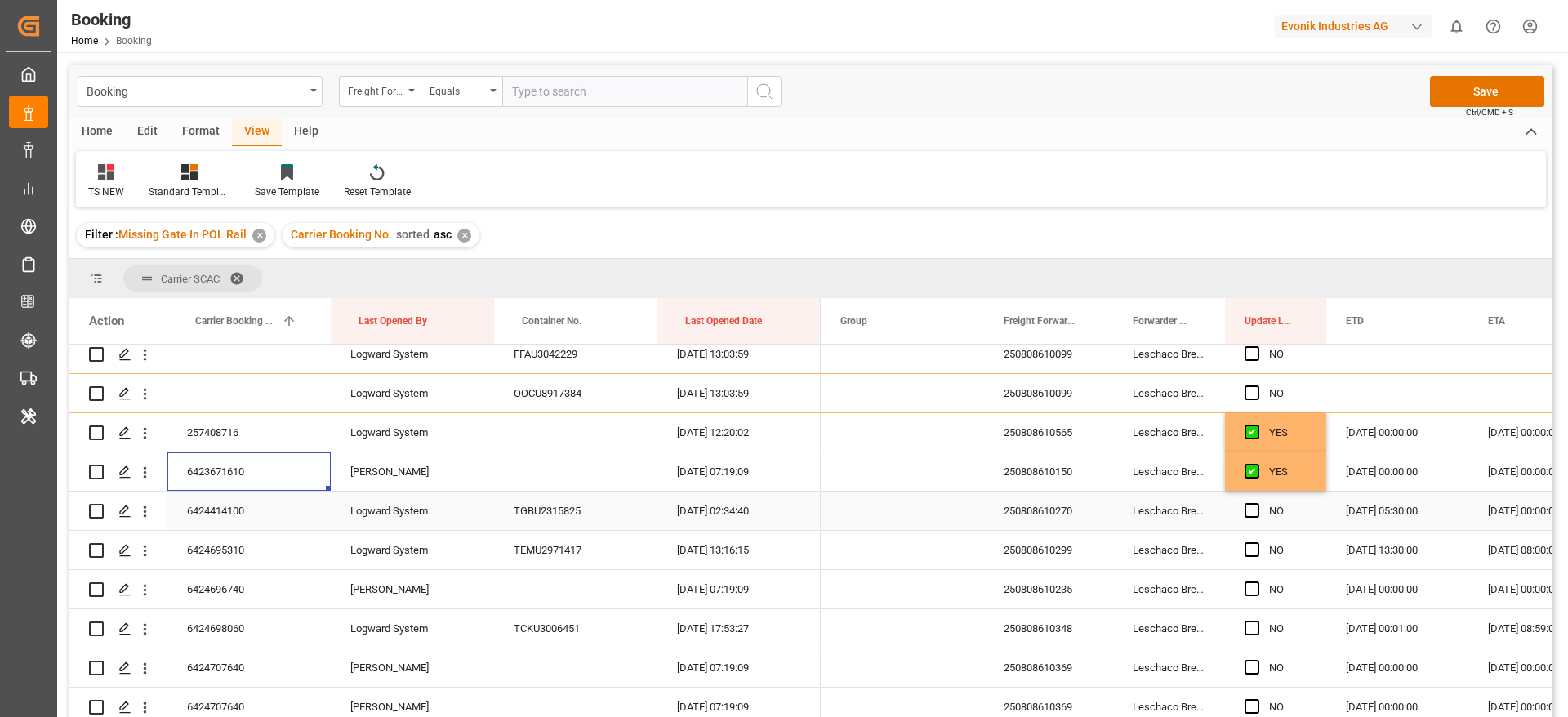
scroll to position [368, 0]
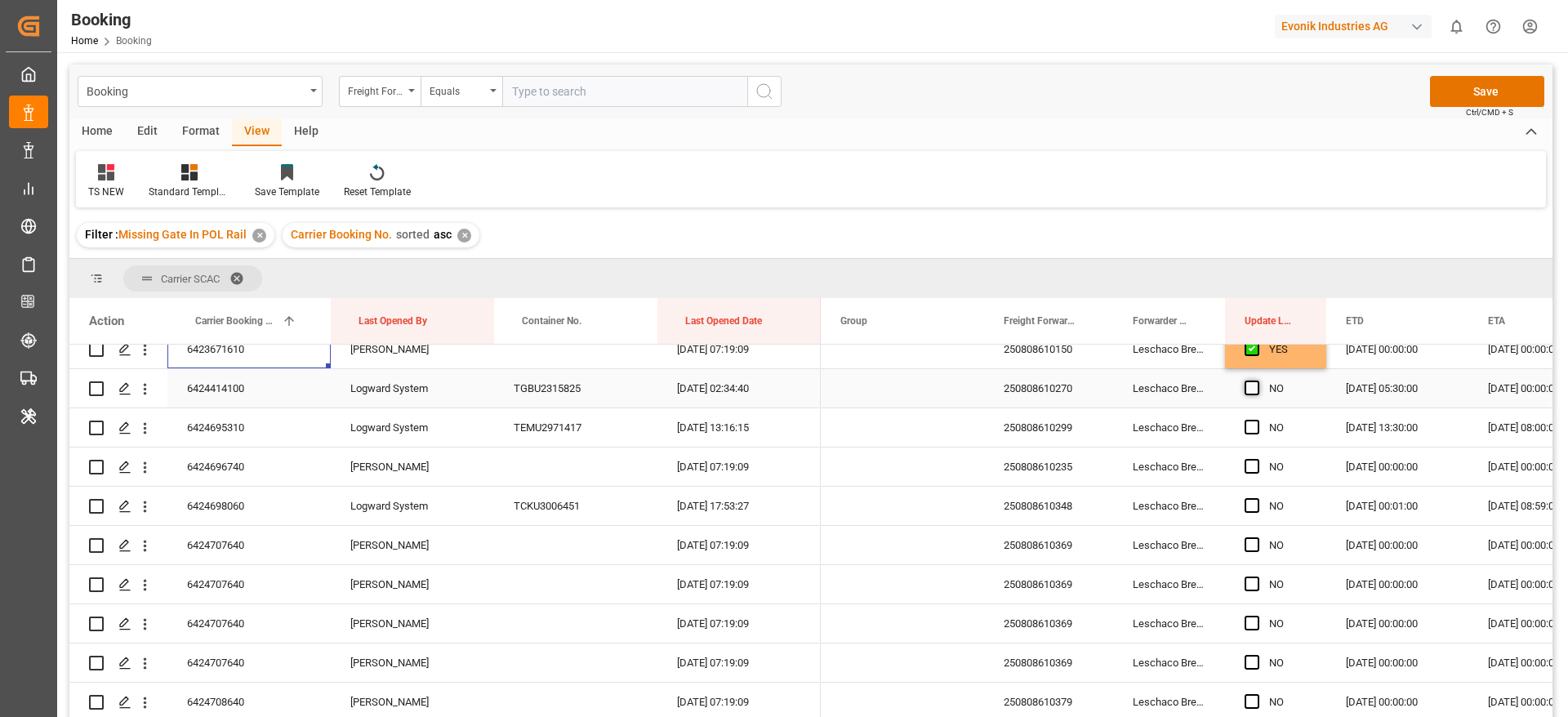
click at [1251, 388] on span "Press SPACE to select this row." at bounding box center [1251, 388] width 15 height 15
click at [1257, 381] on input "Press SPACE to select this row." at bounding box center [1257, 381] width 0 height 0
click at [1251, 424] on span "Press SPACE to select this row." at bounding box center [1251, 427] width 15 height 15
click at [1257, 419] on input "Press SPACE to select this row." at bounding box center [1257, 419] width 0 height 0
click at [222, 478] on div "6424696740" at bounding box center [249, 467] width 163 height 39
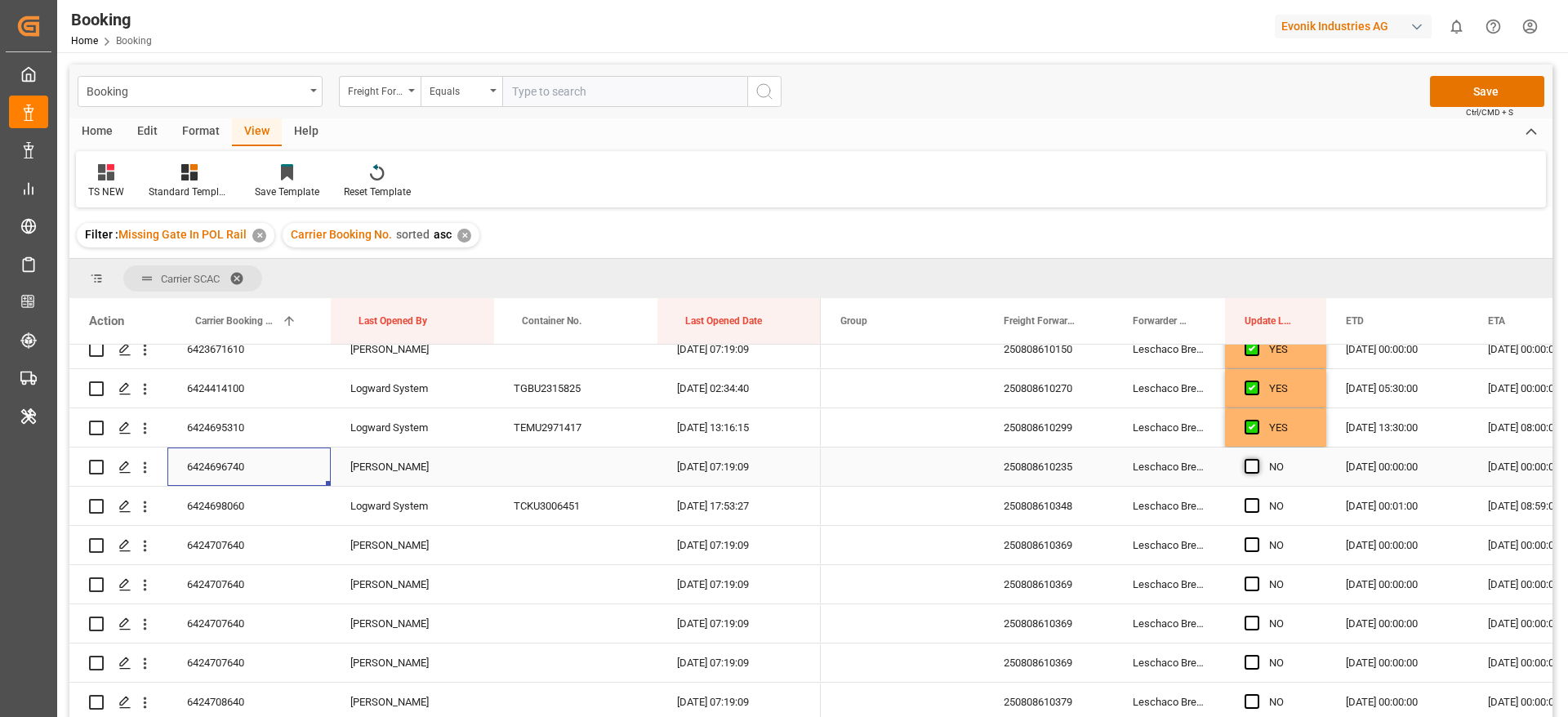
click at [1249, 465] on span "Press SPACE to select this row." at bounding box center [1251, 466] width 15 height 15
click at [1257, 459] on input "Press SPACE to select this row." at bounding box center [1257, 459] width 0 height 0
click at [1255, 506] on span "Press SPACE to select this row." at bounding box center [1251, 505] width 15 height 15
click at [1257, 498] on input "Press SPACE to select this row." at bounding box center [1257, 498] width 0 height 0
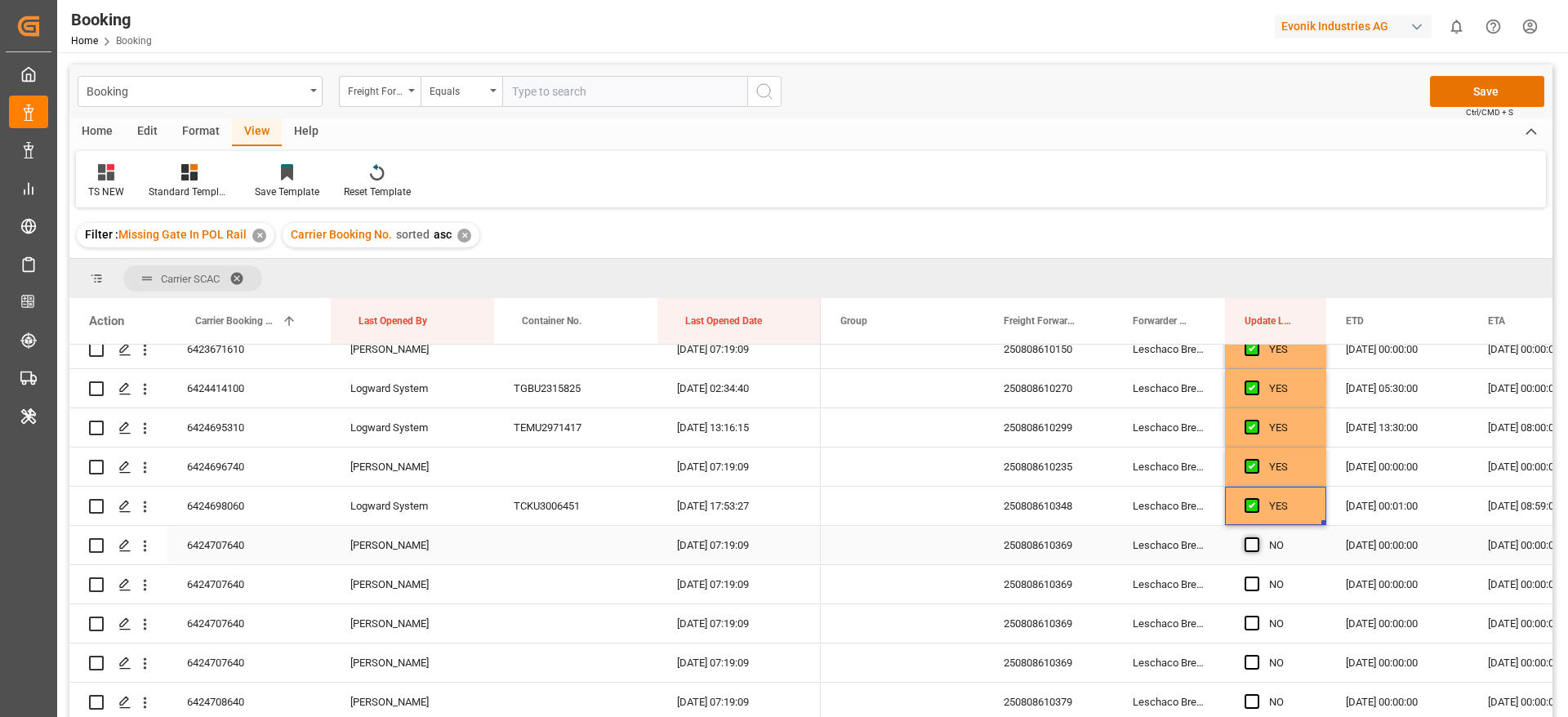
click at [1257, 549] on span "Press SPACE to select this row." at bounding box center [1251, 544] width 15 height 15
click at [1257, 537] on input "Press SPACE to select this row." at bounding box center [1257, 537] width 0 height 0
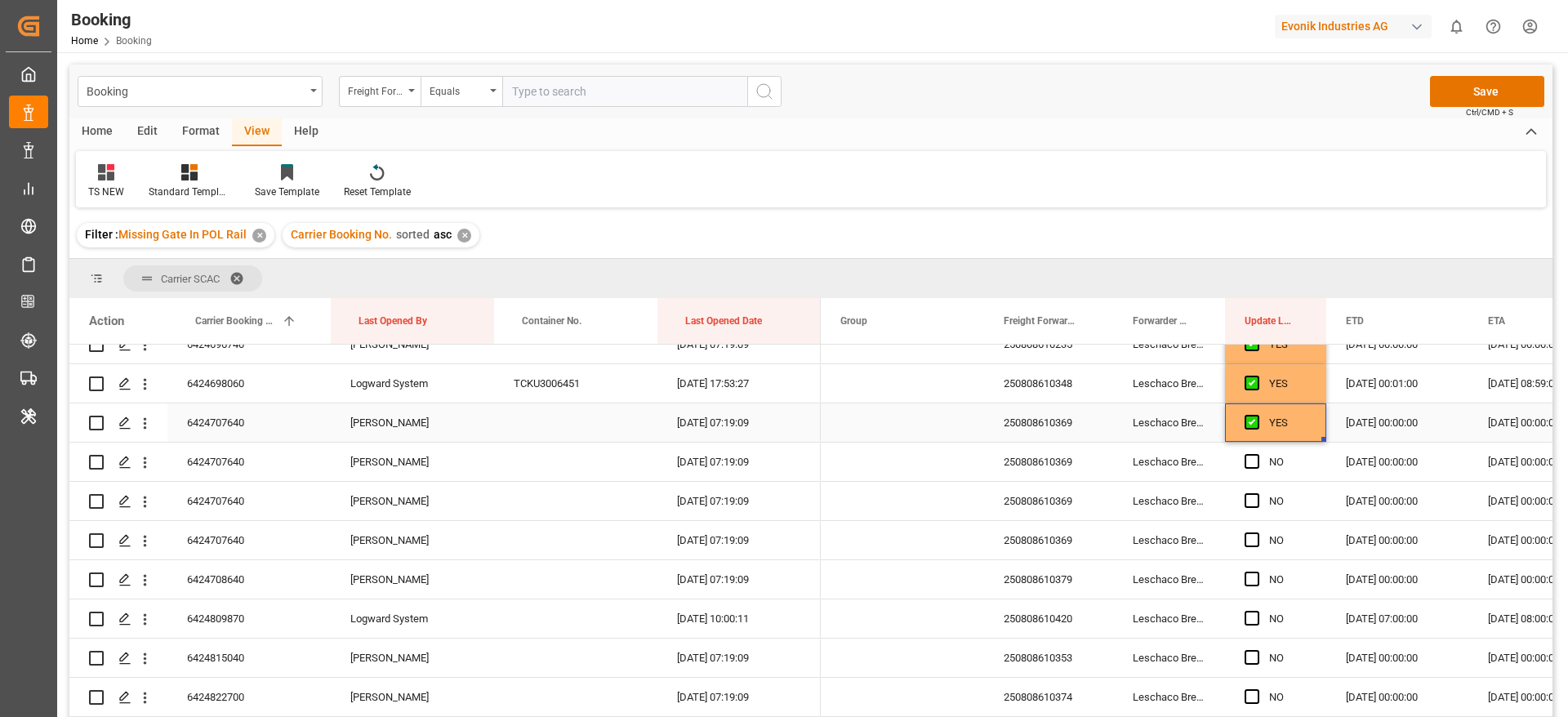
click at [183, 431] on div "6424707640" at bounding box center [249, 423] width 163 height 39
click at [1250, 460] on span "Press SPACE to select this row." at bounding box center [1251, 461] width 15 height 15
click at [1257, 454] on input "Press SPACE to select this row." at bounding box center [1257, 454] width 0 height 0
click at [1251, 497] on span "Press SPACE to select this row." at bounding box center [1251, 500] width 15 height 15
click at [1257, 493] on input "Press SPACE to select this row." at bounding box center [1257, 493] width 0 height 0
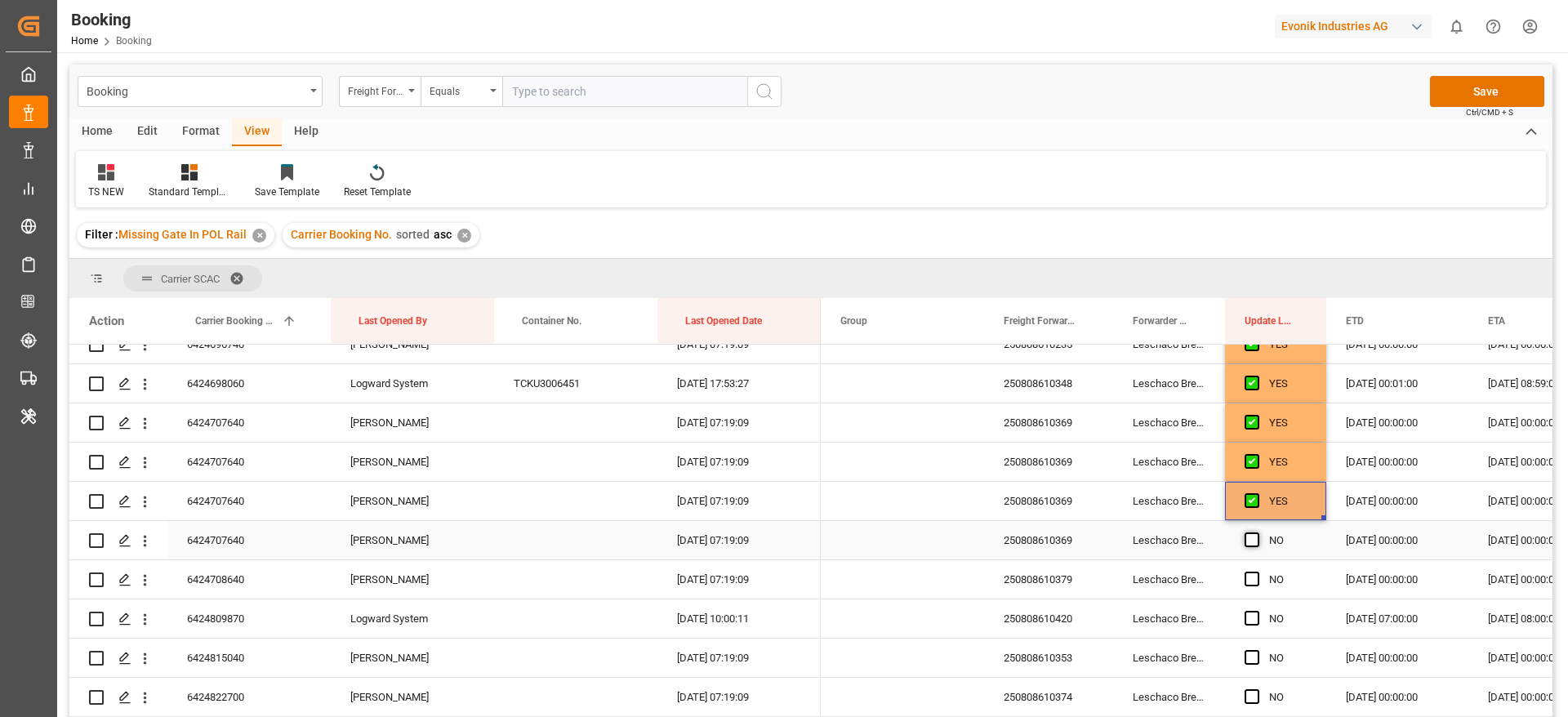
click at [1255, 536] on span "Press SPACE to select this row." at bounding box center [1251, 540] width 15 height 15
click at [1257, 533] on input "Press SPACE to select this row." at bounding box center [1257, 533] width 0 height 0
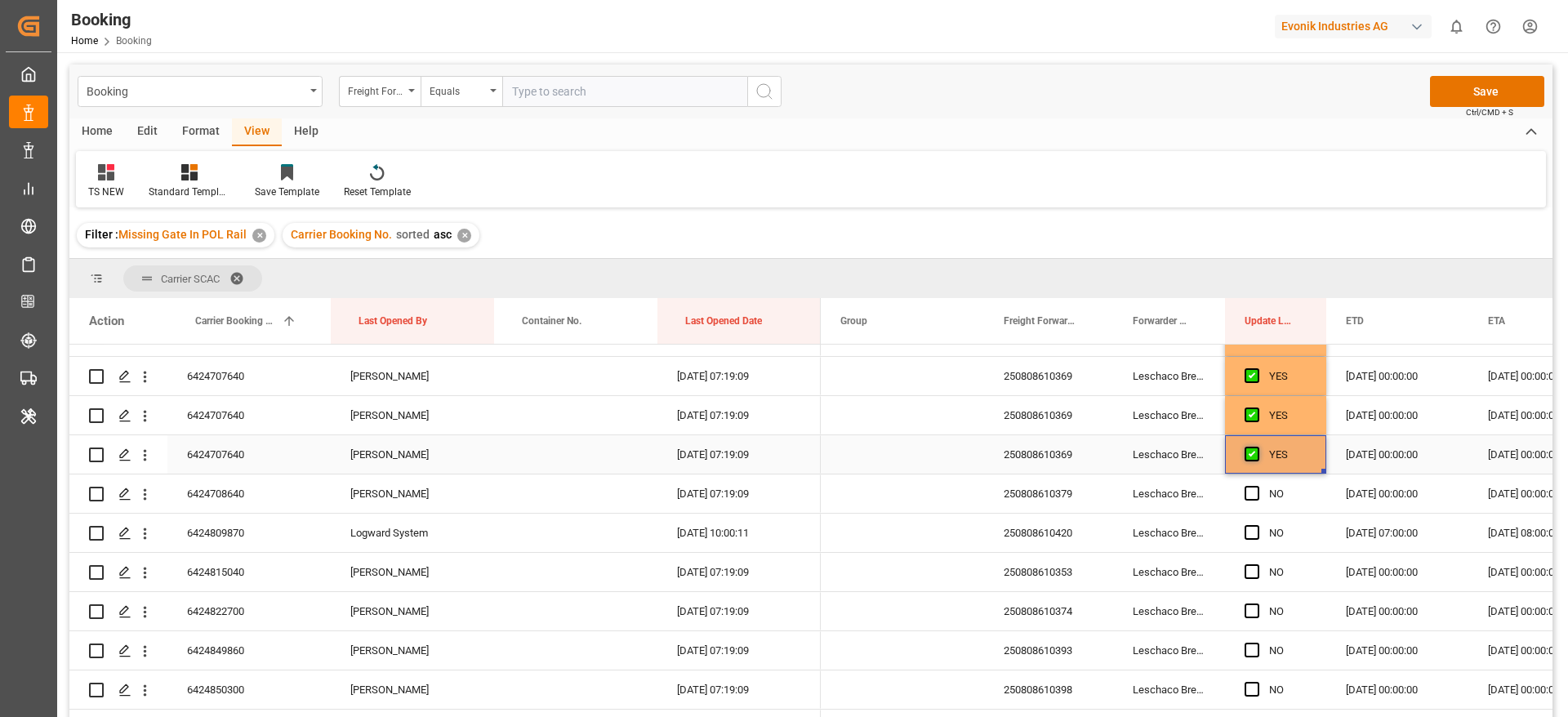
scroll to position [613, 0]
click at [1243, 454] on div "NO" at bounding box center [1275, 457] width 101 height 39
click at [1251, 459] on span "Press SPACE to select this row." at bounding box center [1251, 456] width 15 height 15
click at [1257, 449] on input "Press SPACE to select this row." at bounding box center [1257, 449] width 0 height 0
click at [1251, 493] on span "Press SPACE to select this row." at bounding box center [1251, 496] width 15 height 15
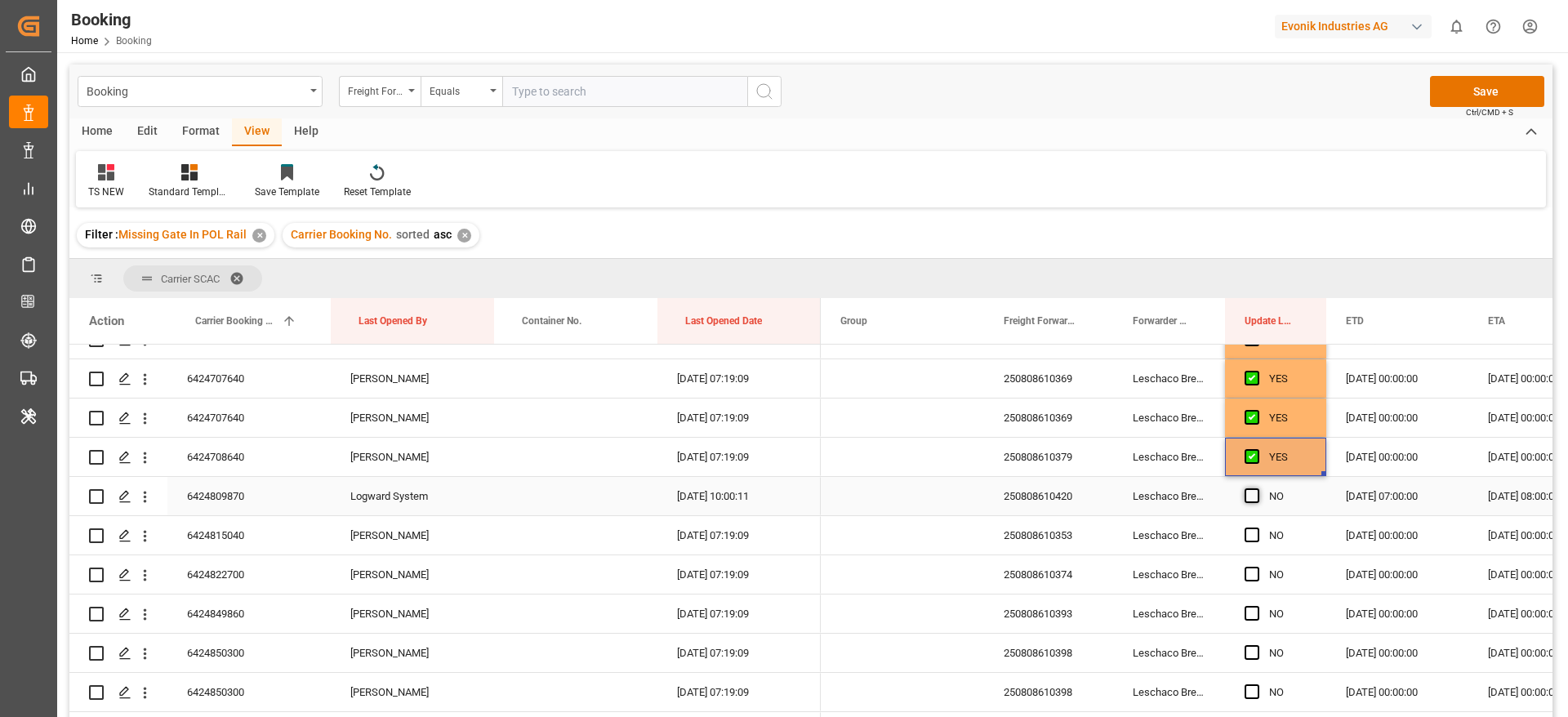
click at [1257, 489] on input "Press SPACE to select this row." at bounding box center [1257, 489] width 0 height 0
click at [1246, 535] on span "Press SPACE to select this row." at bounding box center [1251, 534] width 15 height 15
click at [1257, 527] on input "Press SPACE to select this row." at bounding box center [1257, 527] width 0 height 0
click at [1245, 573] on span "Press SPACE to select this row." at bounding box center [1251, 574] width 15 height 15
click at [1257, 567] on input "Press SPACE to select this row." at bounding box center [1257, 567] width 0 height 0
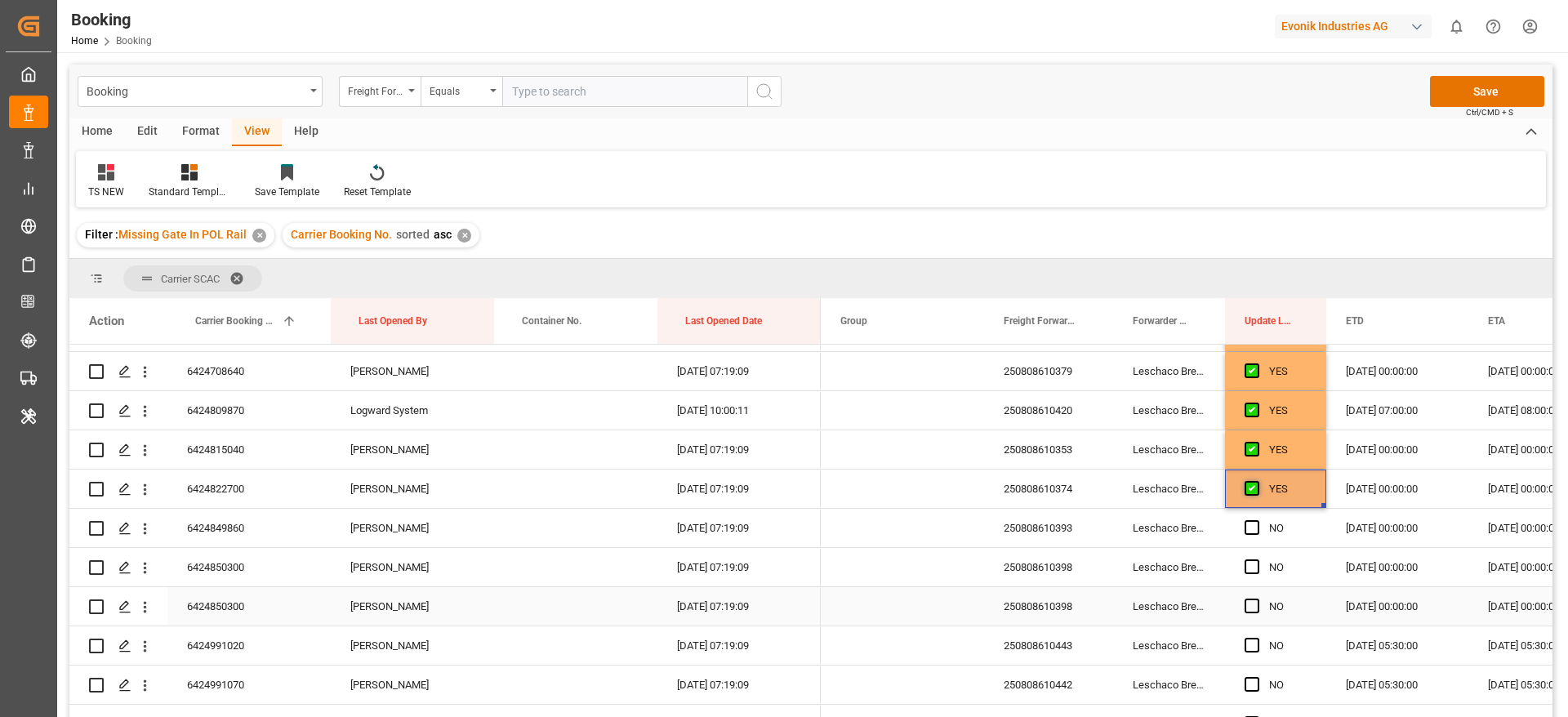
scroll to position [735, 0]
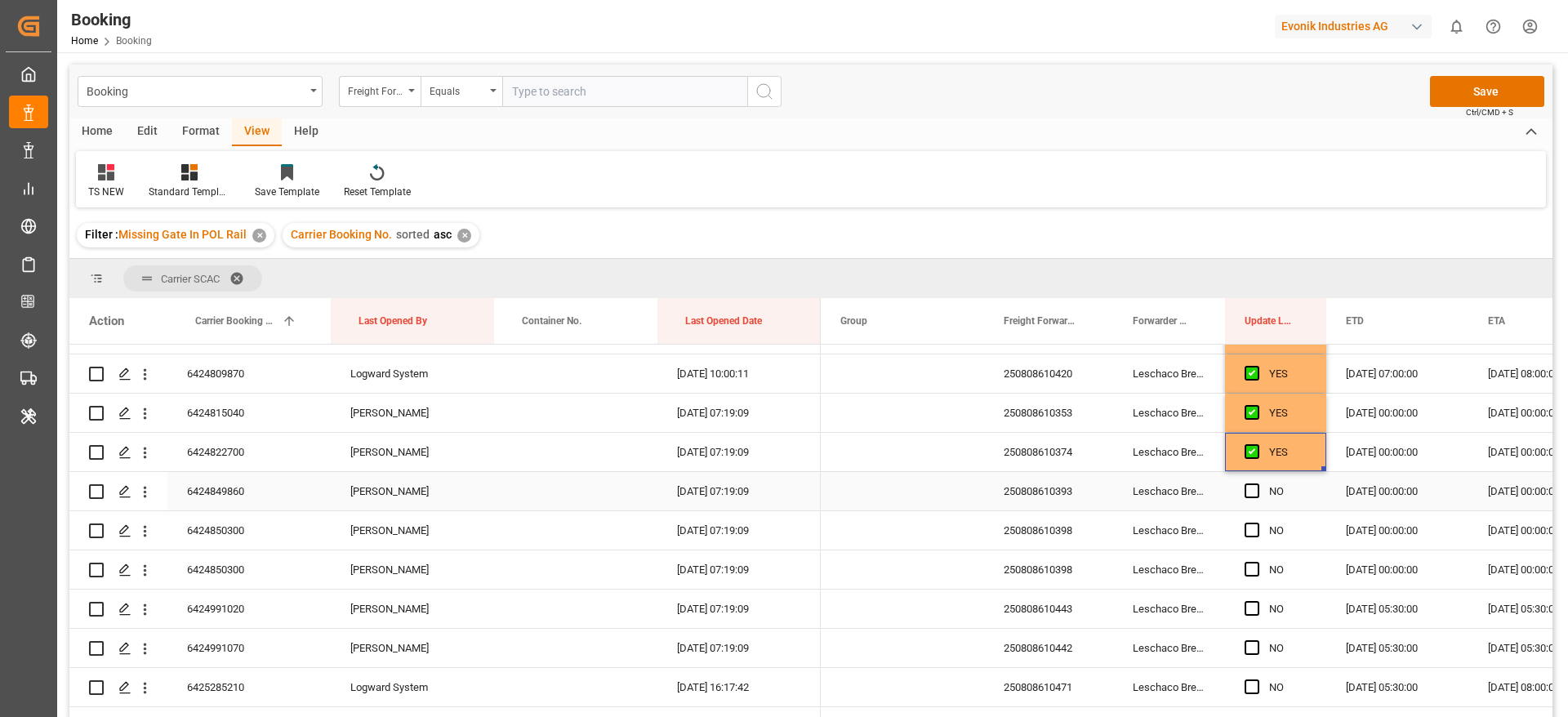
click at [1241, 491] on div "NO" at bounding box center [1275, 491] width 101 height 39
click at [1242, 532] on div "NO" at bounding box center [1275, 531] width 101 height 39
click at [1249, 526] on span "Press SPACE to select this row." at bounding box center [1251, 530] width 15 height 15
click at [1257, 523] on input "Press SPACE to select this row." at bounding box center [1257, 523] width 0 height 0
click at [1246, 484] on span "Press SPACE to select this row." at bounding box center [1251, 491] width 15 height 15
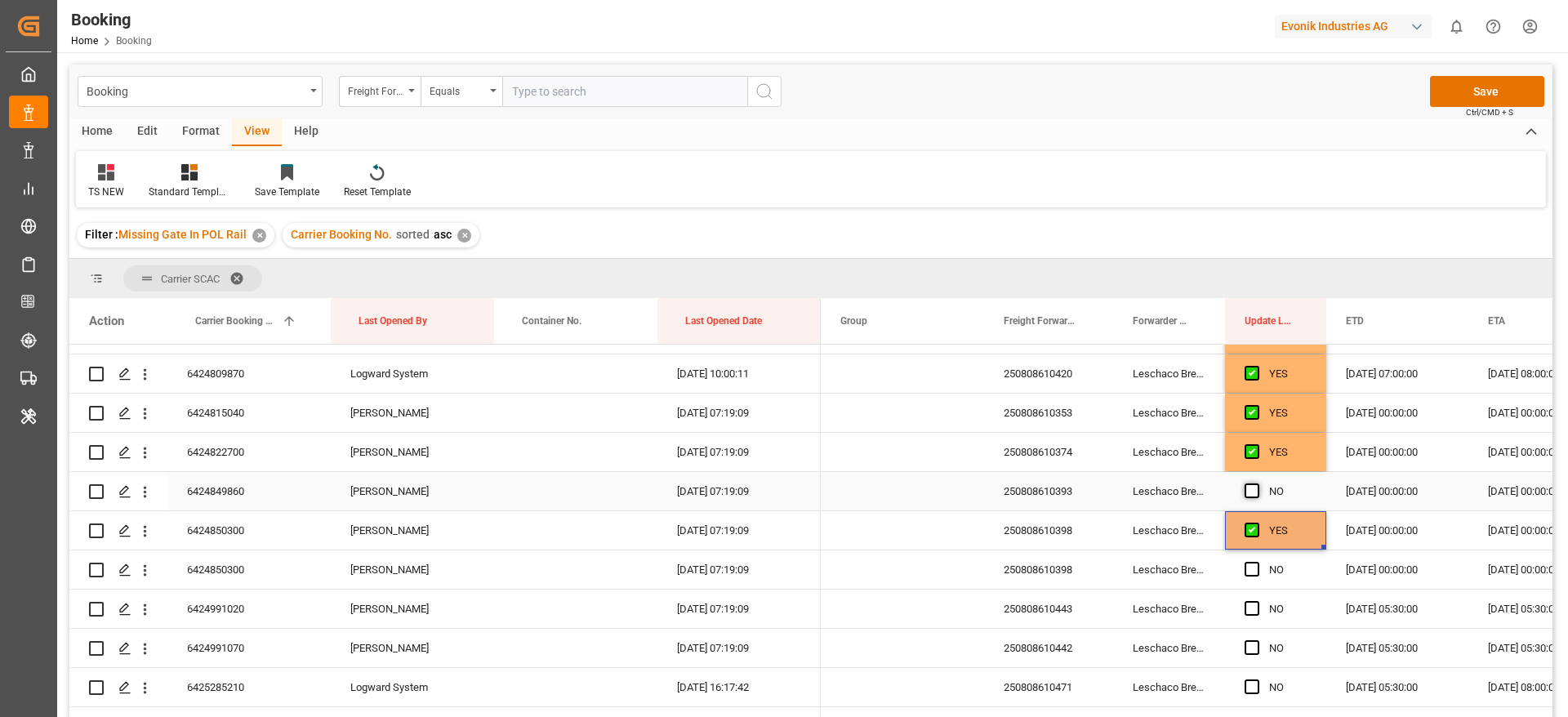
click at [1257, 484] on input "Press SPACE to select this row." at bounding box center [1257, 484] width 0 height 0
click at [1256, 563] on span "Press SPACE to select this row." at bounding box center [1251, 569] width 15 height 15
click at [1257, 562] on input "Press SPACE to select this row." at bounding box center [1257, 562] width 0 height 0
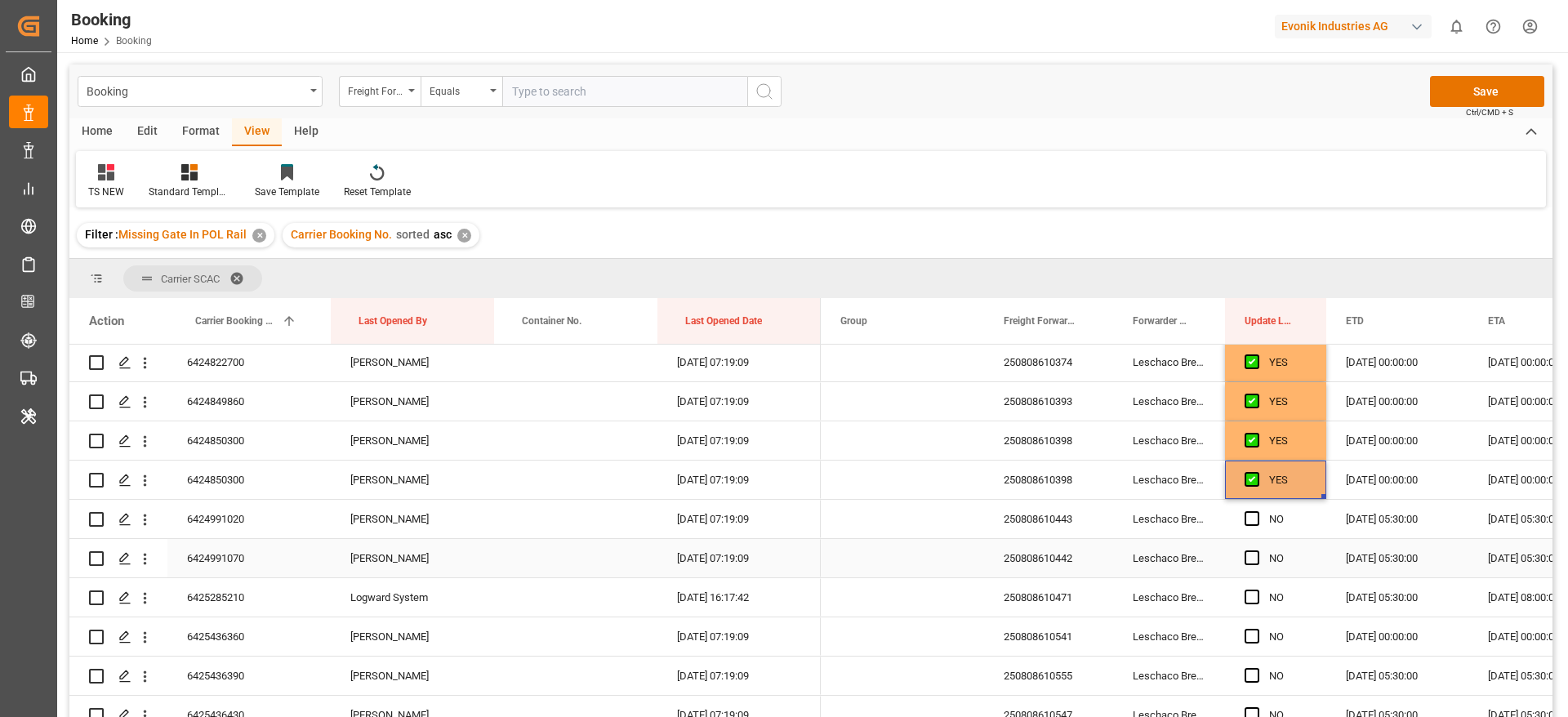
scroll to position [857, 0]
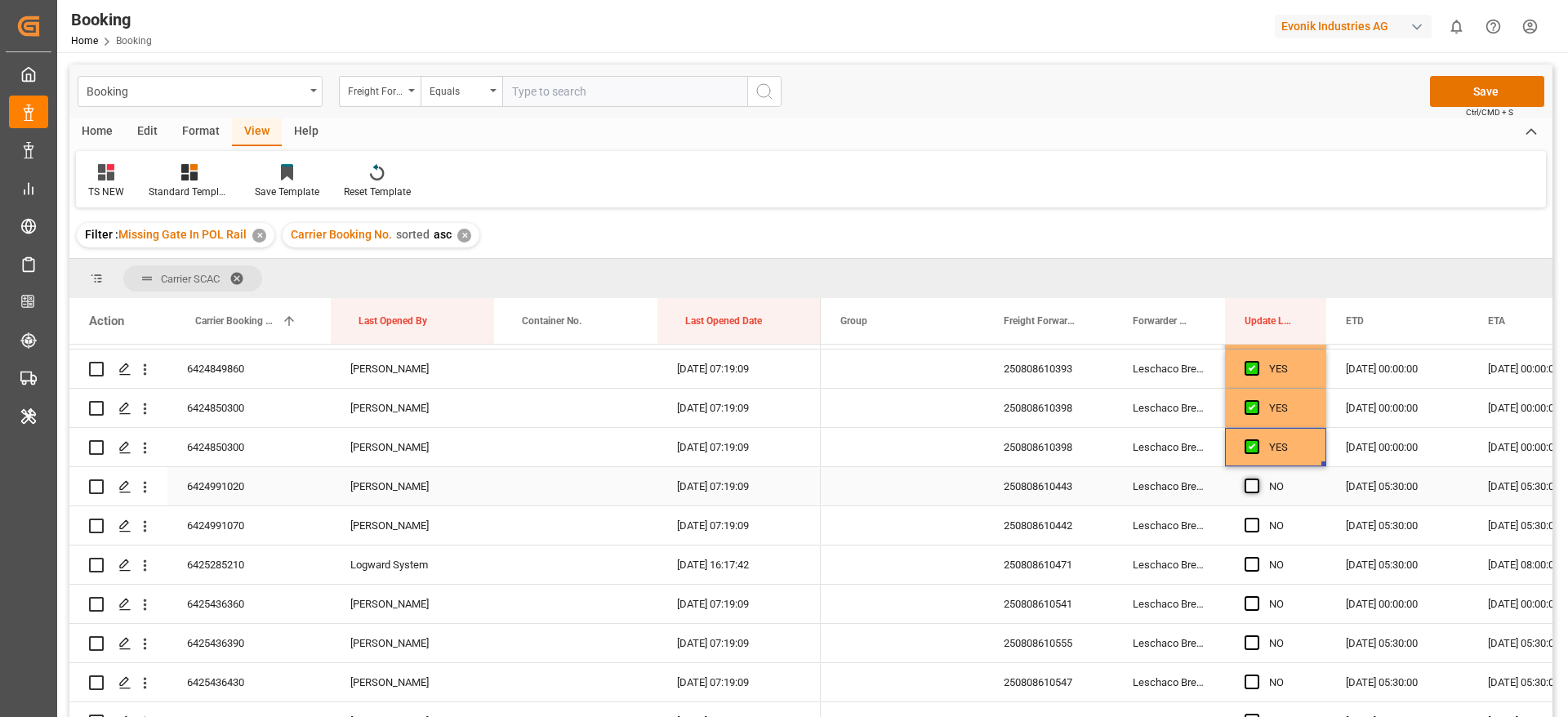
click at [1246, 482] on span "Press SPACE to select this row." at bounding box center [1251, 485] width 15 height 15
click at [1257, 478] on input "Press SPACE to select this row." at bounding box center [1257, 478] width 0 height 0
click at [1250, 521] on span "Press SPACE to select this row." at bounding box center [1251, 525] width 15 height 15
click at [1257, 518] on input "Press SPACE to select this row." at bounding box center [1257, 518] width 0 height 0
click at [1255, 565] on span "Press SPACE to select this row." at bounding box center [1251, 564] width 15 height 15
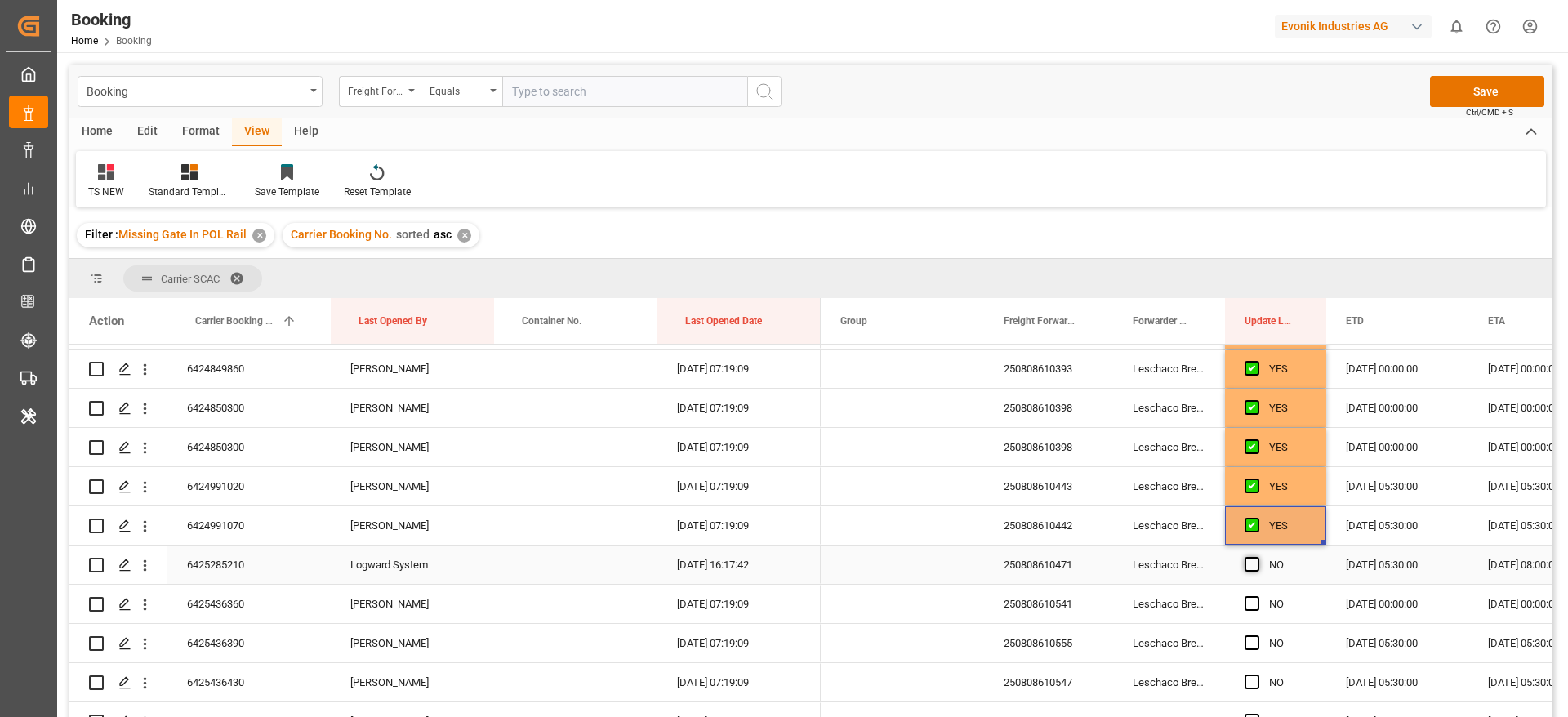
click at [1257, 557] on input "Press SPACE to select this row." at bounding box center [1257, 557] width 0 height 0
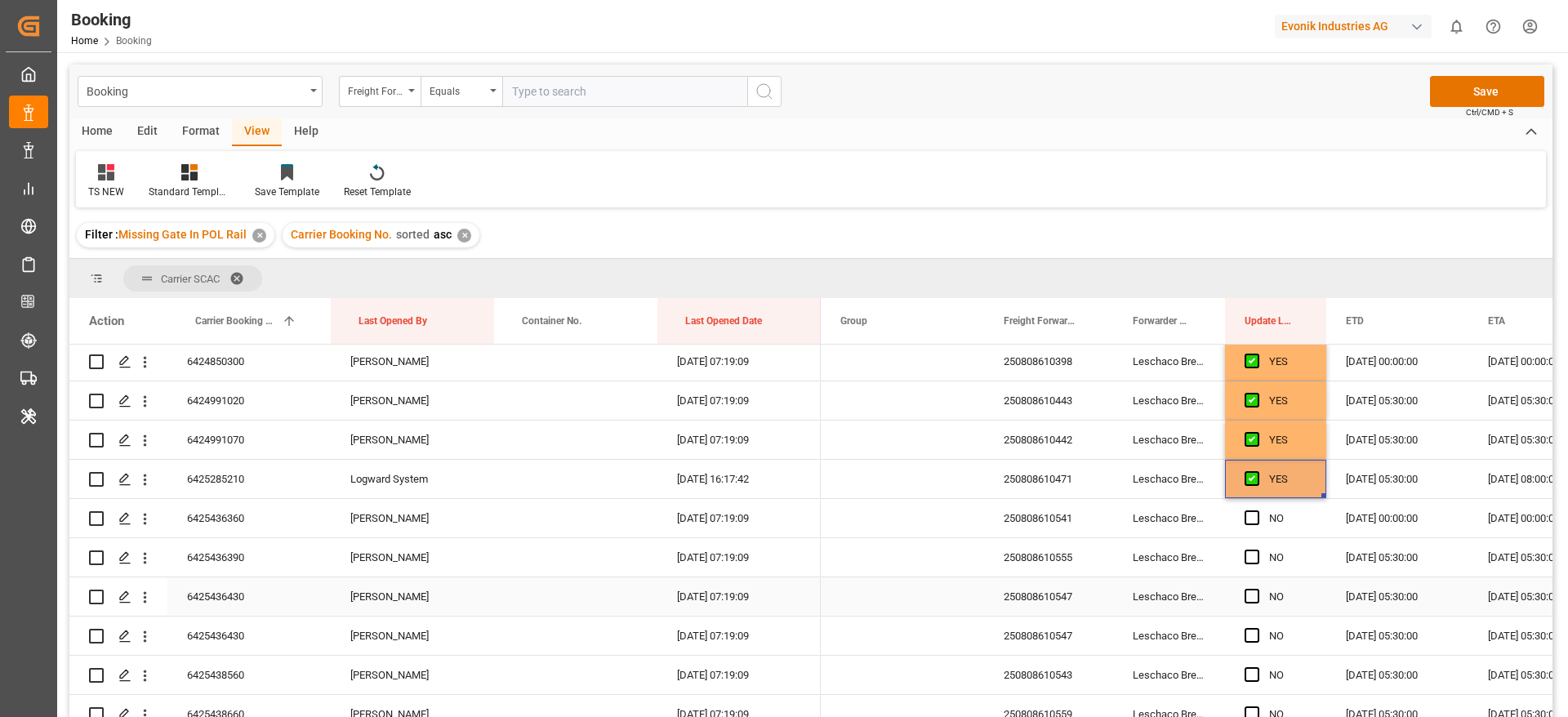
scroll to position [980, 0]
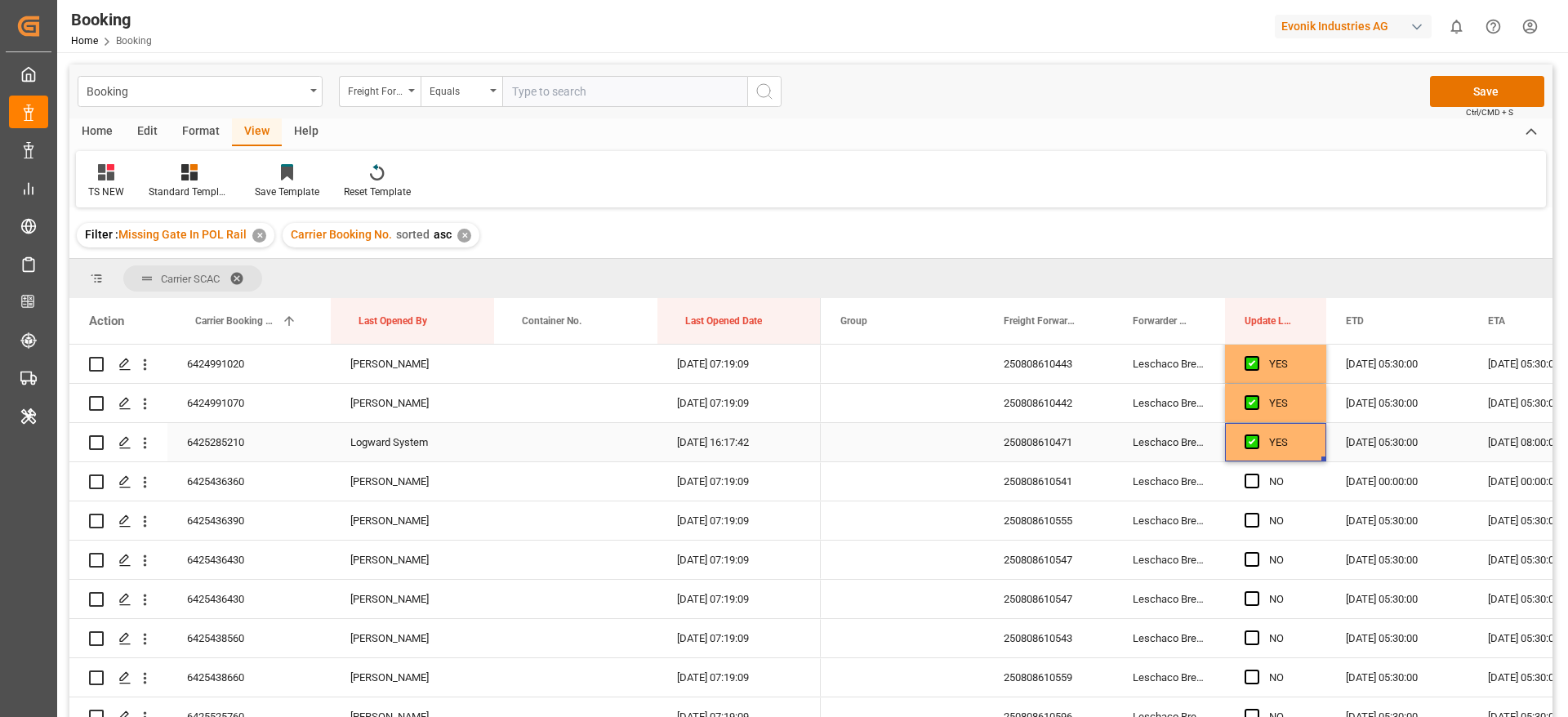
click at [276, 441] on div "6425285210" at bounding box center [249, 442] width 163 height 39
click at [1254, 478] on span "Press SPACE to select this row." at bounding box center [1251, 481] width 15 height 15
click at [1257, 474] on input "Press SPACE to select this row." at bounding box center [1257, 474] width 0 height 0
click at [1251, 514] on span "Press SPACE to select this row." at bounding box center [1251, 520] width 15 height 15
click at [1257, 513] on input "Press SPACE to select this row." at bounding box center [1257, 513] width 0 height 0
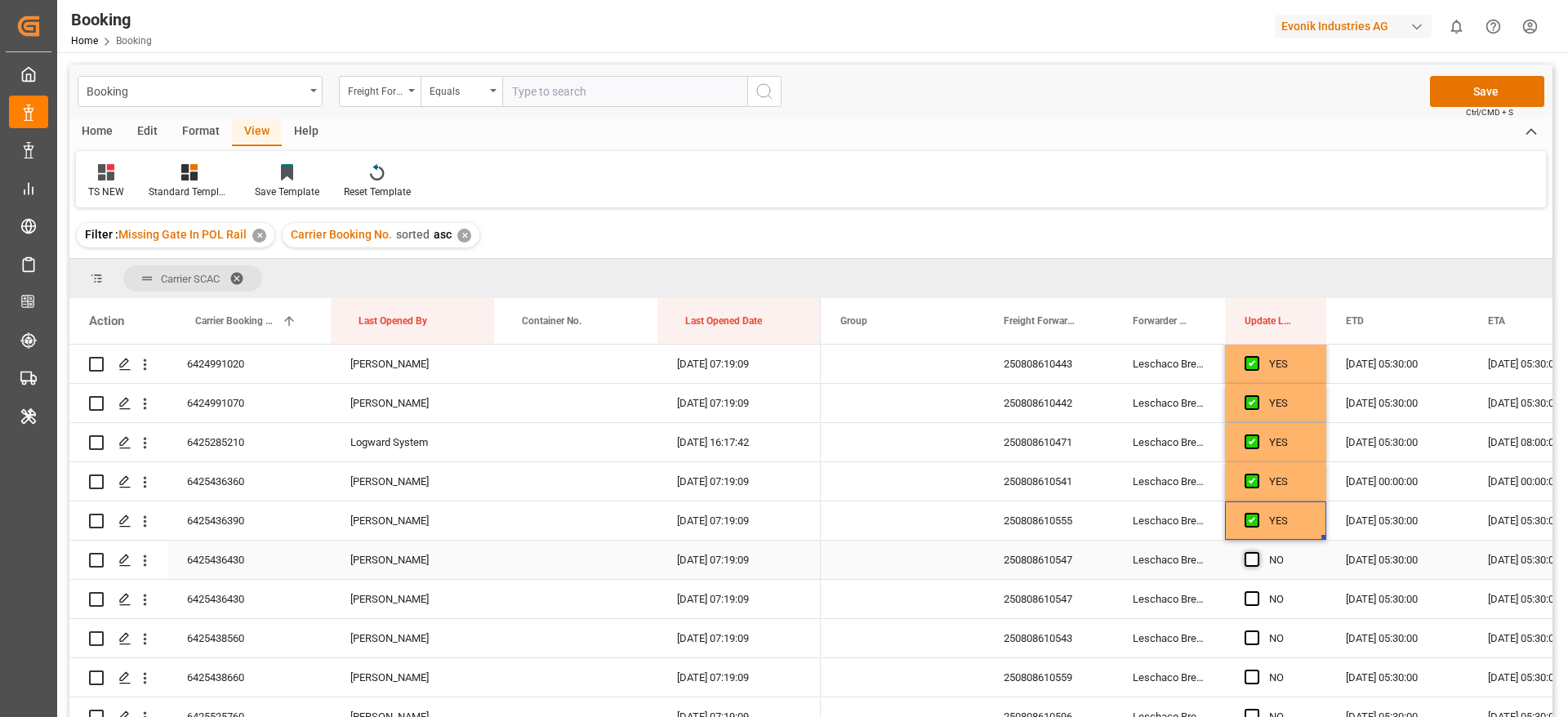
click at [1250, 560] on span "Press SPACE to select this row." at bounding box center [1251, 559] width 15 height 15
click at [1257, 552] on input "Press SPACE to select this row." at bounding box center [1257, 552] width 0 height 0
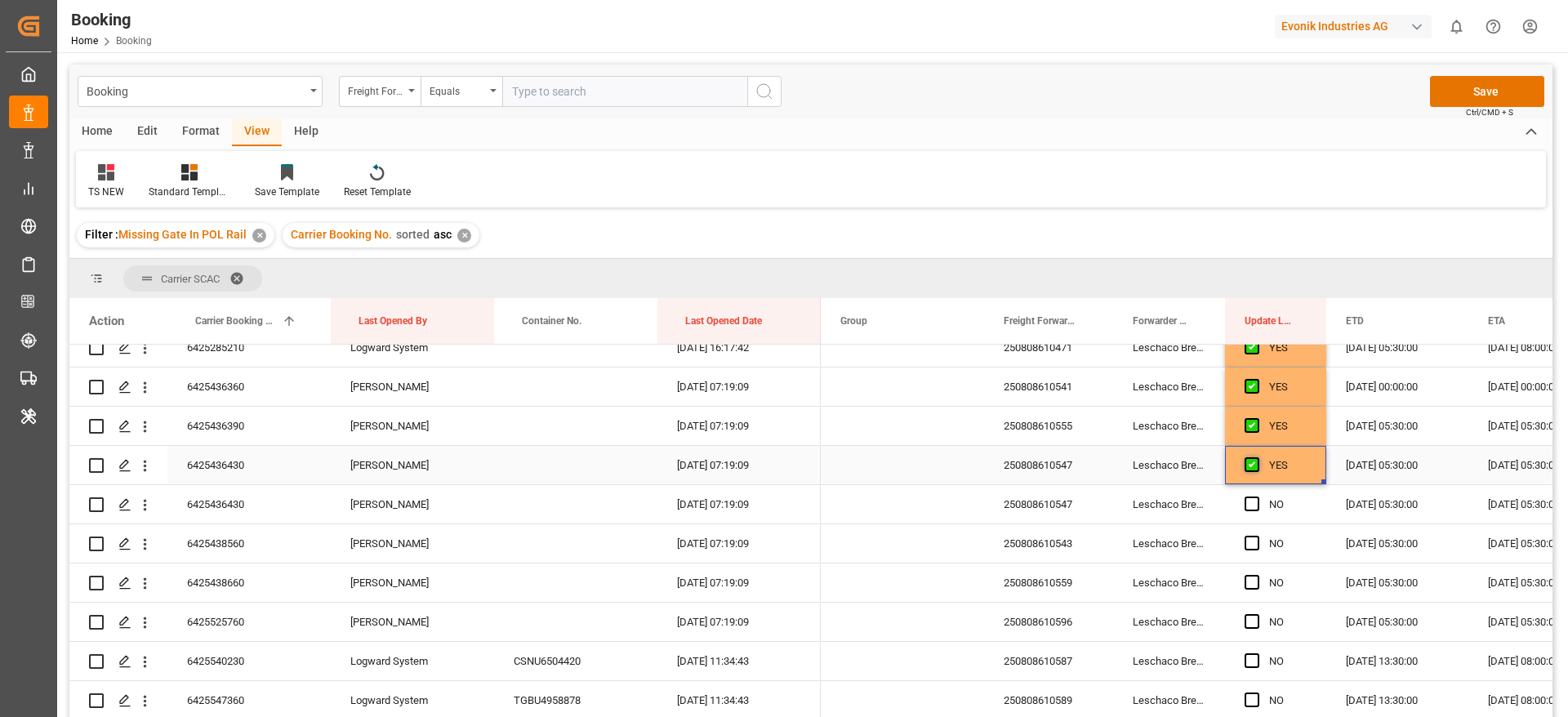
scroll to position [1102, 0]
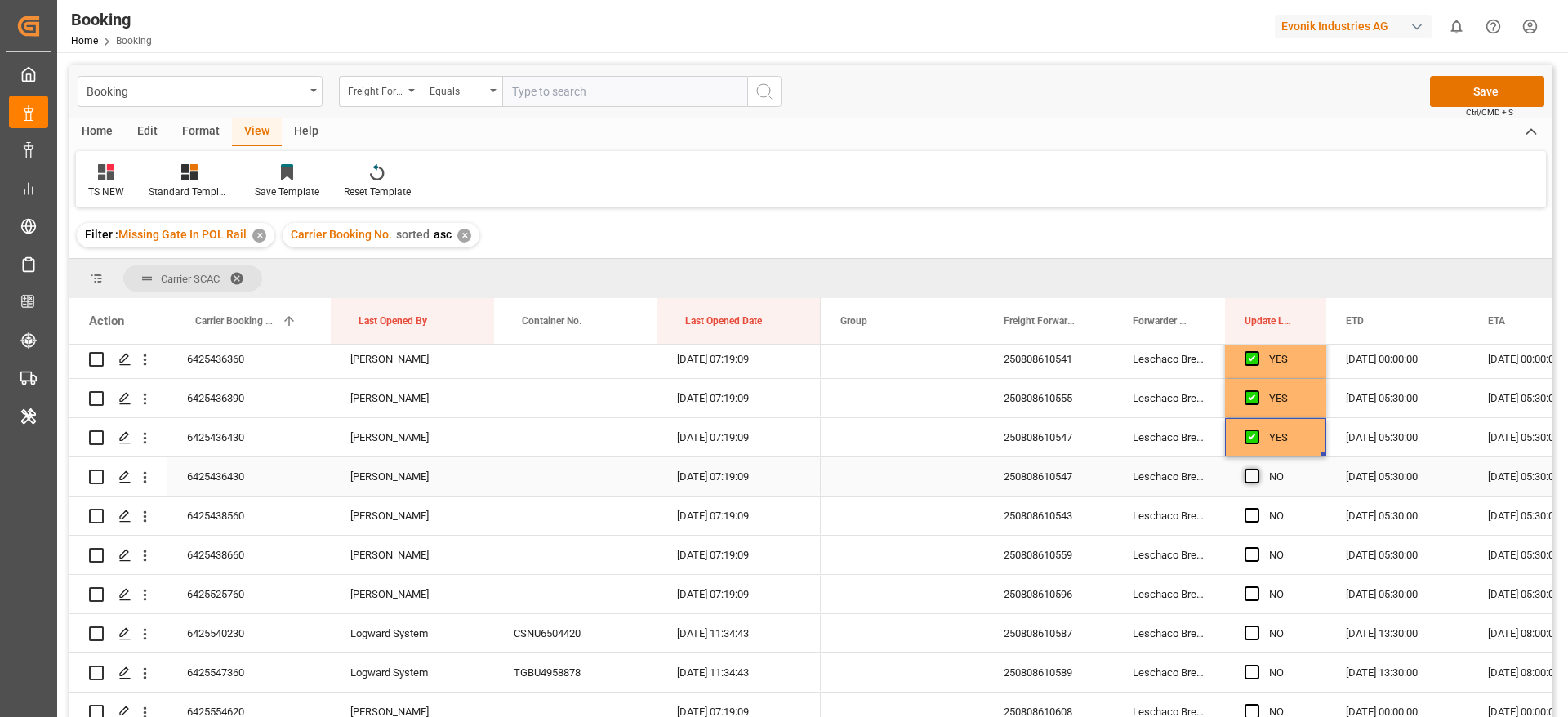
click at [1249, 482] on span "Press SPACE to select this row." at bounding box center [1251, 476] width 15 height 15
click at [1257, 469] on input "Press SPACE to select this row." at bounding box center [1257, 469] width 0 height 0
click at [1252, 513] on span "Press SPACE to select this row." at bounding box center [1251, 515] width 15 height 15
click at [1257, 508] on input "Press SPACE to select this row." at bounding box center [1257, 508] width 0 height 0
click at [1252, 555] on span "Press SPACE to select this row." at bounding box center [1251, 555] width 15 height 15
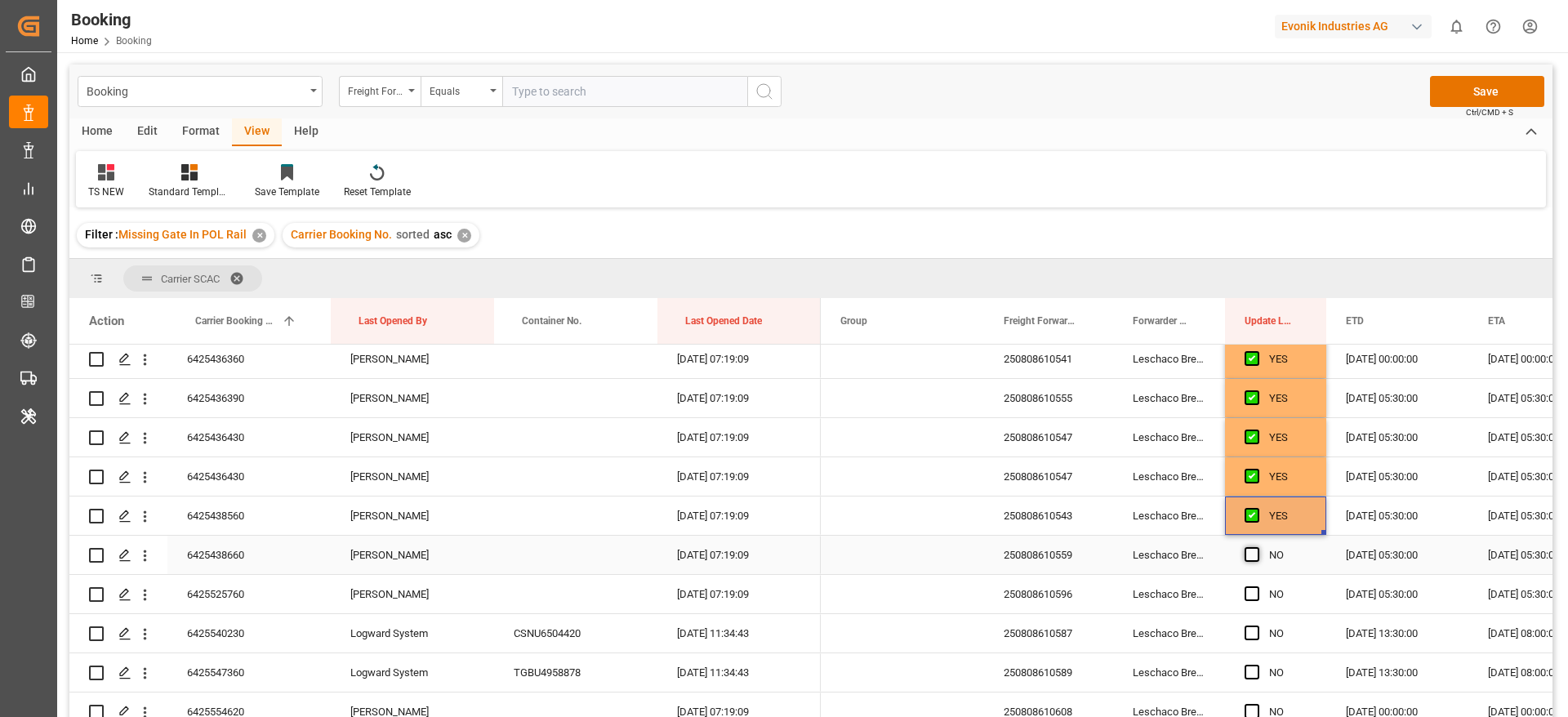
click at [1257, 548] on input "Press SPACE to select this row." at bounding box center [1257, 548] width 0 height 0
click at [1253, 595] on span "Press SPACE to select this row." at bounding box center [1251, 593] width 15 height 15
click at [1257, 586] on input "Press SPACE to select this row." at bounding box center [1257, 586] width 0 height 0
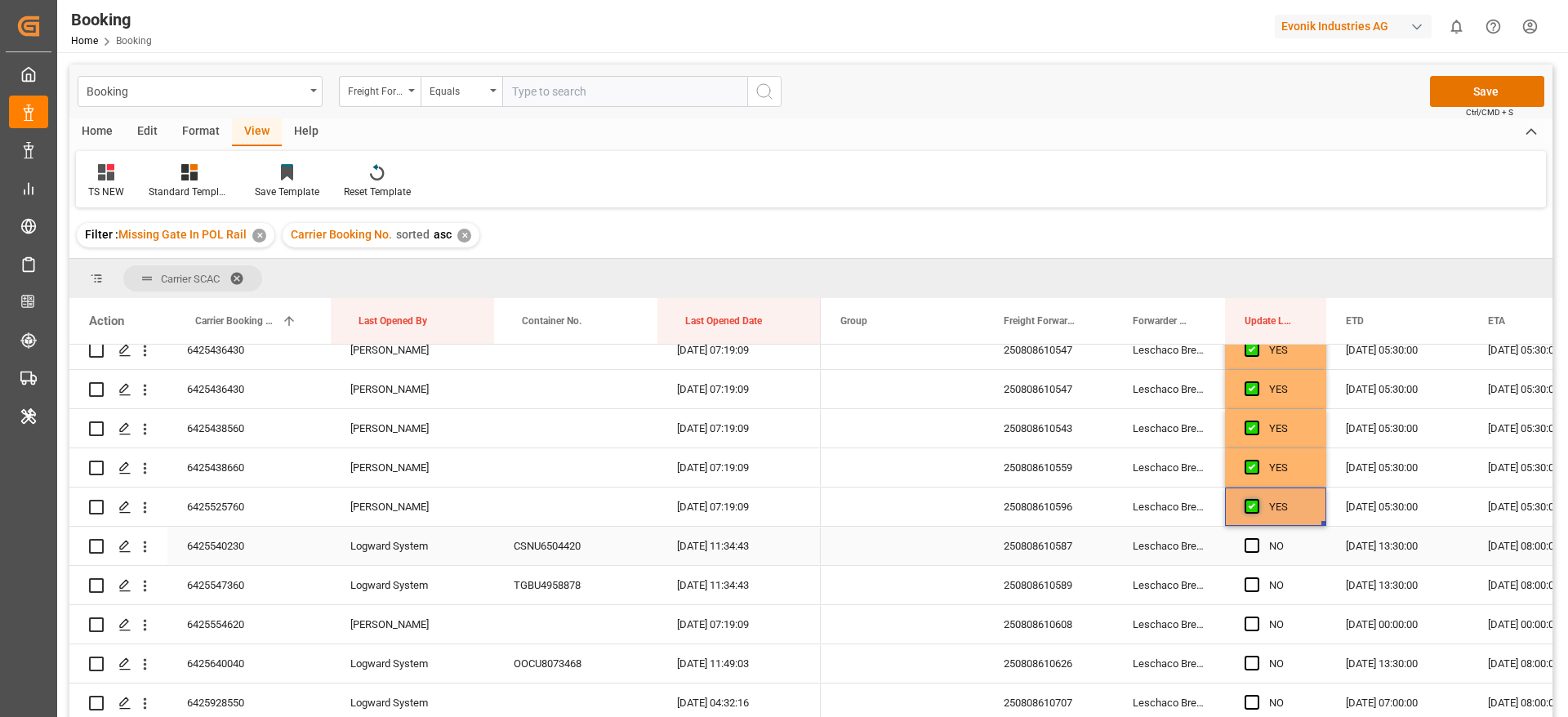
scroll to position [1225, 0]
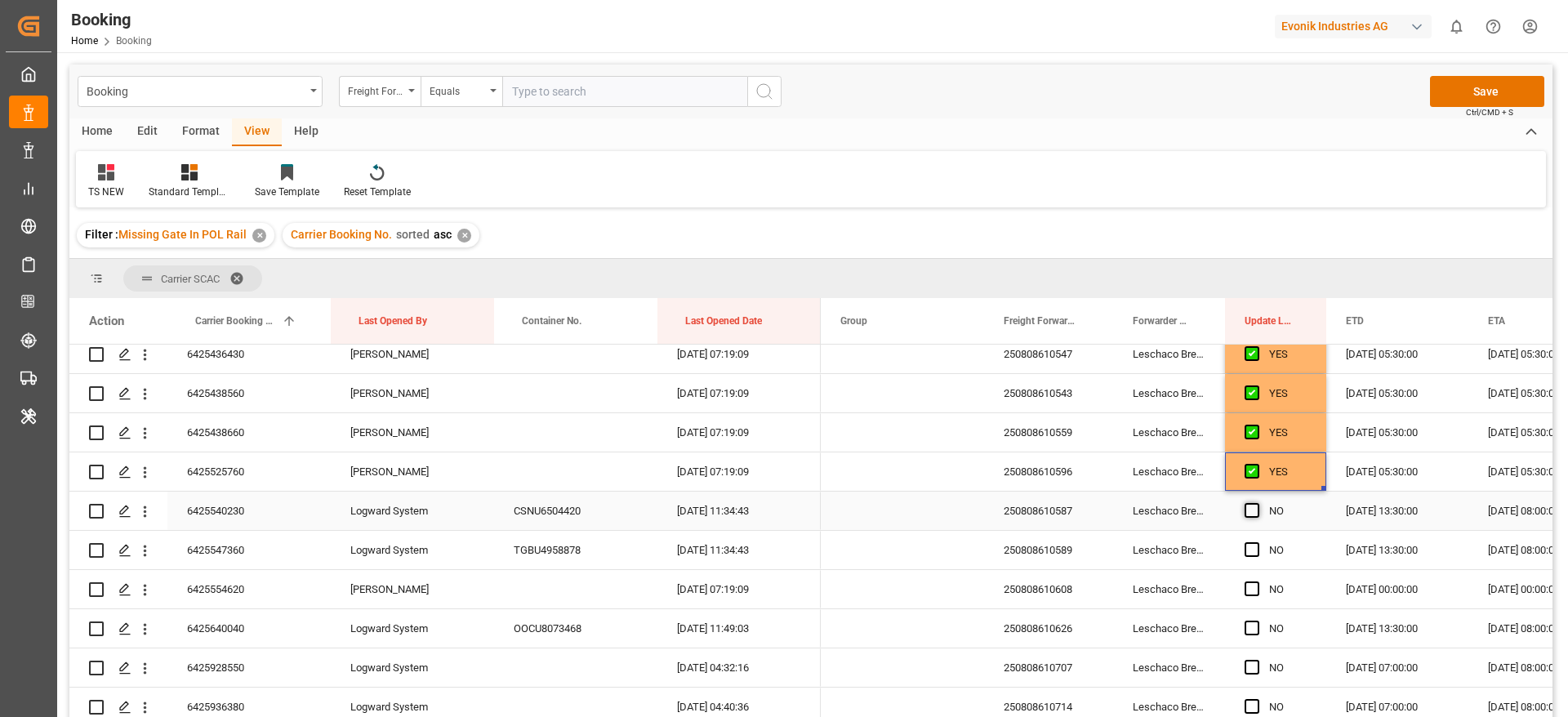
click at [1246, 508] on span "Press SPACE to select this row." at bounding box center [1251, 510] width 15 height 15
click at [1257, 503] on input "Press SPACE to select this row." at bounding box center [1257, 503] width 0 height 0
click at [1249, 556] on span "Press SPACE to select this row." at bounding box center [1251, 549] width 15 height 15
click at [1257, 542] on input "Press SPACE to select this row." at bounding box center [1257, 542] width 0 height 0
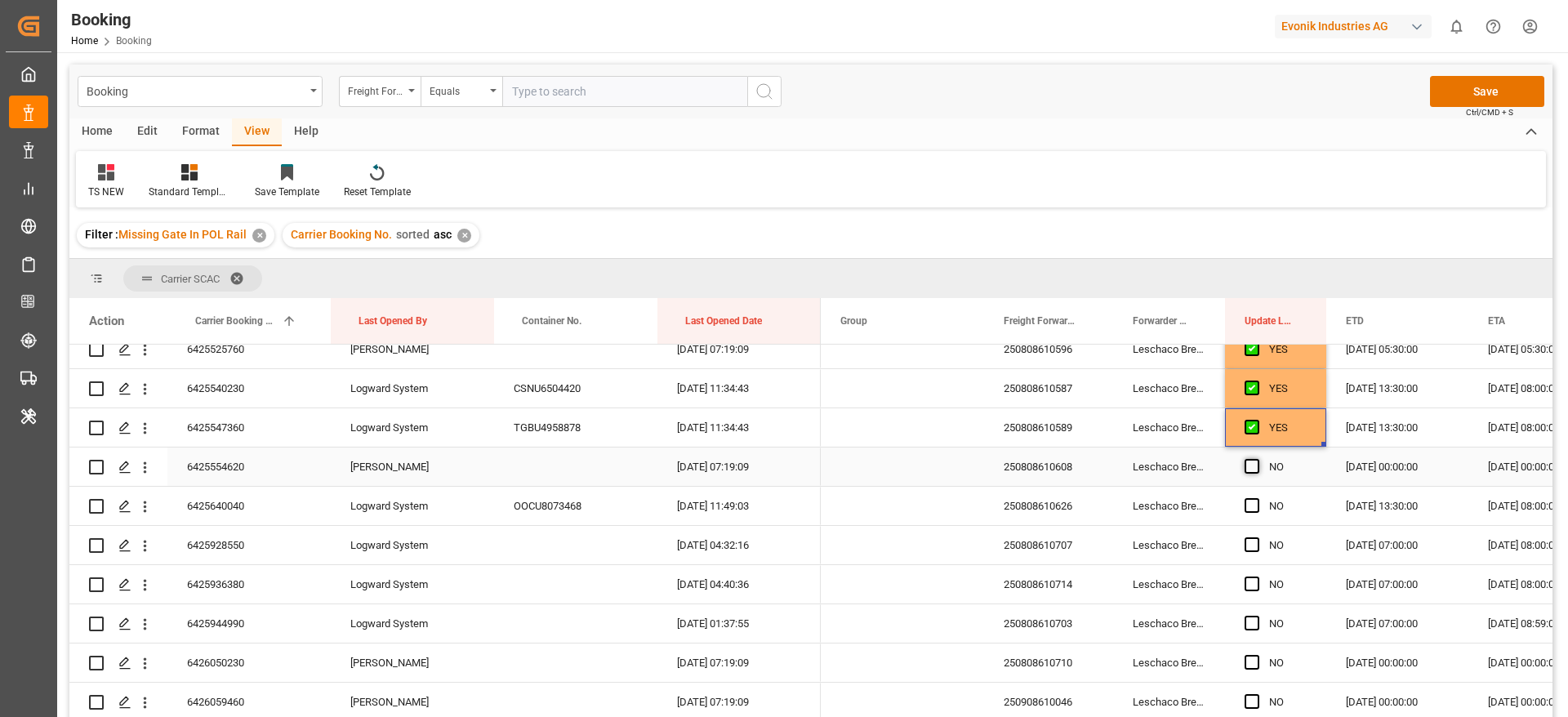
click at [1249, 468] on span "Press SPACE to select this row." at bounding box center [1251, 466] width 15 height 15
click at [1257, 459] on input "Press SPACE to select this row." at bounding box center [1257, 459] width 0 height 0
click at [1247, 504] on span "Press SPACE to select this row." at bounding box center [1251, 505] width 15 height 15
click at [1257, 498] on input "Press SPACE to select this row." at bounding box center [1257, 498] width 0 height 0
click at [1255, 543] on span "Press SPACE to select this row." at bounding box center [1251, 544] width 15 height 15
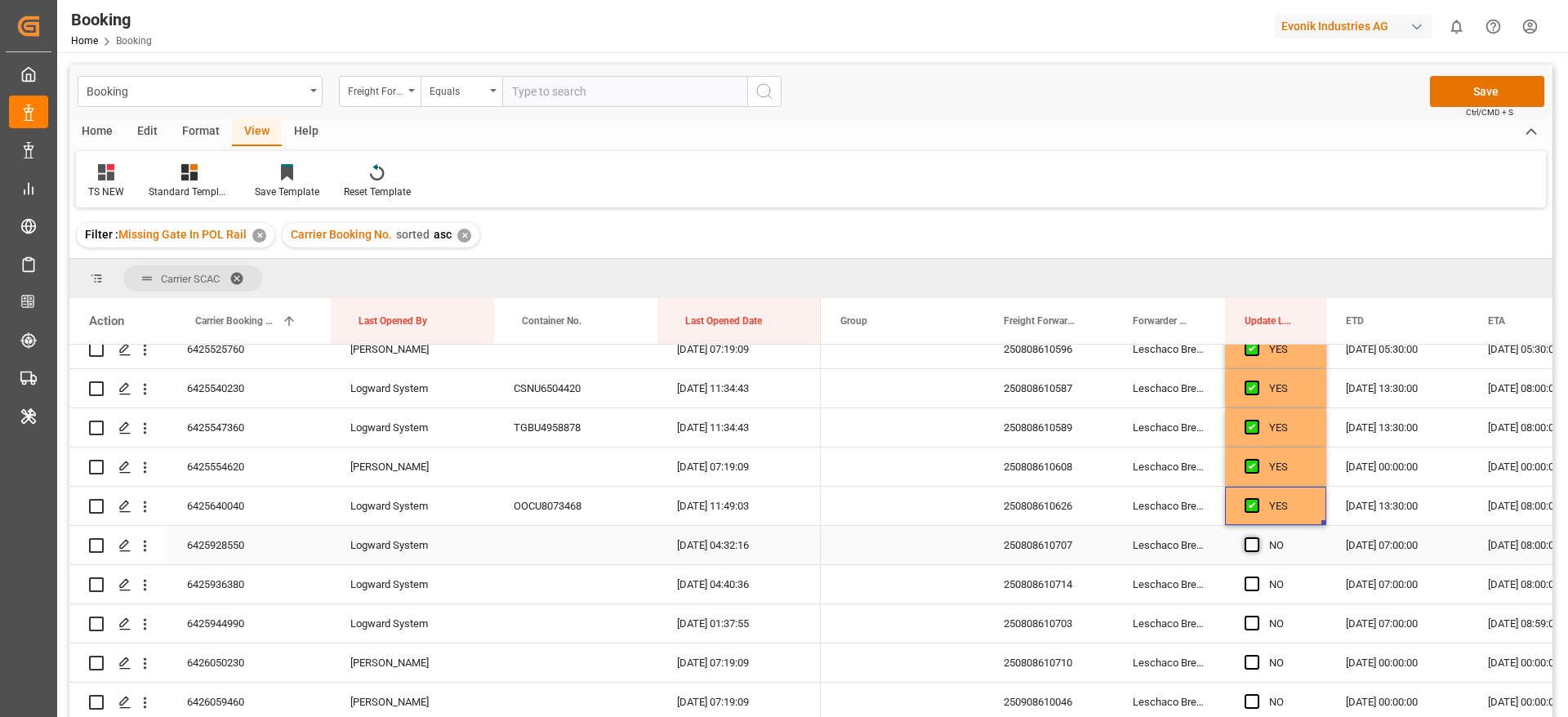
click at [1257, 537] on input "Press SPACE to select this row." at bounding box center [1257, 537] width 0 height 0
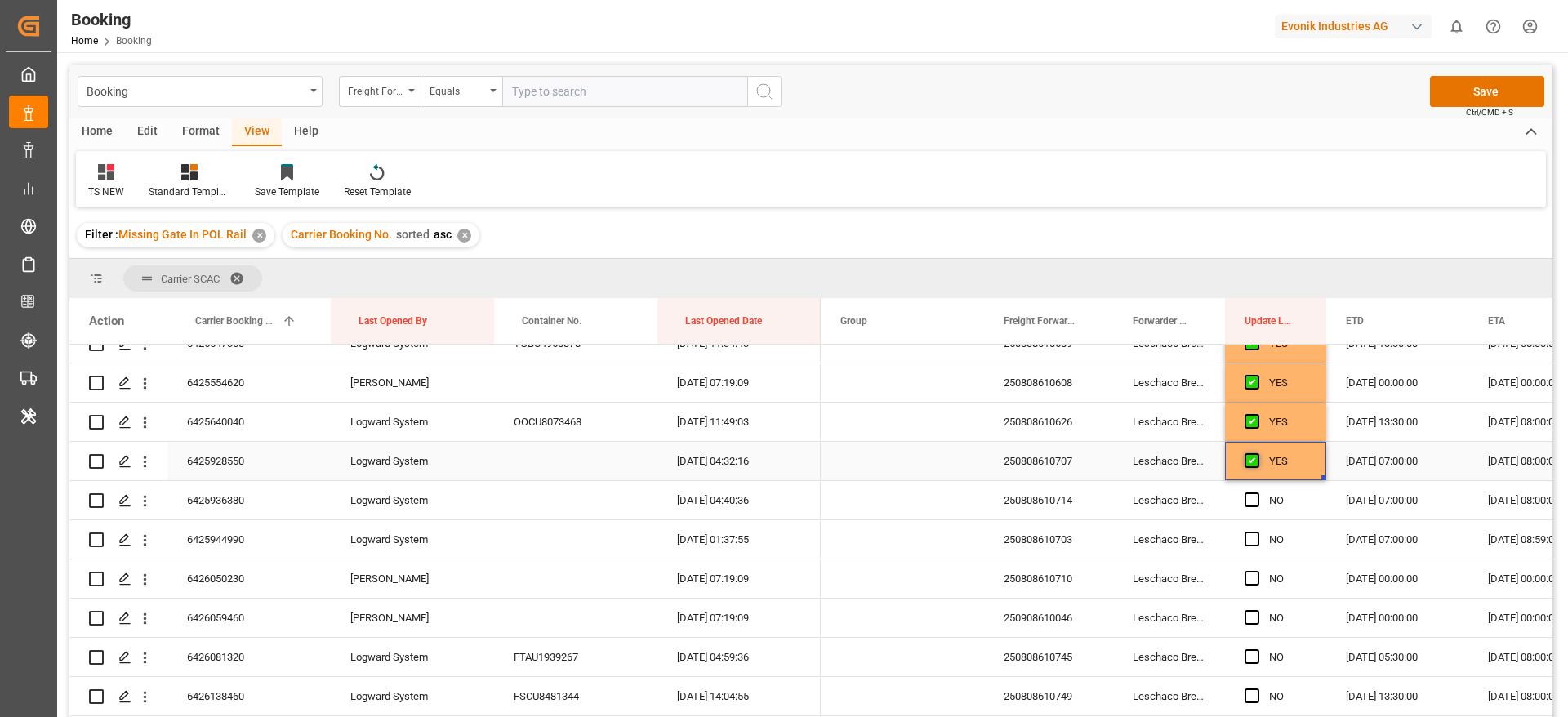
scroll to position [1470, 0]
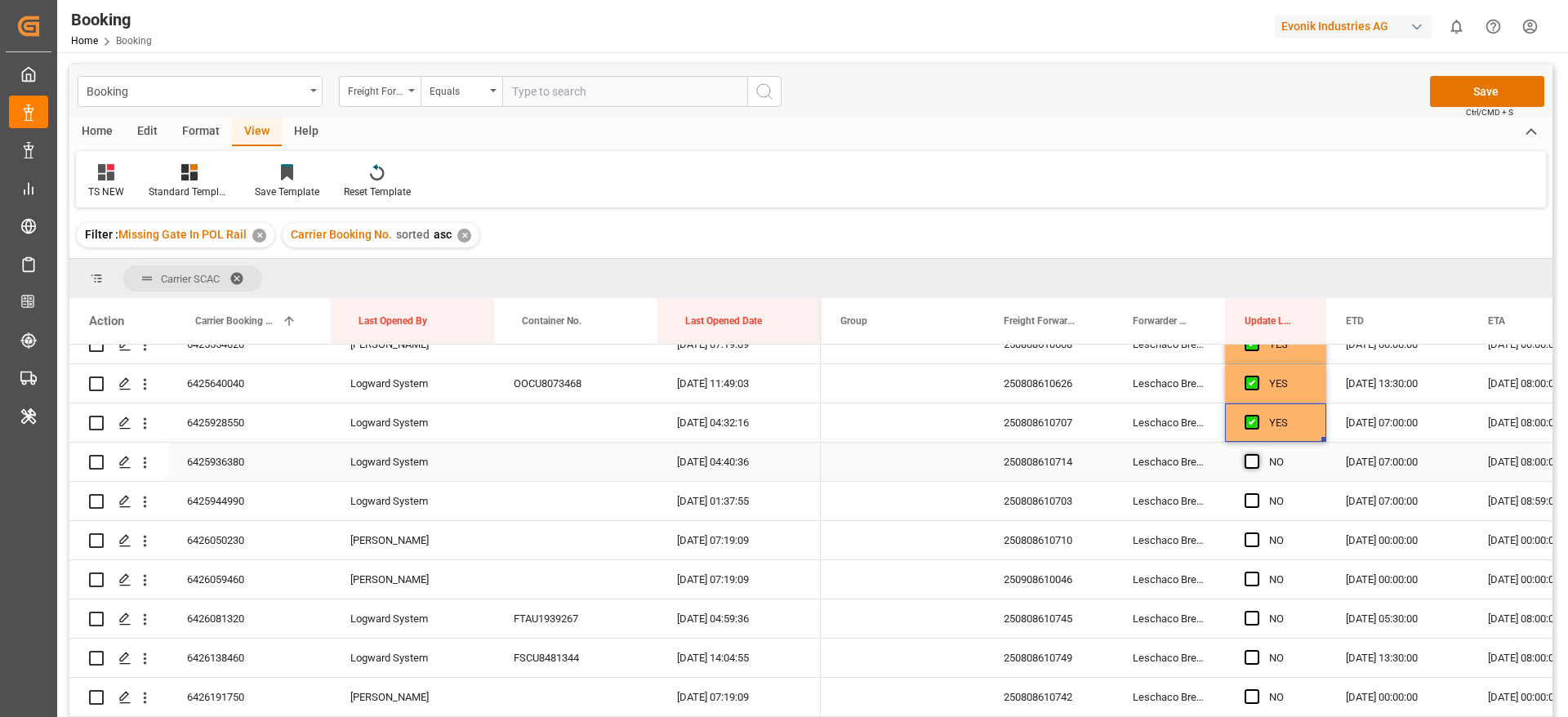
click at [1250, 465] on span "Press SPACE to select this row." at bounding box center [1251, 461] width 15 height 15
click at [1257, 454] on input "Press SPACE to select this row." at bounding box center [1257, 454] width 0 height 0
click at [1253, 495] on span "Press SPACE to select this row." at bounding box center [1251, 500] width 15 height 15
click at [1257, 493] on input "Press SPACE to select this row." at bounding box center [1257, 493] width 0 height 0
click at [1255, 545] on span "Press SPACE to select this row." at bounding box center [1251, 540] width 15 height 15
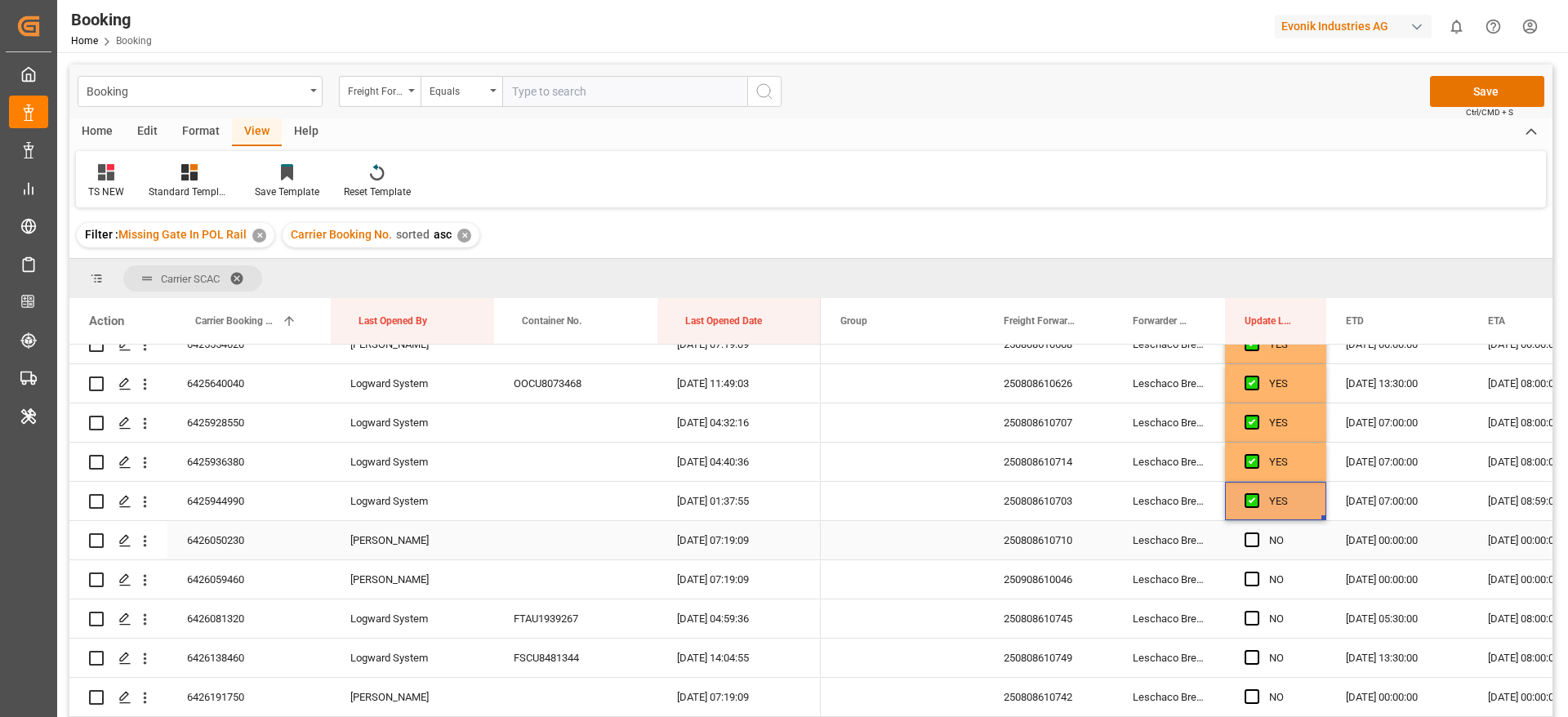
click at [1257, 533] on input "Press SPACE to select this row." at bounding box center [1257, 533] width 0 height 0
click at [1256, 579] on span "Press SPACE to select this row." at bounding box center [1251, 578] width 15 height 15
click at [1257, 571] on input "Press SPACE to select this row." at bounding box center [1257, 571] width 0 height 0
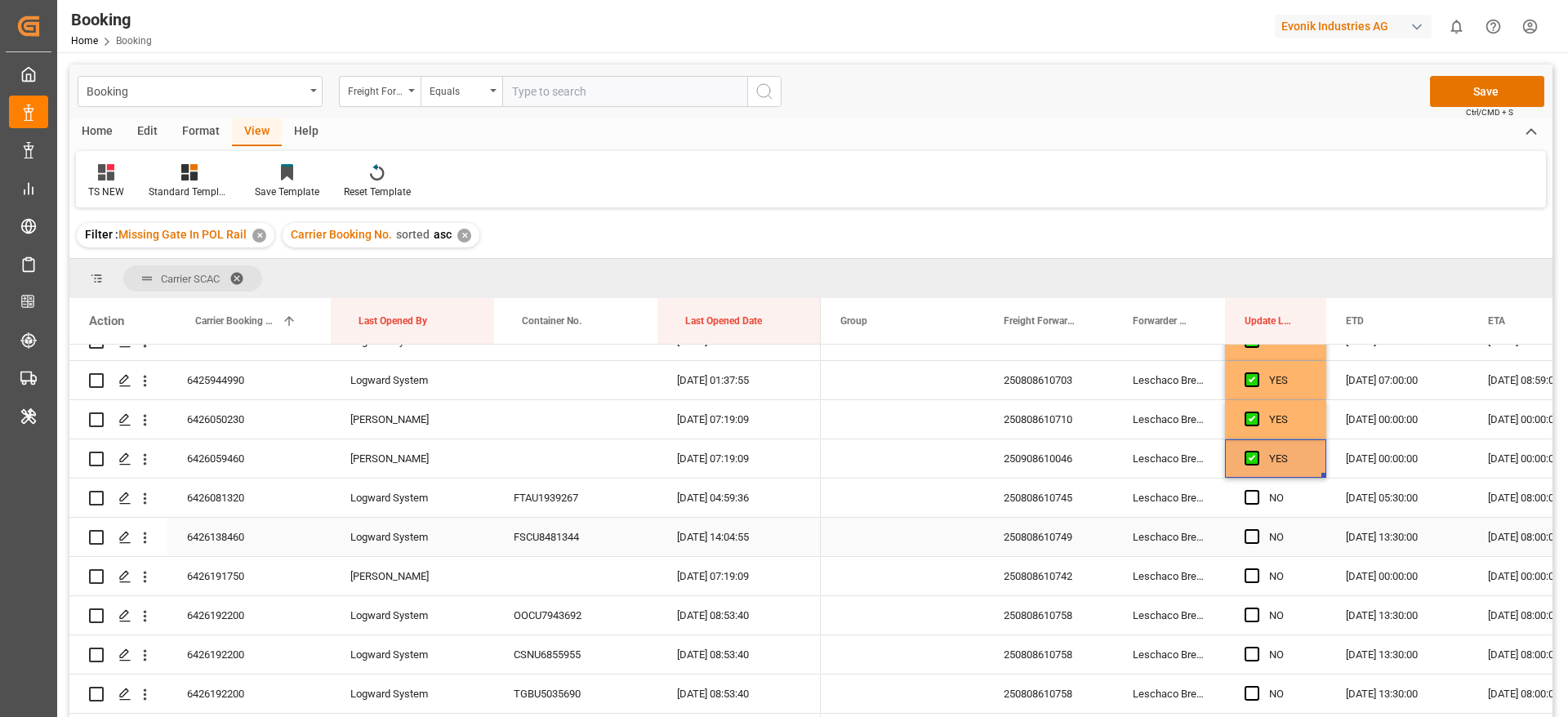
scroll to position [1593, 0]
click at [1250, 491] on span "Press SPACE to select this row." at bounding box center [1251, 496] width 15 height 15
click at [1257, 489] on input "Press SPACE to select this row." at bounding box center [1257, 489] width 0 height 0
click at [1248, 541] on span "Press SPACE to select this row." at bounding box center [1251, 534] width 15 height 15
click at [1257, 527] on input "Press SPACE to select this row." at bounding box center [1257, 527] width 0 height 0
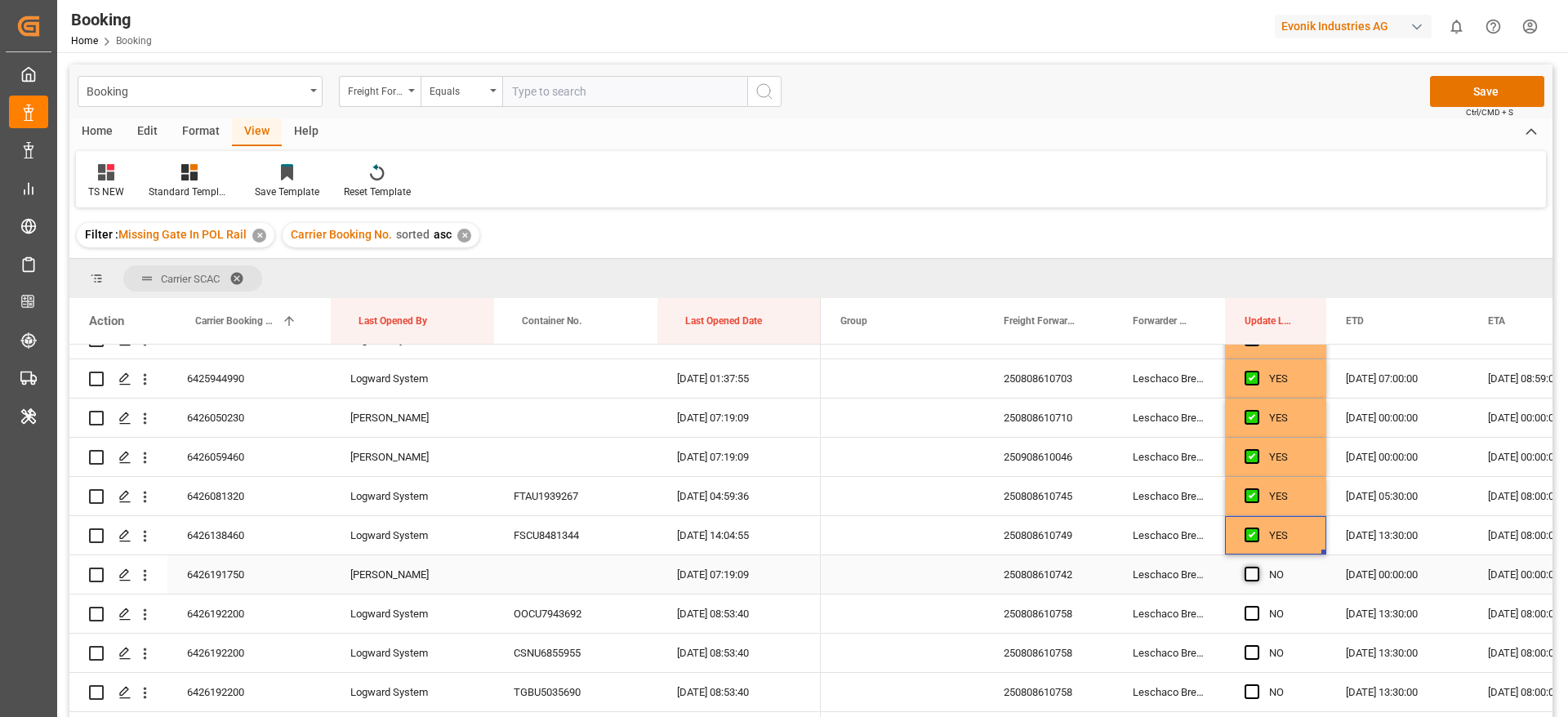
click at [1250, 577] on span "Press SPACE to select this row." at bounding box center [1251, 574] width 15 height 15
click at [1257, 567] on input "Press SPACE to select this row." at bounding box center [1257, 567] width 0 height 0
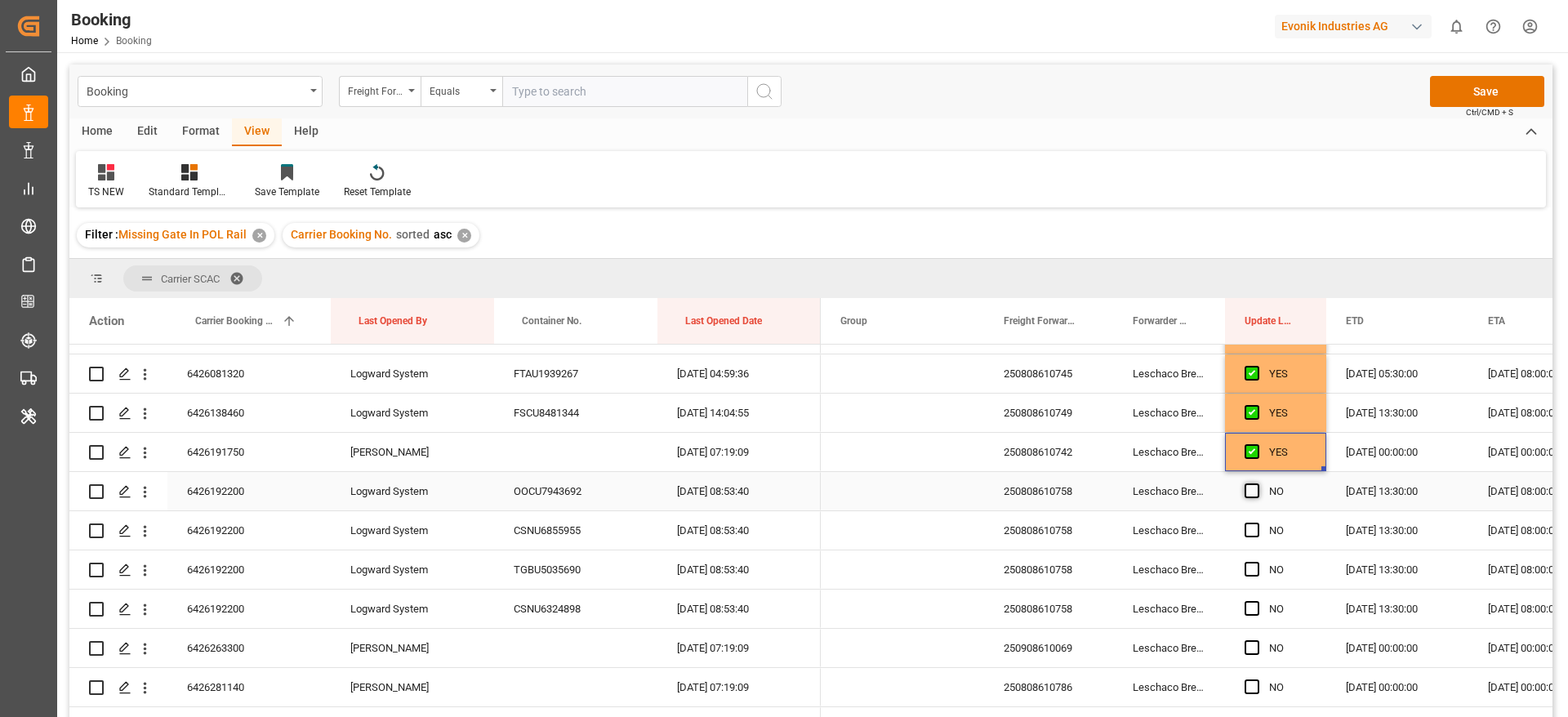
click at [1245, 494] on span "Press SPACE to select this row." at bounding box center [1251, 491] width 15 height 15
click at [1257, 484] on input "Press SPACE to select this row." at bounding box center [1257, 484] width 0 height 0
click at [1246, 528] on span "Press SPACE to select this row." at bounding box center [1251, 530] width 15 height 15
click at [1257, 523] on input "Press SPACE to select this row." at bounding box center [1257, 523] width 0 height 0
click at [1252, 567] on span "Press SPACE to select this row." at bounding box center [1251, 569] width 15 height 15
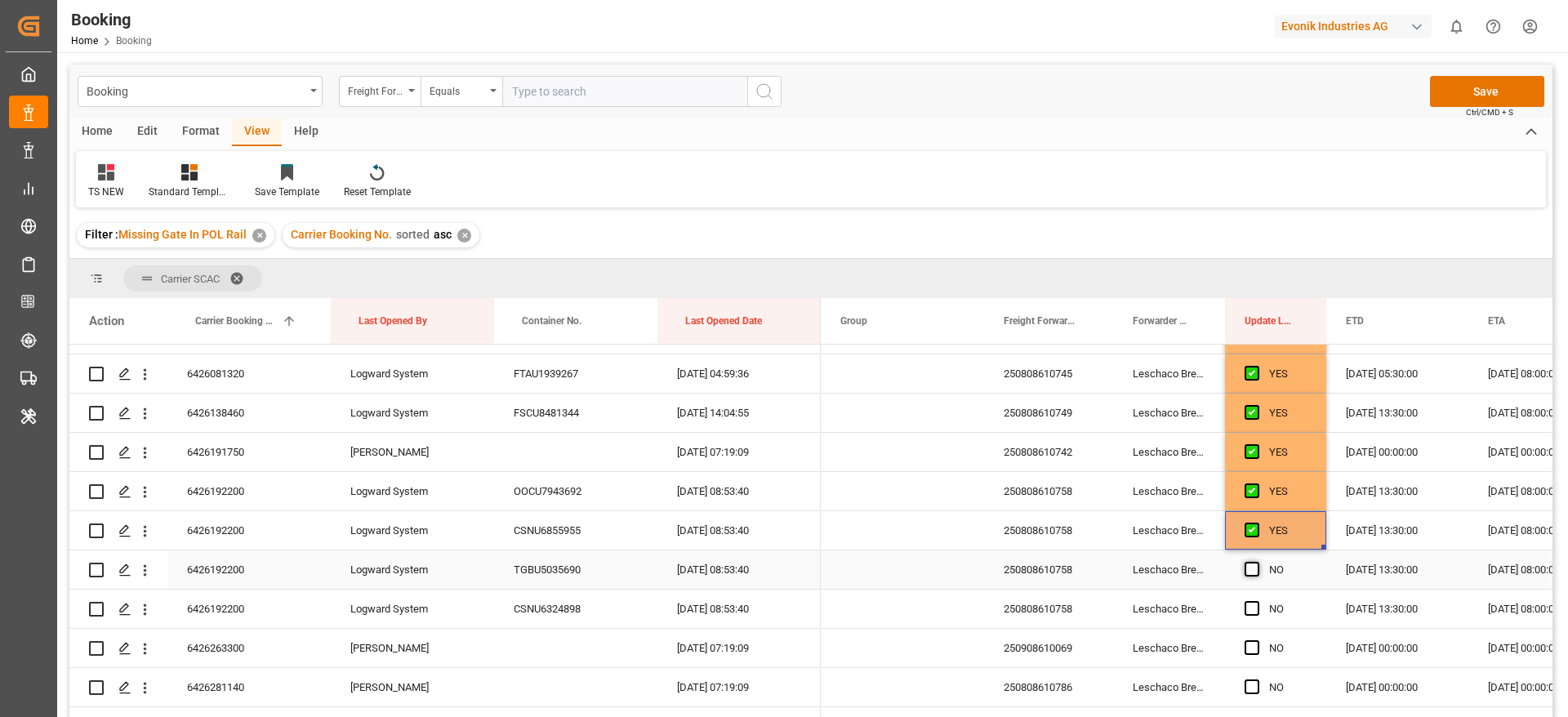
click at [1257, 562] on input "Press SPACE to select this row." at bounding box center [1257, 562] width 0 height 0
click at [1253, 610] on span "Press SPACE to select this row." at bounding box center [1251, 608] width 15 height 15
click at [1257, 601] on input "Press SPACE to select this row." at bounding box center [1257, 601] width 0 height 0
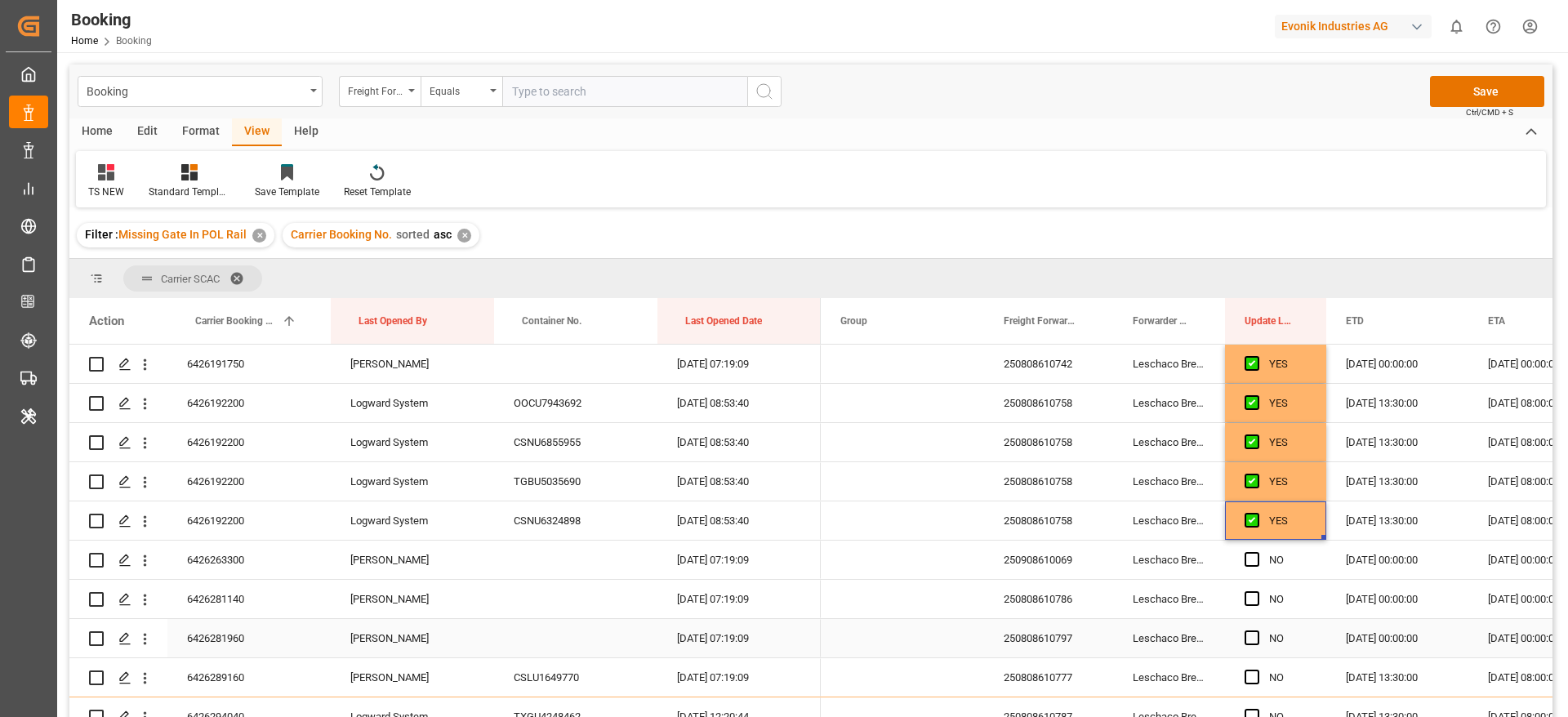
scroll to position [1838, 0]
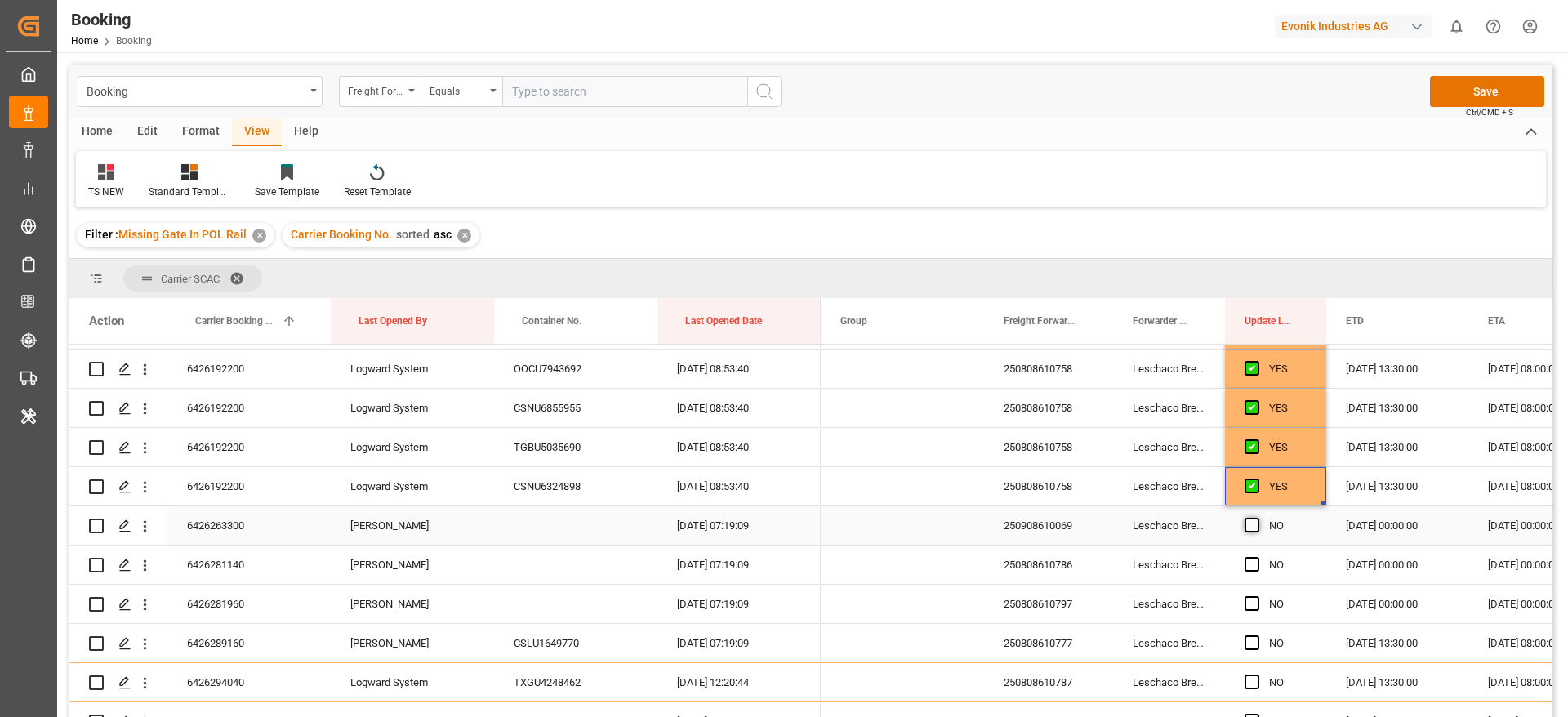
click at [1248, 524] on span "Press SPACE to select this row." at bounding box center [1251, 525] width 15 height 15
click at [1257, 518] on input "Press SPACE to select this row." at bounding box center [1257, 518] width 0 height 0
click at [1252, 561] on span "Press SPACE to select this row." at bounding box center [1251, 564] width 15 height 15
click at [1257, 557] on input "Press SPACE to select this row." at bounding box center [1257, 557] width 0 height 0
click at [1252, 606] on span "Press SPACE to select this row." at bounding box center [1251, 603] width 15 height 15
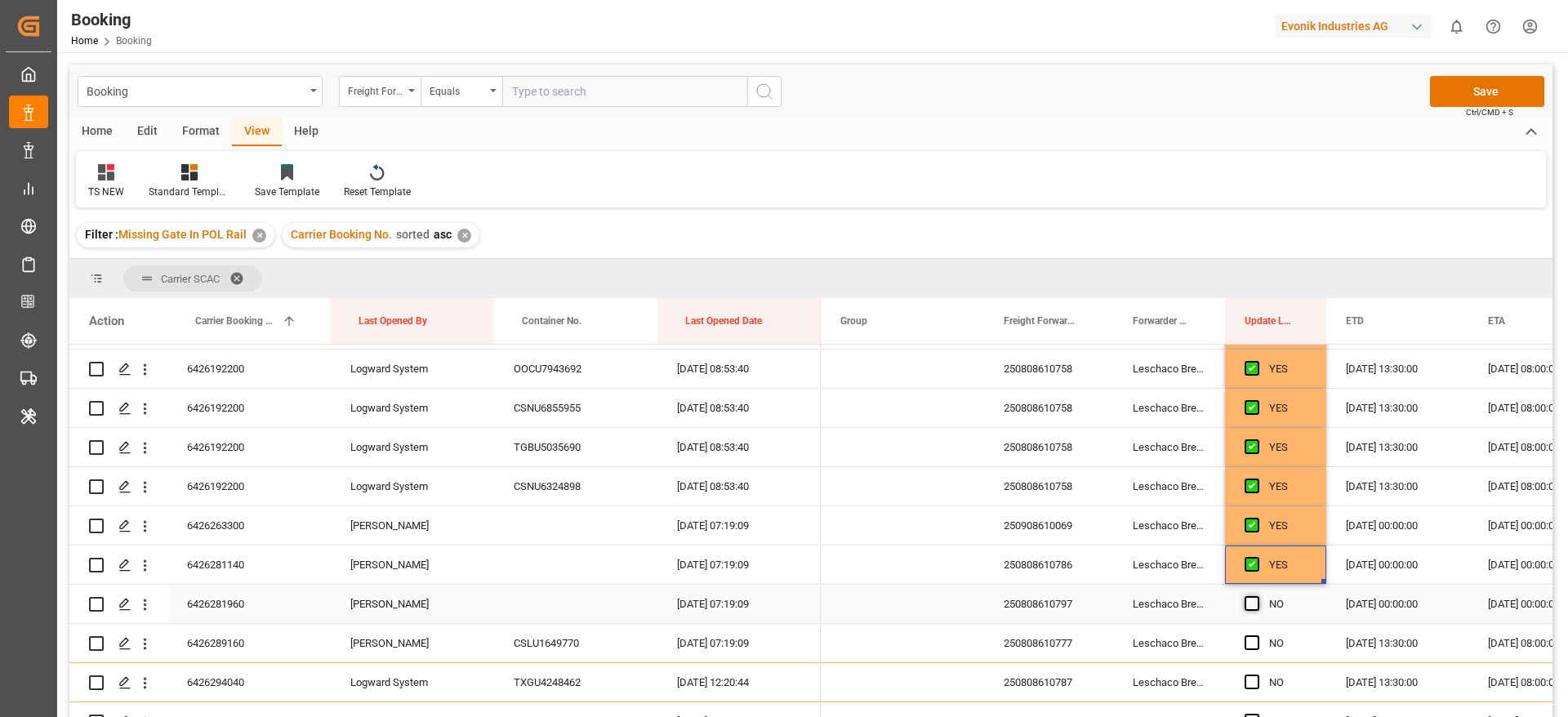
click at [1257, 596] on input "Press SPACE to select this row." at bounding box center [1257, 596] width 0 height 0
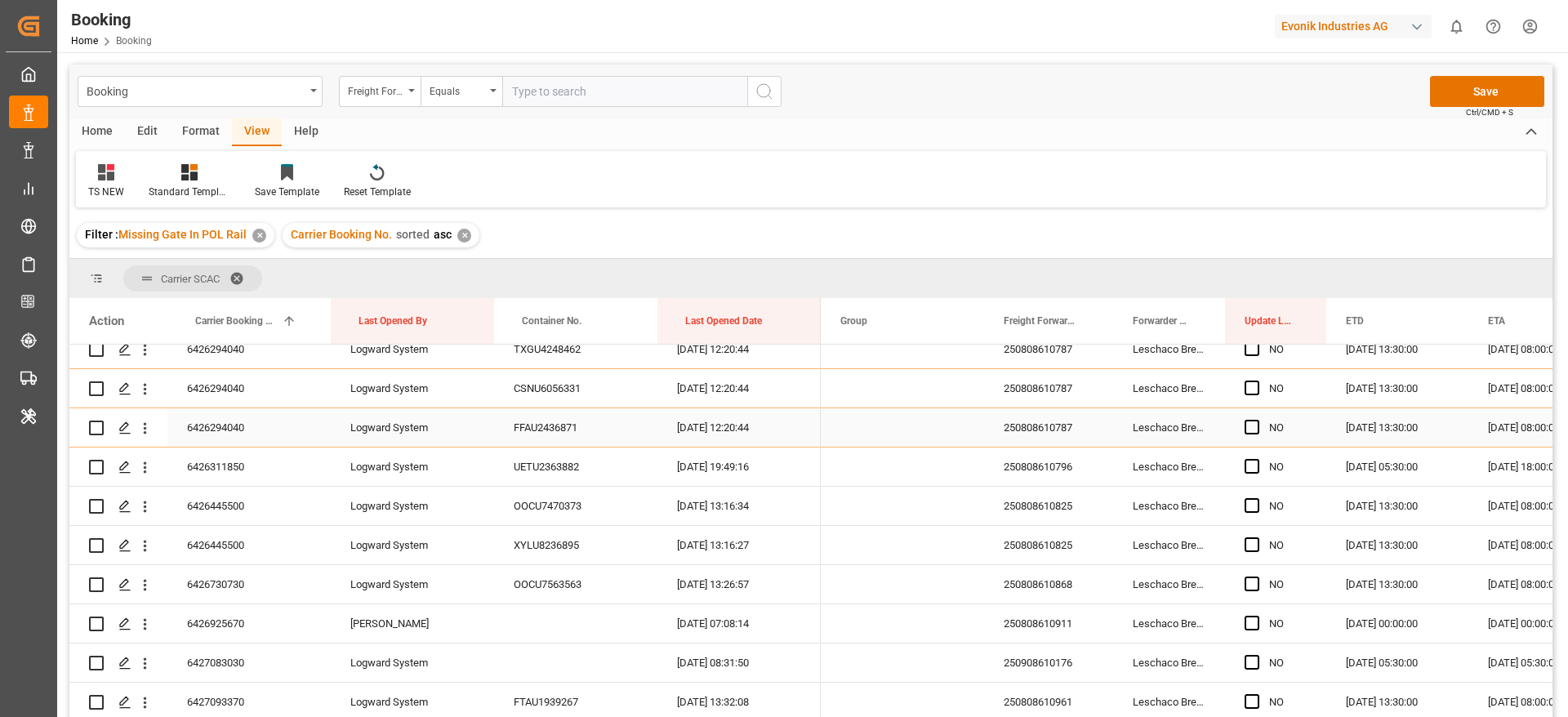
scroll to position [2205, 0]
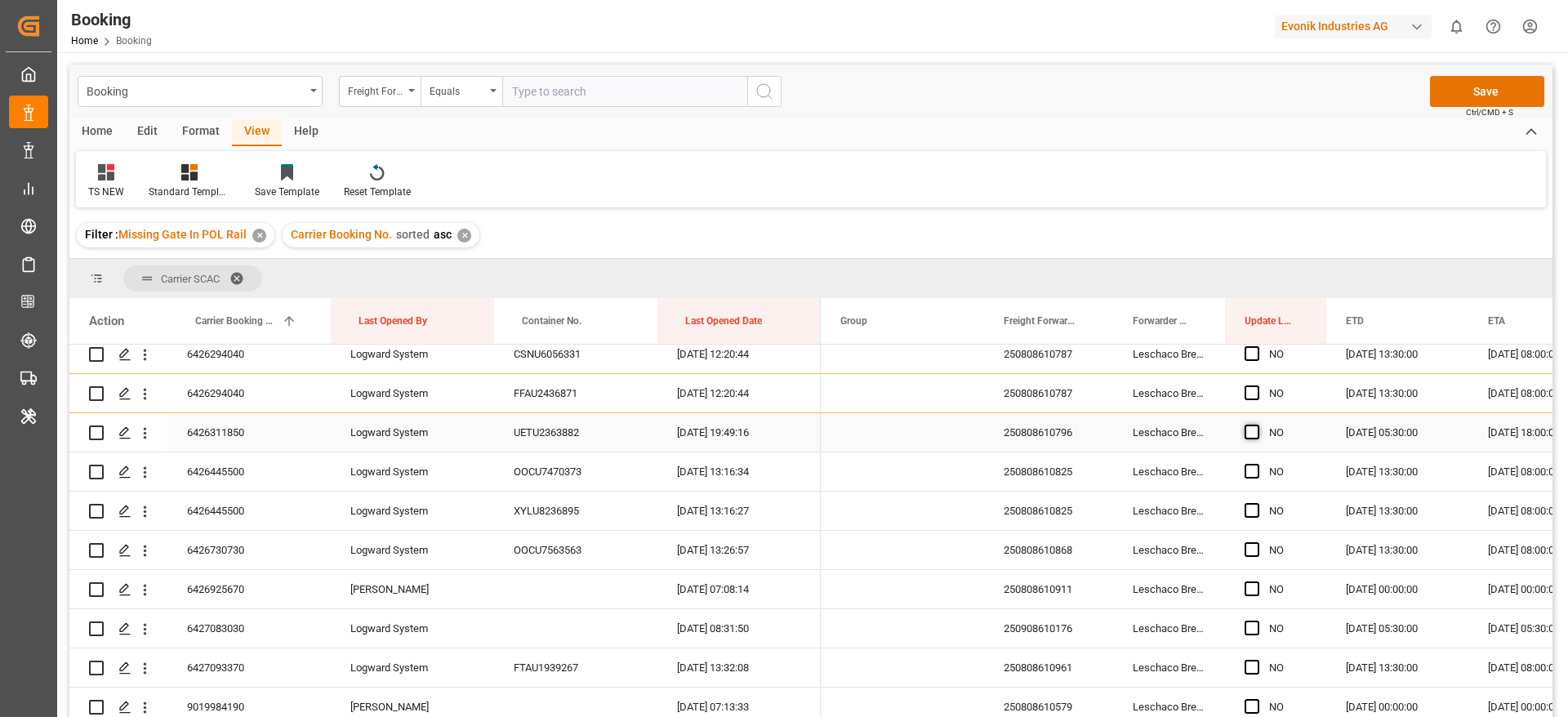
click at [1254, 434] on span "Press SPACE to select this row." at bounding box center [1251, 432] width 15 height 15
click at [1257, 425] on input "Press SPACE to select this row." at bounding box center [1257, 425] width 0 height 0
click at [1254, 468] on span "Press SPACE to select this row." at bounding box center [1251, 471] width 15 height 15
click at [1257, 464] on input "Press SPACE to select this row." at bounding box center [1257, 464] width 0 height 0
click at [1251, 513] on span "Press SPACE to select this row." at bounding box center [1251, 510] width 15 height 15
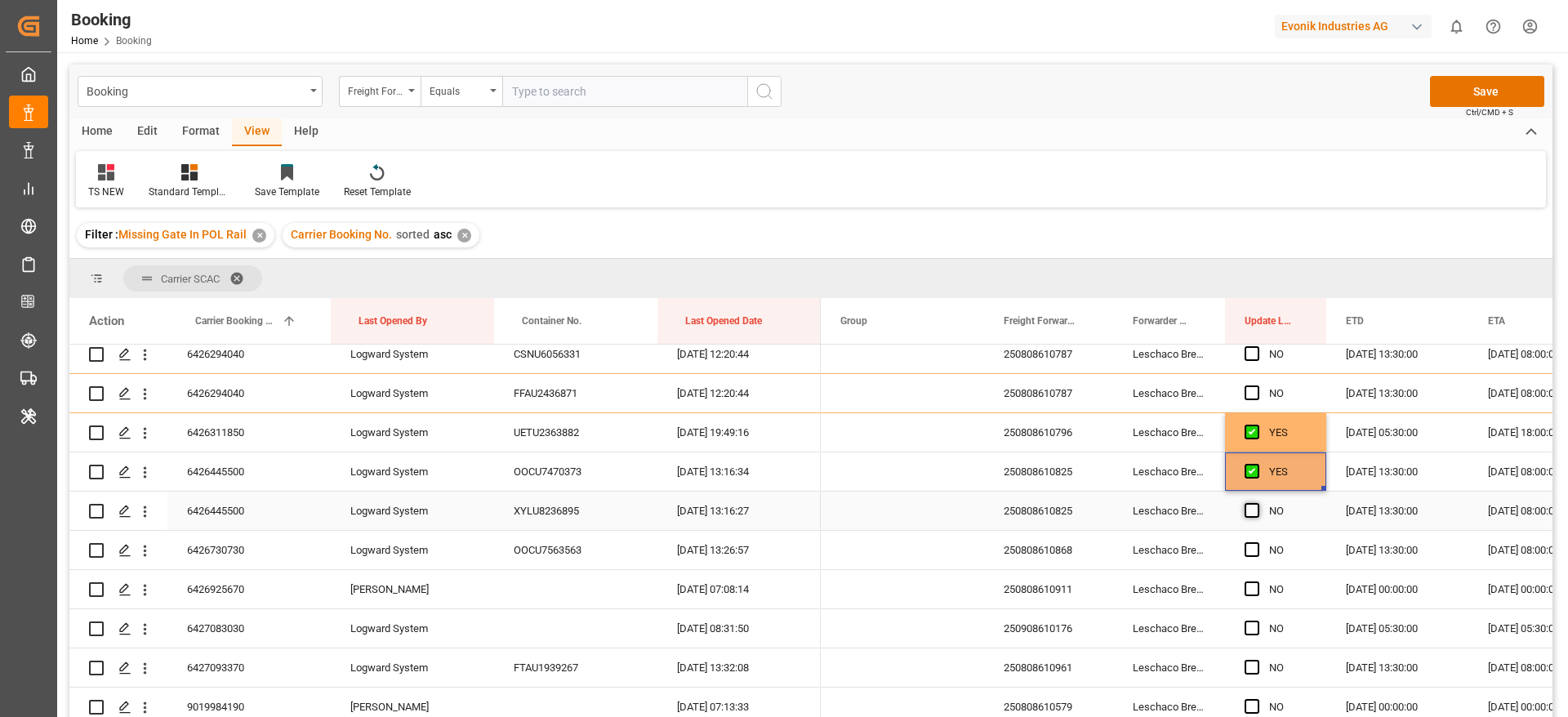
click at [1257, 503] on input "Press SPACE to select this row." at bounding box center [1257, 503] width 0 height 0
click at [1251, 554] on span "Press SPACE to select this row." at bounding box center [1251, 549] width 15 height 15
click at [1257, 542] on input "Press SPACE to select this row." at bounding box center [1257, 542] width 0 height 0
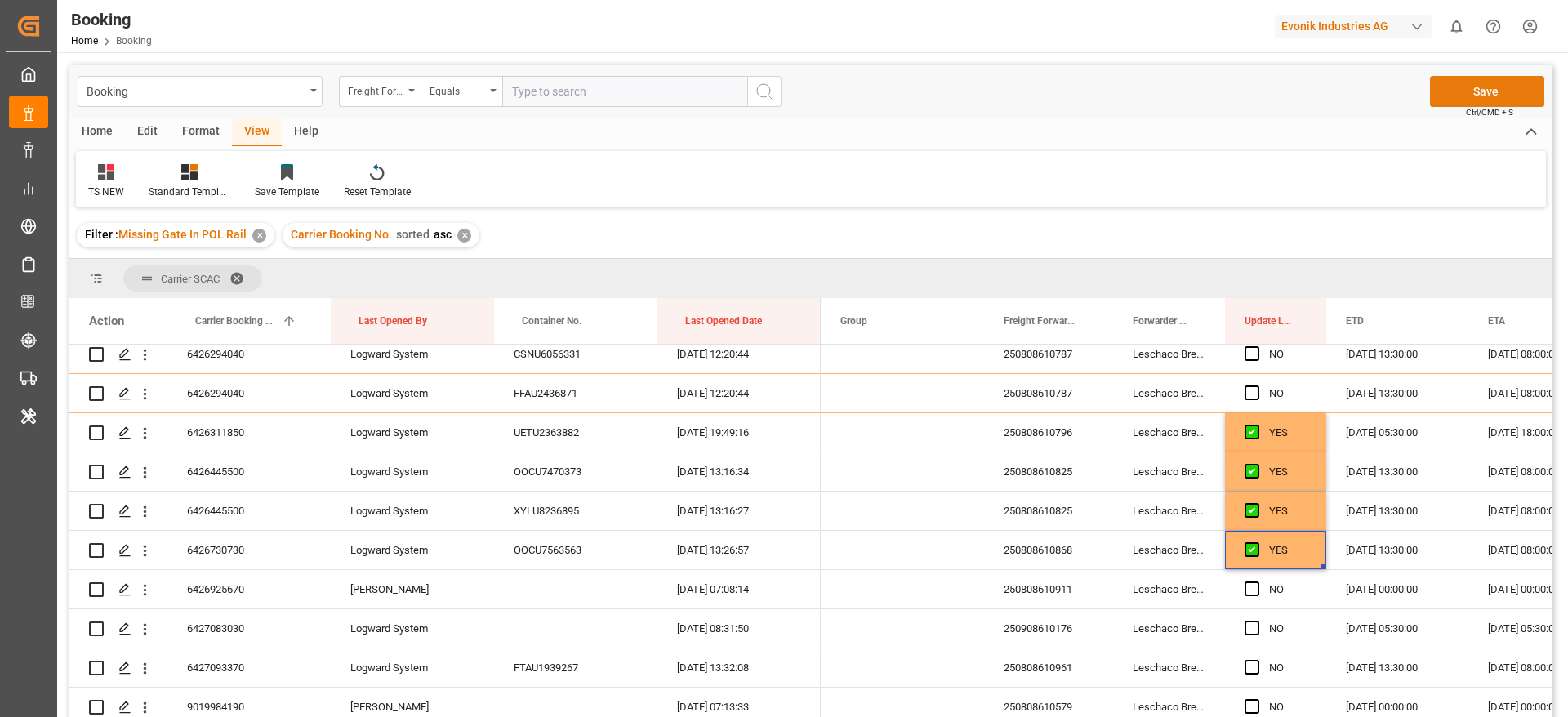
click at [1493, 94] on button "Save" at bounding box center [1487, 91] width 114 height 31
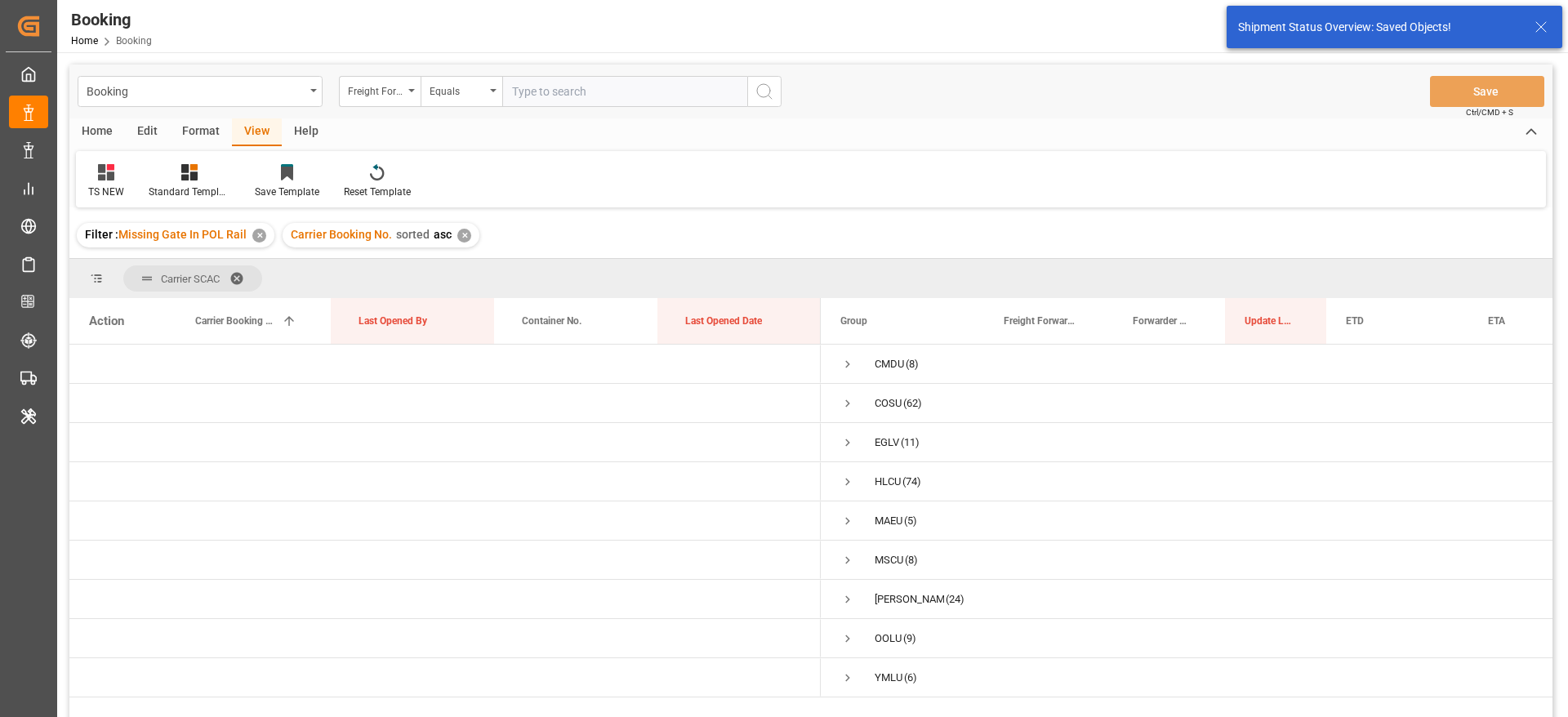
scroll to position [0, 0]
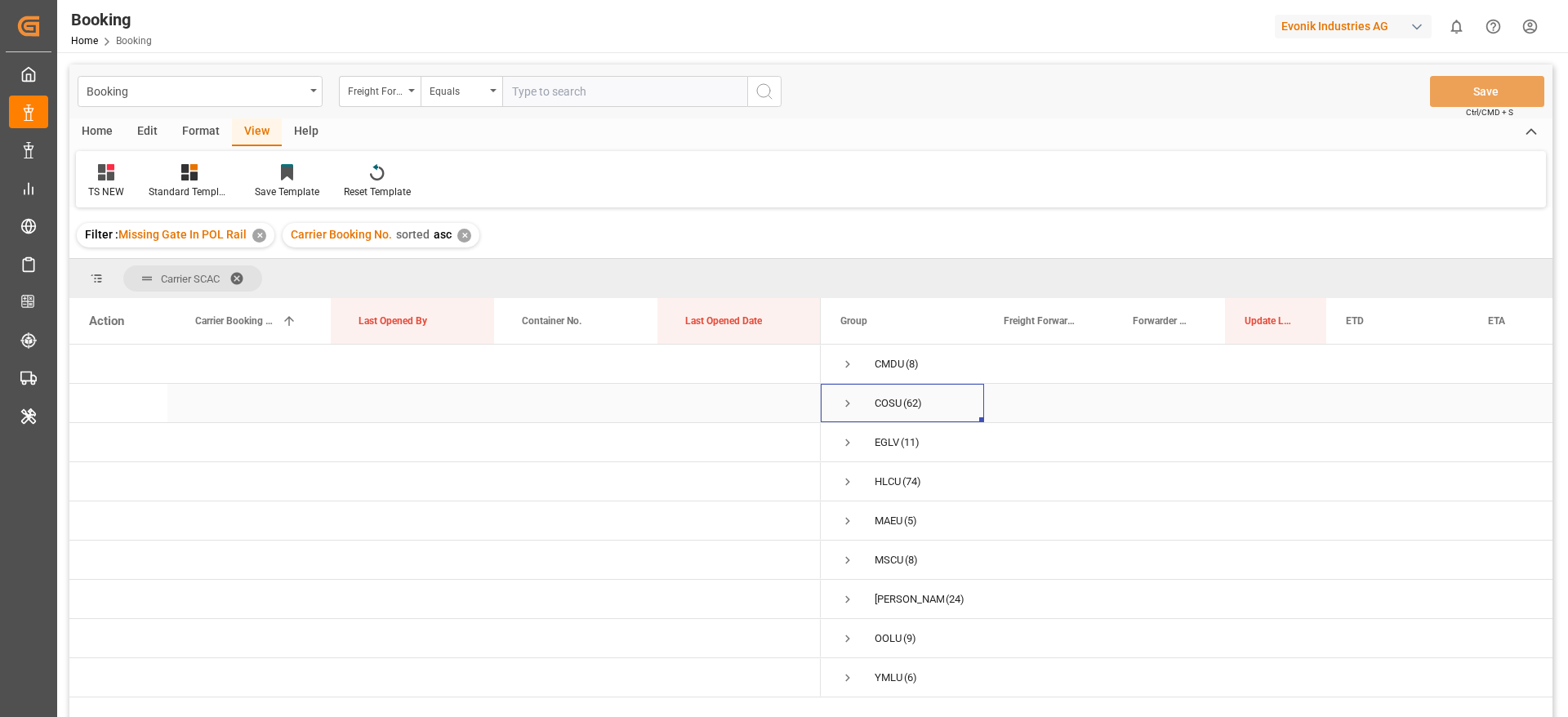
click at [848, 405] on span "Press SPACE to select this row." at bounding box center [848, 403] width 15 height 15
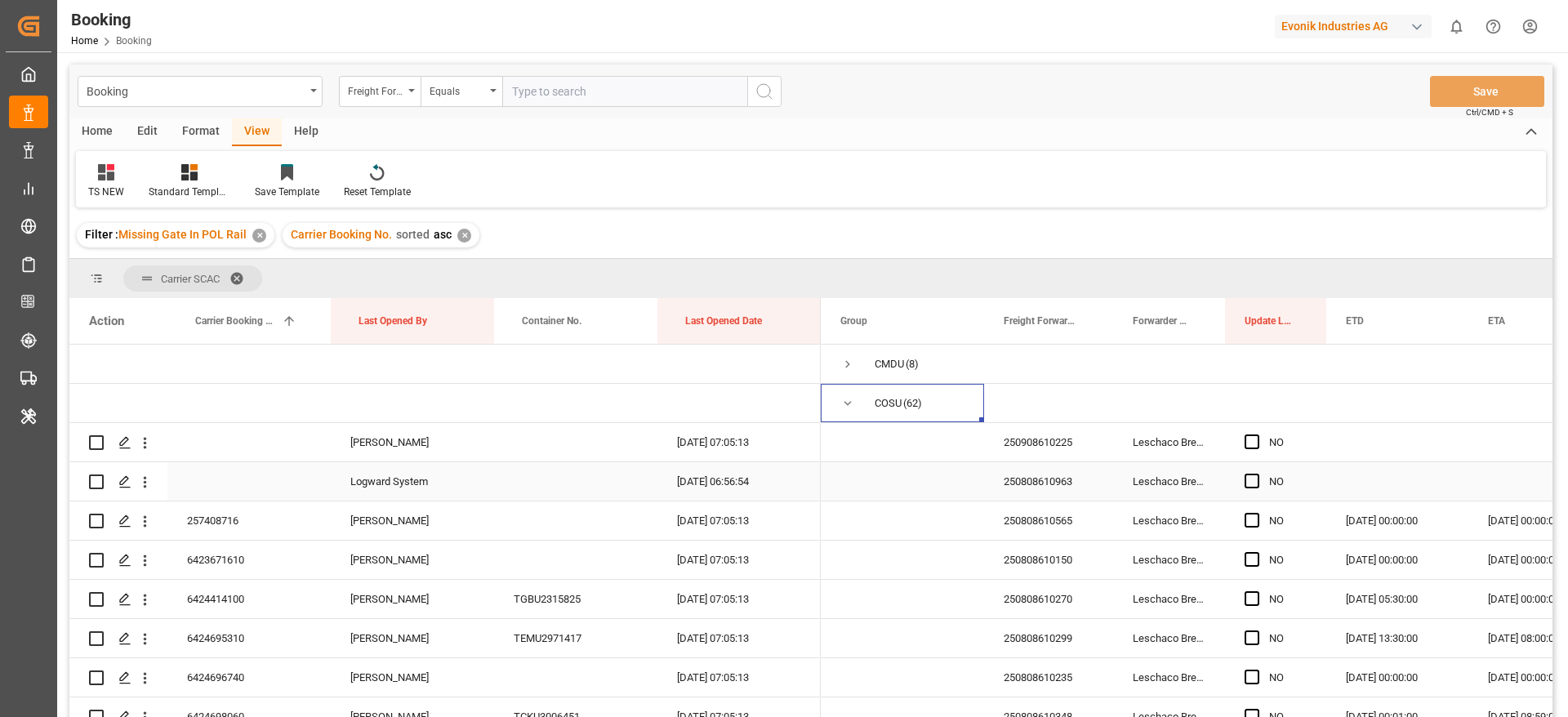
click at [1044, 470] on div "250808610963" at bounding box center [1048, 482] width 129 height 39
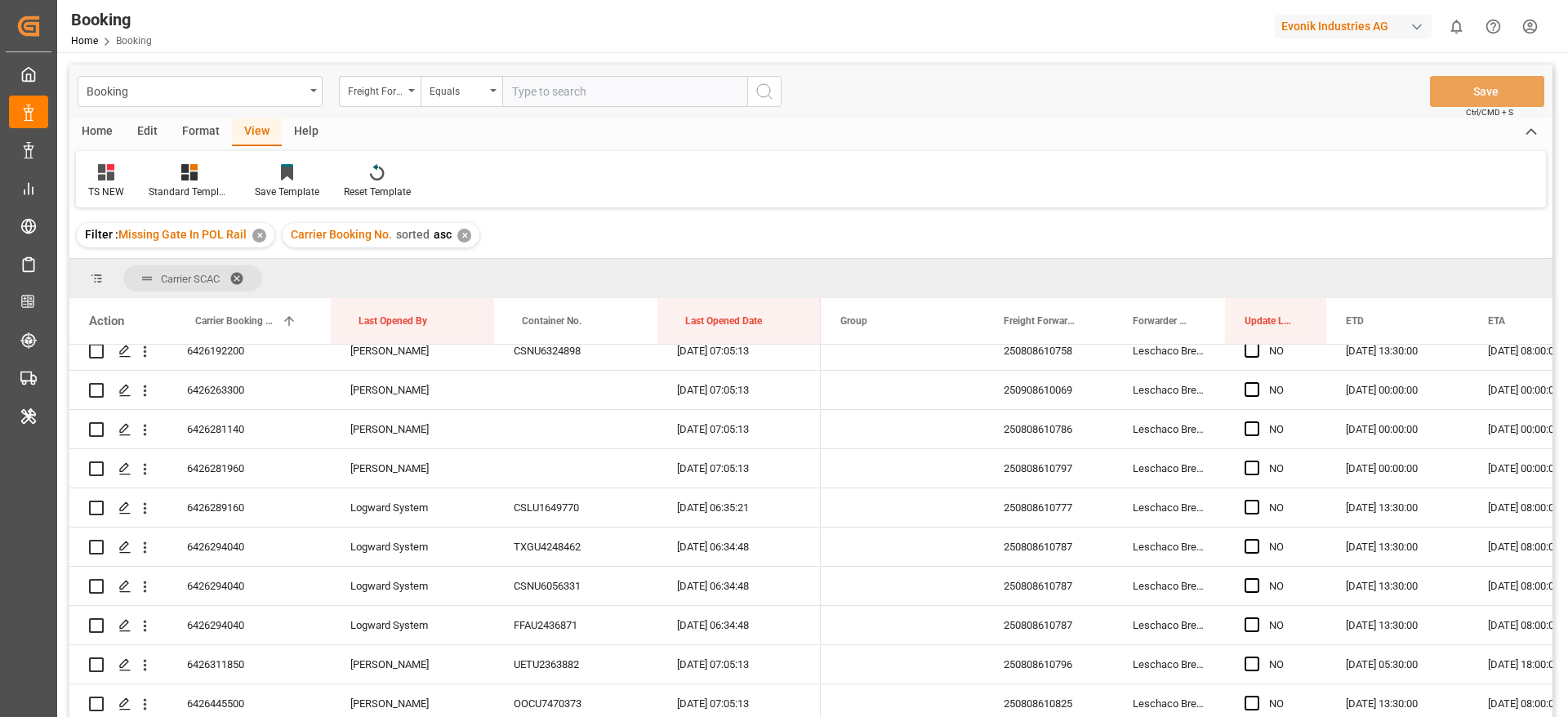
scroll to position [1838, 0]
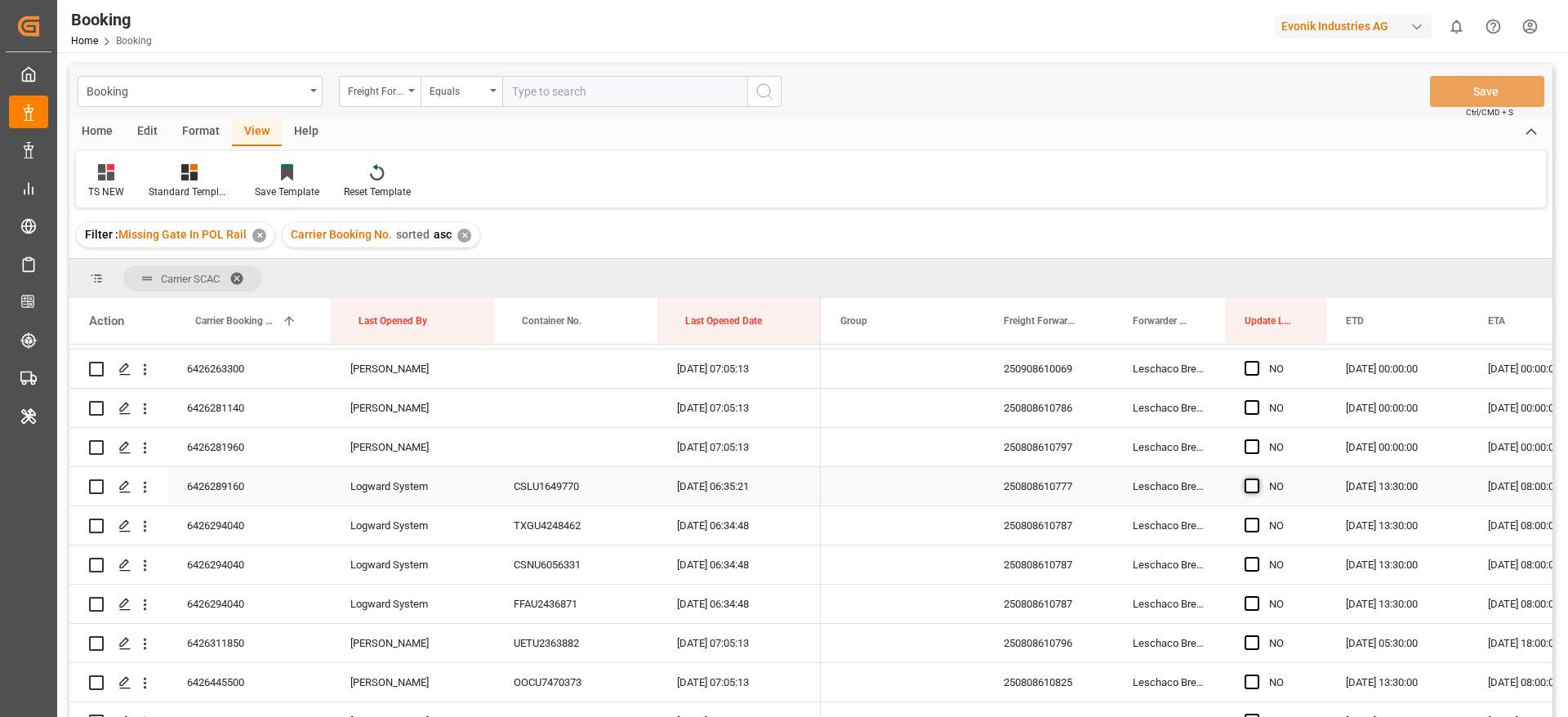
click at [1249, 487] on span "Press SPACE to select this row." at bounding box center [1251, 485] width 15 height 15
click at [1257, 478] on input "Press SPACE to select this row." at bounding box center [1257, 478] width 0 height 0
click at [1249, 527] on span "Press SPACE to select this row." at bounding box center [1251, 525] width 15 height 15
click at [1257, 518] on input "Press SPACE to select this row." at bounding box center [1257, 518] width 0 height 0
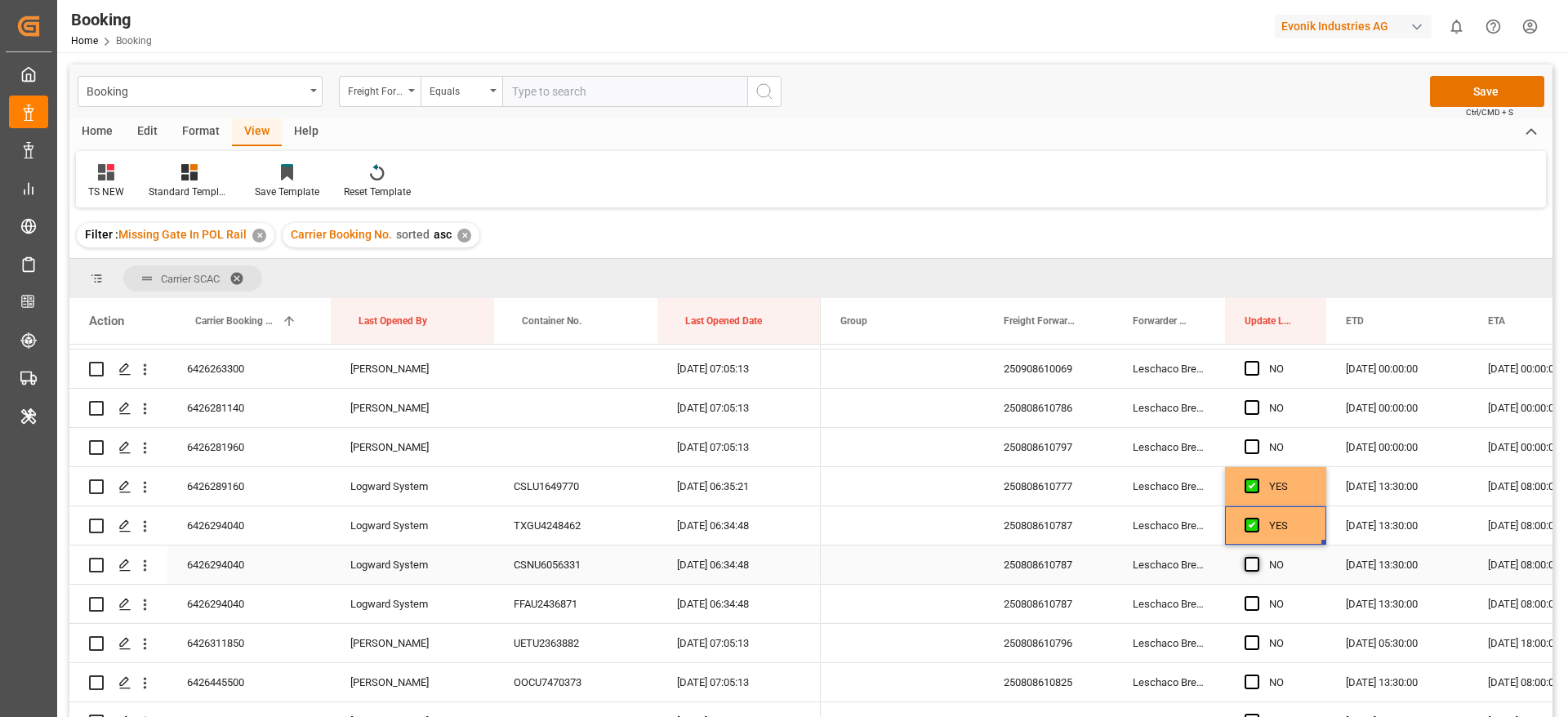
click at [1249, 570] on span "Press SPACE to select this row." at bounding box center [1251, 564] width 15 height 15
click at [1257, 557] on input "Press SPACE to select this row." at bounding box center [1257, 557] width 0 height 0
click at [1250, 607] on span "Press SPACE to select this row." at bounding box center [1251, 603] width 15 height 15
click at [1257, 596] on input "Press SPACE to select this row." at bounding box center [1257, 596] width 0 height 0
click at [1249, 638] on span "Press SPACE to select this row." at bounding box center [1251, 642] width 15 height 15
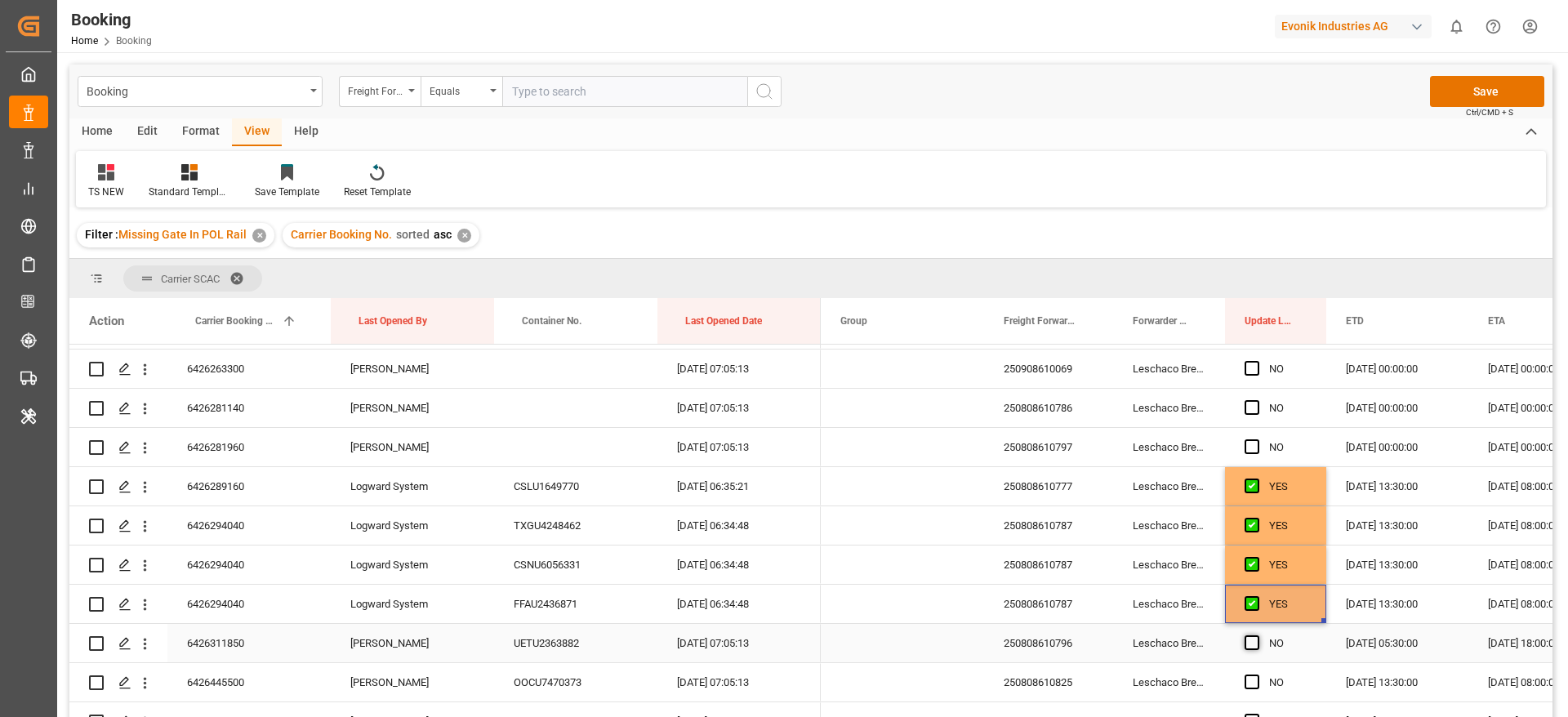
click at [1257, 635] on input "Press SPACE to select this row." at bounding box center [1257, 635] width 0 height 0
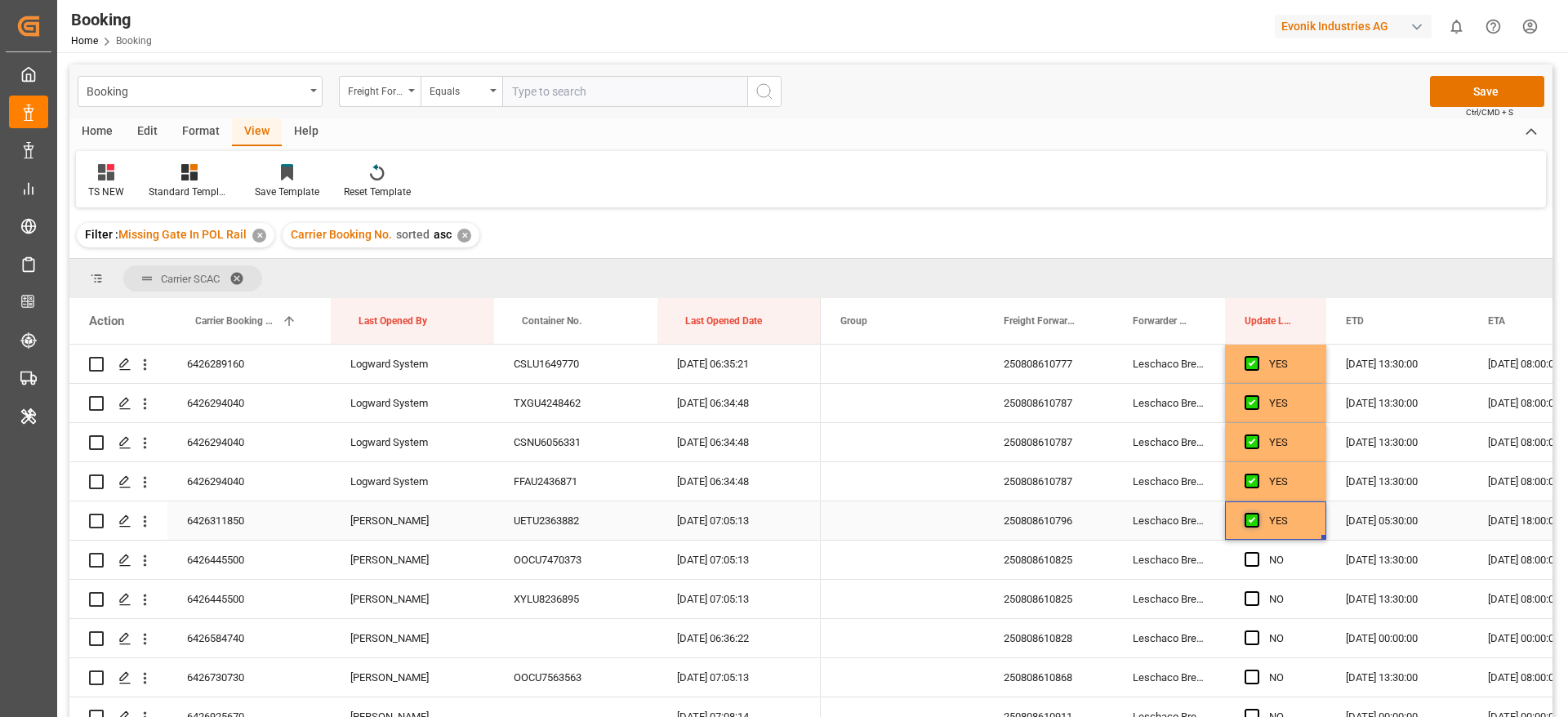
click at [1252, 520] on span "Press SPACE to select this row." at bounding box center [1251, 520] width 15 height 15
click at [1257, 513] on input "Press SPACE to select this row." at bounding box center [1257, 513] width 0 height 0
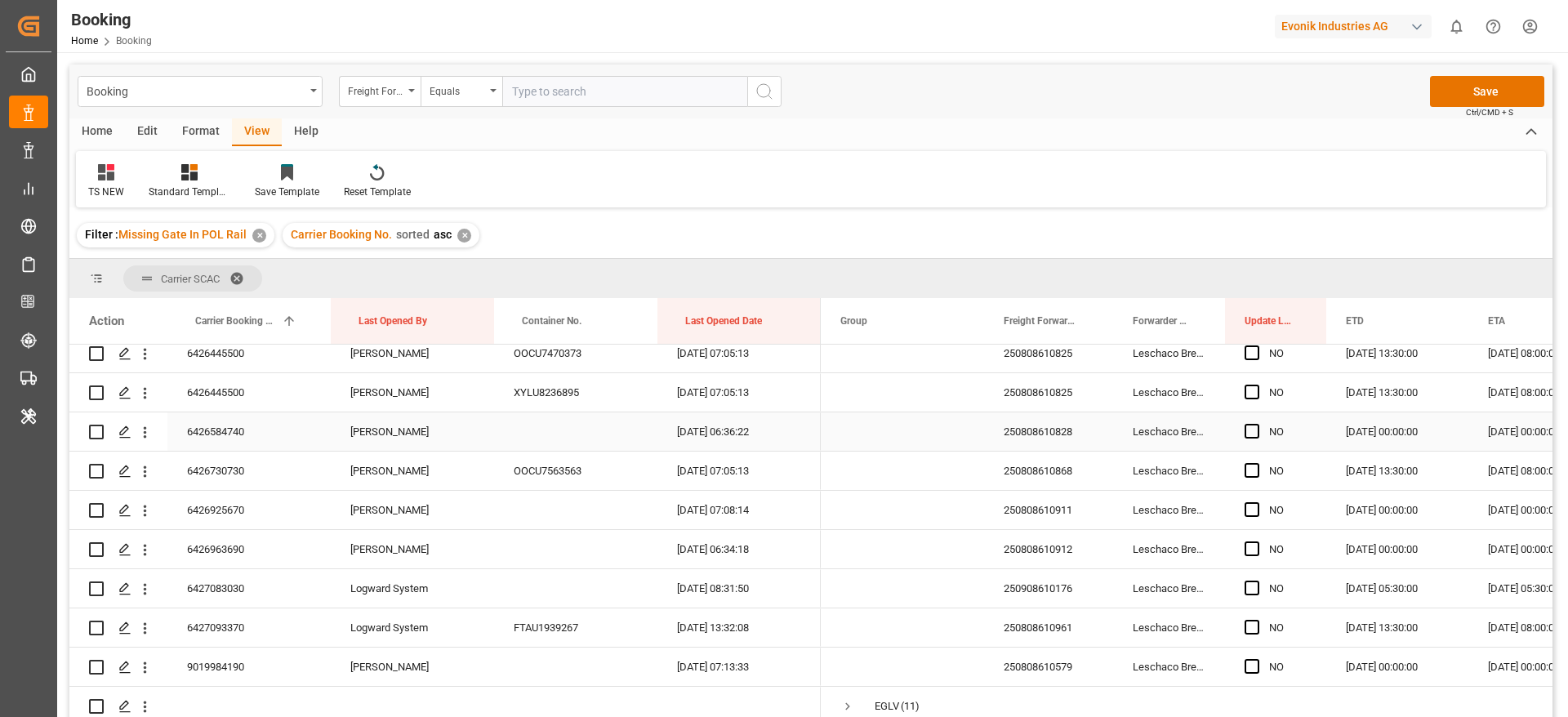
scroll to position [2205, 0]
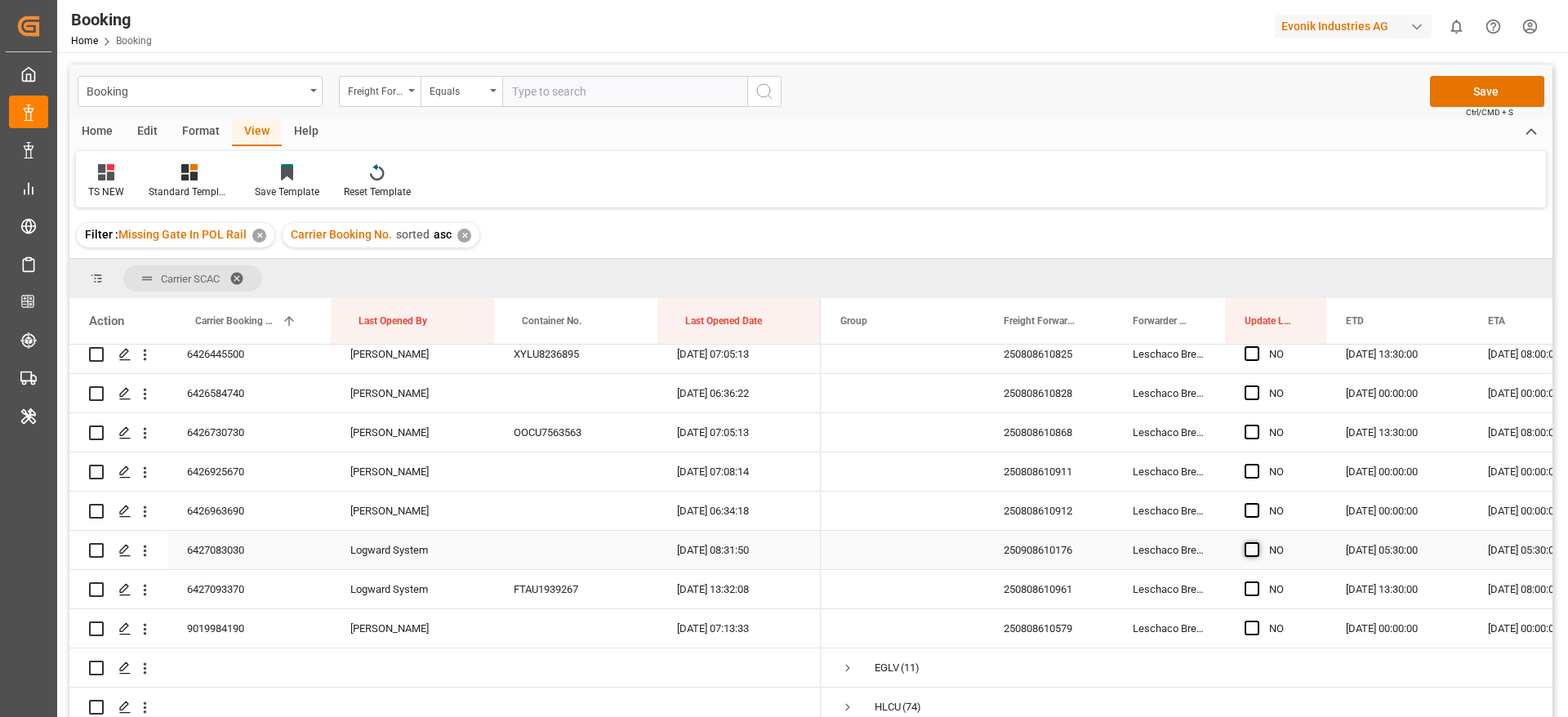
click at [1254, 551] on span "Press SPACE to select this row." at bounding box center [1251, 549] width 15 height 15
click at [1257, 542] on input "Press SPACE to select this row." at bounding box center [1257, 542] width 0 height 0
click at [1252, 582] on span "Press SPACE to select this row." at bounding box center [1251, 589] width 15 height 15
click at [1257, 582] on input "Press SPACE to select this row." at bounding box center [1257, 582] width 0 height 0
click at [1248, 623] on span "Press SPACE to select this row." at bounding box center [1251, 627] width 15 height 15
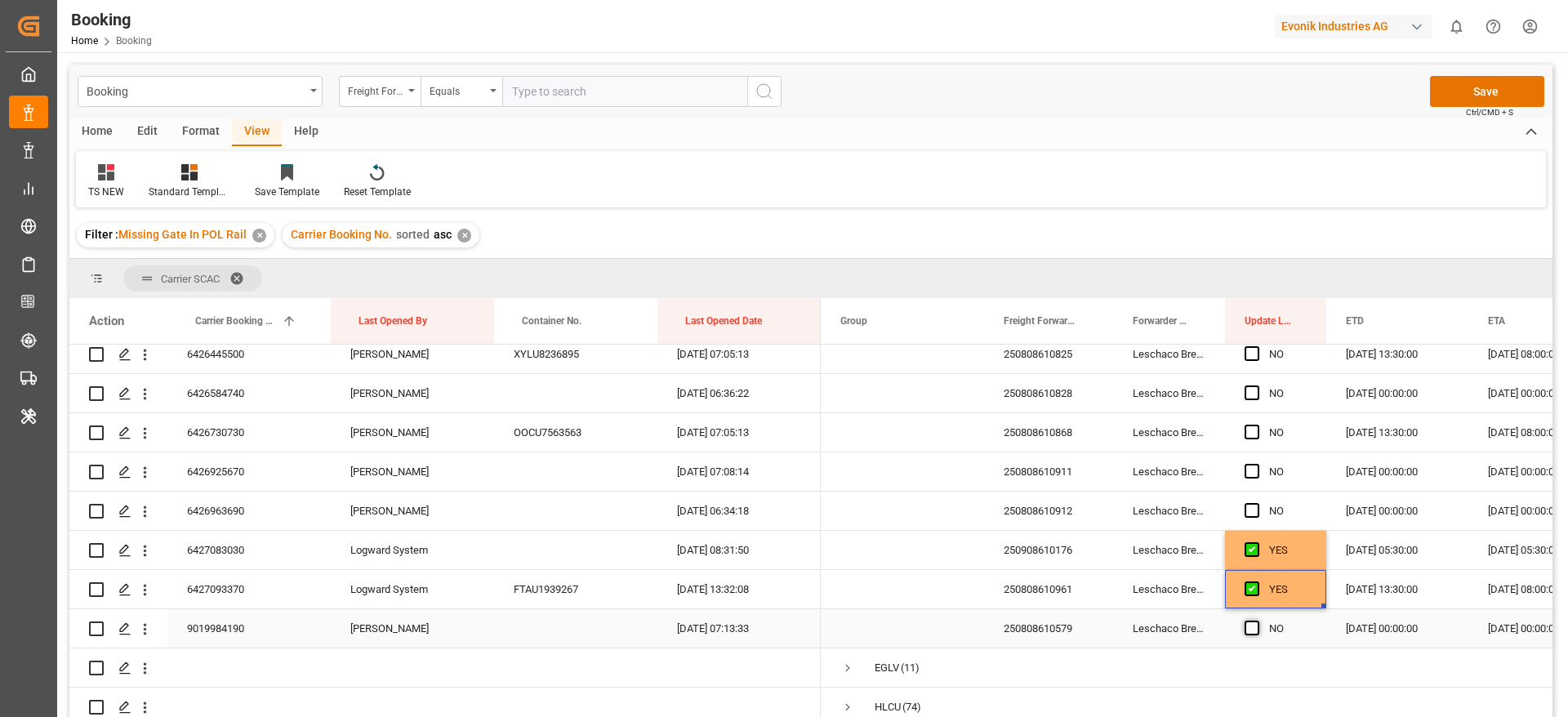
click at [1257, 620] on input "Press SPACE to select this row." at bounding box center [1257, 620] width 0 height 0
click at [1476, 76] on button "Save" at bounding box center [1487, 91] width 114 height 31
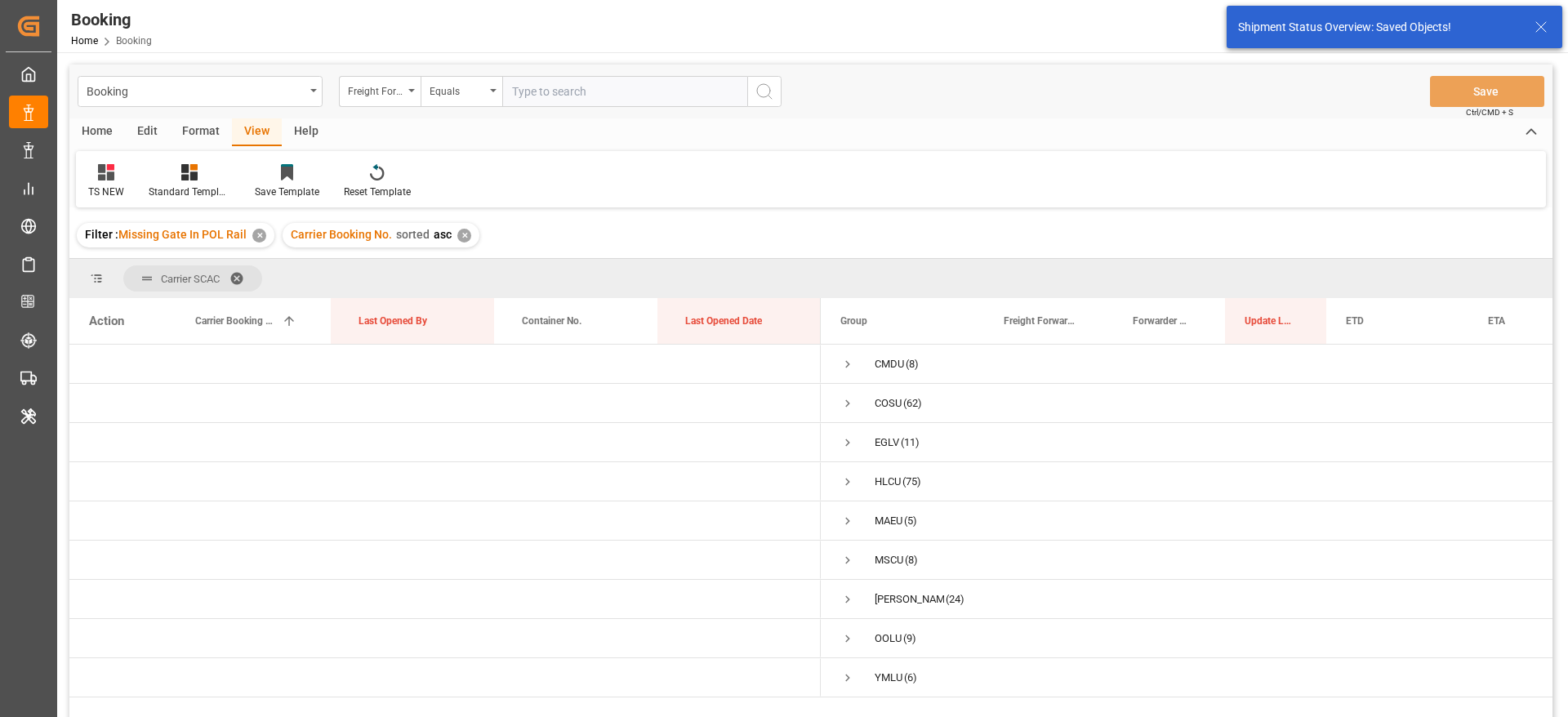
scroll to position [0, 0]
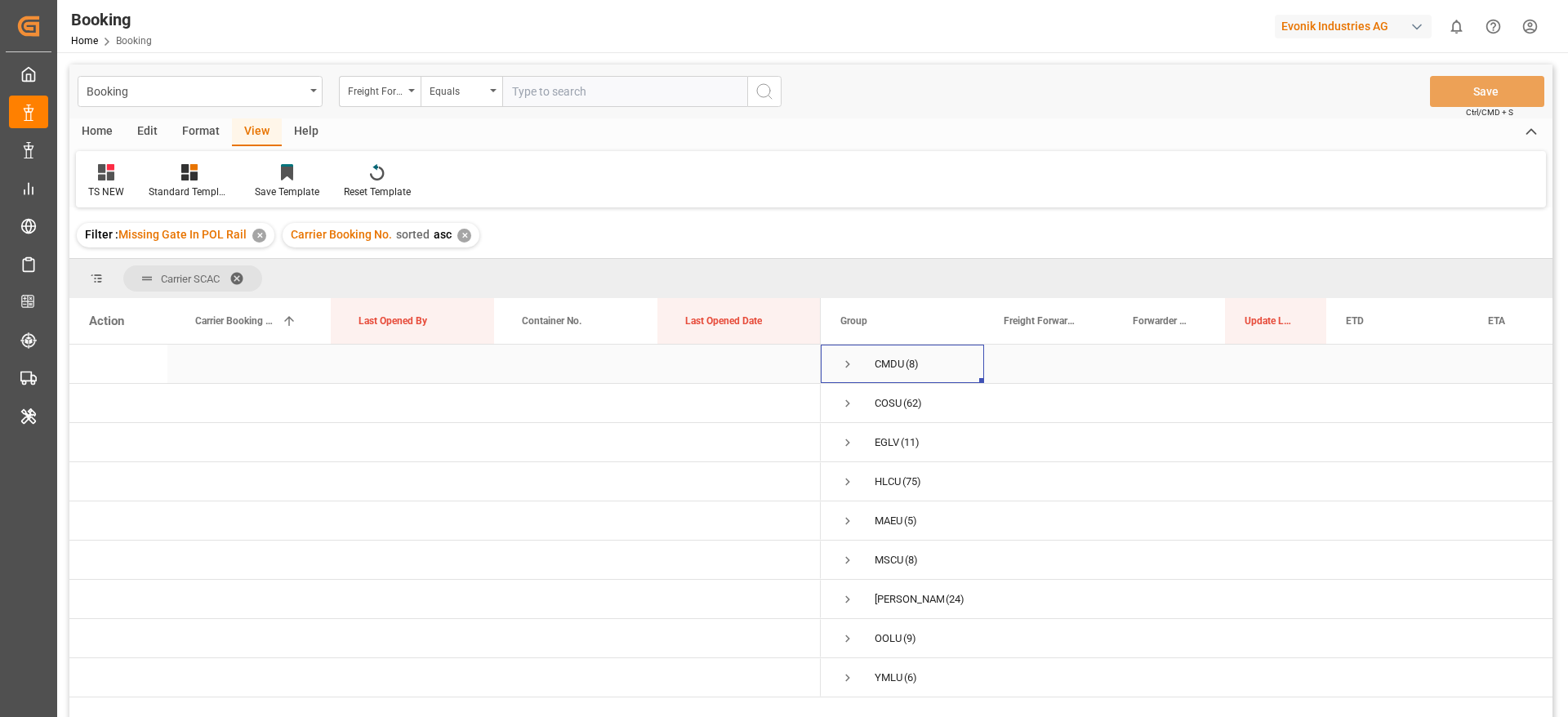
click at [841, 360] on span "Press SPACE to select this row." at bounding box center [848, 364] width 15 height 15
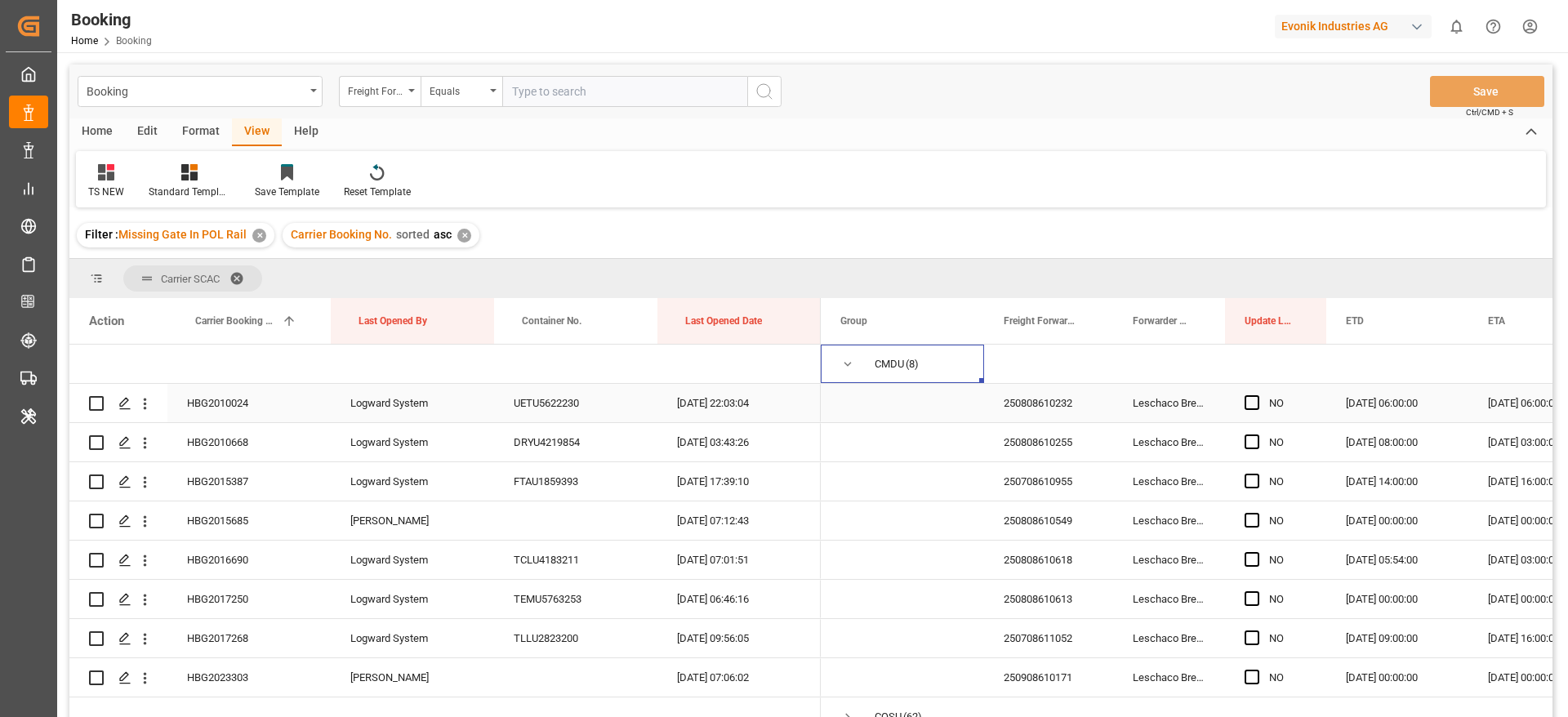
click at [254, 400] on div "HBG2010024" at bounding box center [249, 403] width 163 height 39
click at [1249, 402] on span "Press SPACE to select this row." at bounding box center [1251, 402] width 15 height 15
click at [1257, 395] on input "Press SPACE to select this row." at bounding box center [1257, 395] width 0 height 0
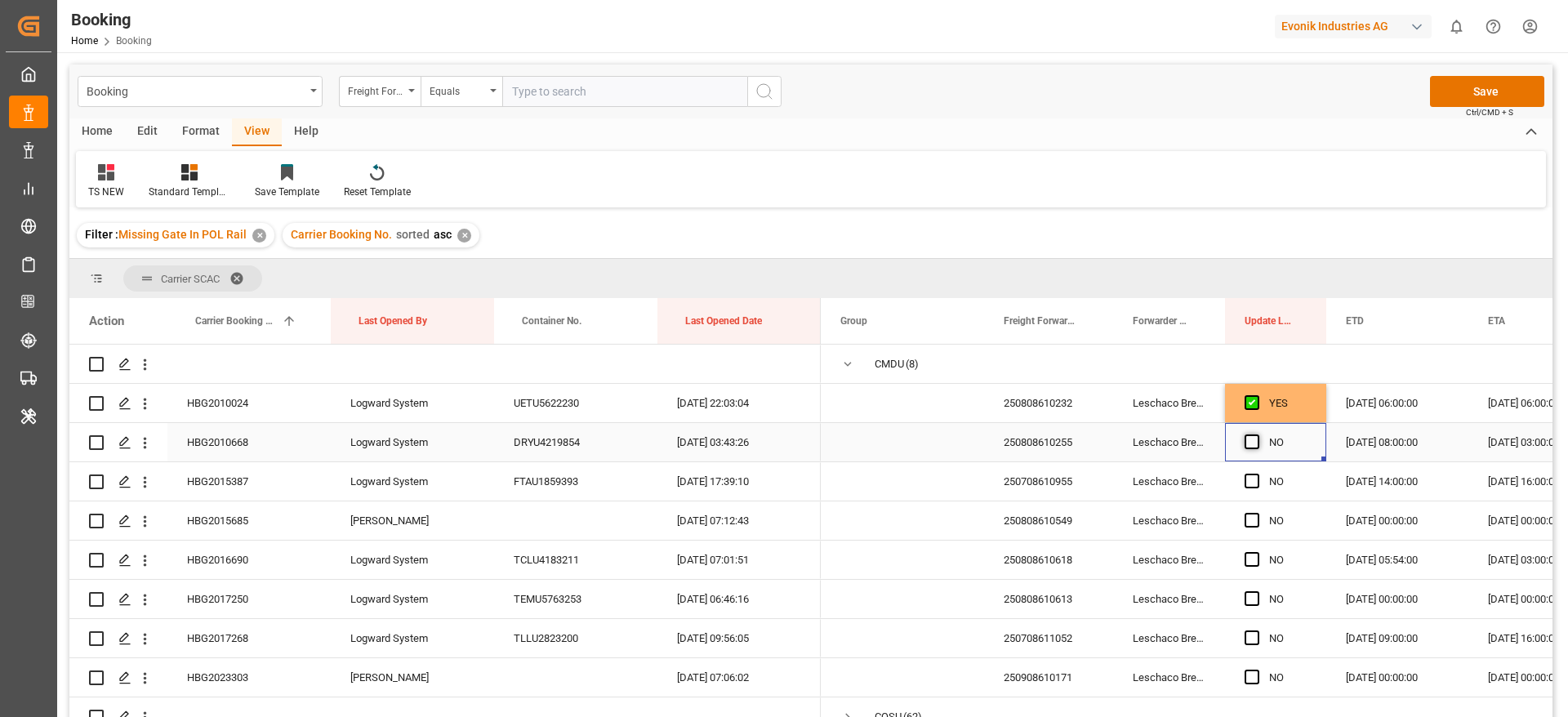
click at [1257, 440] on span "Press SPACE to select this row." at bounding box center [1251, 441] width 15 height 15
click at [1257, 434] on input "Press SPACE to select this row." at bounding box center [1257, 434] width 0 height 0
click at [1253, 480] on span "Press SPACE to select this row." at bounding box center [1251, 481] width 15 height 15
click at [1257, 474] on input "Press SPACE to select this row." at bounding box center [1257, 474] width 0 height 0
click at [285, 482] on div "HBG2015387" at bounding box center [249, 482] width 163 height 39
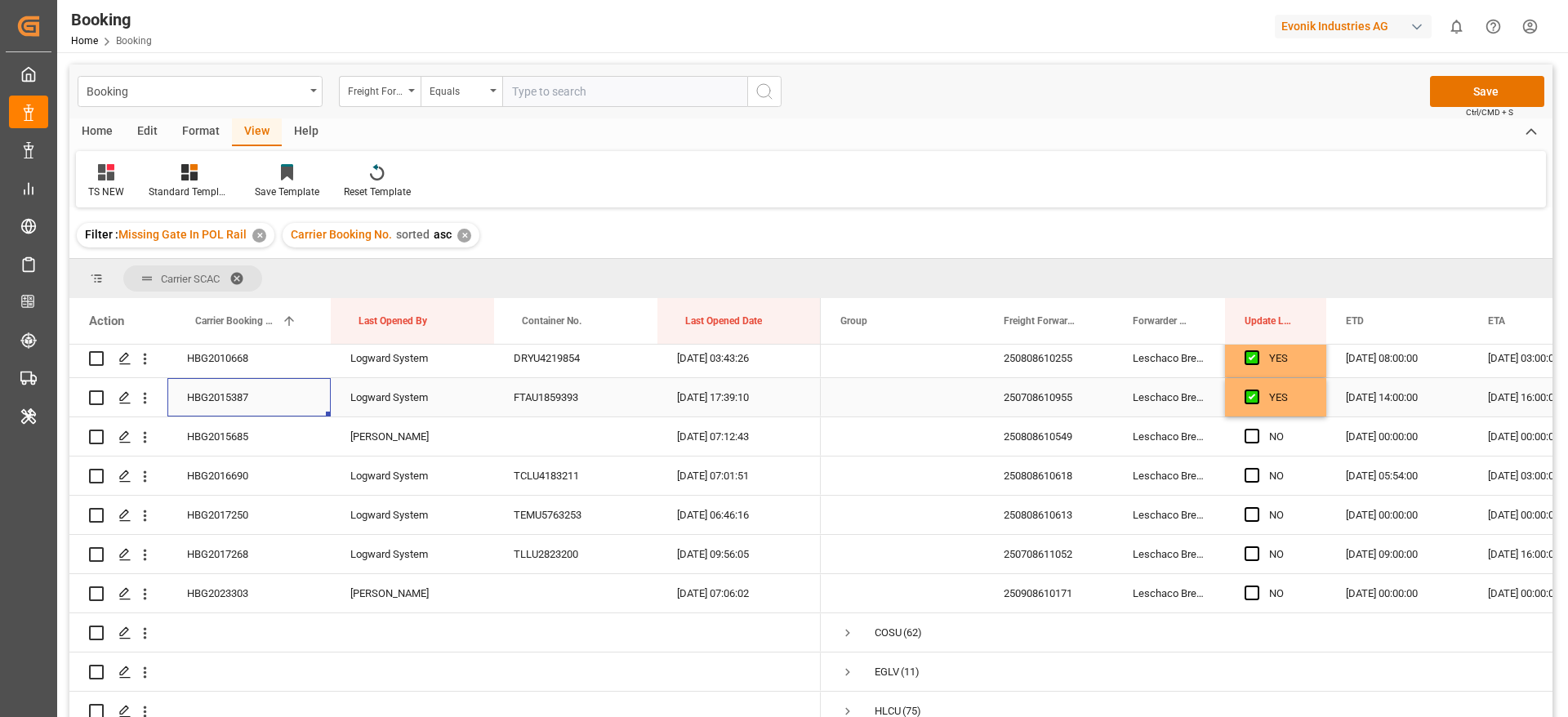
scroll to position [123, 0]
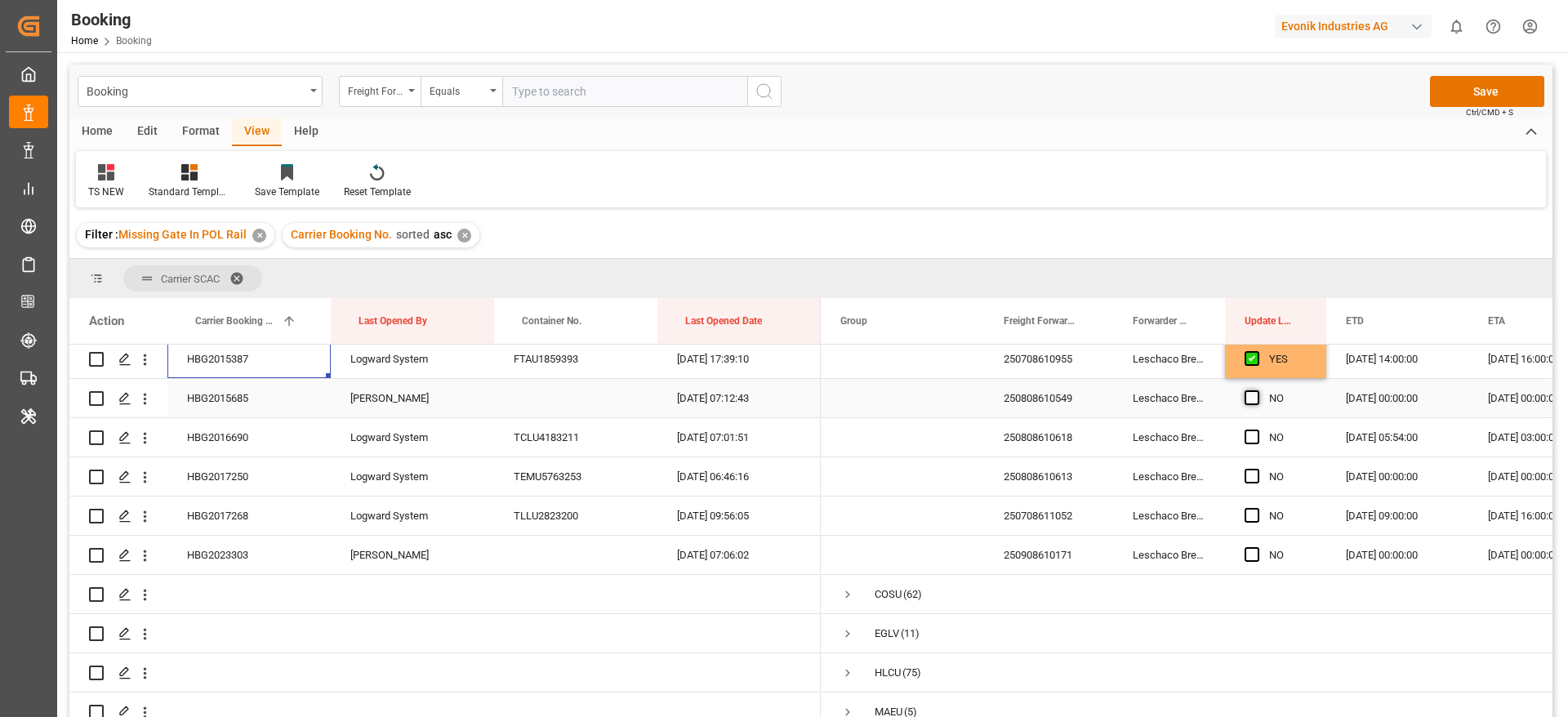
click at [1252, 395] on span "Press SPACE to select this row." at bounding box center [1251, 398] width 15 height 15
click at [1257, 391] on input "Press SPACE to select this row." at bounding box center [1257, 391] width 0 height 0
click at [1252, 442] on span "Press SPACE to select this row." at bounding box center [1251, 437] width 15 height 15
click at [1257, 430] on input "Press SPACE to select this row." at bounding box center [1257, 430] width 0 height 0
click at [1255, 477] on span "Press SPACE to select this row." at bounding box center [1251, 476] width 15 height 15
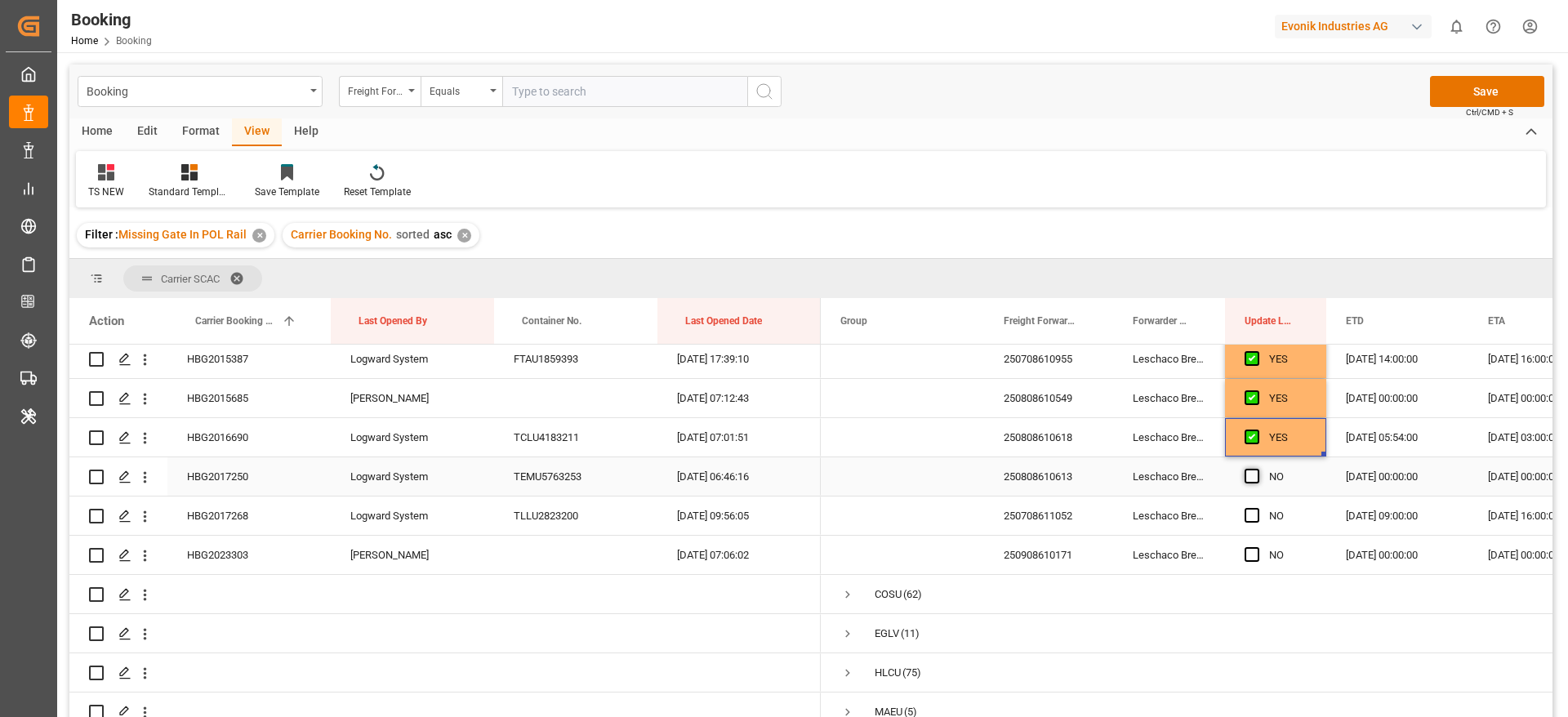
click at [1257, 469] on input "Press SPACE to select this row." at bounding box center [1257, 469] width 0 height 0
click at [1249, 513] on span "Press SPACE to select this row." at bounding box center [1251, 515] width 15 height 15
click at [1257, 508] on input "Press SPACE to select this row." at bounding box center [1257, 508] width 0 height 0
click at [1245, 554] on span "Press SPACE to select this row." at bounding box center [1251, 555] width 15 height 15
click at [1257, 548] on input "Press SPACE to select this row." at bounding box center [1257, 548] width 0 height 0
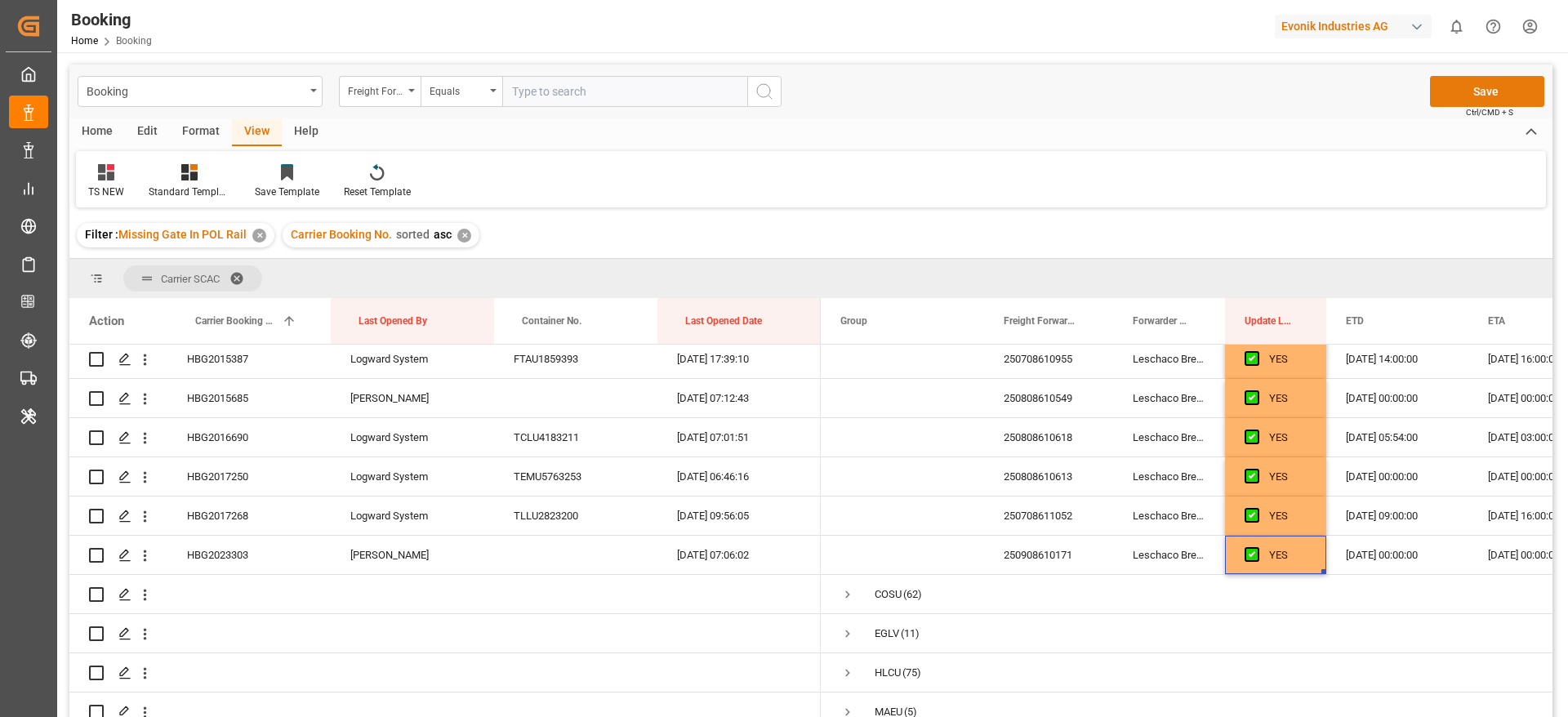
click at [1474, 89] on button "Save" at bounding box center [1487, 91] width 114 height 31
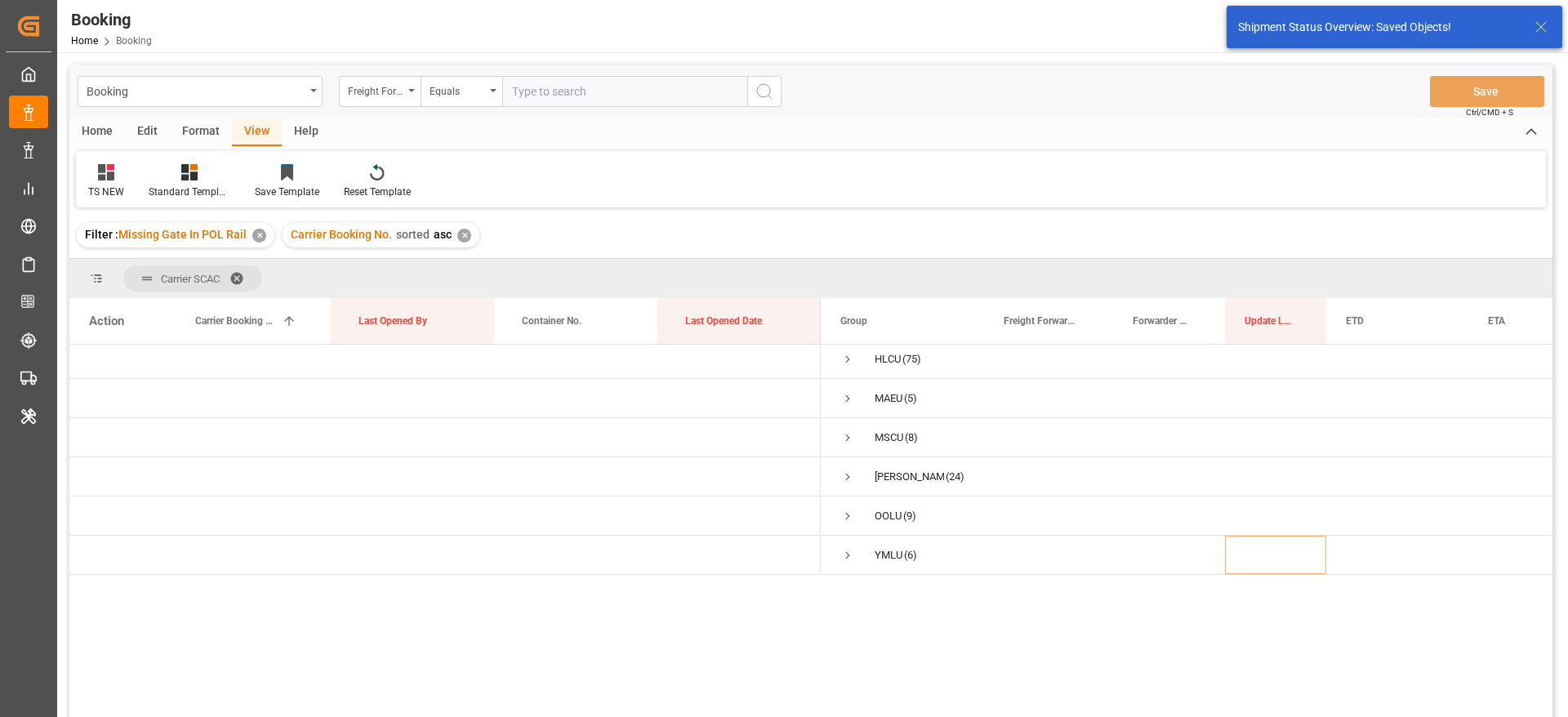
scroll to position [0, 0]
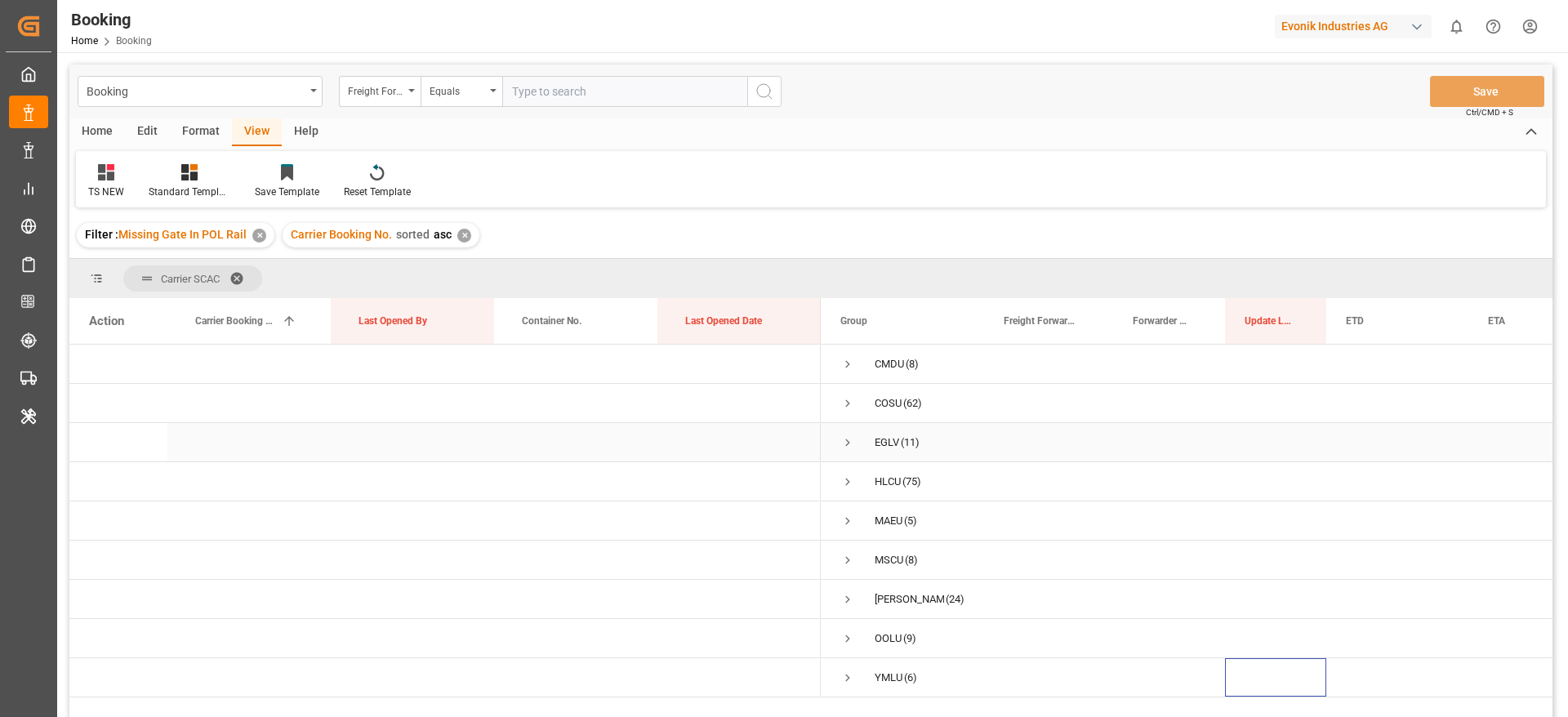
click at [852, 442] on span "Press SPACE to select this row." at bounding box center [848, 442] width 15 height 15
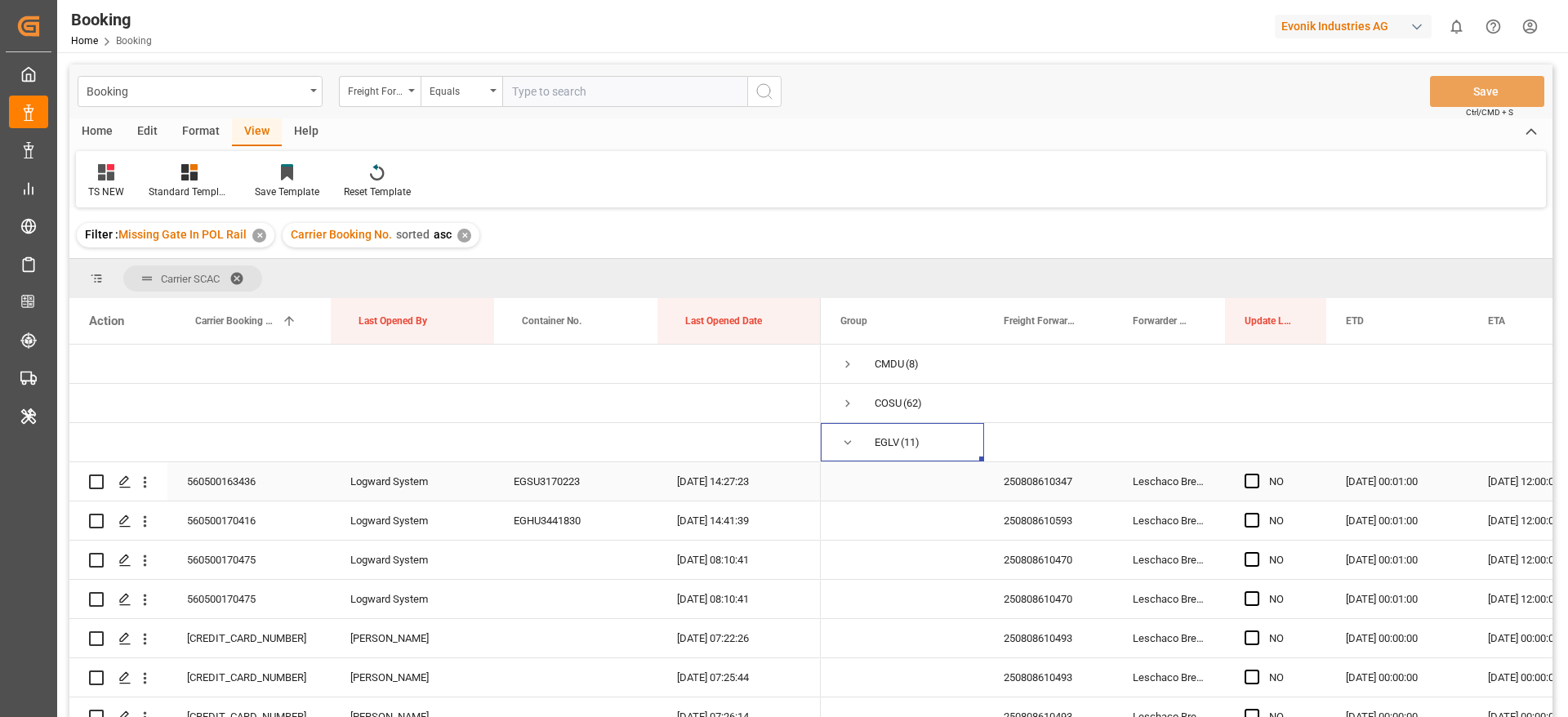
click at [239, 481] on div "560500163436" at bounding box center [249, 482] width 163 height 39
click at [1247, 480] on span "Press SPACE to select this row." at bounding box center [1251, 481] width 15 height 15
click at [1257, 474] on input "Press SPACE to select this row." at bounding box center [1257, 474] width 0 height 0
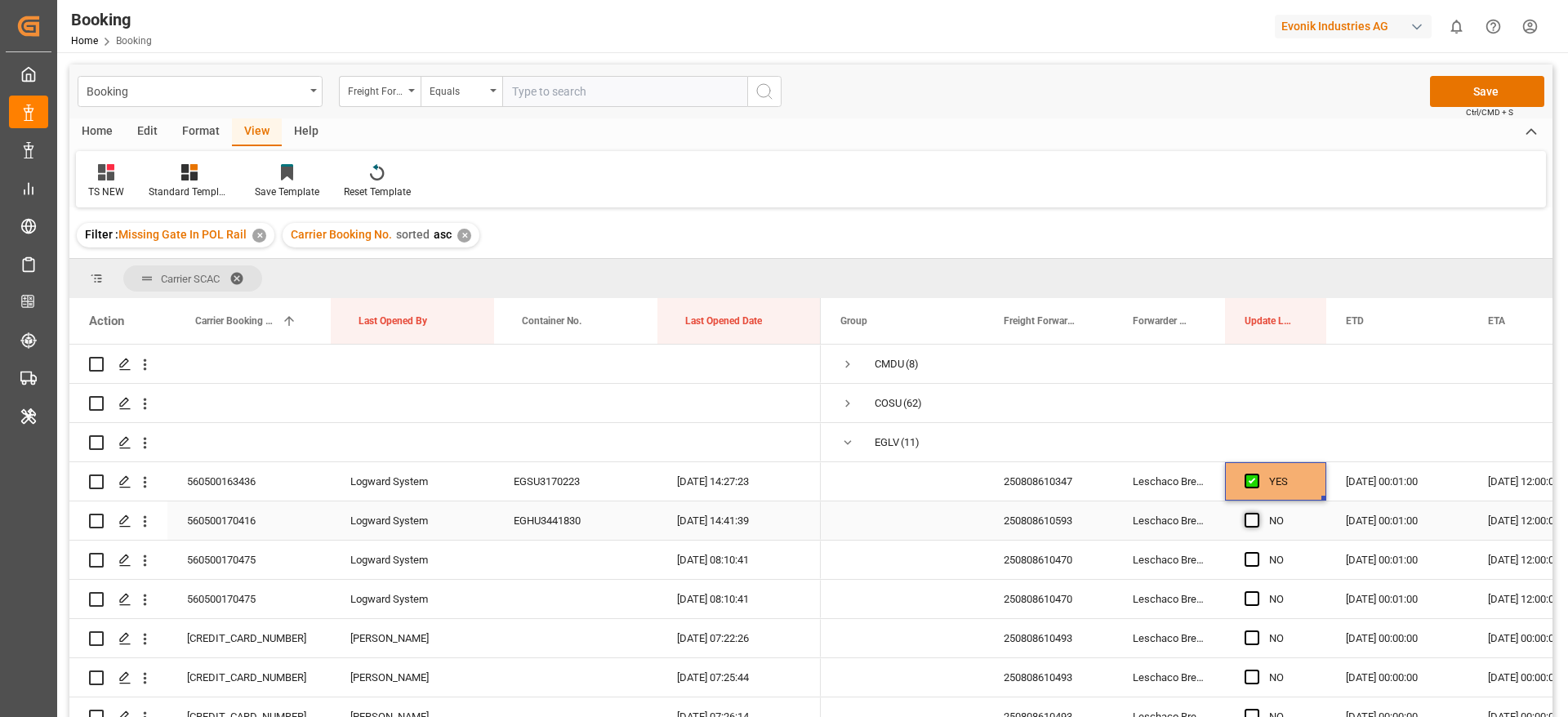
click at [1255, 527] on span "Press SPACE to select this row." at bounding box center [1251, 520] width 15 height 15
click at [1257, 513] on input "Press SPACE to select this row." at bounding box center [1257, 513] width 0 height 0
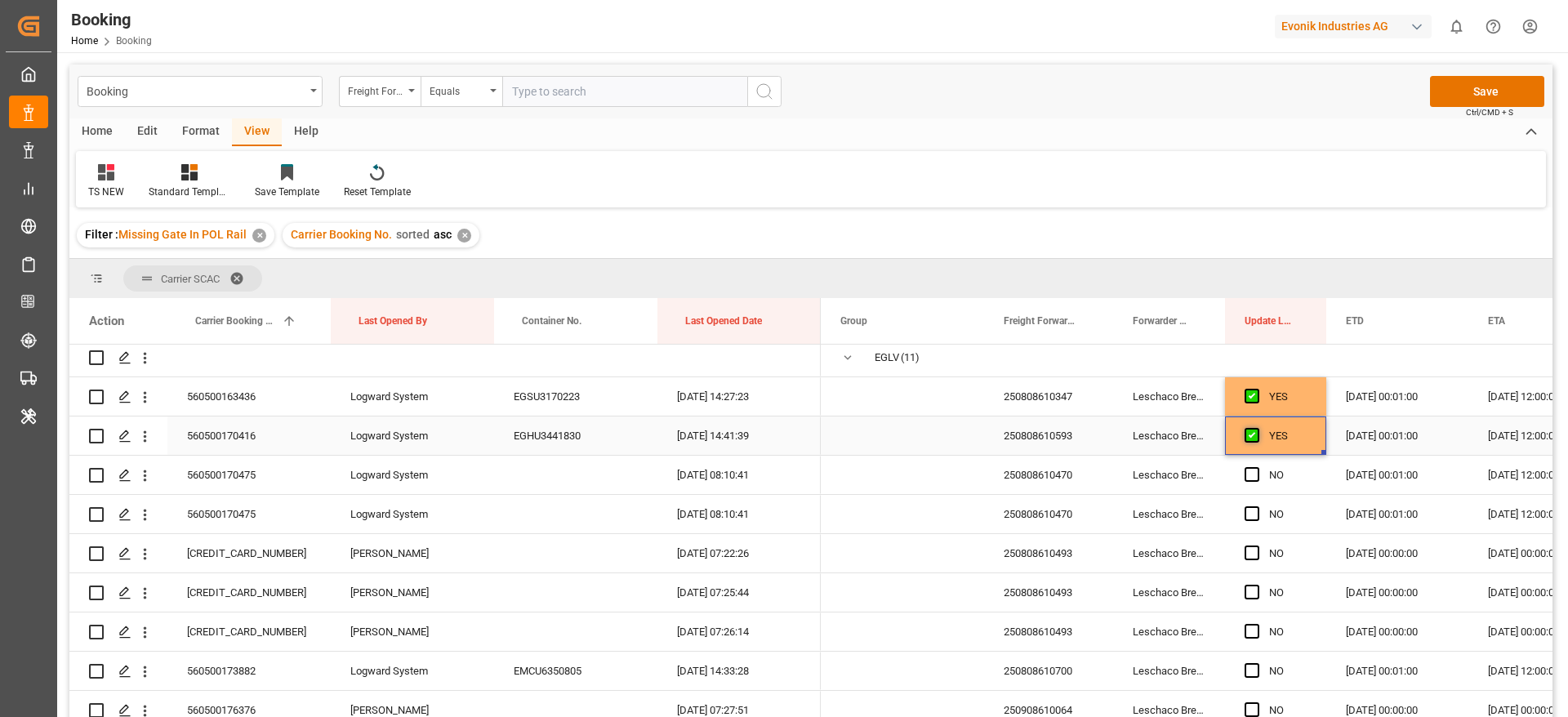
scroll to position [123, 0]
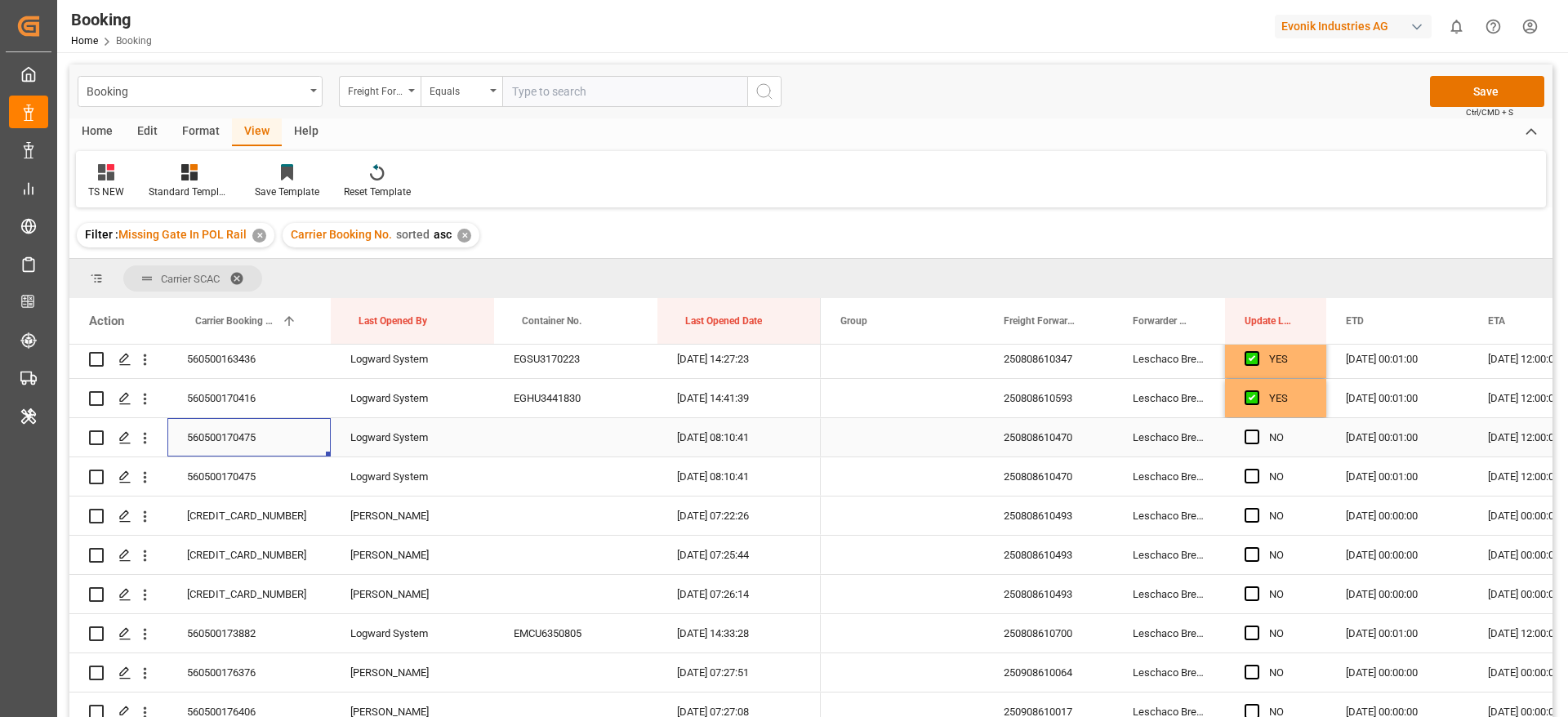
click at [236, 432] on div "560500170475" at bounding box center [249, 438] width 163 height 39
click at [1042, 427] on div "250808610470" at bounding box center [1048, 438] width 129 height 39
click at [147, 434] on icon "open menu" at bounding box center [145, 439] width 18 height 18
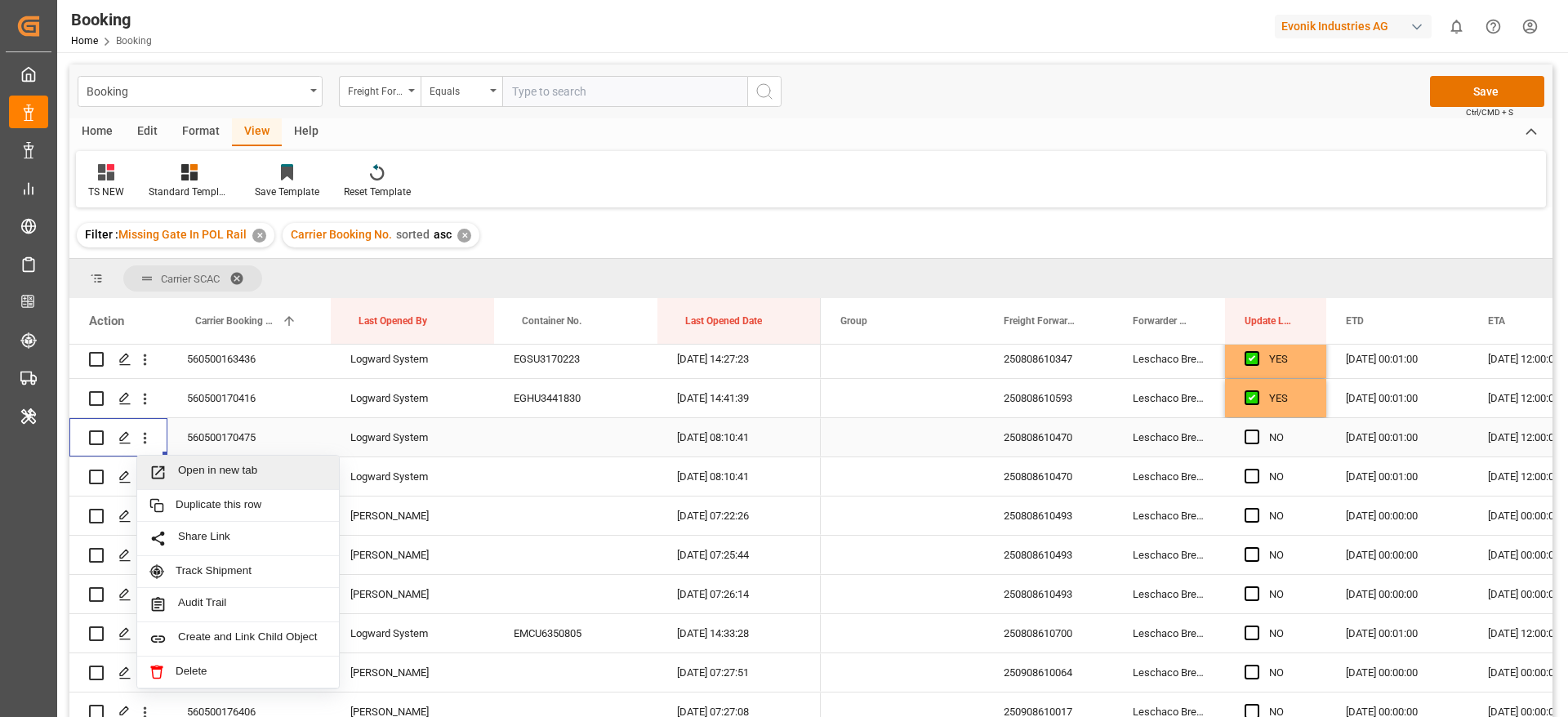
click at [224, 464] on span "Open in new tab" at bounding box center [252, 473] width 148 height 18
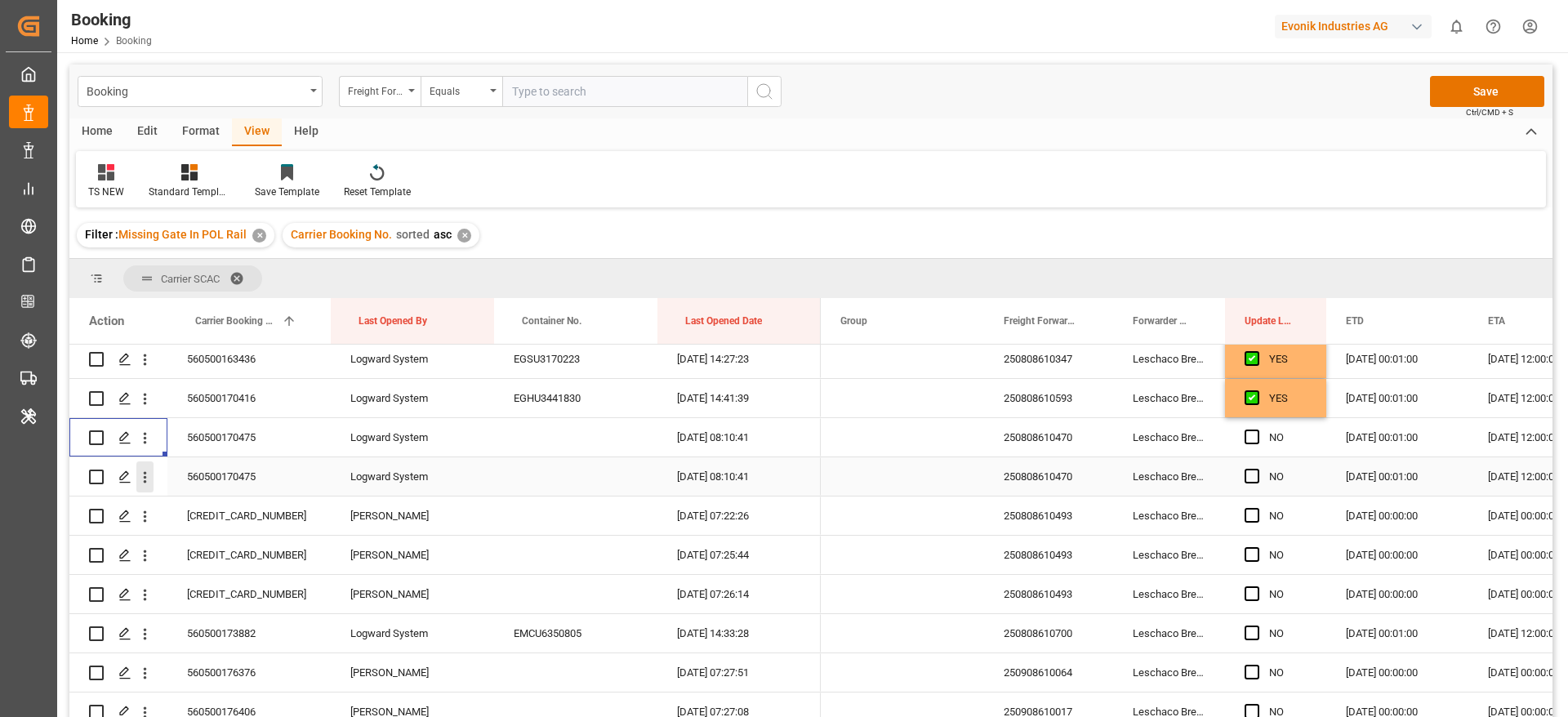
click at [150, 474] on icon "open menu" at bounding box center [145, 477] width 18 height 18
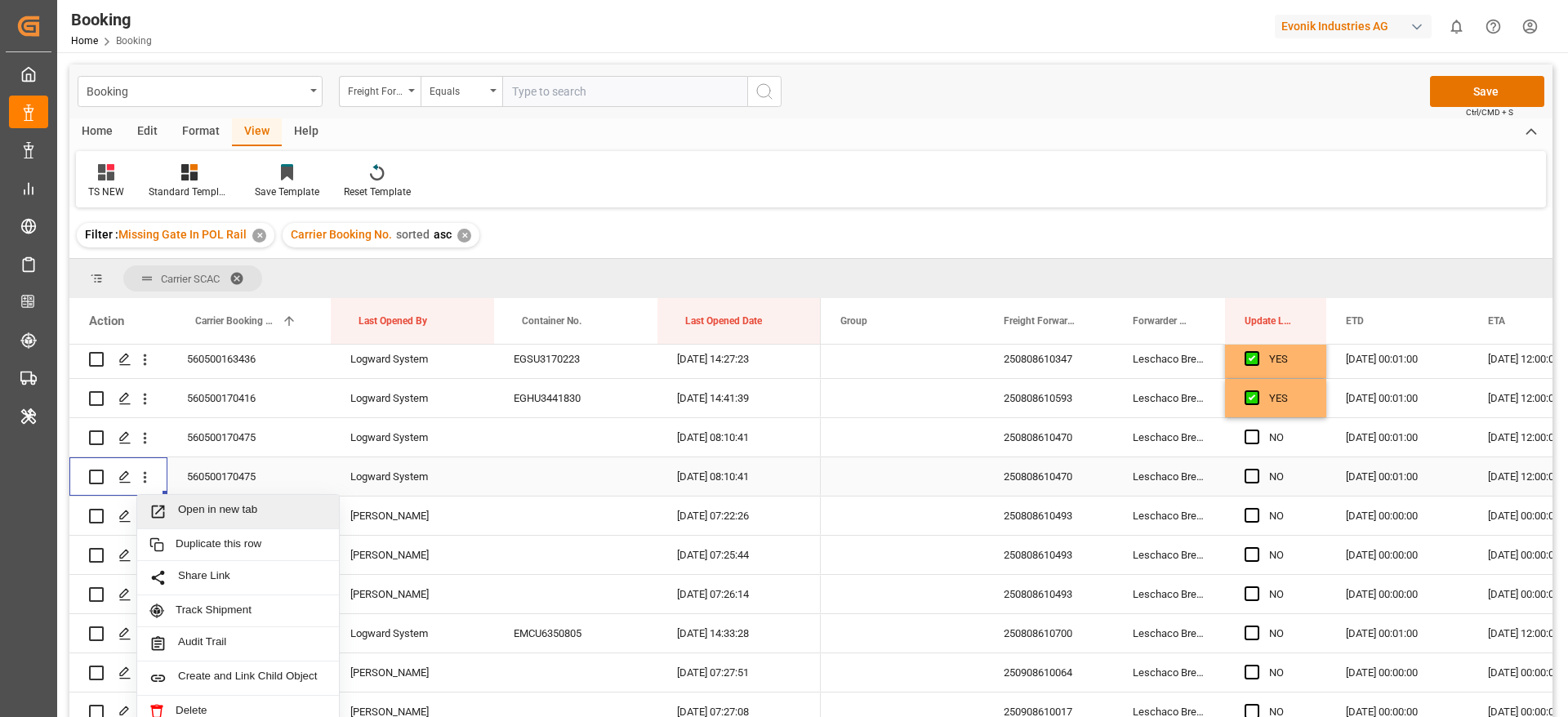
click at [221, 507] on span "Open in new tab" at bounding box center [252, 512] width 148 height 18
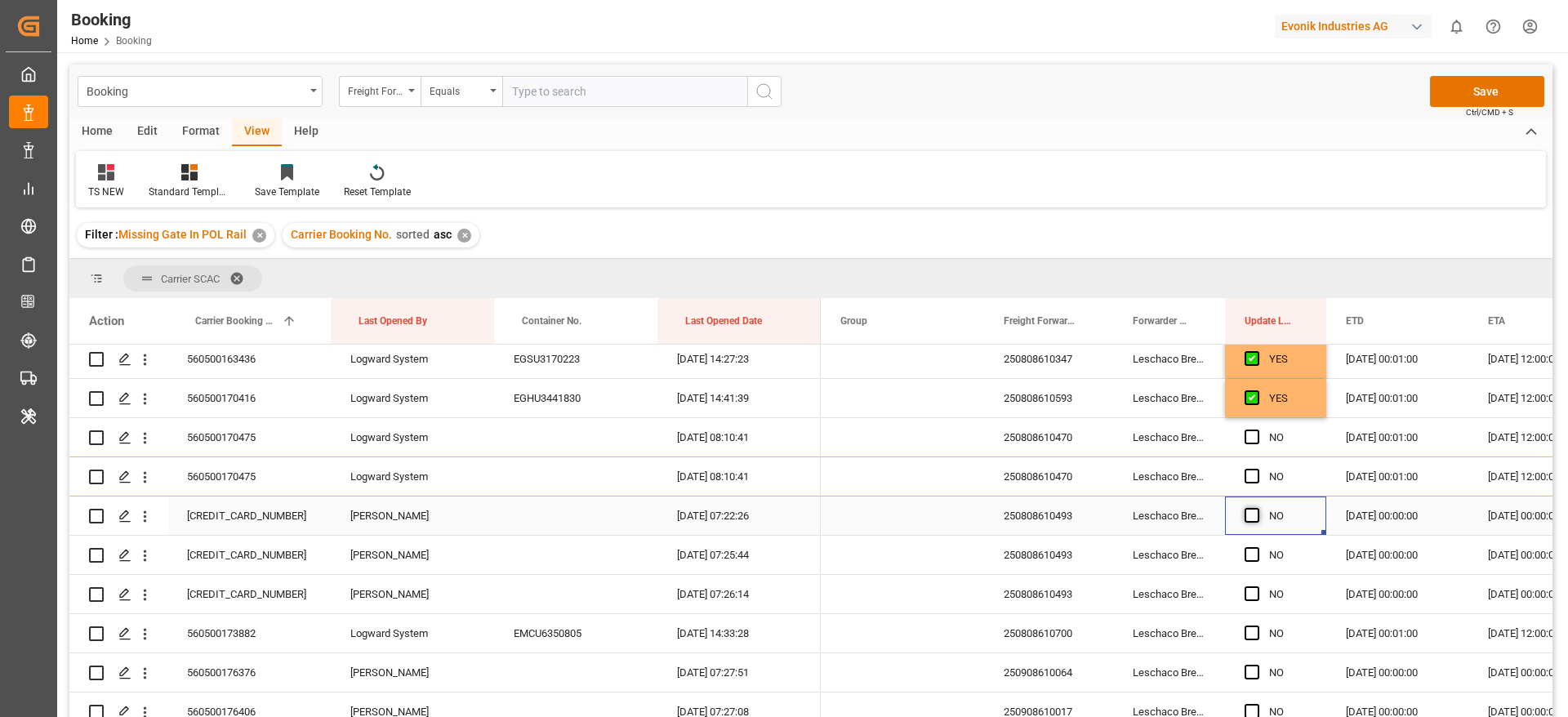
click at [1248, 513] on span "Press SPACE to select this row." at bounding box center [1251, 515] width 15 height 15
click at [1257, 508] on input "Press SPACE to select this row." at bounding box center [1257, 508] width 0 height 0
click at [1255, 555] on span "Press SPACE to select this row." at bounding box center [1251, 555] width 15 height 15
click at [1257, 548] on input "Press SPACE to select this row." at bounding box center [1257, 548] width 0 height 0
click at [1251, 595] on span "Press SPACE to select this row." at bounding box center [1251, 593] width 15 height 15
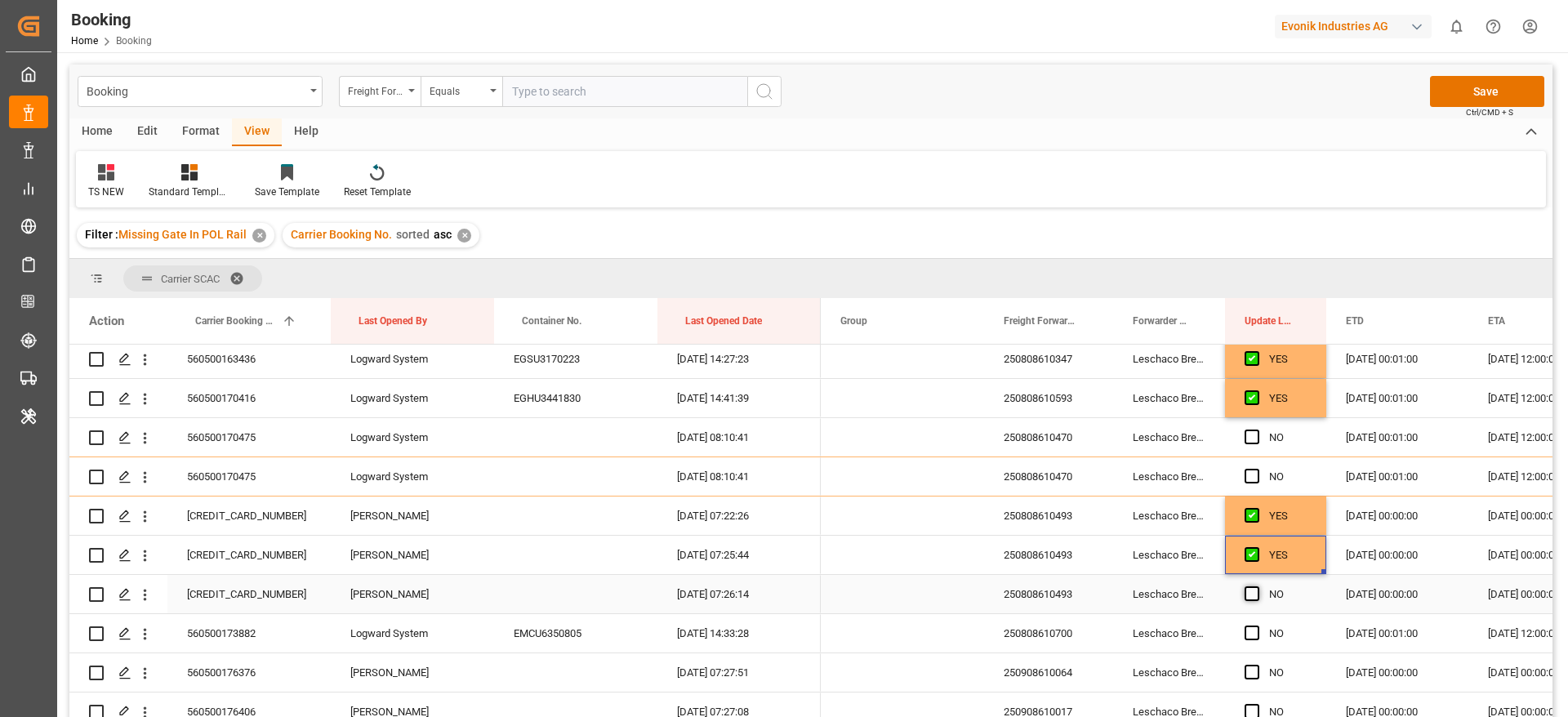
click at [1257, 586] on input "Press SPACE to select this row." at bounding box center [1257, 586] width 0 height 0
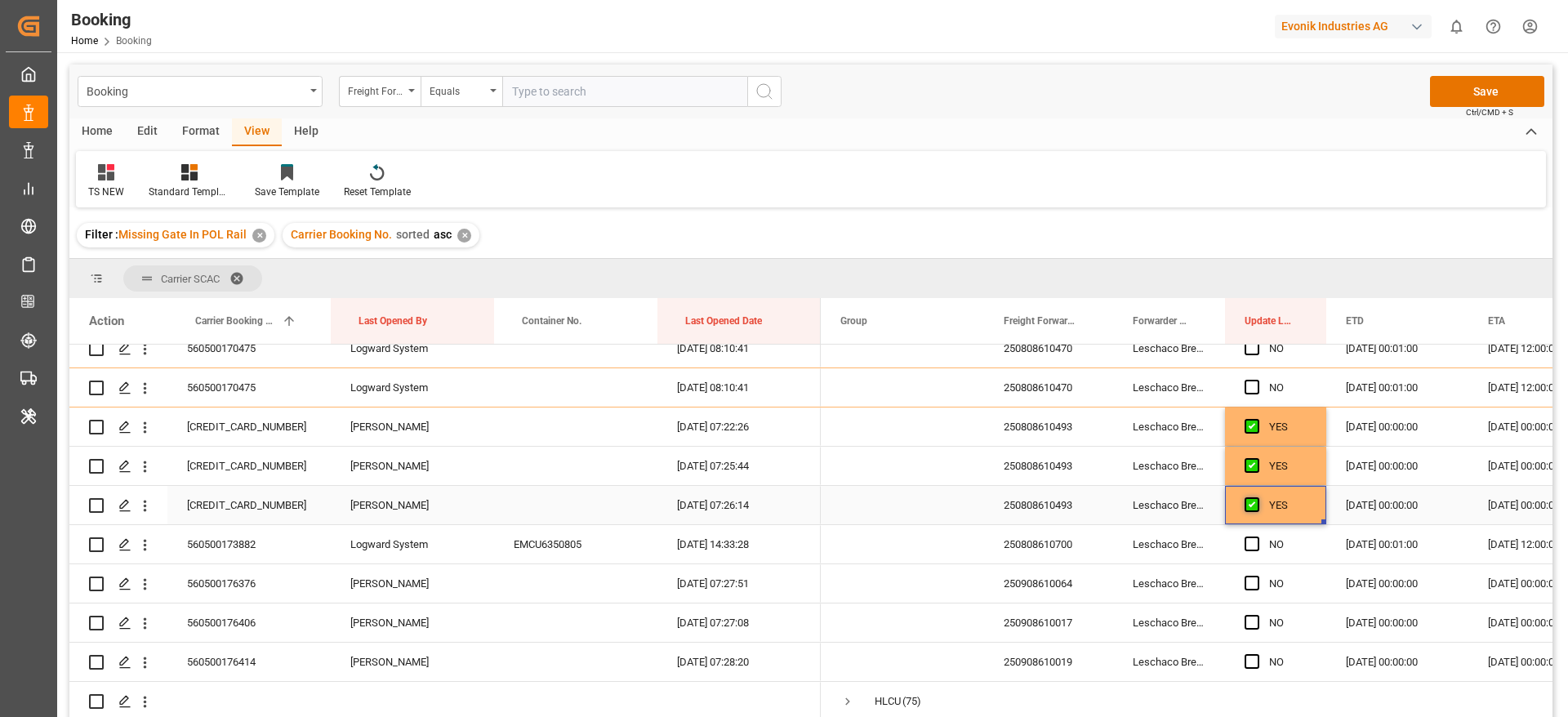
scroll to position [245, 0]
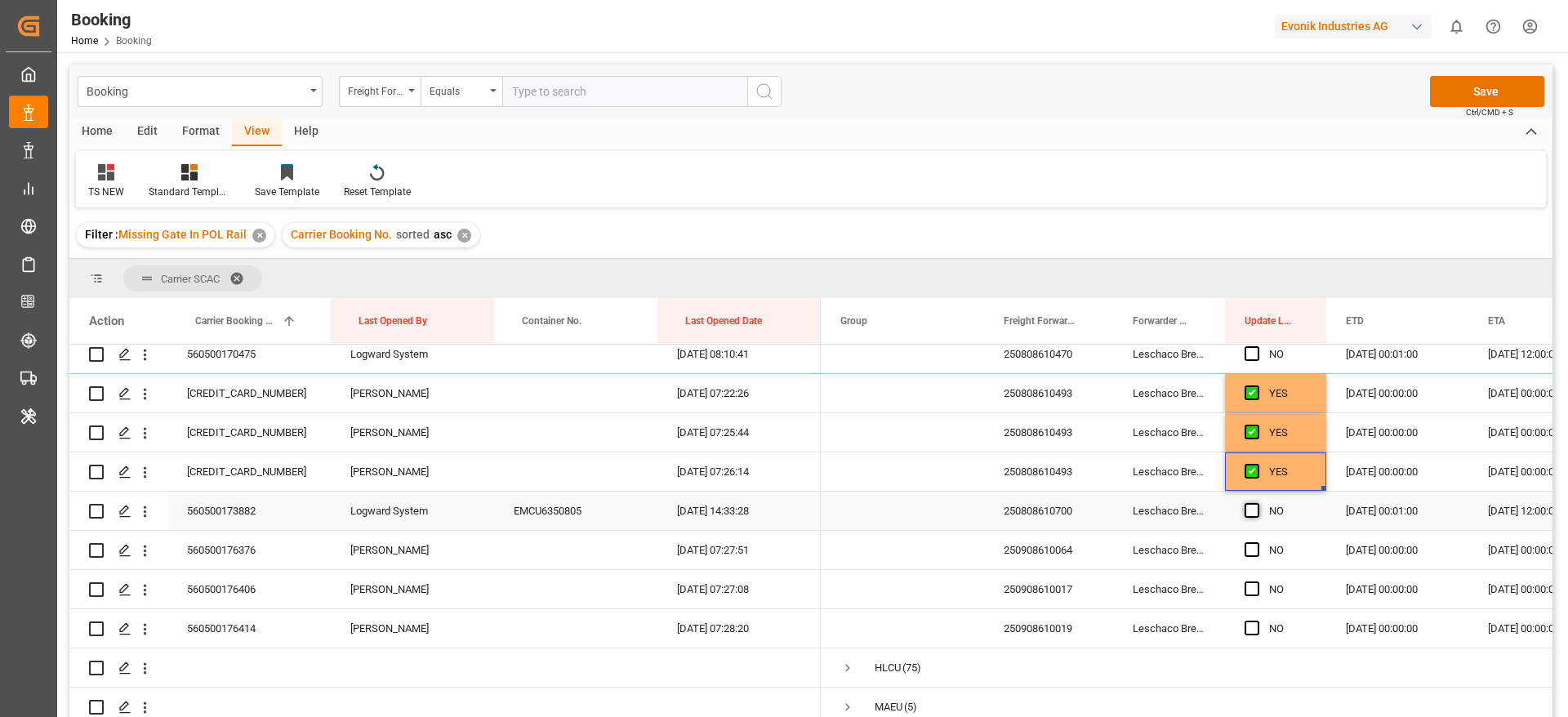
click at [1249, 512] on span "Press SPACE to select this row." at bounding box center [1251, 510] width 15 height 15
click at [1257, 503] on input "Press SPACE to select this row." at bounding box center [1257, 503] width 0 height 0
click at [1255, 556] on span "Press SPACE to select this row." at bounding box center [1251, 549] width 15 height 15
click at [1257, 542] on input "Press SPACE to select this row." at bounding box center [1257, 542] width 0 height 0
click at [1256, 584] on span "Press SPACE to select this row." at bounding box center [1251, 589] width 15 height 15
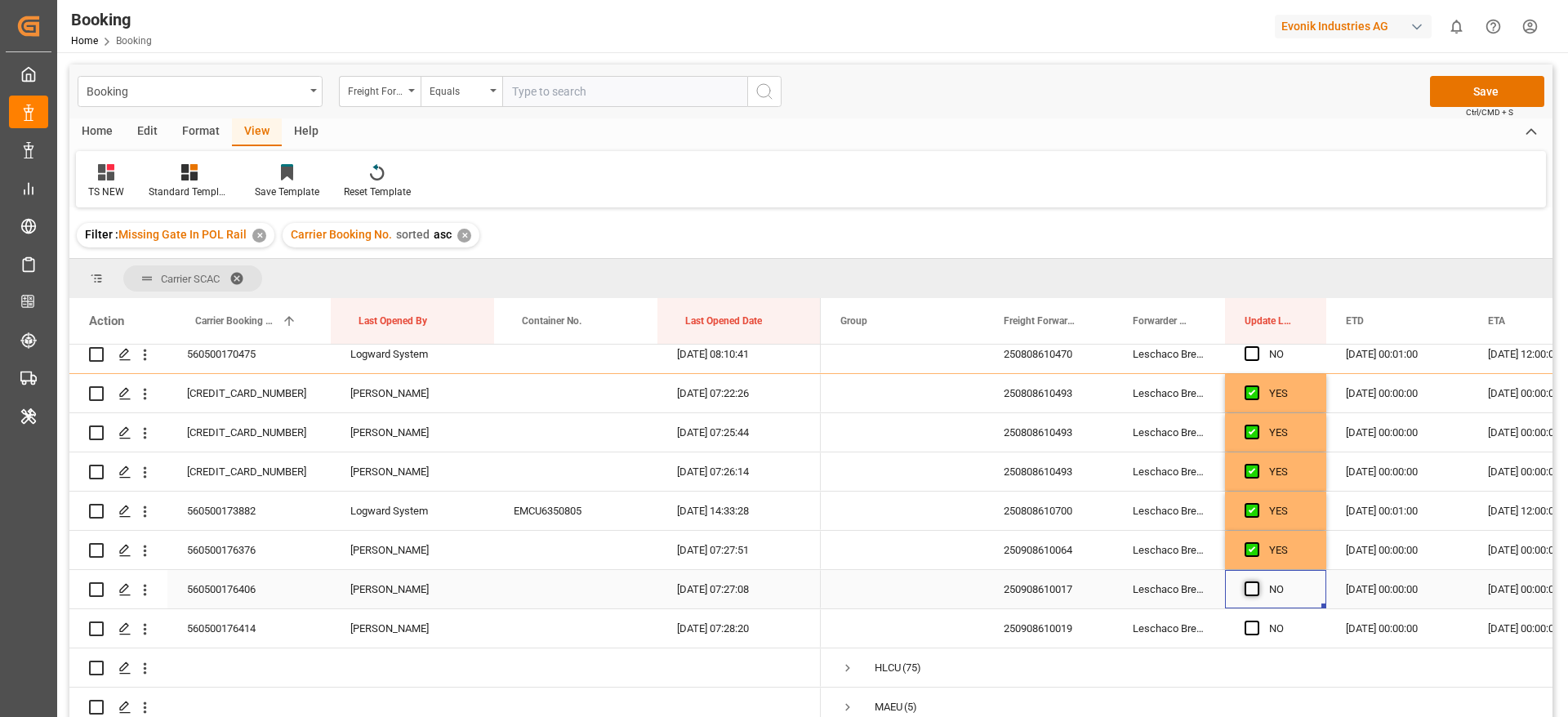
click at [1257, 582] on input "Press SPACE to select this row." at bounding box center [1257, 582] width 0 height 0
click at [1253, 630] on span "Press SPACE to select this row." at bounding box center [1251, 627] width 15 height 15
click at [1257, 620] on input "Press SPACE to select this row." at bounding box center [1257, 620] width 0 height 0
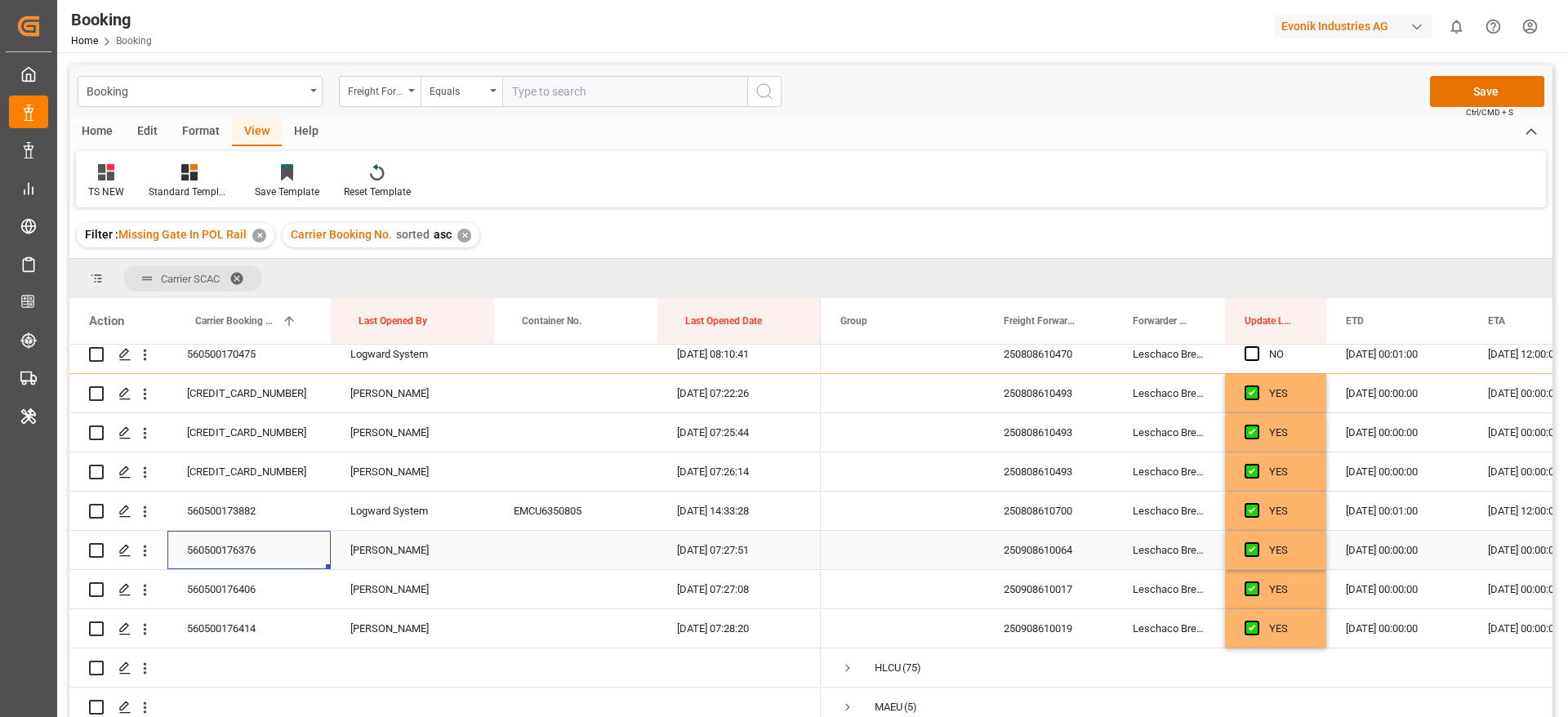
click at [280, 549] on div "560500176376" at bounding box center [249, 550] width 163 height 39
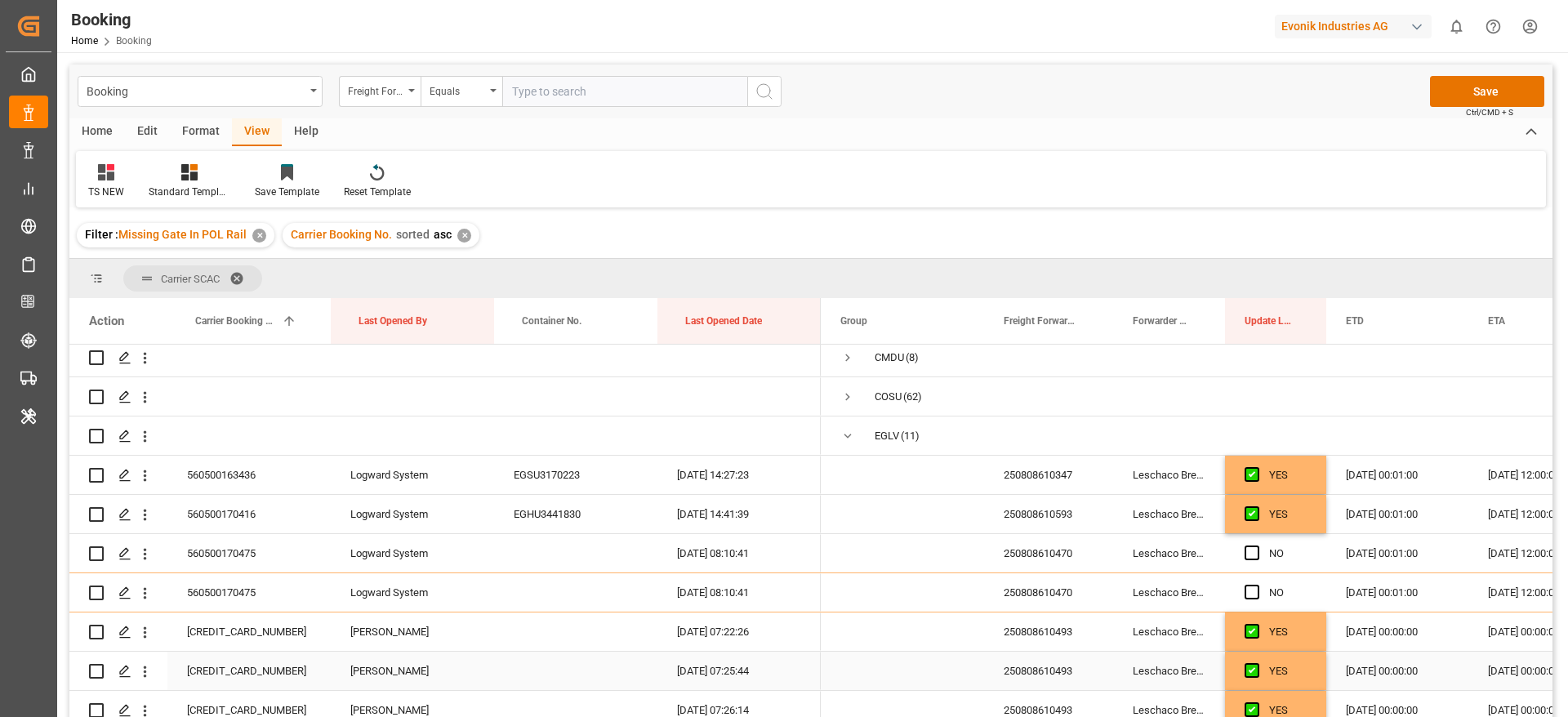
scroll to position [0, 0]
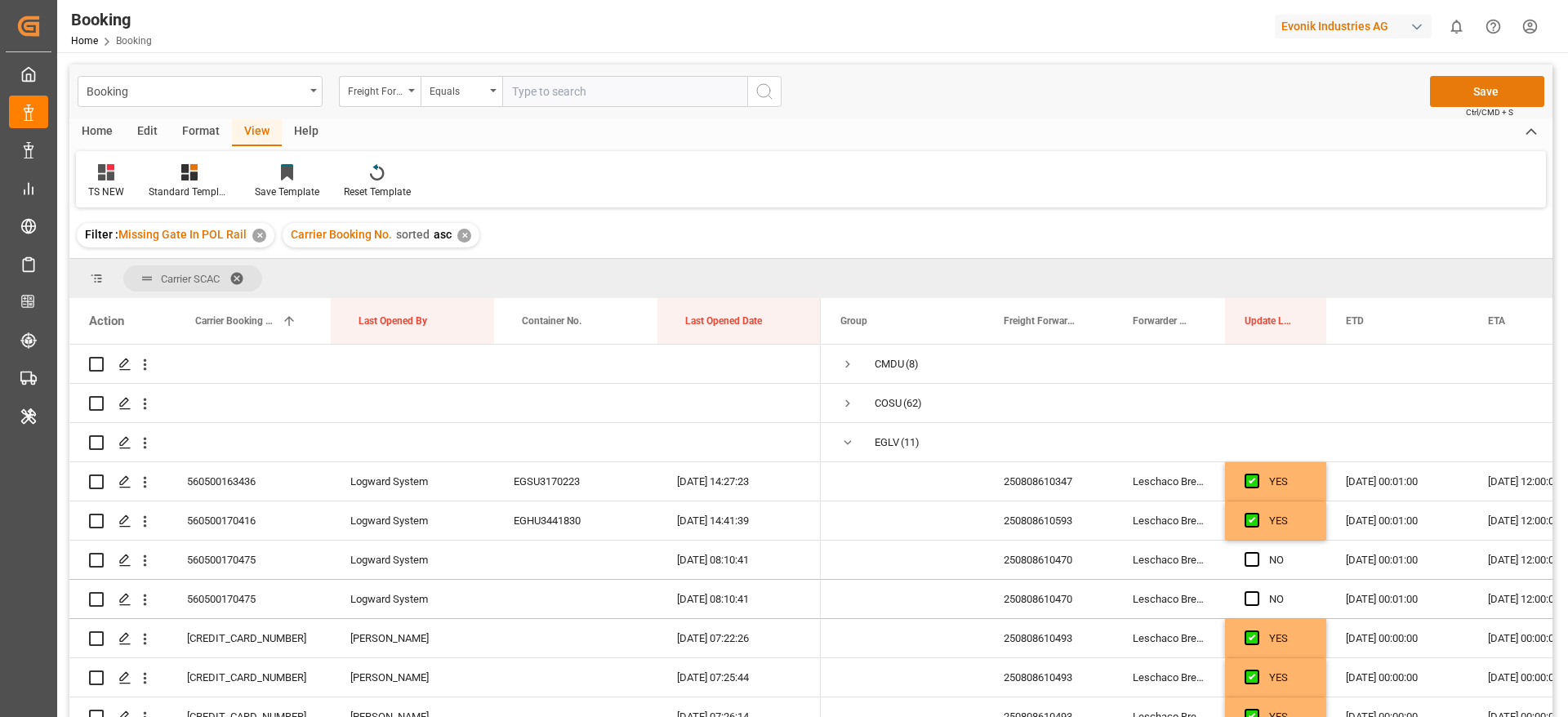
click at [1477, 92] on button "Save" at bounding box center [1487, 91] width 114 height 31
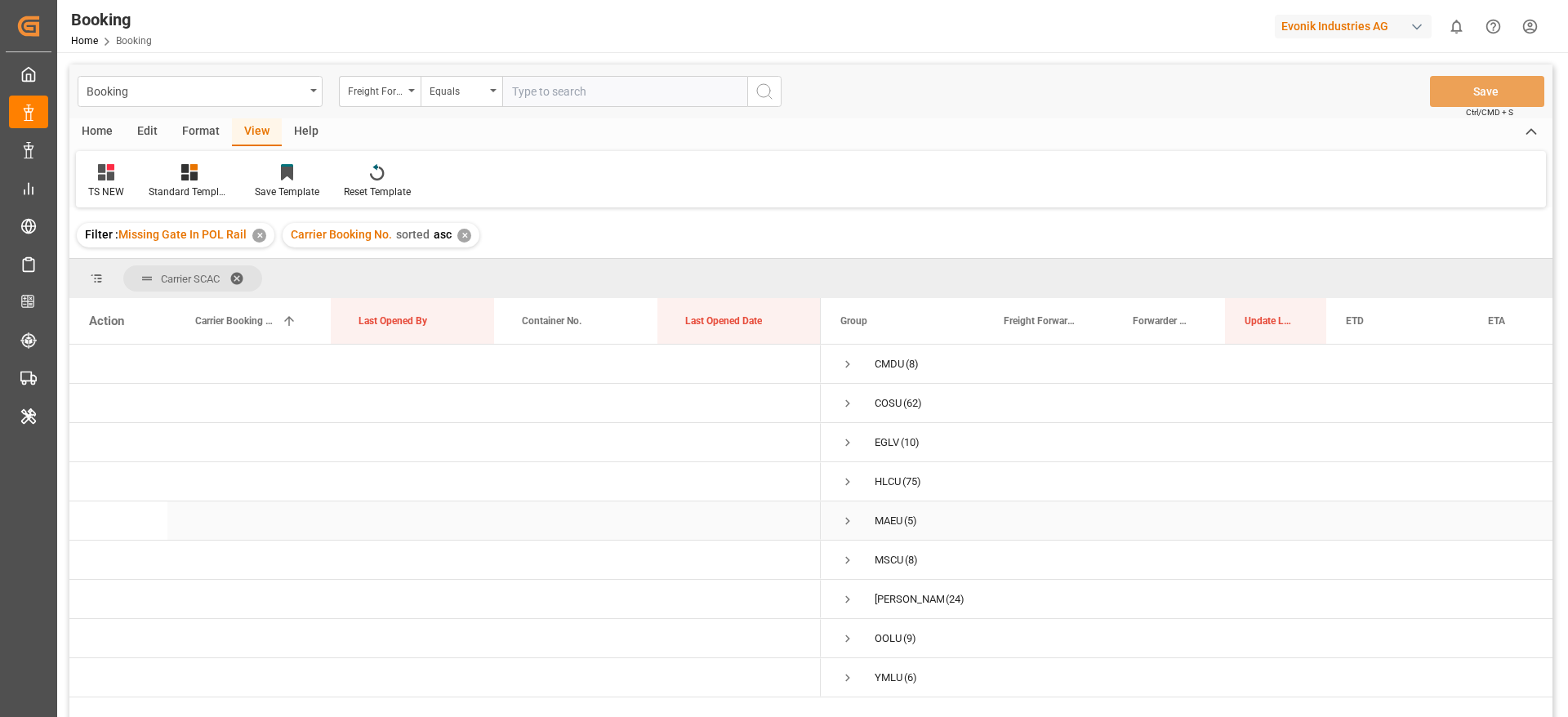
scroll to position [123, 0]
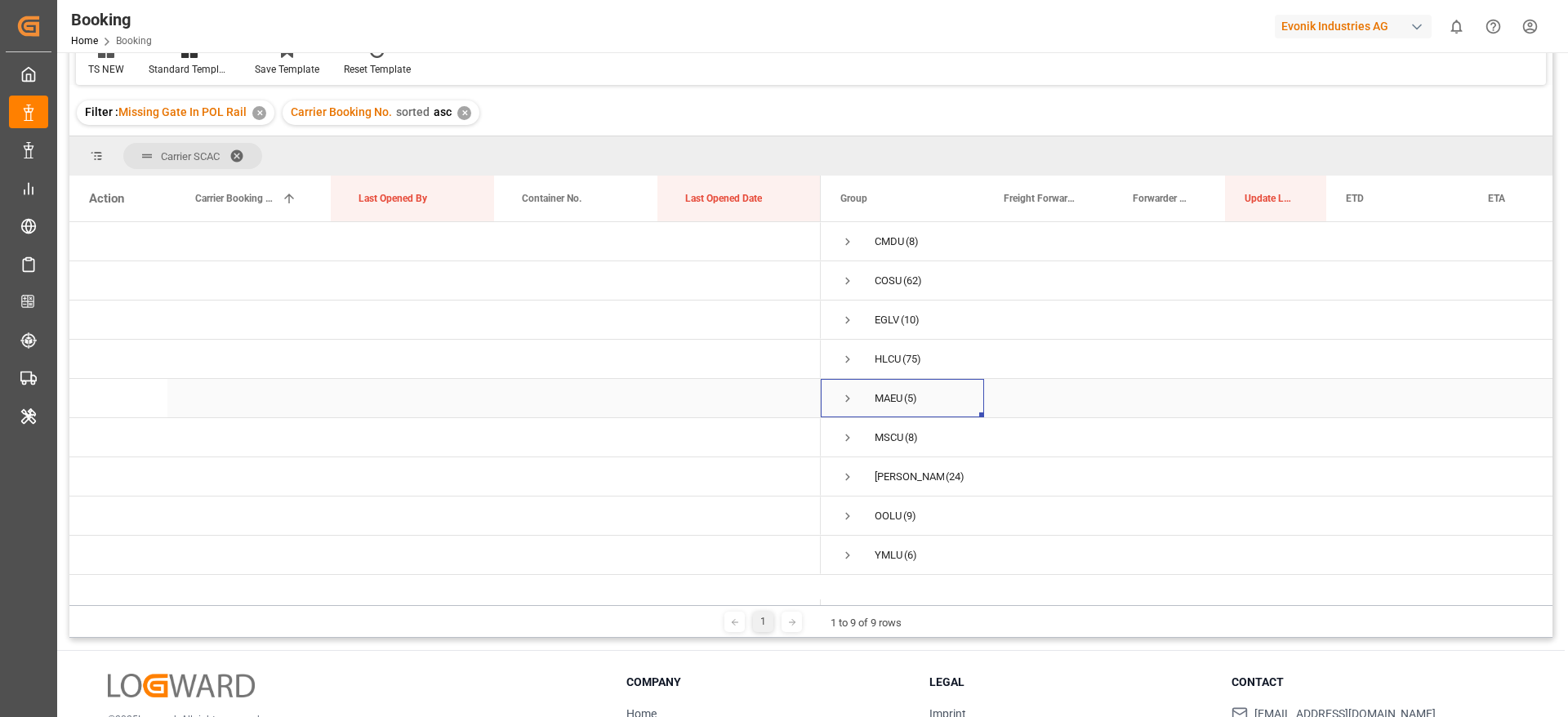
click at [847, 398] on span "Press SPACE to select this row." at bounding box center [848, 398] width 15 height 15
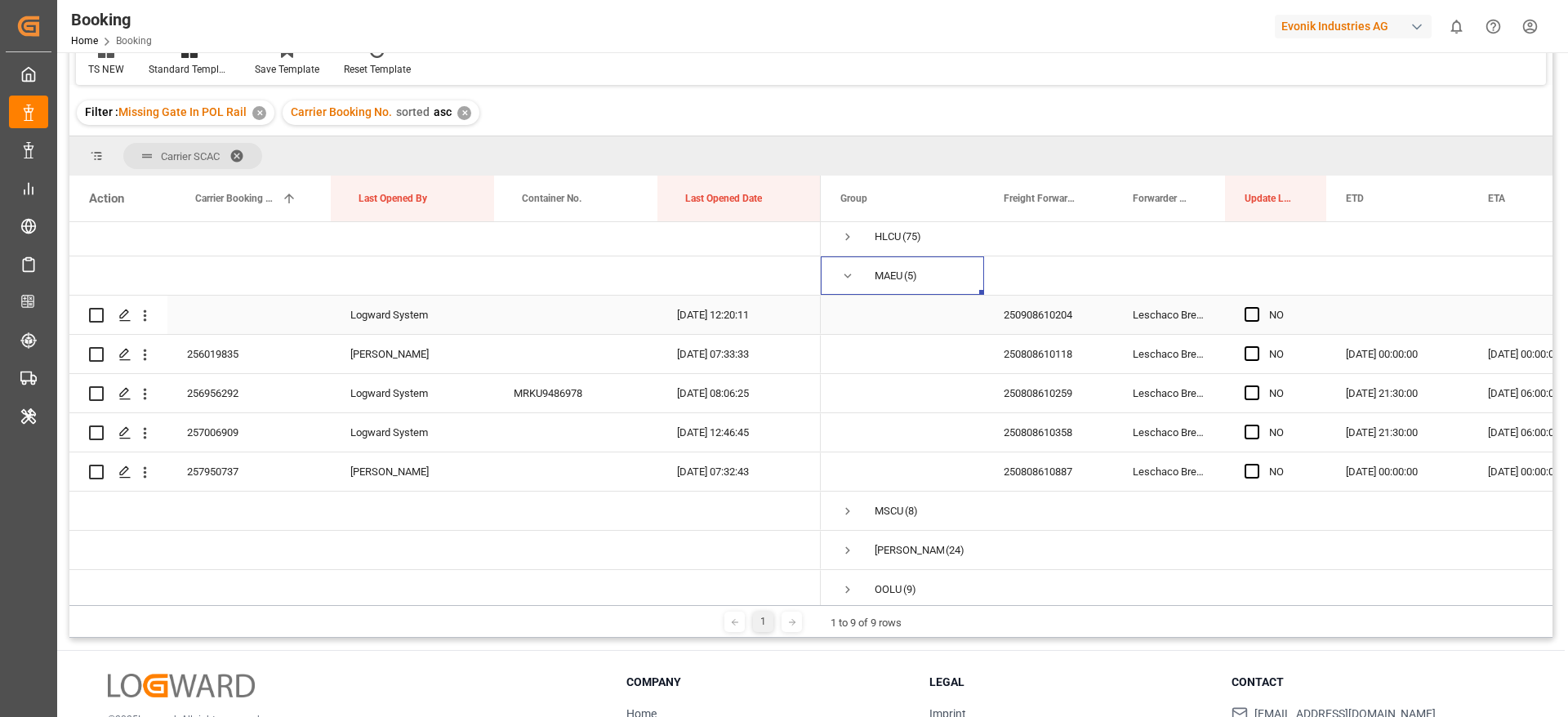
click at [1033, 312] on div "250908610204" at bounding box center [1048, 315] width 129 height 39
click at [1252, 350] on span "Press SPACE to select this row." at bounding box center [1251, 354] width 15 height 15
click at [1257, 347] on input "Press SPACE to select this row." at bounding box center [1257, 347] width 0 height 0
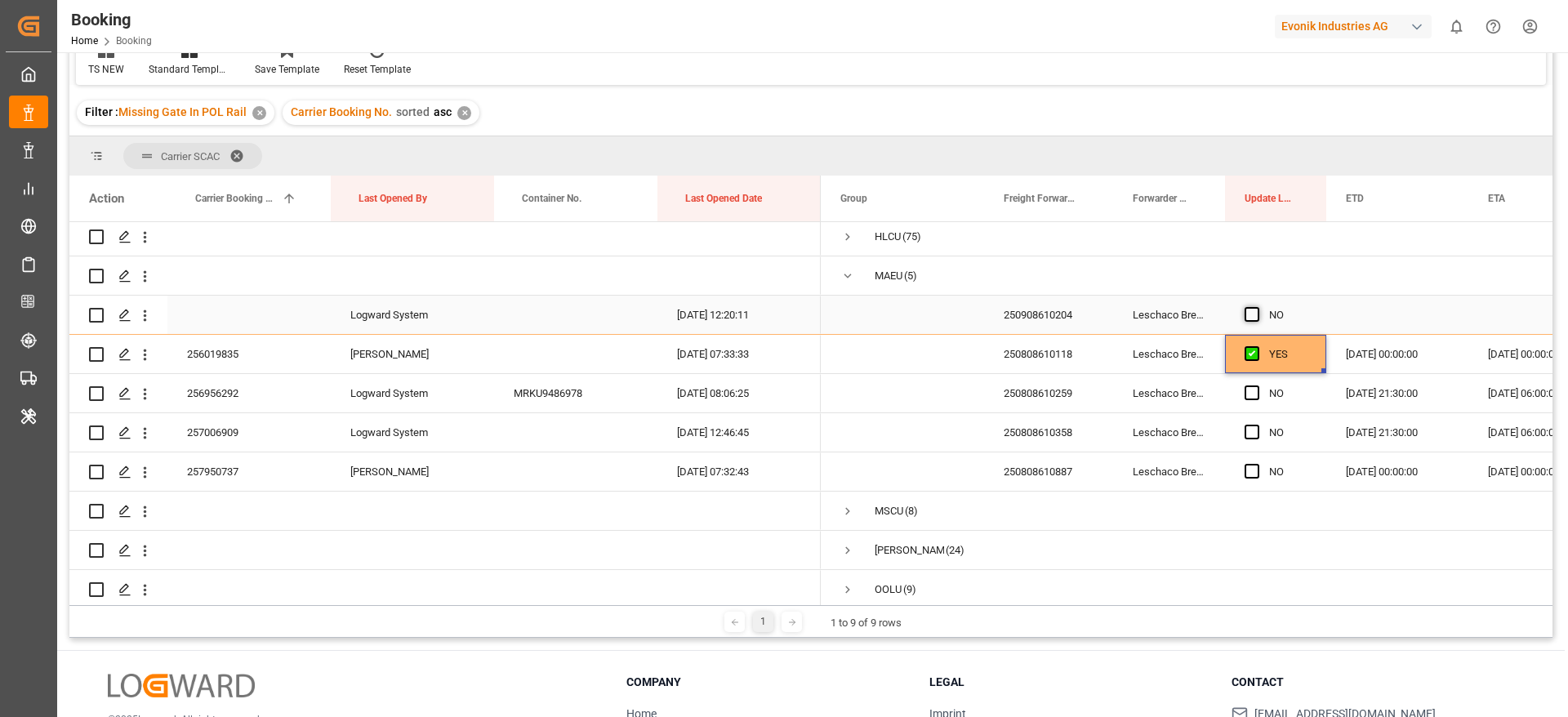
click at [1249, 316] on span "Press SPACE to select this row." at bounding box center [1251, 314] width 15 height 15
click at [1257, 307] on input "Press SPACE to select this row." at bounding box center [1257, 307] width 0 height 0
click at [1251, 397] on span "Press SPACE to select this row." at bounding box center [1251, 392] width 15 height 15
click at [1257, 385] on input "Press SPACE to select this row." at bounding box center [1257, 385] width 0 height 0
click at [1250, 431] on span "Press SPACE to select this row." at bounding box center [1251, 432] width 15 height 15
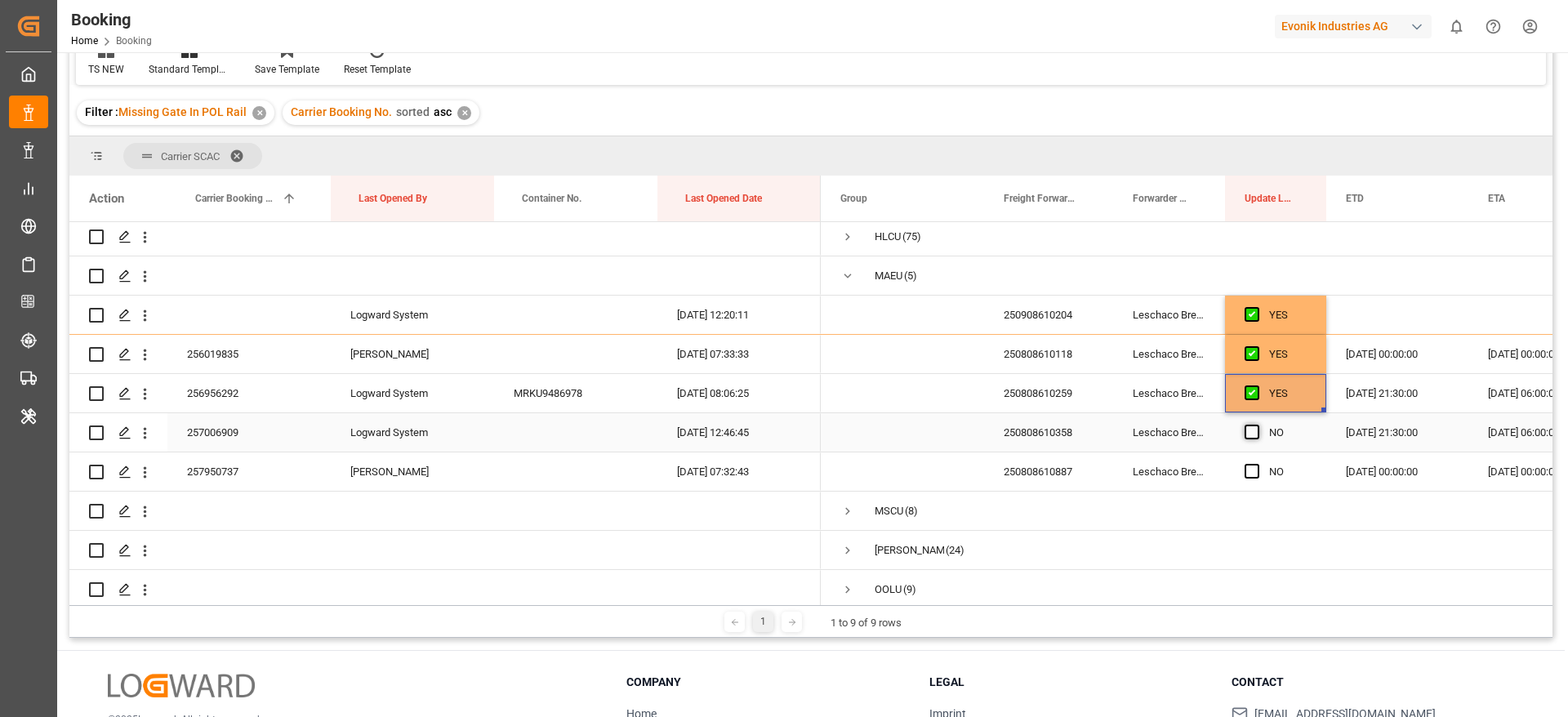
click at [1257, 425] on input "Press SPACE to select this row." at bounding box center [1257, 425] width 0 height 0
click at [1260, 472] on div "Press SPACE to select this row." at bounding box center [1257, 472] width 25 height 38
click at [1253, 471] on span "Press SPACE to select this row." at bounding box center [1251, 471] width 15 height 15
click at [1257, 464] on input "Press SPACE to select this row." at bounding box center [1257, 464] width 0 height 0
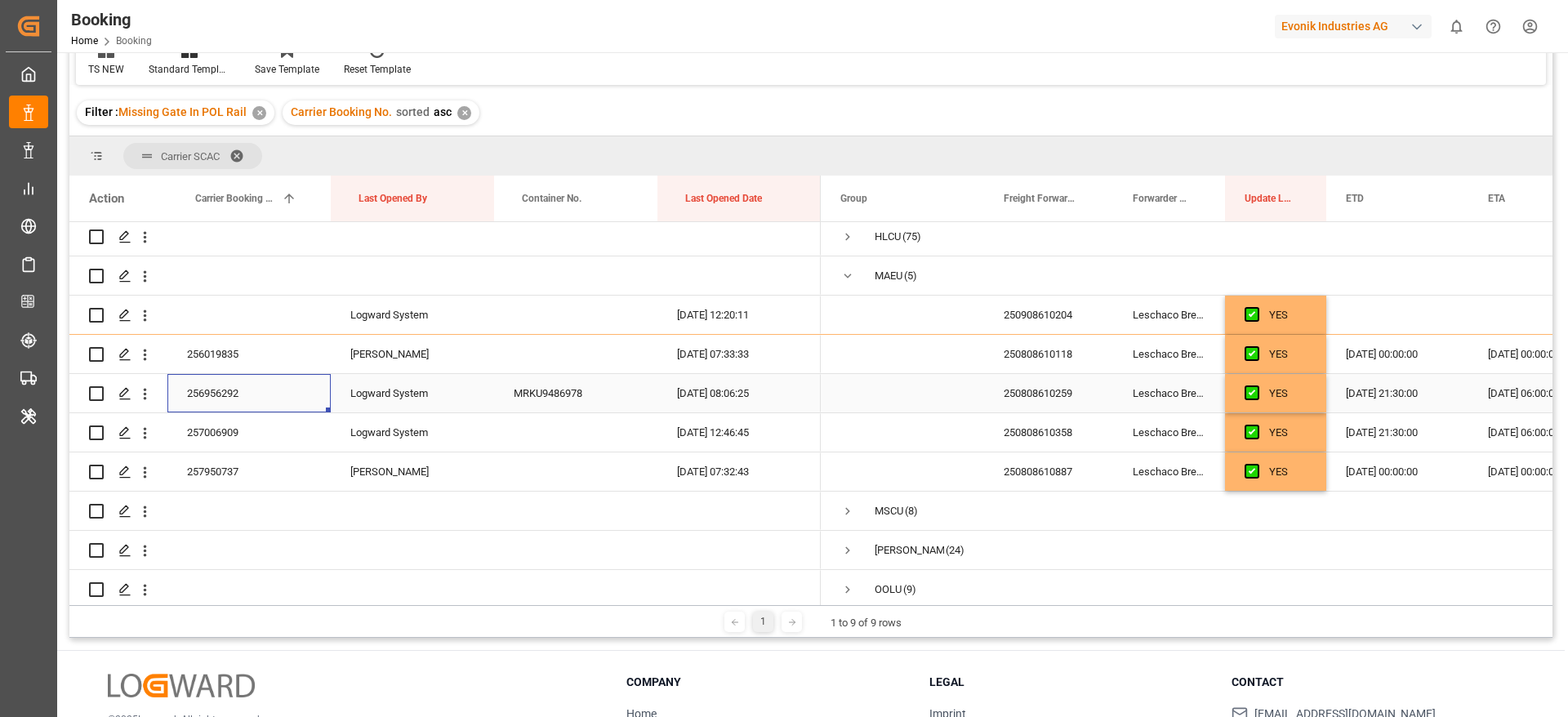
click at [229, 391] on div "256956292" at bounding box center [249, 393] width 163 height 39
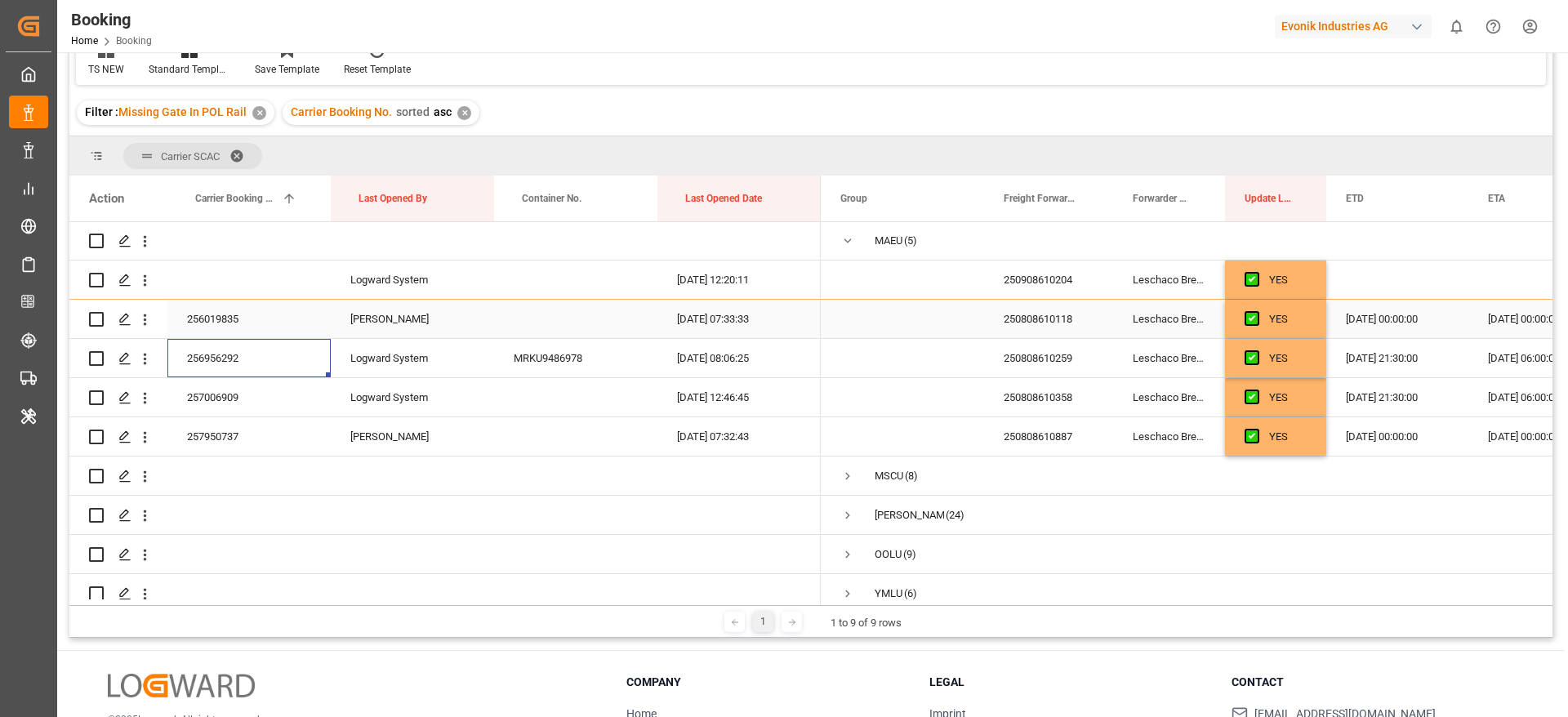
scroll to position [177, 0]
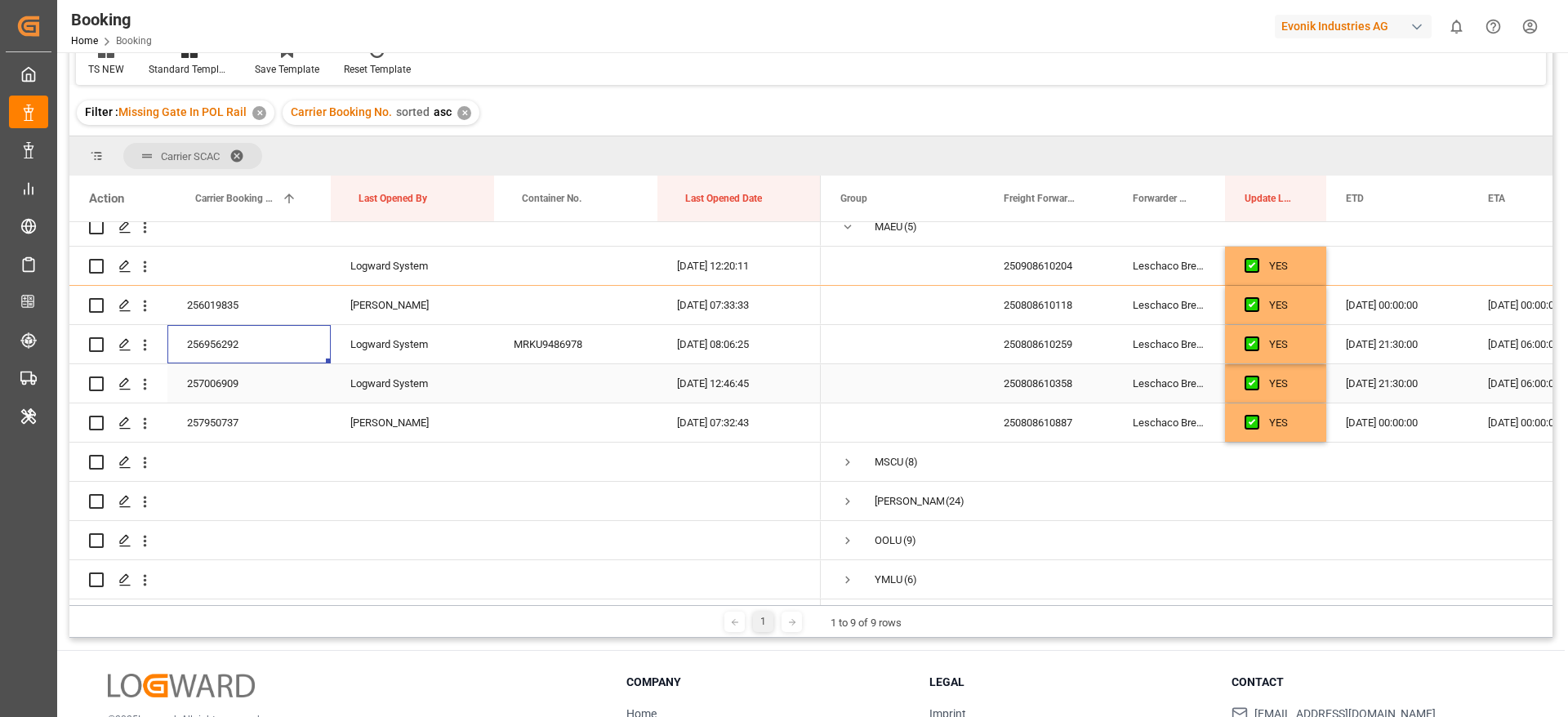
click at [256, 375] on div "257006909" at bounding box center [249, 384] width 163 height 39
click at [142, 383] on icon "open menu" at bounding box center [145, 384] width 18 height 18
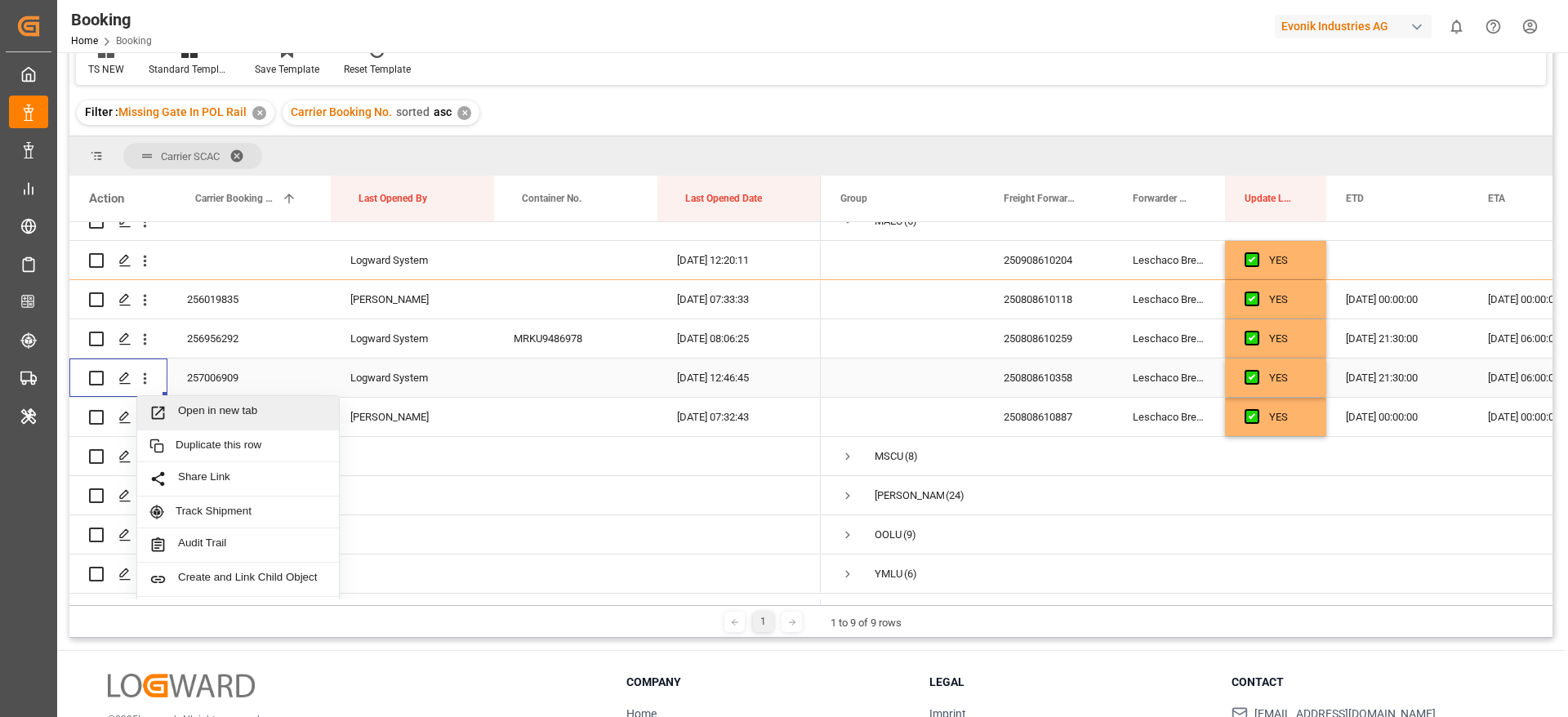
click at [263, 419] on span "Open in new tab" at bounding box center [252, 413] width 148 height 18
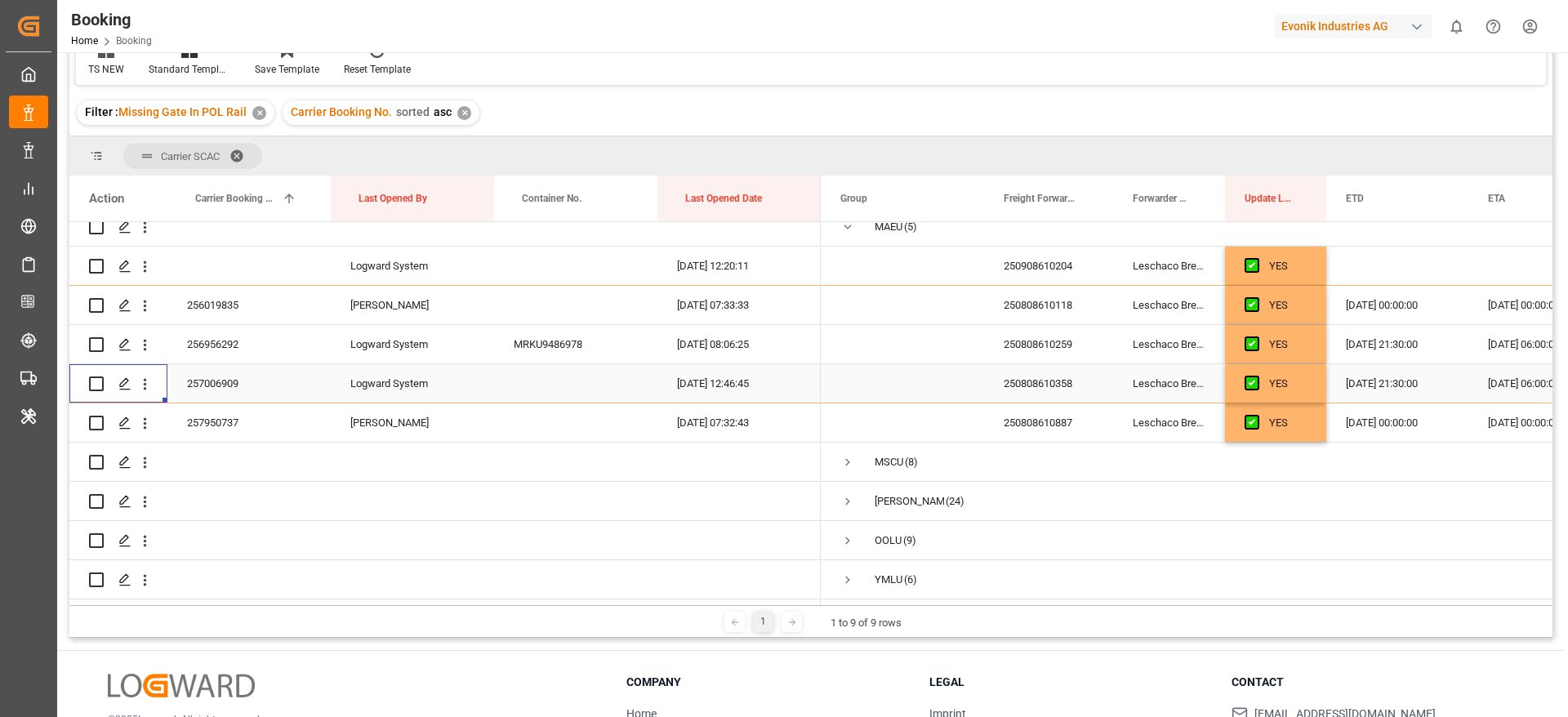
scroll to position [123, 0]
click at [261, 415] on div "257950737" at bounding box center [249, 423] width 163 height 39
click at [1257, 376] on span "Press SPACE to select this row." at bounding box center [1251, 383] width 15 height 15
click at [1257, 376] on input "Press SPACE to select this row." at bounding box center [1257, 376] width 0 height 0
click at [272, 291] on div "256019835" at bounding box center [249, 305] width 163 height 39
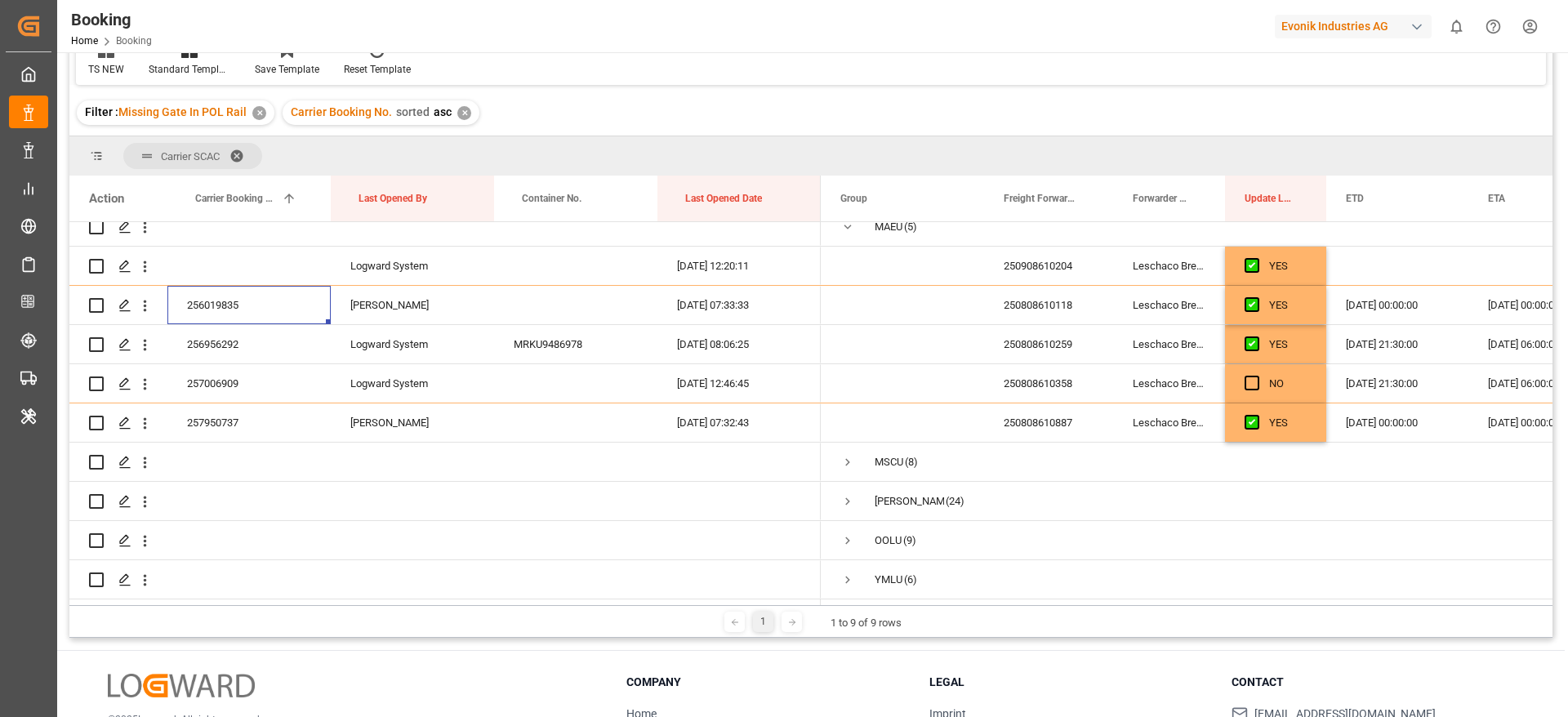
scroll to position [0, 0]
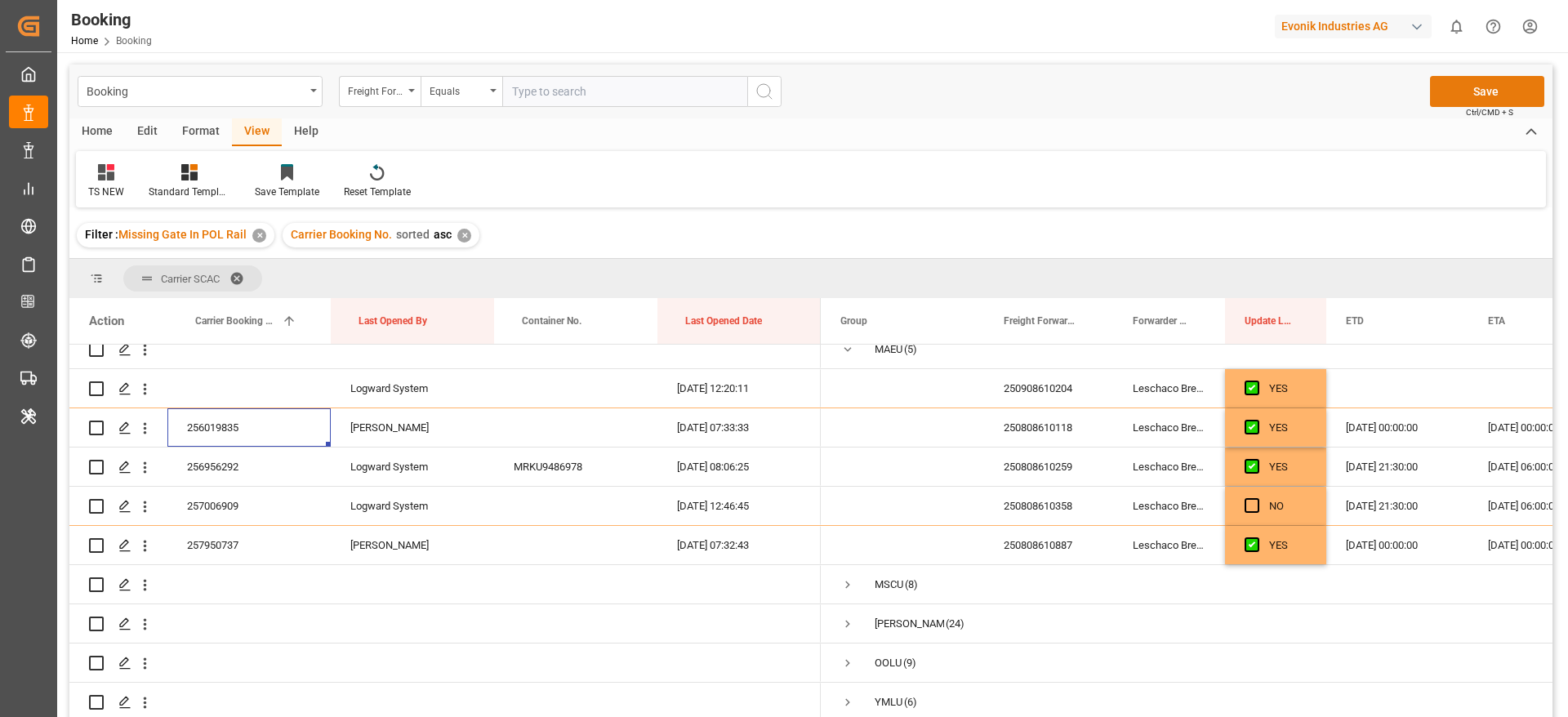
click at [1464, 82] on button "Save" at bounding box center [1487, 91] width 114 height 31
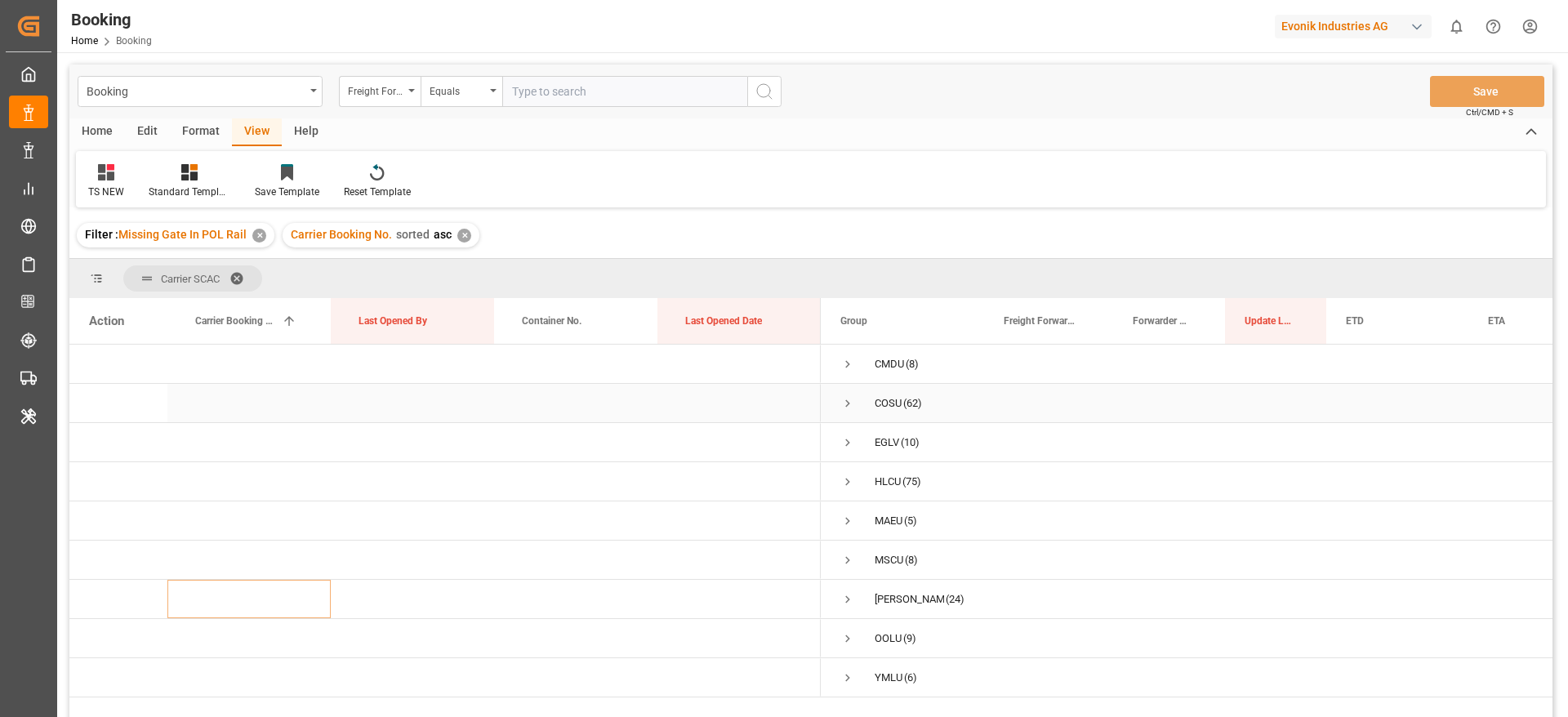
scroll to position [123, 0]
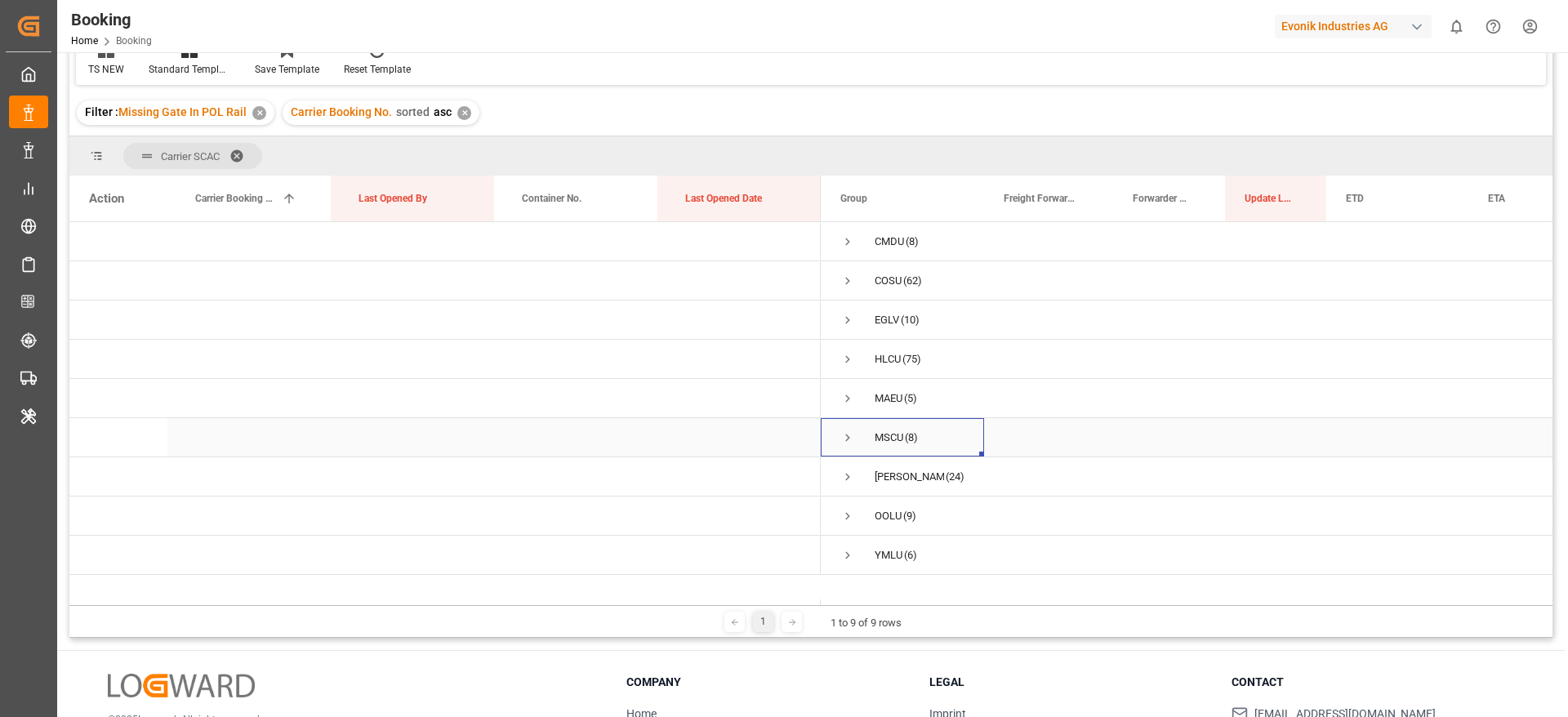
click at [846, 434] on span "Press SPACE to select this row." at bounding box center [848, 437] width 15 height 15
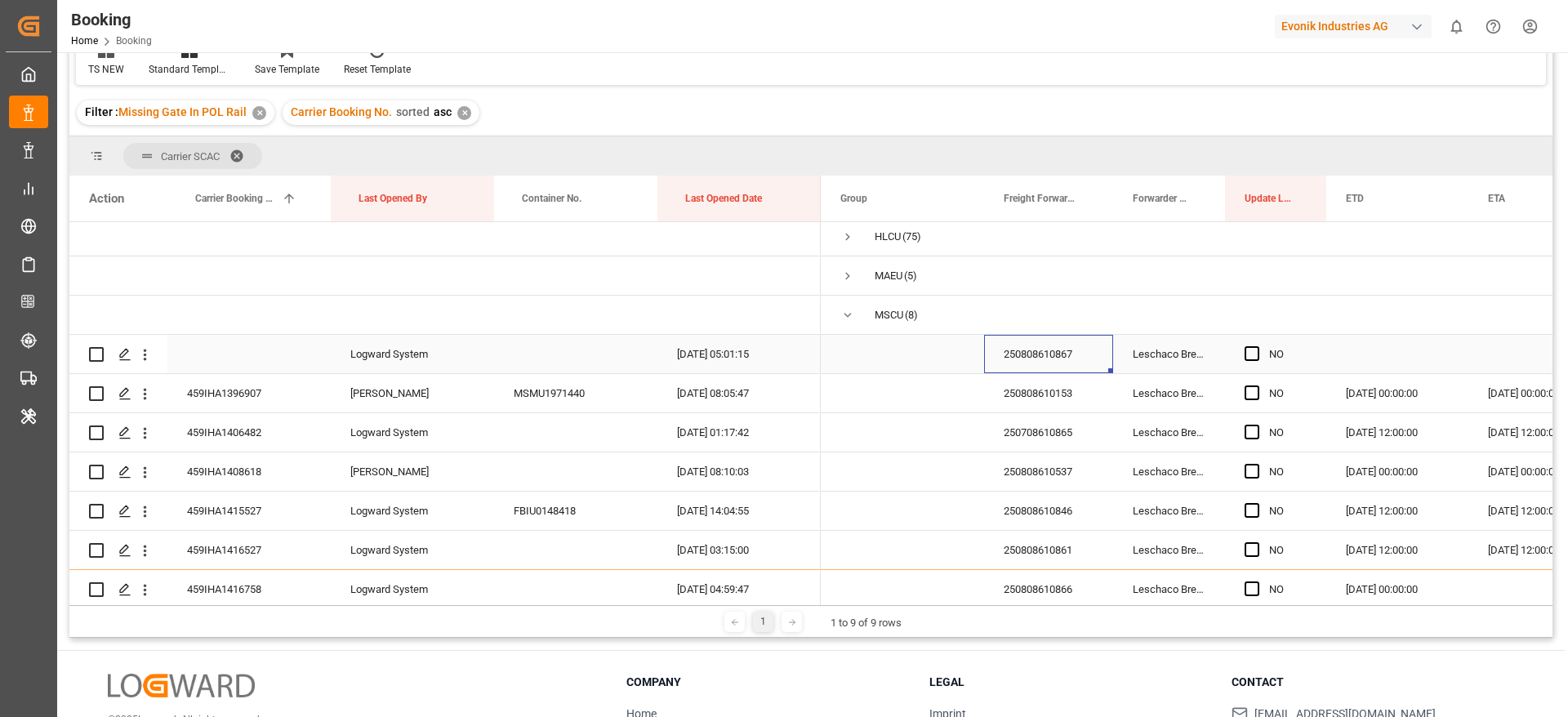
click at [1067, 349] on div "250808610867" at bounding box center [1048, 355] width 129 height 39
click at [1252, 355] on span "Press SPACE to select this row." at bounding box center [1251, 354] width 15 height 15
click at [1257, 347] on input "Press SPACE to select this row." at bounding box center [1257, 347] width 0 height 0
click at [149, 357] on icon "open menu" at bounding box center [145, 355] width 18 height 18
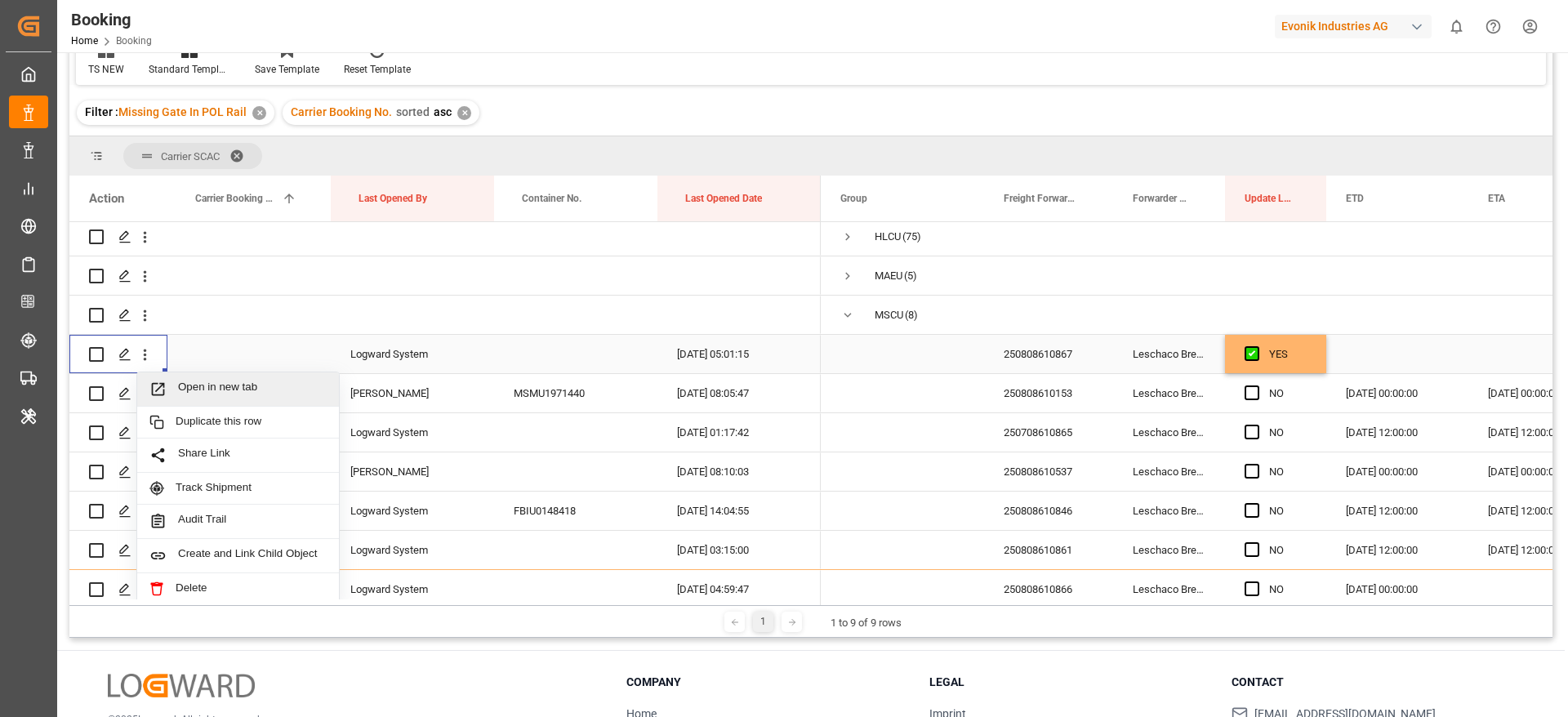
click at [296, 394] on span "Open in new tab" at bounding box center [252, 390] width 148 height 18
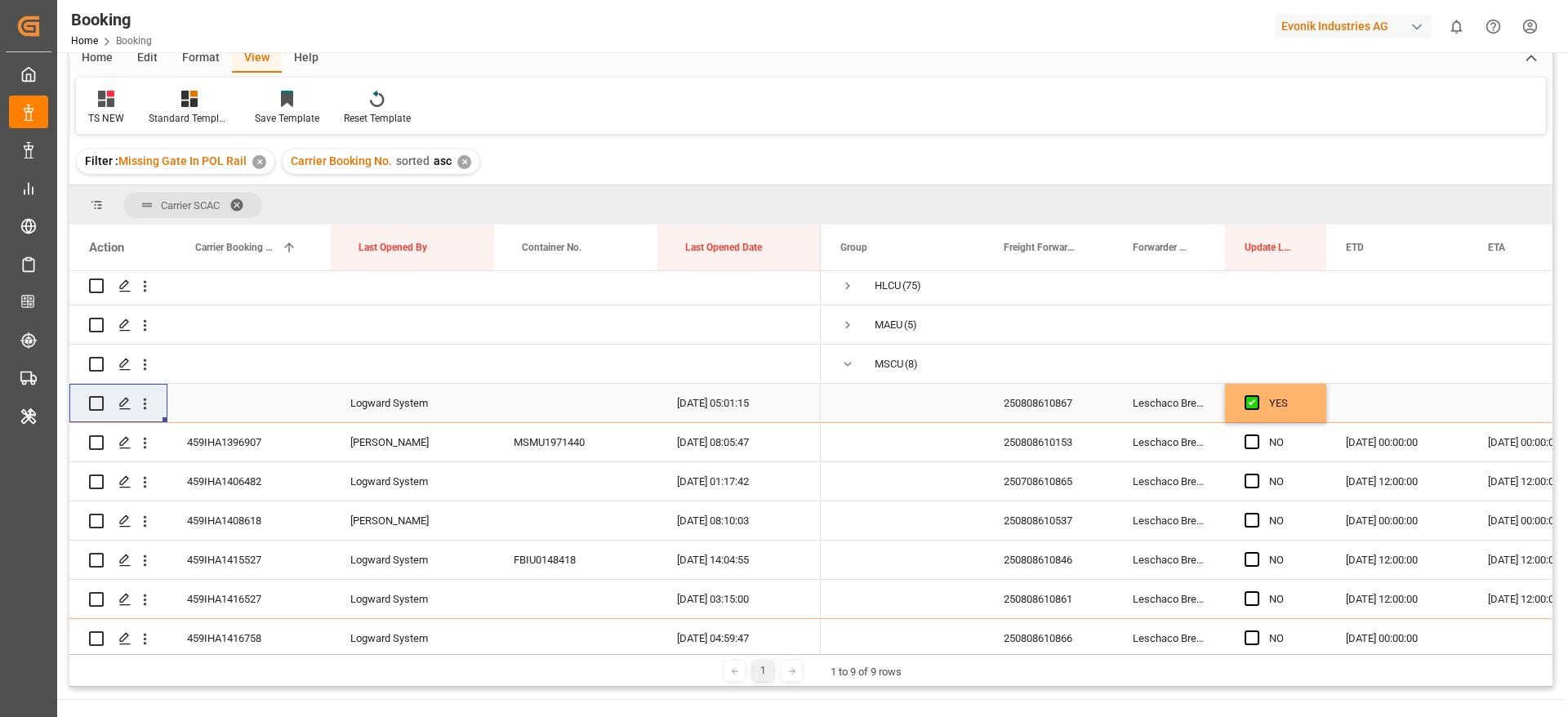
scroll to position [171, 0]
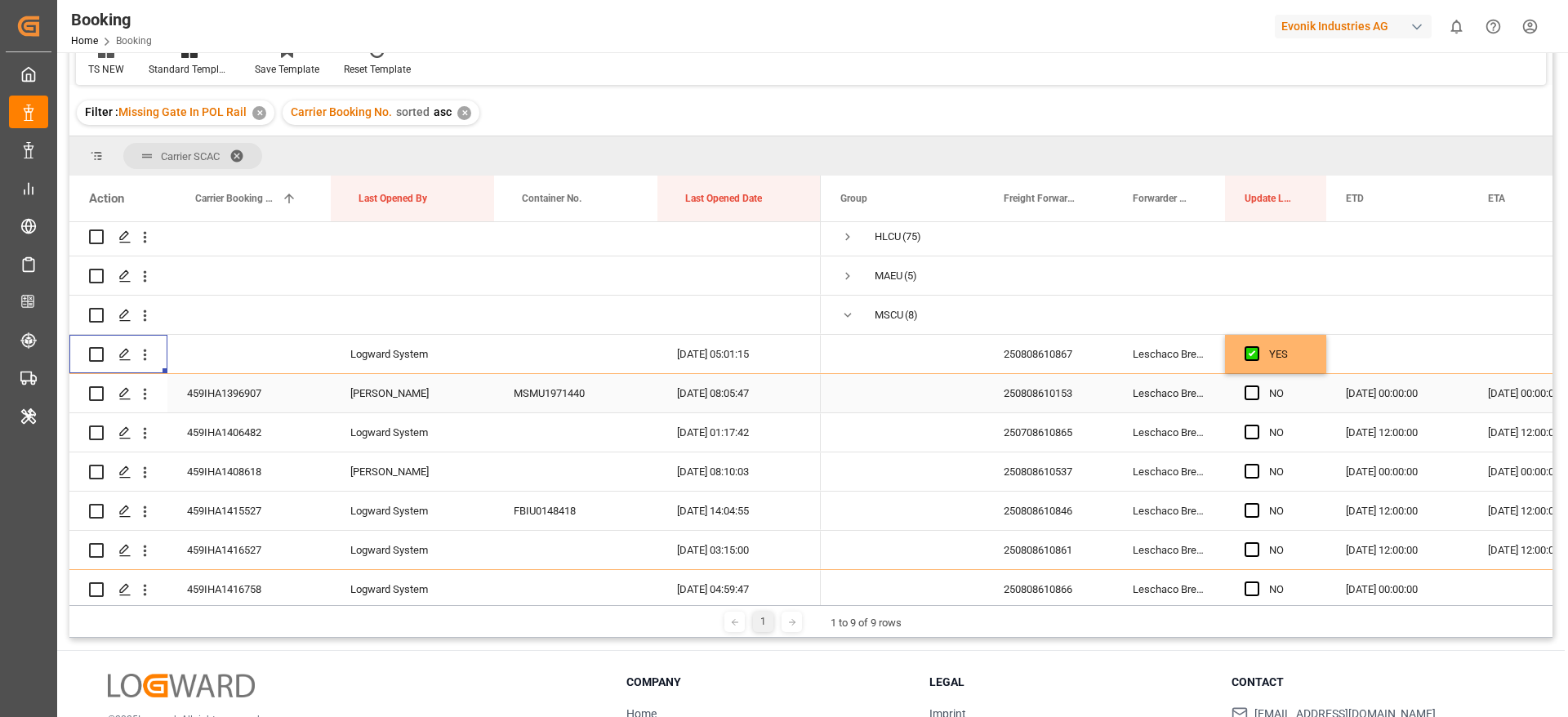
click at [270, 399] on div "459IHA1396907" at bounding box center [249, 393] width 163 height 39
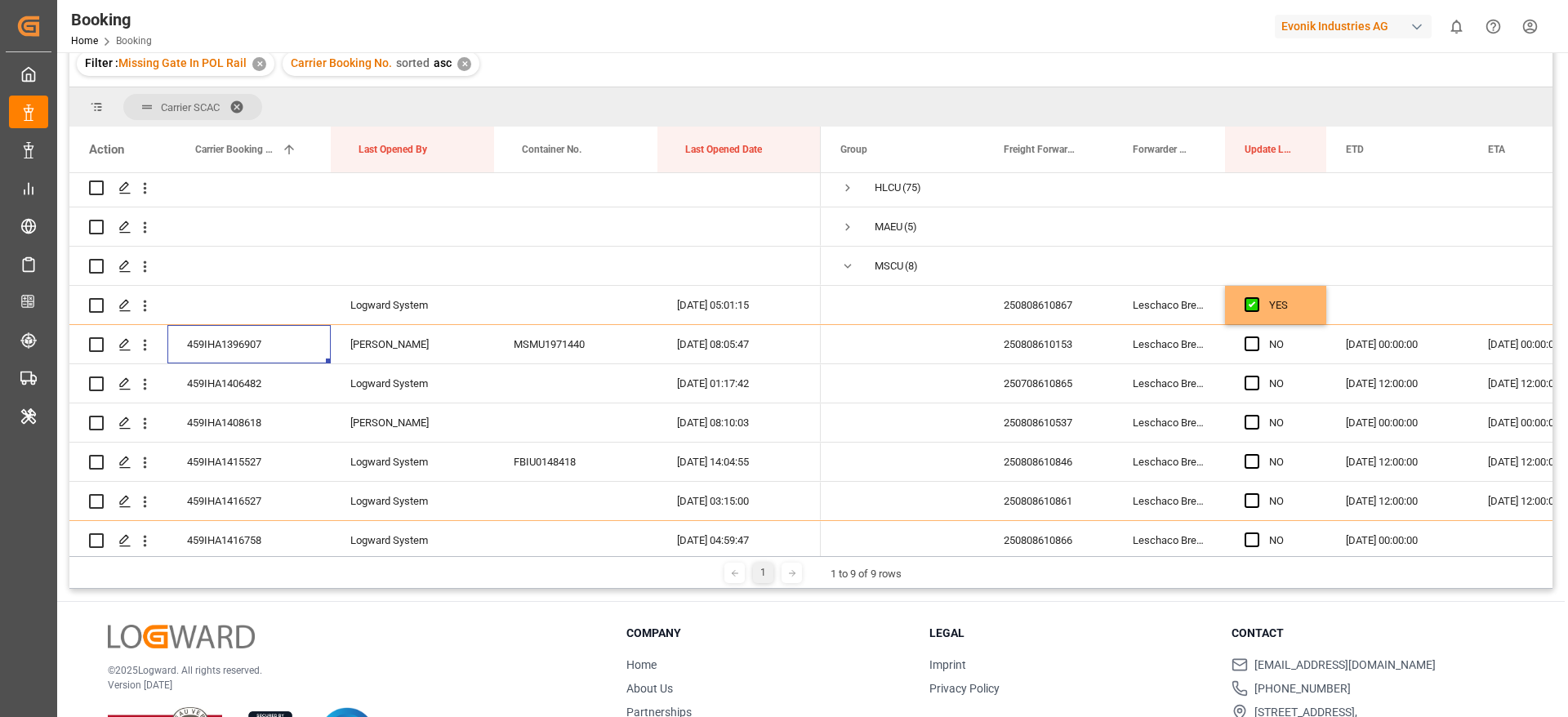
scroll to position [123, 0]
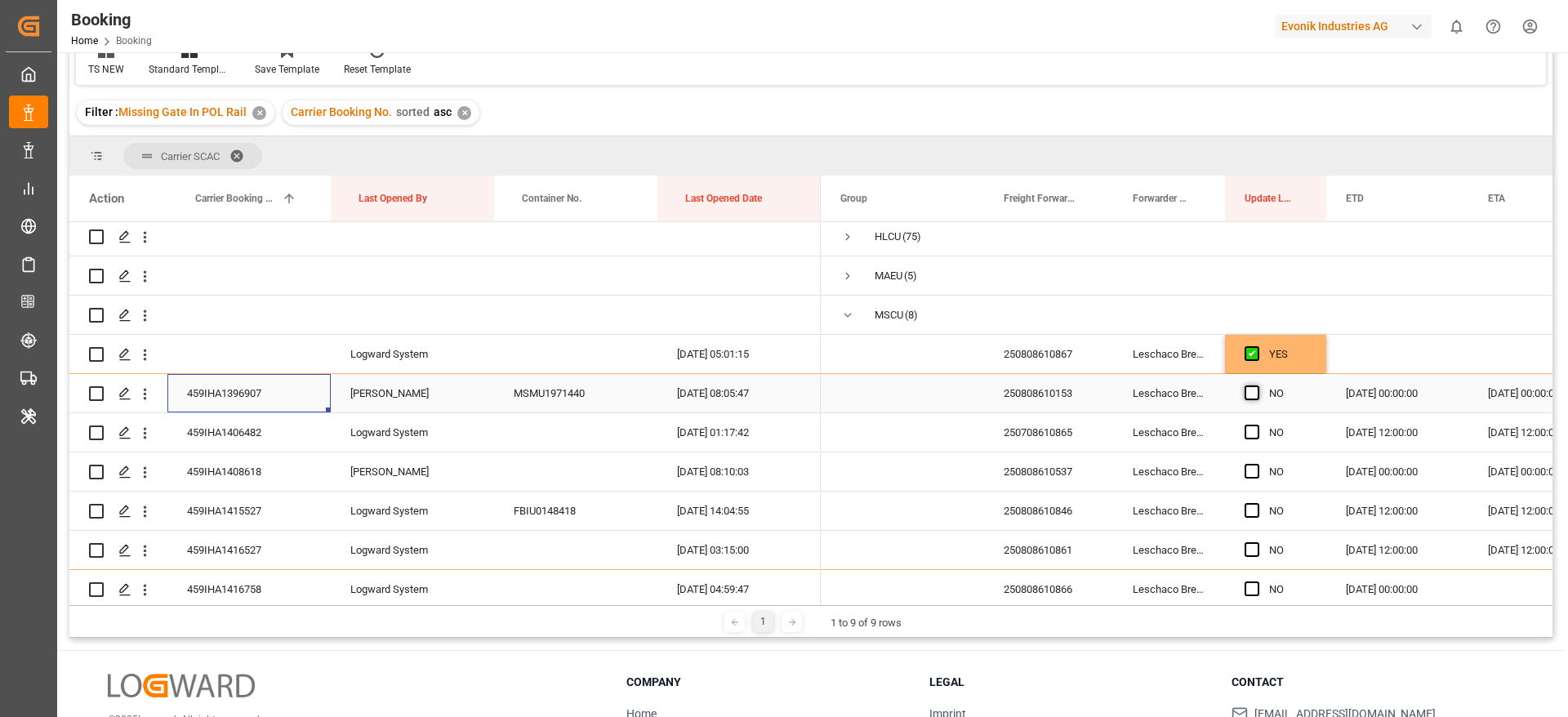
click at [1258, 391] on span "Press SPACE to select this row." at bounding box center [1251, 392] width 15 height 15
click at [1257, 385] on input "Press SPACE to select this row." at bounding box center [1257, 385] width 0 height 0
click at [244, 422] on div "459IHA1406482" at bounding box center [249, 433] width 163 height 39
click at [148, 438] on icon "open menu" at bounding box center [145, 434] width 18 height 18
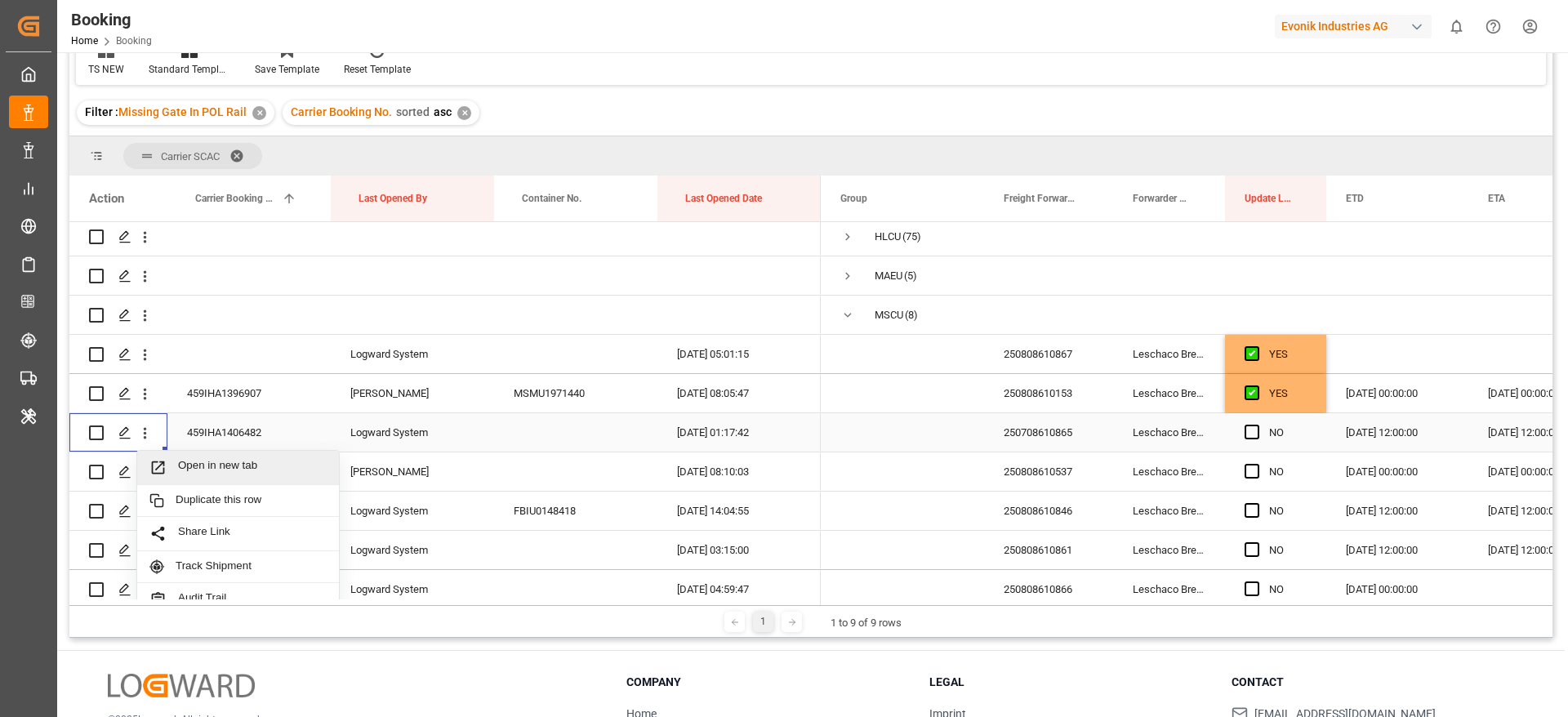
click at [191, 466] on span "Open in new tab" at bounding box center [252, 468] width 148 height 18
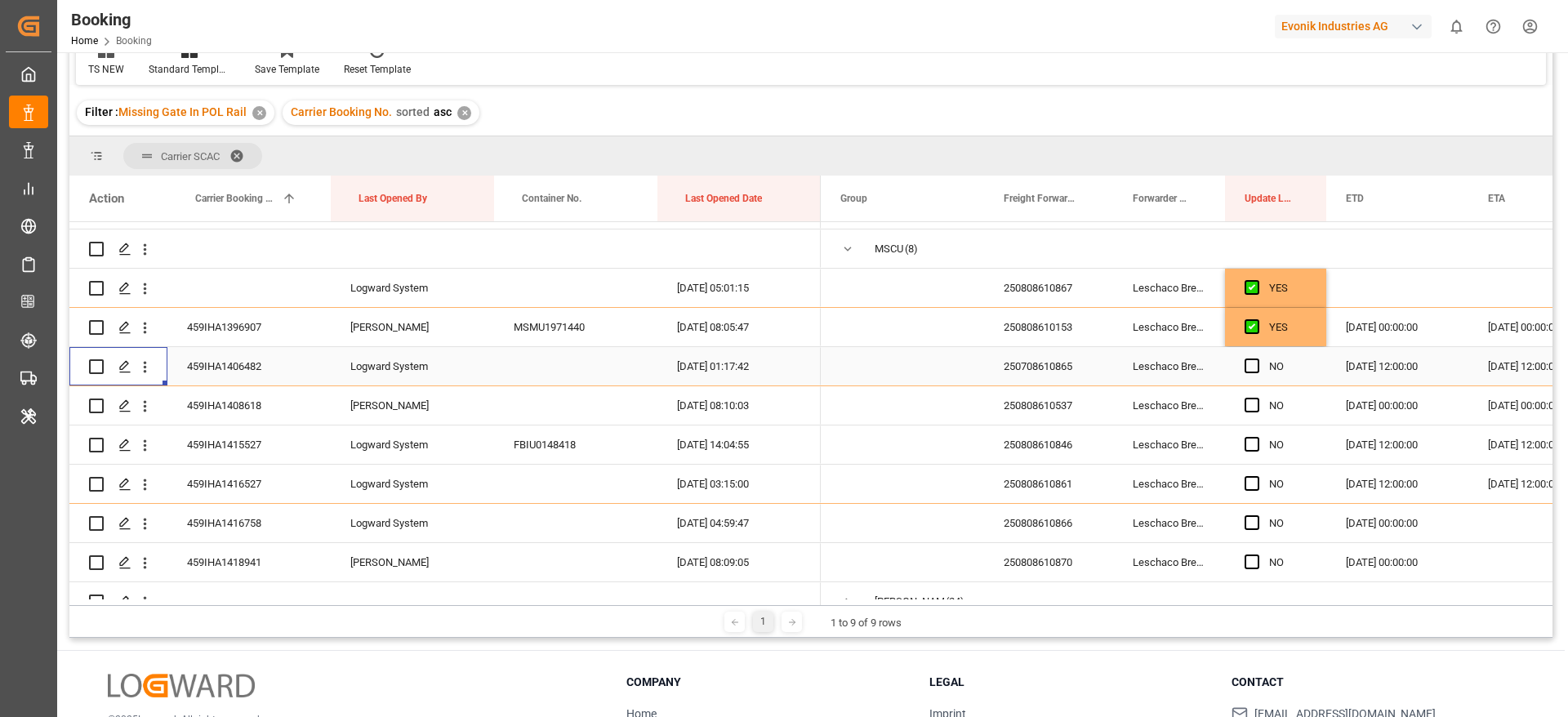
scroll to position [245, 0]
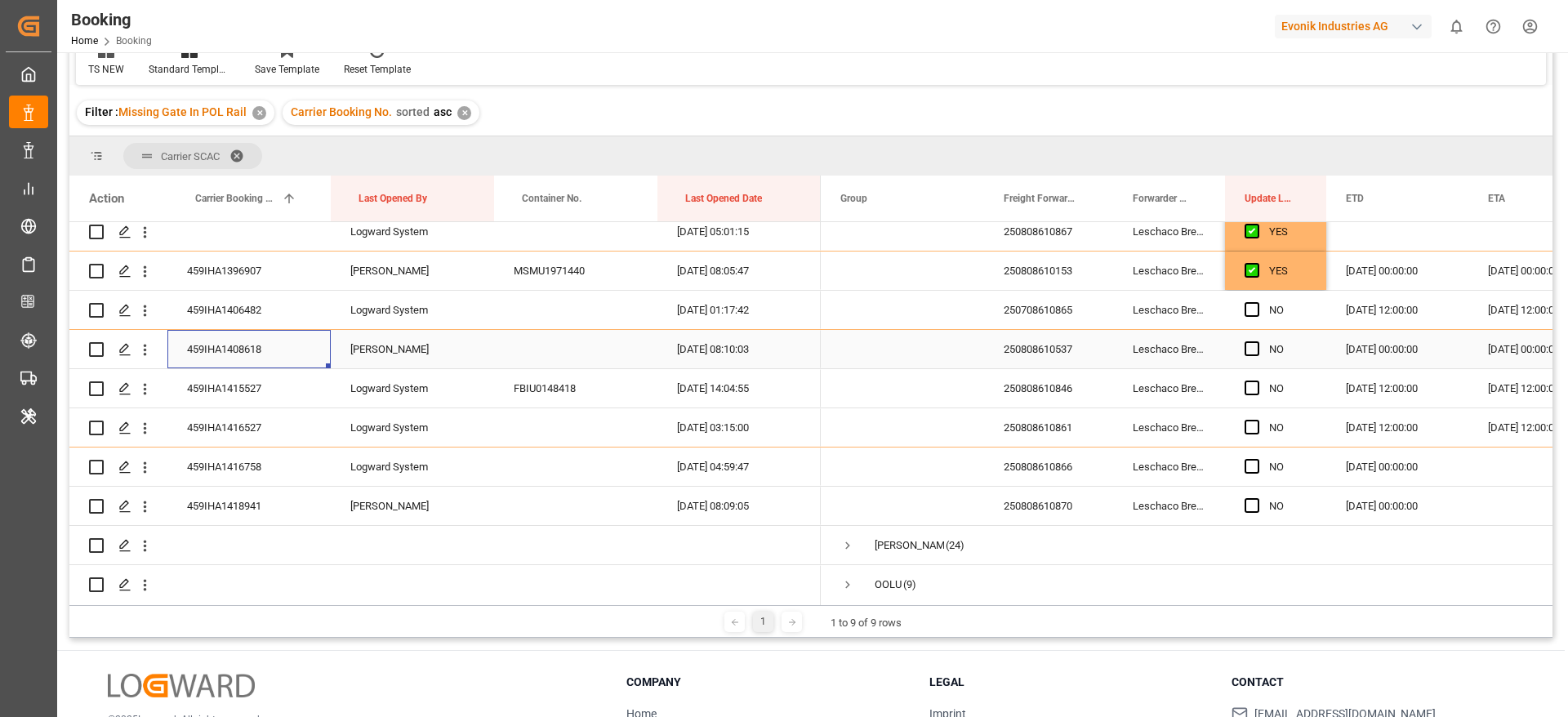
click at [282, 344] on div "459IHA1408618" at bounding box center [249, 349] width 163 height 39
click at [1250, 347] on span "Press SPACE to select this row." at bounding box center [1251, 348] width 15 height 15
click at [1257, 341] on input "Press SPACE to select this row." at bounding box center [1257, 341] width 0 height 0
click at [300, 386] on div "459IHA1415527" at bounding box center [249, 389] width 163 height 39
click at [1252, 388] on span "Press SPACE to select this row." at bounding box center [1251, 388] width 15 height 15
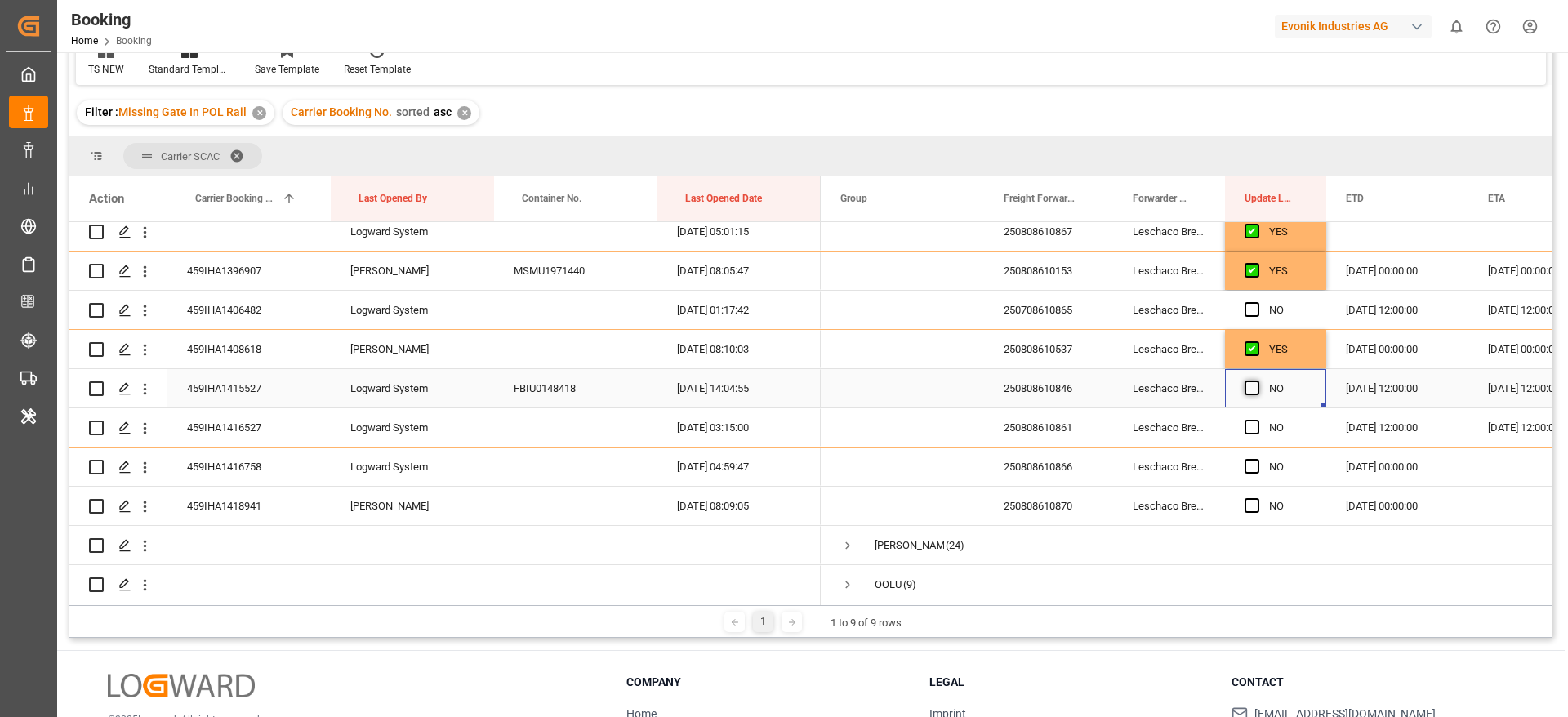
click at [1257, 381] on input "Press SPACE to select this row." at bounding box center [1257, 381] width 0 height 0
click at [1247, 431] on span "Press SPACE to select this row." at bounding box center [1251, 427] width 15 height 15
click at [1257, 419] on input "Press SPACE to select this row." at bounding box center [1257, 419] width 0 height 0
click at [293, 477] on div "459IHA1416758" at bounding box center [249, 467] width 163 height 39
click at [1239, 472] on div "NO" at bounding box center [1275, 467] width 101 height 39
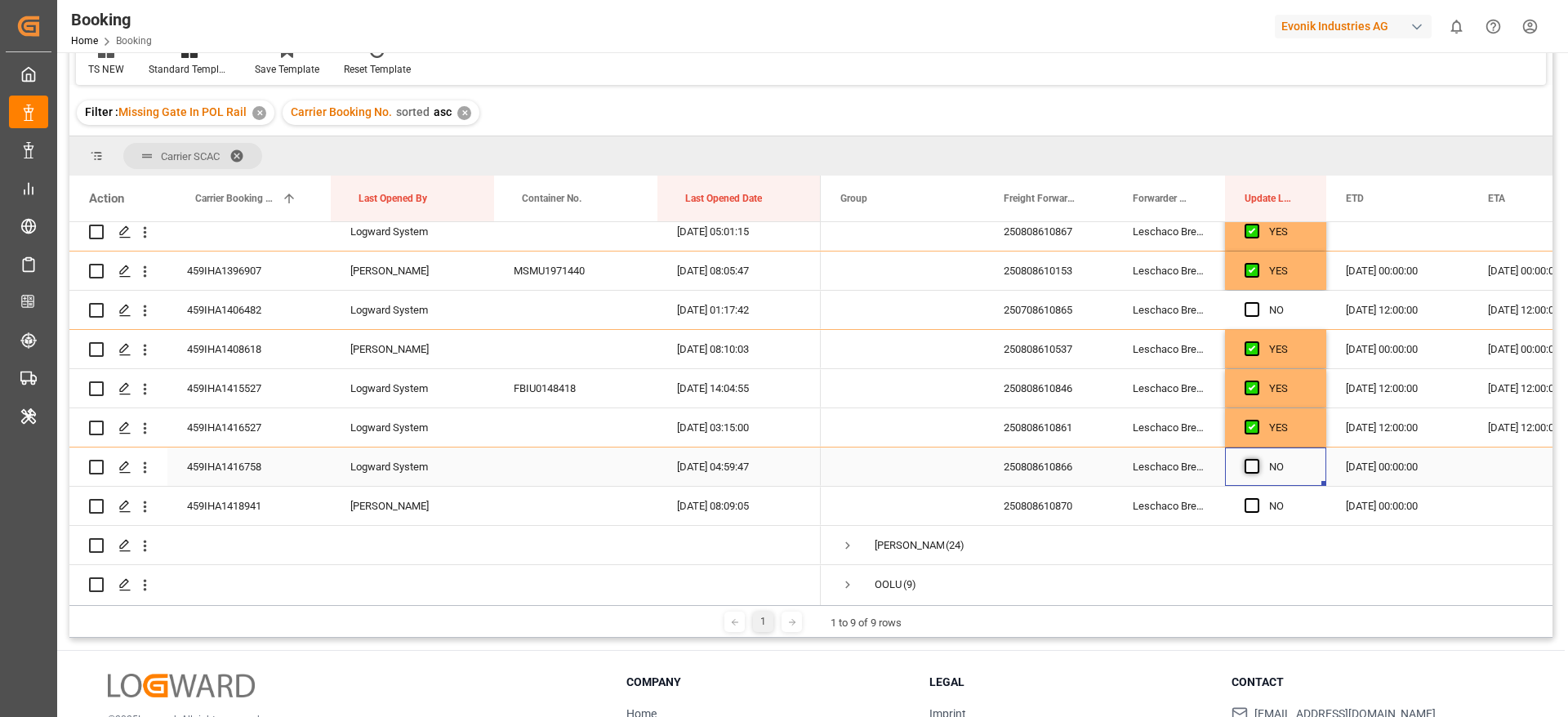
click at [1248, 469] on span "Press SPACE to select this row." at bounding box center [1251, 466] width 15 height 15
click at [1257, 459] on input "Press SPACE to select this row." at bounding box center [1257, 459] width 0 height 0
click at [1250, 510] on span "Press SPACE to select this row." at bounding box center [1251, 505] width 15 height 15
click at [1257, 498] on input "Press SPACE to select this row." at bounding box center [1257, 498] width 0 height 0
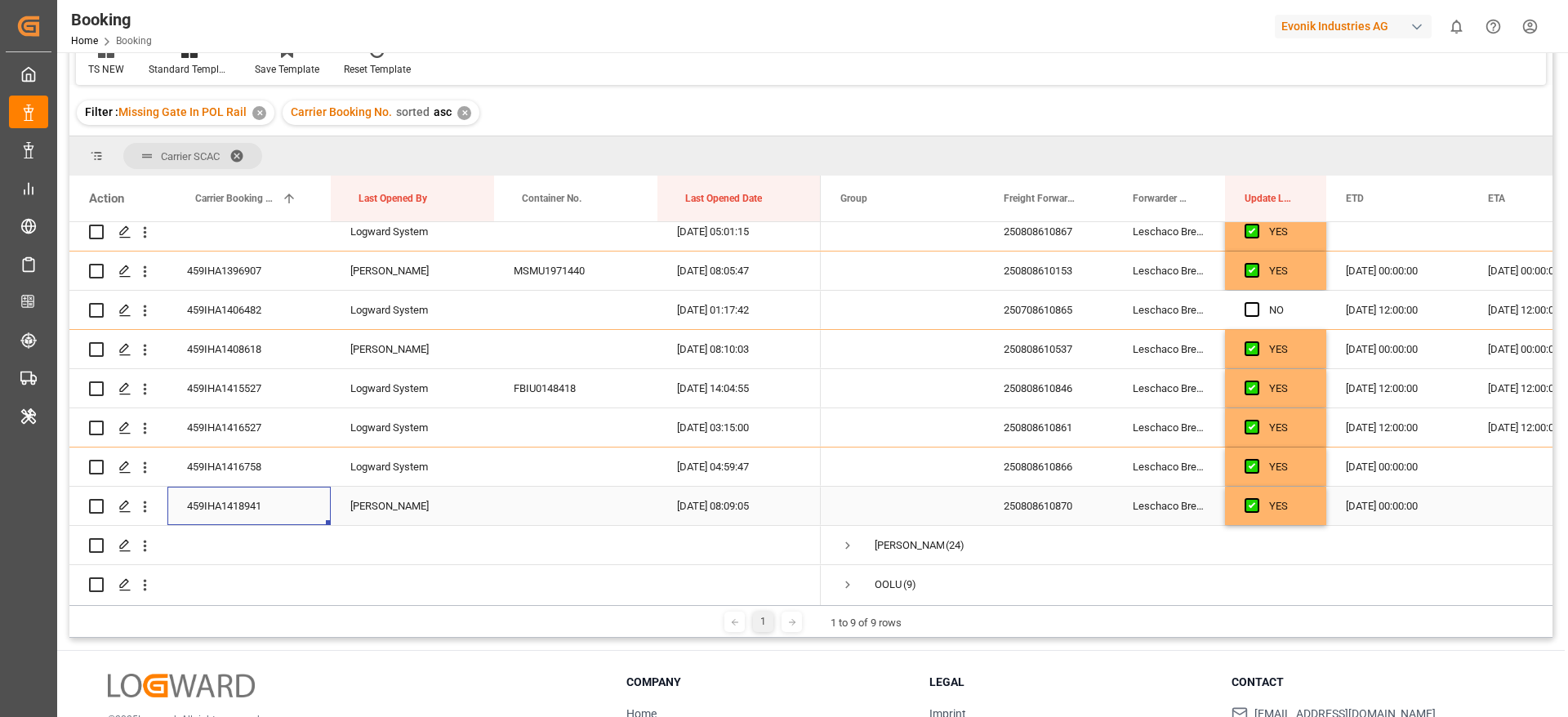
click at [254, 523] on div "459IHA1418941" at bounding box center [249, 506] width 163 height 39
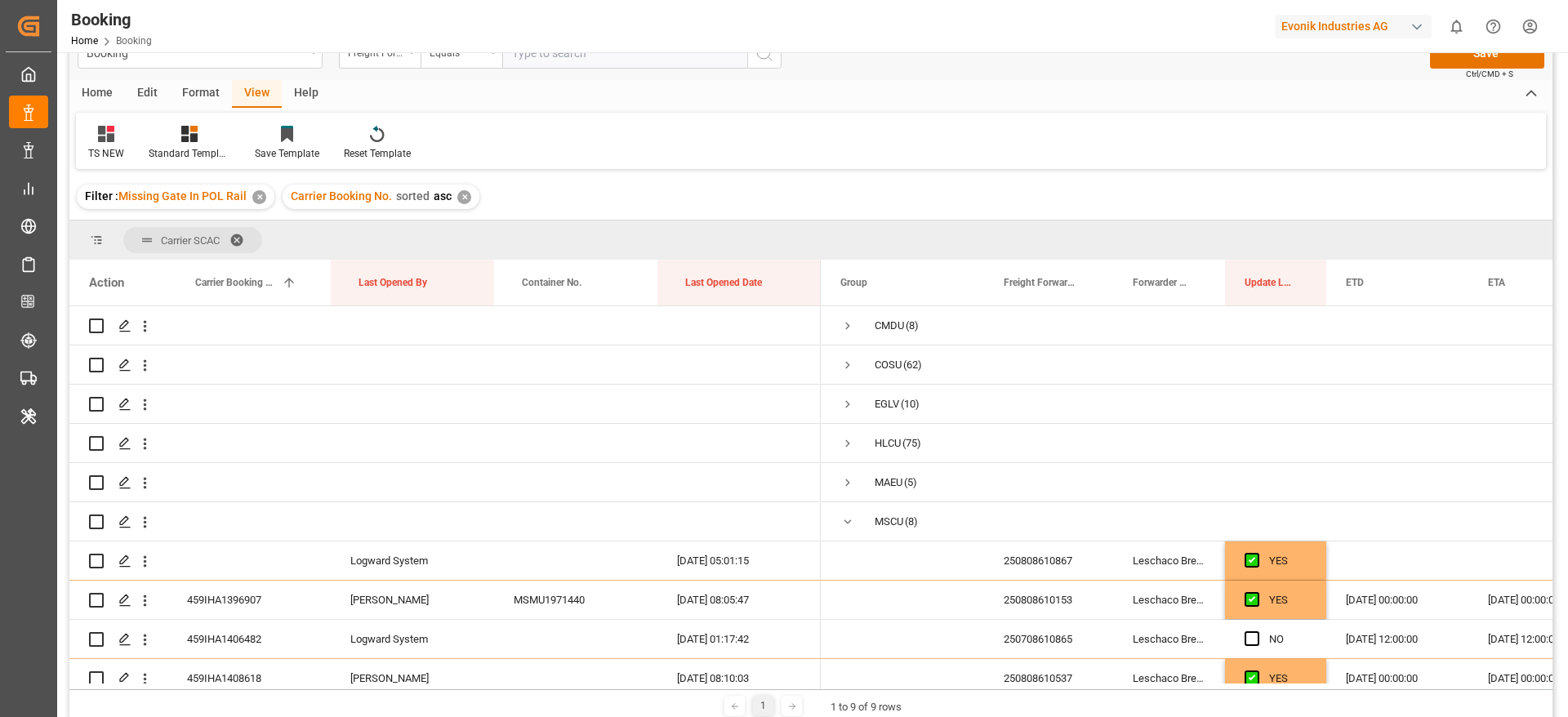
scroll to position [0, 0]
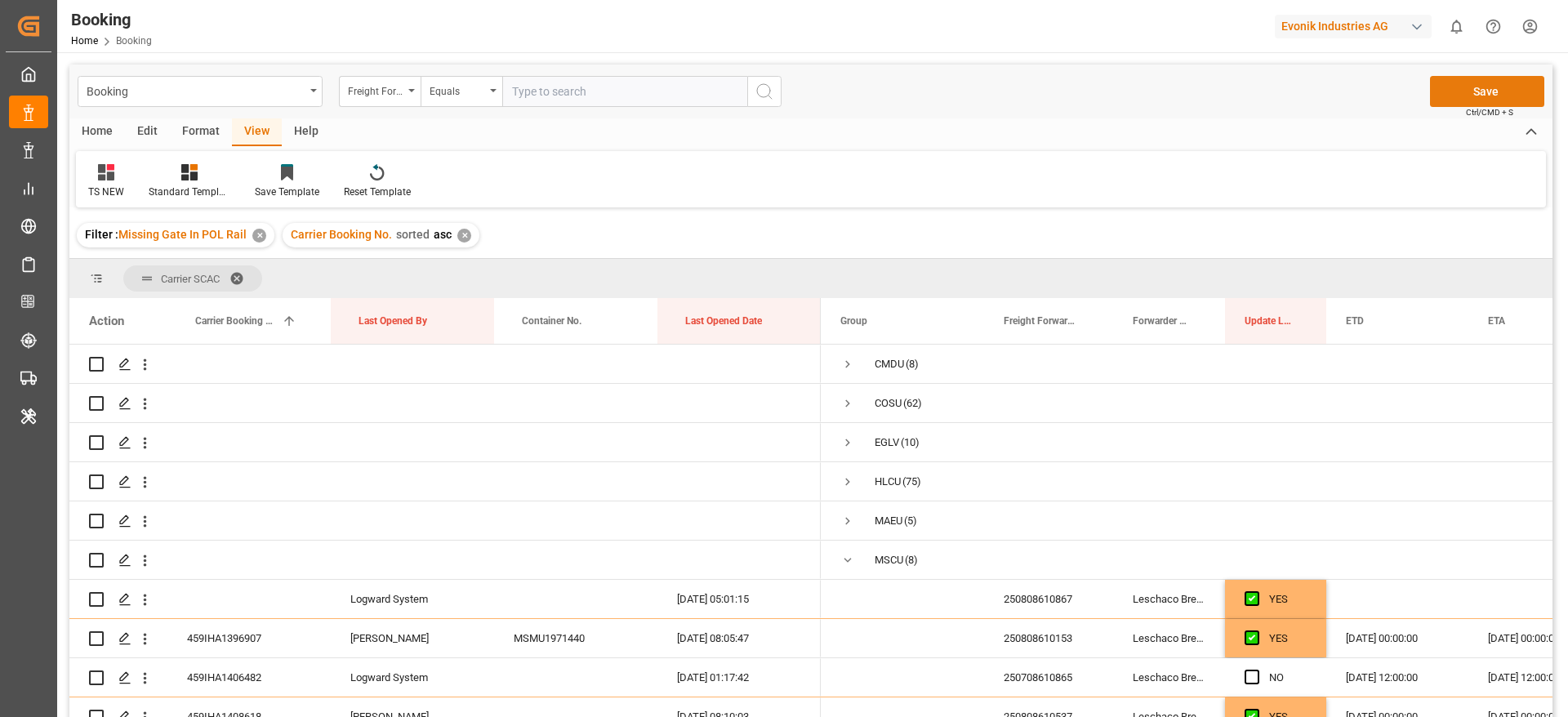
click at [1476, 89] on button "Save" at bounding box center [1487, 91] width 114 height 31
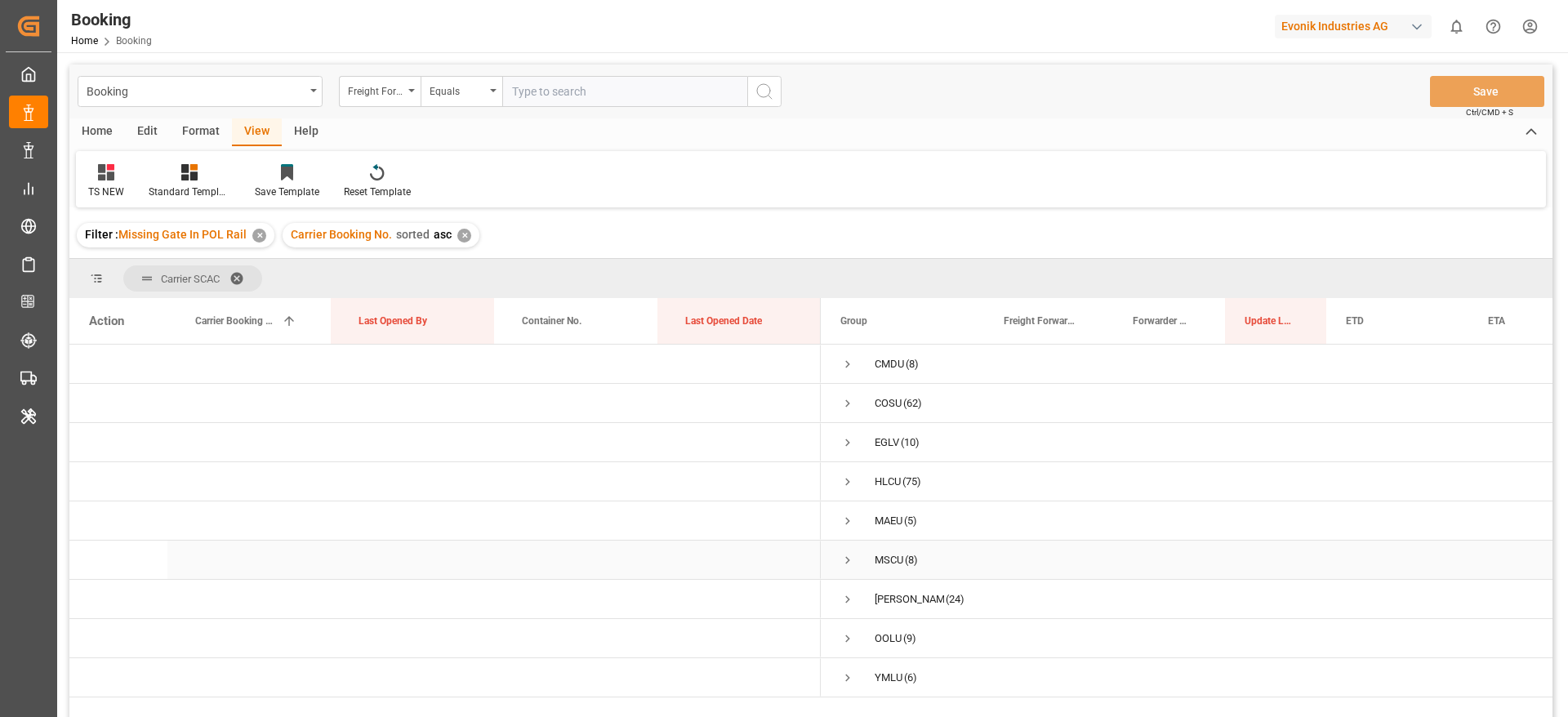
click at [842, 562] on span "Press SPACE to select this row." at bounding box center [848, 560] width 15 height 15
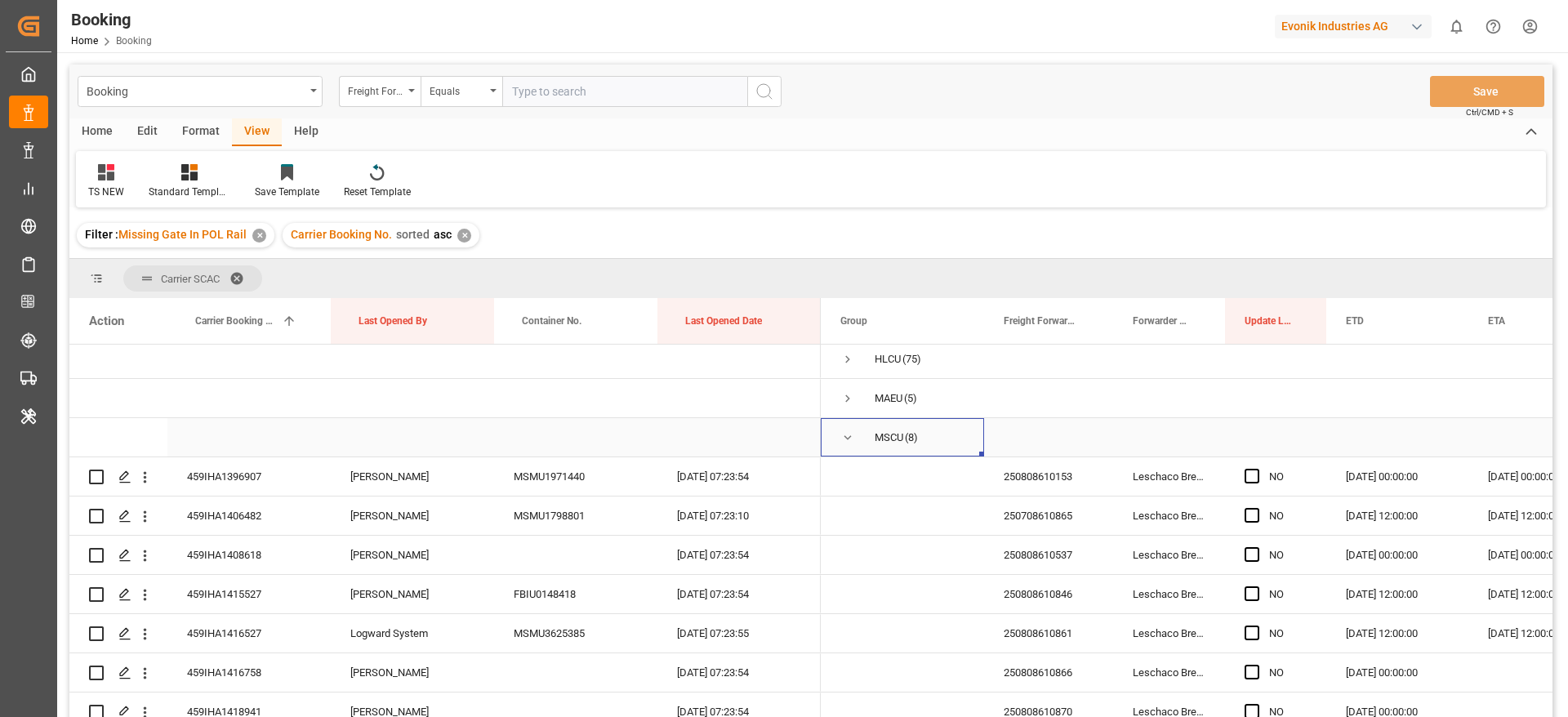
scroll to position [245, 0]
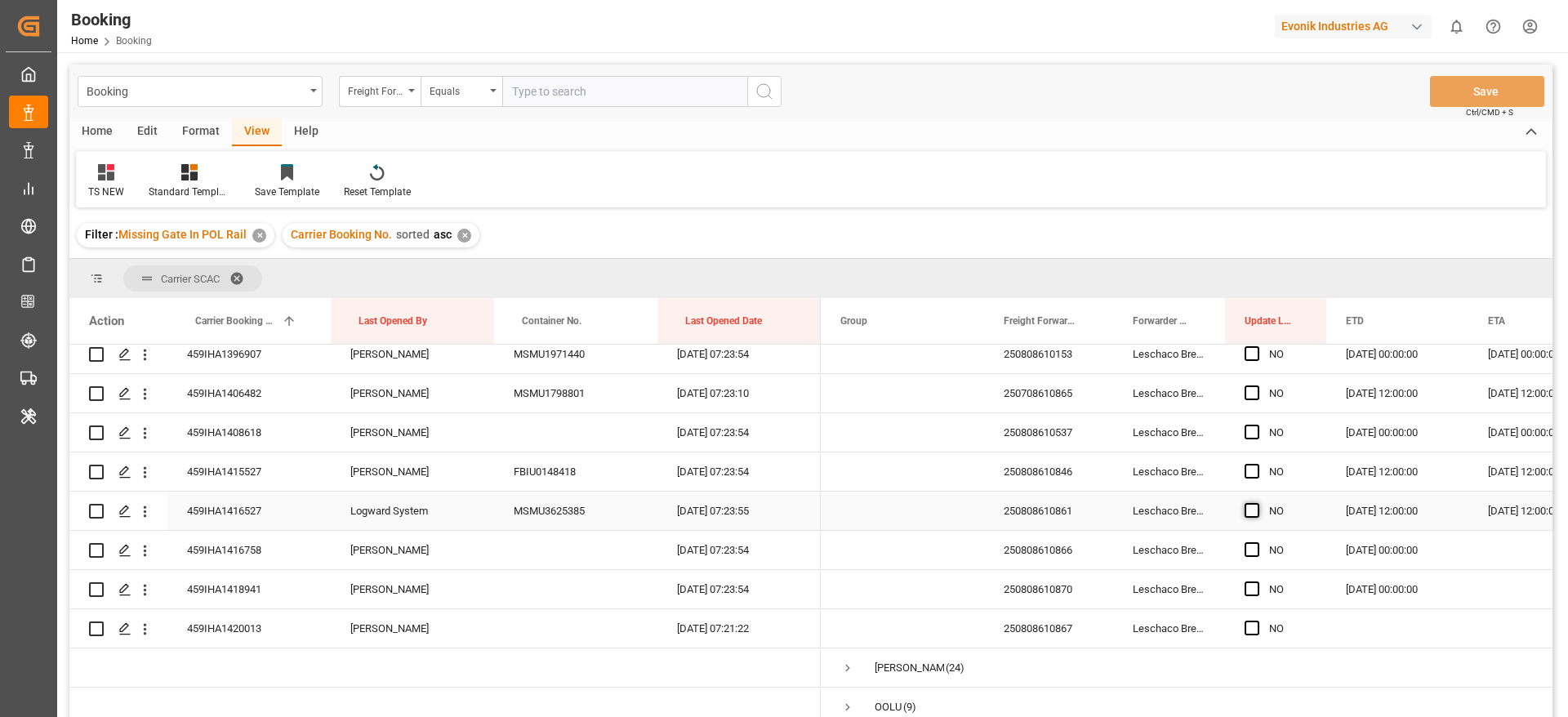
click at [1253, 507] on span "Press SPACE to select this row." at bounding box center [1251, 510] width 15 height 15
click at [1257, 503] on input "Press SPACE to select this row." at bounding box center [1257, 503] width 0 height 0
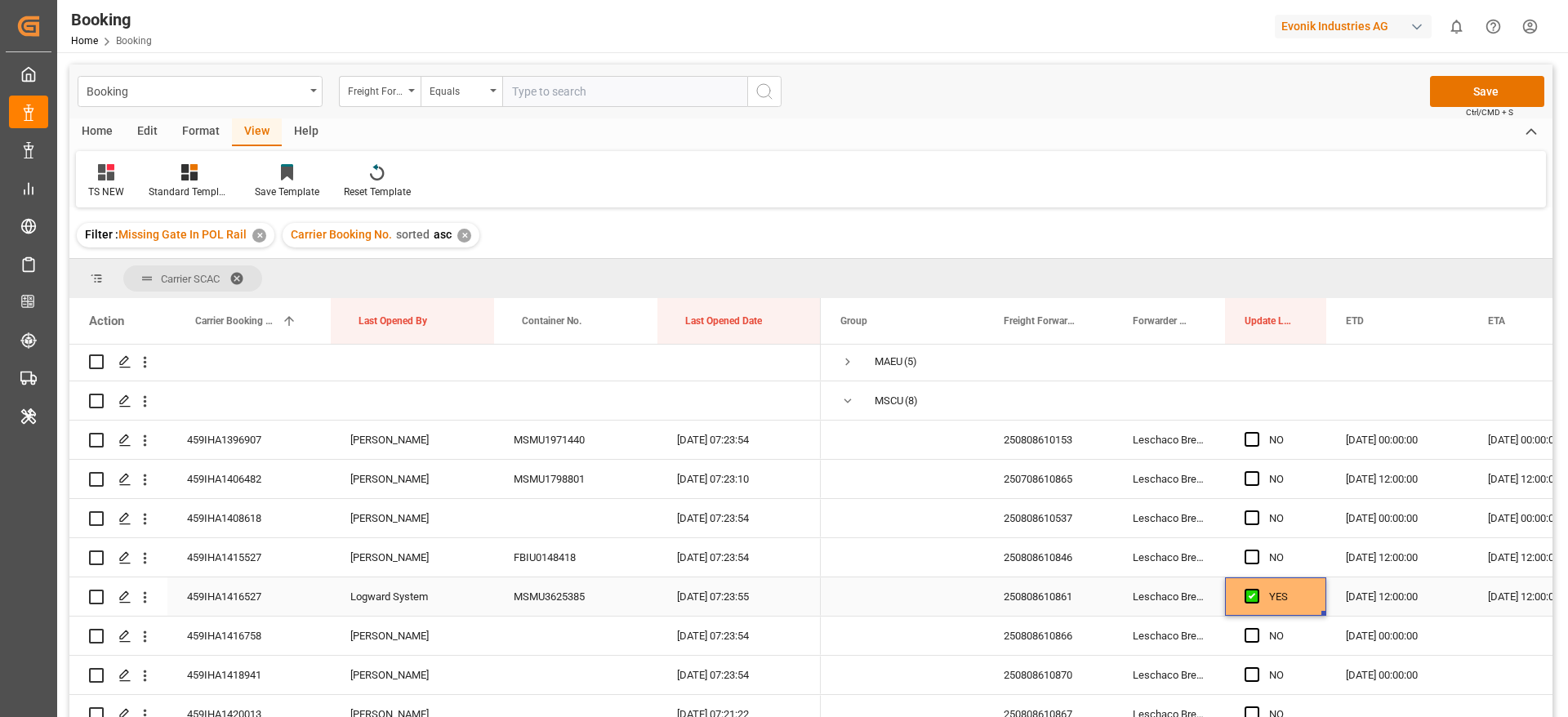
scroll to position [123, 0]
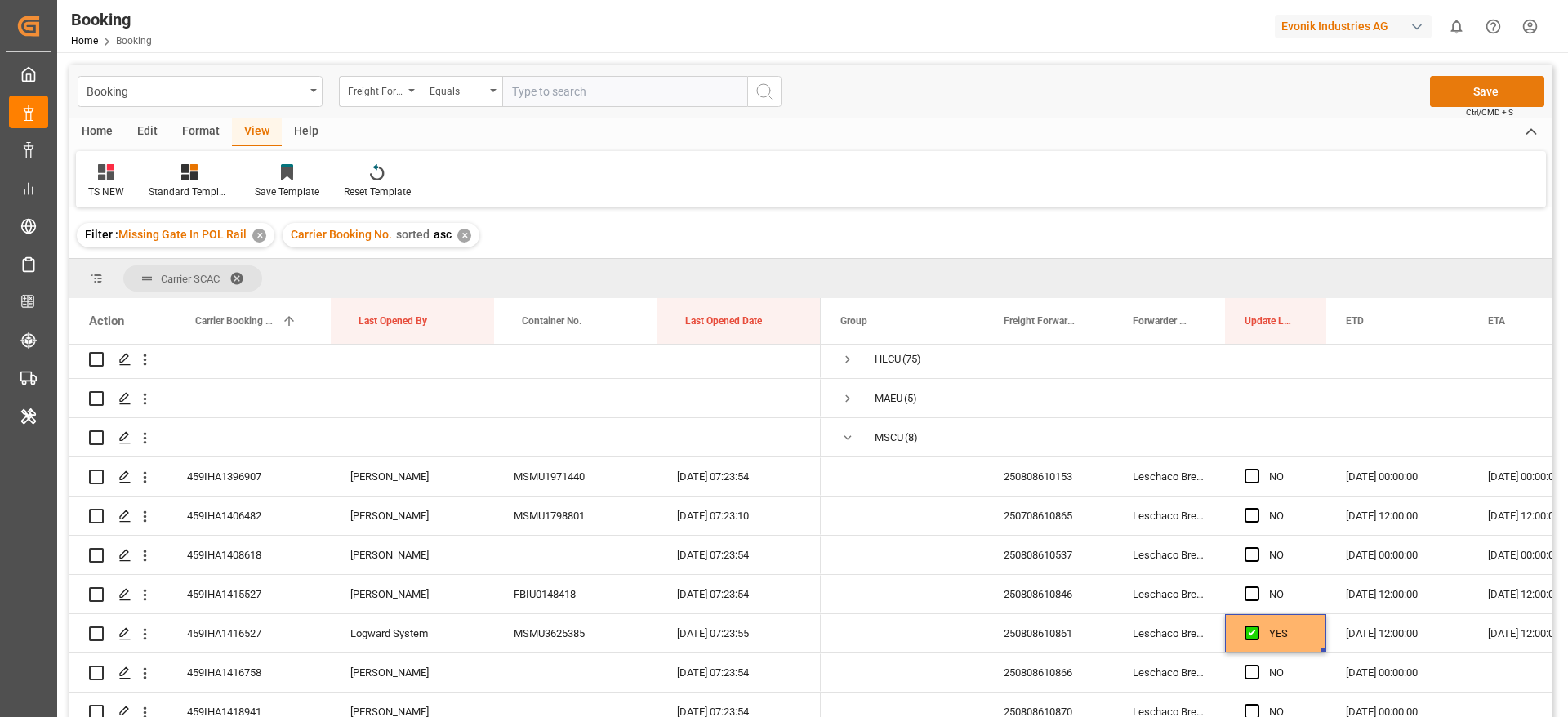
click at [1445, 104] on button "Save" at bounding box center [1487, 91] width 114 height 31
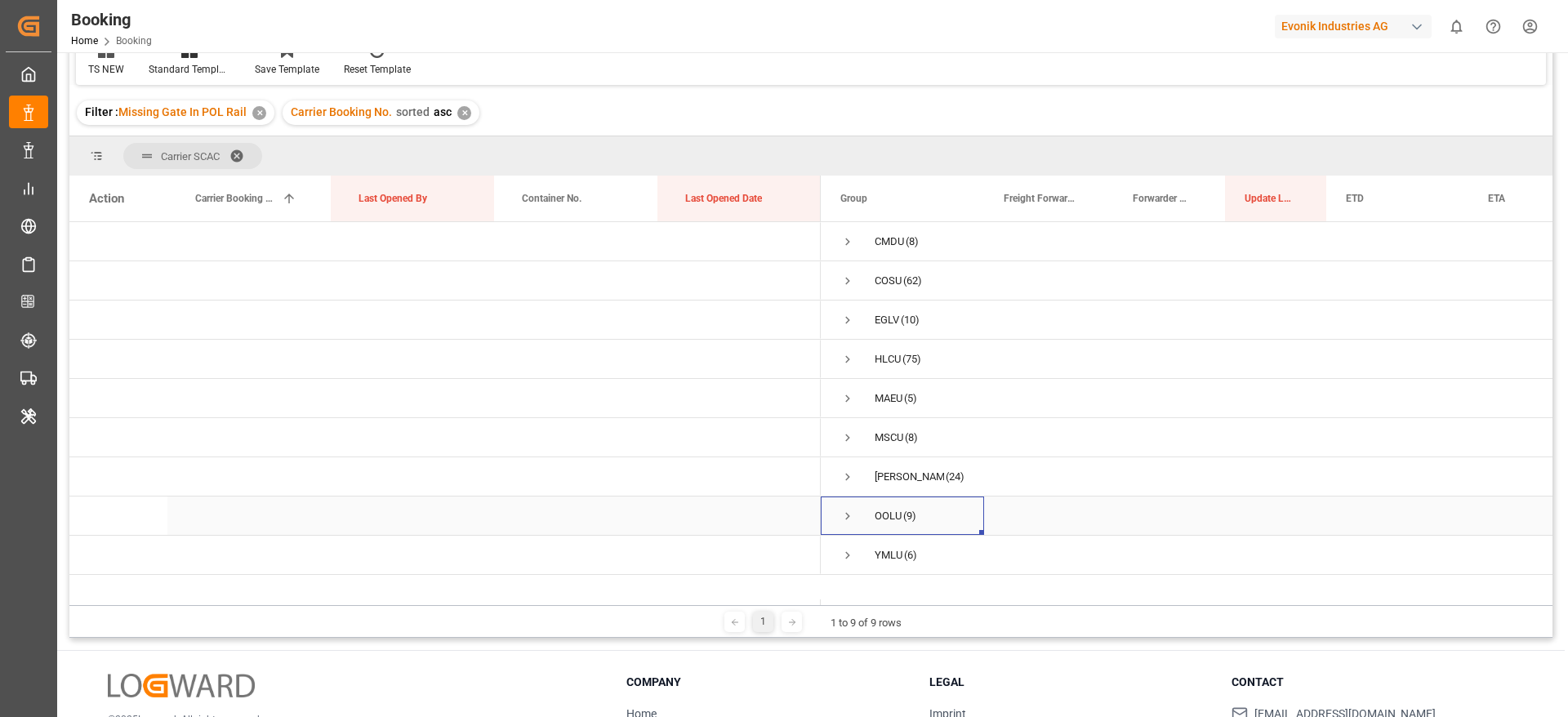
click at [841, 506] on span "Press SPACE to select this row." at bounding box center [848, 516] width 15 height 38
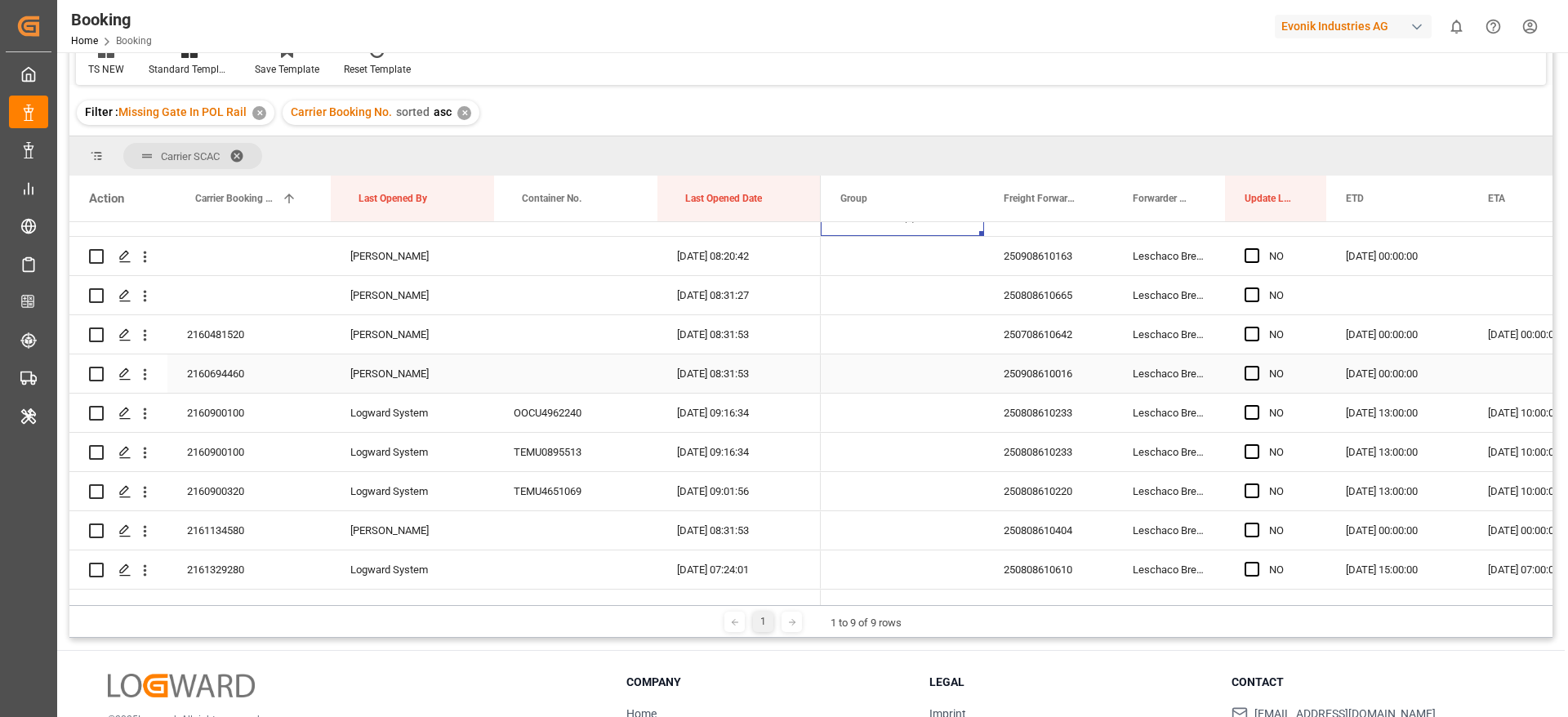
scroll to position [212, 0]
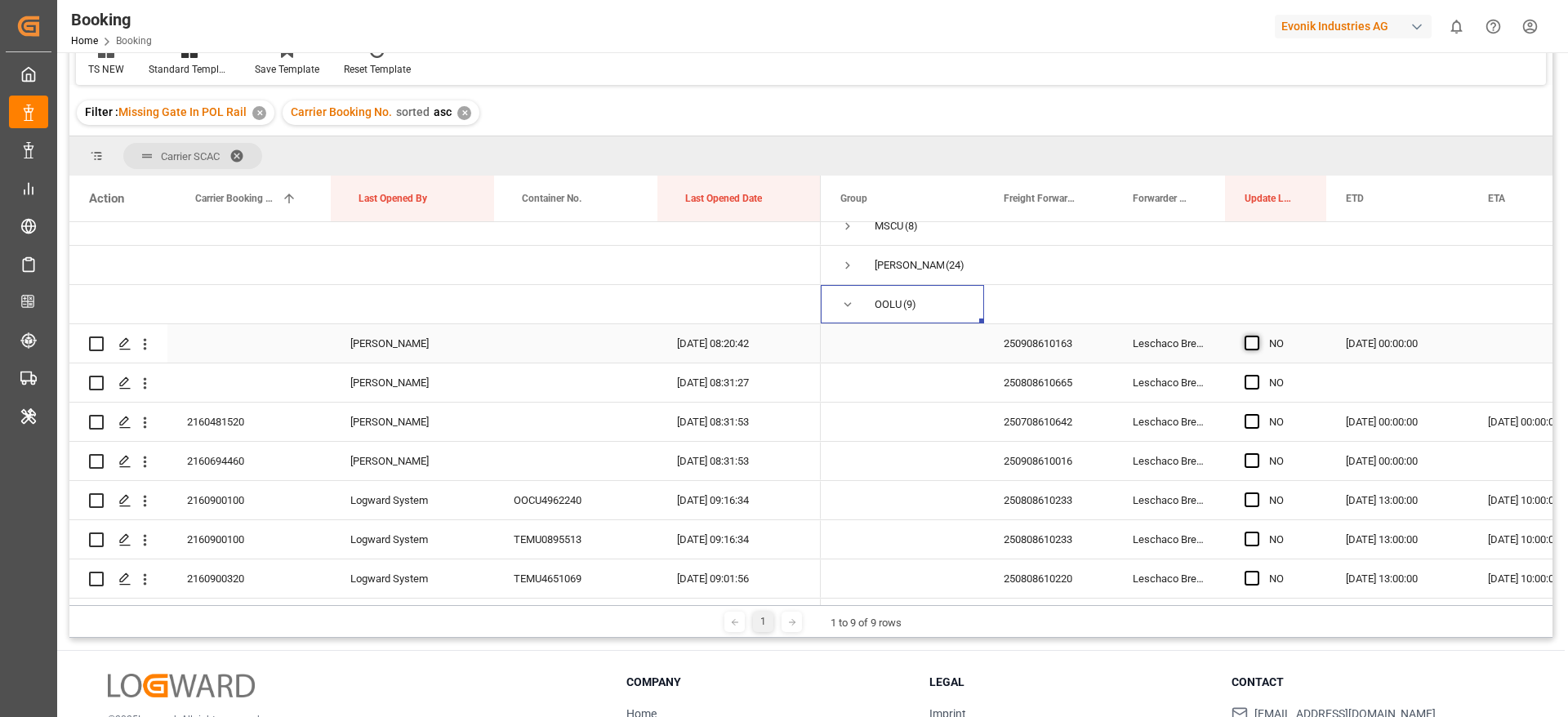
click at [1257, 338] on span "Press SPACE to select this row." at bounding box center [1251, 343] width 15 height 15
click at [1257, 336] on input "Press SPACE to select this row." at bounding box center [1257, 336] width 0 height 0
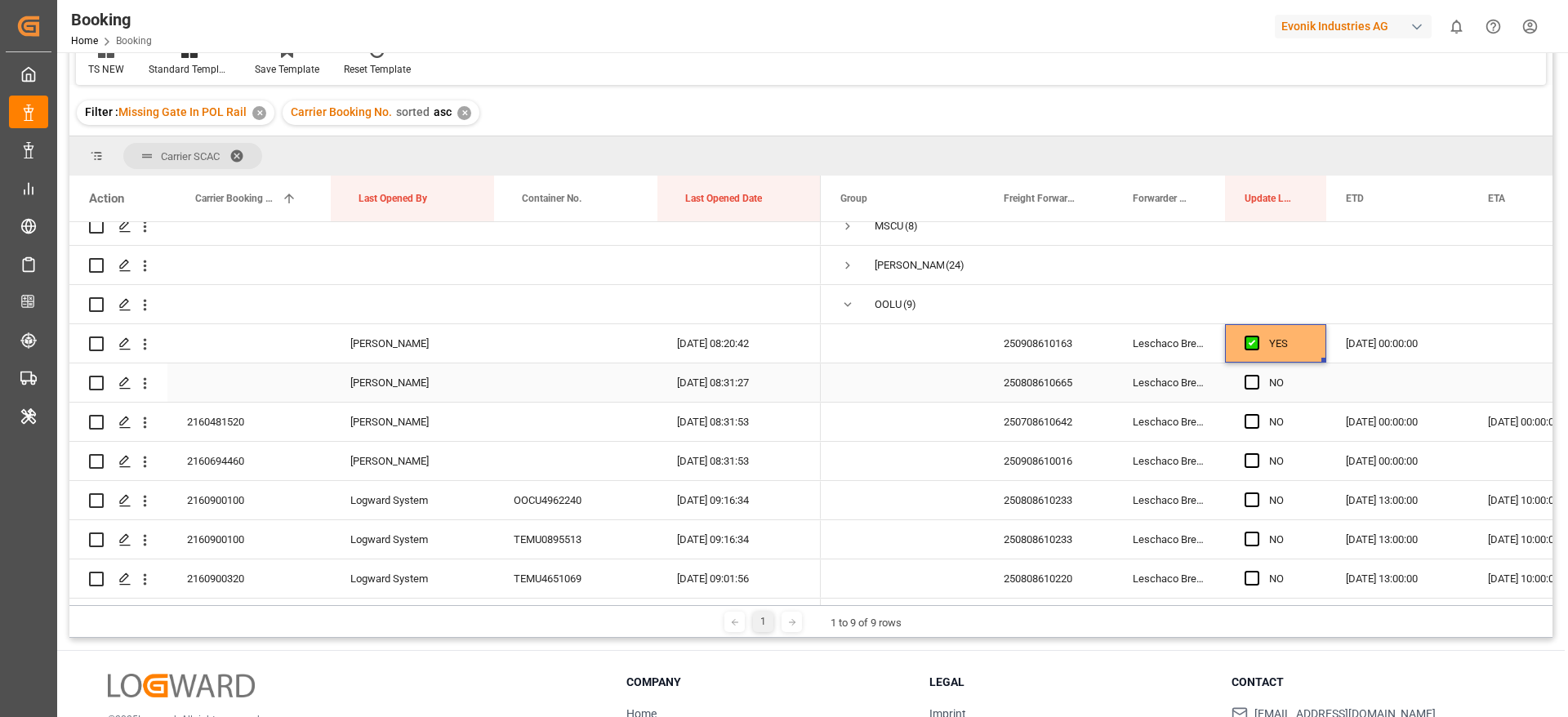
click at [1065, 372] on div "250808610665" at bounding box center [1048, 383] width 129 height 39
click at [1027, 378] on div "250808610665" at bounding box center [1048, 383] width 129 height 39
click at [1253, 383] on span "Press SPACE to select this row." at bounding box center [1251, 382] width 15 height 15
click at [1257, 375] on input "Press SPACE to select this row." at bounding box center [1257, 375] width 0 height 0
click at [1054, 336] on div "250908610163" at bounding box center [1048, 343] width 129 height 39
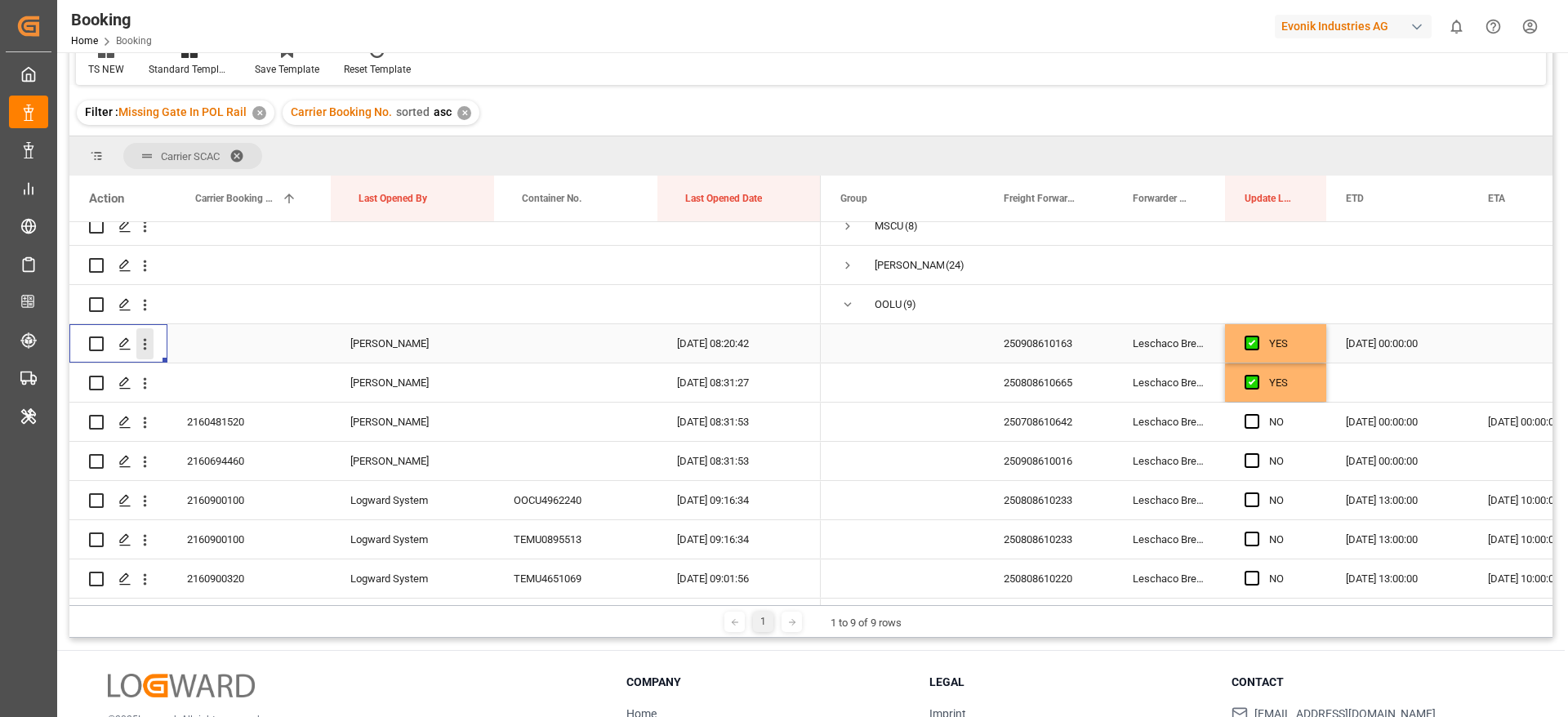
click at [148, 337] on icon "open menu" at bounding box center [145, 345] width 18 height 18
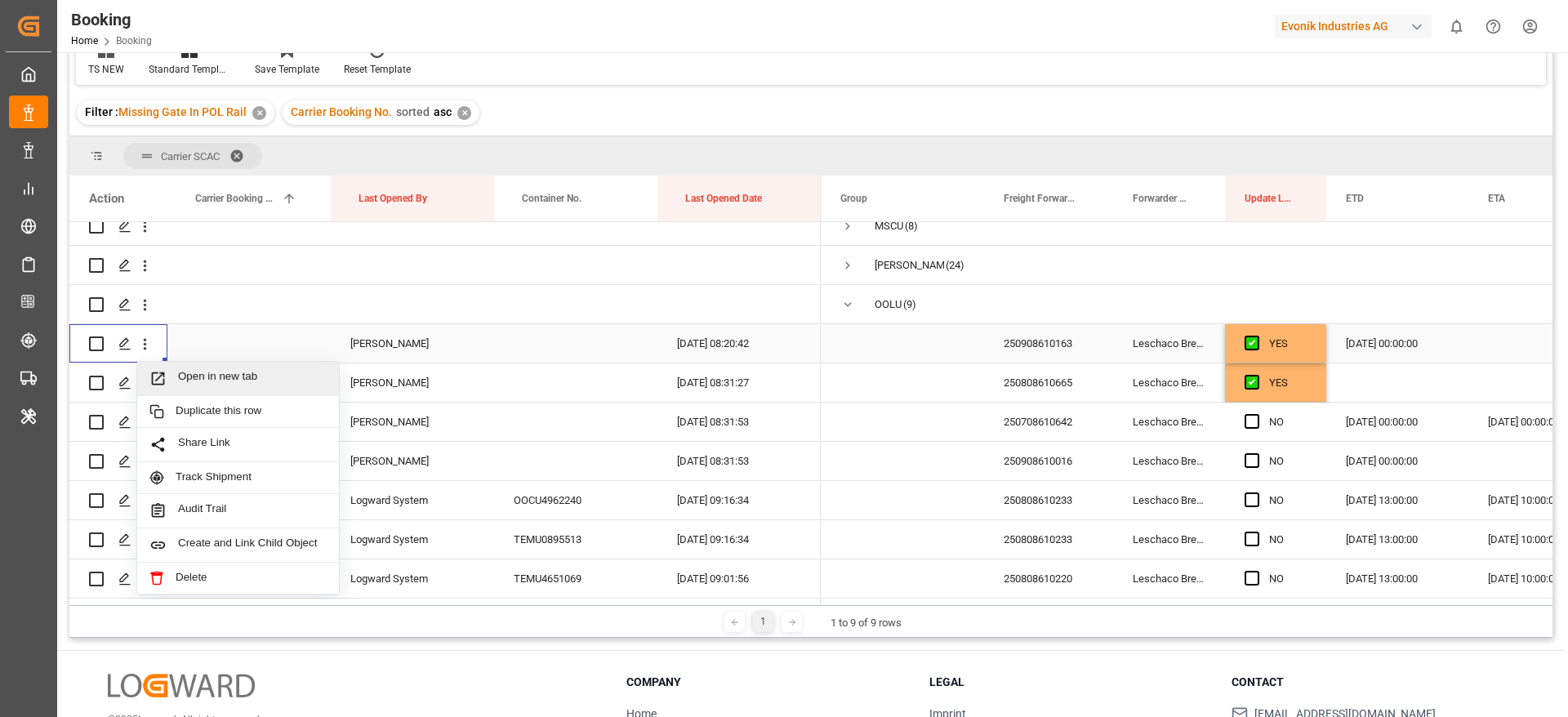
click at [254, 376] on span "Open in new tab" at bounding box center [252, 379] width 148 height 18
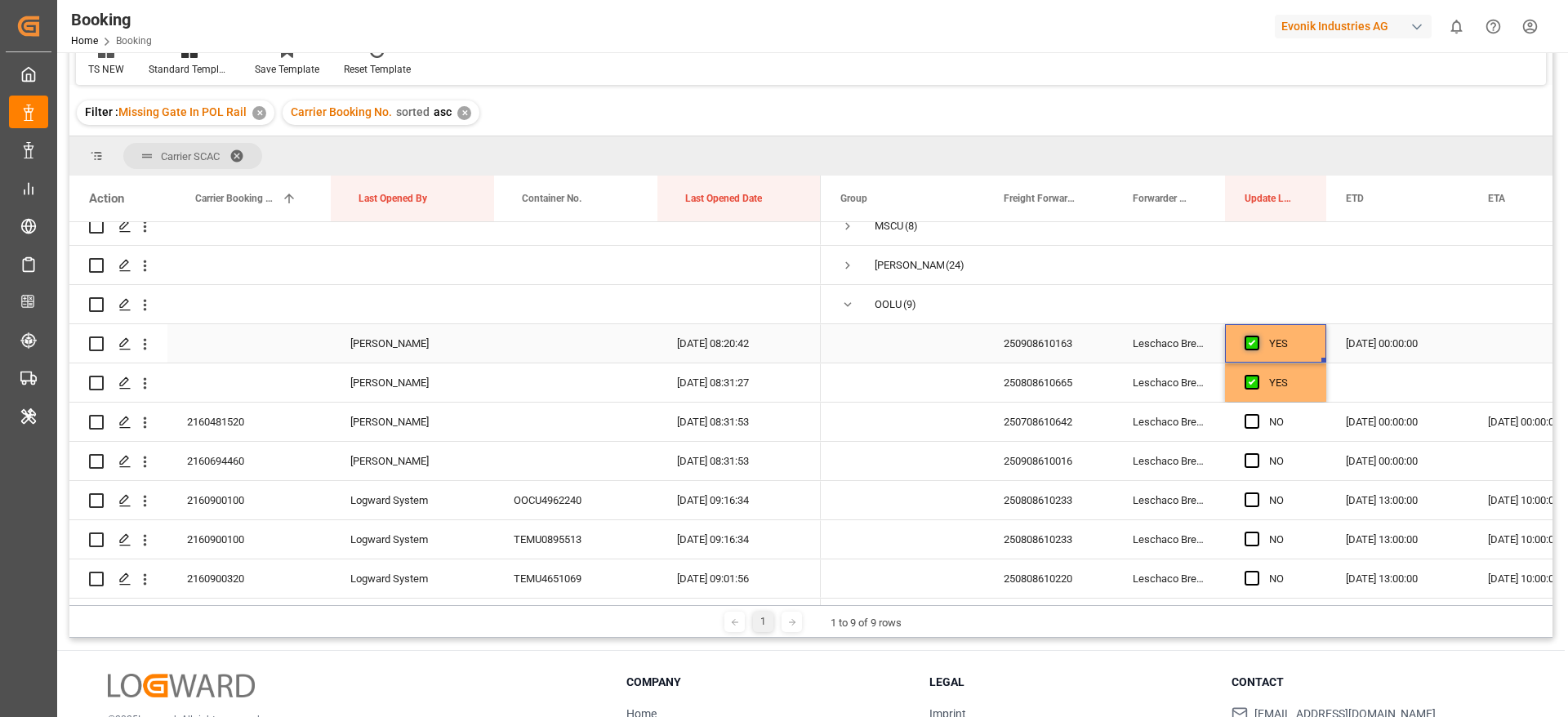
click at [1255, 338] on span "Press SPACE to select this row." at bounding box center [1251, 343] width 15 height 15
click at [1257, 336] on input "Press SPACE to select this row." at bounding box center [1257, 336] width 0 height 0
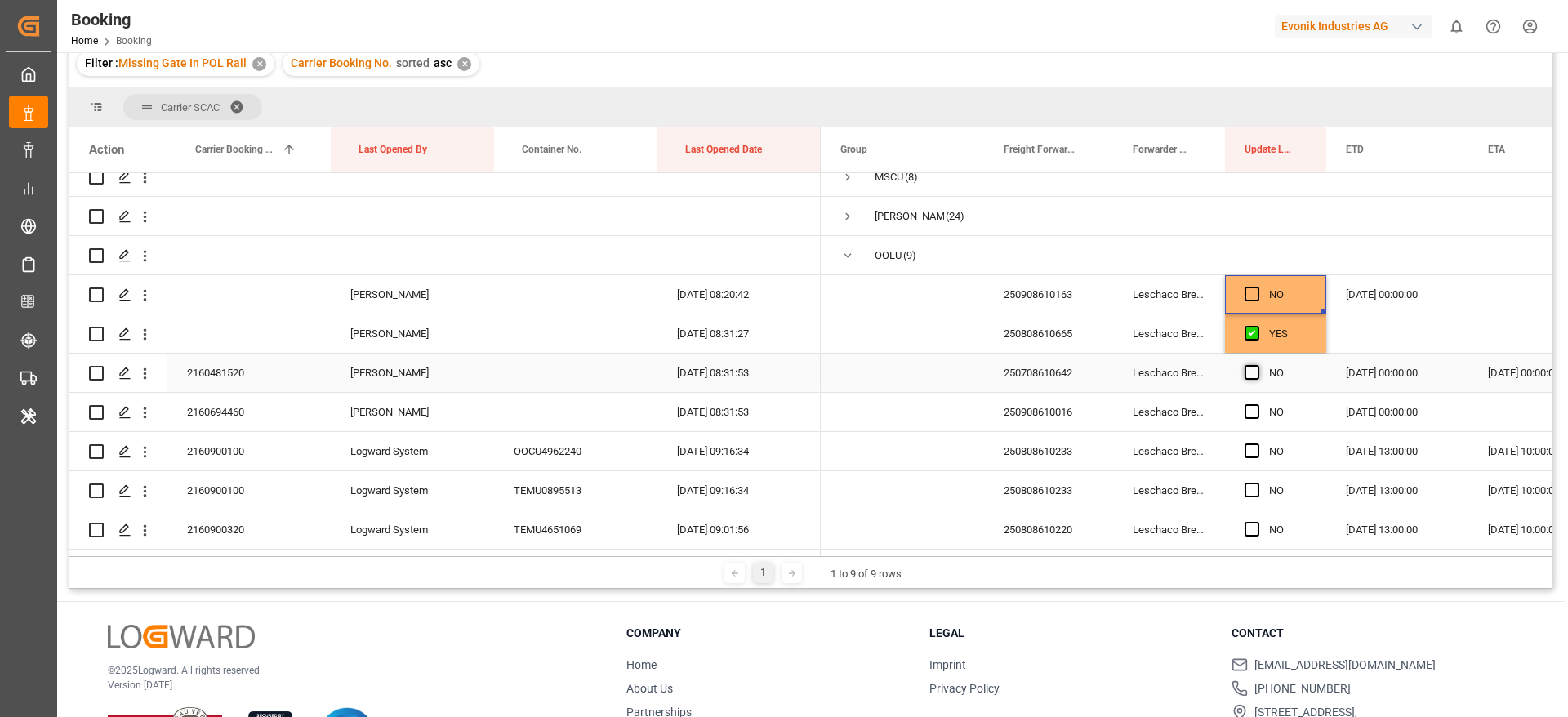
scroll to position [123, 0]
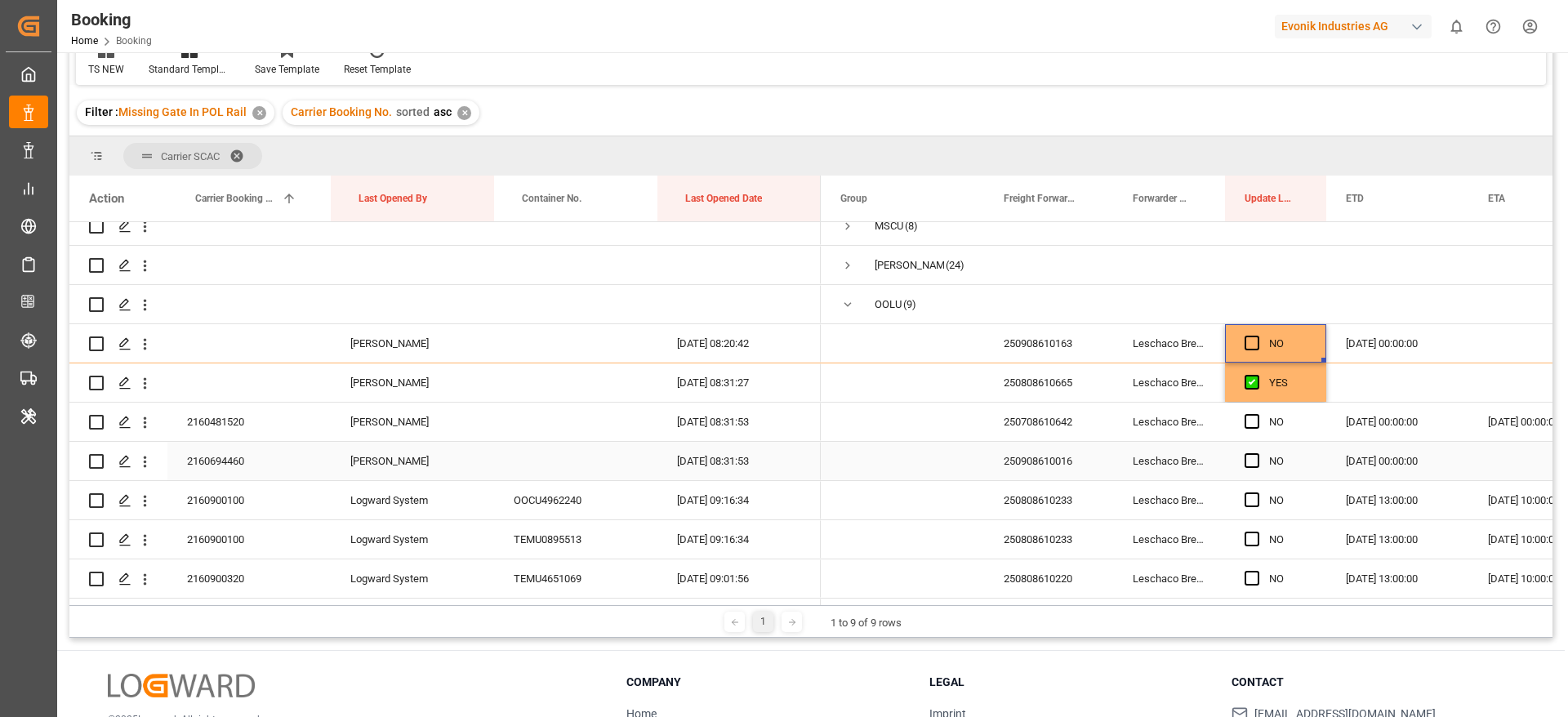
click at [233, 462] on div "2160694460" at bounding box center [249, 461] width 163 height 39
click at [1251, 426] on span "Press SPACE to select this row." at bounding box center [1251, 421] width 15 height 15
click at [1257, 414] on input "Press SPACE to select this row." at bounding box center [1257, 414] width 0 height 0
click at [1253, 454] on span "Press SPACE to select this row." at bounding box center [1251, 461] width 15 height 15
click at [1257, 454] on input "Press SPACE to select this row." at bounding box center [1257, 454] width 0 height 0
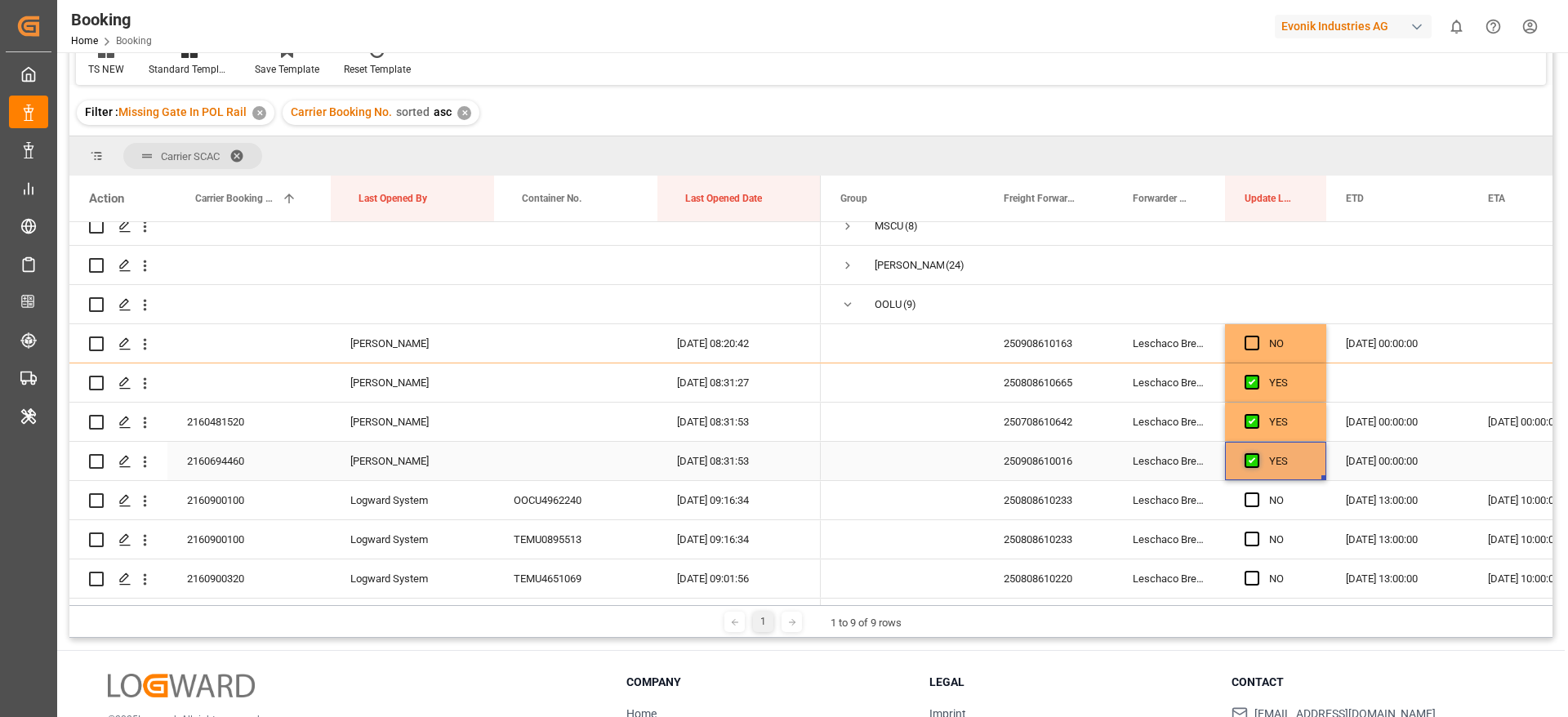
scroll to position [334, 0]
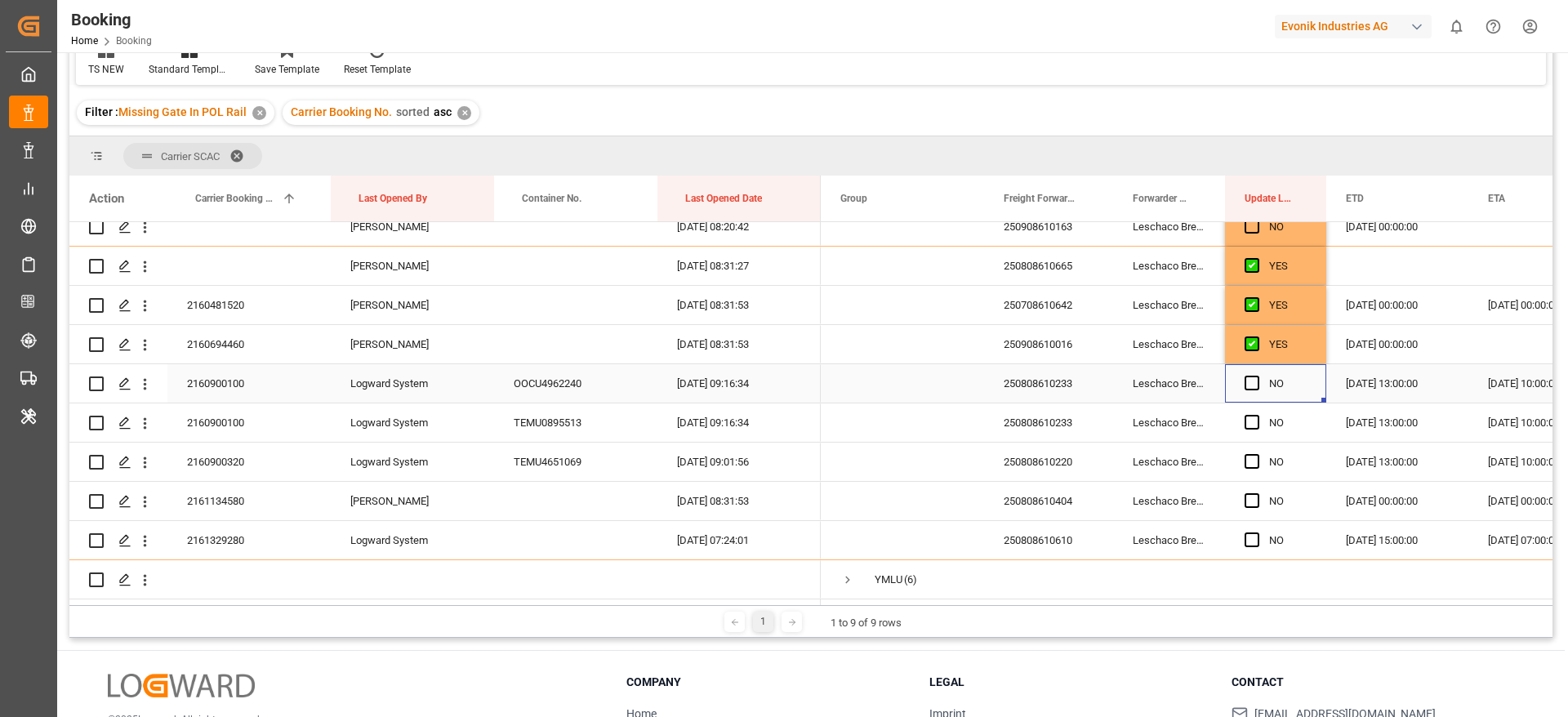
click at [1260, 373] on div "Press SPACE to select this row." at bounding box center [1257, 384] width 25 height 38
click at [1256, 422] on span "Press SPACE to select this row." at bounding box center [1251, 422] width 15 height 15
click at [1257, 415] on input "Press SPACE to select this row." at bounding box center [1257, 415] width 0 height 0
click at [1255, 454] on span "Press SPACE to select this row." at bounding box center [1251, 461] width 15 height 15
click at [1257, 454] on input "Press SPACE to select this row." at bounding box center [1257, 454] width 0 height 0
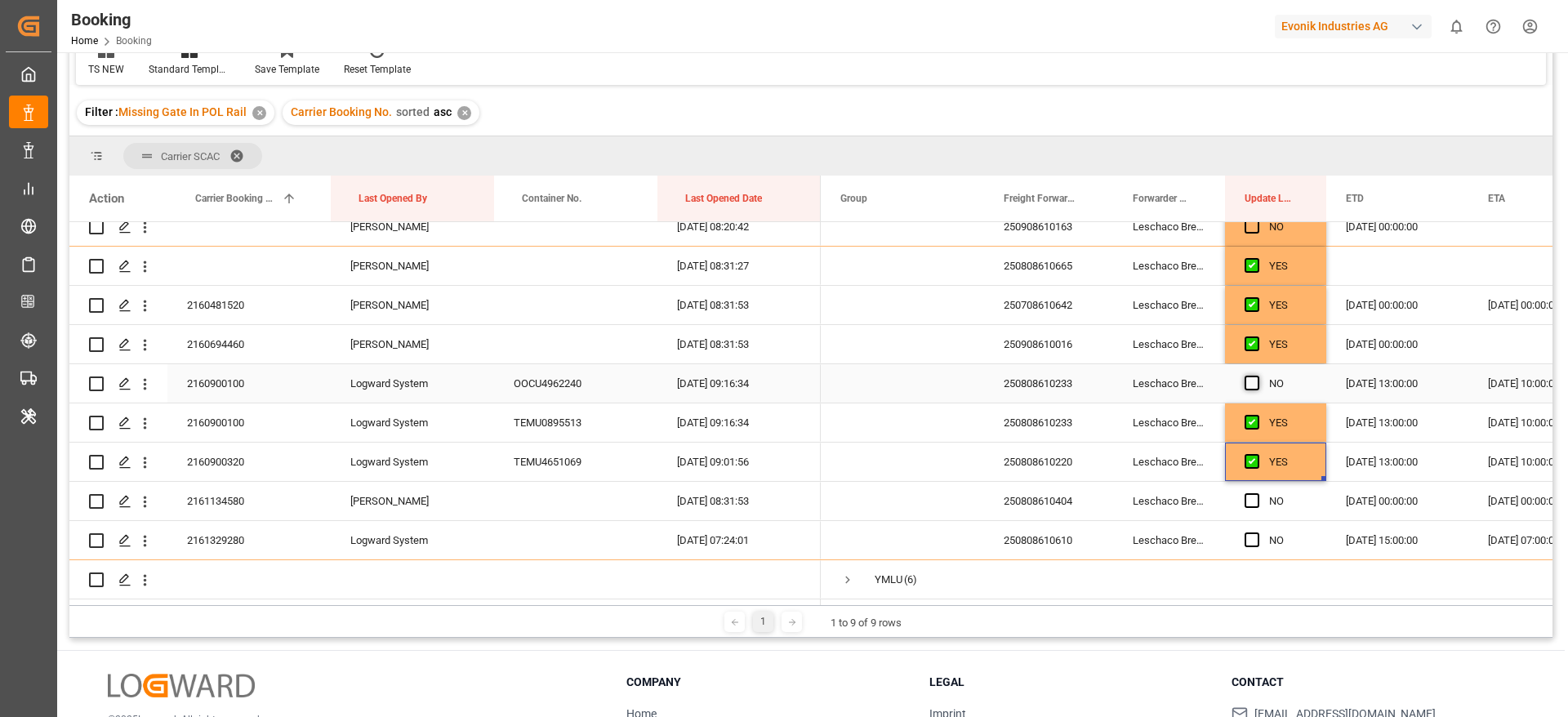
click at [1251, 380] on span "Press SPACE to select this row." at bounding box center [1251, 383] width 15 height 15
click at [1257, 376] on input "Press SPACE to select this row." at bounding box center [1257, 376] width 0 height 0
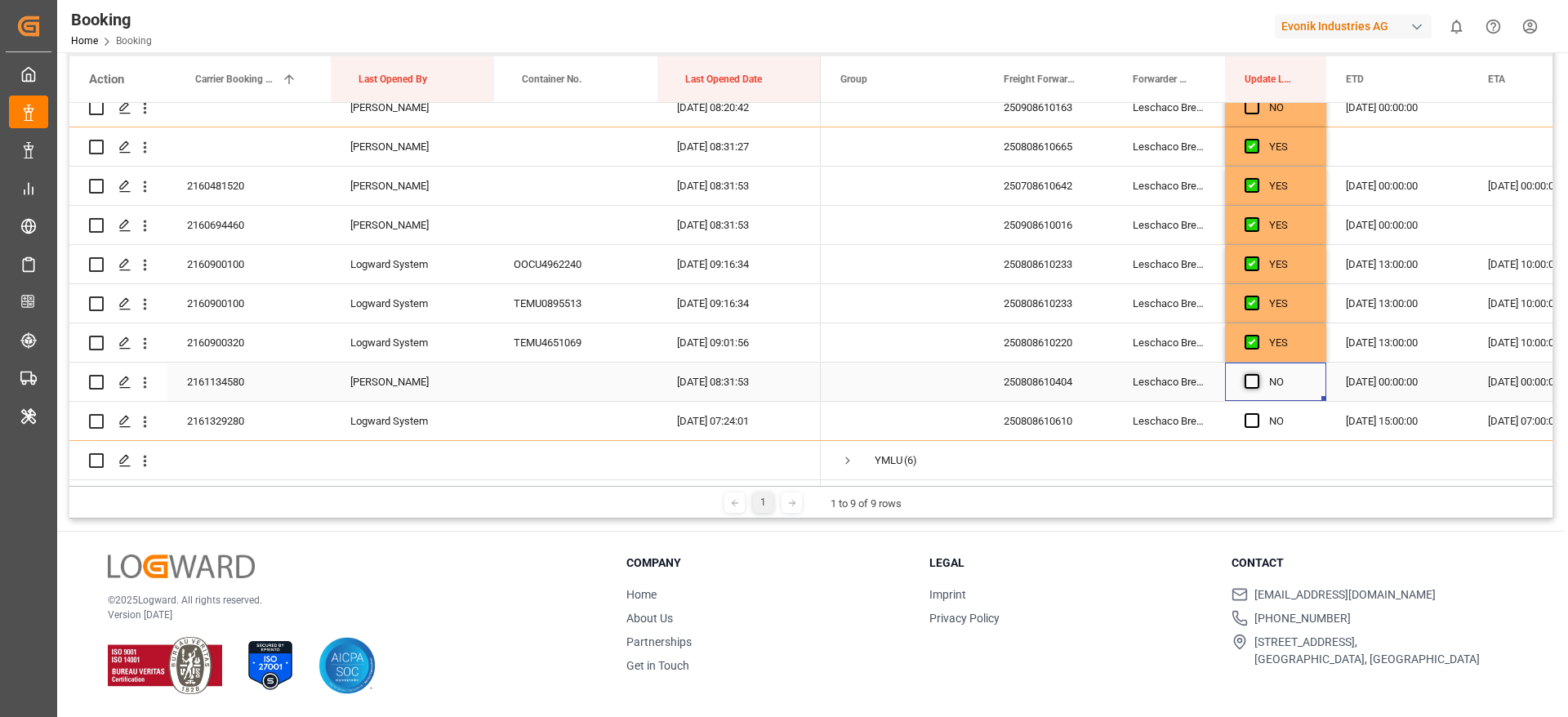
click at [1253, 377] on span "Press SPACE to select this row." at bounding box center [1251, 381] width 15 height 15
click at [1257, 374] on input "Press SPACE to select this row." at bounding box center [1257, 374] width 0 height 0
click at [1246, 415] on span "Press SPACE to select this row." at bounding box center [1251, 420] width 15 height 15
click at [1257, 413] on input "Press SPACE to select this row." at bounding box center [1257, 413] width 0 height 0
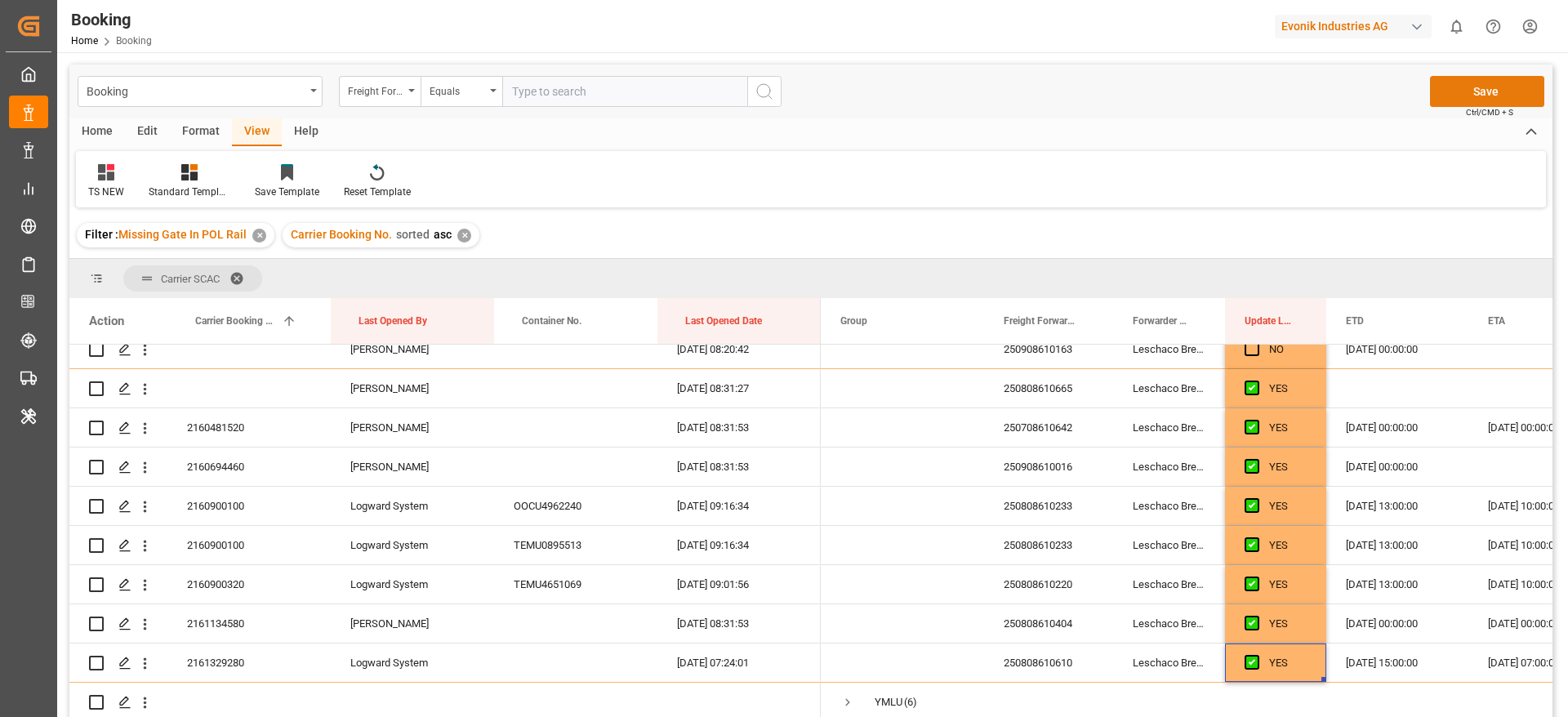
click at [1453, 96] on button "Save" at bounding box center [1487, 91] width 114 height 31
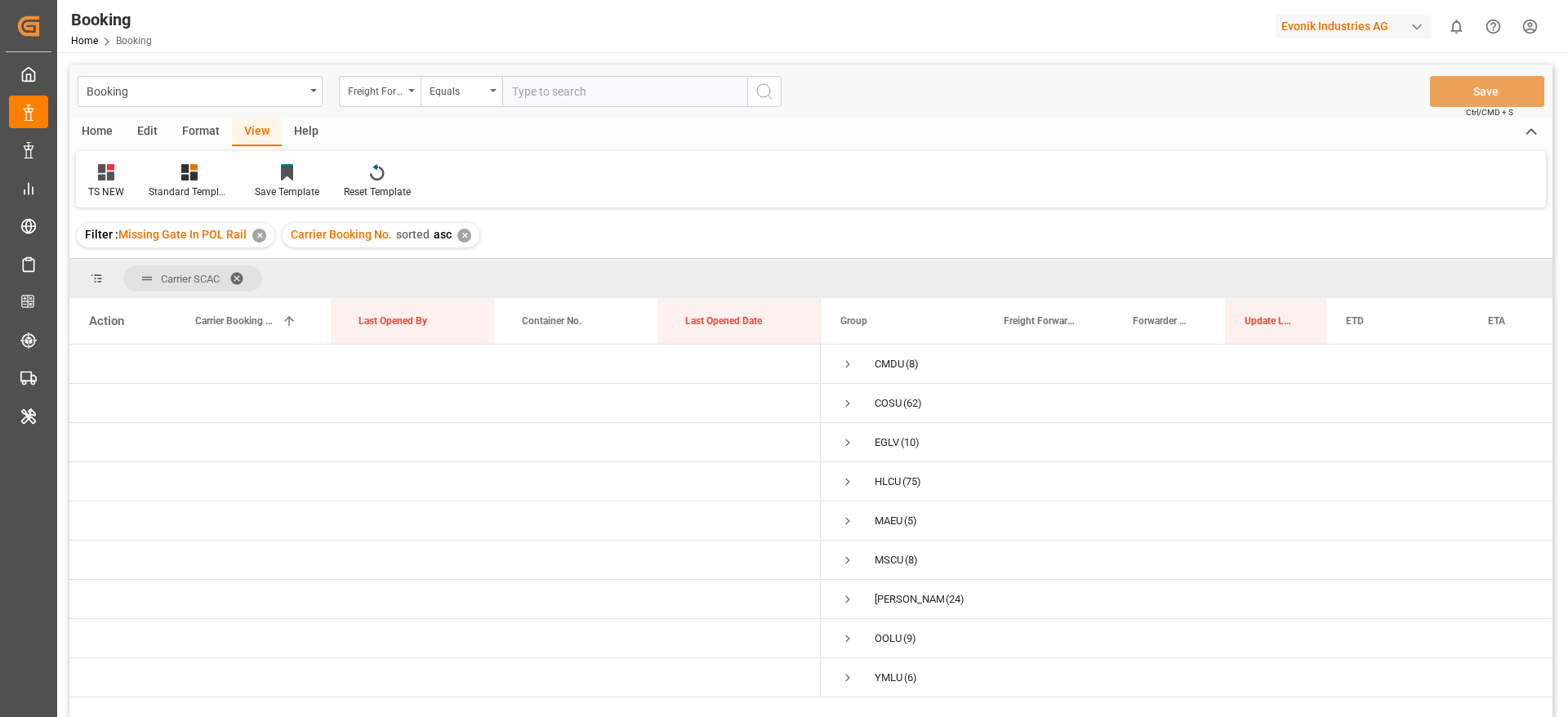
click at [985, 206] on div "TS NEW Standard Templates Save Template Reset Template" at bounding box center [811, 179] width 1470 height 56
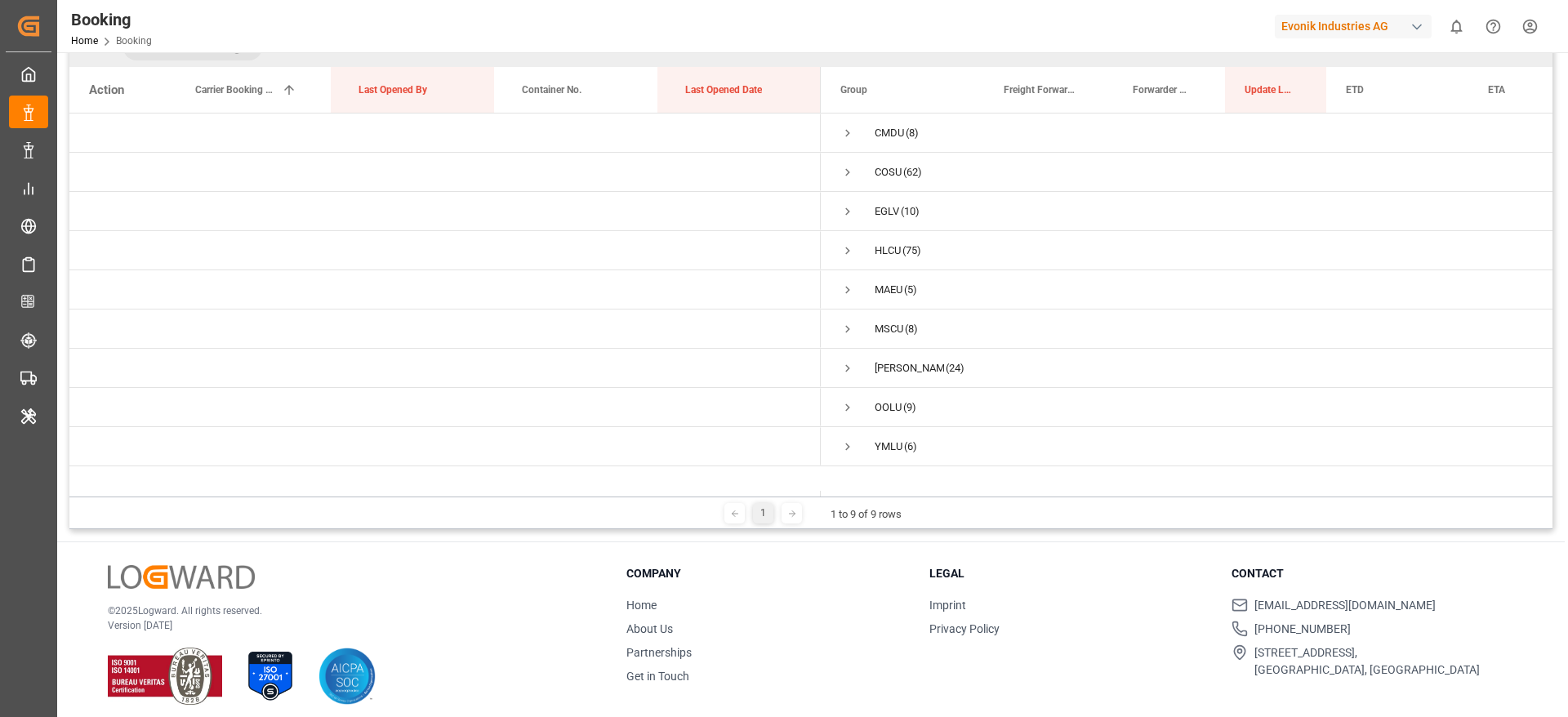
scroll to position [241, 0]
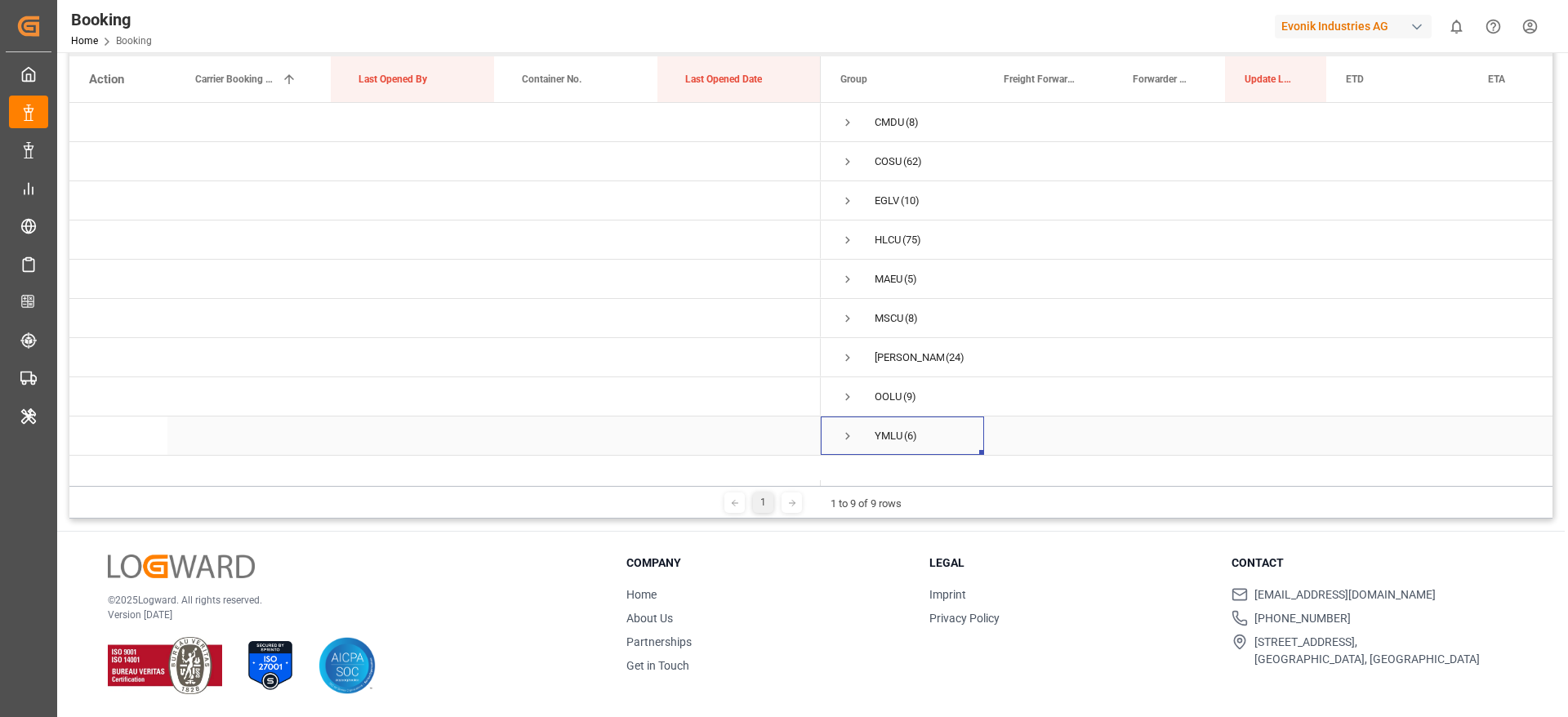
click at [849, 438] on span "Press SPACE to select this row." at bounding box center [848, 436] width 15 height 15
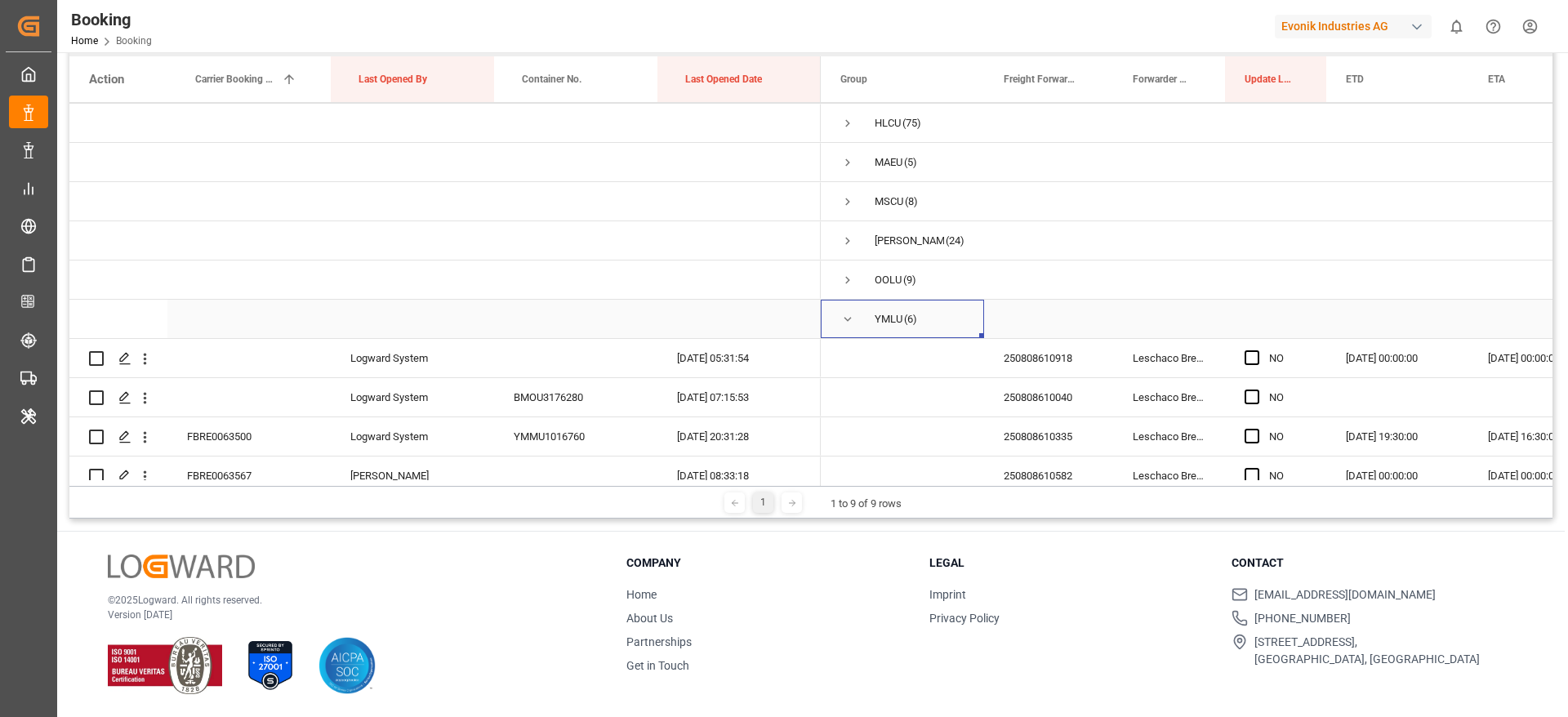
scroll to position [217, 0]
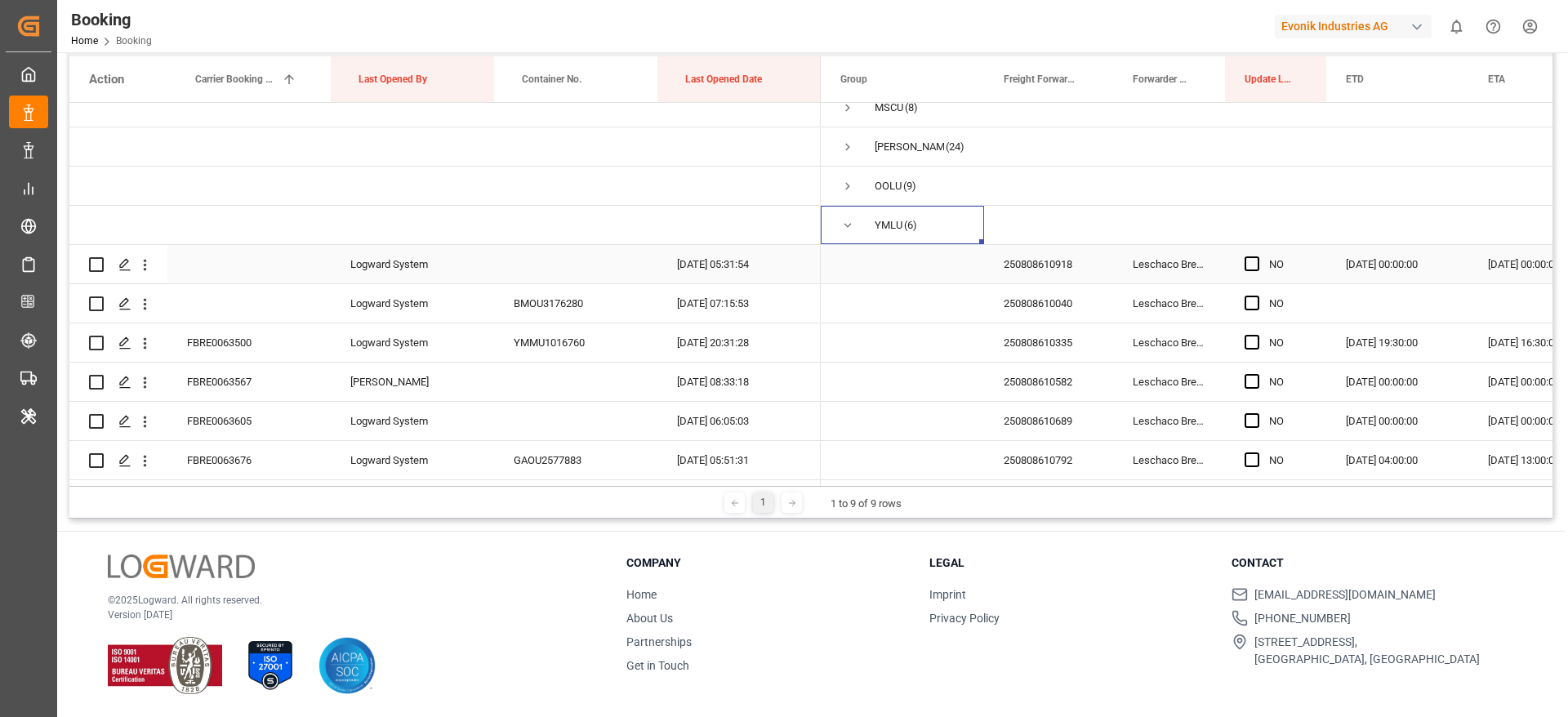
click at [1078, 249] on div "250808610918" at bounding box center [1048, 264] width 129 height 39
click at [146, 260] on icon "open menu" at bounding box center [146, 265] width 4 height 11
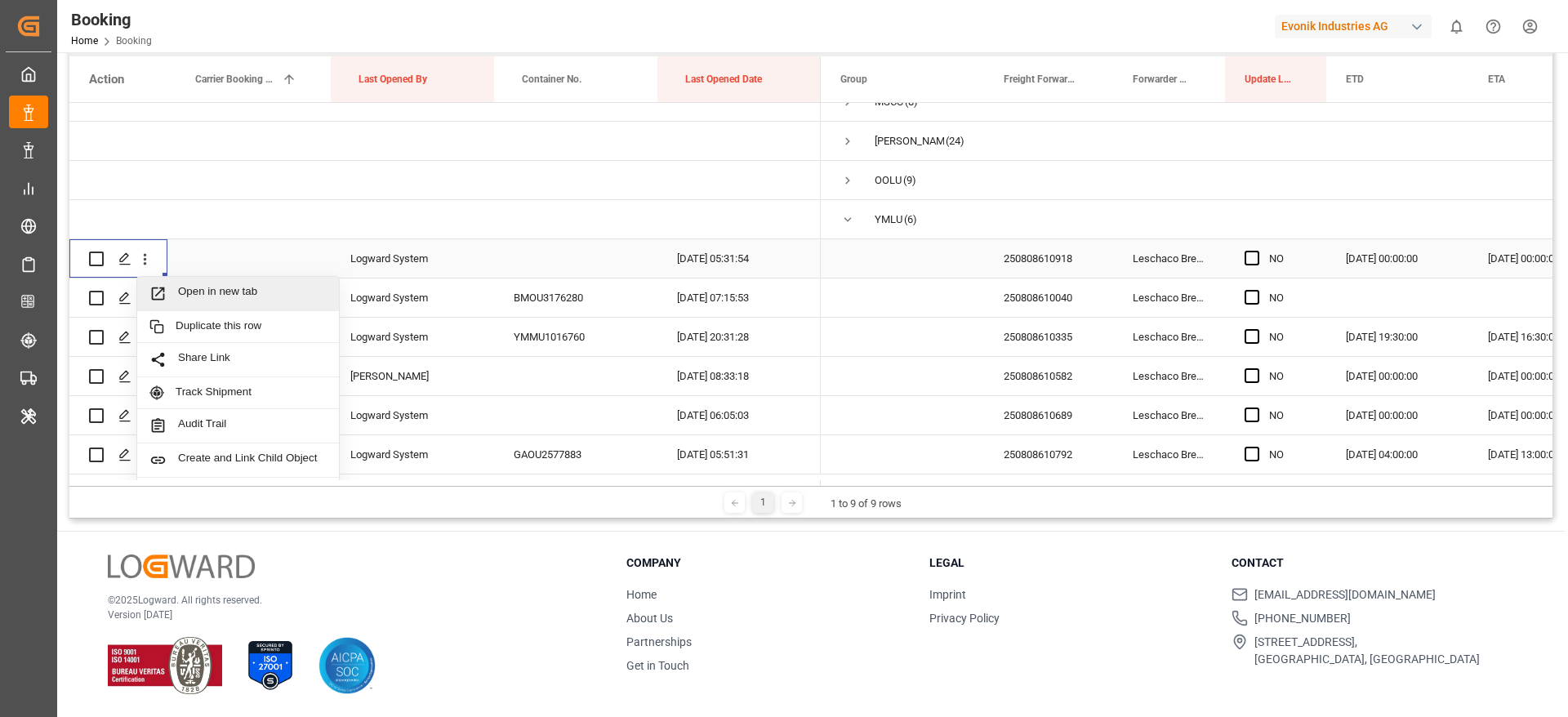
click at [240, 289] on span "Open in new tab" at bounding box center [252, 294] width 148 height 18
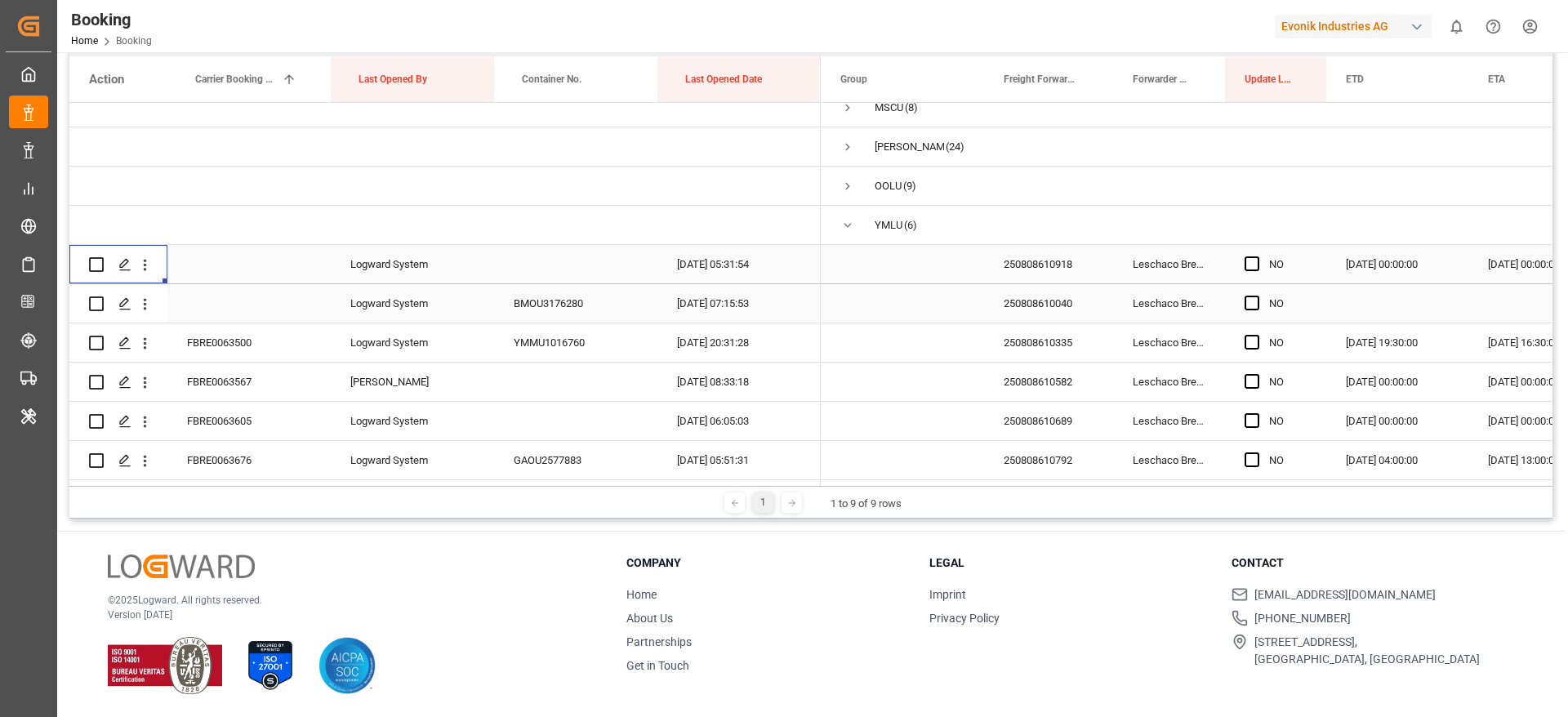
click at [1019, 294] on div "250808610040" at bounding box center [1048, 304] width 129 height 39
click at [146, 297] on icon "open menu" at bounding box center [145, 305] width 18 height 18
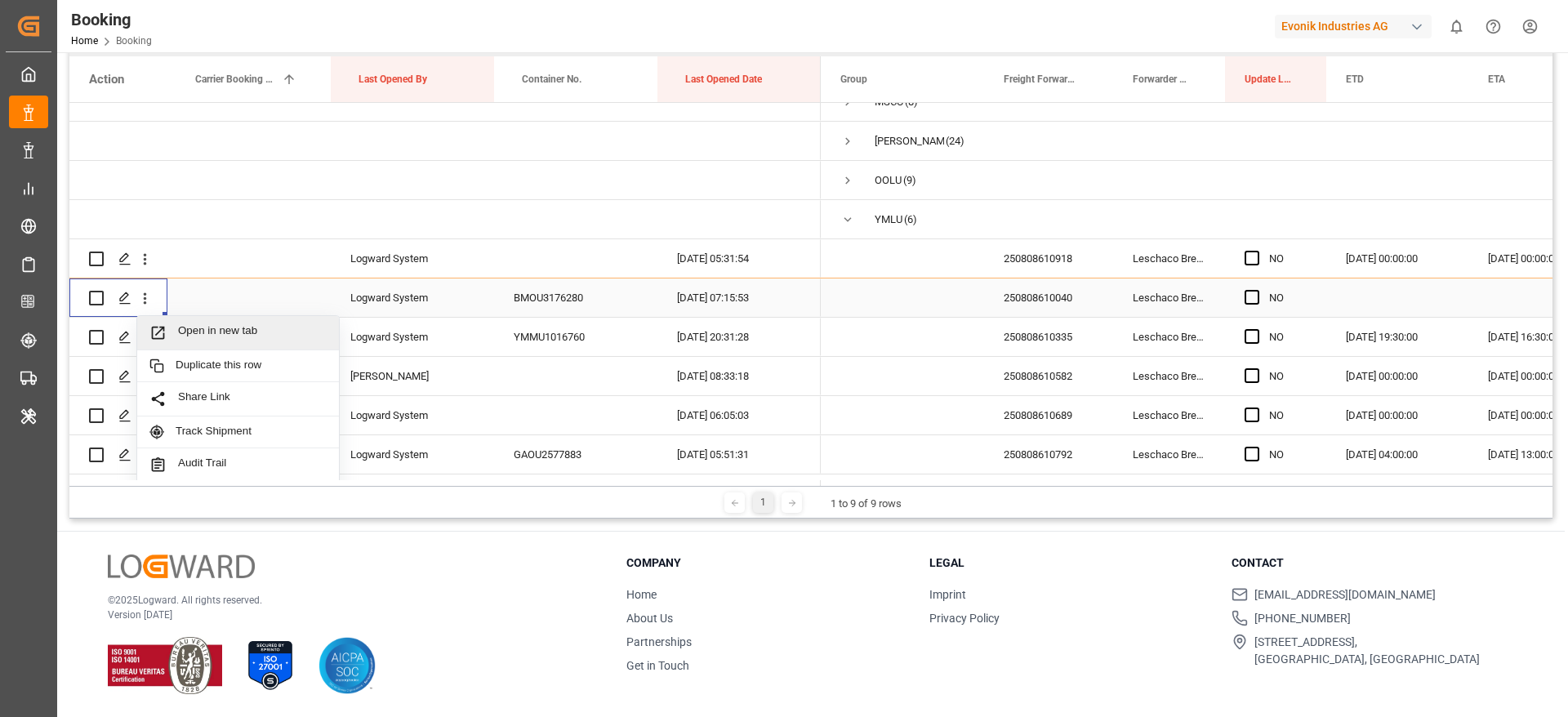
click at [253, 344] on div "Open in new tab" at bounding box center [238, 333] width 202 height 34
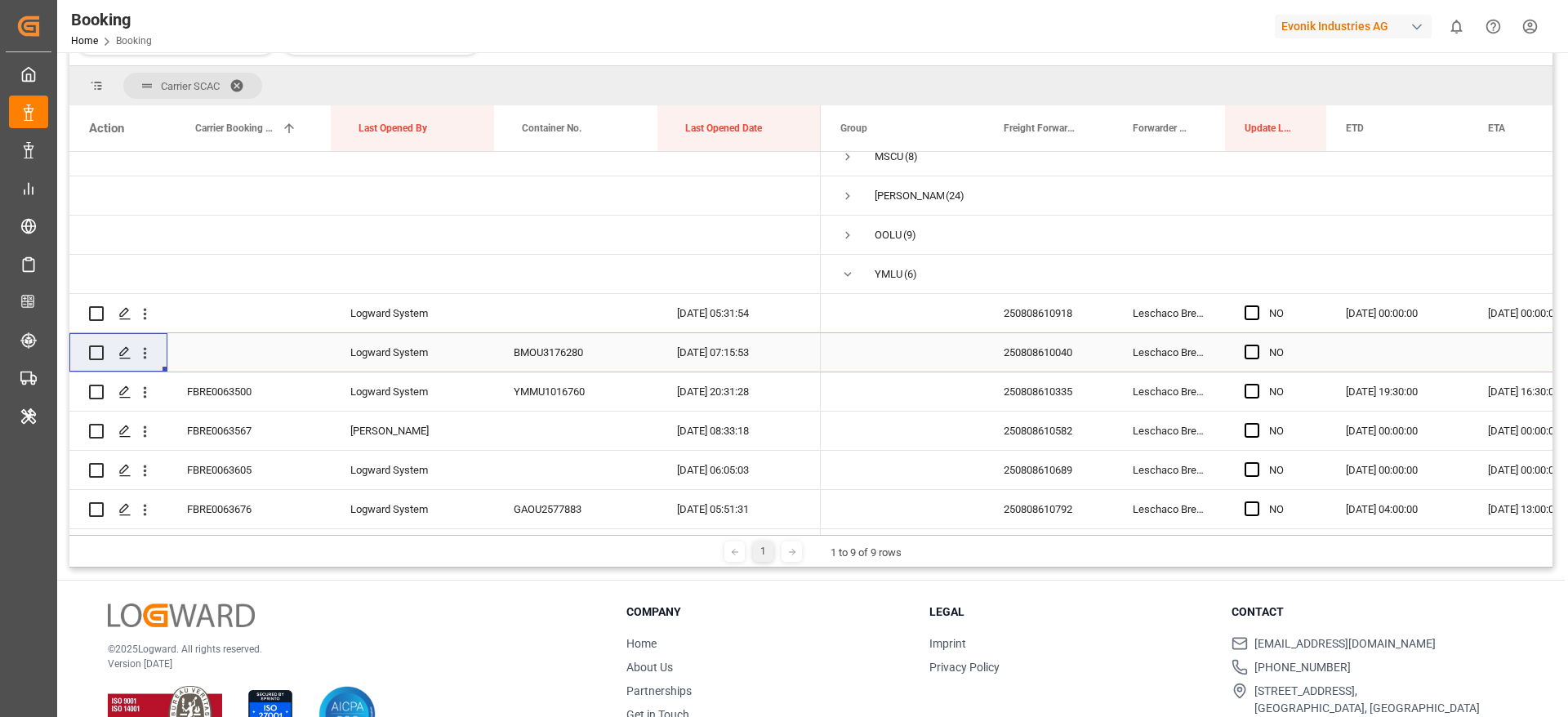
scroll to position [290, 0]
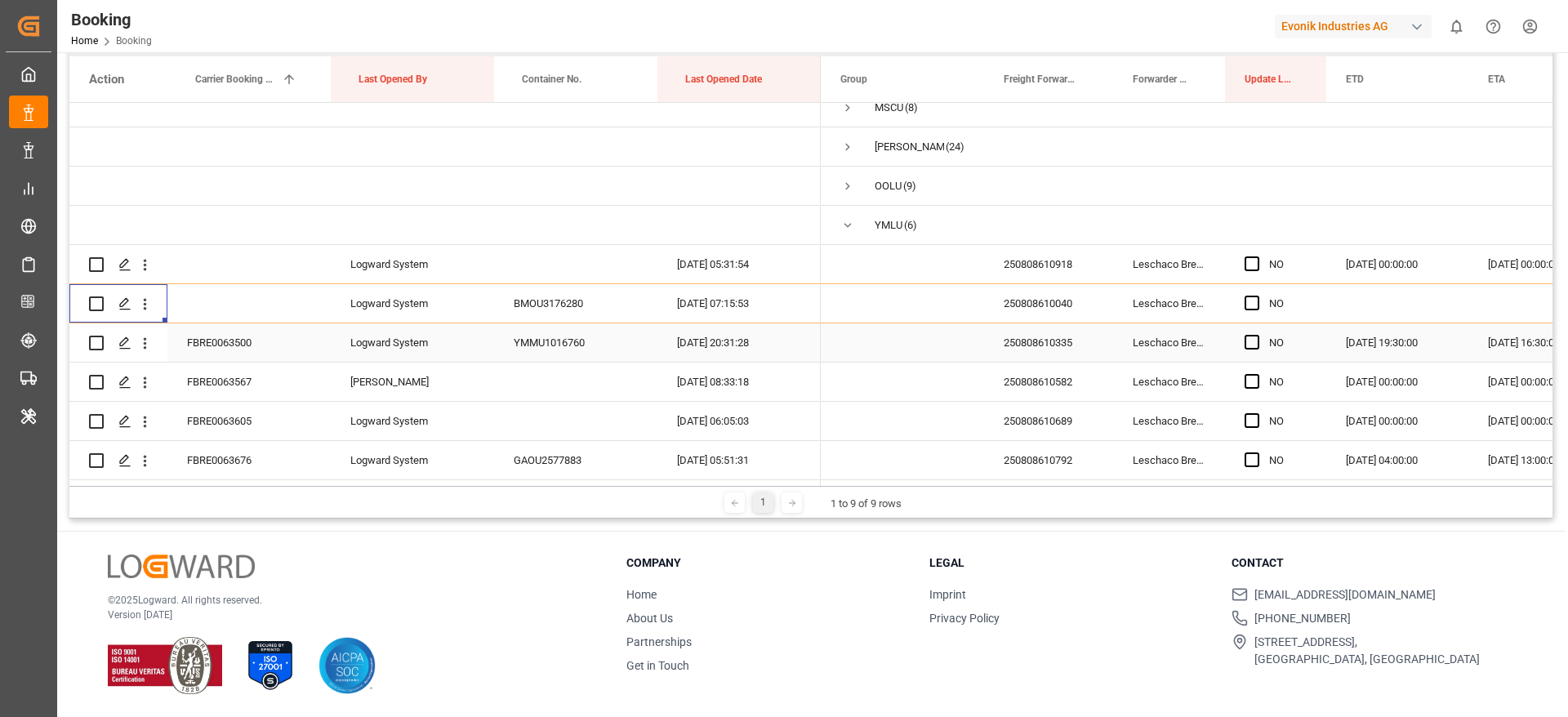
click at [1017, 329] on div "250808610335" at bounding box center [1048, 343] width 129 height 39
click at [240, 341] on div "FBRE0063500" at bounding box center [249, 343] width 163 height 39
click at [1249, 341] on span "Press SPACE to select this row." at bounding box center [1251, 342] width 15 height 15
click at [1257, 335] on input "Press SPACE to select this row." at bounding box center [1257, 335] width 0 height 0
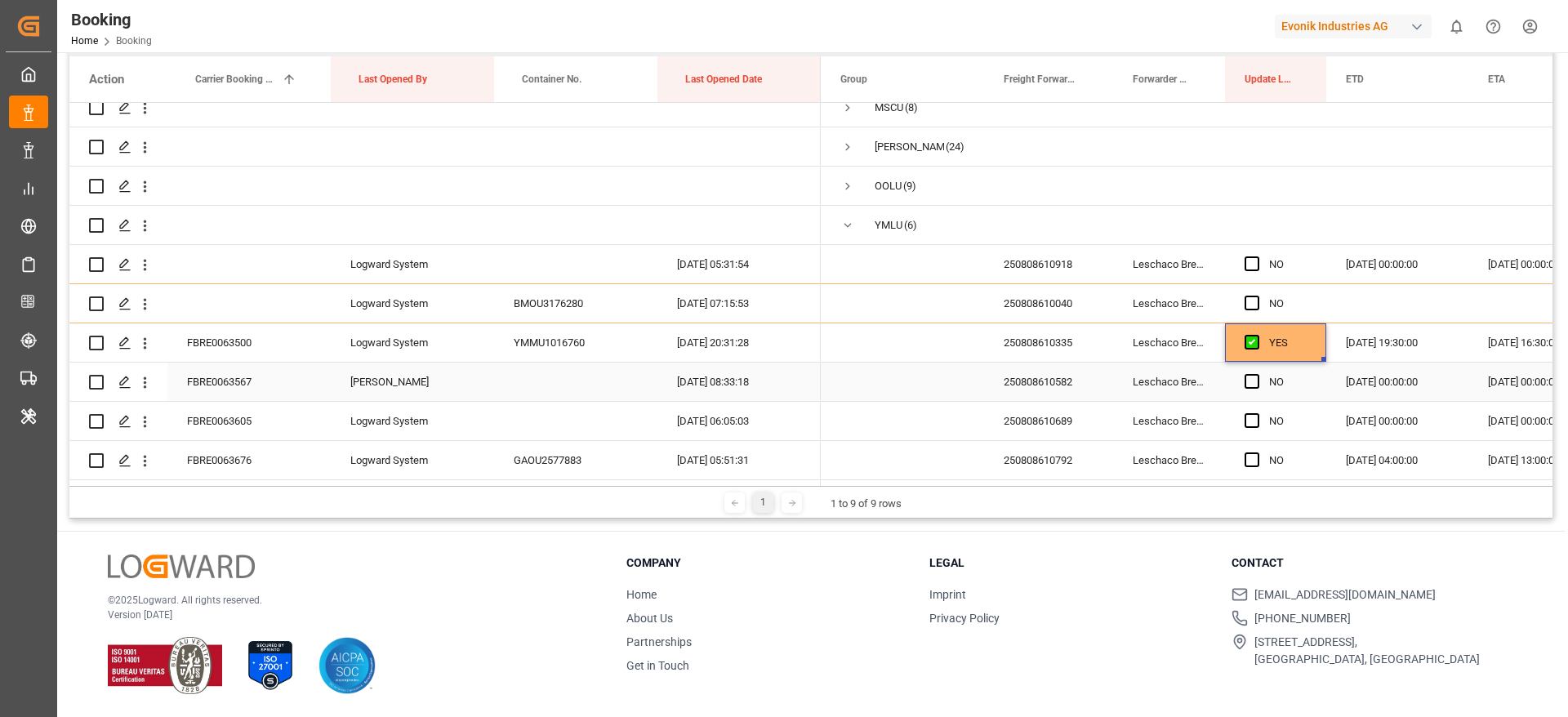
click at [251, 383] on div "FBRE0063567" at bounding box center [249, 382] width 163 height 39
click at [1070, 383] on div "250808610582" at bounding box center [1048, 382] width 129 height 39
click at [1254, 374] on span "Press SPACE to select this row." at bounding box center [1251, 381] width 15 height 15
click at [1257, 374] on input "Press SPACE to select this row." at bounding box center [1257, 374] width 0 height 0
click at [1255, 413] on span "Press SPACE to select this row." at bounding box center [1251, 420] width 15 height 15
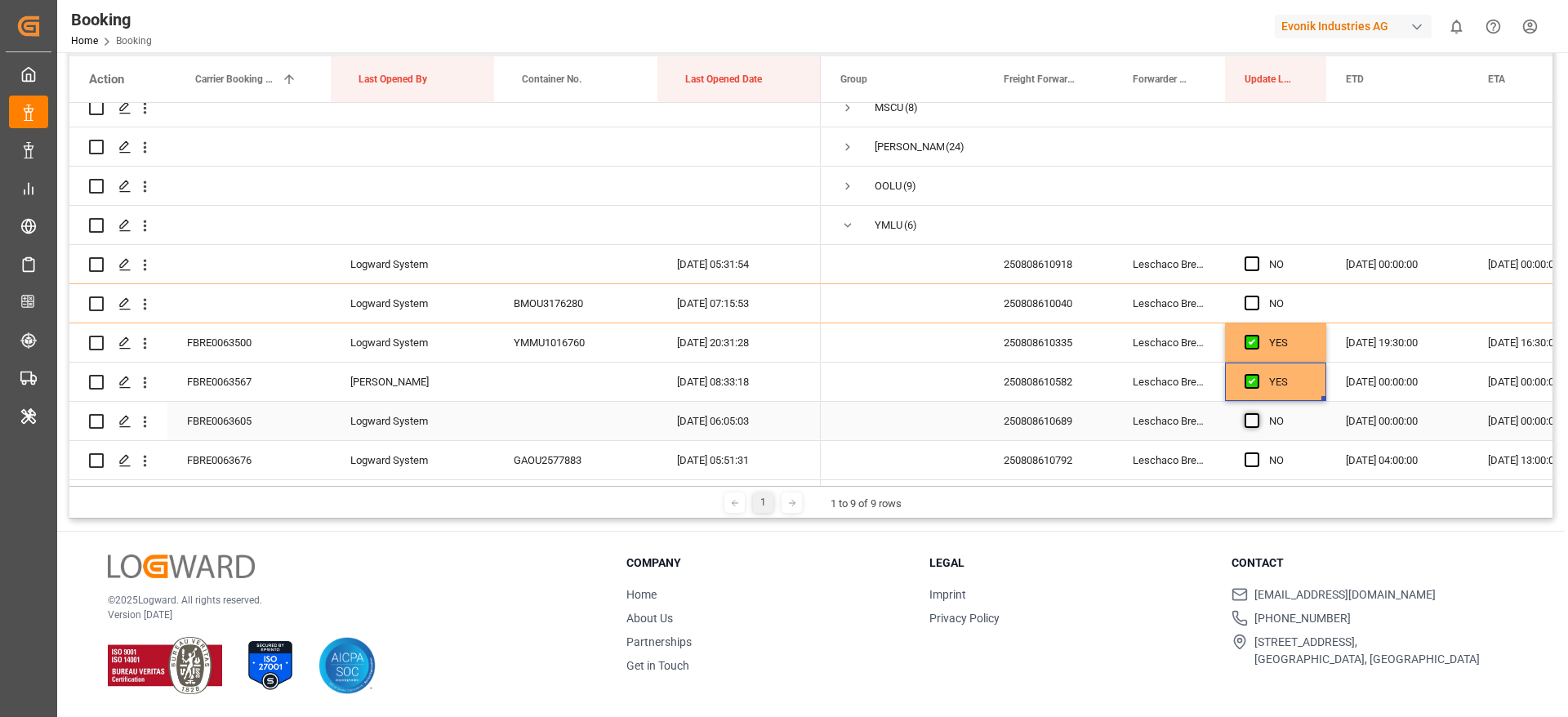
click at [1257, 413] on input "Press SPACE to select this row." at bounding box center [1257, 413] width 0 height 0
click at [1255, 453] on span "Press SPACE to select this row." at bounding box center [1251, 460] width 15 height 15
click at [1257, 453] on input "Press SPACE to select this row." at bounding box center [1257, 453] width 0 height 0
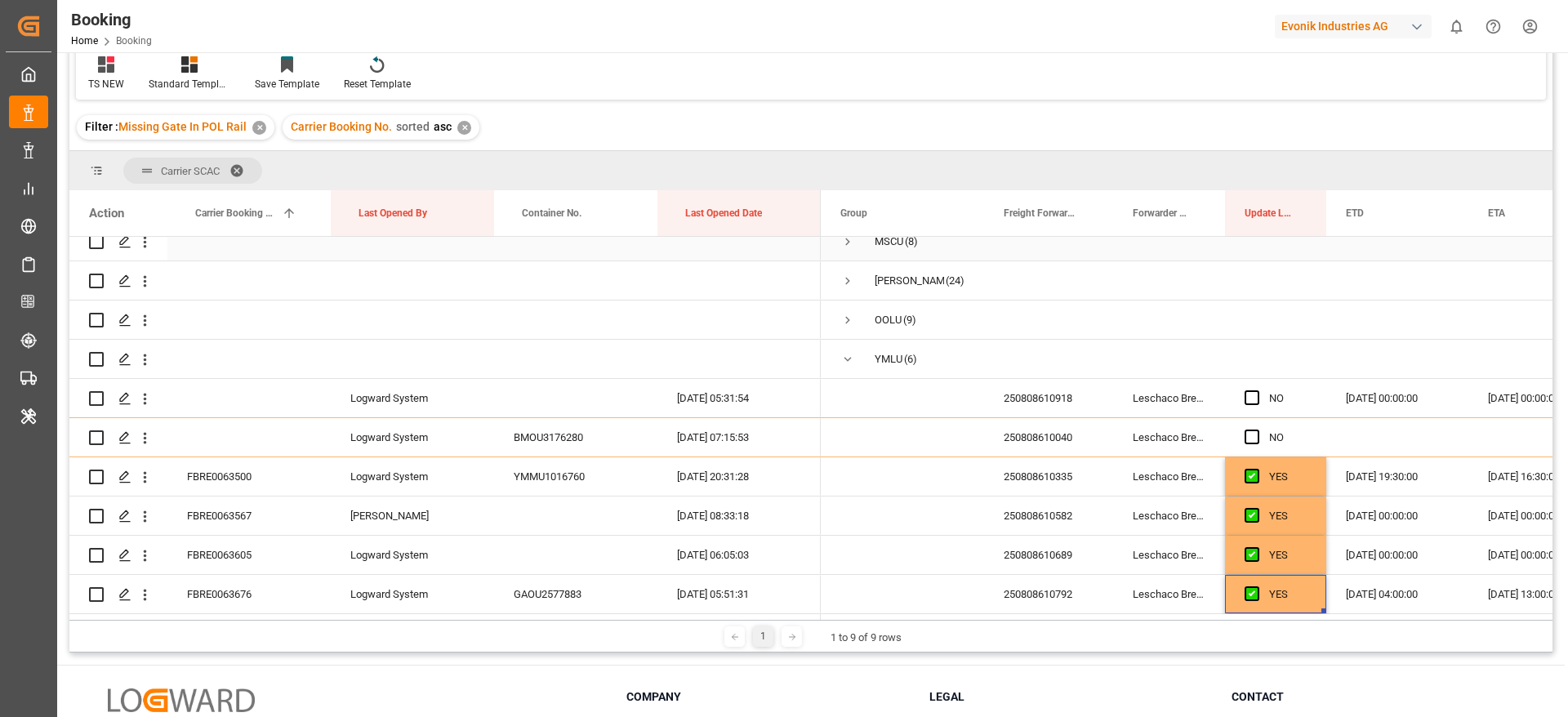
scroll to position [0, 0]
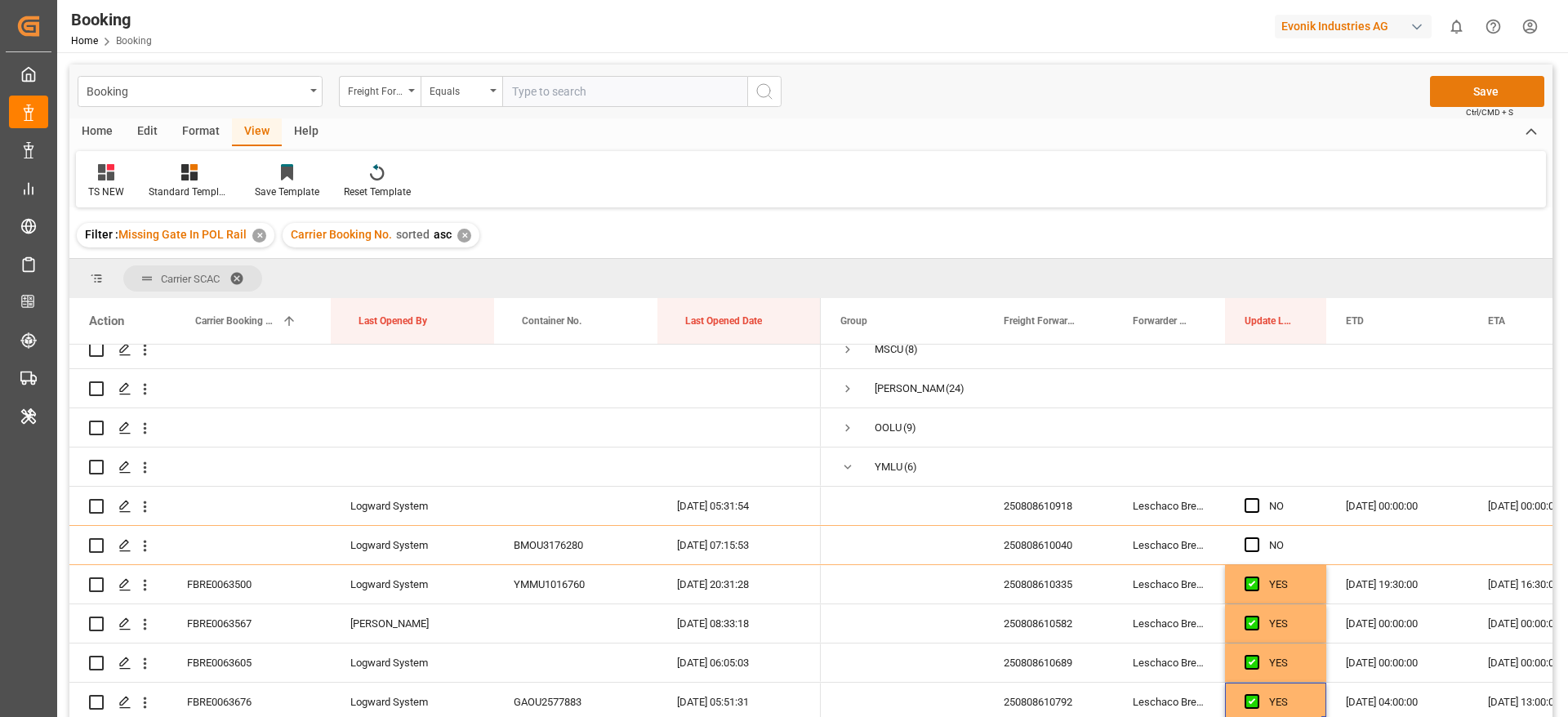
click at [1446, 89] on button "Save" at bounding box center [1487, 91] width 114 height 31
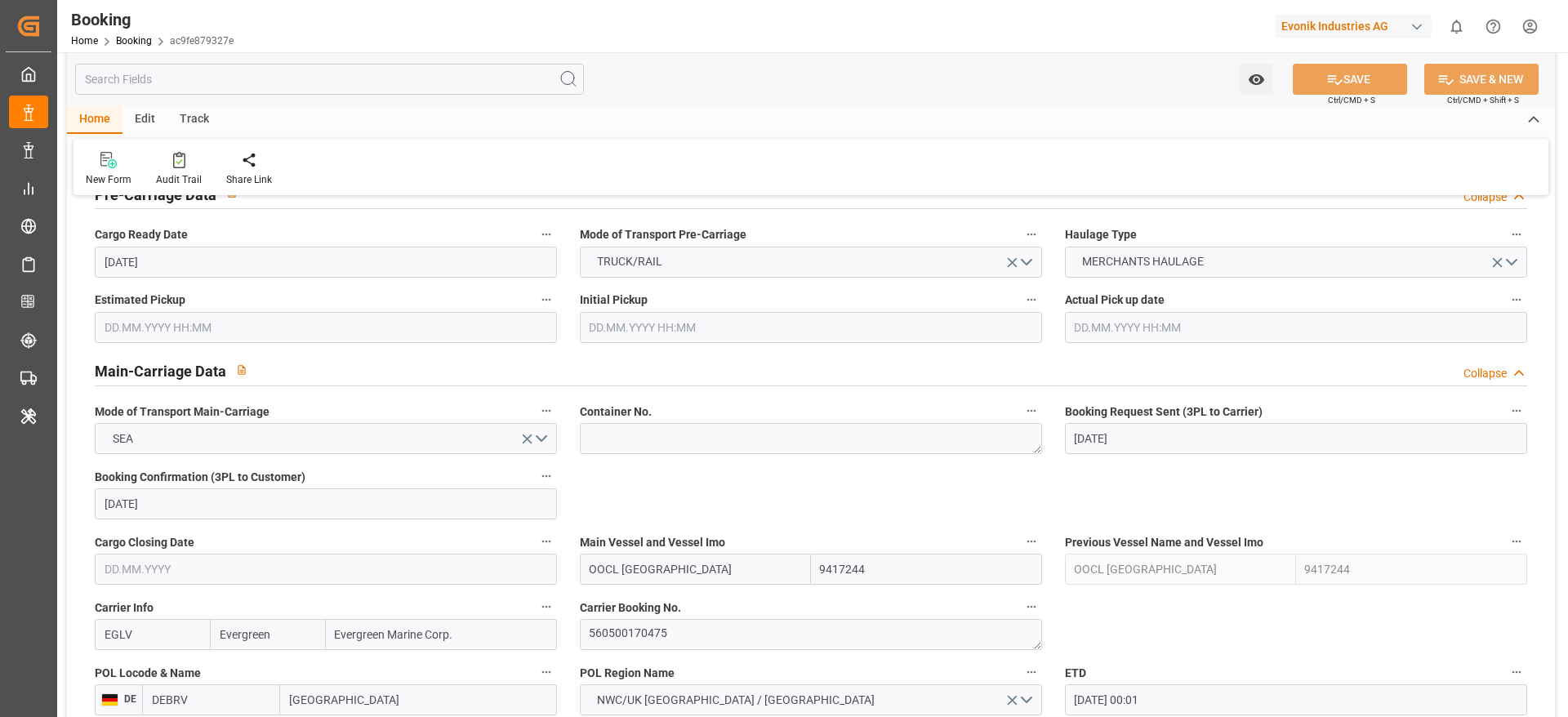
scroll to position [980, 0]
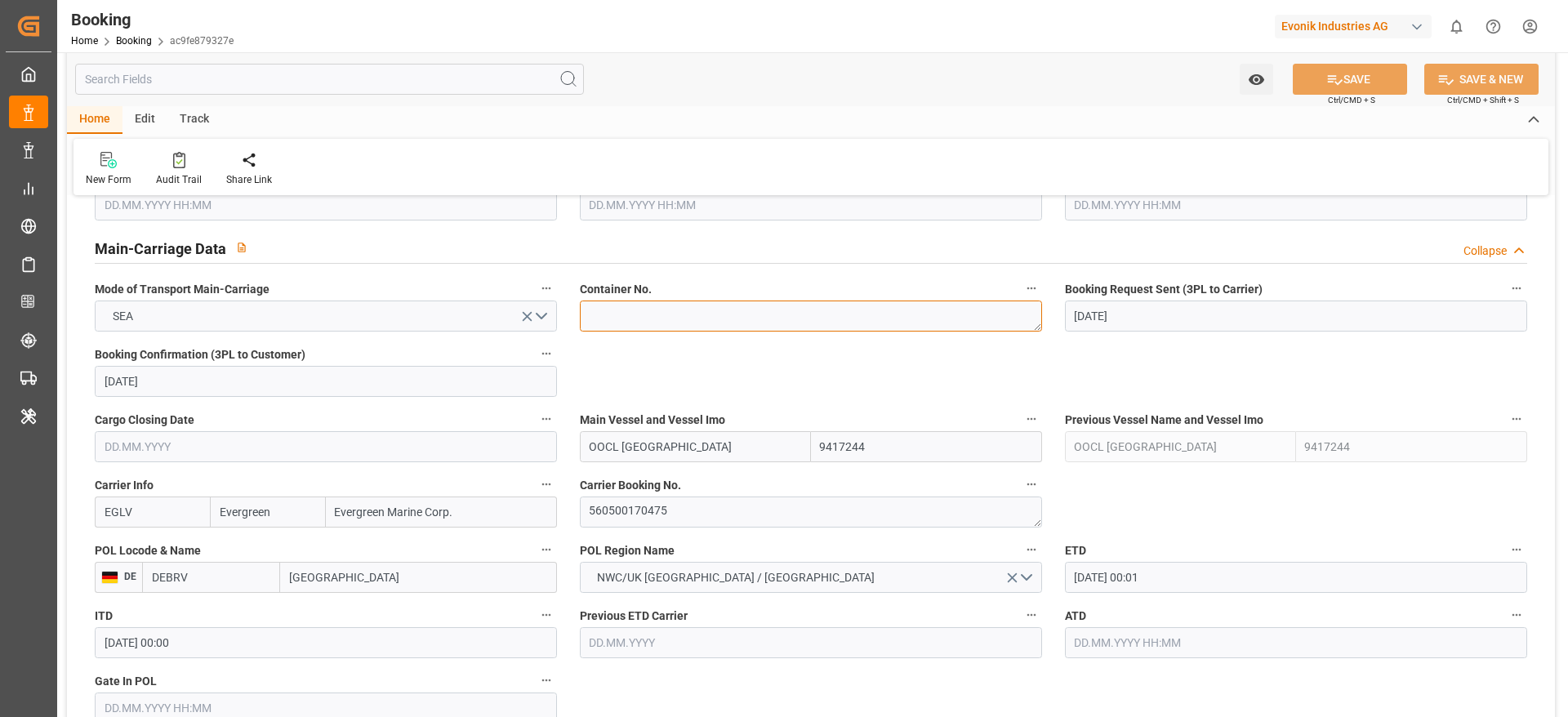
click at [652, 300] on textarea at bounding box center [811, 315] width 462 height 31
paste textarea "HPCU4852994"
type textarea "HPCU4852994"
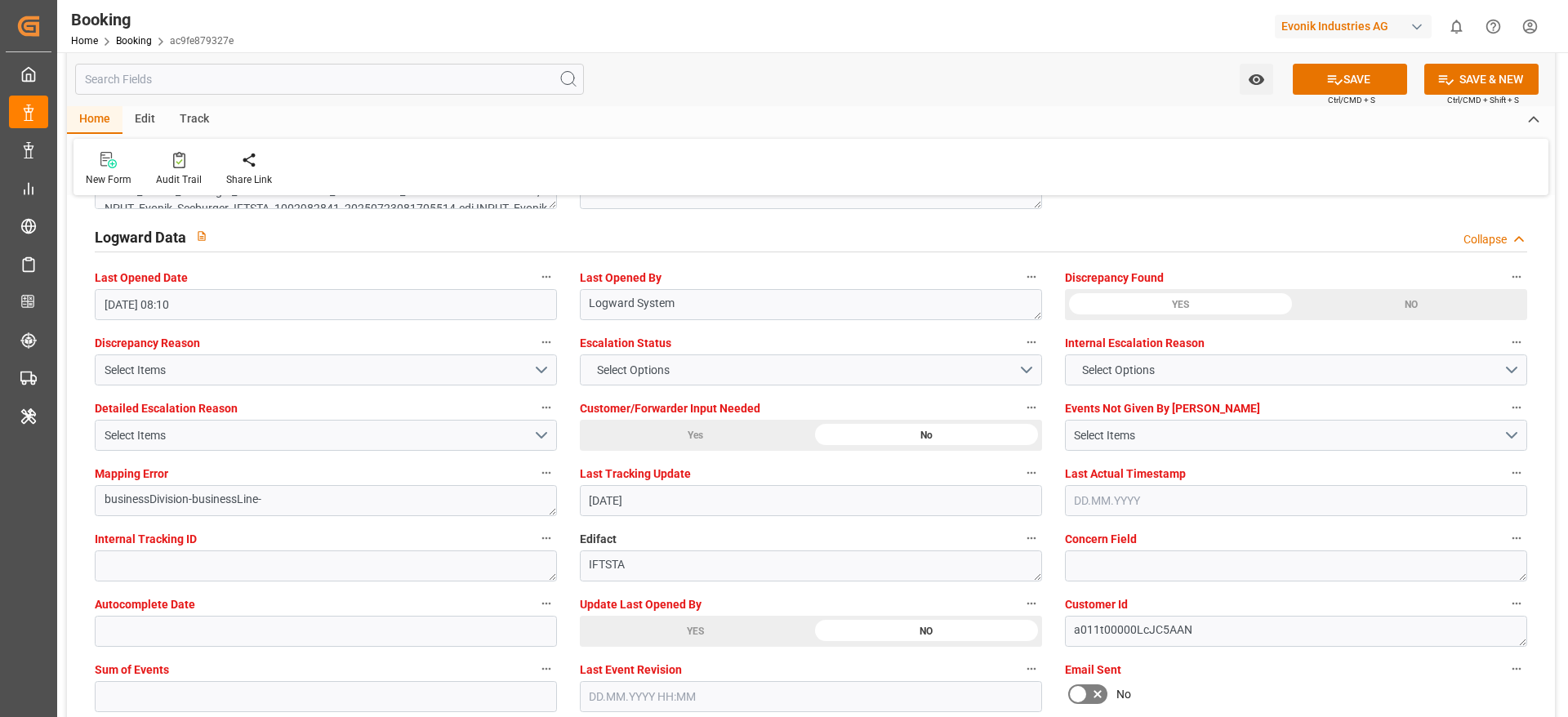
scroll to position [3063, 0]
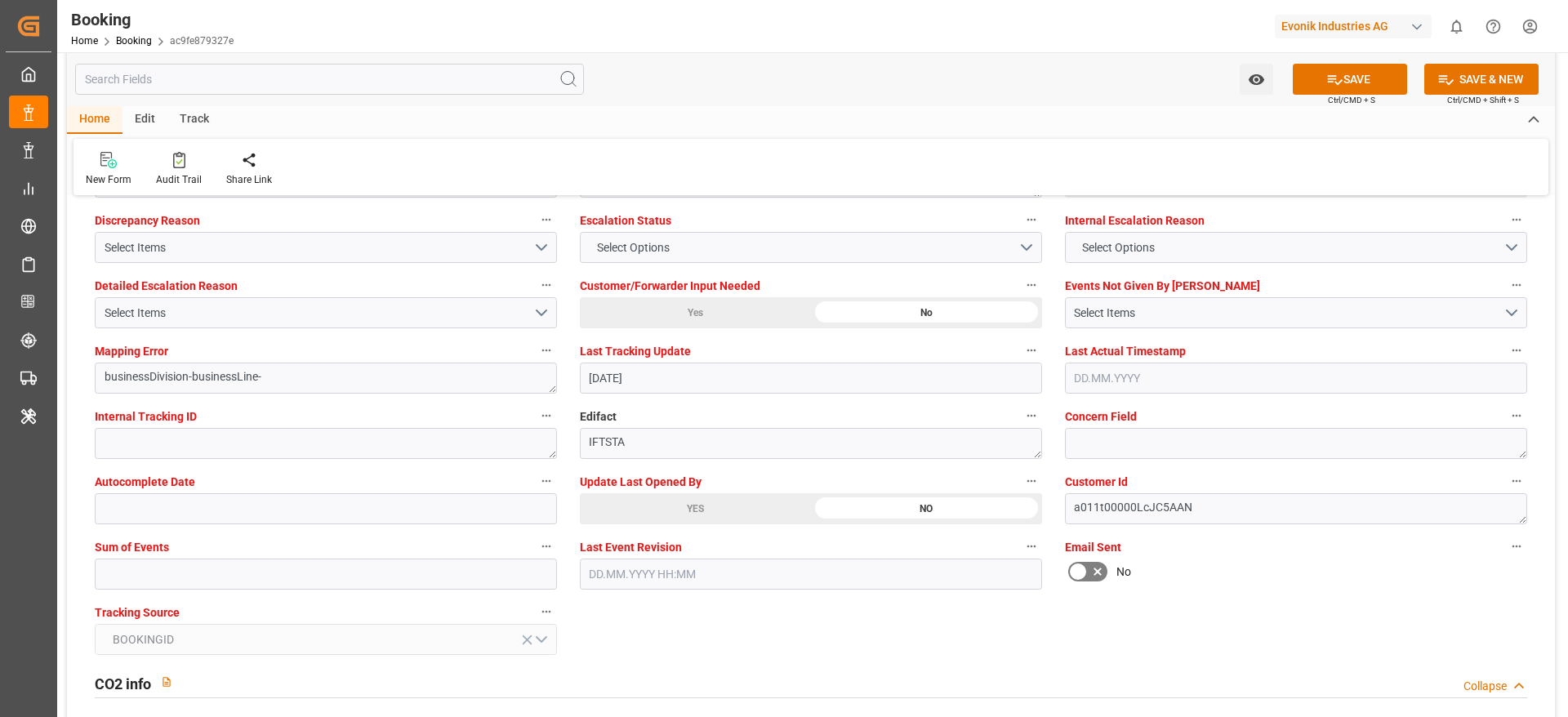
click at [102, 553] on label "Sum of Events" at bounding box center [326, 548] width 462 height 23
click at [536, 553] on button "Sum of Events" at bounding box center [547, 547] width 21 height 21
drag, startPoint x: 119, startPoint y: 573, endPoint x: 176, endPoint y: 576, distance: 57.1
click at [120, 573] on div at bounding box center [784, 358] width 1568 height 717
click at [179, 576] on input "text" at bounding box center [326, 574] width 462 height 31
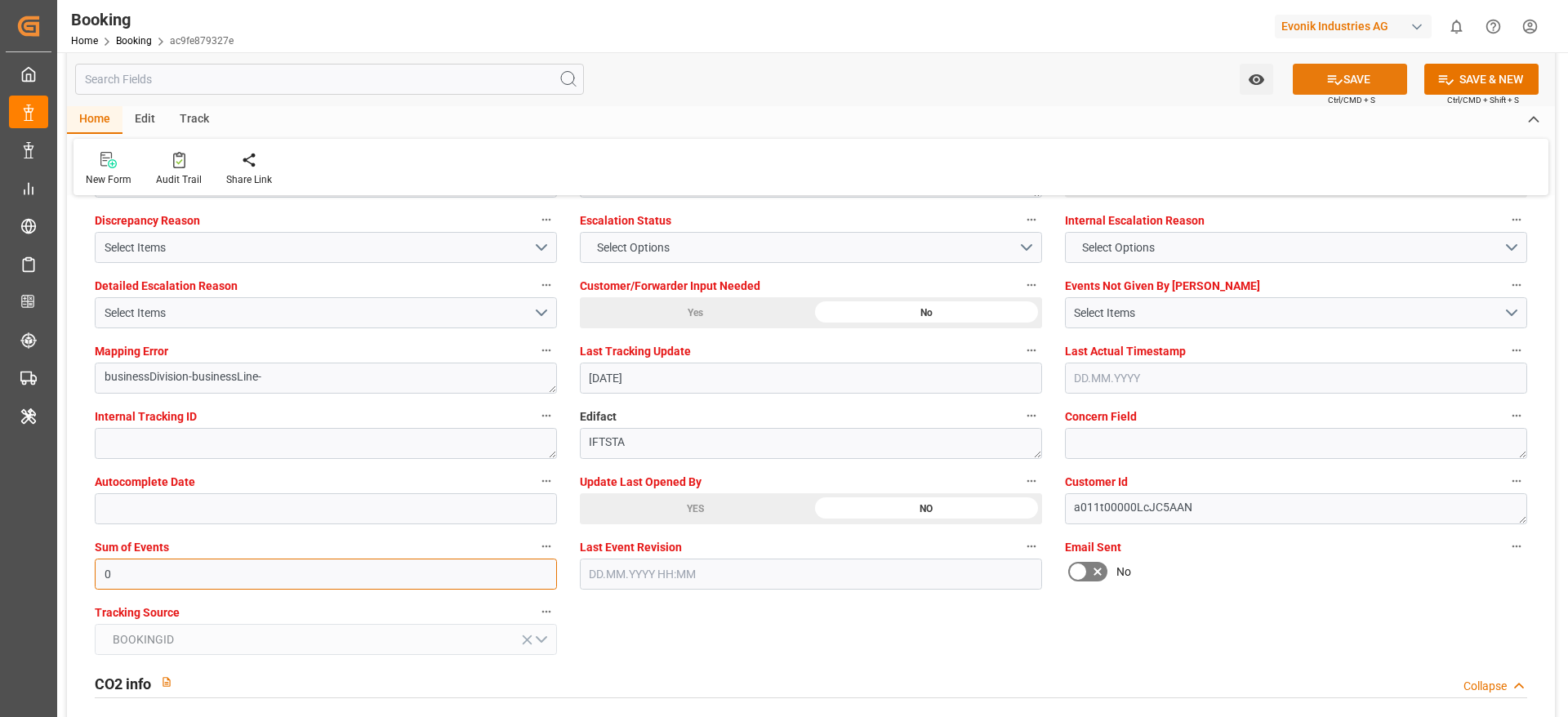
type input "0"
click at [1357, 82] on button "SAVE" at bounding box center [1350, 79] width 114 height 31
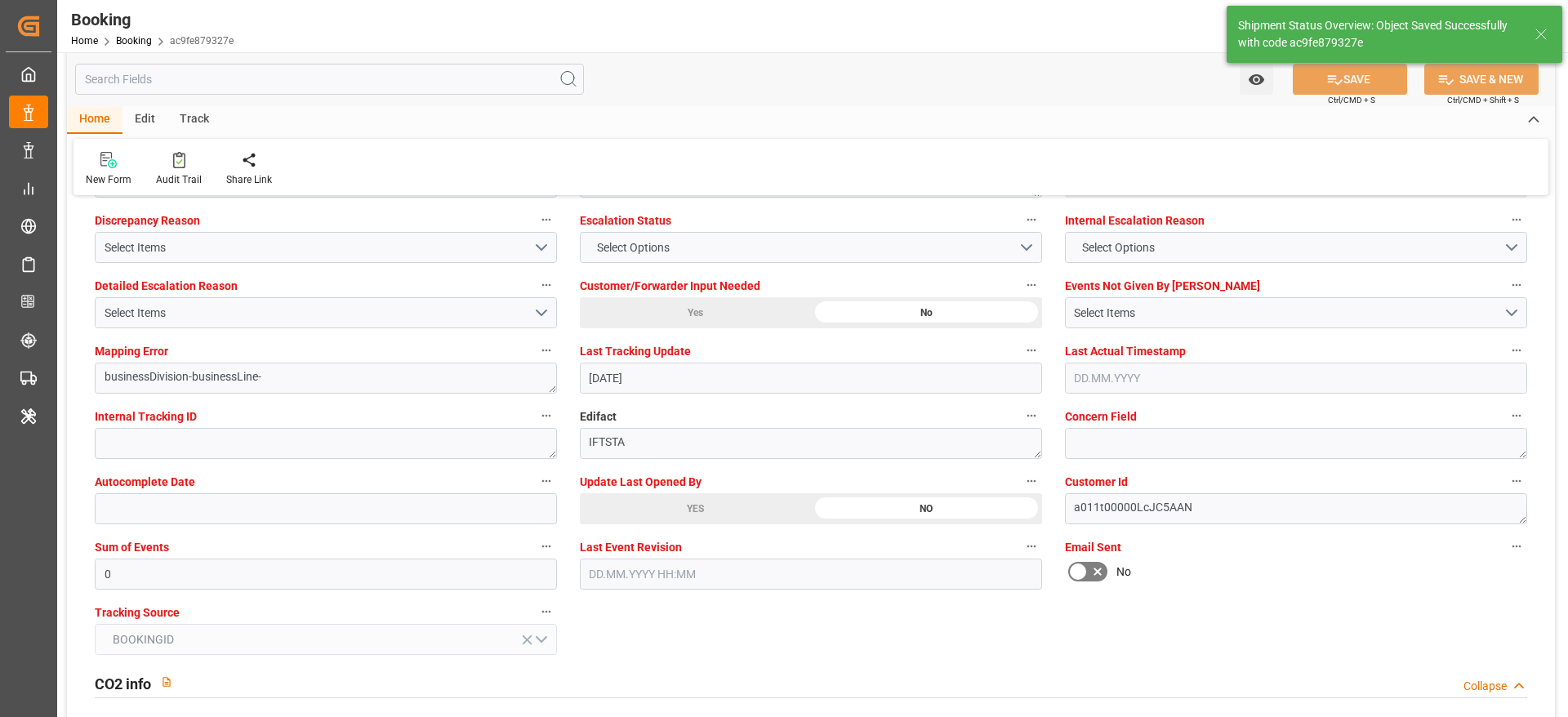
type input "[DATE] 07:13"
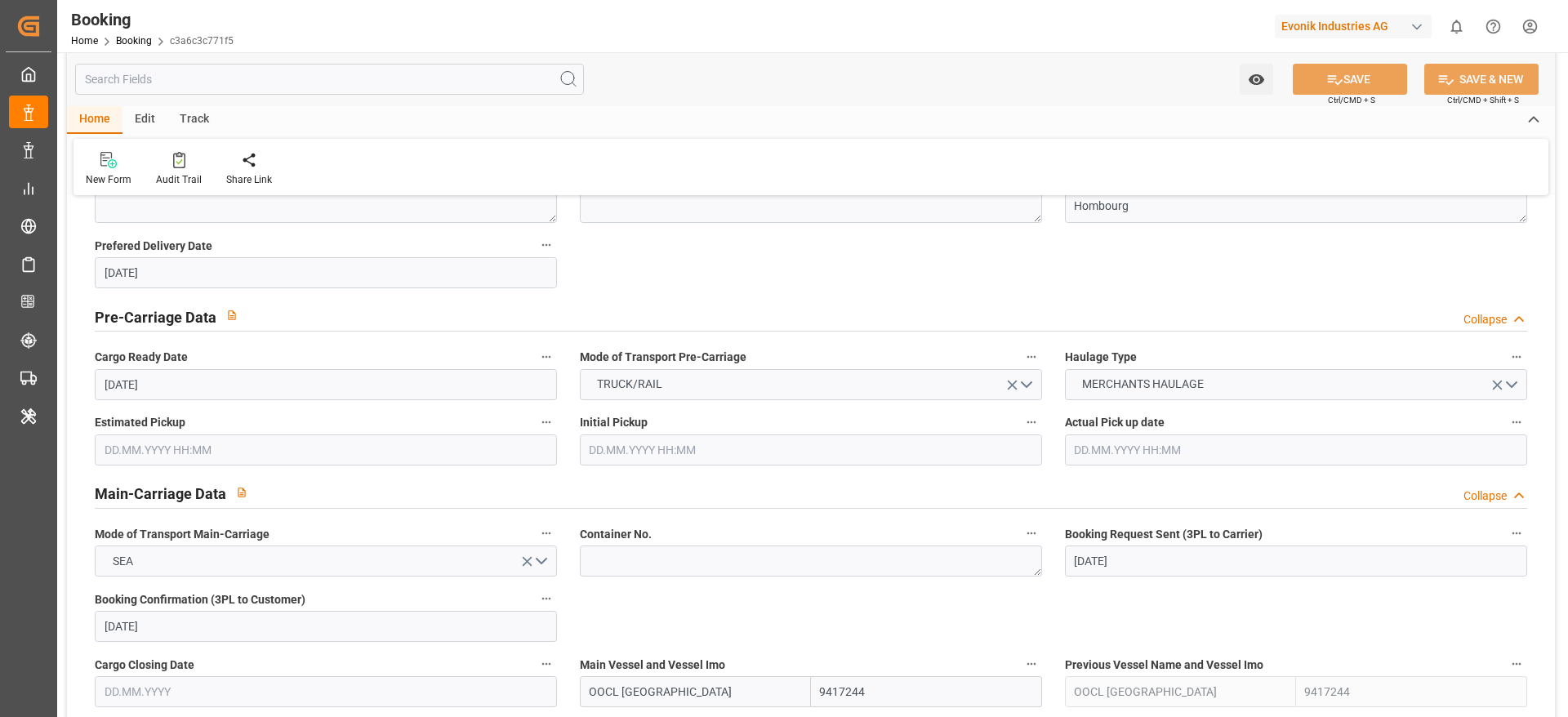
scroll to position [980, 0]
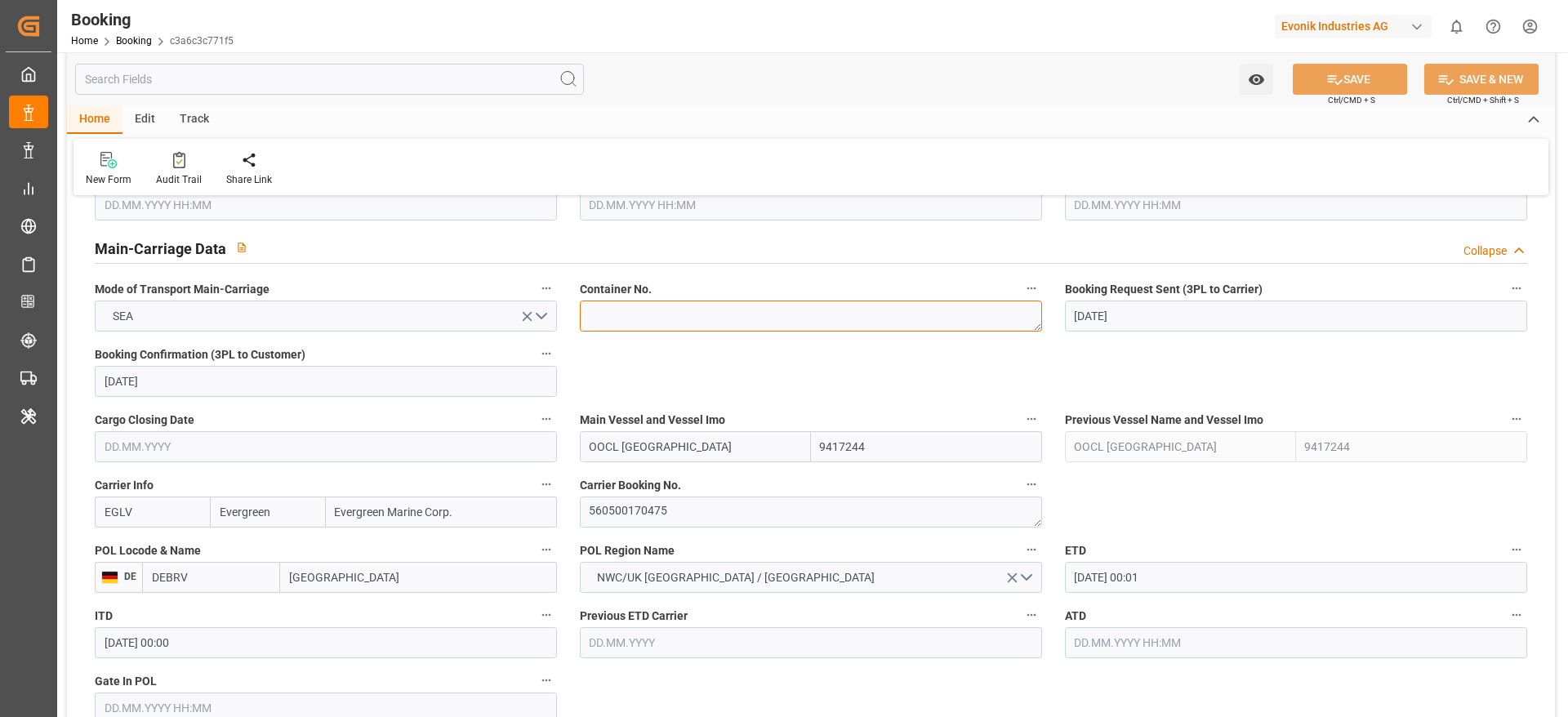
click at [655, 318] on textarea at bounding box center [811, 315] width 462 height 31
paste textarea "EMCU8452299"
type textarea "EMCU8452299"
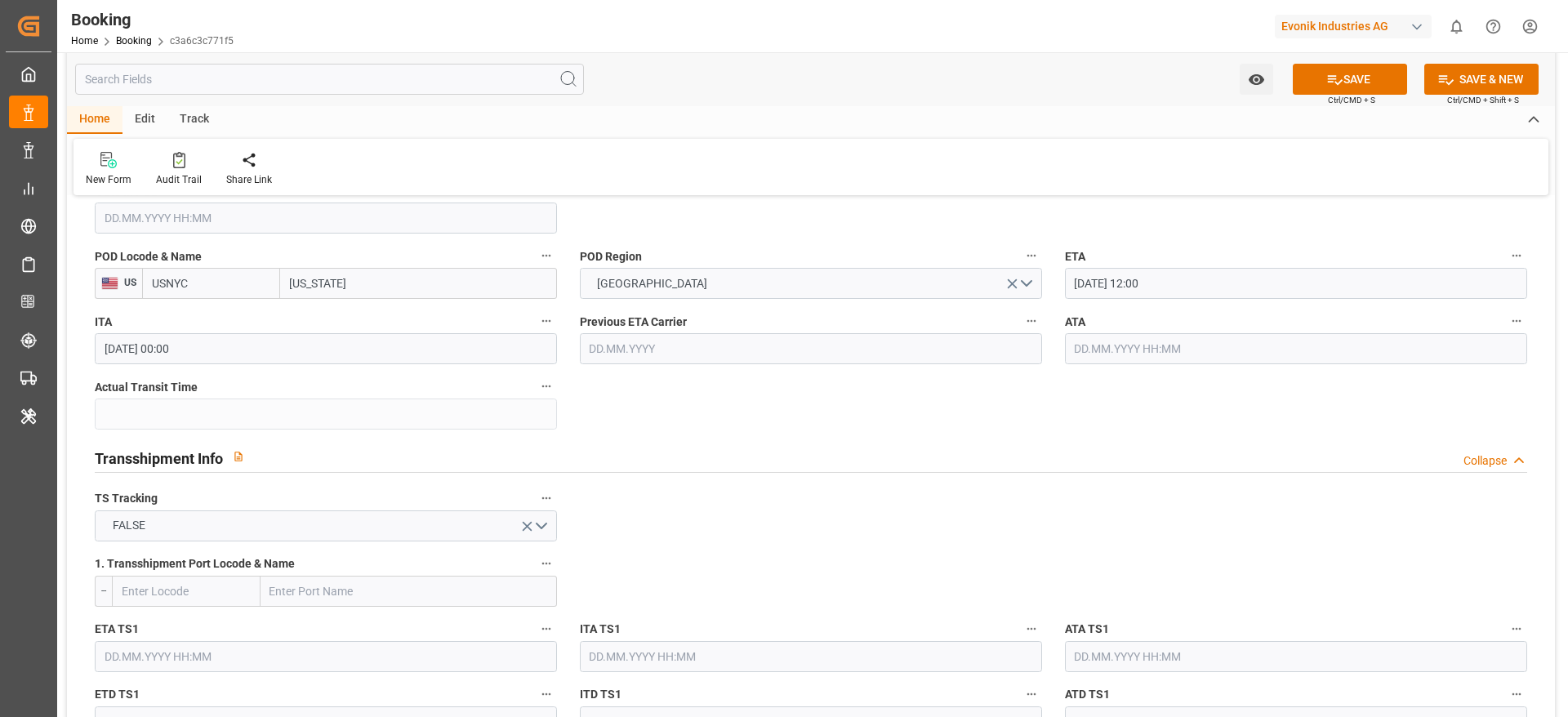
scroll to position [1225, 0]
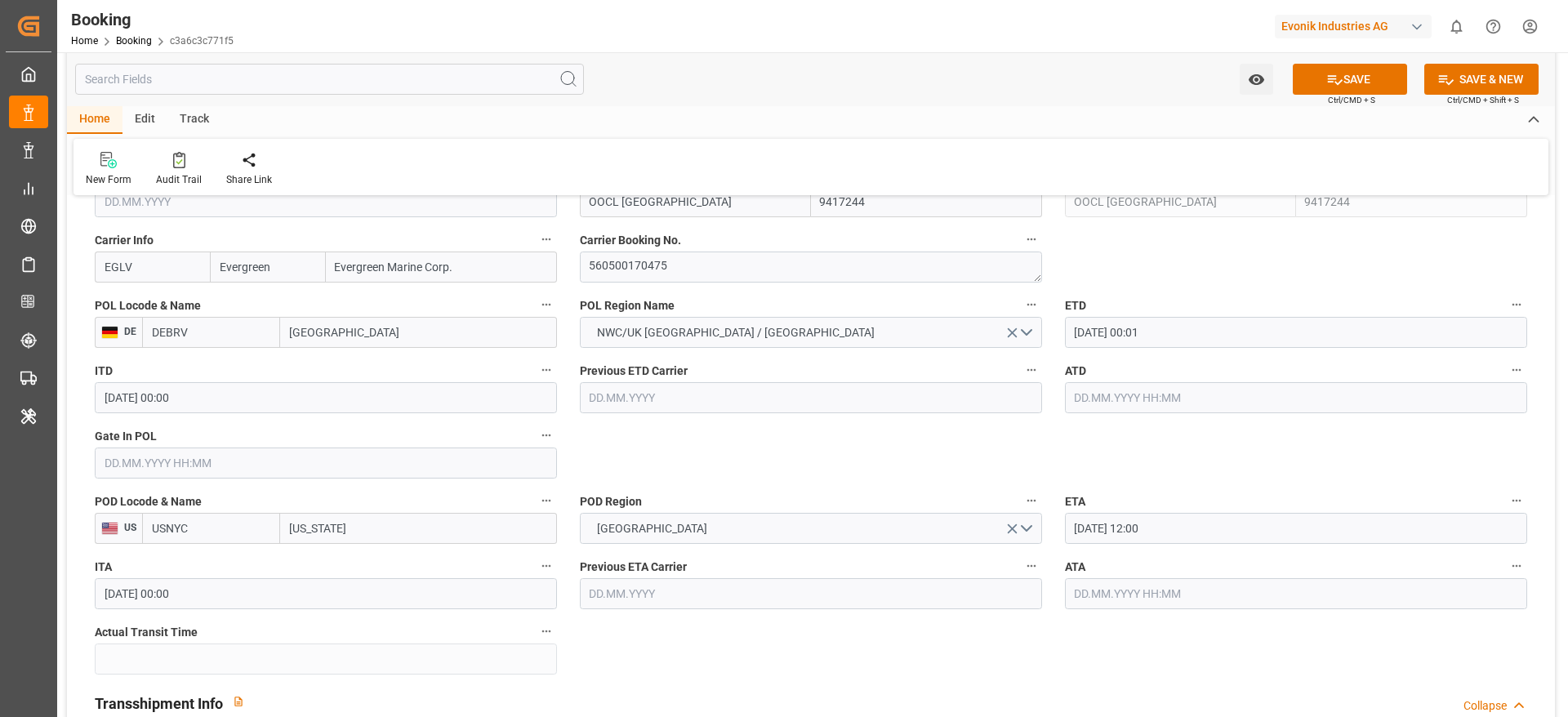
click at [196, 461] on input "text" at bounding box center [326, 462] width 462 height 31
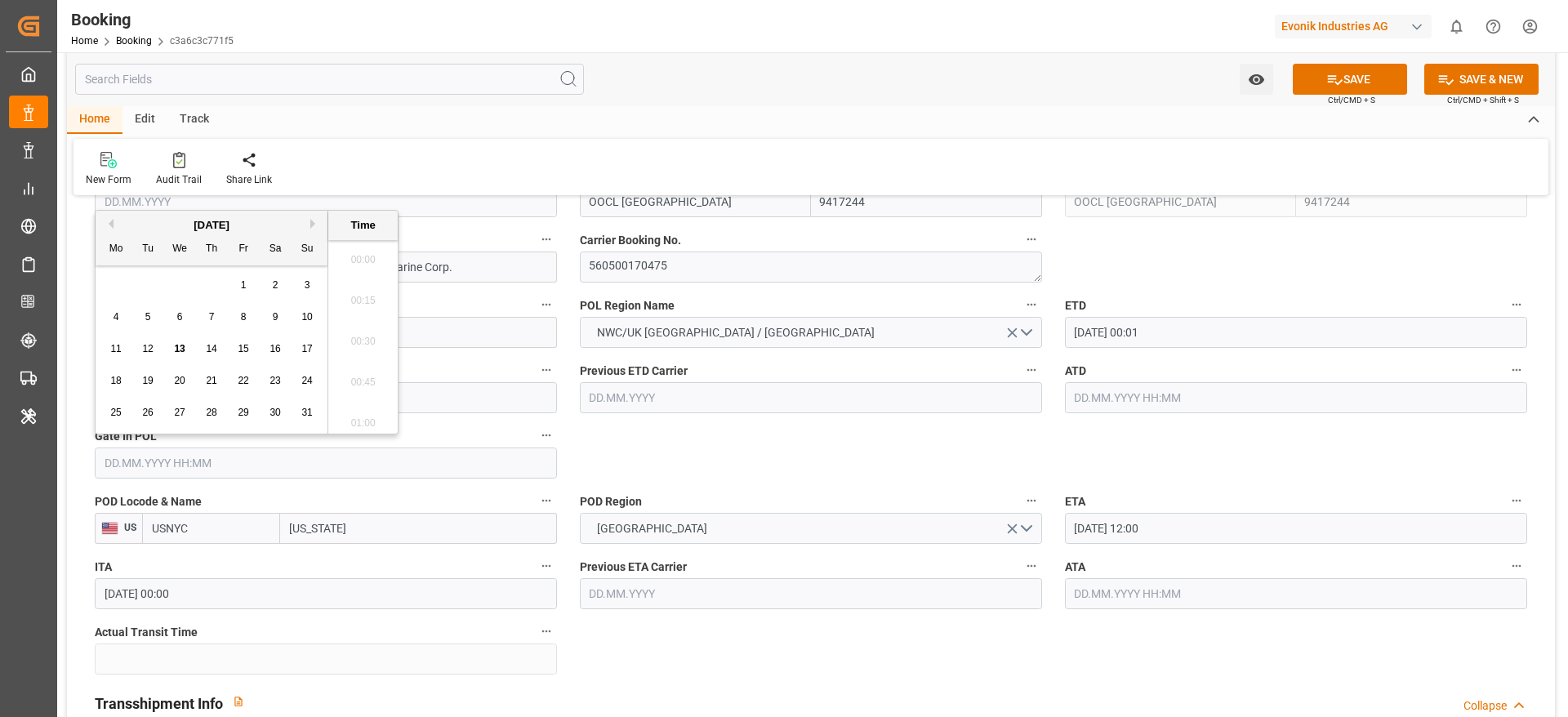
scroll to position [1966, 0]
click at [107, 349] on div "11" at bounding box center [116, 349] width 20 height 19
type input "11.08.2025 00:00"
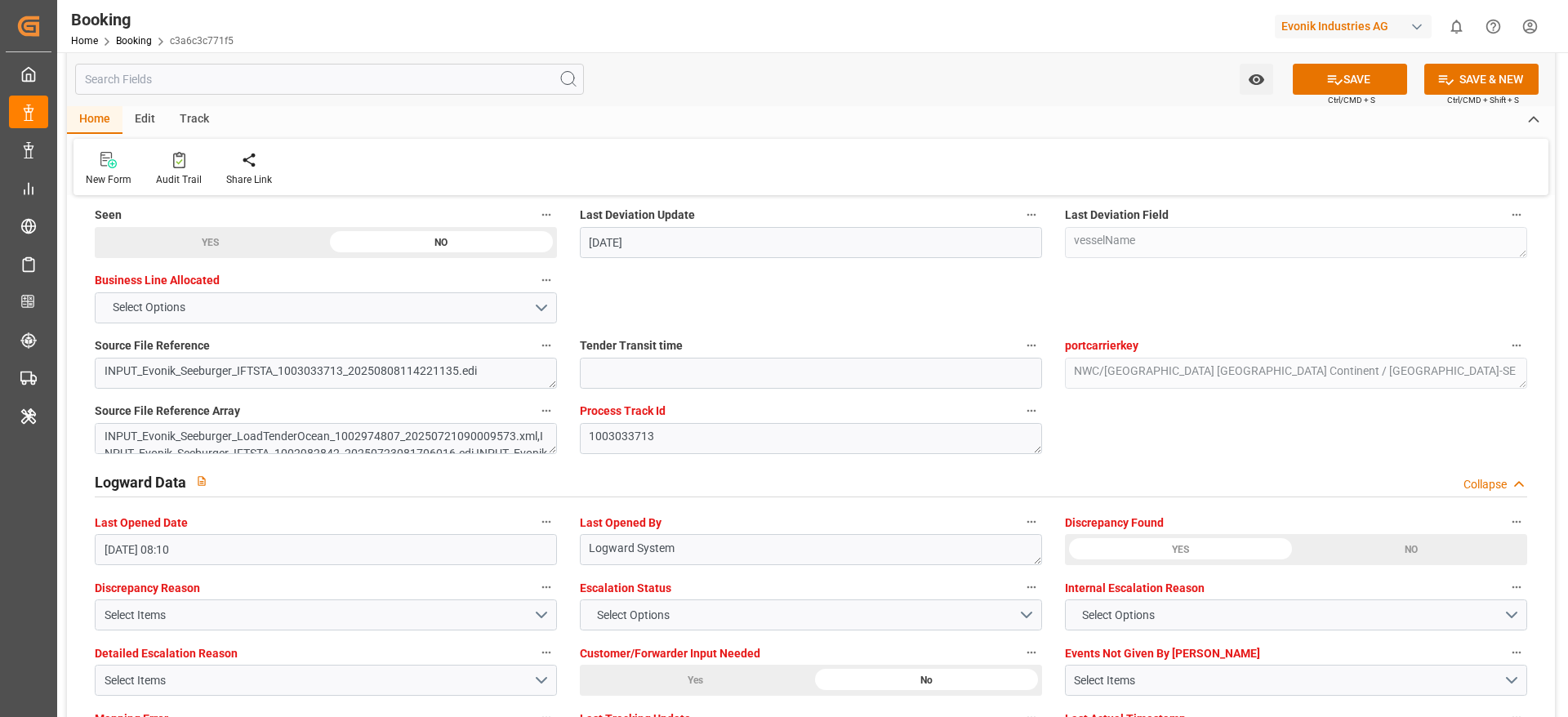
scroll to position [3186, 0]
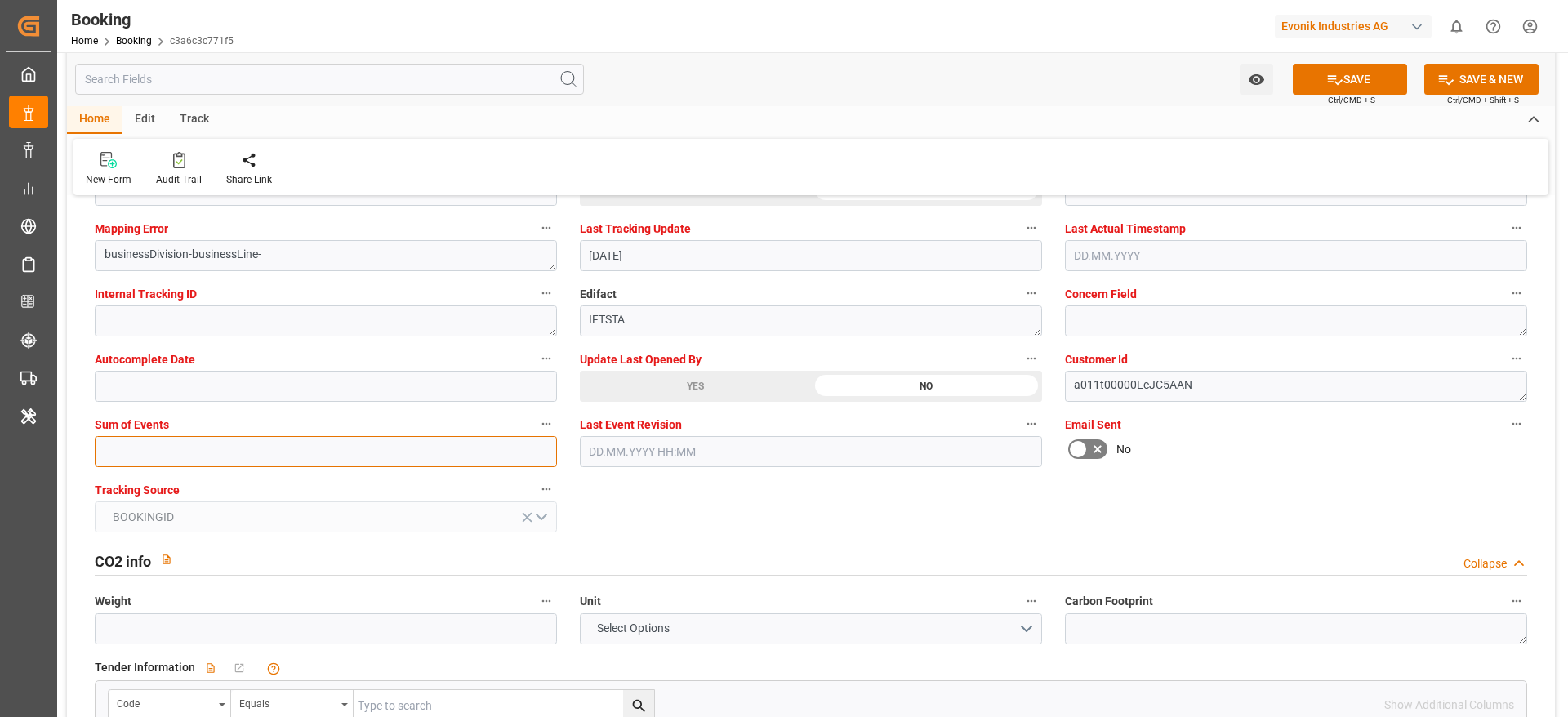
click at [209, 448] on input "text" at bounding box center [326, 451] width 462 height 31
type input "0"
click at [1350, 87] on button "SAVE" at bounding box center [1350, 79] width 114 height 31
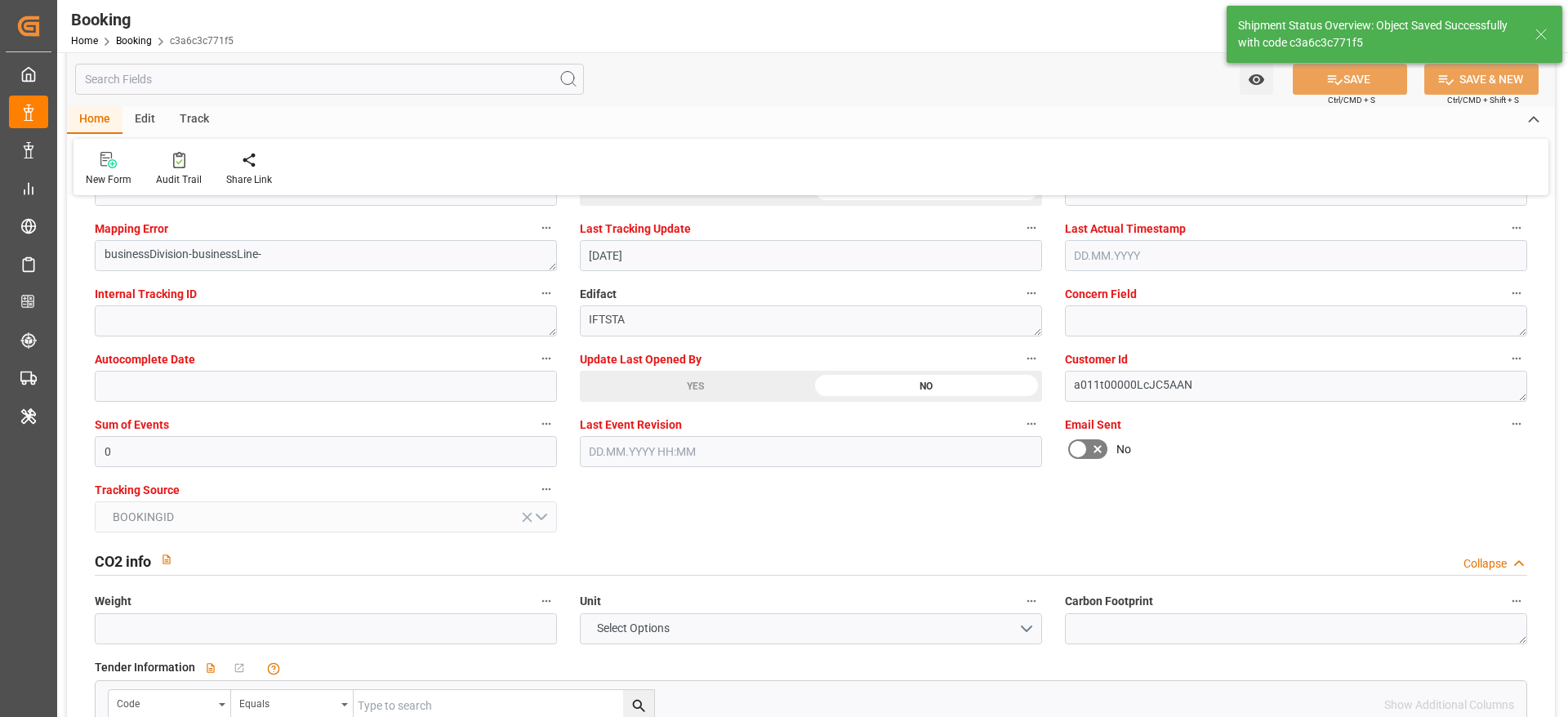
type textarea "[PERSON_NAME]"
type input "13.08.2025 07:13"
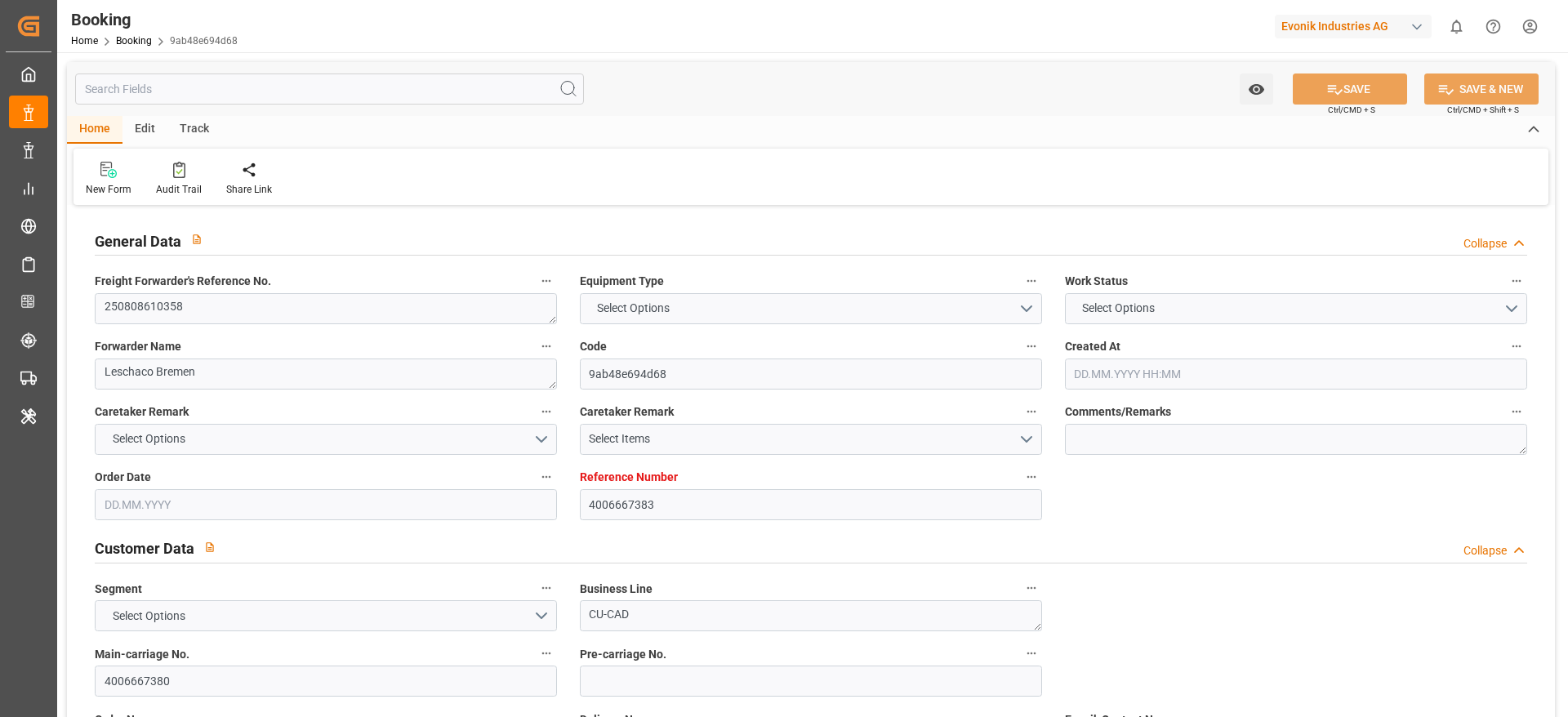
type input "4006667383"
type input "9540144"
type input "Maersk"
type input "Maersk Line AS"
type input "DEBRV"
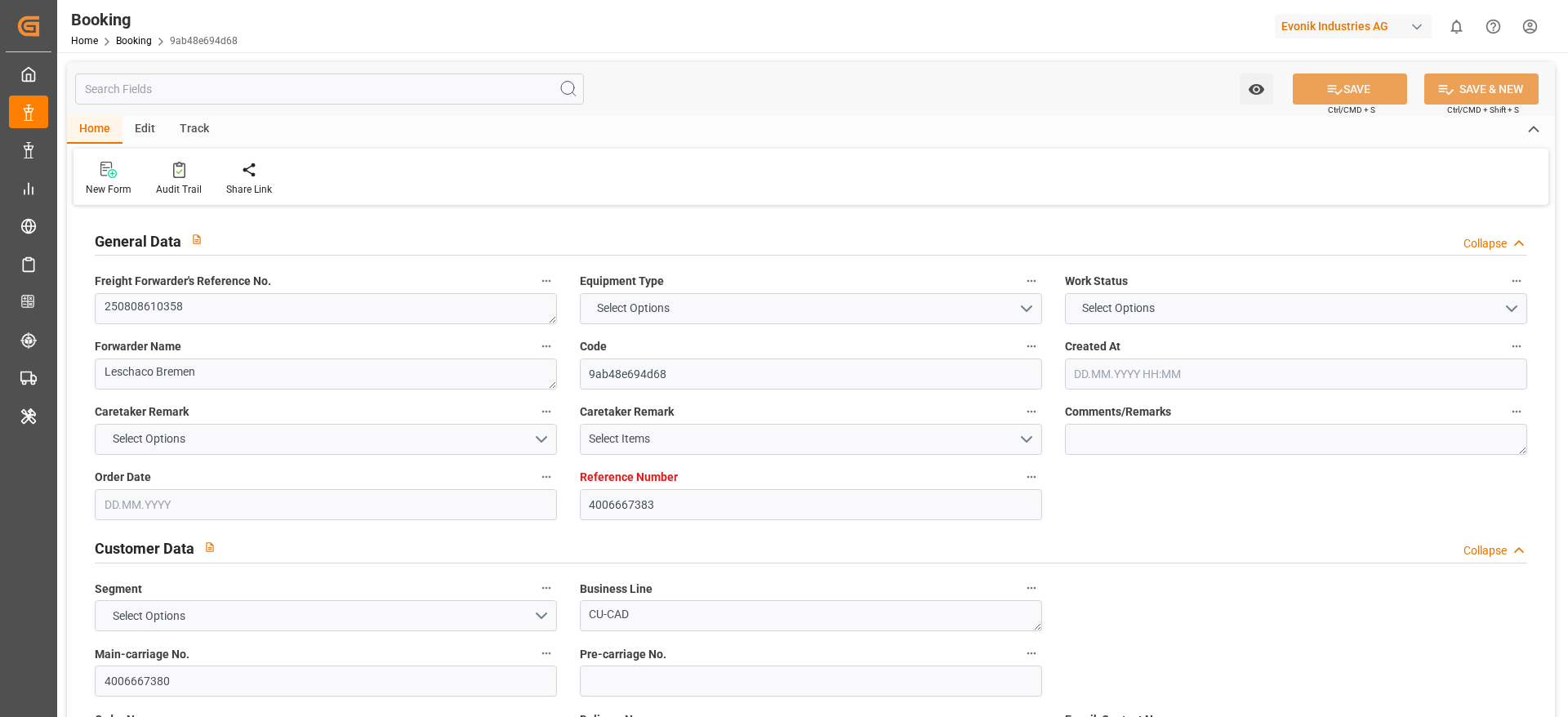
type input "CNNSA"
type input "SGSIN"
type input "DEBRV"
type input "CNNSA"
type input "9333046"
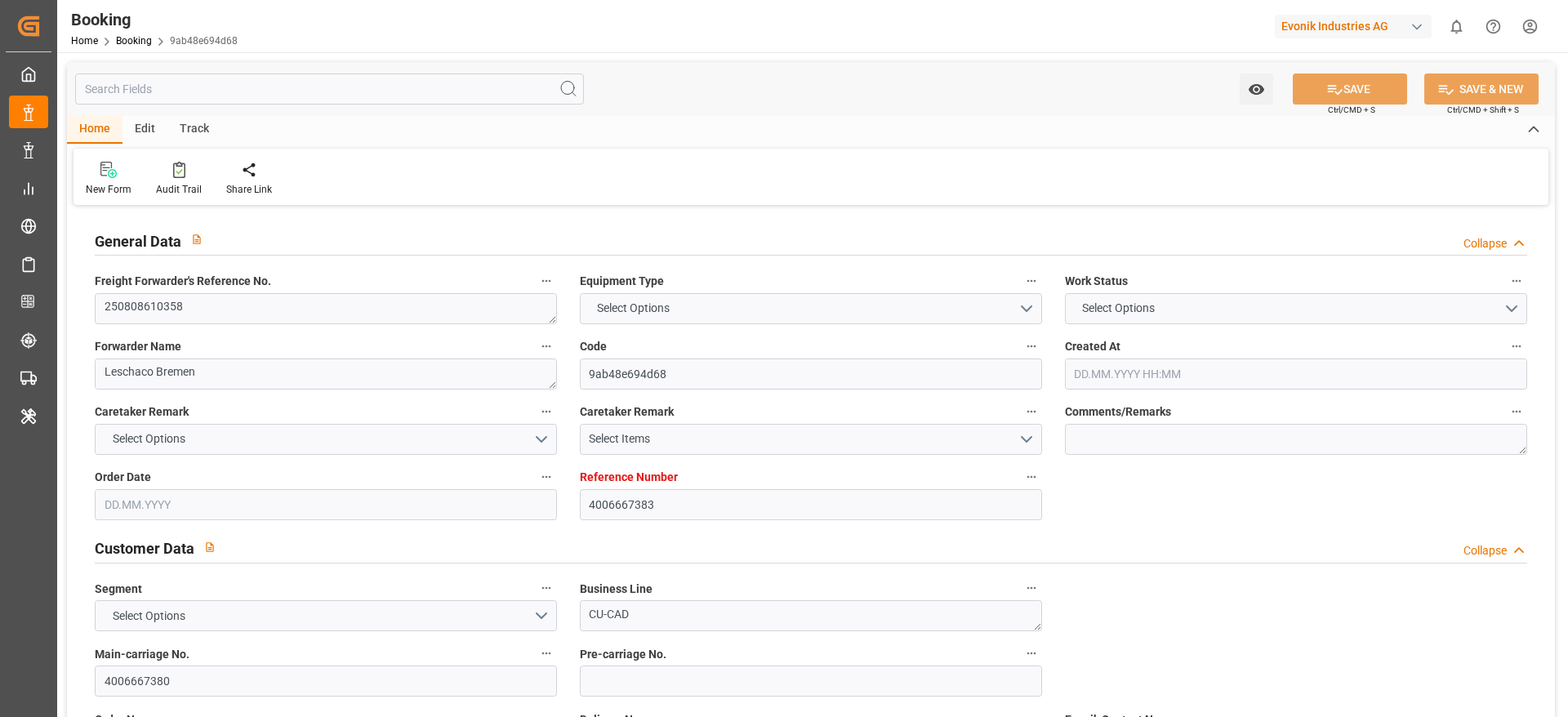
type input "9333046"
type input "[DATE] 08:31"
type input "[DATE]"
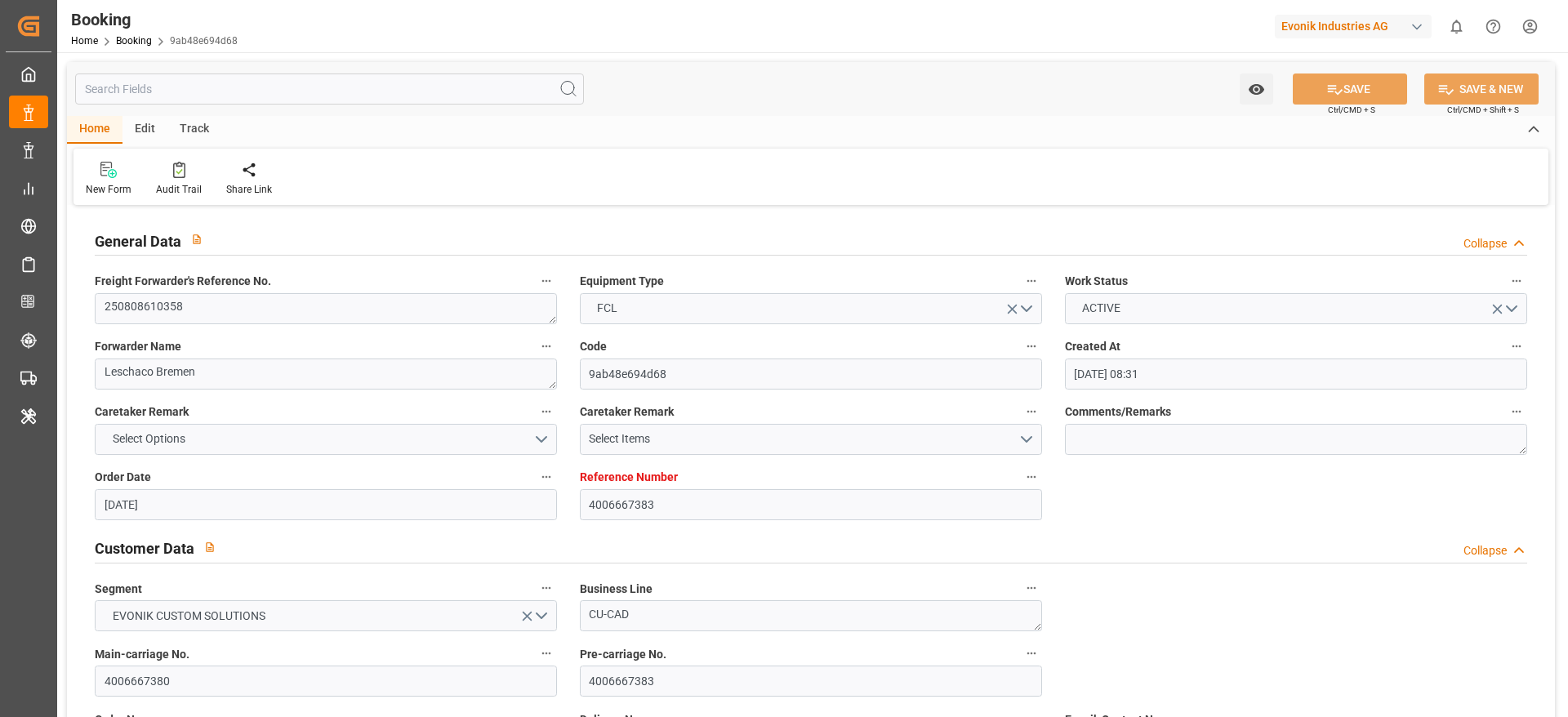
type input "[DATE]"
type input "[DATE] 21:30"
type input "[DATE] 00:00"
type input "[DATE] 06:00"
type input "[DATE] 00:00"
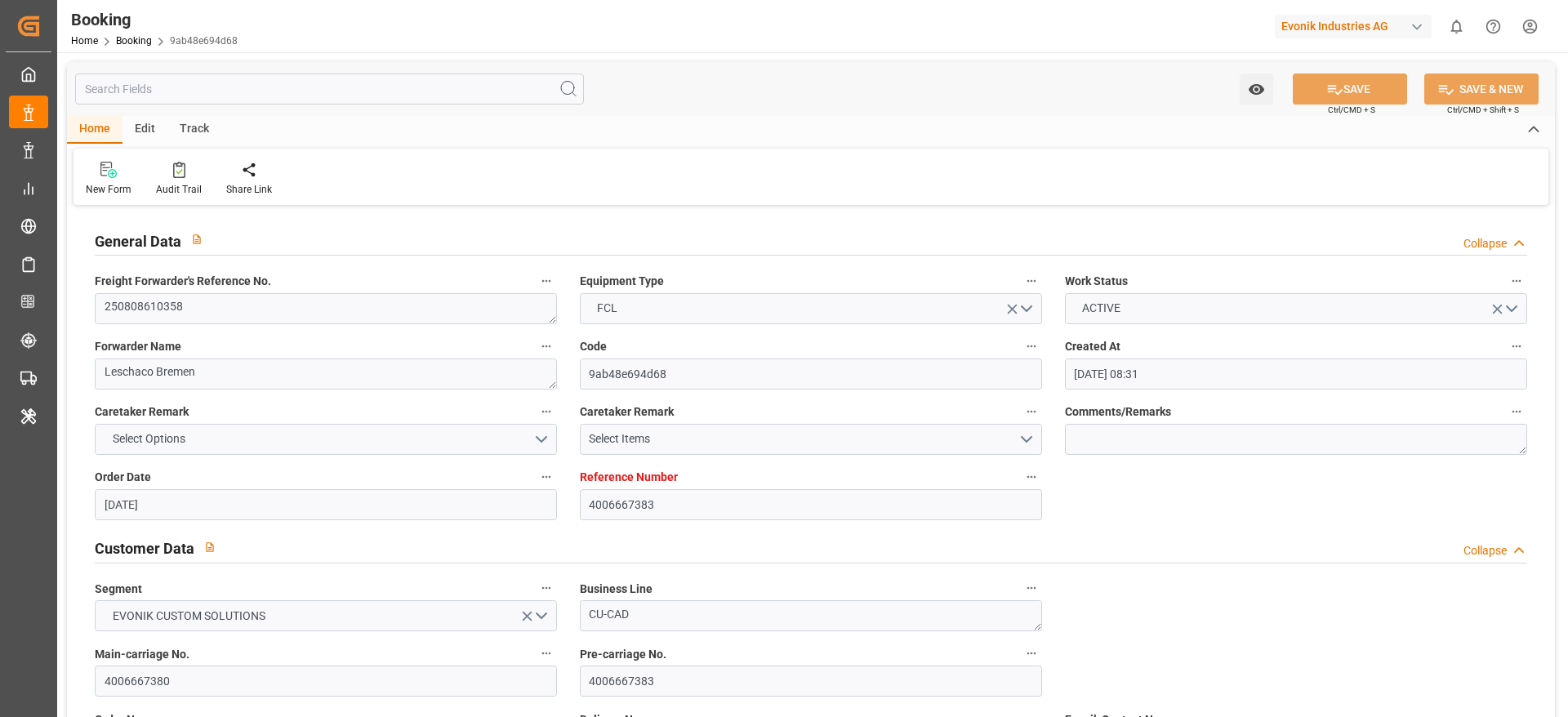
type input "[DATE] 13:30"
type input "[DATE] 00:00"
type input "[DATE] 04:00"
type input "[DATE] 00:00"
type input "[DATE]"
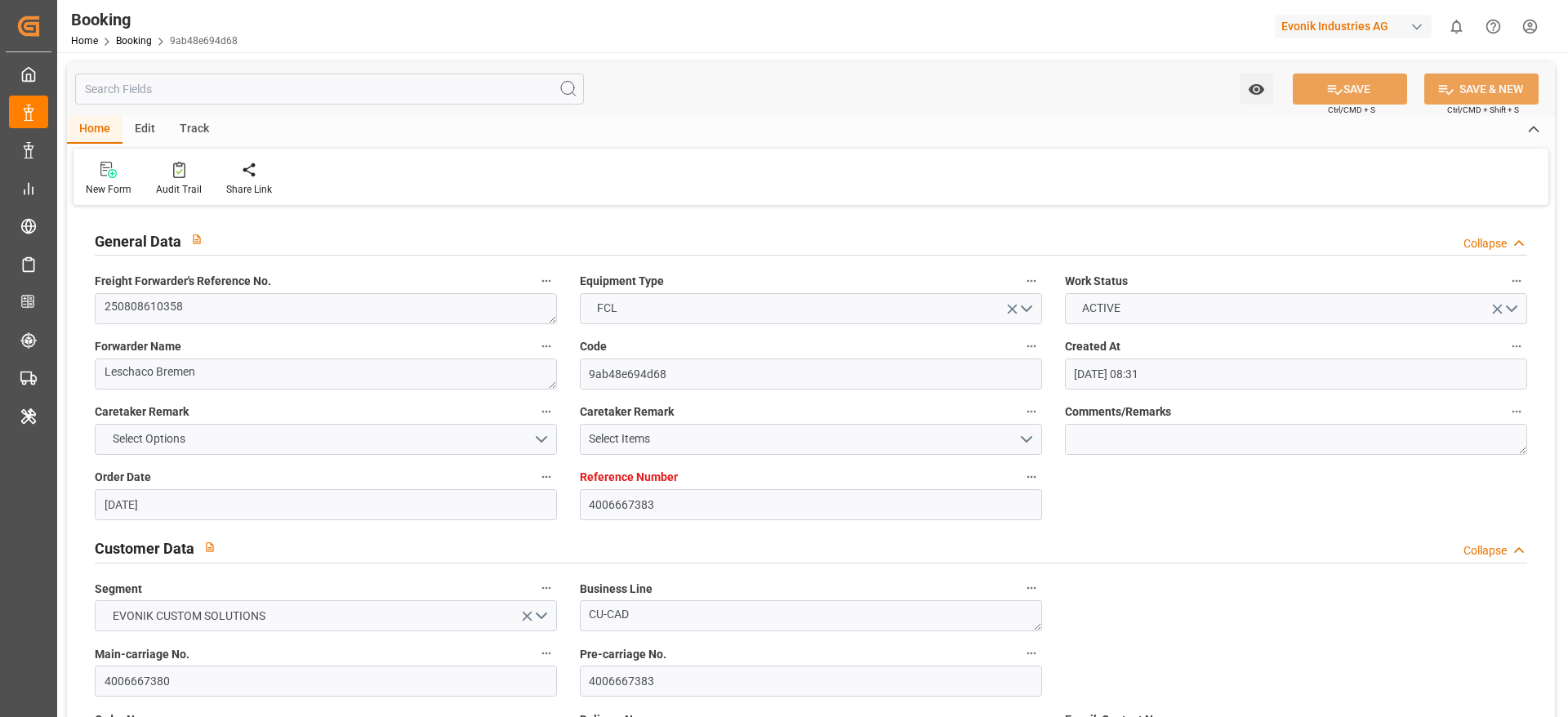
type input "[DATE] 12:46"
type input "[DATE]"
type input "[DATE] 21:30"
type input "[DATE] 13:30"
type input "[DATE] 04:00"
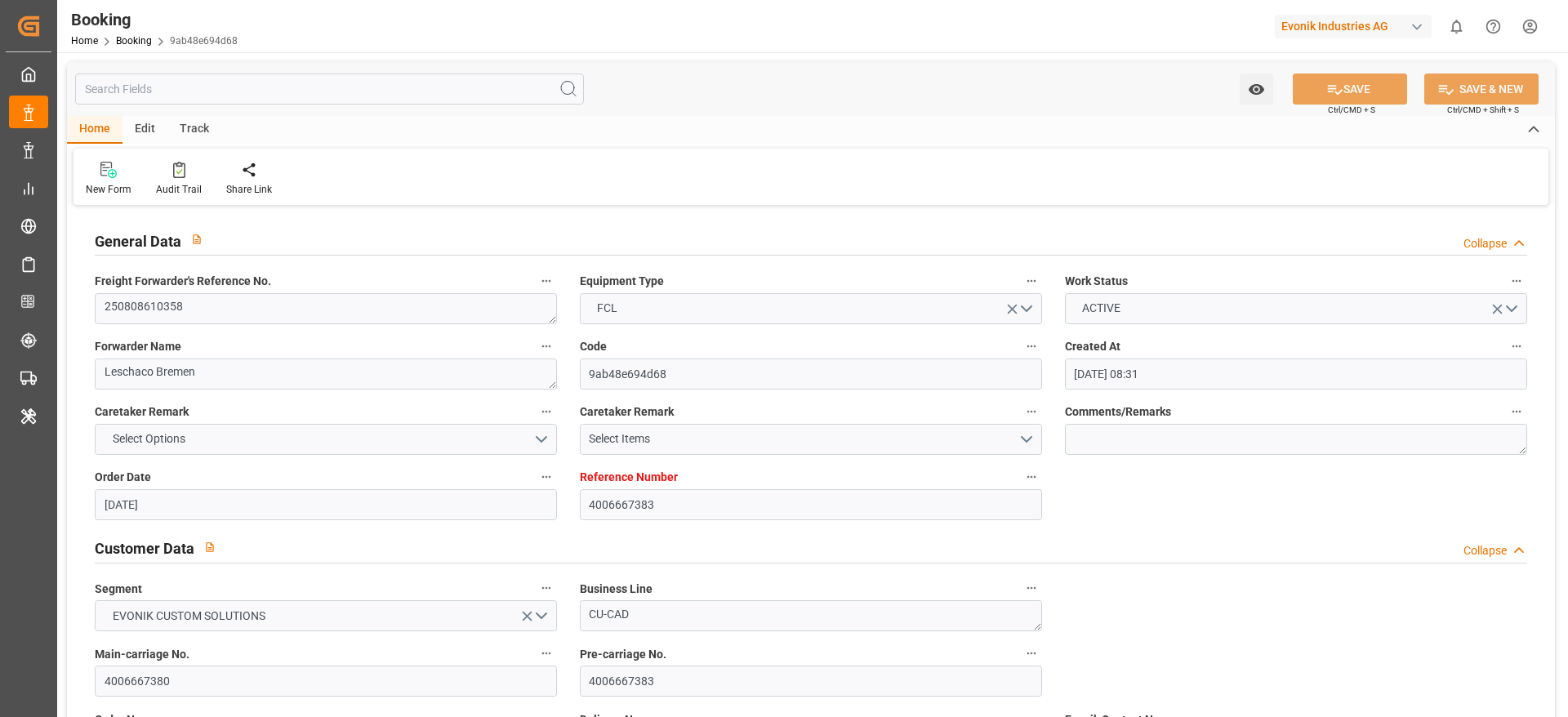
type input "[DATE] 06:00"
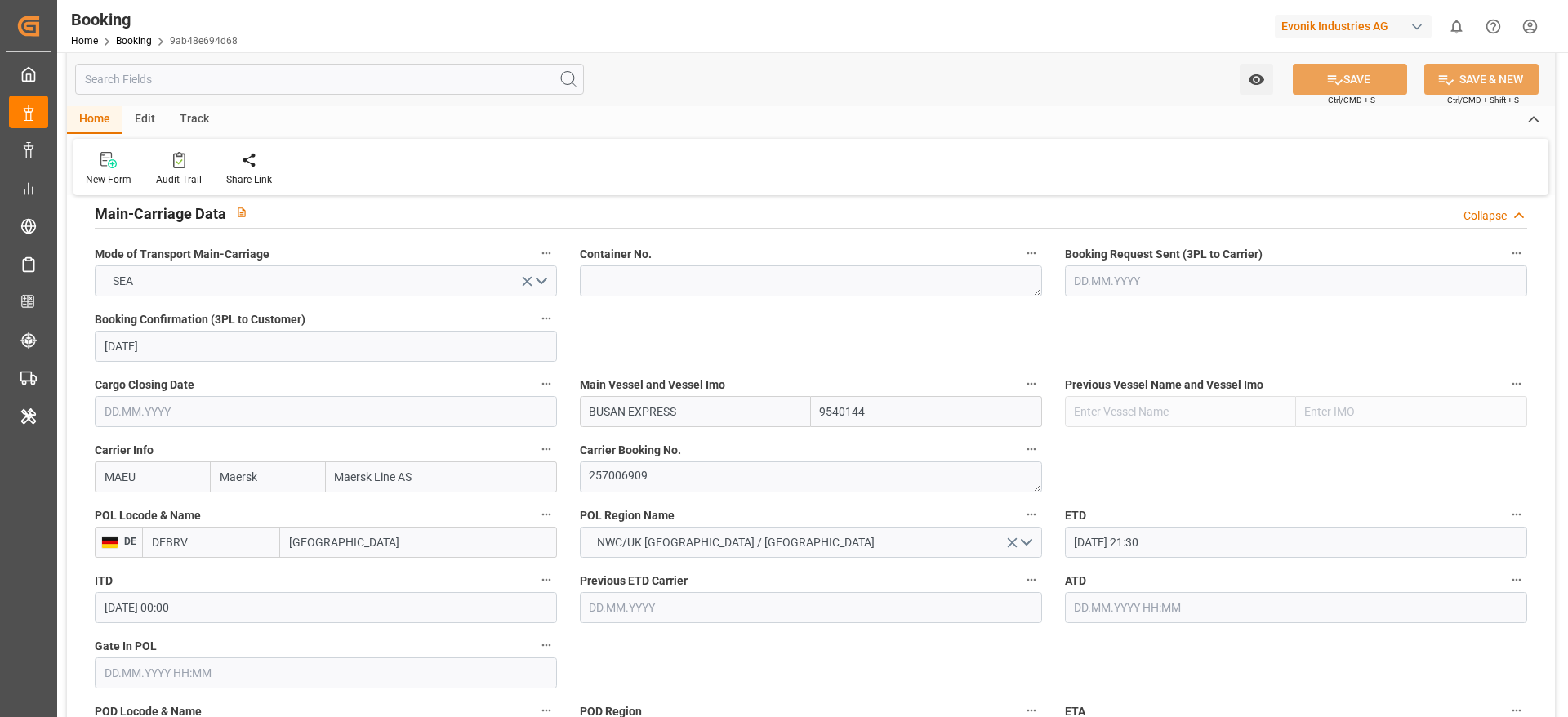
scroll to position [980, 0]
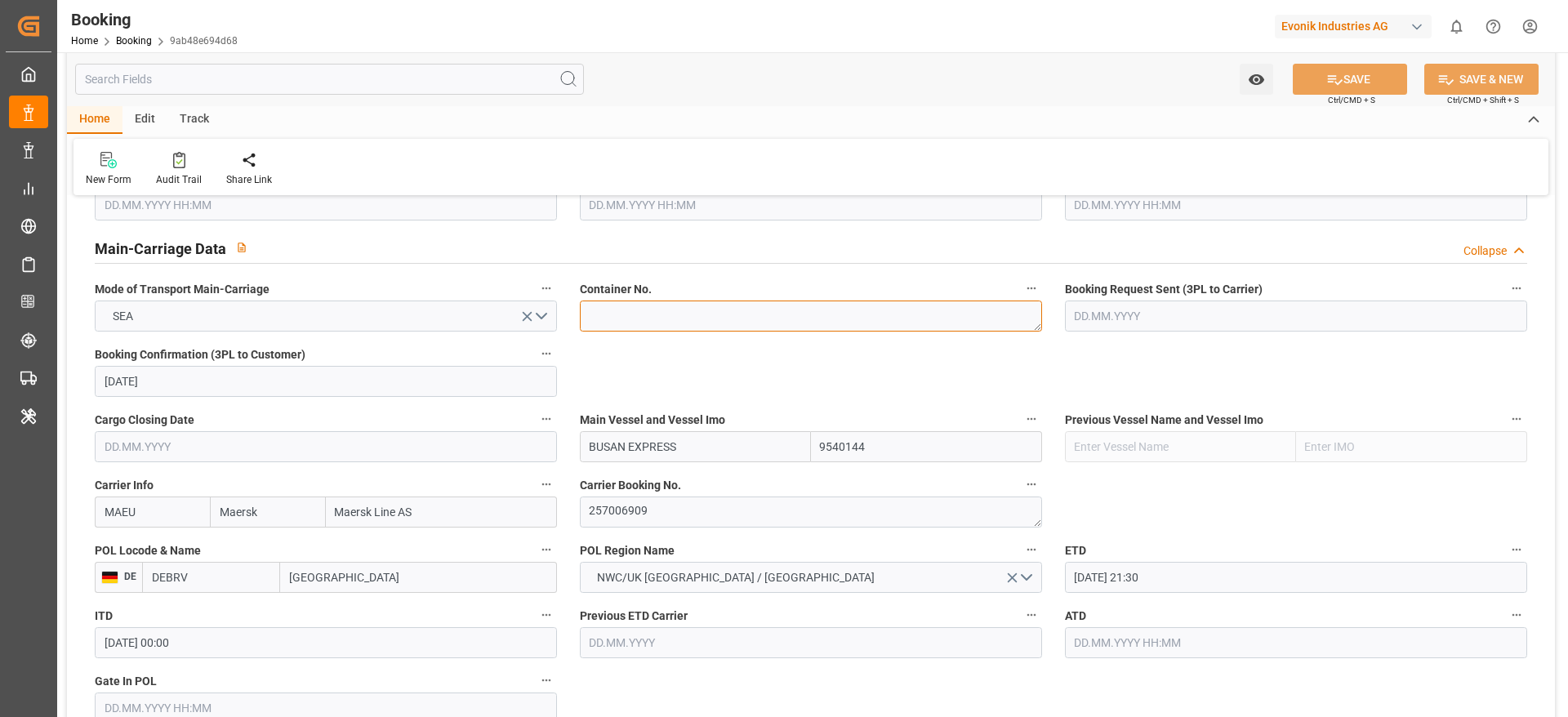
click at [641, 326] on textarea at bounding box center [811, 315] width 462 height 31
paste textarea "MRKU0420007"
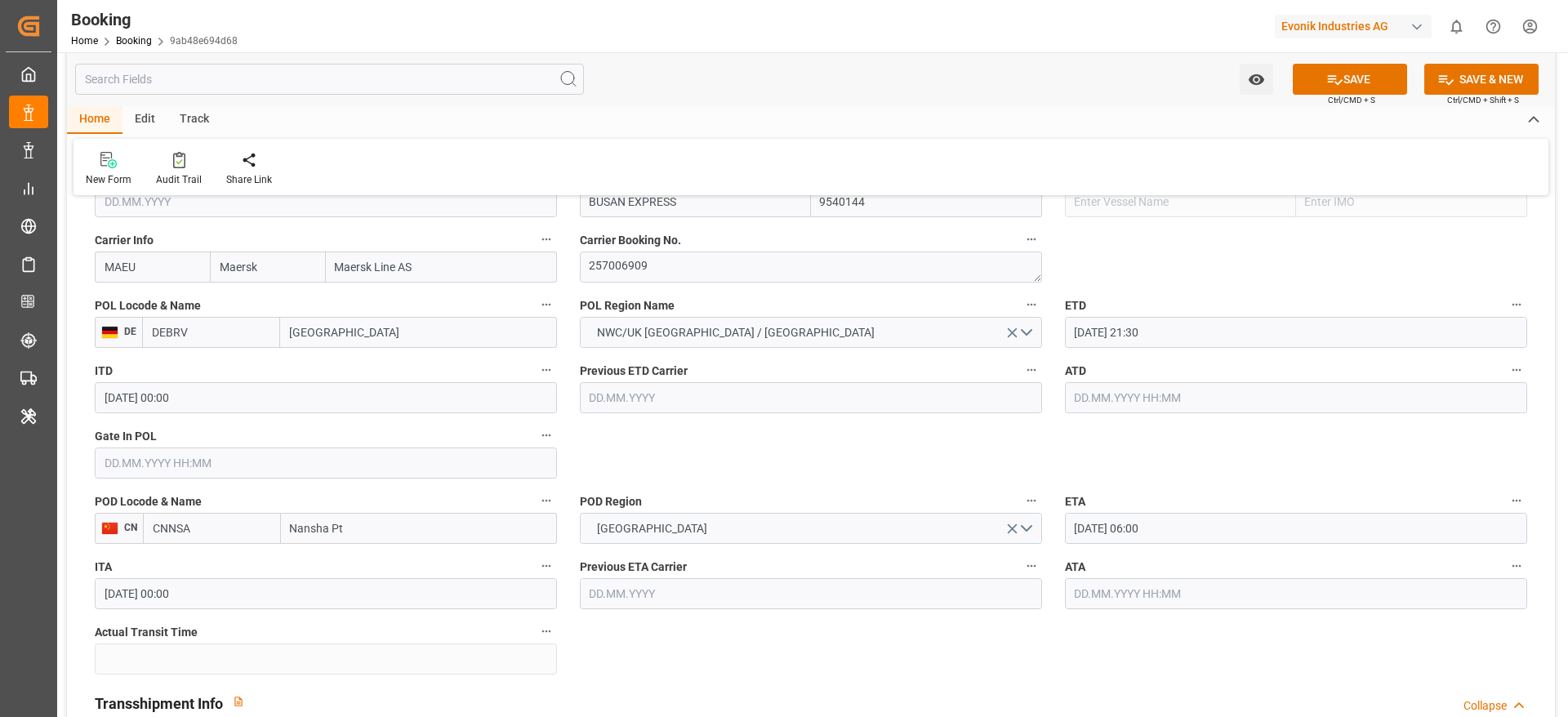
type textarea "MRKU0420007"
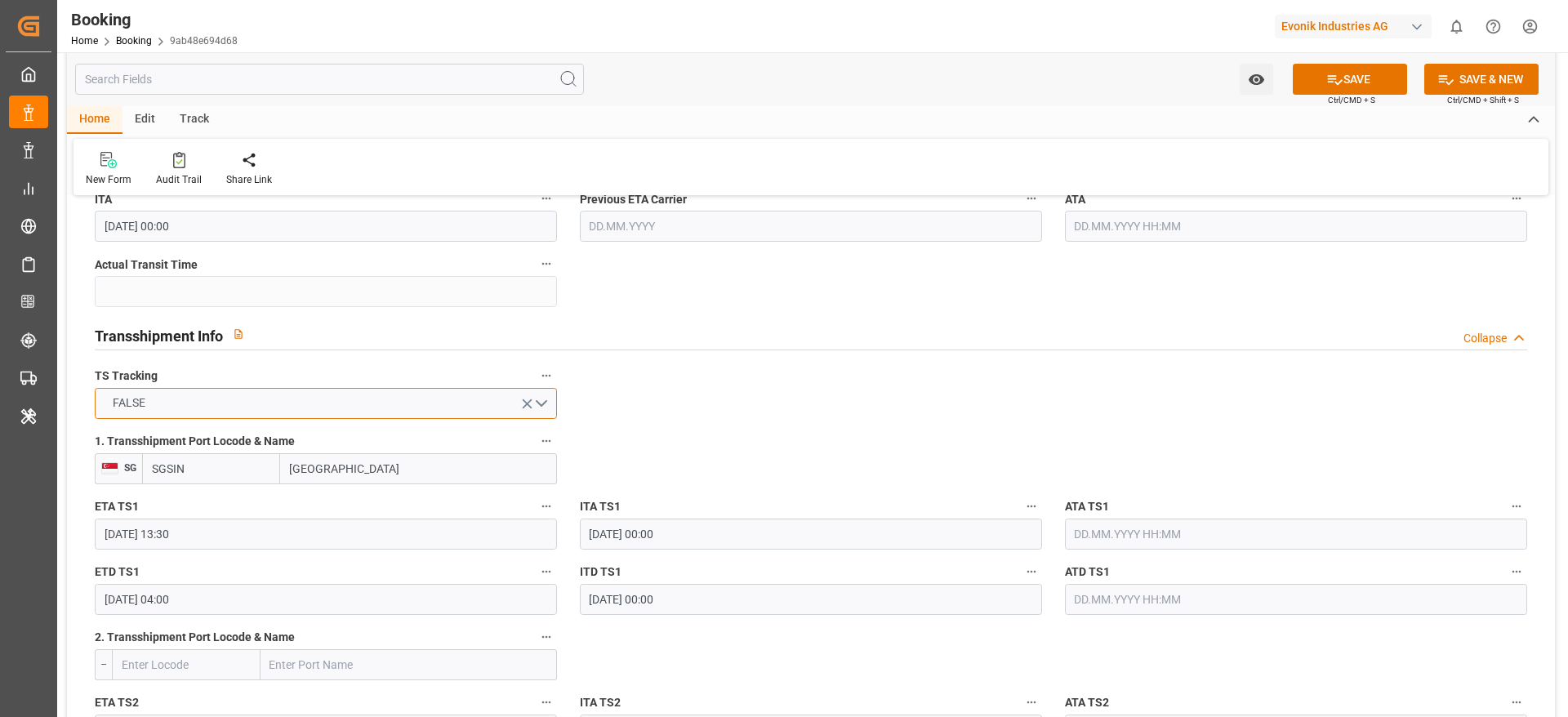
click at [280, 406] on button "FALSE" at bounding box center [326, 403] width 462 height 31
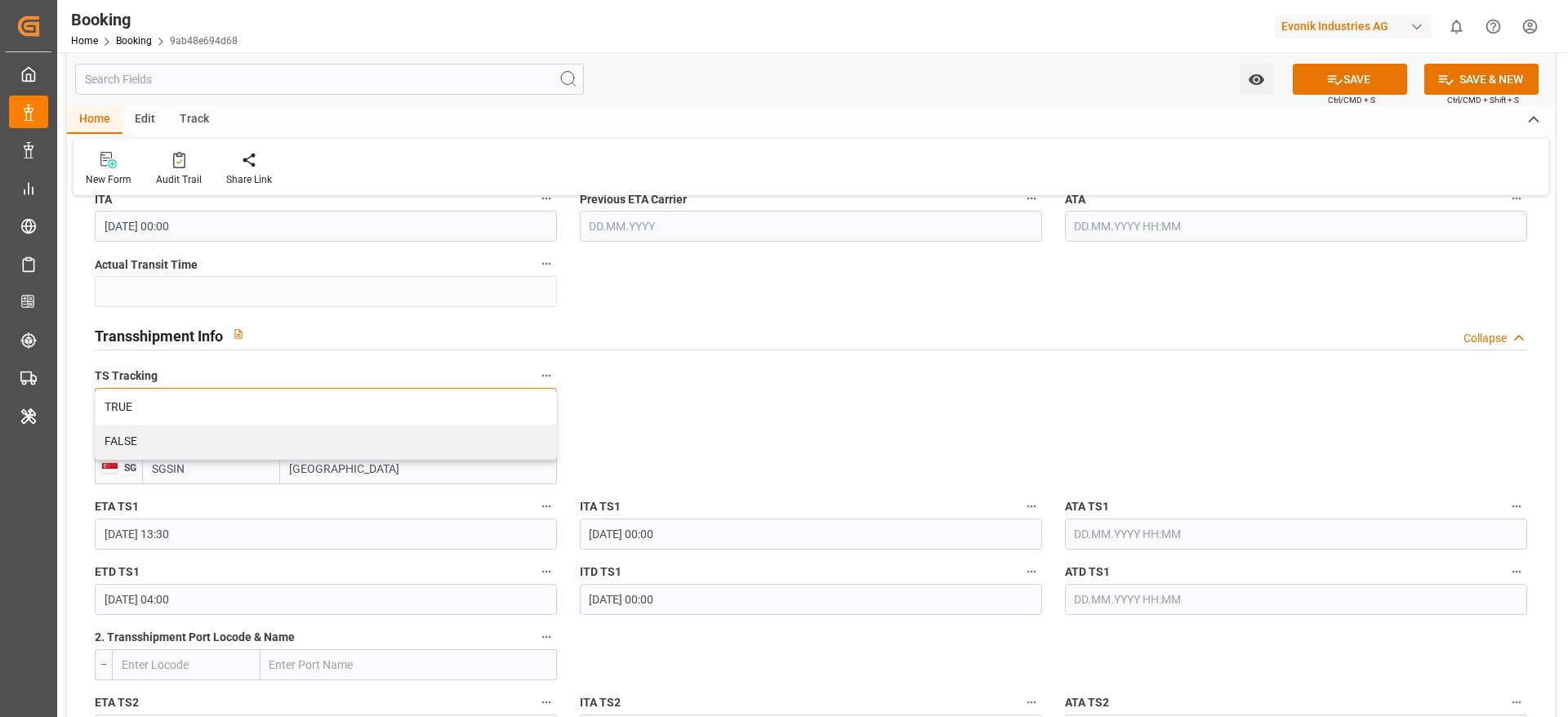
click at [280, 406] on div "TRUE" at bounding box center [326, 407] width 461 height 34
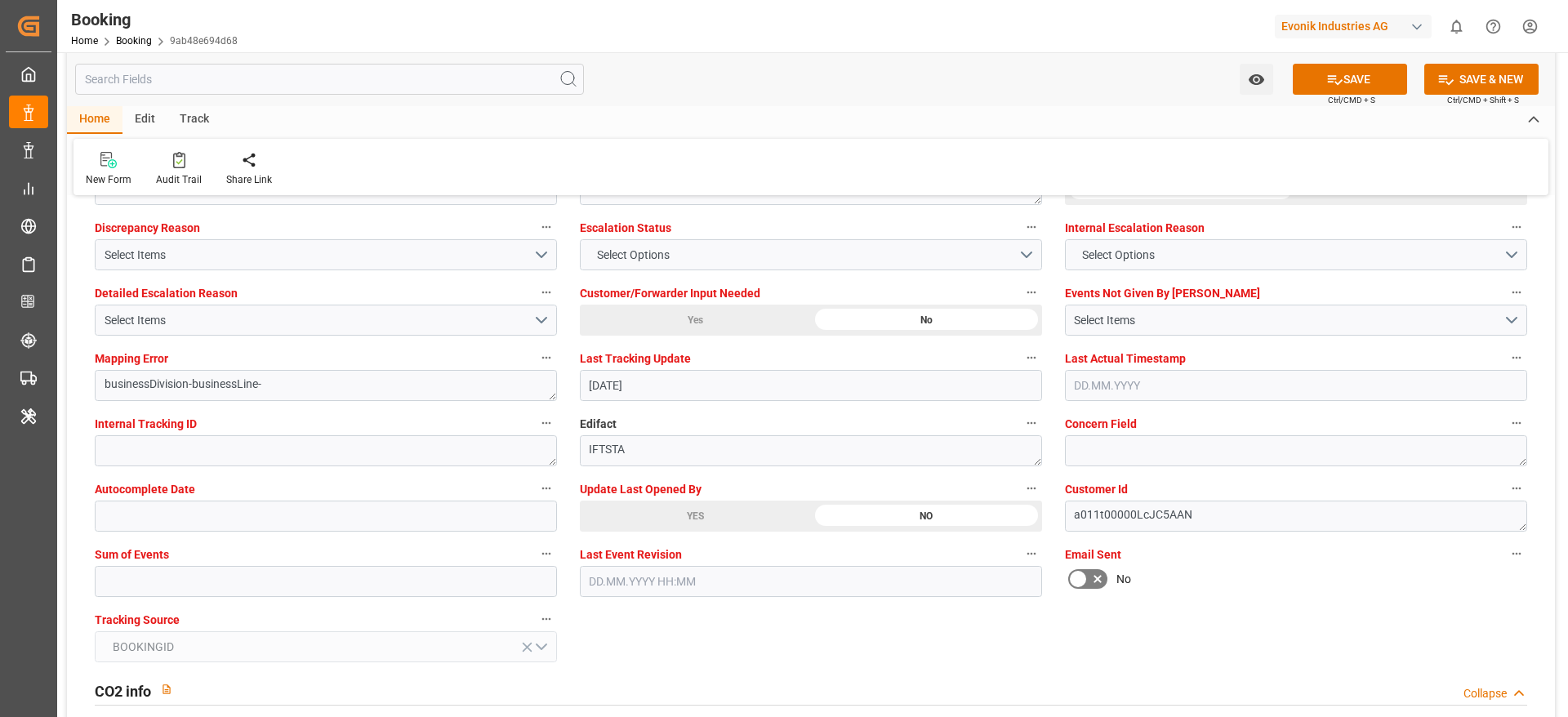
scroll to position [3186, 0]
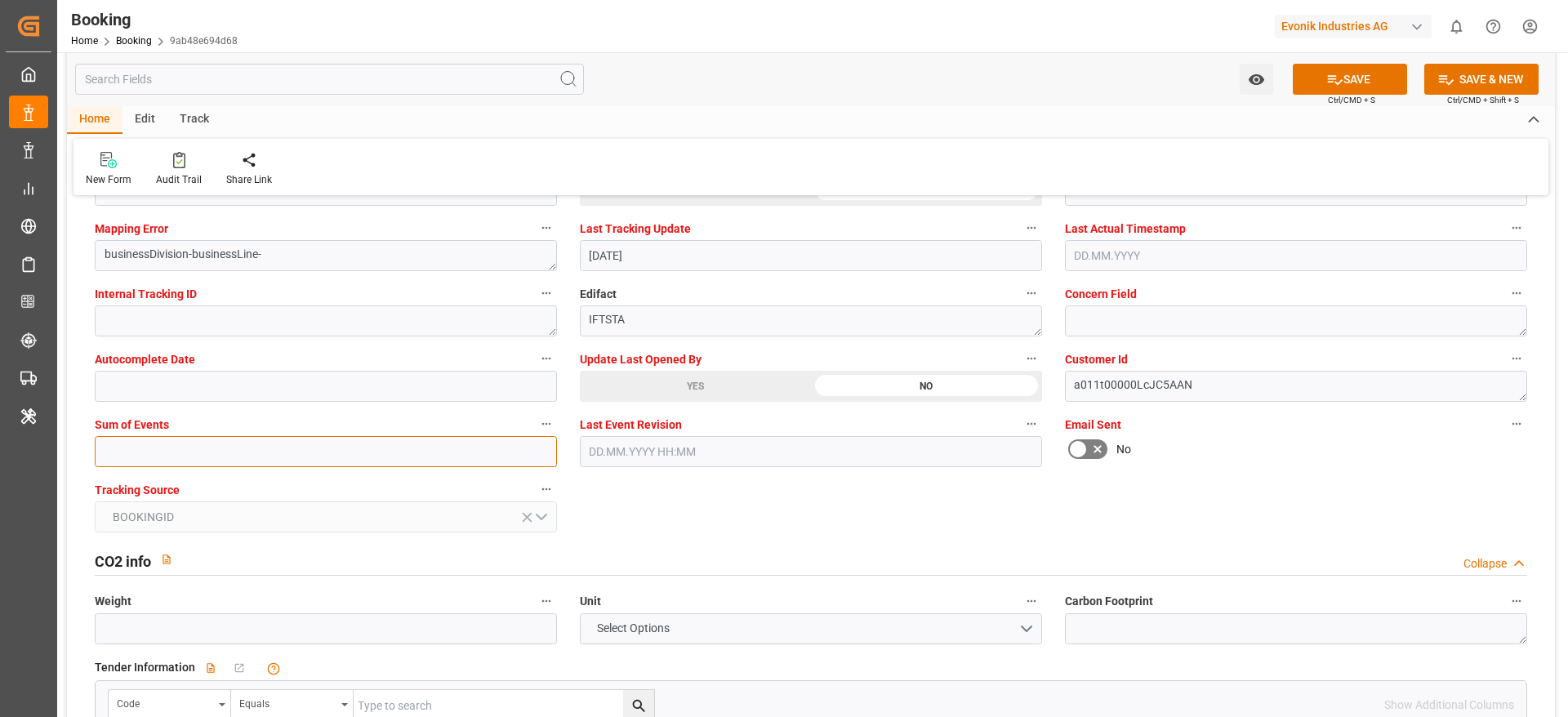
click at [149, 454] on input "text" at bounding box center [326, 451] width 462 height 31
type input "0"
click at [1346, 68] on button "SAVE" at bounding box center [1350, 79] width 114 height 31
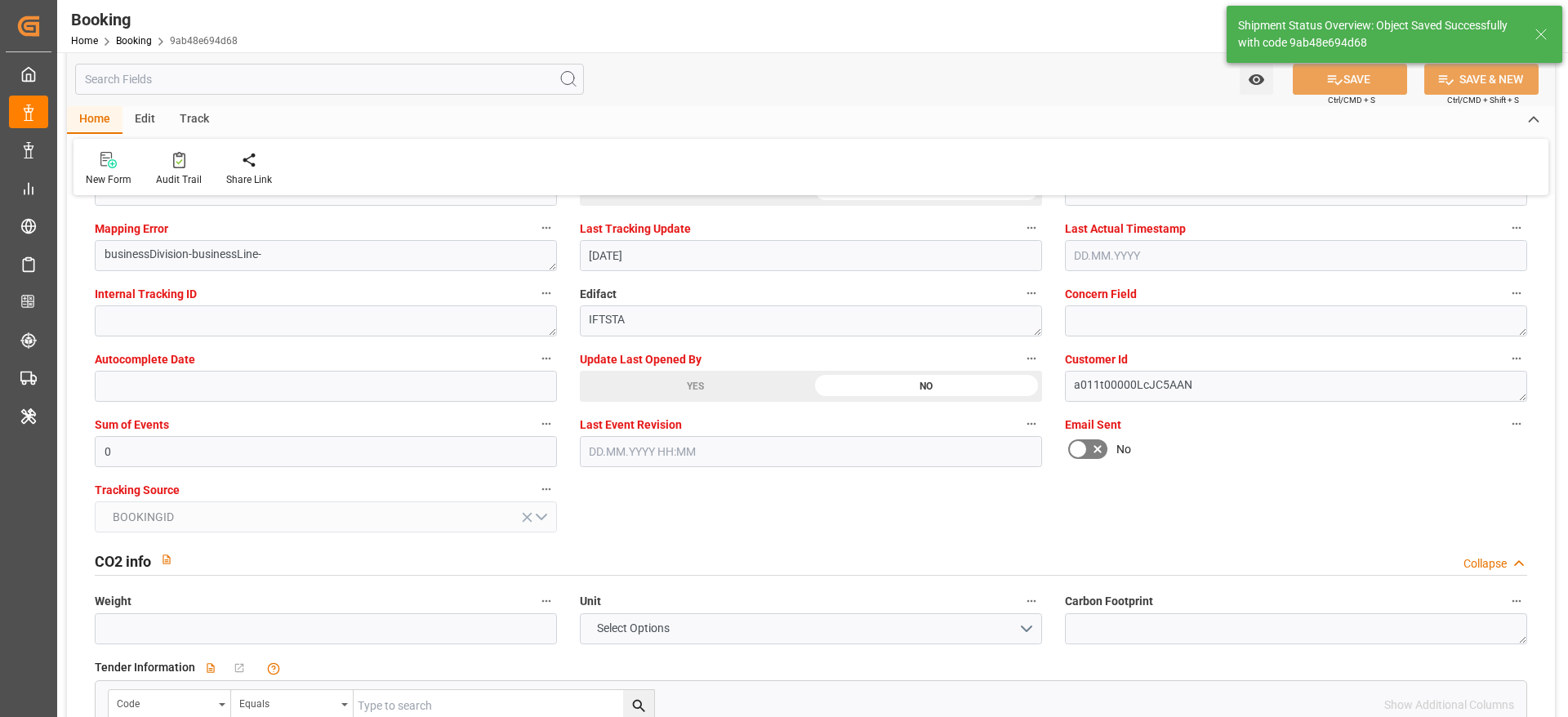
type textarea "[PERSON_NAME]"
type input "[DATE] 07:17"
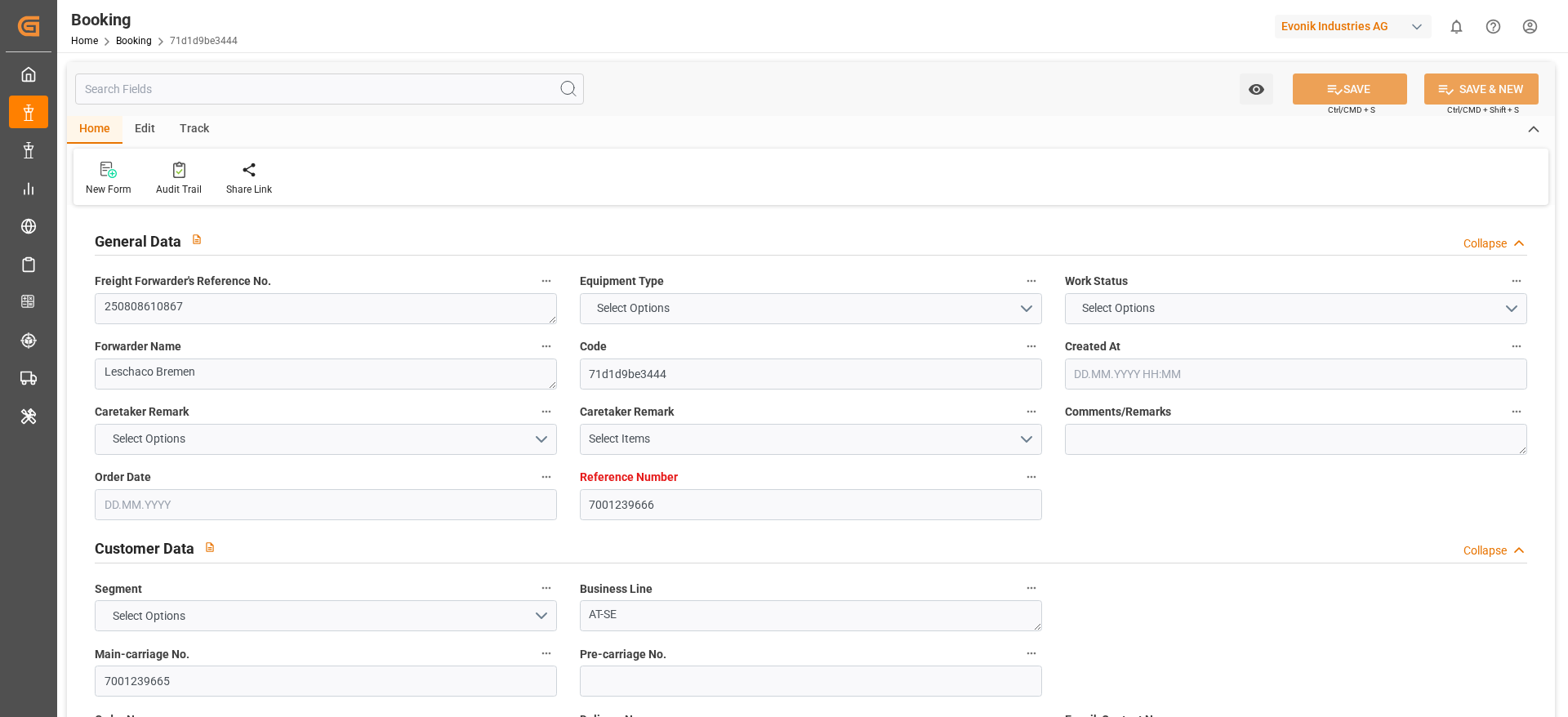
type input "7001239666"
type input "MSC"
type input "Mediterranean Shipping Company"
type input "EUNWC"
type input "USMOB"
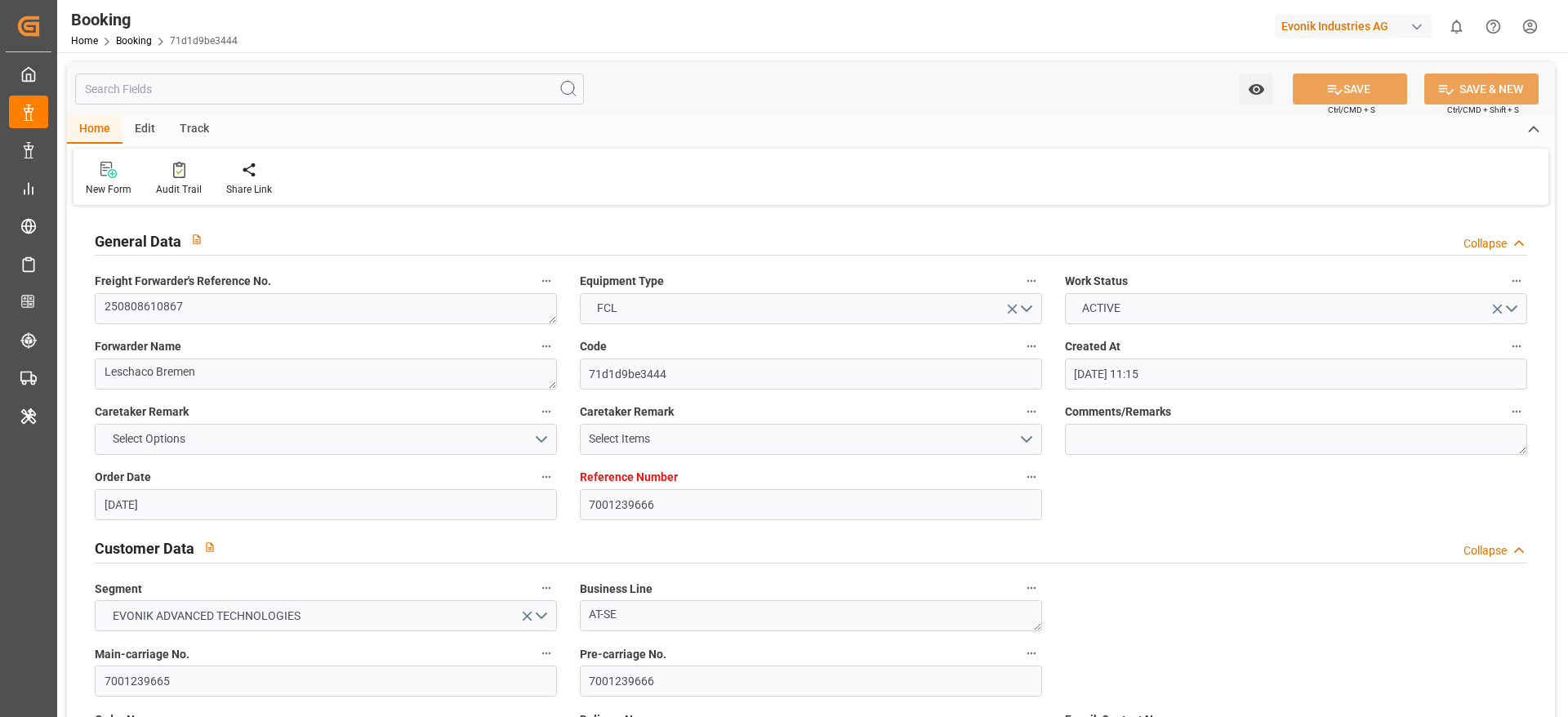
type input "[DATE] 11:15"
type input "[DATE]"
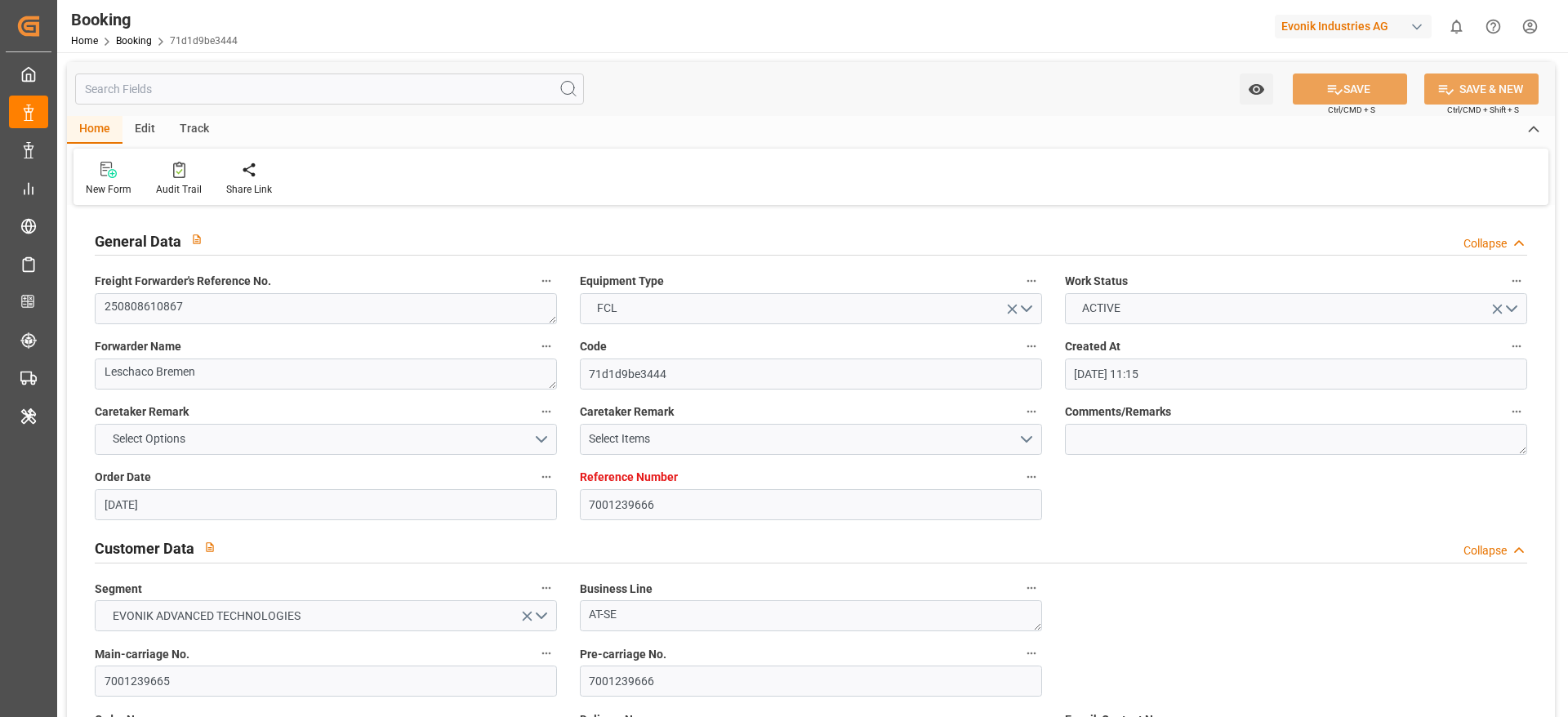
type input "[DATE]"
type input "[DATE] 05:01"
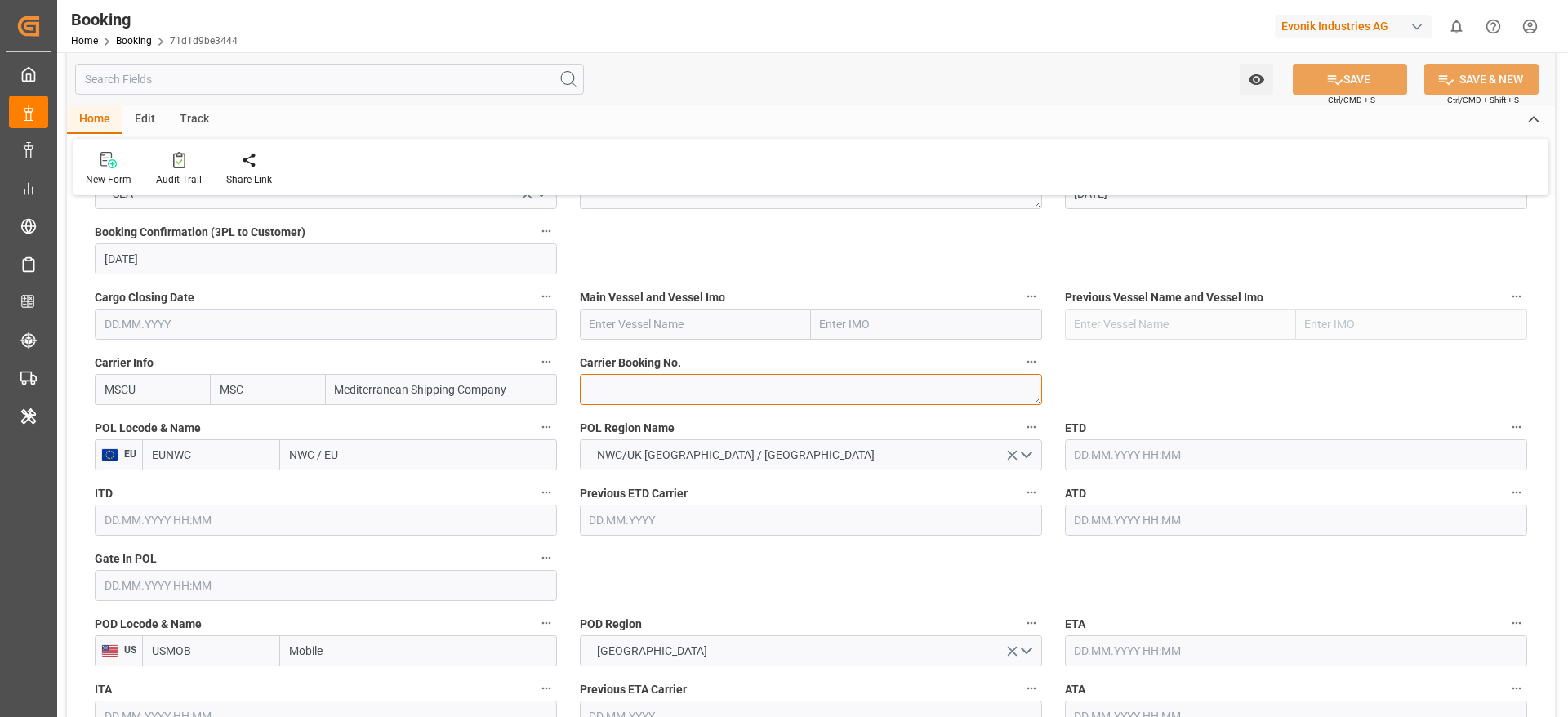
click at [687, 384] on textarea at bounding box center [811, 389] width 462 height 31
paste textarea "459IHA1420013"
type textarea "459IHA1420013"
click at [369, 448] on input "NWC / EU" at bounding box center [418, 455] width 276 height 31
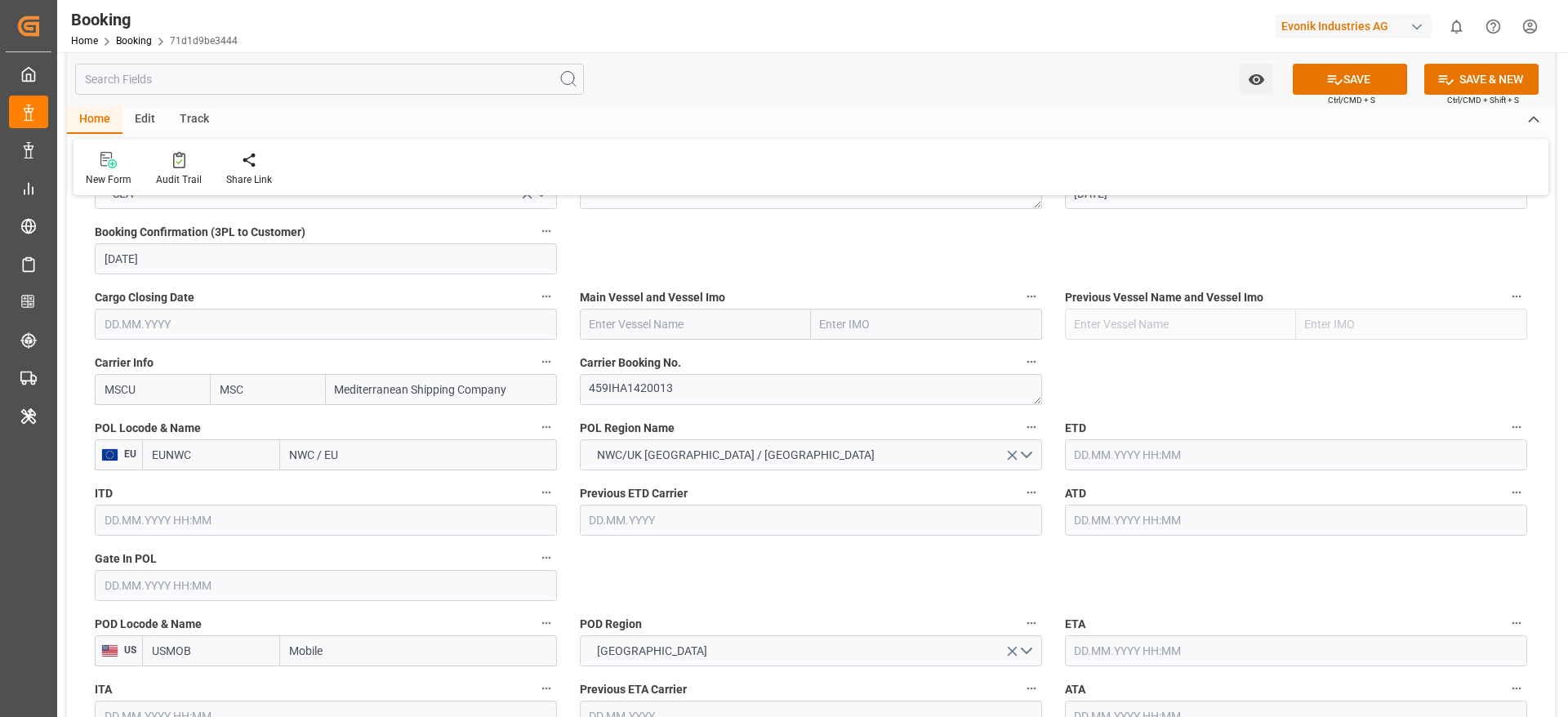
click at [369, 448] on input "NWC / EU" at bounding box center [418, 455] width 276 height 31
paste input "[GEOGRAPHIC_DATA]"
type input "Hamburg"
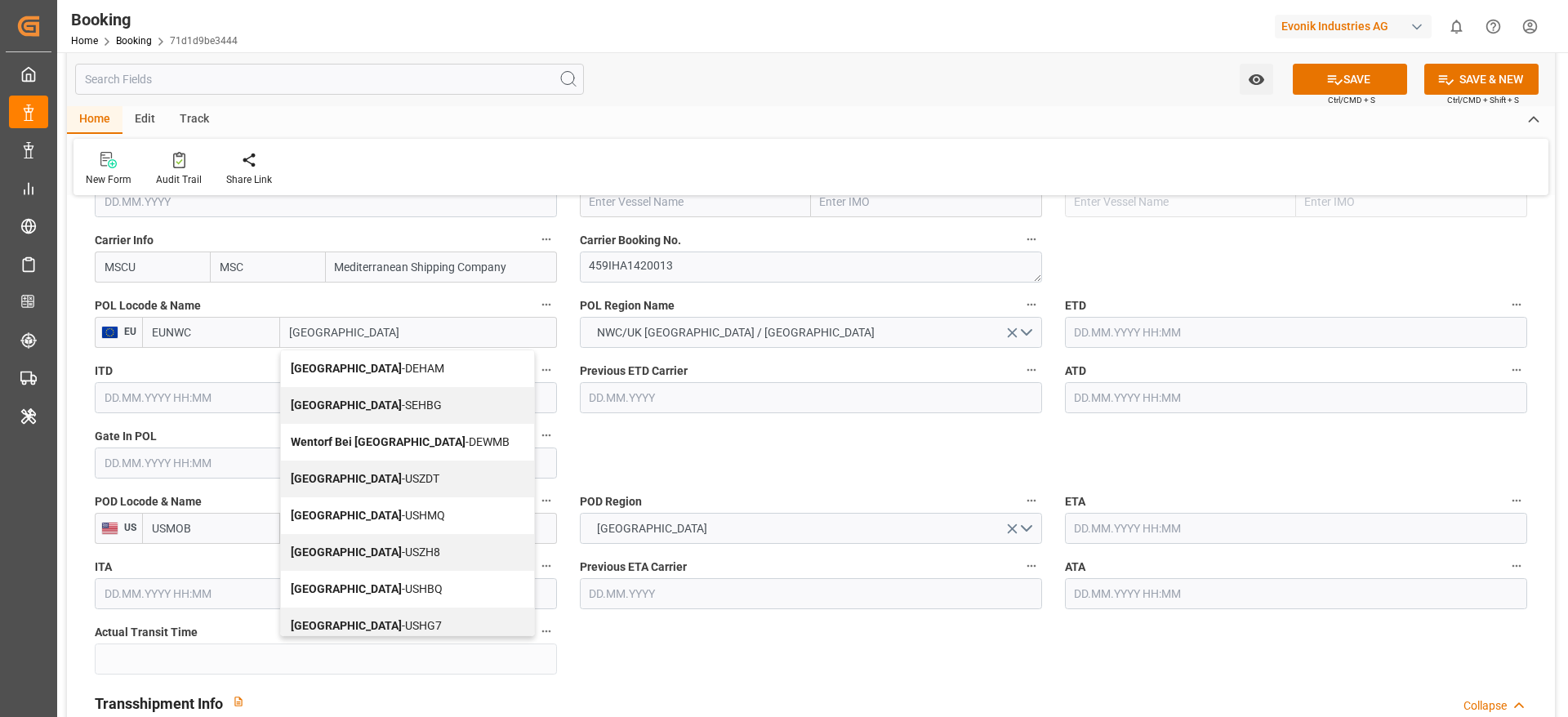
click at [403, 371] on div "Hamburg - DEHAM" at bounding box center [407, 369] width 254 height 37
type input "DEHAM"
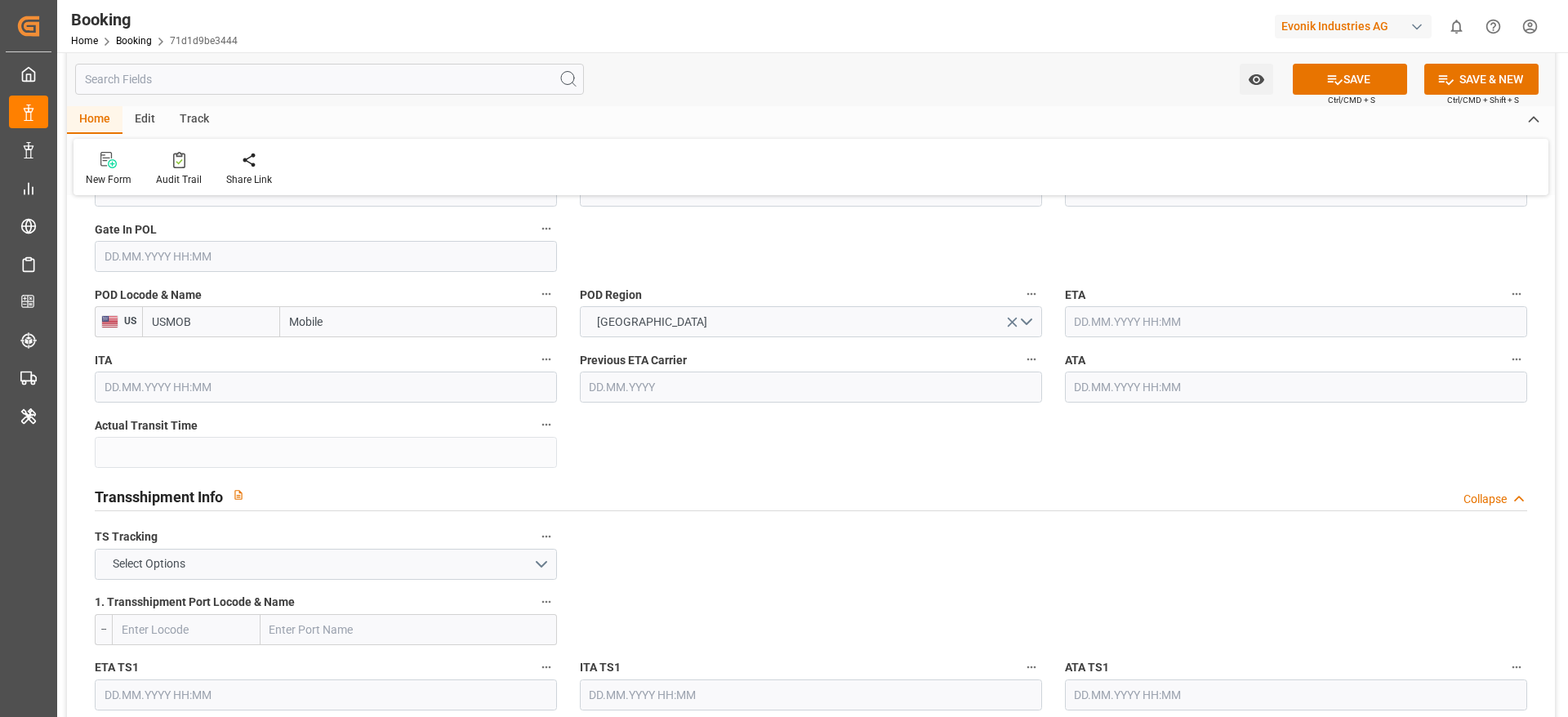
scroll to position [1470, 0]
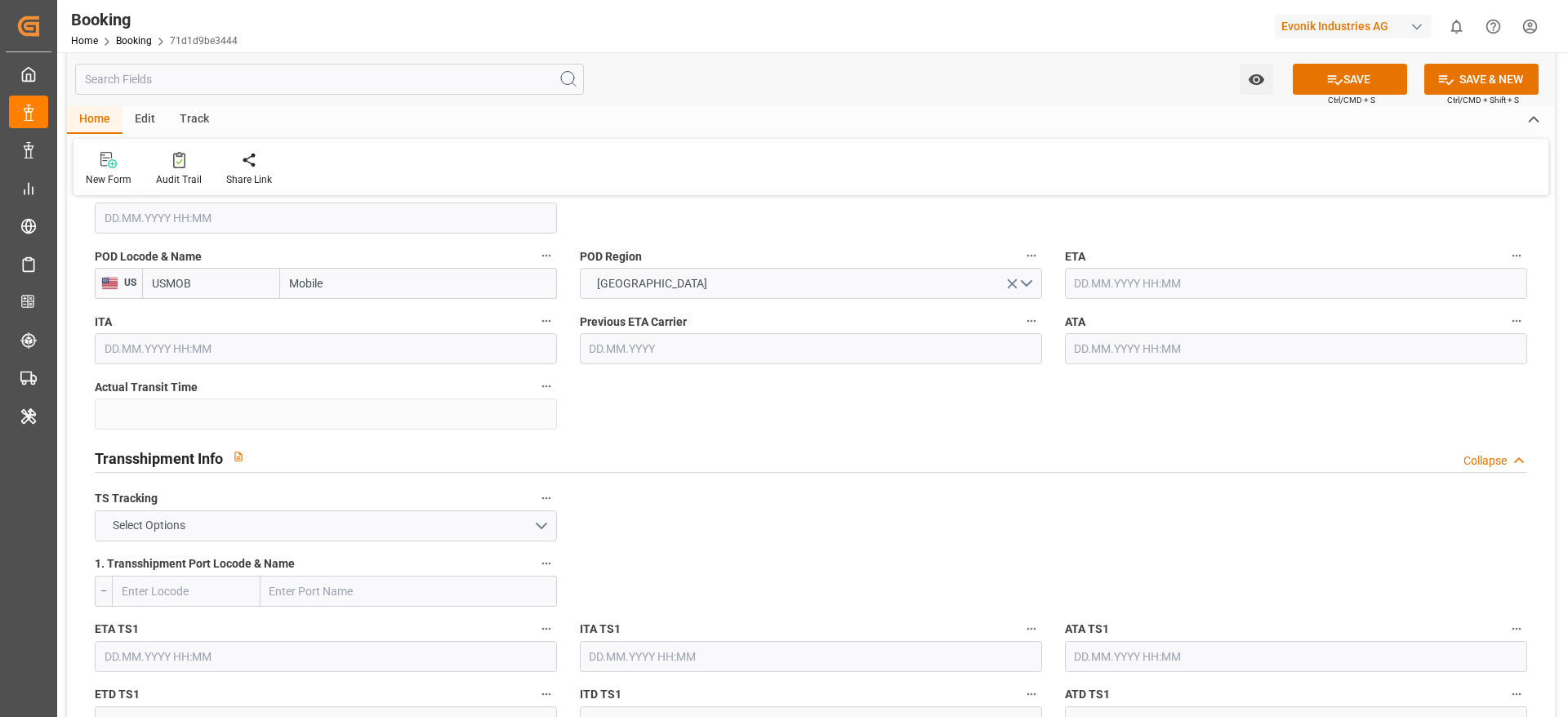
type input "Hamburg"
click at [246, 531] on button "Select Options" at bounding box center [326, 526] width 462 height 31
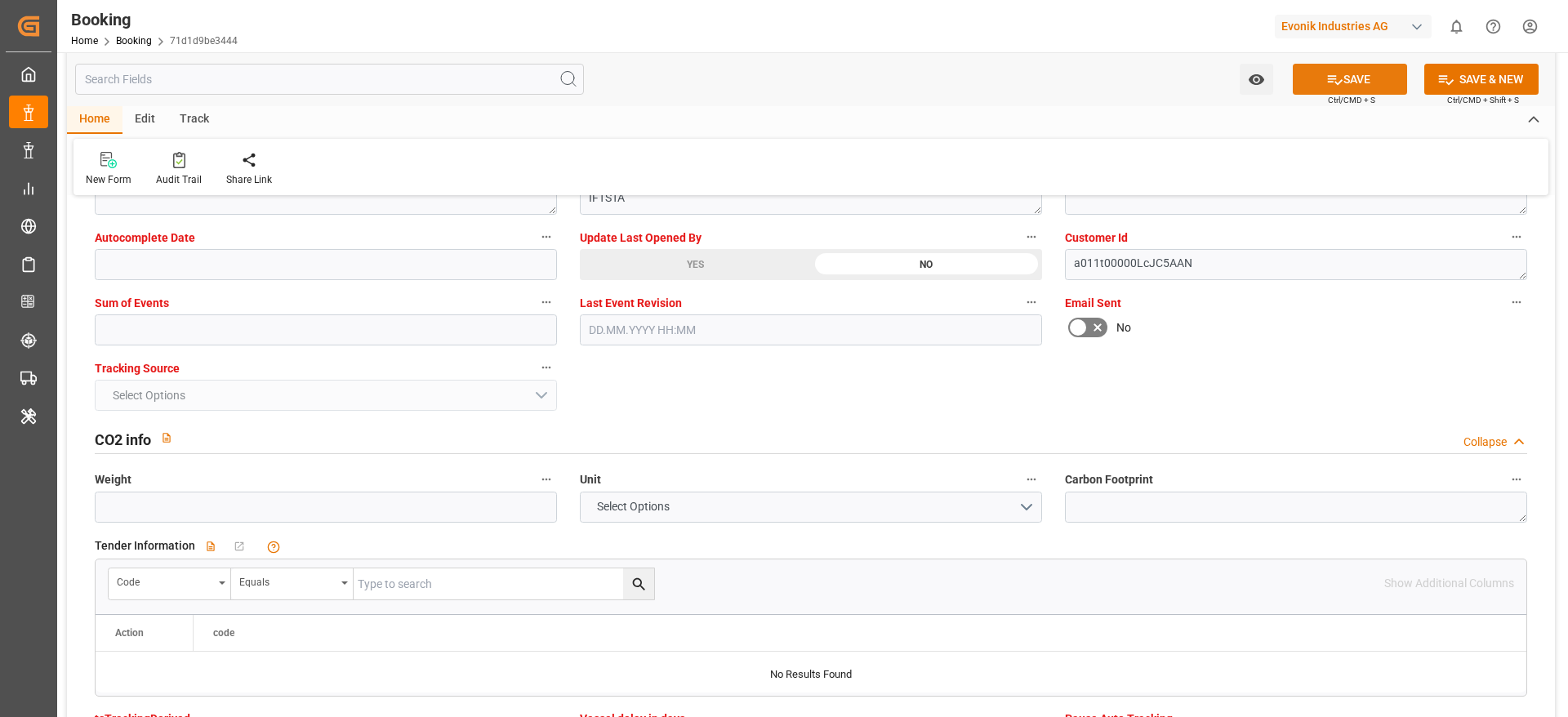
scroll to position [3308, 0]
click at [1360, 68] on button "SAVE" at bounding box center [1350, 79] width 114 height 31
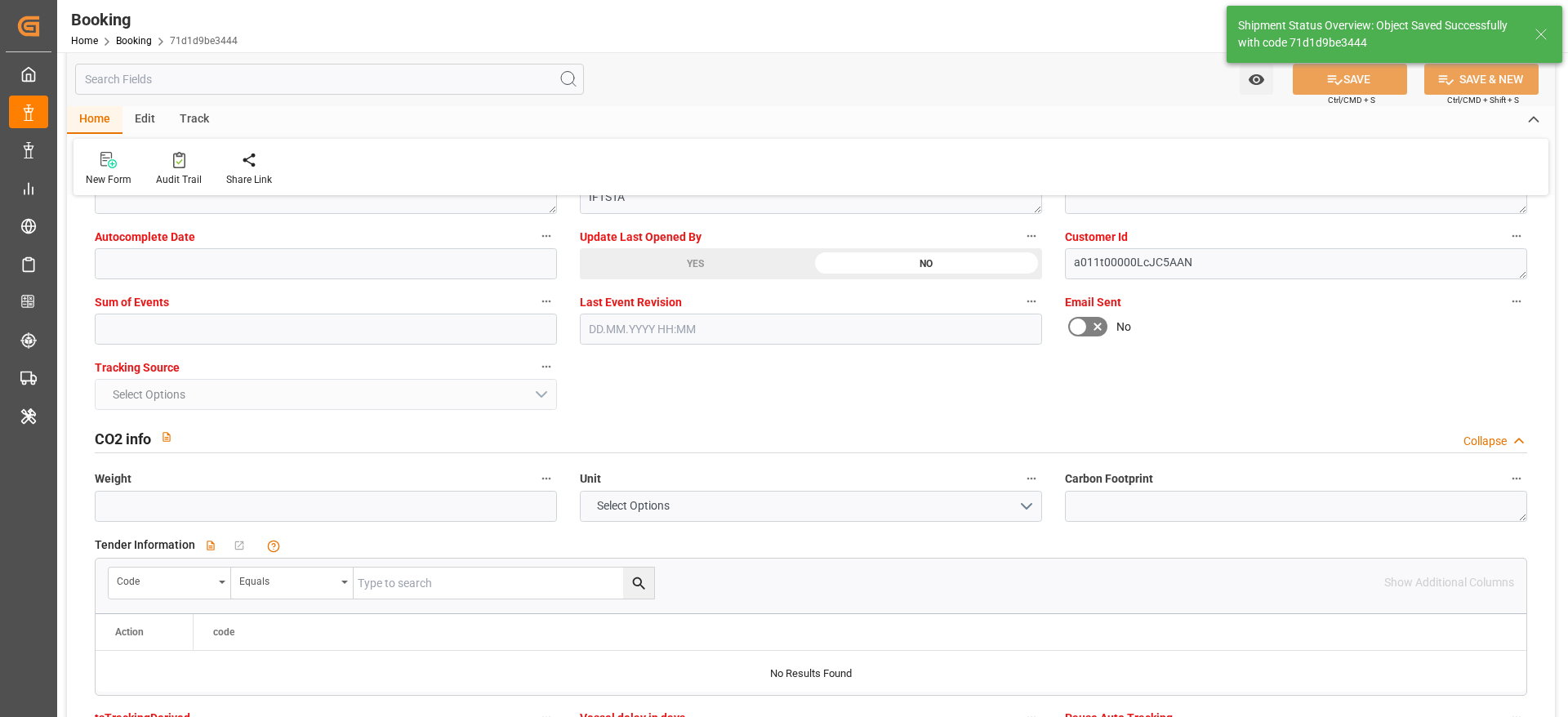
type textarea "Gagan Prakash"
type textarea "businessDivision-businessLine-"
type input "13.08.2025 07:21"
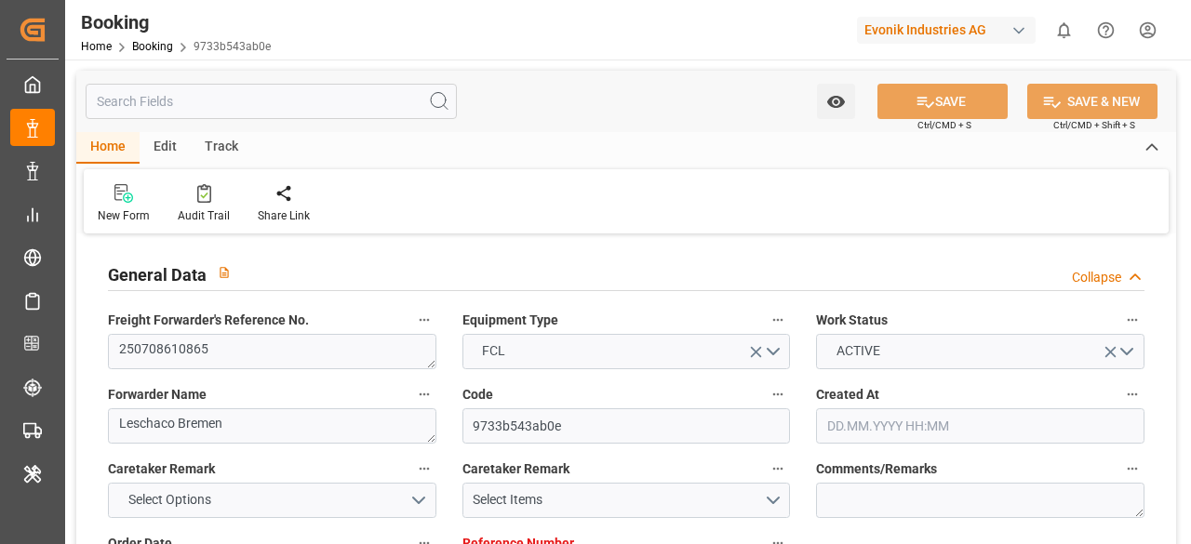
type input "4006653417"
type input "9770749"
type input "9785471"
type input "MSC"
type input "Mediterranean Shipping Company"
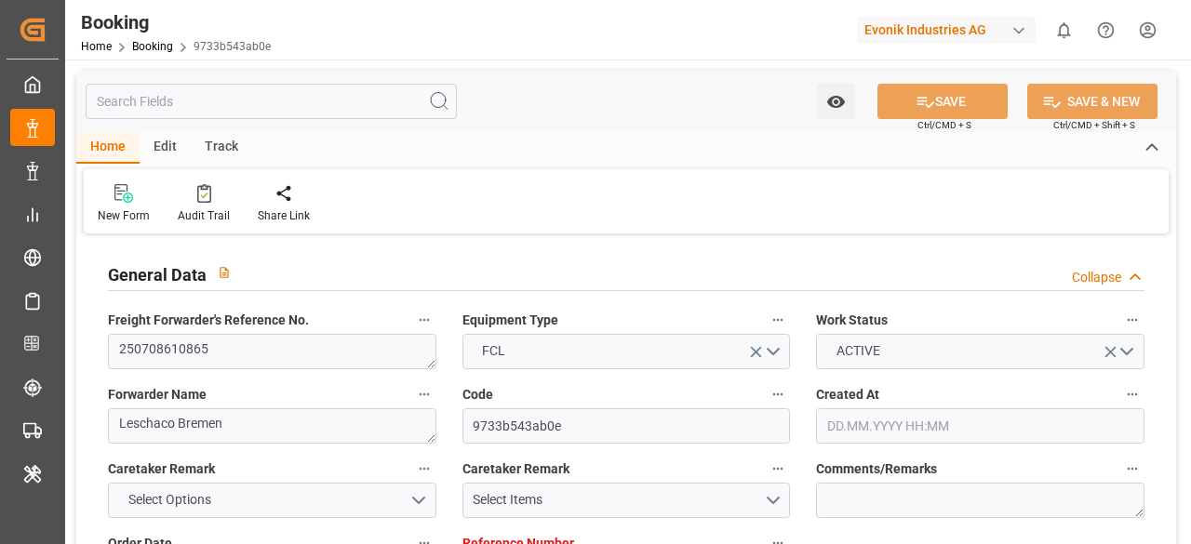
type input "DEBRV"
type input "ZADUR"
type input "DEBRV"
type input "ZADUR"
type input "9770749"
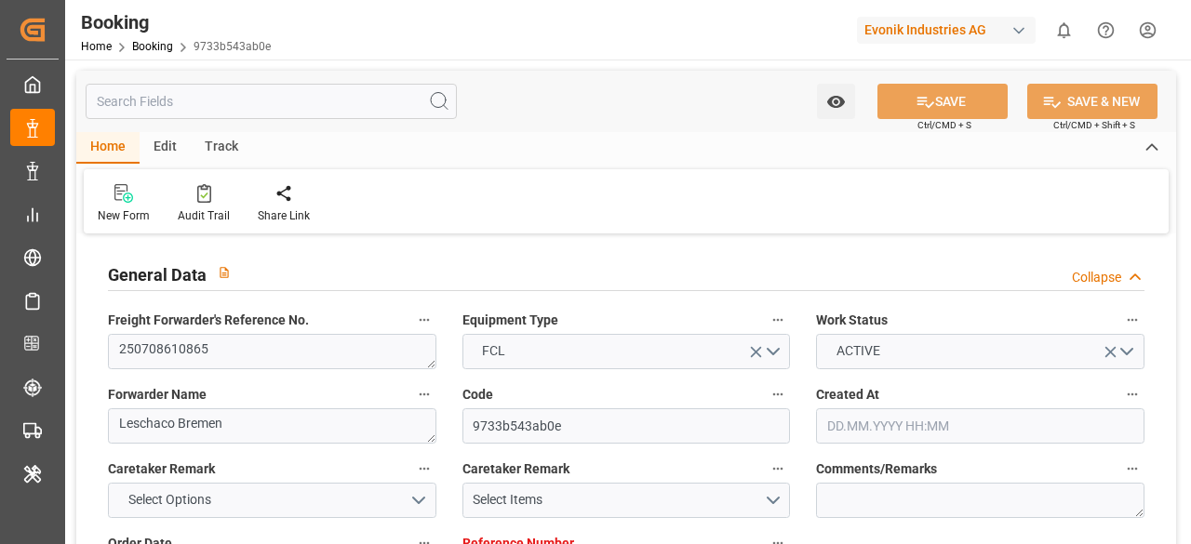
type input "30.06.2025 12:45"
type input "30.06.2025"
type input "18.08.2025"
type input "04.07.2025"
type input "18.07.2025"
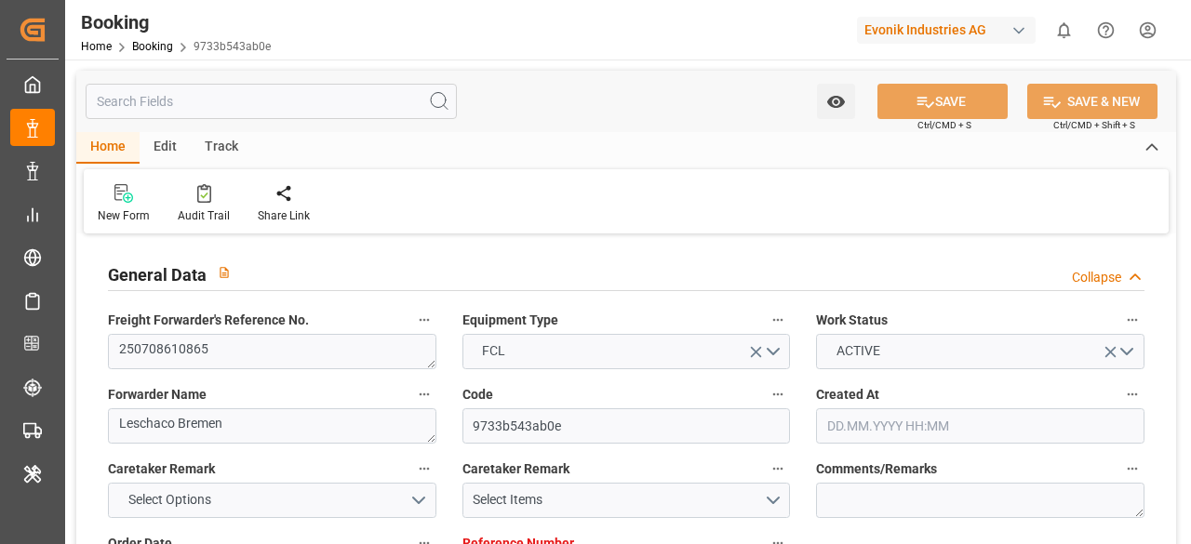
type input "29.07.2025"
type input "31.08.2025 12:00"
type input "08.08.2025 00:00"
type input "27.09.2025 12:00"
type input "07.09.2025 00:00"
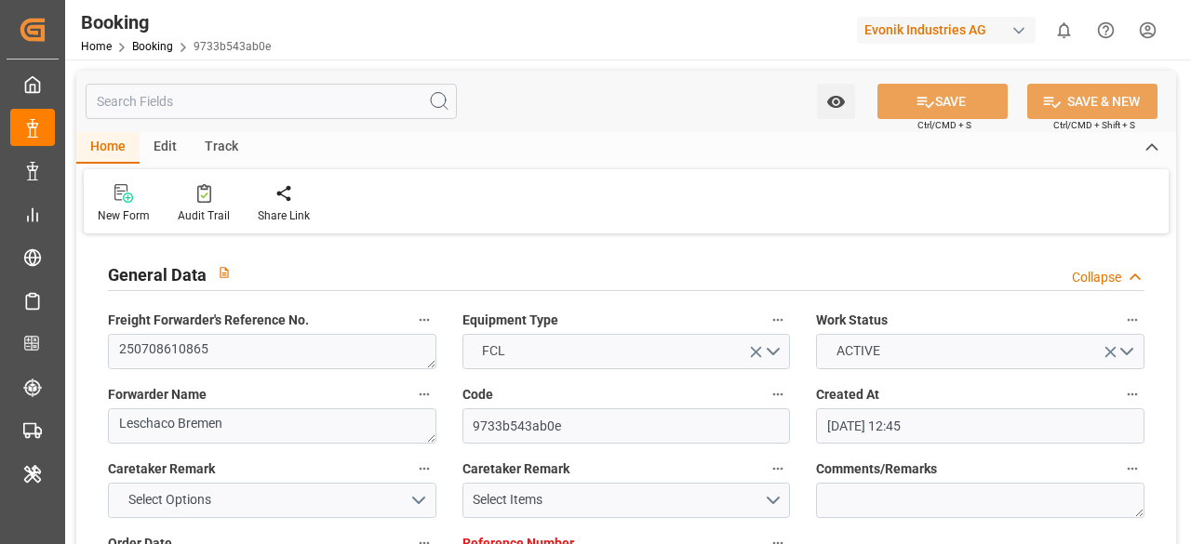
type input "29.07.2025"
type input "13.08.2025 01:17"
type input "13.08.2025"
type input "31.08.2025 12:00"
type input "27.09.2025 12:00"
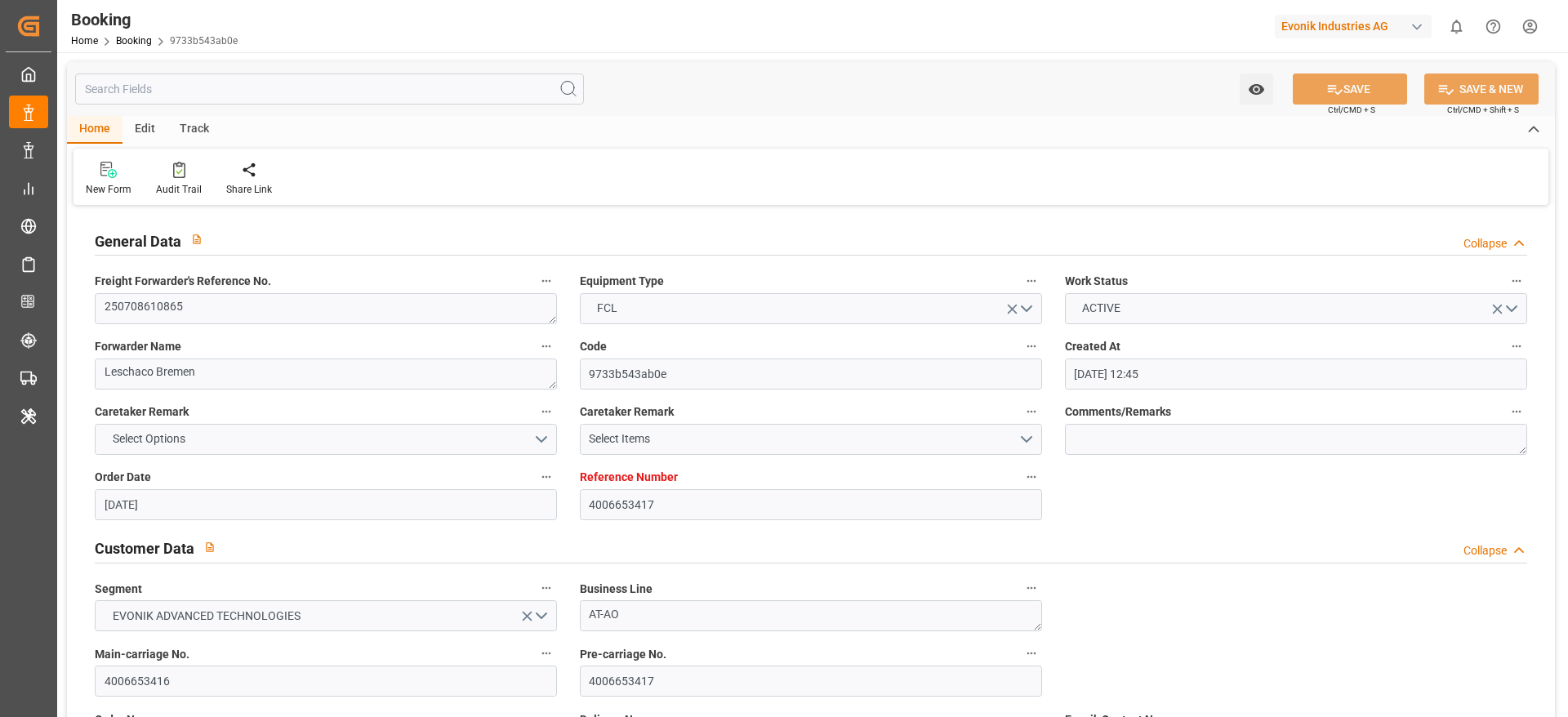
scroll to position [980, 0]
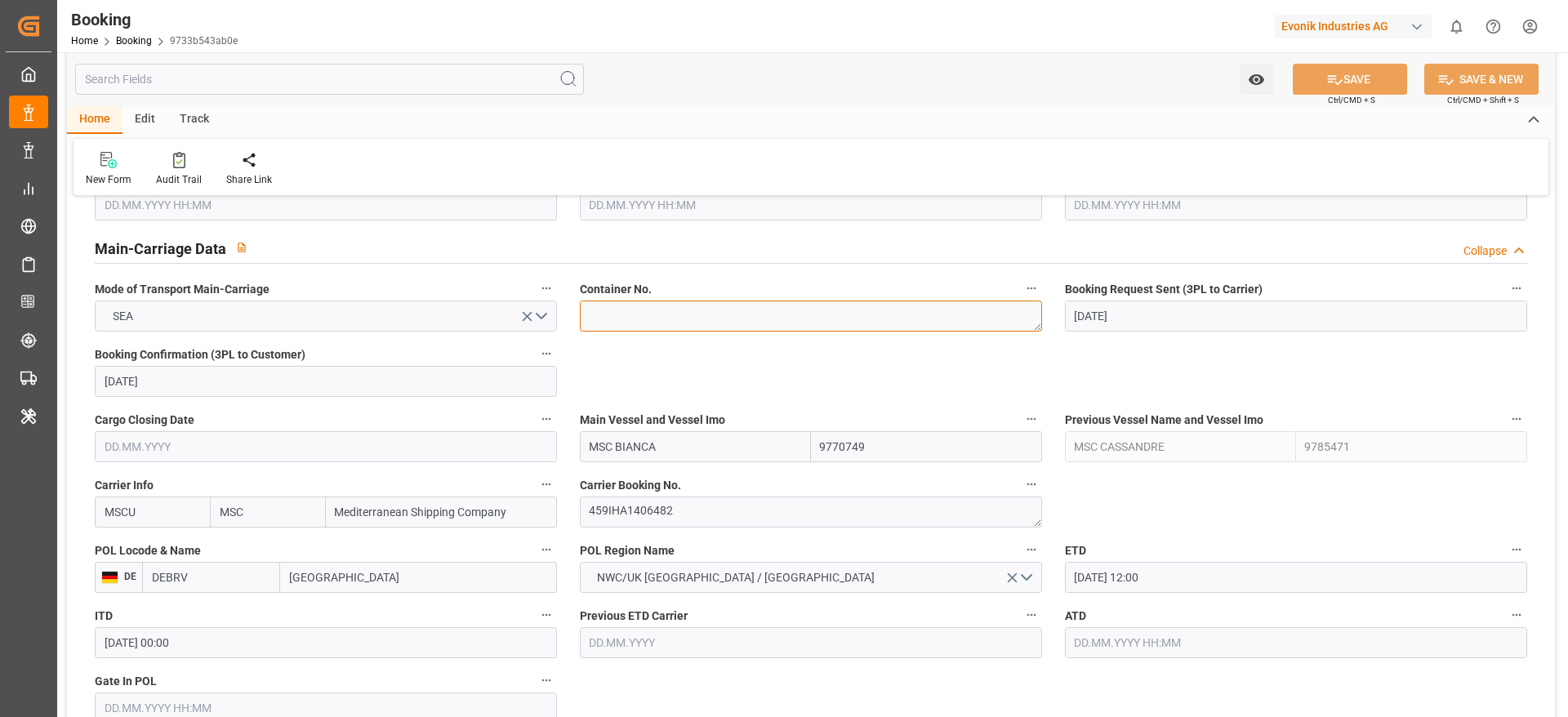
click at [664, 326] on textarea at bounding box center [811, 315] width 462 height 31
paste textarea "MSMU1798801"
type textarea "MSMU1798801"
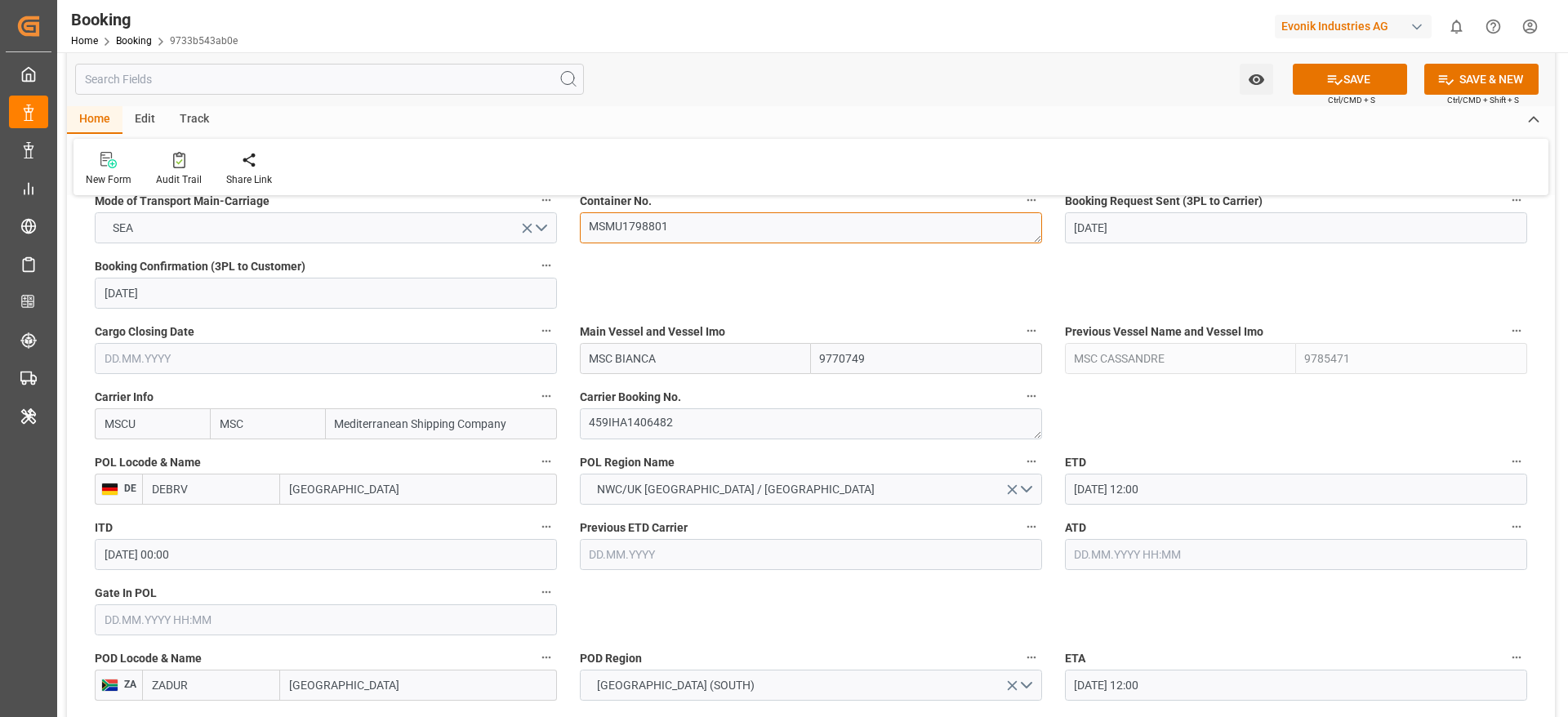
scroll to position [1102, 0]
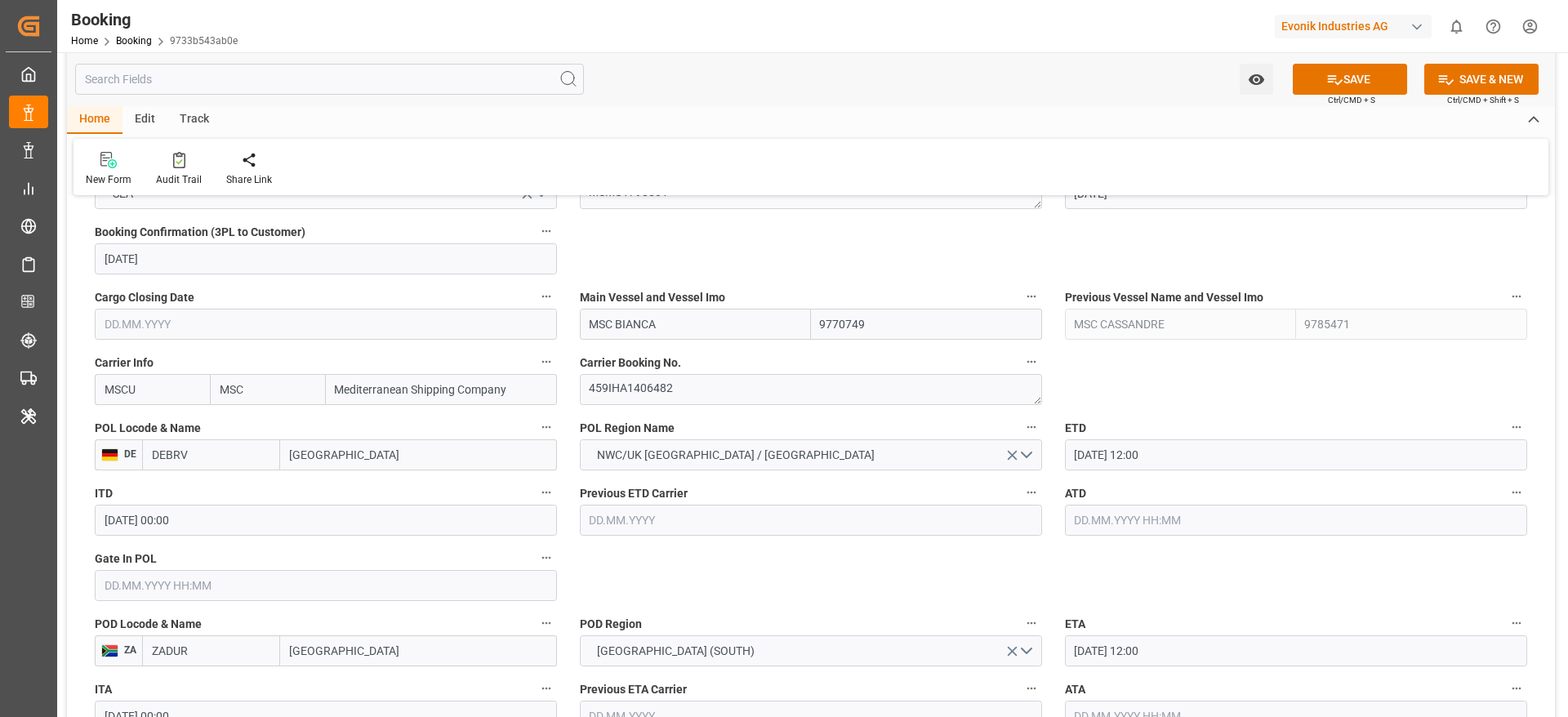
click at [1044, 461] on input "31.08.2025 12:00" at bounding box center [1296, 455] width 462 height 31
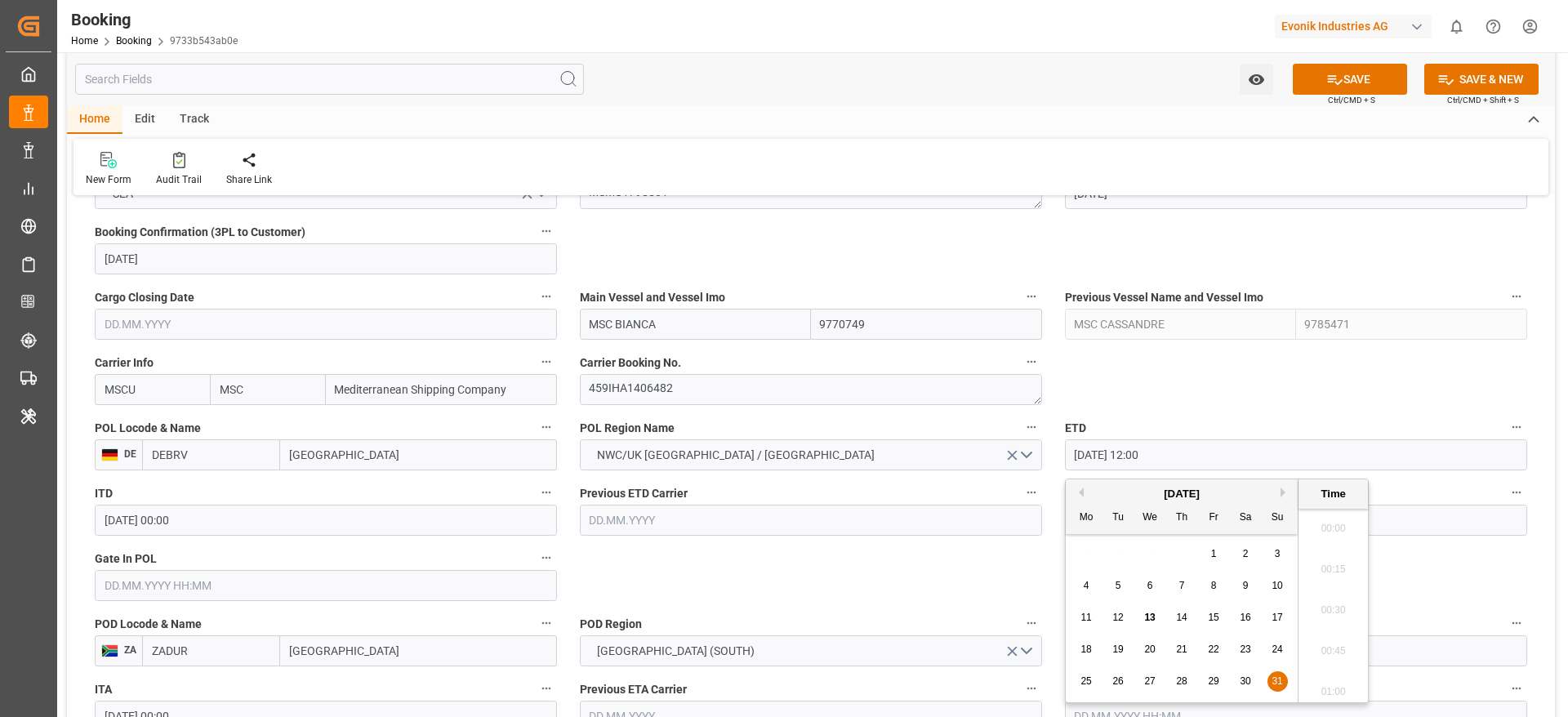
scroll to position [1884, 0]
click at [1044, 477] on button "Next Month" at bounding box center [1285, 492] width 10 height 10
click at [1044, 477] on span "2" at bounding box center [1118, 553] width 6 height 11
type input "02.09.2025 12:00"
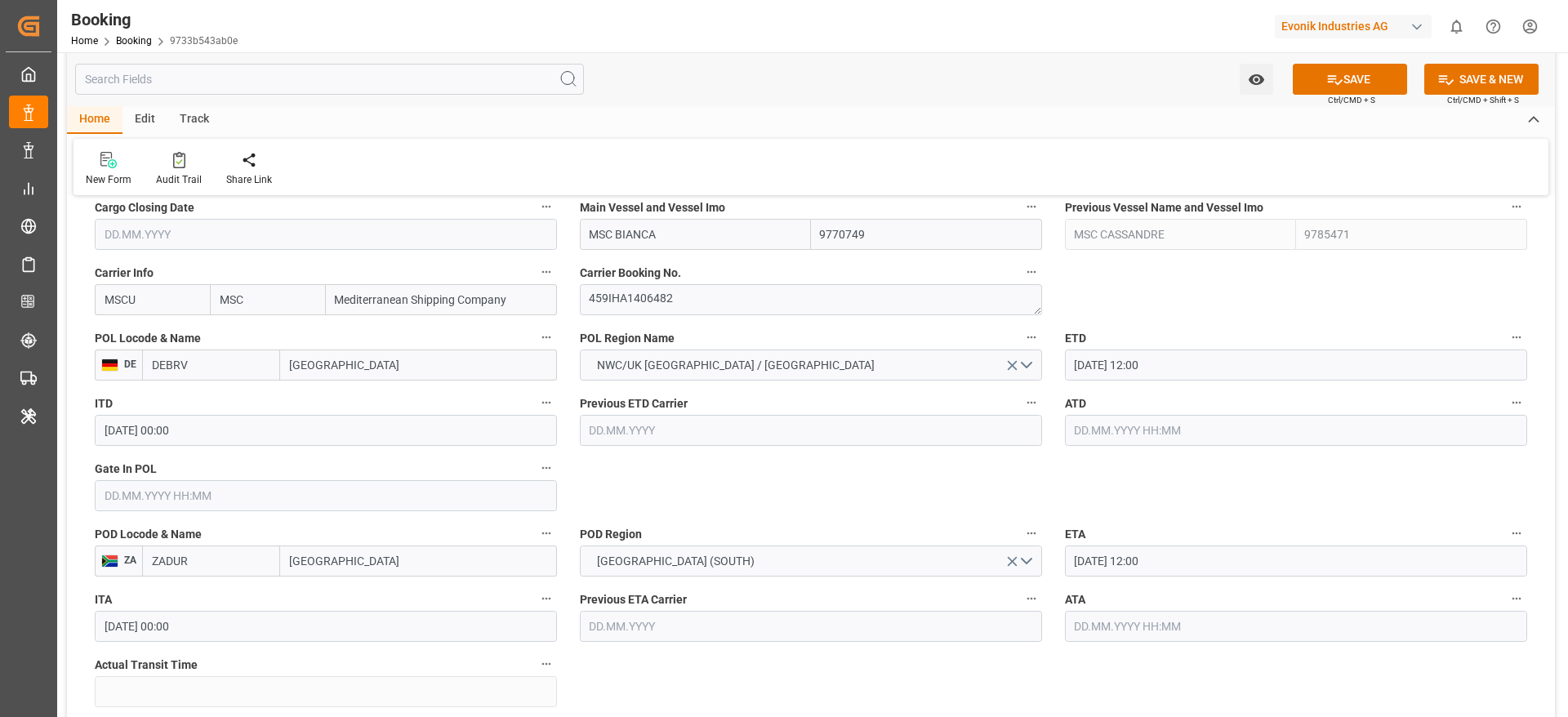
scroll to position [1225, 0]
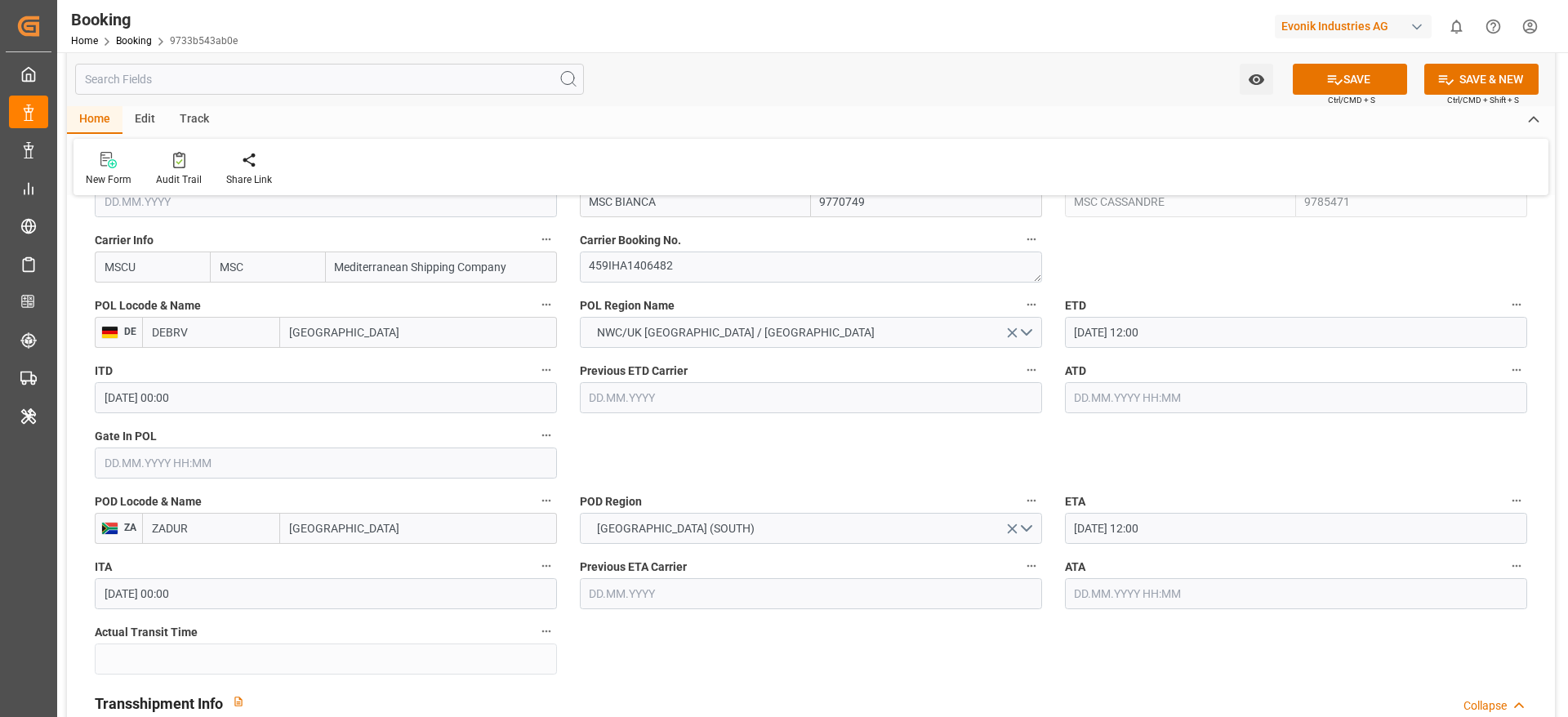
click at [1044, 477] on input "27.09.2025 12:00" at bounding box center [1296, 527] width 462 height 31
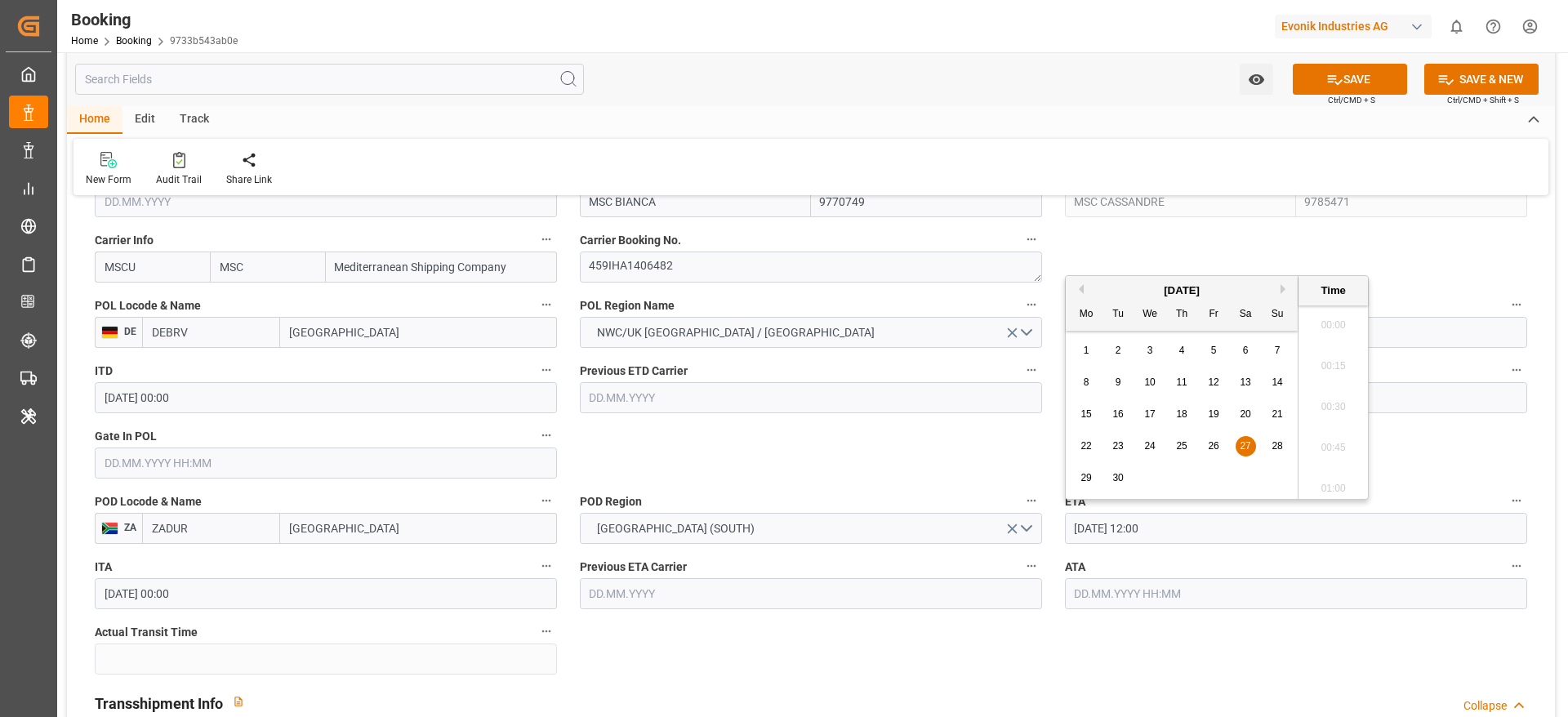
scroll to position [1884, 0]
click at [1044, 475] on div "29" at bounding box center [1086, 478] width 20 height 19
type input "29.09.2025 12:00"
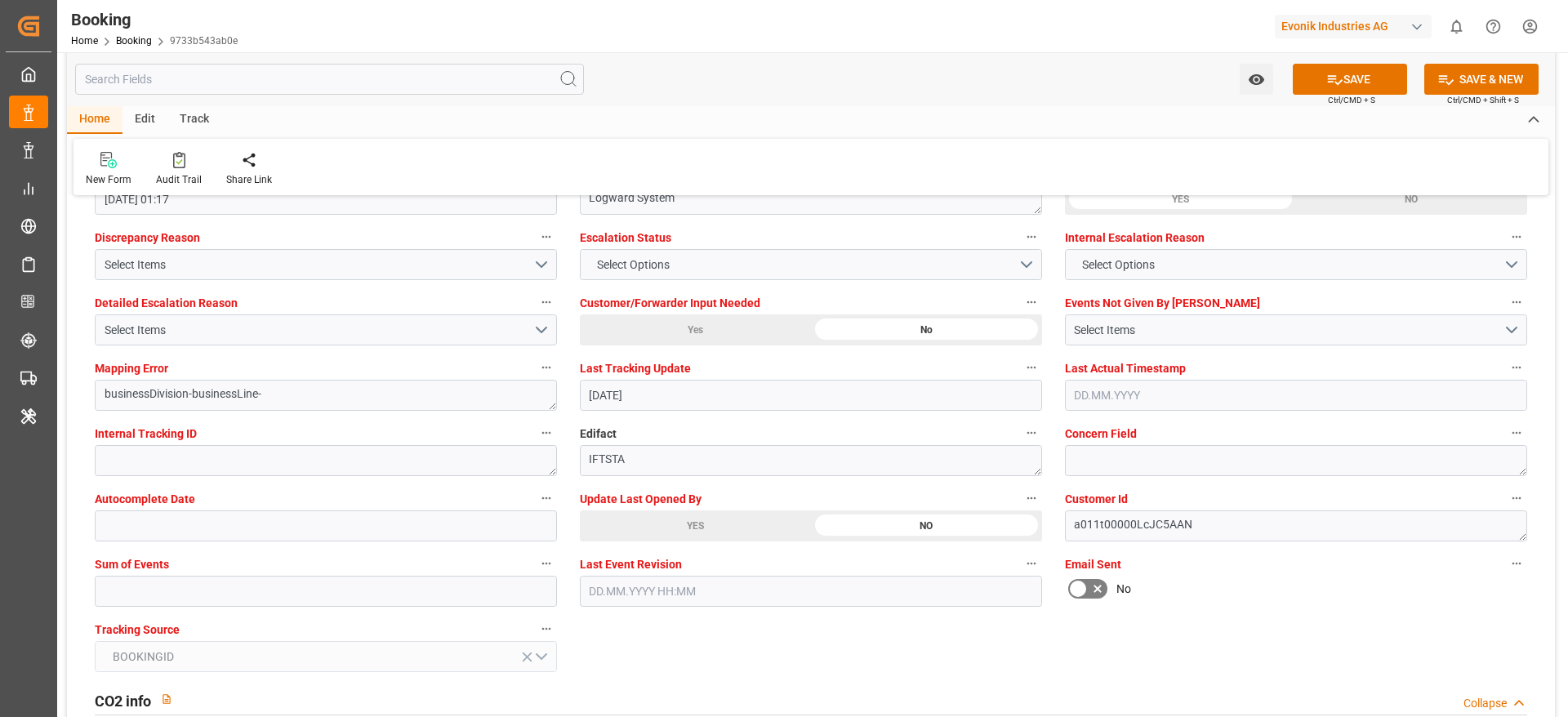
scroll to position [3186, 0]
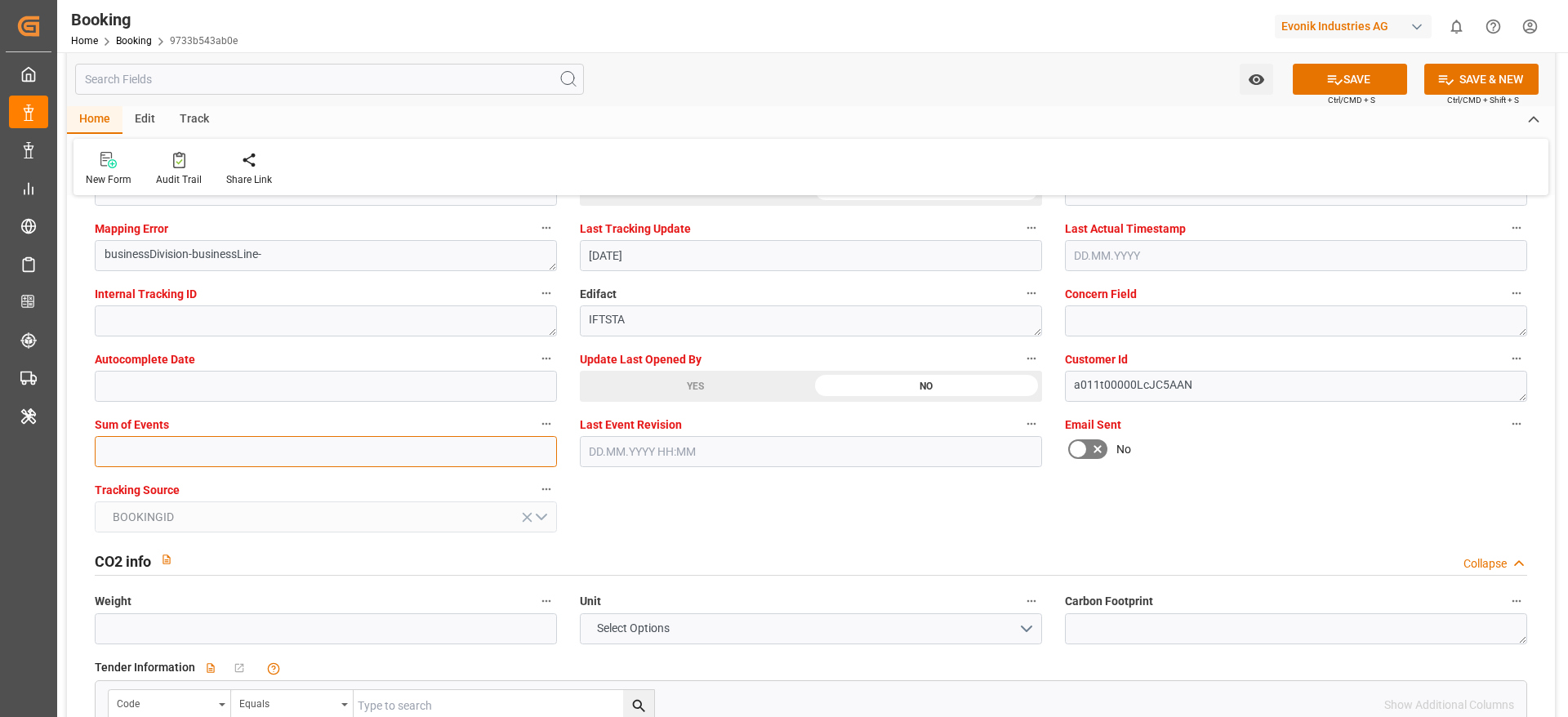
click at [158, 456] on input "text" at bounding box center [326, 451] width 462 height 31
type input "0"
click at [1044, 88] on button "SAVE" at bounding box center [1350, 79] width 114 height 31
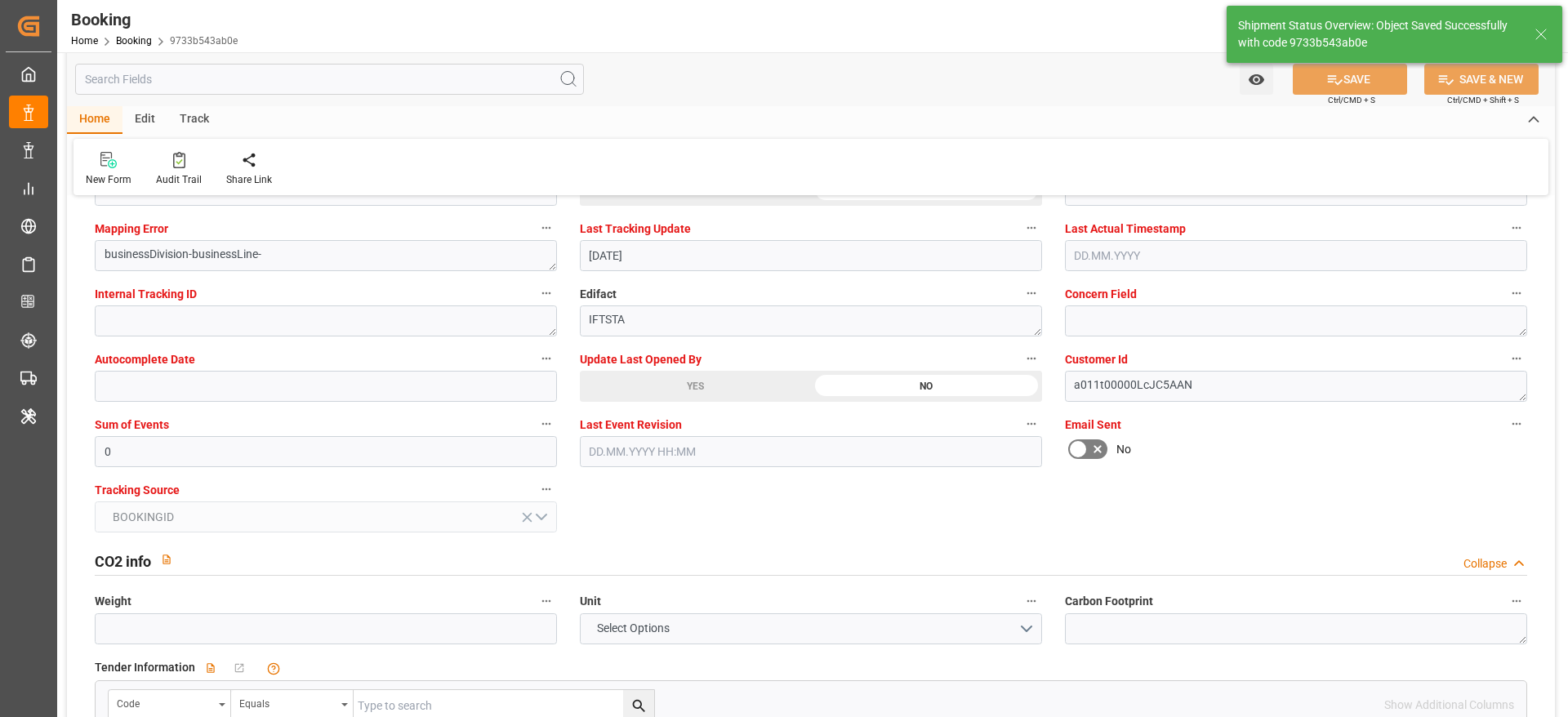
type textarea "[PERSON_NAME]"
type input "13.08.2025 07:23"
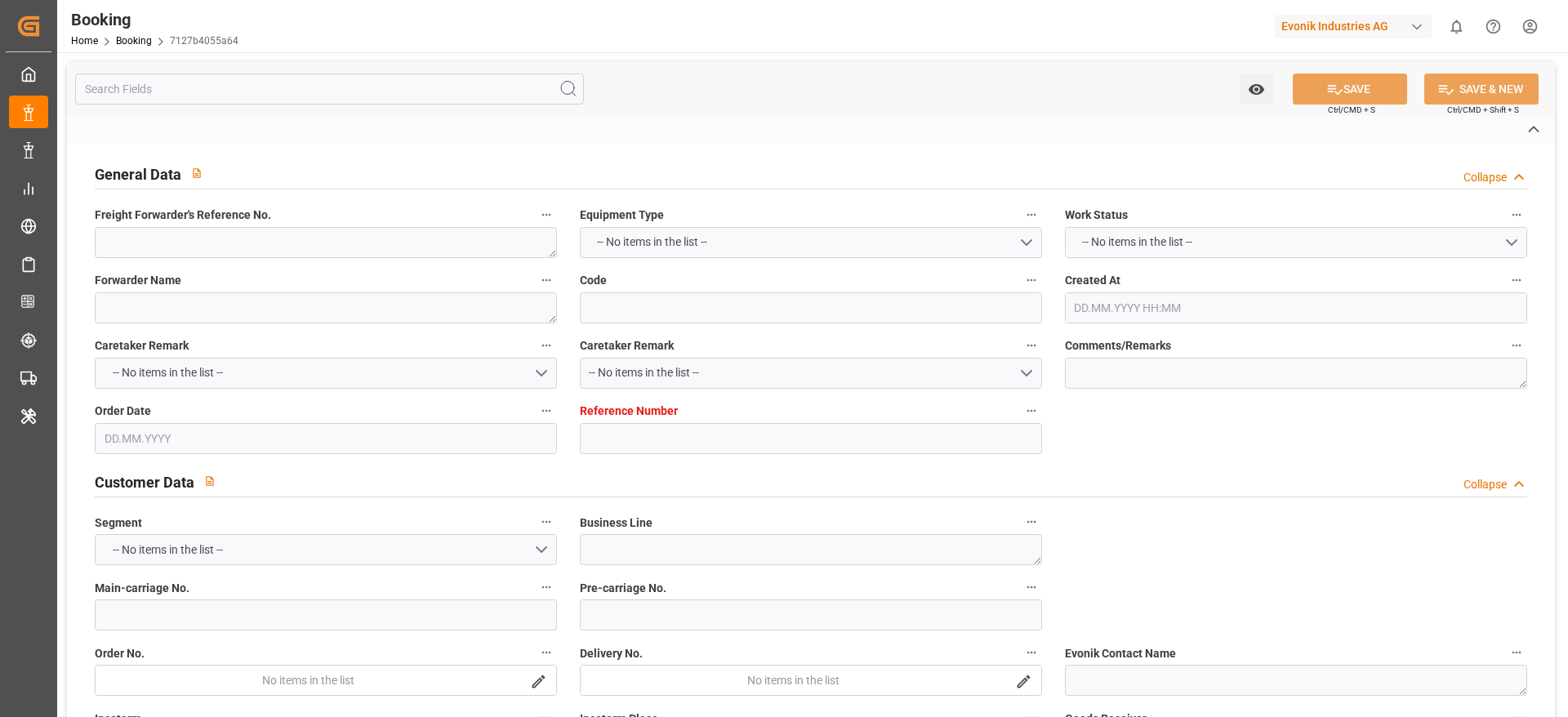
type textarea "250908610163"
type textarea "Leschaco Bremen"
type input "7127b4055a64"
type input "7001242834"
type textarea "AT-SE"
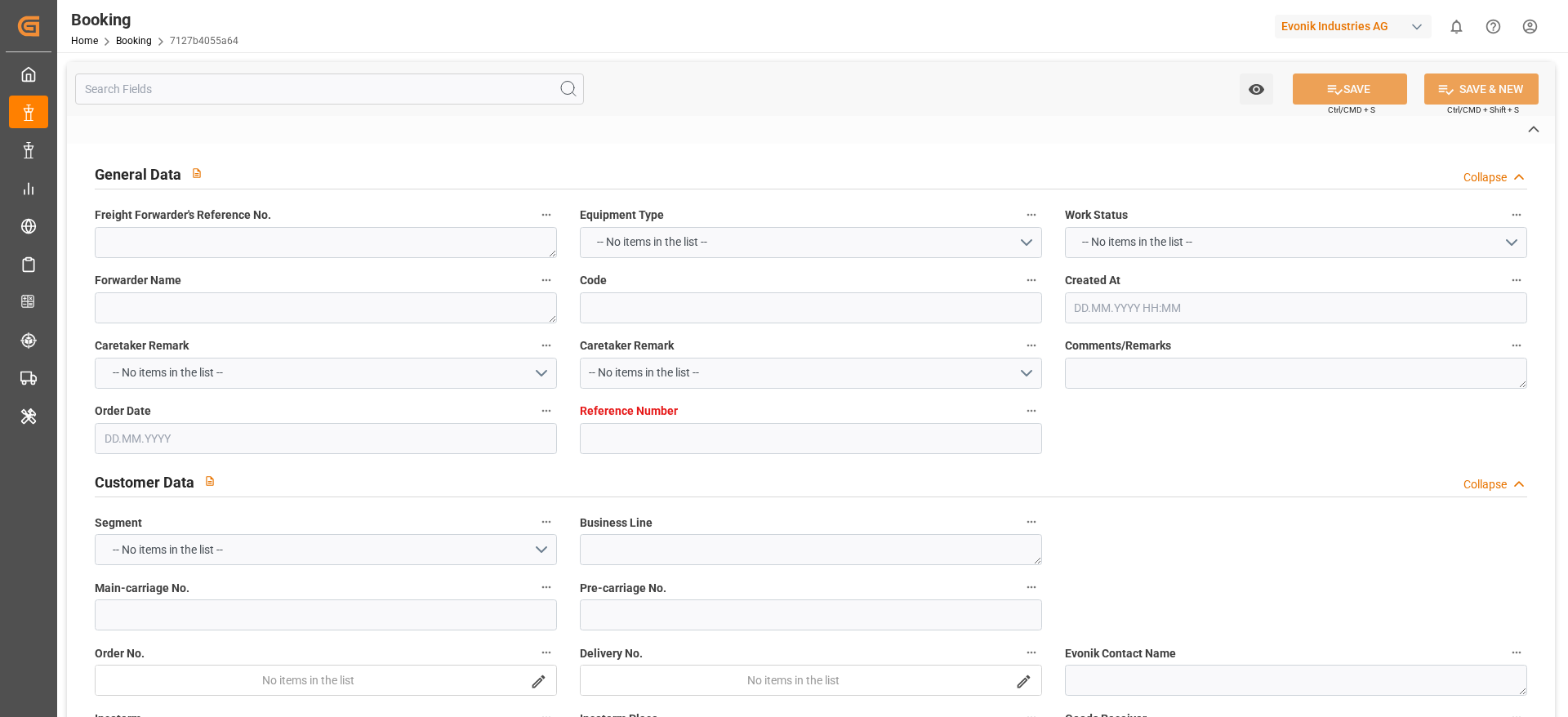
type input "7001242833"
type textarea "[PERSON_NAME][EMAIL_ADDRESS][PERSON_NAME][DOMAIN_NAME]"
type textarea "DAP"
type textarea "[PERSON_NAME]"
type textarea "3"
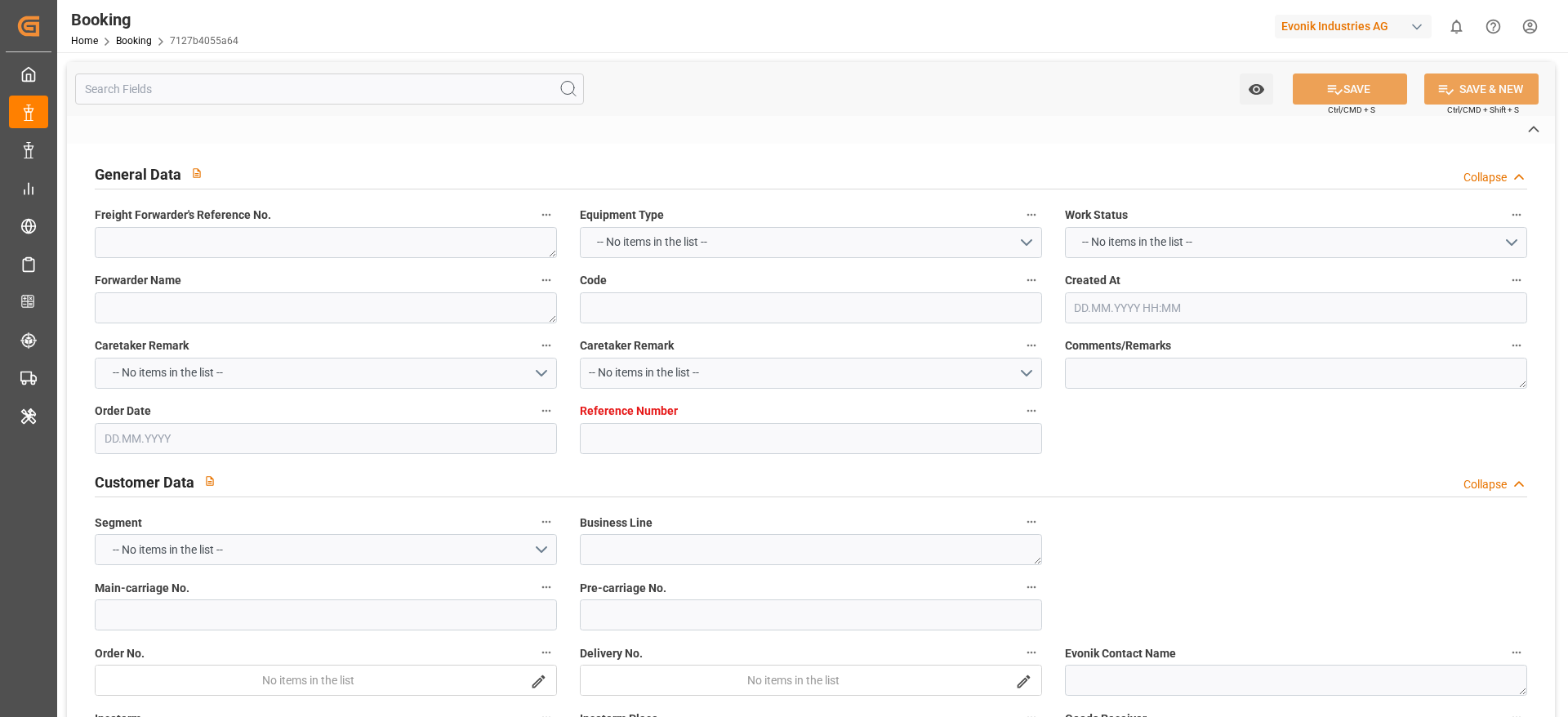
type textarea "[GEOGRAPHIC_DATA]"
type input "OOLU"
type input "[GEOGRAPHIC_DATA]"
type input "[US_STATE]"
type textarea "vesselName etd [PERSON_NAME]"
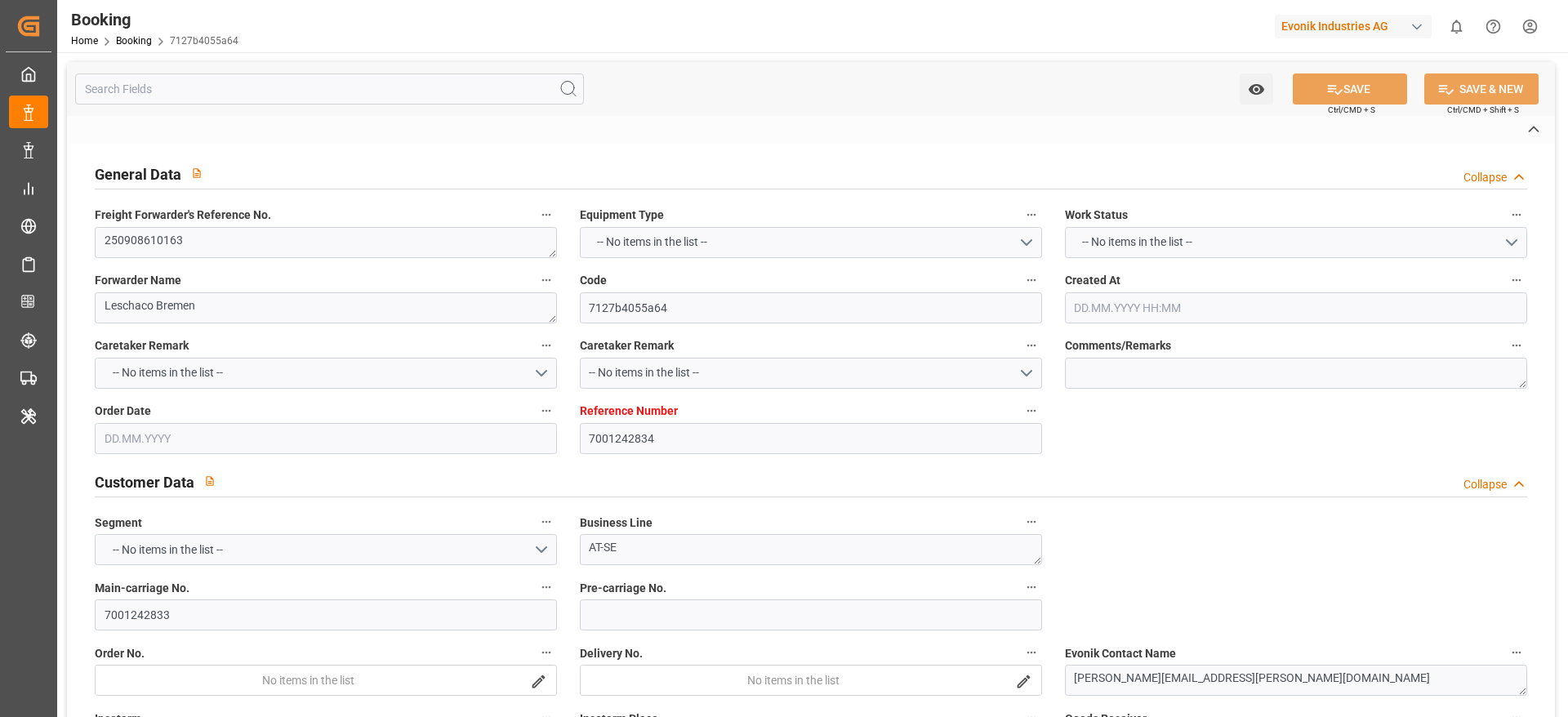
type textarea "INPUT_Evonik_Seeburger_IFTMIN_1003039447_20250811104729465.edi"
type textarea "NWC/[GEOGRAPHIC_DATA] [GEOGRAPHIC_DATA] Continent / [GEOGRAPHIC_DATA]-SE"
type textarea "INPUT_Evonik_Seeburger_IFTMIN_1003028657_20250807070534696.edi,INPUT_Evonik_See…"
type textarea "1003039447"
type textarea "[PERSON_NAME]"
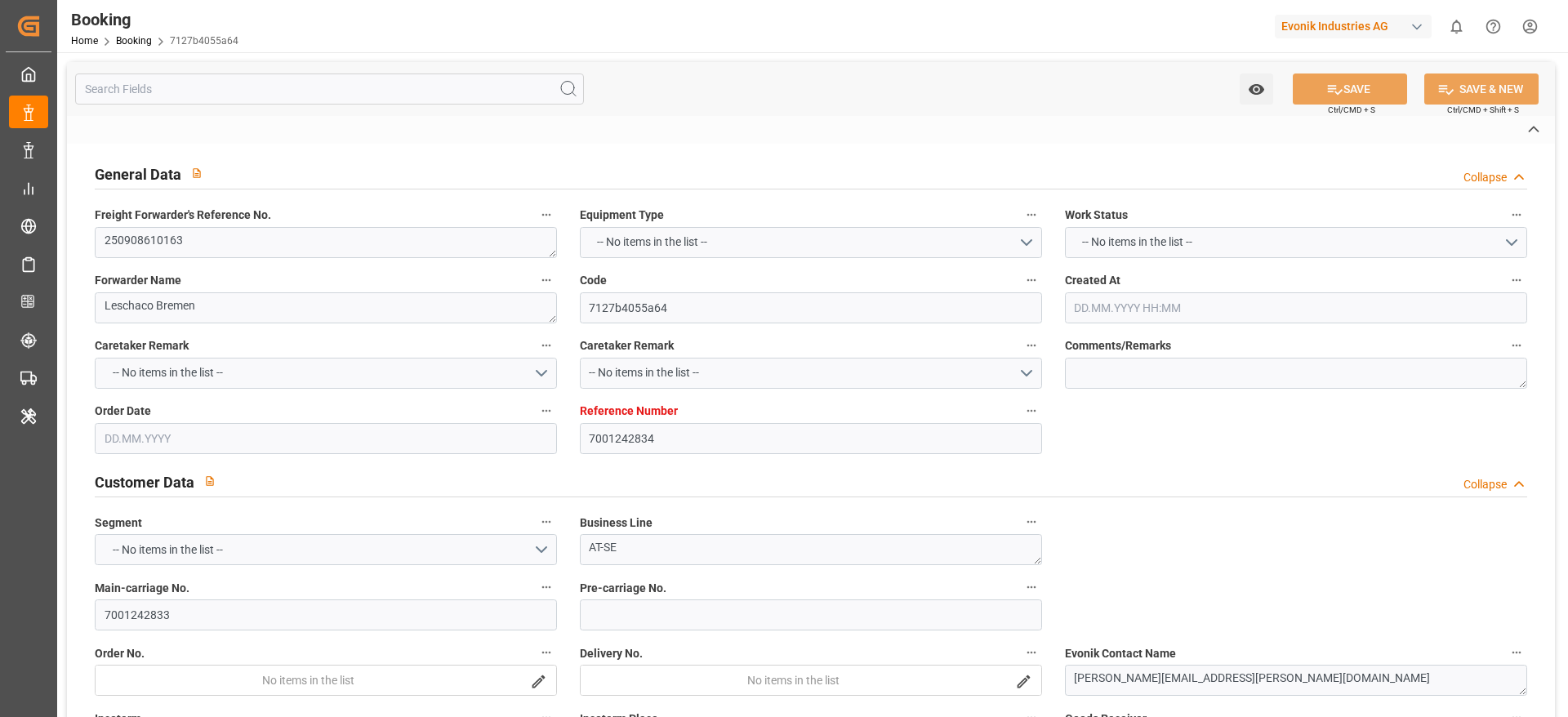
type textarea "businessDivision-businessLine-"
type textarea "IFTSTA"
type textarea "a011t00000LcJC5AAN"
type textarea "No"
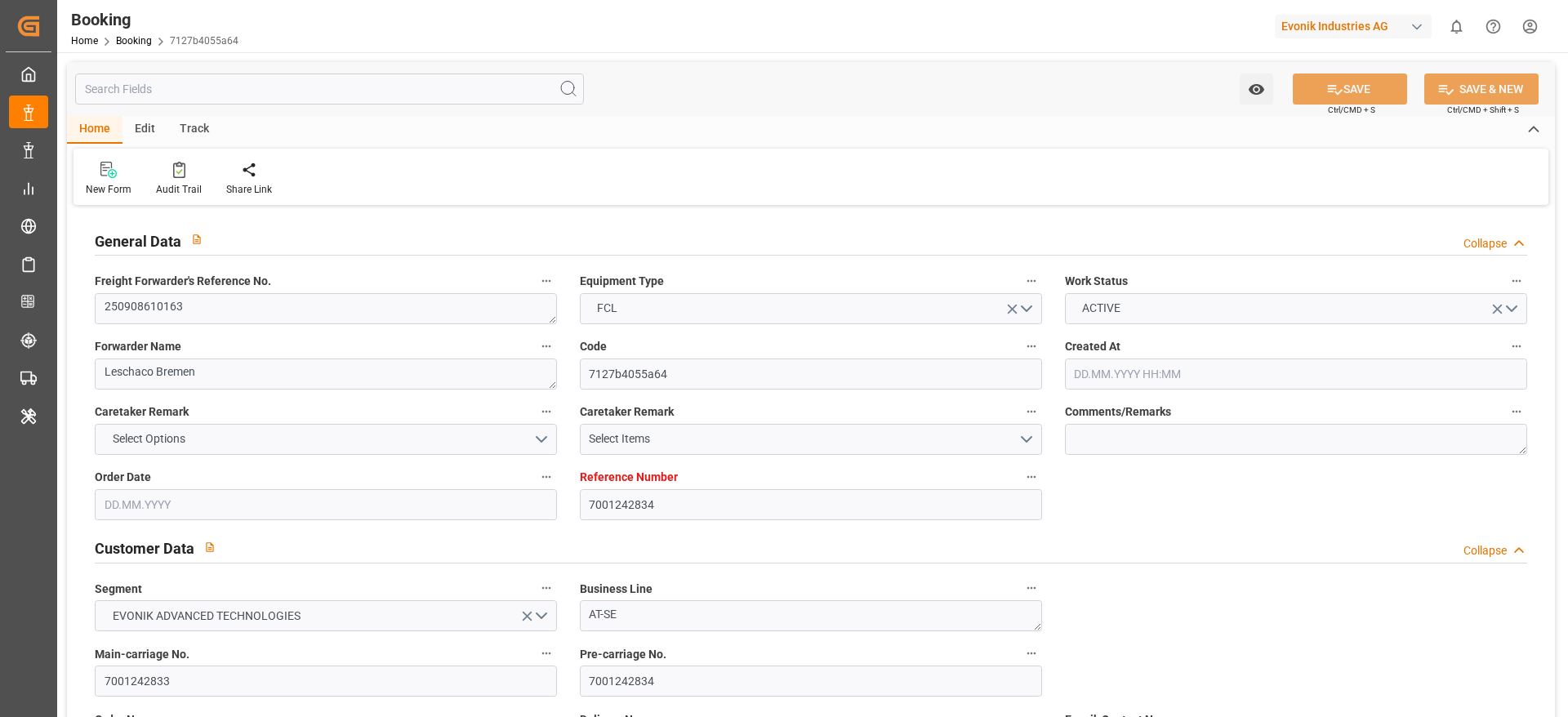
type input "7001242834"
type input "OOCL"
type input "Orient Overseas Container Line Ltd"
type input "DEHAM"
type input "USNYC"
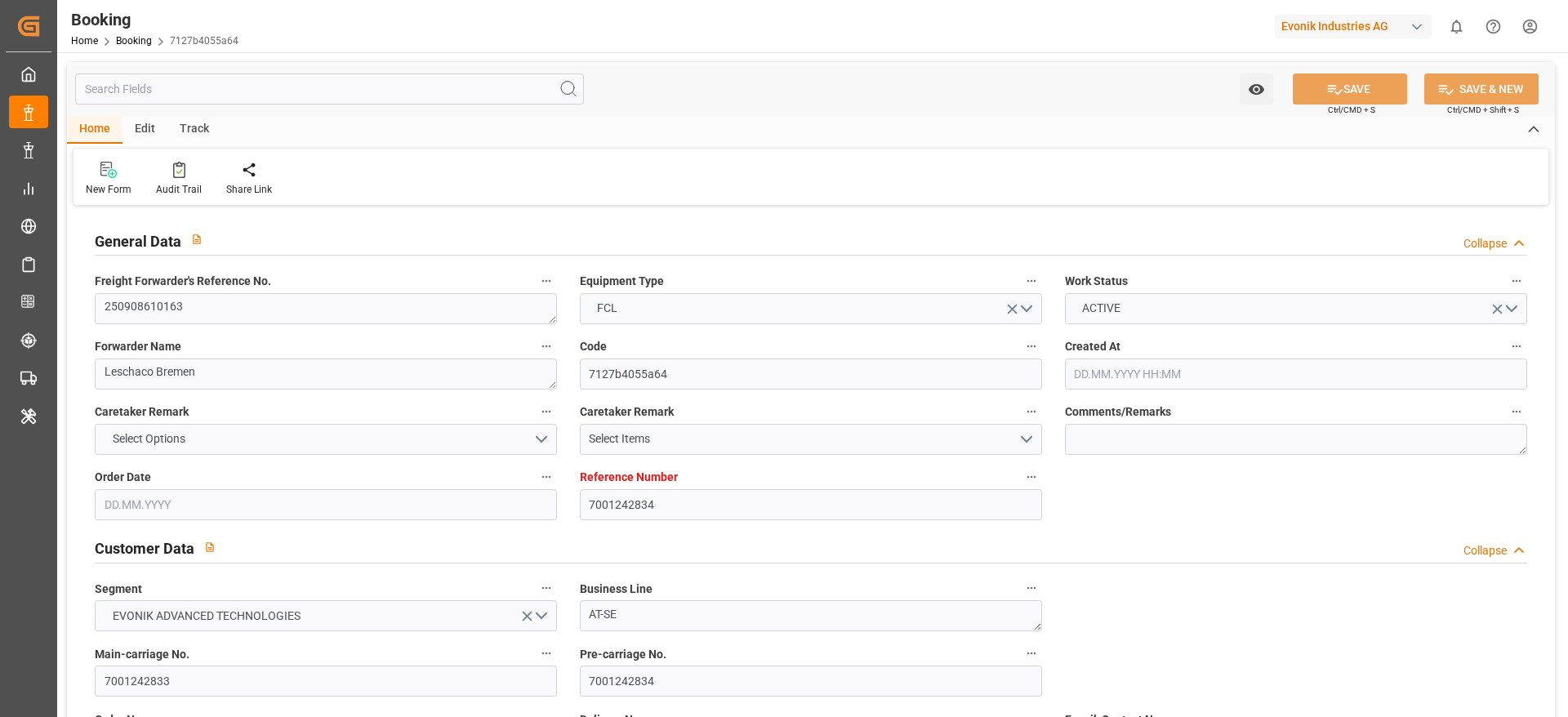
type input "[DATE] 05:08"
type input "[DATE]"
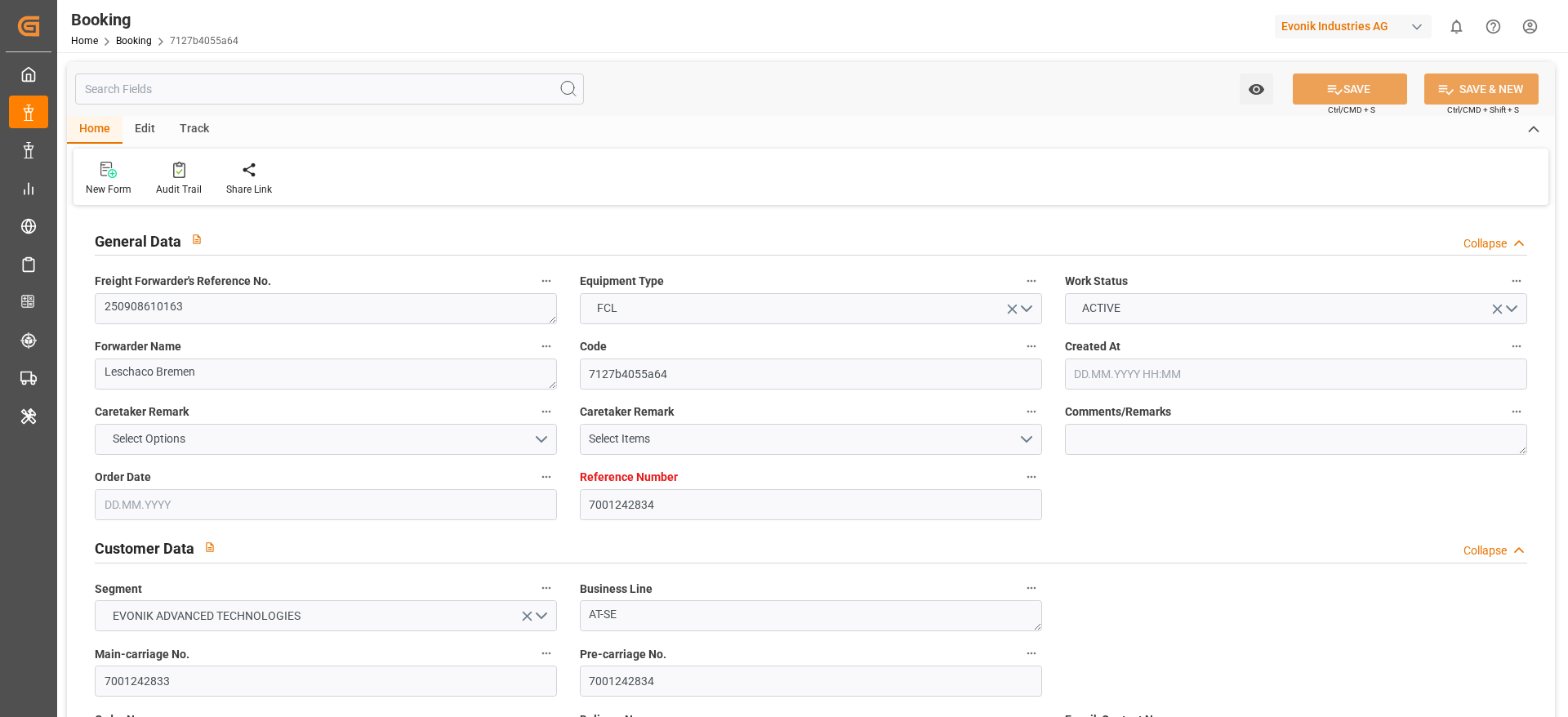
type input "[DATE]"
type input "[DATE] 00:00"
type input "[DATE]"
type input "[DATE] 08:20"
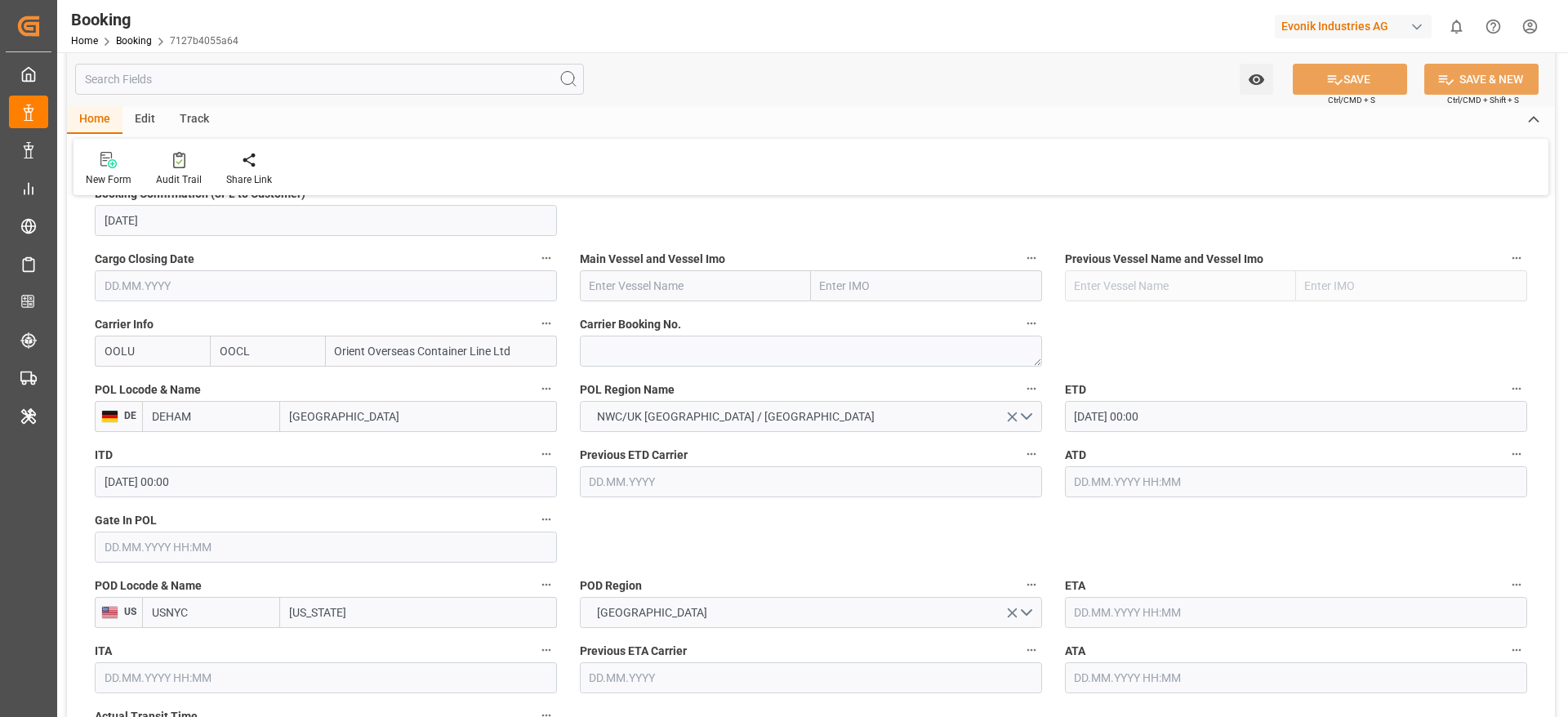
scroll to position [1102, 0]
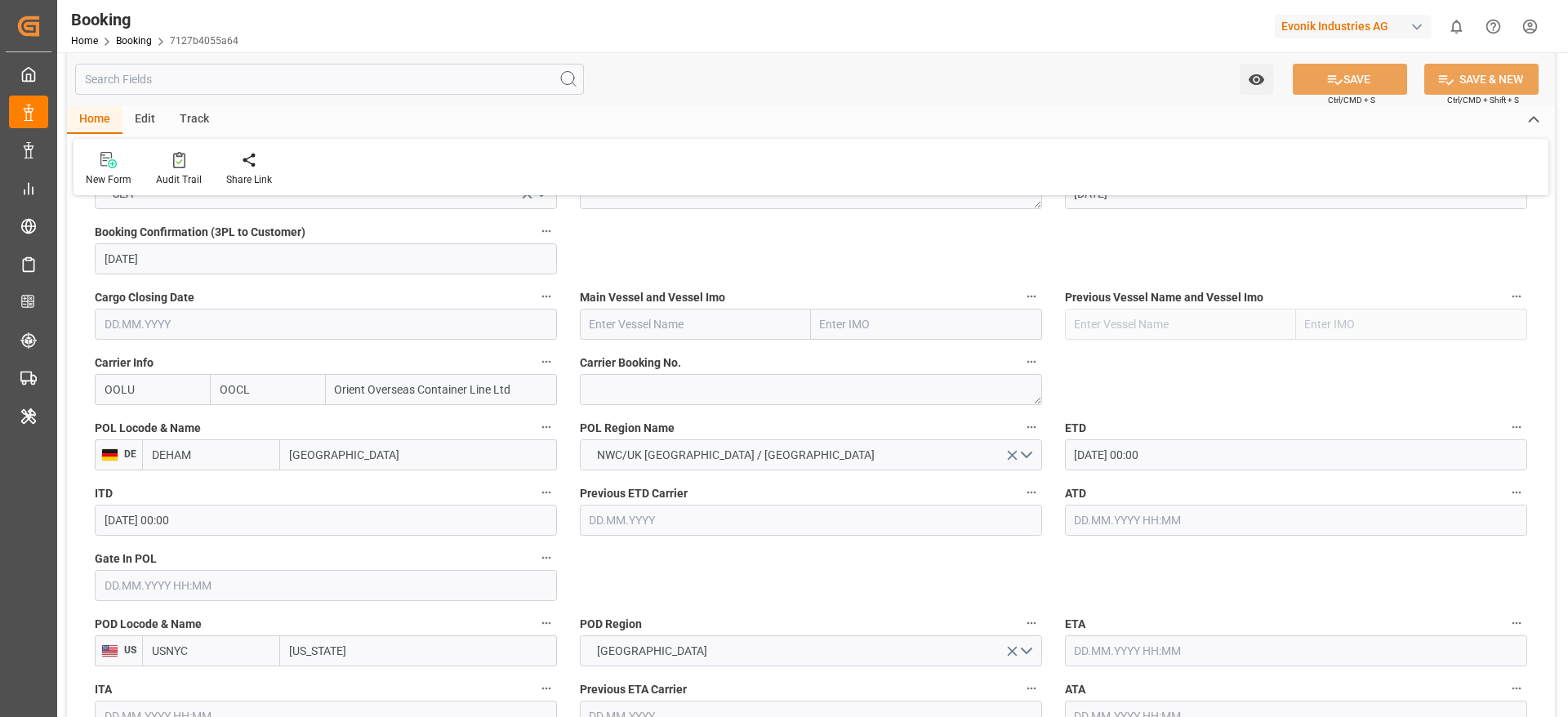
click at [667, 327] on input "text" at bounding box center [695, 324] width 231 height 31
paste input "CMA CGM FIDELIO"
click at [659, 367] on b "CMA CGM Fidelio" at bounding box center [635, 360] width 90 height 13
type input "CMA CGM Fidelio"
type input "9299642"
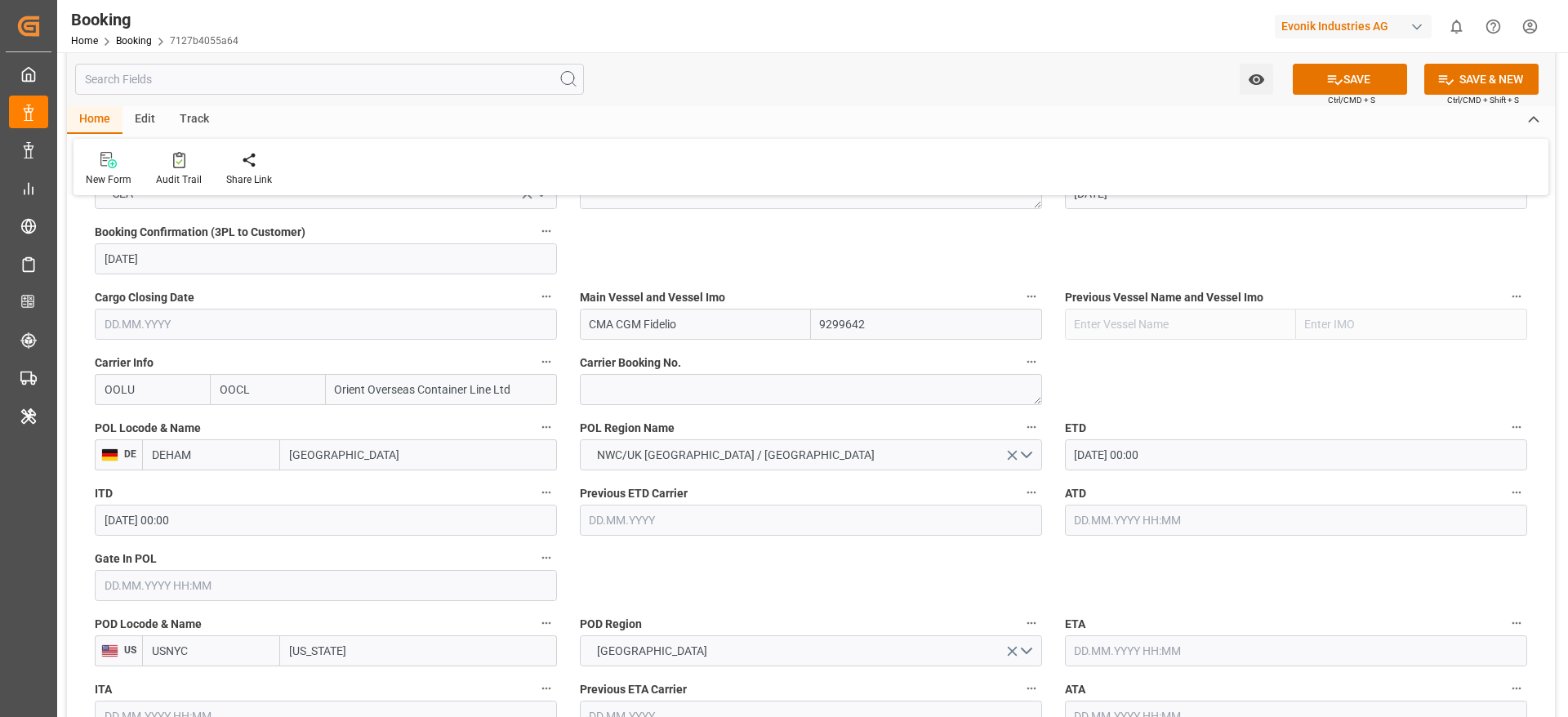
type input "CMA CGM Fidelio"
click at [661, 398] on textarea at bounding box center [811, 389] width 462 height 31
paste textarea "2161778140"
type textarea "2161778140"
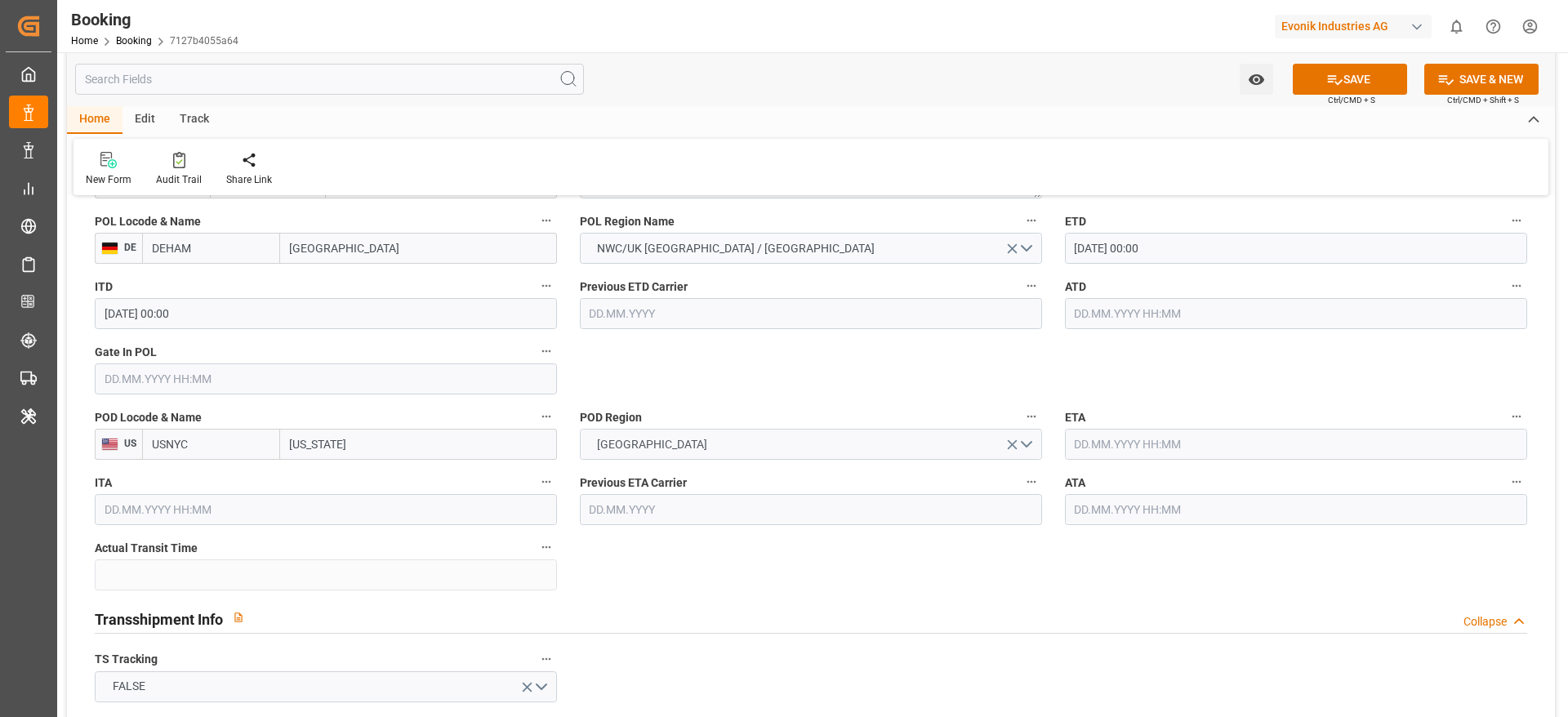
scroll to position [1348, 0]
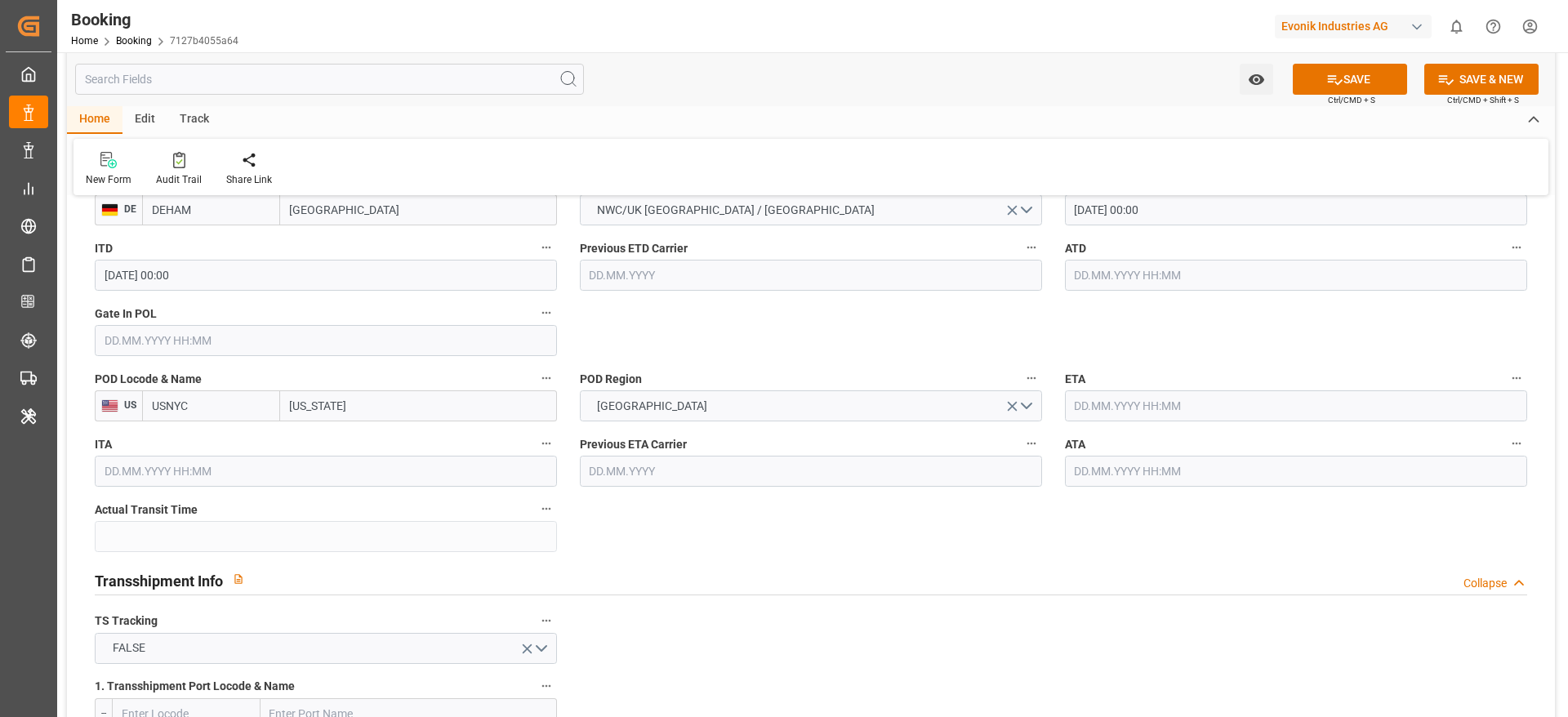
click at [1141, 409] on input "text" at bounding box center [1296, 405] width 462 height 31
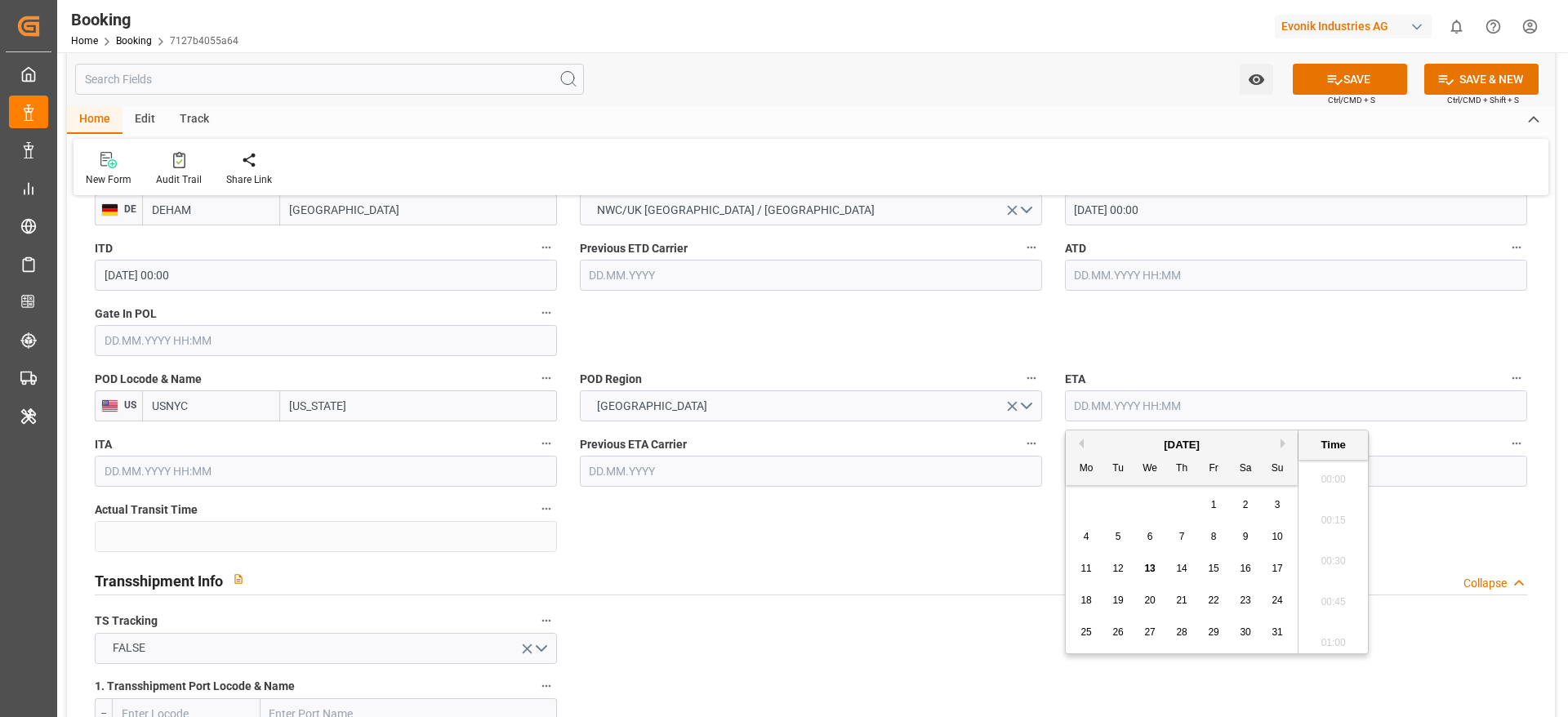
scroll to position [2007, 0]
click at [1283, 443] on button "Next Month" at bounding box center [1285, 443] width 10 height 10
click at [1144, 568] on span "17" at bounding box center [1149, 568] width 11 height 11
type input "[DATE] 00:00"
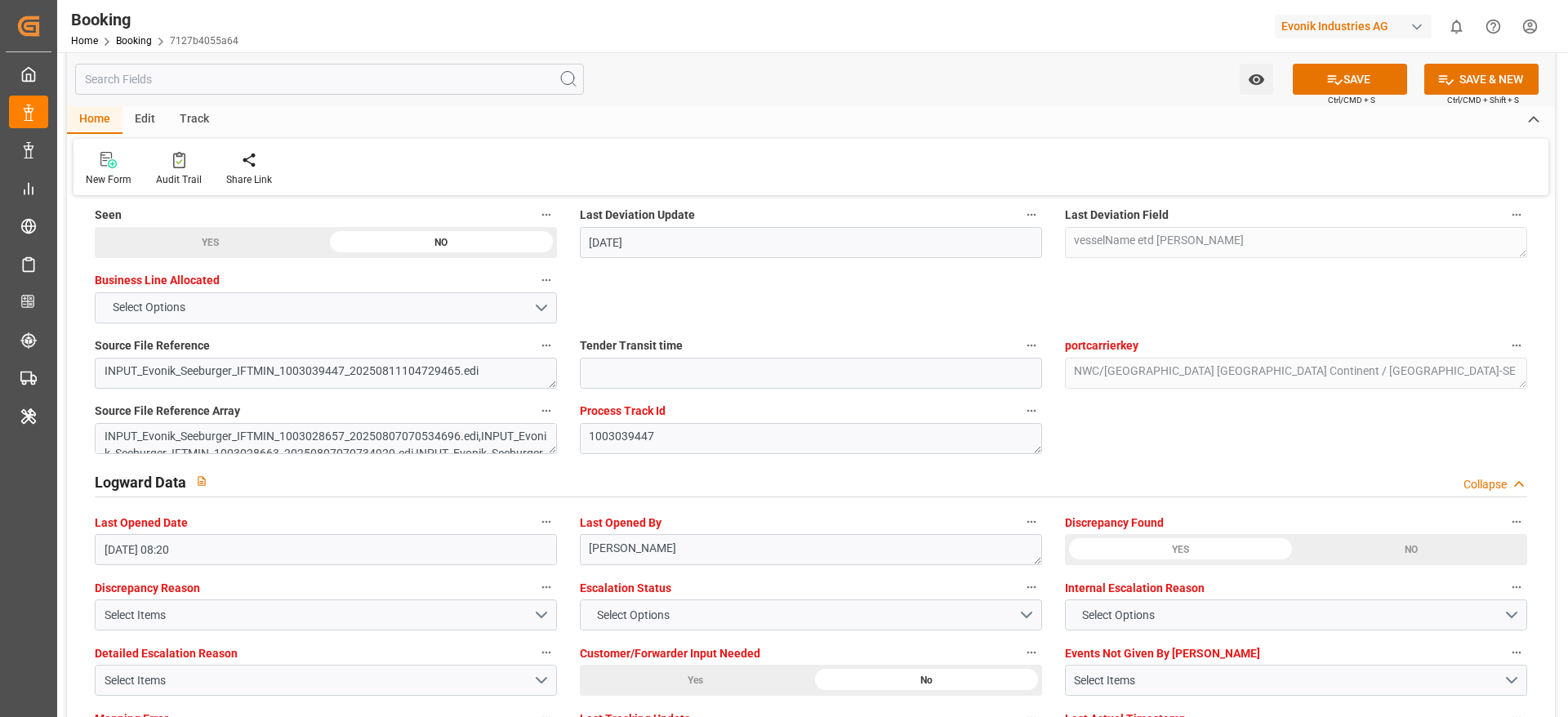
scroll to position [3063, 0]
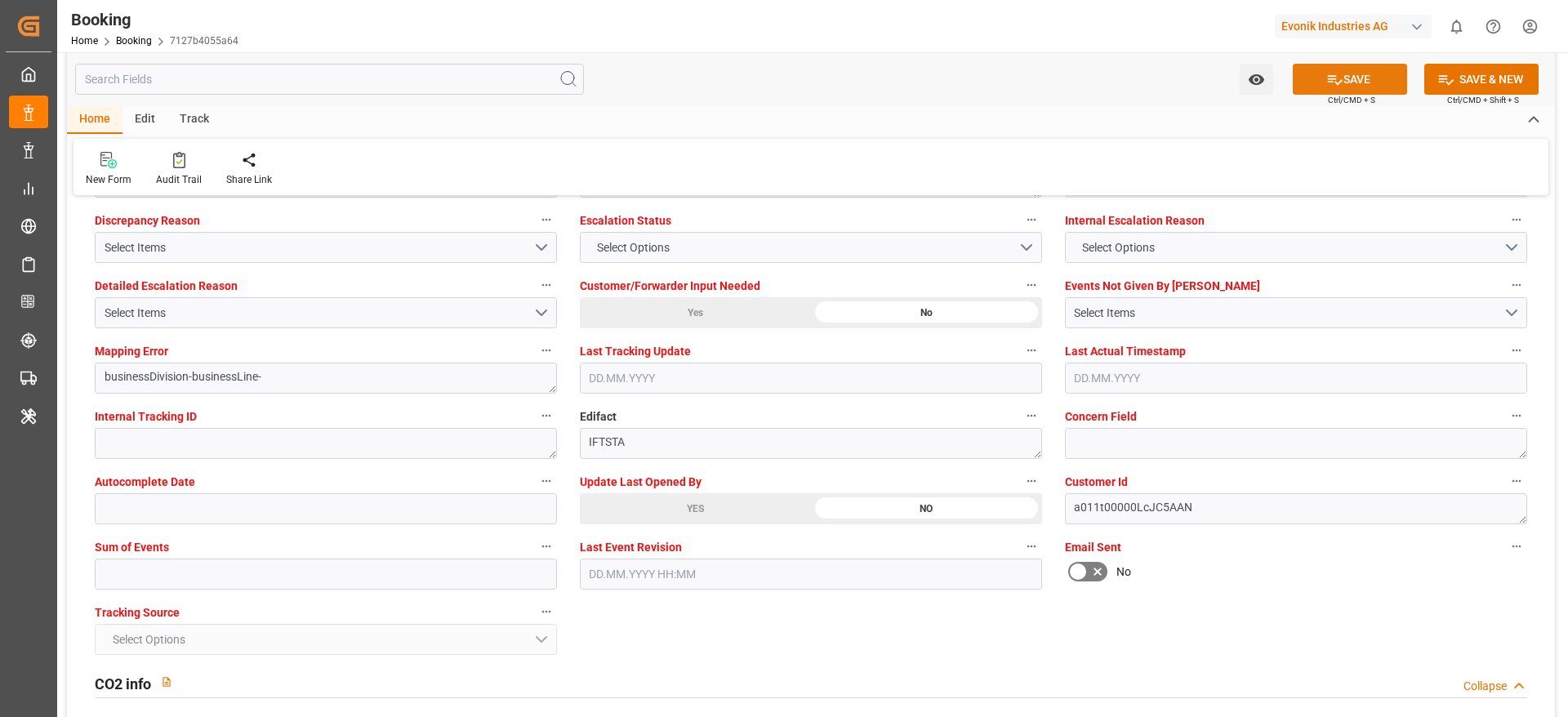
click at [1336, 76] on icon at bounding box center [1335, 80] width 18 height 18
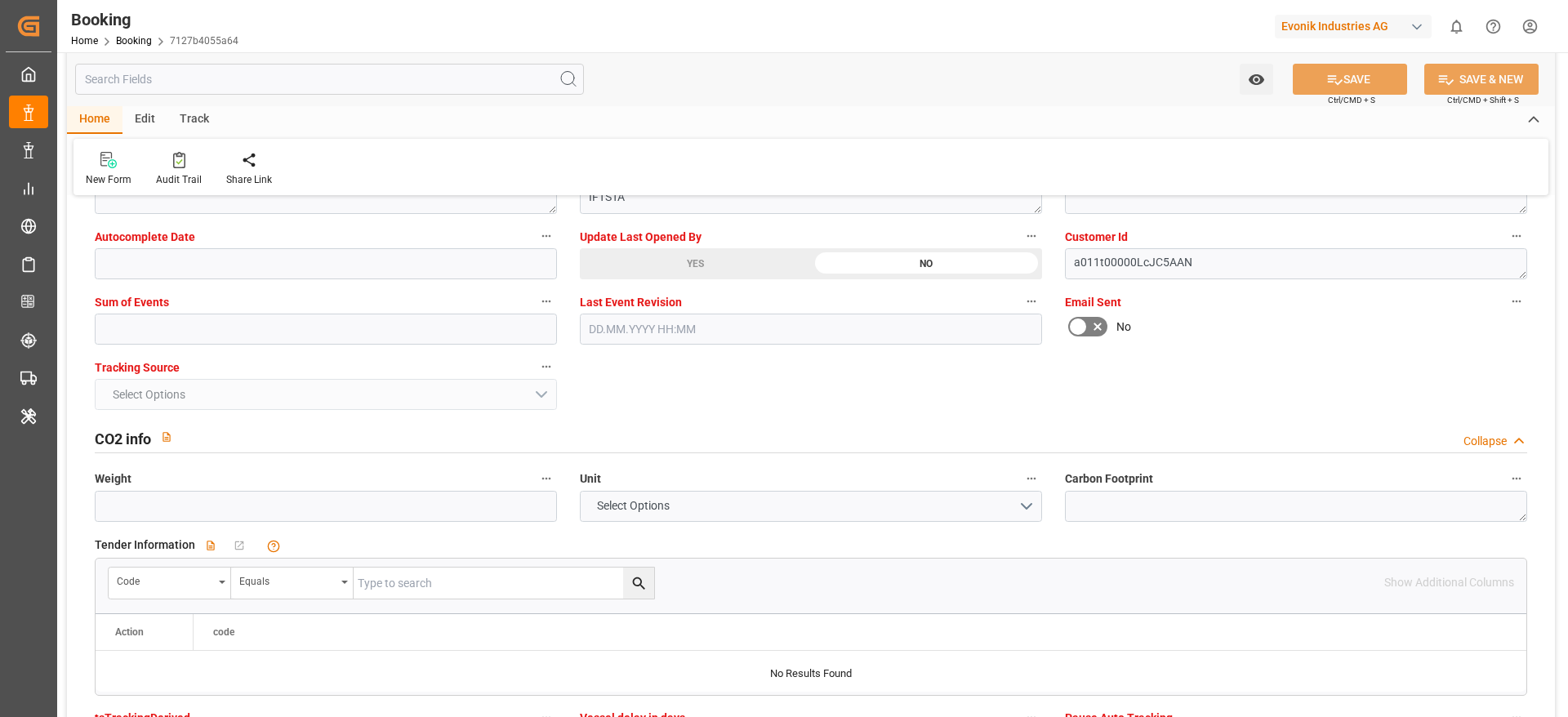
scroll to position [3798, 0]
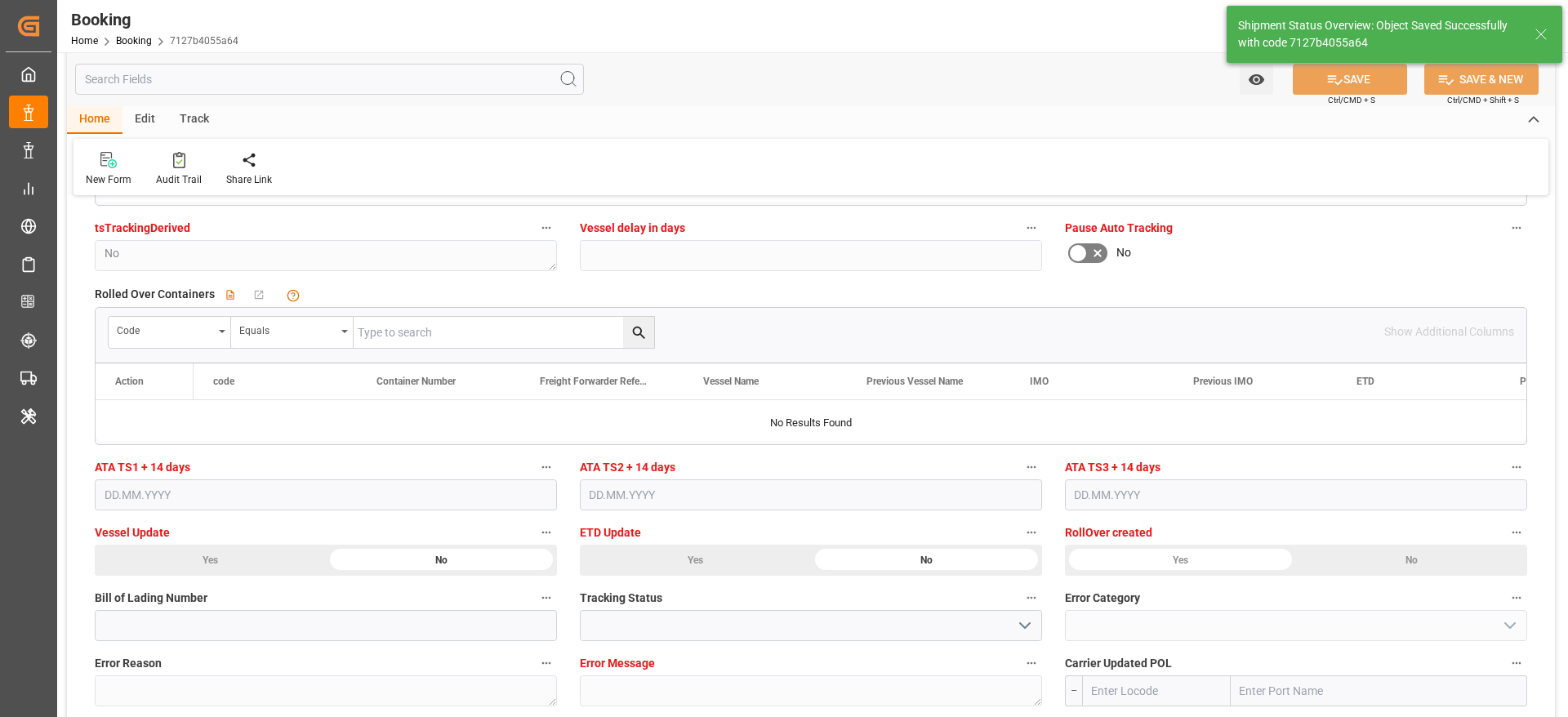
type textarea "[PERSON_NAME]"
type input "17.09.2025 00:00"
type input "13.08.2025 07:28"
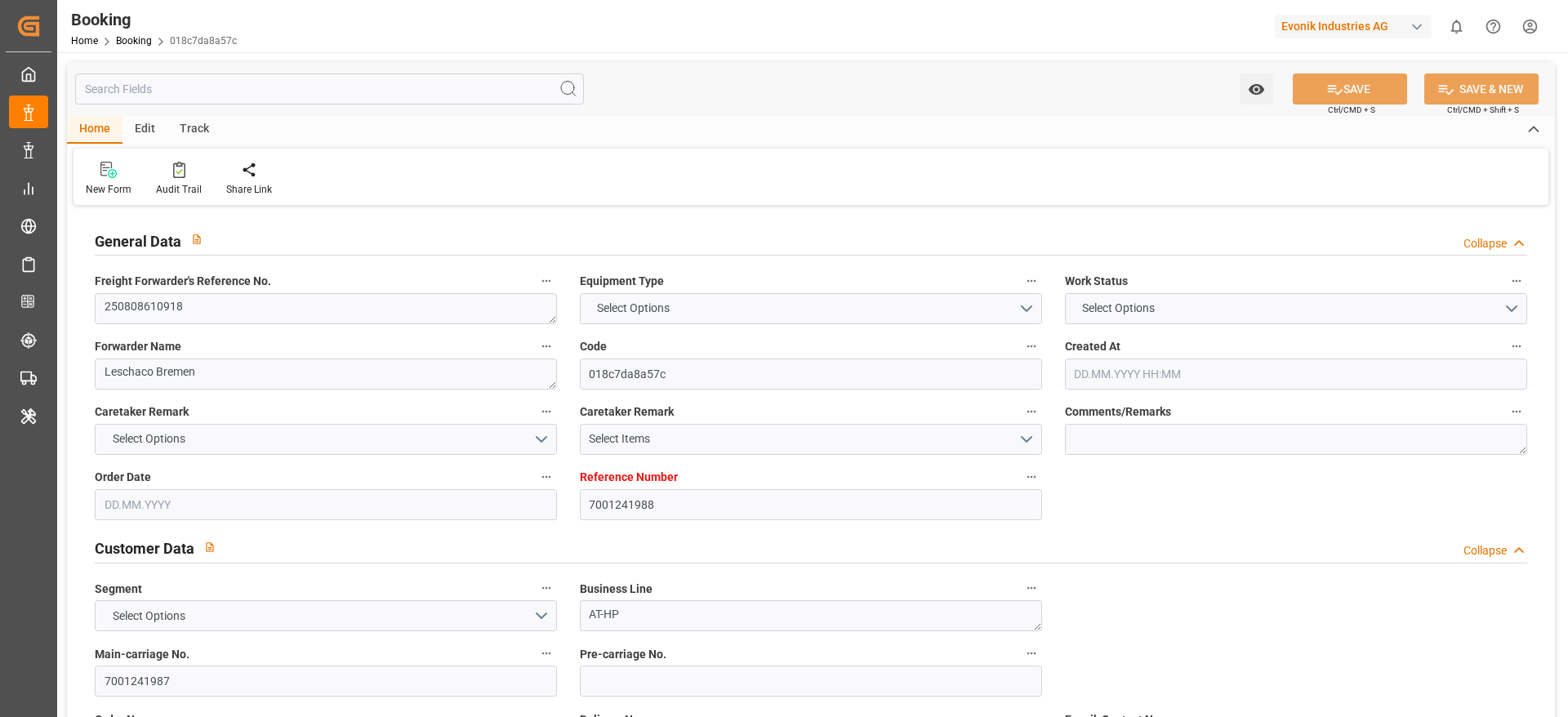
type input "7001241988"
type input "9773210"
type input "Yang Ming"
type input "Yang Ming Marine Transport Corp."
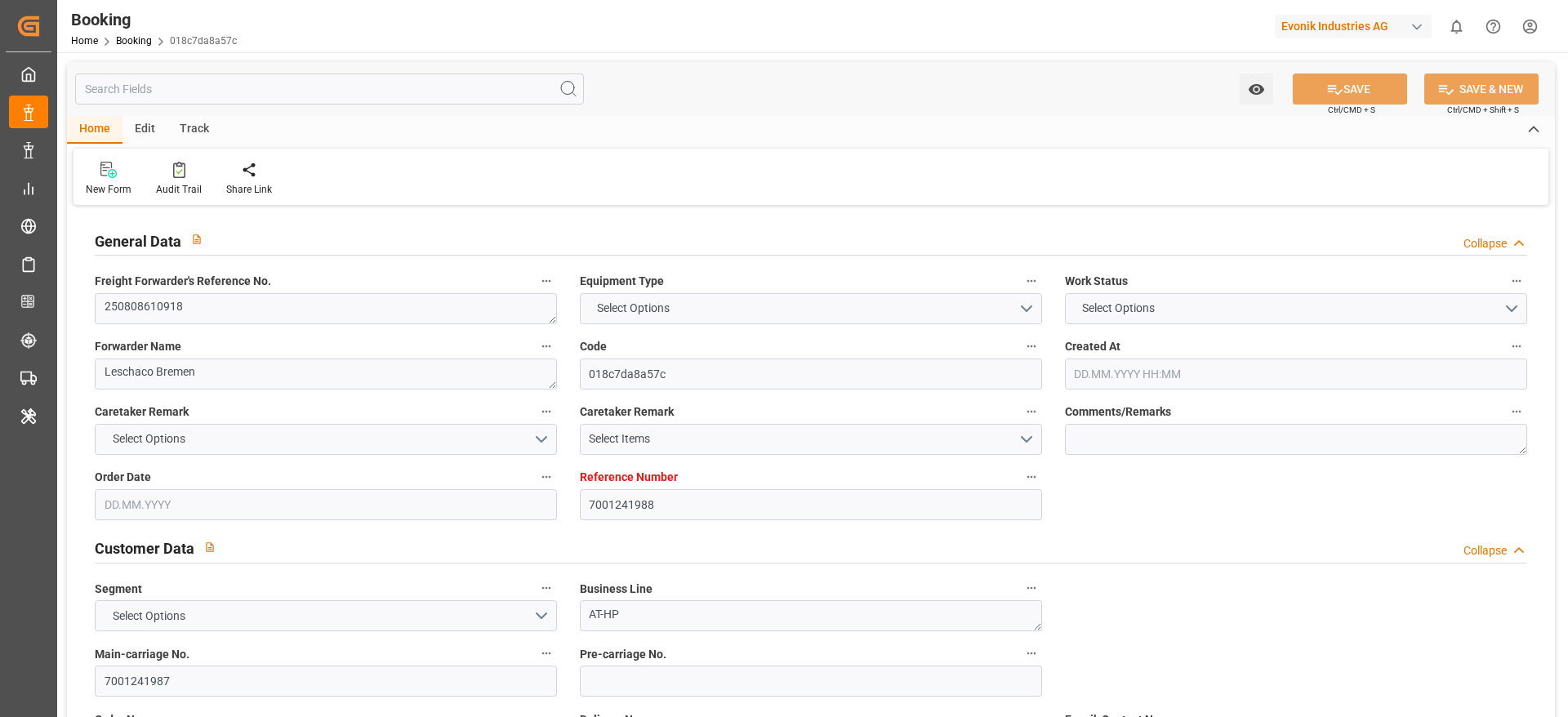
type input "NLRTM"
type input "TWTXG"
type input "06.08.2025 10:44"
type input "06.08.2025"
type input "01.11.2025"
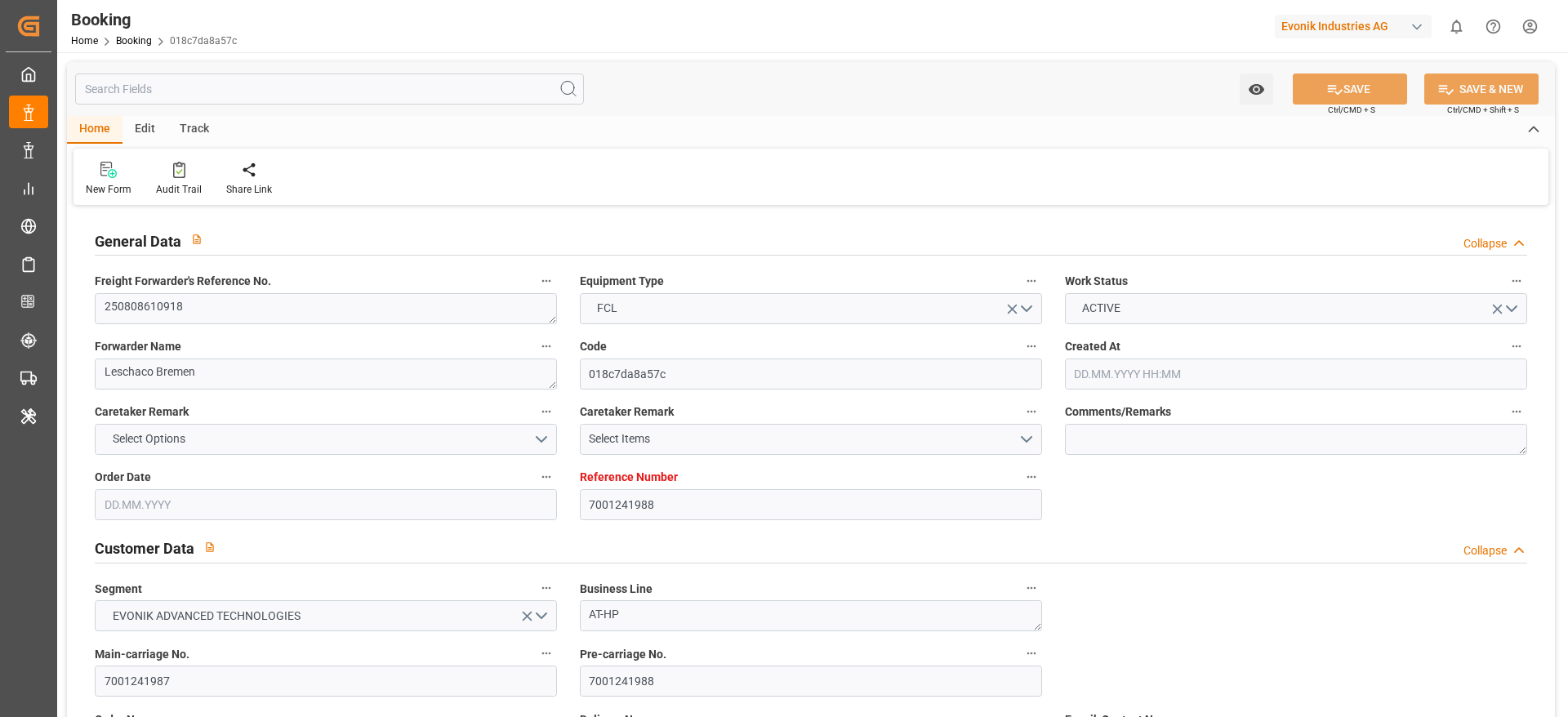
type input "13.08.2025"
type input "07.08.2025"
type input "12.08.2025"
type input "29.08.2025 00:00"
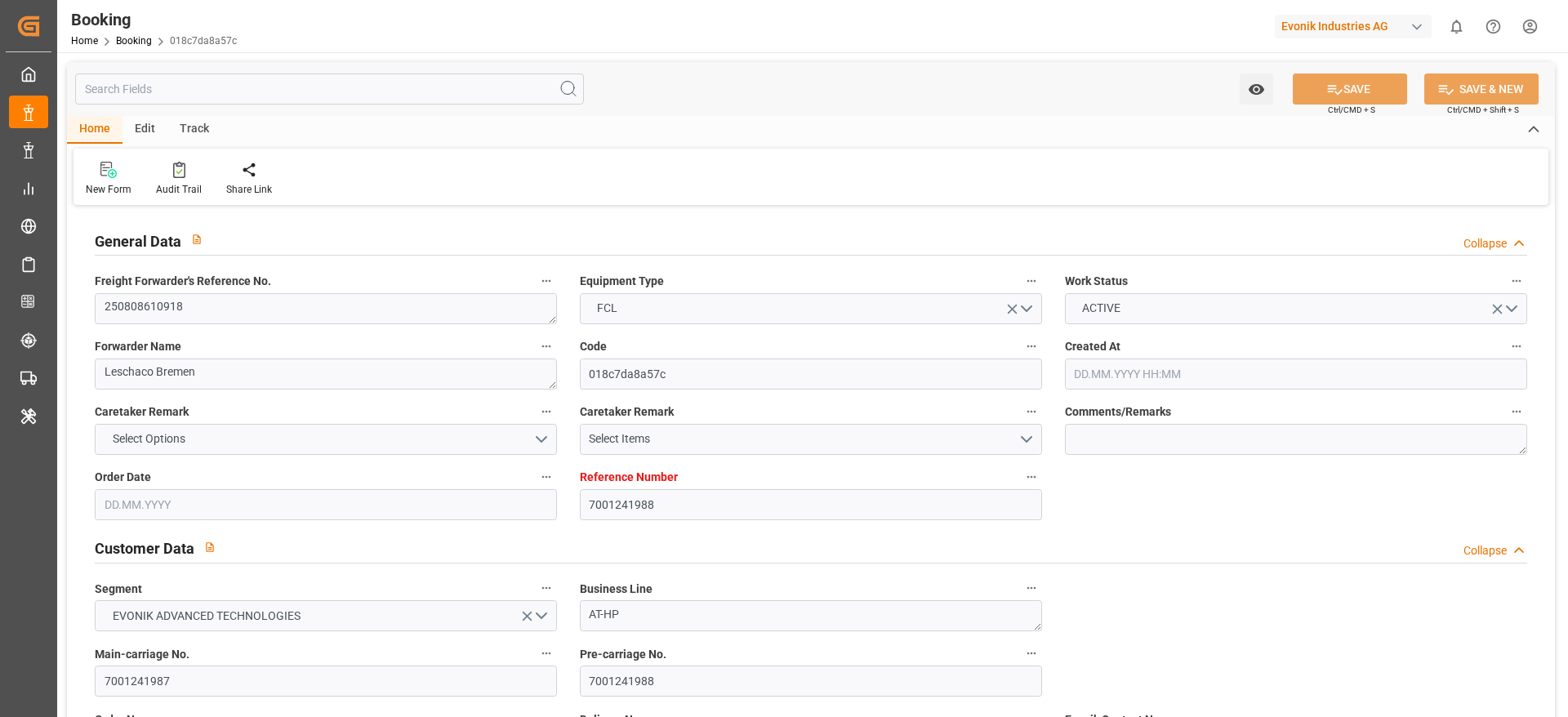
type input "27.09.2025 00:00"
type input "12.08.2025"
type input "12.08.2025 05:31"
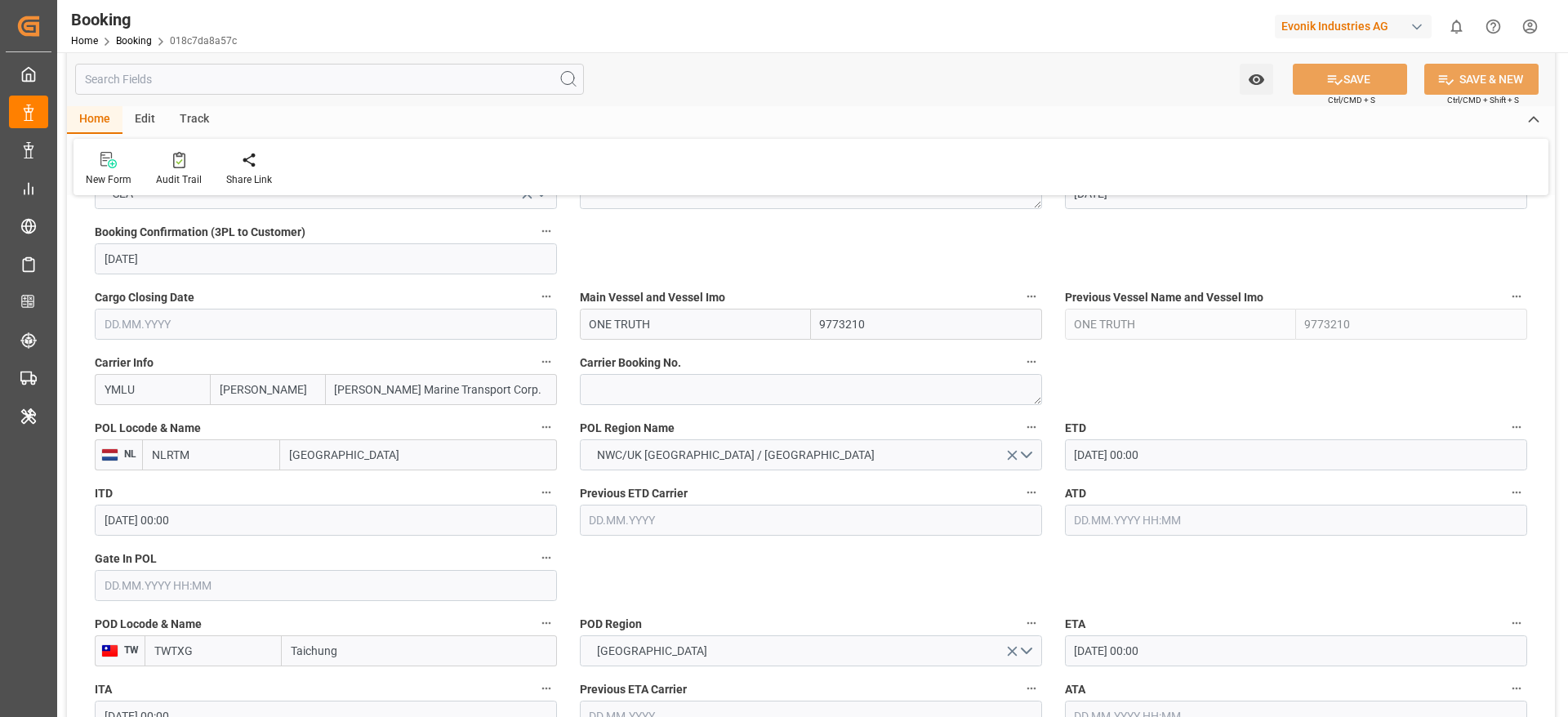
scroll to position [1225, 0]
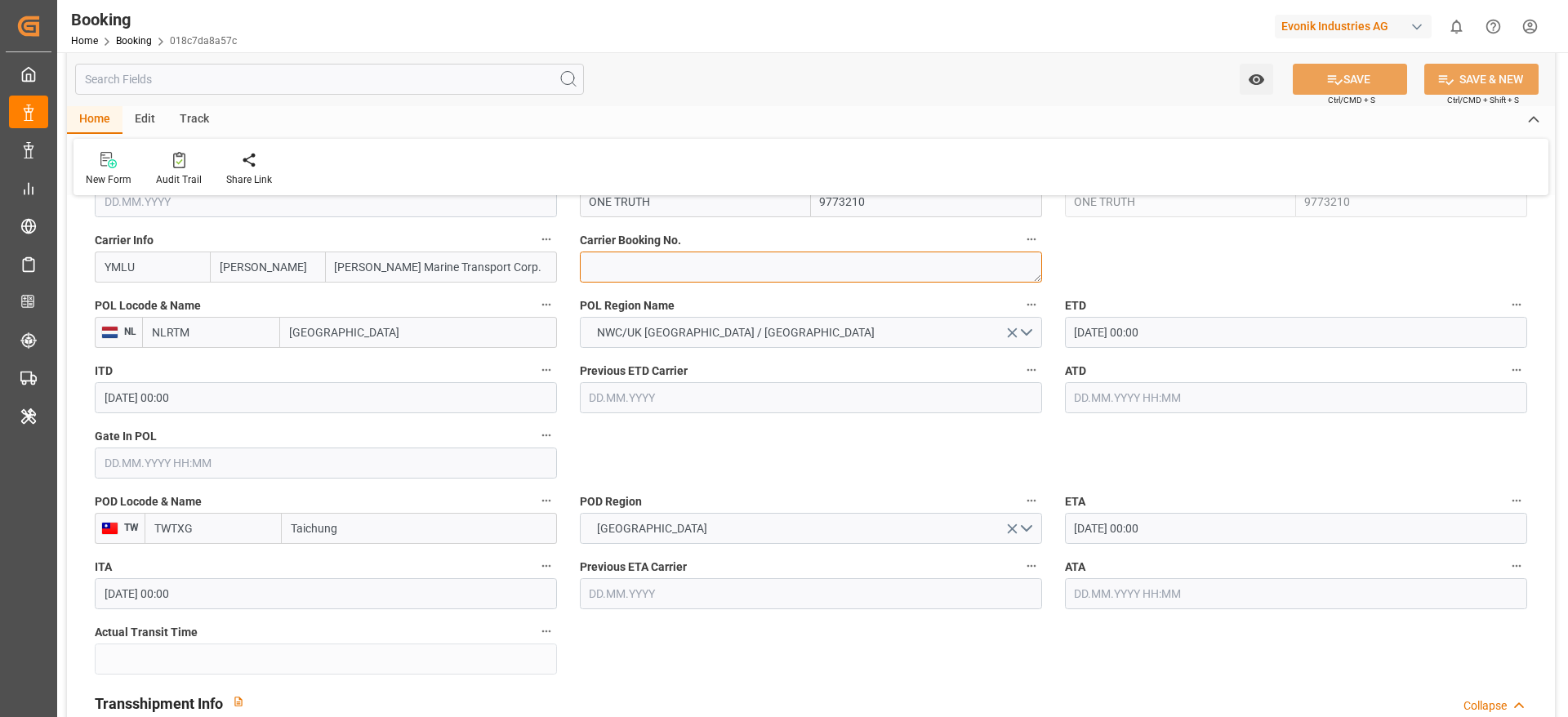
click at [695, 274] on textarea at bounding box center [811, 267] width 462 height 31
paste textarea "FBRE0063727"
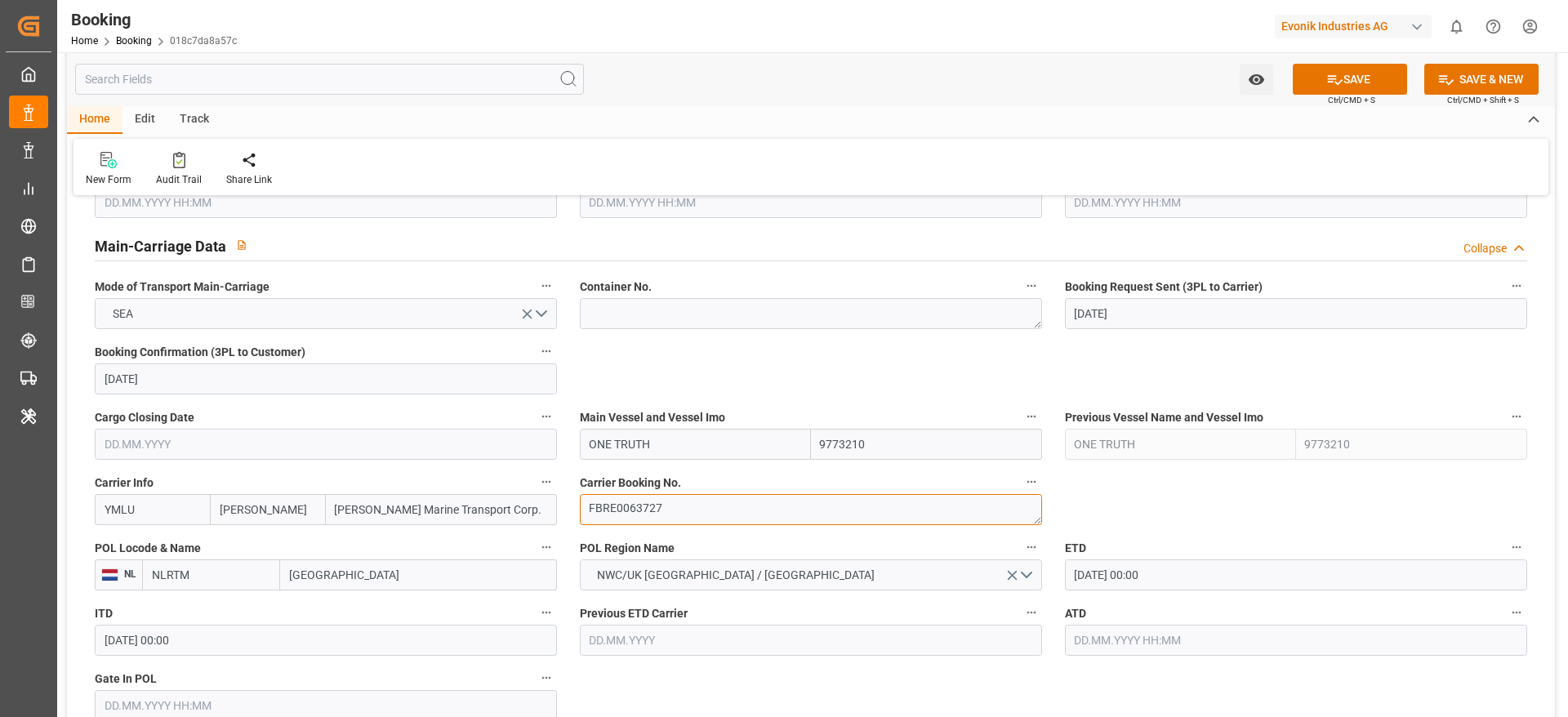
scroll to position [980, 0]
type textarea "FBRE0063727"
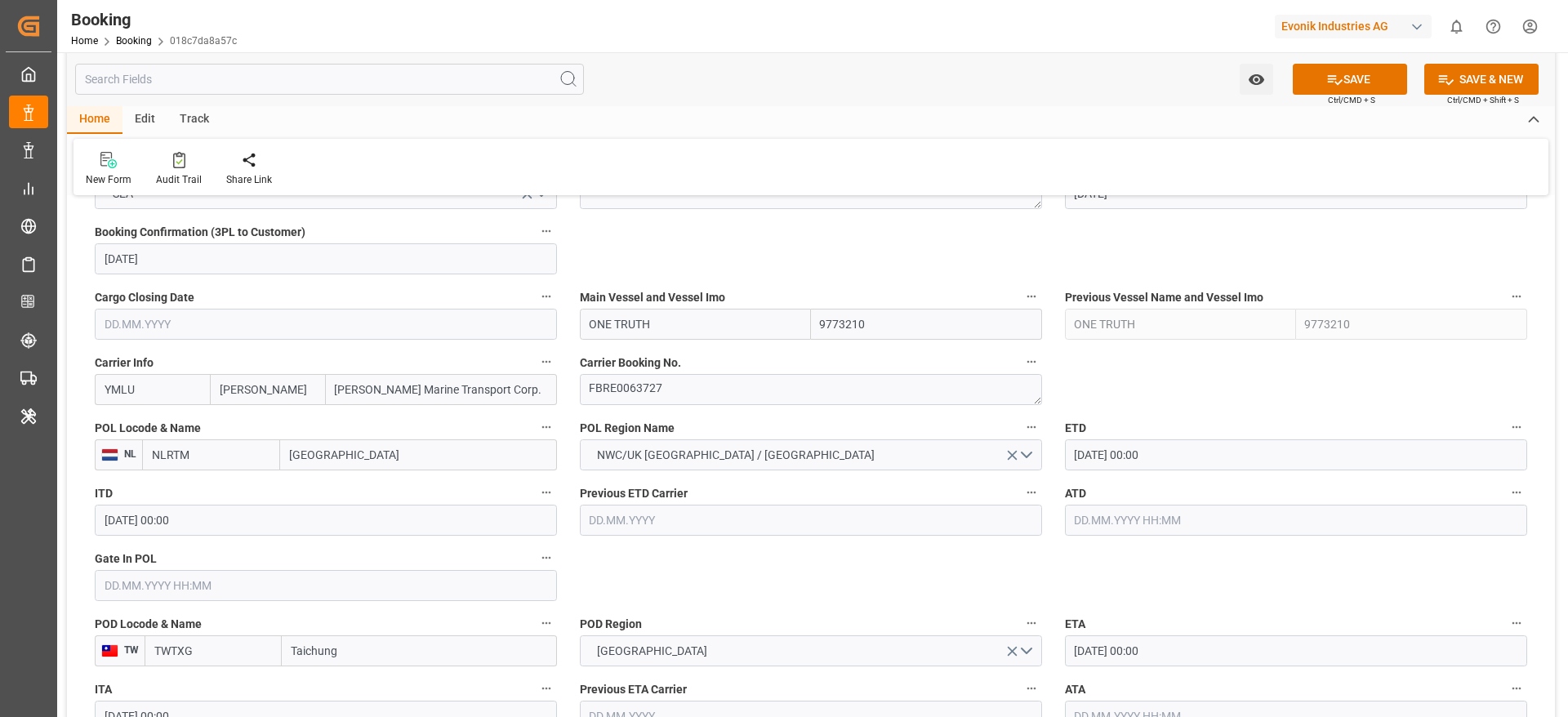
click at [1135, 454] on input "29.08.2025 00:00" at bounding box center [1296, 455] width 462 height 31
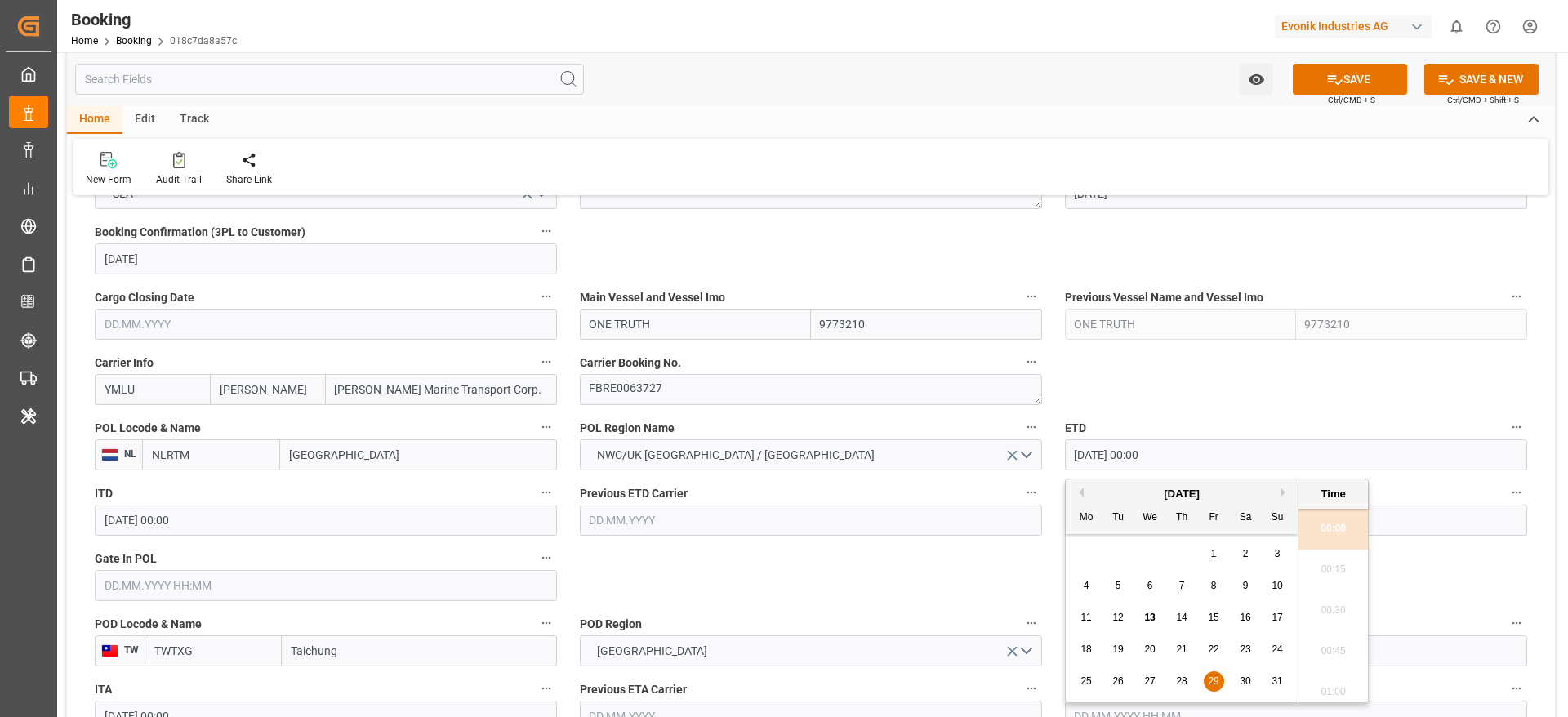
click at [1283, 492] on button "Next Month" at bounding box center [1285, 492] width 10 height 10
click at [1153, 552] on div "3" at bounding box center [1149, 555] width 20 height 19
type input "03.09.2025 00:00"
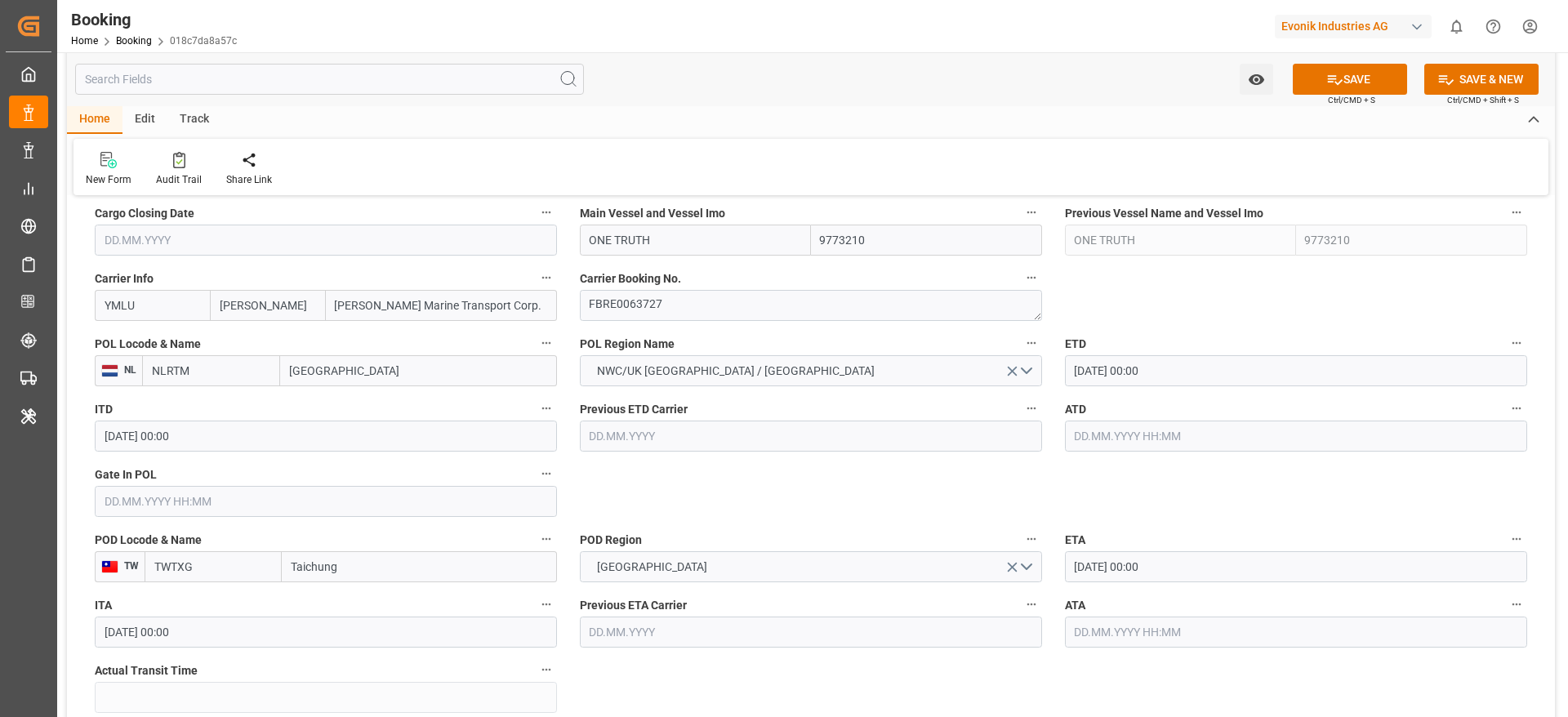
scroll to position [1225, 0]
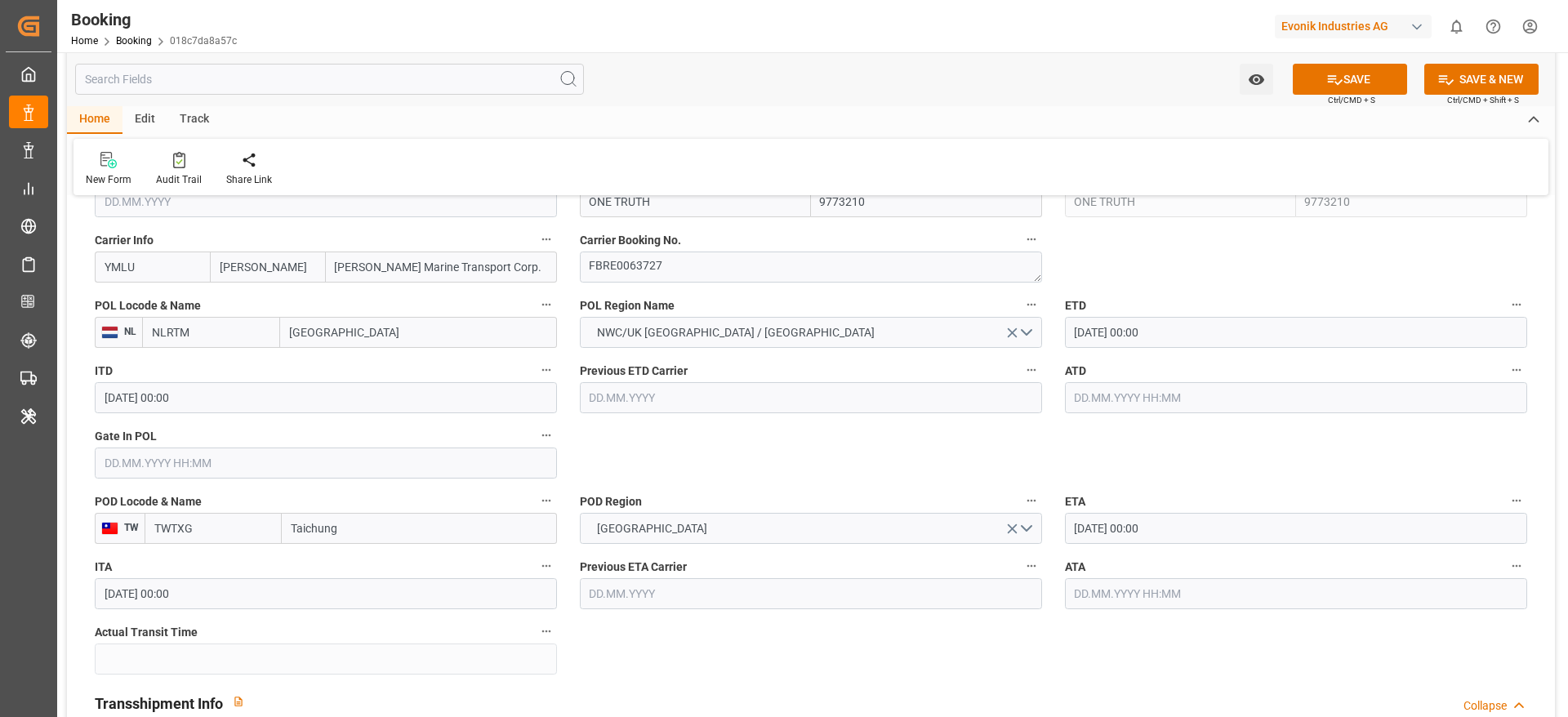
click at [1146, 534] on input "27.09.2025 00:00" at bounding box center [1296, 527] width 462 height 31
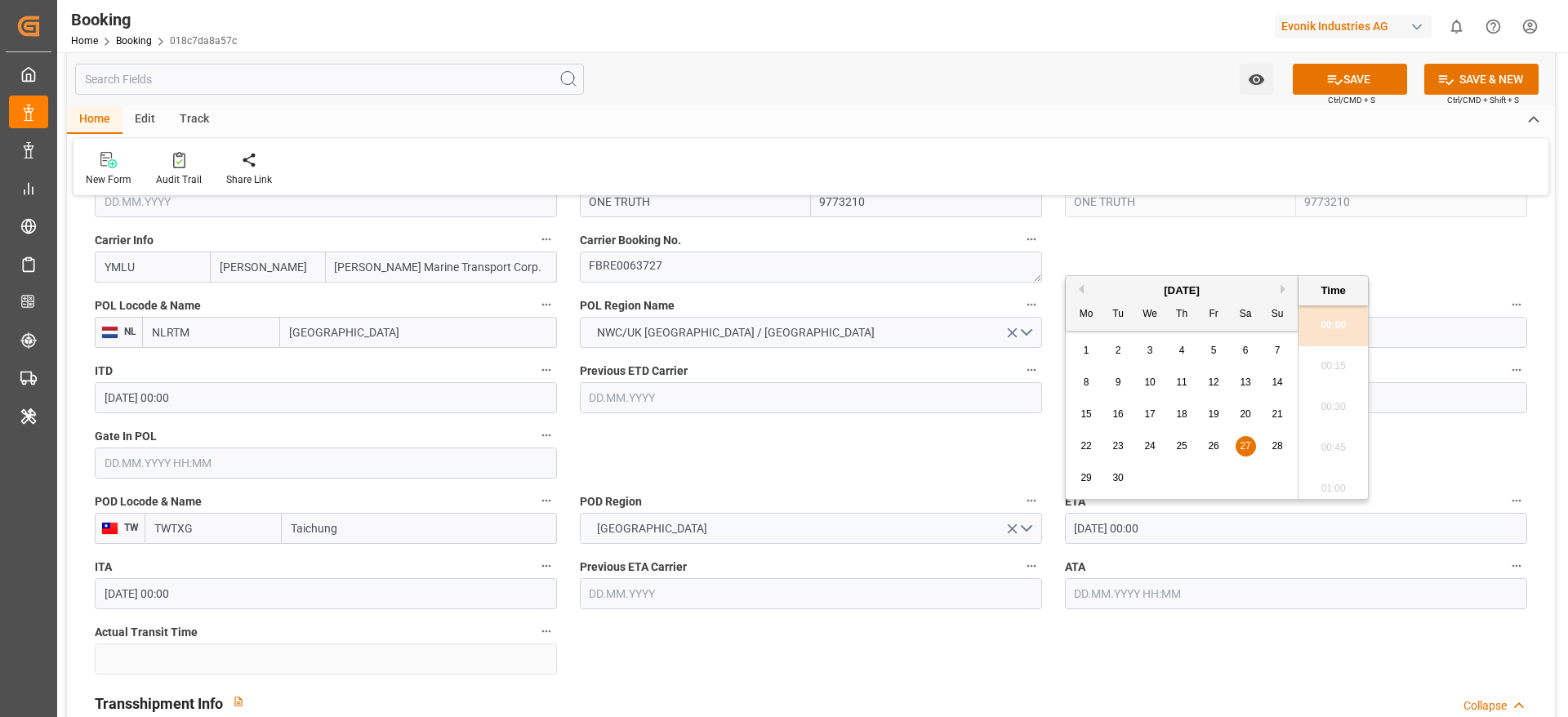
click at [1283, 286] on button "Next Month" at bounding box center [1285, 289] width 10 height 10
click at [1217, 449] on span "24" at bounding box center [1213, 446] width 11 height 11
type input "24.10.2025 00:00"
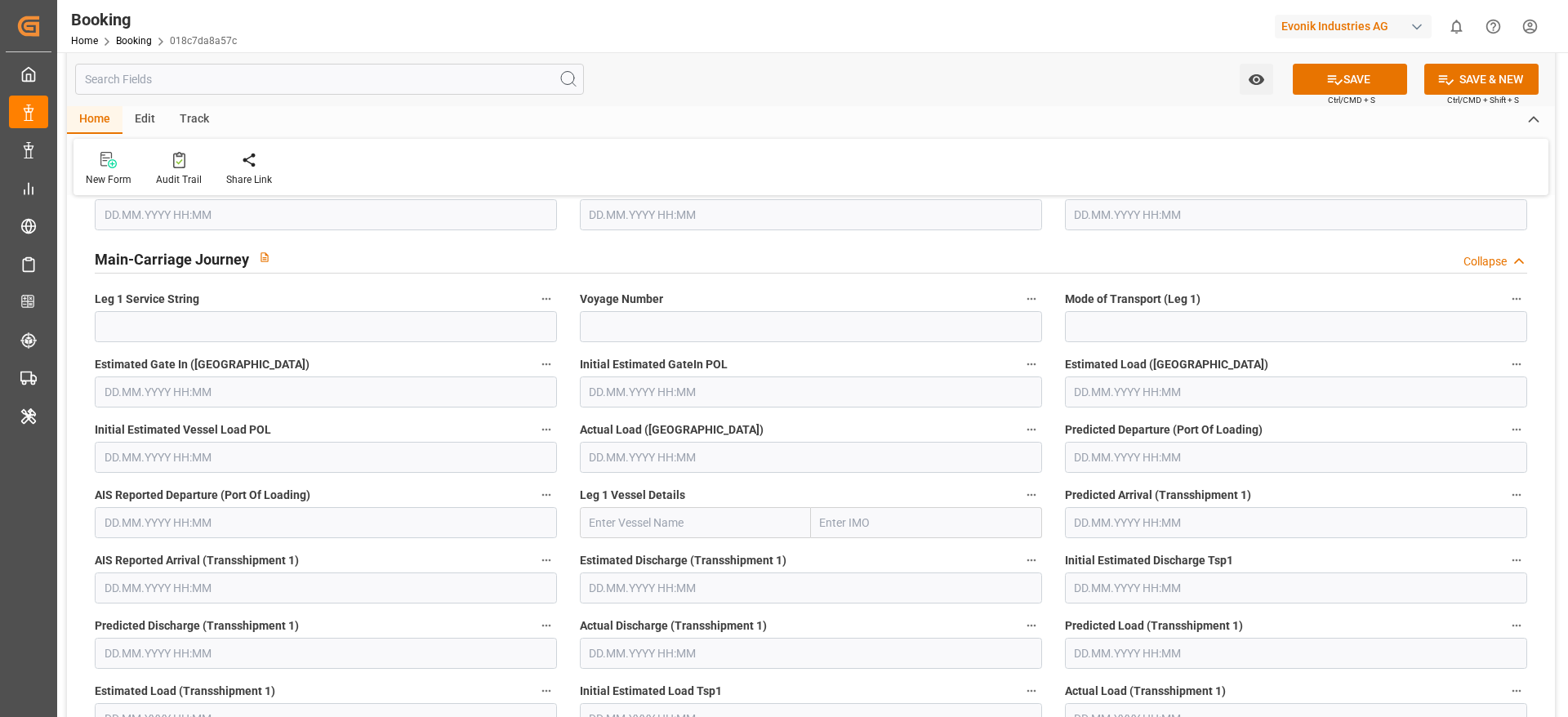
scroll to position [4778, 0]
click at [1353, 75] on button "SAVE" at bounding box center [1350, 79] width 114 height 31
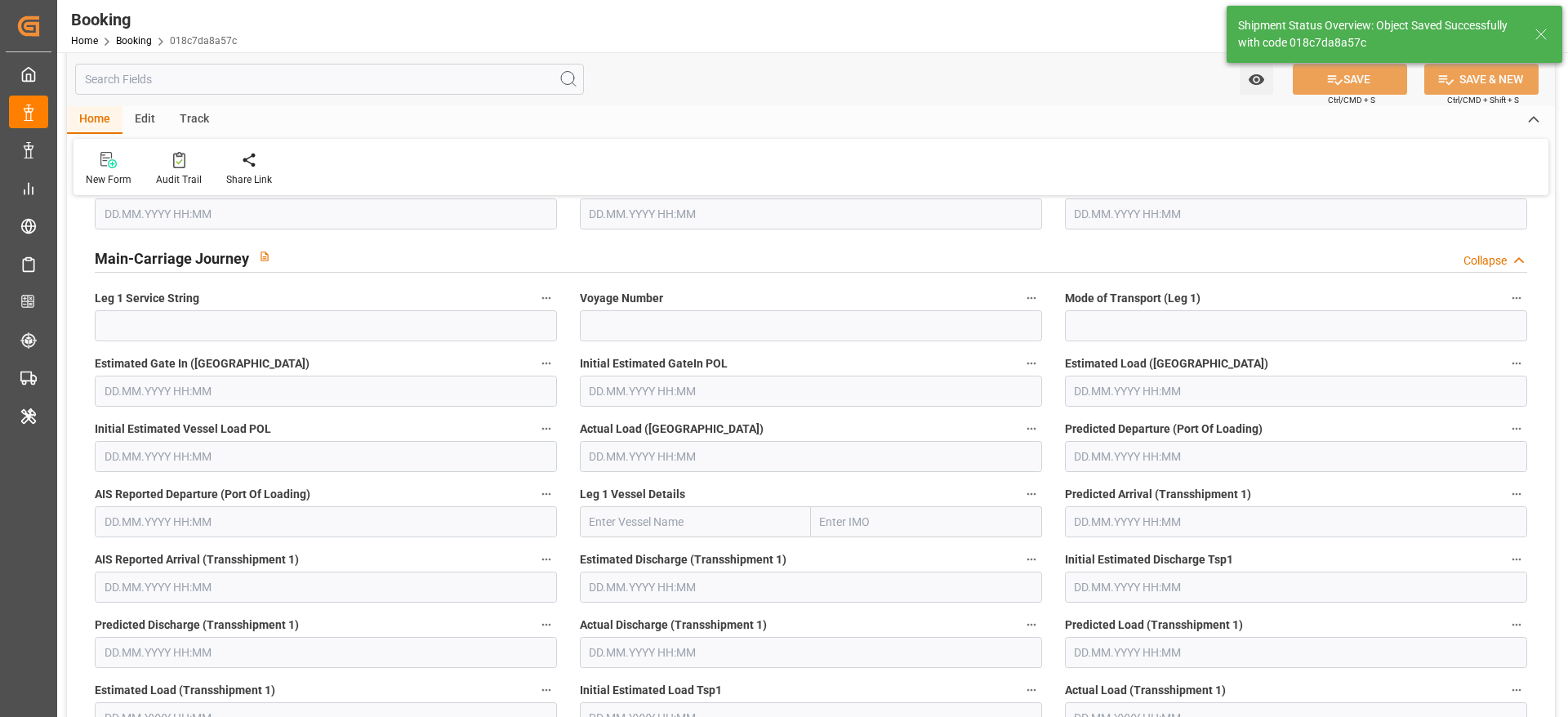
type textarea "Gagan Prakash"
type input "13.08.2025 07:30"
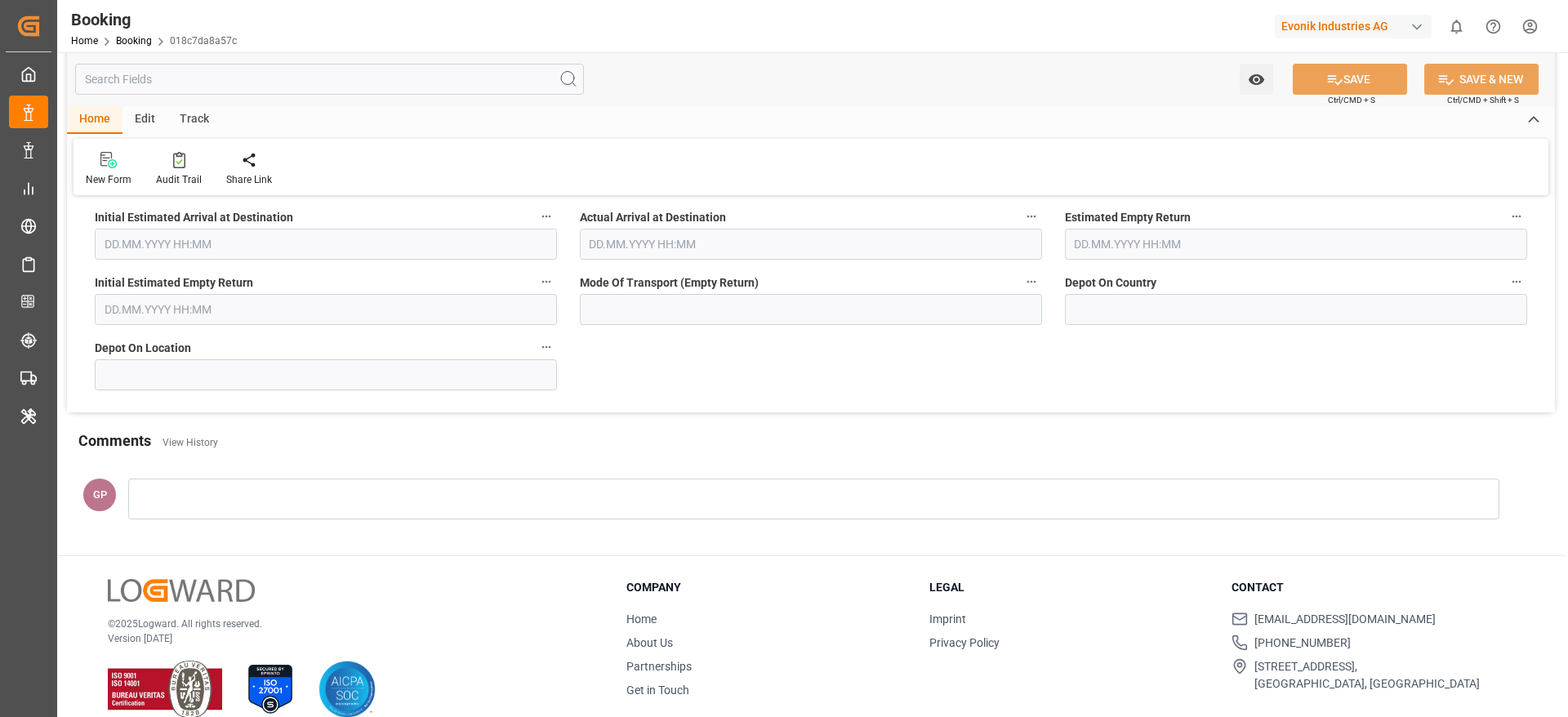
scroll to position [7086, 0]
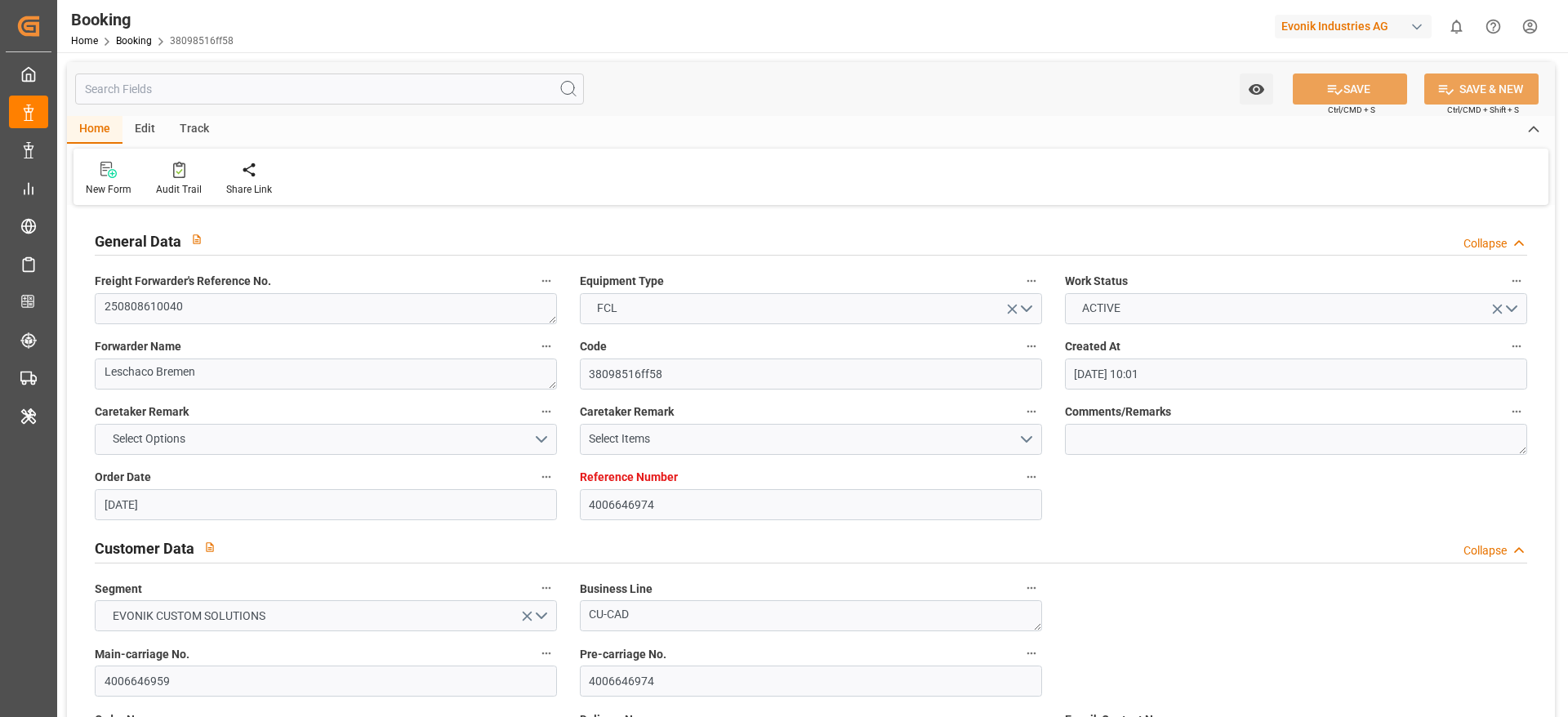
type input "18.07.2025 10:01"
type input "18.07.2025"
type input "22.09.2025"
type input "24.07.2025"
type input "12.08.2025"
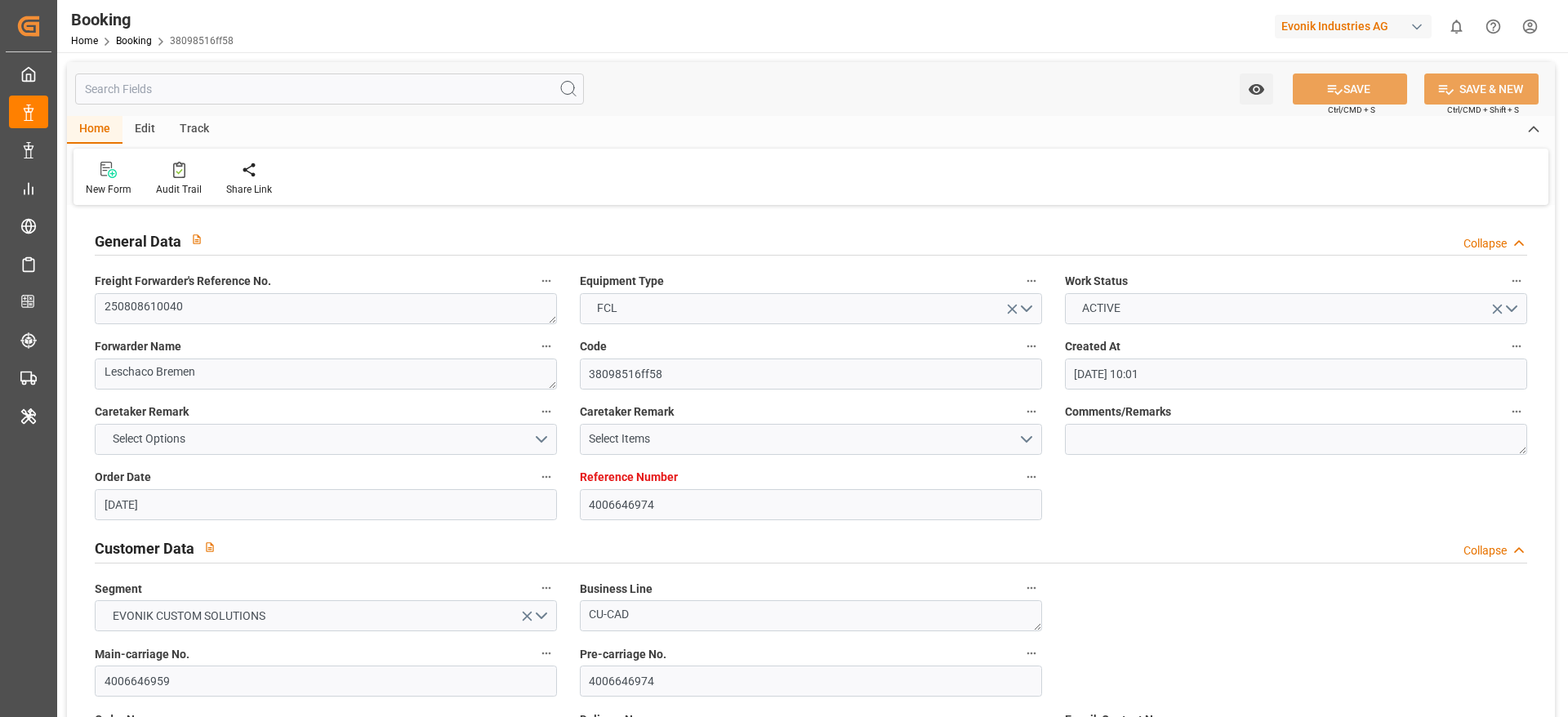
type input "12.08.2025"
type input "12.08.2025 07:15"
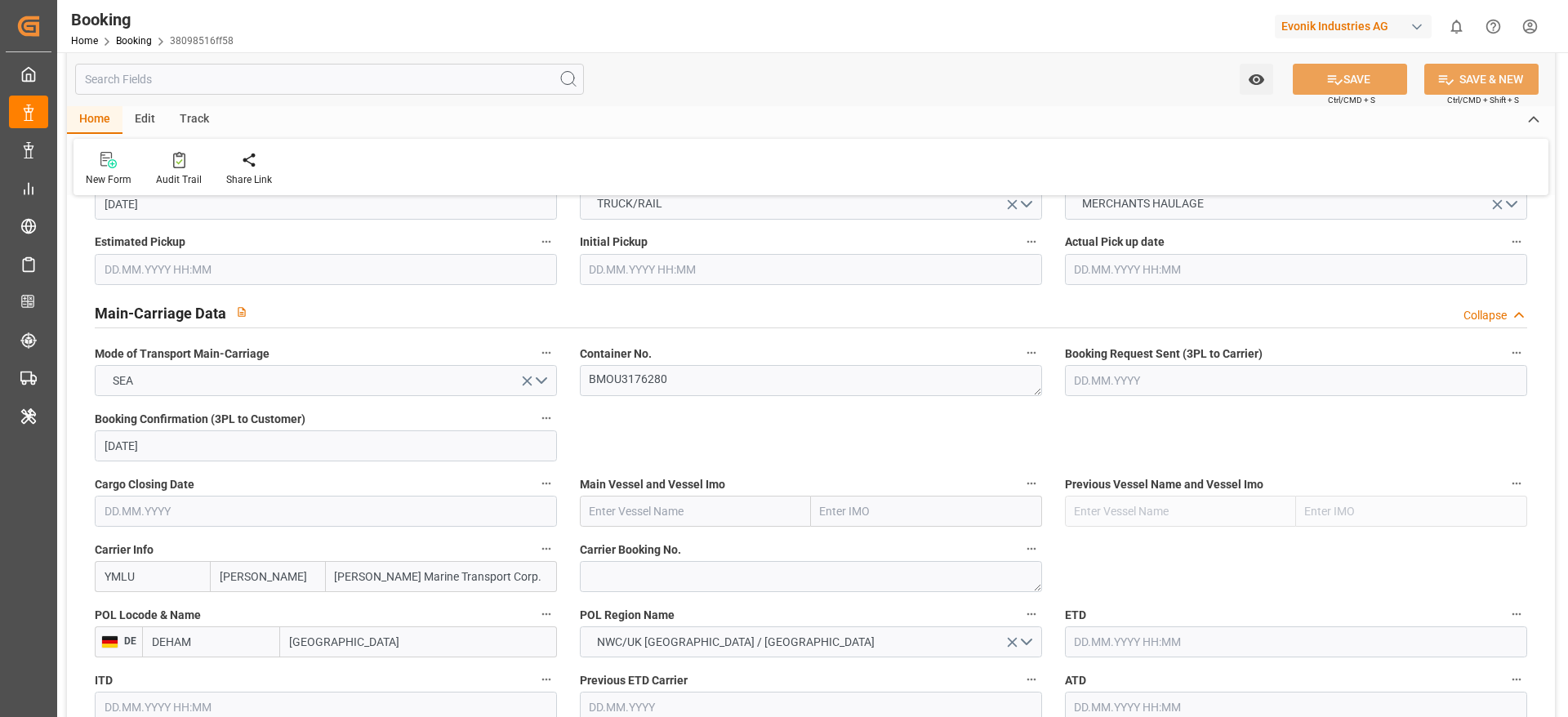
scroll to position [1102, 0]
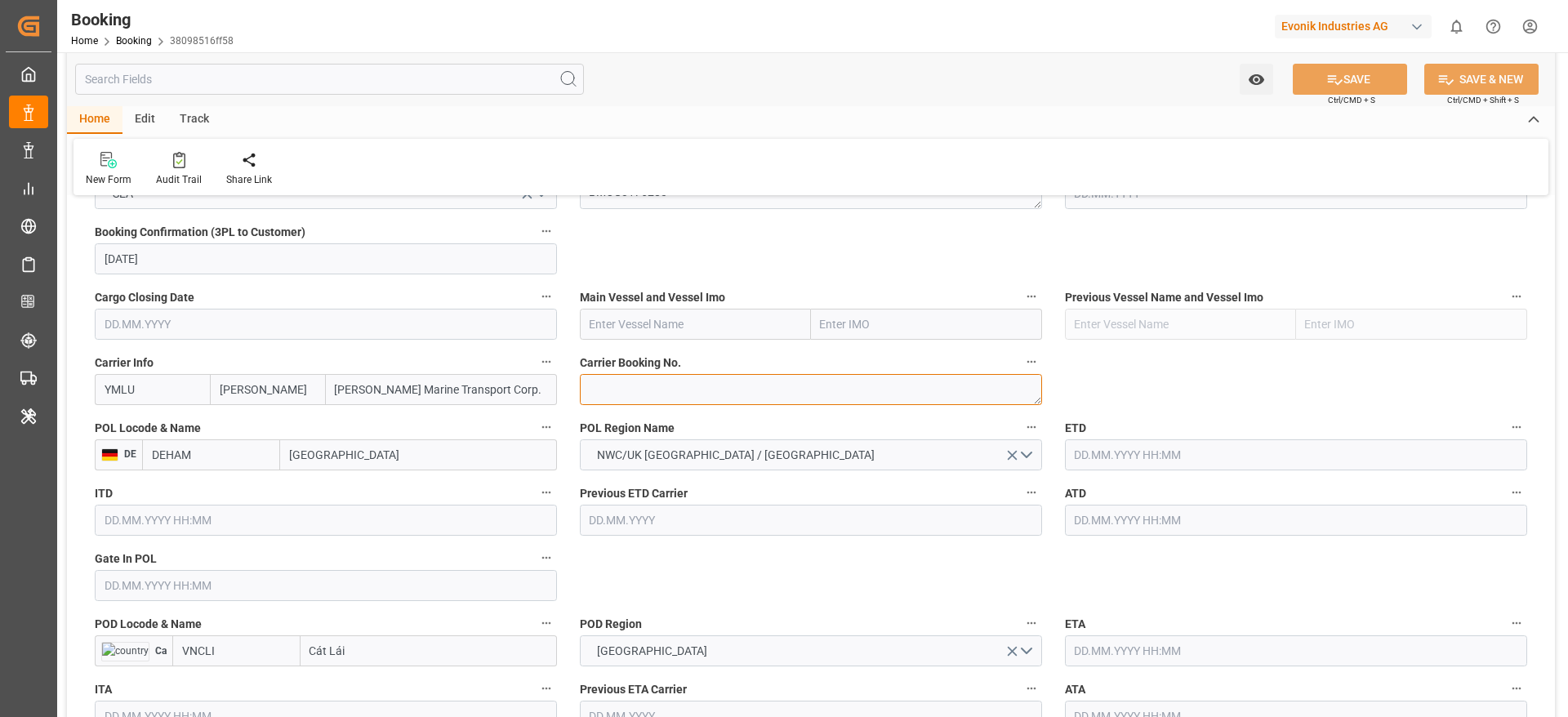
click at [640, 391] on textarea at bounding box center [811, 389] width 462 height 31
paste textarea "FBRE0063314"
type textarea "FBRE0063314"
click at [662, 330] on input "text" at bounding box center [695, 324] width 231 height 31
paste input "ONE HONG KONG"
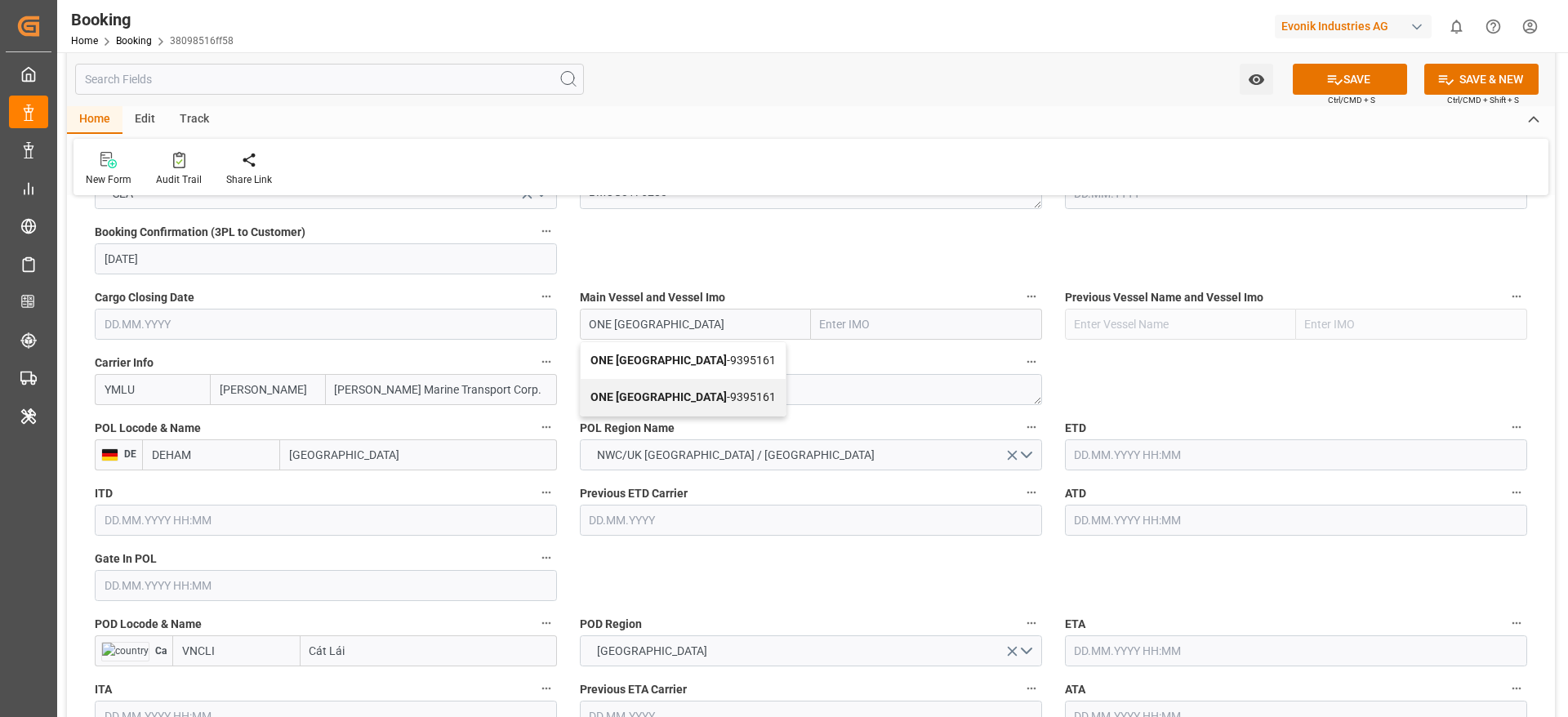
click at [691, 404] on span "ONE Hong Kong - 9395161" at bounding box center [683, 397] width 185 height 13
type input "ONE Hong Kong"
type input "9395161"
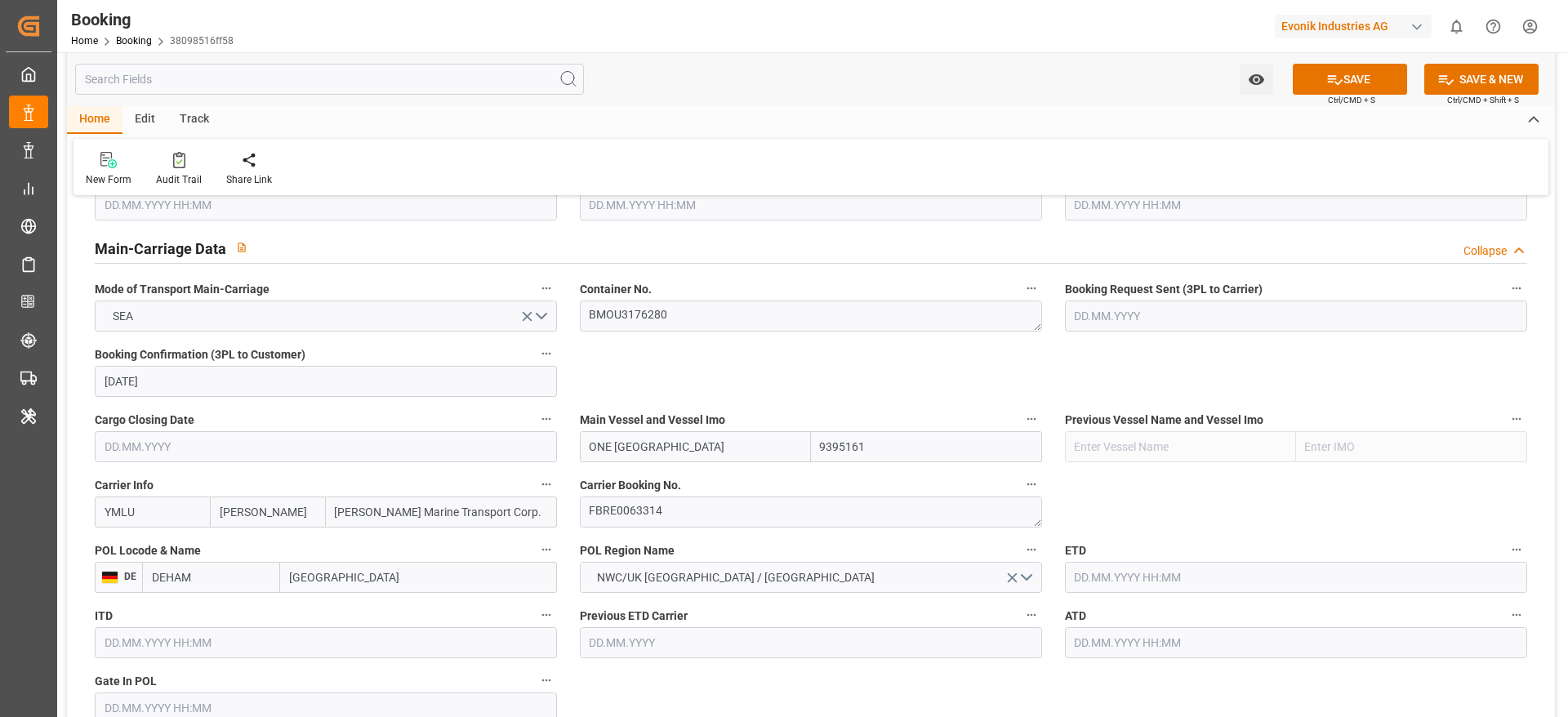
type input "ONE Hong Kong"
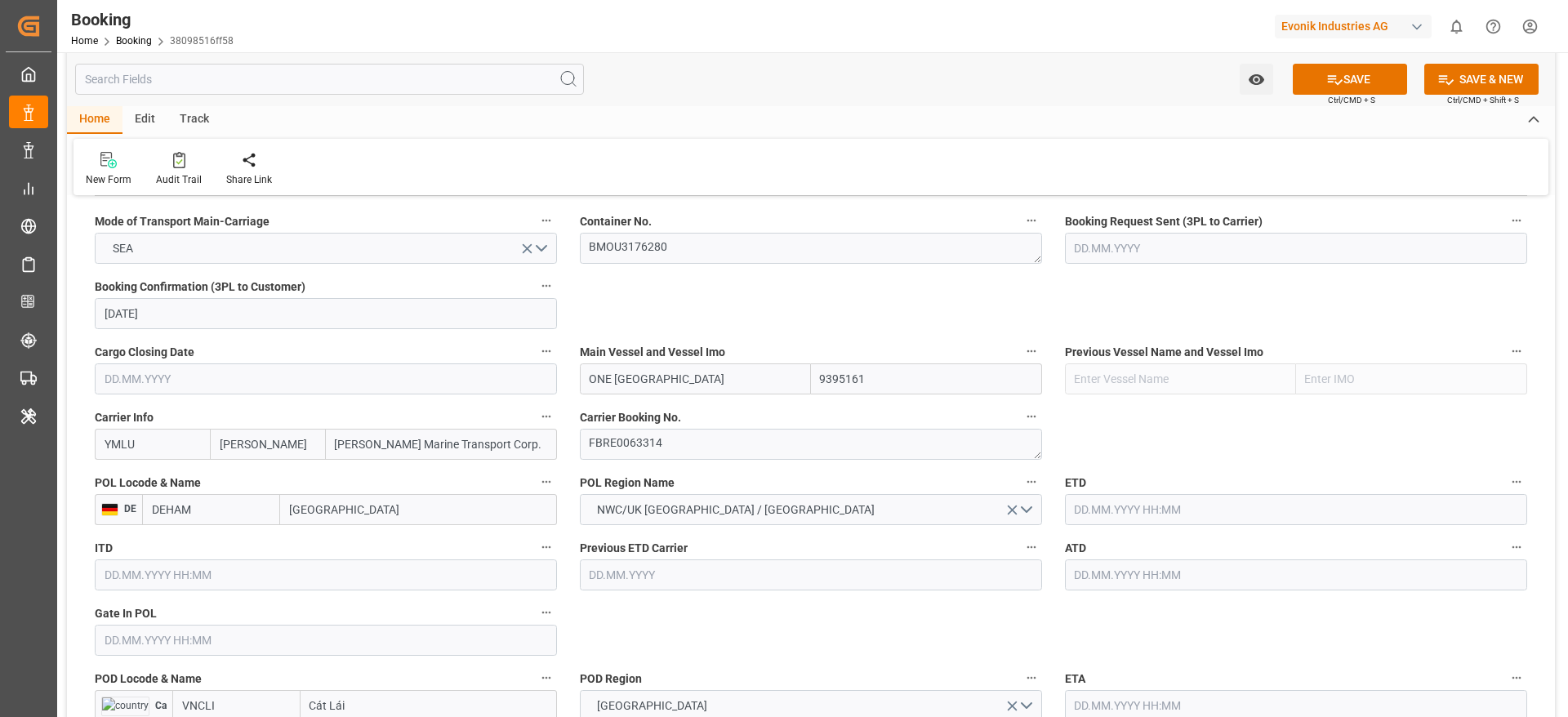
scroll to position [1102, 0]
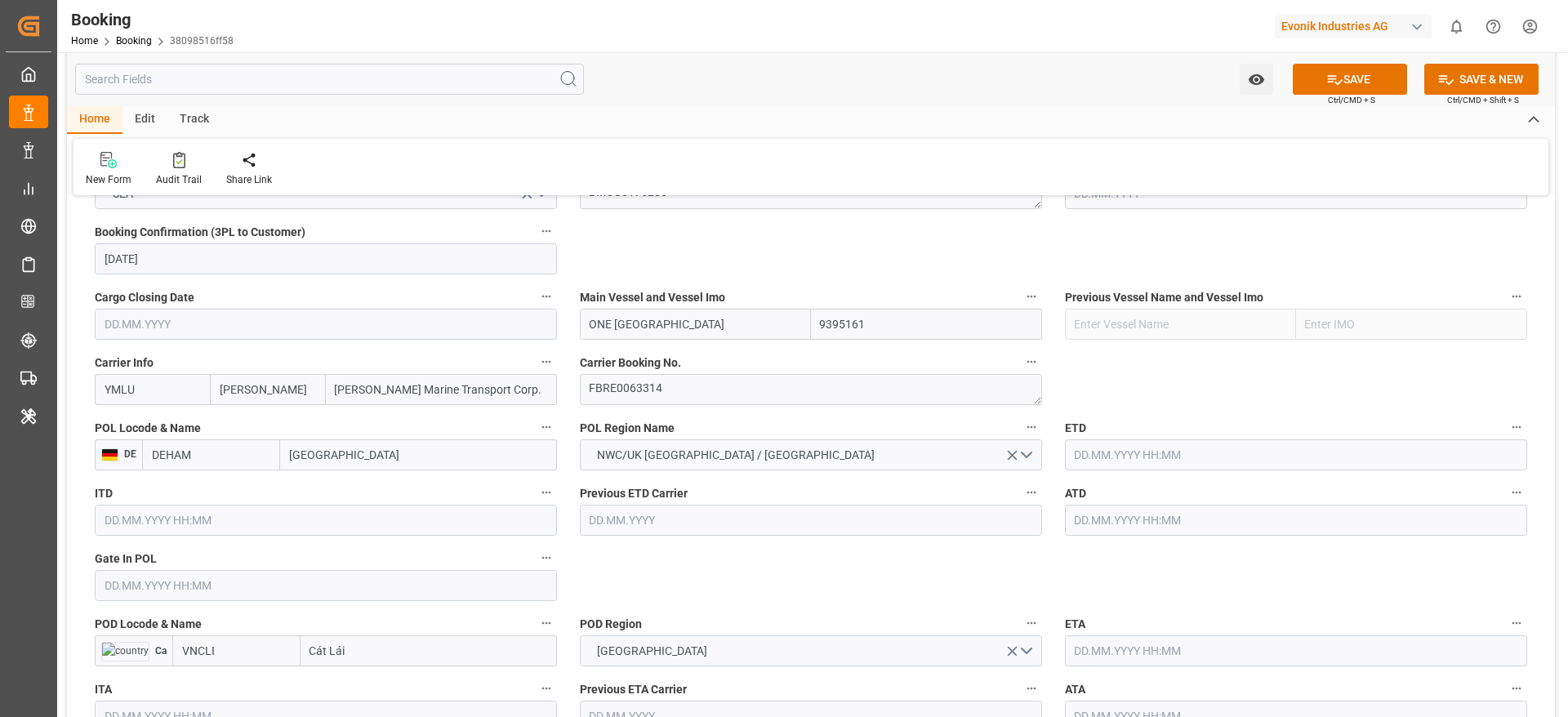
click at [1135, 446] on input "text" at bounding box center [1296, 455] width 462 height 31
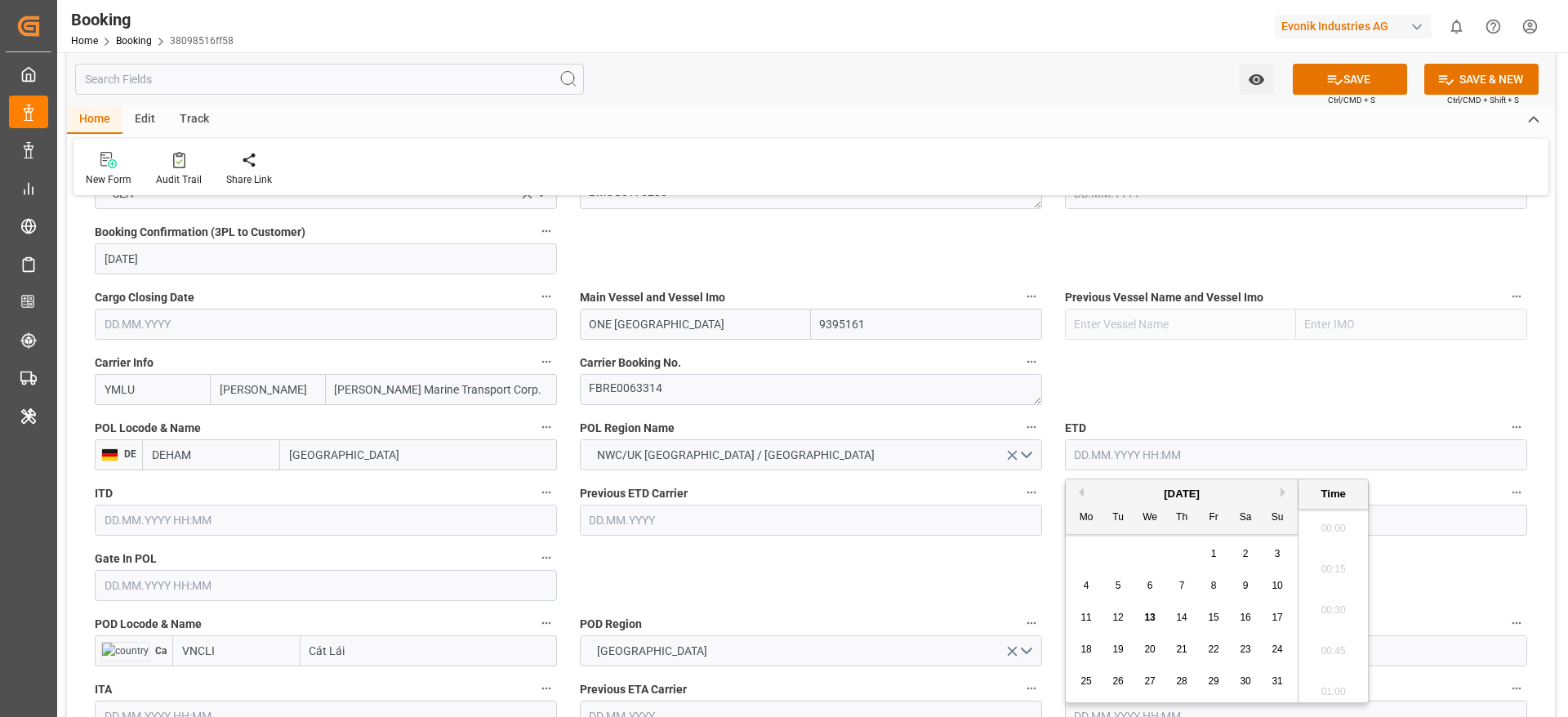
scroll to position [2047, 0]
click at [1156, 654] on div "20" at bounding box center [1149, 650] width 20 height 19
type input "20.08.2025 00:00"
click at [1091, 341] on div "Previous Vessel Name and Vessel Imo" at bounding box center [1296, 312] width 485 height 65
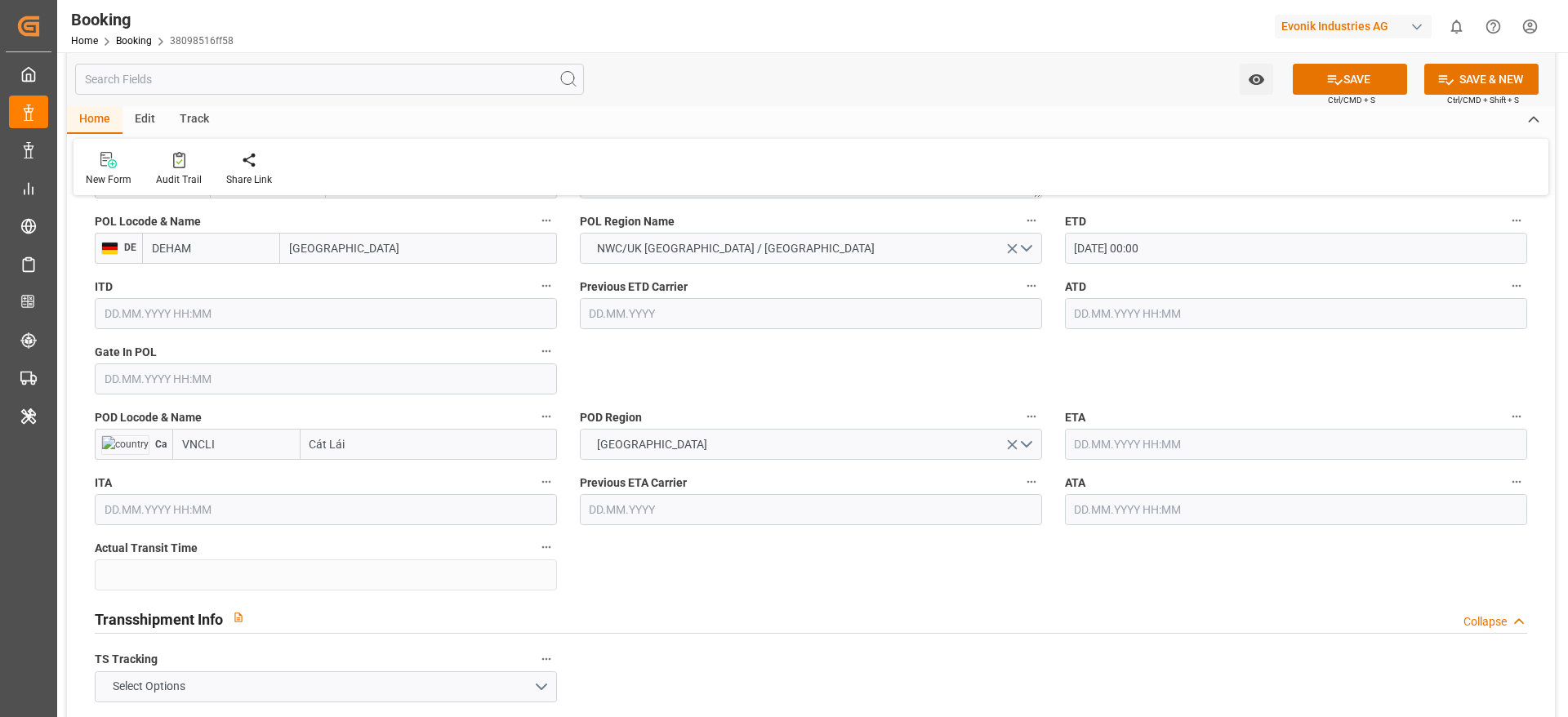
scroll to position [1348, 0]
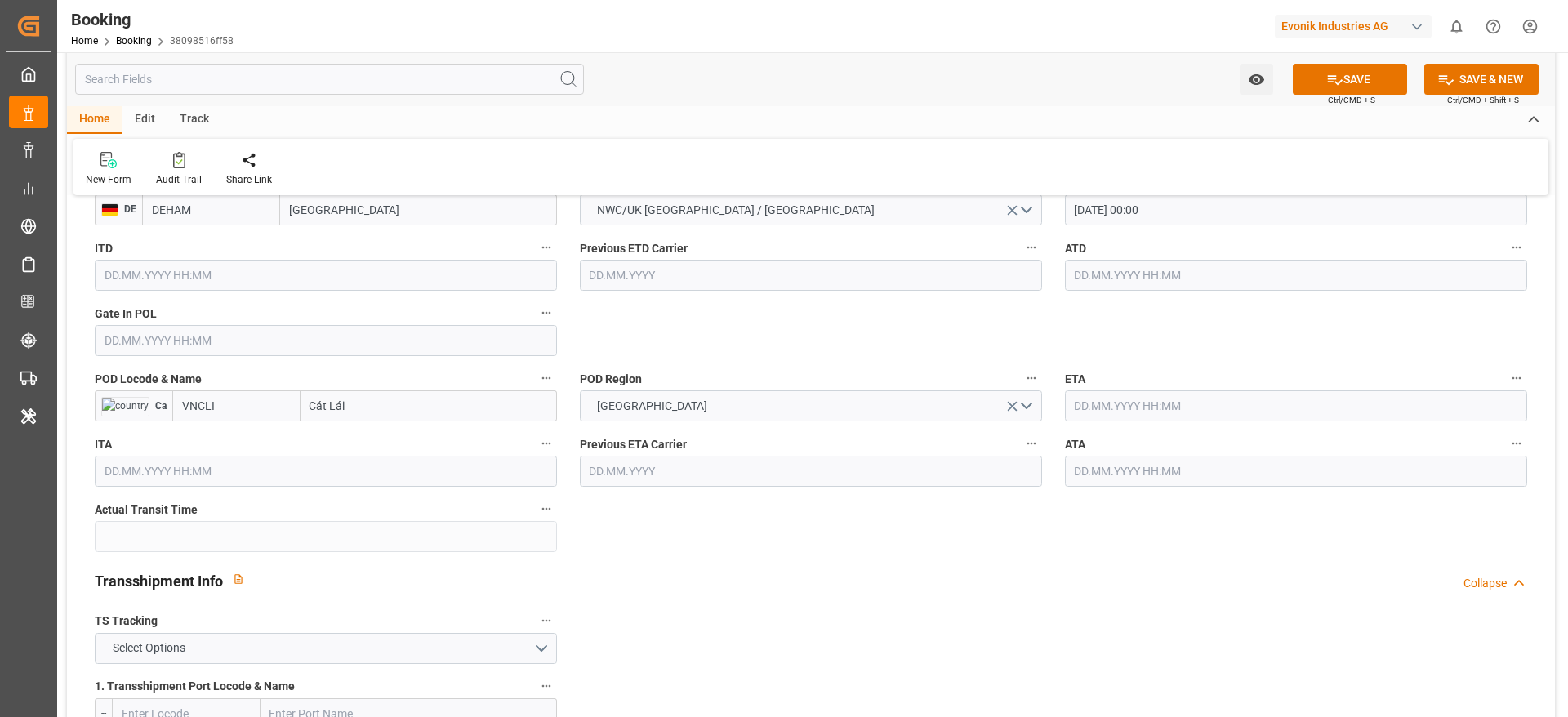
click at [370, 402] on input "Cát Lái" at bounding box center [428, 405] width 256 height 31
click at [385, 449] on div "Cát Lái - VNCLI" at bounding box center [347, 442] width 92 height 37
type input "Cát Lái"
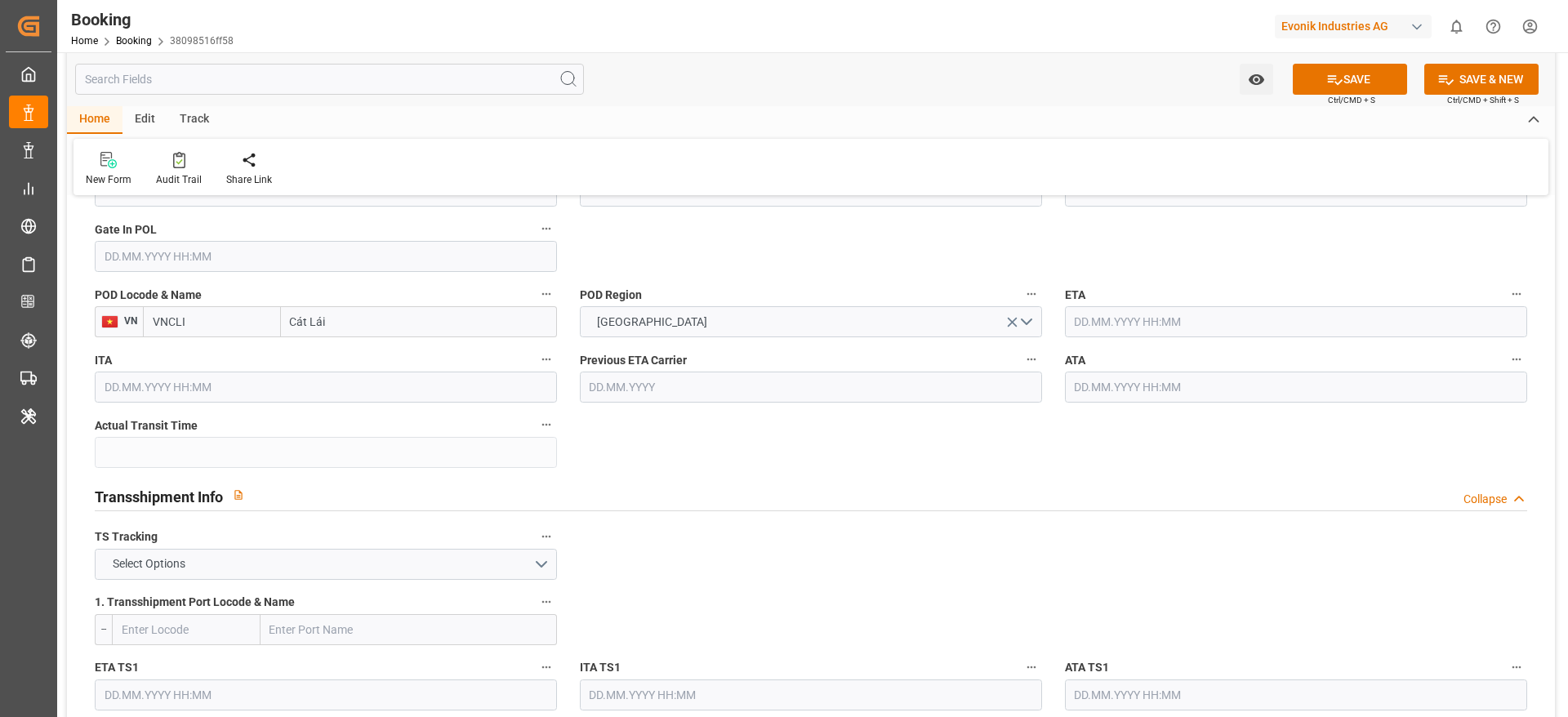
scroll to position [1470, 0]
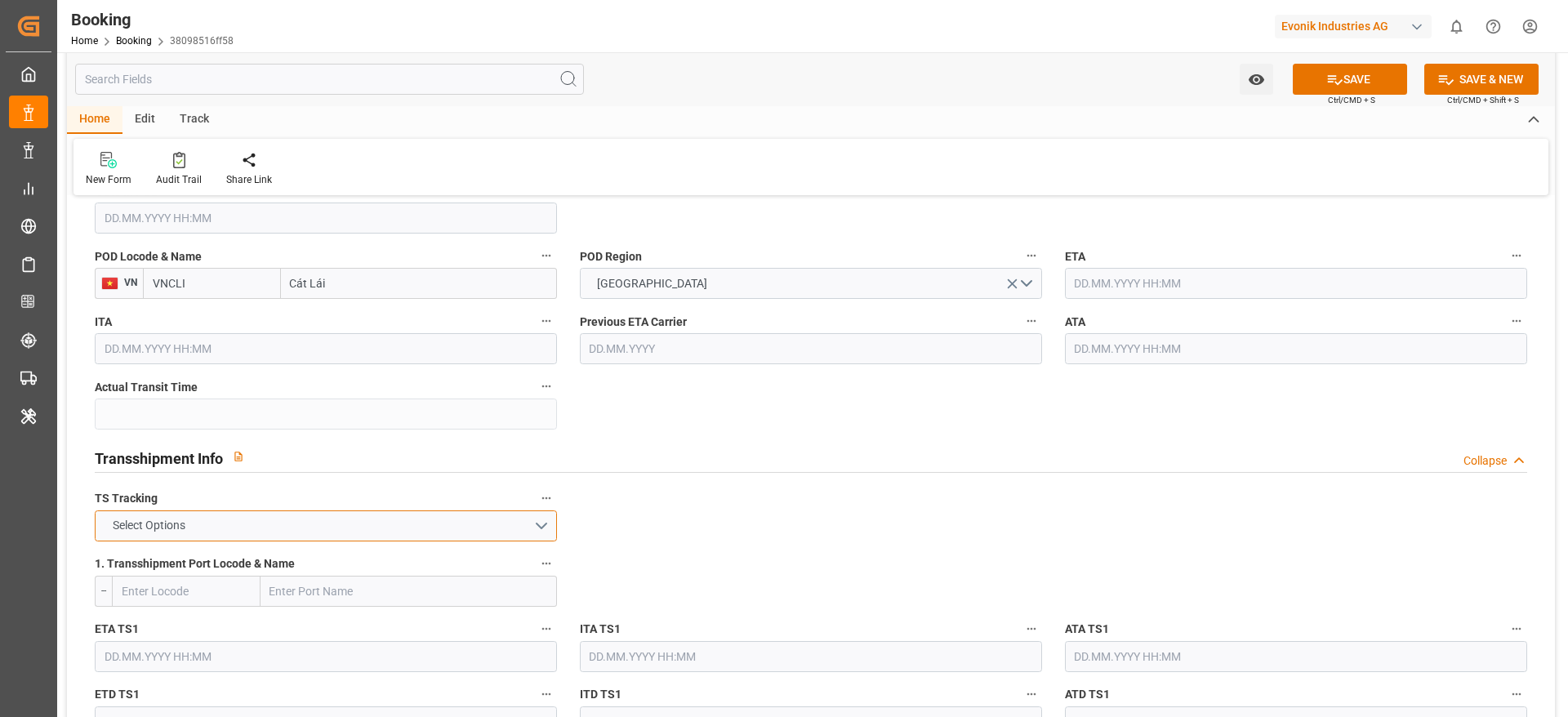
click at [305, 526] on button "Select Options" at bounding box center [326, 526] width 462 height 31
click at [283, 565] on div "FALSE" at bounding box center [326, 564] width 461 height 34
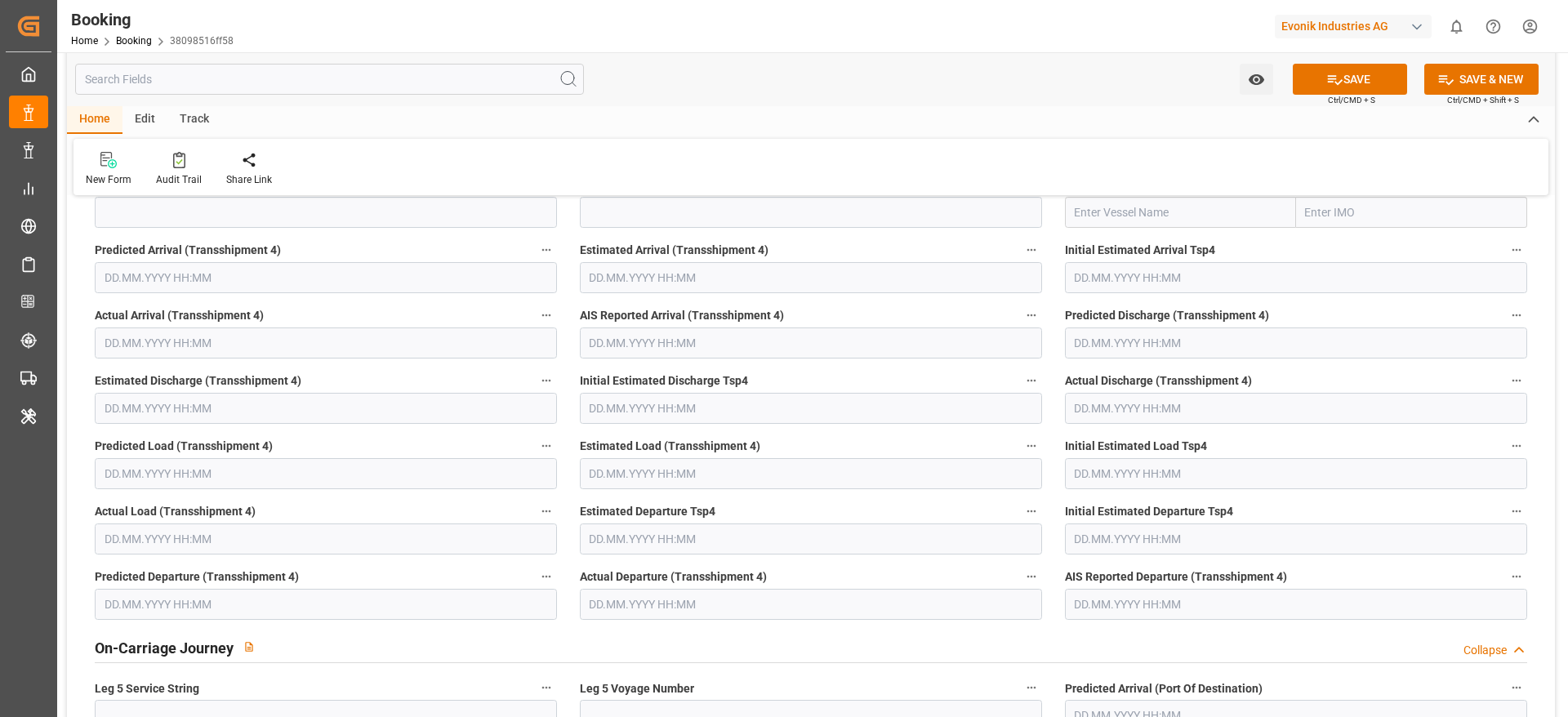
scroll to position [6371, 0]
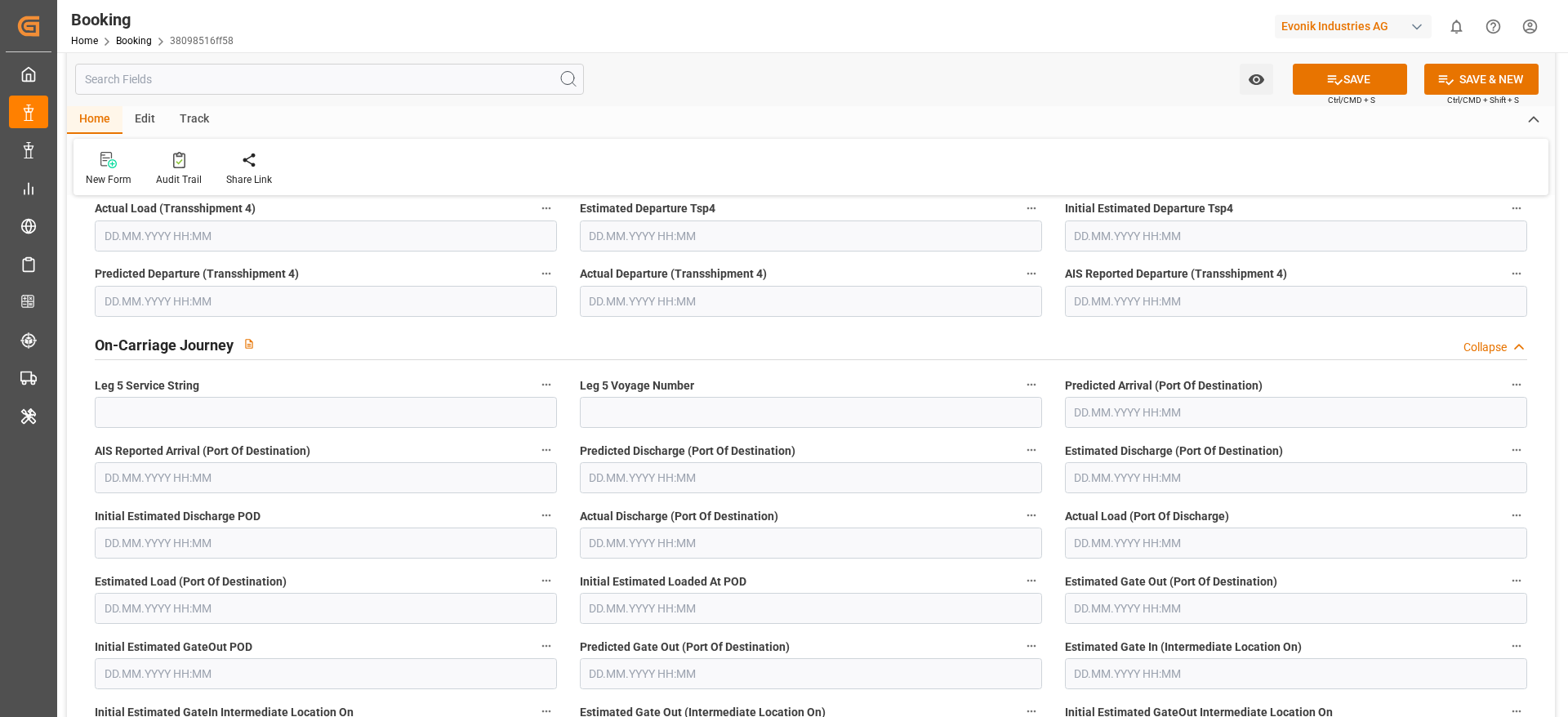
click at [1351, 60] on div "Watch Option SAVE Ctrl/CMD + S SAVE & NEW Ctrl/CMD + Shift + S" at bounding box center [811, 79] width 1488 height 54
click at [1344, 82] on button "SAVE" at bounding box center [1350, 79] width 114 height 31
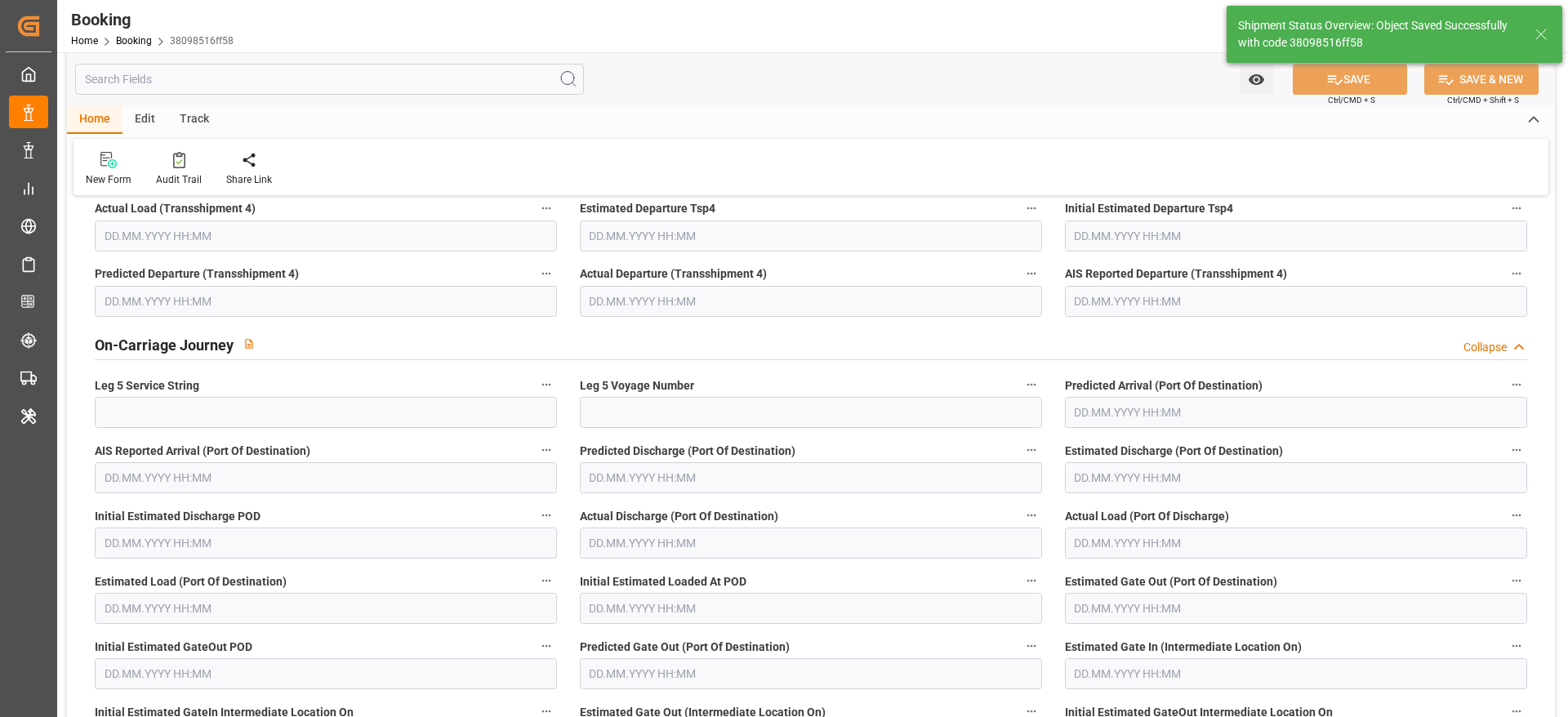
type textarea "Gagan Prakash"
type textarea "businessDivision-businessLine-"
type input "ONE Hong Kong"
type input "20.08.2025 00:00"
type input "13.08.2025 07:32"
